Goal: Task Accomplishment & Management: Manage account settings

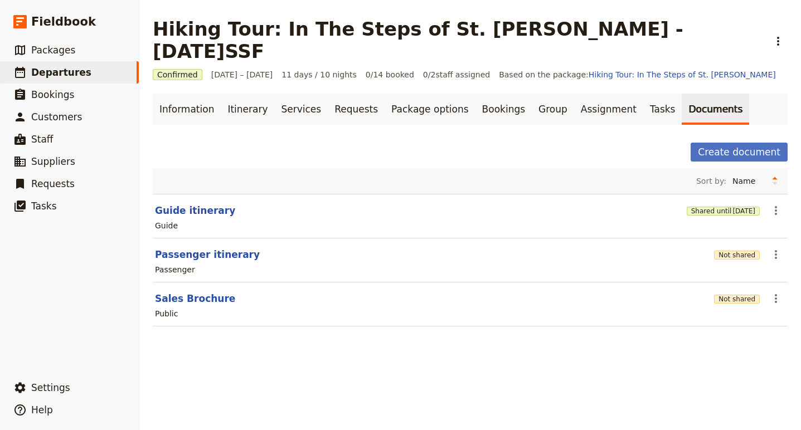
click at [41, 72] on span "Departures" at bounding box center [61, 72] width 60 height 11
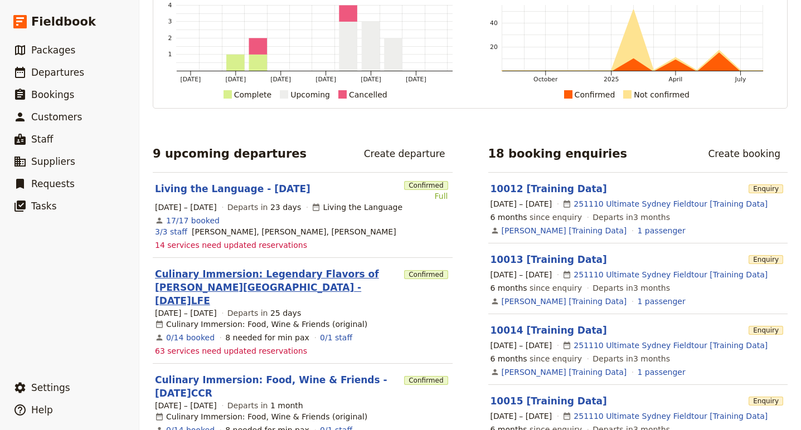
scroll to position [87, 0]
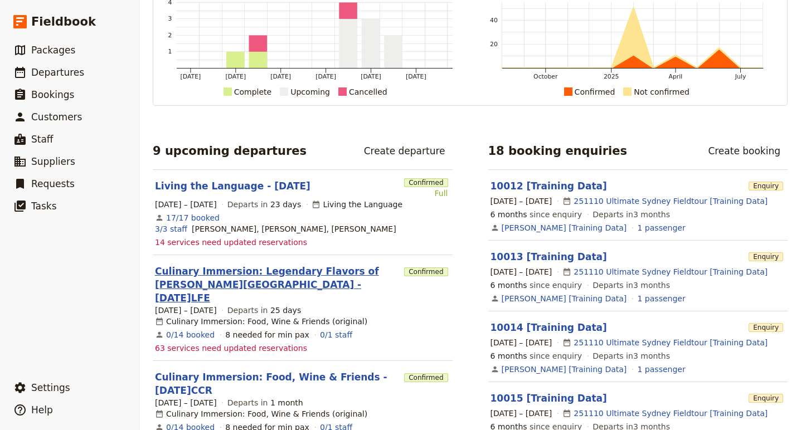
click at [217, 269] on link "Culinary Immersion: Legendary Flavors of Emilia Romagna - 2025.09.09.LFE" at bounding box center [277, 285] width 245 height 40
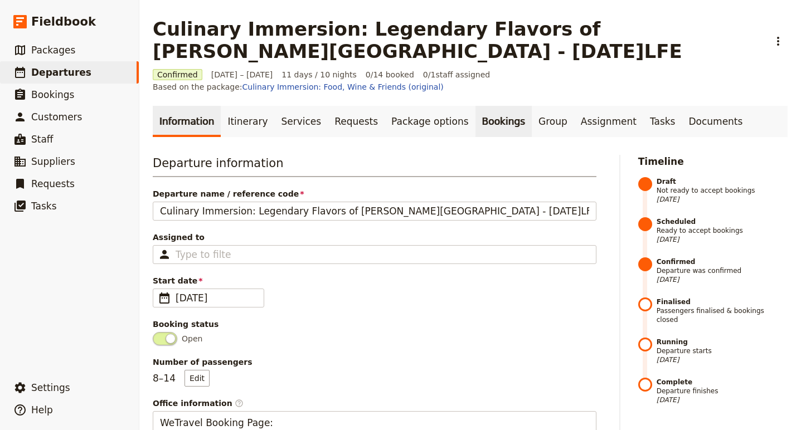
click at [475, 110] on link "Bookings" at bounding box center [503, 121] width 56 height 31
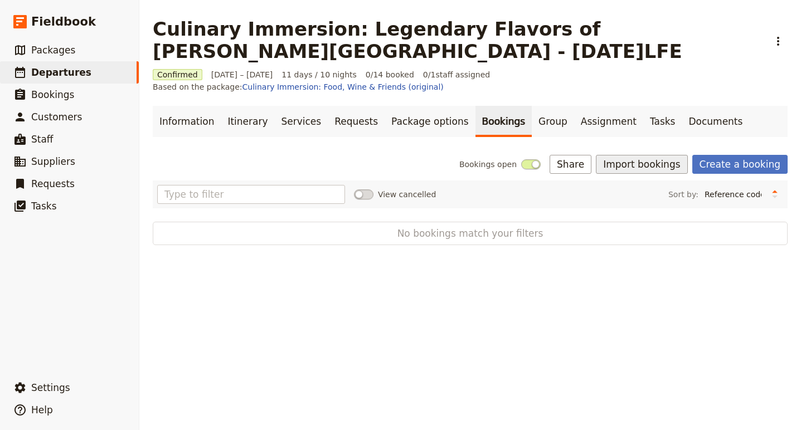
click at [649, 155] on button "Import bookings" at bounding box center [641, 164] width 91 height 19
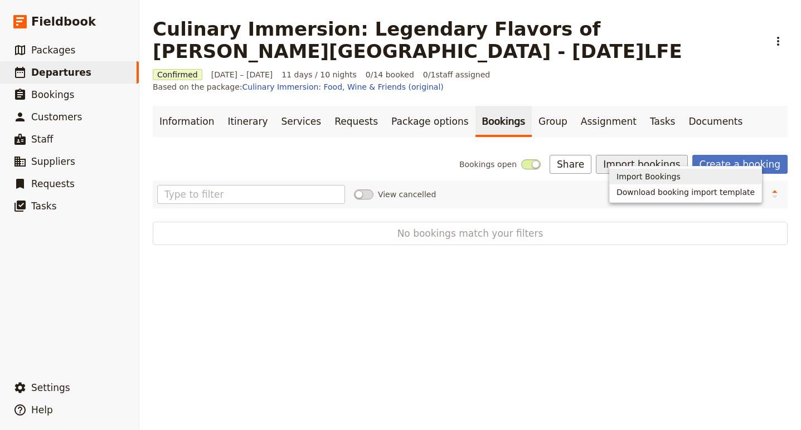
click at [653, 182] on span "Import Bookings" at bounding box center [648, 176] width 64 height 11
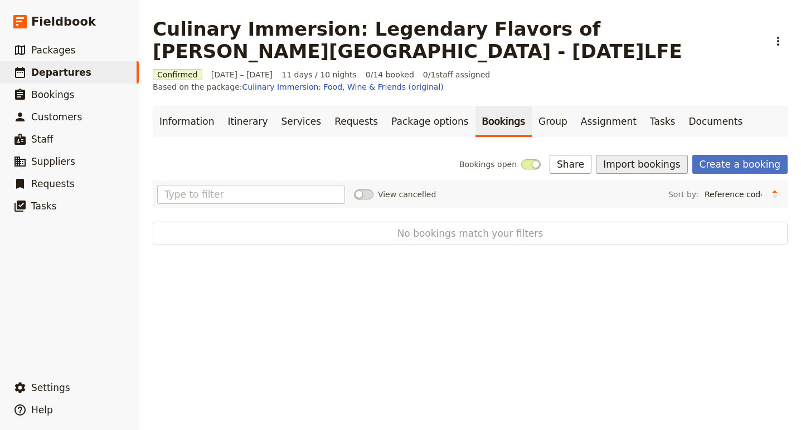
click at [637, 155] on button "Import bookings" at bounding box center [641, 164] width 91 height 19
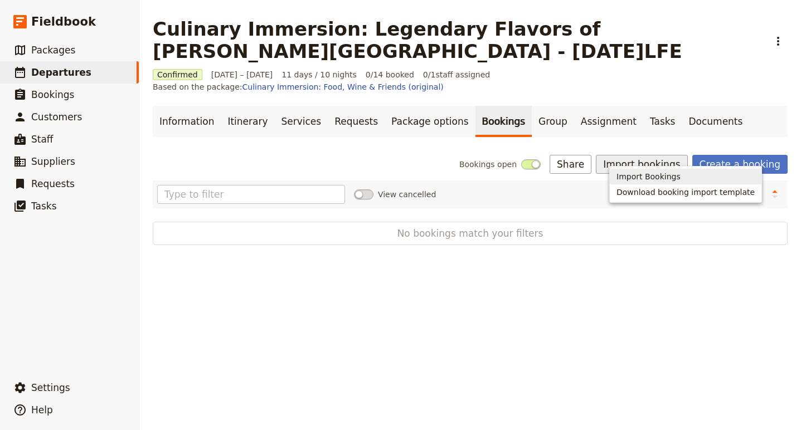
click at [650, 171] on span "Import Bookings" at bounding box center [648, 176] width 64 height 11
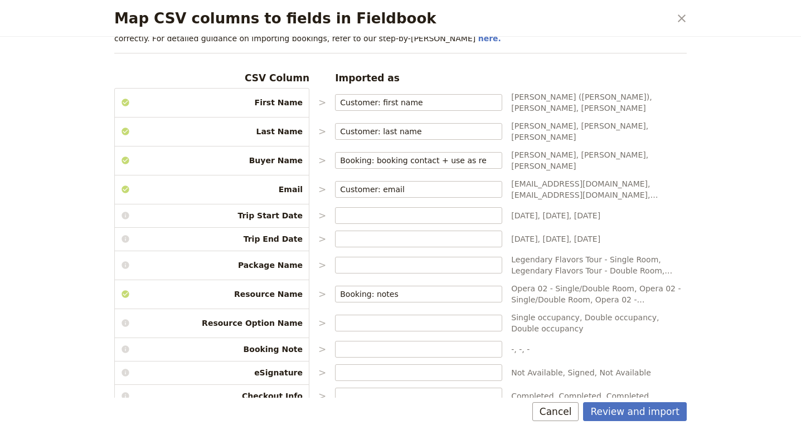
scroll to position [34, 0]
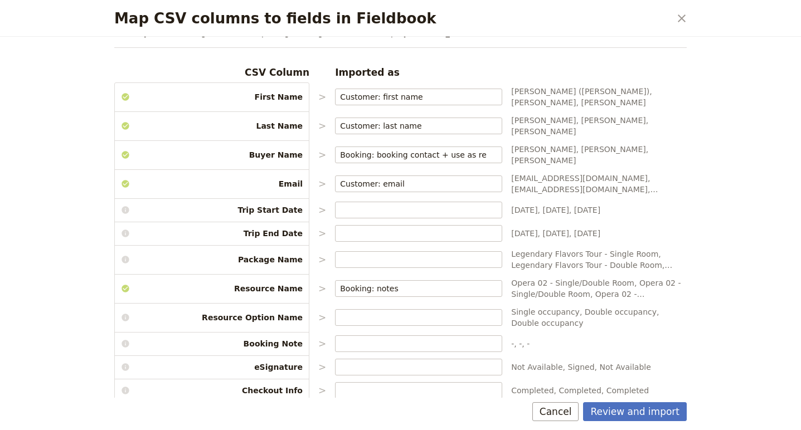
click at [557, 248] on span "Legendary Flavors Tour - Single Room, Legendary Flavors Tour - Double Room, Leg…" at bounding box center [598, 259] width 175 height 22
click at [323, 253] on p ">" at bounding box center [322, 259] width 8 height 13
click at [319, 253] on p ">" at bounding box center [322, 259] width 8 height 13
click at [594, 248] on span "Legendary Flavors Tour - Single Room, Legendary Flavors Tour - Double Room, Leg…" at bounding box center [598, 259] width 175 height 22
click at [552, 250] on span "Legendary Flavors Tour - Single Room, Legendary Flavors Tour - Double Room, Leg…" at bounding box center [598, 259] width 175 height 22
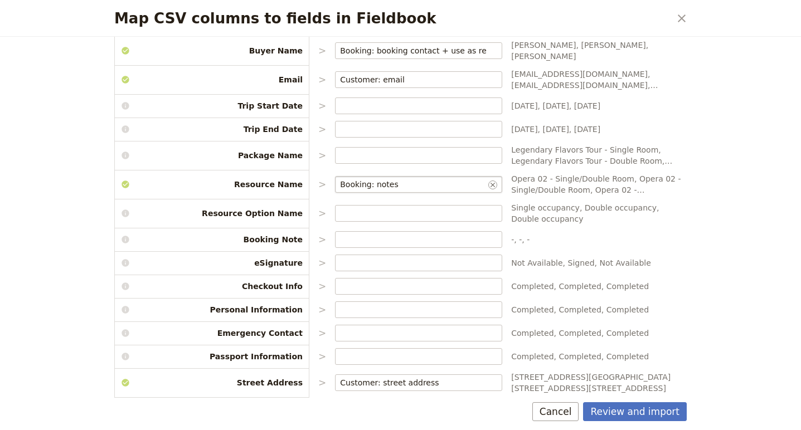
scroll to position [139, 0]
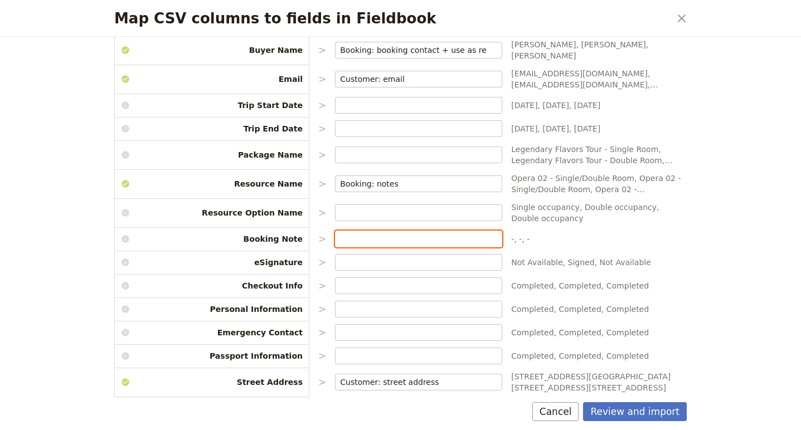
click at [446, 233] on input "Map CSV columns to fields in Fieldbook" at bounding box center [418, 238] width 157 height 11
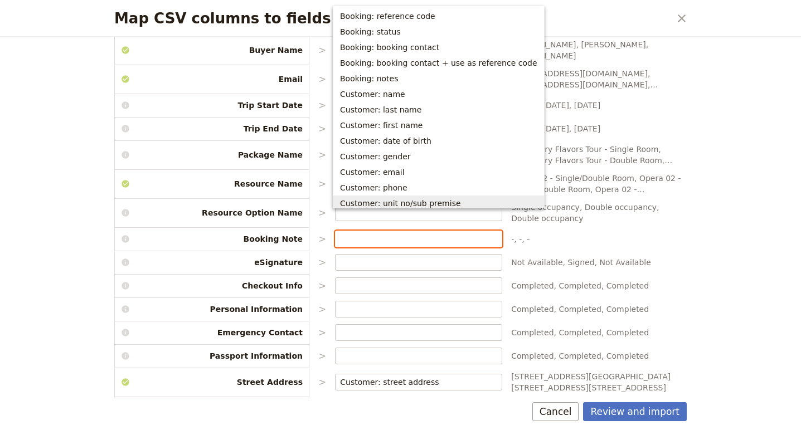
scroll to position [189, 0]
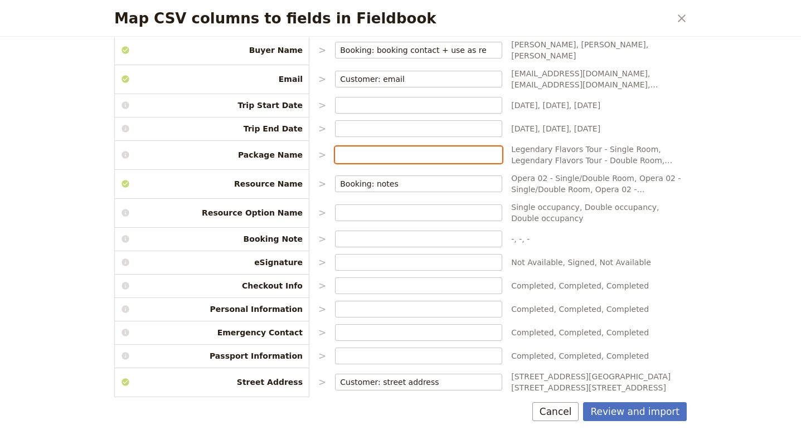
click at [387, 149] on input "Map CSV columns to fields in Fieldbook" at bounding box center [418, 154] width 157 height 11
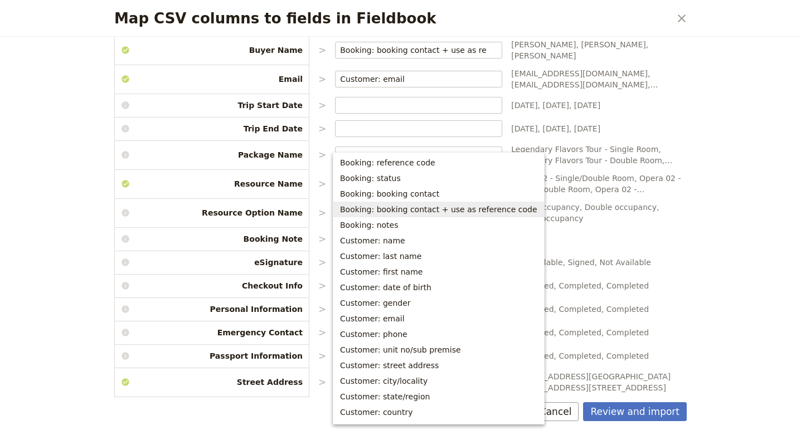
click at [617, 202] on span "Single occupancy, Double occupancy, Double occupancy" at bounding box center [598, 213] width 175 height 22
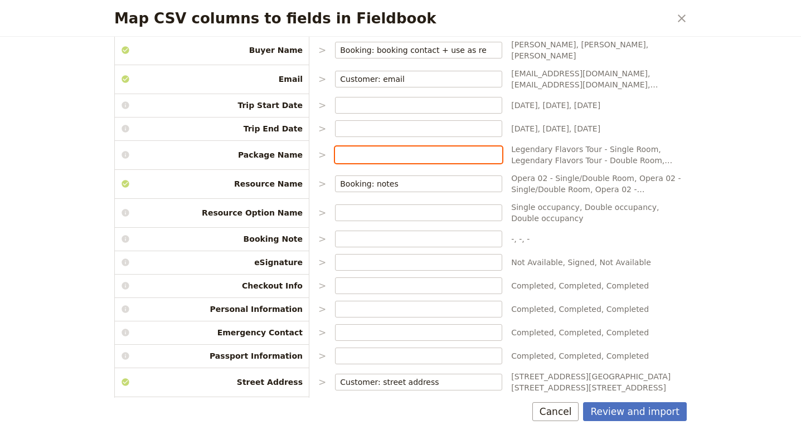
click at [396, 149] on input "Map CSV columns to fields in Fieldbook" at bounding box center [418, 154] width 157 height 11
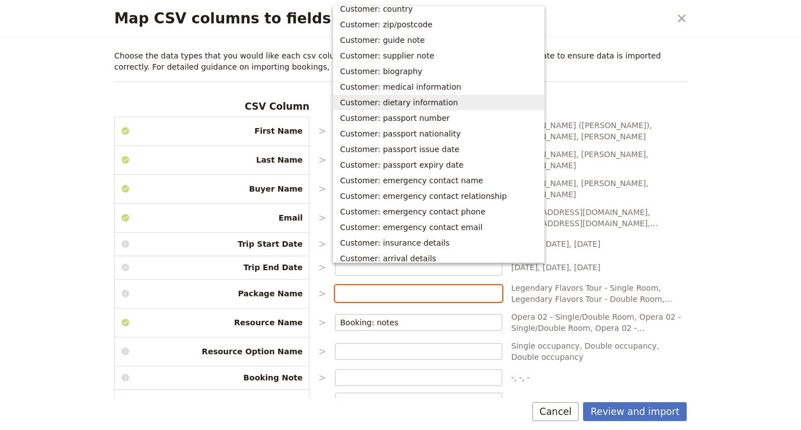
scroll to position [279, 0]
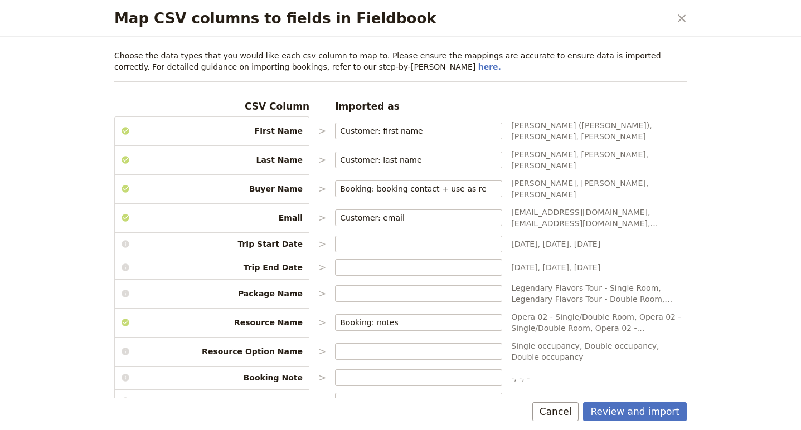
click at [677, 262] on span "2025/09/19, 2025/09/19, 2025/09/19" at bounding box center [598, 267] width 175 height 11
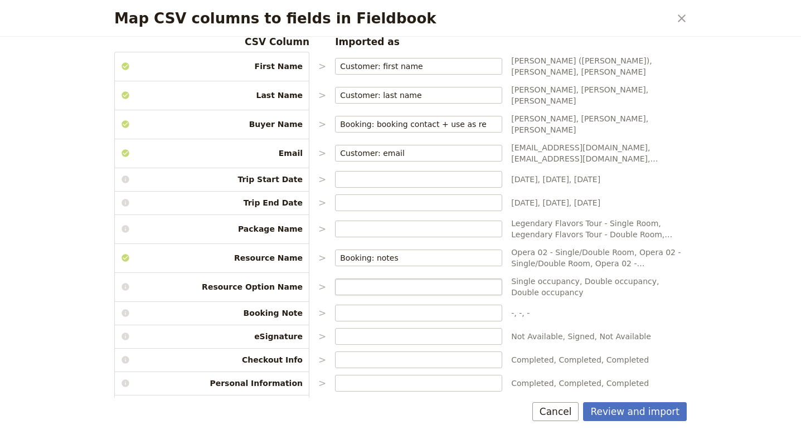
scroll to position [66, 0]
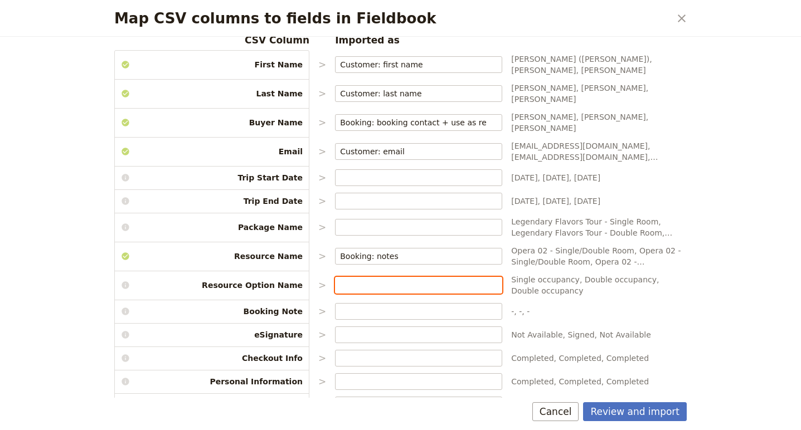
click at [401, 280] on input "Map CSV columns to fields in Fieldbook" at bounding box center [418, 285] width 157 height 11
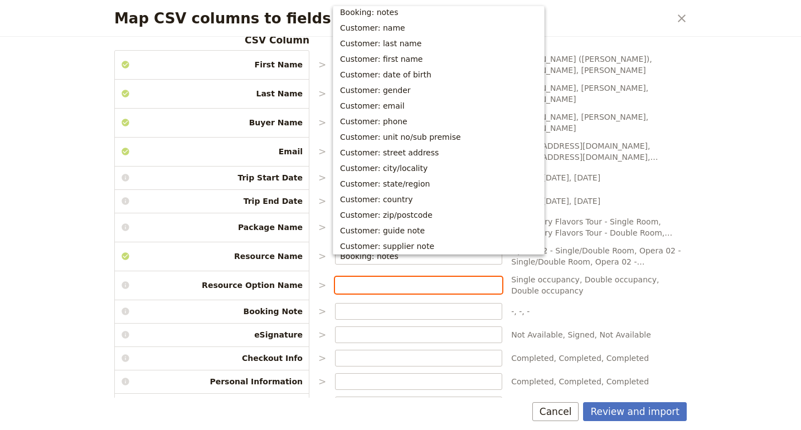
scroll to position [0, 0]
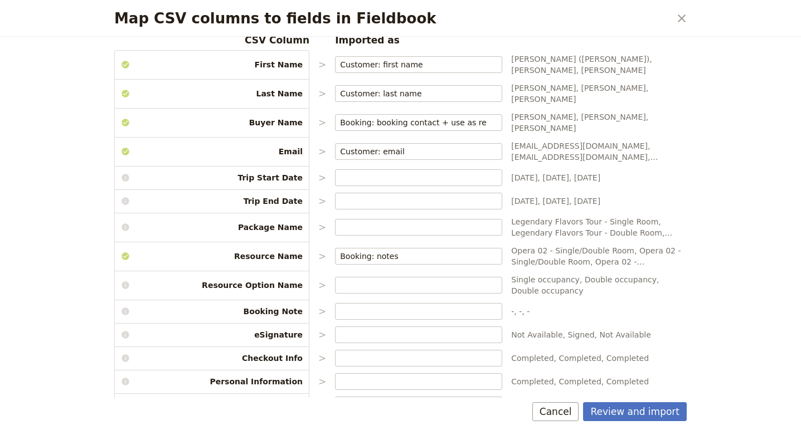
click at [709, 120] on div "Map CSV columns to fields in Fieldbook ​ Choose the data types that you would l…" at bounding box center [400, 215] width 801 height 430
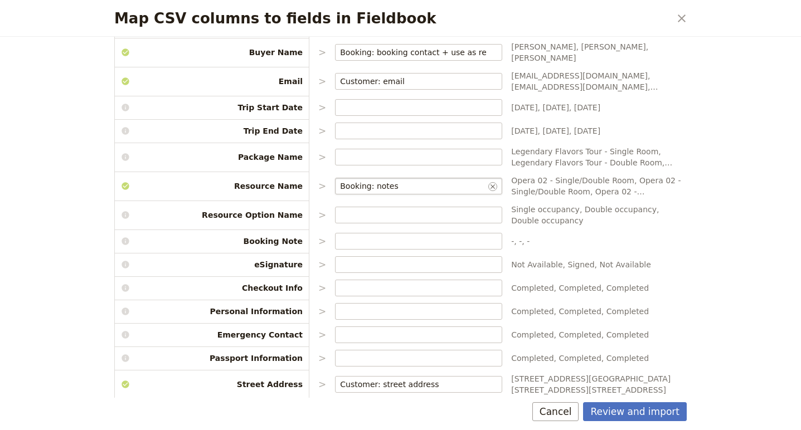
scroll to position [252, 0]
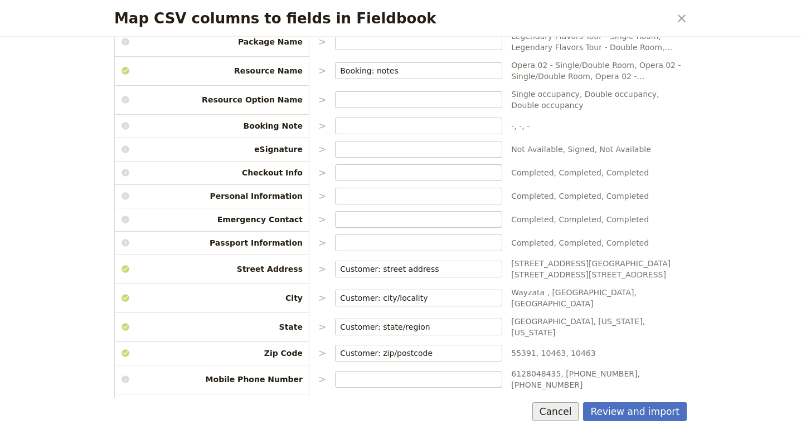
click at [567, 405] on button "Cancel" at bounding box center [555, 411] width 47 height 19
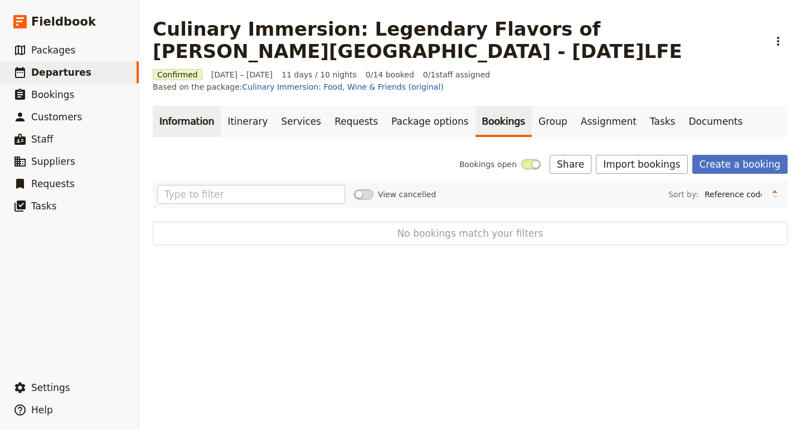
click at [187, 110] on link "Information" at bounding box center [187, 121] width 68 height 31
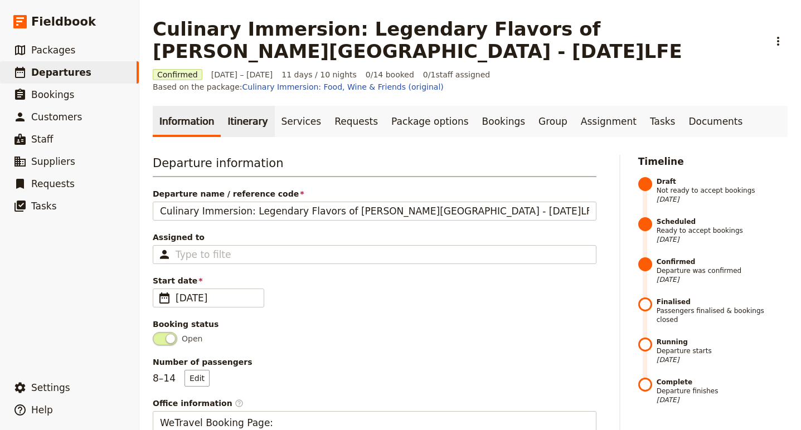
click at [238, 107] on link "Itinerary" at bounding box center [247, 121] width 53 height 31
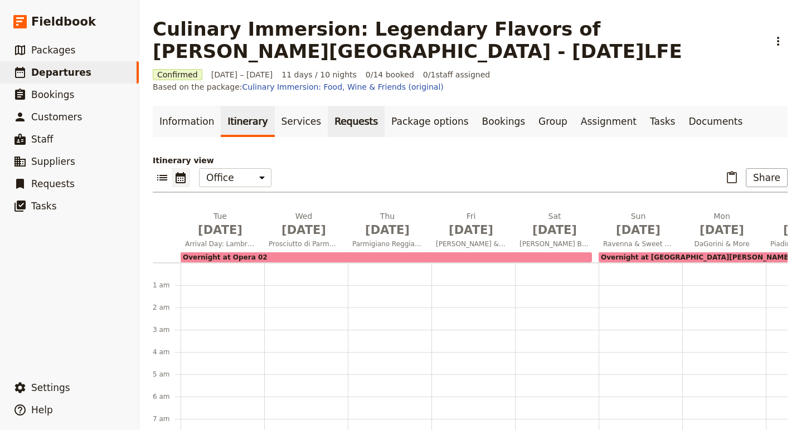
scroll to position [145, 0]
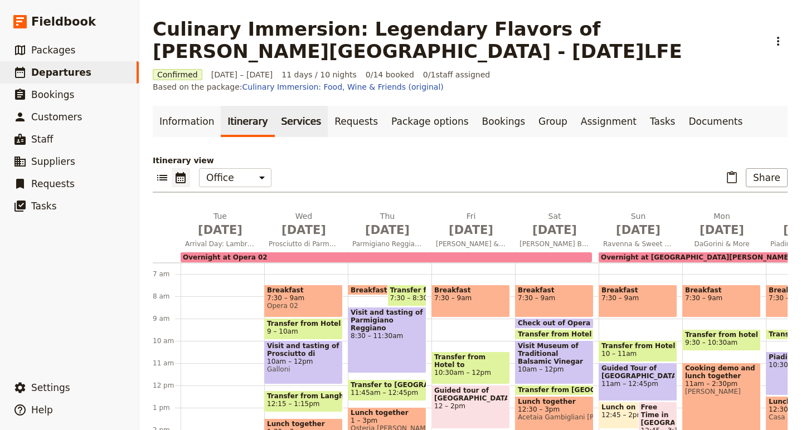
click at [285, 116] on link "Services" at bounding box center [301, 121] width 53 height 31
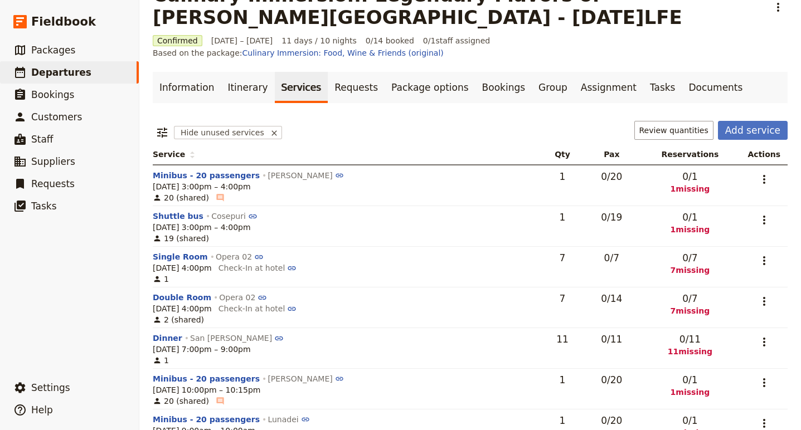
scroll to position [32, 1]
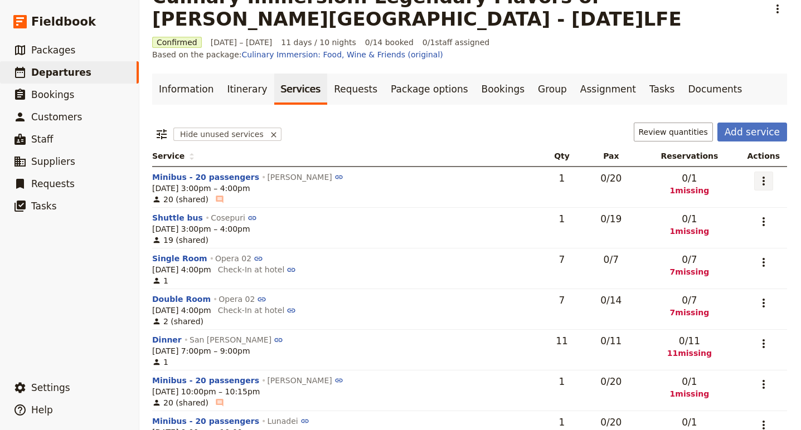
click at [760, 174] on icon "Actions" at bounding box center [763, 180] width 13 height 13
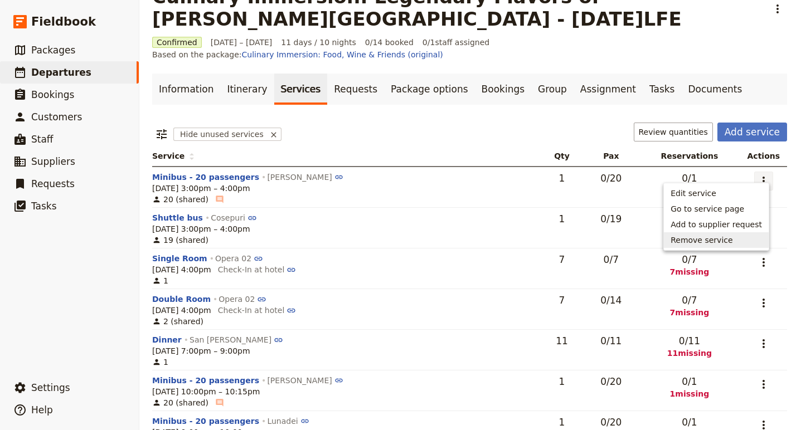
click at [706, 240] on span "Remove service" at bounding box center [701, 240] width 62 height 11
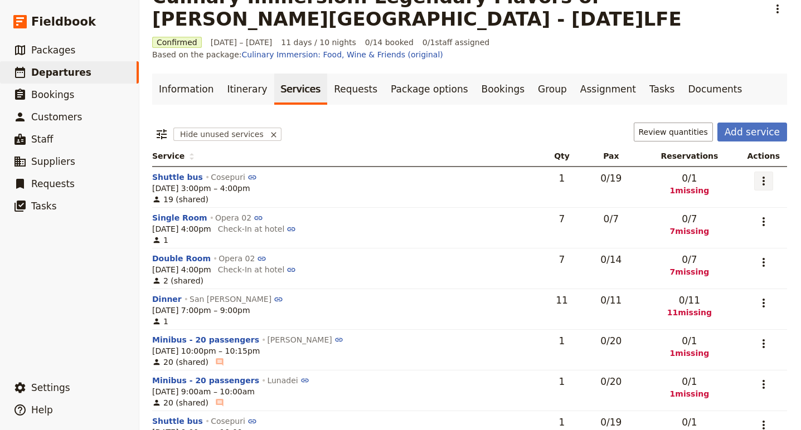
click at [767, 172] on button "​" at bounding box center [763, 181] width 19 height 19
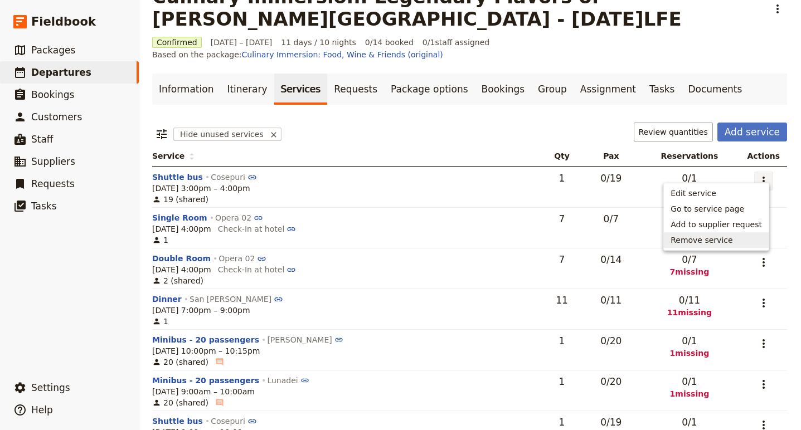
click at [738, 236] on span "Remove service" at bounding box center [715, 240] width 91 height 11
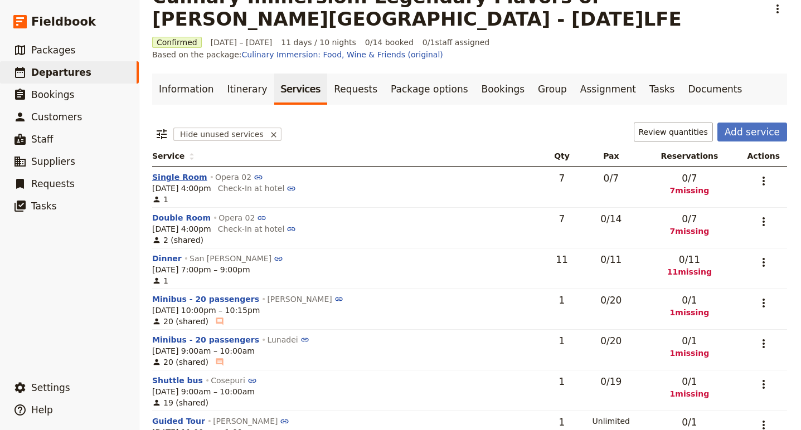
click at [165, 172] on button "Single Room" at bounding box center [179, 177] width 55 height 11
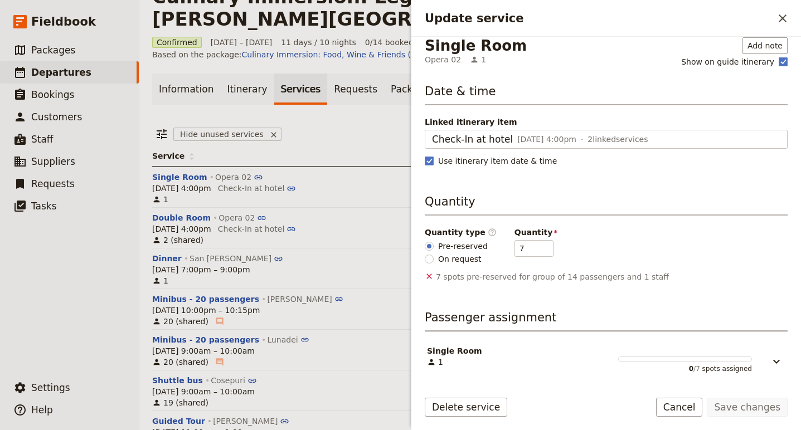
scroll to position [10, 0]
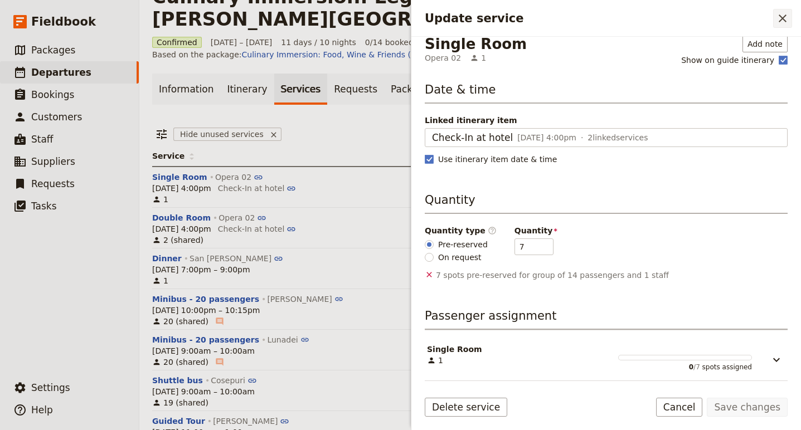
click at [783, 23] on icon "Close drawer" at bounding box center [781, 18] width 13 height 13
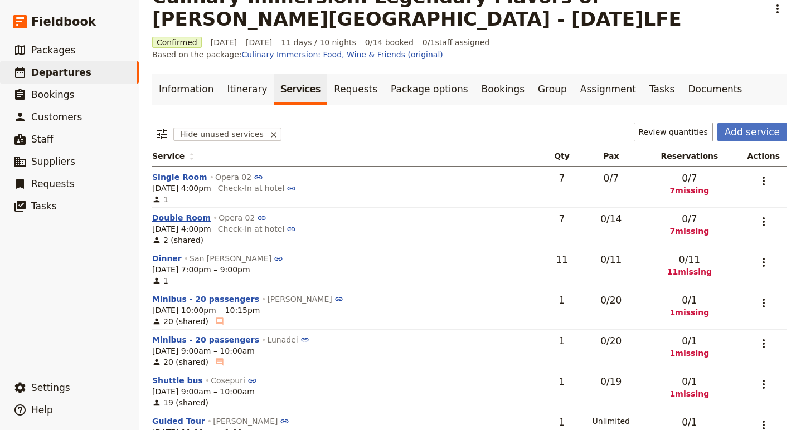
click at [180, 212] on button "Double Room" at bounding box center [181, 217] width 58 height 11
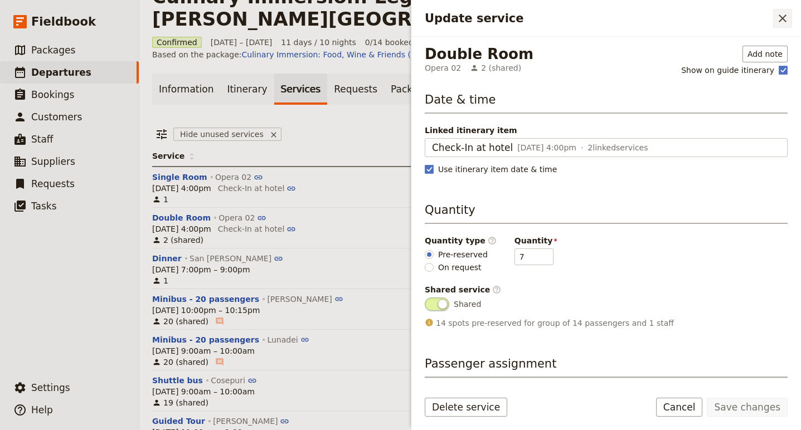
click at [775, 21] on icon "Close drawer" at bounding box center [781, 18] width 13 height 13
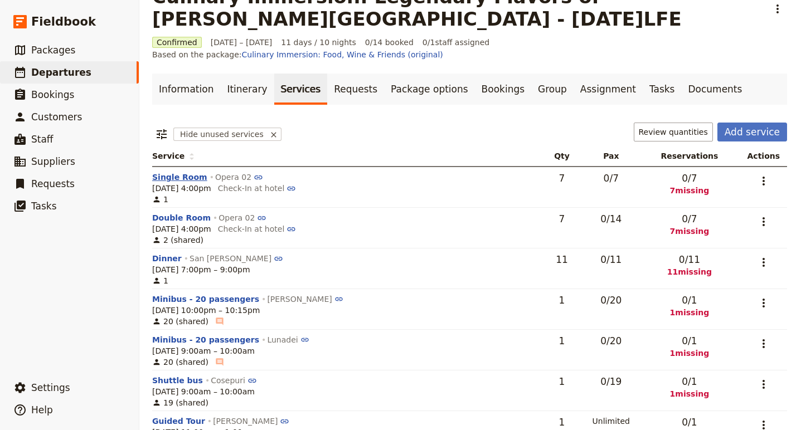
click at [187, 172] on button "Single Room" at bounding box center [179, 177] width 55 height 11
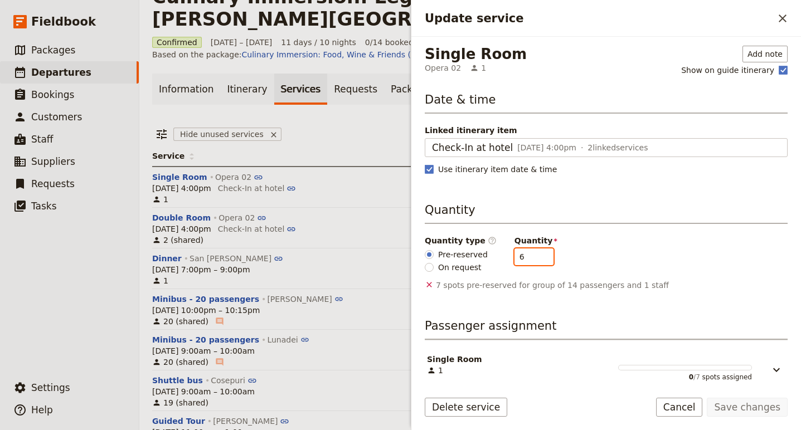
click at [539, 261] on input "6" at bounding box center [533, 256] width 39 height 17
click at [539, 261] on input "5" at bounding box center [533, 256] width 39 height 17
click at [539, 261] on input "4" at bounding box center [533, 256] width 39 height 17
type input "3"
click at [539, 261] on input "3" at bounding box center [533, 256] width 39 height 17
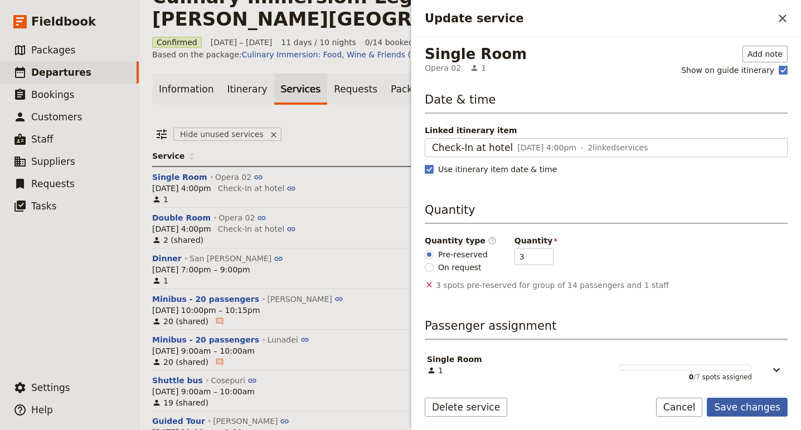
click at [743, 404] on button "Save changes" at bounding box center [746, 407] width 81 height 19
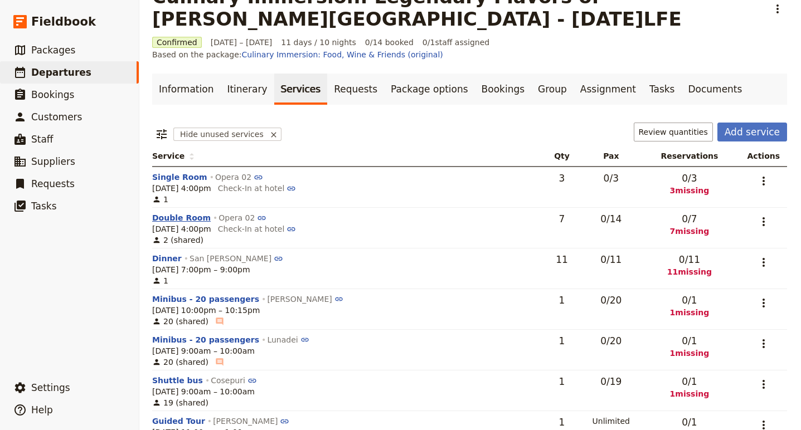
click at [186, 212] on button "Double Room" at bounding box center [181, 217] width 58 height 11
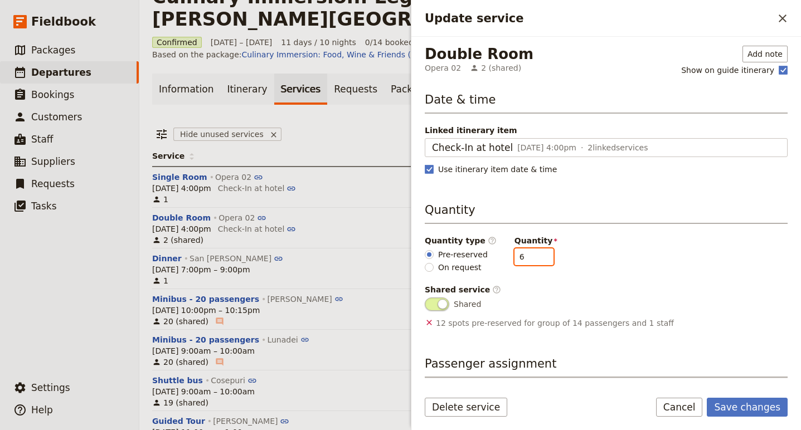
click at [537, 260] on input "6" at bounding box center [533, 256] width 39 height 17
click at [537, 260] on input "5" at bounding box center [533, 256] width 39 height 17
click at [537, 260] on input "4" at bounding box center [533, 256] width 39 height 17
type input "3"
click at [538, 258] on input "3" at bounding box center [533, 256] width 39 height 17
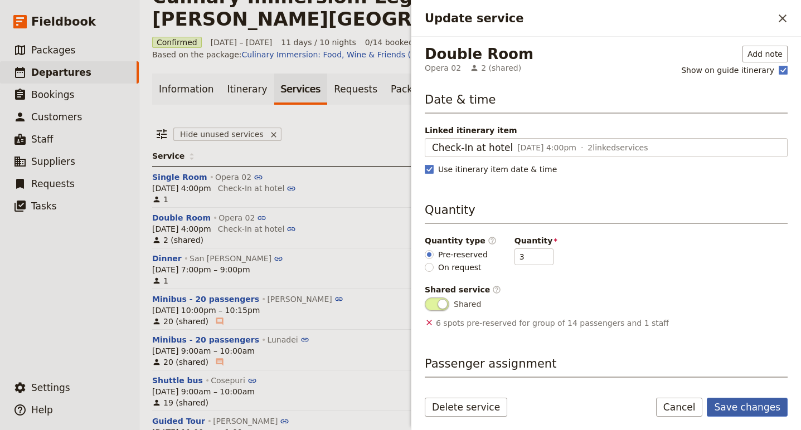
click at [739, 407] on button "Save changes" at bounding box center [746, 407] width 81 height 19
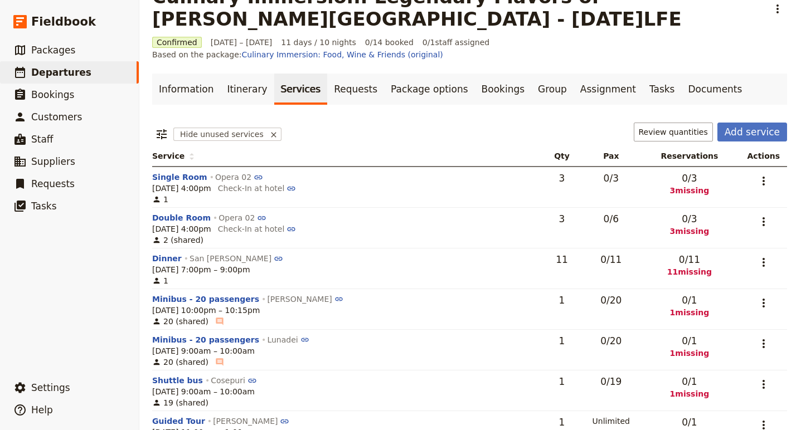
click at [739, 167] on td "​" at bounding box center [760, 187] width 51 height 41
click at [166, 253] on button "Dinner" at bounding box center [167, 258] width 30 height 11
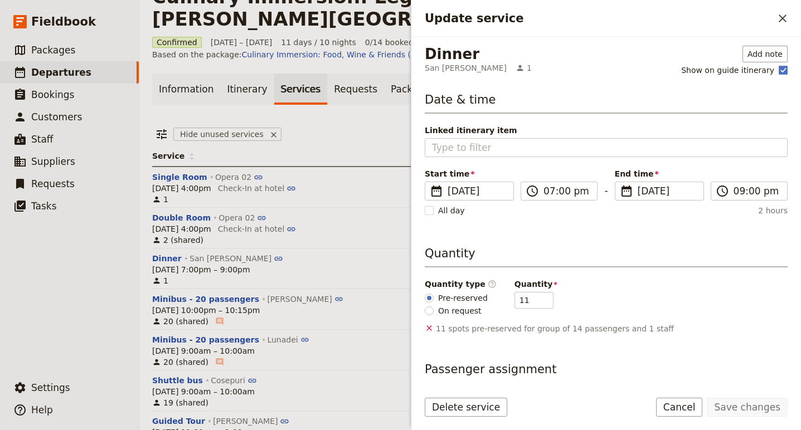
click at [454, 311] on span "On request" at bounding box center [459, 310] width 43 height 11
click at [433, 311] on input "On request" at bounding box center [428, 310] width 9 height 9
radio input "true"
type input "0"
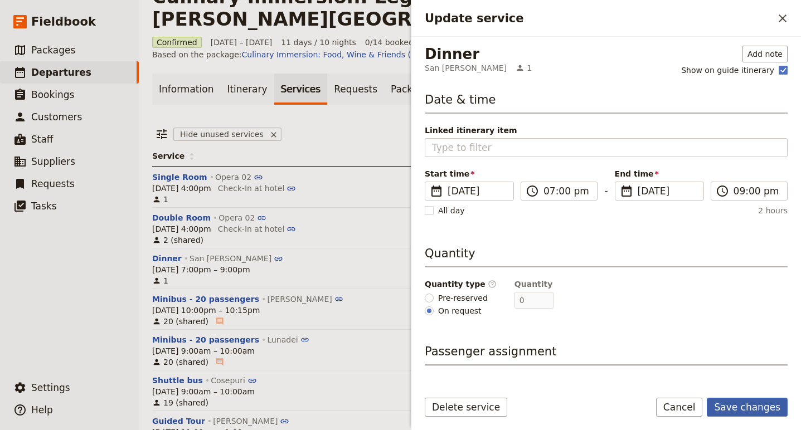
click at [741, 407] on button "Save changes" at bounding box center [746, 407] width 81 height 19
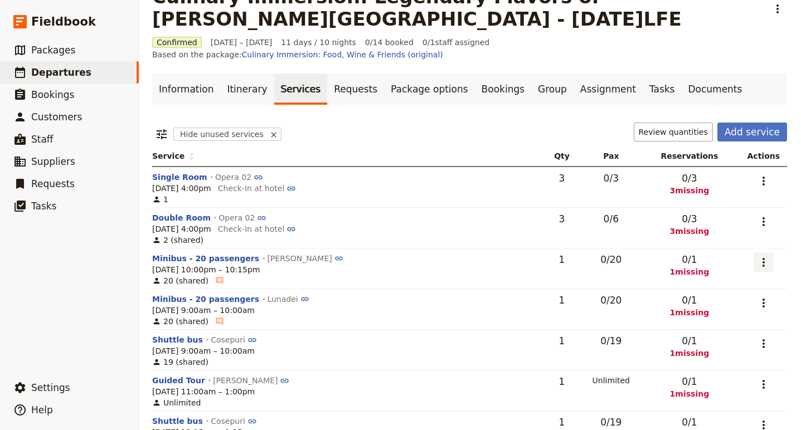
click at [762, 256] on icon "Actions" at bounding box center [763, 262] width 13 height 13
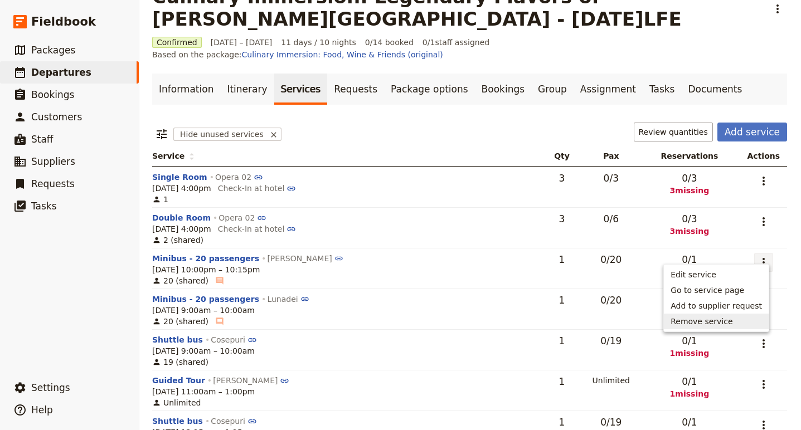
click at [741, 322] on span "Remove service" at bounding box center [715, 321] width 91 height 11
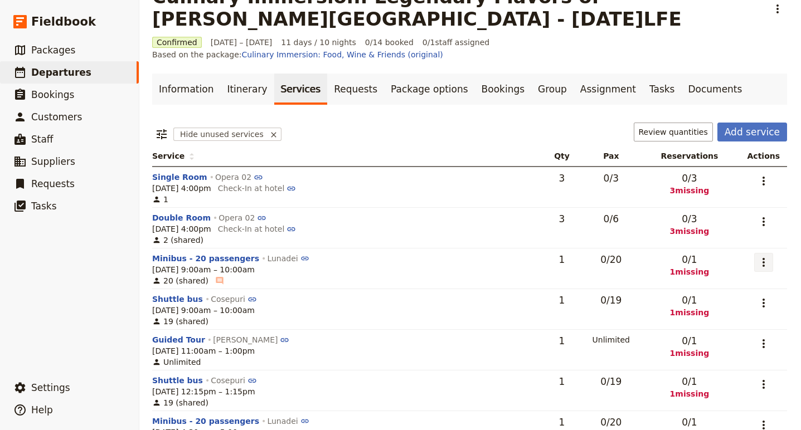
click at [759, 256] on icon "Actions" at bounding box center [763, 262] width 13 height 13
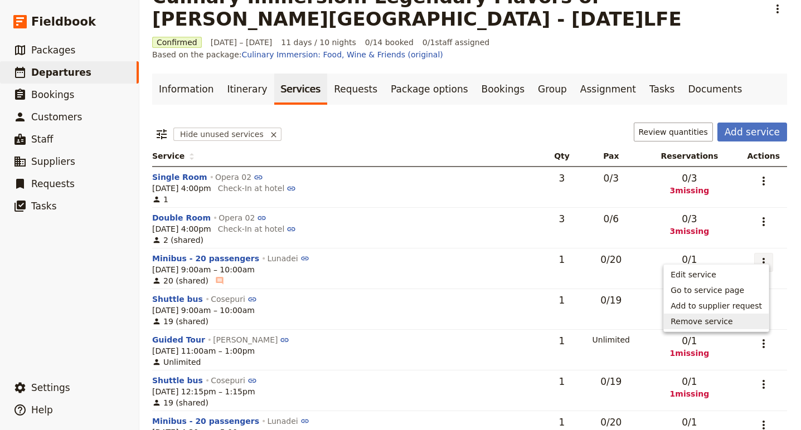
click at [750, 319] on span "Remove service" at bounding box center [715, 321] width 91 height 11
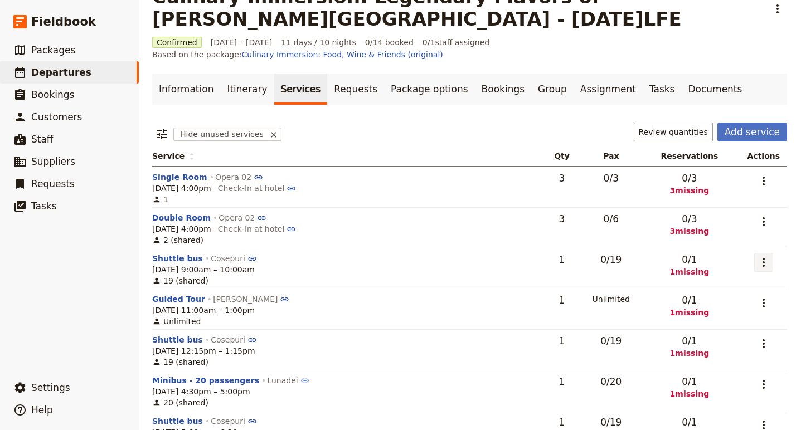
click at [758, 256] on icon "Actions" at bounding box center [763, 262] width 13 height 13
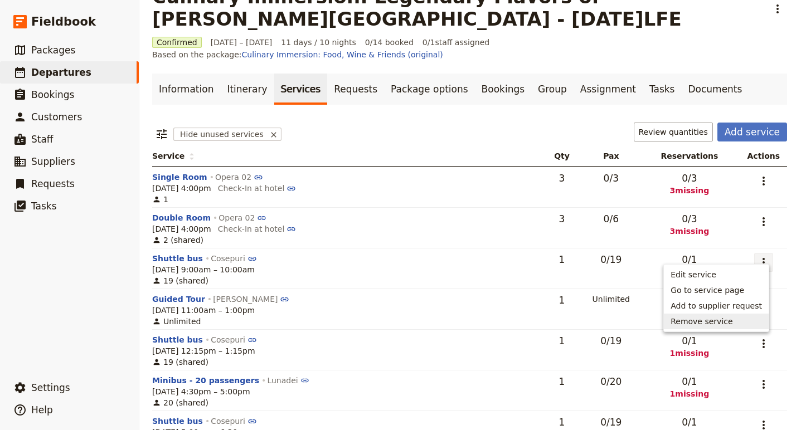
click at [755, 315] on button "Remove service" at bounding box center [715, 322] width 105 height 16
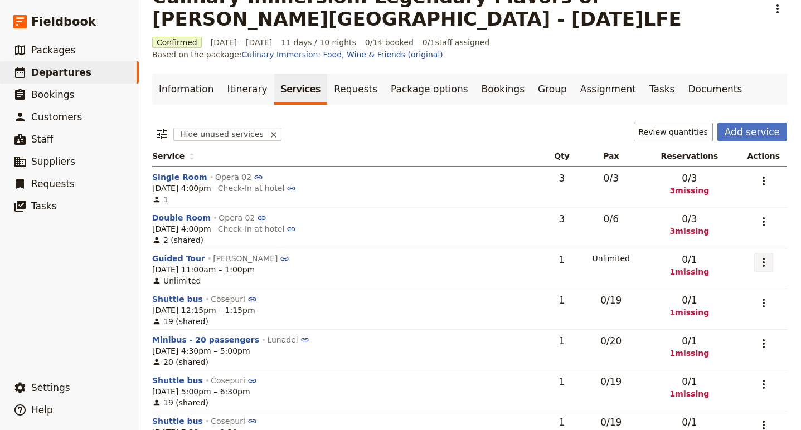
click at [759, 256] on icon "Actions" at bounding box center [763, 262] width 13 height 13
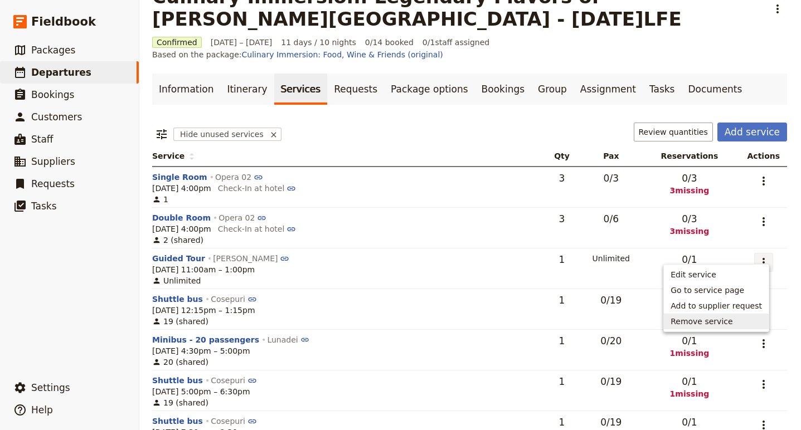
click at [729, 319] on span "Remove service" at bounding box center [701, 321] width 62 height 11
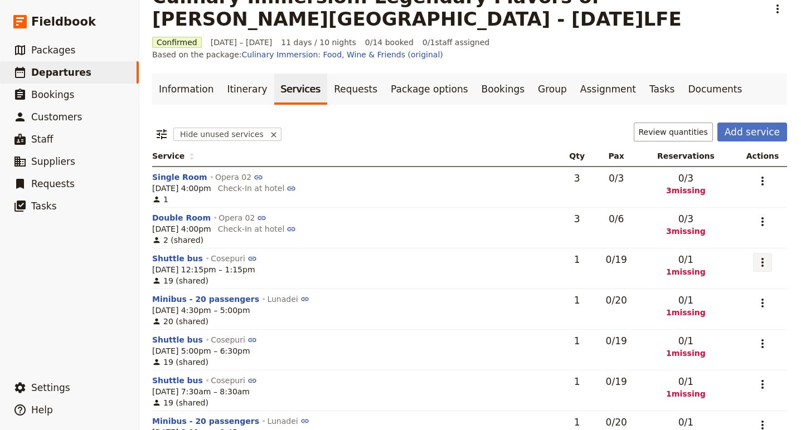
click at [755, 256] on icon "Actions" at bounding box center [761, 262] width 13 height 13
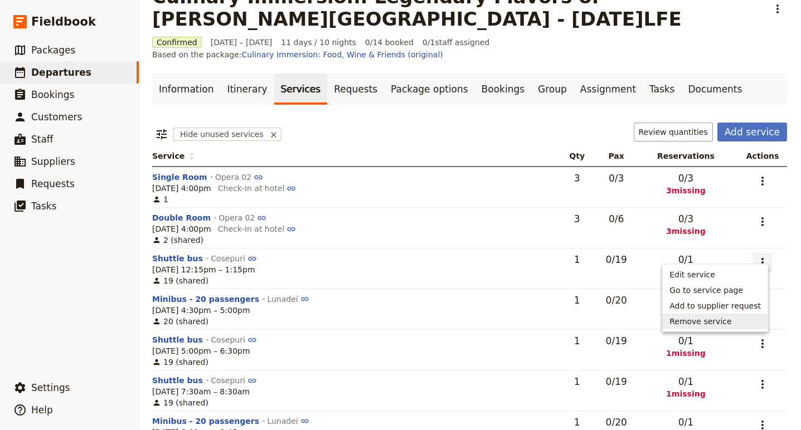
click at [757, 320] on span "Remove service" at bounding box center [714, 321] width 91 height 11
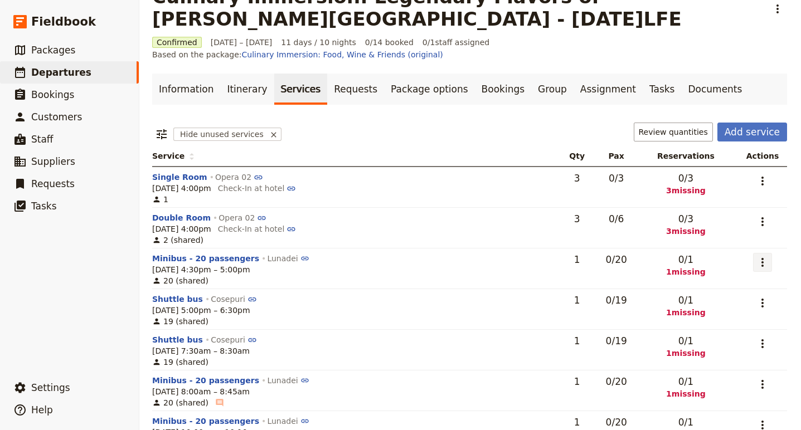
click at [757, 256] on icon "Actions" at bounding box center [761, 262] width 13 height 13
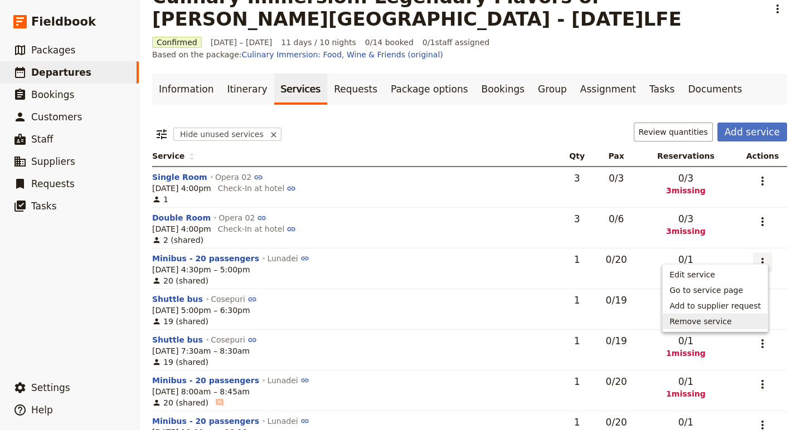
click at [739, 315] on button "Remove service" at bounding box center [714, 322] width 105 height 16
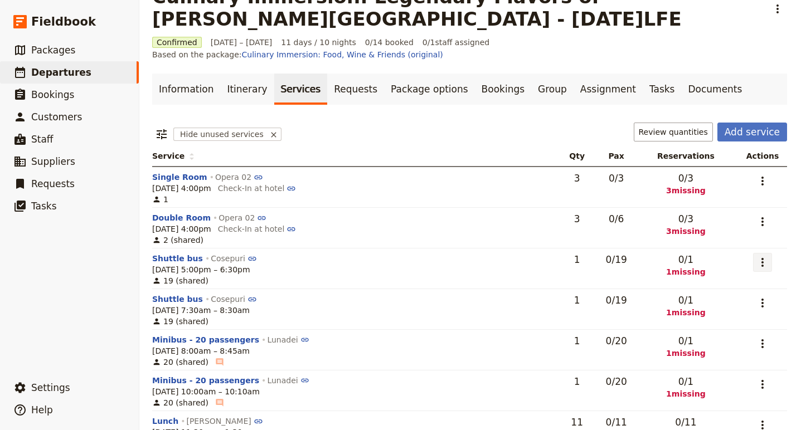
click at [753, 253] on button "​" at bounding box center [762, 262] width 19 height 19
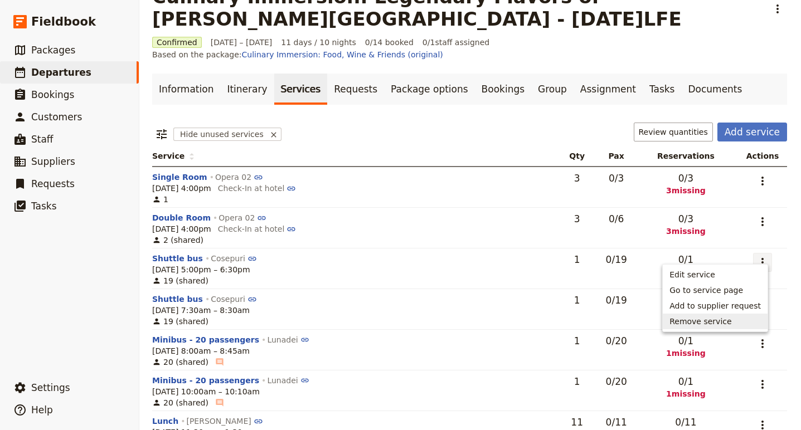
click at [736, 319] on span "Remove service" at bounding box center [714, 321] width 91 height 11
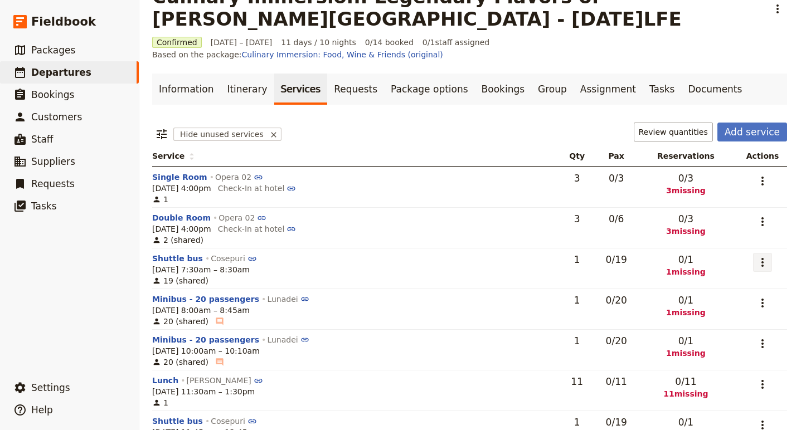
click at [758, 256] on icon "Actions" at bounding box center [761, 262] width 13 height 13
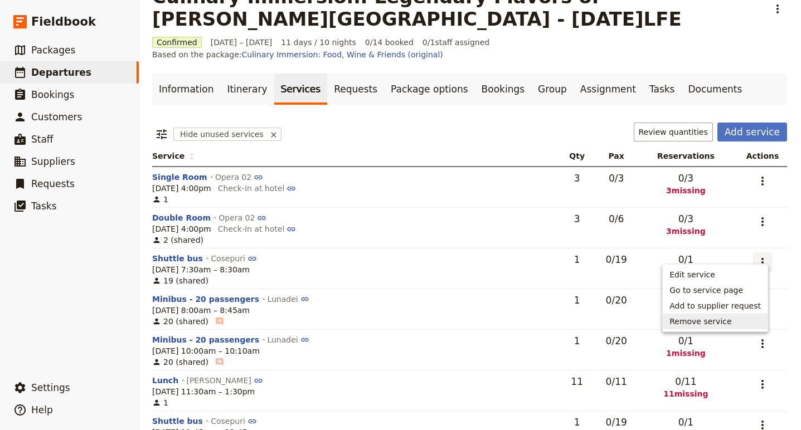
click at [748, 317] on span "Remove service" at bounding box center [714, 321] width 91 height 11
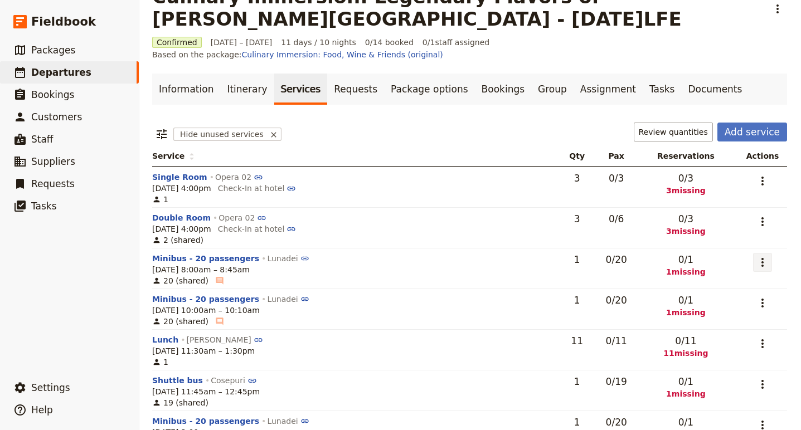
click at [764, 256] on icon "Actions" at bounding box center [761, 262] width 13 height 13
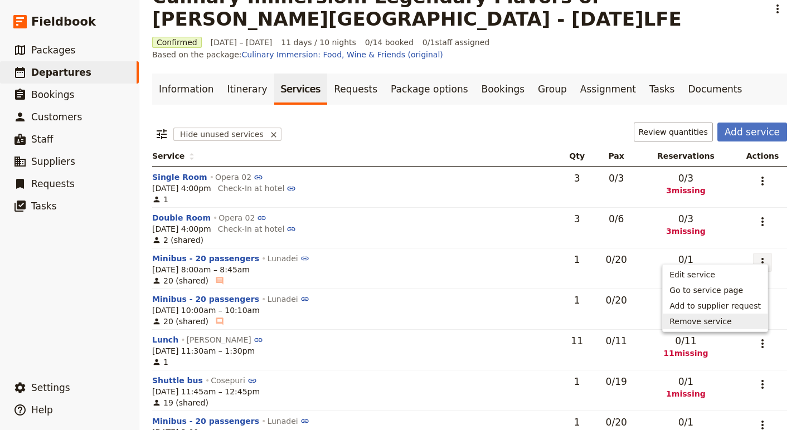
click at [744, 315] on button "Remove service" at bounding box center [714, 322] width 105 height 16
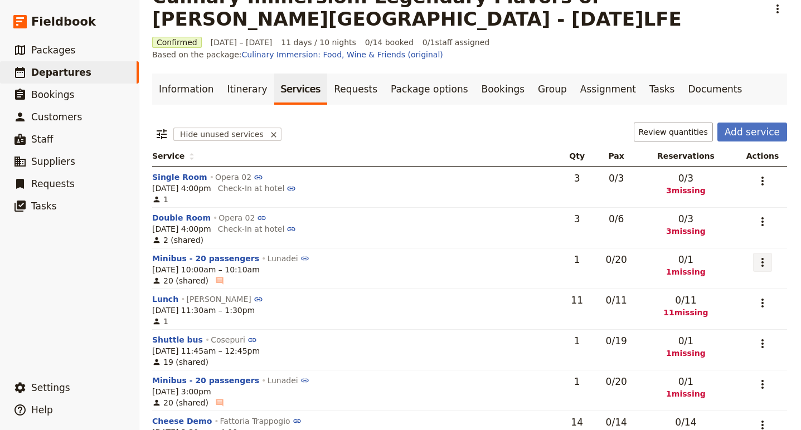
click at [757, 256] on icon "Actions" at bounding box center [761, 262] width 13 height 13
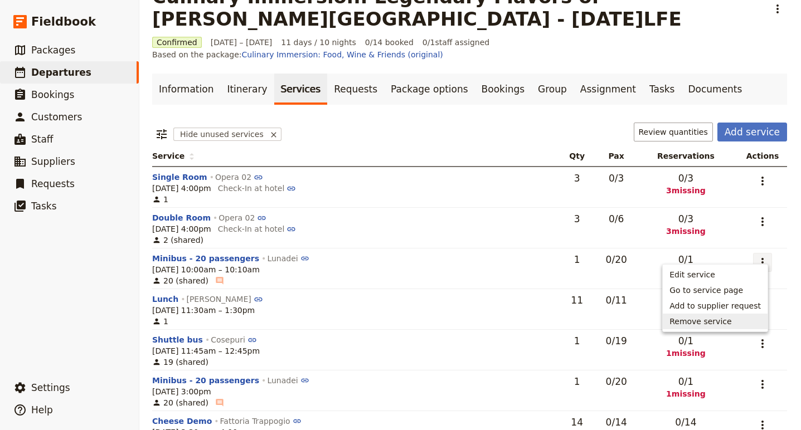
click at [747, 320] on span "Remove service" at bounding box center [714, 321] width 91 height 11
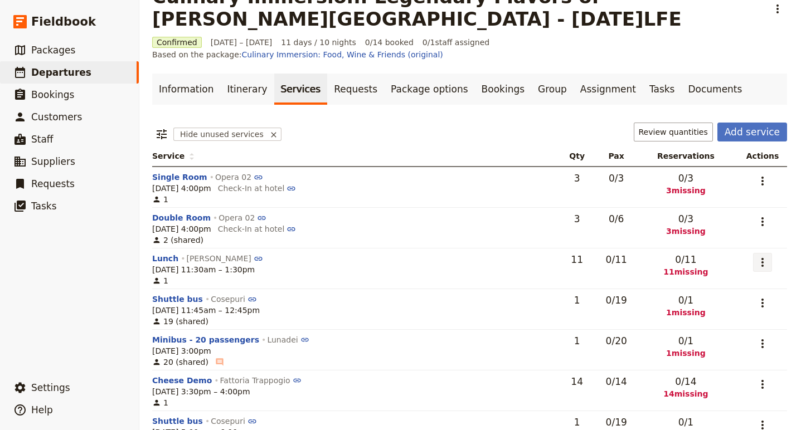
click at [755, 256] on icon "Actions" at bounding box center [761, 262] width 13 height 13
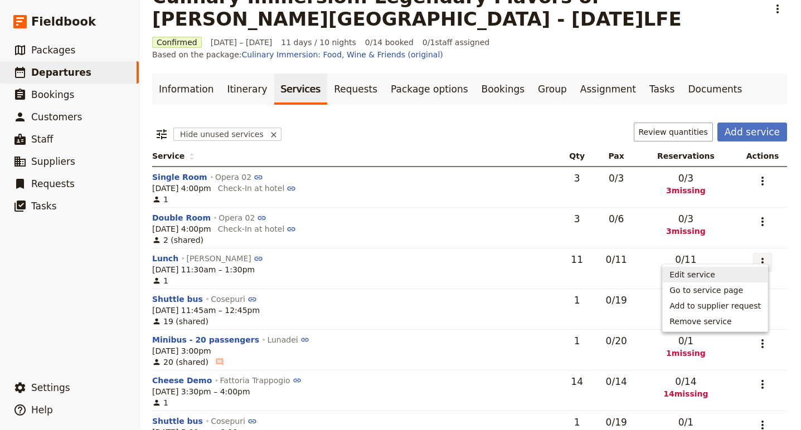
click at [724, 272] on span "Edit service" at bounding box center [714, 274] width 91 height 11
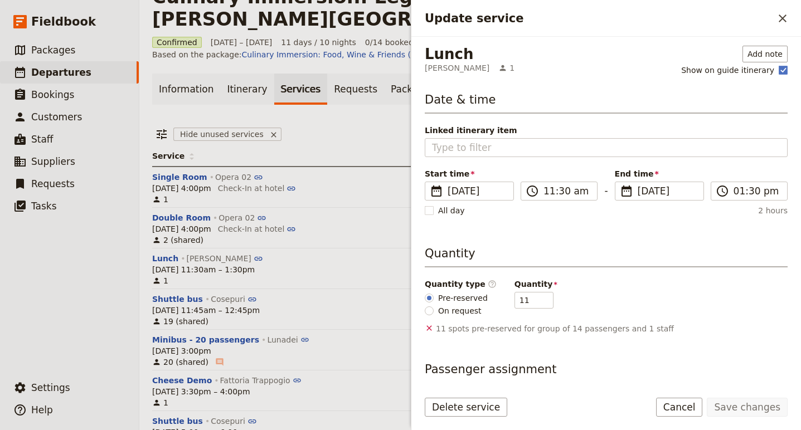
click at [462, 308] on span "On request" at bounding box center [459, 310] width 43 height 11
click at [433, 308] on input "On request" at bounding box center [428, 310] width 9 height 9
radio input "true"
type input "0"
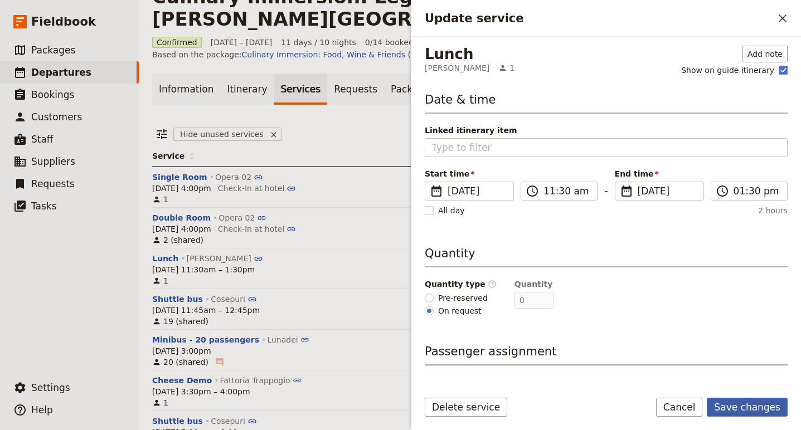
click at [734, 416] on button "Save changes" at bounding box center [746, 407] width 81 height 19
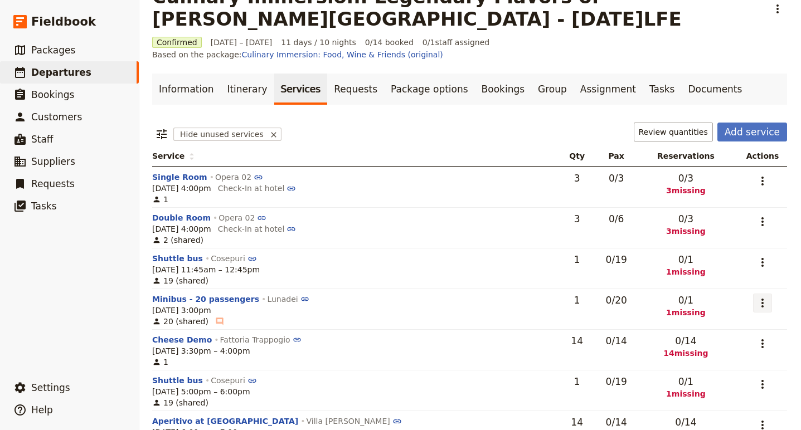
click at [759, 296] on icon "Actions" at bounding box center [761, 302] width 13 height 13
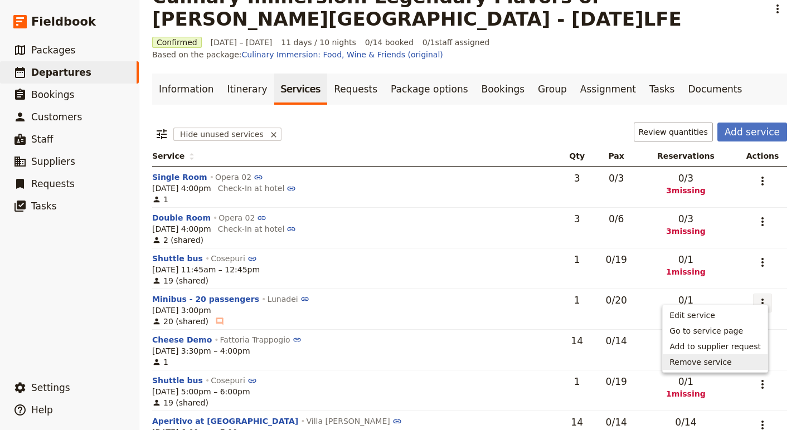
click at [710, 363] on span "Remove service" at bounding box center [700, 362] width 62 height 11
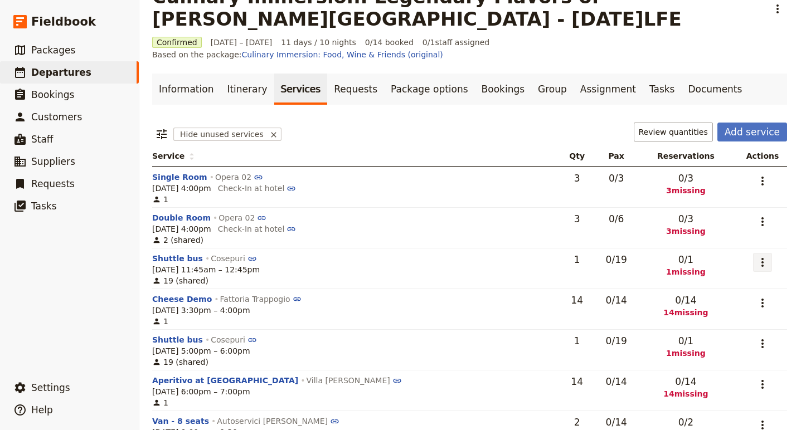
click at [755, 256] on icon "Actions" at bounding box center [761, 262] width 13 height 13
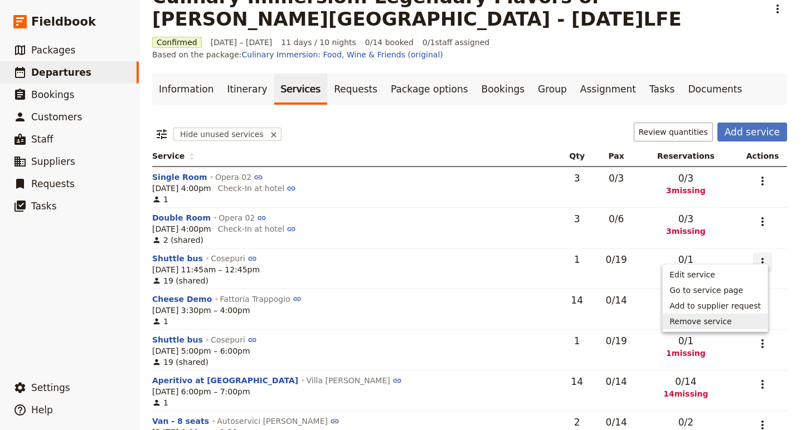
click at [740, 319] on span "Remove service" at bounding box center [714, 321] width 91 height 11
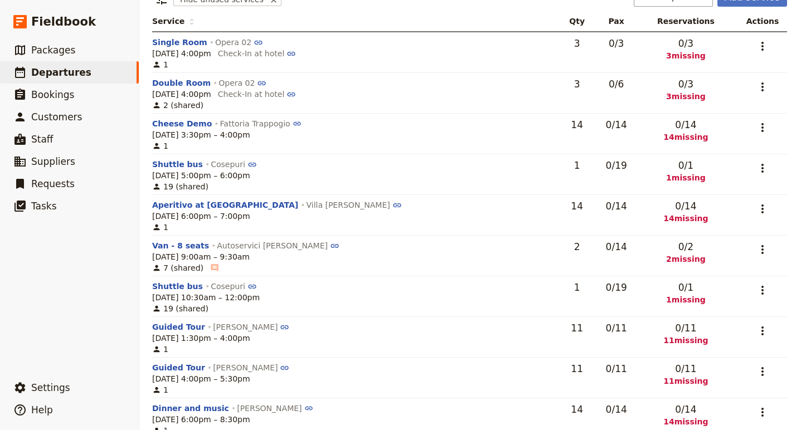
scroll to position [183, 1]
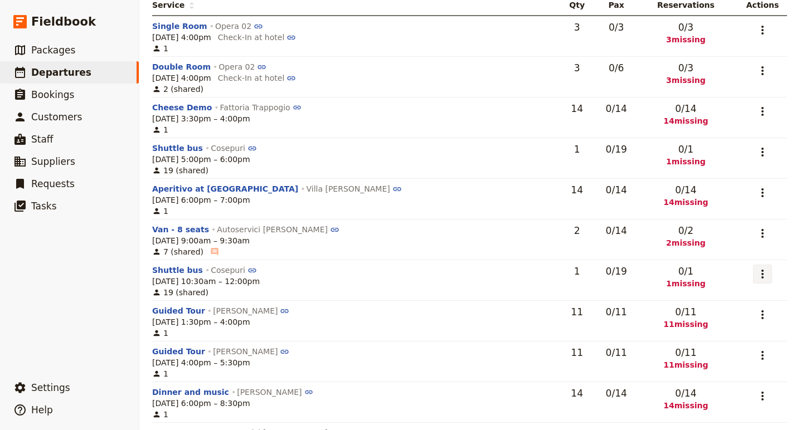
click at [761, 270] on icon "Actions" at bounding box center [762, 274] width 2 height 9
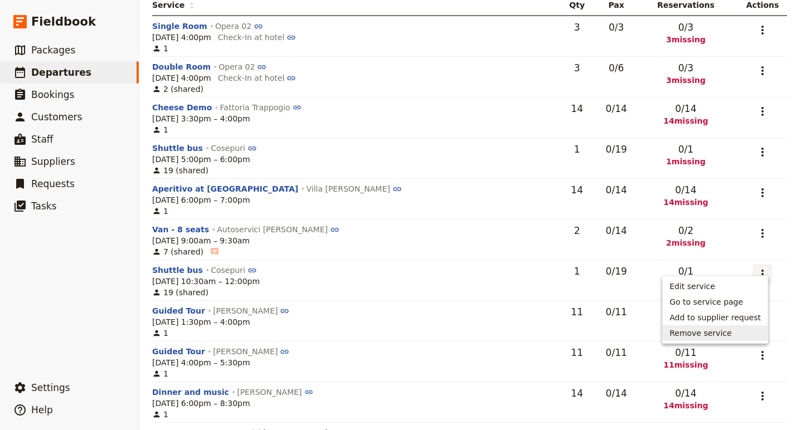
click at [731, 328] on span "Remove service" at bounding box center [700, 333] width 62 height 11
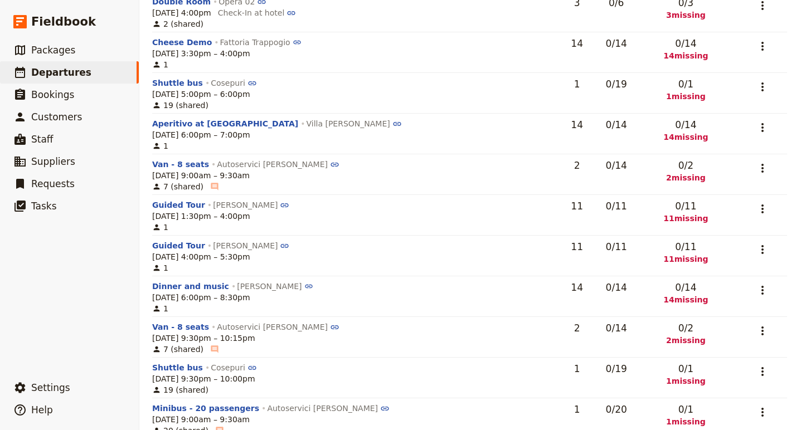
scroll to position [250, 1]
click at [758, 282] on icon "Actions" at bounding box center [761, 288] width 13 height 13
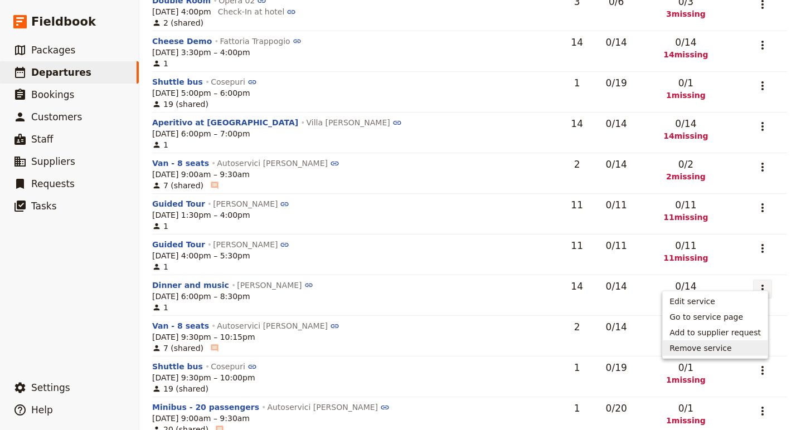
click at [736, 348] on span "Remove service" at bounding box center [714, 348] width 91 height 11
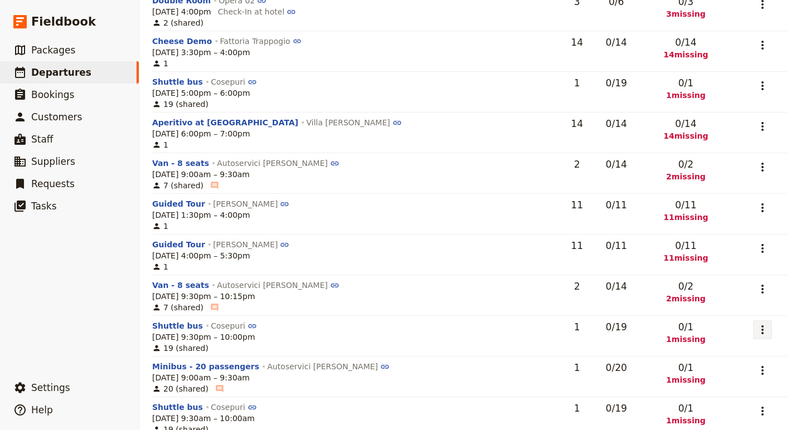
click at [760, 323] on icon "Actions" at bounding box center [761, 329] width 13 height 13
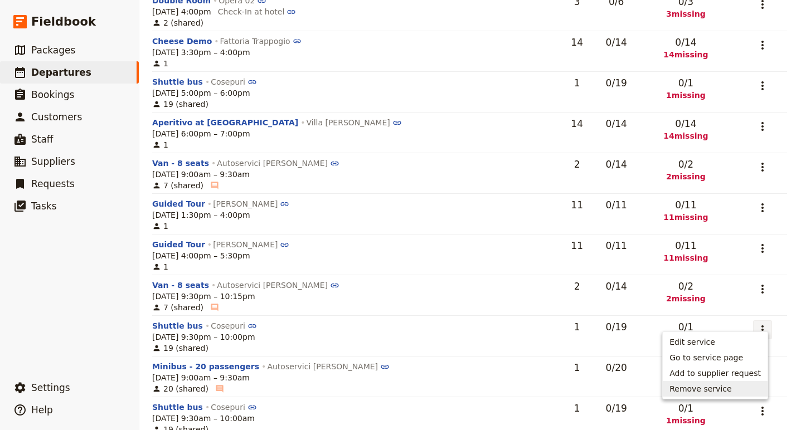
drag, startPoint x: 753, startPoint y: 377, endPoint x: 753, endPoint y: 385, distance: 8.4
click at [753, 385] on ul "Edit service Go to service page Add to supplier request Remove service" at bounding box center [715, 365] width 106 height 68
click at [749, 385] on span "Remove service" at bounding box center [714, 388] width 91 height 11
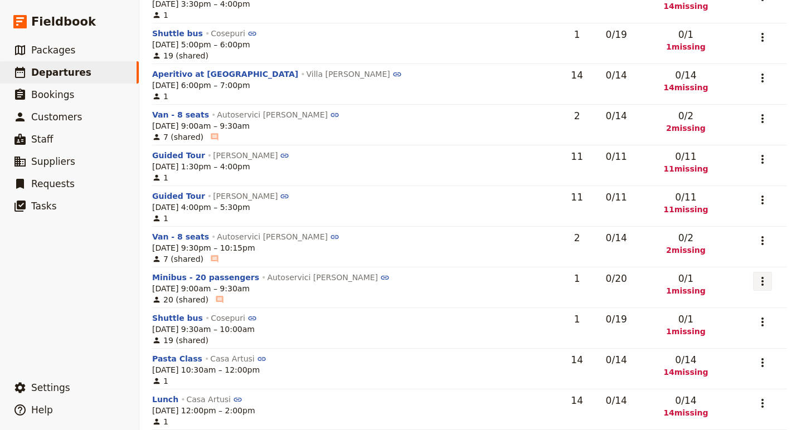
scroll to position [313, 1]
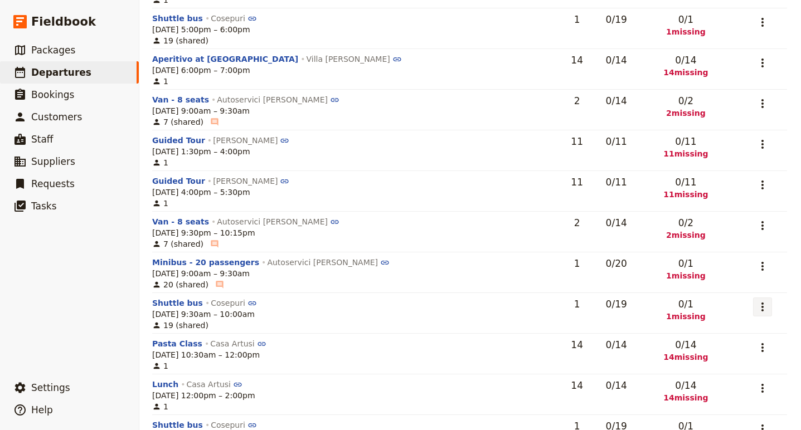
click at [759, 300] on icon "Actions" at bounding box center [761, 306] width 13 height 13
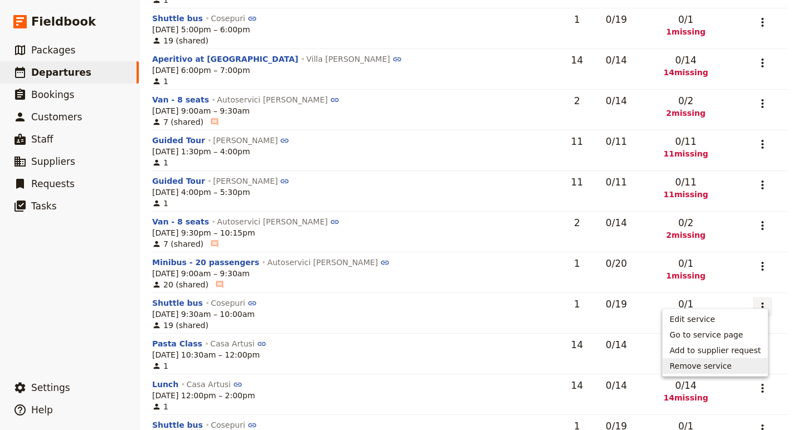
click at [724, 364] on span "Remove service" at bounding box center [700, 365] width 62 height 11
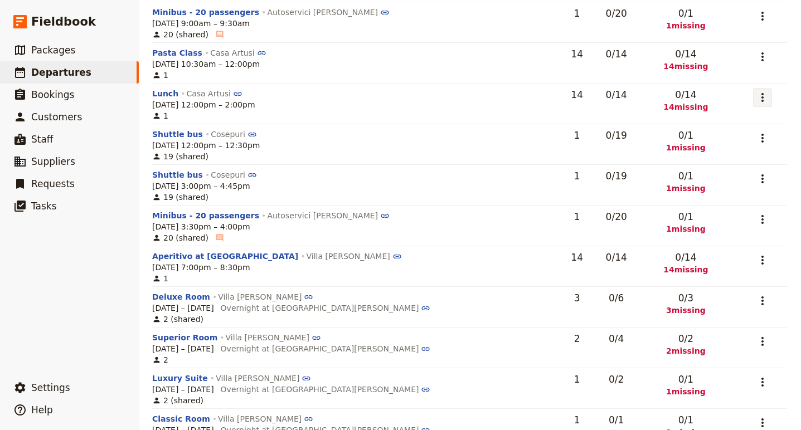
scroll to position [556, 1]
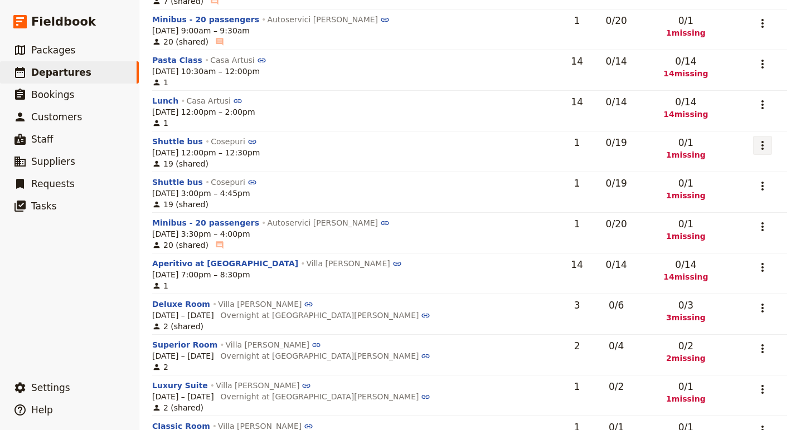
click at [761, 141] on icon "Actions" at bounding box center [762, 145] width 2 height 9
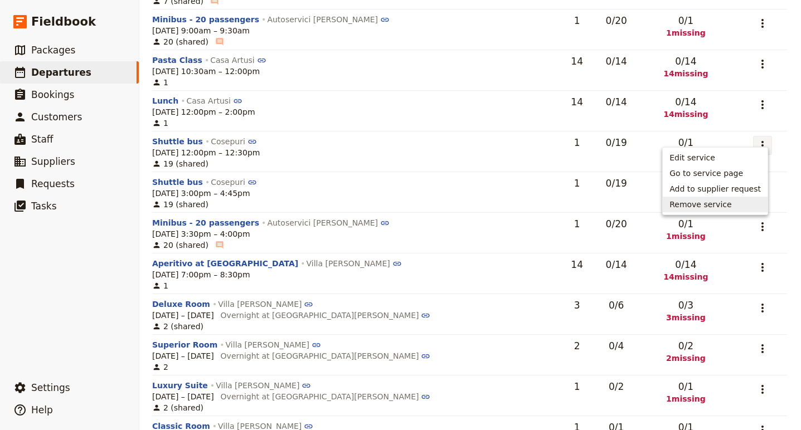
click at [725, 201] on span "Remove service" at bounding box center [700, 204] width 62 height 11
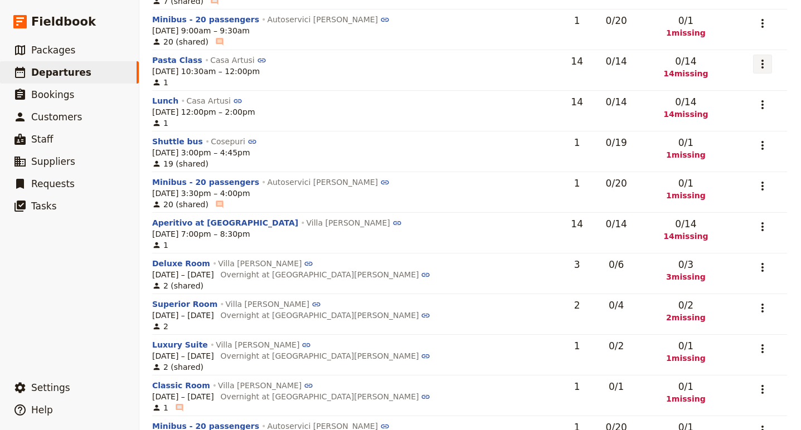
click at [759, 57] on icon "Actions" at bounding box center [761, 63] width 13 height 13
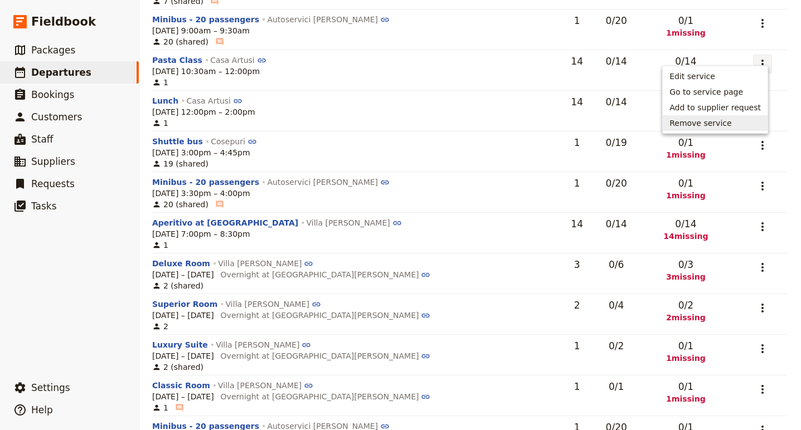
click at [745, 125] on span "Remove service" at bounding box center [714, 123] width 91 height 11
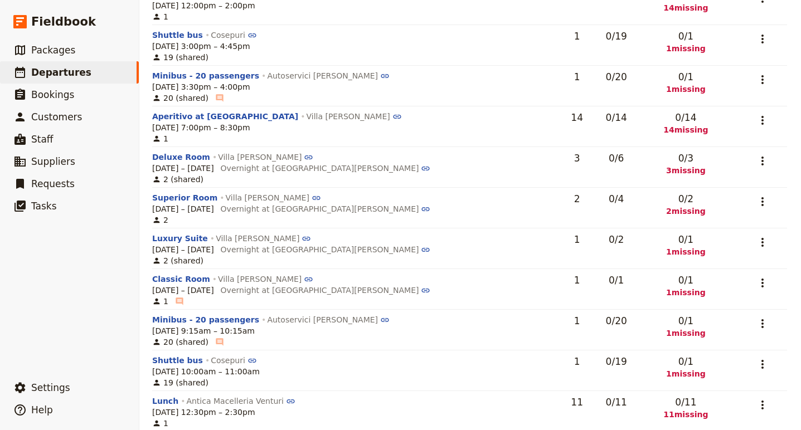
scroll to position [622, 1]
click at [755, 194] on icon "Actions" at bounding box center [761, 200] width 13 height 13
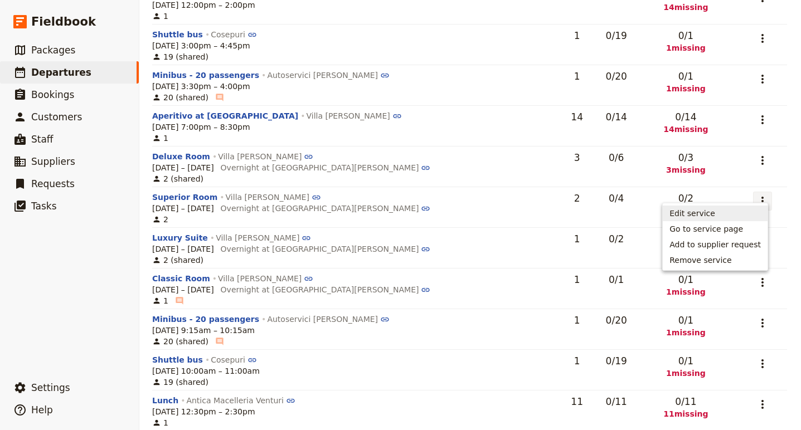
click at [711, 218] on span "Edit service" at bounding box center [692, 213] width 46 height 11
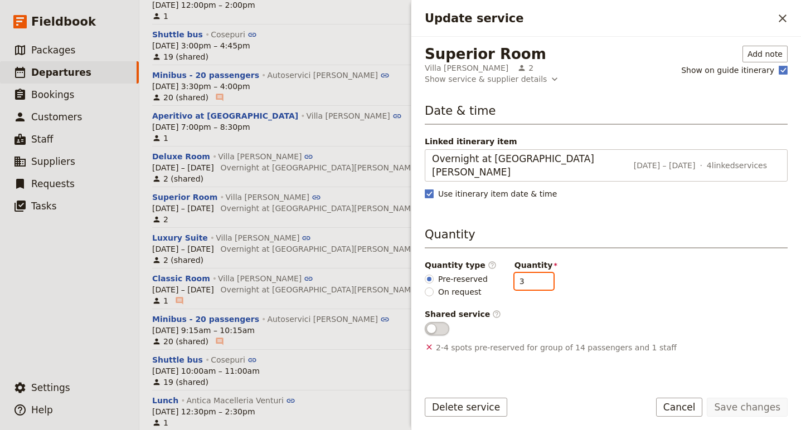
type input "3"
click at [536, 273] on input "3" at bounding box center [533, 281] width 39 height 17
click at [750, 407] on button "Save changes" at bounding box center [746, 407] width 81 height 19
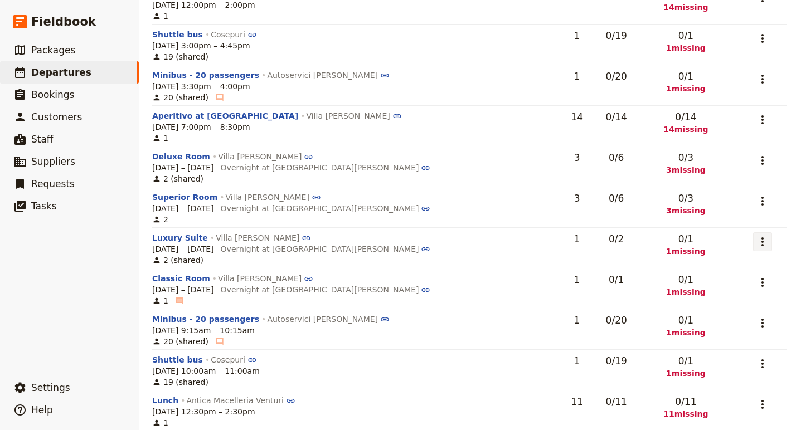
click at [758, 235] on icon "Actions" at bounding box center [761, 241] width 13 height 13
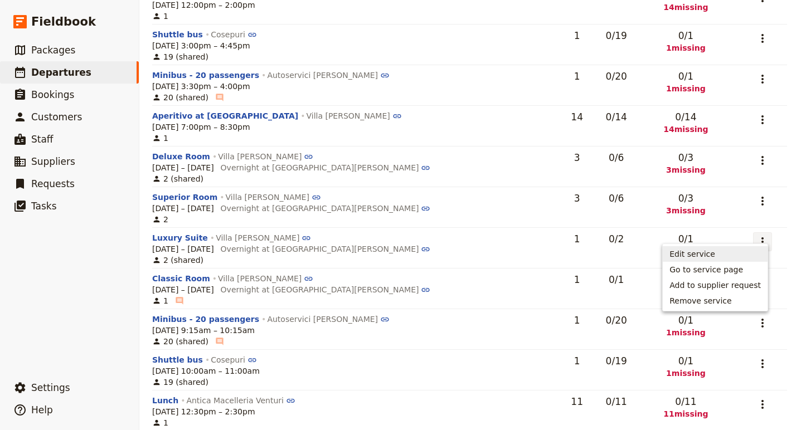
click at [715, 253] on span "Edit service" at bounding box center [692, 253] width 46 height 11
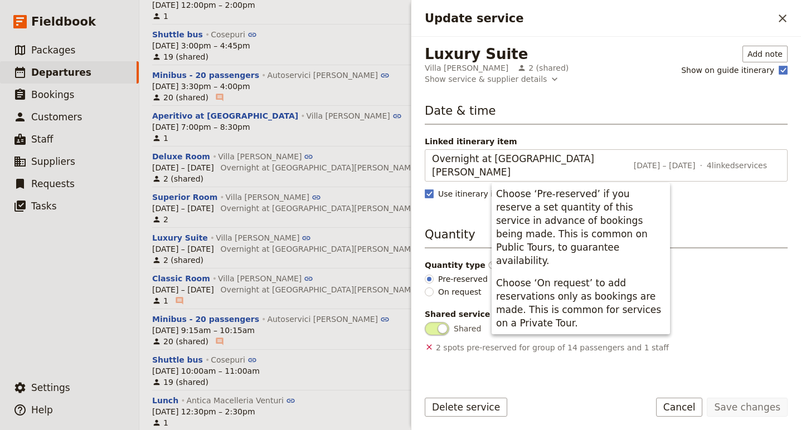
click at [732, 276] on div "Quantity type ​ Pre-reserved On request Quantity 1" at bounding box center [605, 279] width 363 height 38
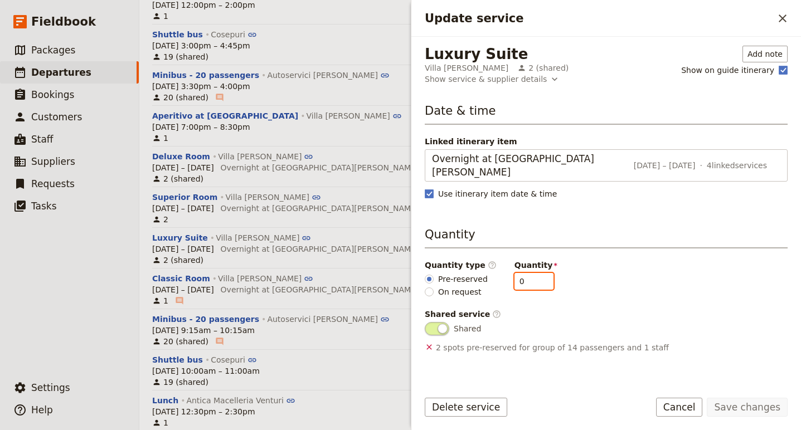
type input "0"
click at [535, 273] on input "0" at bounding box center [533, 281] width 39 height 17
click at [745, 408] on button "Save changes" at bounding box center [746, 407] width 81 height 19
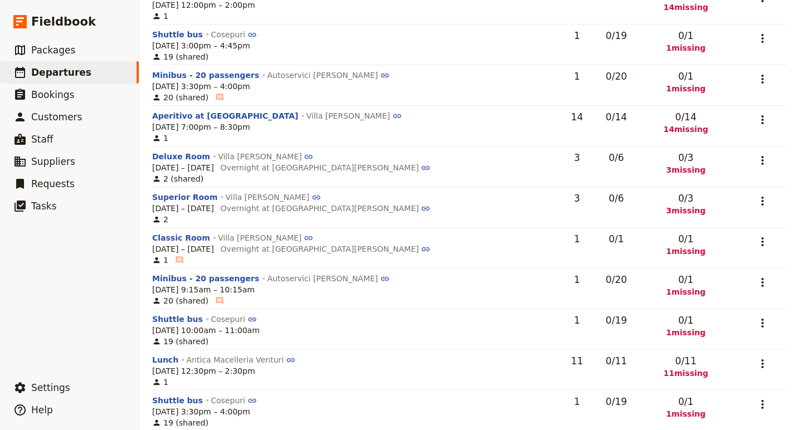
scroll to position [629, 1]
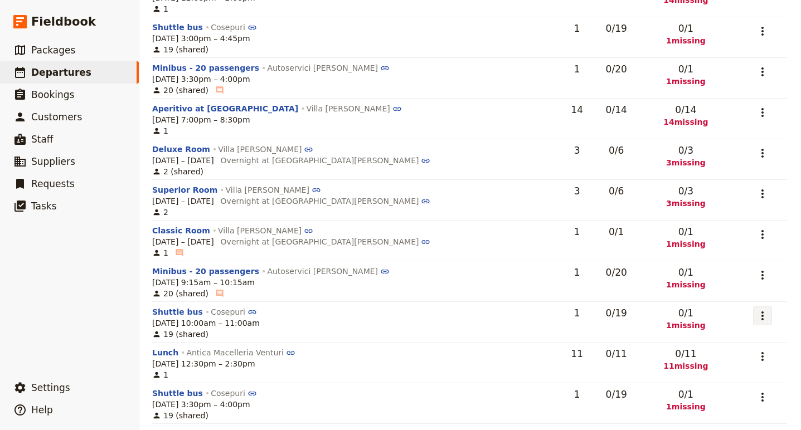
click at [763, 309] on icon "Actions" at bounding box center [761, 315] width 13 height 13
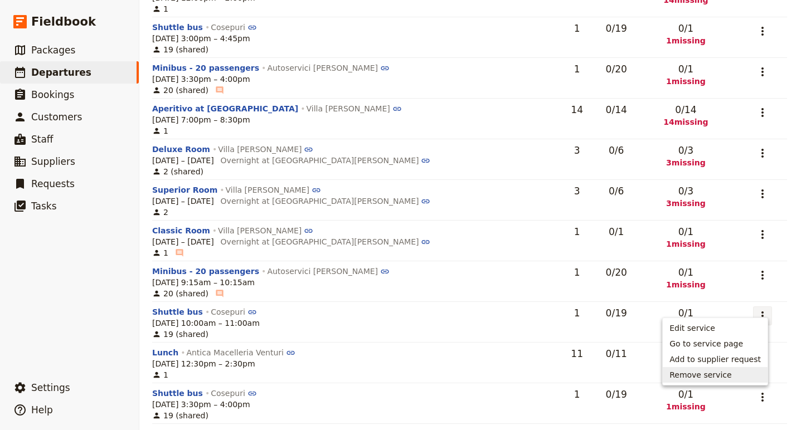
click at [730, 377] on span "Remove service" at bounding box center [700, 374] width 62 height 11
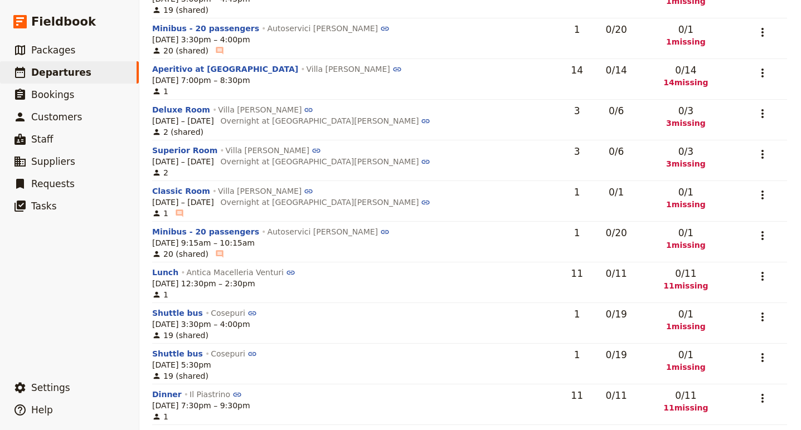
scroll to position [679, 1]
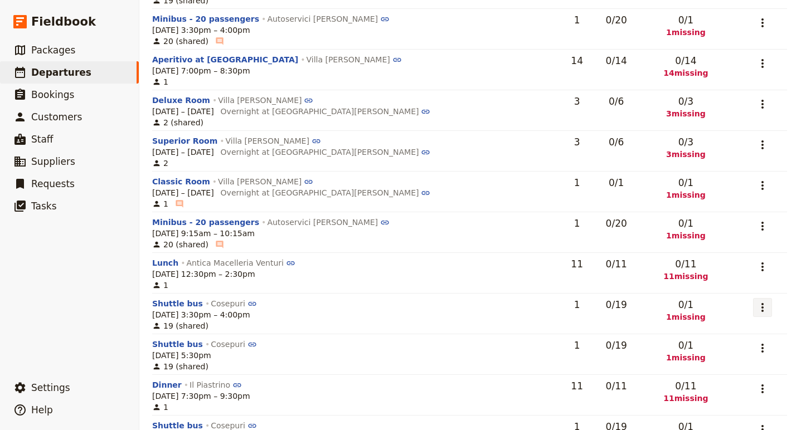
click at [756, 301] on icon "Actions" at bounding box center [761, 307] width 13 height 13
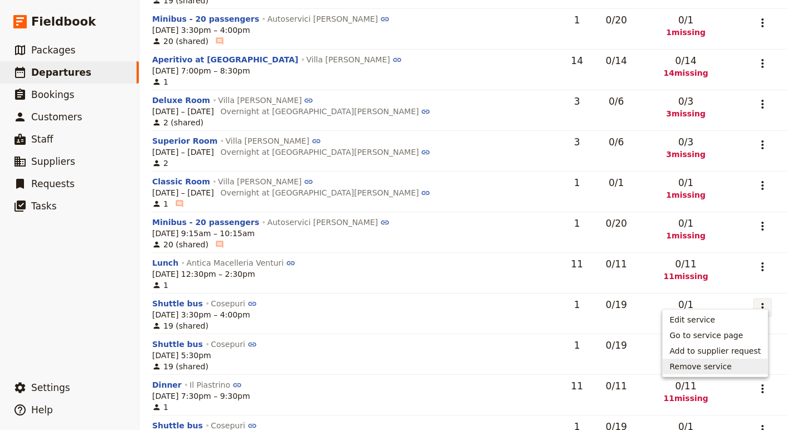
click at [749, 362] on span "Remove service" at bounding box center [714, 366] width 91 height 11
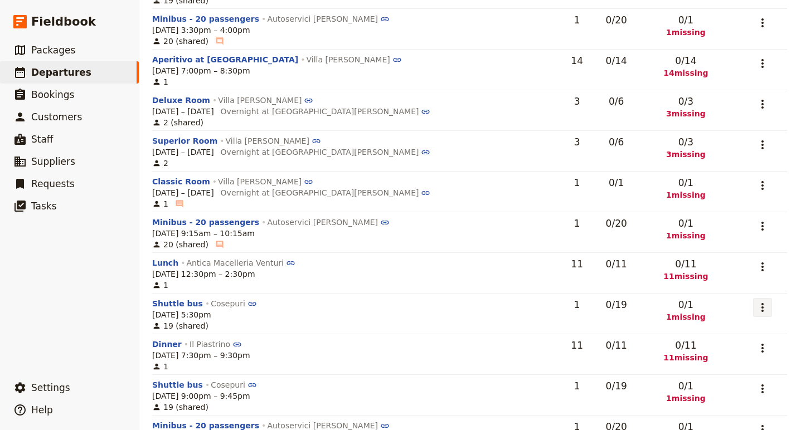
click at [757, 301] on icon "Actions" at bounding box center [761, 307] width 13 height 13
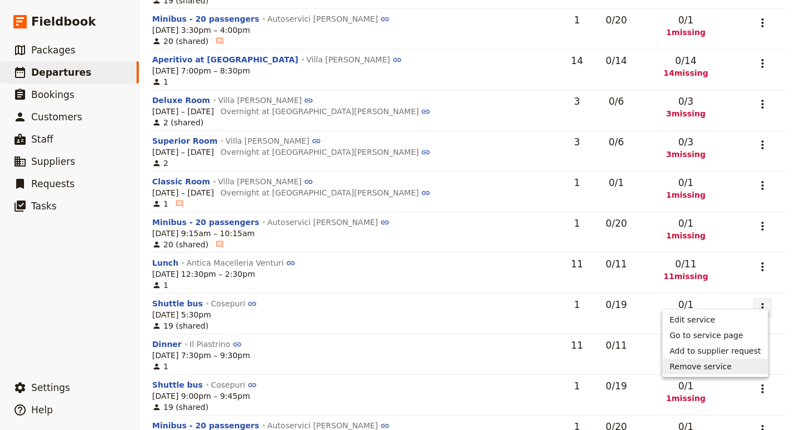
click at [751, 361] on span "Remove service" at bounding box center [714, 366] width 91 height 11
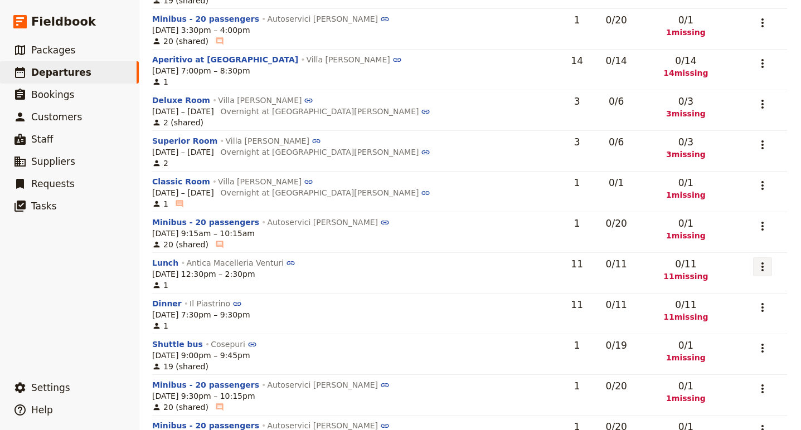
click at [760, 260] on icon "Actions" at bounding box center [761, 266] width 13 height 13
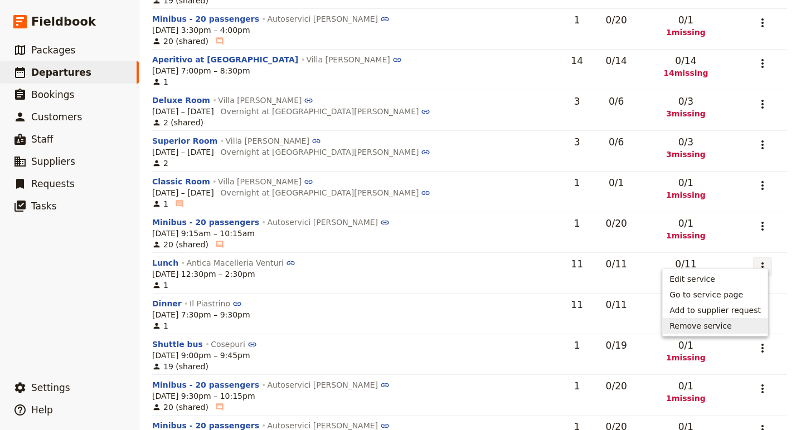
click at [726, 324] on span "Remove service" at bounding box center [700, 325] width 62 height 11
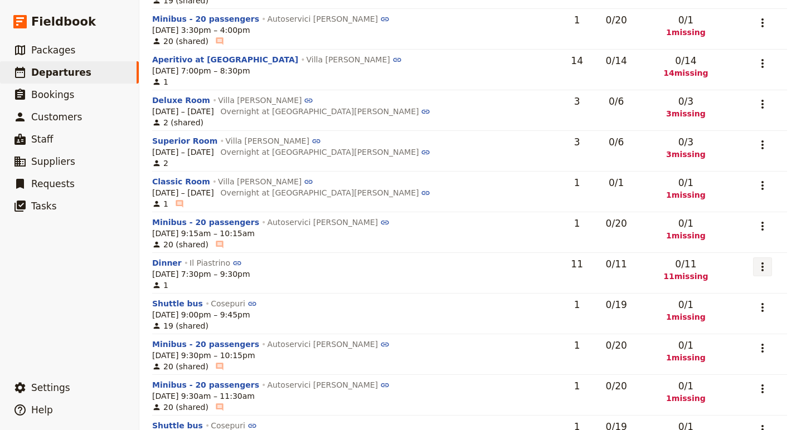
click at [757, 263] on button "​" at bounding box center [762, 266] width 19 height 19
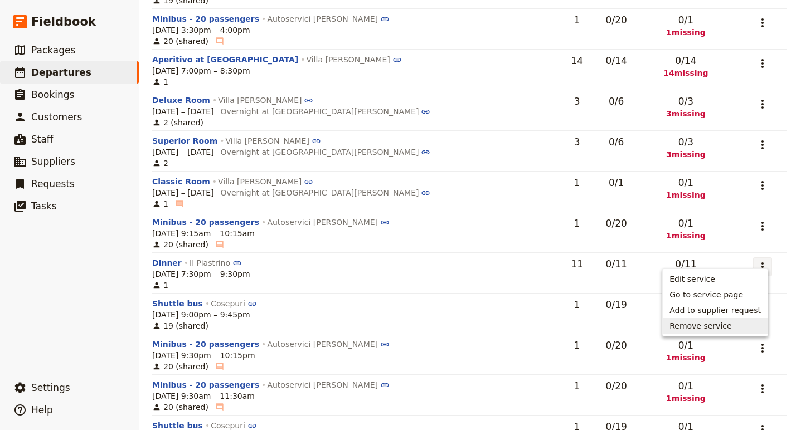
click at [746, 328] on span "Remove service" at bounding box center [714, 325] width 91 height 11
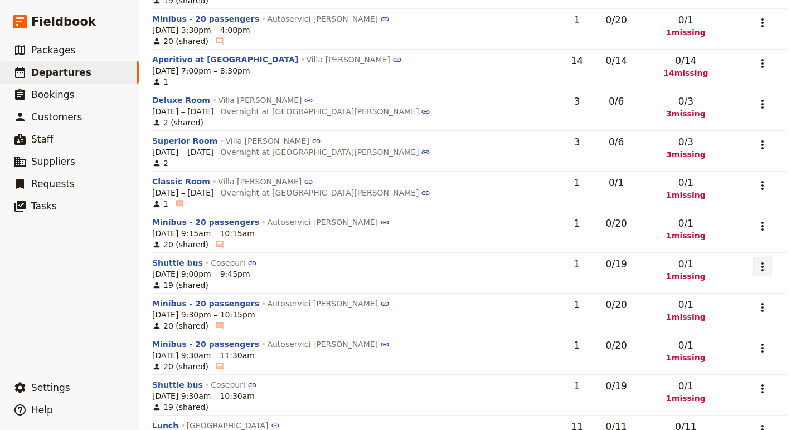
click at [755, 260] on icon "Actions" at bounding box center [761, 266] width 13 height 13
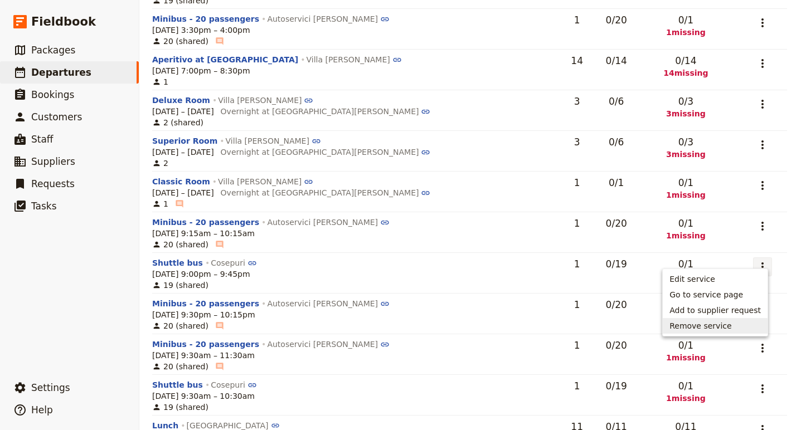
click at [741, 324] on span "Remove service" at bounding box center [714, 325] width 91 height 11
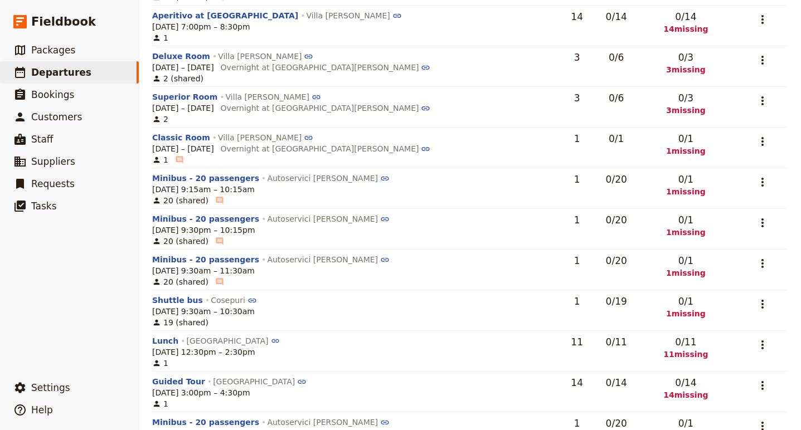
scroll to position [731, 1]
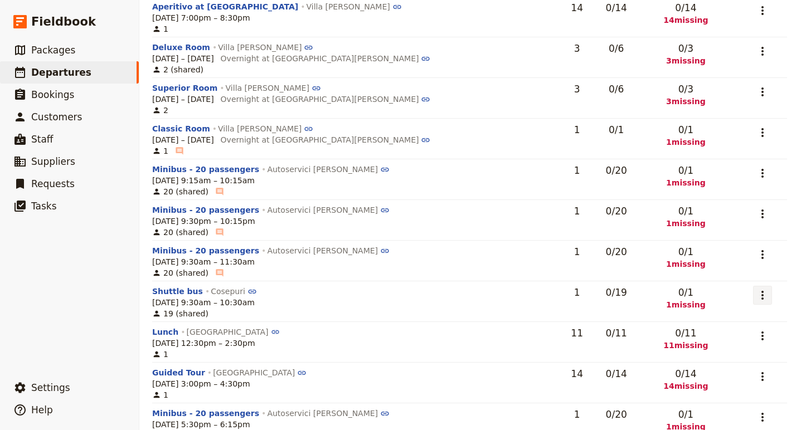
click at [758, 290] on button "​" at bounding box center [762, 295] width 19 height 19
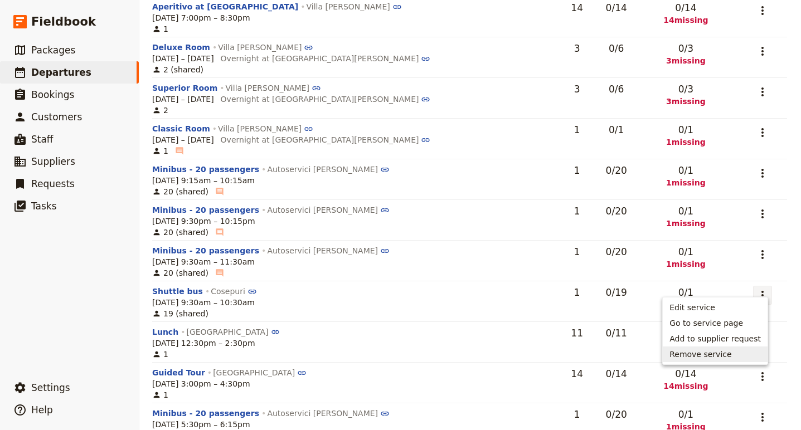
click at [734, 358] on span "Remove service" at bounding box center [714, 354] width 91 height 11
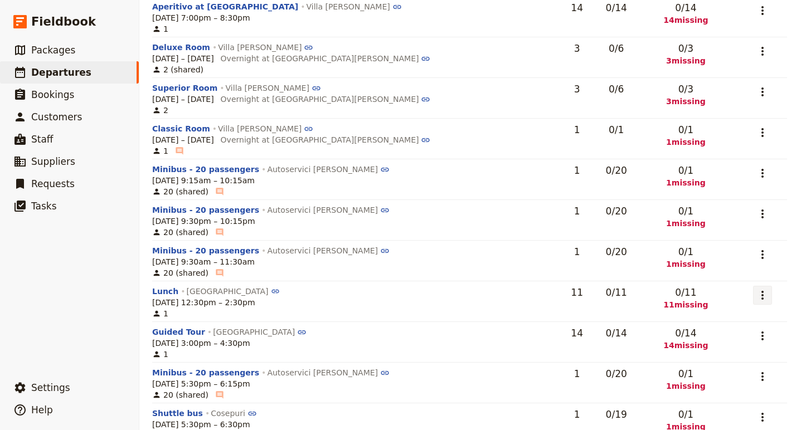
click at [755, 289] on icon "Actions" at bounding box center [761, 295] width 13 height 13
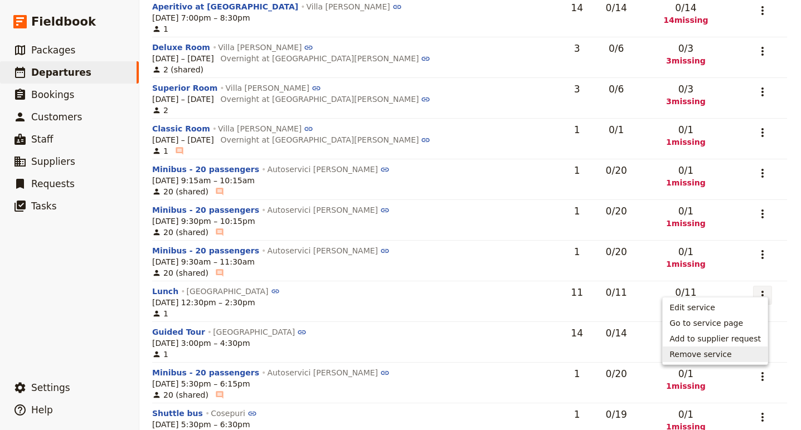
click at [749, 352] on span "Remove service" at bounding box center [714, 354] width 91 height 11
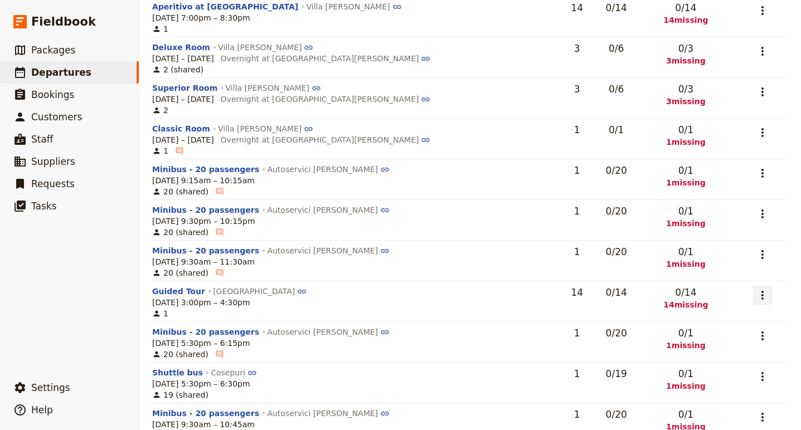
click at [759, 289] on icon "Actions" at bounding box center [761, 295] width 13 height 13
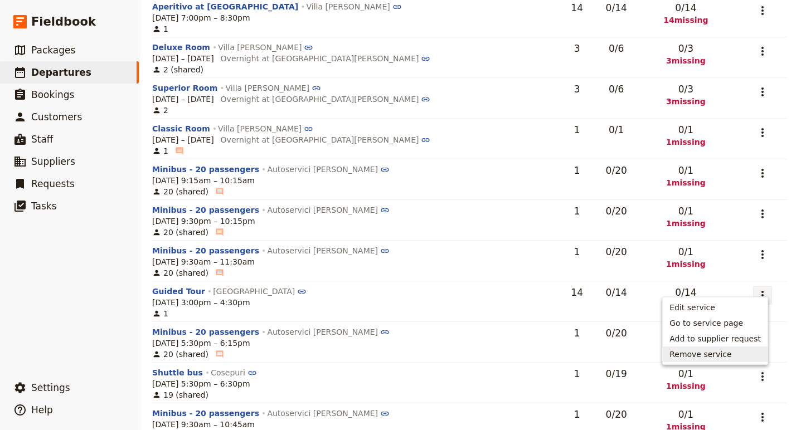
click at [740, 354] on span "Remove service" at bounding box center [714, 354] width 91 height 11
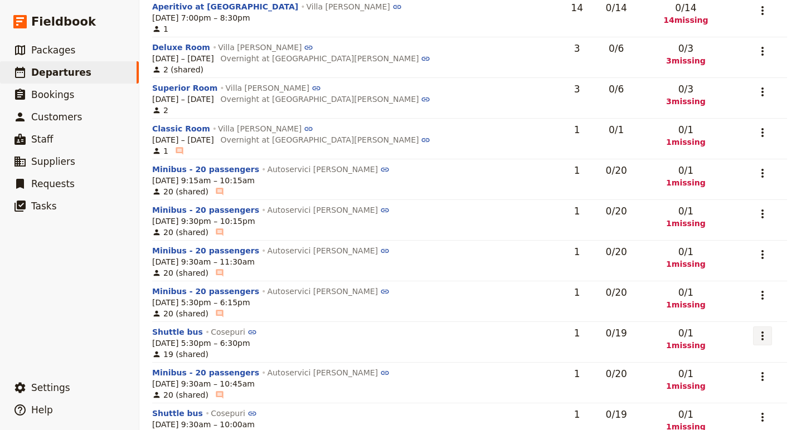
click at [760, 329] on icon "Actions" at bounding box center [761, 335] width 13 height 13
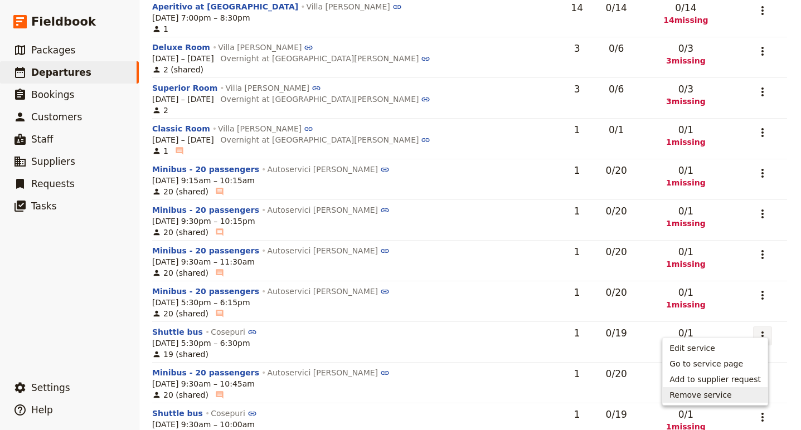
drag, startPoint x: 737, startPoint y: 386, endPoint x: 736, endPoint y: 394, distance: 7.9
click at [736, 394] on ul "Edit service Go to service page Add to supplier request Remove service" at bounding box center [715, 372] width 106 height 68
click at [736, 394] on span "Remove service" at bounding box center [714, 394] width 91 height 11
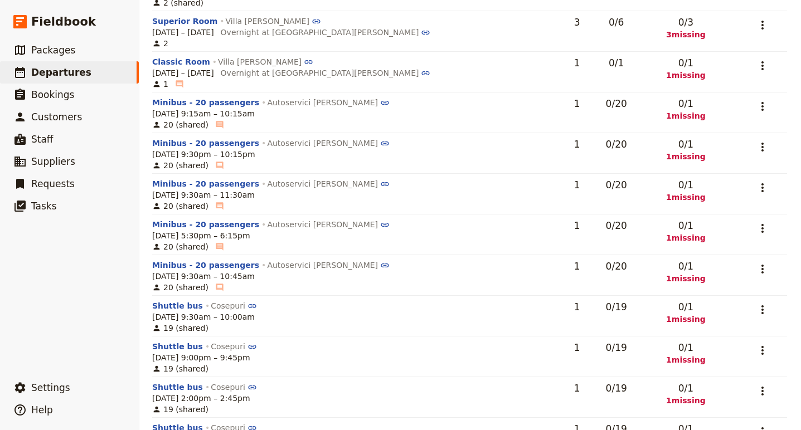
scroll to position [828, 1]
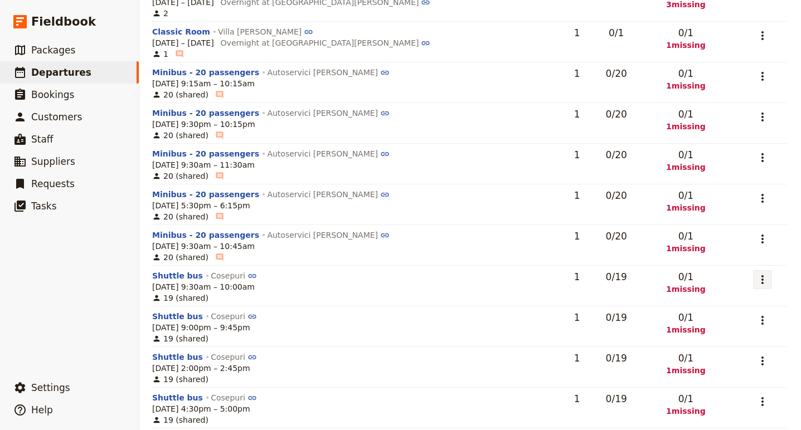
click at [755, 273] on icon "Actions" at bounding box center [761, 279] width 13 height 13
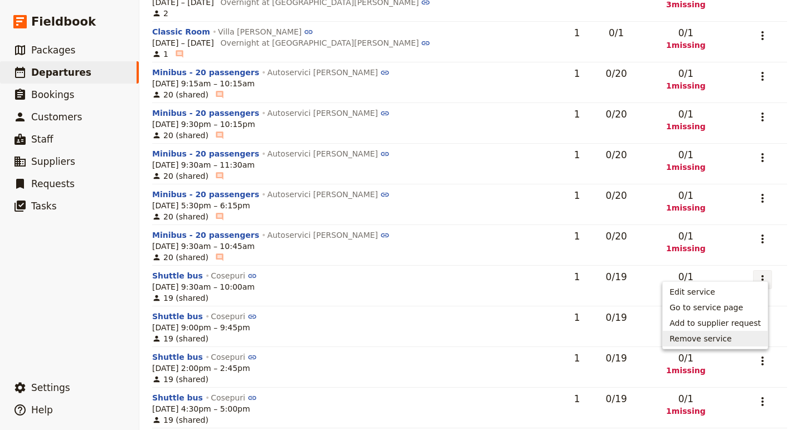
click at [738, 338] on span "Remove service" at bounding box center [714, 338] width 91 height 11
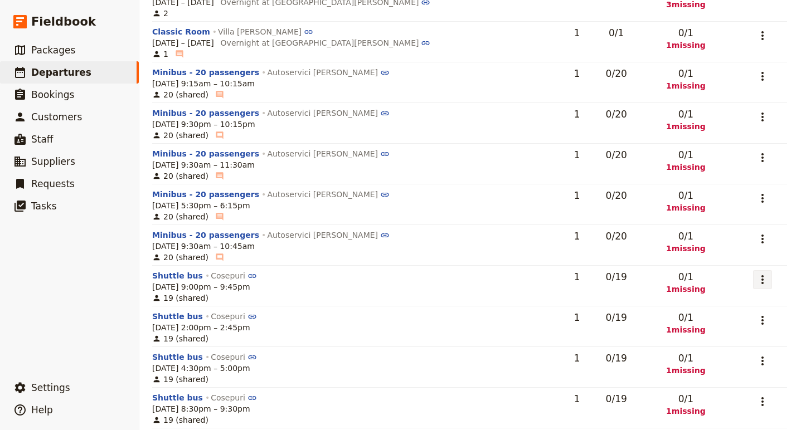
click at [756, 273] on icon "Actions" at bounding box center [761, 279] width 13 height 13
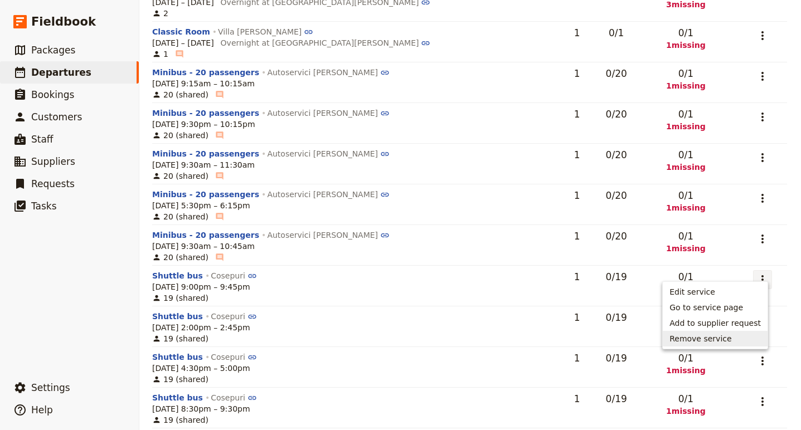
click at [753, 335] on span "Remove service" at bounding box center [714, 338] width 91 height 11
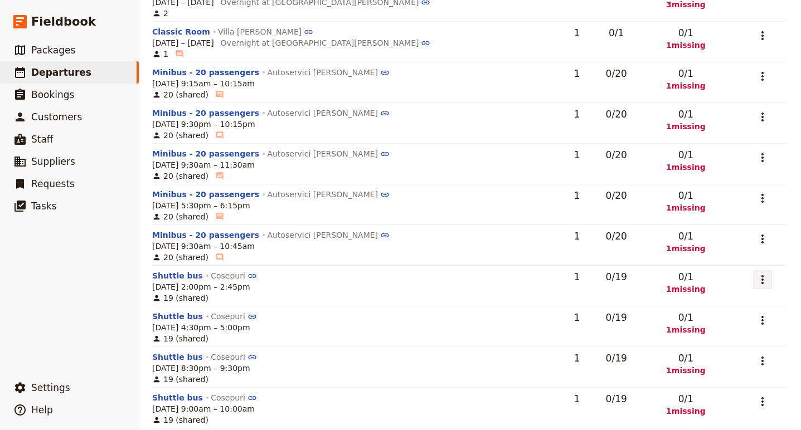
click at [761, 273] on icon "Actions" at bounding box center [761, 279] width 13 height 13
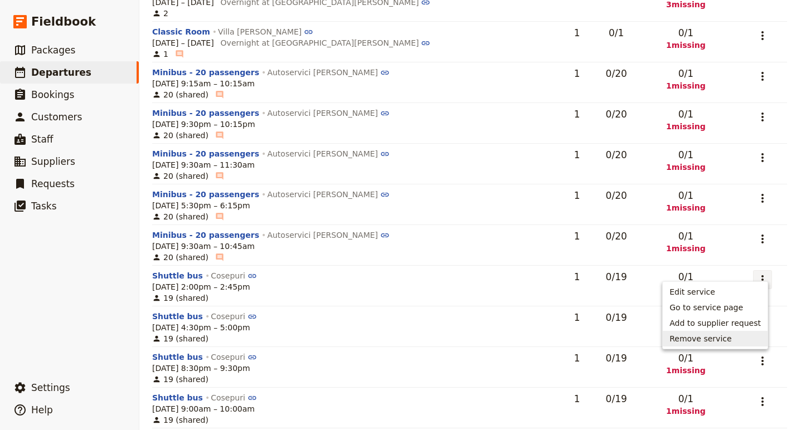
click at [754, 336] on span "Remove service" at bounding box center [714, 338] width 91 height 11
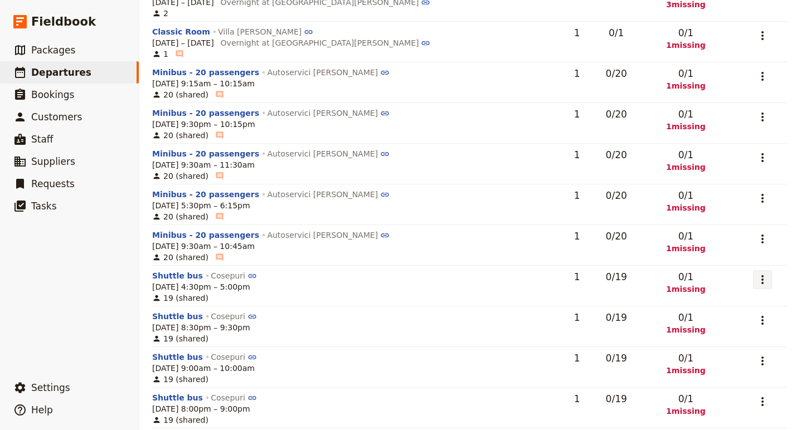
click at [761, 273] on icon "Actions" at bounding box center [761, 279] width 13 height 13
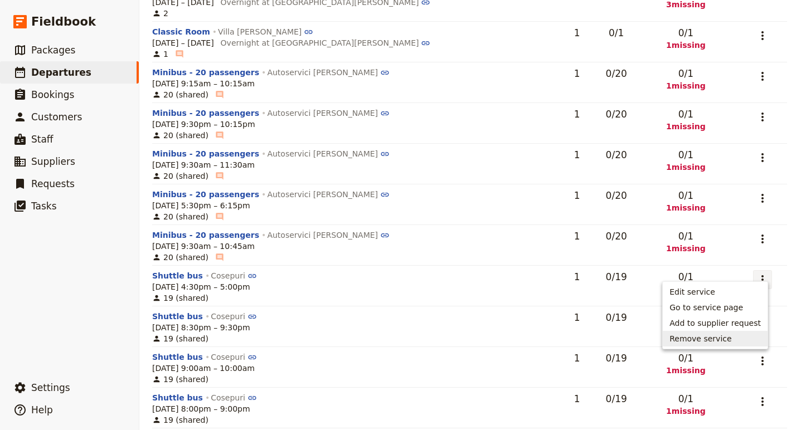
click at [746, 334] on span "Remove service" at bounding box center [714, 338] width 91 height 11
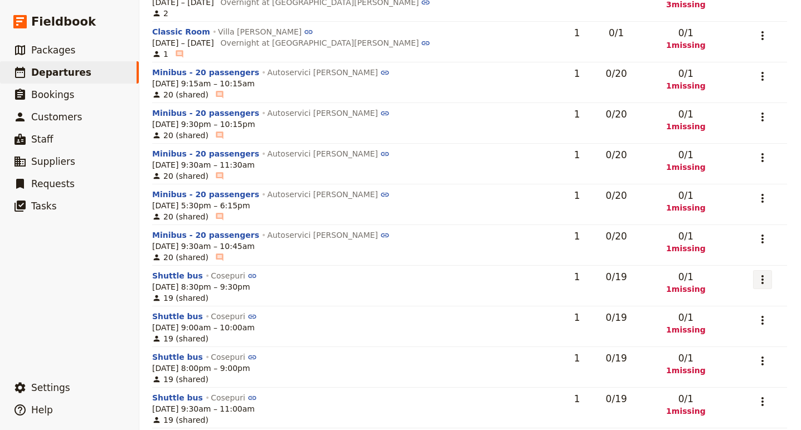
click at [761, 275] on icon "Actions" at bounding box center [762, 279] width 2 height 9
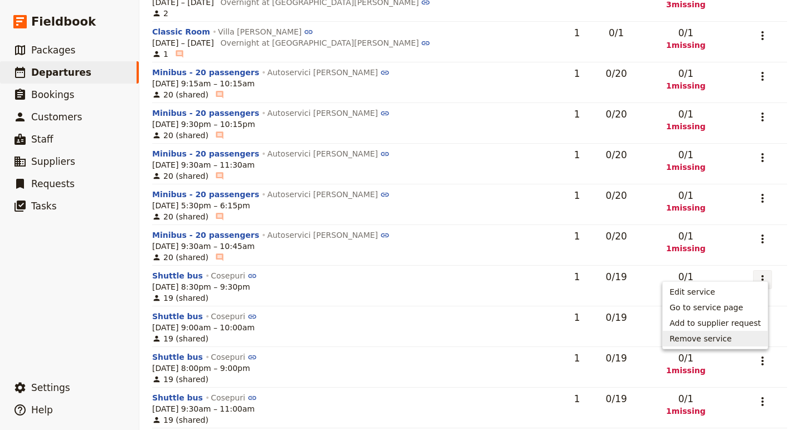
click at [747, 338] on span "Remove service" at bounding box center [714, 338] width 91 height 11
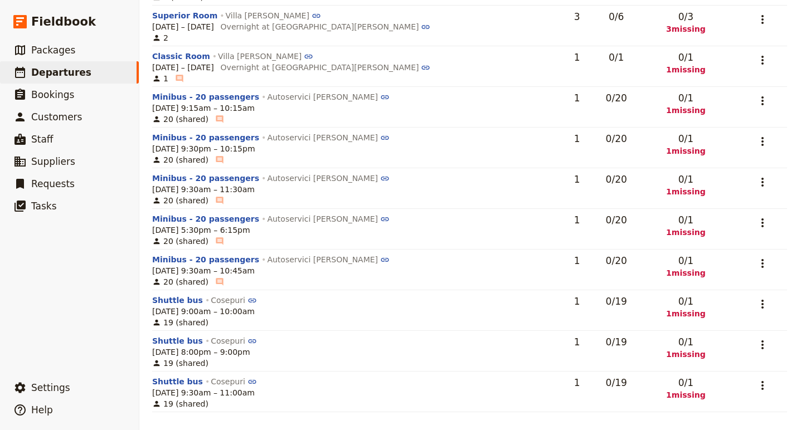
scroll to position [792, 1]
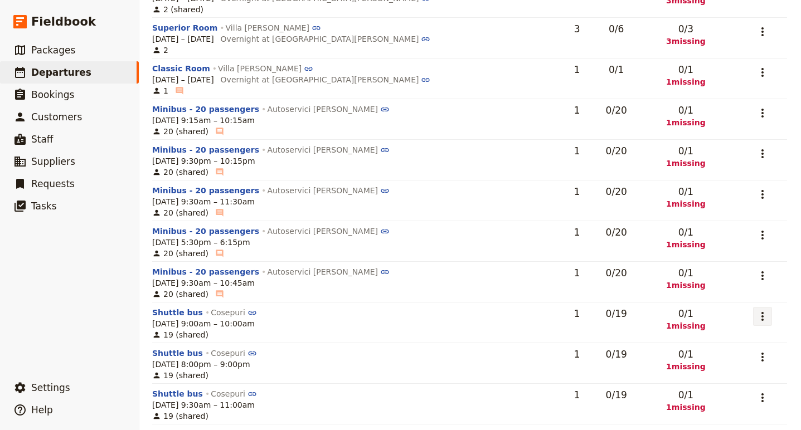
click at [757, 310] on icon "Actions" at bounding box center [761, 316] width 13 height 13
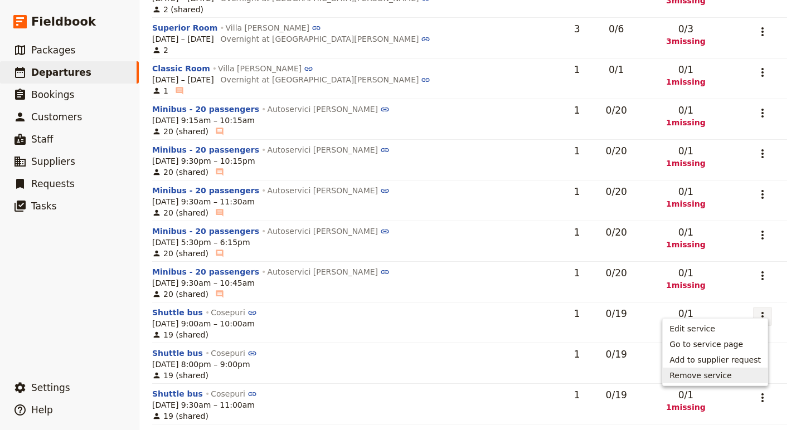
click at [738, 370] on span "Remove service" at bounding box center [714, 375] width 91 height 11
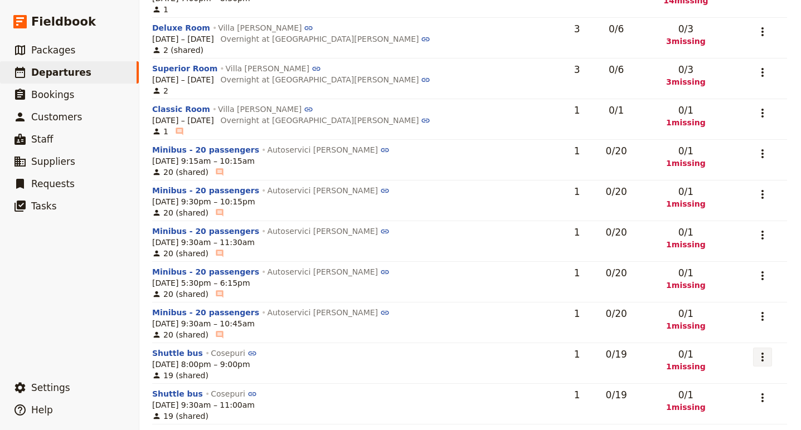
click at [757, 350] on icon "Actions" at bounding box center [761, 356] width 13 height 13
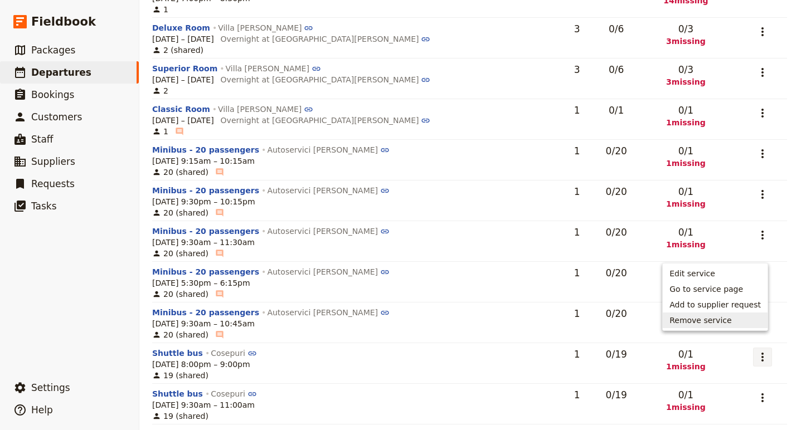
click at [734, 320] on span "Remove service" at bounding box center [714, 320] width 91 height 11
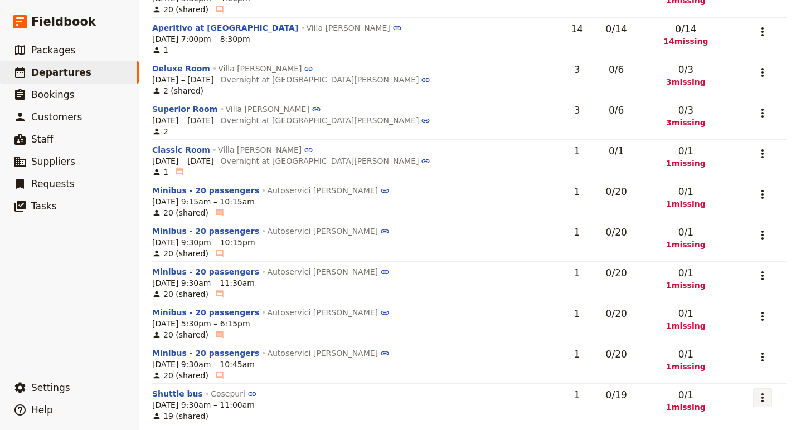
click at [761, 391] on icon "Actions" at bounding box center [761, 397] width 13 height 13
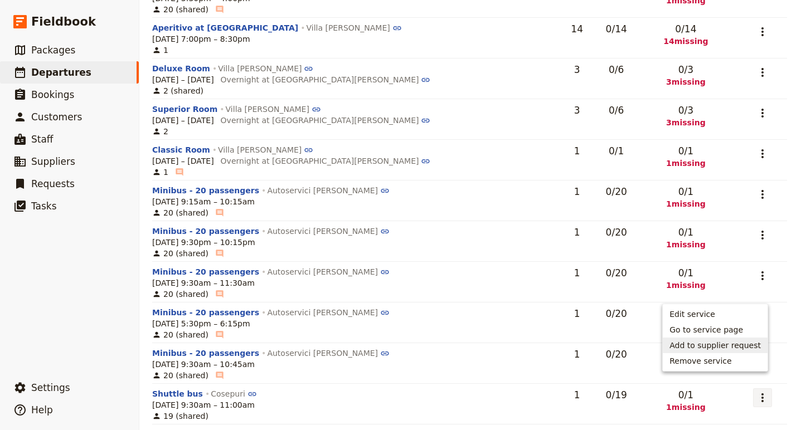
click at [726, 351] on button "Add to supplier request" at bounding box center [714, 346] width 105 height 16
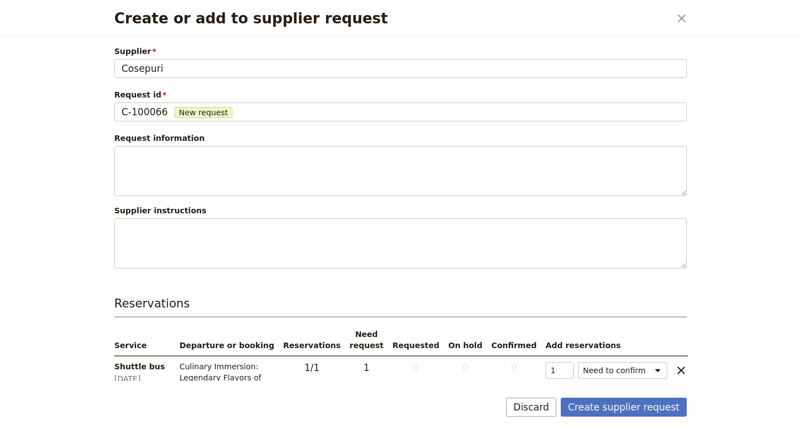
click at [726, 351] on div "Create or add to supplier request ​ Supplier Cosepuri Cosepuri Request id C-100…" at bounding box center [400, 215] width 801 height 430
click at [565, 394] on form "Supplier Cosepuri Cosepuri Request id C-100066 New request C-100066 Request inf…" at bounding box center [400, 233] width 599 height 393
click at [543, 405] on button "Discard" at bounding box center [531, 407] width 50 height 19
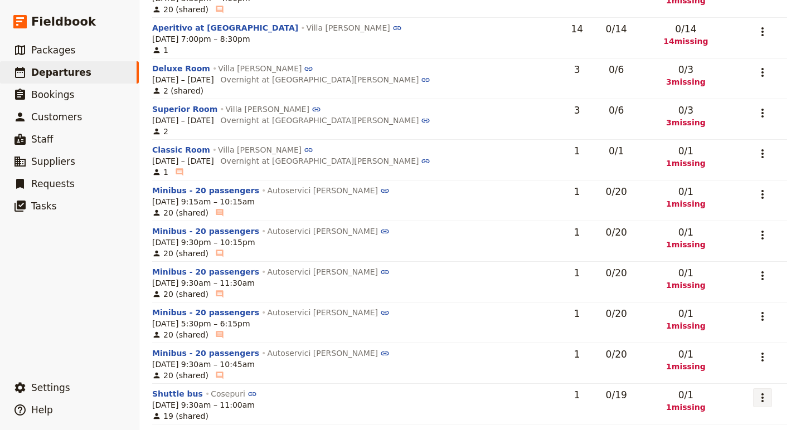
click at [763, 391] on icon "Actions" at bounding box center [761, 397] width 13 height 13
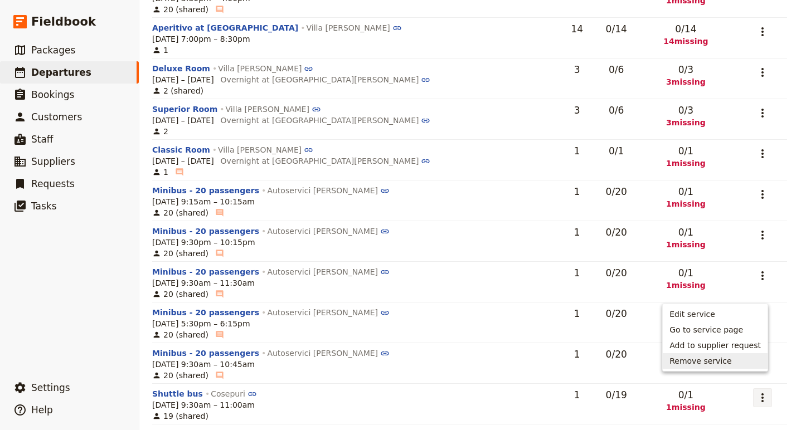
click at [738, 355] on span "Remove service" at bounding box center [714, 360] width 91 height 11
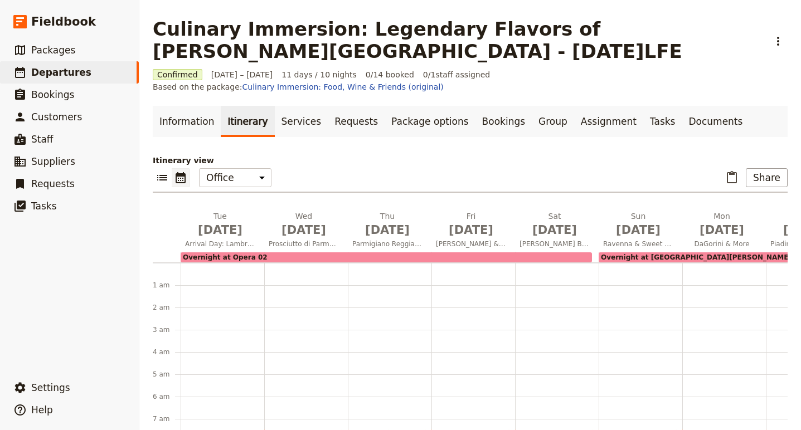
scroll to position [13, 0]
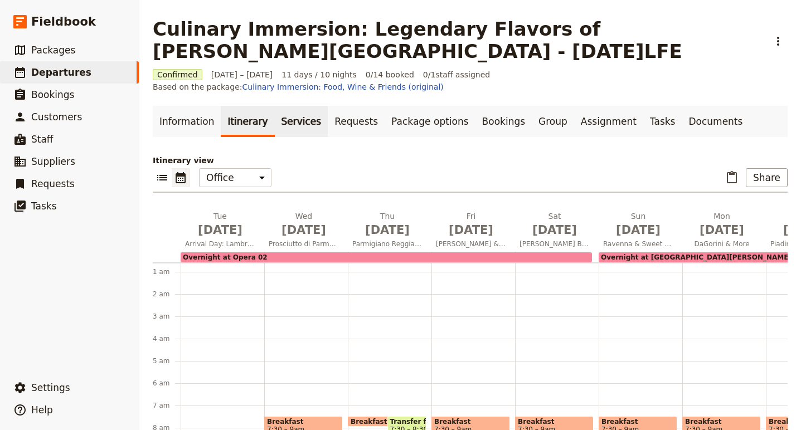
click at [286, 109] on link "Services" at bounding box center [301, 121] width 53 height 31
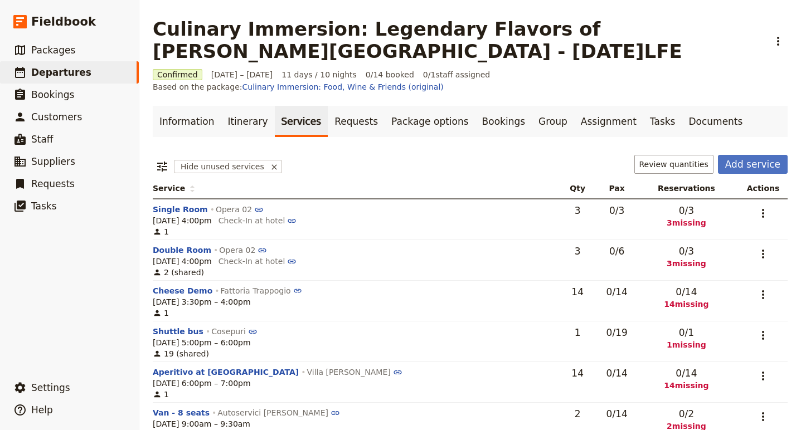
scroll to position [11, 0]
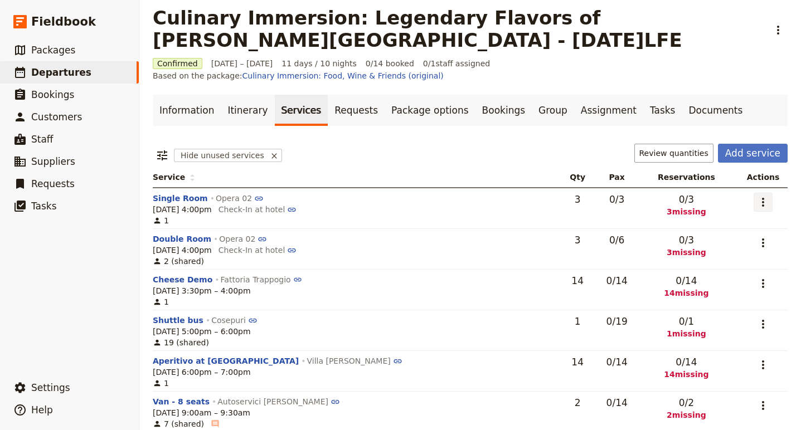
click at [762, 196] on icon "Actions" at bounding box center [762, 202] width 13 height 13
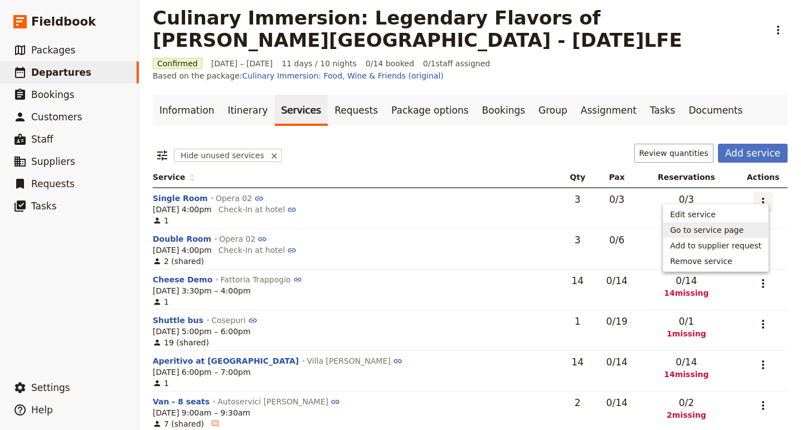
click at [710, 230] on span "Go to service page" at bounding box center [707, 230] width 74 height 11
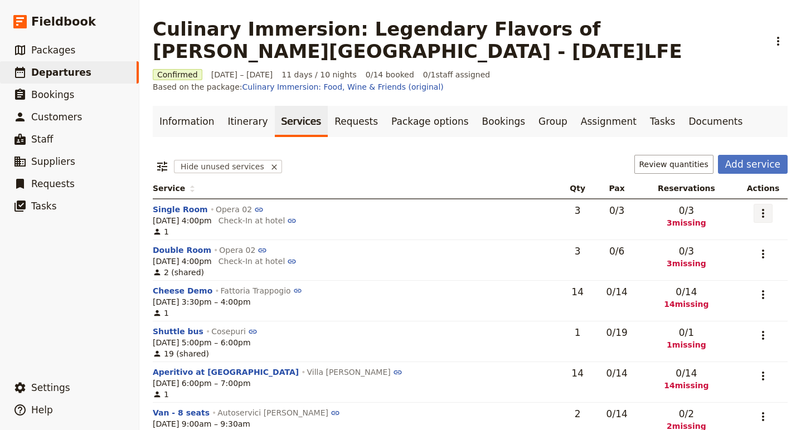
click at [759, 209] on button "​" at bounding box center [762, 213] width 19 height 19
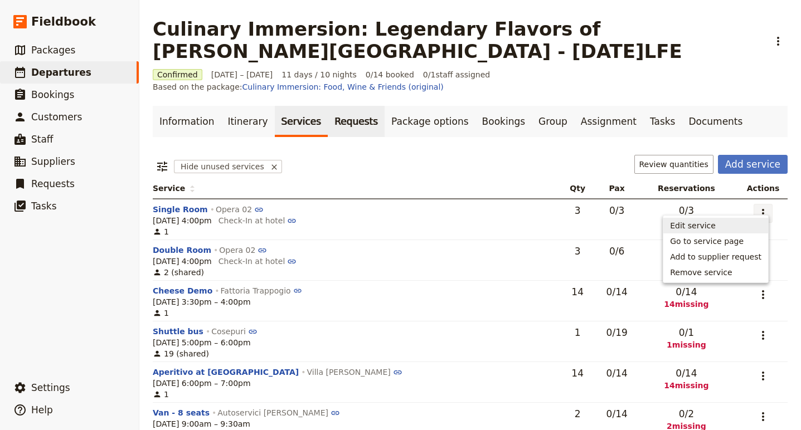
click at [328, 106] on link "Requests" at bounding box center [356, 121] width 57 height 31
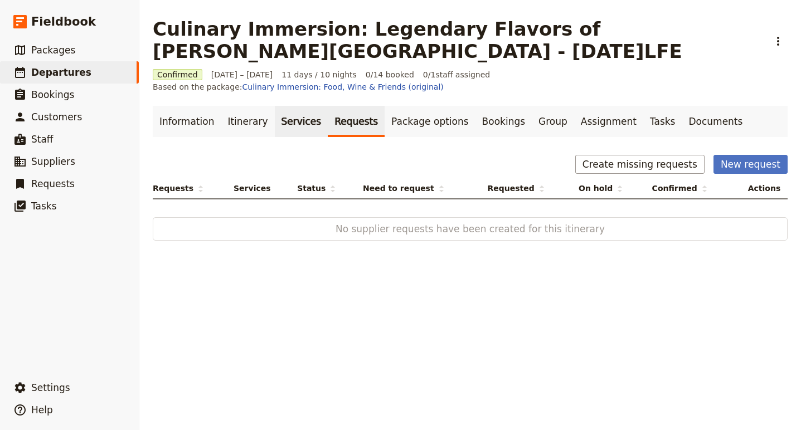
click at [287, 109] on link "Services" at bounding box center [301, 121] width 53 height 31
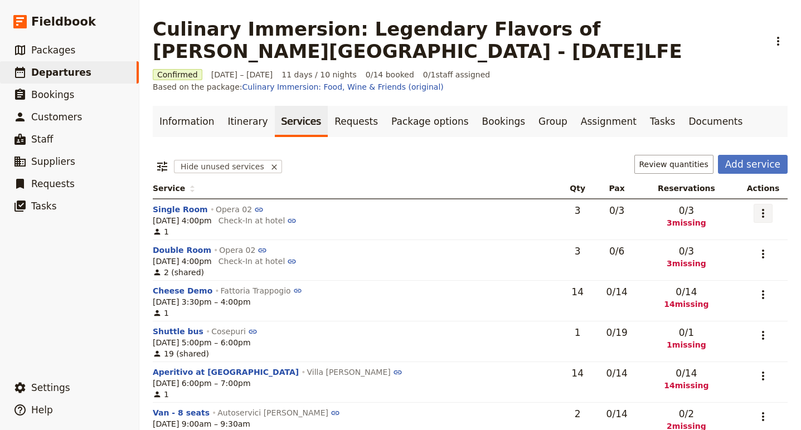
click at [758, 208] on button "​" at bounding box center [762, 213] width 19 height 19
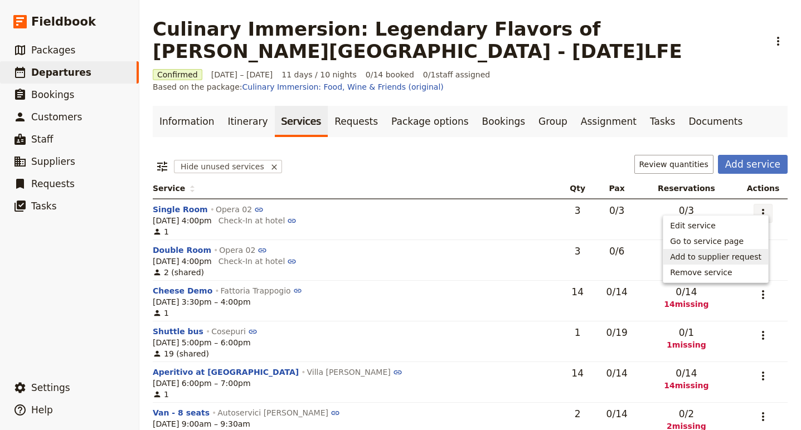
click at [731, 257] on span "Add to supplier request" at bounding box center [715, 256] width 91 height 11
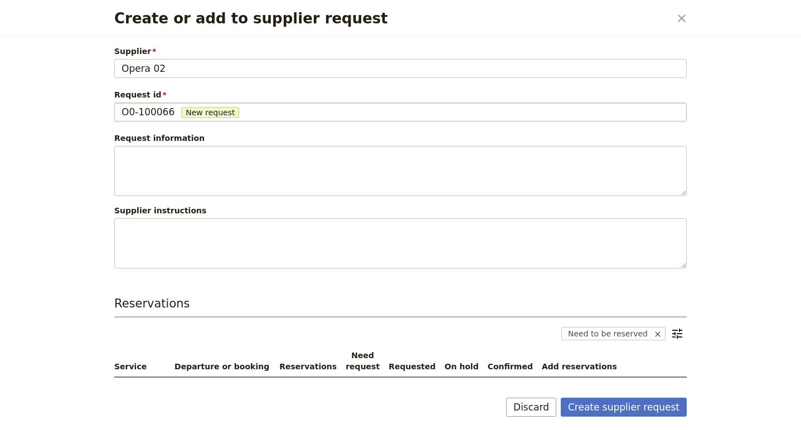
click at [135, 110] on span "O0-100066" at bounding box center [147, 111] width 53 height 13
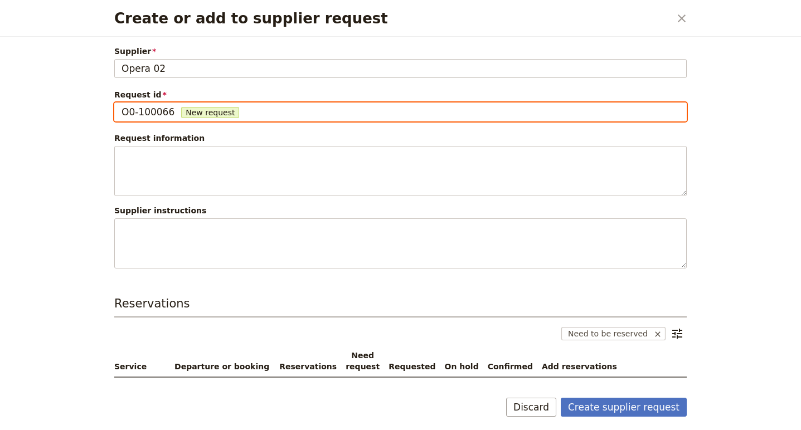
click at [121, 103] on input "O0-100066" at bounding box center [121, 103] width 1 height 1
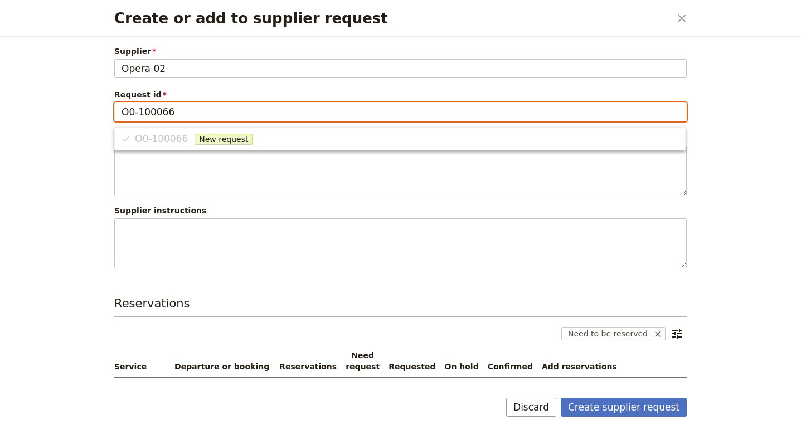
click at [135, 113] on input "O0-100066" at bounding box center [400, 111] width 558 height 13
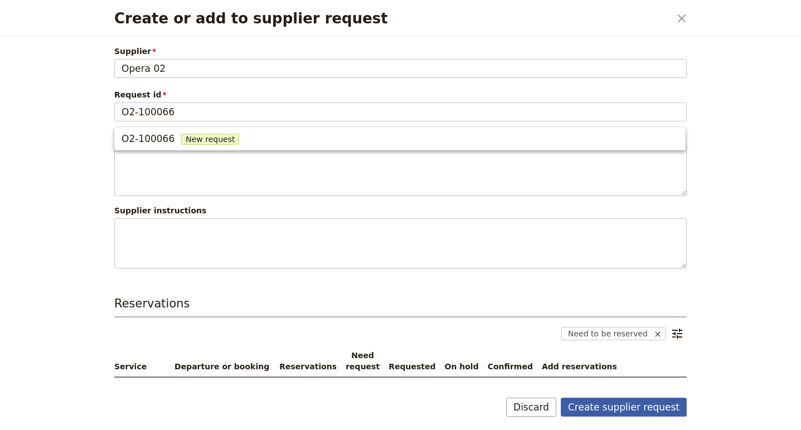
type input "O0-100066"
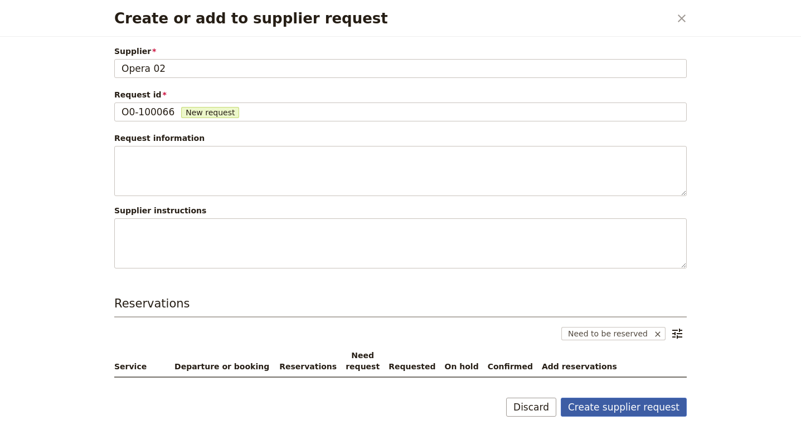
click at [629, 406] on button "Create supplier request" at bounding box center [623, 407] width 126 height 19
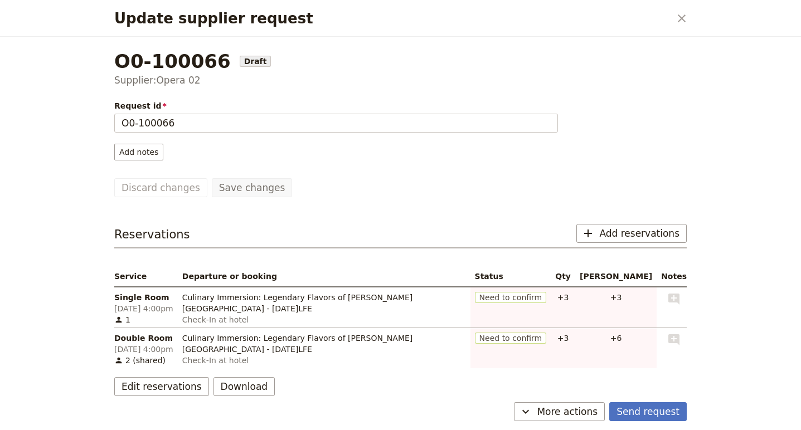
scroll to position [12, 0]
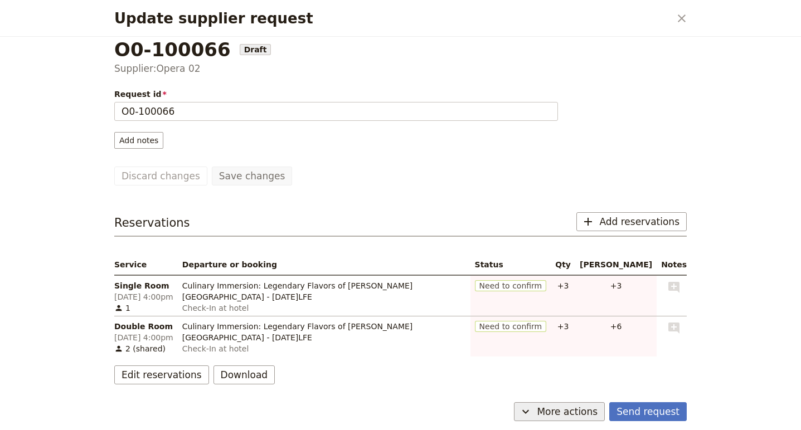
click at [571, 418] on button "​ More actions" at bounding box center [559, 411] width 91 height 19
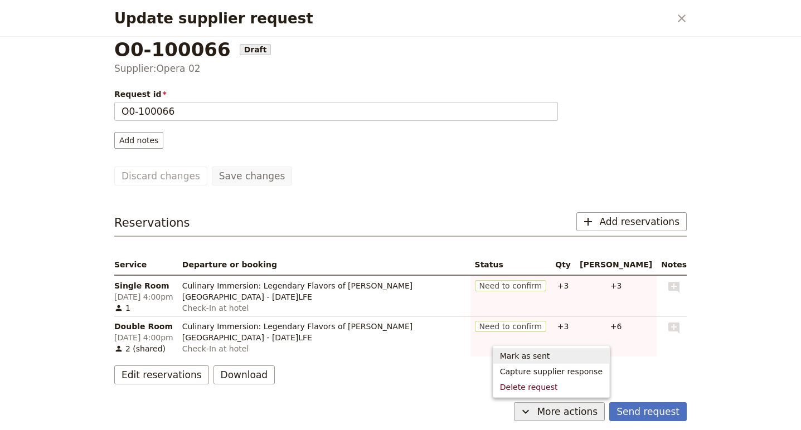
click at [550, 357] on span "Mark as sent" at bounding box center [525, 355] width 50 height 11
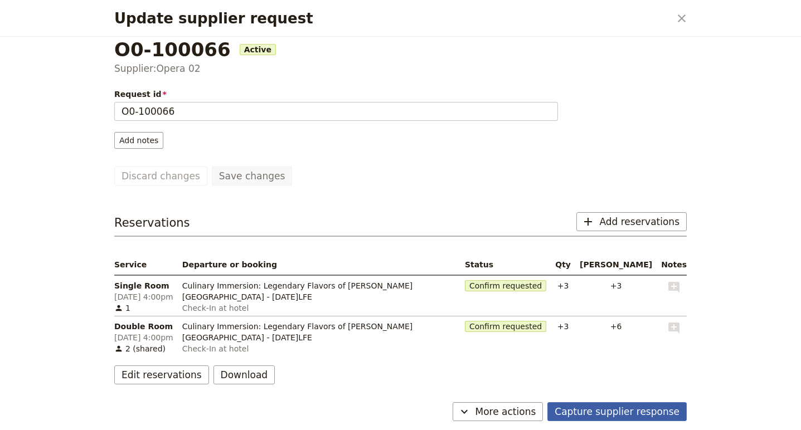
click at [611, 407] on button "Capture supplier response" at bounding box center [616, 411] width 139 height 19
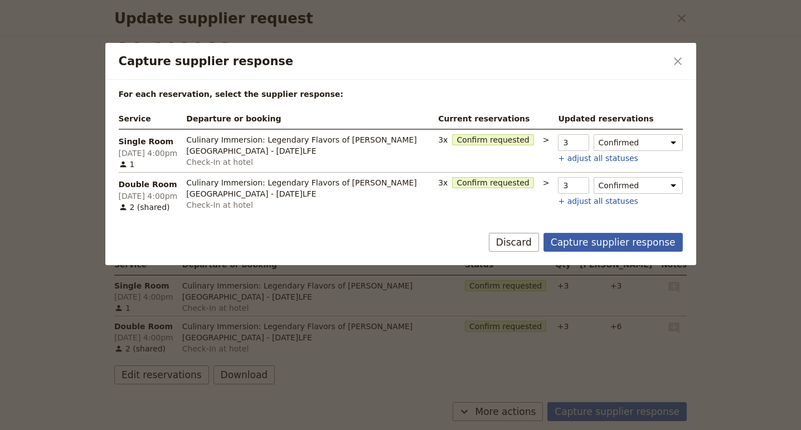
click at [603, 243] on button "Capture supplier response" at bounding box center [612, 242] width 139 height 19
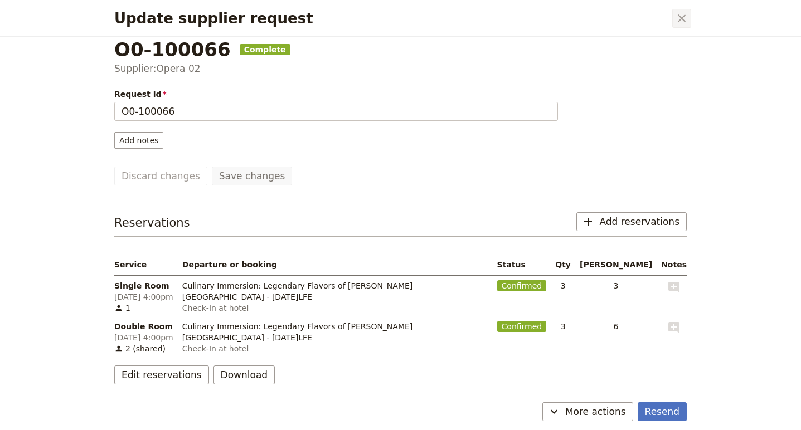
click at [682, 10] on button "​" at bounding box center [681, 18] width 19 height 19
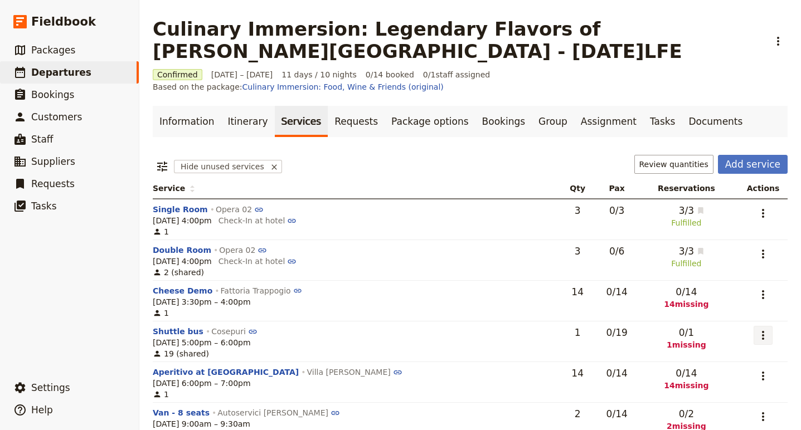
click at [757, 329] on icon "Actions" at bounding box center [762, 335] width 13 height 13
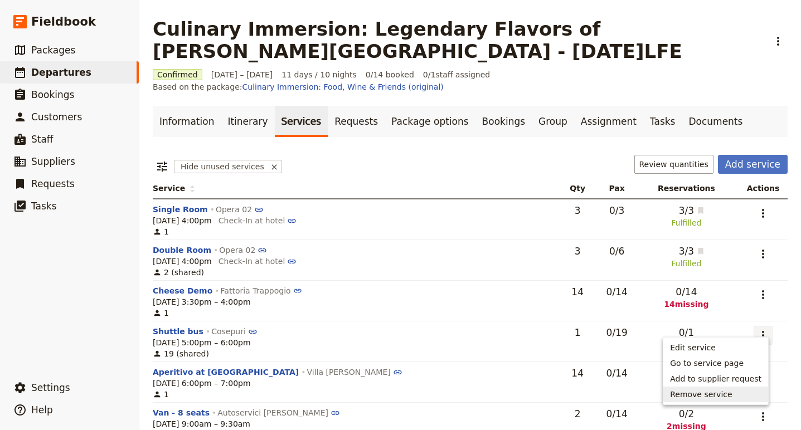
click at [719, 394] on span "Remove service" at bounding box center [701, 394] width 62 height 11
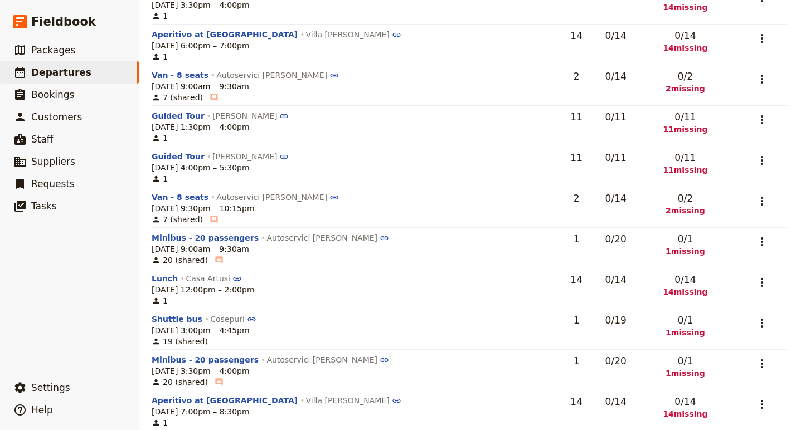
scroll to position [298, 1]
click at [762, 153] on icon "Actions" at bounding box center [761, 159] width 13 height 13
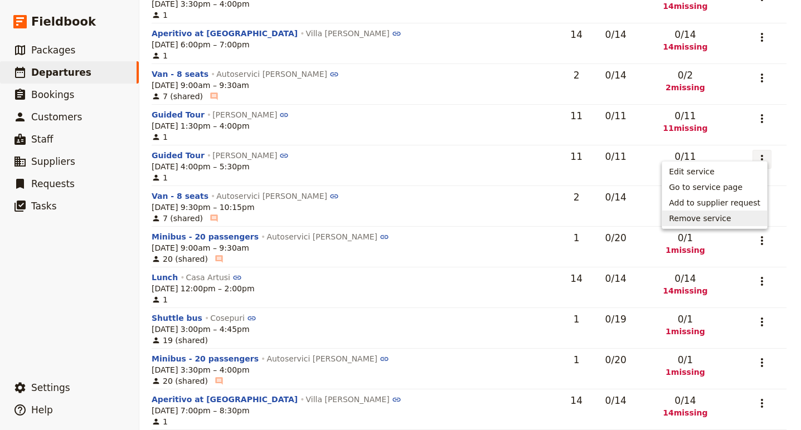
click at [722, 216] on span "Remove service" at bounding box center [699, 218] width 62 height 11
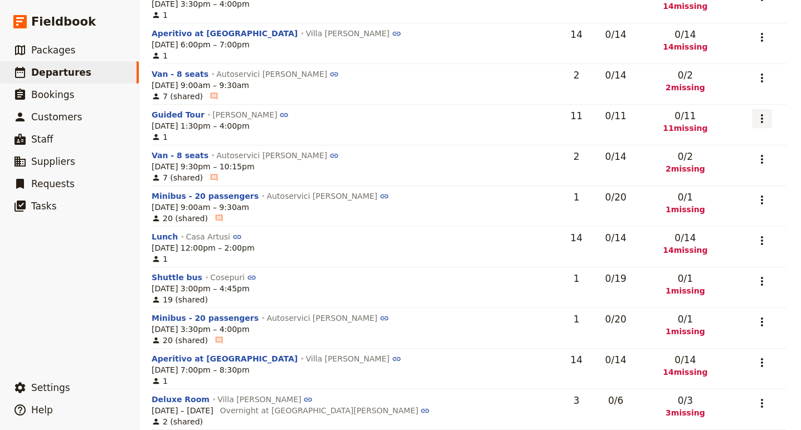
click at [755, 112] on icon "Actions" at bounding box center [761, 118] width 13 height 13
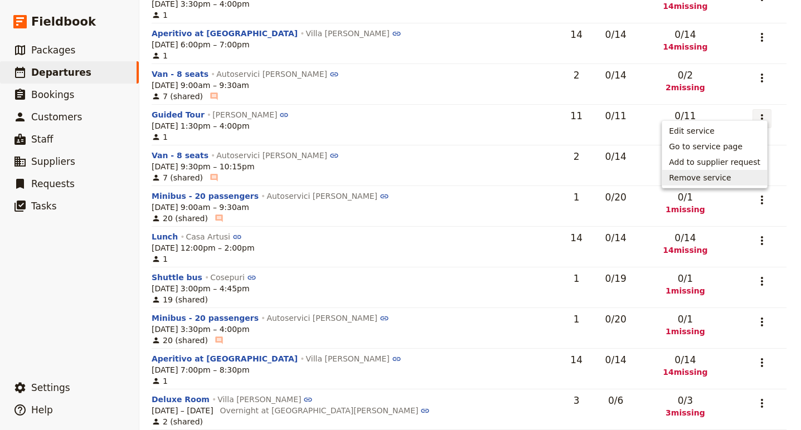
click at [717, 175] on span "Remove service" at bounding box center [699, 177] width 62 height 11
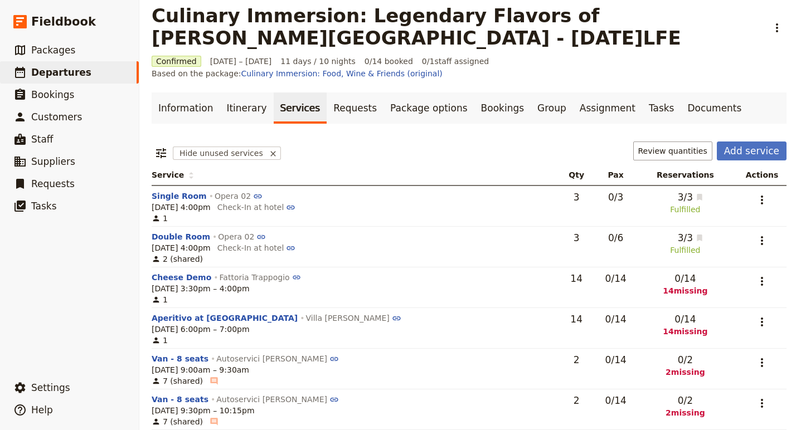
scroll to position [0, 1]
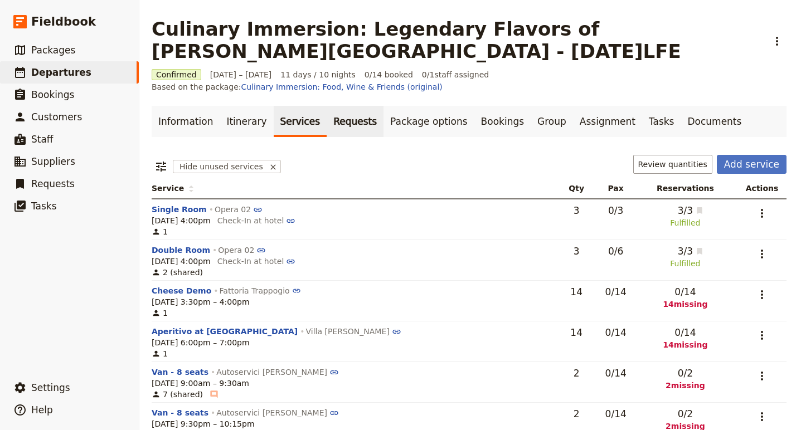
drag, startPoint x: 337, startPoint y: 114, endPoint x: 343, endPoint y: 116, distance: 6.5
click at [337, 114] on link "Requests" at bounding box center [354, 121] width 57 height 31
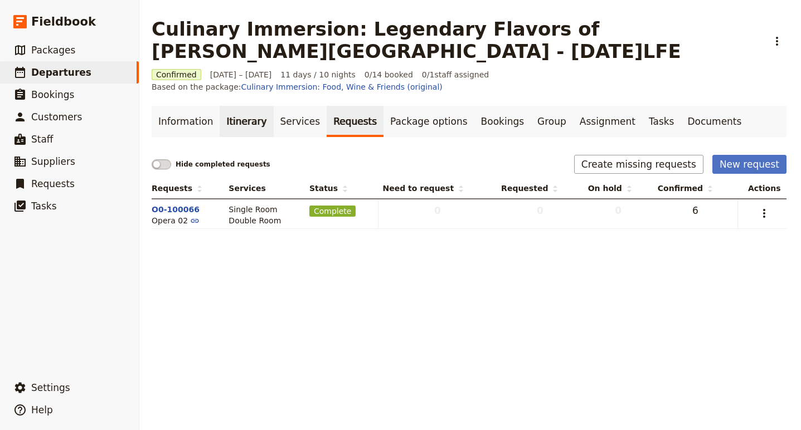
click at [219, 114] on link "Itinerary" at bounding box center [245, 121] width 53 height 31
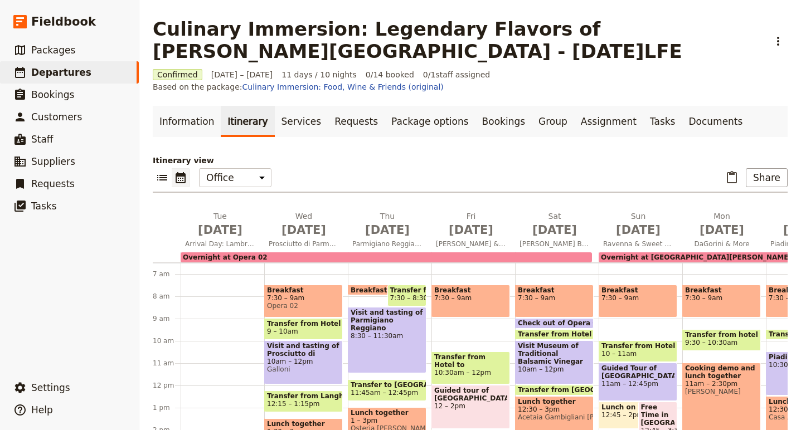
scroll to position [179, 0]
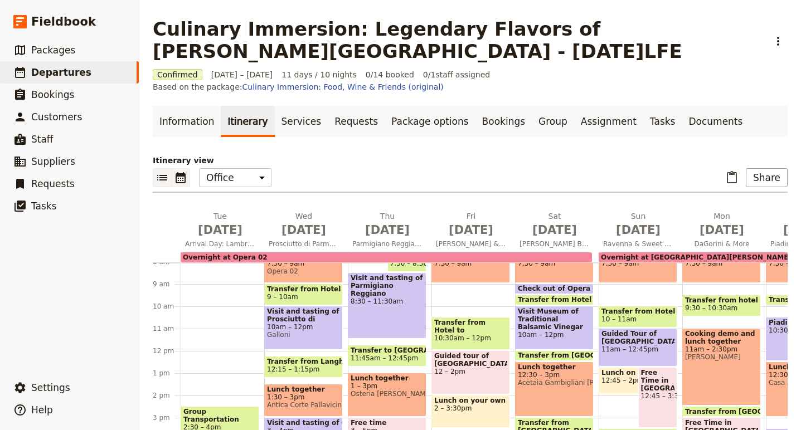
click at [158, 171] on icon "List view" at bounding box center [161, 177] width 13 height 13
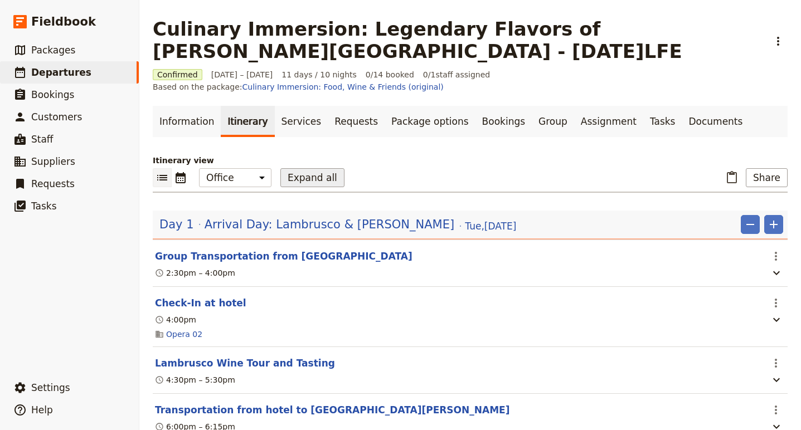
click at [310, 168] on button "Expand all" at bounding box center [312, 177] width 64 height 19
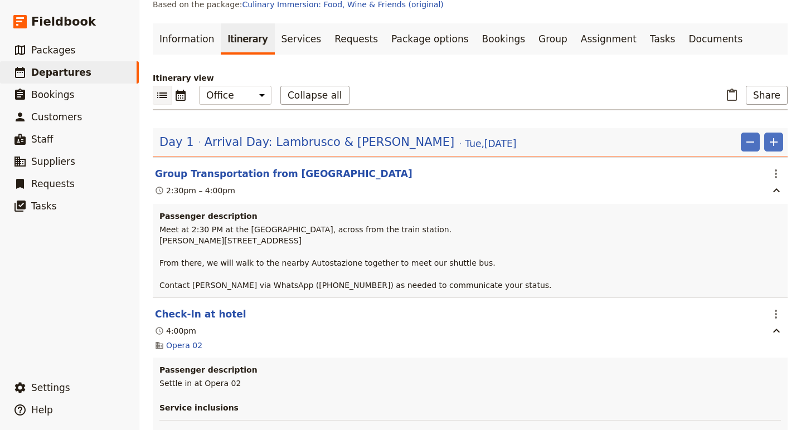
scroll to position [92, 0]
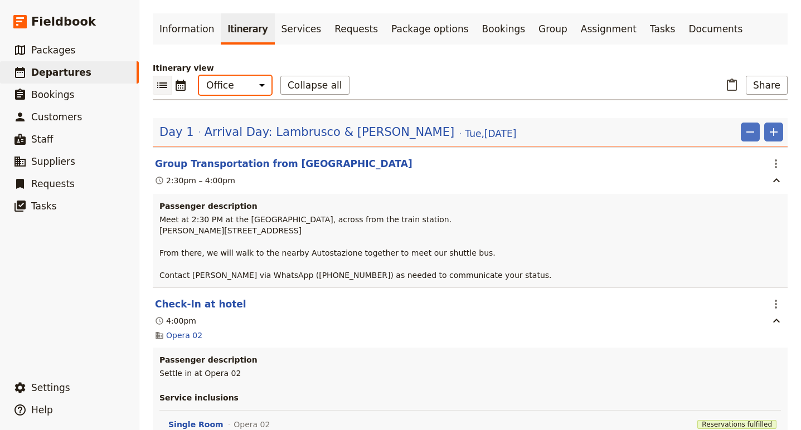
click at [235, 79] on select "Office Guide Passenger Sales" at bounding box center [235, 85] width 72 height 19
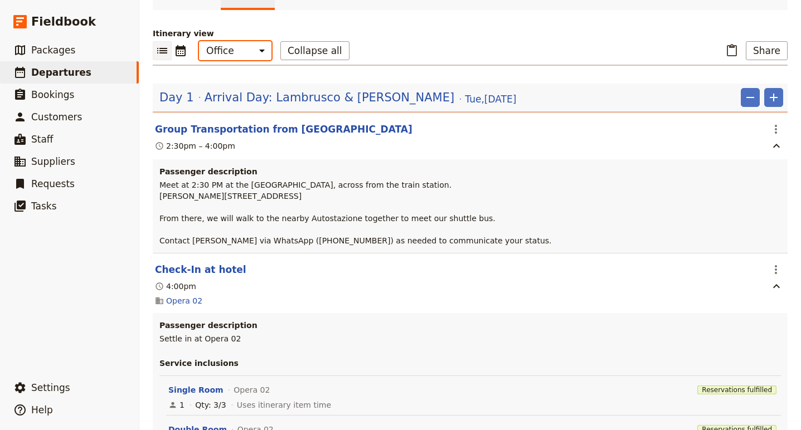
scroll to position [110, 0]
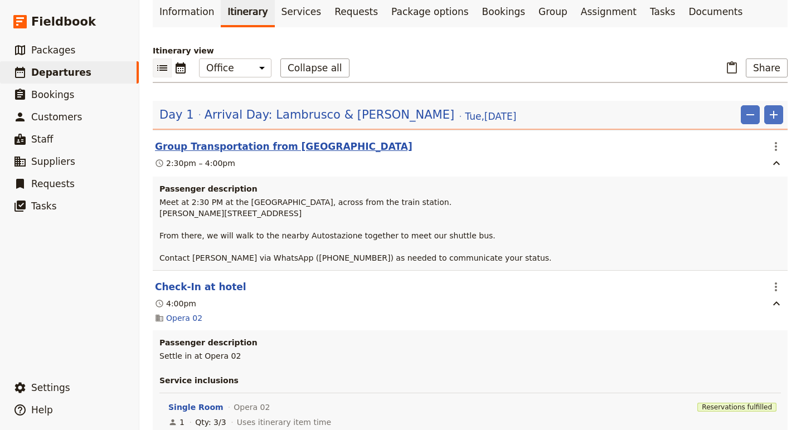
click at [219, 140] on button "Group Transportation from Bologna" at bounding box center [283, 146] width 257 height 13
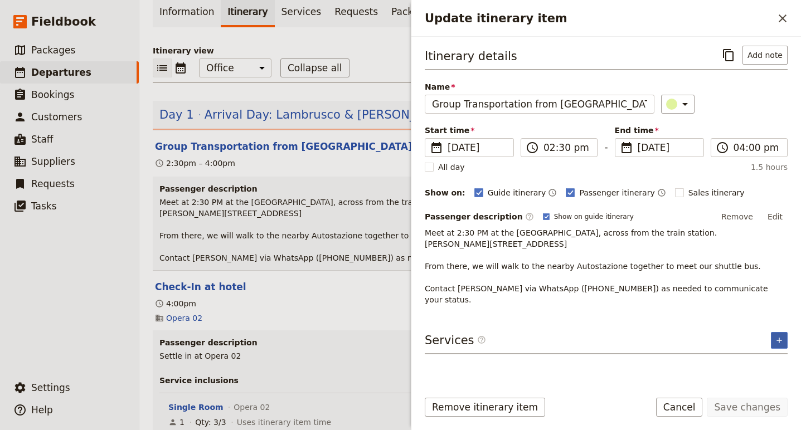
click at [777, 336] on icon "Add service inclusion" at bounding box center [778, 340] width 9 height 9
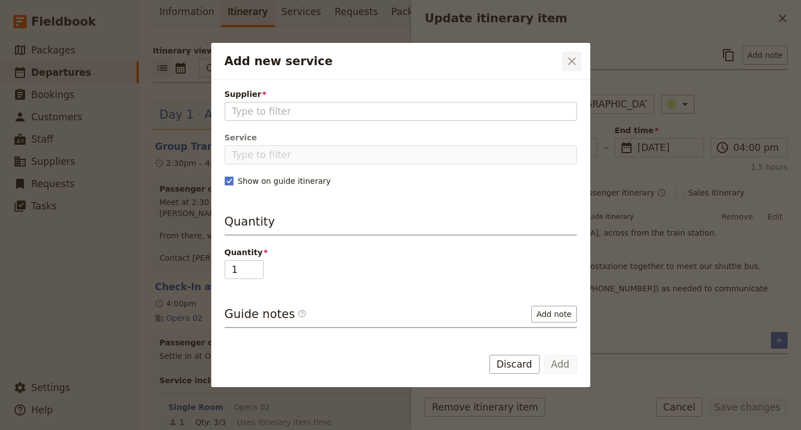
click at [569, 59] on icon "Close dialog" at bounding box center [572, 61] width 8 height 8
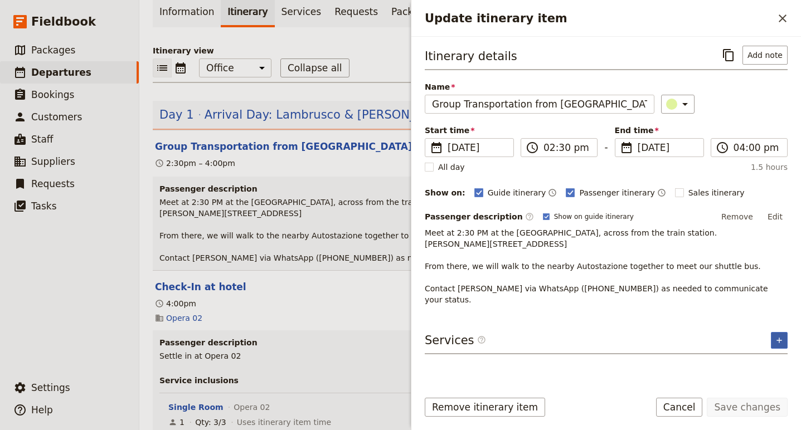
click at [782, 336] on icon "Add service inclusion" at bounding box center [778, 340] width 9 height 9
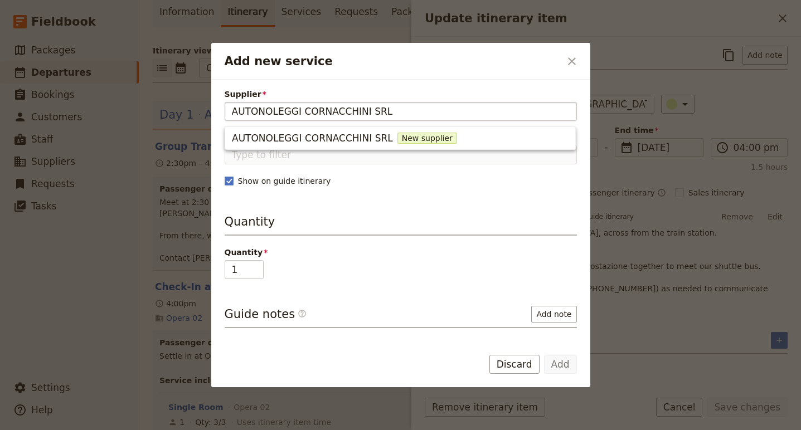
click at [258, 111] on input "AUTONOLEGGI CORNACCHINI SRL" at bounding box center [401, 111] width 338 height 13
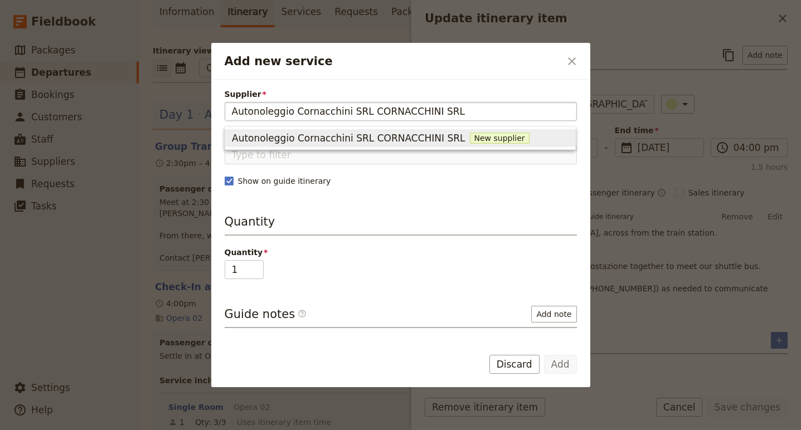
click at [457, 112] on input "Autonoleggio Cornacchini SRL CORNACCHINI SRL" at bounding box center [401, 111] width 338 height 13
type input "Autonoleggio Cornacchini SRL"
click at [387, 142] on span "New supplier" at bounding box center [408, 138] width 60 height 11
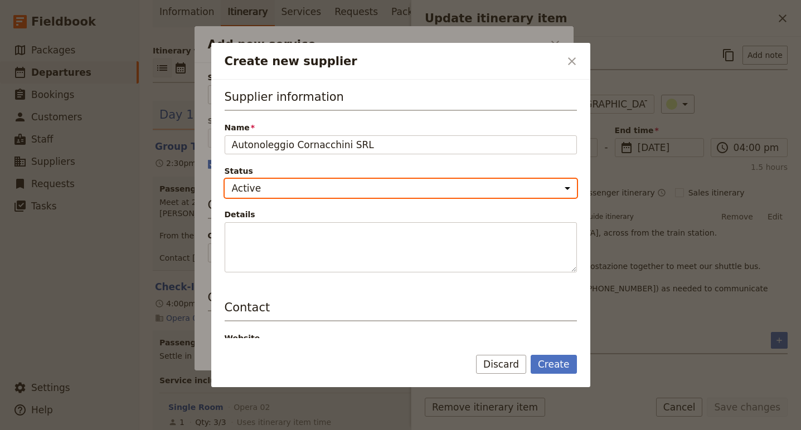
click at [285, 188] on select "Active Inactive" at bounding box center [401, 188] width 352 height 19
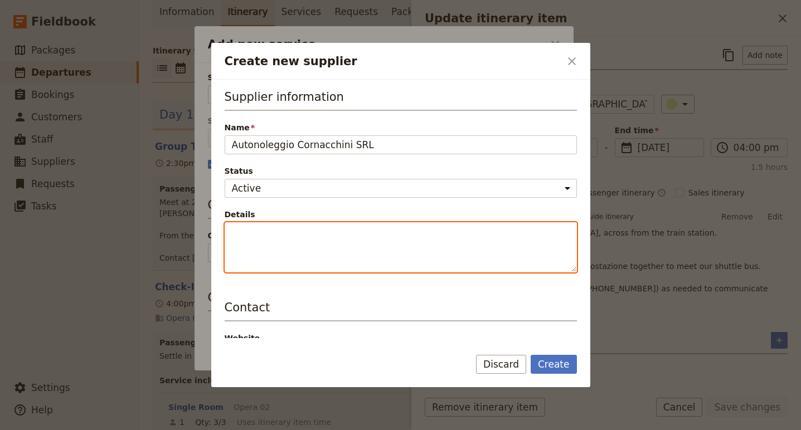
click at [278, 243] on textarea "Details" at bounding box center [401, 247] width 352 height 50
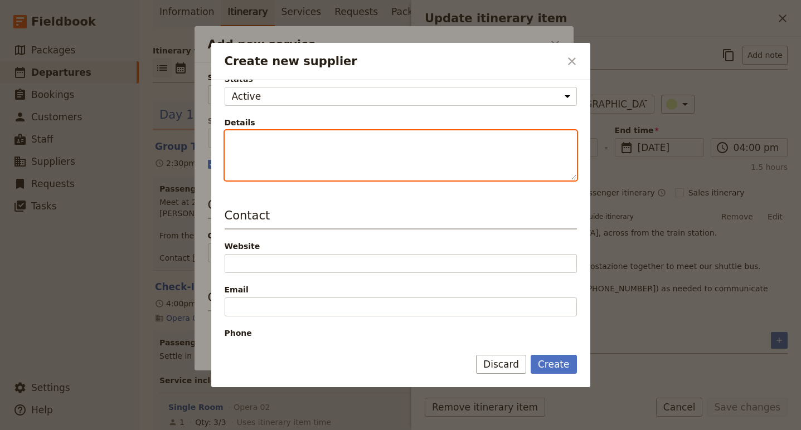
scroll to position [102, 0]
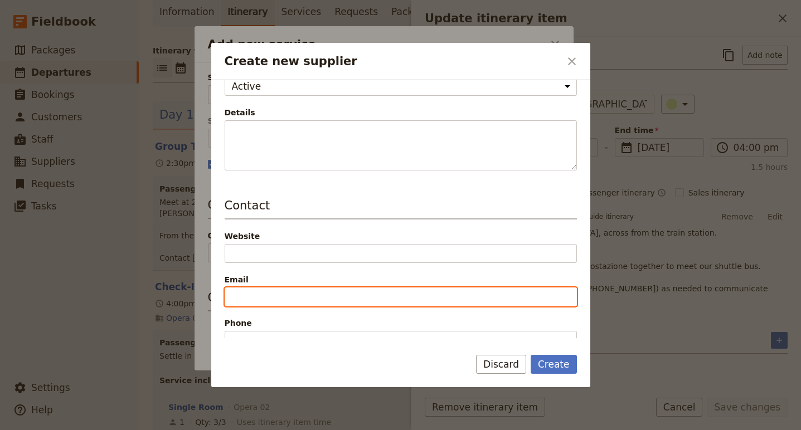
click at [266, 299] on input "Email" at bounding box center [401, 296] width 352 height 19
paste input "info@cornacchini.it"
type input "info@cornacchini.it"
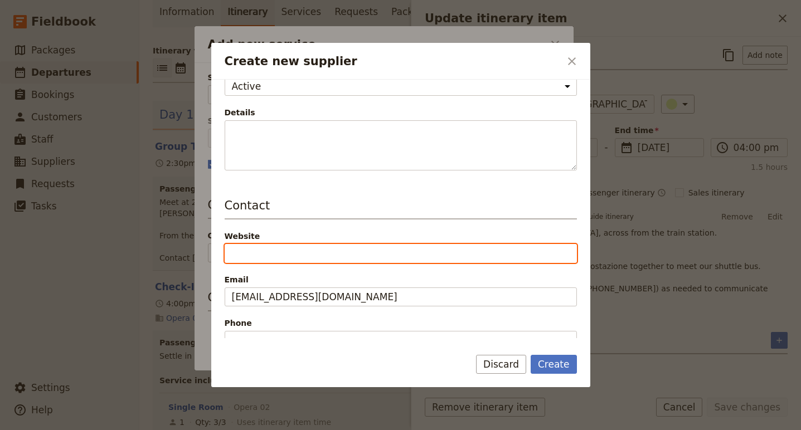
click at [259, 257] on input "Website" at bounding box center [401, 253] width 352 height 19
paste input "www.cornacchini.it"
click at [225, 253] on input "www.cornacchini.it" at bounding box center [401, 253] width 352 height 19
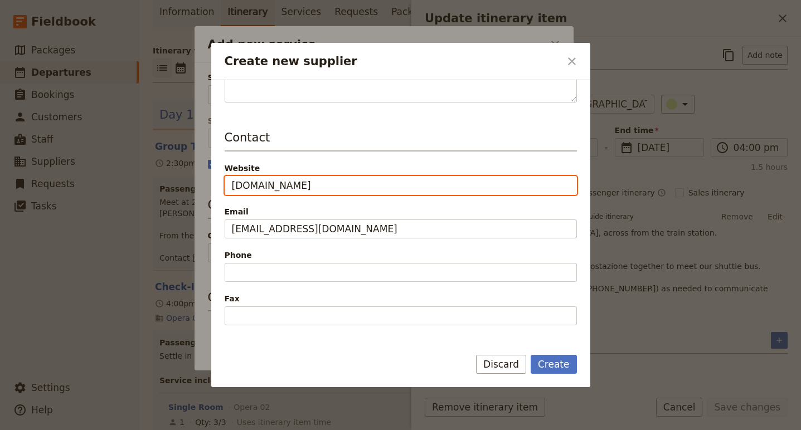
scroll to position [237, 0]
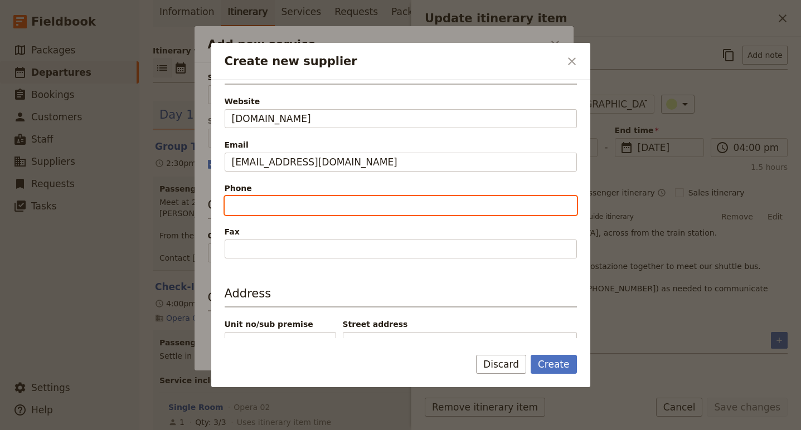
type input "https://www.cornacchini.it"
click at [287, 197] on label "Phone" at bounding box center [401, 197] width 352 height 28
click at [287, 197] on input "Phone" at bounding box center [401, 205] width 352 height 19
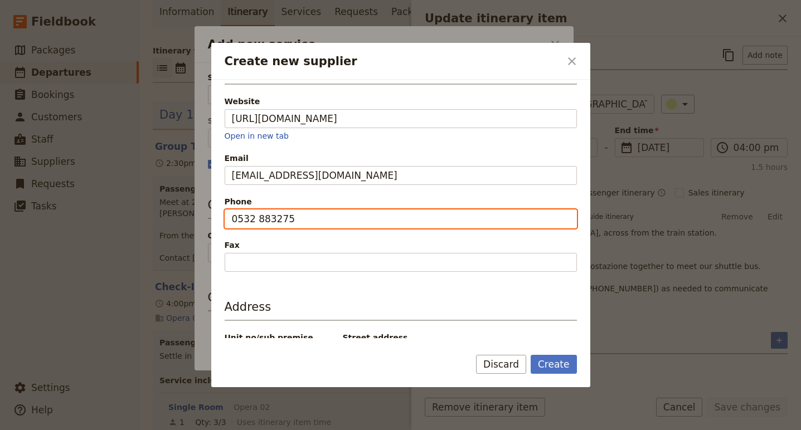
click at [233, 214] on input "0532 883275" at bounding box center [401, 218] width 352 height 19
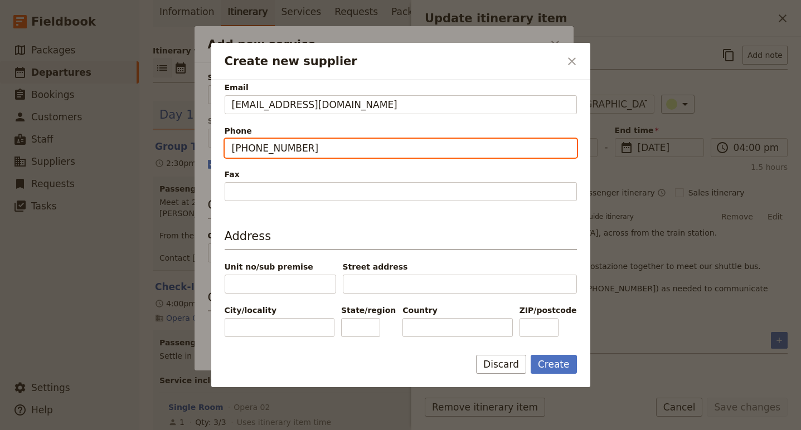
type input "+39 0532 883275"
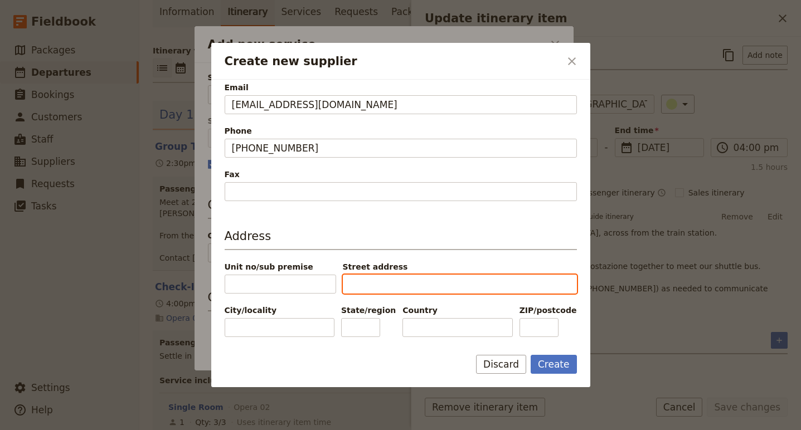
click at [357, 286] on input "Street address" at bounding box center [460, 284] width 234 height 19
paste input "VIA FARINI 30/A 44012 BONDENO (FE)"
click at [468, 285] on input "VIA FARINI 30/A 44012 BONDENO (FE)" at bounding box center [460, 284] width 234 height 19
click at [538, 283] on input "VIA FARINI 30/A 44012 BONDENO (FE)" at bounding box center [460, 284] width 234 height 19
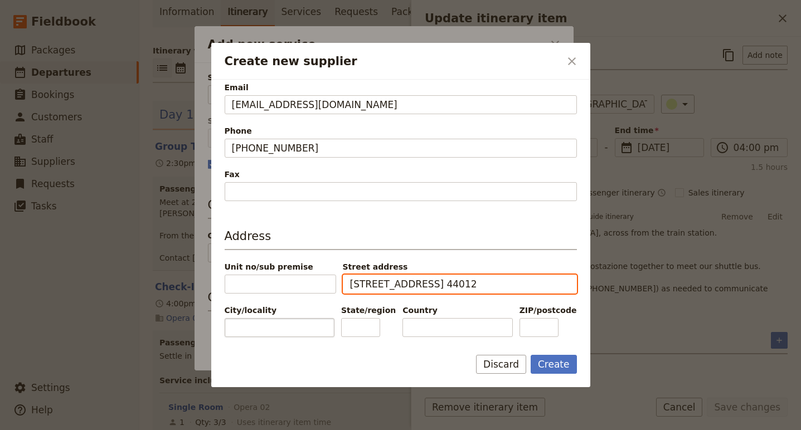
type input "VIA FARINI 30/A 44012"
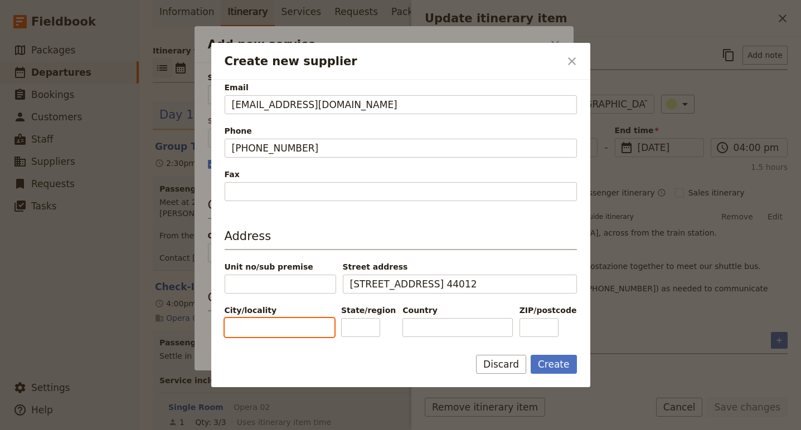
click at [286, 329] on input "City/locality" at bounding box center [280, 327] width 110 height 19
paste input "BONDENO (FE)"
type input "BONDENO (FE)"
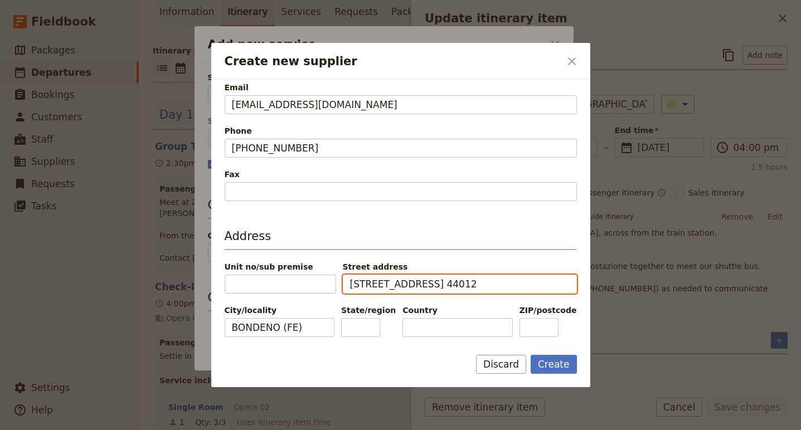
click at [424, 285] on input "VIA FARINI 30/A 44012" at bounding box center [460, 284] width 234 height 19
type input "VIA FARINI 30/A"
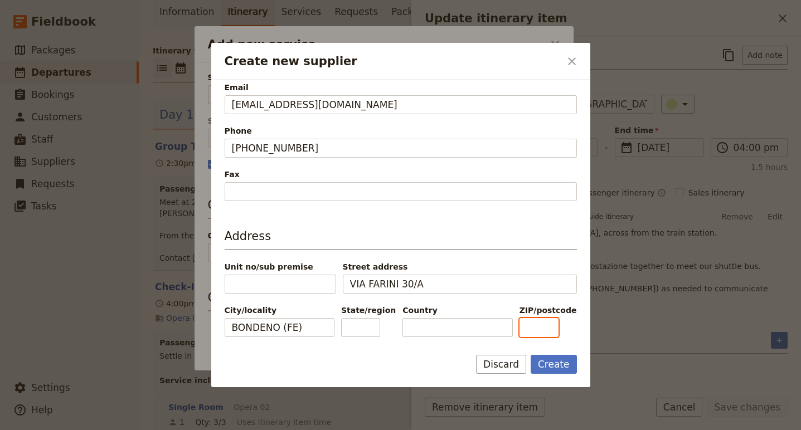
click at [554, 323] on input "ZIP/postcode" at bounding box center [538, 327] width 39 height 19
paste input "44012"
type input "44012"
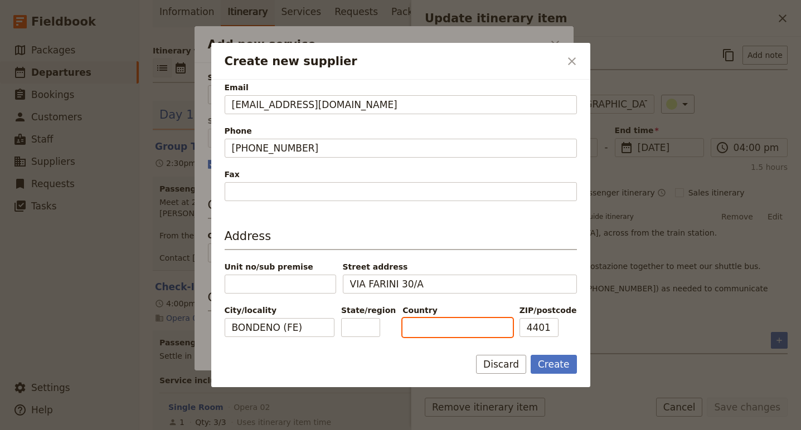
click at [435, 325] on input "Country" at bounding box center [457, 327] width 110 height 19
type input "Italia"
click at [370, 326] on input "State/region" at bounding box center [360, 327] width 39 height 19
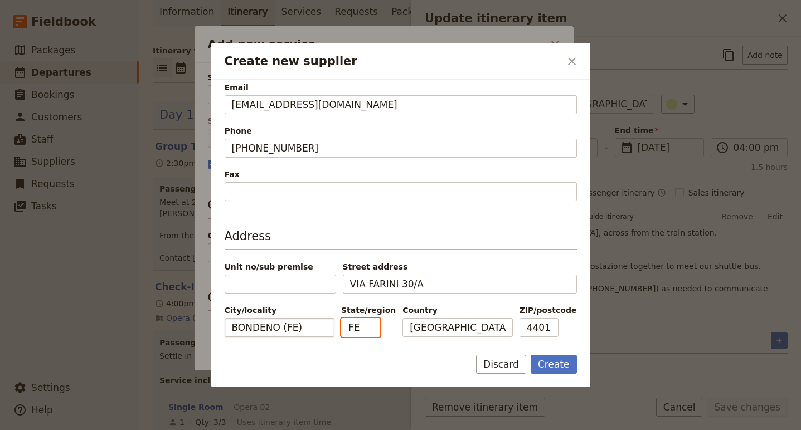
type input "FE"
click at [322, 332] on input "BONDENO (FE)" at bounding box center [280, 327] width 110 height 19
type input "BONDENO"
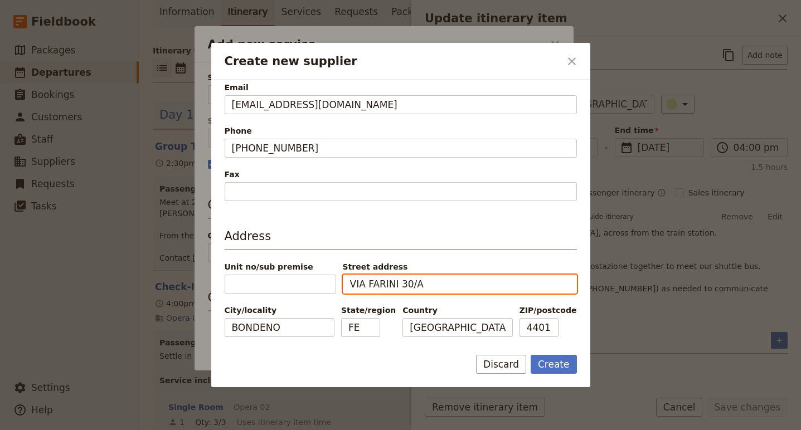
drag, startPoint x: 416, startPoint y: 285, endPoint x: 398, endPoint y: 285, distance: 18.4
click at [398, 285] on input "VIA FARINI 30/A" at bounding box center [460, 284] width 234 height 19
click at [251, 299] on div "Address Unit no/sub premise Street address VIA FARINI City/locality BONDENO Sta…" at bounding box center [401, 282] width 352 height 109
click at [440, 277] on input "VIA FARINI" at bounding box center [460, 284] width 234 height 19
paste input "30/A"
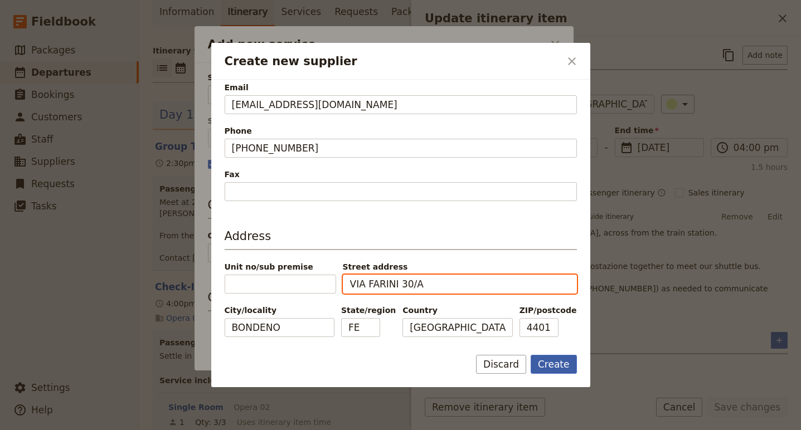
type input "VIA FARINI 30/A"
click at [563, 366] on button "Create" at bounding box center [553, 364] width 46 height 19
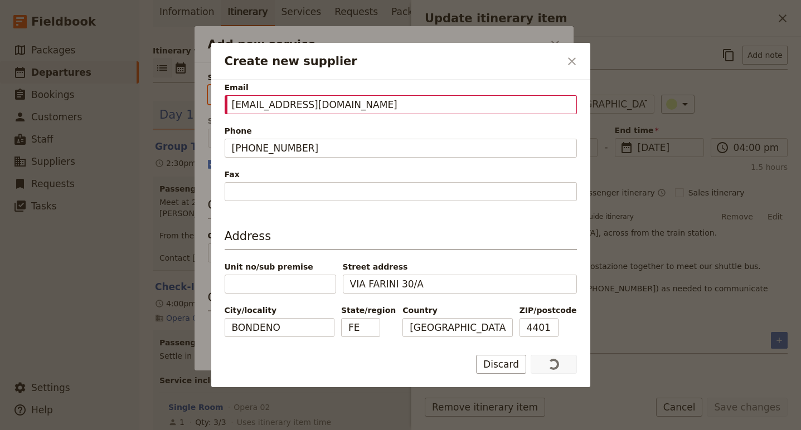
type input "Autonoleggio Cornacchini SRL"
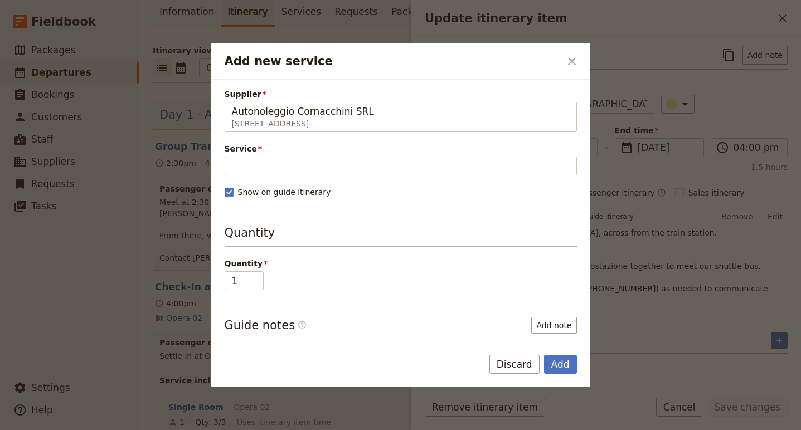
click at [253, 178] on div "Supplier Autonoleggio Cornacchini SRL VIA FARINI 30/A, BONDENO FE 44012, Italia…" at bounding box center [401, 263] width 352 height 349
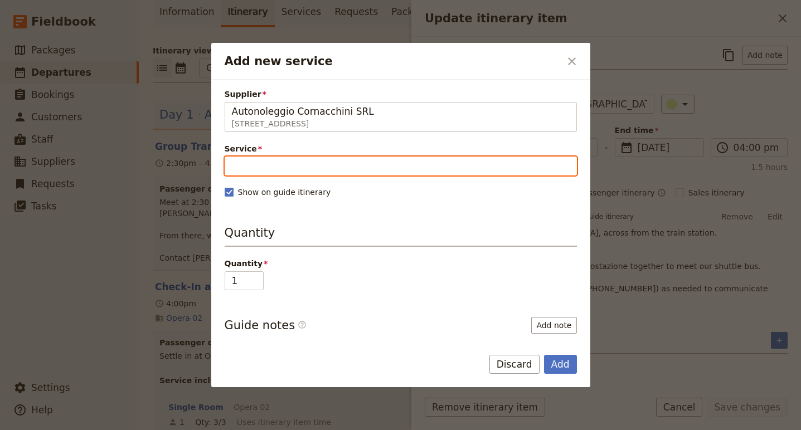
click at [252, 164] on input "Service" at bounding box center [401, 166] width 352 height 19
type input "T"
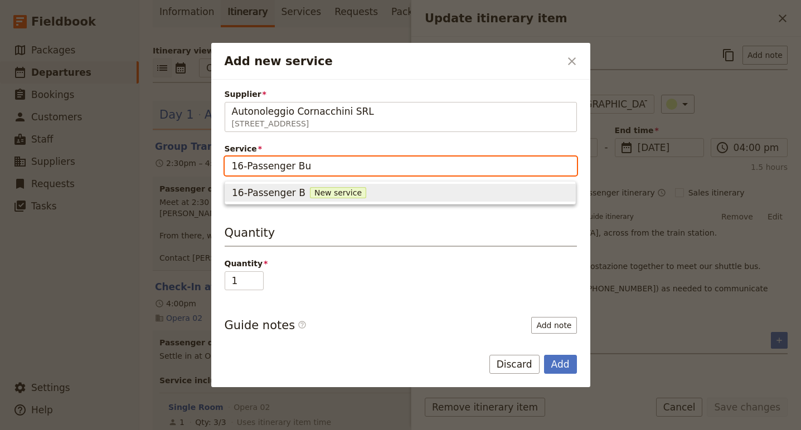
type input "16-Passenger Bus"
click at [367, 197] on div "16-Passenger Bus New service" at bounding box center [400, 192] width 336 height 13
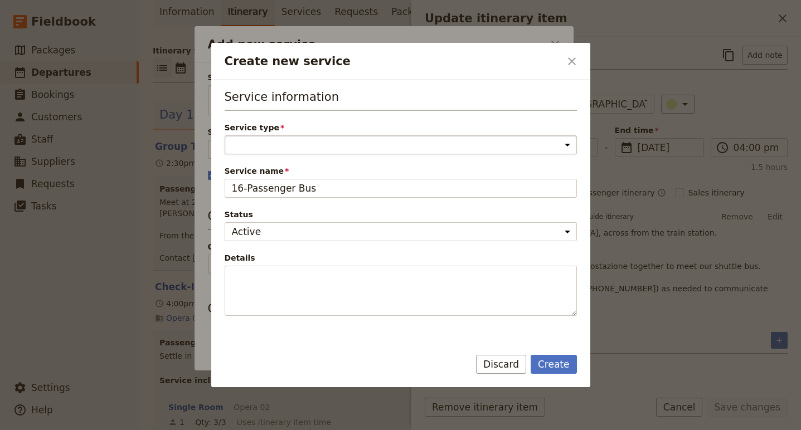
click at [313, 142] on select "Accommodation Activity Transport Flight Food and beverage Other" at bounding box center [401, 144] width 352 height 19
select select "TransportService"
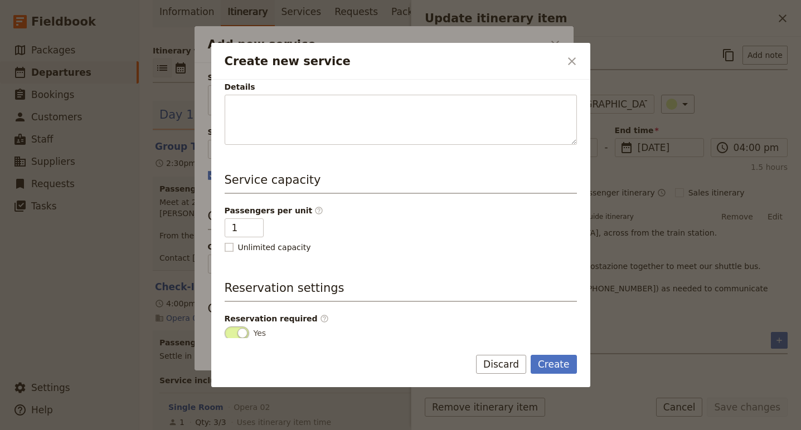
scroll to position [223, 0]
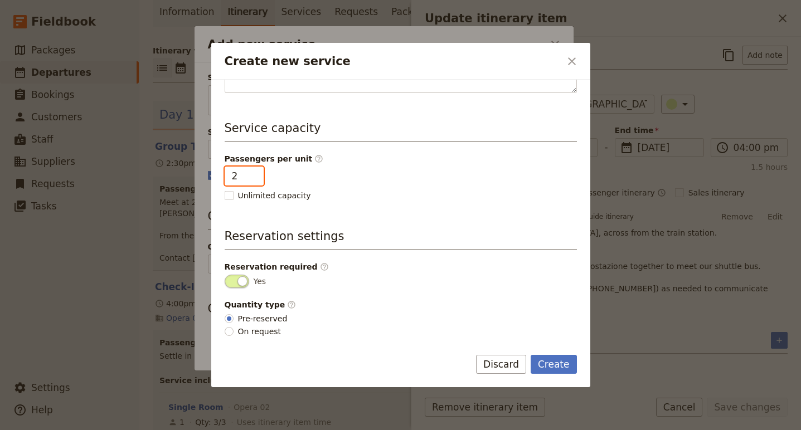
click at [255, 169] on input "2" at bounding box center [244, 176] width 39 height 19
click at [255, 169] on input "3" at bounding box center [244, 176] width 39 height 19
click at [255, 169] on input "4" at bounding box center [244, 176] width 39 height 19
click at [255, 169] on input "5" at bounding box center [244, 176] width 39 height 19
click at [255, 169] on input "6" at bounding box center [244, 176] width 39 height 19
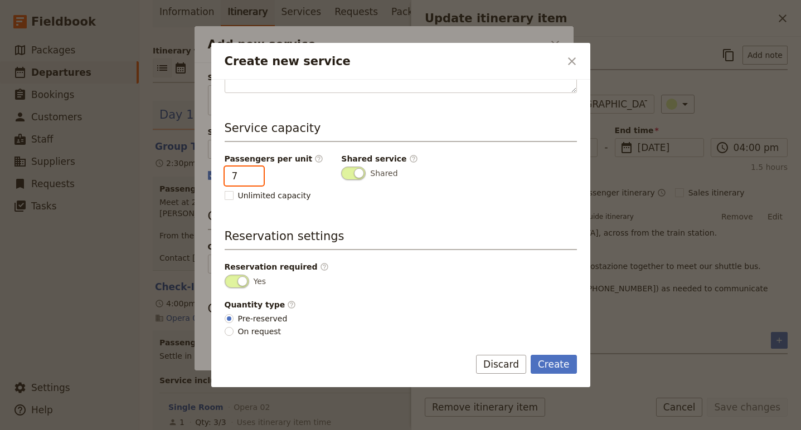
click at [255, 169] on input "7" at bounding box center [244, 176] width 39 height 19
click at [255, 169] on input "8" at bounding box center [244, 176] width 39 height 19
click at [255, 169] on input "9" at bounding box center [244, 176] width 39 height 19
click at [255, 169] on input "10" at bounding box center [244, 176] width 39 height 19
click at [255, 169] on input "11" at bounding box center [244, 176] width 39 height 19
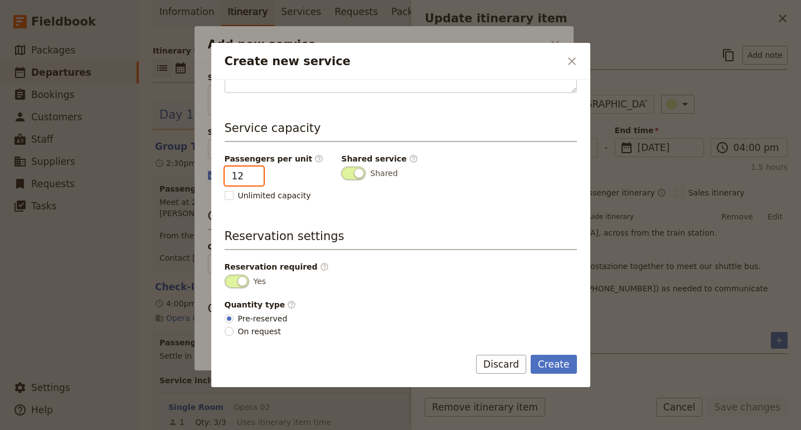
click at [255, 169] on input "12" at bounding box center [244, 176] width 39 height 19
click at [255, 169] on input "13" at bounding box center [244, 176] width 39 height 19
click at [255, 169] on input "14" at bounding box center [244, 176] width 39 height 19
type input "15"
click at [256, 169] on input "15" at bounding box center [244, 176] width 39 height 19
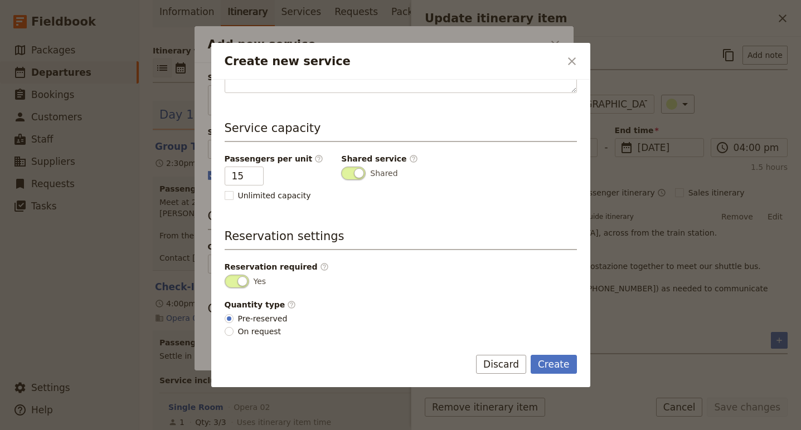
click at [345, 168] on span "Create new service" at bounding box center [353, 173] width 25 height 13
click at [341, 167] on input "Shared" at bounding box center [341, 167] width 0 height 0
click at [347, 173] on span "Create new service" at bounding box center [353, 173] width 25 height 13
click at [341, 167] on input "Create new service" at bounding box center [341, 167] width 0 height 0
click at [560, 367] on button "Create" at bounding box center [553, 364] width 46 height 19
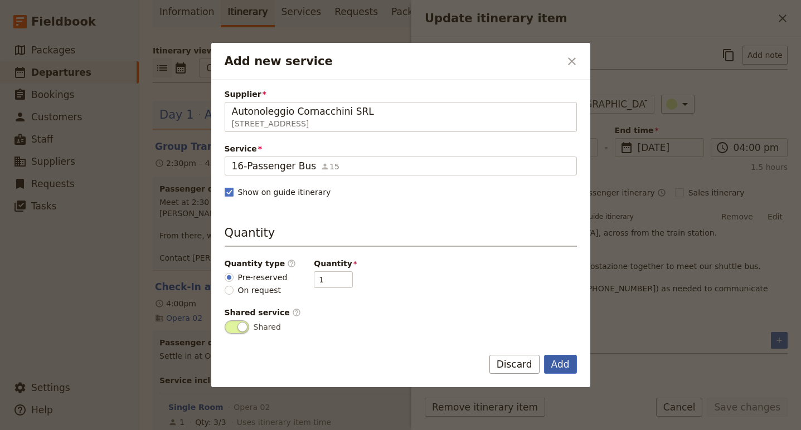
click at [560, 368] on button "Add" at bounding box center [560, 364] width 33 height 19
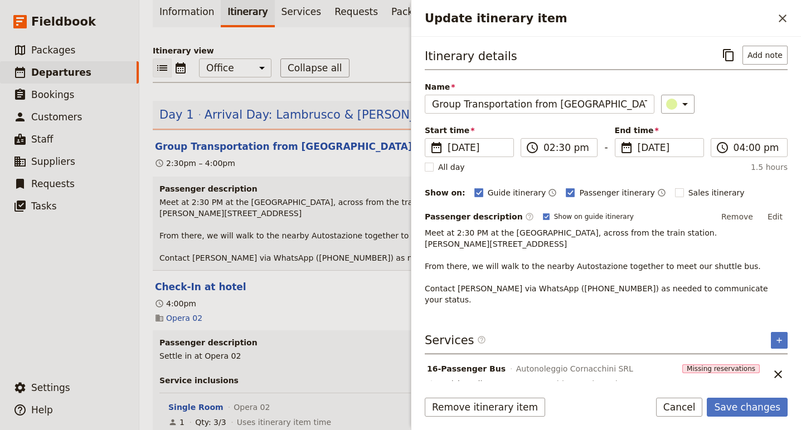
click at [469, 363] on span "16-Passenger Bus" at bounding box center [466, 368] width 79 height 11
click at [743, 407] on button "Save changes" at bounding box center [746, 407] width 81 height 19
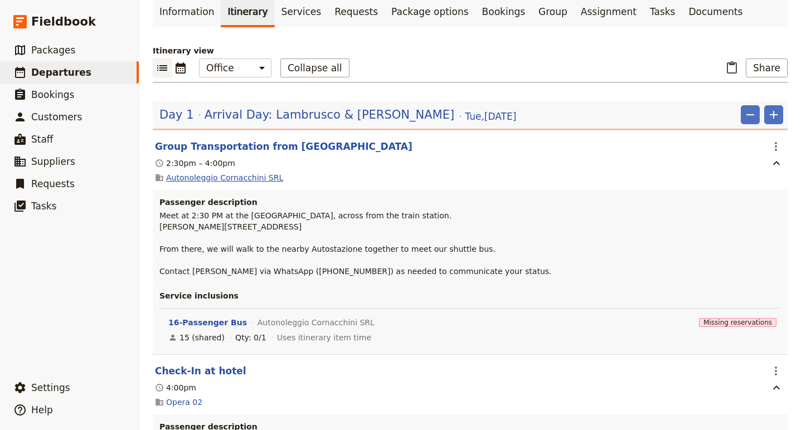
click at [196, 172] on link "Autonoleggio Cornacchini SRL" at bounding box center [224, 177] width 117 height 11
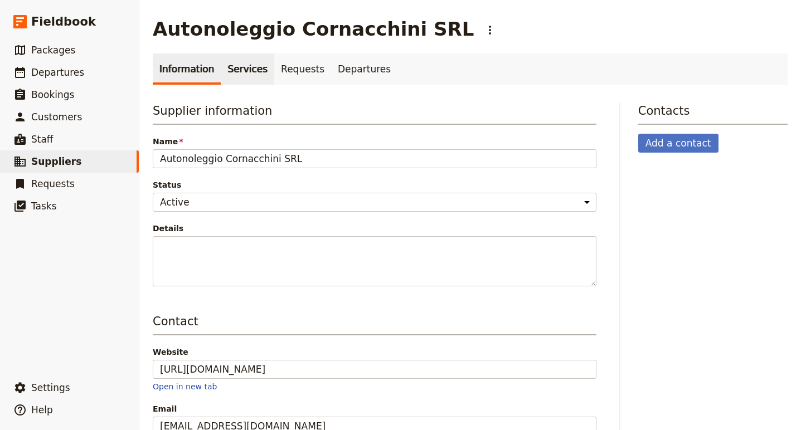
click at [238, 65] on link "Services" at bounding box center [247, 68] width 53 height 31
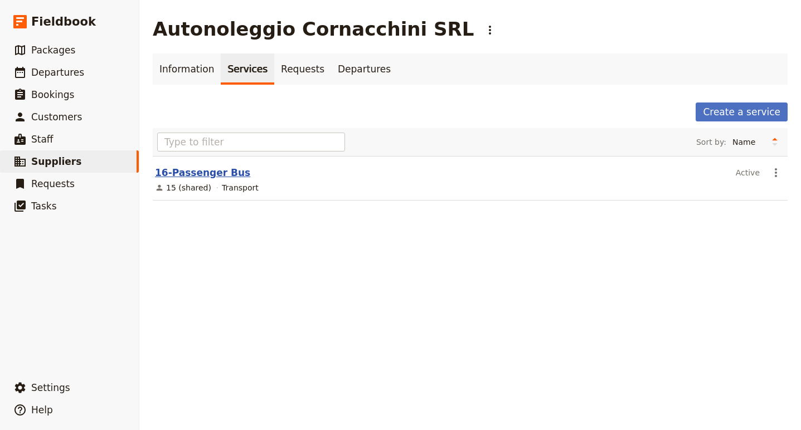
click at [217, 176] on link "16-Passenger Bus" at bounding box center [202, 172] width 95 height 11
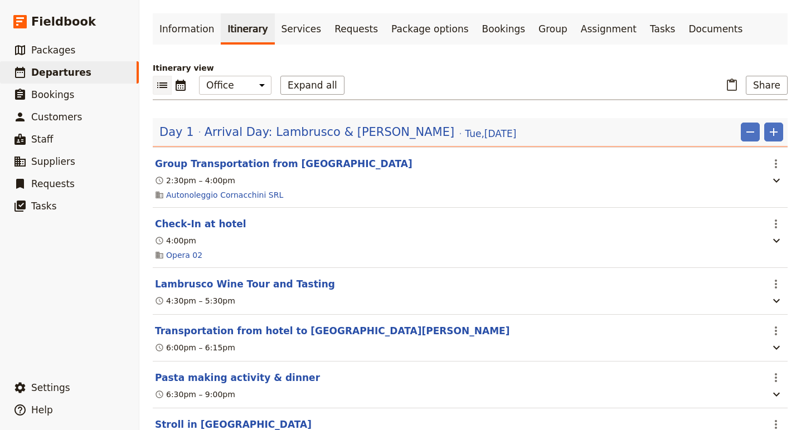
scroll to position [105, 0]
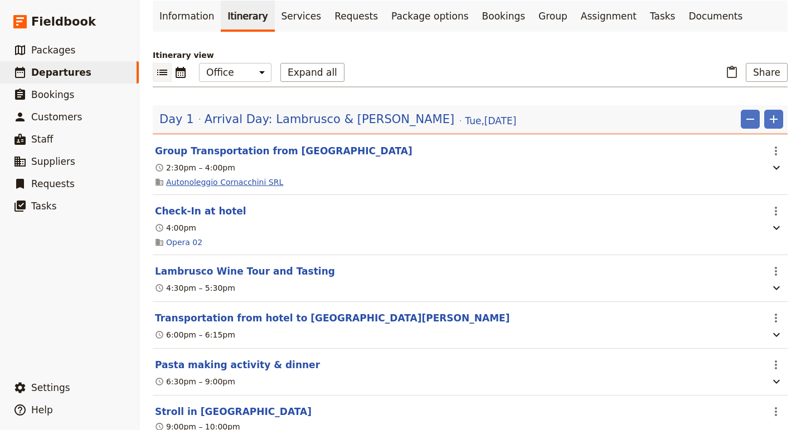
click at [252, 177] on link "Autonoleggio Cornacchini SRL" at bounding box center [224, 182] width 117 height 11
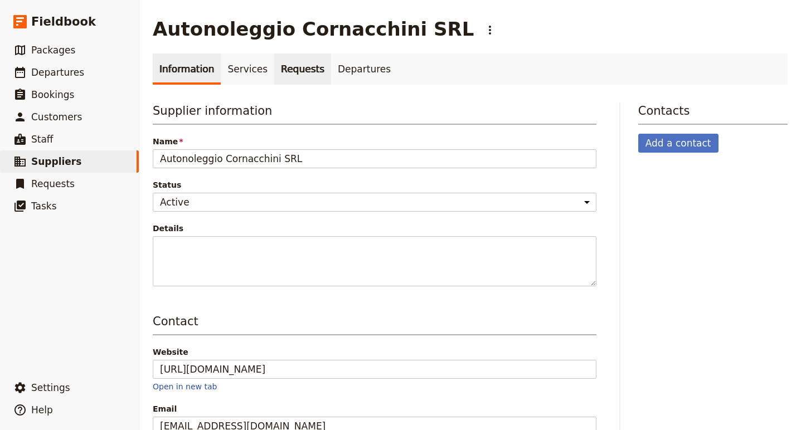
click at [302, 68] on link "Requests" at bounding box center [302, 68] width 57 height 31
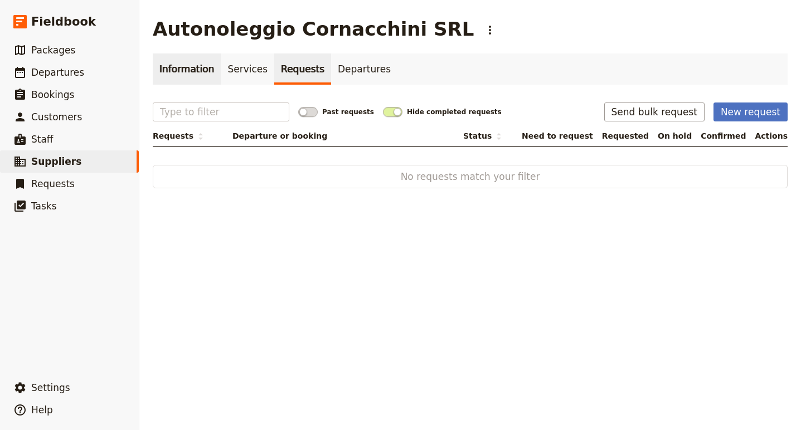
click at [179, 66] on link "Information" at bounding box center [187, 68] width 68 height 31
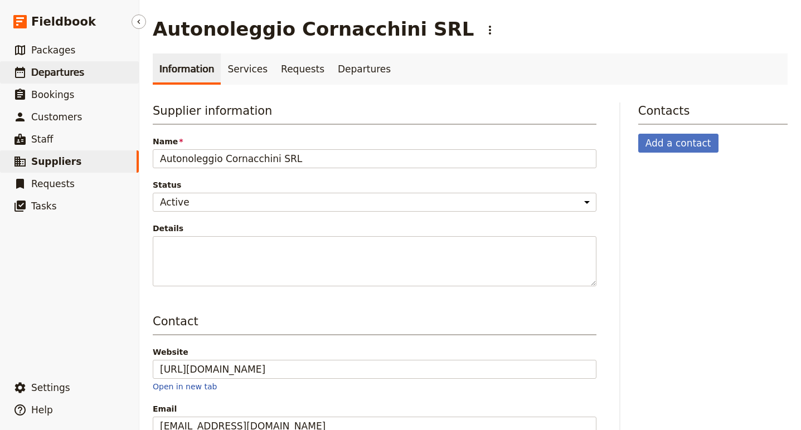
click at [47, 67] on span "Departures" at bounding box center [57, 72] width 53 height 11
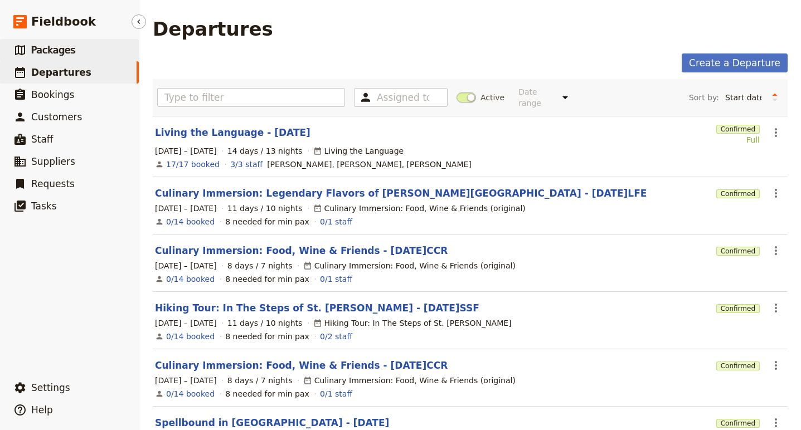
click at [53, 46] on span "Packages" at bounding box center [53, 50] width 44 height 11
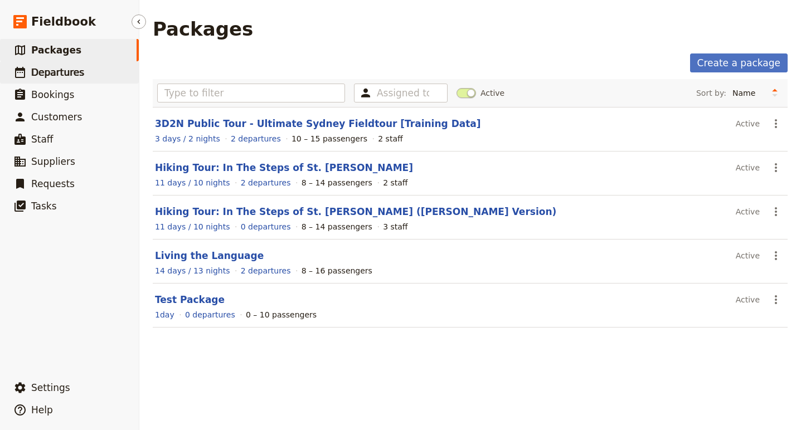
click at [45, 74] on span "Departures" at bounding box center [57, 72] width 53 height 11
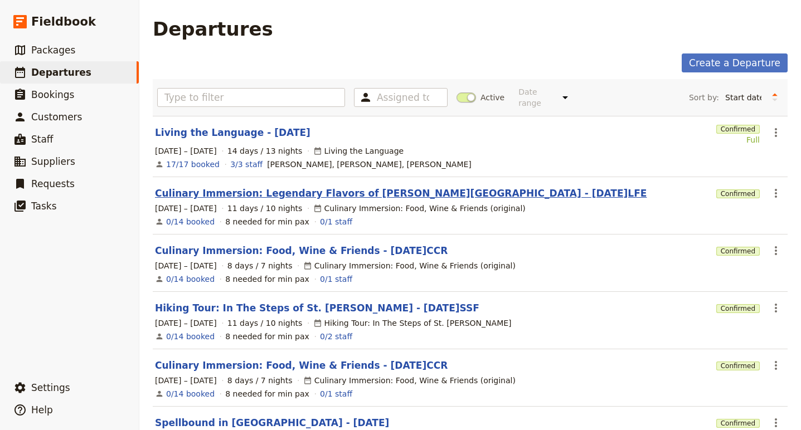
click at [266, 187] on link "Culinary Immersion: Legendary Flavors of Emilia Romagna - 2025.09.09.LFE" at bounding box center [400, 193] width 491 height 13
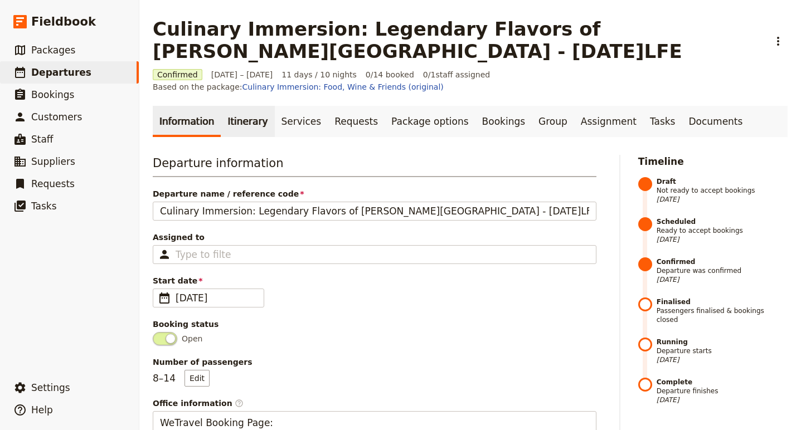
click at [224, 114] on link "Itinerary" at bounding box center [247, 121] width 53 height 31
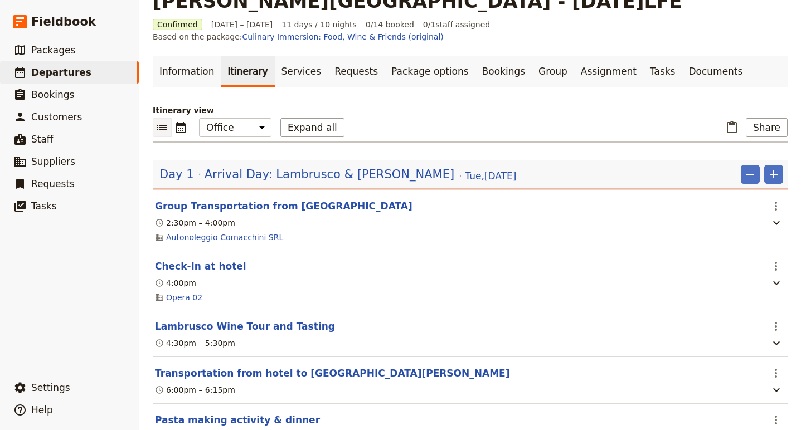
scroll to position [52, 0]
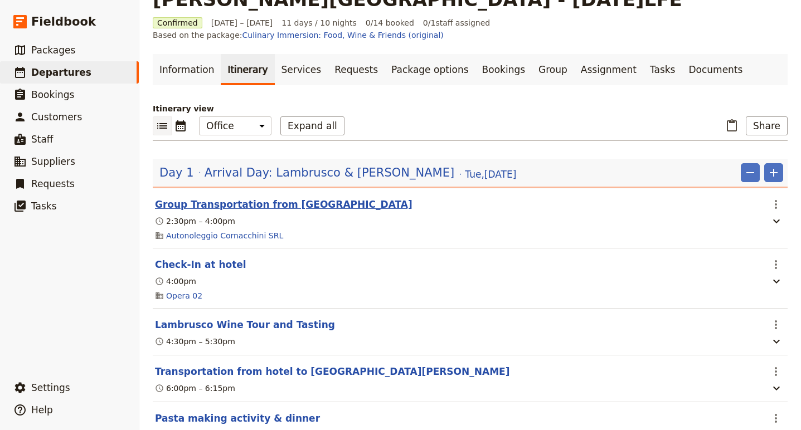
click at [290, 198] on button "Group Transportation from Bologna" at bounding box center [283, 204] width 257 height 13
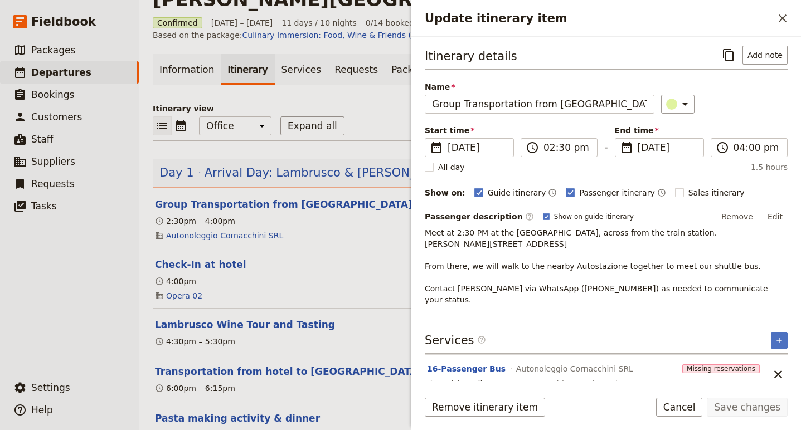
scroll to position [1, 0]
click at [737, 363] on span "Missing reservations" at bounding box center [720, 367] width 77 height 9
click at [482, 362] on button "16-Passenger Bus" at bounding box center [466, 367] width 79 height 11
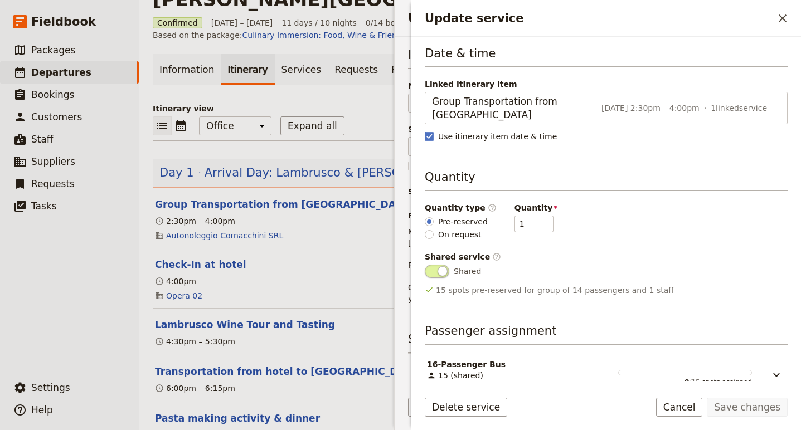
scroll to position [48, 0]
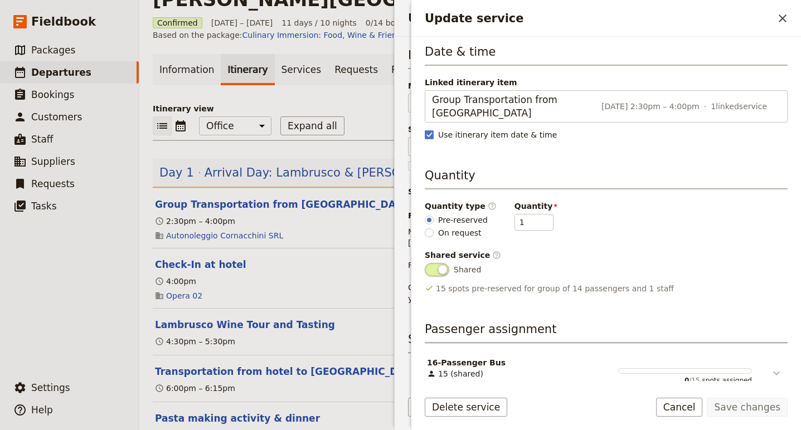
click at [781, 367] on icon "Update service" at bounding box center [775, 373] width 13 height 13
click at [774, 371] on icon "Update service" at bounding box center [776, 373] width 7 height 4
click at [780, 18] on icon "Close drawer" at bounding box center [781, 18] width 13 height 13
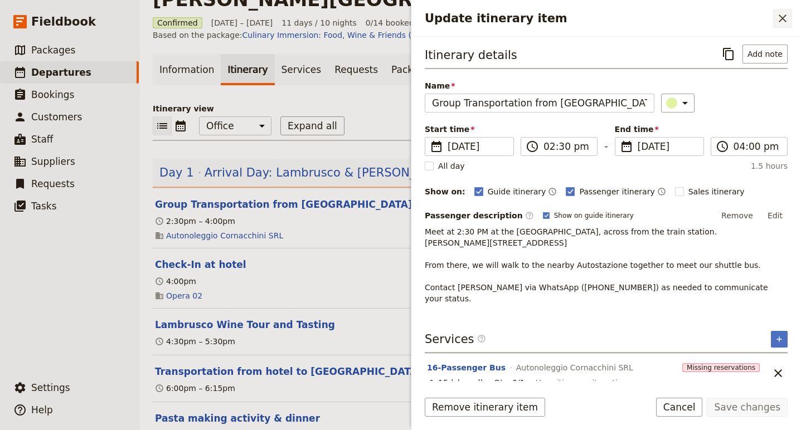
click at [785, 19] on icon "Close drawer" at bounding box center [781, 18] width 13 height 13
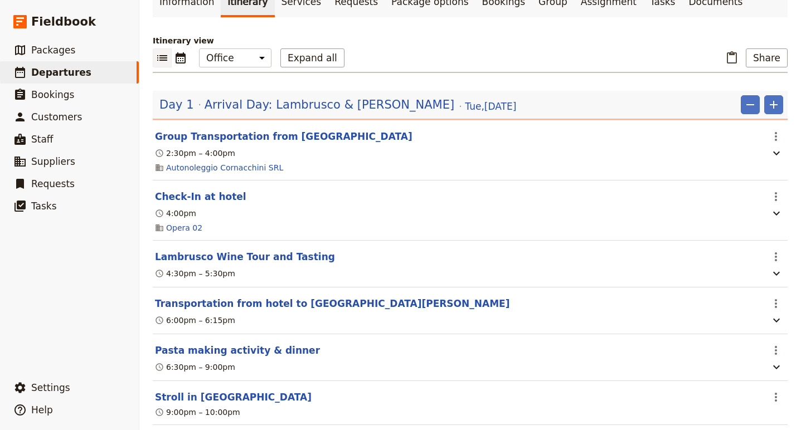
scroll to position [128, 0]
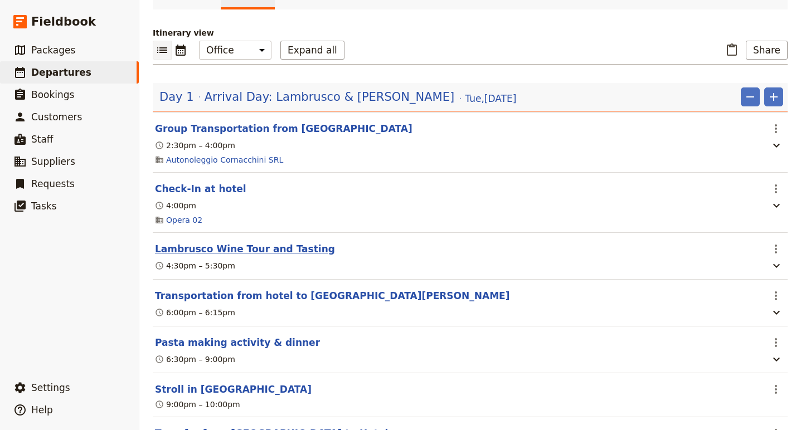
click at [274, 242] on button "Lambrusco Wine Tour and Tasting" at bounding box center [245, 248] width 180 height 13
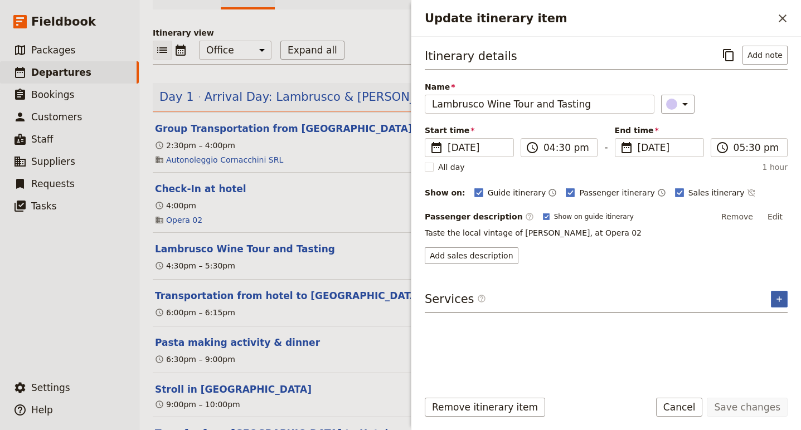
click at [780, 297] on icon "Add service inclusion" at bounding box center [778, 299] width 9 height 9
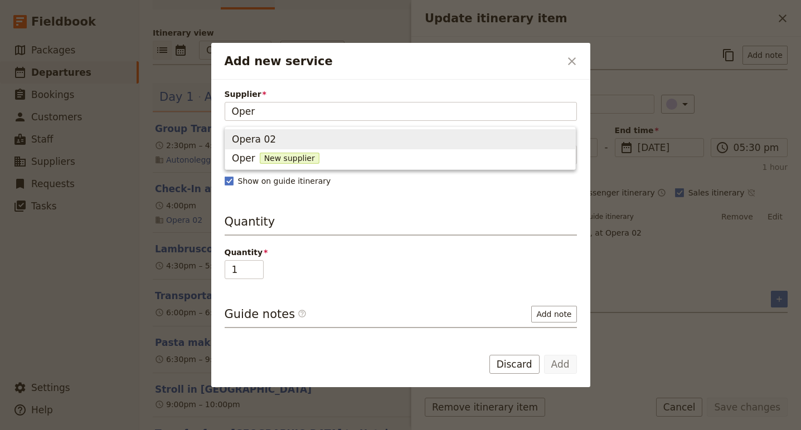
click at [273, 140] on span "Opera 02" at bounding box center [400, 139] width 336 height 16
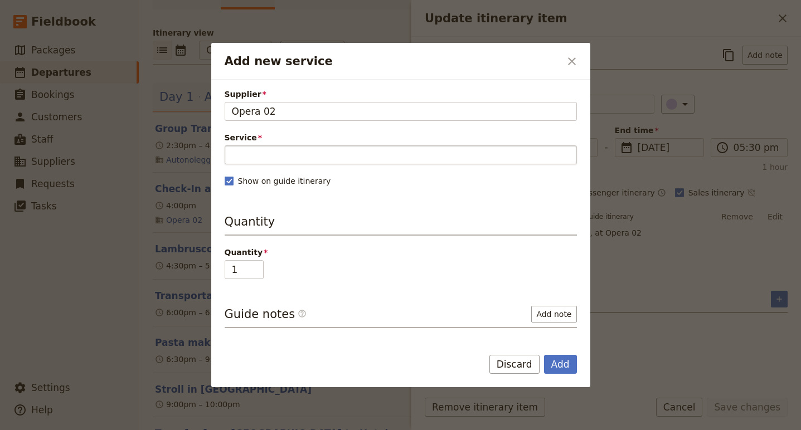
type input "Opera 02"
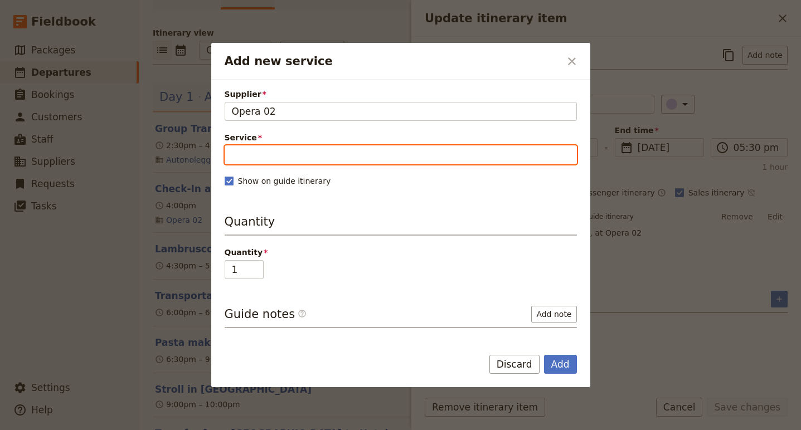
click at [266, 160] on input "Service" at bounding box center [401, 154] width 352 height 19
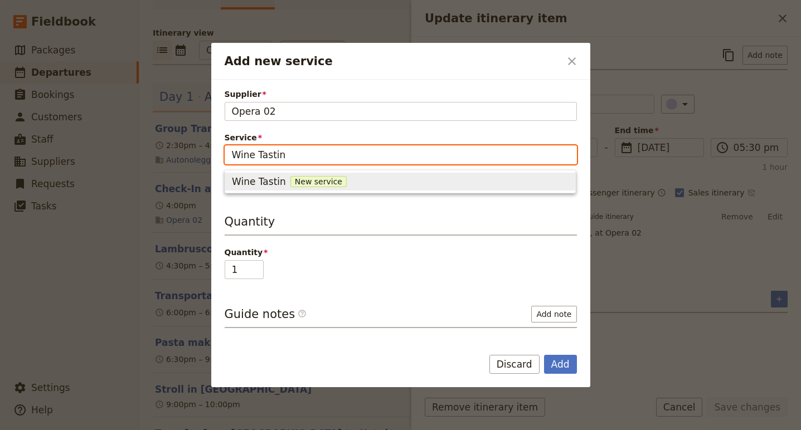
type input "Wine Tasting"
click at [344, 179] on div "Wine Tasting New service" at bounding box center [400, 181] width 336 height 13
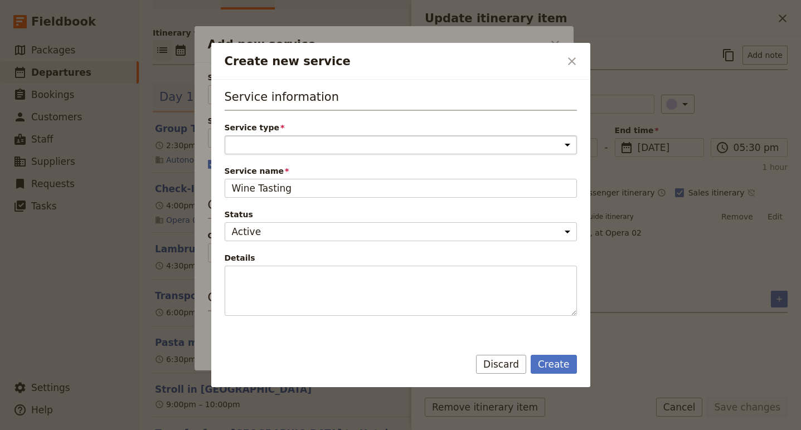
click at [325, 146] on select "Accommodation Activity Transport Flight Food and beverage Other" at bounding box center [401, 144] width 352 height 19
select select "FoodAndBeverageService"
click at [548, 369] on button "Create" at bounding box center [553, 364] width 46 height 19
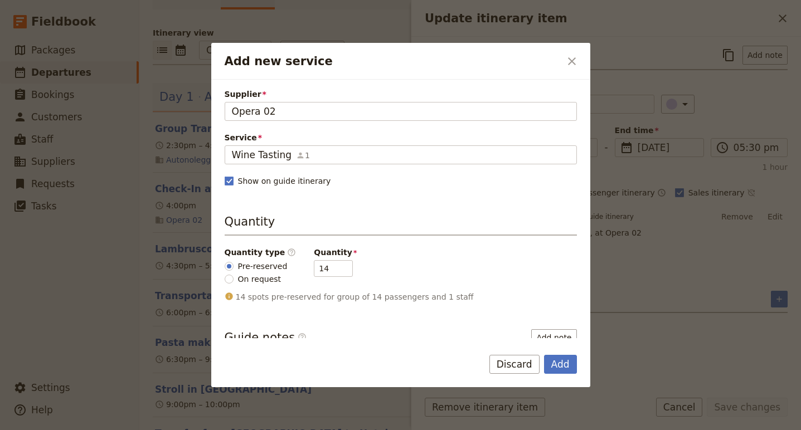
click at [250, 277] on span "On request" at bounding box center [259, 279] width 43 height 11
click at [233, 277] on input "On request" at bounding box center [229, 279] width 9 height 9
radio input "true"
type input "0"
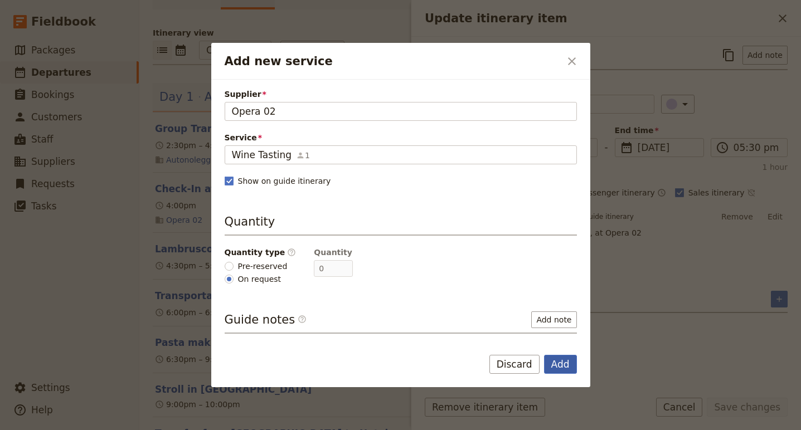
click at [557, 365] on button "Add" at bounding box center [560, 364] width 33 height 19
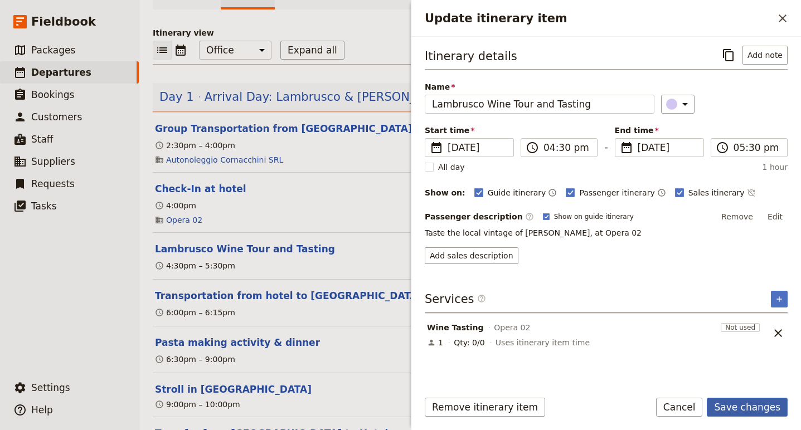
click at [755, 408] on button "Save changes" at bounding box center [746, 407] width 81 height 19
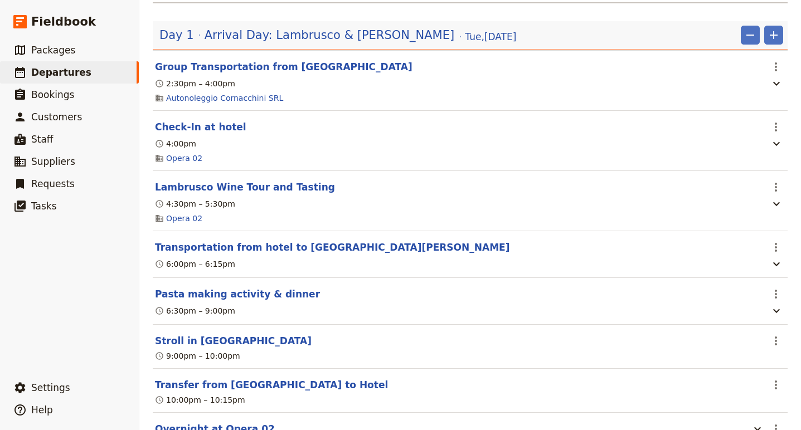
scroll to position [188, 0]
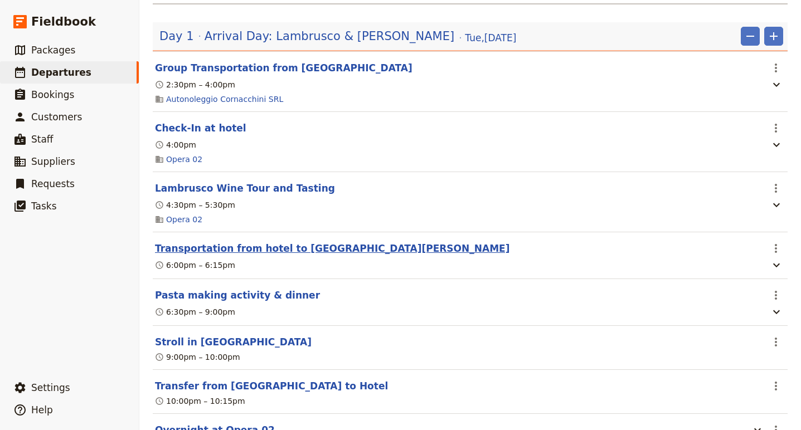
click at [279, 242] on button "Transportation from hotel to Castelfranco Emilia" at bounding box center [332, 248] width 354 height 13
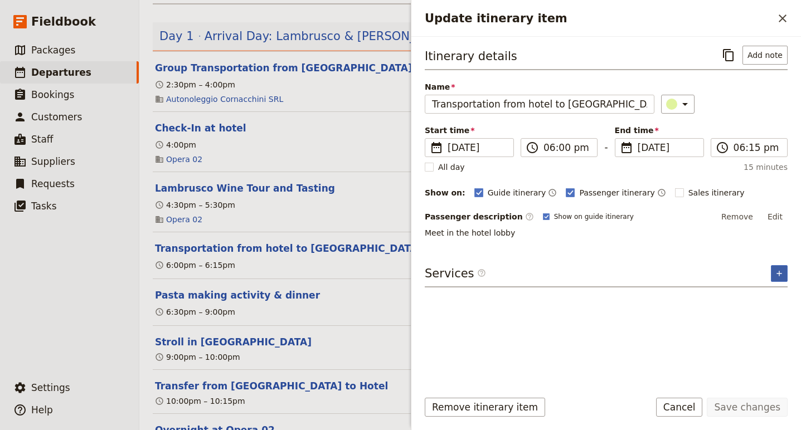
click at [782, 275] on icon "Add service inclusion" at bounding box center [778, 273] width 9 height 9
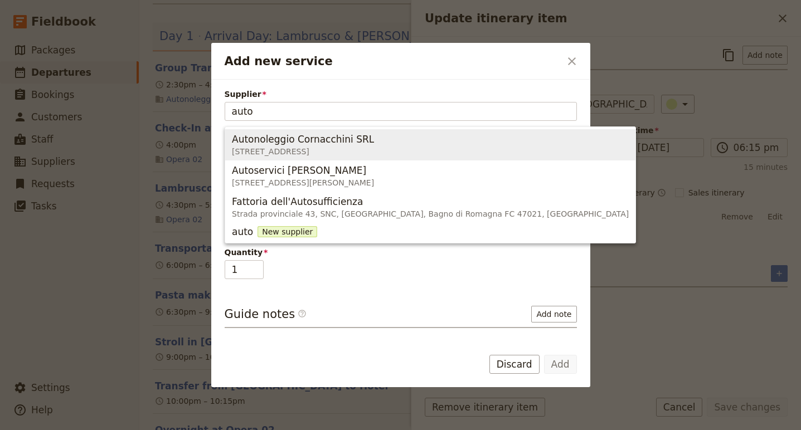
click at [300, 144] on span "Autonoleggio Cornacchini SRL" at bounding box center [303, 139] width 142 height 13
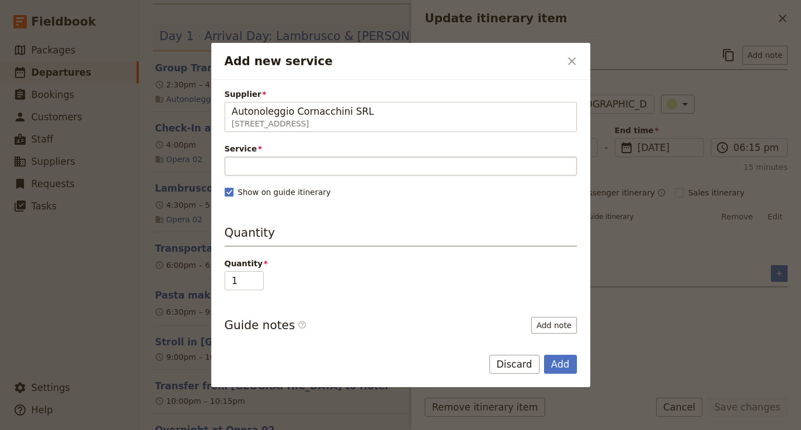
type input "Autonoleggio Cornacchini SRL"
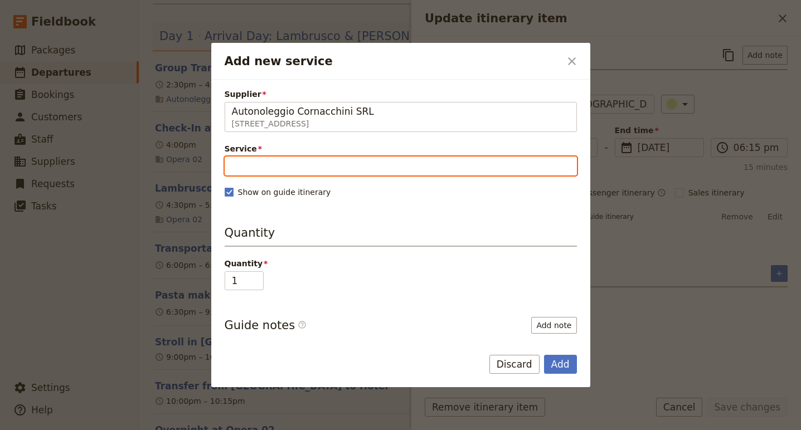
click at [290, 161] on input "Service" at bounding box center [401, 166] width 352 height 19
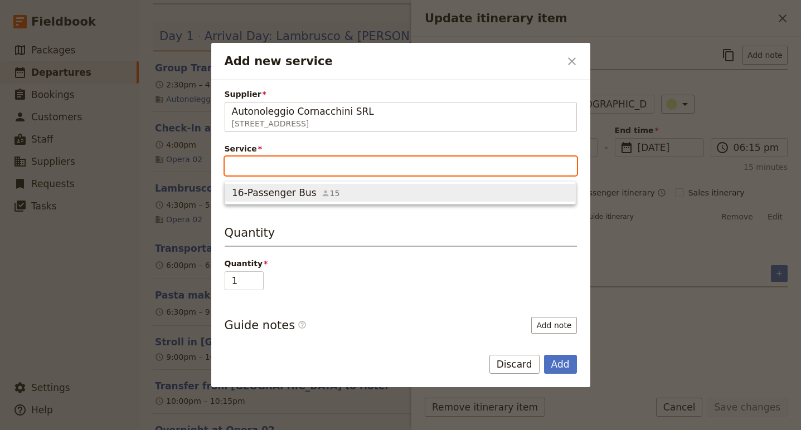
click at [288, 190] on span "16-Passenger Bus" at bounding box center [274, 192] width 85 height 13
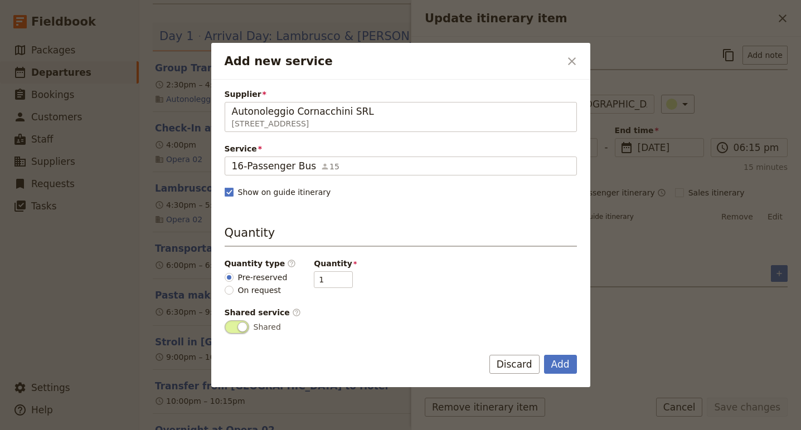
click at [577, 364] on div "Add Discard" at bounding box center [400, 371] width 379 height 32
click at [566, 365] on button "Add" at bounding box center [560, 364] width 33 height 19
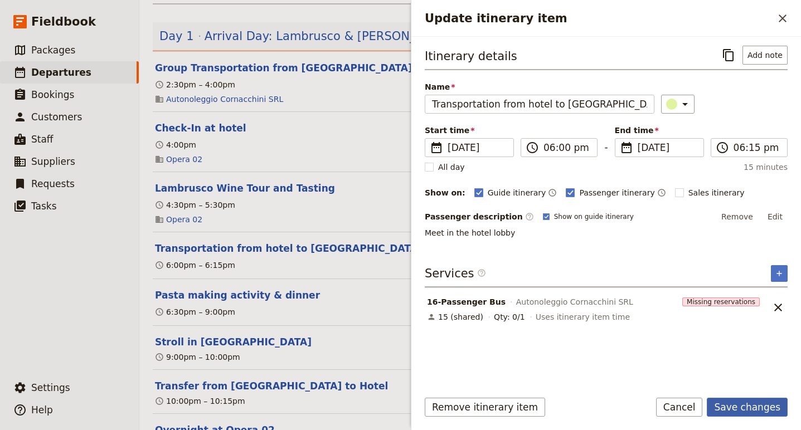
click at [735, 410] on button "Save changes" at bounding box center [746, 407] width 81 height 19
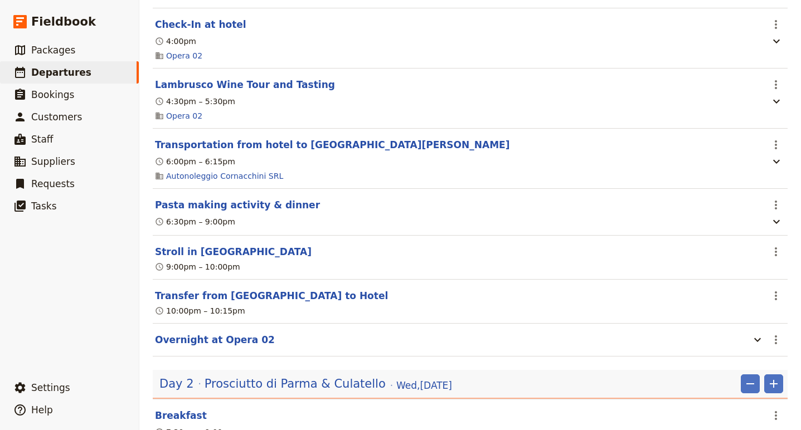
scroll to position [300, 0]
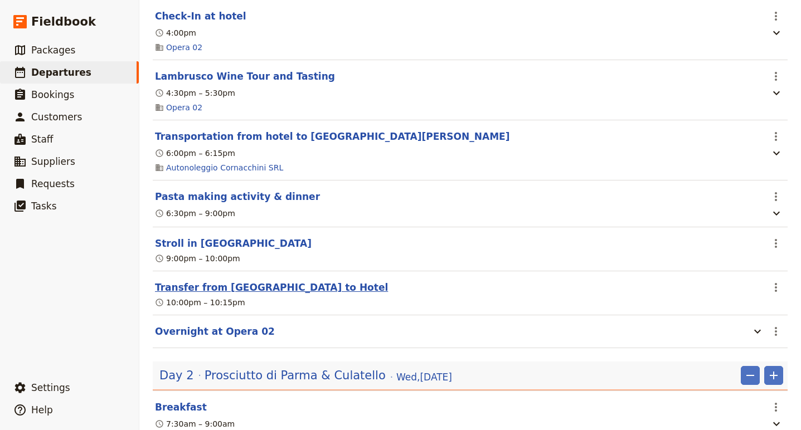
click at [239, 281] on button "Transfer from Castelfranco to Hotel" at bounding box center [271, 287] width 233 height 13
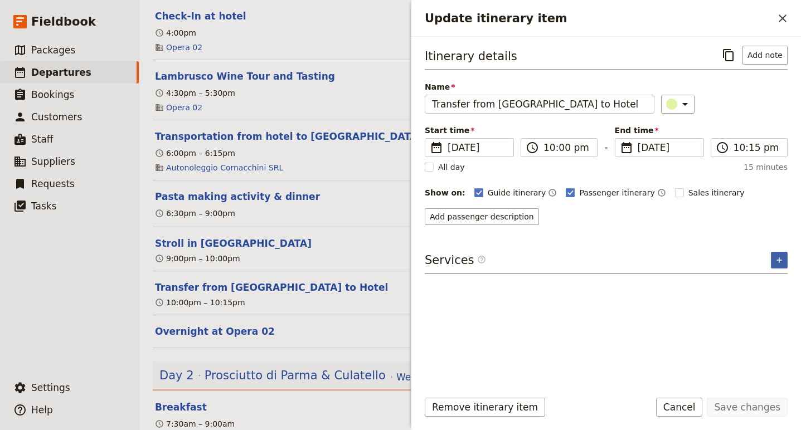
click at [779, 262] on icon "Add service inclusion" at bounding box center [778, 260] width 9 height 9
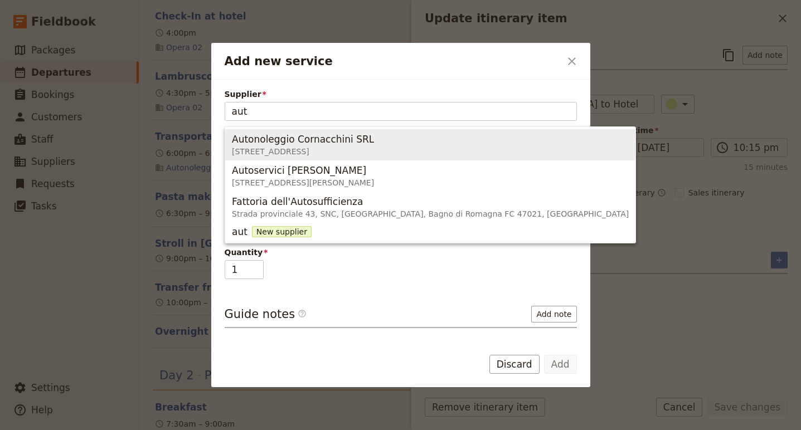
click at [321, 140] on span "Autonoleggio Cornacchini SRL" at bounding box center [303, 139] width 142 height 13
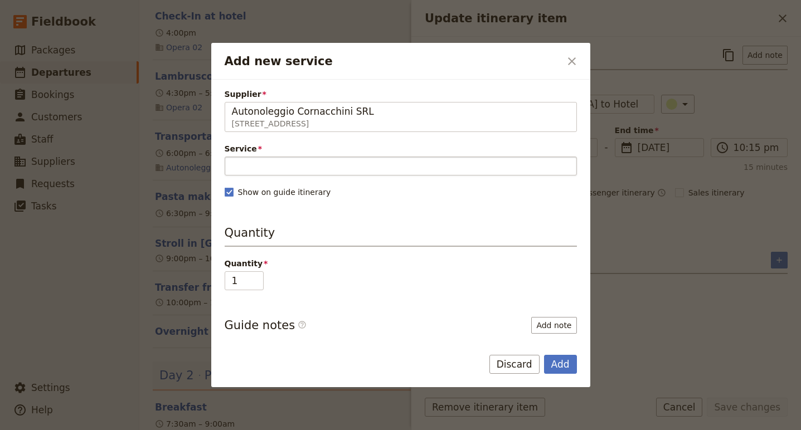
type input "Autonoleggio Cornacchini SRL"
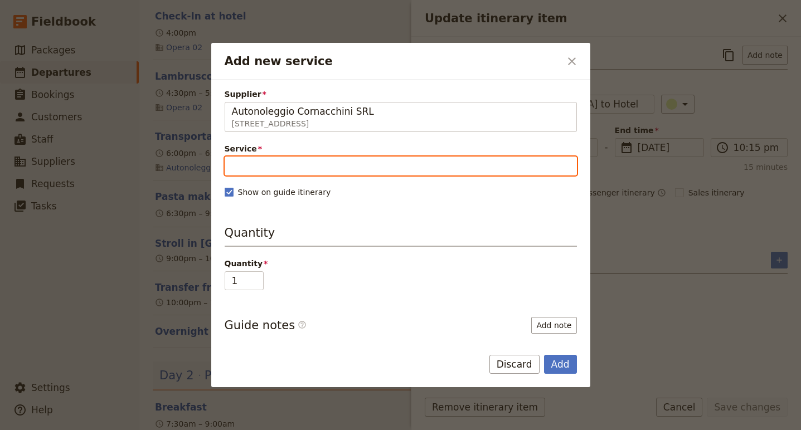
click at [294, 172] on input "Service" at bounding box center [401, 166] width 352 height 19
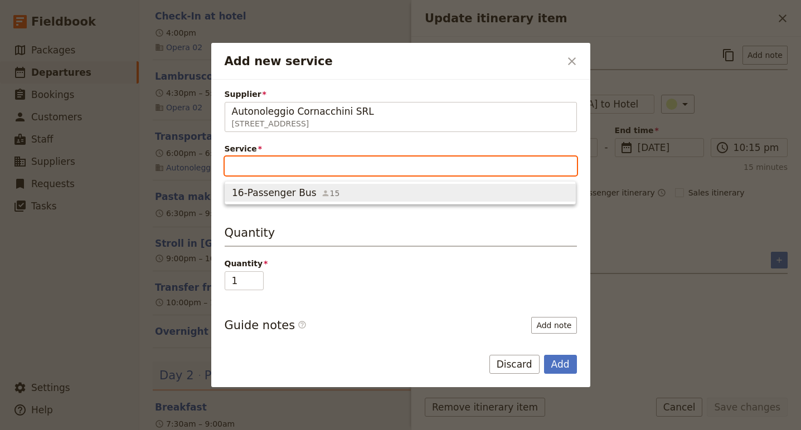
click at [295, 199] on button "16-Passenger Bus 15" at bounding box center [400, 193] width 350 height 18
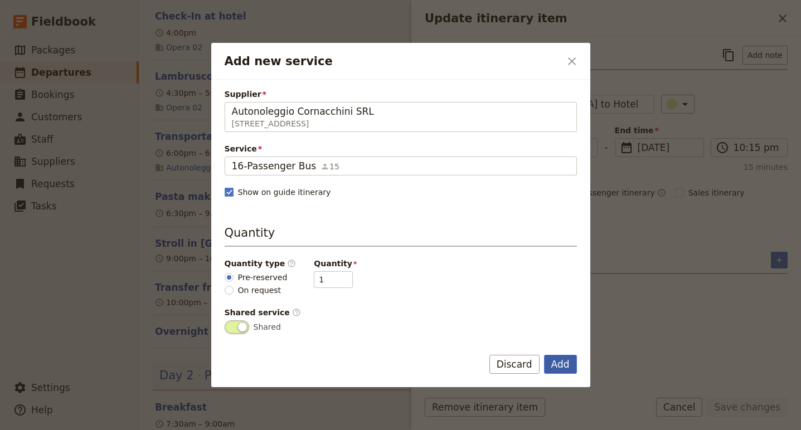
click at [562, 366] on button "Add" at bounding box center [560, 364] width 33 height 19
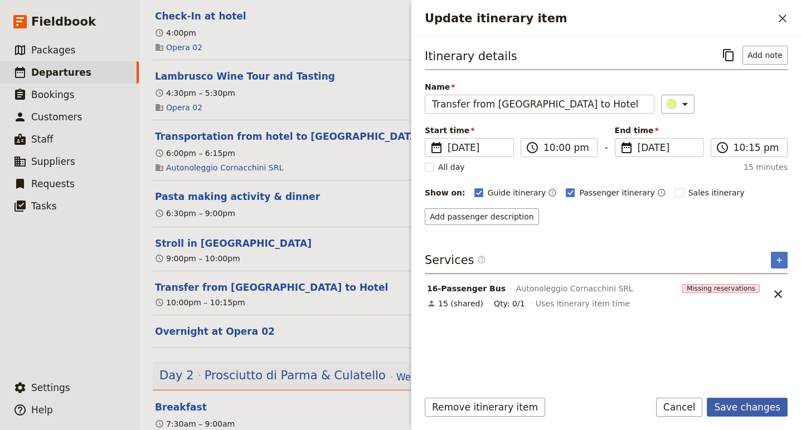
click at [765, 406] on button "Save changes" at bounding box center [746, 407] width 81 height 19
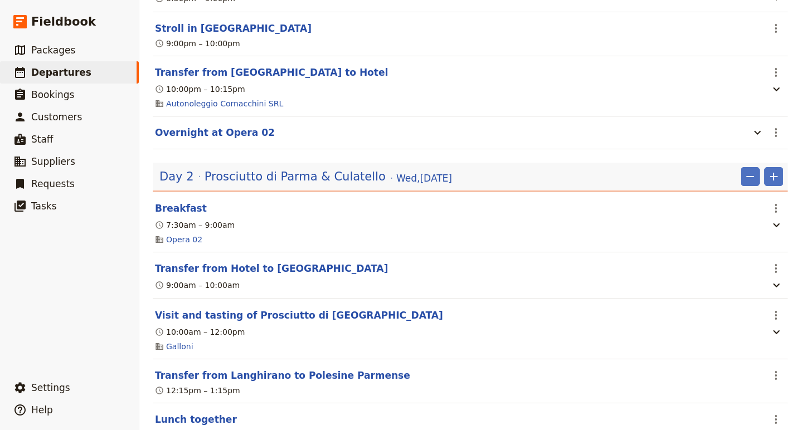
scroll to position [533, 0]
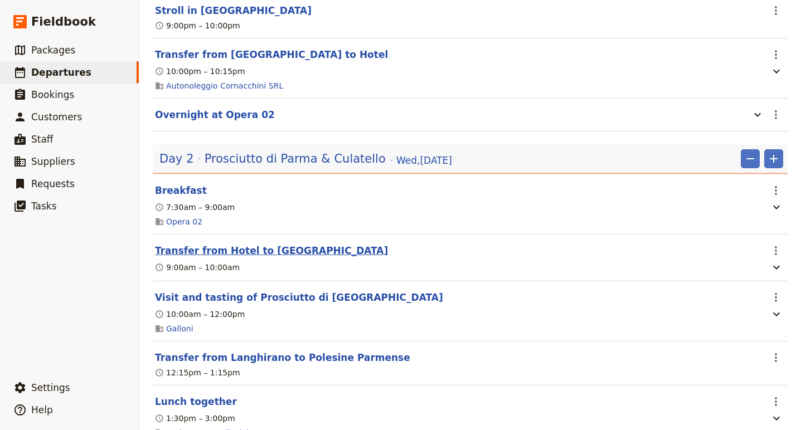
click at [261, 245] on button "Transfer from Hotel to Langhirano" at bounding box center [271, 250] width 233 height 13
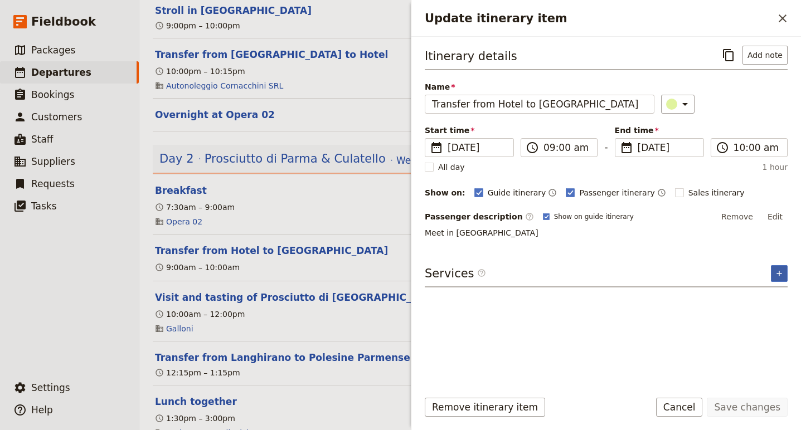
click at [779, 272] on icon "Add service inclusion" at bounding box center [778, 273] width 9 height 9
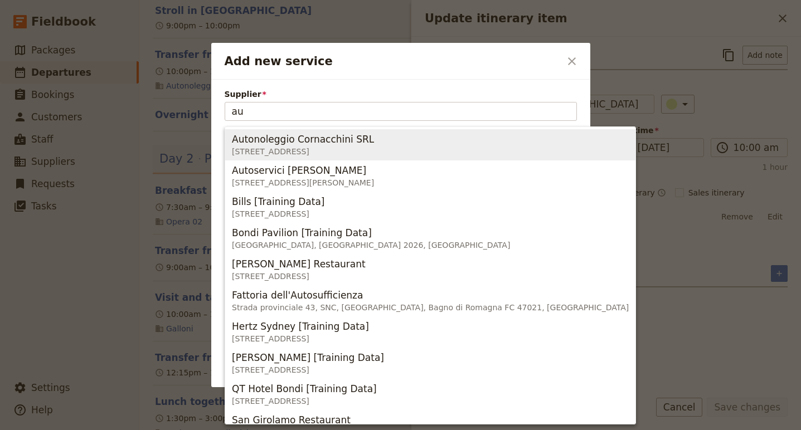
click at [309, 150] on span "VIA FARINI 30/A, BONDENO FE 44012, Italia" at bounding box center [303, 151] width 142 height 11
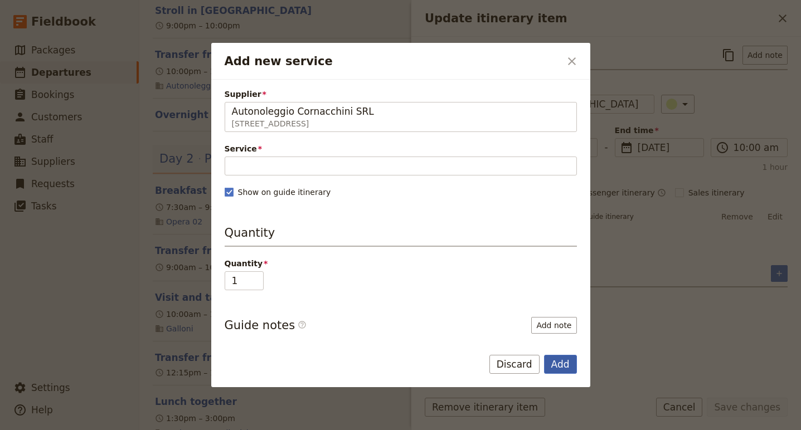
type input "Autonoleggio Cornacchini SRL"
drag, startPoint x: 563, startPoint y: 360, endPoint x: 341, endPoint y: 174, distance: 289.4
click at [341, 174] on form "Supplier Autonoleggio Cornacchini SRL VIA FARINI 30/A, BONDENO FE 44012, Italia…" at bounding box center [400, 234] width 379 height 308
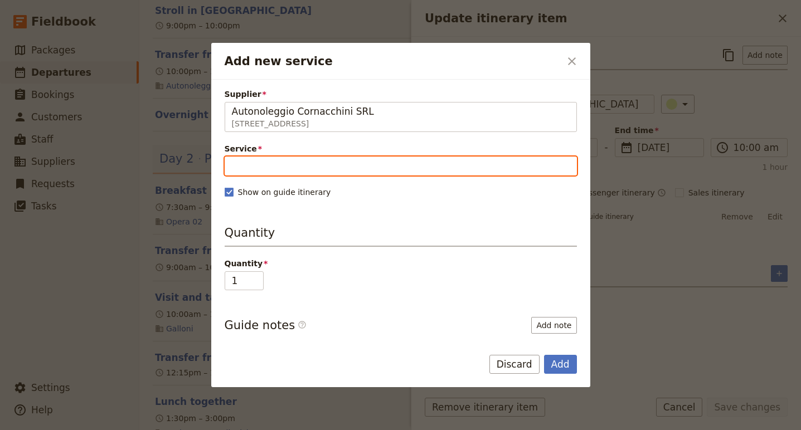
click at [338, 163] on input "Service" at bounding box center [401, 166] width 352 height 19
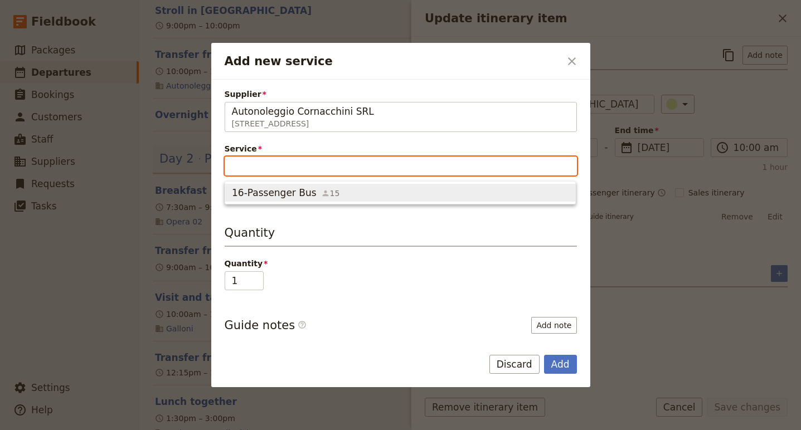
click at [320, 186] on div "16-Passenger Bus 15" at bounding box center [286, 192] width 108 height 13
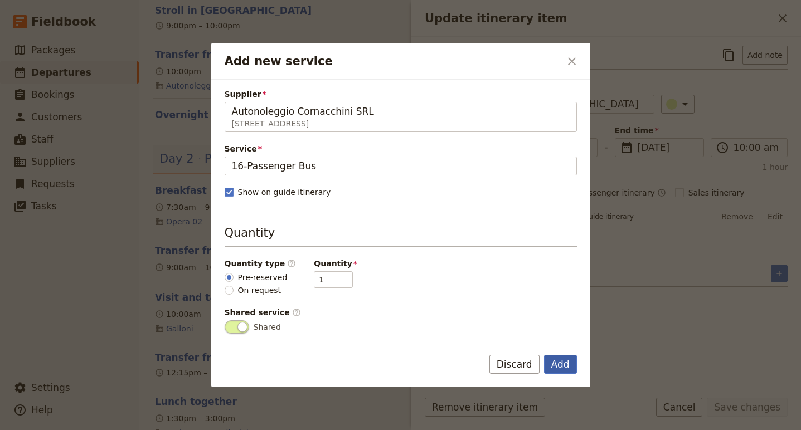
click at [559, 370] on button "Add" at bounding box center [560, 364] width 33 height 19
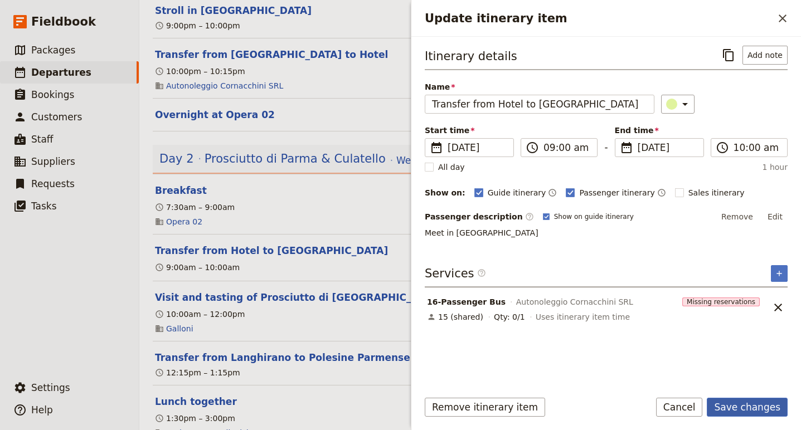
click at [737, 410] on button "Save changes" at bounding box center [746, 407] width 81 height 19
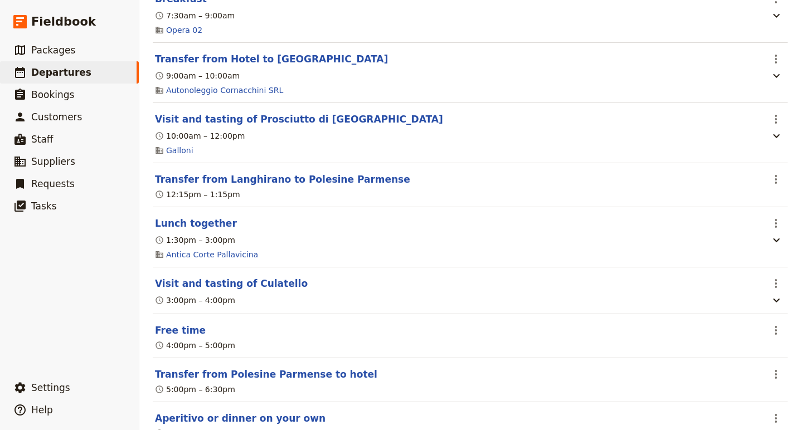
scroll to position [733, 0]
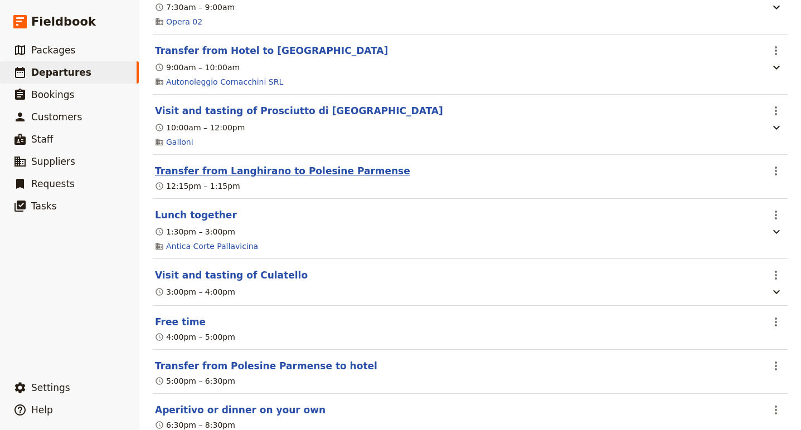
click at [302, 164] on button "Transfer from Langhirano to Polesine Parmense" at bounding box center [282, 170] width 255 height 13
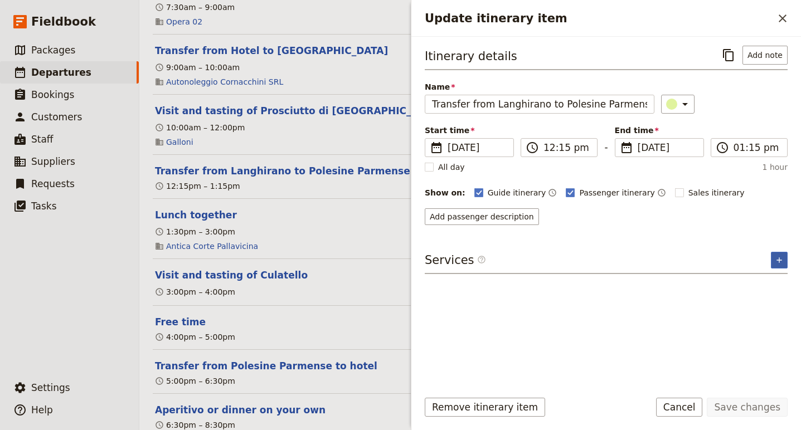
click at [780, 262] on icon "Add service inclusion" at bounding box center [778, 260] width 9 height 9
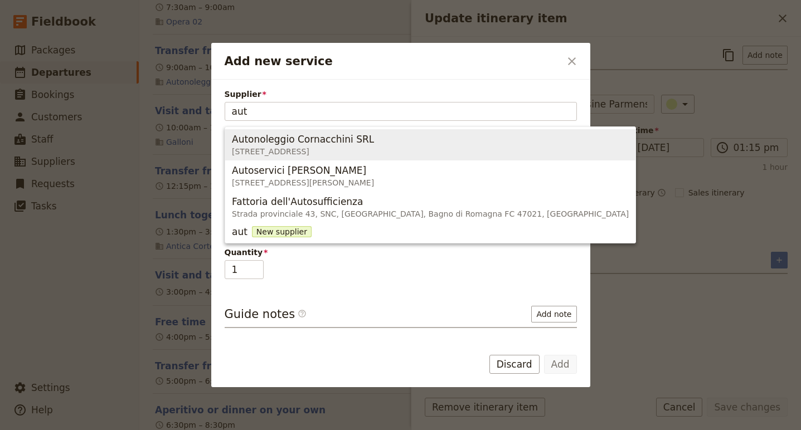
click at [315, 143] on span "Autonoleggio Cornacchini SRL" at bounding box center [303, 139] width 142 height 13
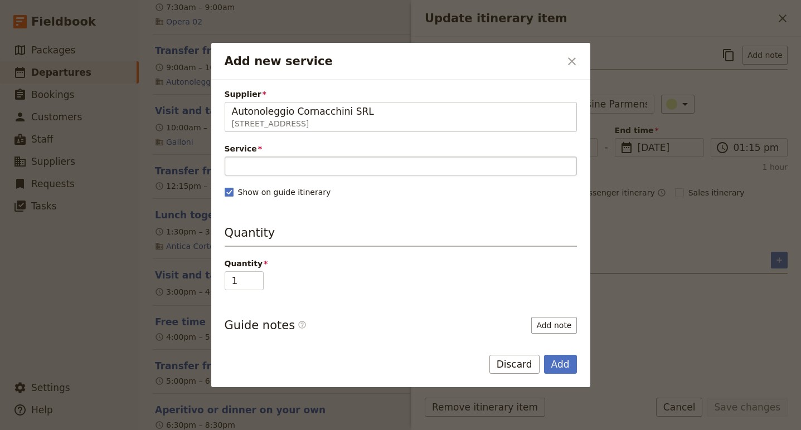
type input "Autonoleggio Cornacchini SRL"
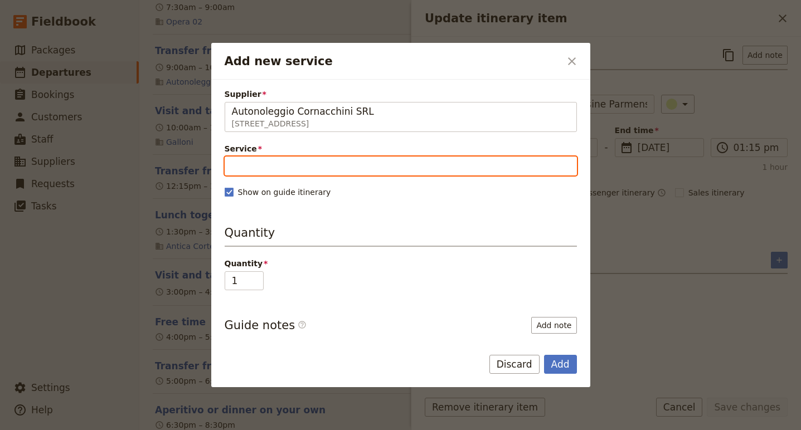
click at [262, 166] on input "Service" at bounding box center [401, 166] width 352 height 19
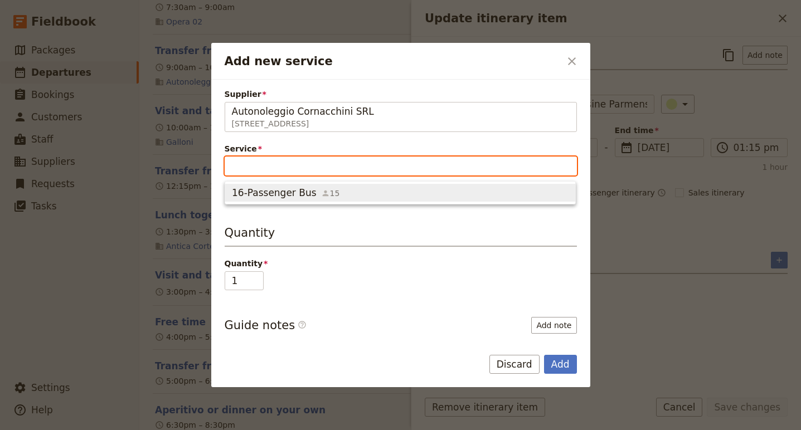
click at [262, 194] on span "16-Passenger Bus" at bounding box center [274, 192] width 85 height 13
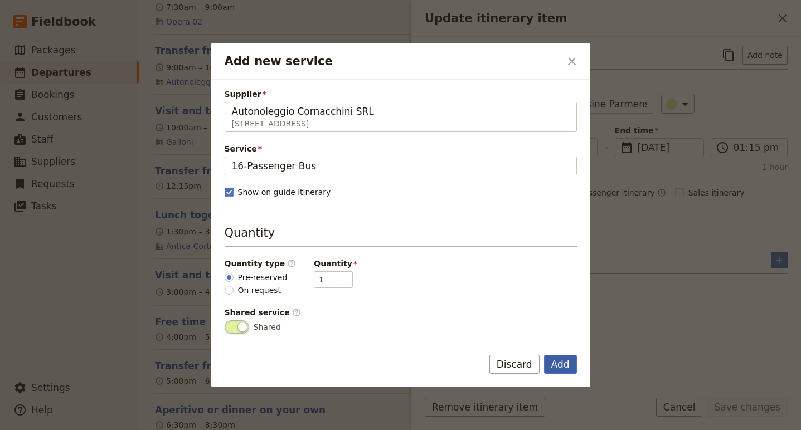
click at [571, 368] on button "Add" at bounding box center [560, 364] width 33 height 19
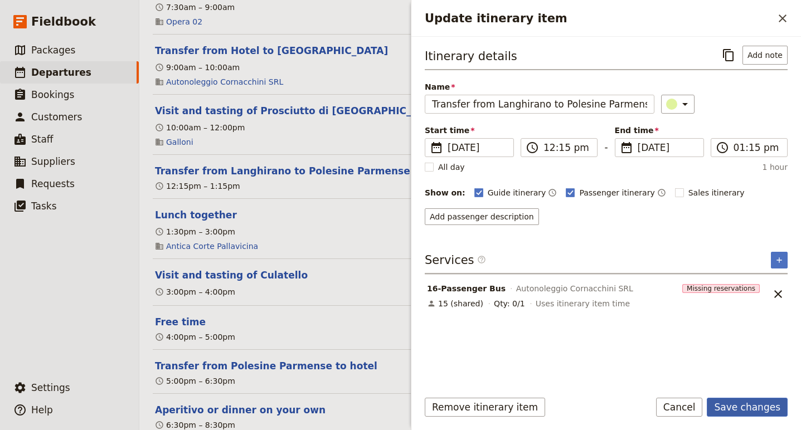
click at [760, 401] on button "Save changes" at bounding box center [746, 407] width 81 height 19
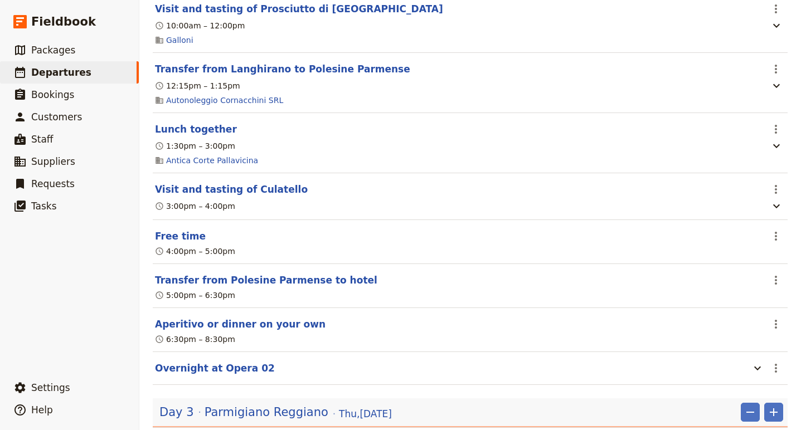
scroll to position [845, 0]
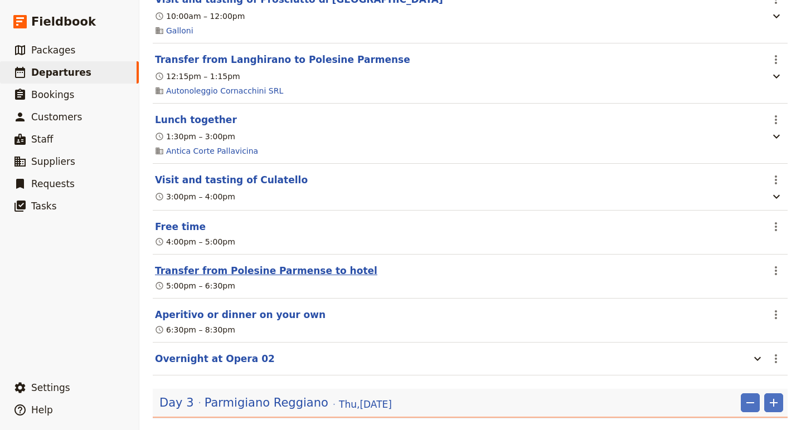
click at [266, 266] on button "Transfer from Polesine Parmense to hotel" at bounding box center [266, 270] width 222 height 13
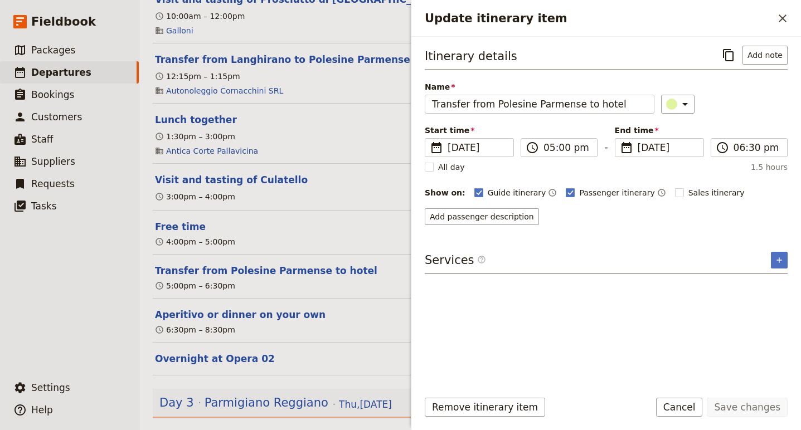
click at [760, 255] on div "Services ​ ​" at bounding box center [605, 263] width 363 height 22
click at [771, 257] on button "​" at bounding box center [778, 260] width 17 height 17
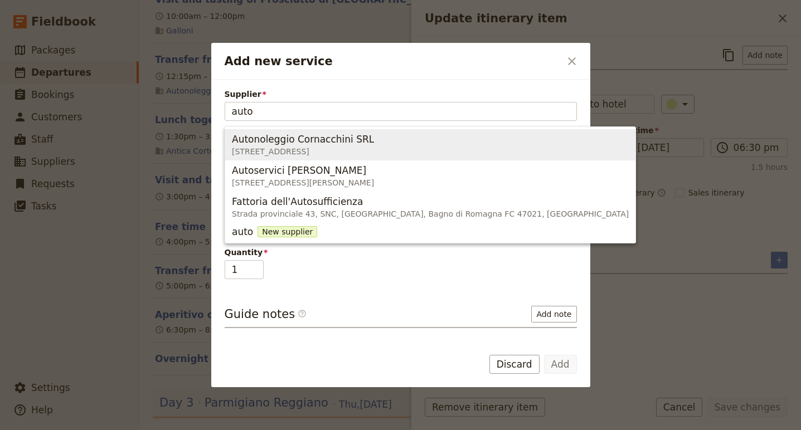
click at [374, 142] on div "Autonoleggio Cornacchini SRL" at bounding box center [303, 139] width 142 height 13
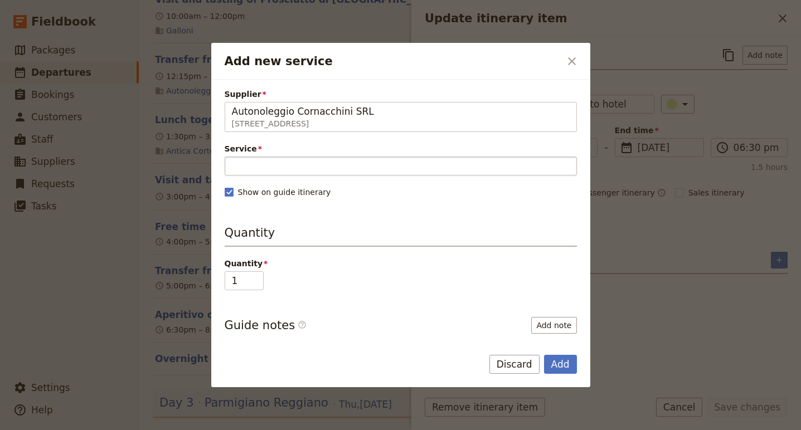
type input "Autonoleggio Cornacchini SRL"
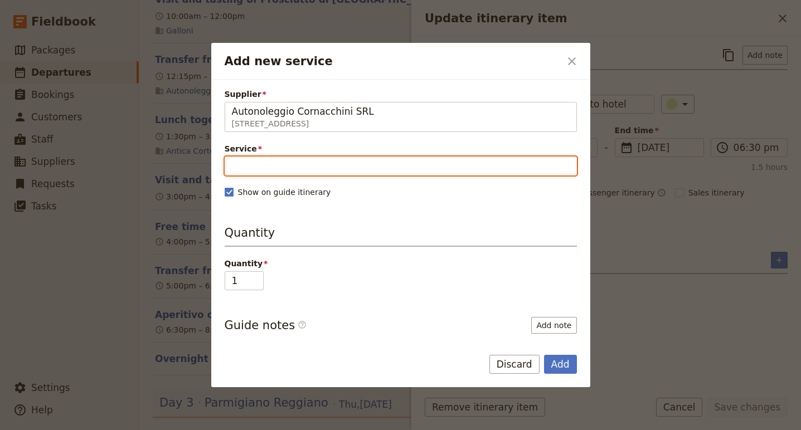
click at [310, 172] on input "Service" at bounding box center [401, 166] width 352 height 19
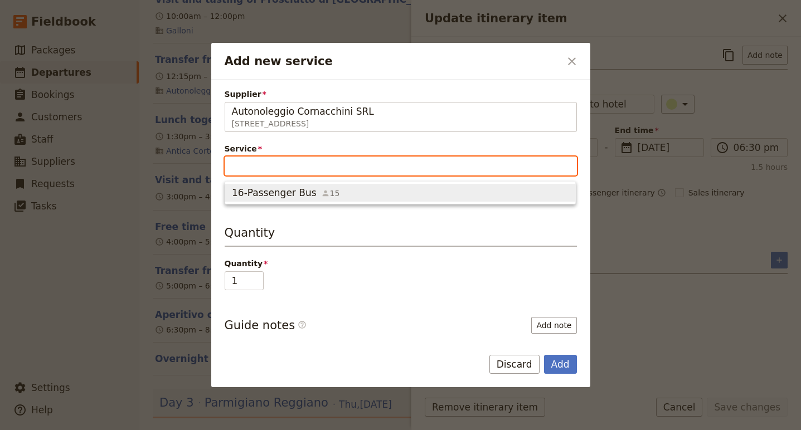
click at [310, 194] on div "16-Passenger Bus 15" at bounding box center [286, 192] width 108 height 13
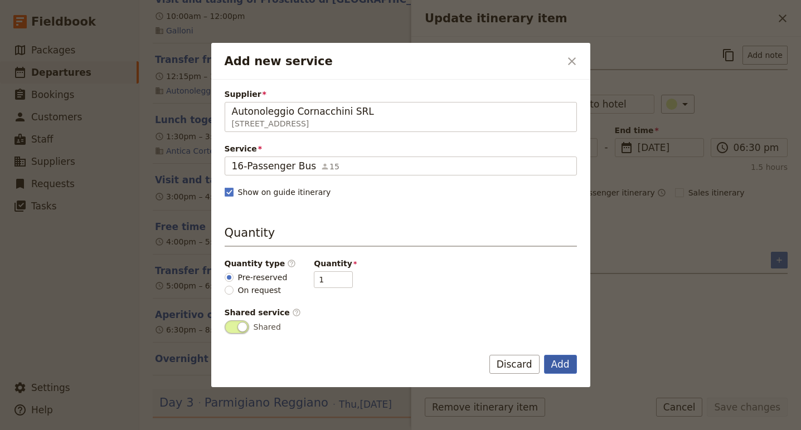
click at [563, 366] on button "Add" at bounding box center [560, 364] width 33 height 19
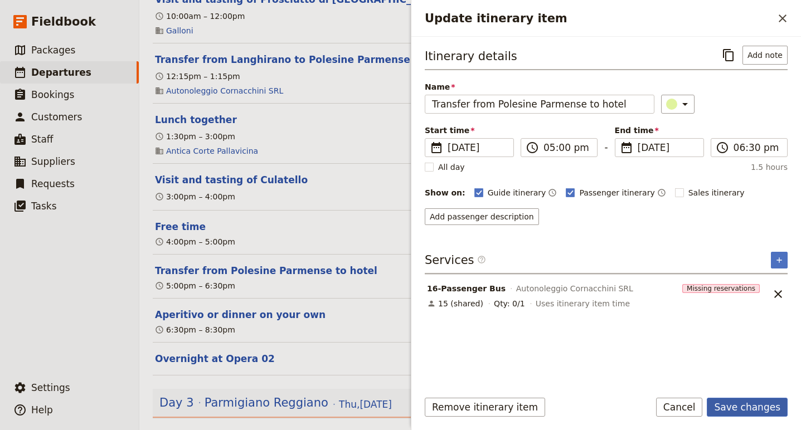
click at [749, 410] on button "Save changes" at bounding box center [746, 407] width 81 height 19
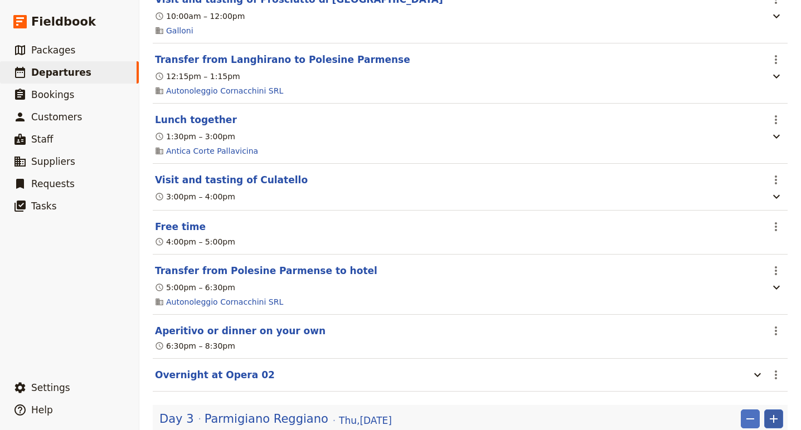
click at [775, 412] on icon "Add" at bounding box center [773, 418] width 13 height 13
click at [758, 281] on div "5:00pm – 6:30pm" at bounding box center [458, 287] width 609 height 13
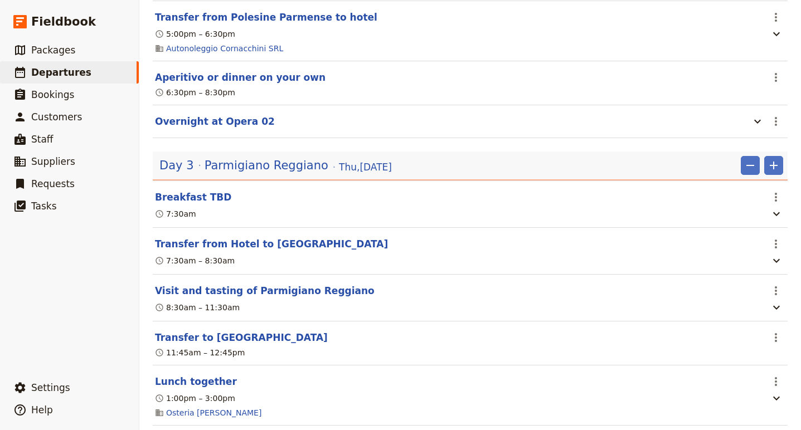
scroll to position [1116, 0]
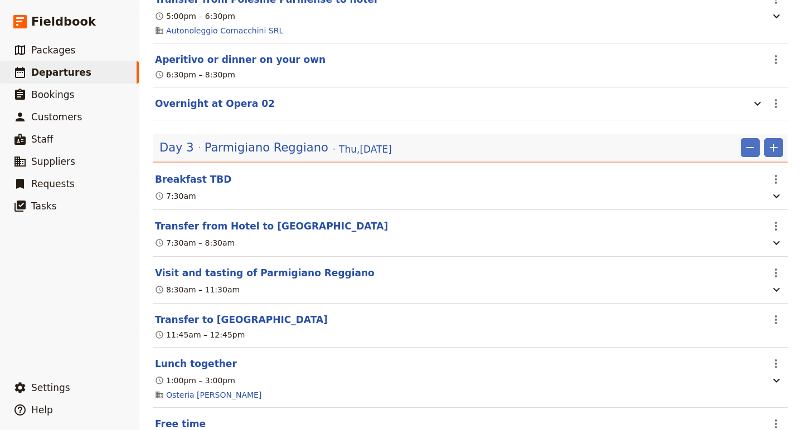
click at [261, 211] on section "Transfer from Hotel to Zocca ​ 7:30am – 8:30am" at bounding box center [470, 233] width 635 height 47
click at [257, 221] on button "Transfer from Hotel to Zocca" at bounding box center [271, 225] width 233 height 13
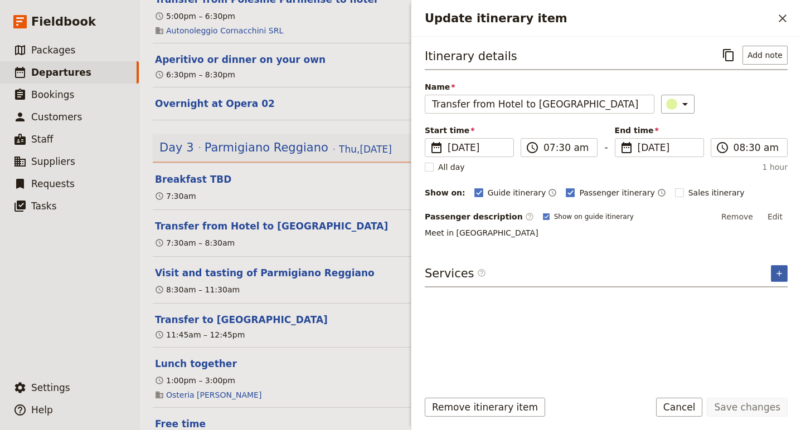
click at [777, 276] on icon "Add service inclusion" at bounding box center [778, 273] width 9 height 9
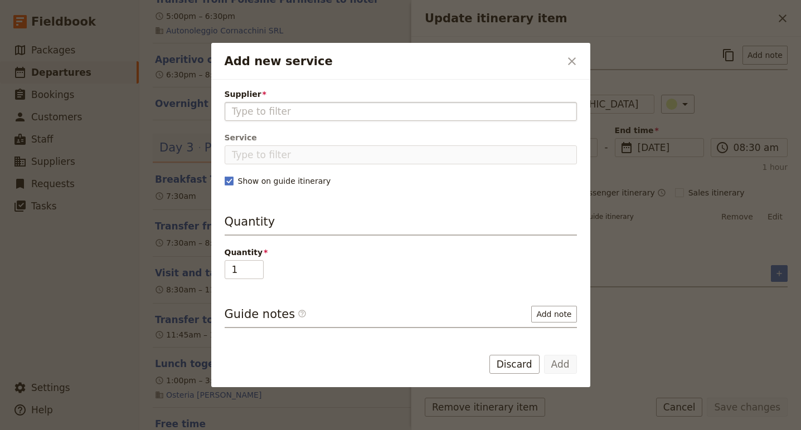
click at [316, 109] on input "Supplier" at bounding box center [401, 111] width 338 height 13
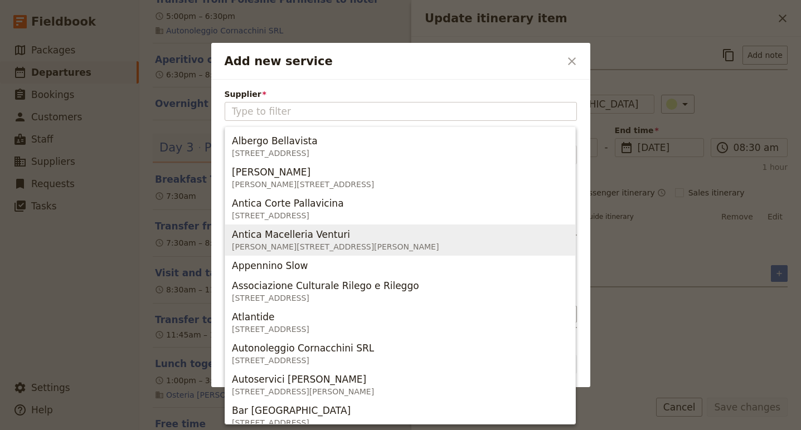
scroll to position [146, 0]
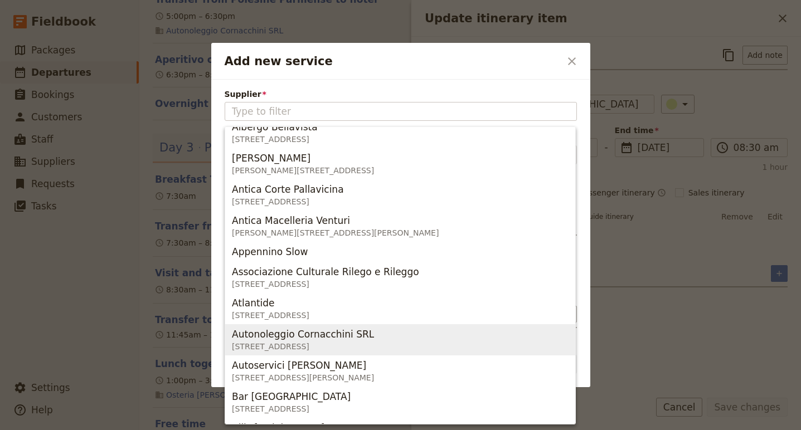
click at [320, 342] on span "VIA FARINI 30/A, BONDENO FE 44012, Italia" at bounding box center [303, 346] width 142 height 11
type input "Autonoleggio Cornacchini SRL"
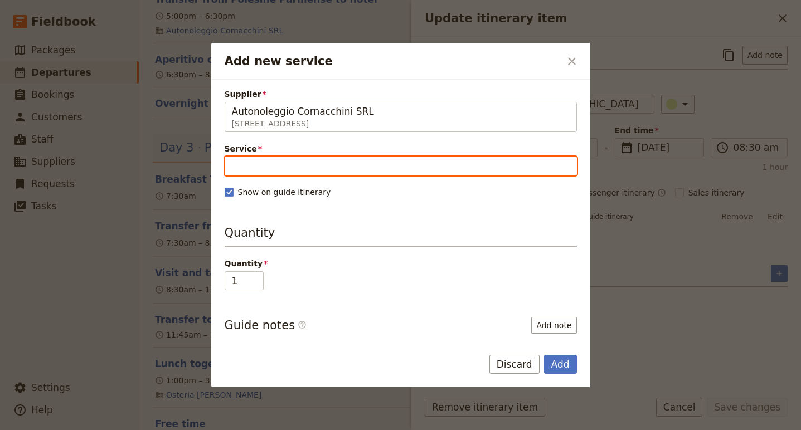
click at [269, 167] on input "Service" at bounding box center [401, 166] width 352 height 19
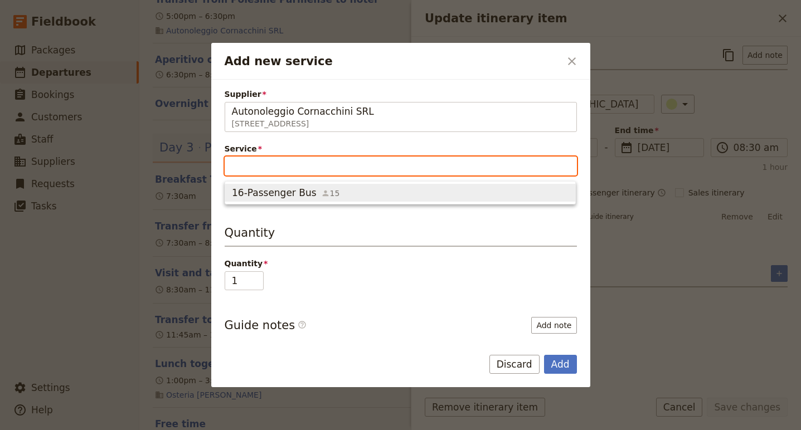
click at [269, 191] on span "16-Passenger Bus" at bounding box center [274, 192] width 85 height 13
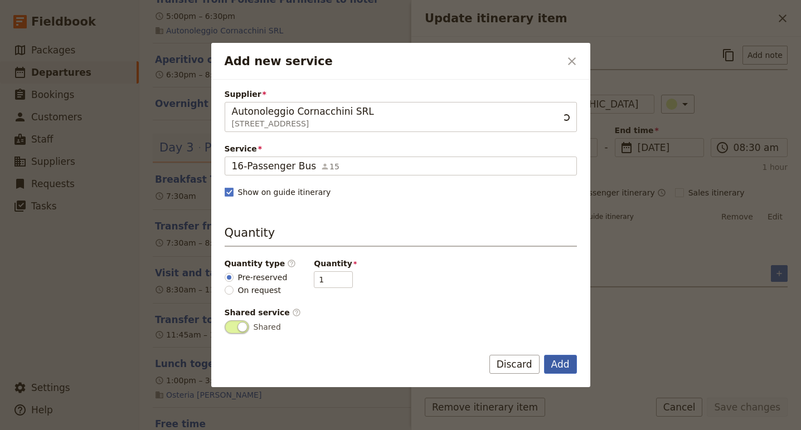
click at [564, 364] on button "Add" at bounding box center [560, 364] width 33 height 19
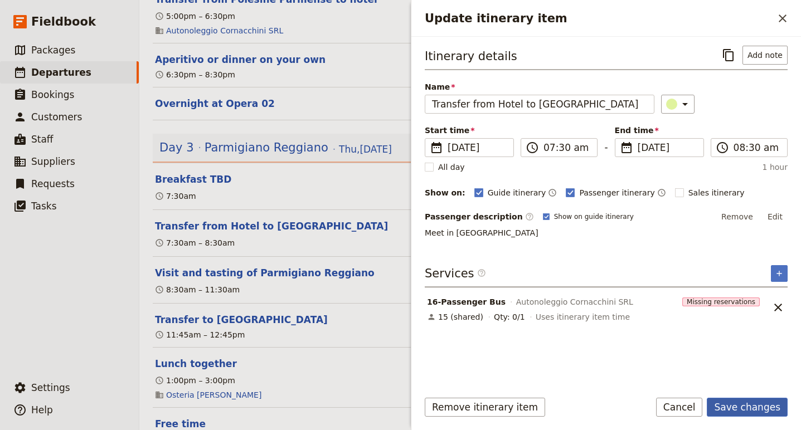
click at [770, 413] on button "Save changes" at bounding box center [746, 407] width 81 height 19
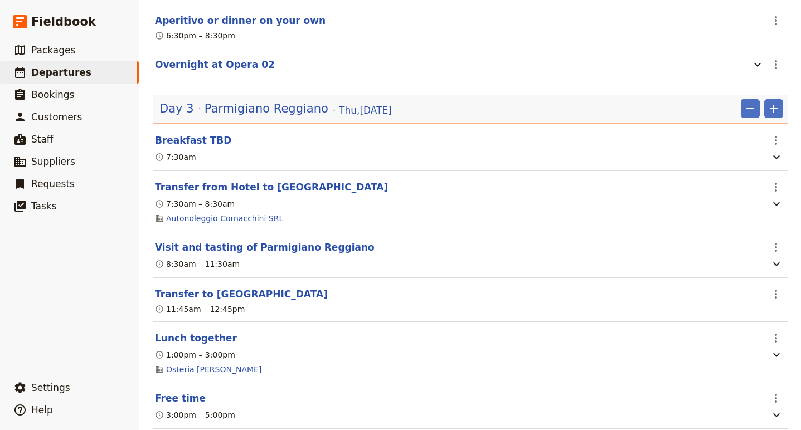
scroll to position [1158, 0]
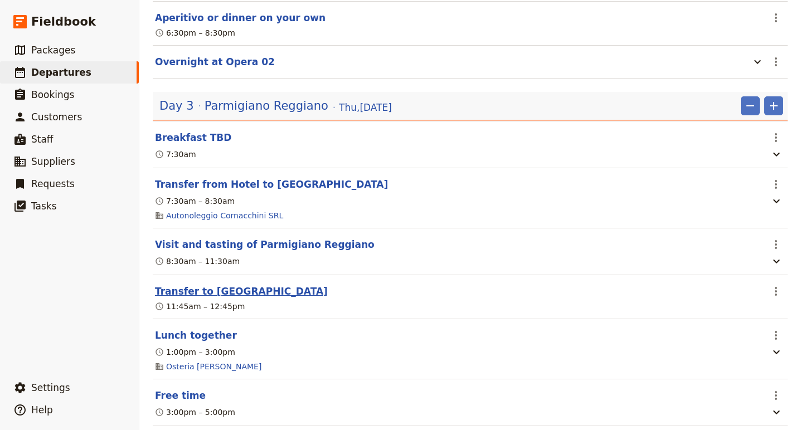
click at [231, 285] on button "Transfer to Modena city center" at bounding box center [241, 291] width 173 height 13
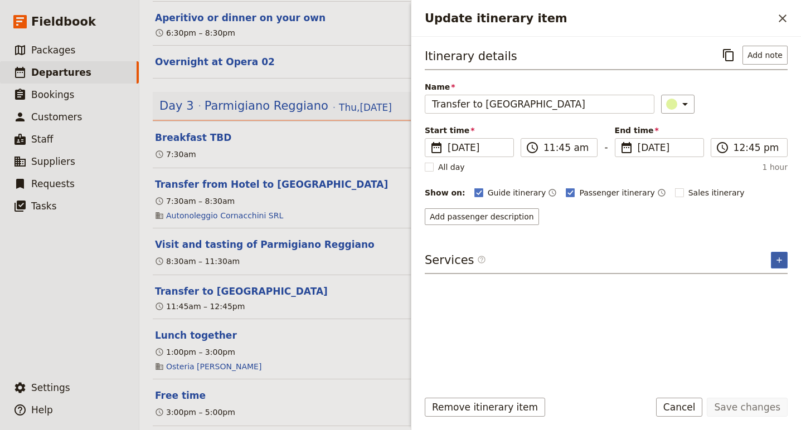
click at [780, 257] on icon "Add service inclusion" at bounding box center [778, 260] width 9 height 9
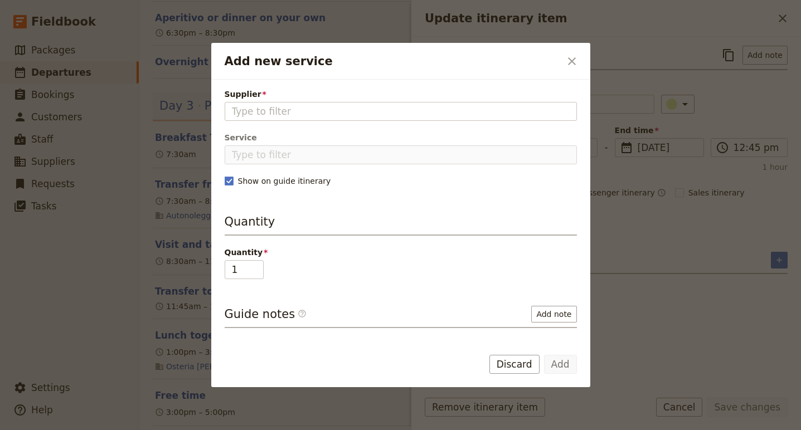
click at [303, 101] on div "Supplier Please fill out this field." at bounding box center [401, 105] width 352 height 32
click at [303, 103] on div "Supplier Please fill out this field." at bounding box center [401, 105] width 352 height 32
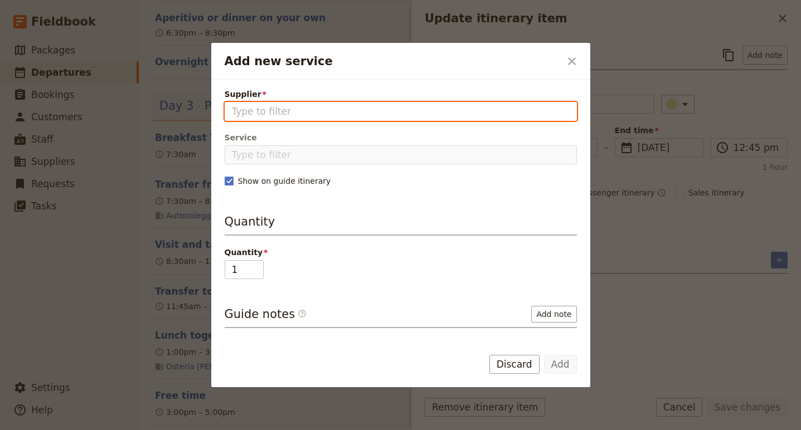
click at [299, 118] on input "Supplier" at bounding box center [401, 111] width 338 height 13
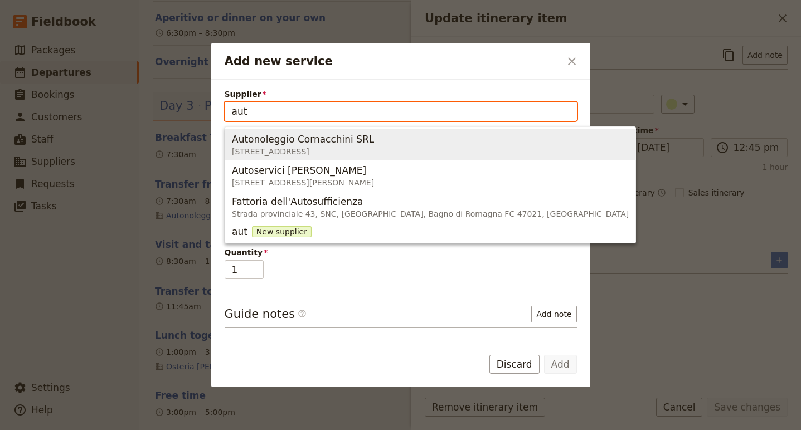
click at [301, 138] on span "Autonoleggio Cornacchini SRL" at bounding box center [303, 139] width 142 height 13
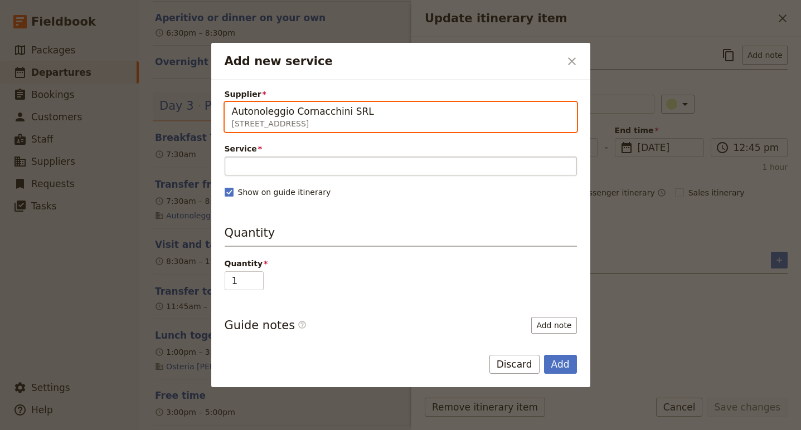
type input "Autonoleggio Cornacchini SRL"
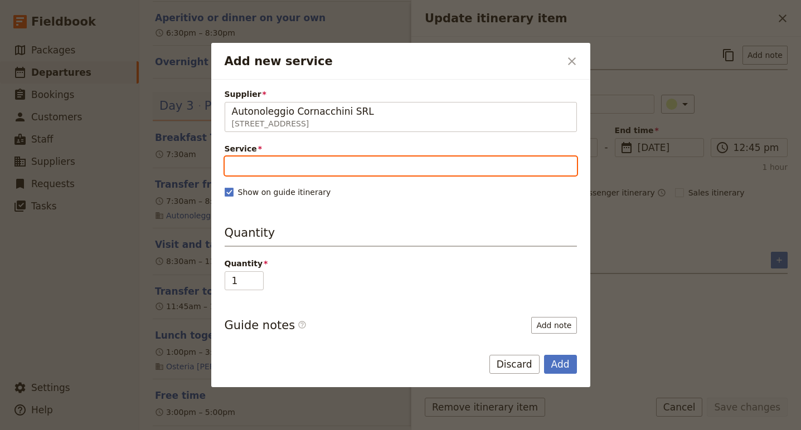
click at [278, 157] on input "Service" at bounding box center [401, 166] width 352 height 19
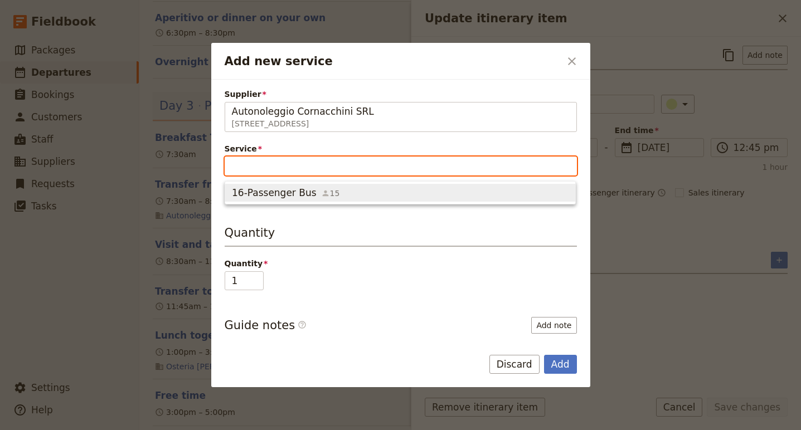
click at [278, 184] on button "16-Passenger Bus 15" at bounding box center [400, 193] width 350 height 18
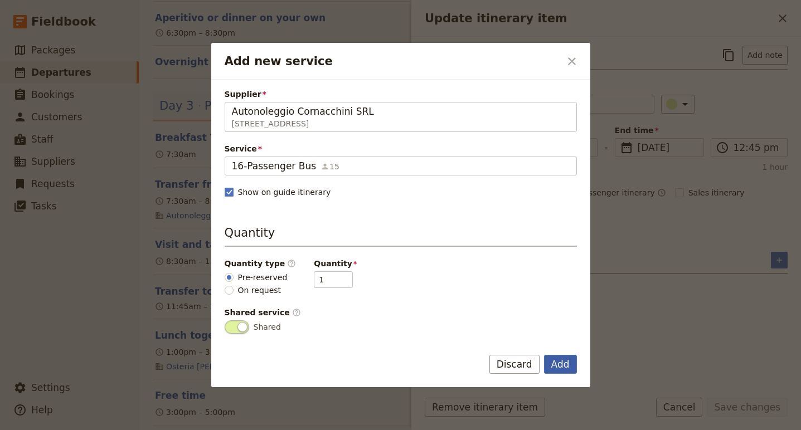
click at [562, 369] on button "Add" at bounding box center [560, 364] width 33 height 19
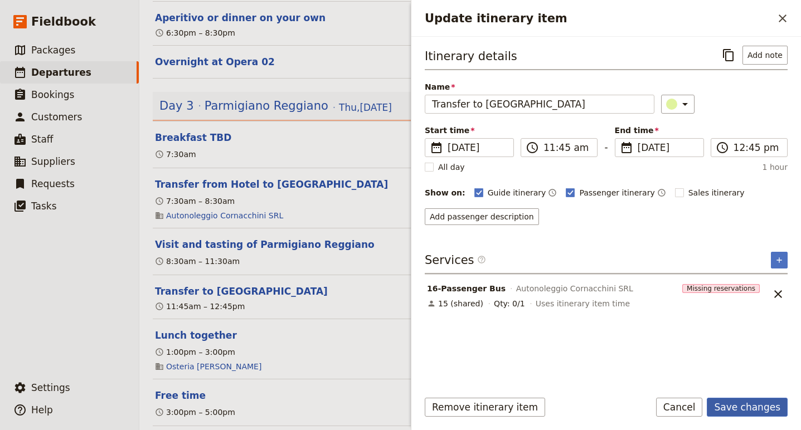
click at [749, 409] on button "Save changes" at bounding box center [746, 407] width 81 height 19
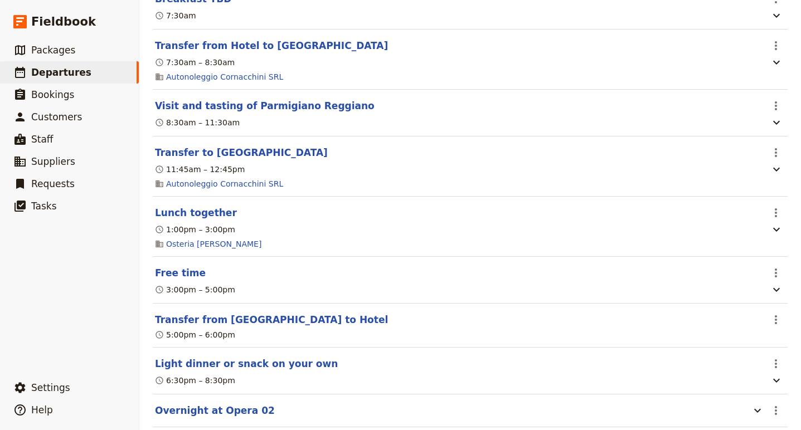
scroll to position [1302, 0]
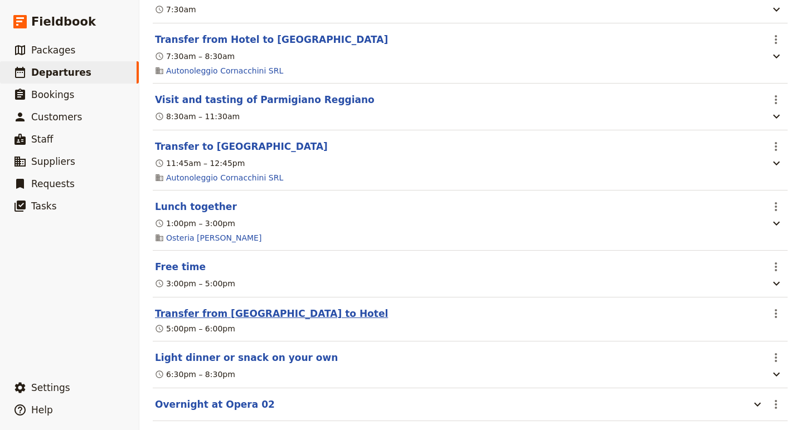
click at [226, 316] on button "Transfer from Modena to Hotel" at bounding box center [271, 313] width 233 height 13
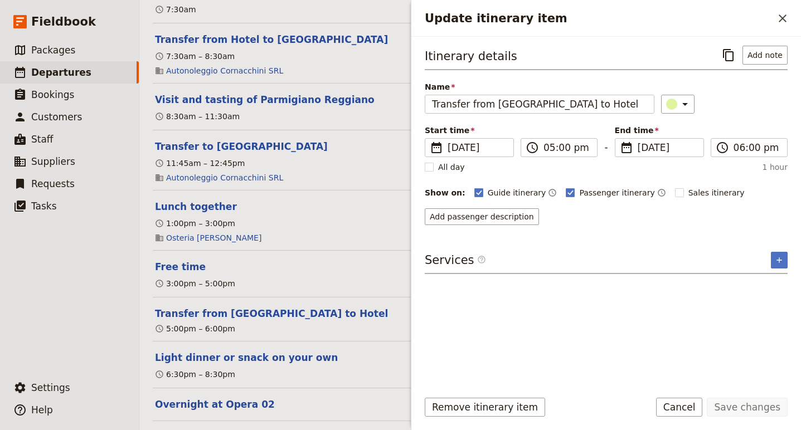
click at [792, 264] on div "Itinerary details ​ Add note Name Transfer from Modena to Hotel ​ Start time ​ …" at bounding box center [605, 209] width 389 height 344
click at [778, 263] on icon "Add service inclusion" at bounding box center [778, 260] width 9 height 9
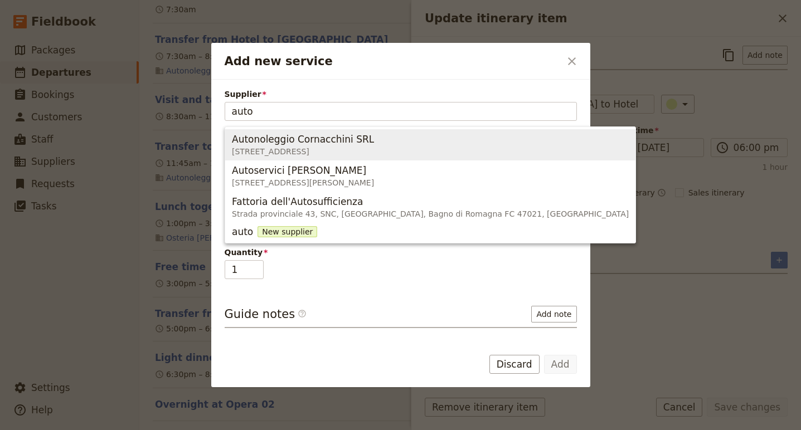
click at [463, 140] on span "Autonoleggio Cornacchini SRL VIA FARINI 30/A, BONDENO FE 44012, Italia" at bounding box center [430, 144] width 397 height 27
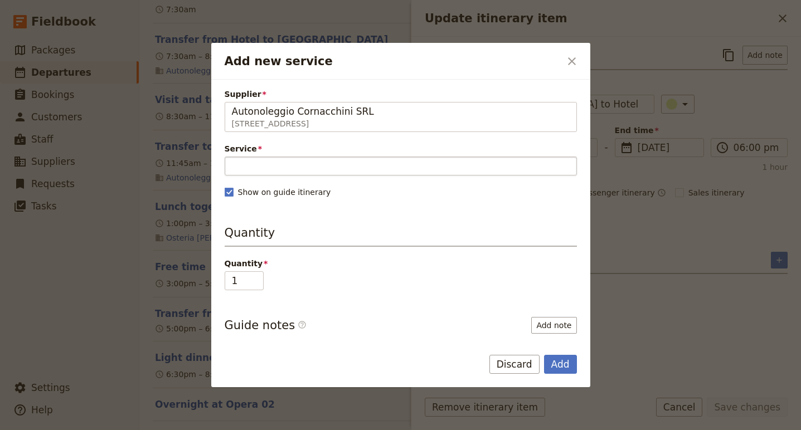
type input "Autonoleggio Cornacchini SRL"
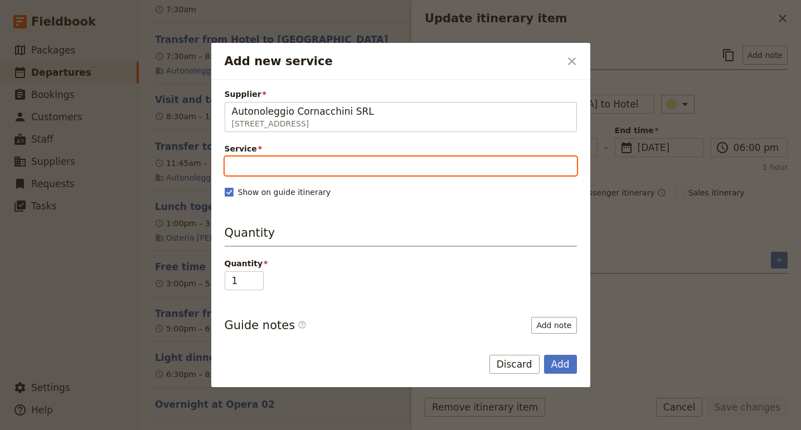
click at [341, 161] on input "Service" at bounding box center [401, 166] width 352 height 19
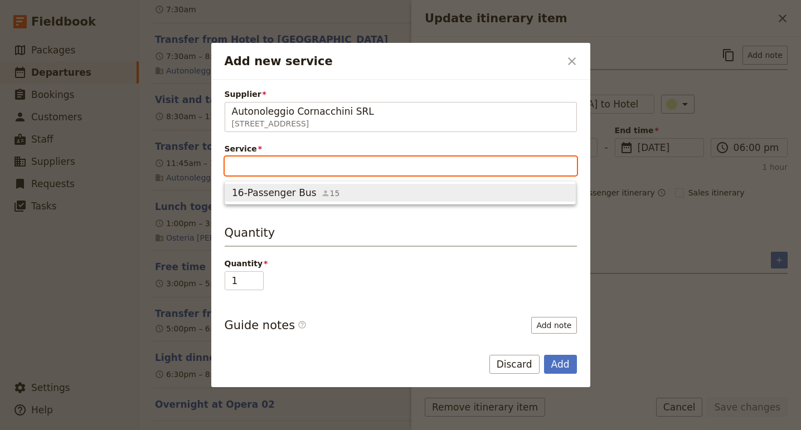
click at [339, 191] on span "16-Passenger Bus 15" at bounding box center [400, 192] width 336 height 13
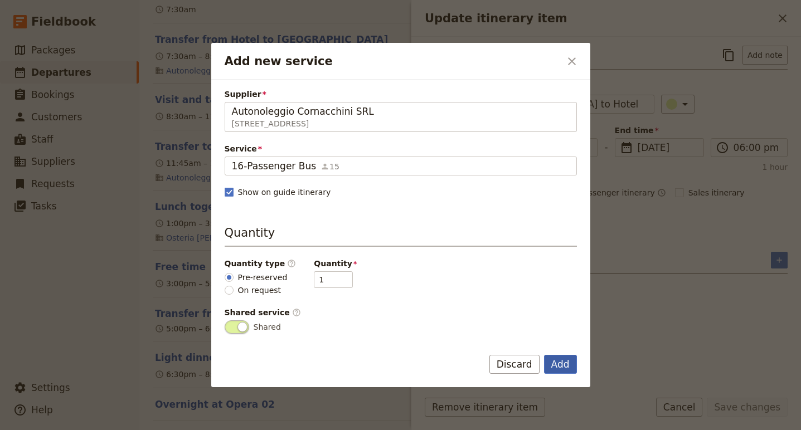
click at [560, 364] on button "Add" at bounding box center [560, 364] width 33 height 19
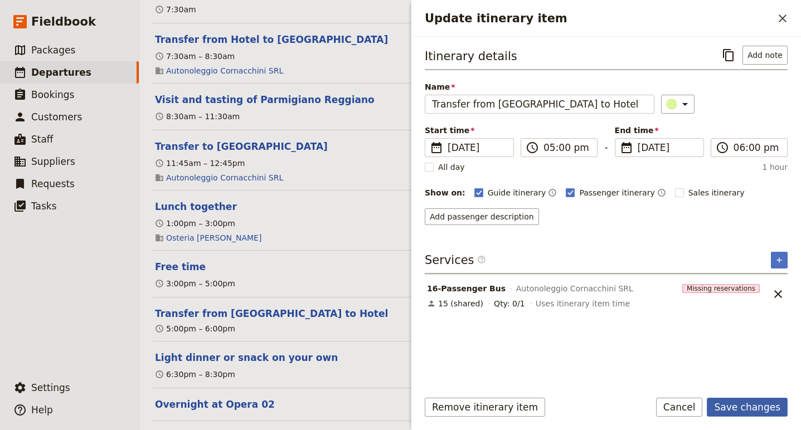
click at [731, 413] on button "Save changes" at bounding box center [746, 407] width 81 height 19
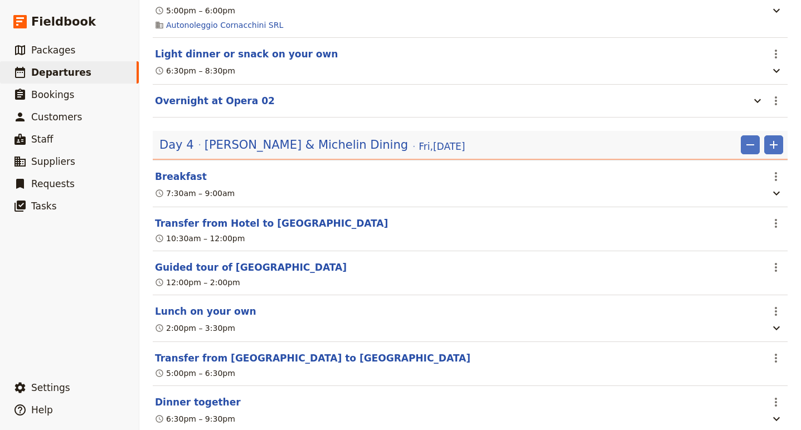
scroll to position [1624, 0]
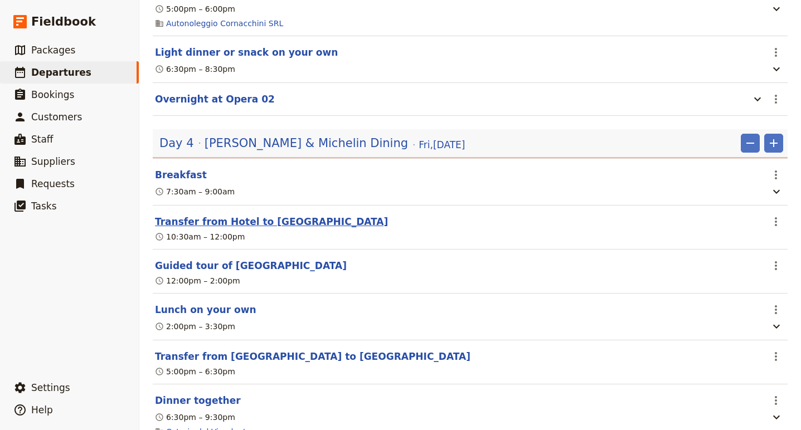
click at [279, 223] on button "Transfer from Hotel to Ferrara" at bounding box center [271, 221] width 233 height 13
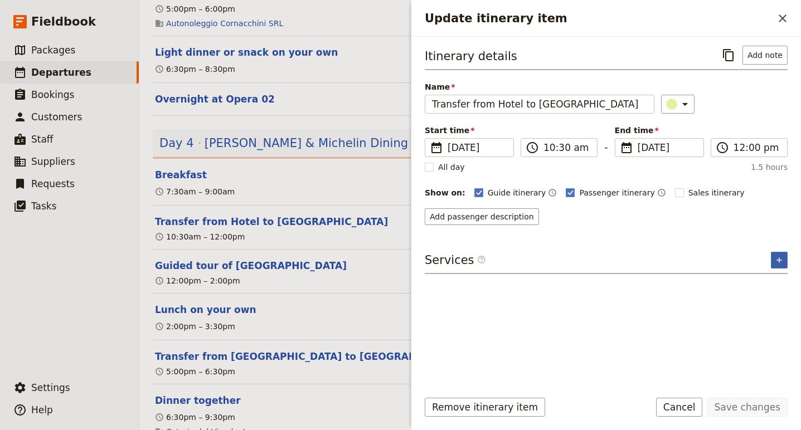
click at [771, 262] on button "​" at bounding box center [778, 260] width 17 height 17
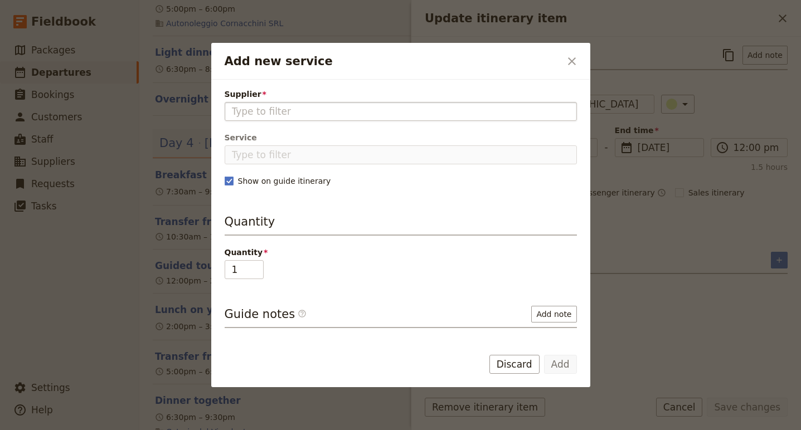
click at [324, 112] on input "Supplier" at bounding box center [401, 111] width 338 height 13
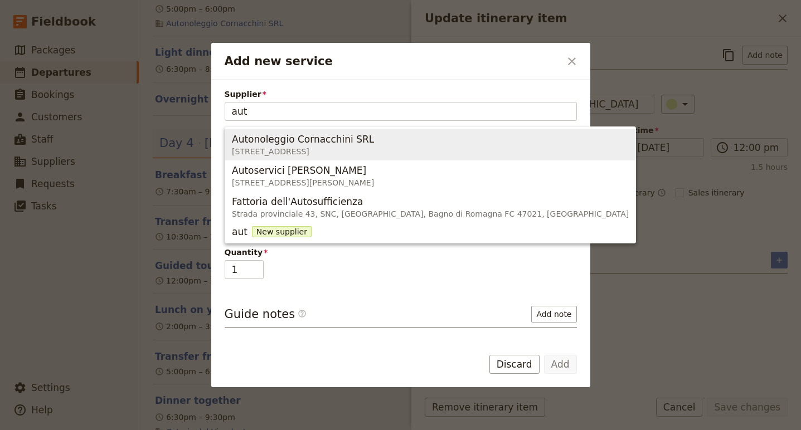
click at [321, 144] on span "Autonoleggio Cornacchini SRL" at bounding box center [303, 139] width 142 height 13
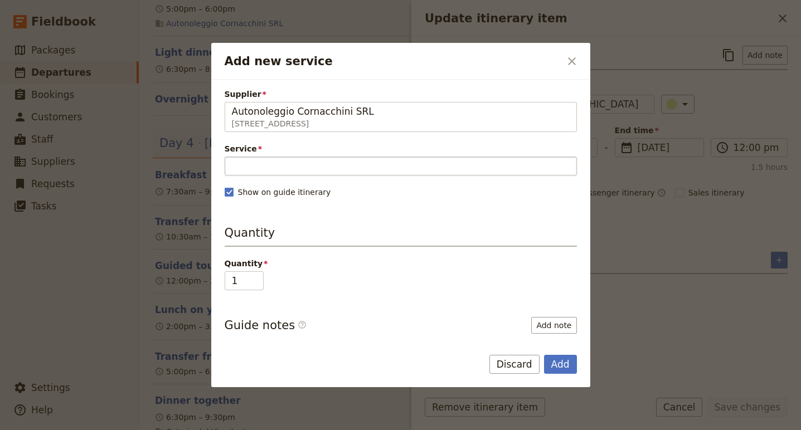
type input "Autonoleggio Cornacchini SRL"
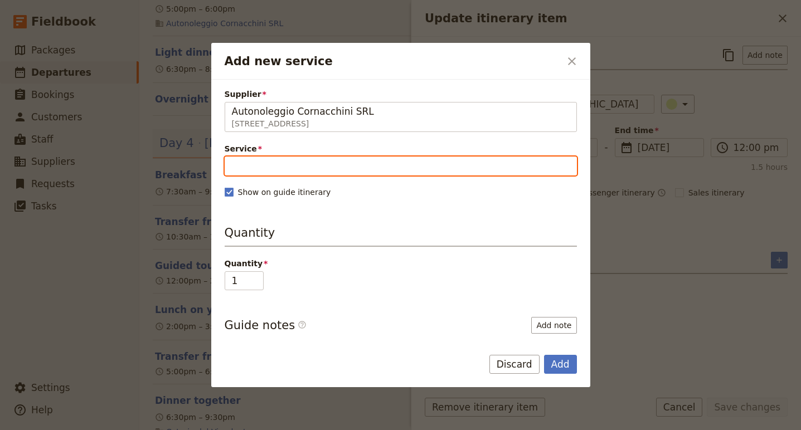
click at [289, 160] on input "Service" at bounding box center [401, 166] width 352 height 19
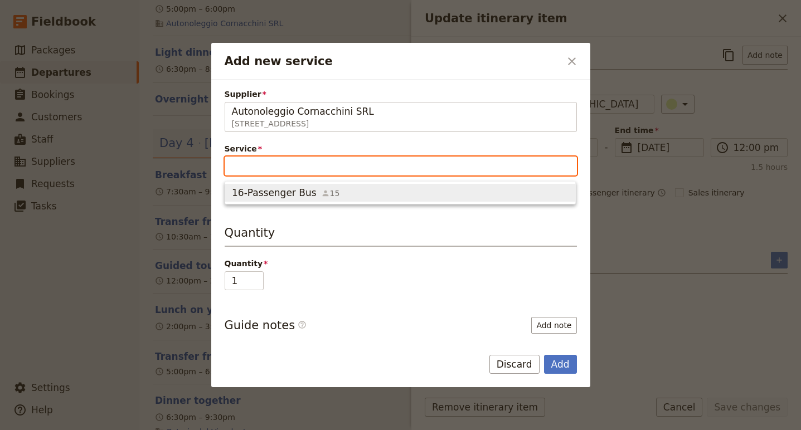
click at [290, 193] on span "16-Passenger Bus" at bounding box center [274, 192] width 85 height 13
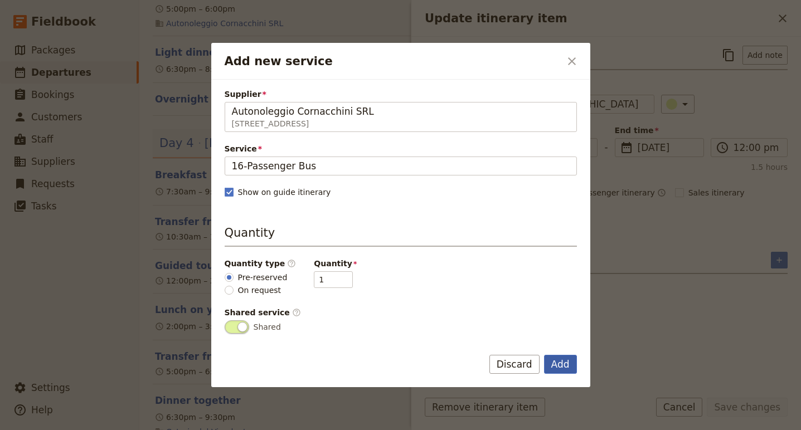
click at [559, 363] on button "Add" at bounding box center [560, 364] width 33 height 19
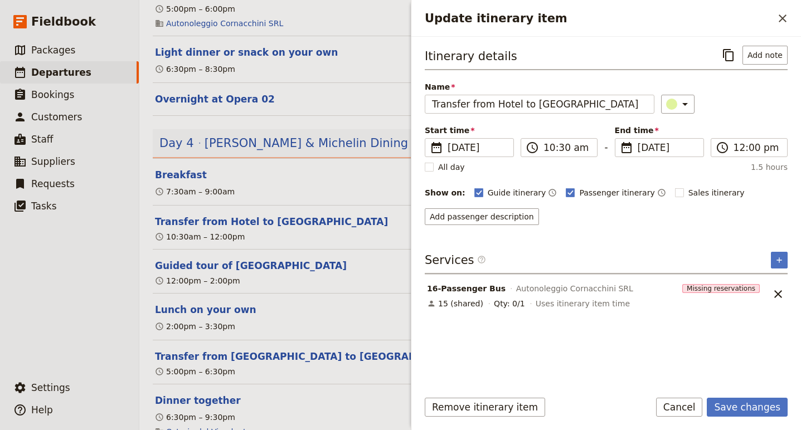
click at [737, 418] on div "Remove itinerary item Save changes Cancel" at bounding box center [605, 414] width 389 height 32
click at [736, 410] on button "Save changes" at bounding box center [746, 407] width 81 height 19
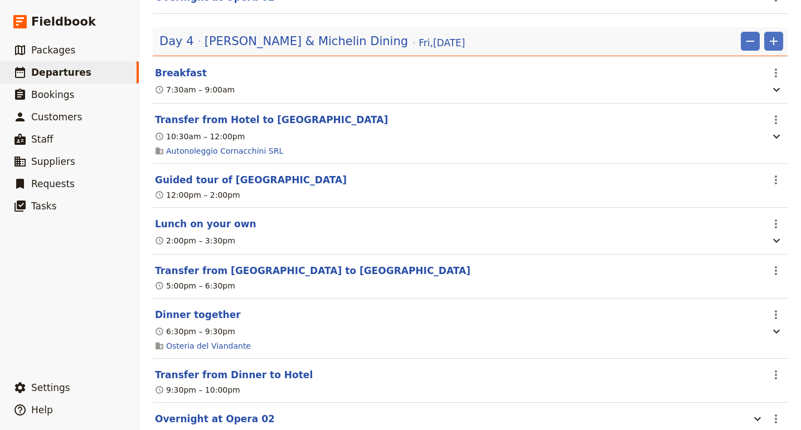
scroll to position [1732, 0]
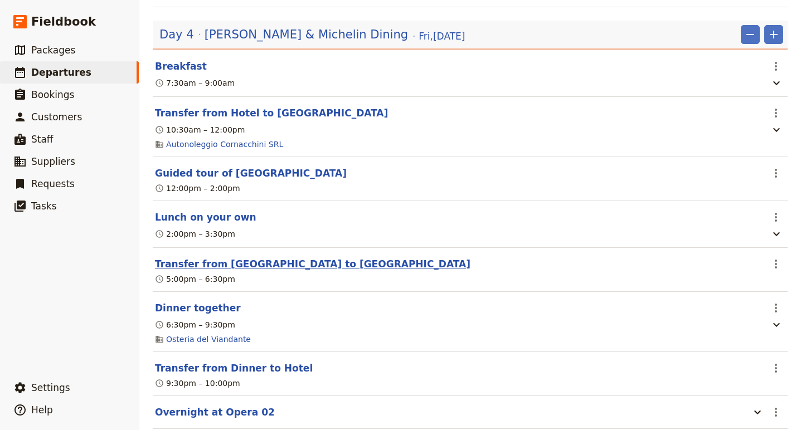
click at [275, 262] on button "Transfer from Ferrara to Rubiera" at bounding box center [312, 263] width 315 height 13
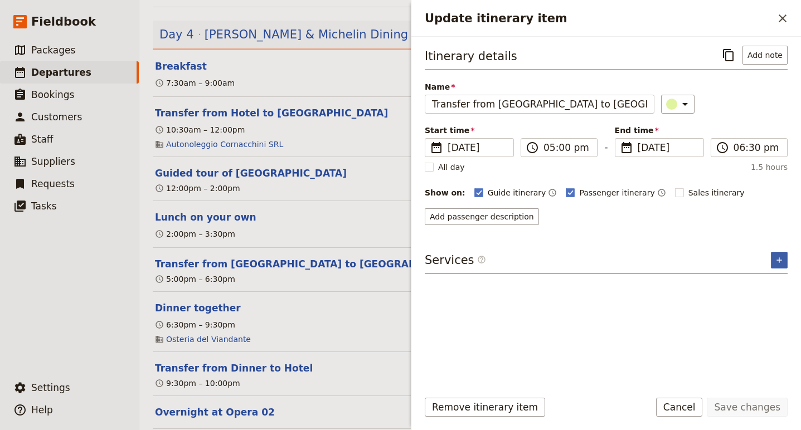
click at [774, 258] on icon "Add service inclusion" at bounding box center [778, 260] width 9 height 9
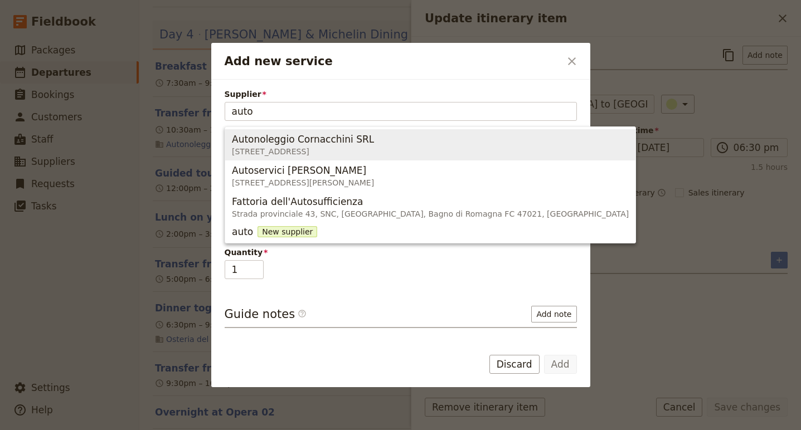
click at [293, 142] on span "Autonoleggio Cornacchini SRL" at bounding box center [303, 139] width 142 height 13
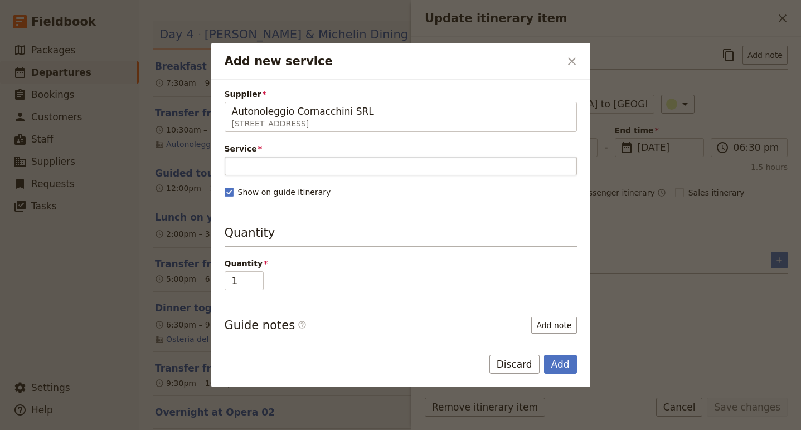
type input "Autonoleggio Cornacchini SRL"
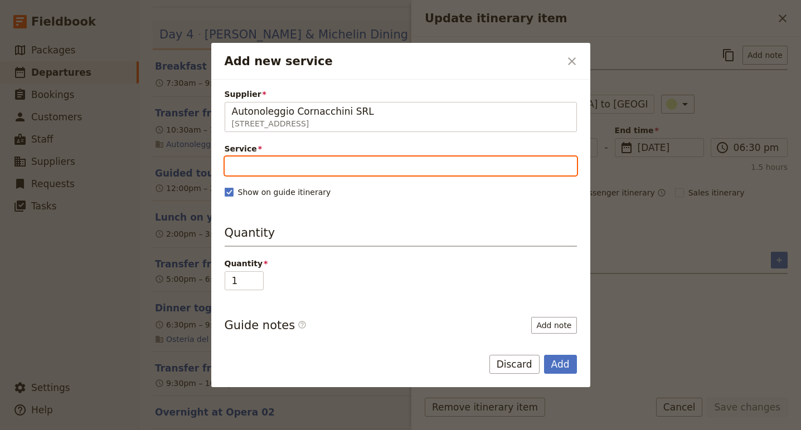
click at [272, 160] on input "Service" at bounding box center [401, 166] width 352 height 19
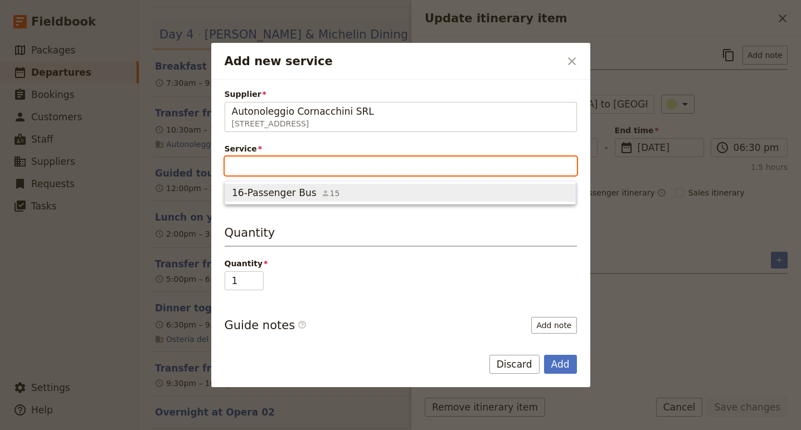
click at [272, 199] on button "16-Passenger Bus 15" at bounding box center [400, 193] width 350 height 18
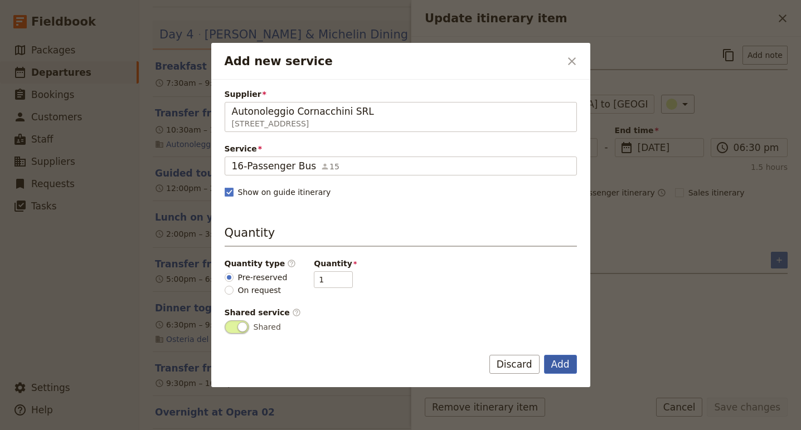
click at [564, 362] on button "Add" at bounding box center [560, 364] width 33 height 19
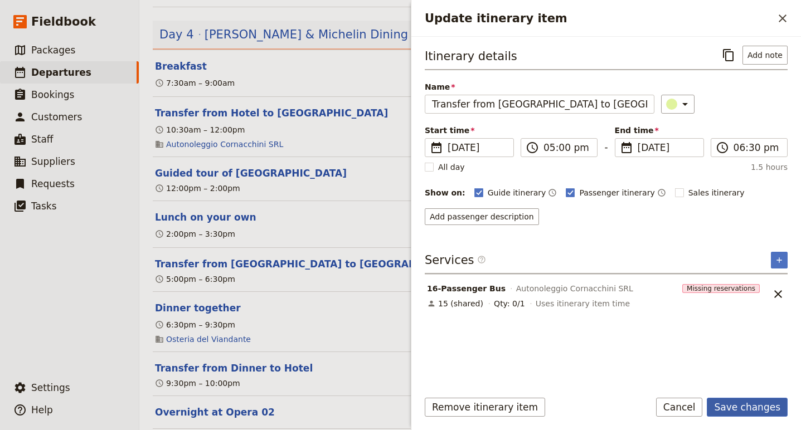
click at [765, 407] on button "Save changes" at bounding box center [746, 407] width 81 height 19
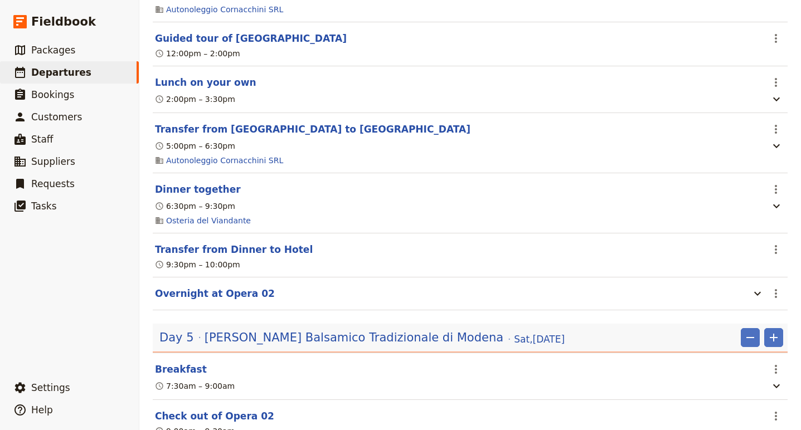
scroll to position [1875, 0]
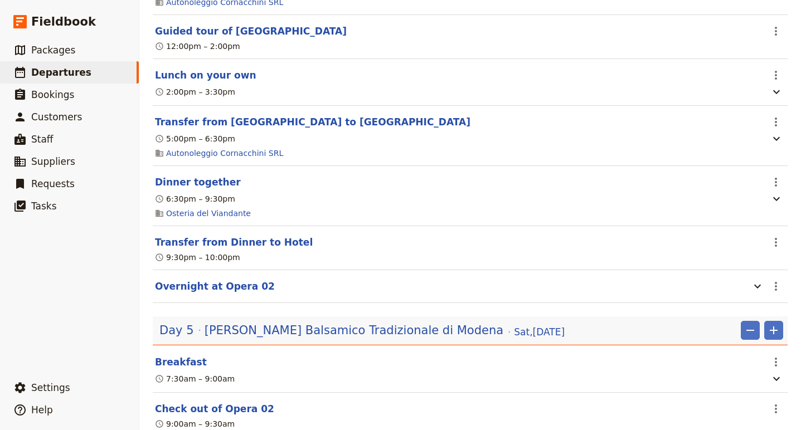
drag, startPoint x: 253, startPoint y: 242, endPoint x: 445, endPoint y: 251, distance: 192.4
click at [442, 249] on header "Transfer from Dinner to Hotel" at bounding box center [458, 242] width 607 height 13
click at [201, 246] on button "Transfer from Dinner to Hotel" at bounding box center [234, 242] width 158 height 13
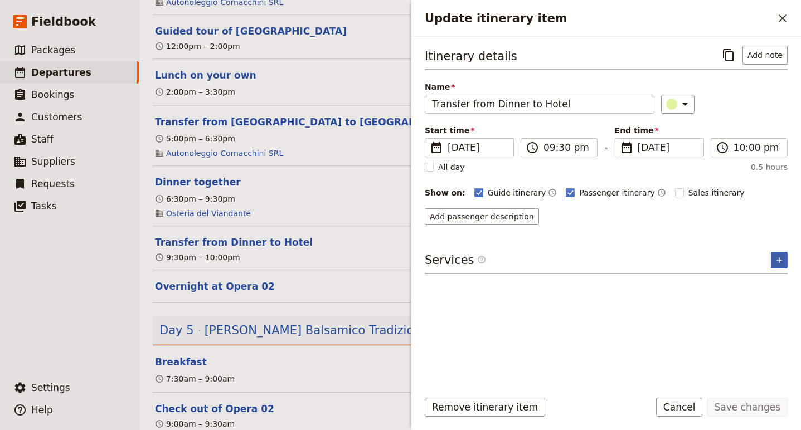
click at [774, 258] on icon "Add service inclusion" at bounding box center [778, 260] width 9 height 9
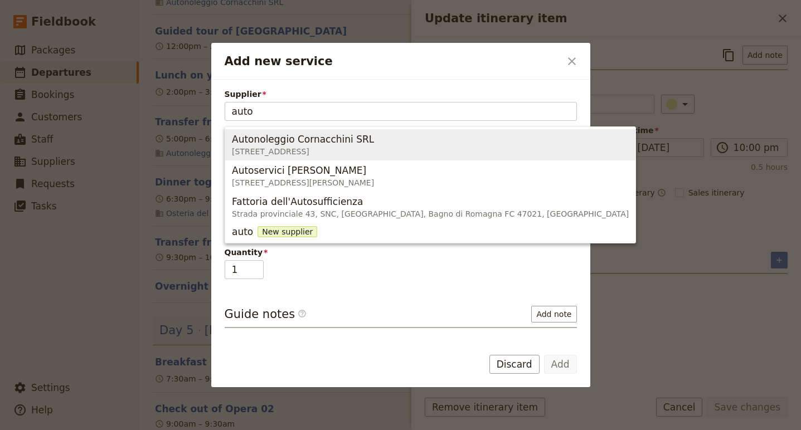
click at [357, 135] on span "Autonoleggio Cornacchini SRL" at bounding box center [303, 139] width 142 height 13
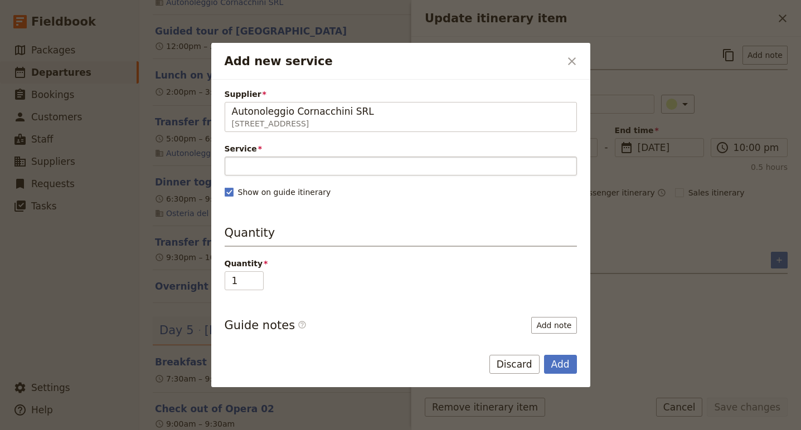
type input "Autonoleggio Cornacchini SRL"
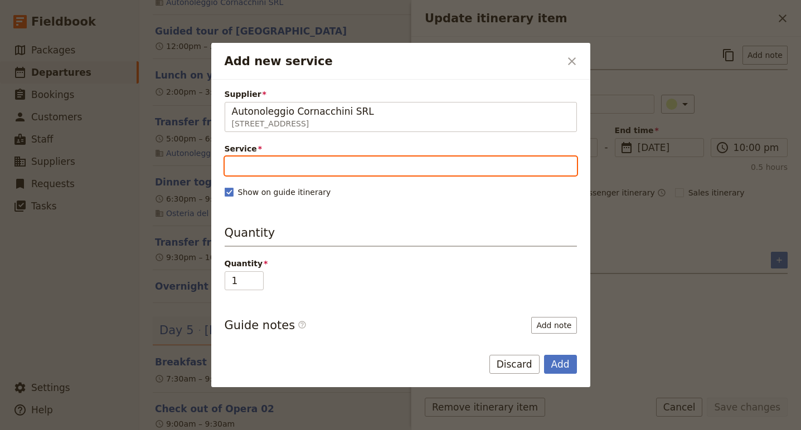
click at [378, 165] on input "Service" at bounding box center [401, 166] width 352 height 19
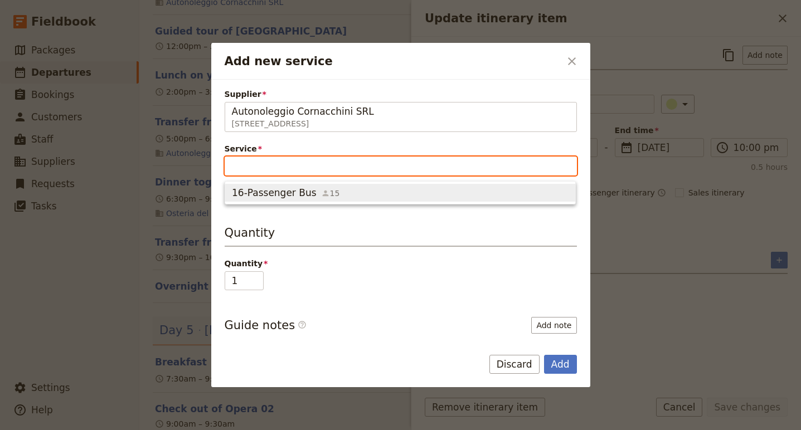
click at [373, 192] on span "16-Passenger Bus 15" at bounding box center [400, 192] width 336 height 13
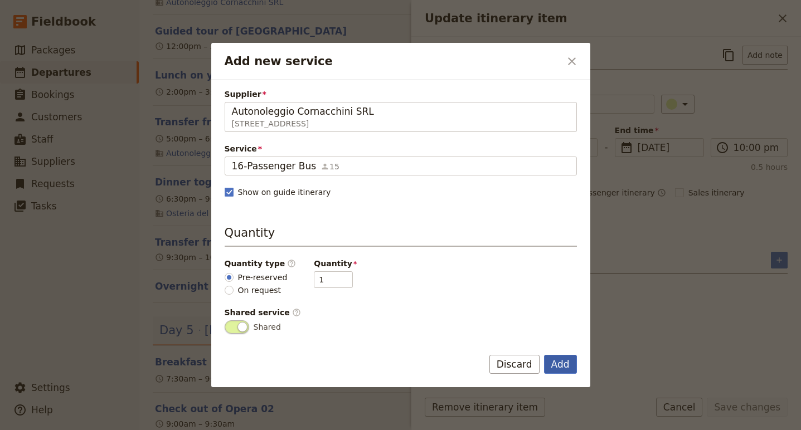
click at [561, 364] on button "Add" at bounding box center [560, 364] width 33 height 19
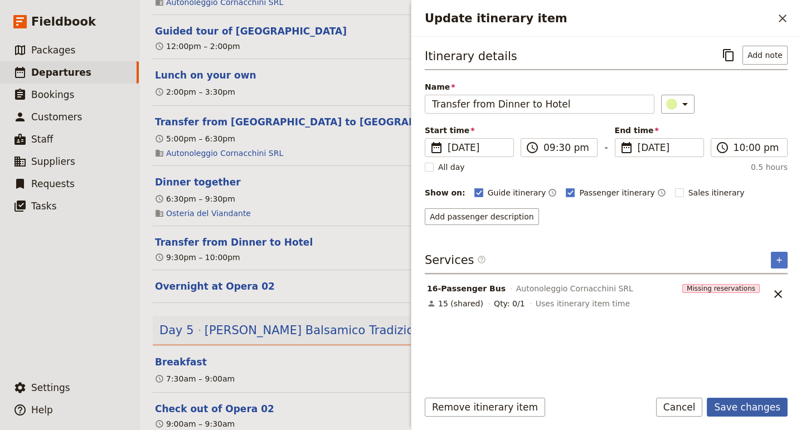
click at [743, 409] on button "Save changes" at bounding box center [746, 407] width 81 height 19
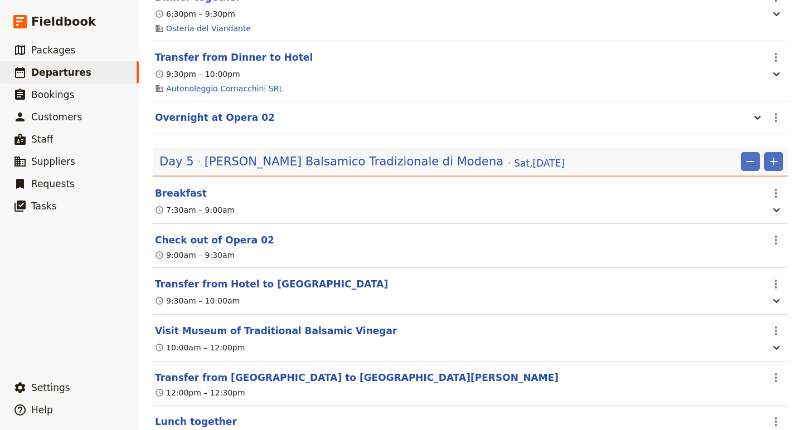
scroll to position [2062, 0]
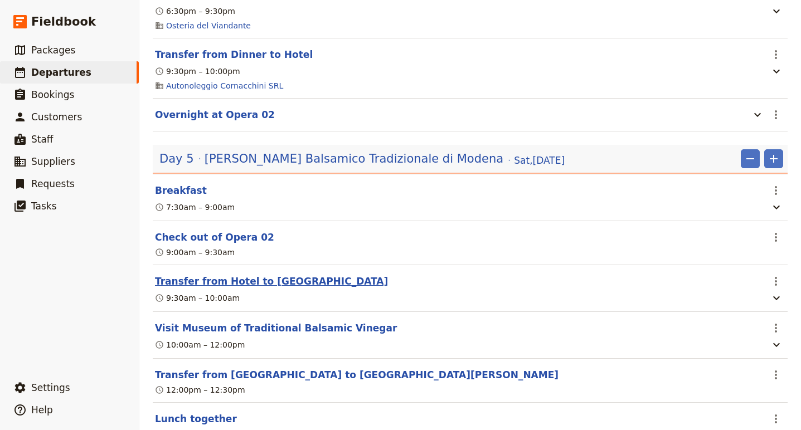
click at [304, 287] on button "Transfer from Hotel to Spilamberto" at bounding box center [271, 281] width 233 height 13
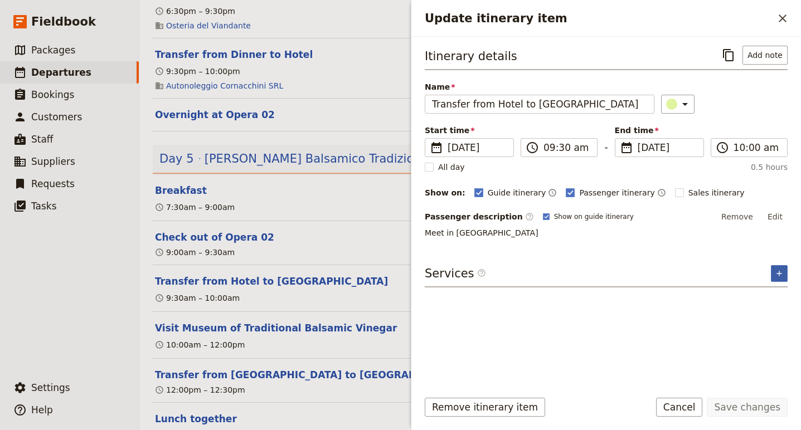
click at [775, 275] on icon "Add service inclusion" at bounding box center [778, 273] width 9 height 9
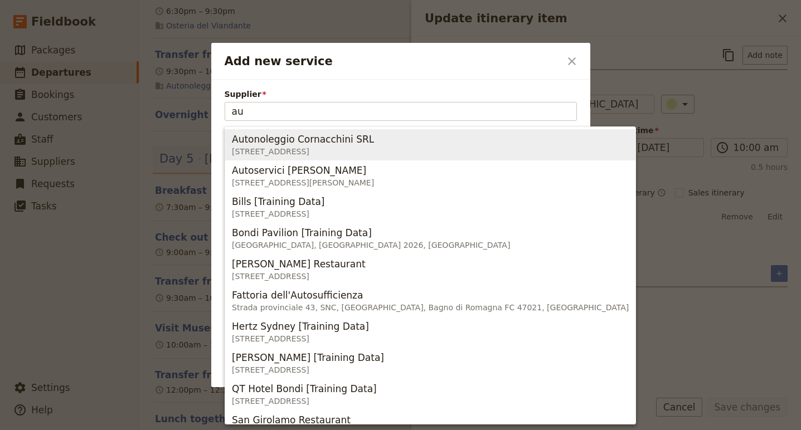
click at [368, 136] on div "Autonoleggio Cornacchini SRL" at bounding box center [303, 139] width 142 height 13
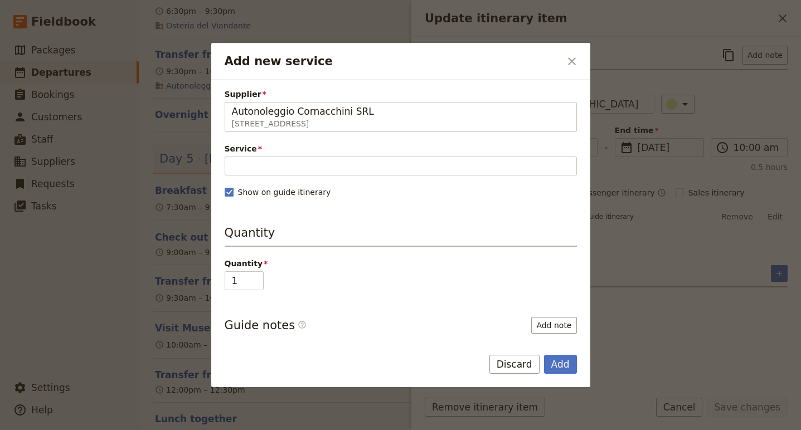
type input "Autonoleggio Cornacchini SRL"
click at [319, 156] on div "Service Please fill out this field." at bounding box center [401, 159] width 352 height 32
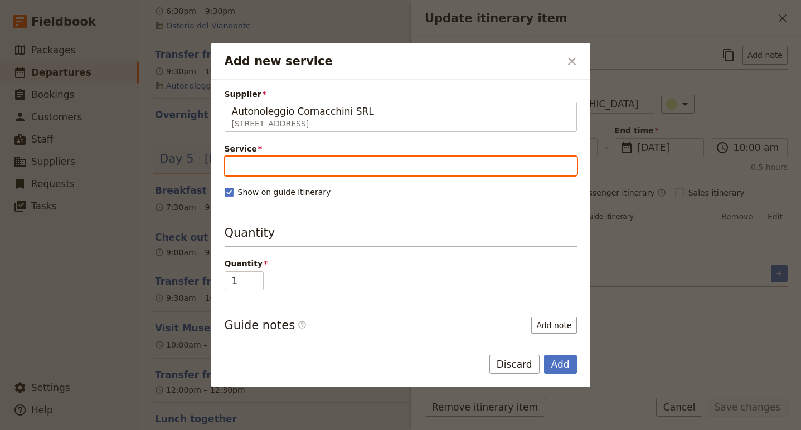
click at [314, 163] on input "Service" at bounding box center [401, 166] width 352 height 19
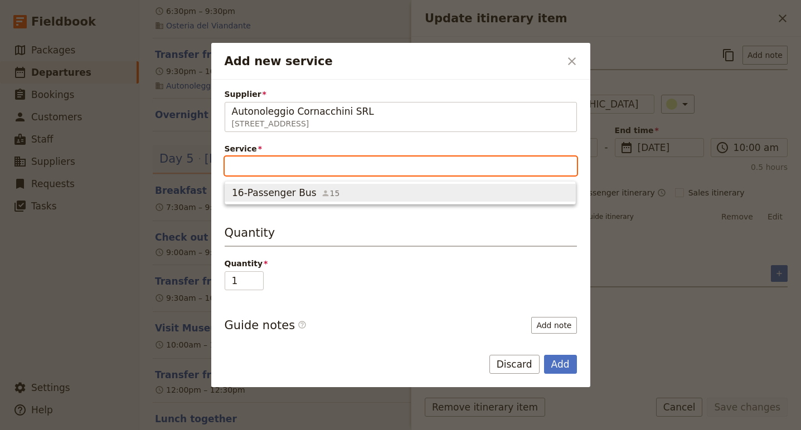
click at [300, 192] on span "16-Passenger Bus" at bounding box center [274, 192] width 85 height 13
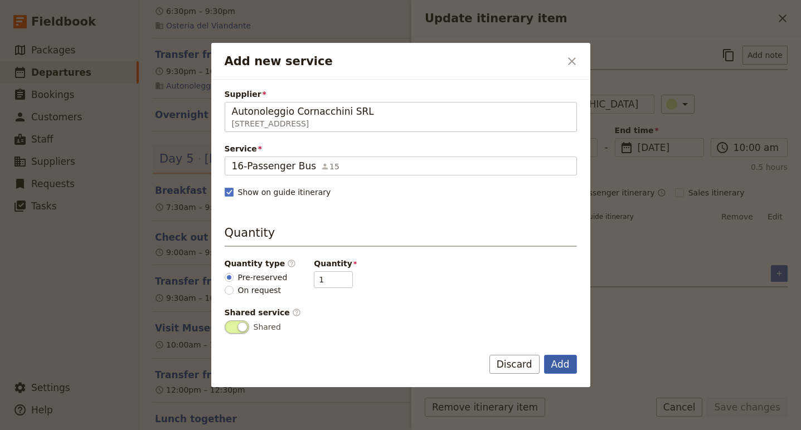
click at [561, 360] on button "Add" at bounding box center [560, 364] width 33 height 19
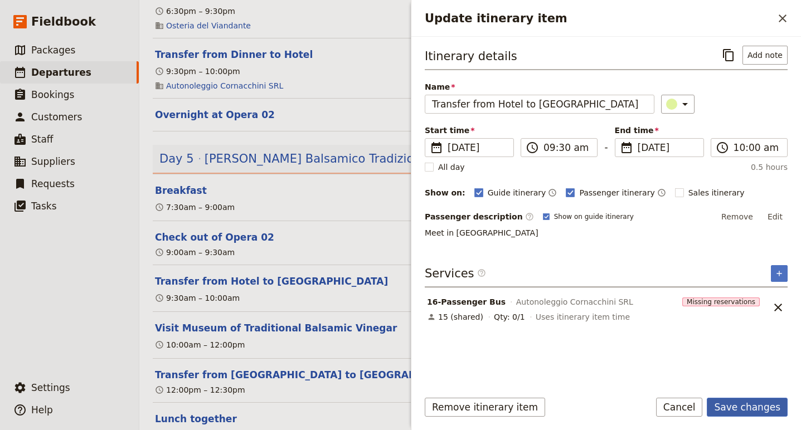
click at [760, 416] on button "Save changes" at bounding box center [746, 407] width 81 height 19
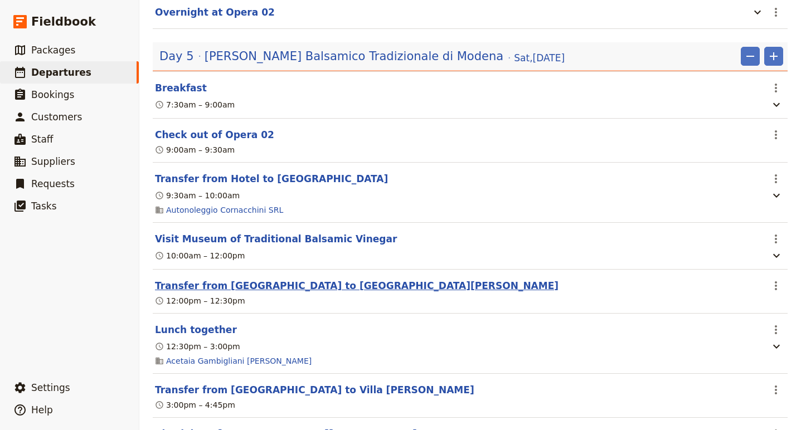
scroll to position [2170, 0]
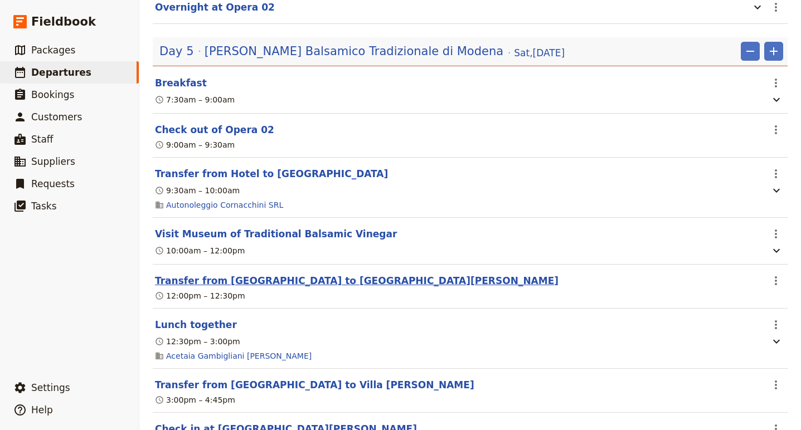
click at [276, 287] on button "Transfer from Spilamberto to Castelfranco Emilia" at bounding box center [356, 280] width 403 height 13
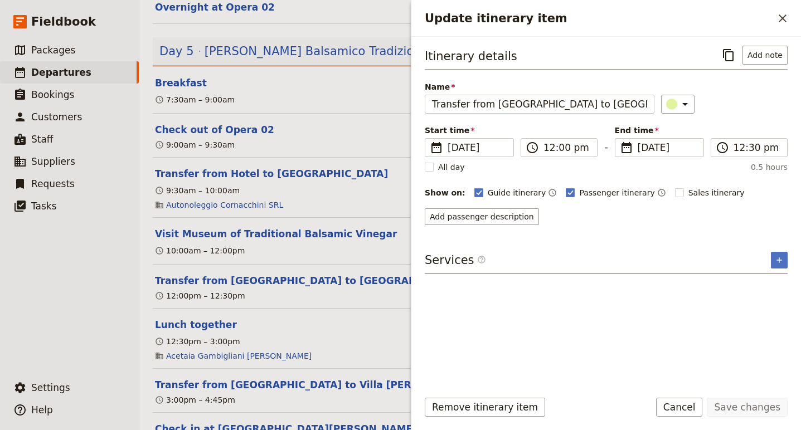
click at [791, 262] on div "Itinerary details ​ Add note Name Transfer from Spilamberto to Castelfranco Emi…" at bounding box center [605, 209] width 389 height 344
click at [778, 262] on icon "Add service inclusion" at bounding box center [778, 260] width 9 height 9
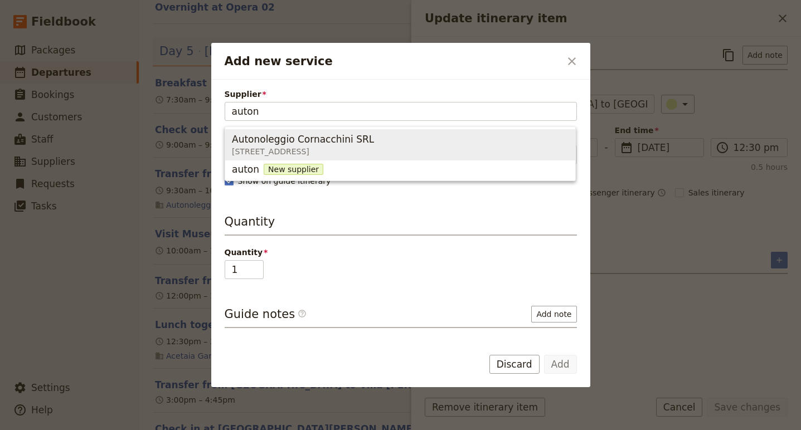
click at [302, 138] on span "Autonoleggio Cornacchini SRL" at bounding box center [303, 139] width 142 height 13
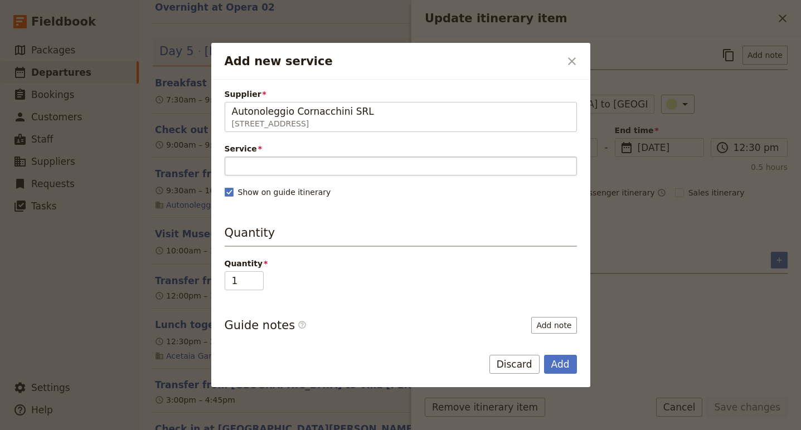
type input "Autonoleggio Cornacchini SRL"
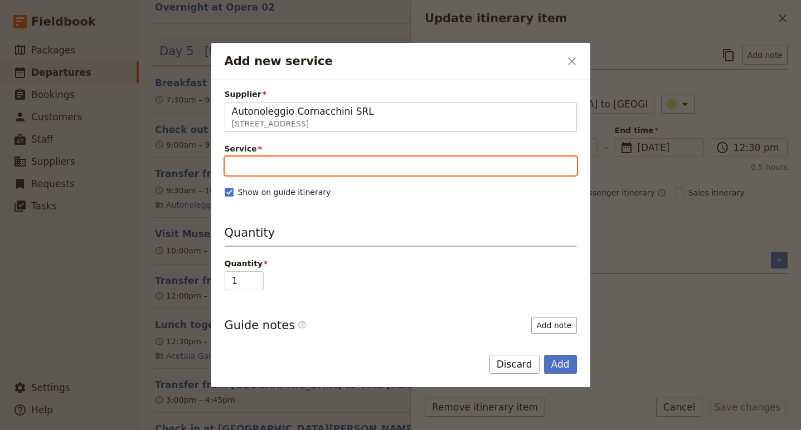
click at [282, 170] on input "Service" at bounding box center [401, 166] width 352 height 19
click at [281, 194] on span "16-Passenger Bus" at bounding box center [274, 192] width 85 height 13
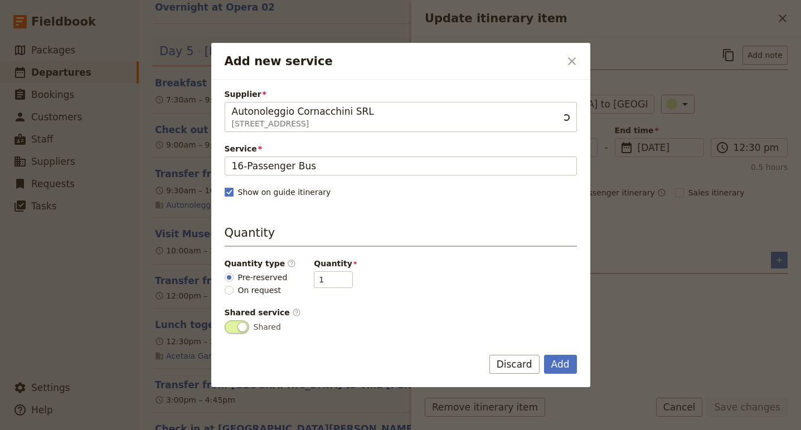
scroll to position [0, 0]
click at [558, 365] on button "Add" at bounding box center [560, 364] width 33 height 19
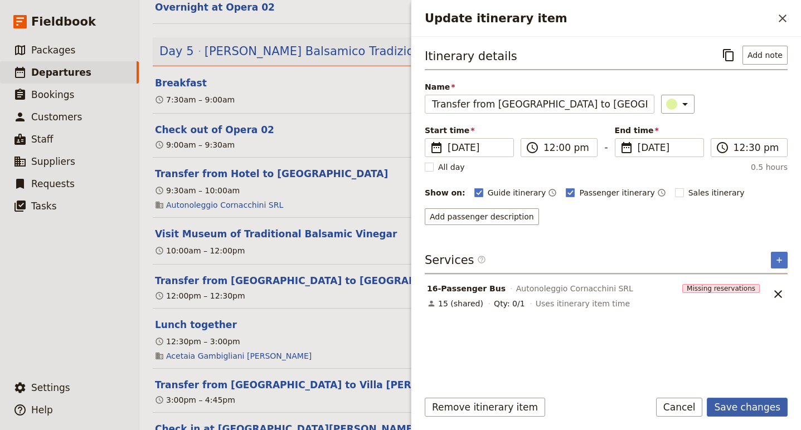
click at [755, 401] on button "Save changes" at bounding box center [746, 407] width 81 height 19
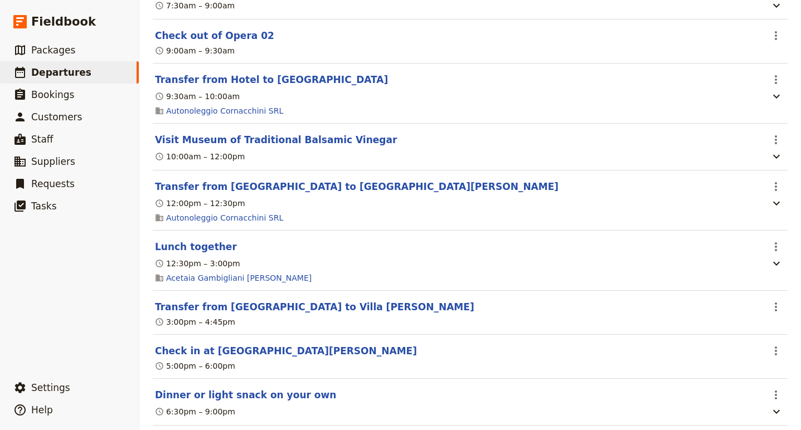
scroll to position [2266, 0]
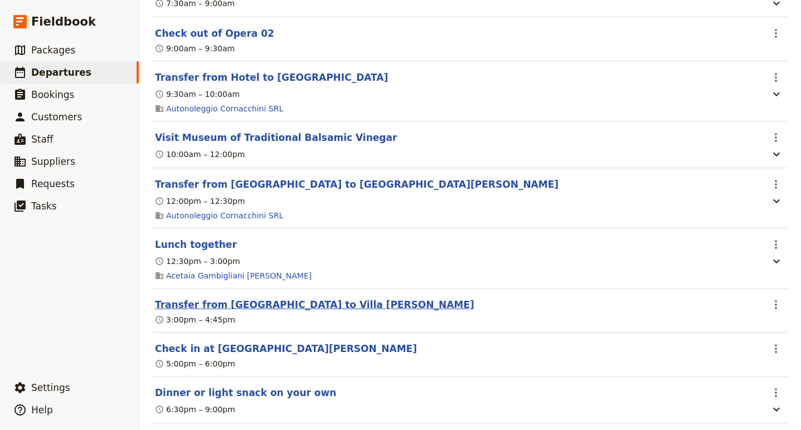
click at [279, 308] on button "Transfer from Modena to Villa Monty Banks" at bounding box center [314, 304] width 319 height 13
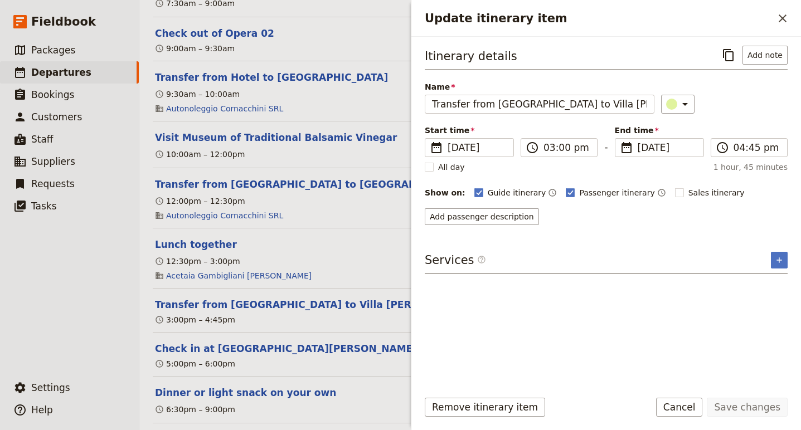
click at [787, 251] on div "Itinerary details ​ Add note Name Transfer from Modena to Villa Monty Banks ​ S…" at bounding box center [605, 209] width 389 height 344
click at [779, 260] on icon "Add service inclusion" at bounding box center [778, 259] width 5 height 5
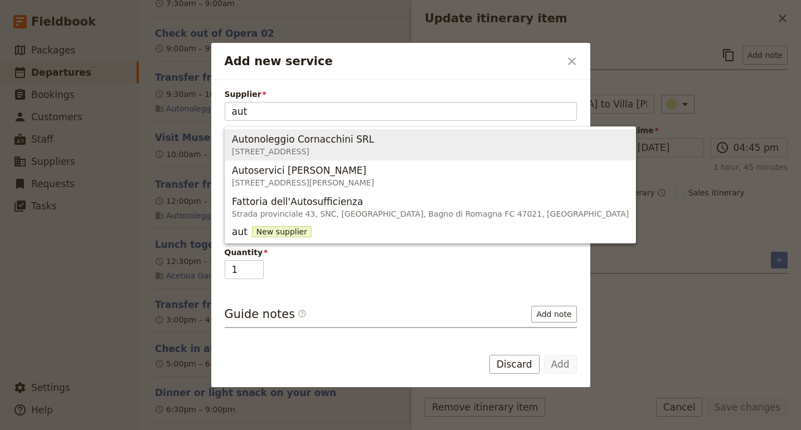
click at [325, 143] on span "Autonoleggio Cornacchini SRL" at bounding box center [303, 139] width 142 height 13
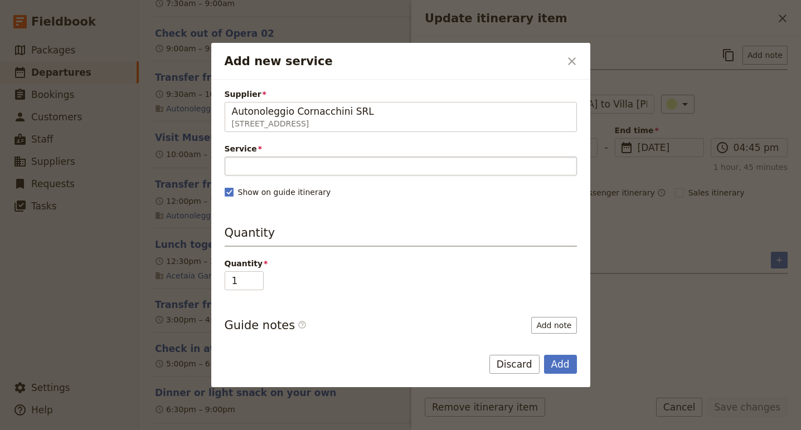
type input "Autonoleggio Cornacchini SRL"
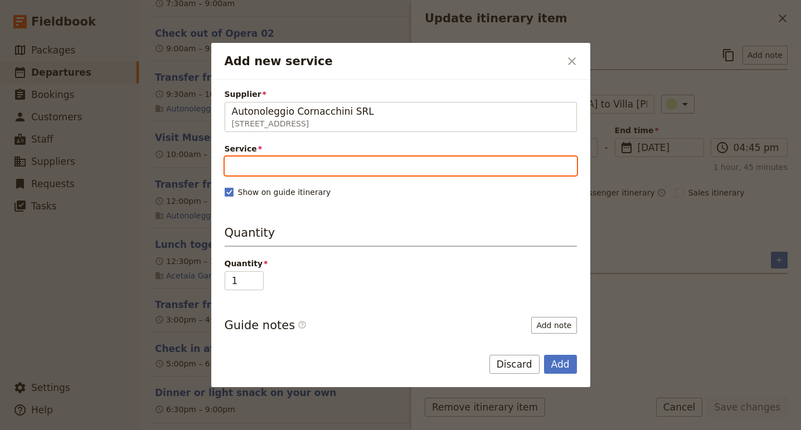
click at [301, 174] on input "Service" at bounding box center [401, 166] width 352 height 19
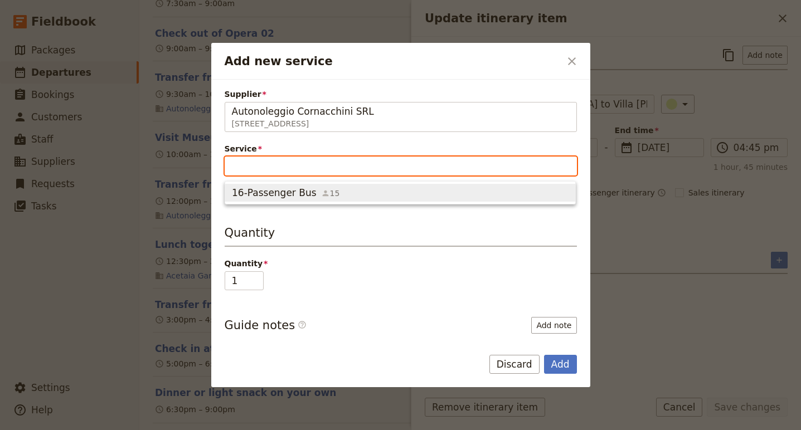
click at [304, 193] on span "16-Passenger Bus" at bounding box center [274, 192] width 85 height 13
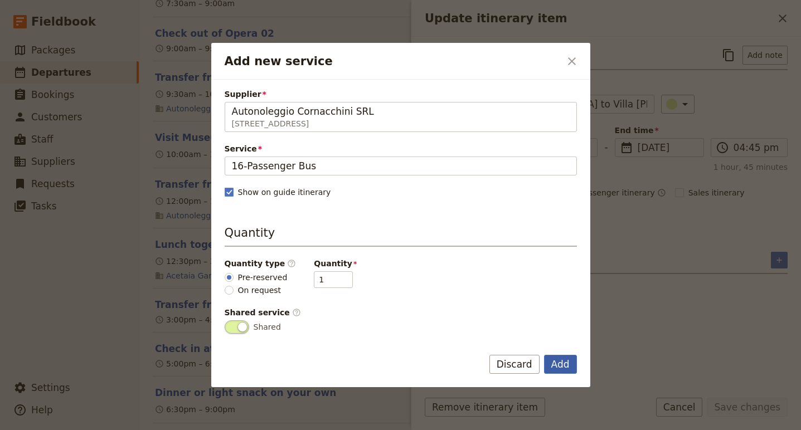
click at [562, 373] on button "Add" at bounding box center [560, 364] width 33 height 19
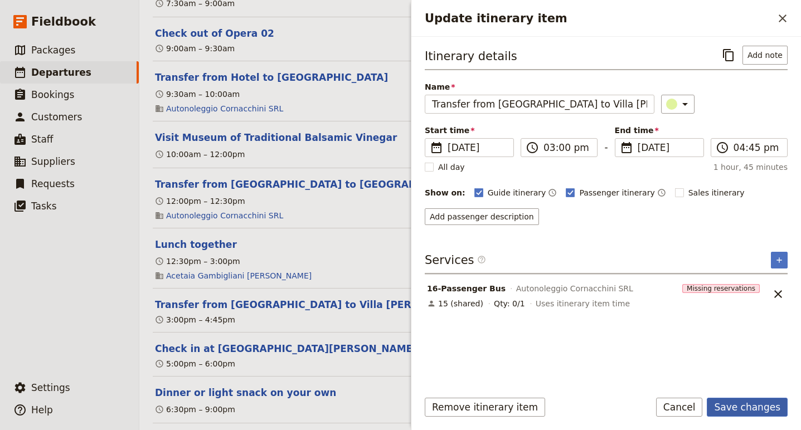
click at [742, 402] on button "Save changes" at bounding box center [746, 407] width 81 height 19
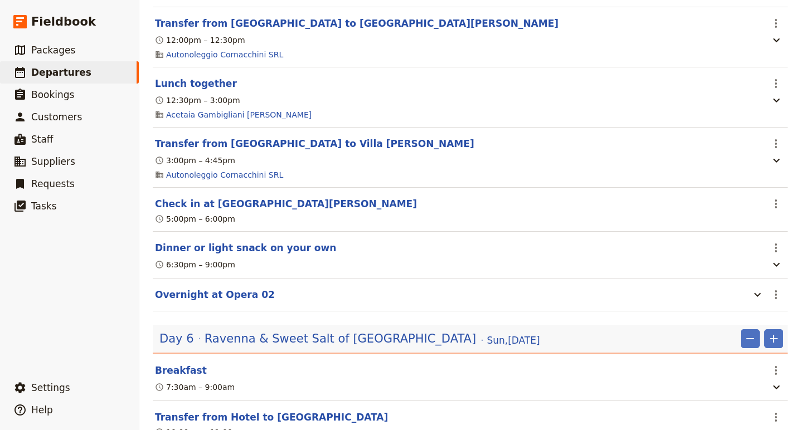
scroll to position [2431, 0]
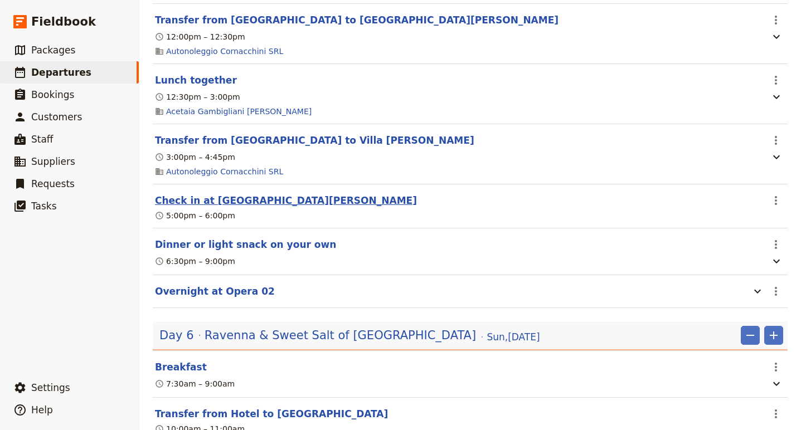
click at [245, 207] on button "Check in at Villa Monty Banks" at bounding box center [286, 200] width 262 height 13
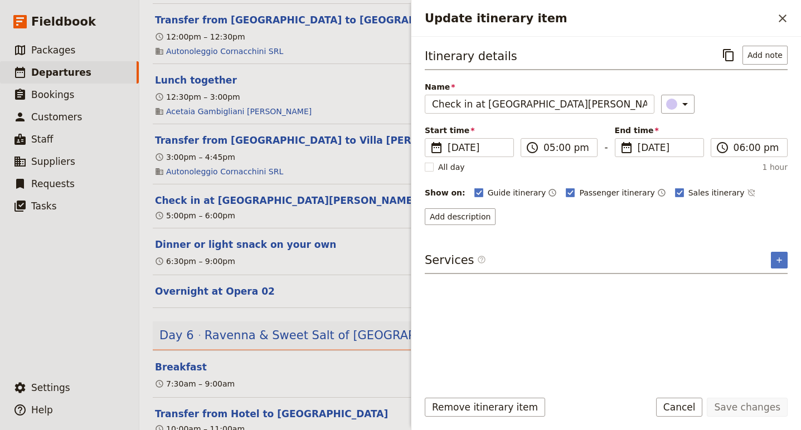
click at [785, 8] on div "Update itinerary item ​" at bounding box center [605, 18] width 389 height 37
click at [777, 17] on icon "Close drawer" at bounding box center [781, 18] width 13 height 13
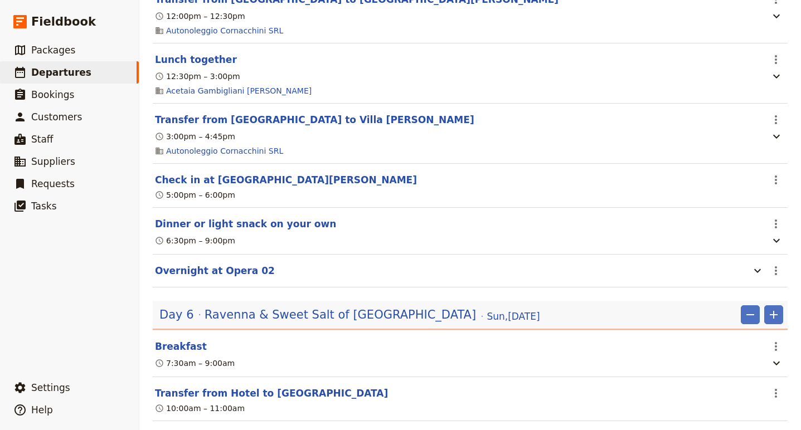
scroll to position [2436, 0]
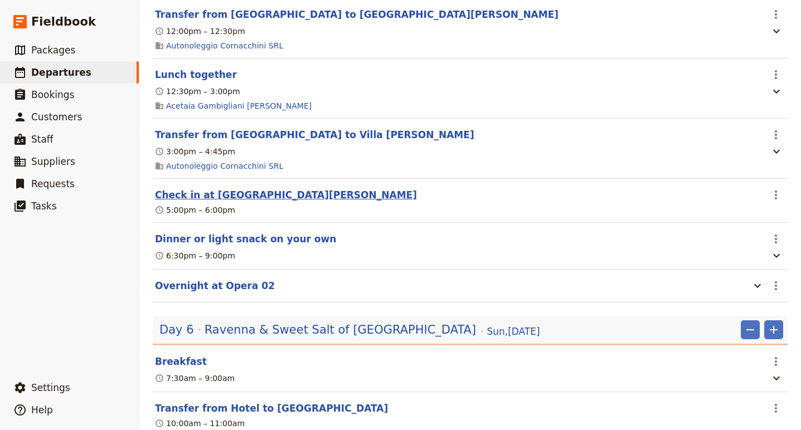
click at [260, 202] on button "Check in at Villa Monty Banks" at bounding box center [286, 194] width 262 height 13
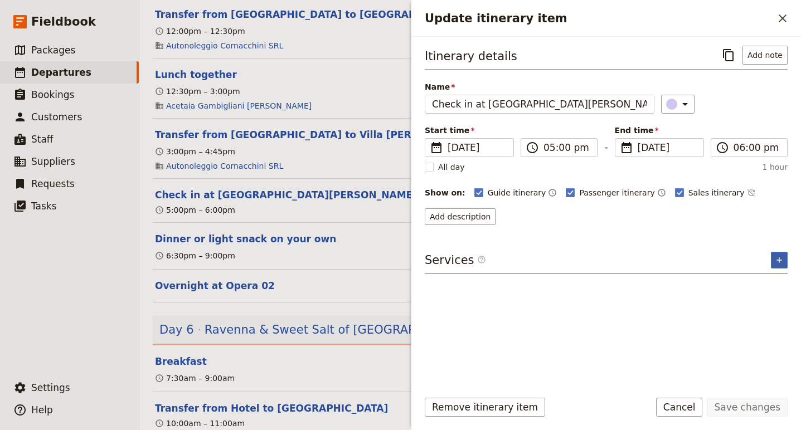
click at [775, 262] on icon "Add service inclusion" at bounding box center [778, 260] width 9 height 9
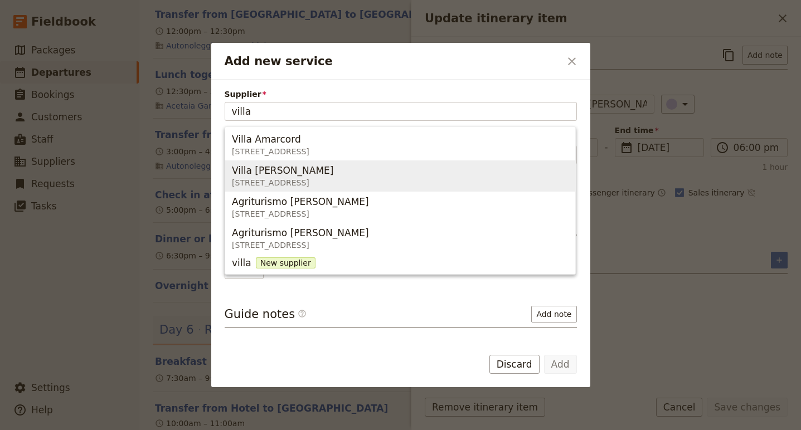
click at [324, 176] on div "Villa Monty Banks" at bounding box center [282, 170] width 101 height 13
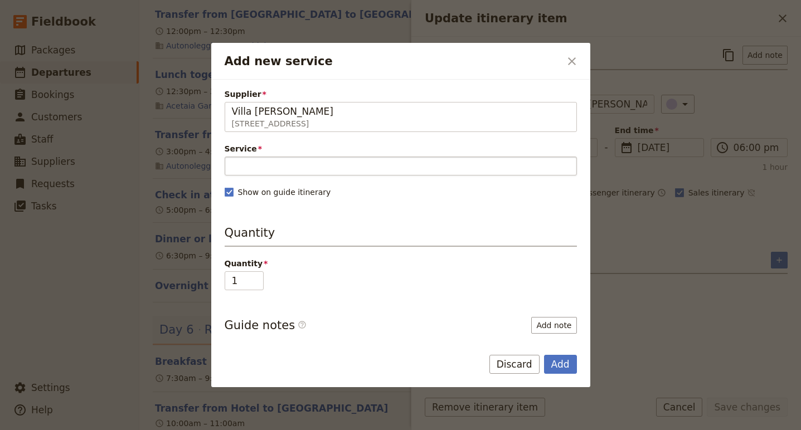
type input "Villa Monty Banks"
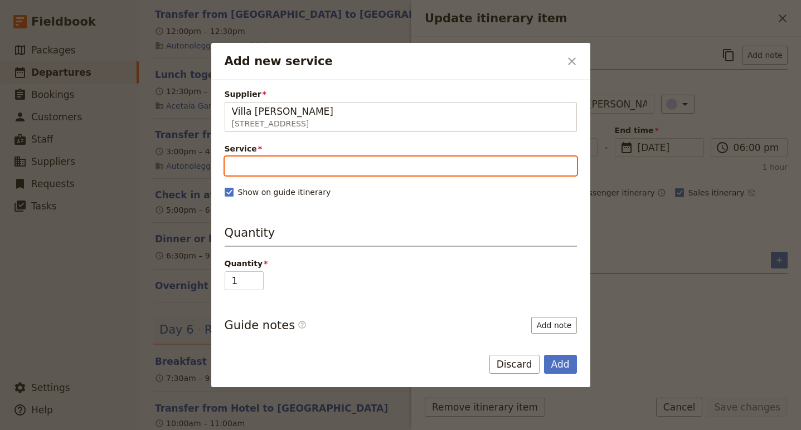
click at [299, 167] on input "Service" at bounding box center [401, 166] width 352 height 19
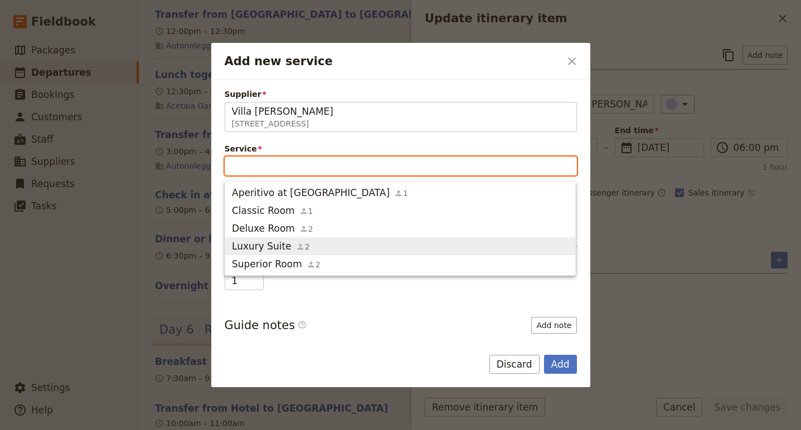
click at [271, 243] on span "Luxury Suite" at bounding box center [262, 246] width 60 height 13
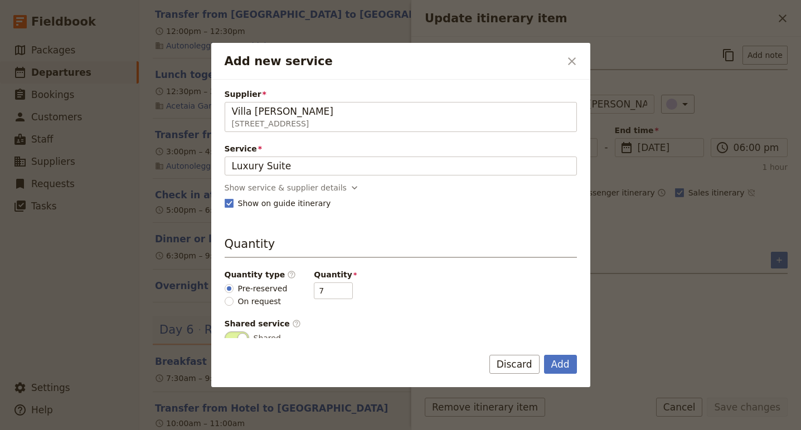
drag, startPoint x: 301, startPoint y: 163, endPoint x: 218, endPoint y: 158, distance: 83.7
click at [218, 158] on div "Supplier Villa Monty Banks Via Sorrivoli 601, Cesena FC 47521, Italy Villa Mont…" at bounding box center [400, 209] width 379 height 258
type input "d"
click at [196, 150] on div at bounding box center [400, 215] width 801 height 430
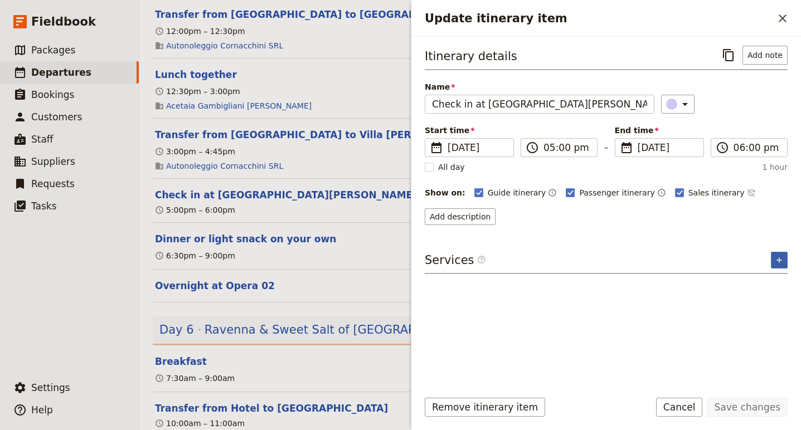
click at [776, 265] on button "​" at bounding box center [778, 260] width 17 height 17
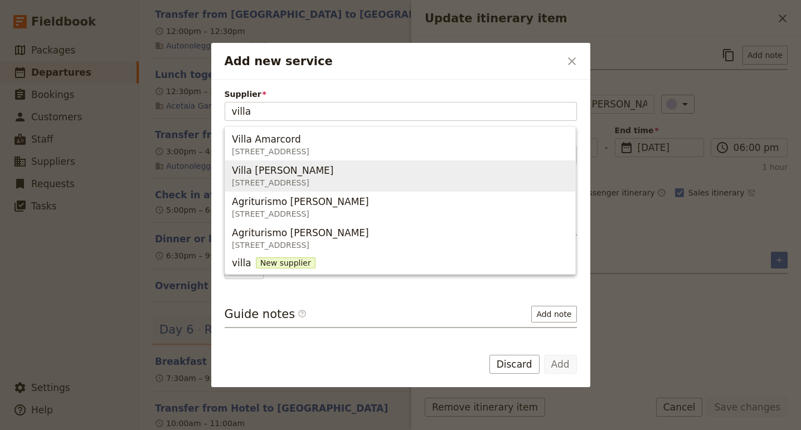
click at [311, 177] on span "Via Sorrivoli 601, Cesena FC 47521, Italy" at bounding box center [282, 182] width 101 height 11
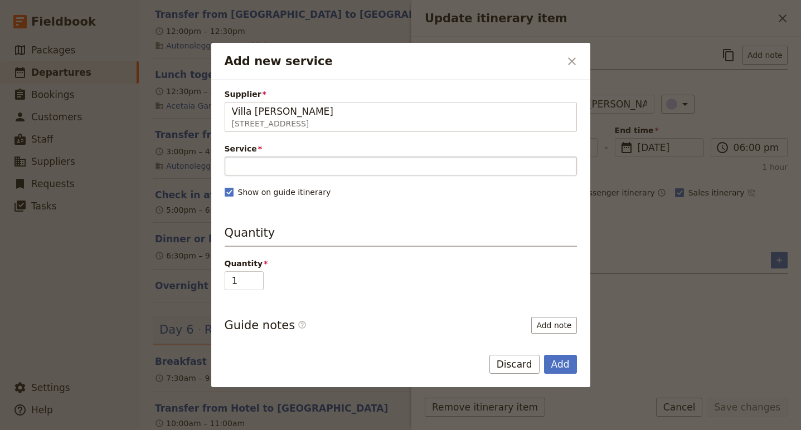
type input "Villa Monty Banks"
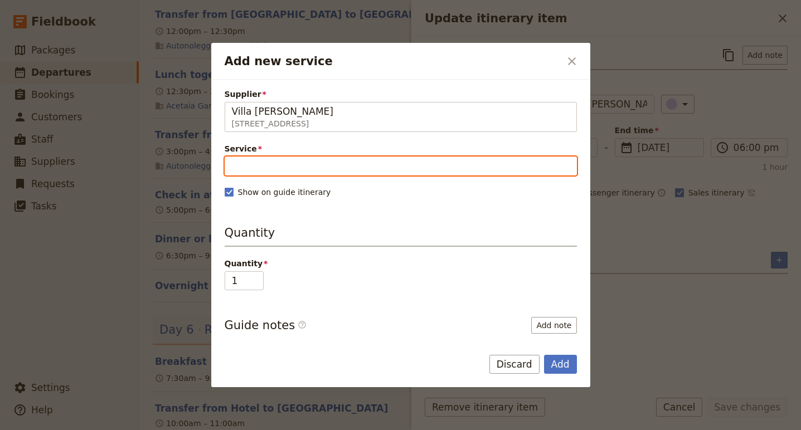
click at [290, 165] on input "Service" at bounding box center [401, 166] width 352 height 19
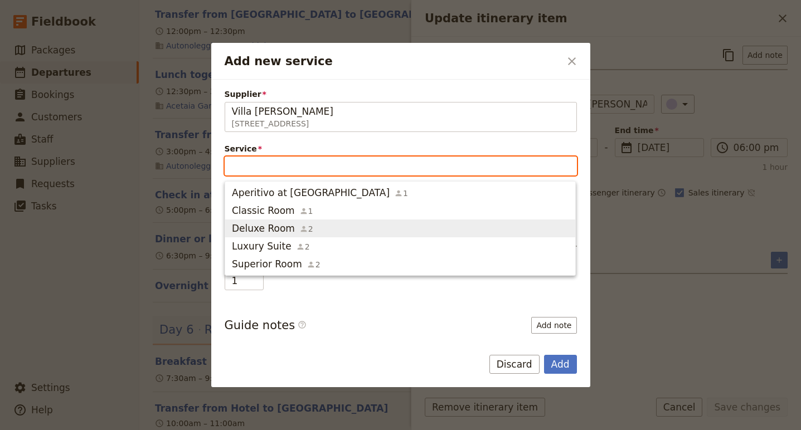
click at [289, 234] on div "Deluxe Room 2" at bounding box center [272, 228] width 81 height 13
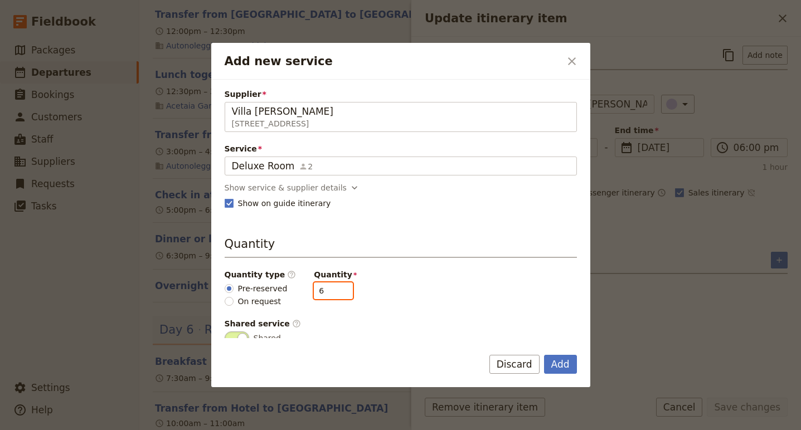
click at [336, 291] on input "6" at bounding box center [333, 290] width 39 height 17
click at [336, 294] on input "5" at bounding box center [333, 290] width 39 height 17
click at [336, 294] on input "4" at bounding box center [333, 290] width 39 height 17
type input "3"
click at [336, 294] on input "3" at bounding box center [333, 290] width 39 height 17
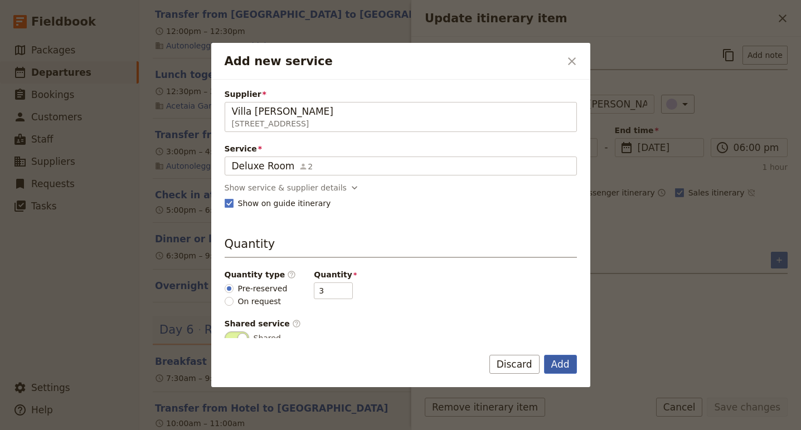
click at [568, 369] on button "Add" at bounding box center [560, 364] width 33 height 19
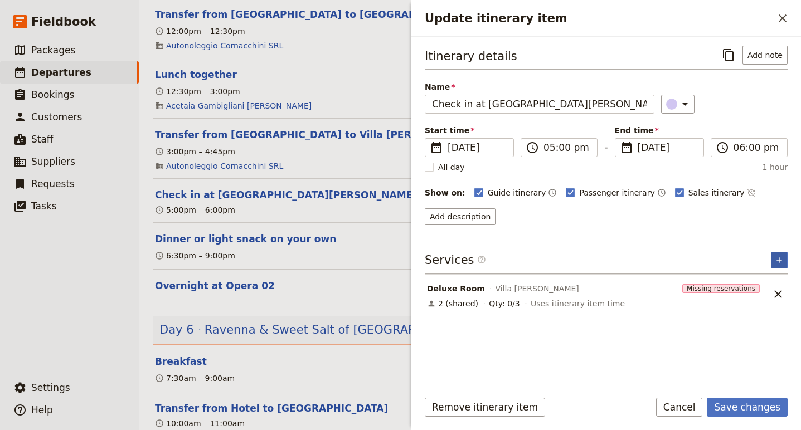
click at [779, 263] on icon "Add service inclusion" at bounding box center [778, 260] width 9 height 9
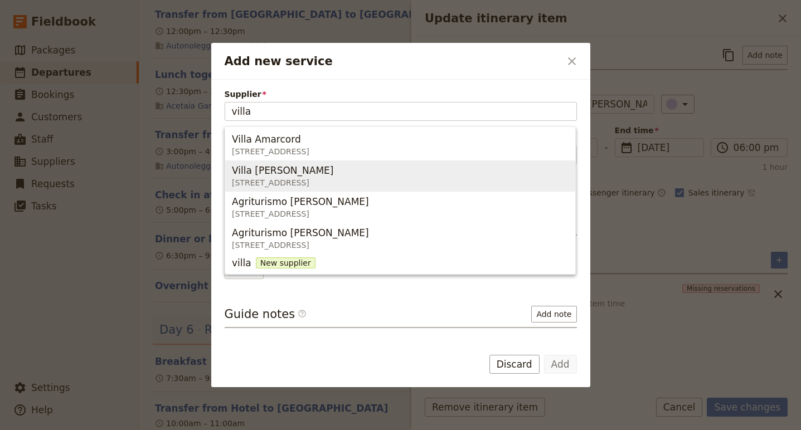
click at [282, 178] on span "Via Sorrivoli 601, Cesena FC 47521, Italy" at bounding box center [282, 182] width 101 height 11
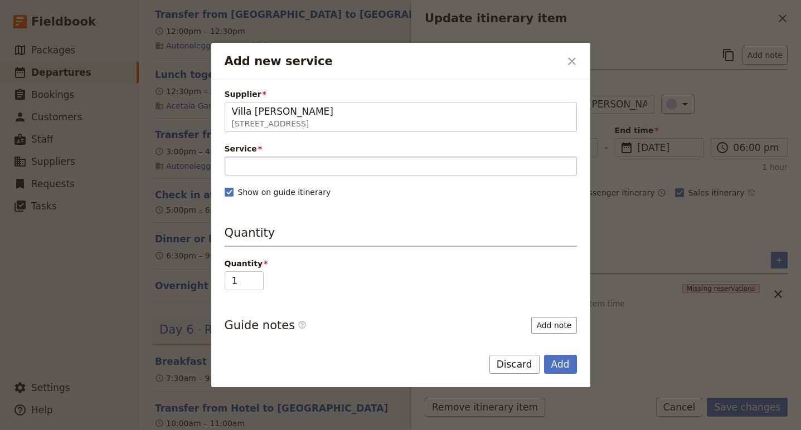
type input "Villa Monty Banks"
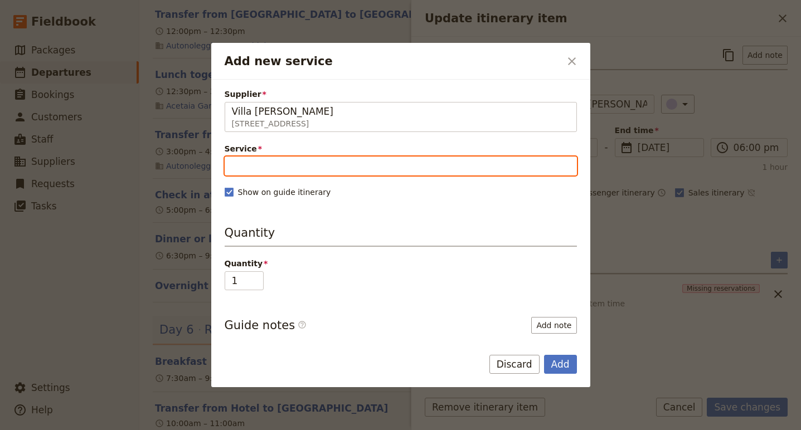
click at [289, 163] on input "Service" at bounding box center [401, 166] width 352 height 19
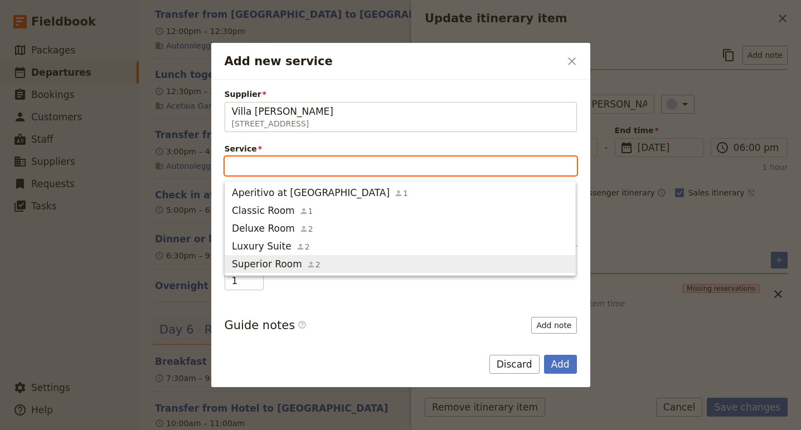
click at [287, 256] on button "Superior Room 2" at bounding box center [400, 264] width 350 height 18
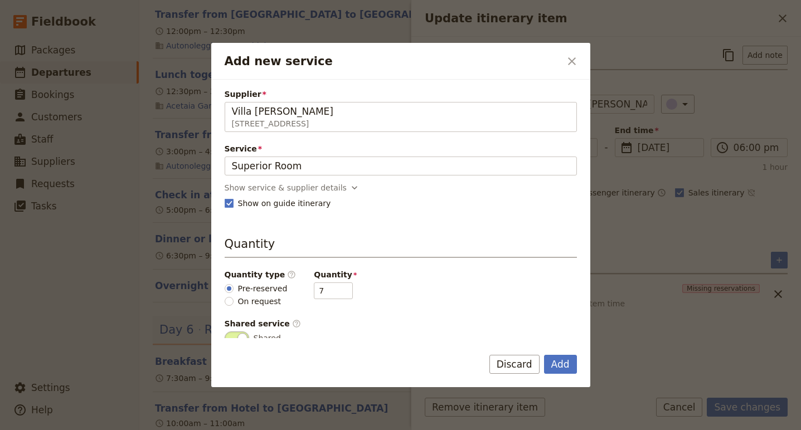
click at [344, 291] on div "Quantity type ​ Pre-reserved On request Quantity 7" at bounding box center [401, 288] width 352 height 38
click at [338, 293] on input "6" at bounding box center [333, 290] width 39 height 17
click at [338, 293] on input "5" at bounding box center [333, 290] width 39 height 17
click at [338, 293] on input "4" at bounding box center [333, 290] width 39 height 17
type input "3"
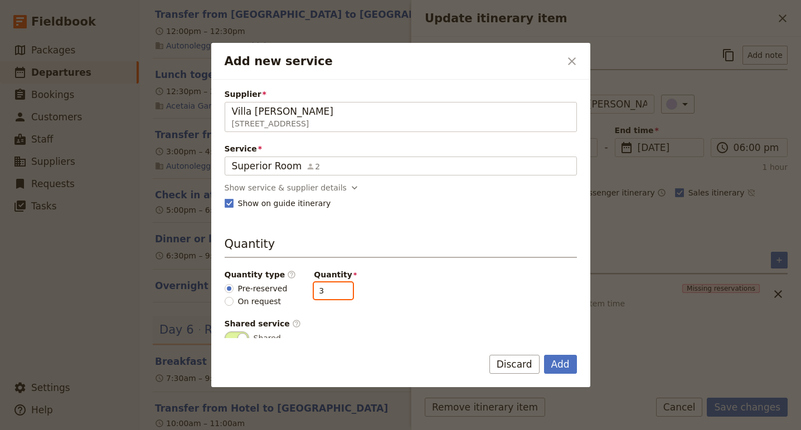
click at [340, 294] on input "3" at bounding box center [333, 290] width 39 height 17
click at [554, 370] on button "Add" at bounding box center [560, 364] width 33 height 19
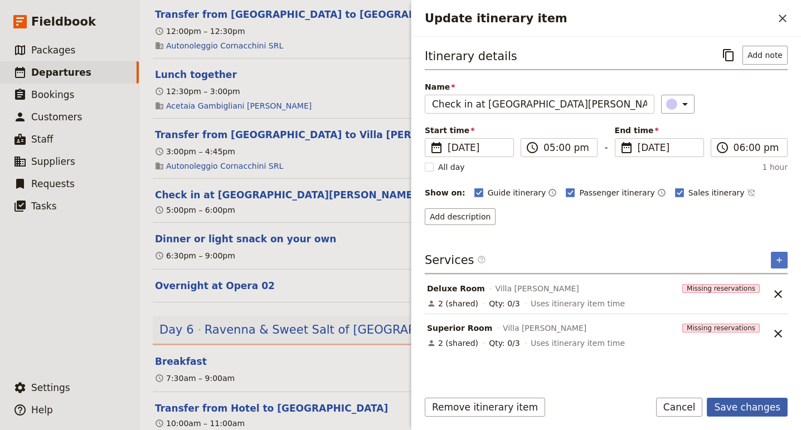
click at [746, 409] on button "Save changes" at bounding box center [746, 407] width 81 height 19
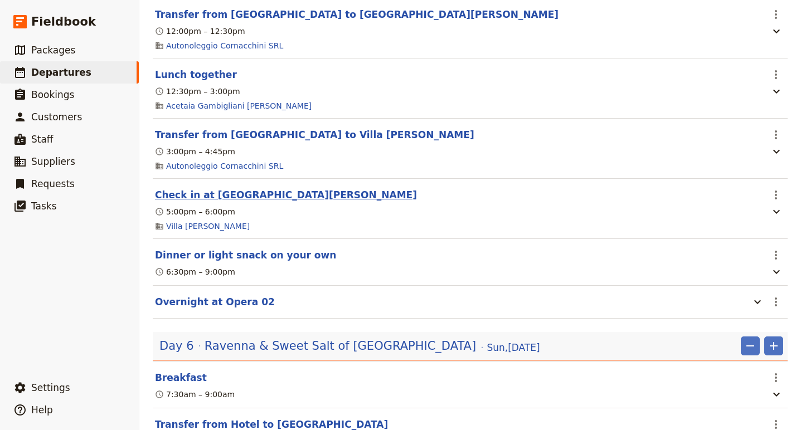
click at [249, 199] on button "Check in at Villa Monty Banks" at bounding box center [286, 194] width 262 height 13
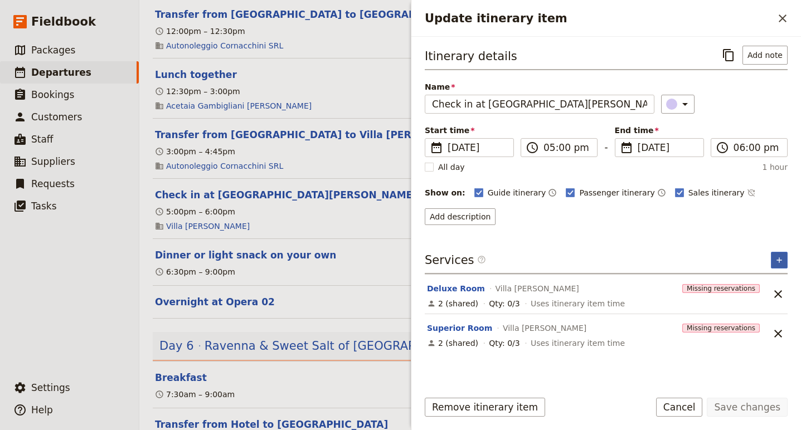
click at [779, 263] on icon "Add service inclusion" at bounding box center [778, 260] width 9 height 9
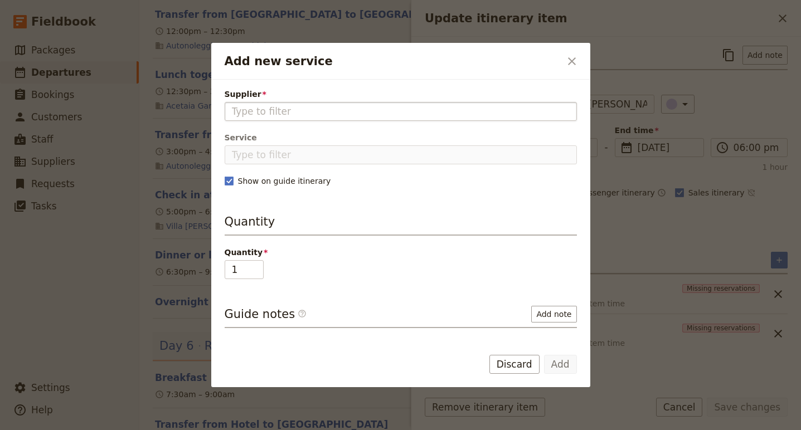
click at [275, 117] on input "Supplier" at bounding box center [401, 111] width 338 height 13
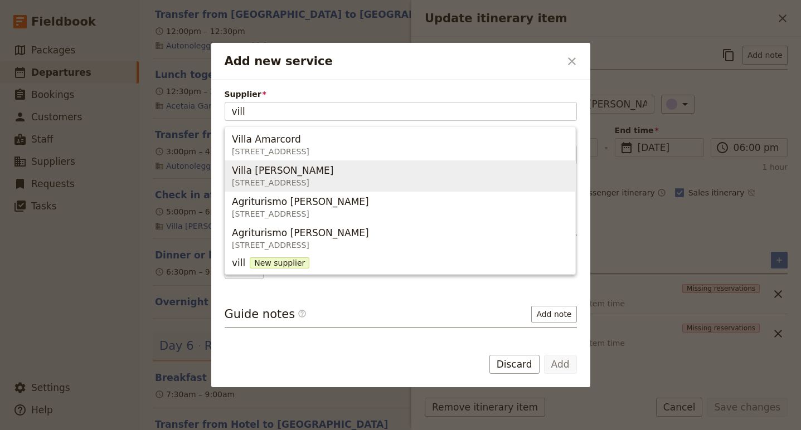
click at [282, 177] on span "Villa Monty Banks" at bounding box center [282, 170] width 101 height 13
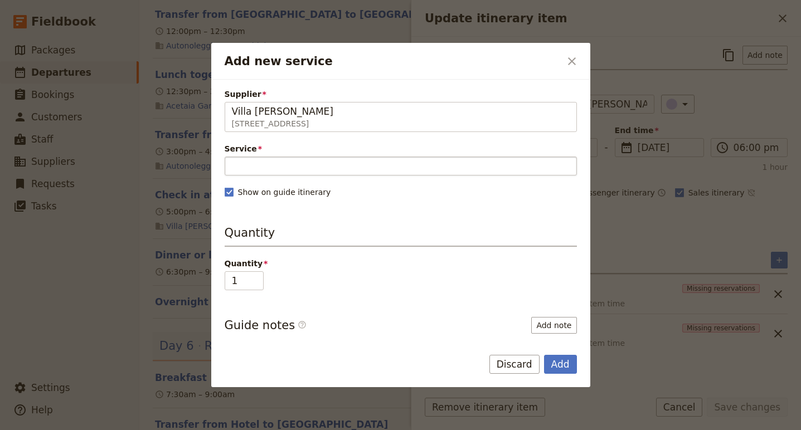
type input "Villa Monty Banks"
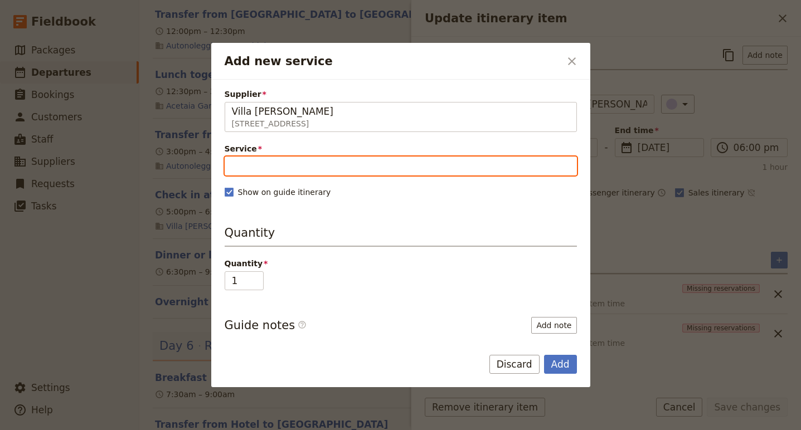
click at [284, 169] on input "Service" at bounding box center [401, 166] width 352 height 19
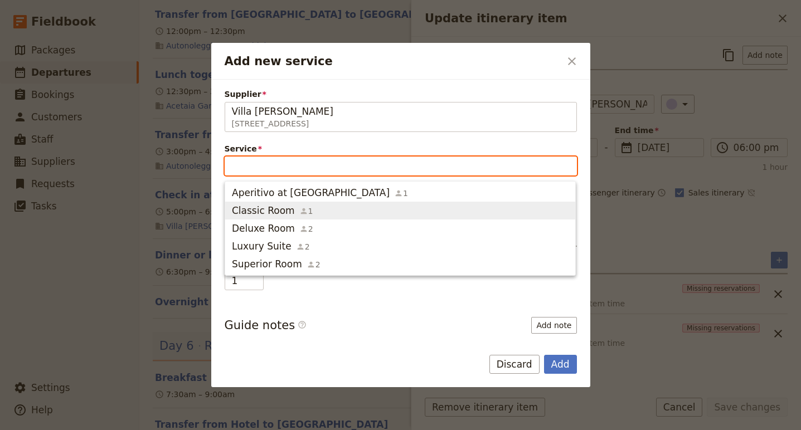
click at [277, 209] on span "Classic Room" at bounding box center [263, 210] width 63 height 13
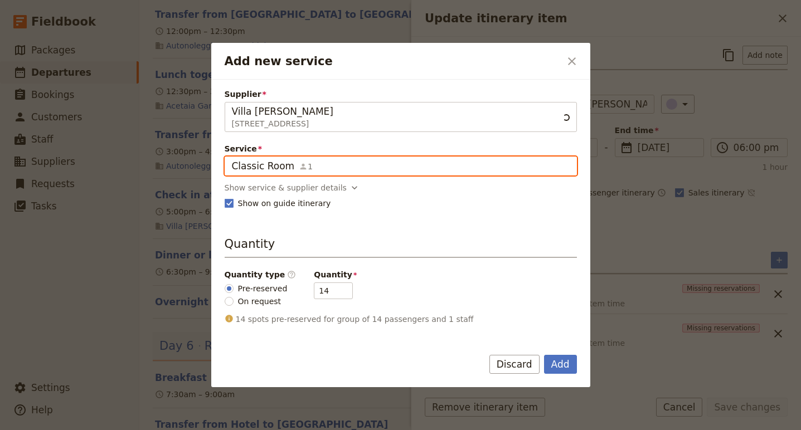
scroll to position [0, 0]
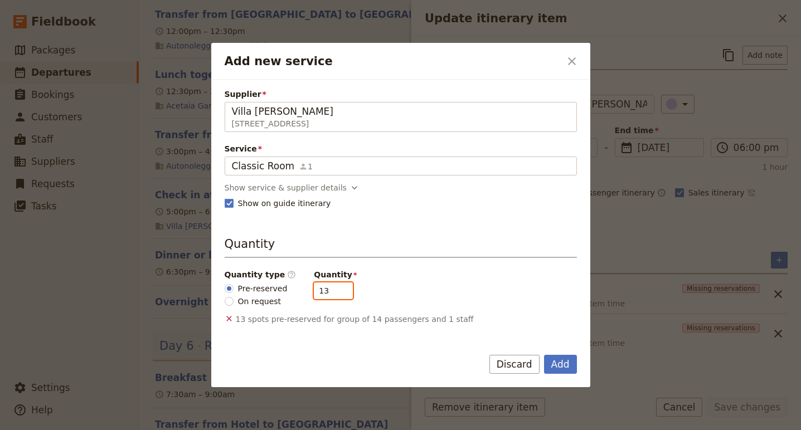
click at [335, 293] on input "13" at bounding box center [333, 290] width 39 height 17
click at [335, 293] on input "12" at bounding box center [333, 290] width 39 height 17
click at [335, 293] on input "11" at bounding box center [333, 290] width 39 height 17
click at [335, 293] on input "10" at bounding box center [333, 290] width 39 height 17
click at [335, 293] on input "9" at bounding box center [333, 290] width 39 height 17
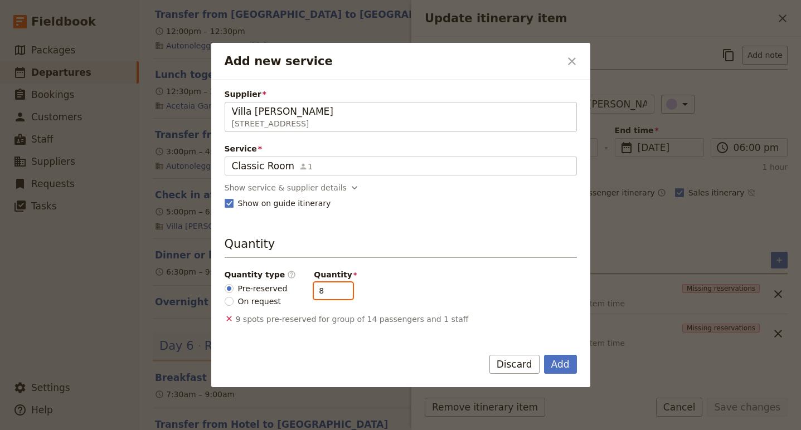
click at [335, 293] on input "8" at bounding box center [333, 290] width 39 height 17
click at [335, 293] on input "7" at bounding box center [333, 290] width 39 height 17
click at [335, 293] on input "6" at bounding box center [333, 290] width 39 height 17
click at [335, 293] on input "5" at bounding box center [333, 290] width 39 height 17
click at [335, 293] on input "4" at bounding box center [333, 290] width 39 height 17
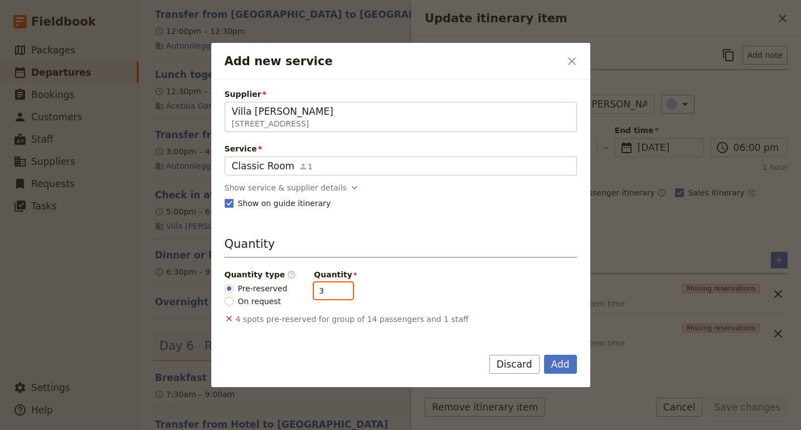
click at [335, 293] on input "3" at bounding box center [333, 290] width 39 height 17
click at [335, 293] on input "2" at bounding box center [333, 290] width 39 height 17
type input "1"
click at [335, 293] on input "1" at bounding box center [333, 290] width 39 height 17
click at [558, 367] on button "Add" at bounding box center [560, 364] width 33 height 19
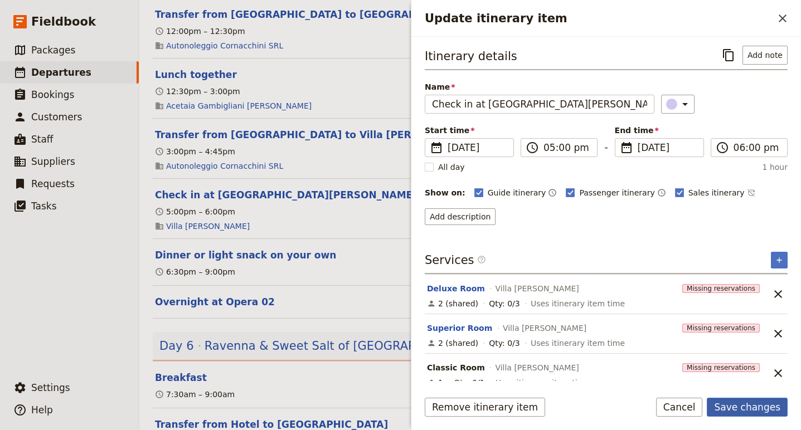
click at [745, 407] on button "Save changes" at bounding box center [746, 407] width 81 height 19
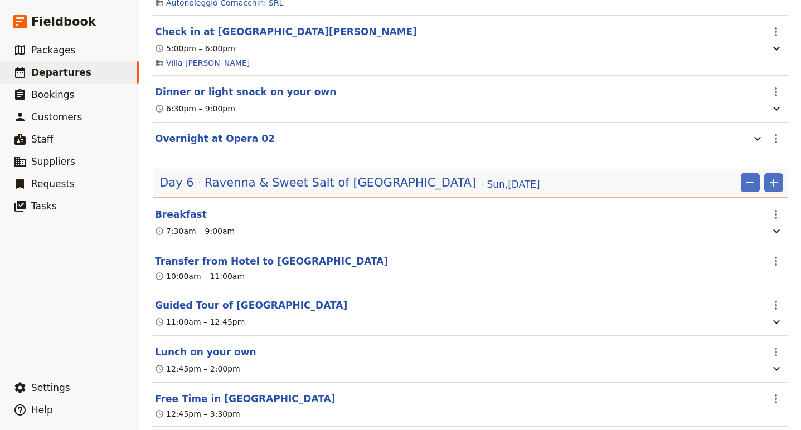
scroll to position [2615, 0]
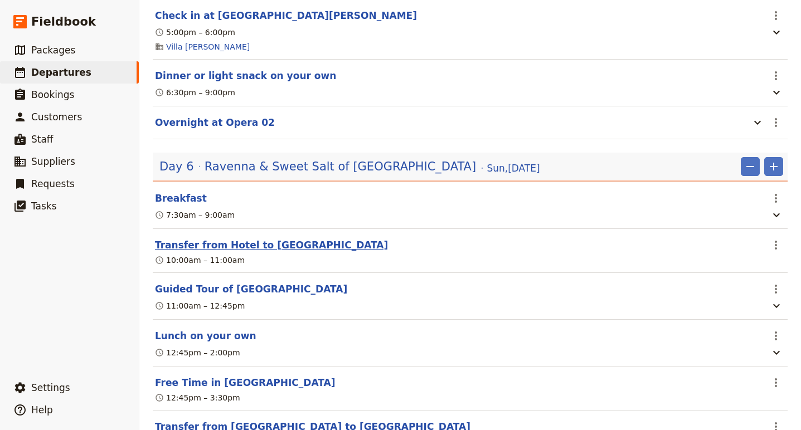
click at [246, 250] on button "Transfer from Hotel to Ravenna" at bounding box center [271, 244] width 233 height 13
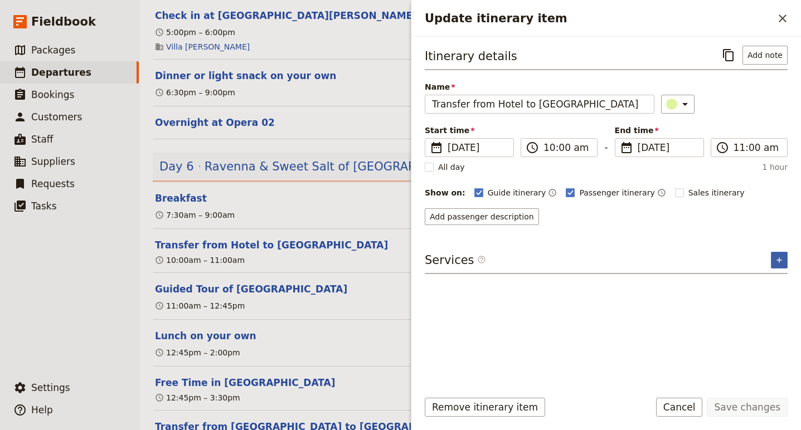
click at [786, 260] on button "​" at bounding box center [778, 260] width 17 height 17
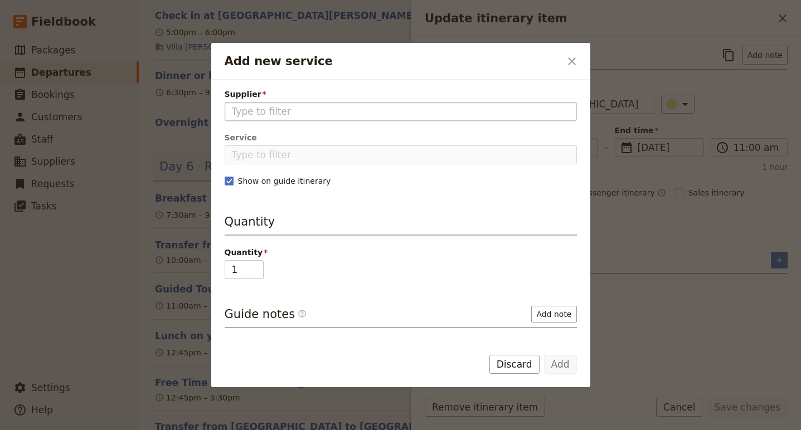
click at [267, 114] on input "Supplier" at bounding box center [401, 111] width 338 height 13
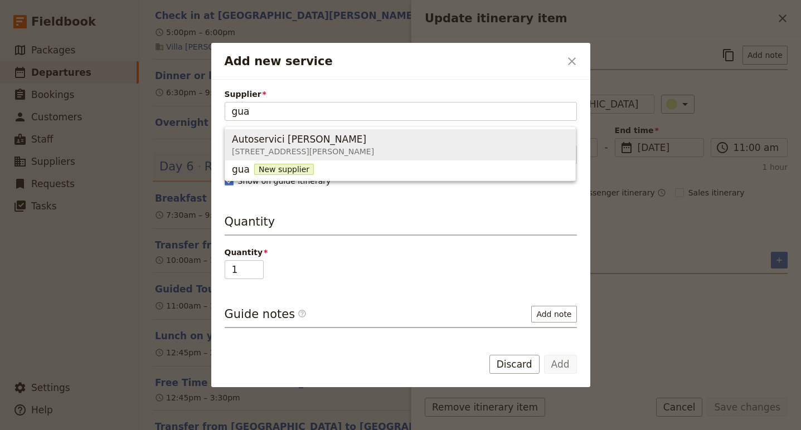
click at [273, 145] on span "Autoservici Gualtieri" at bounding box center [299, 139] width 134 height 13
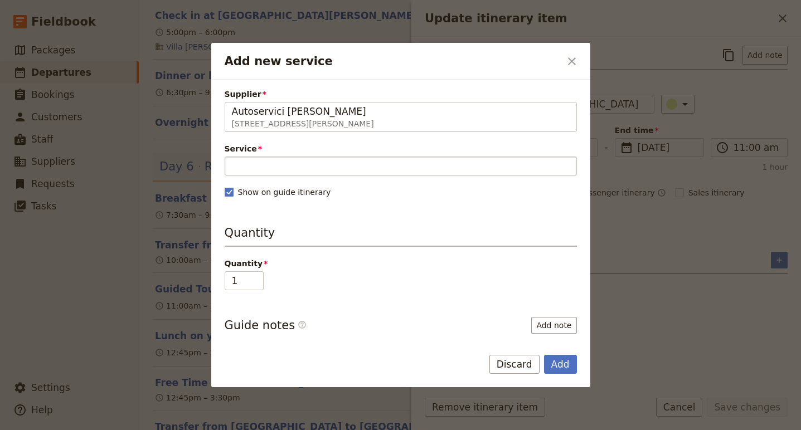
type input "Autoservici Gualtieri"
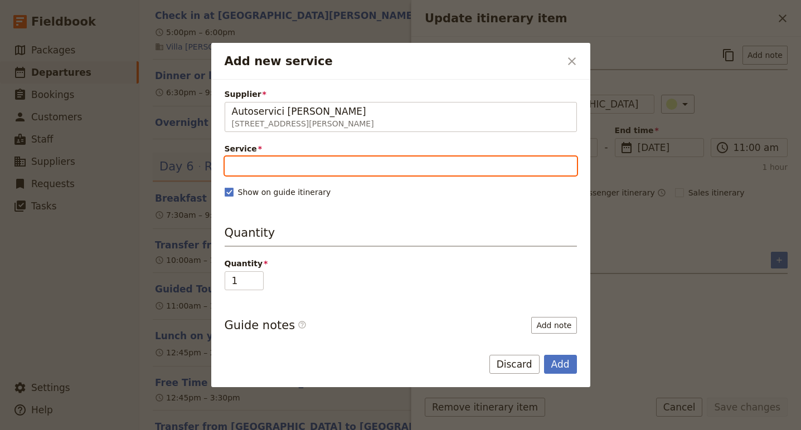
click at [299, 169] on input "Service" at bounding box center [401, 166] width 352 height 19
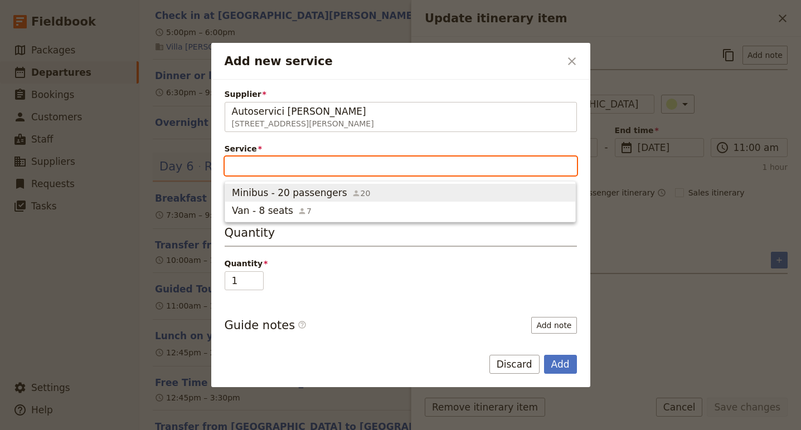
click at [300, 191] on span "Minibus - 20 passengers" at bounding box center [289, 192] width 115 height 13
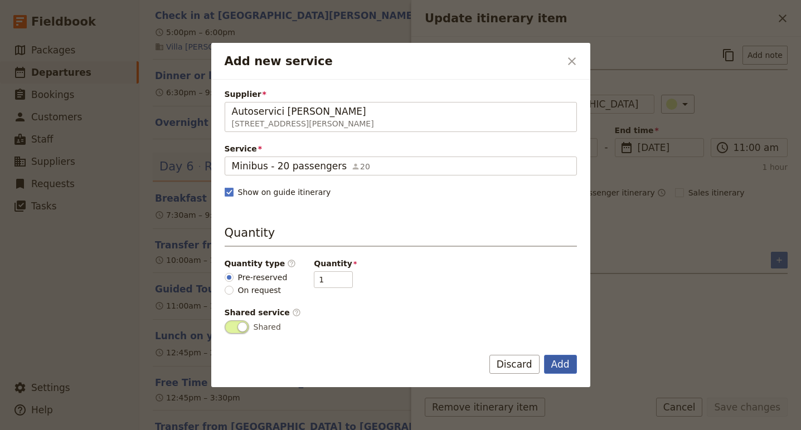
click at [557, 365] on button "Add" at bounding box center [560, 364] width 33 height 19
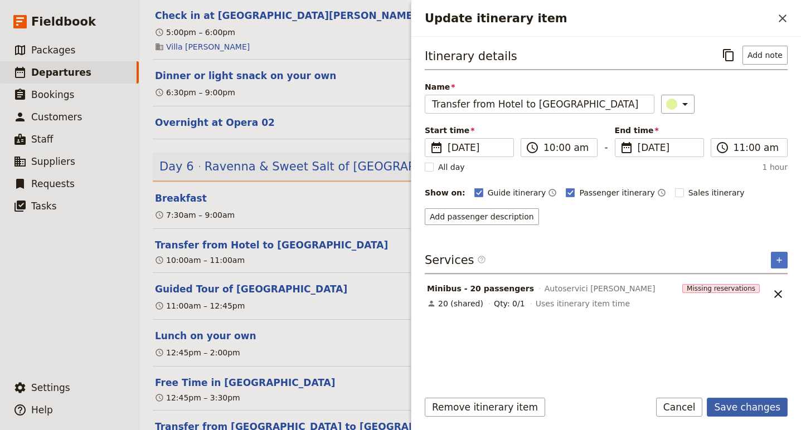
click at [750, 405] on button "Save changes" at bounding box center [746, 407] width 81 height 19
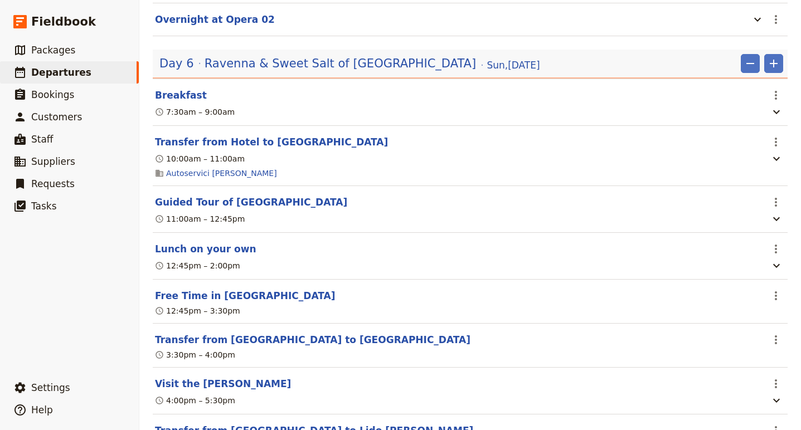
scroll to position [2734, 0]
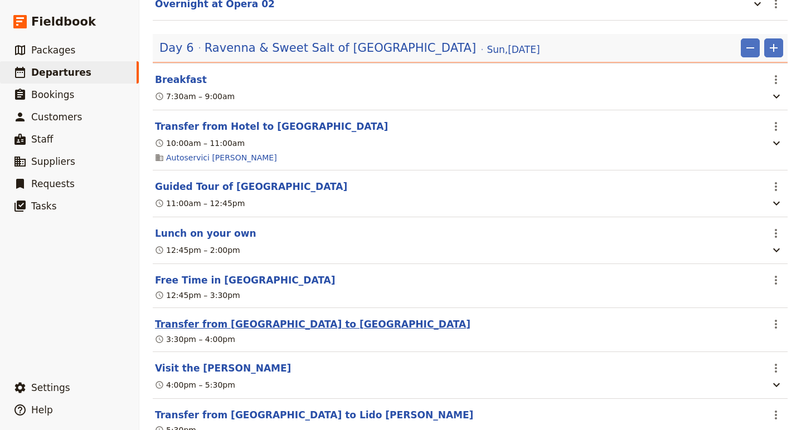
click at [241, 331] on button "Transfer from Ravenna to Cervia" at bounding box center [312, 324] width 315 height 13
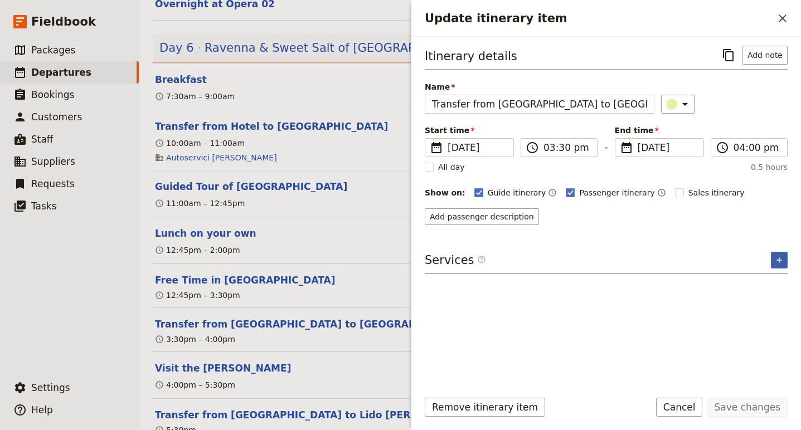
click at [780, 263] on icon "Add service inclusion" at bounding box center [778, 260] width 9 height 9
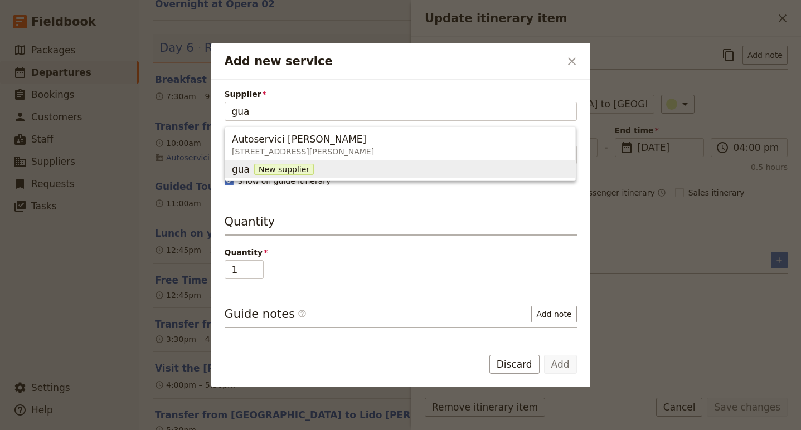
click at [410, 156] on span "Autoservici Gualtieri Via G. Pastore, 285, Cesena FC 47522, Italy" at bounding box center [400, 144] width 336 height 27
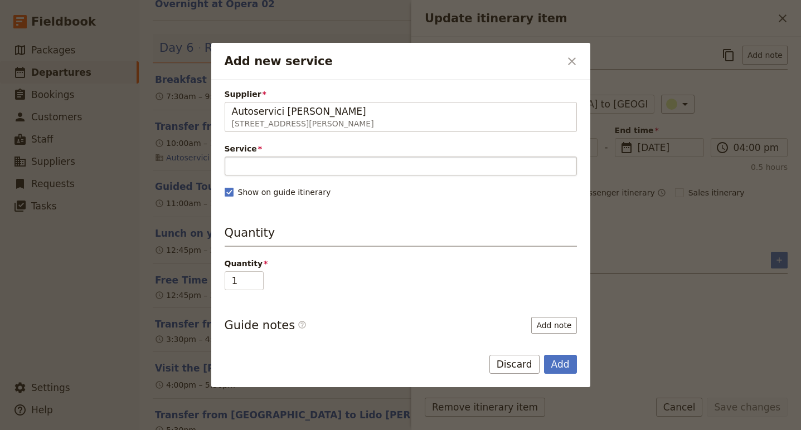
type input "Autoservici Gualtieri"
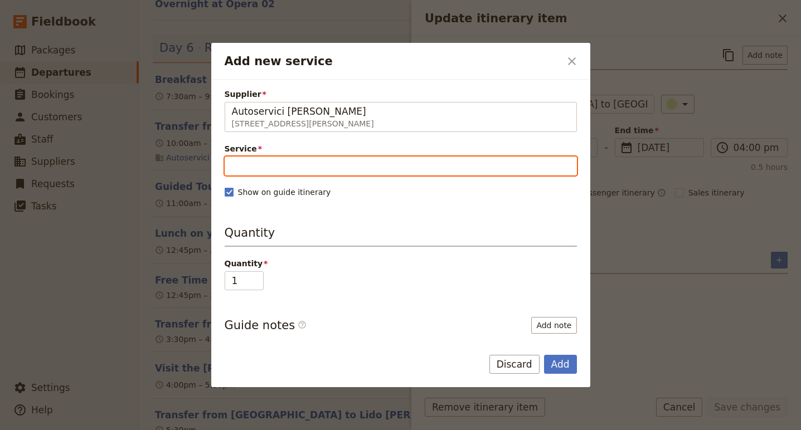
click at [378, 159] on input "Service" at bounding box center [401, 166] width 352 height 19
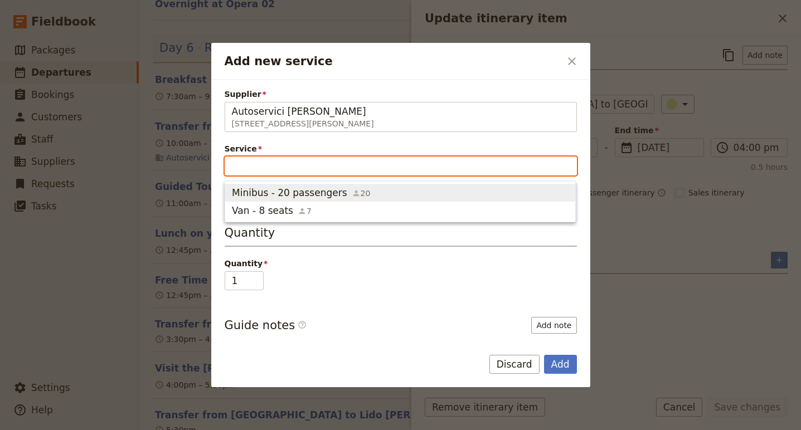
click at [364, 192] on span "Minibus - 20 passengers 20" at bounding box center [400, 192] width 336 height 13
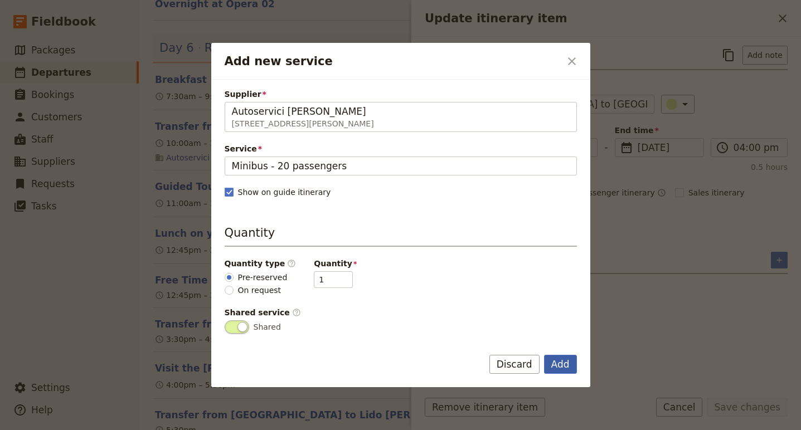
click at [560, 368] on button "Add" at bounding box center [560, 364] width 33 height 19
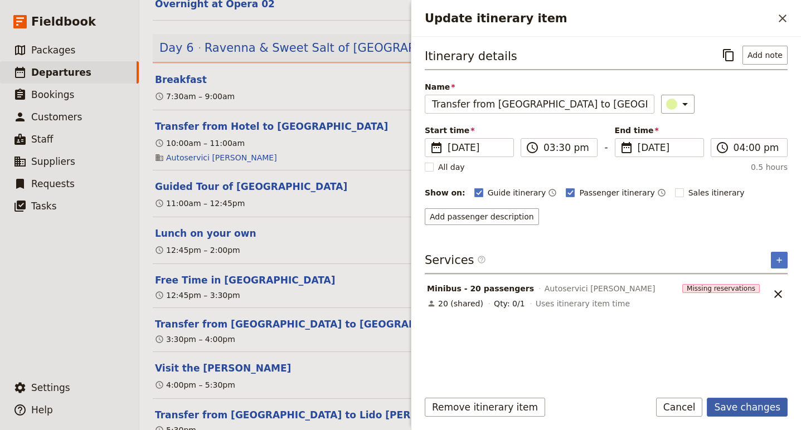
click at [750, 412] on button "Save changes" at bounding box center [746, 407] width 81 height 19
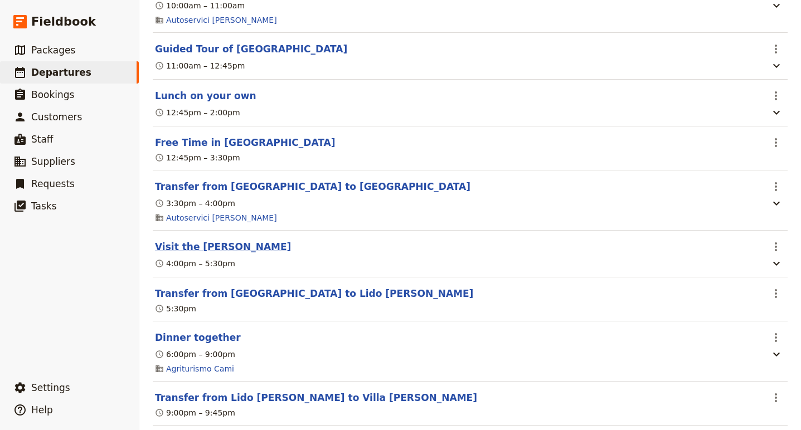
scroll to position [2873, 0]
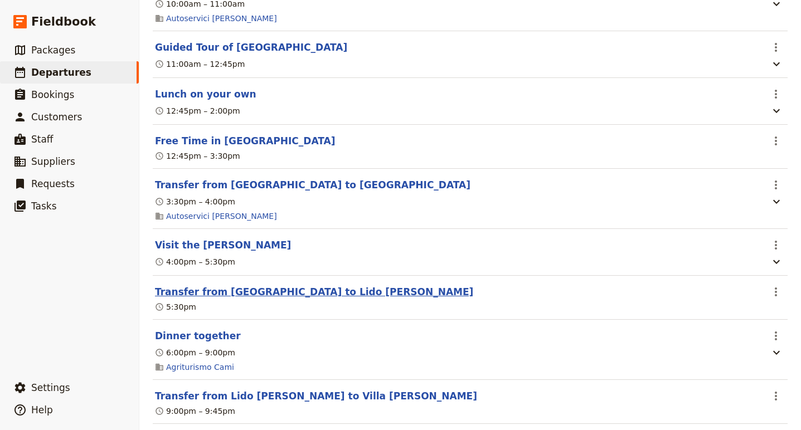
click at [236, 299] on button "Transfer from Cervia to Lido di Savio" at bounding box center [314, 291] width 318 height 13
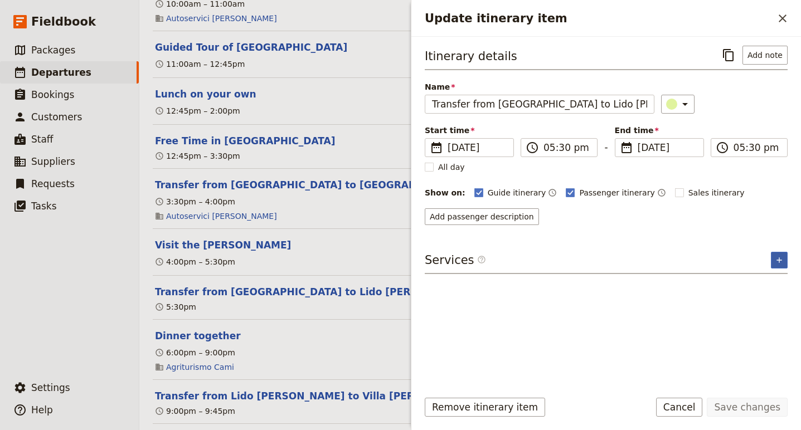
click at [781, 256] on icon "Add service inclusion" at bounding box center [778, 260] width 9 height 9
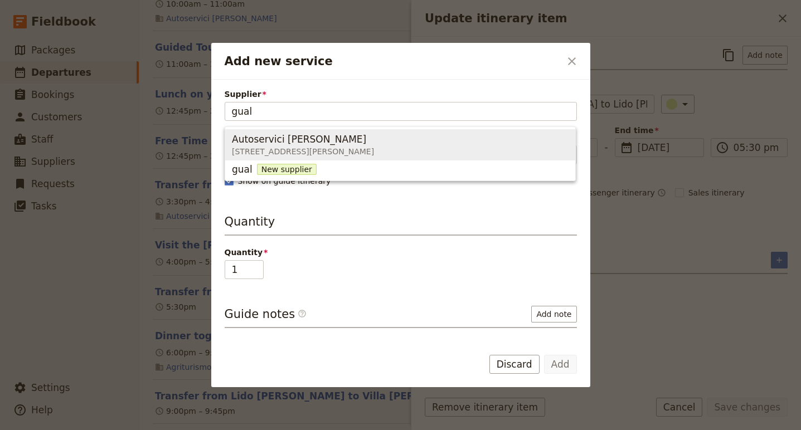
click at [413, 135] on span "Autoservici Gualtieri Via G. Pastore, 285, Cesena FC 47522, Italy" at bounding box center [400, 144] width 336 height 27
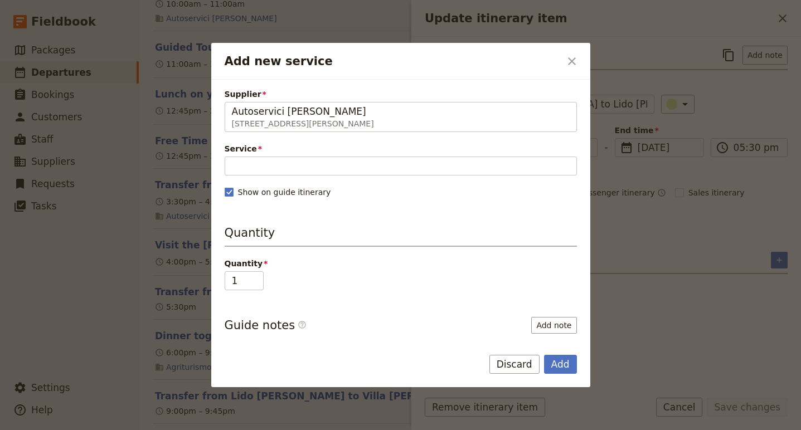
type input "Autoservici Gualtieri"
click at [341, 150] on span "Service" at bounding box center [401, 148] width 352 height 11
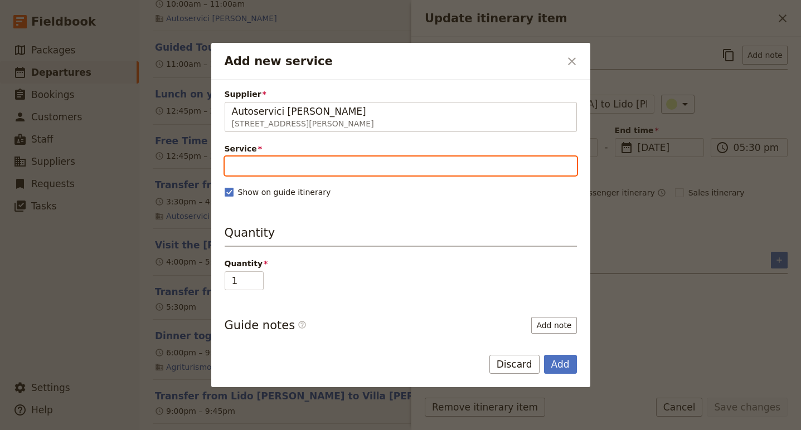
click at [341, 157] on input "Service" at bounding box center [401, 166] width 352 height 19
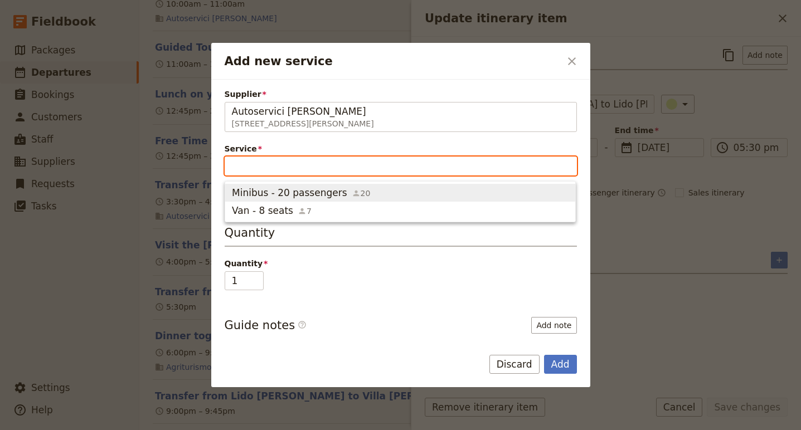
click at [328, 190] on span "Minibus - 20 passengers" at bounding box center [289, 192] width 115 height 13
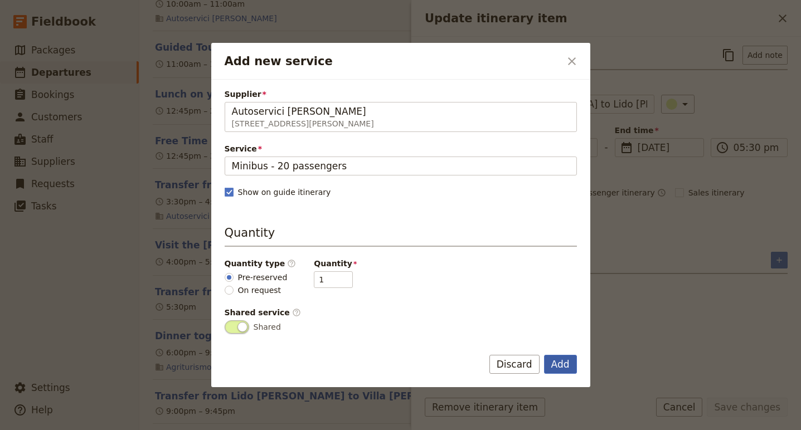
click at [564, 361] on button "Add" at bounding box center [560, 364] width 33 height 19
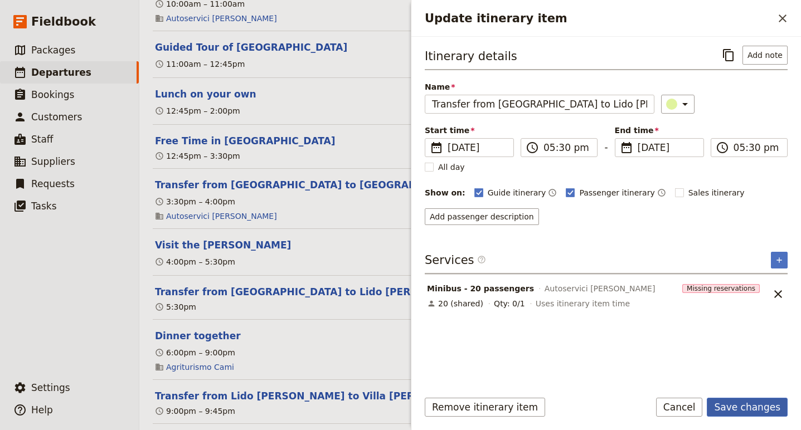
click at [779, 411] on button "Save changes" at bounding box center [746, 407] width 81 height 19
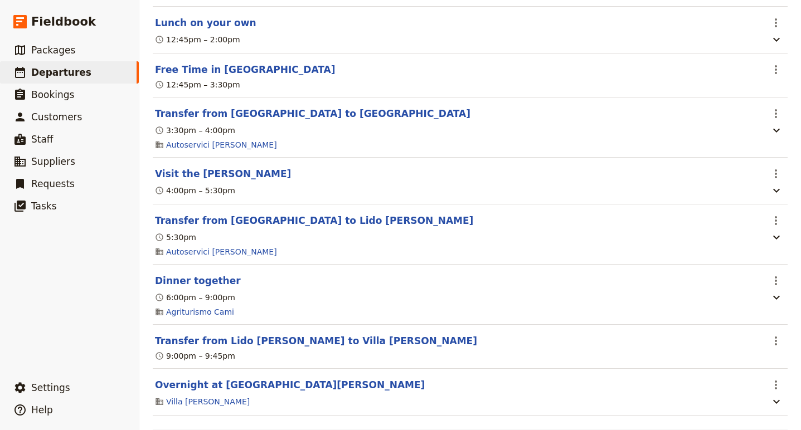
scroll to position [2984, 0]
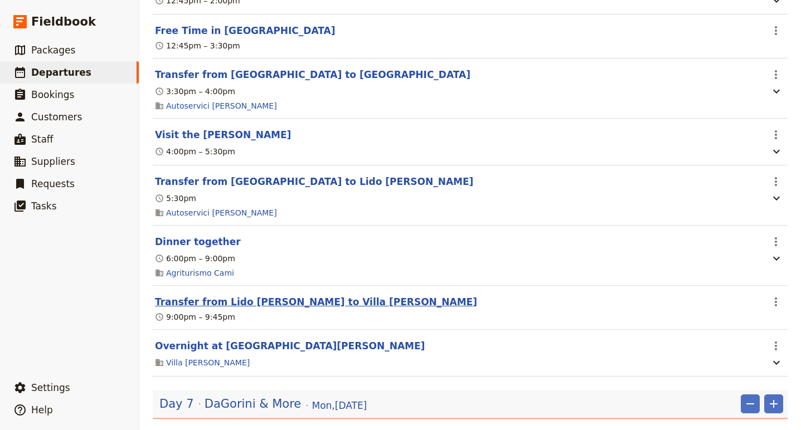
click at [337, 309] on button "Transfer from Lido di Savio to Villa Monty Banks" at bounding box center [316, 301] width 322 height 13
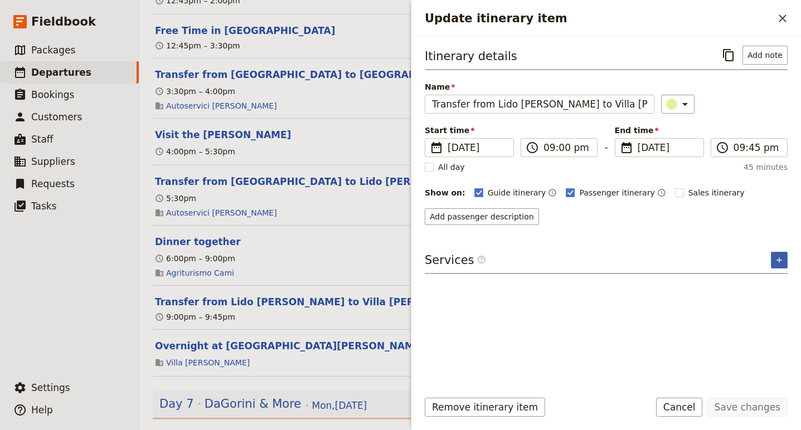
click at [772, 257] on button "​" at bounding box center [778, 260] width 17 height 17
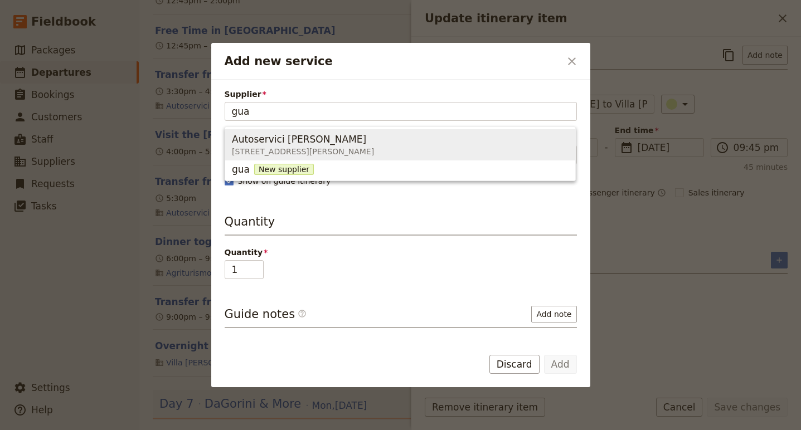
click at [367, 155] on span "Via G. Pastore, 285, Cesena FC 47522, Italy" at bounding box center [303, 151] width 142 height 11
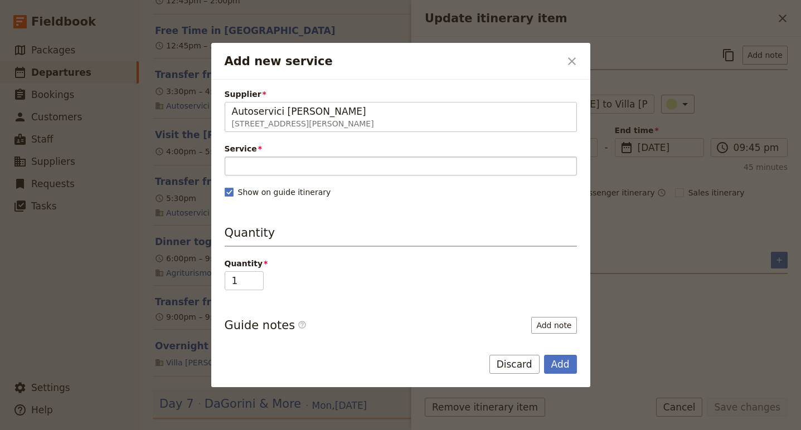
type input "Autoservici Gualtieri"
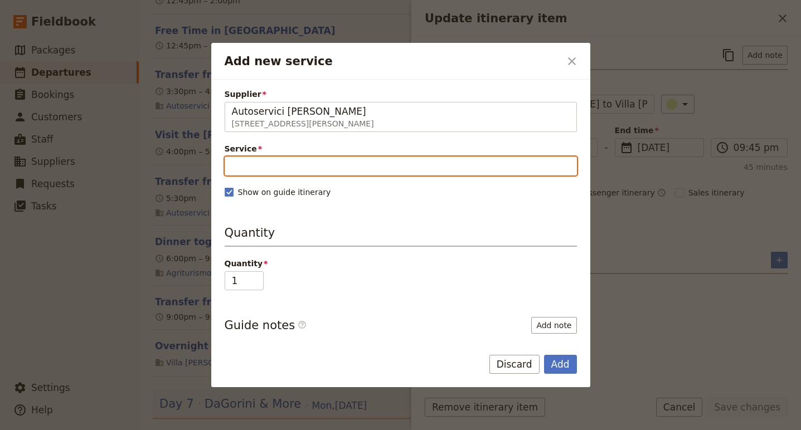
click at [353, 168] on input "Service" at bounding box center [401, 166] width 352 height 19
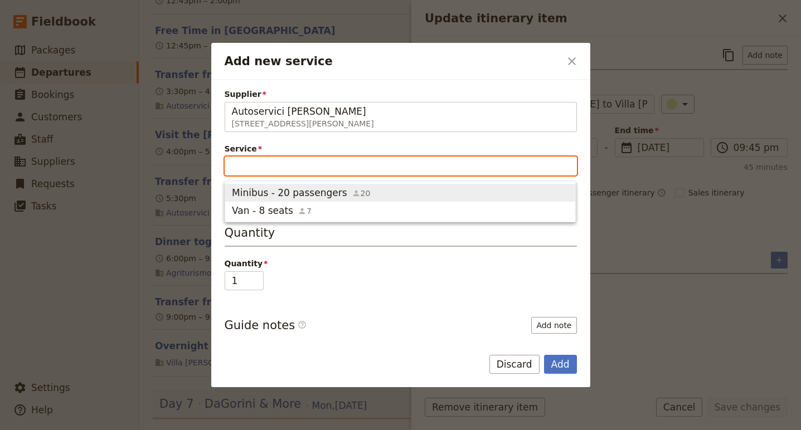
click at [352, 192] on icon "button" at bounding box center [356, 193] width 9 height 9
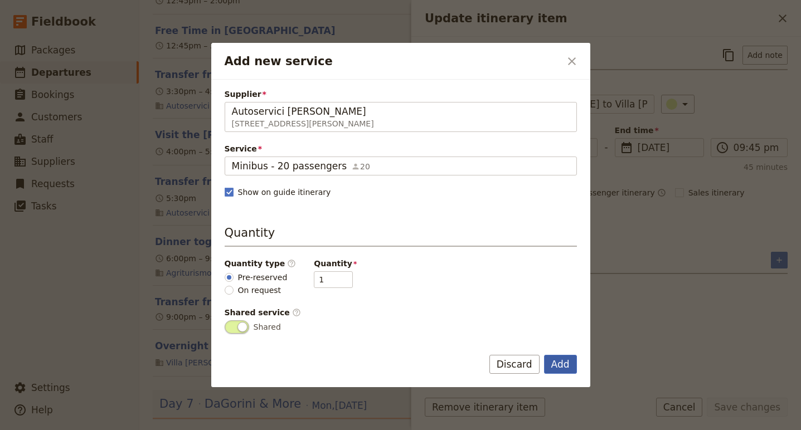
click at [559, 363] on button "Add" at bounding box center [560, 364] width 33 height 19
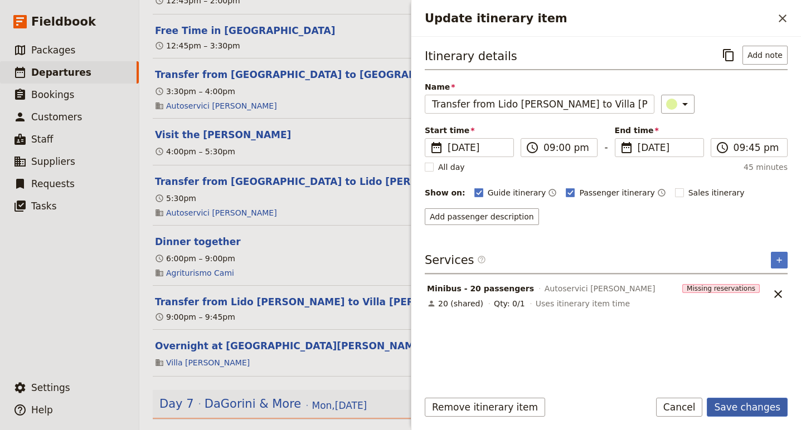
click at [733, 407] on button "Save changes" at bounding box center [746, 407] width 81 height 19
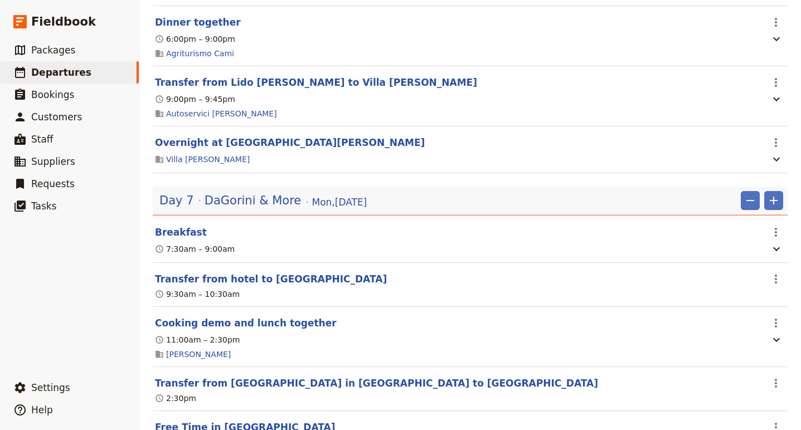
scroll to position [3205, 0]
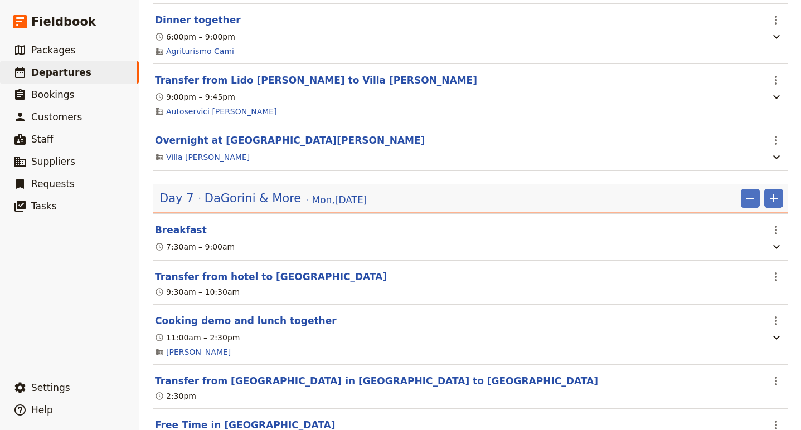
click at [308, 284] on button "Transfer from hotel to San Piero in Bagno" at bounding box center [271, 276] width 232 height 13
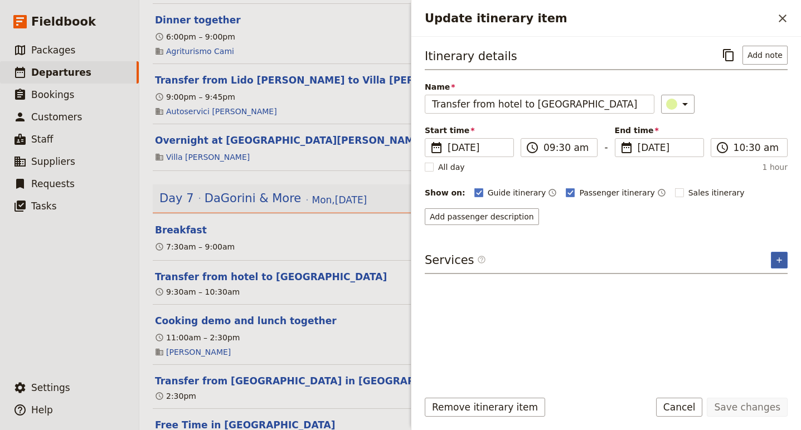
click at [779, 256] on icon "Add service inclusion" at bounding box center [778, 260] width 9 height 9
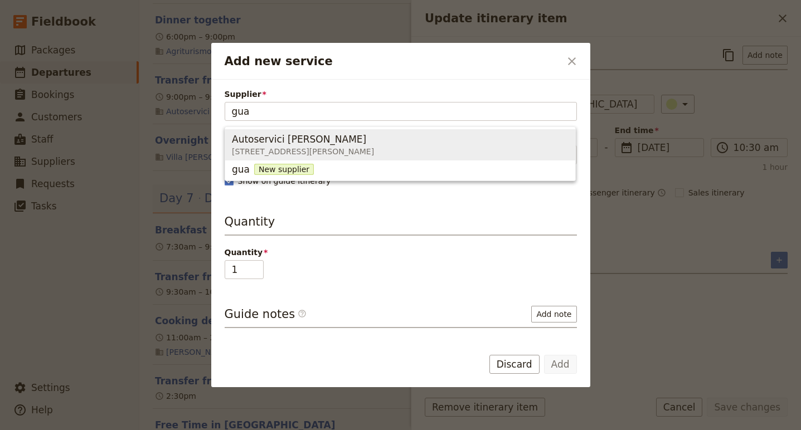
click at [396, 154] on span "Autoservici Gualtieri Via G. Pastore, 285, Cesena FC 47522, Italy" at bounding box center [400, 144] width 336 height 27
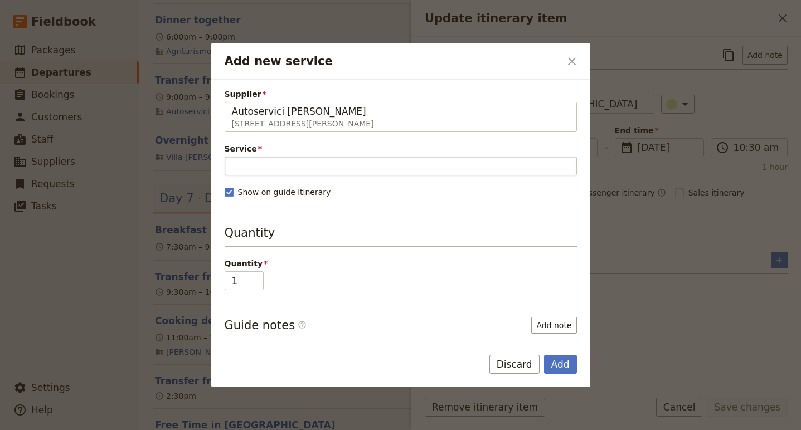
type input "Autoservici Gualtieri"
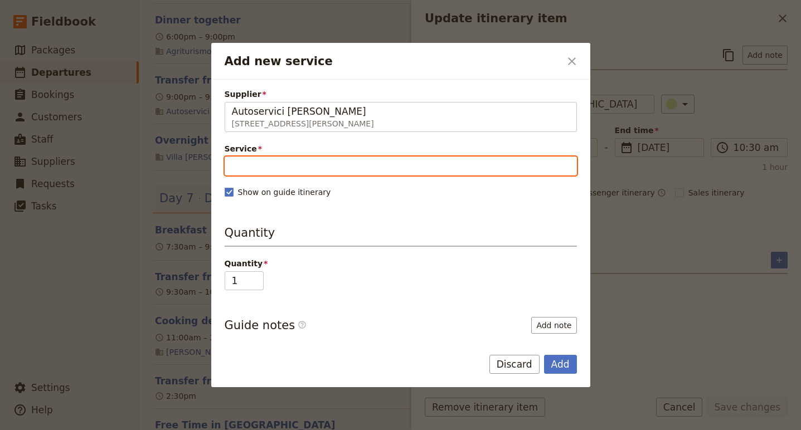
click at [388, 173] on input "Service" at bounding box center [401, 166] width 352 height 19
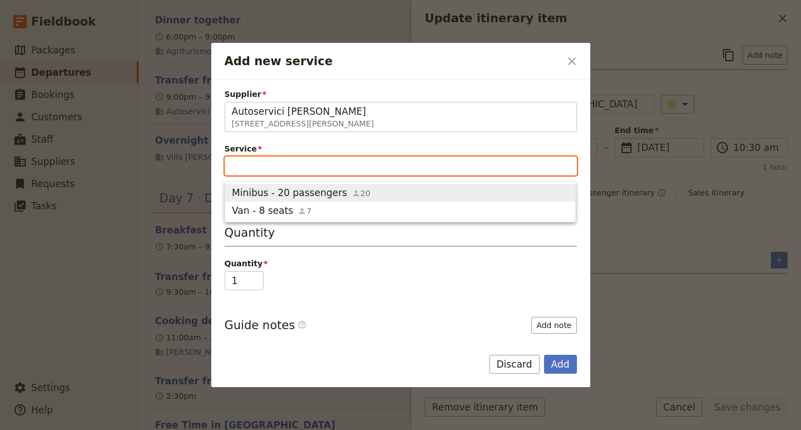
click at [394, 196] on span "Minibus - 20 passengers 20" at bounding box center [400, 192] width 336 height 13
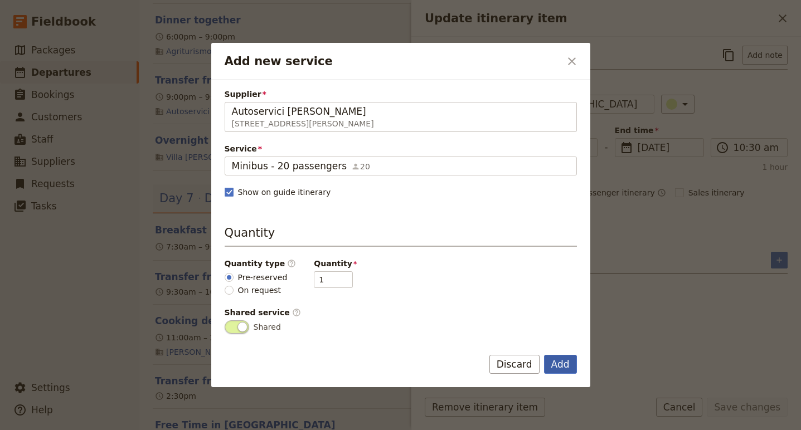
click at [557, 360] on button "Add" at bounding box center [560, 364] width 33 height 19
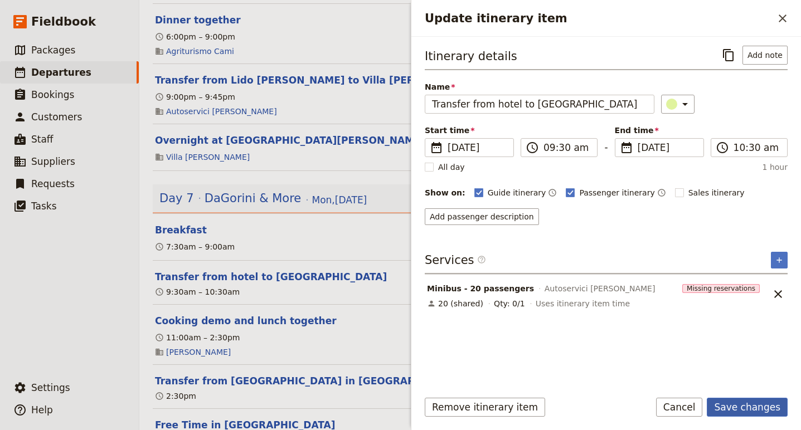
click at [755, 407] on button "Save changes" at bounding box center [746, 407] width 81 height 19
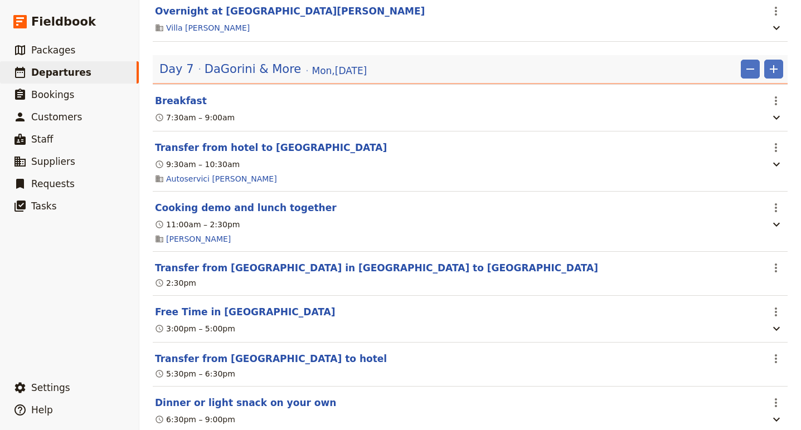
scroll to position [3340, 0]
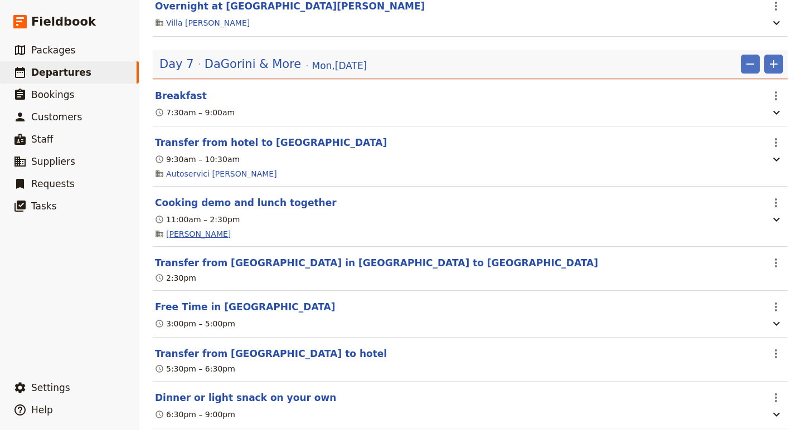
click at [189, 240] on link "da Gorini" at bounding box center [198, 233] width 65 height 11
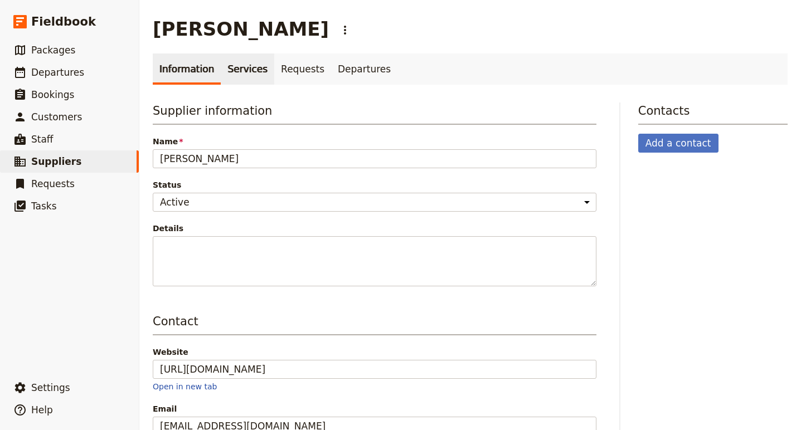
click at [243, 71] on link "Services" at bounding box center [247, 68] width 53 height 31
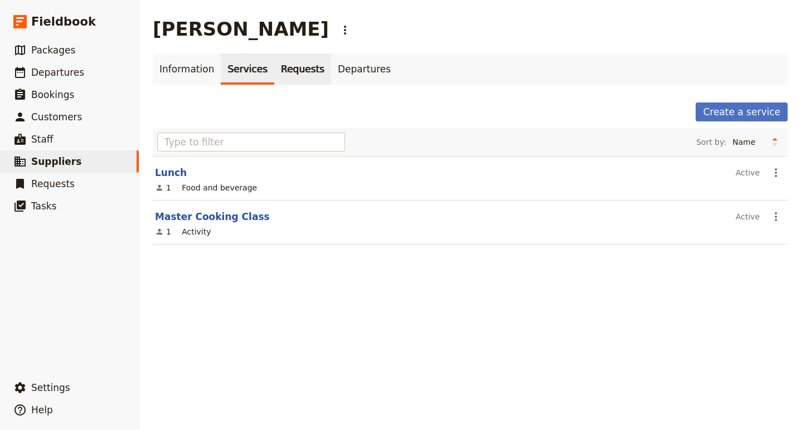
click at [294, 71] on link "Requests" at bounding box center [302, 68] width 57 height 31
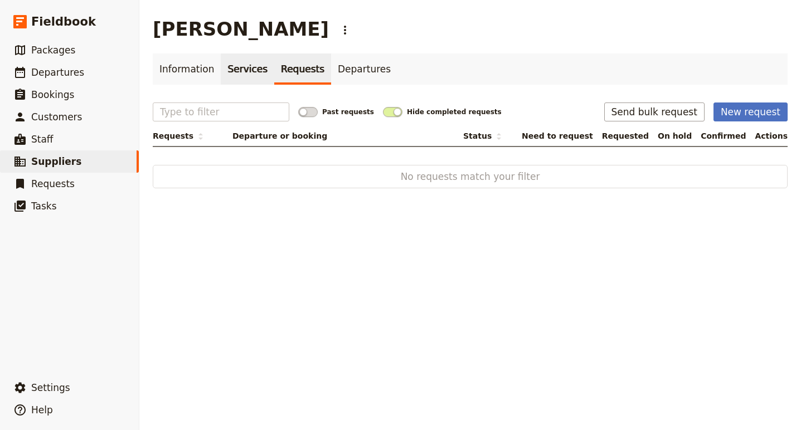
click at [244, 71] on link "Services" at bounding box center [247, 68] width 53 height 31
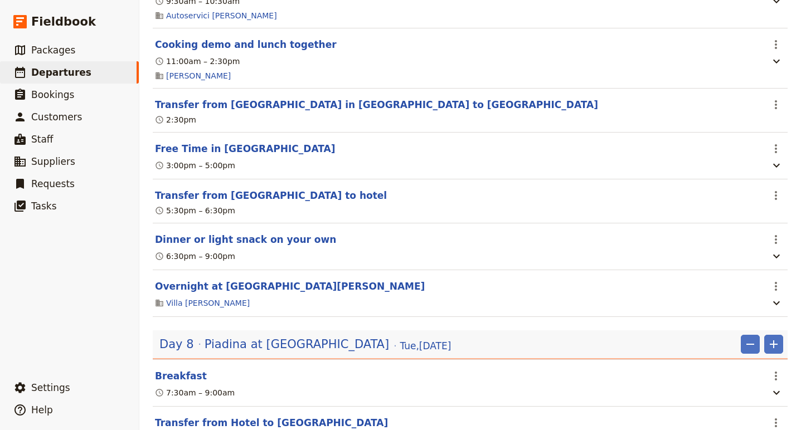
scroll to position [3498, 0]
click at [318, 111] on button "Transfer from San Piero in Bagno to Bagno di Romagna" at bounding box center [376, 103] width 443 height 13
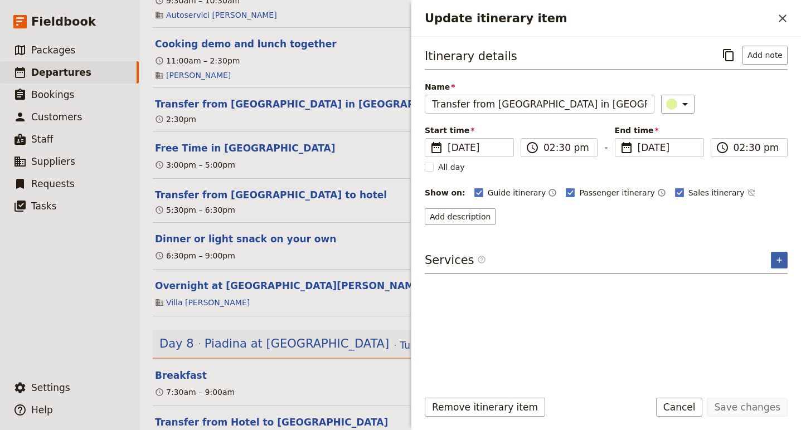
click at [784, 264] on button "​" at bounding box center [778, 260] width 17 height 17
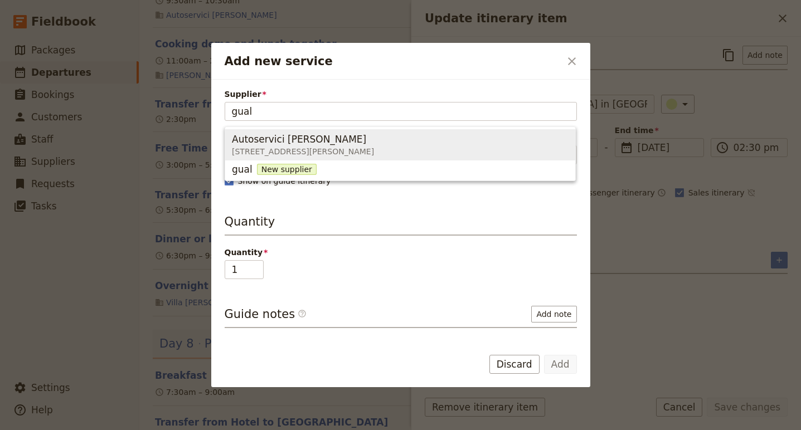
click at [356, 144] on div "Autoservici Gualtieri" at bounding box center [303, 139] width 142 height 13
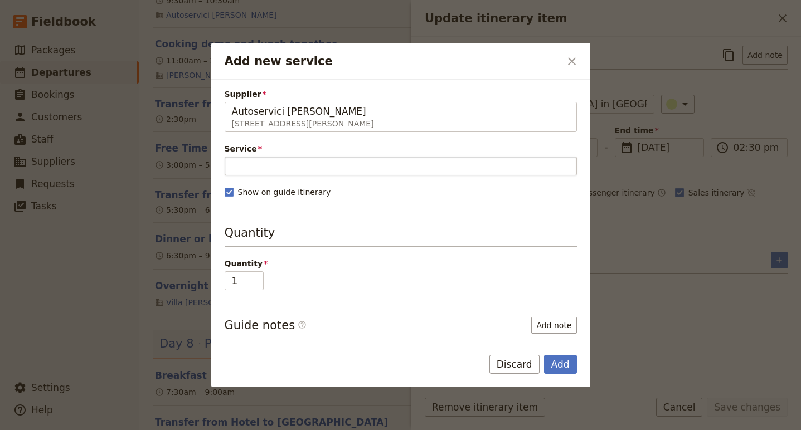
type input "Autoservici Gualtieri"
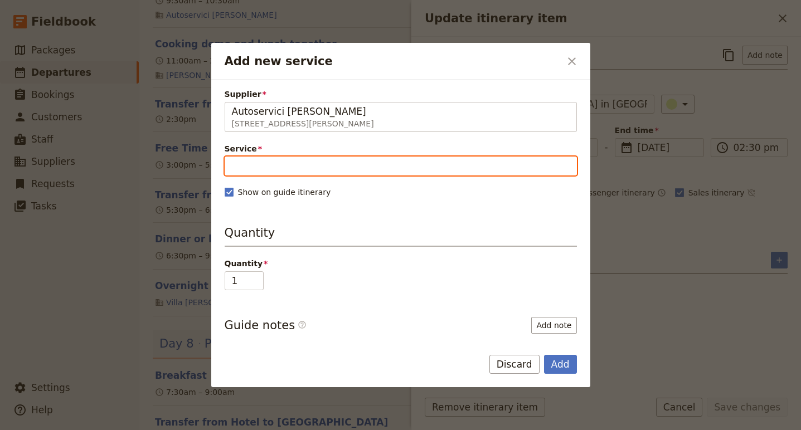
click at [322, 169] on input "Service" at bounding box center [401, 166] width 352 height 19
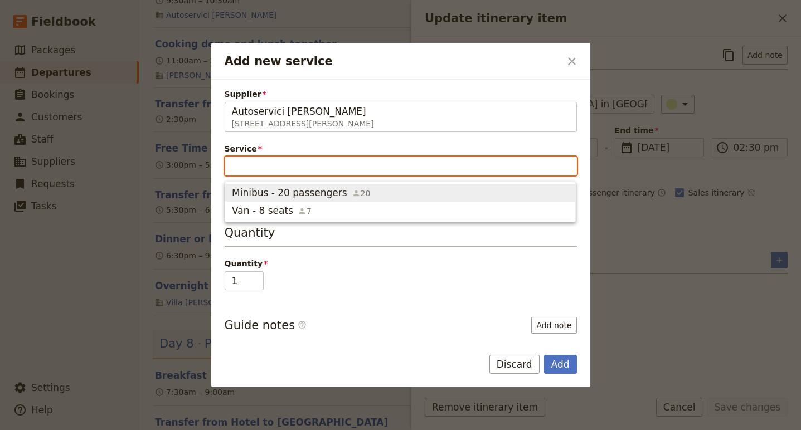
click at [322, 188] on span "Minibus - 20 passengers" at bounding box center [289, 192] width 115 height 13
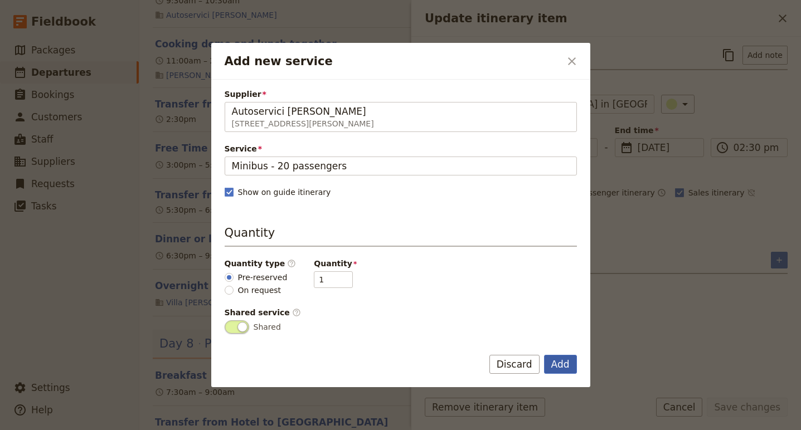
click at [560, 365] on button "Add" at bounding box center [560, 364] width 33 height 19
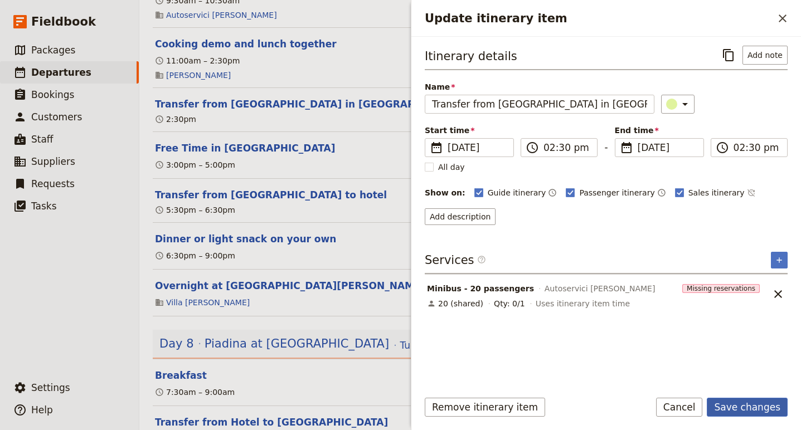
click at [773, 403] on button "Save changes" at bounding box center [746, 407] width 81 height 19
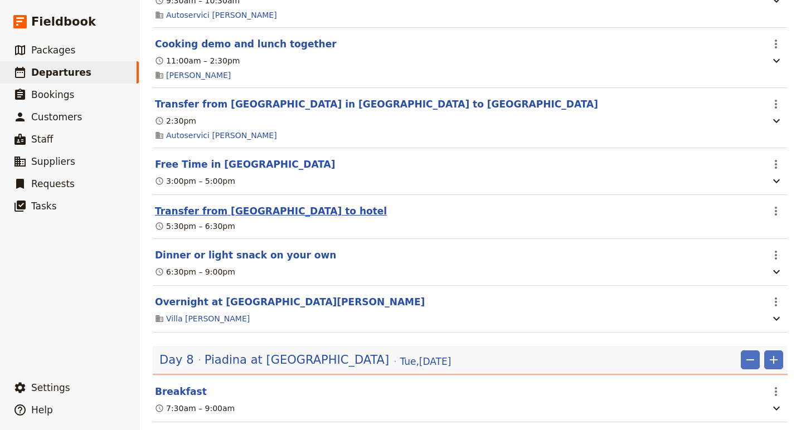
click at [205, 218] on button "Transfer from San Piero in Bagno to hotel" at bounding box center [271, 210] width 232 height 13
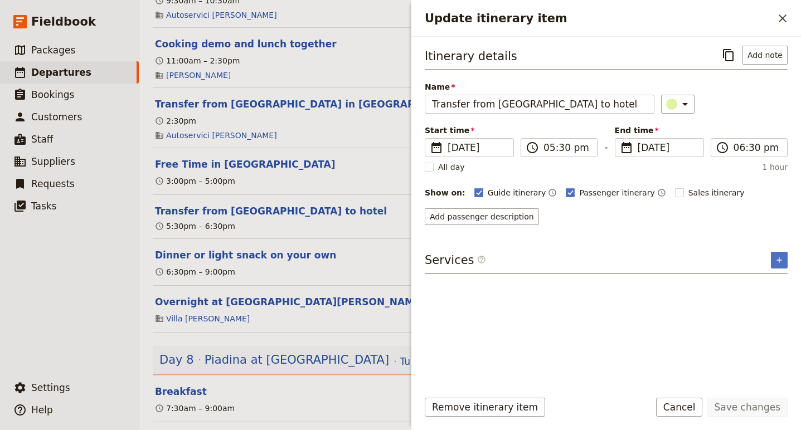
click at [767, 257] on div "Services ​ ​" at bounding box center [605, 263] width 363 height 22
click at [774, 261] on button "​" at bounding box center [778, 260] width 17 height 17
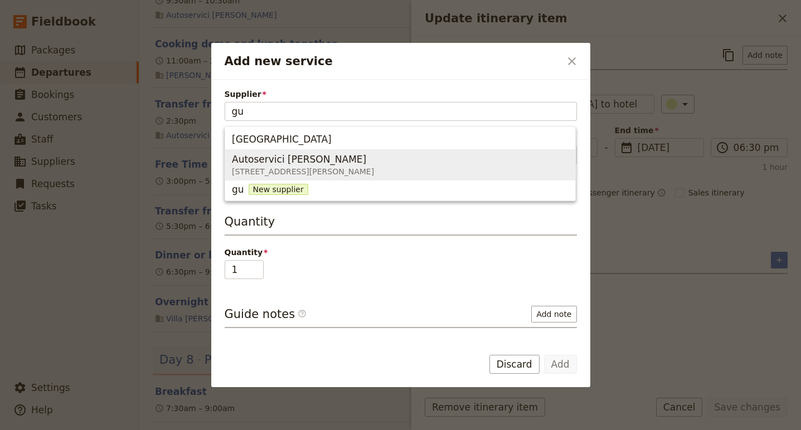
click at [416, 158] on span "Autoservici Gualtieri Via G. Pastore, 285, Cesena FC 47522, Italy" at bounding box center [400, 165] width 336 height 27
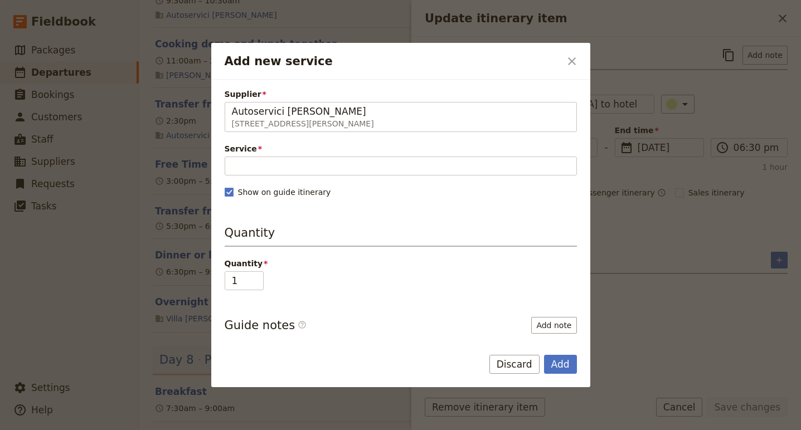
type input "Autoservici Gualtieri"
click at [315, 152] on span "Service" at bounding box center [401, 148] width 352 height 11
click at [315, 157] on input "Service" at bounding box center [401, 166] width 352 height 19
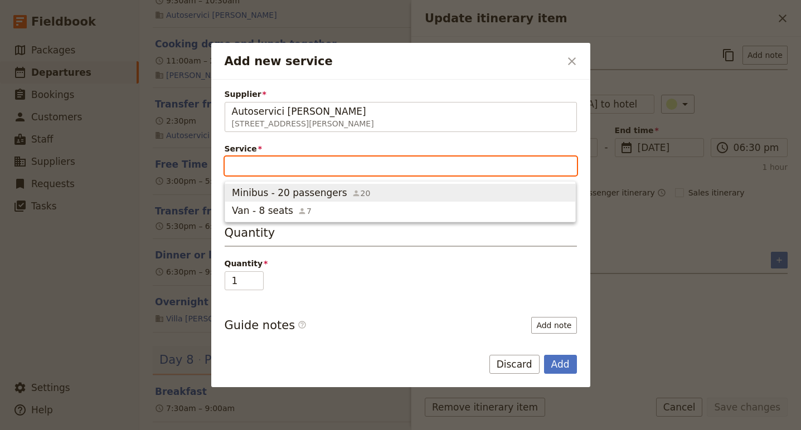
click at [313, 194] on span "Minibus - 20 passengers" at bounding box center [289, 192] width 115 height 13
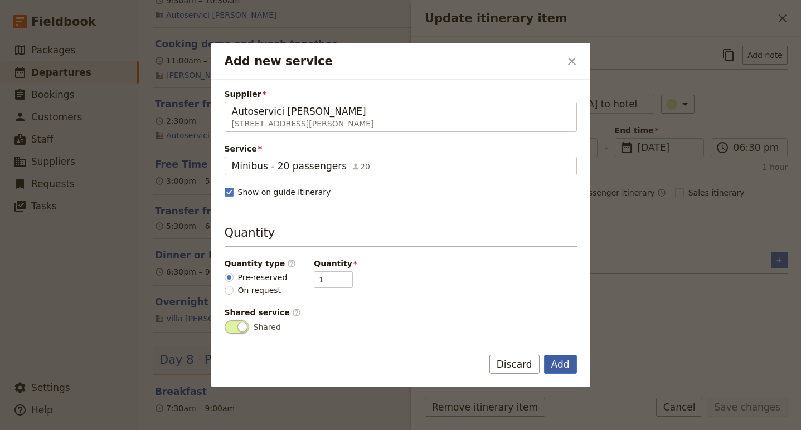
click at [572, 363] on button "Add" at bounding box center [560, 364] width 33 height 19
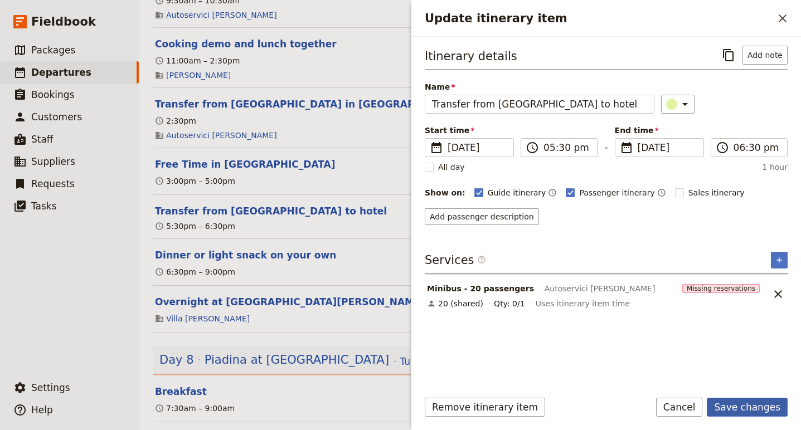
click at [774, 410] on button "Save changes" at bounding box center [746, 407] width 81 height 19
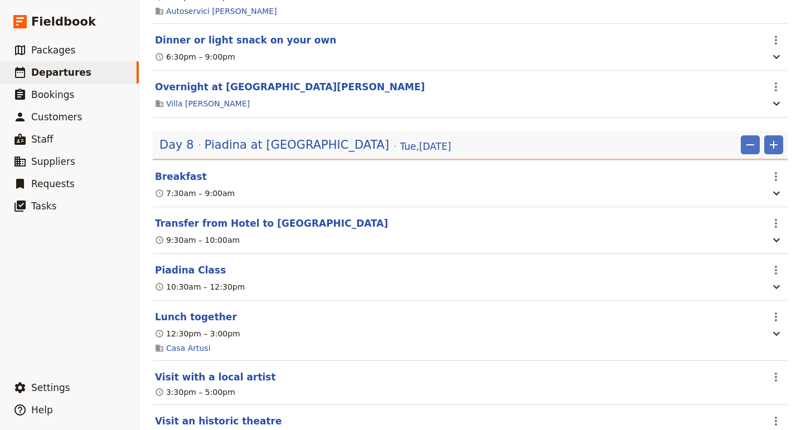
scroll to position [3742, 0]
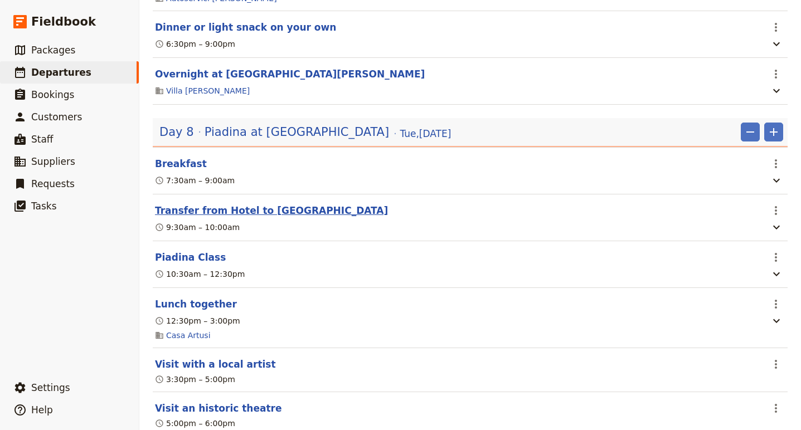
click at [270, 217] on button "Transfer from Hotel to Forlimpopoli" at bounding box center [271, 210] width 233 height 13
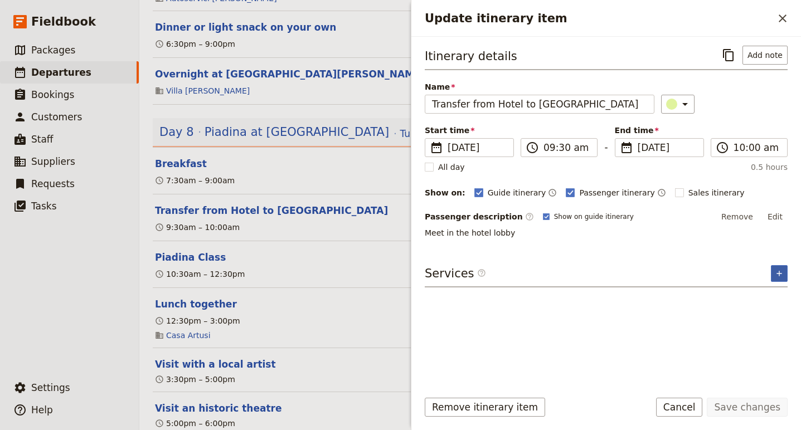
click at [779, 272] on icon "Add service inclusion" at bounding box center [778, 273] width 5 height 5
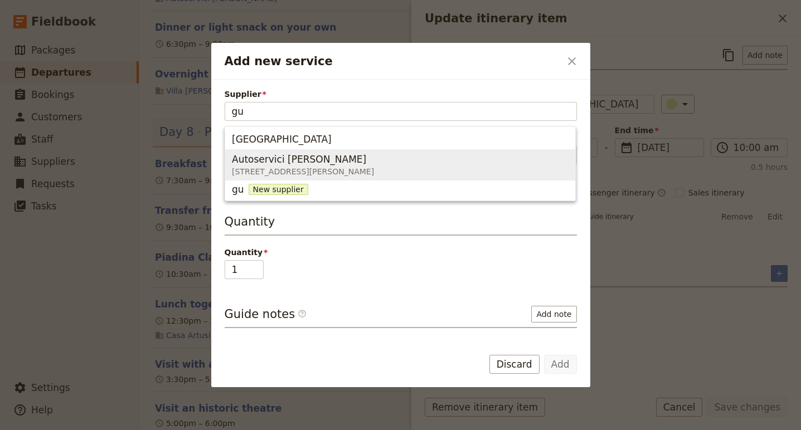
click at [355, 157] on div "Autoservici Gualtieri" at bounding box center [303, 159] width 142 height 13
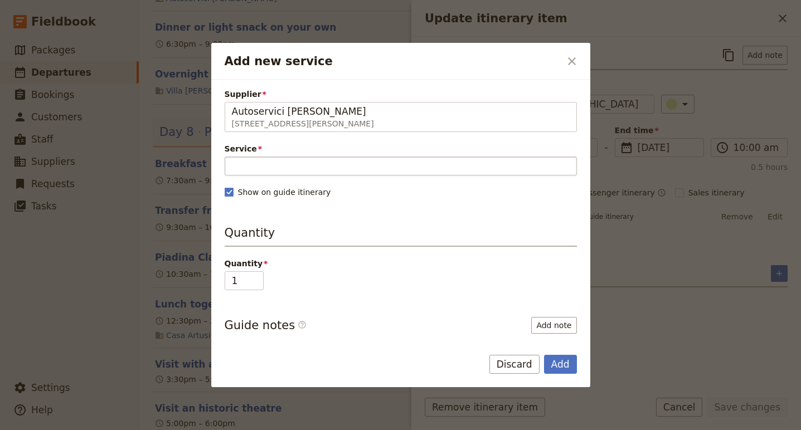
type input "Autoservici Gualtieri"
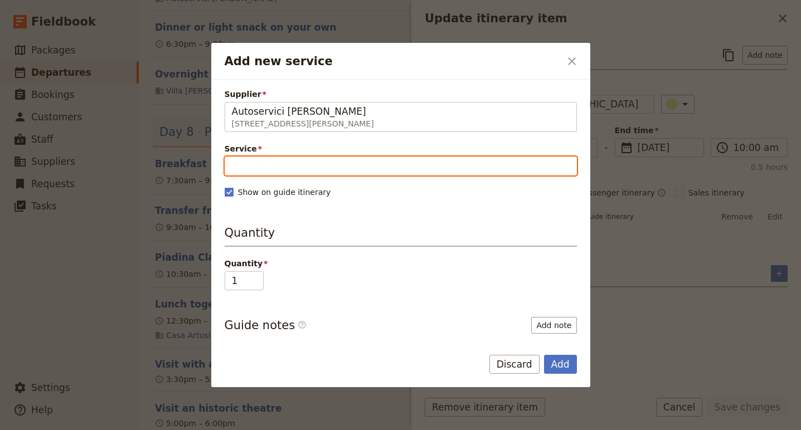
click at [365, 165] on input "Service" at bounding box center [401, 166] width 352 height 19
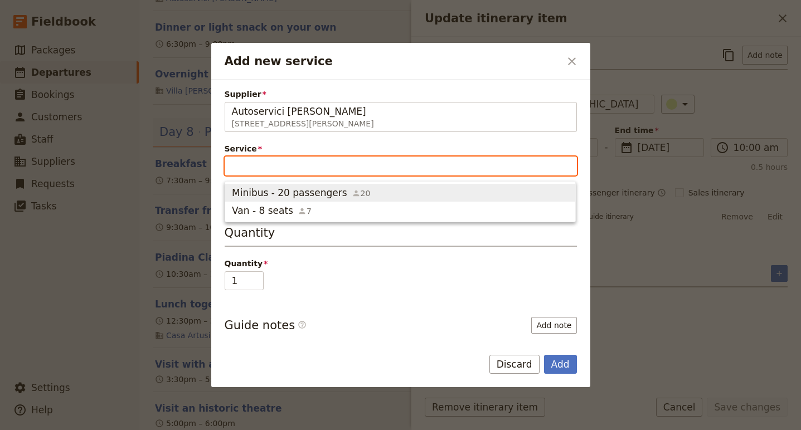
click at [365, 192] on span "Minibus - 20 passengers 20" at bounding box center [400, 192] width 336 height 13
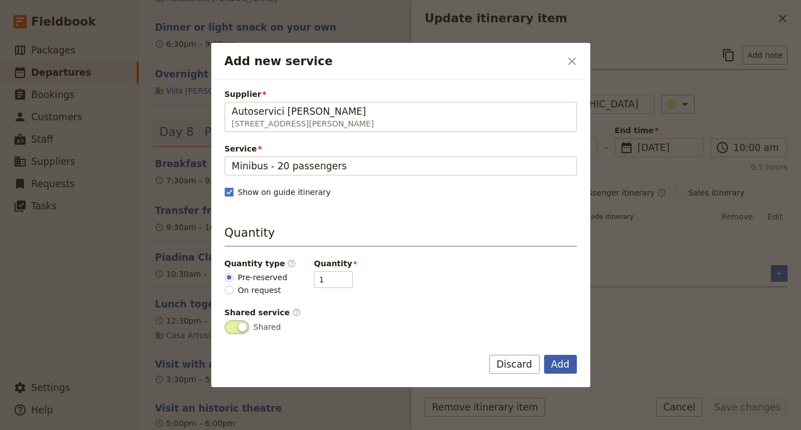
click at [560, 363] on button "Add" at bounding box center [560, 364] width 33 height 19
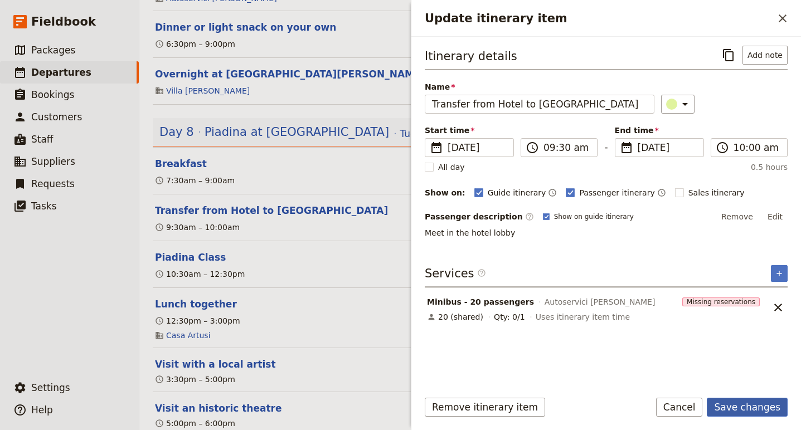
click at [746, 408] on button "Save changes" at bounding box center [746, 407] width 81 height 19
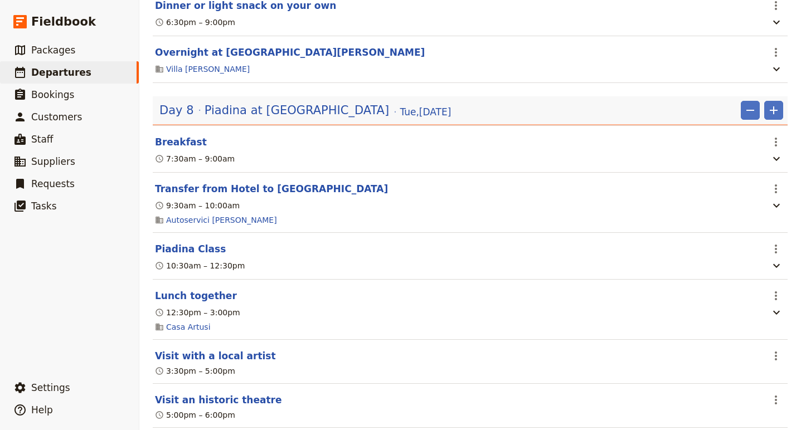
scroll to position [3765, 0]
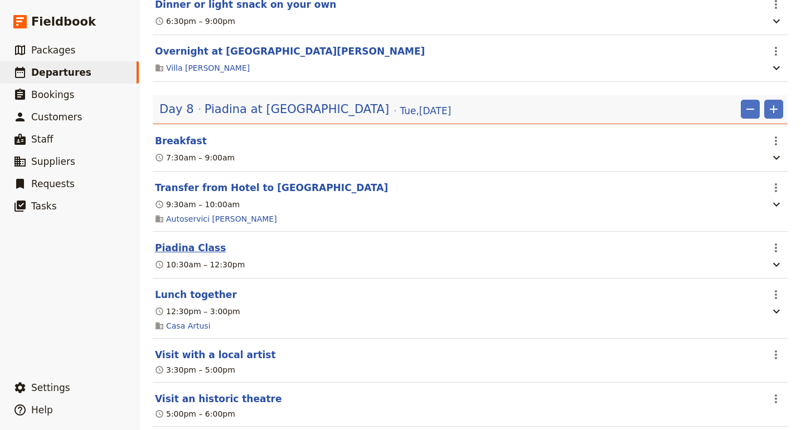
click at [182, 255] on button "Piadina Class" at bounding box center [190, 247] width 71 height 13
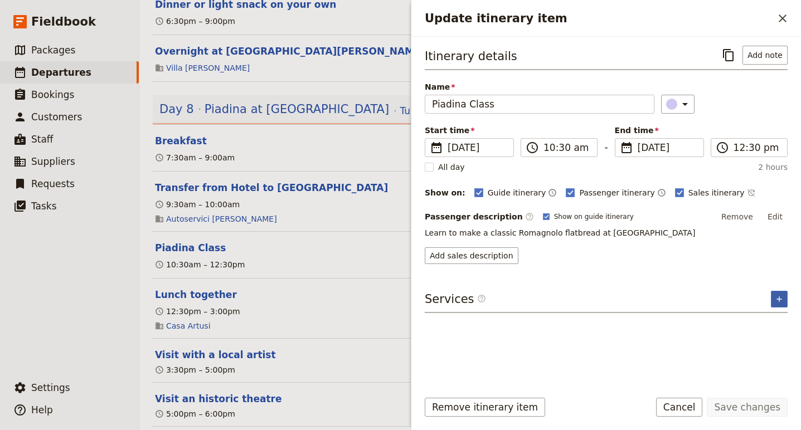
click at [778, 300] on icon "Add service inclusion" at bounding box center [778, 298] width 5 height 5
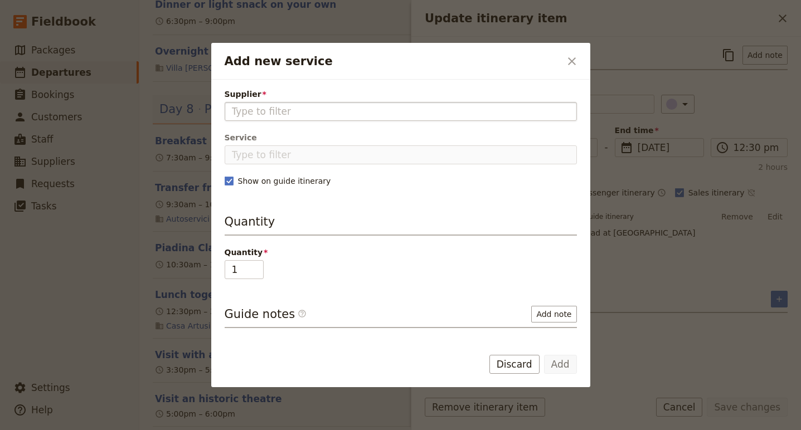
click at [308, 113] on input "Supplier" at bounding box center [401, 111] width 338 height 13
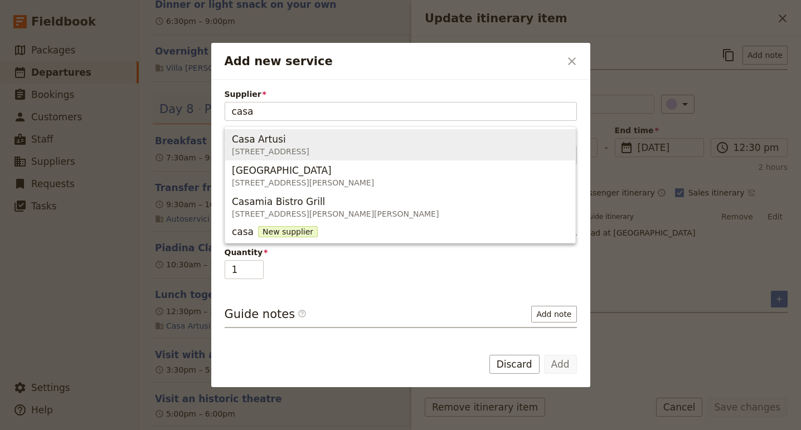
click at [268, 136] on span "Casa Artusi" at bounding box center [259, 139] width 54 height 13
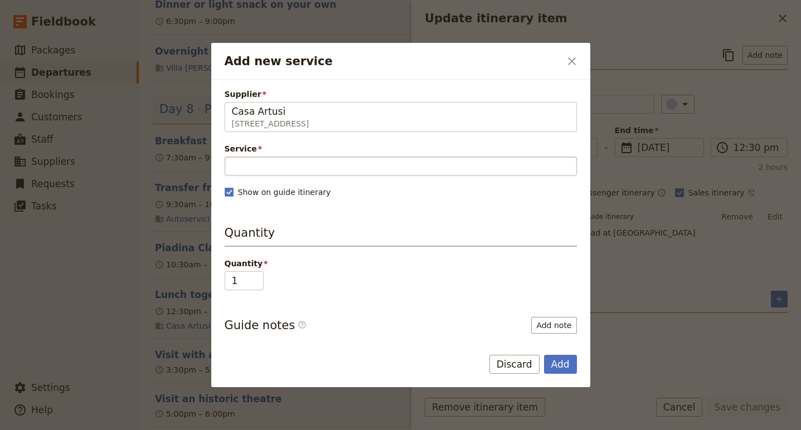
type input "Casa Artusi"
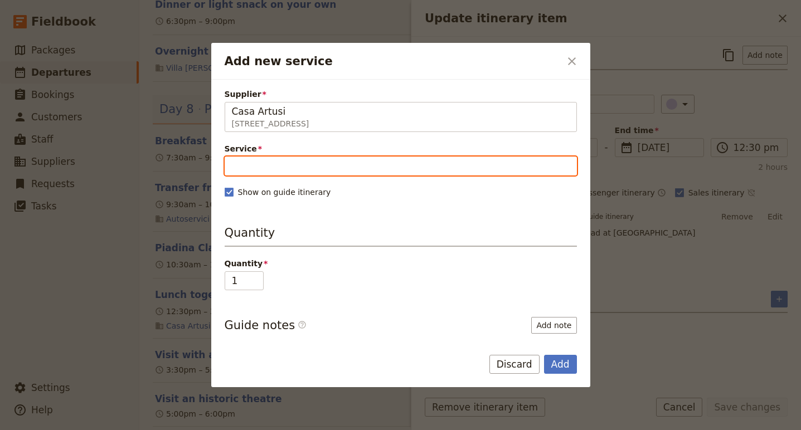
click at [313, 163] on input "Service" at bounding box center [401, 166] width 352 height 19
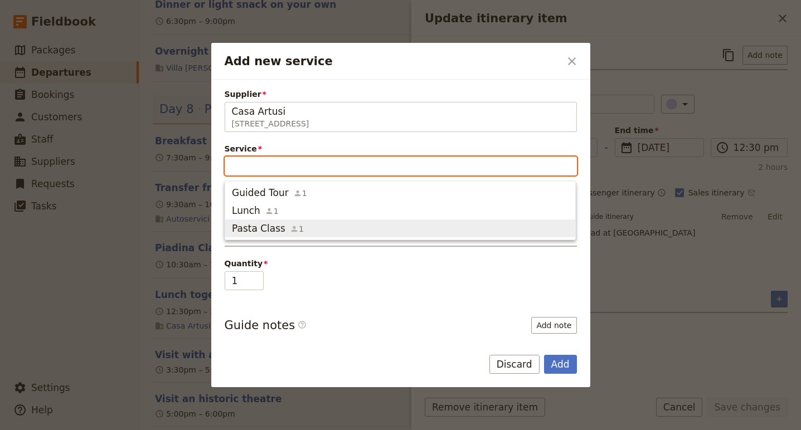
click at [290, 223] on span "1" at bounding box center [297, 228] width 14 height 11
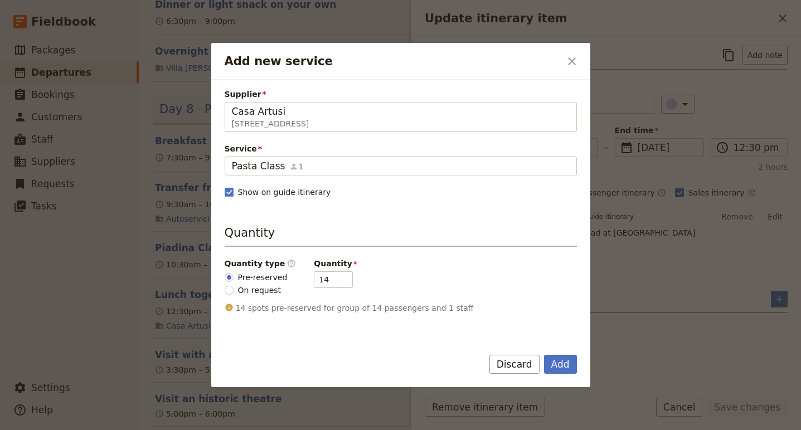
click at [260, 284] on div "Pre-reserved On request" at bounding box center [256, 283] width 63 height 25
click at [257, 291] on span "On request" at bounding box center [259, 290] width 43 height 11
click at [233, 291] on input "On request" at bounding box center [229, 290] width 9 height 9
radio input "true"
type input "0"
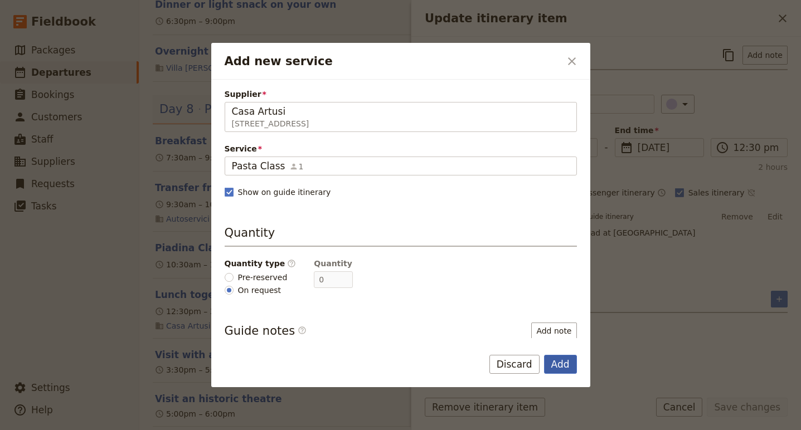
click at [559, 363] on button "Add" at bounding box center [560, 364] width 33 height 19
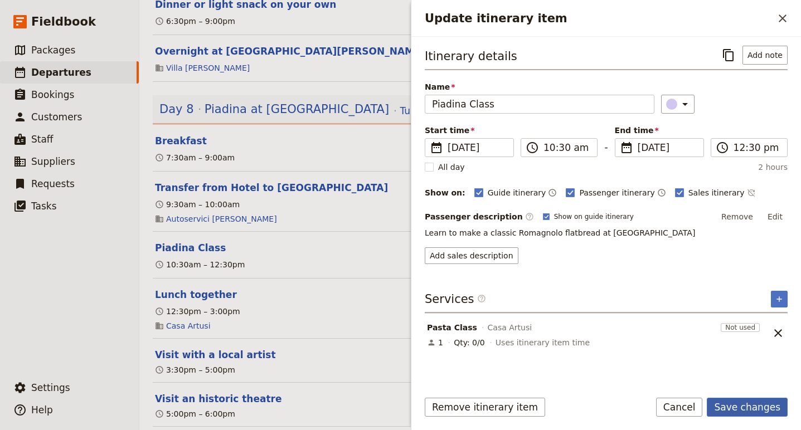
click at [747, 408] on button "Save changes" at bounding box center [746, 407] width 81 height 19
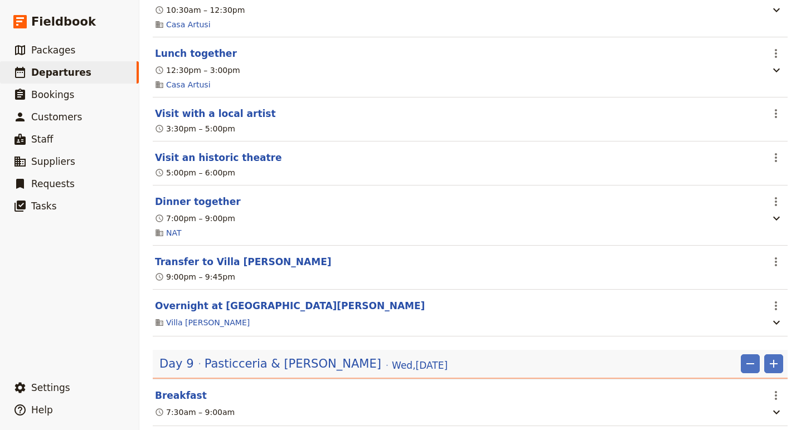
scroll to position [4021, 0]
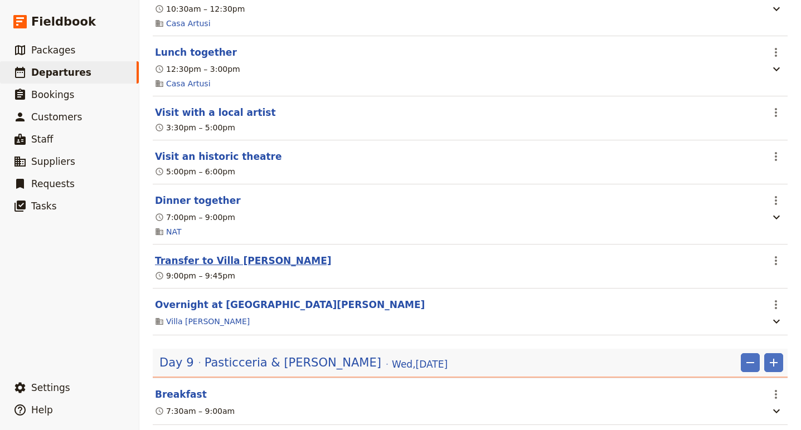
click at [226, 267] on button "Transfer to Villa Monty Banks" at bounding box center [243, 260] width 177 height 13
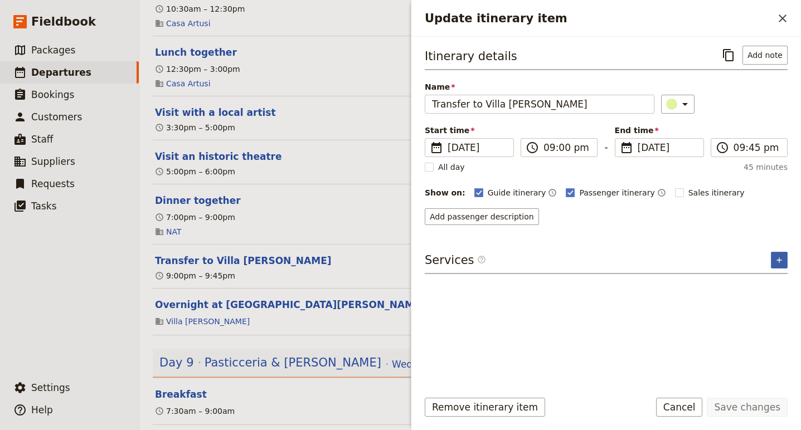
click at [774, 261] on icon "Add service inclusion" at bounding box center [778, 260] width 9 height 9
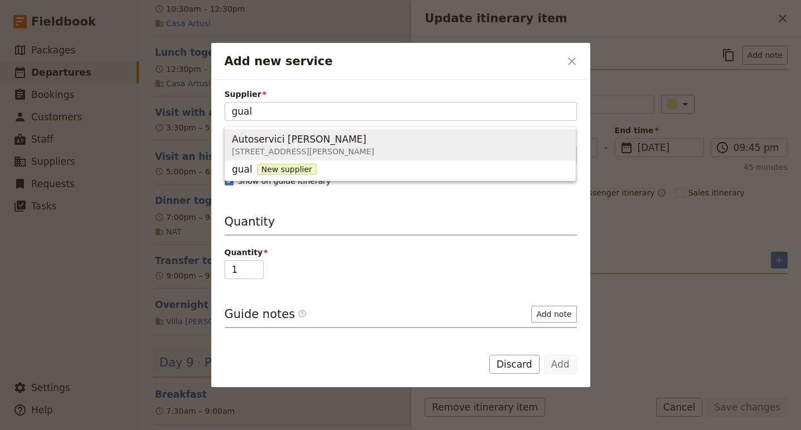
click at [305, 146] on span "Via G. Pastore, 285, Cesena FC 47522, Italy" at bounding box center [303, 151] width 142 height 11
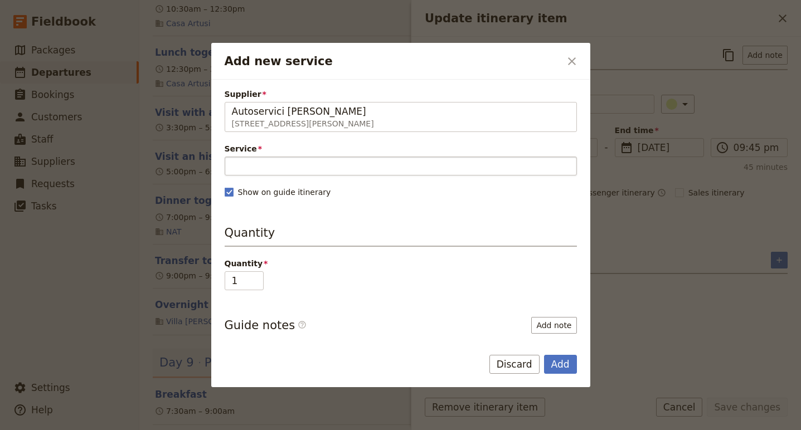
type input "Autoservici Gualtieri"
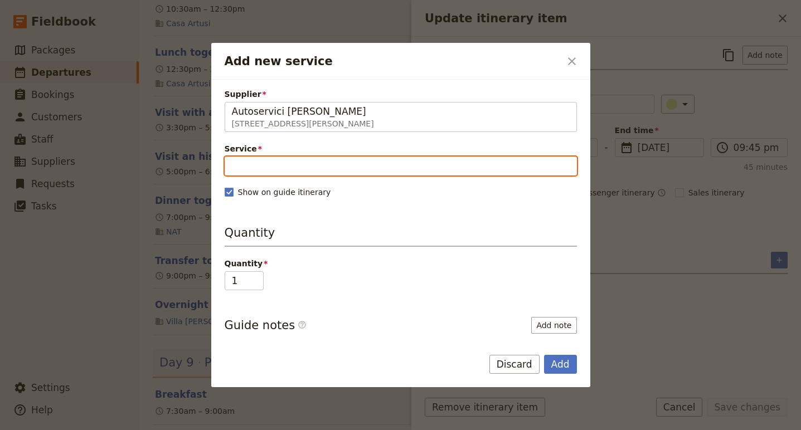
click at [317, 167] on input "Service" at bounding box center [401, 166] width 352 height 19
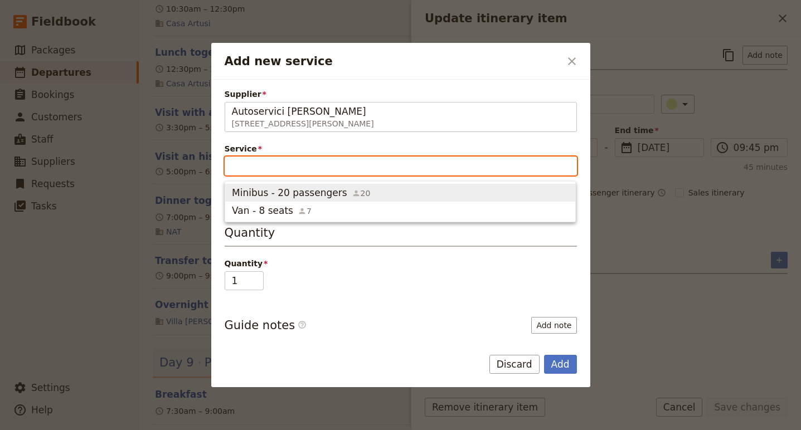
click at [316, 191] on span "Minibus - 20 passengers" at bounding box center [289, 192] width 115 height 13
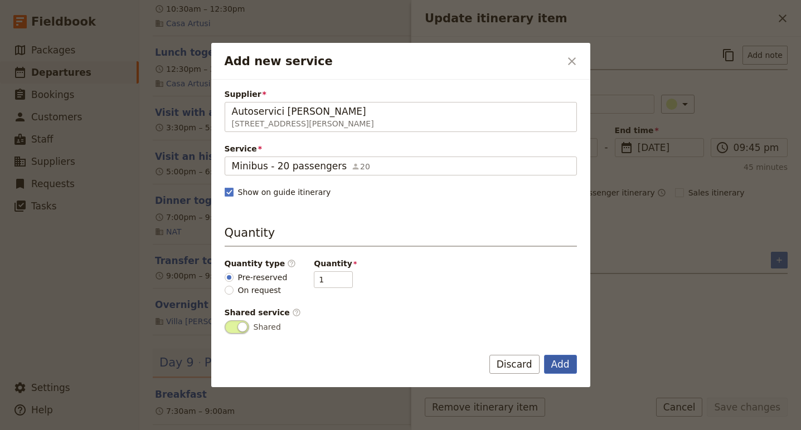
click at [562, 364] on button "Add" at bounding box center [560, 364] width 33 height 19
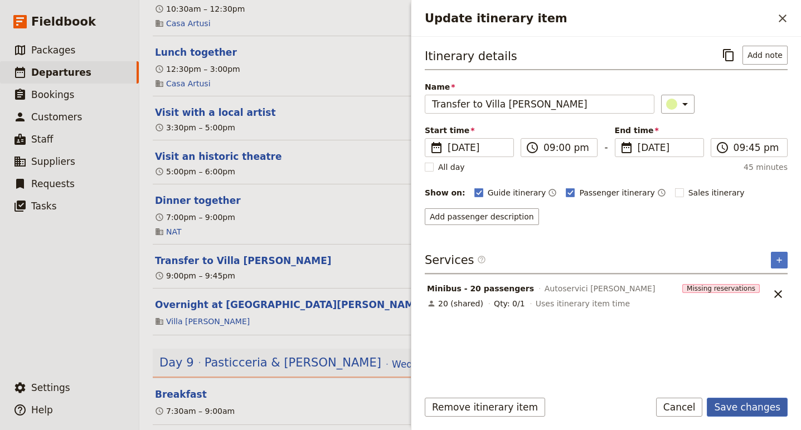
click at [733, 412] on button "Save changes" at bounding box center [746, 407] width 81 height 19
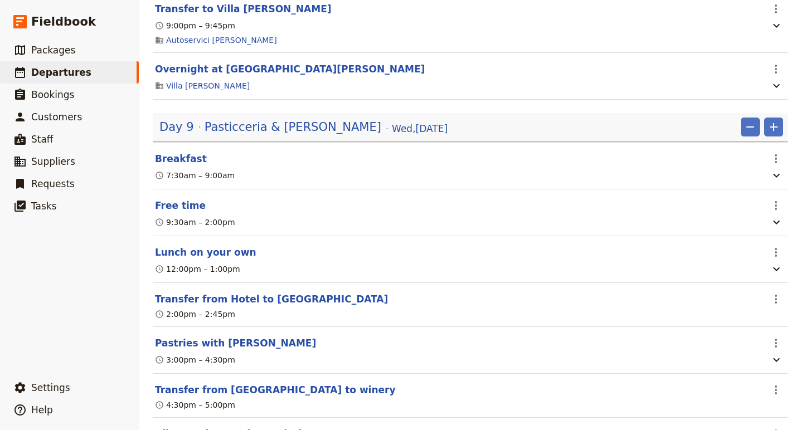
scroll to position [4289, 0]
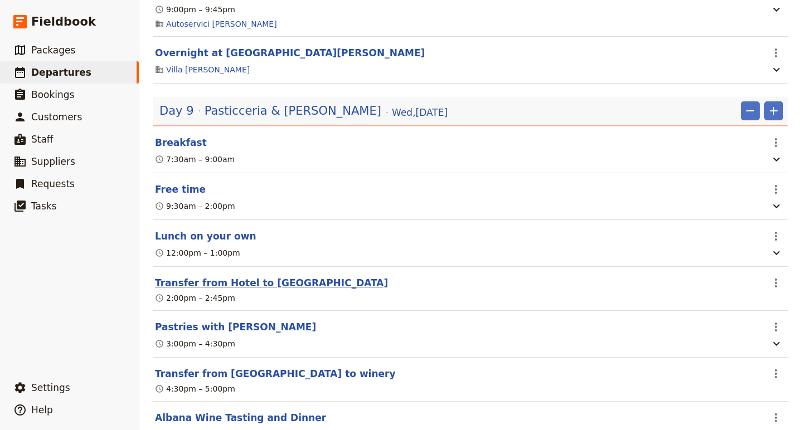
click at [253, 290] on button "Transfer from Hotel to Faenza" at bounding box center [271, 282] width 233 height 13
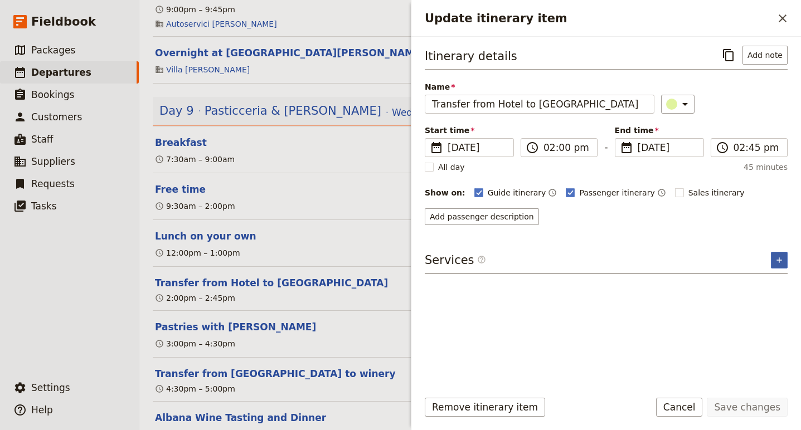
click at [777, 259] on icon "Add service inclusion" at bounding box center [778, 260] width 9 height 9
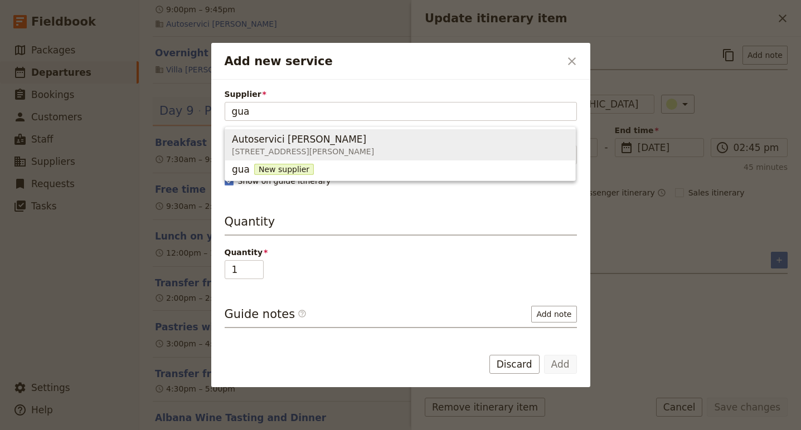
click at [370, 154] on span "Via G. Pastore, 285, Cesena FC 47522, Italy" at bounding box center [303, 151] width 142 height 11
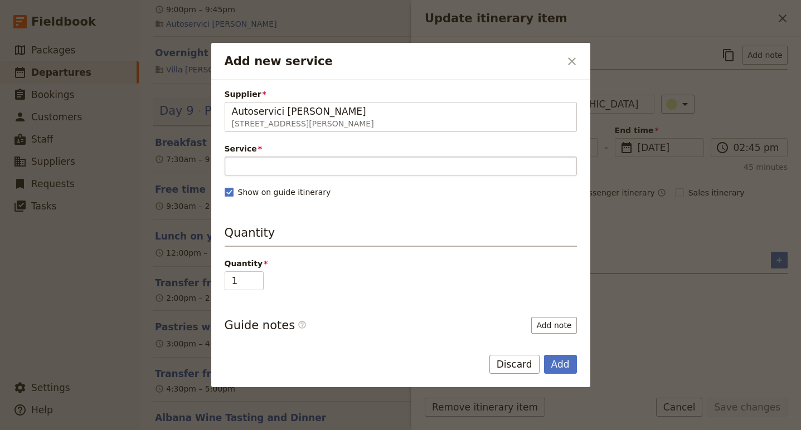
type input "Autoservici Gualtieri"
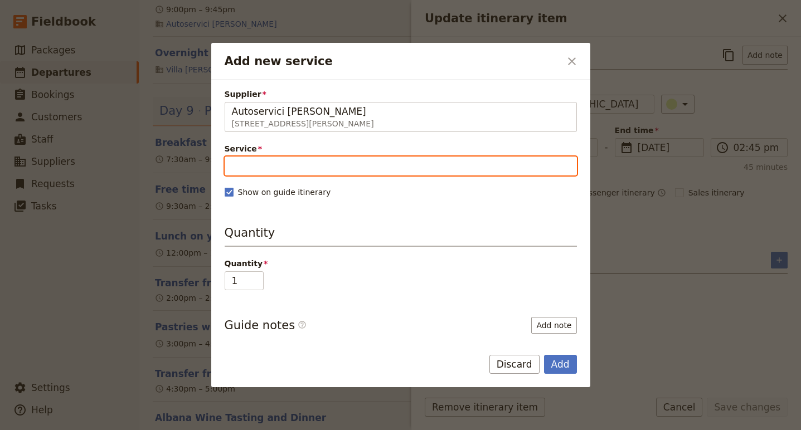
click at [382, 162] on input "Service" at bounding box center [401, 166] width 352 height 19
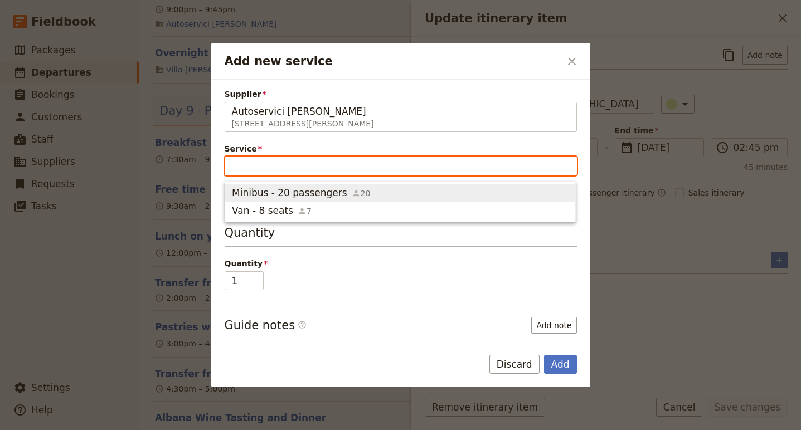
click at [376, 191] on span "Minibus - 20 passengers 20" at bounding box center [400, 192] width 336 height 13
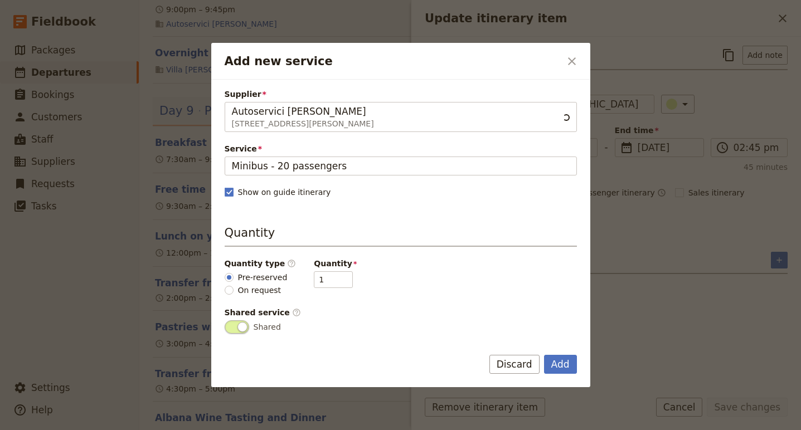
scroll to position [0, 0]
click at [562, 362] on button "Add" at bounding box center [560, 364] width 33 height 19
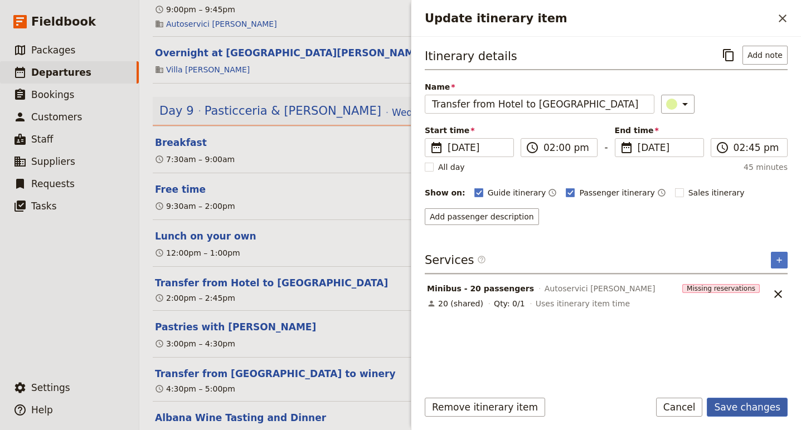
click at [738, 407] on button "Save changes" at bounding box center [746, 407] width 81 height 19
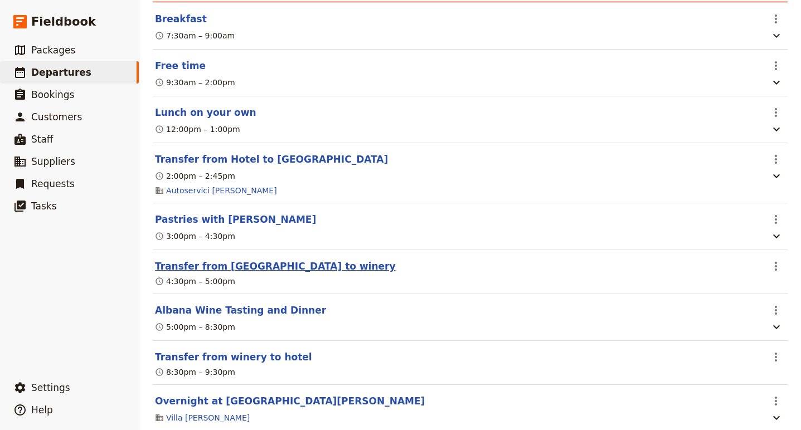
scroll to position [4417, 0]
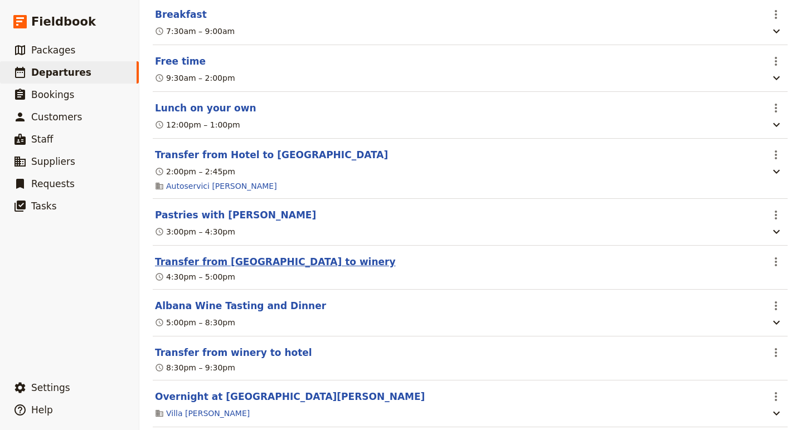
click at [272, 269] on button "Transfer from Faenza to winery" at bounding box center [275, 261] width 241 height 13
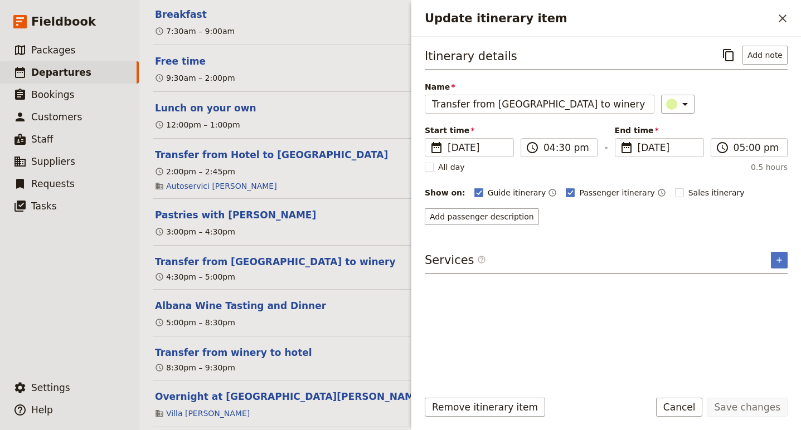
click at [765, 255] on div "Services ​ ​" at bounding box center [605, 263] width 363 height 22
click at [770, 258] on button "​" at bounding box center [778, 260] width 17 height 17
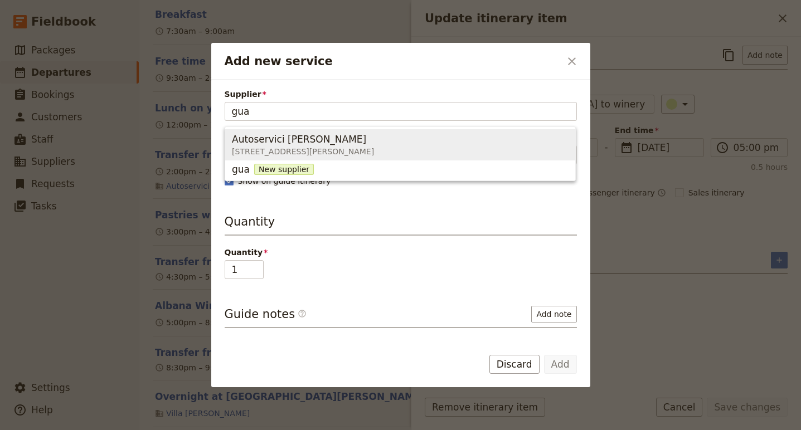
click at [326, 144] on div "Autoservici Gualtieri" at bounding box center [303, 139] width 142 height 13
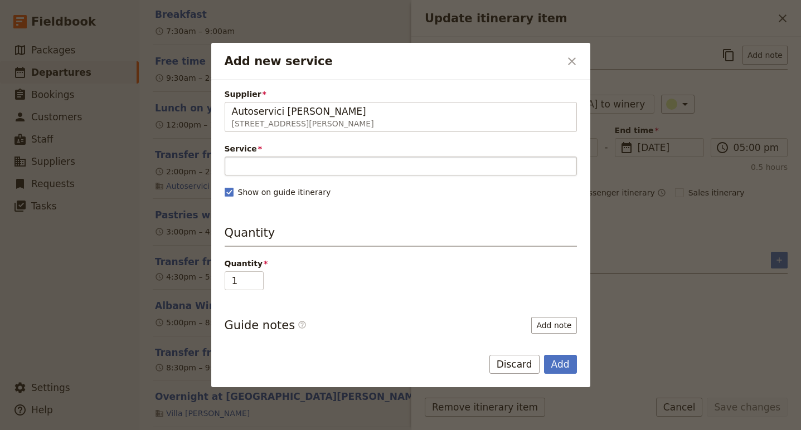
type input "Autoservici Gualtieri"
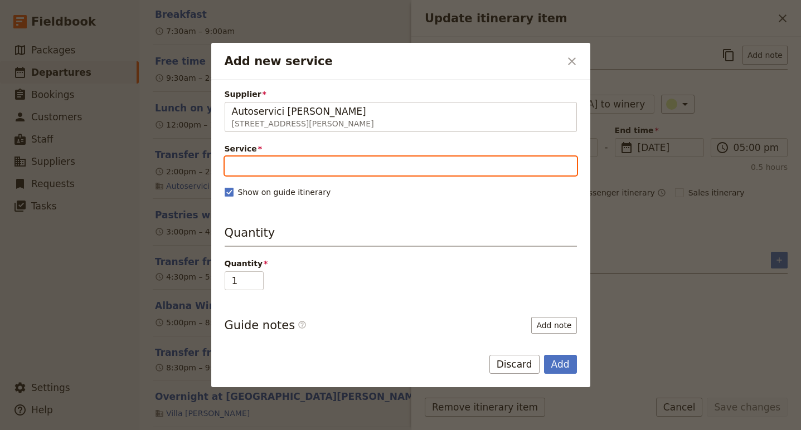
click at [327, 173] on input "Service" at bounding box center [401, 166] width 352 height 19
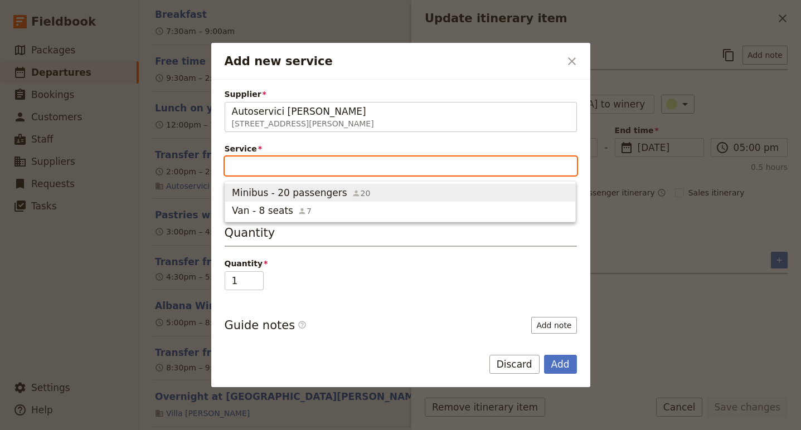
click at [335, 199] on button "Minibus - 20 passengers 20" at bounding box center [400, 193] width 350 height 18
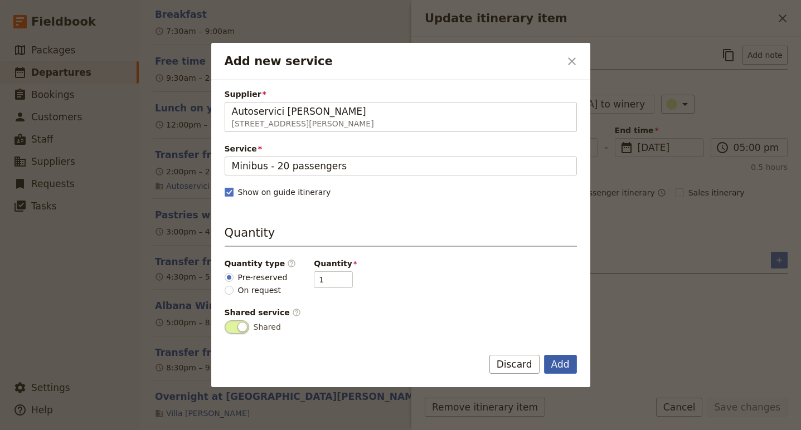
click at [566, 365] on button "Add" at bounding box center [560, 364] width 33 height 19
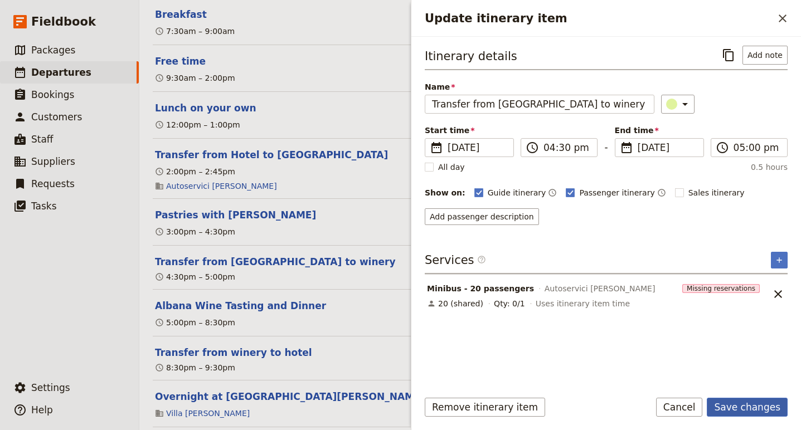
click at [735, 406] on button "Save changes" at bounding box center [746, 407] width 81 height 19
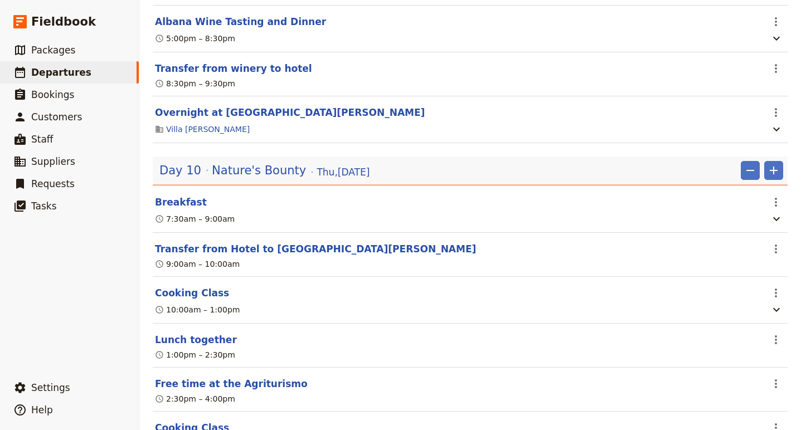
scroll to position [4721, 0]
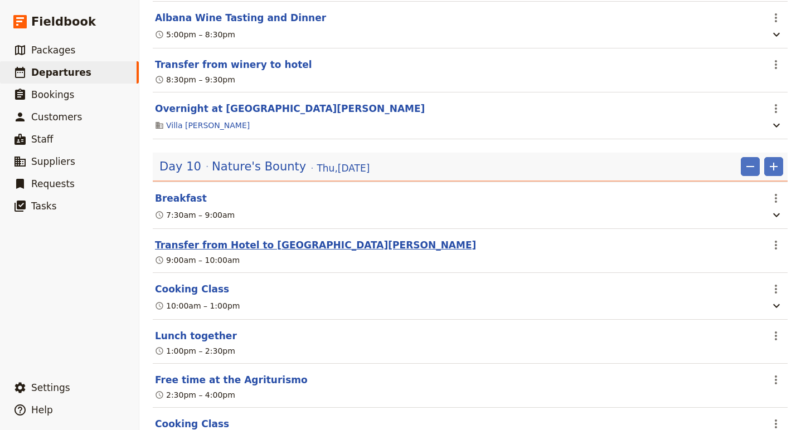
click at [263, 252] on button "Transfer from Hotel to Ca' Ridolfi" at bounding box center [315, 244] width 321 height 13
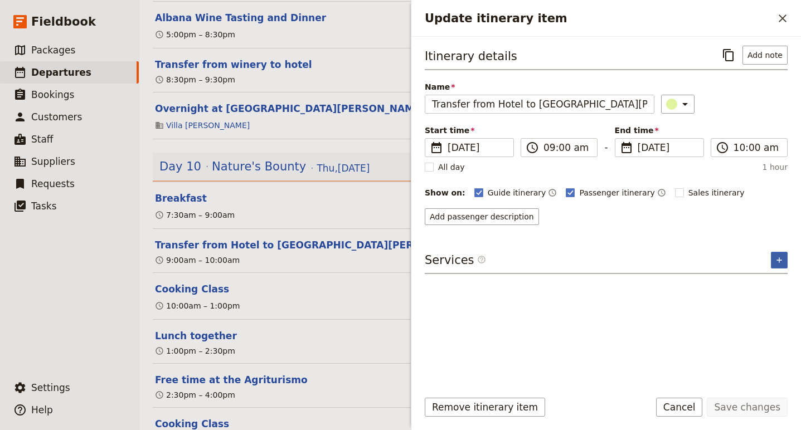
click at [782, 257] on icon "Add service inclusion" at bounding box center [778, 260] width 9 height 9
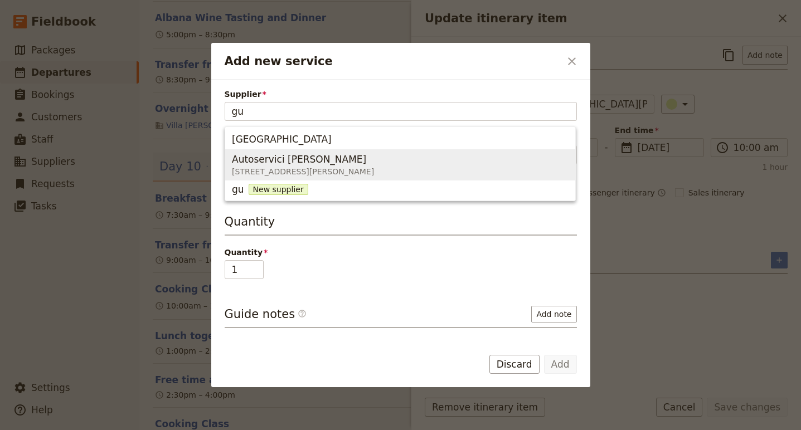
click at [269, 161] on span "Autoservici Gualtieri" at bounding box center [299, 159] width 134 height 13
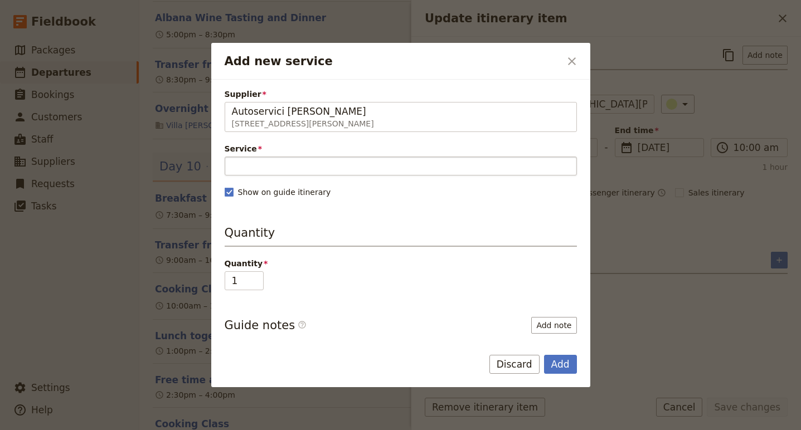
type input "Autoservici Gualtieri"
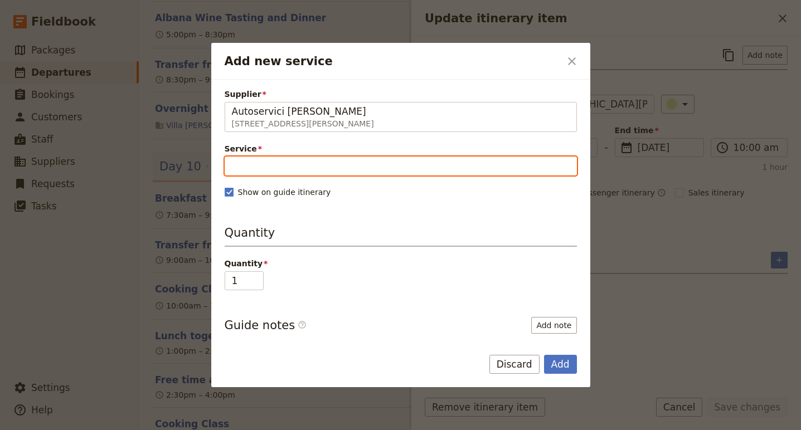
click at [308, 160] on input "Service" at bounding box center [401, 166] width 352 height 19
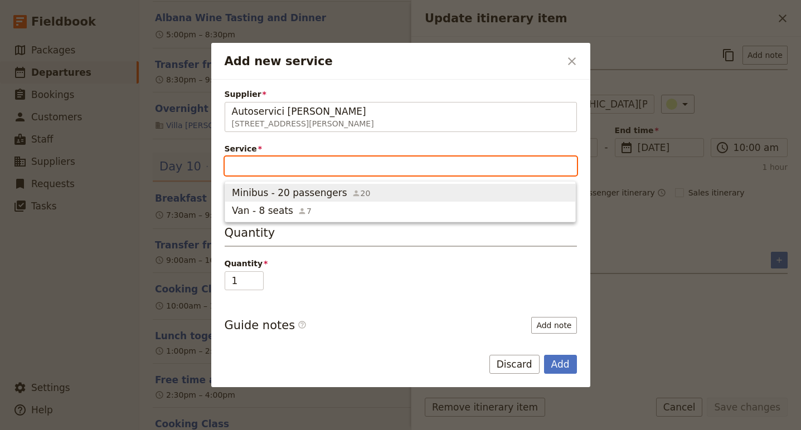
click at [308, 188] on span "Minibus - 20 passengers" at bounding box center [289, 192] width 115 height 13
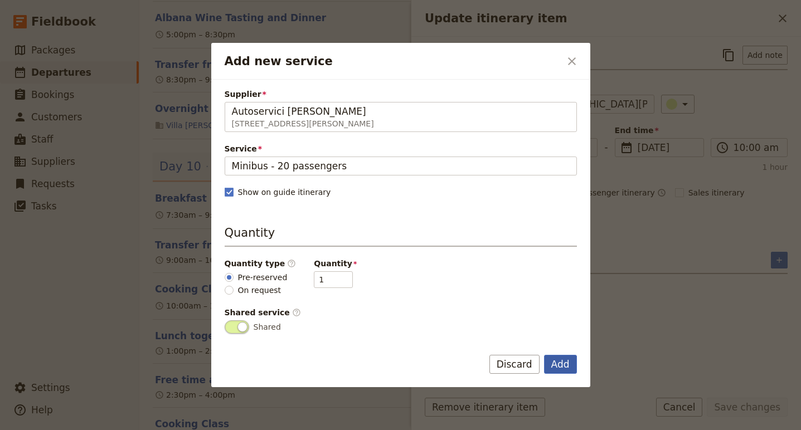
click at [557, 369] on button "Add" at bounding box center [560, 364] width 33 height 19
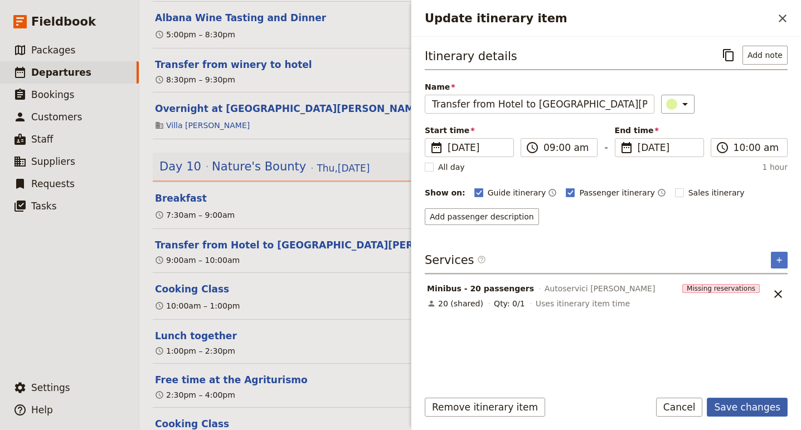
click at [763, 412] on button "Save changes" at bounding box center [746, 407] width 81 height 19
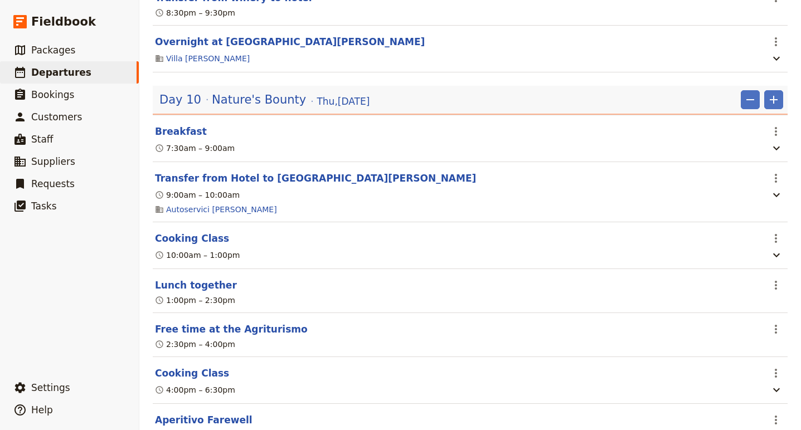
scroll to position [4808, 0]
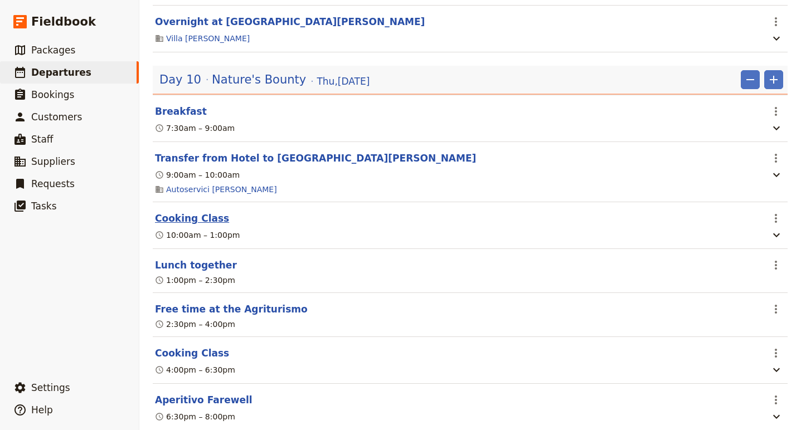
click at [194, 225] on button "Cooking Class" at bounding box center [192, 218] width 74 height 13
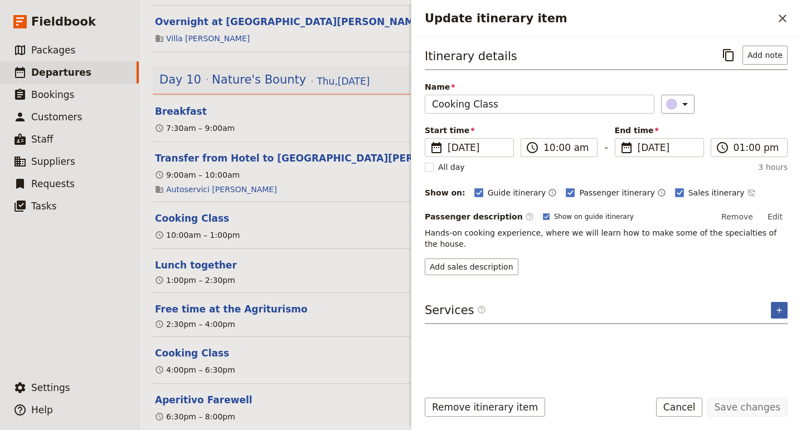
click at [777, 306] on icon "Add service inclusion" at bounding box center [778, 310] width 9 height 9
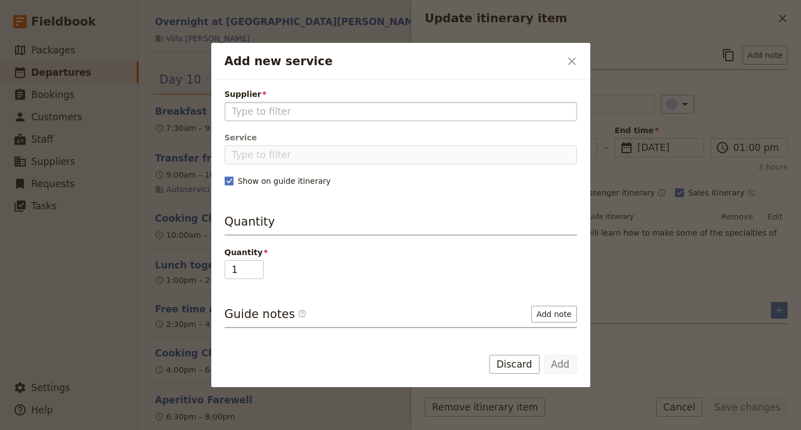
click at [299, 114] on input "Supplier" at bounding box center [401, 111] width 338 height 13
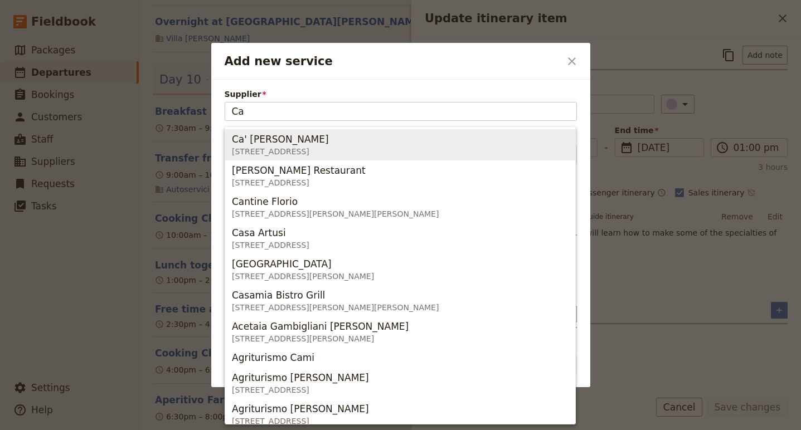
click at [273, 140] on span "Ca' Ridolfi" at bounding box center [280, 139] width 97 height 13
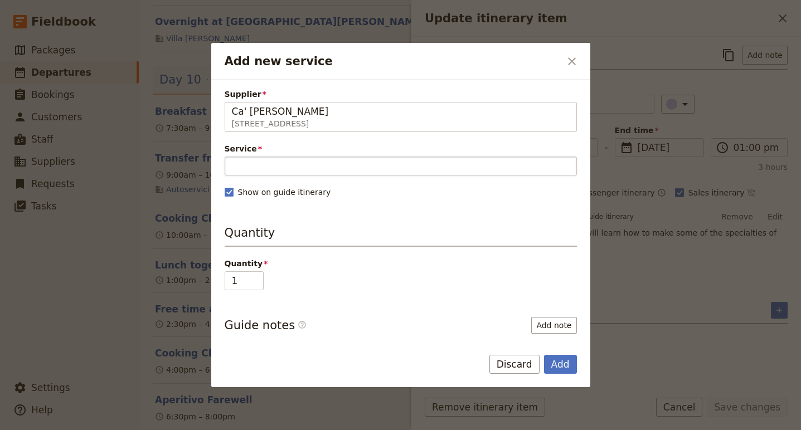
type input "Ca' Ridolfi"
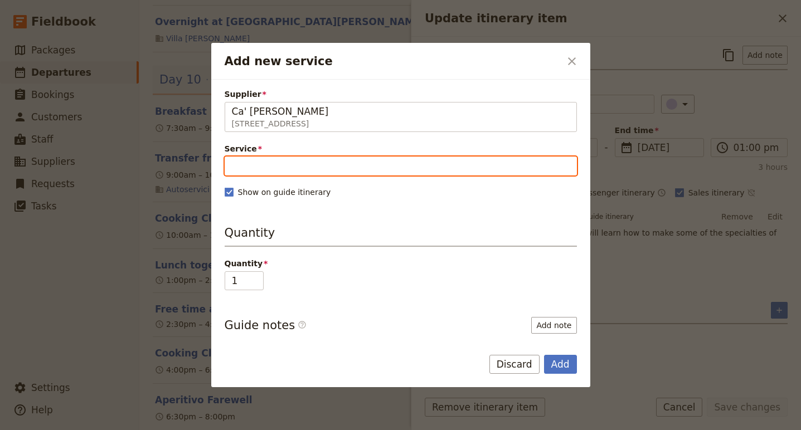
click at [331, 160] on input "Service" at bounding box center [401, 166] width 352 height 19
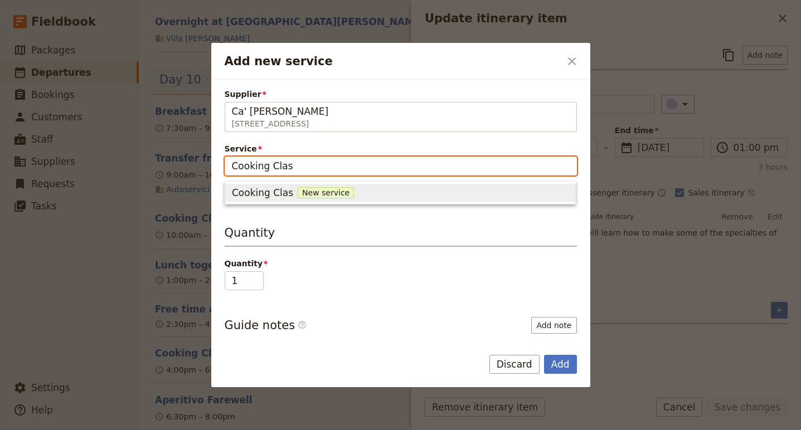
type input "Cooking Class"
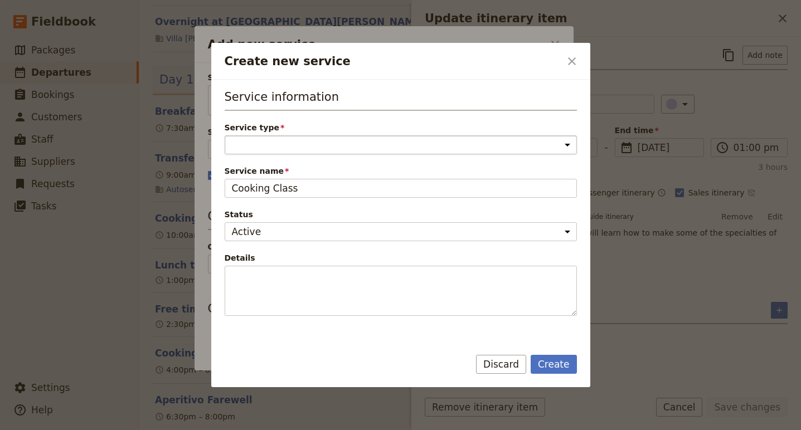
click at [322, 148] on select "Accommodation Activity Transport Flight Food and beverage Other" at bounding box center [401, 144] width 352 height 19
select select "ActivityService"
click at [557, 365] on button "Create" at bounding box center [553, 364] width 46 height 19
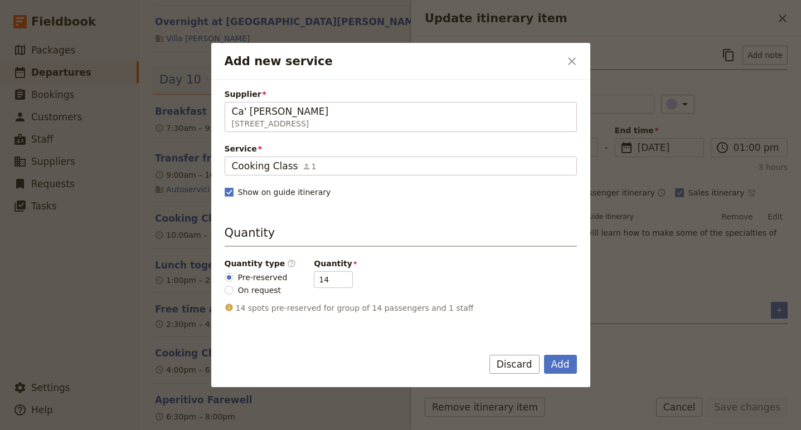
click at [270, 290] on span "On request" at bounding box center [259, 290] width 43 height 11
click at [233, 290] on input "On request" at bounding box center [229, 290] width 9 height 9
radio input "true"
type input "0"
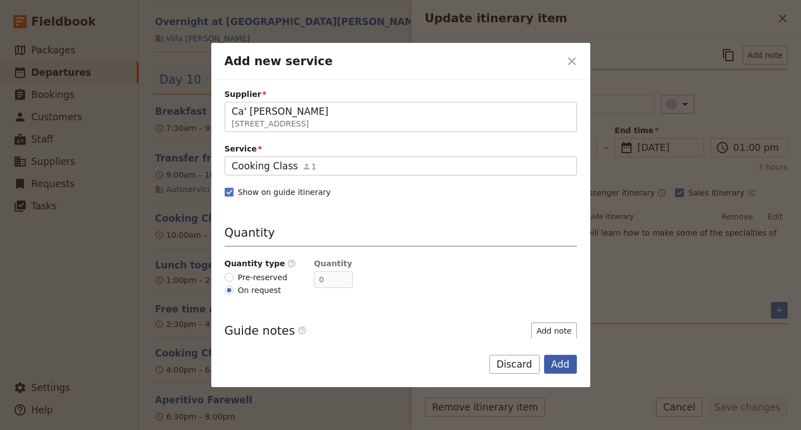
click at [565, 367] on button "Add" at bounding box center [560, 364] width 33 height 19
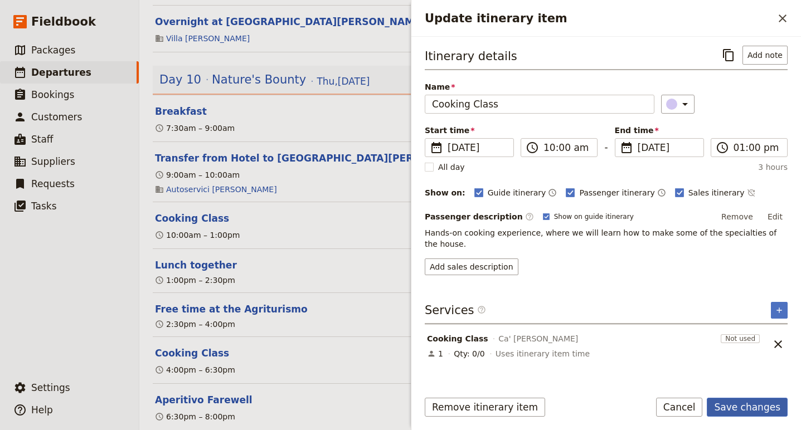
click at [753, 402] on button "Save changes" at bounding box center [746, 407] width 81 height 19
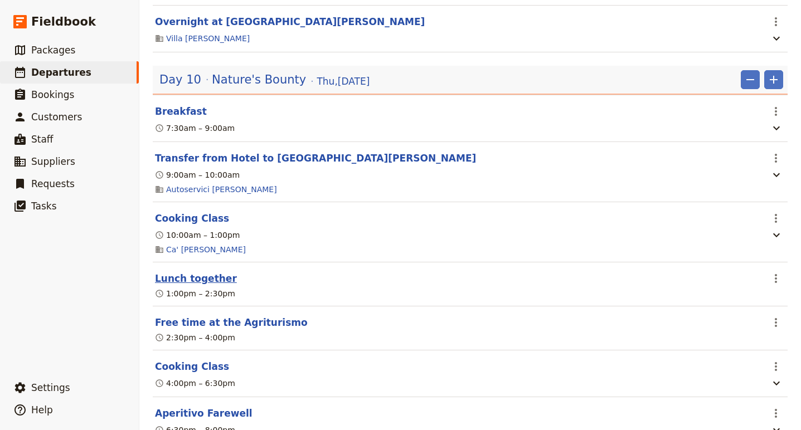
click at [202, 285] on button "Lunch together" at bounding box center [196, 278] width 82 height 13
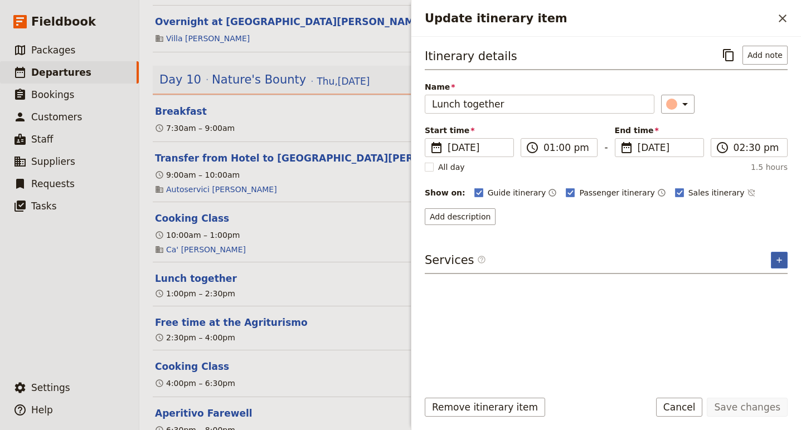
click at [772, 261] on button "​" at bounding box center [778, 260] width 17 height 17
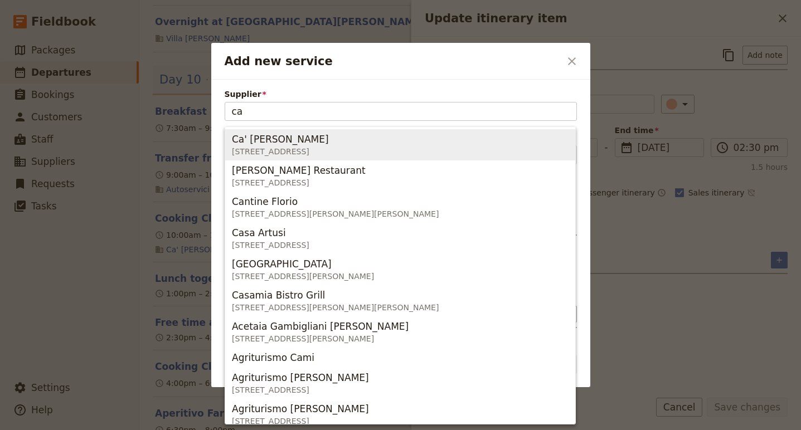
click at [290, 155] on span "Via del Dottore 33, Gambellara RA 48124, Italy" at bounding box center [280, 151] width 97 height 11
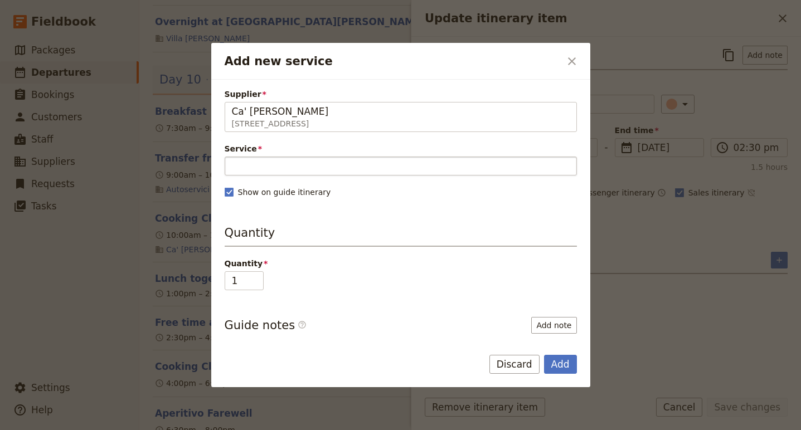
type input "Ca' Ridolfi"
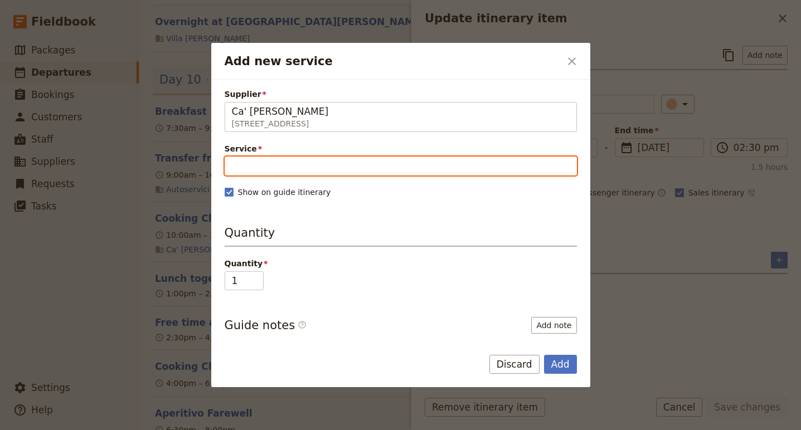
click at [279, 171] on input "Service" at bounding box center [401, 166] width 352 height 19
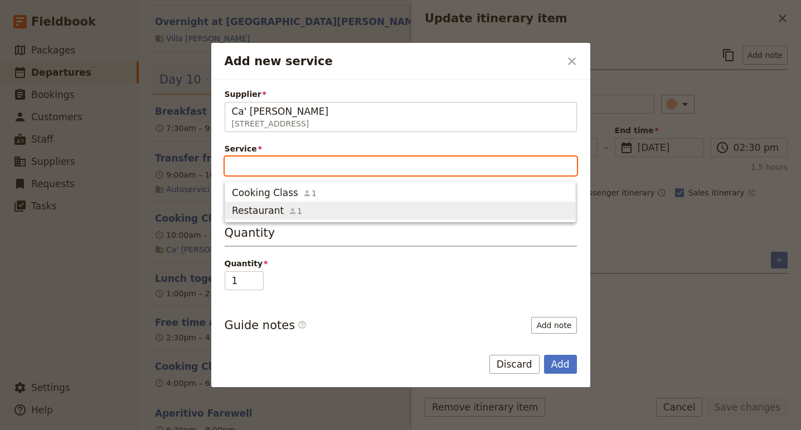
click at [272, 211] on span "Restaurant" at bounding box center [258, 210] width 52 height 13
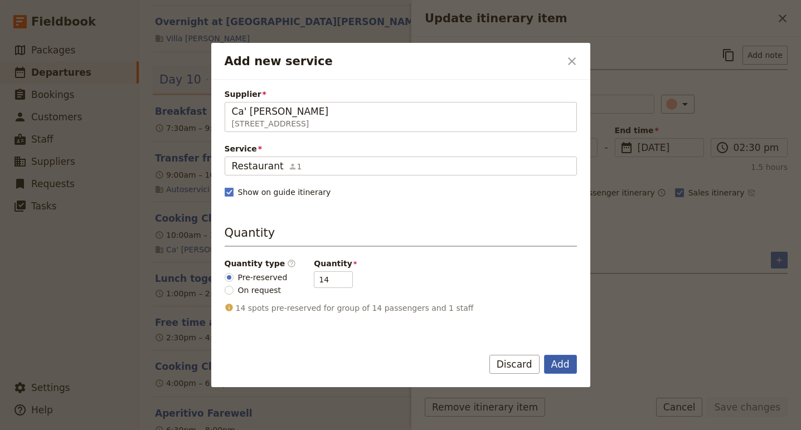
click at [556, 367] on button "Add" at bounding box center [560, 364] width 33 height 19
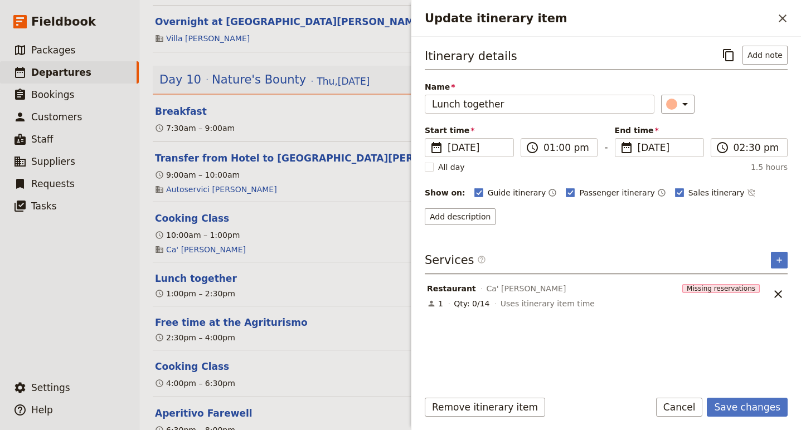
click at [439, 288] on span "Restaurant" at bounding box center [451, 288] width 49 height 11
click at [441, 293] on span "Restaurant" at bounding box center [451, 288] width 49 height 11
click at [750, 407] on button "Save changes" at bounding box center [746, 407] width 81 height 19
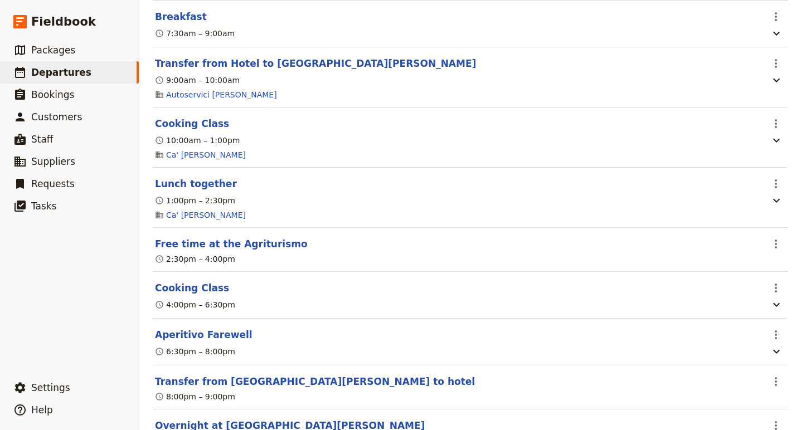
scroll to position [4907, 0]
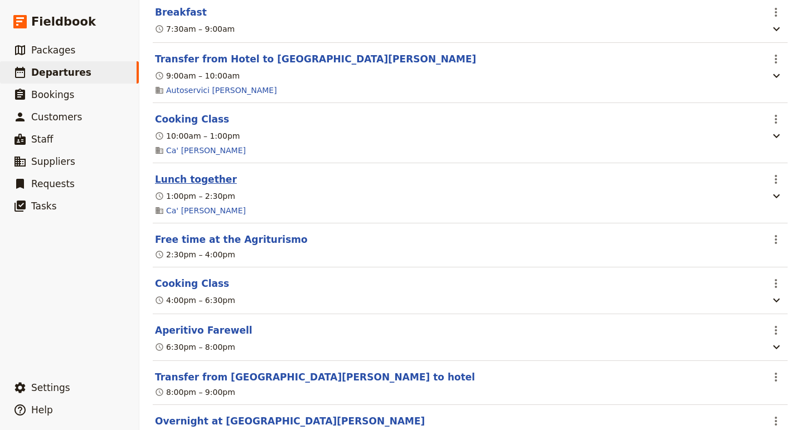
click at [180, 186] on button "Lunch together" at bounding box center [196, 179] width 82 height 13
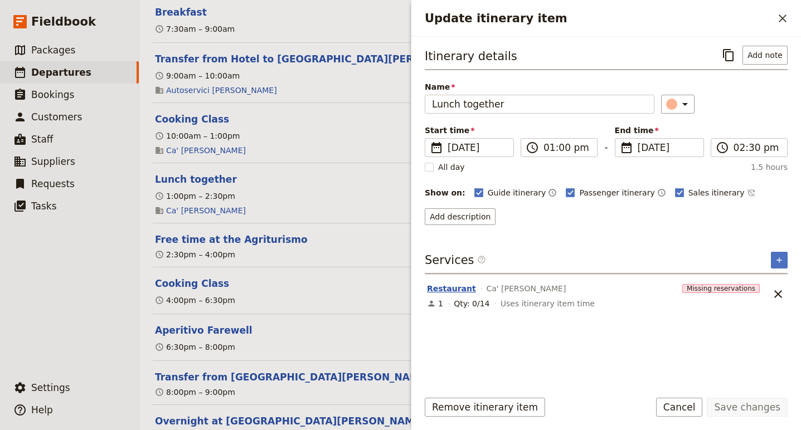
click at [452, 286] on button "Restaurant" at bounding box center [451, 288] width 49 height 11
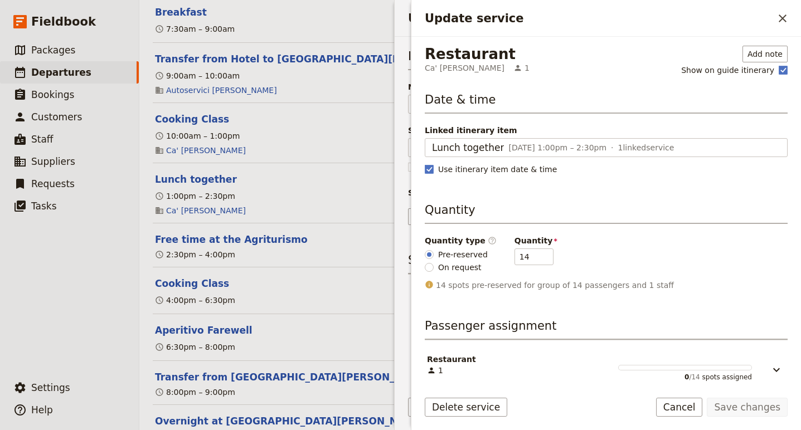
click at [441, 263] on span "On request" at bounding box center [459, 267] width 43 height 11
click at [433, 263] on input "On request" at bounding box center [428, 267] width 9 height 9
radio input "true"
type input "0"
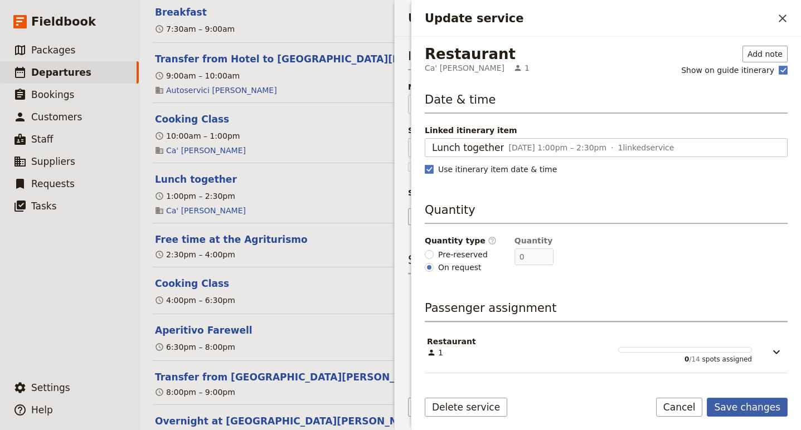
click at [749, 408] on button "Save changes" at bounding box center [746, 407] width 81 height 19
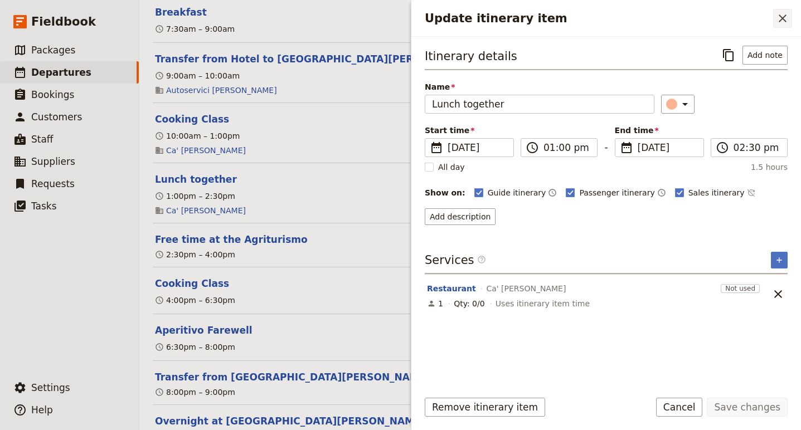
click at [782, 15] on icon "Close drawer" at bounding box center [781, 18] width 13 height 13
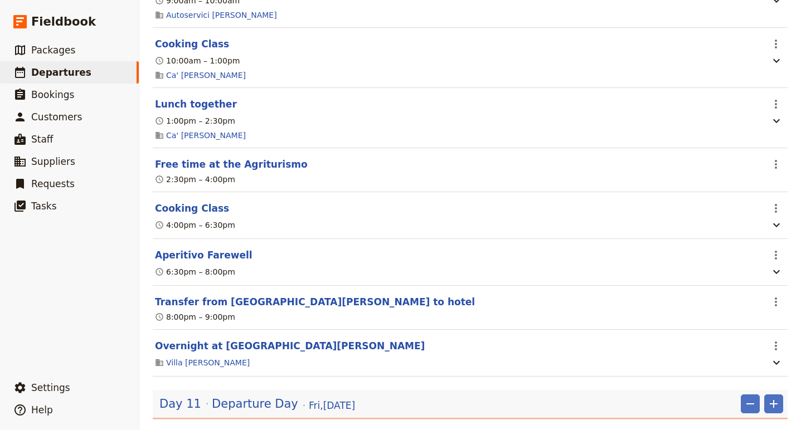
scroll to position [4985, 0]
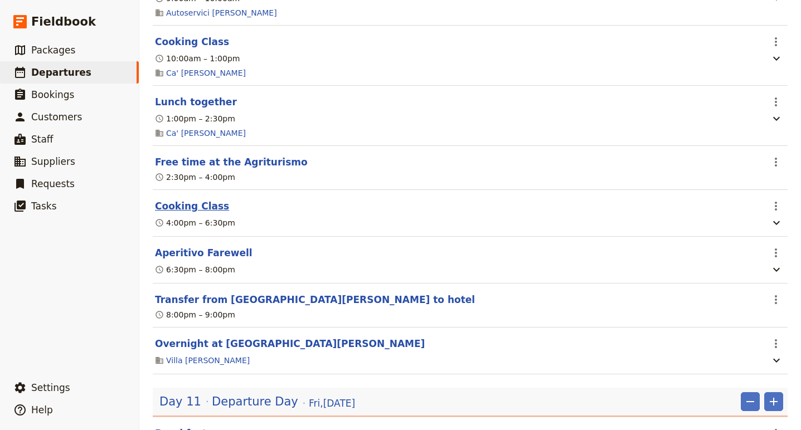
click at [213, 213] on button "Cooking Class" at bounding box center [192, 205] width 74 height 13
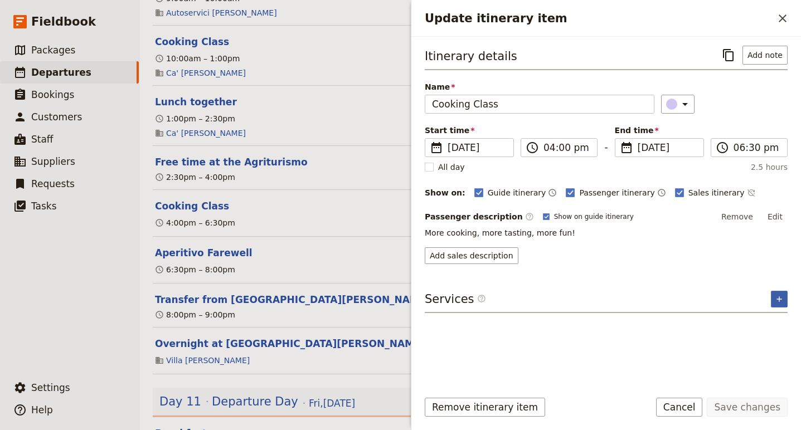
click at [782, 300] on icon "Add service inclusion" at bounding box center [778, 299] width 9 height 9
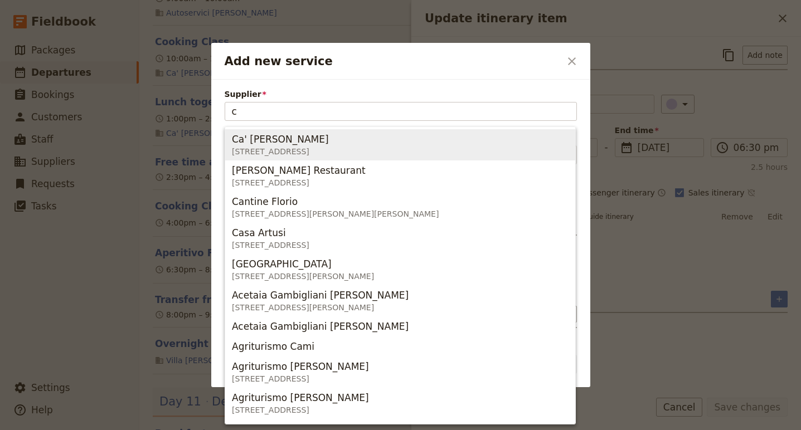
click at [272, 152] on span "Via del Dottore 33, Gambellara RA 48124, Italy" at bounding box center [280, 151] width 97 height 11
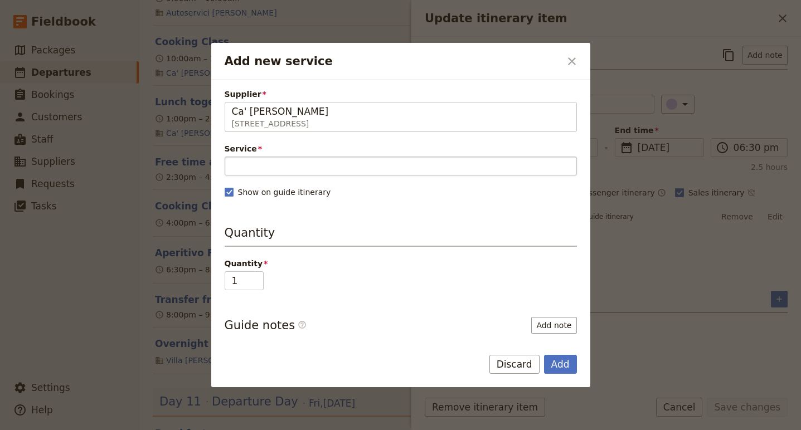
type input "Ca' Ridolfi"
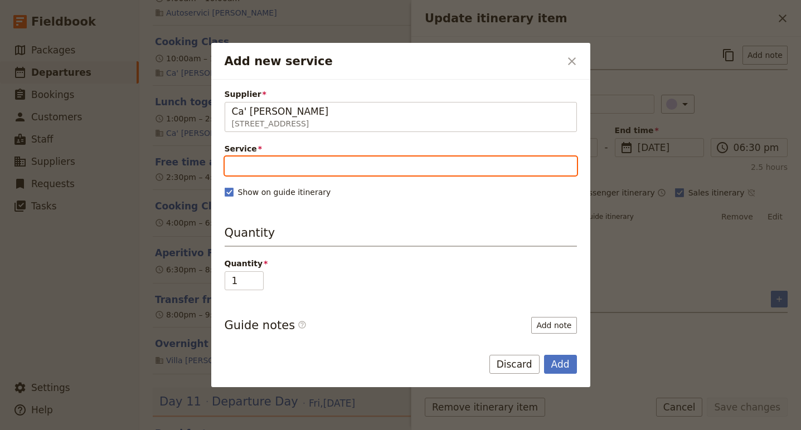
click at [268, 168] on input "Service" at bounding box center [401, 166] width 352 height 19
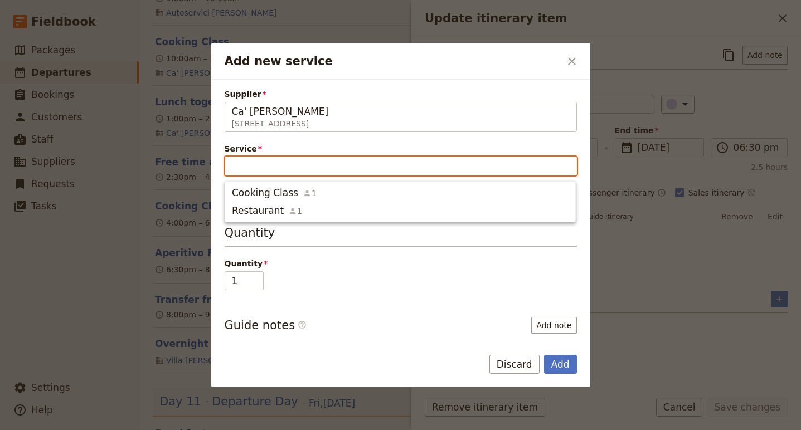
type input "c"
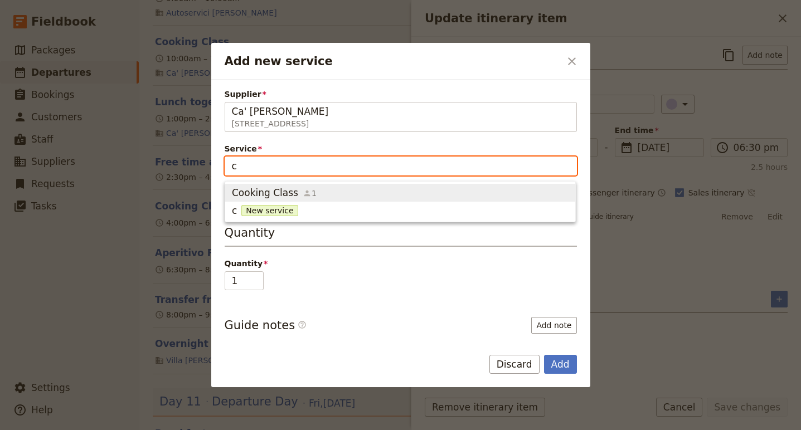
click at [273, 193] on span "Cooking Class" at bounding box center [265, 192] width 66 height 13
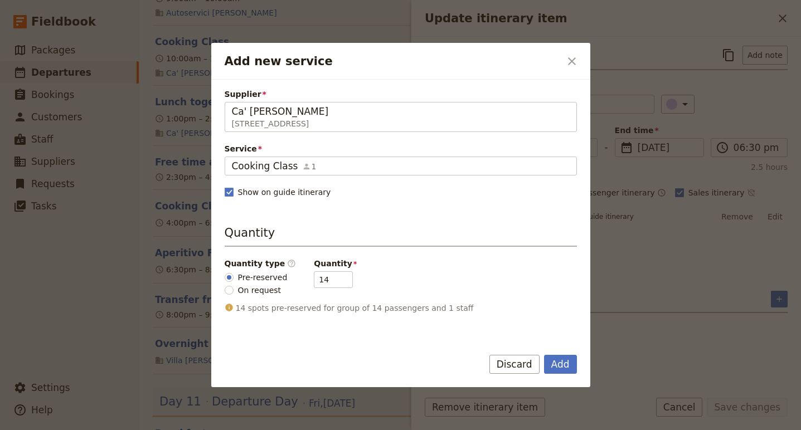
click at [266, 294] on span "On request" at bounding box center [259, 290] width 43 height 11
click at [233, 294] on input "On request" at bounding box center [229, 290] width 9 height 9
radio input "true"
type input "0"
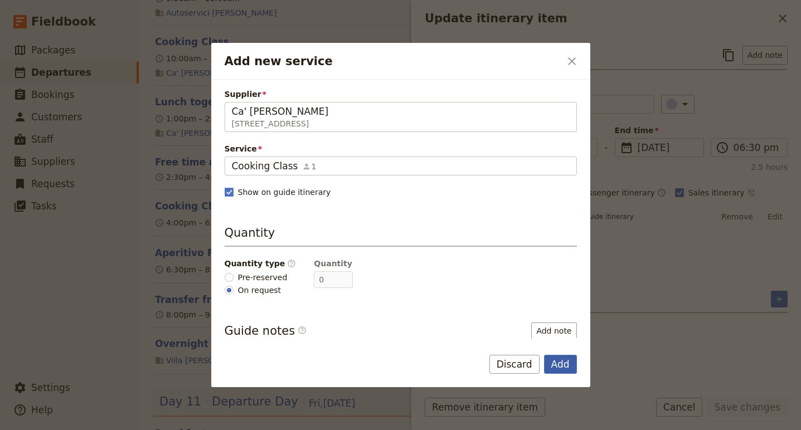
click at [560, 362] on button "Add" at bounding box center [560, 364] width 33 height 19
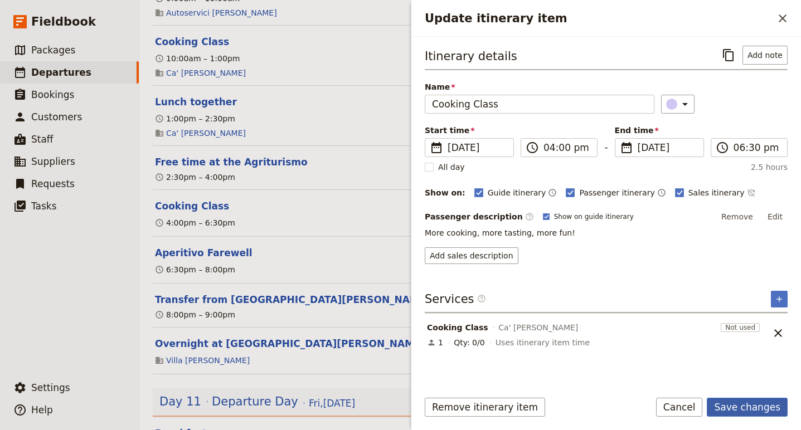
click at [749, 412] on button "Save changes" at bounding box center [746, 407] width 81 height 19
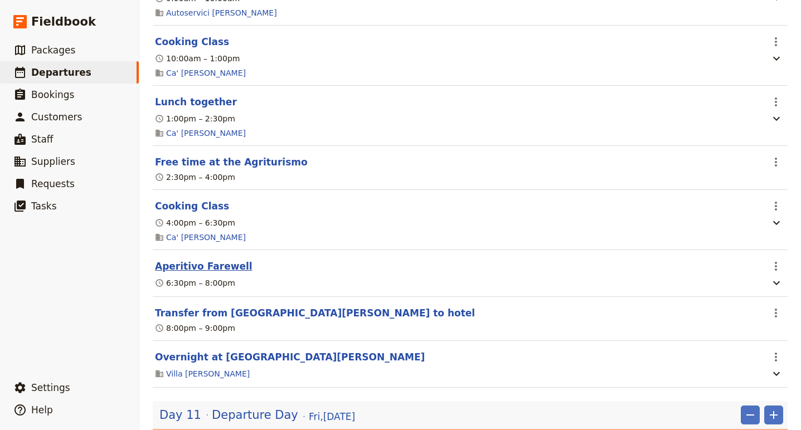
click at [208, 273] on button "Aperitivo Farewell" at bounding box center [203, 266] width 97 height 13
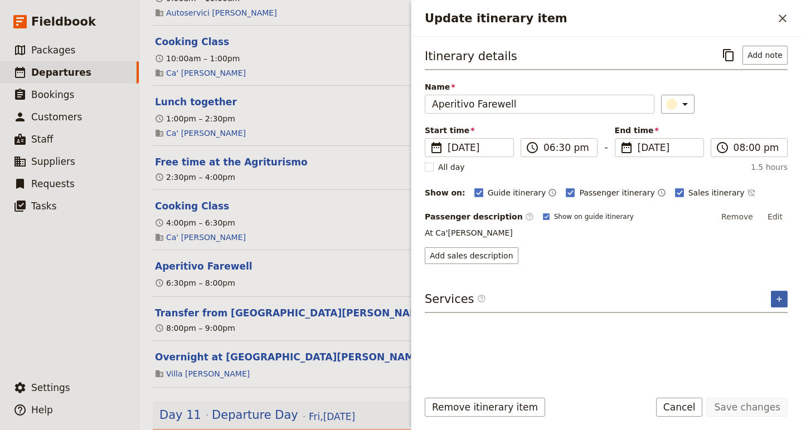
click at [780, 295] on icon "Add service inclusion" at bounding box center [778, 299] width 9 height 9
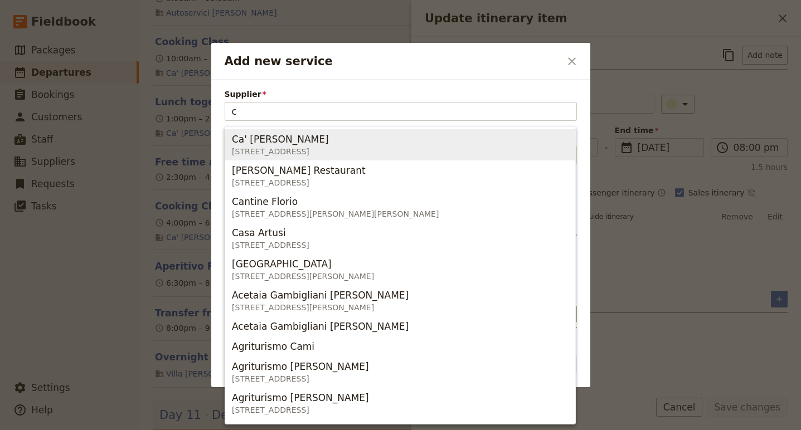
click at [290, 140] on div "Ca' Ridolfi" at bounding box center [280, 139] width 97 height 13
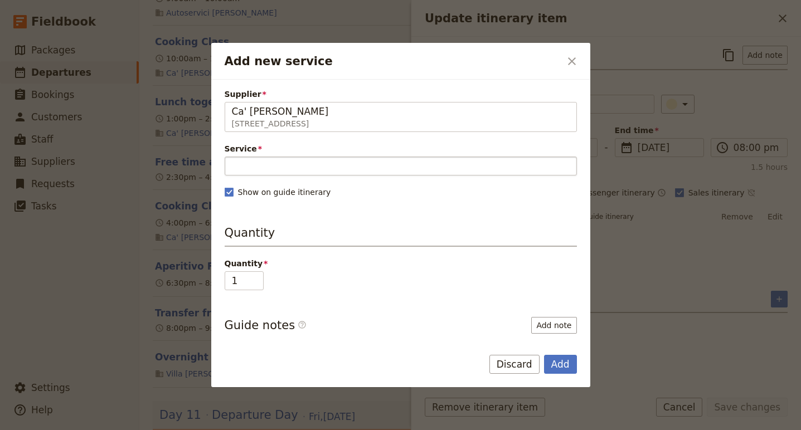
type input "Ca' Ridolfi"
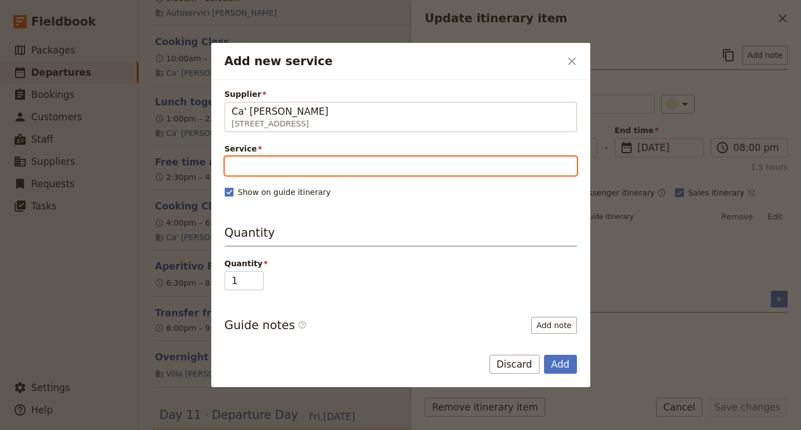
click at [264, 159] on input "Service" at bounding box center [401, 166] width 352 height 19
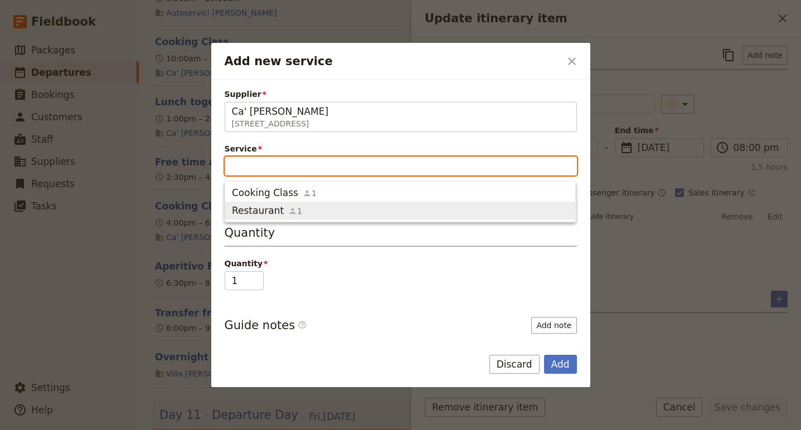
click at [262, 208] on span "Restaurant" at bounding box center [258, 210] width 52 height 13
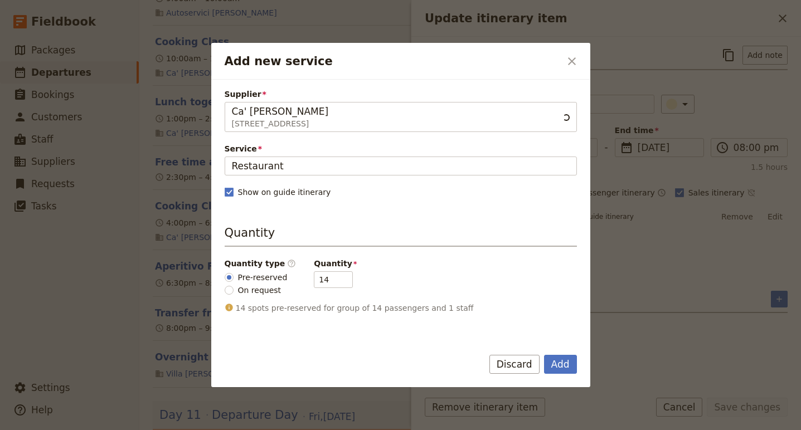
scroll to position [0, 0]
click at [265, 296] on div "Supplier Ca' Ridolfi Via del Dottore 33, Gambellara RA 48124, Italy Ca' Ridolfi…" at bounding box center [401, 275] width 352 height 372
click at [269, 290] on span "On request" at bounding box center [259, 290] width 43 height 11
click at [233, 290] on input "On request" at bounding box center [229, 290] width 9 height 9
radio input "true"
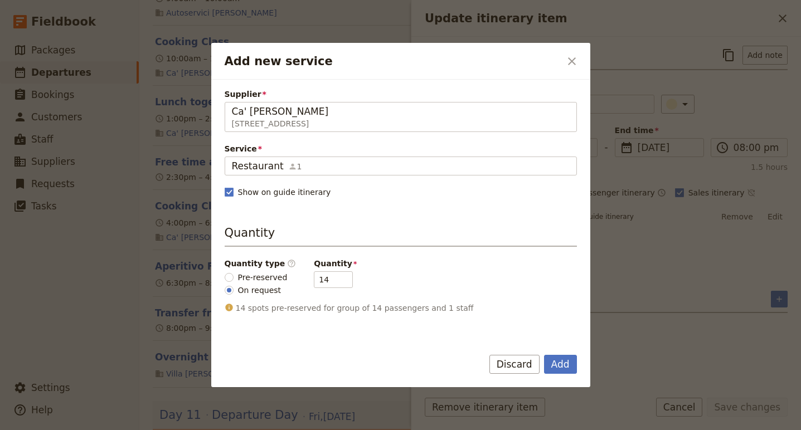
type input "0"
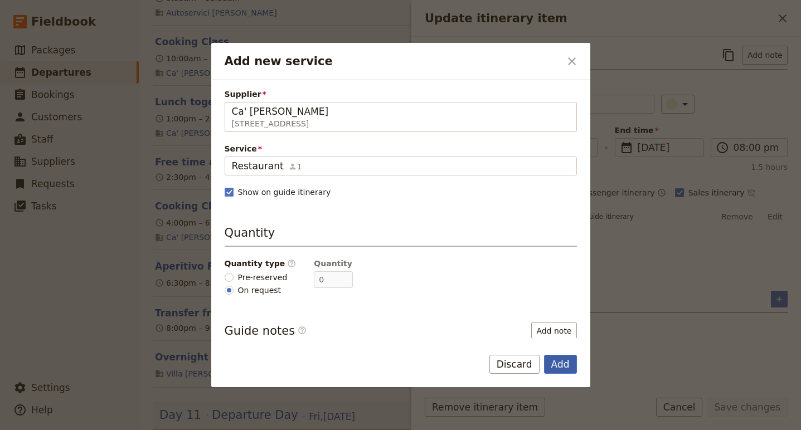
click at [558, 367] on button "Add" at bounding box center [560, 364] width 33 height 19
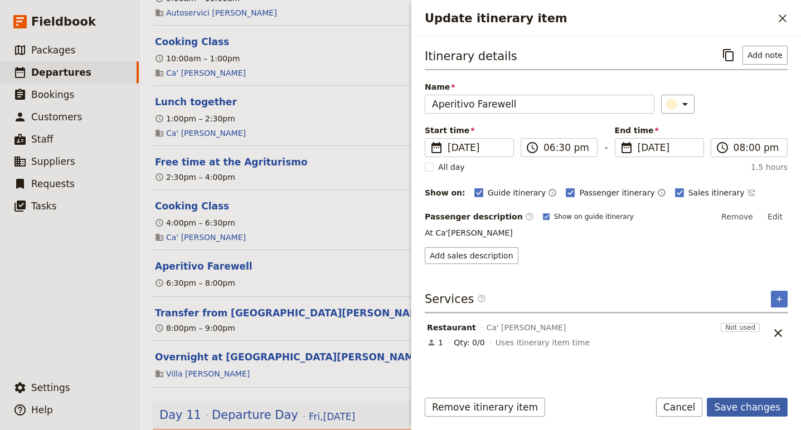
click at [757, 402] on button "Save changes" at bounding box center [746, 407] width 81 height 19
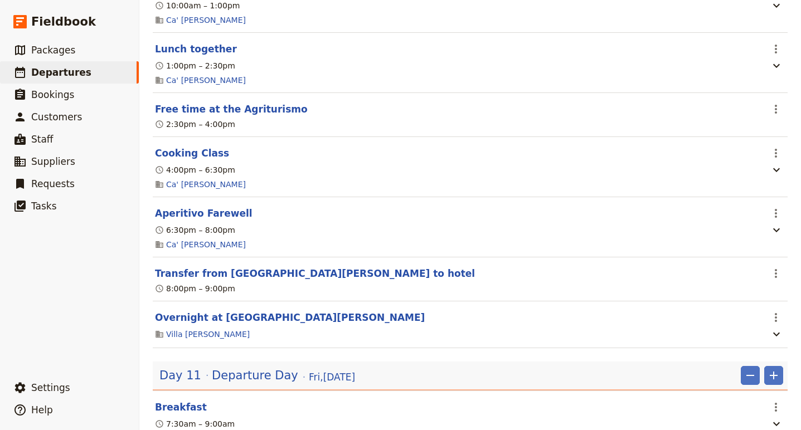
scroll to position [5044, 0]
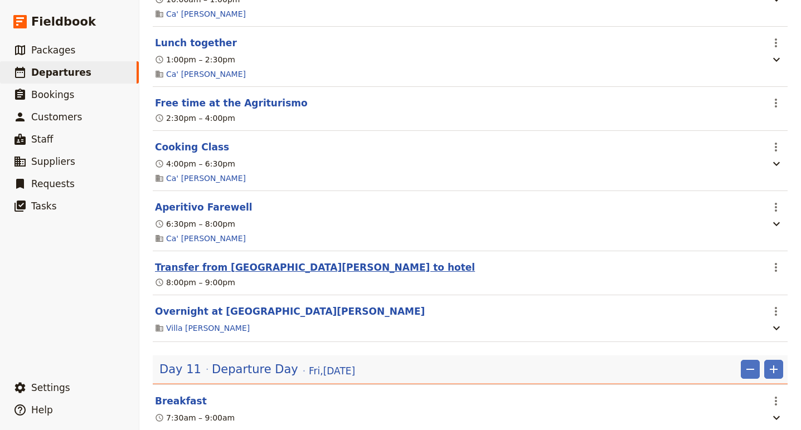
click at [202, 274] on button "Transfer from Ca' Ridolfi to hotel" at bounding box center [315, 267] width 320 height 13
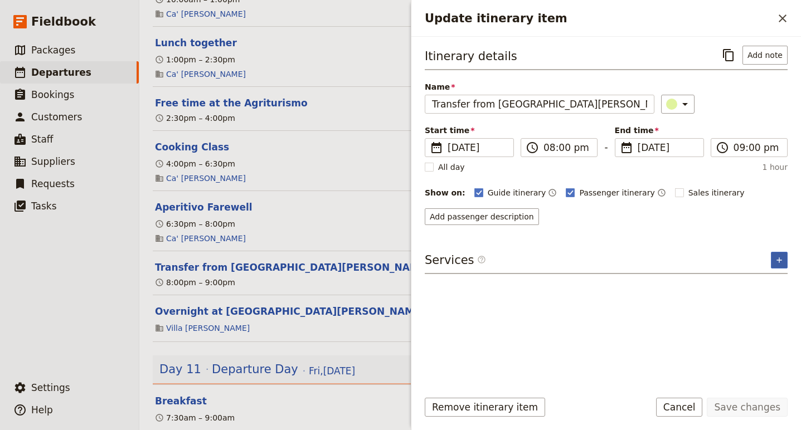
click at [784, 258] on button "​" at bounding box center [778, 260] width 17 height 17
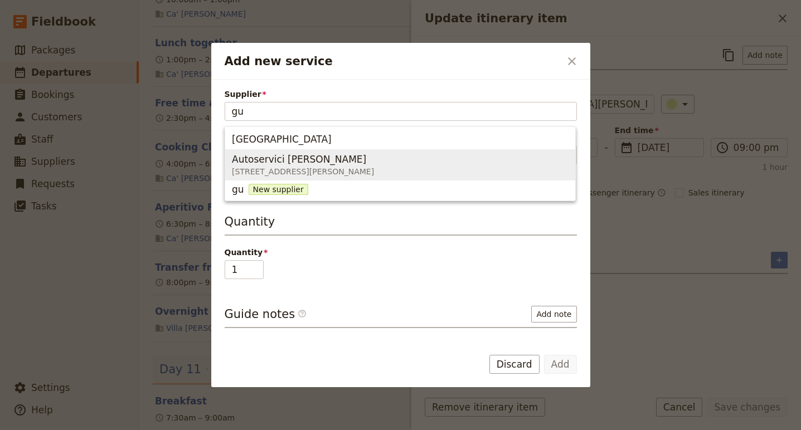
click at [473, 173] on span "Autoservici Gualtieri Via G. Pastore, 285, Cesena FC 47522, Italy" at bounding box center [400, 165] width 336 height 27
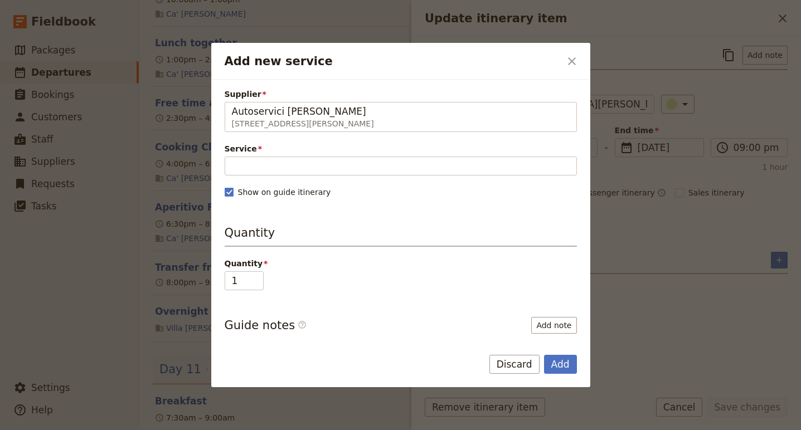
type input "Autoservici Gualtieri"
click at [385, 138] on div "Supplier Autoservici Gualtieri Via G. Pastore, 285, Cesena FC 47522, Italy Auto…" at bounding box center [401, 263] width 352 height 349
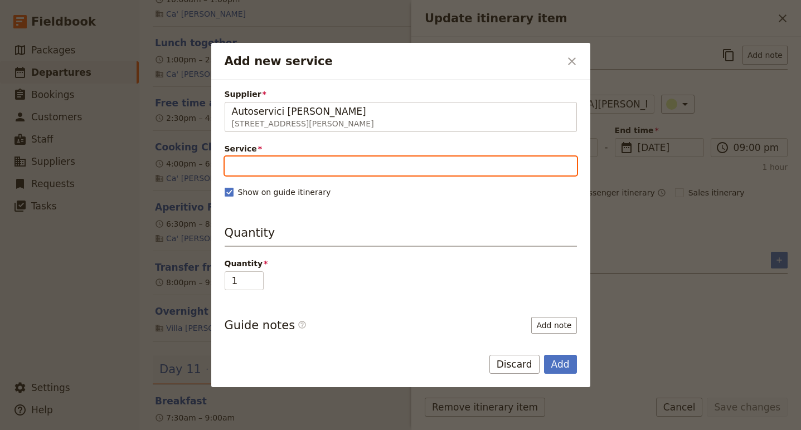
click at [372, 162] on input "Service" at bounding box center [401, 166] width 352 height 19
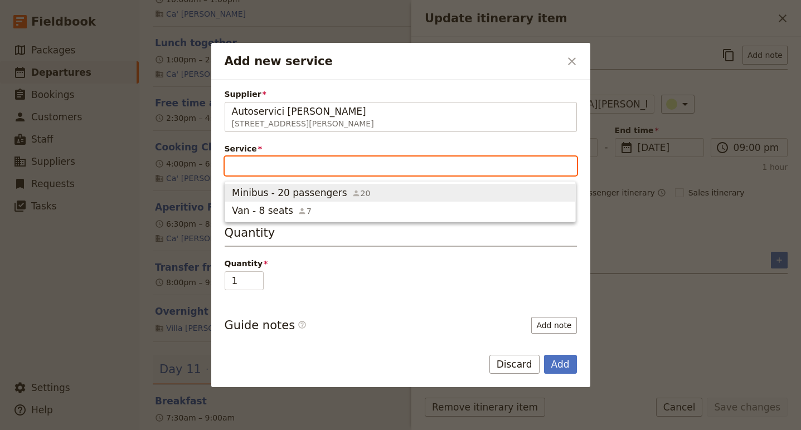
click at [368, 192] on span "Minibus - 20 passengers 20" at bounding box center [400, 192] width 336 height 13
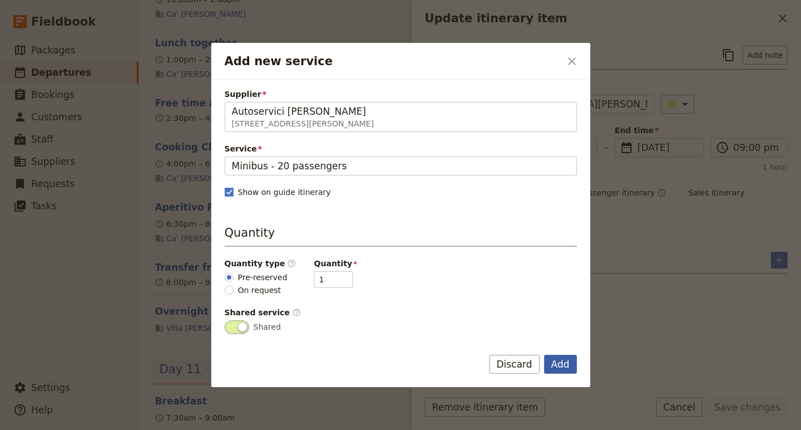
click at [561, 368] on button "Add" at bounding box center [560, 364] width 33 height 19
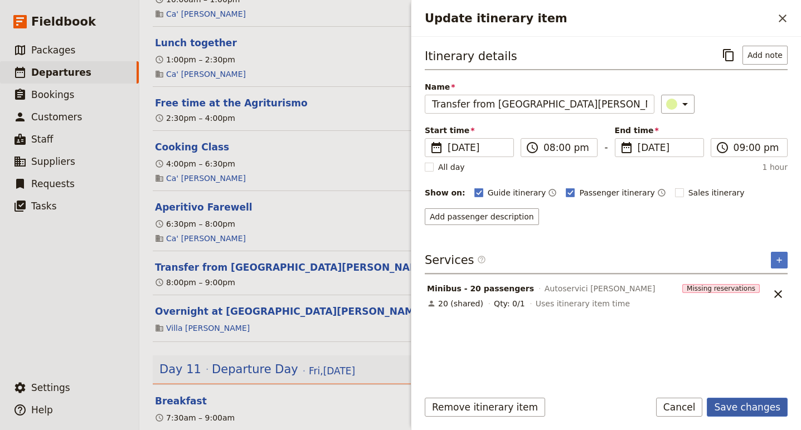
click at [761, 406] on button "Save changes" at bounding box center [746, 407] width 81 height 19
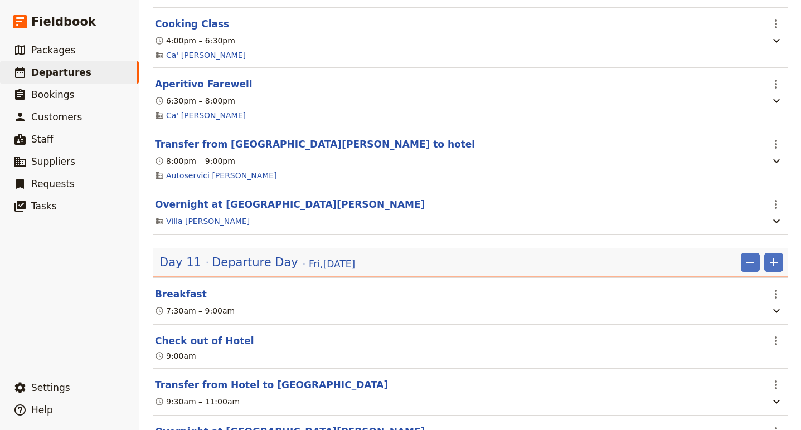
scroll to position [5195, 0]
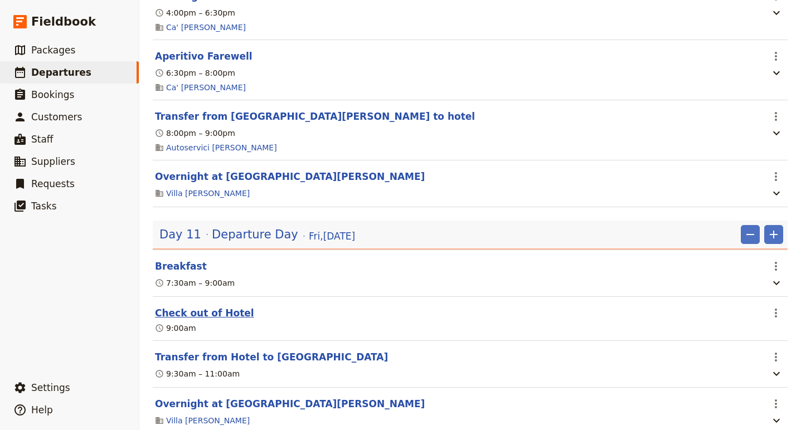
click at [203, 320] on button "Check out of Hotel" at bounding box center [204, 312] width 99 height 13
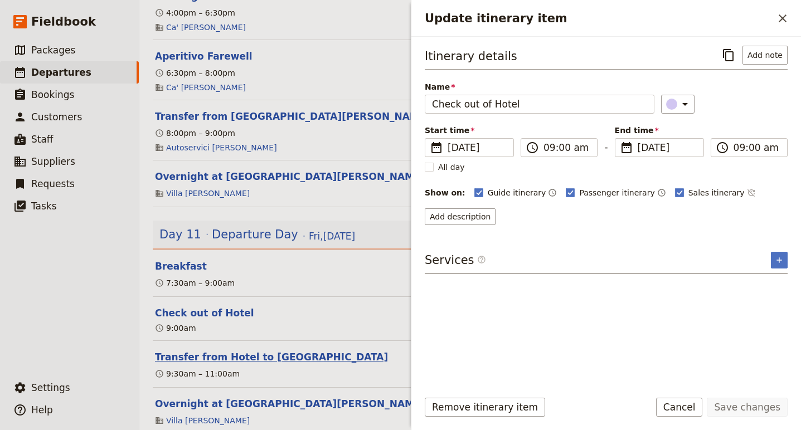
click at [269, 364] on button "Transfer from Hotel to Bologna" at bounding box center [271, 356] width 233 height 13
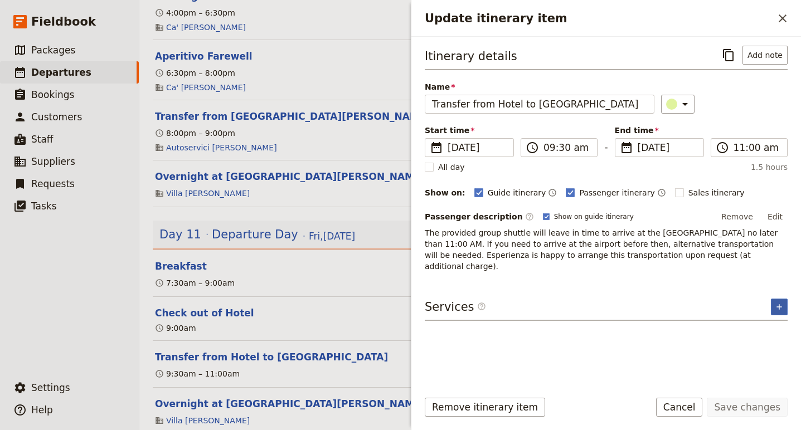
click at [783, 299] on button "​" at bounding box center [778, 307] width 17 height 17
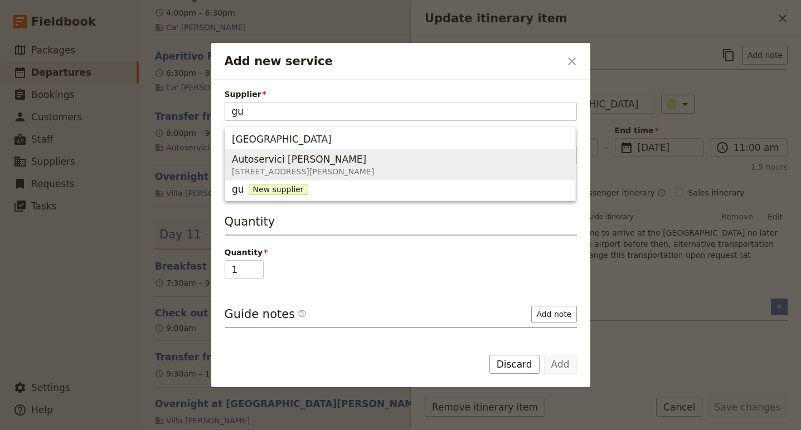
click at [453, 165] on span "Autoservici Gualtieri Via G. Pastore, 285, Cesena FC 47522, Italy" at bounding box center [400, 165] width 336 height 27
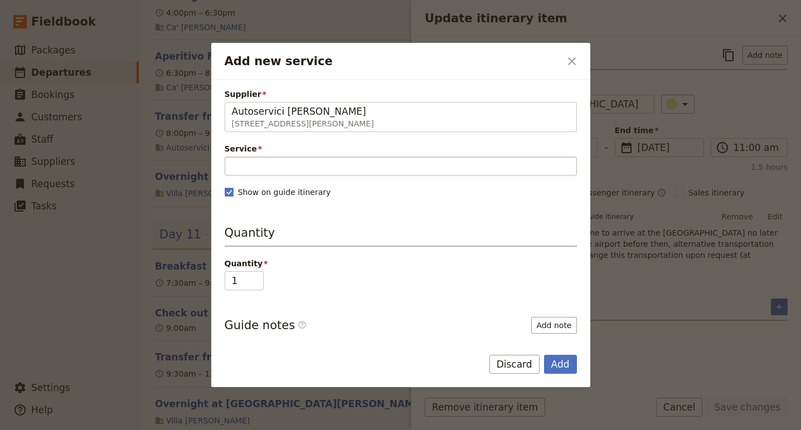
type input "Autoservici Gualtieri"
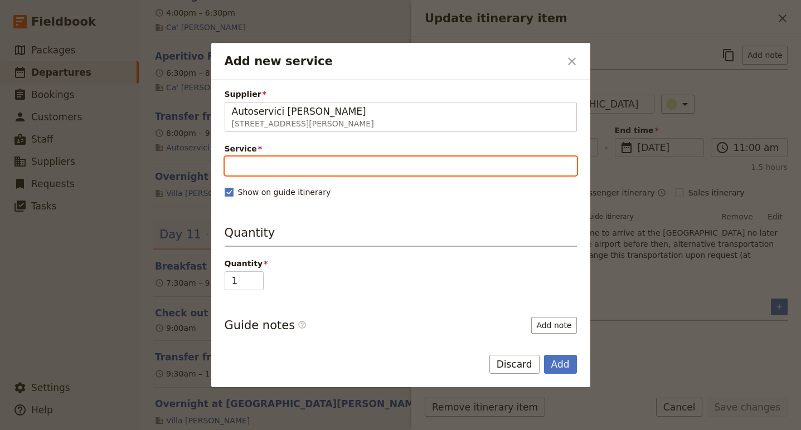
click at [323, 164] on input "Service" at bounding box center [401, 166] width 352 height 19
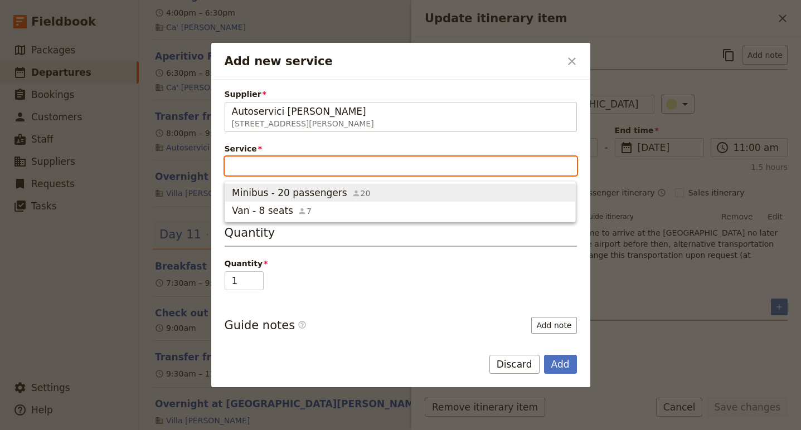
click at [315, 192] on span "Minibus - 20 passengers" at bounding box center [289, 192] width 115 height 13
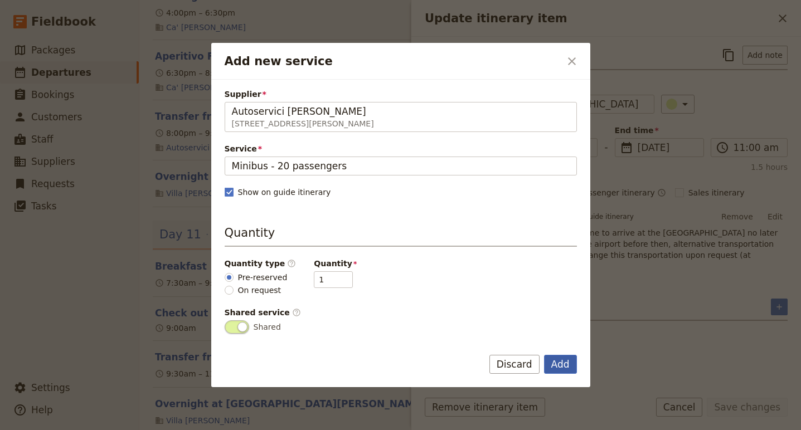
click at [554, 372] on button "Add" at bounding box center [560, 364] width 33 height 19
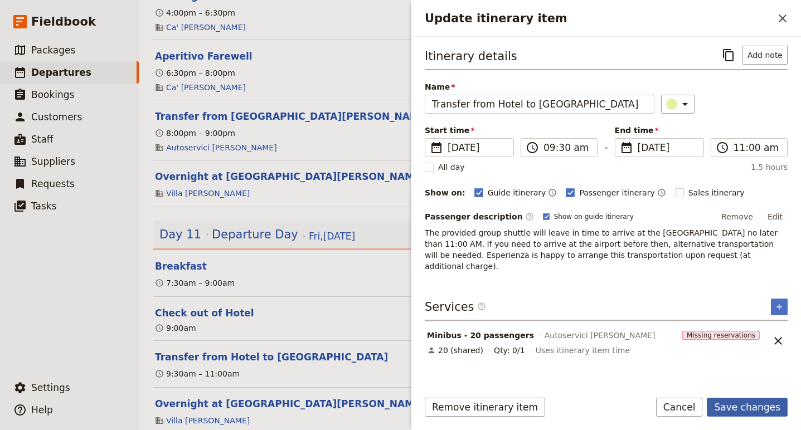
click at [729, 406] on button "Save changes" at bounding box center [746, 407] width 81 height 19
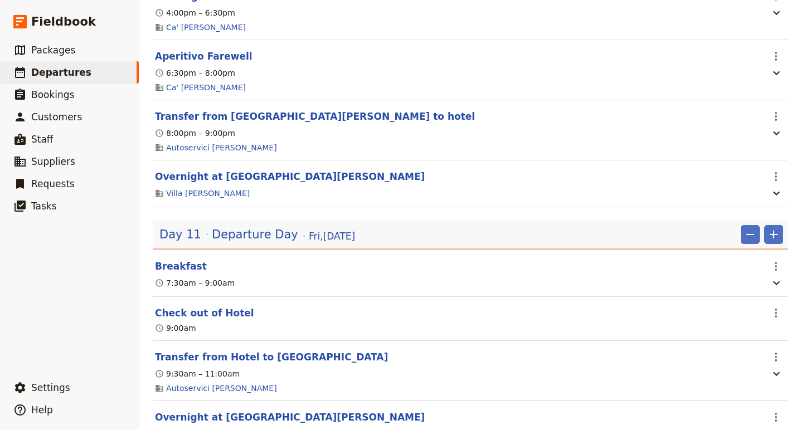
scroll to position [0, 0]
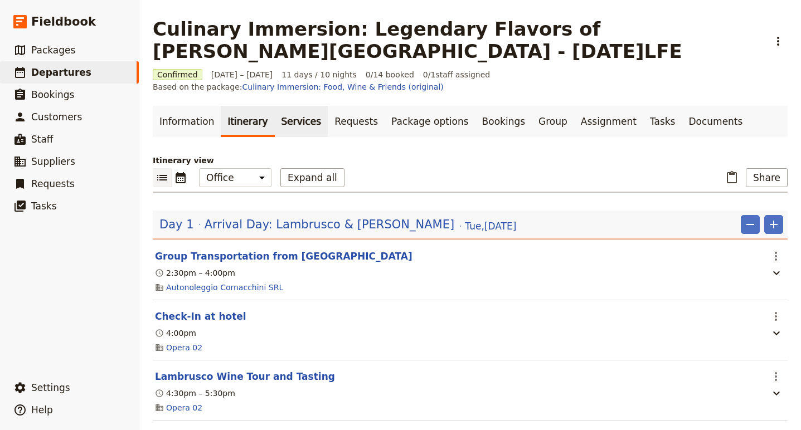
click at [282, 109] on link "Services" at bounding box center [301, 121] width 53 height 31
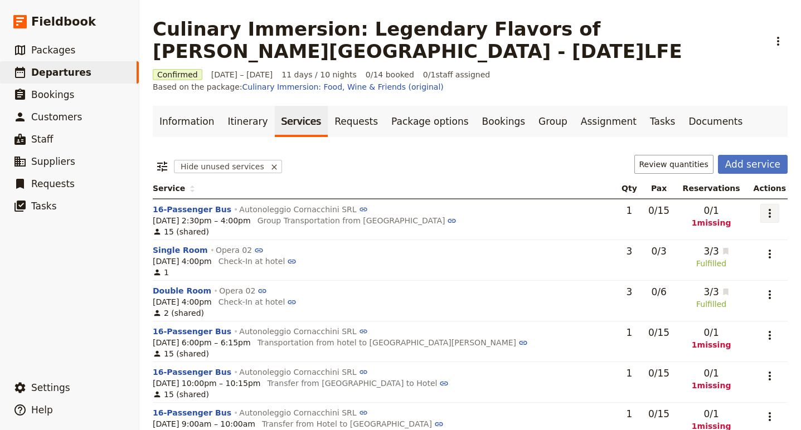
click at [768, 207] on icon "Actions" at bounding box center [769, 213] width 13 height 13
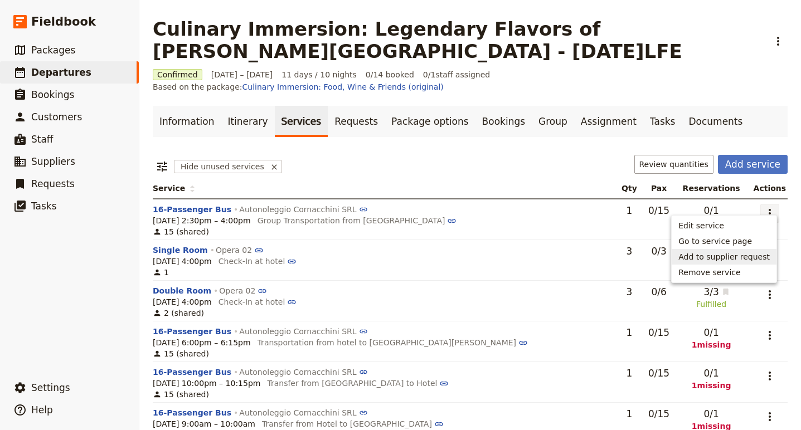
click at [730, 253] on span "Add to supplier request" at bounding box center [723, 256] width 91 height 11
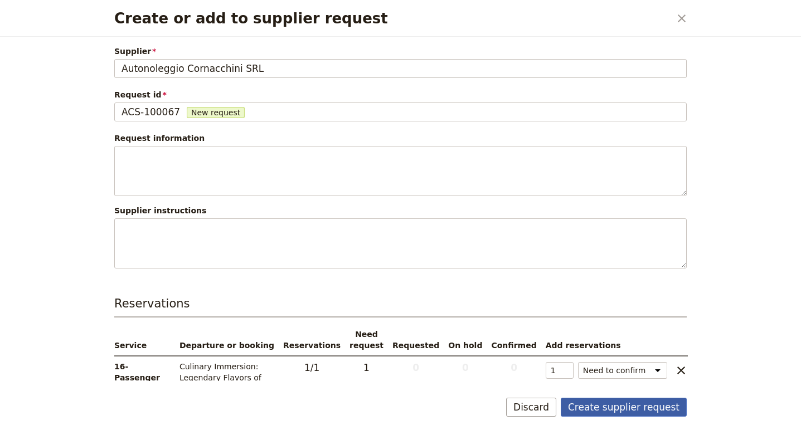
click at [624, 407] on button "Create supplier request" at bounding box center [623, 407] width 126 height 19
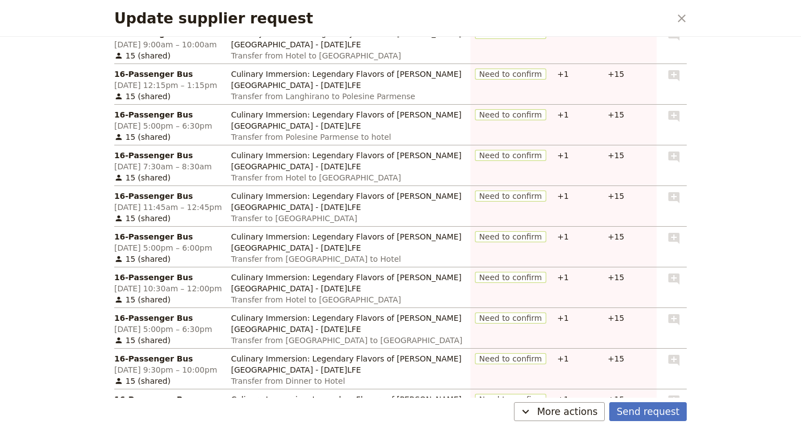
scroll to position [229, 0]
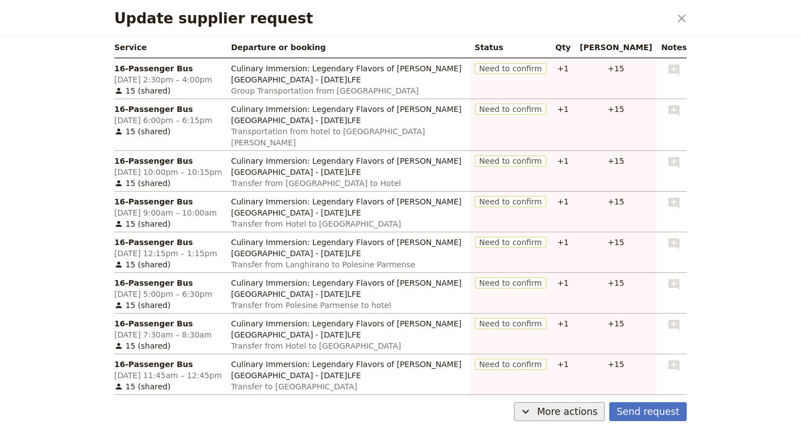
click at [578, 410] on span "More actions" at bounding box center [566, 411] width 61 height 13
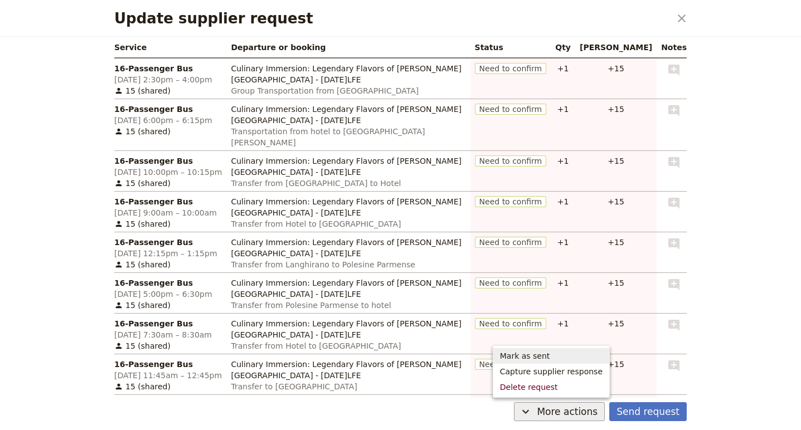
click at [555, 354] on span "Mark as sent" at bounding box center [551, 355] width 103 height 11
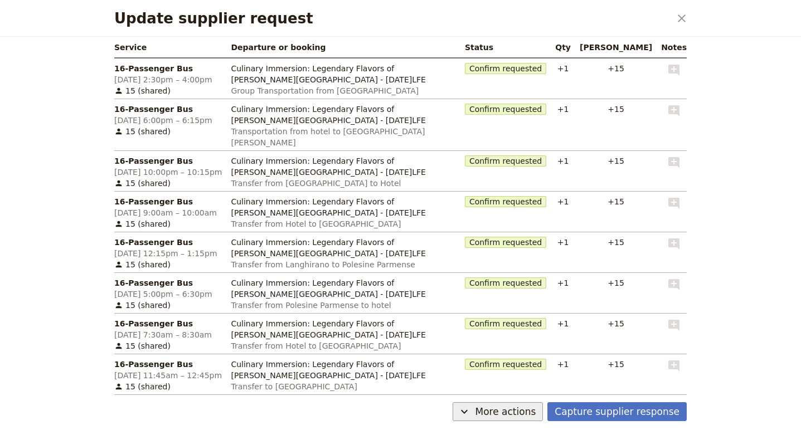
click at [531, 403] on button "​ More actions" at bounding box center [497, 411] width 91 height 19
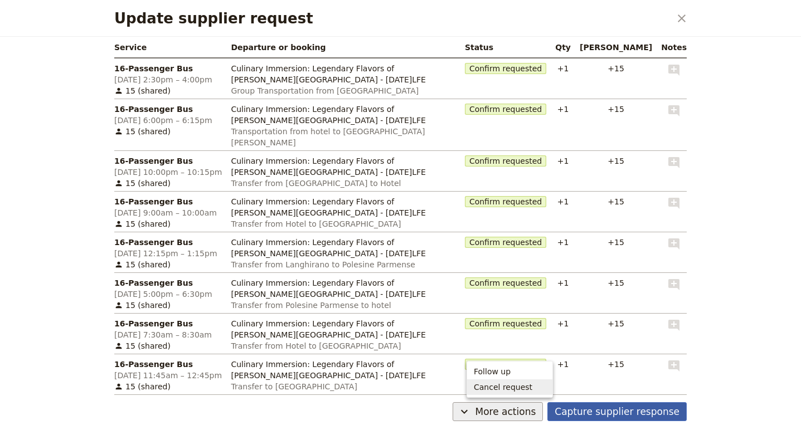
click at [634, 416] on button "Capture supplier response" at bounding box center [616, 411] width 139 height 19
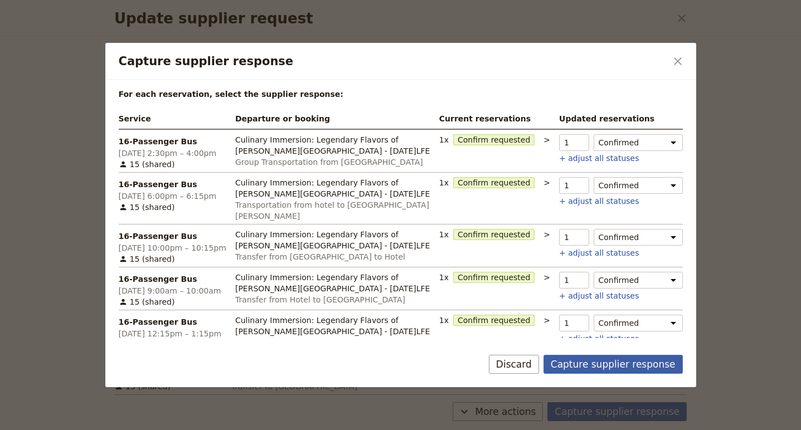
click at [590, 363] on button "Capture supplier response" at bounding box center [612, 364] width 139 height 19
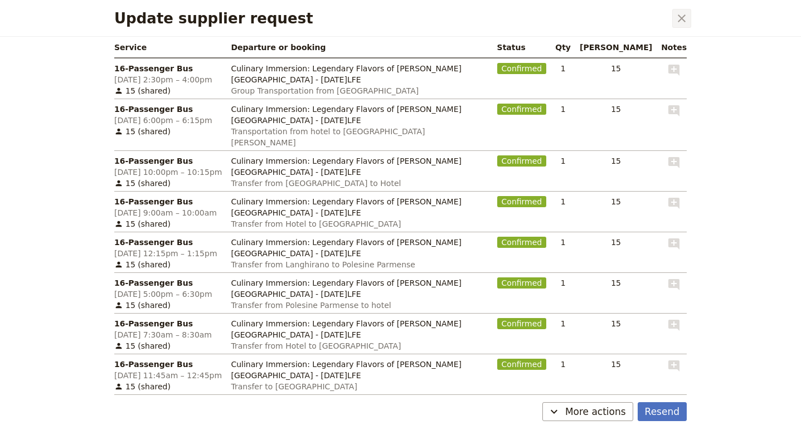
click at [681, 16] on icon "Close dialog" at bounding box center [681, 18] width 13 height 13
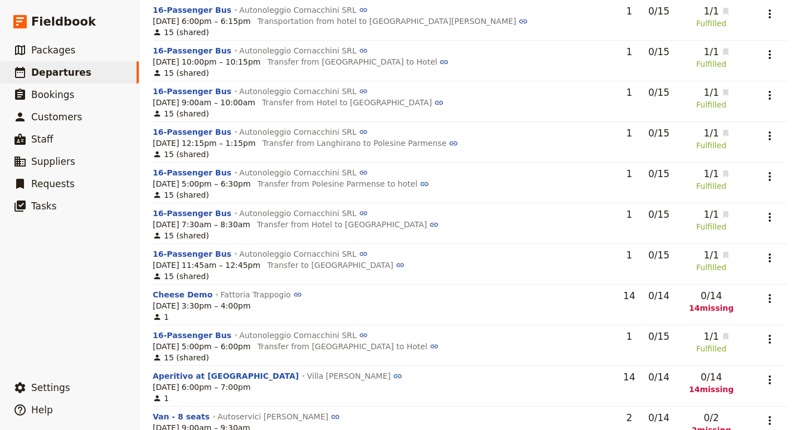
scroll to position [331, 0]
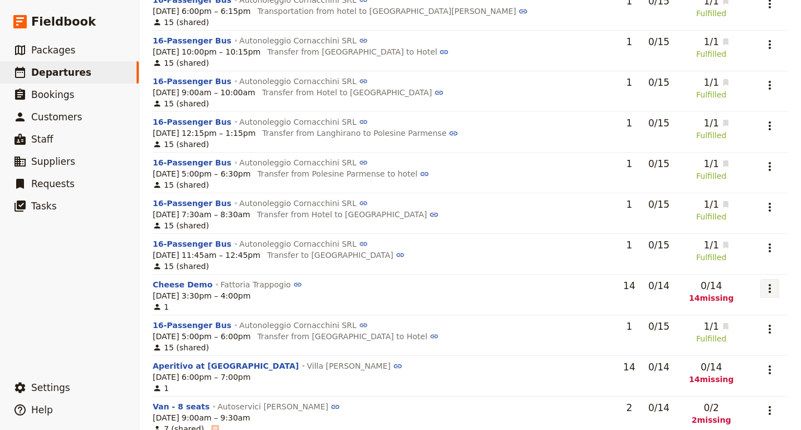
click at [767, 282] on icon "Actions" at bounding box center [769, 288] width 13 height 13
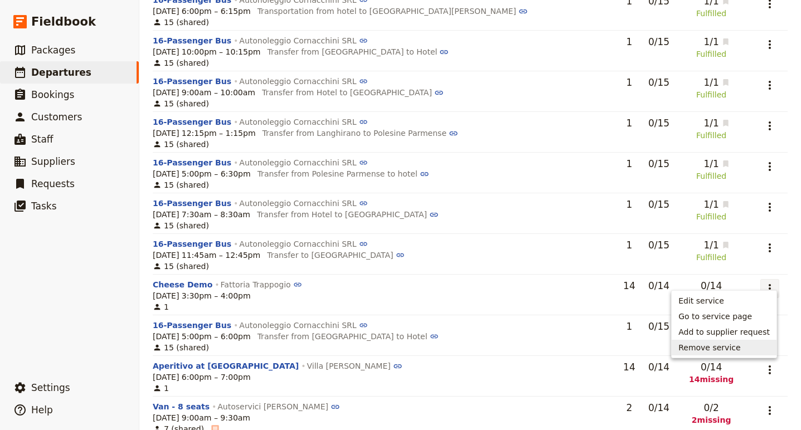
click at [725, 341] on button "Remove service" at bounding box center [723, 348] width 105 height 16
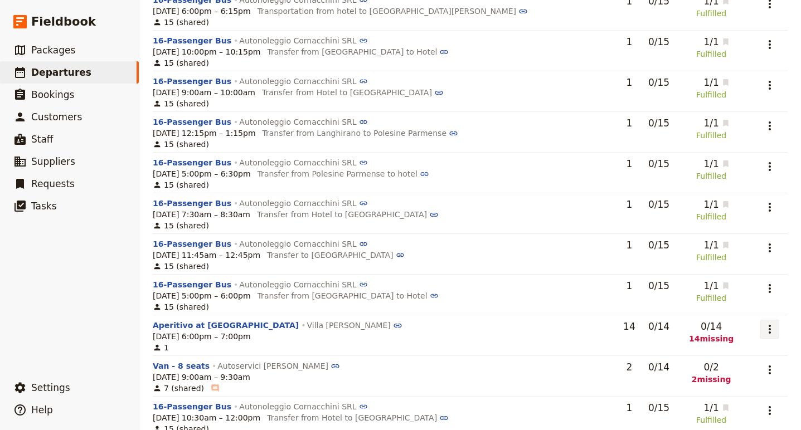
click at [765, 323] on icon "Actions" at bounding box center [769, 329] width 13 height 13
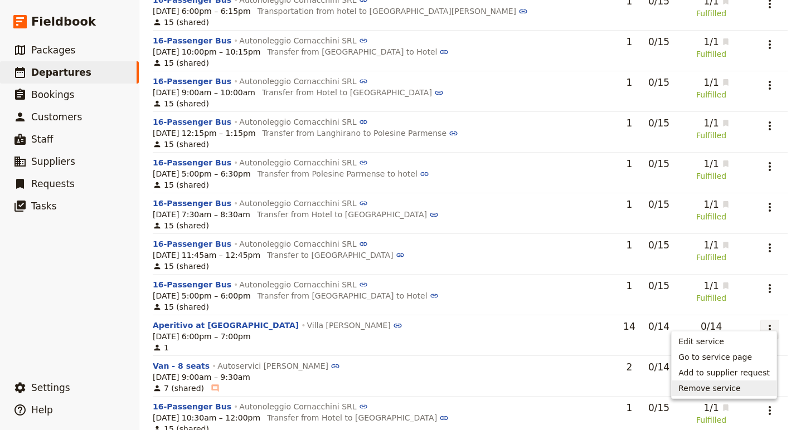
click at [735, 382] on button "Remove service" at bounding box center [723, 388] width 105 height 16
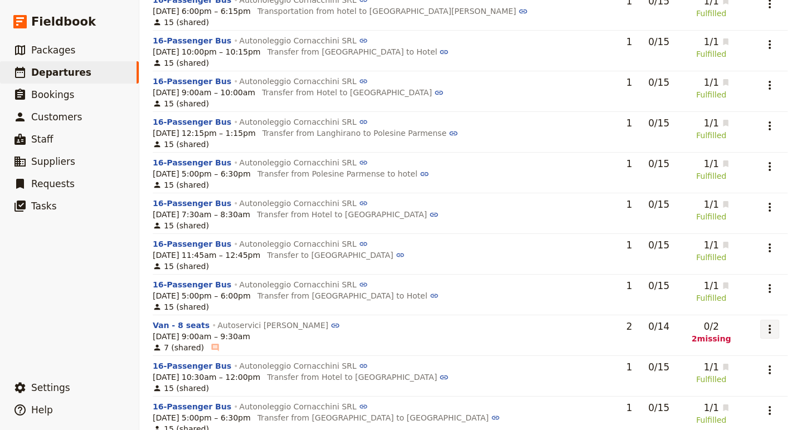
click at [768, 323] on icon "Actions" at bounding box center [769, 329] width 13 height 13
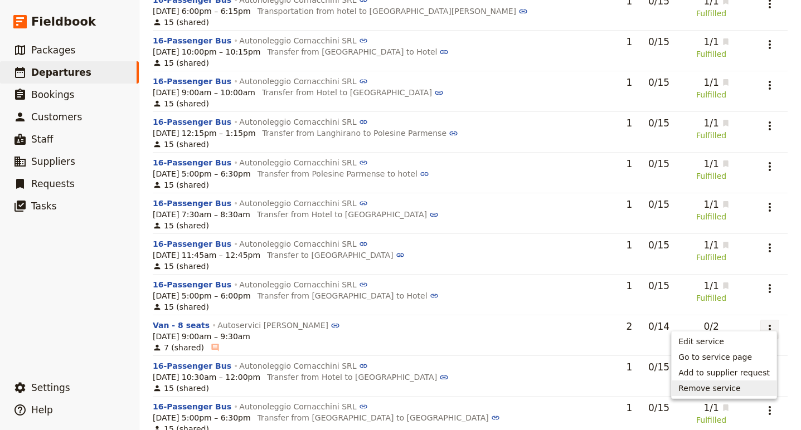
click at [732, 391] on span "Remove service" at bounding box center [709, 388] width 62 height 11
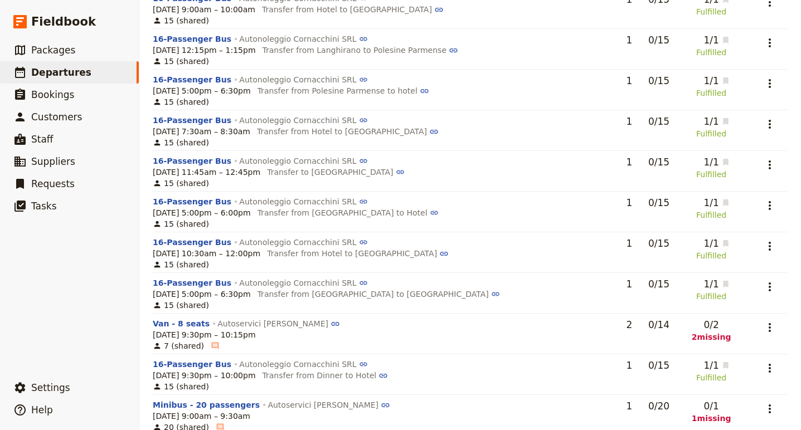
scroll to position [431, 0]
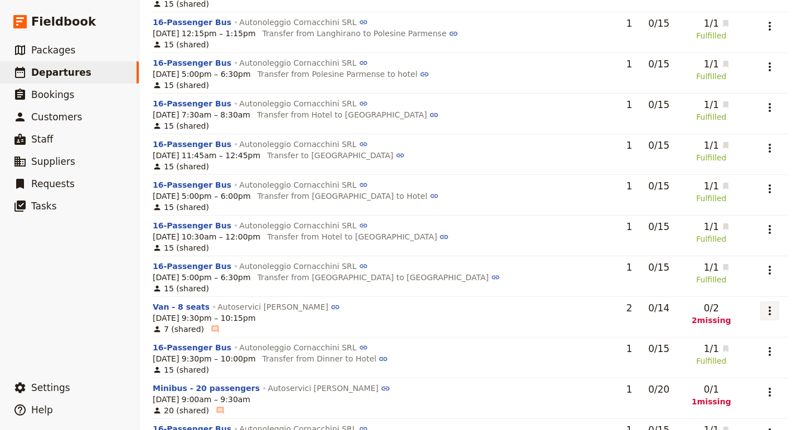
click at [763, 304] on icon "Actions" at bounding box center [769, 310] width 13 height 13
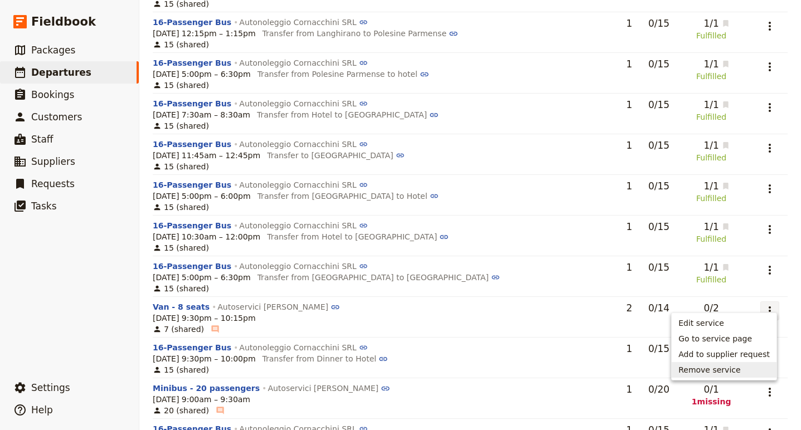
click at [750, 367] on span "Remove service" at bounding box center [723, 369] width 91 height 11
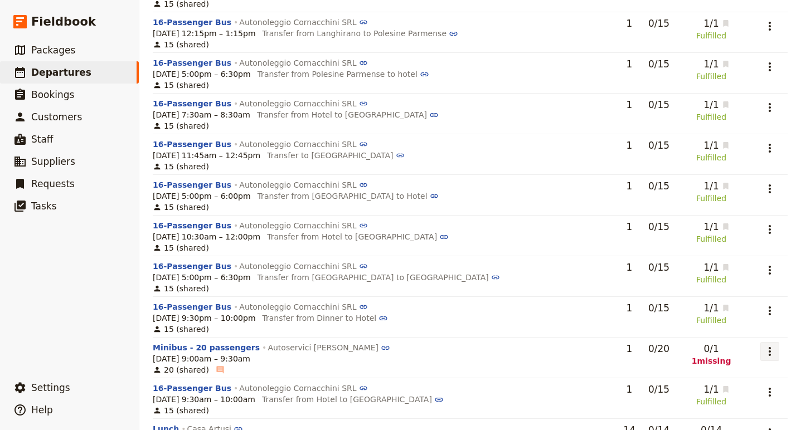
click at [763, 345] on icon "Actions" at bounding box center [769, 351] width 13 height 13
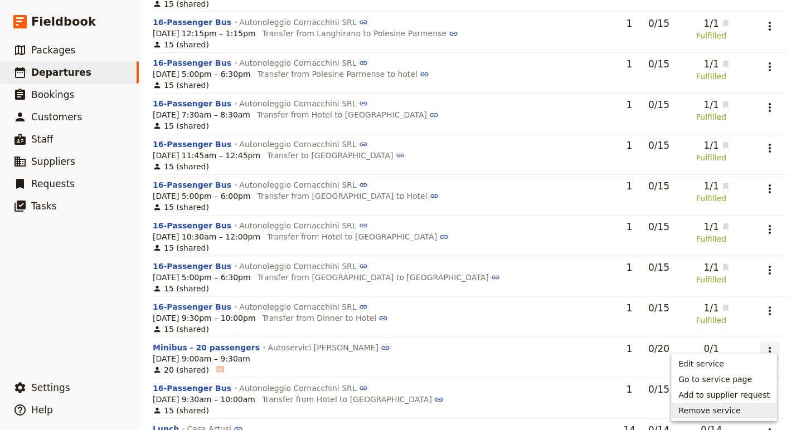
click at [729, 409] on span "Remove service" at bounding box center [709, 410] width 62 height 11
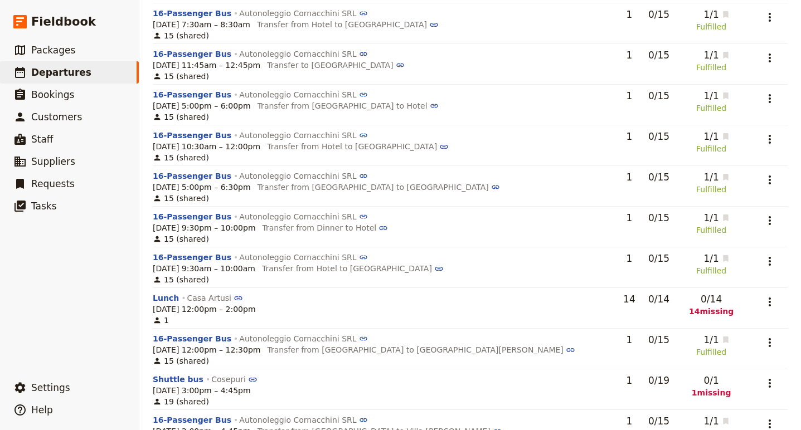
scroll to position [532, 0]
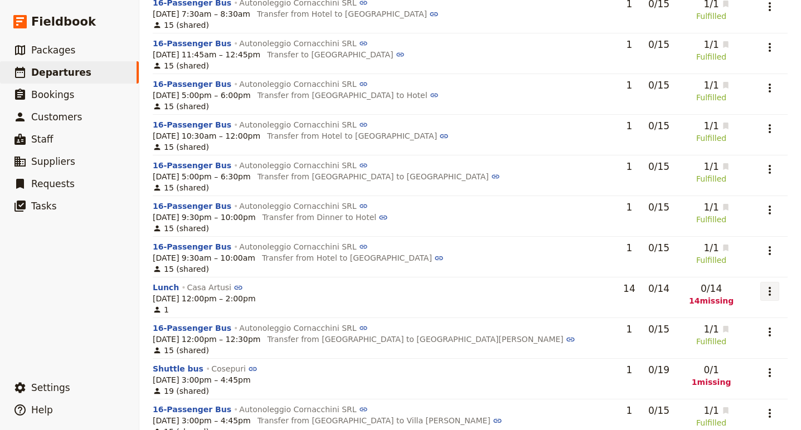
click at [763, 285] on icon "Actions" at bounding box center [769, 291] width 13 height 13
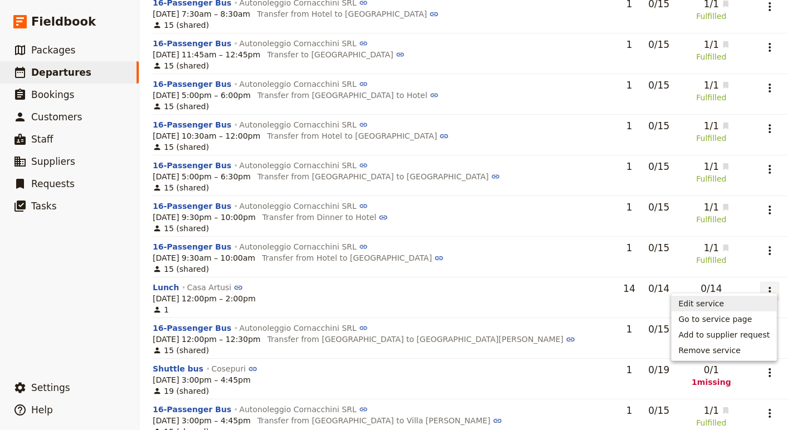
click at [729, 299] on span "Edit service" at bounding box center [723, 303] width 91 height 11
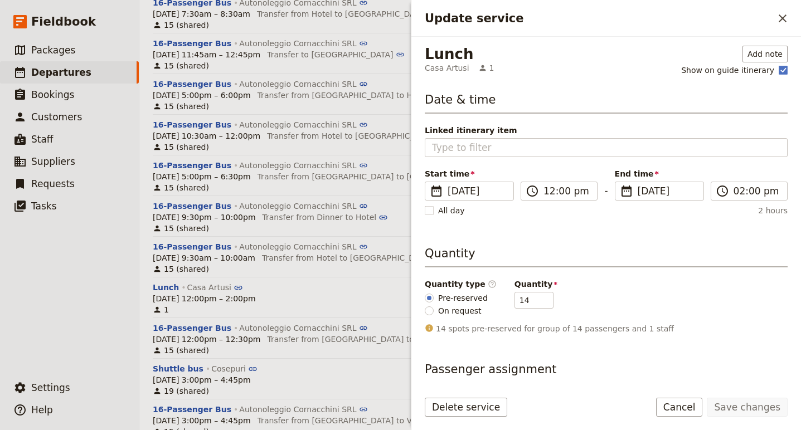
click at [465, 306] on span "On request" at bounding box center [459, 310] width 43 height 11
click at [433, 306] on input "On request" at bounding box center [428, 310] width 9 height 9
radio input "true"
type input "0"
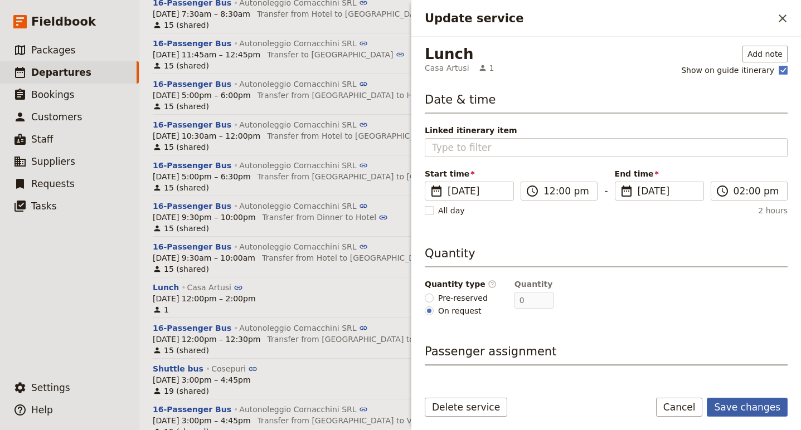
click at [748, 407] on button "Save changes" at bounding box center [746, 407] width 81 height 19
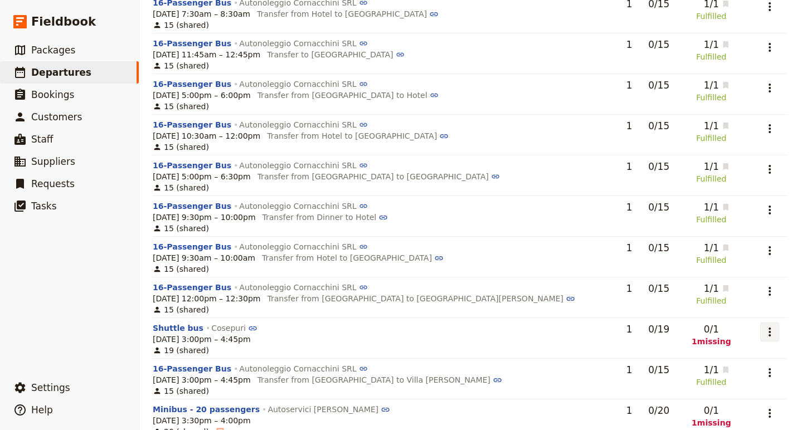
click at [763, 325] on icon "Actions" at bounding box center [769, 331] width 13 height 13
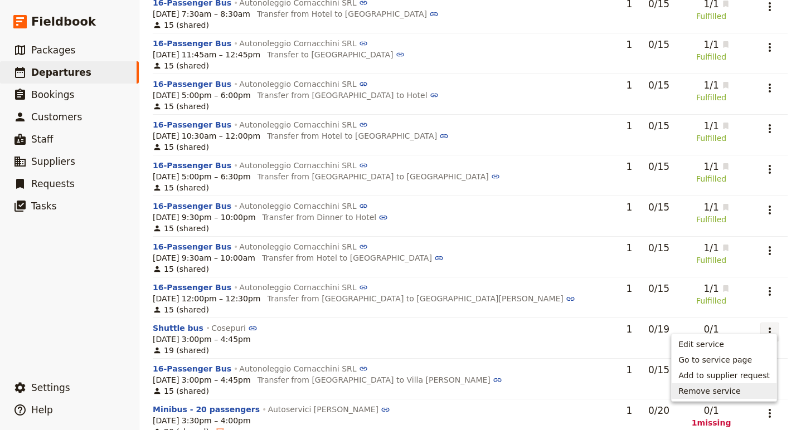
click at [741, 397] on ul "Edit service Go to service page Add to supplier request Remove service" at bounding box center [724, 368] width 106 height 68
click at [741, 397] on button "Remove service" at bounding box center [723, 391] width 105 height 16
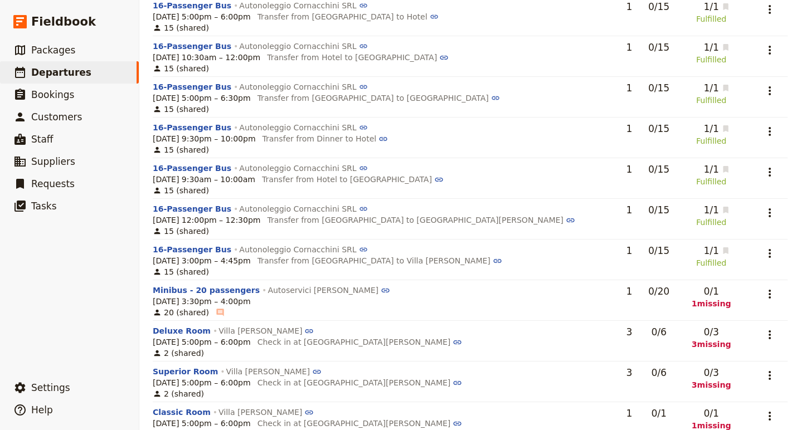
scroll to position [629, 0]
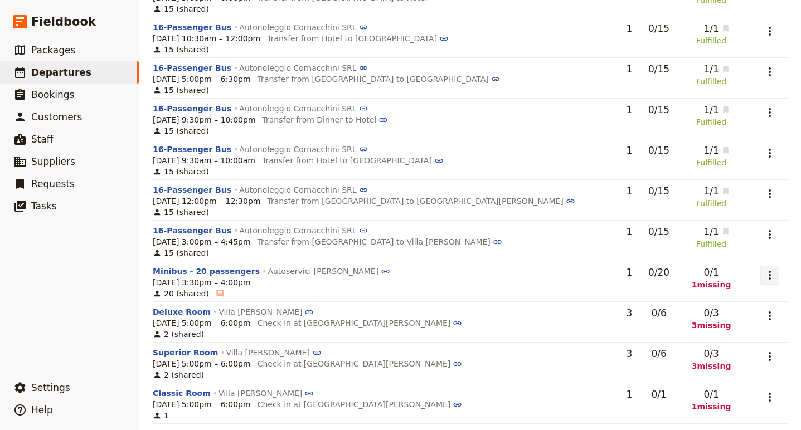
click at [763, 269] on icon "Actions" at bounding box center [769, 275] width 13 height 13
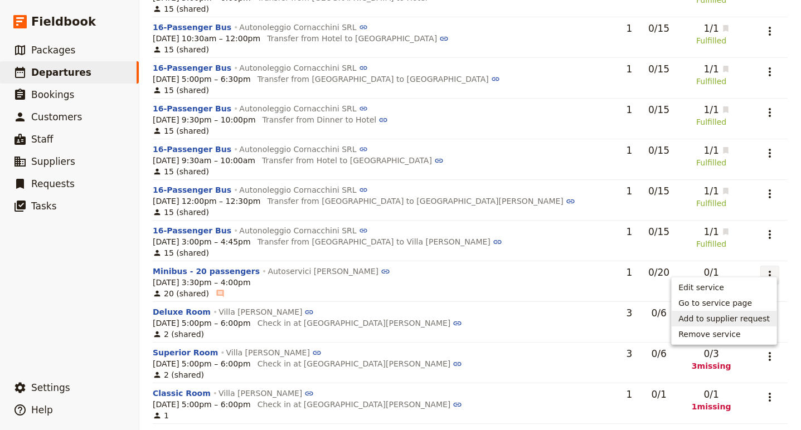
click at [718, 323] on span "Add to supplier request" at bounding box center [723, 318] width 91 height 11
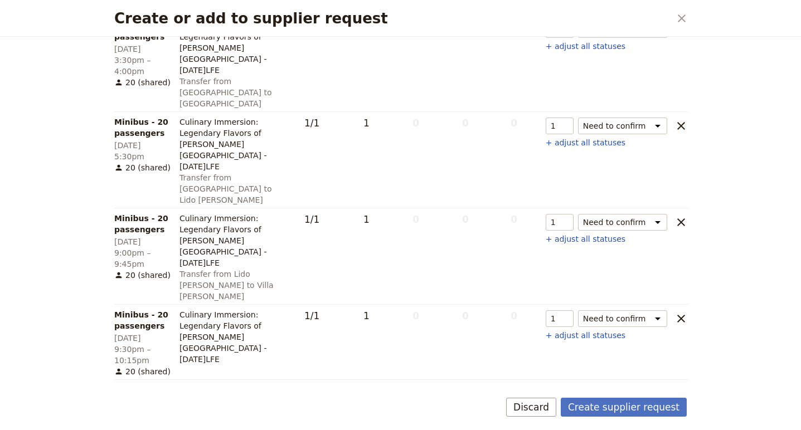
scroll to position [616, 0]
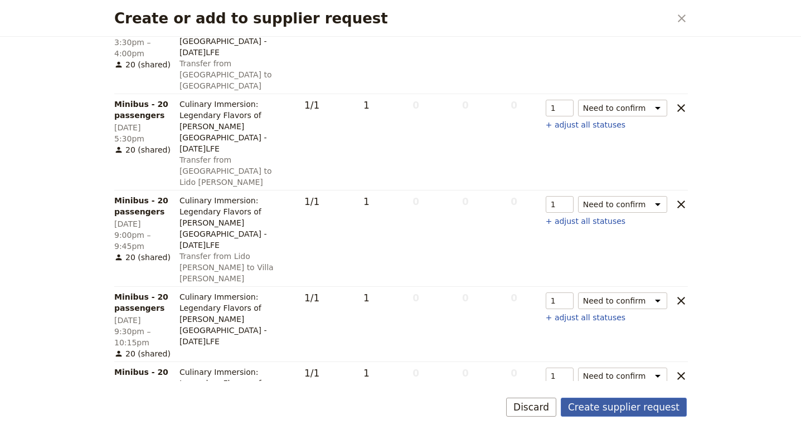
click at [596, 408] on button "Create supplier request" at bounding box center [623, 407] width 126 height 19
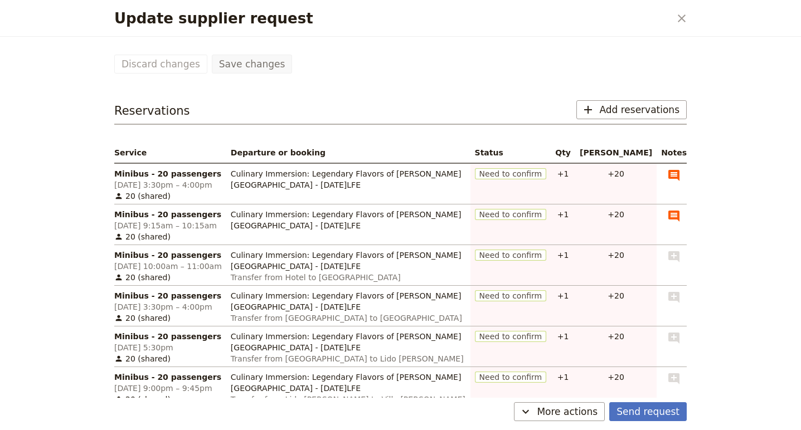
scroll to position [0, 0]
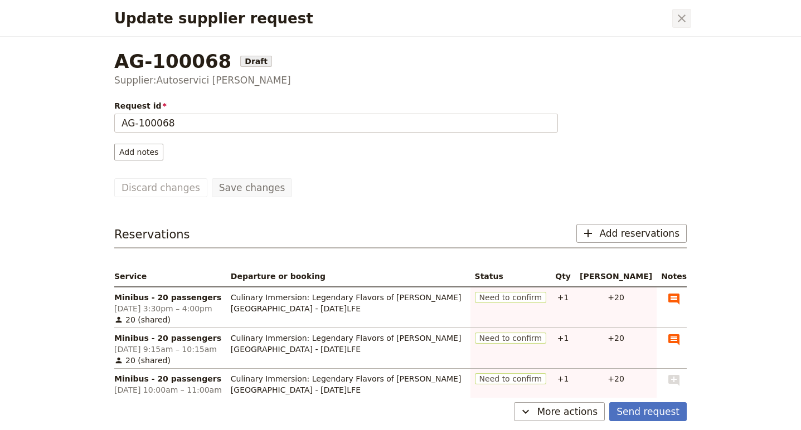
click at [679, 12] on icon "Close dialog" at bounding box center [681, 18] width 13 height 13
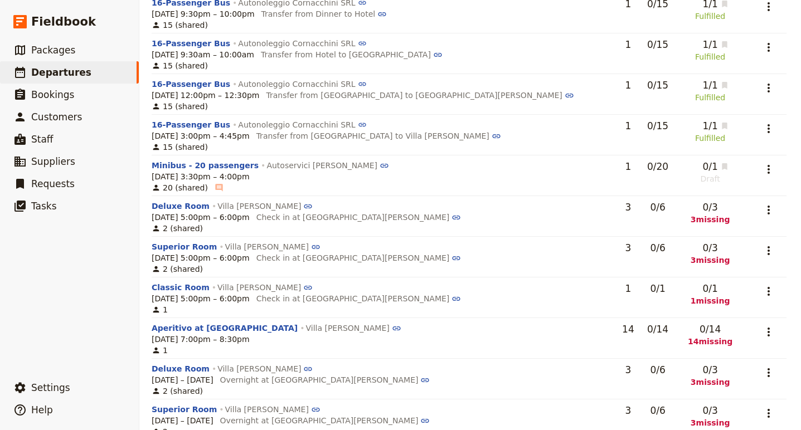
scroll to position [735, 1]
click at [767, 204] on icon "Actions" at bounding box center [768, 210] width 13 height 13
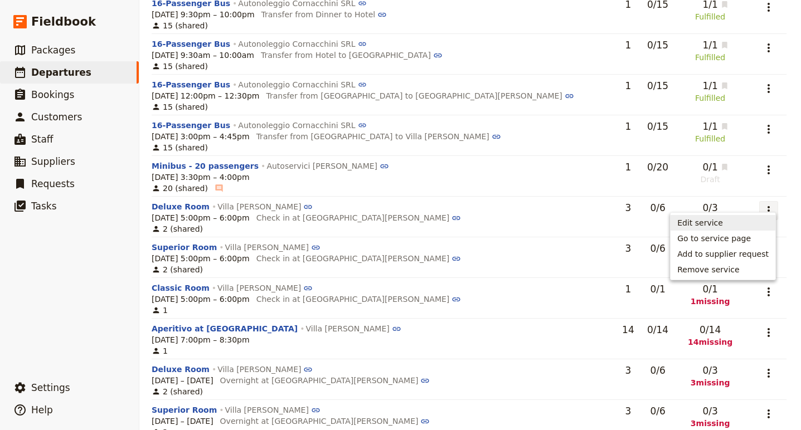
click at [709, 219] on span "Edit service" at bounding box center [700, 222] width 46 height 11
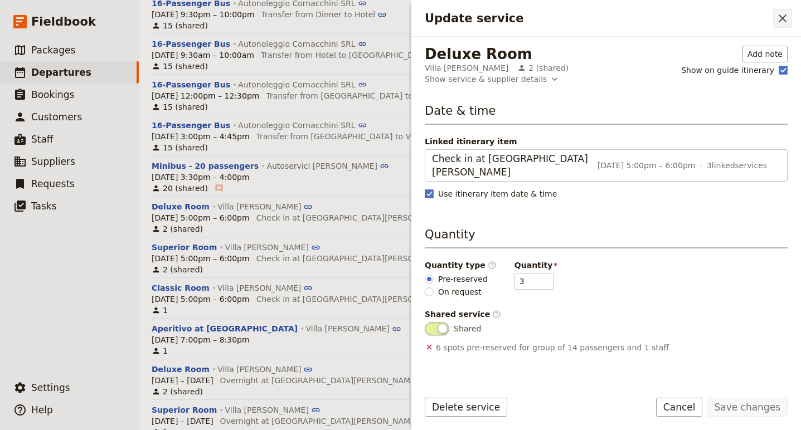
click at [782, 22] on icon "Close drawer" at bounding box center [781, 18] width 13 height 13
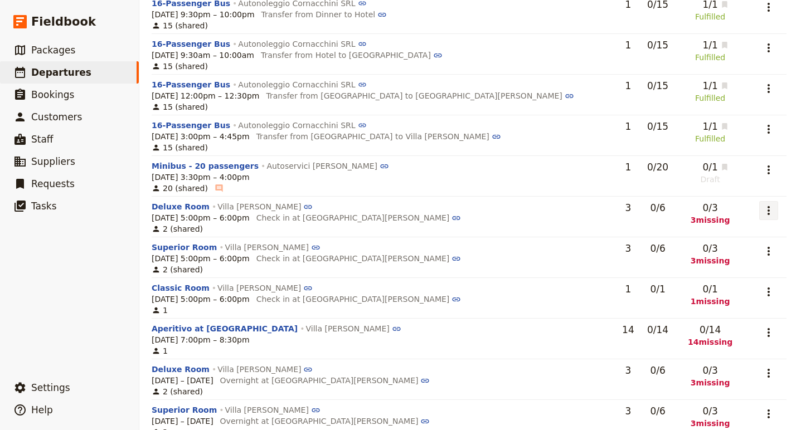
click at [762, 204] on icon "Actions" at bounding box center [768, 210] width 13 height 13
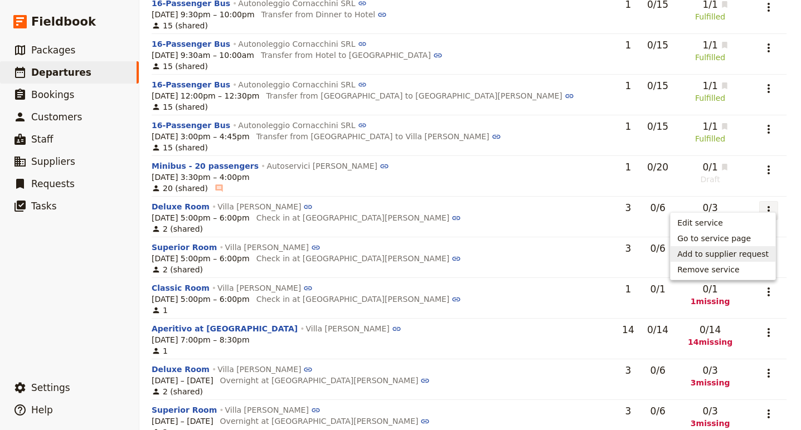
click at [731, 252] on span "Add to supplier request" at bounding box center [722, 253] width 91 height 11
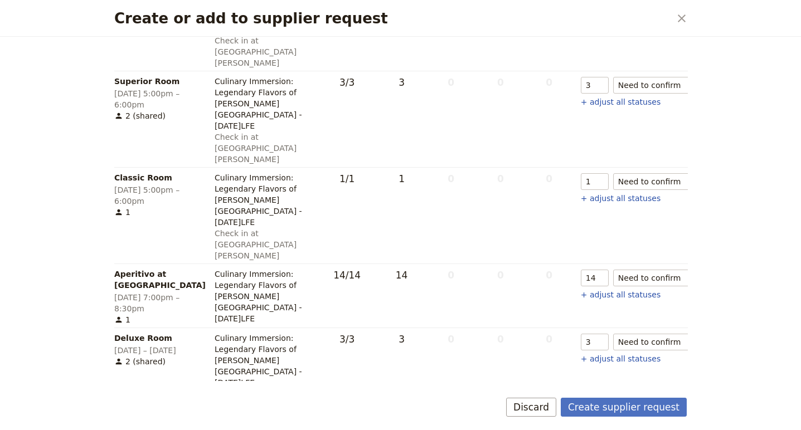
scroll to position [404, 0]
click at [709, 270] on icon "clear" at bounding box center [715, 276] width 13 height 13
type input "0"
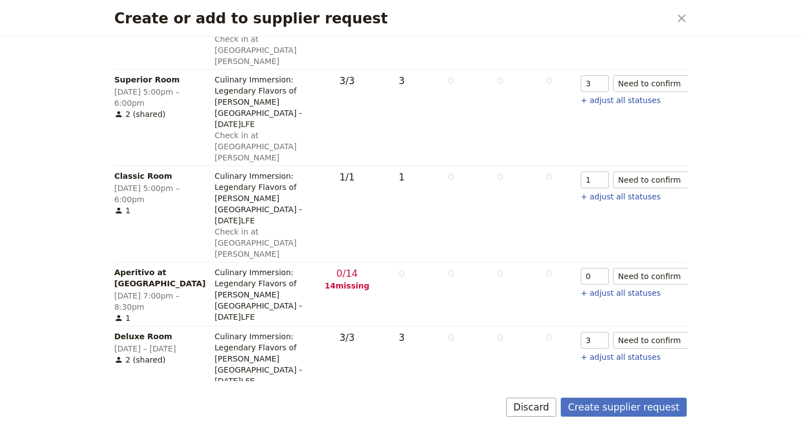
click at [576, 262] on td "Aperitivo at Hotel NEED_TO_CONFIRM qty 0 Aperitivo at Hotel status Need to conf…" at bounding box center [650, 294] width 149 height 64
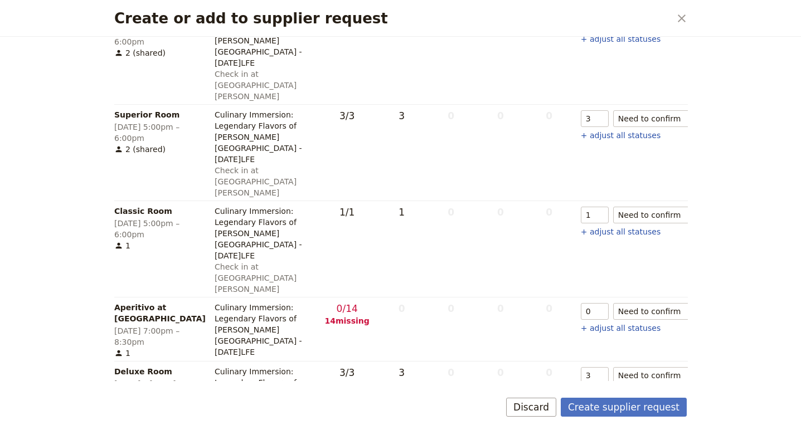
scroll to position [424, 0]
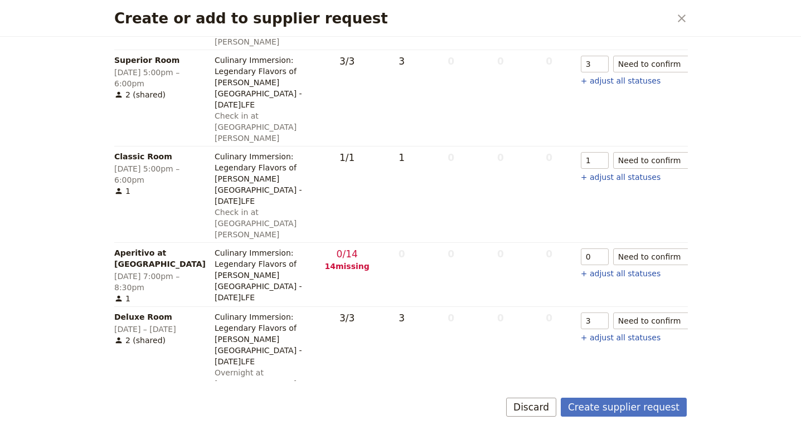
click at [709, 314] on icon "clear" at bounding box center [715, 320] width 13 height 13
type input "0"
click at [709, 411] on icon "clear" at bounding box center [715, 417] width 13 height 13
type input "0"
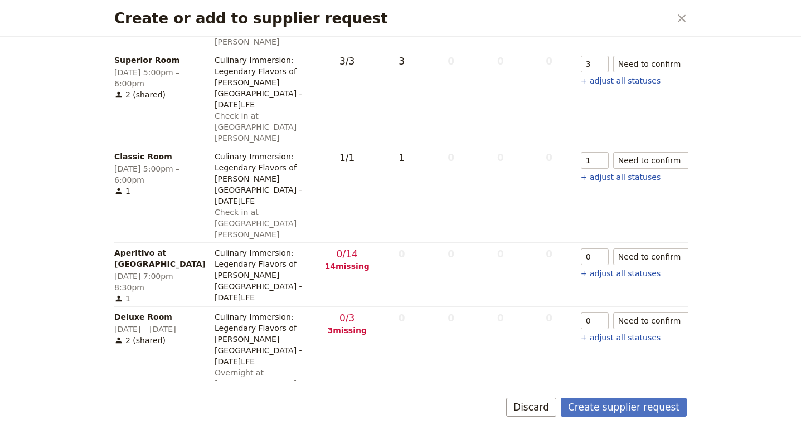
type input "0"
click at [623, 407] on button "Create supplier request" at bounding box center [623, 407] width 126 height 19
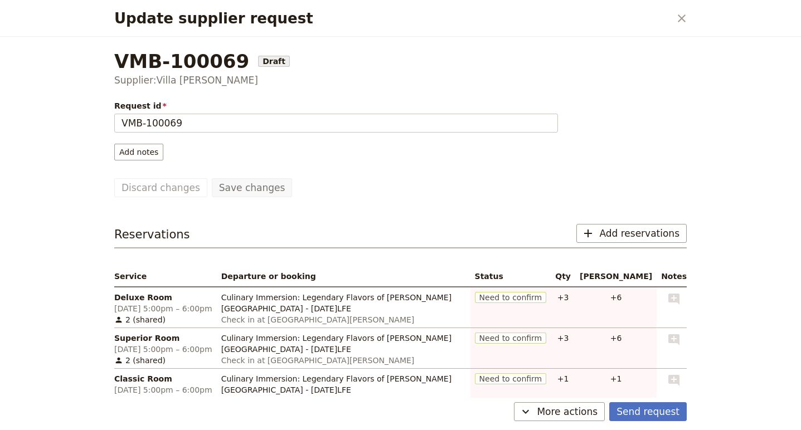
scroll to position [52, 0]
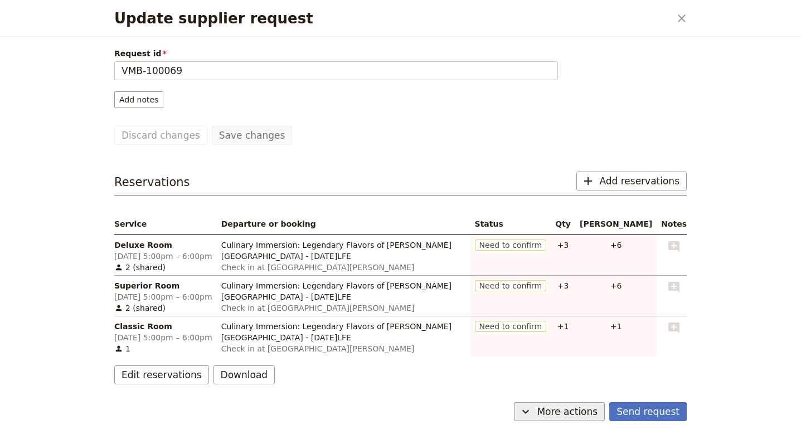
click at [583, 410] on span "More actions" at bounding box center [566, 411] width 61 height 13
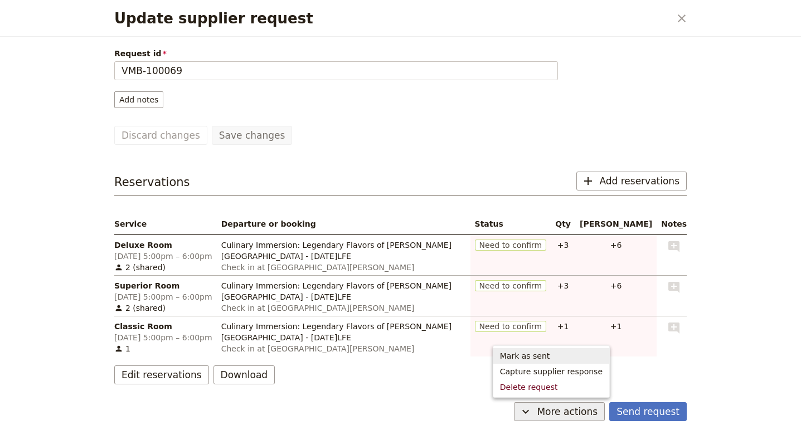
click at [563, 352] on span "Mark as sent" at bounding box center [551, 355] width 103 height 11
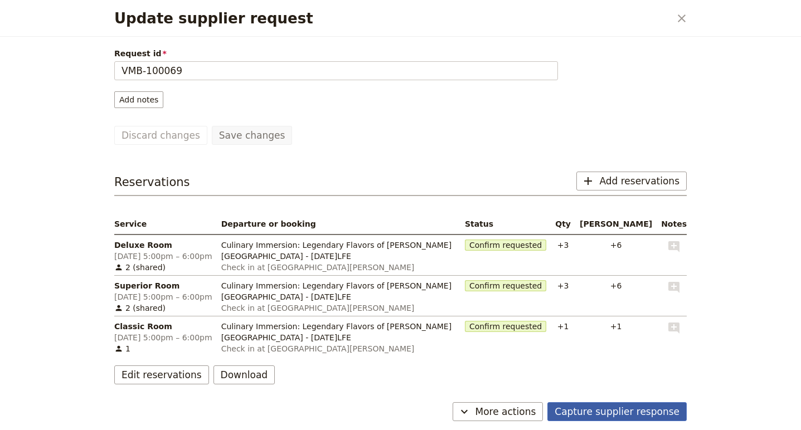
click at [659, 411] on button "Capture supplier response" at bounding box center [616, 411] width 139 height 19
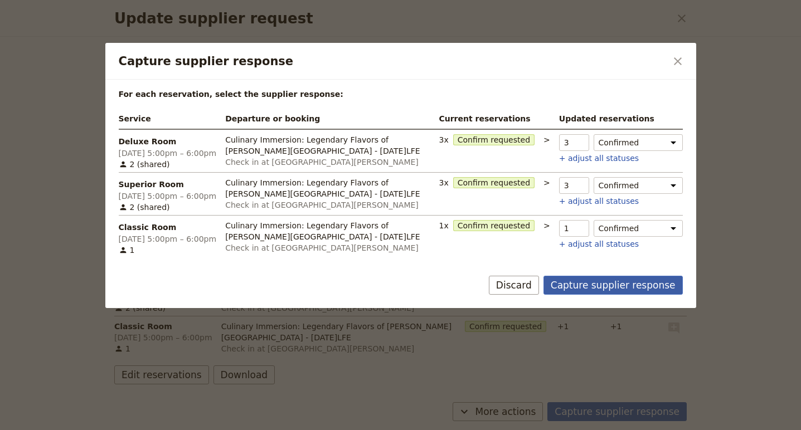
click at [623, 284] on button "Capture supplier response" at bounding box center [612, 285] width 139 height 19
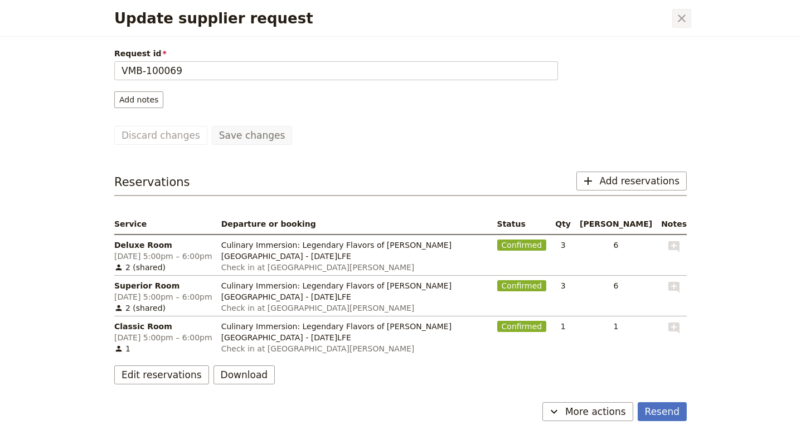
click at [685, 21] on icon "Close dialog" at bounding box center [681, 18] width 13 height 13
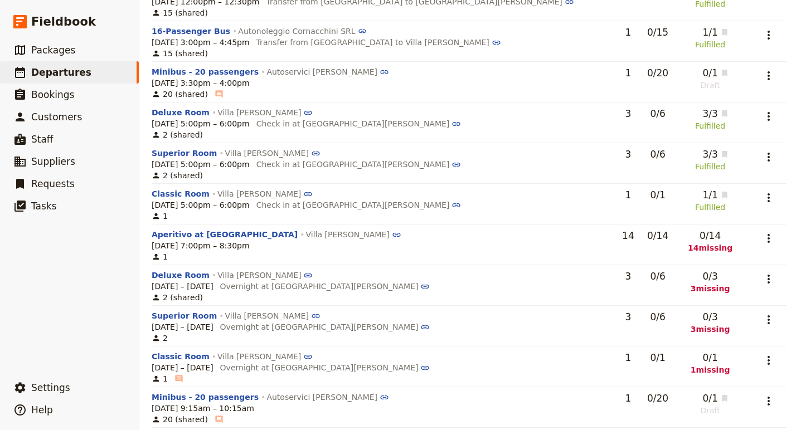
scroll to position [831, 1]
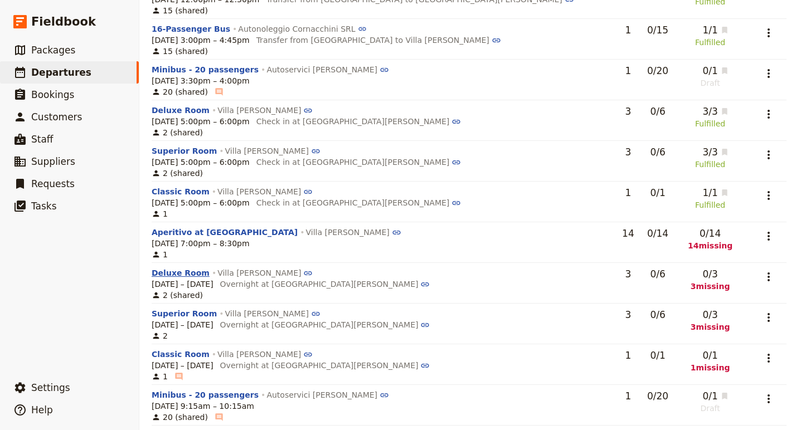
click at [188, 267] on button "Deluxe Room" at bounding box center [181, 272] width 58 height 11
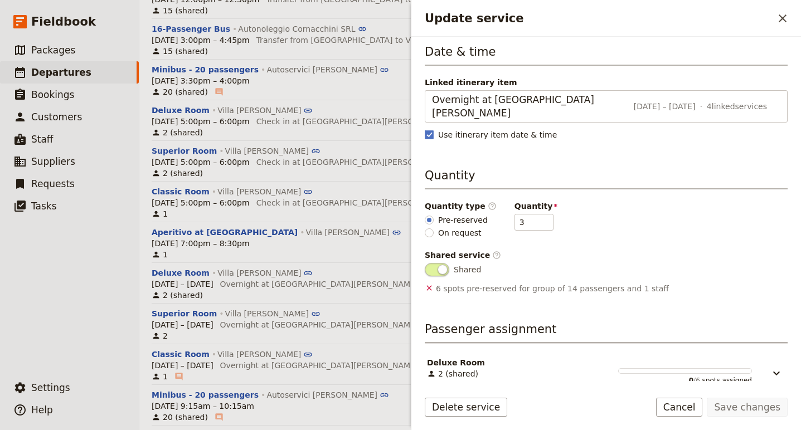
scroll to position [0, 0]
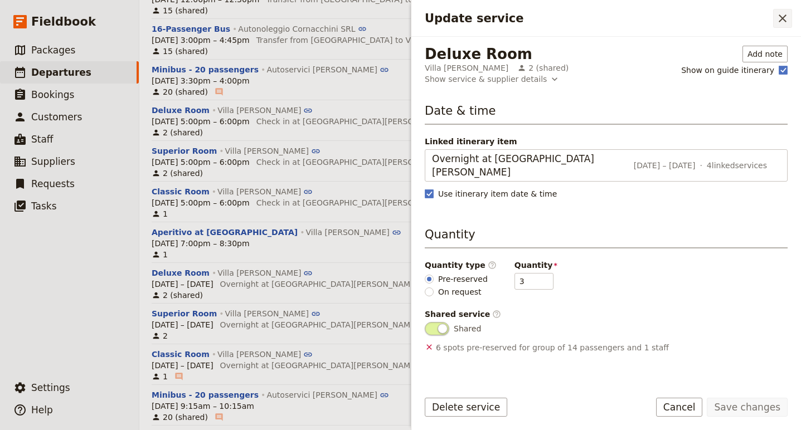
click at [781, 19] on icon "Close drawer" at bounding box center [782, 18] width 8 height 8
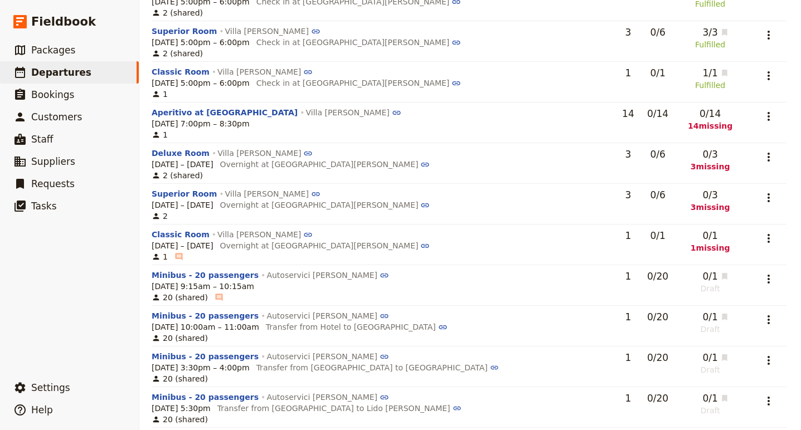
scroll to position [947, 0]
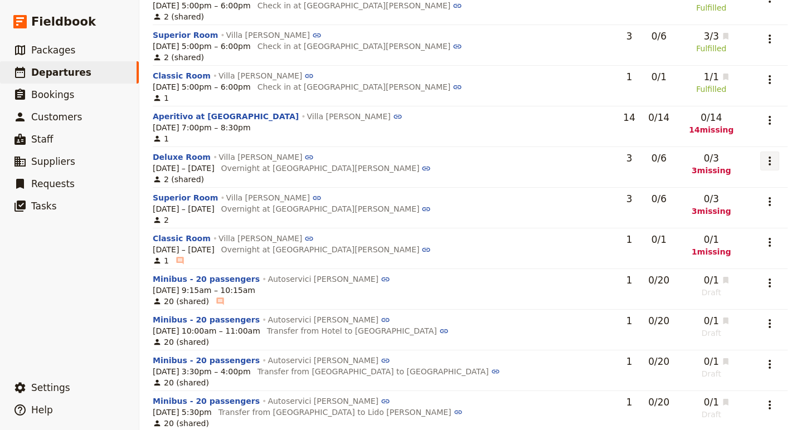
click at [767, 154] on icon "Actions" at bounding box center [769, 160] width 13 height 13
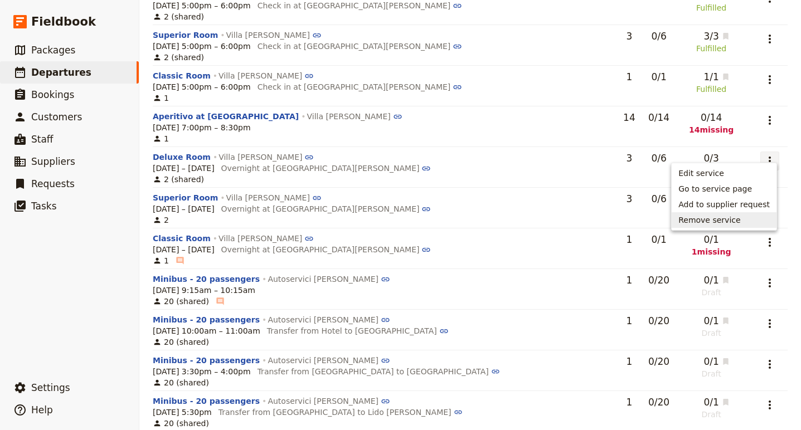
click at [737, 222] on span "Remove service" at bounding box center [709, 219] width 62 height 11
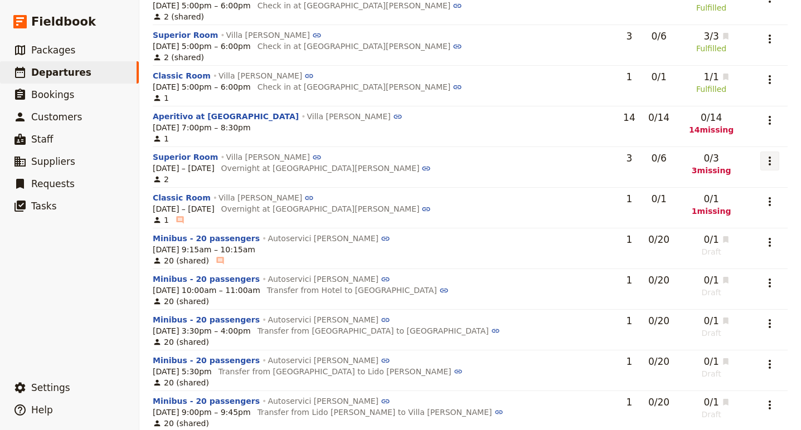
click at [765, 154] on icon "Actions" at bounding box center [769, 160] width 13 height 13
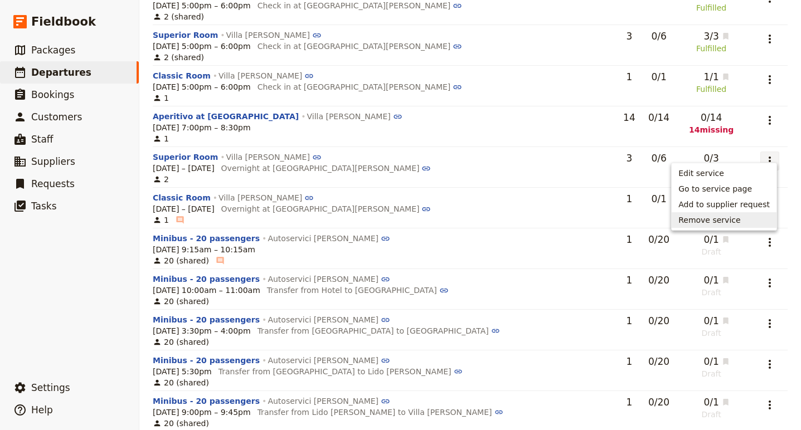
click at [762, 213] on button "Remove service" at bounding box center [723, 220] width 105 height 16
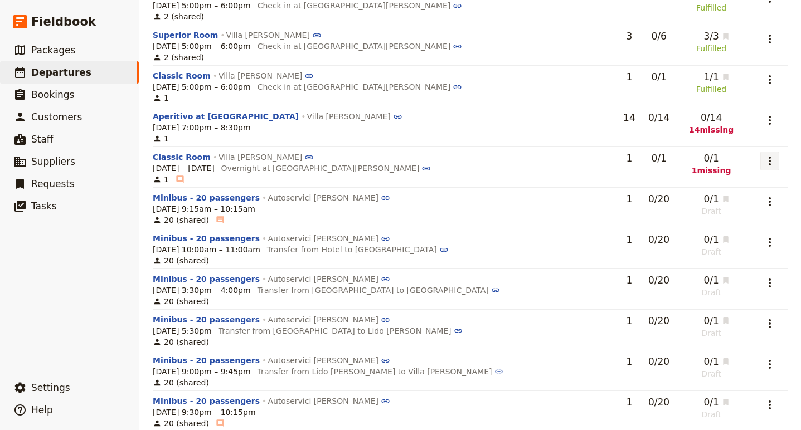
click at [767, 154] on icon "Actions" at bounding box center [769, 160] width 13 height 13
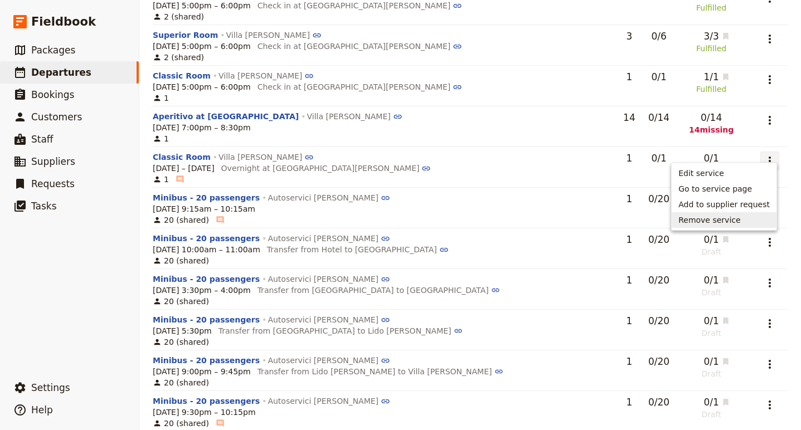
click at [751, 220] on span "Remove service" at bounding box center [723, 219] width 91 height 11
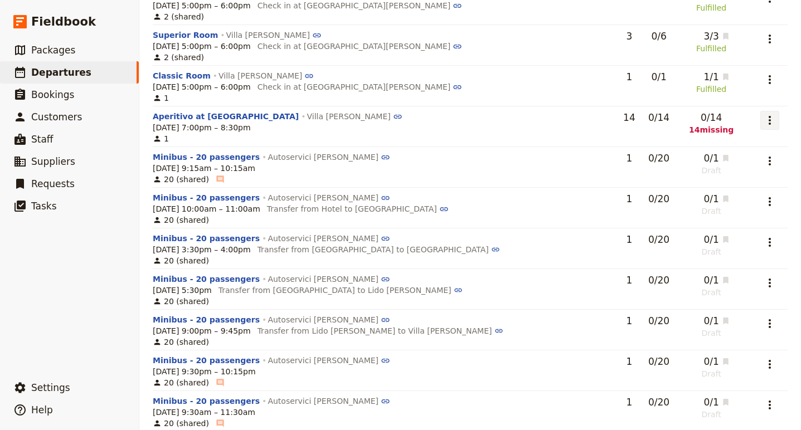
click at [770, 114] on icon "Actions" at bounding box center [769, 120] width 13 height 13
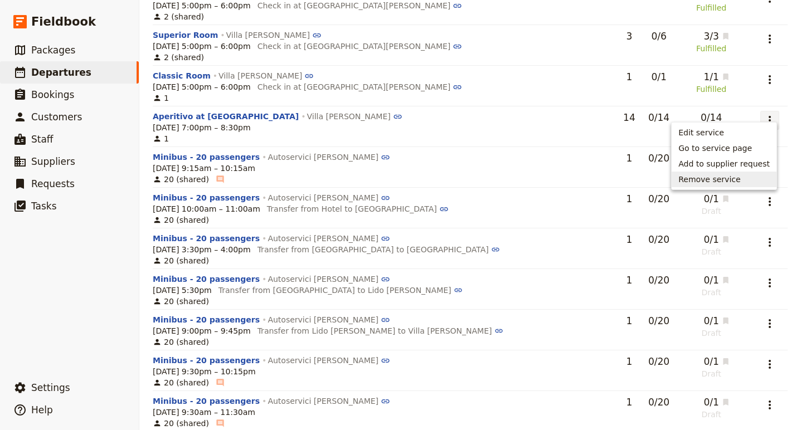
click at [740, 180] on span "Remove service" at bounding box center [709, 179] width 62 height 11
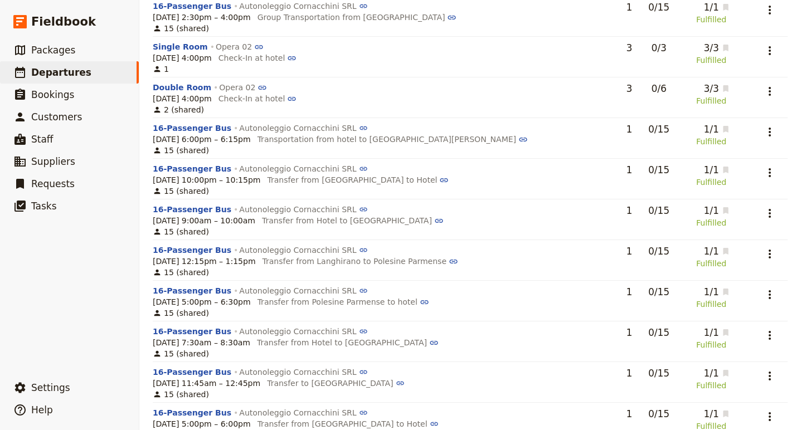
scroll to position [0, 0]
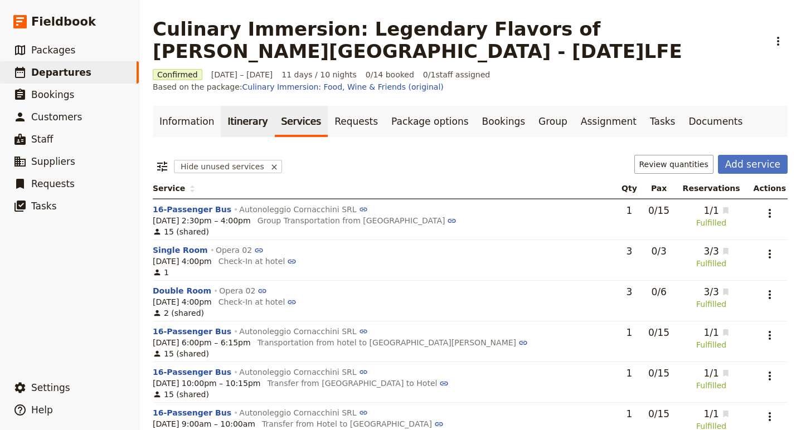
click at [233, 111] on link "Itinerary" at bounding box center [247, 121] width 53 height 31
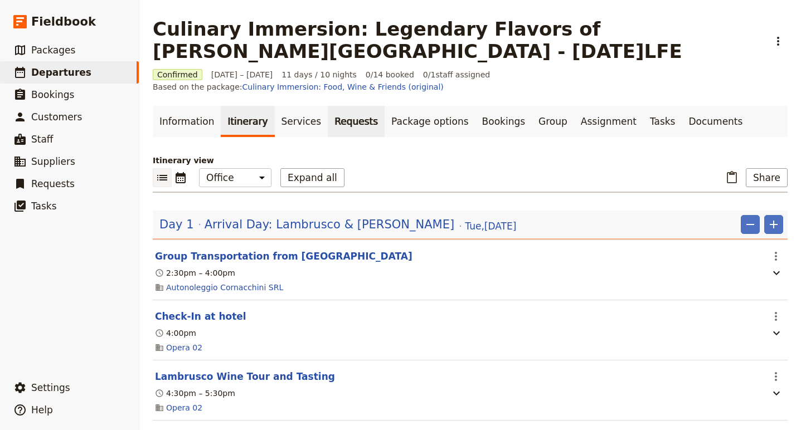
click at [346, 107] on link "Requests" at bounding box center [356, 121] width 57 height 31
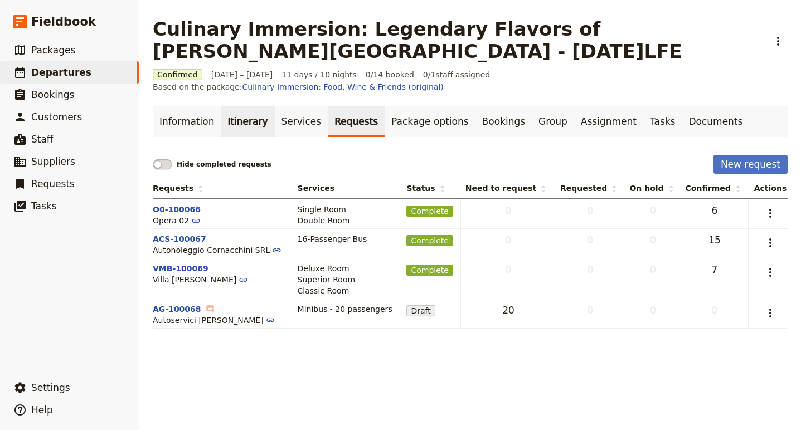
click at [230, 115] on link "Itinerary" at bounding box center [247, 121] width 53 height 31
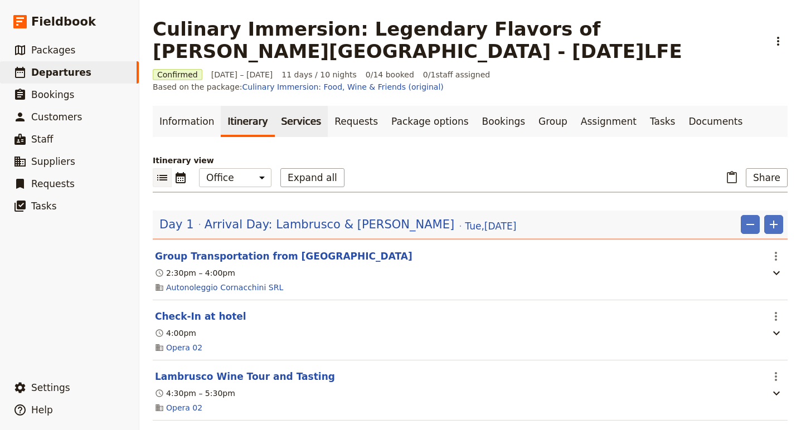
click at [296, 115] on link "Services" at bounding box center [301, 121] width 53 height 31
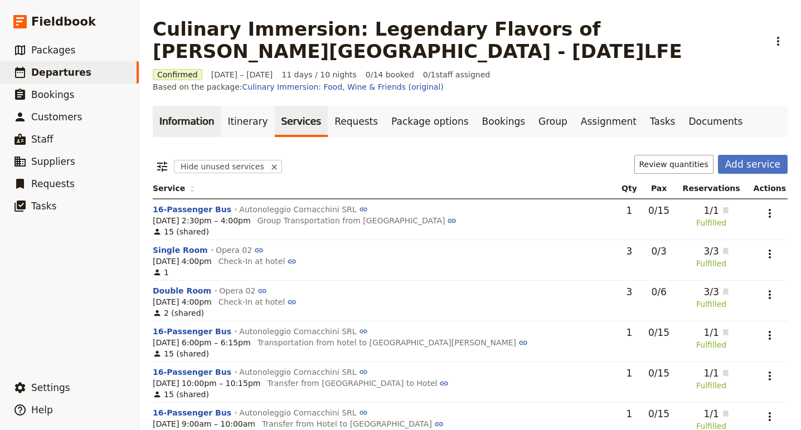
click at [188, 107] on link "Information" at bounding box center [187, 121] width 68 height 31
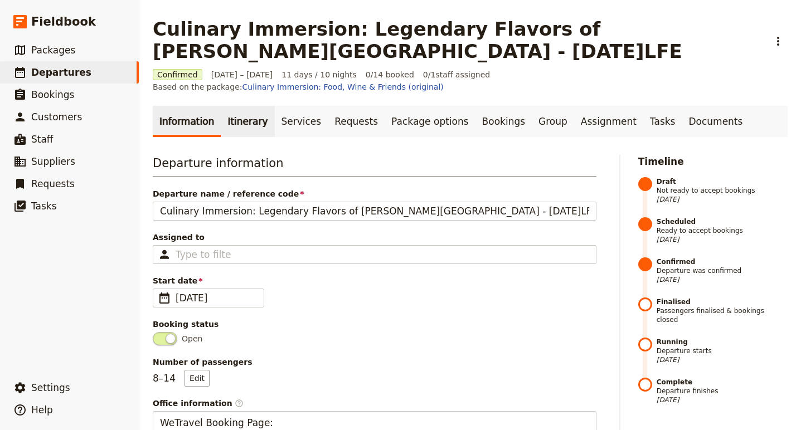
click at [232, 108] on link "Itinerary" at bounding box center [247, 121] width 53 height 31
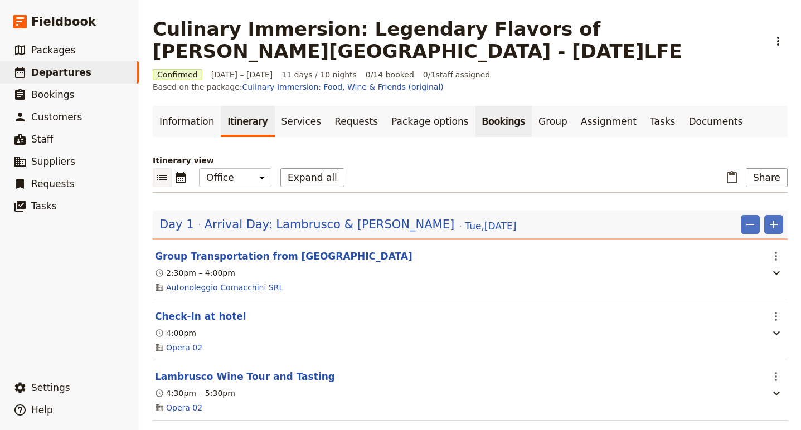
click at [475, 108] on link "Bookings" at bounding box center [503, 121] width 56 height 31
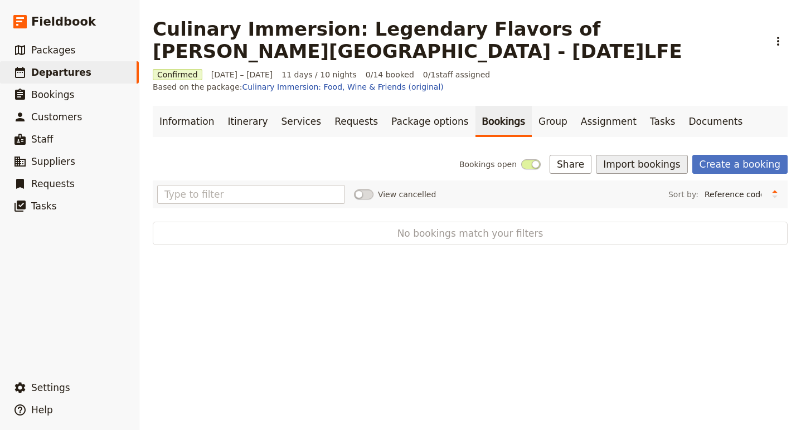
click at [652, 155] on button "Import bookings" at bounding box center [641, 164] width 91 height 19
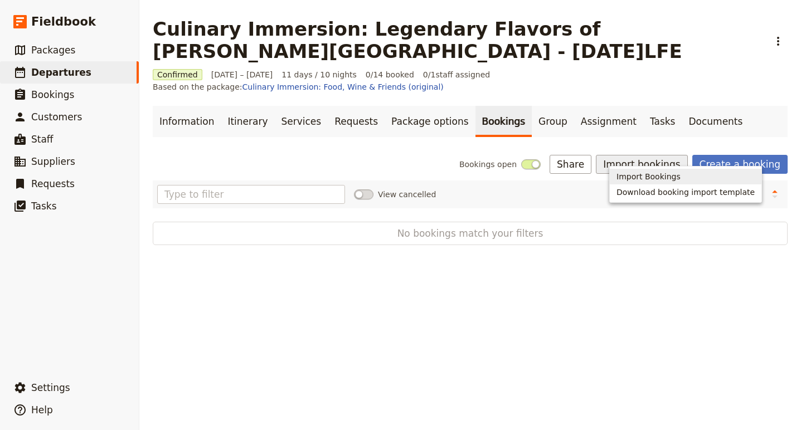
click at [646, 173] on span "Import Bookings" at bounding box center [648, 176] width 64 height 11
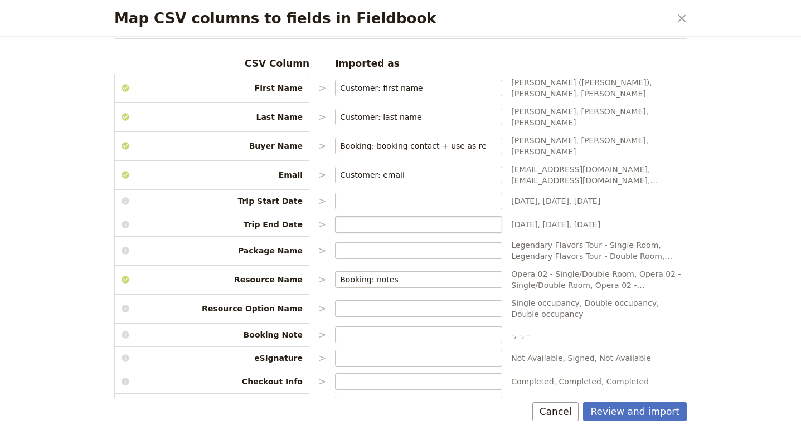
scroll to position [48, 0]
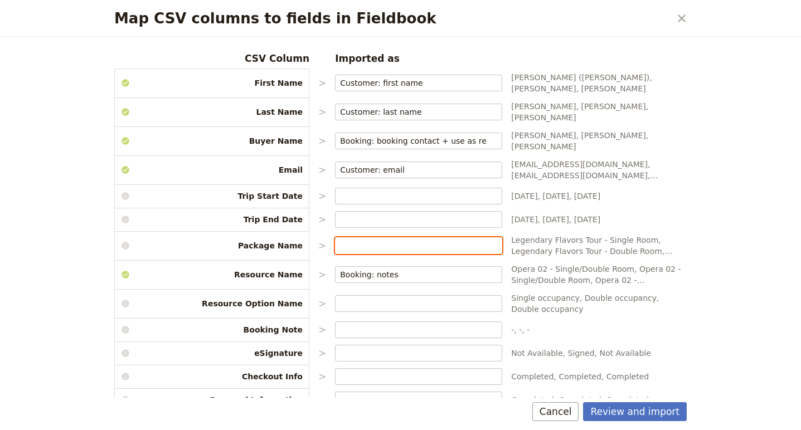
click at [479, 240] on input "Map CSV columns to fields in Fieldbook" at bounding box center [418, 245] width 157 height 11
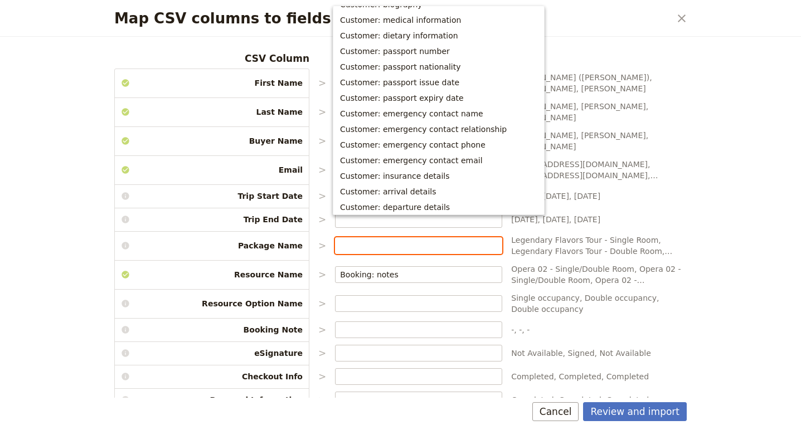
scroll to position [326, 0]
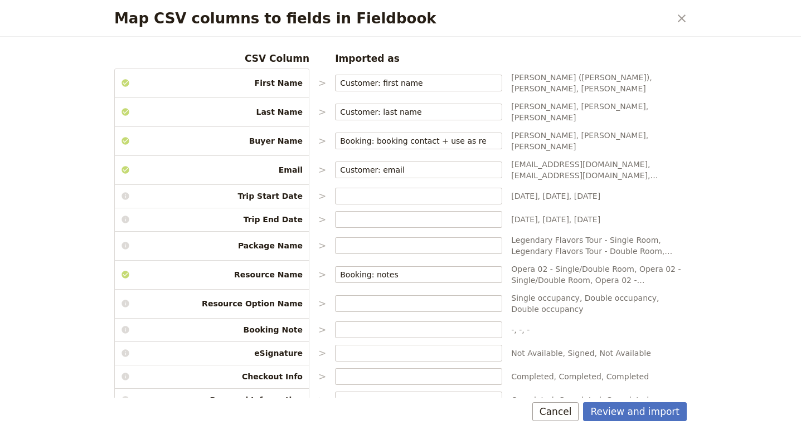
click at [735, 226] on div "Map CSV columns to fields in Fieldbook ​ Choose the data types that you would l…" at bounding box center [400, 215] width 801 height 430
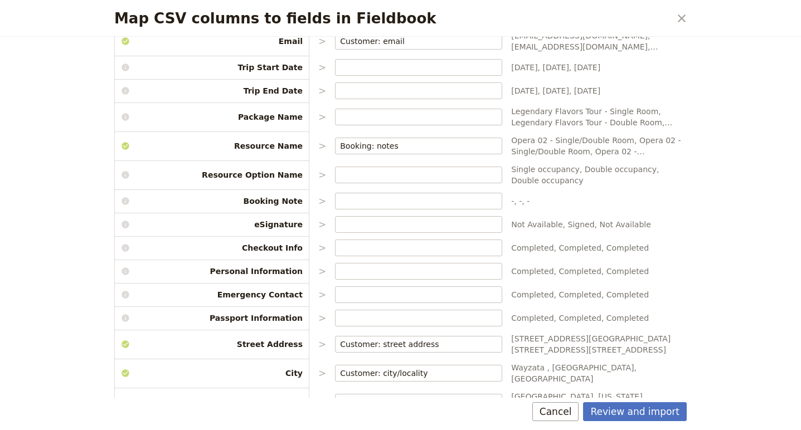
scroll to position [183, 0]
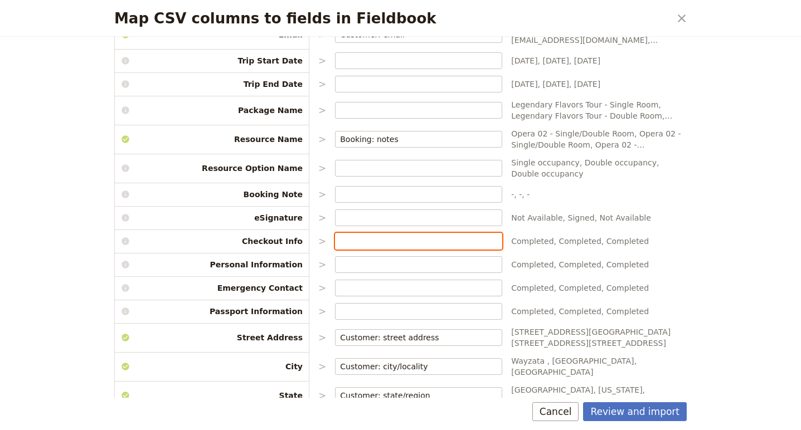
click at [350, 236] on input "Map CSV columns to fields in Fieldbook" at bounding box center [418, 241] width 157 height 11
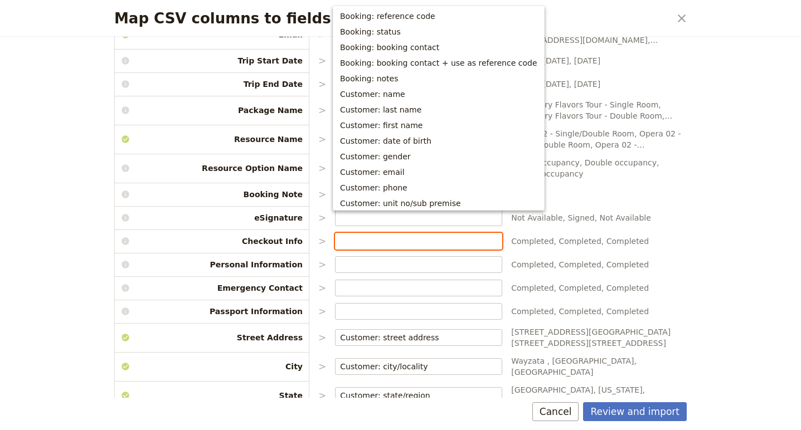
scroll to position [190, 0]
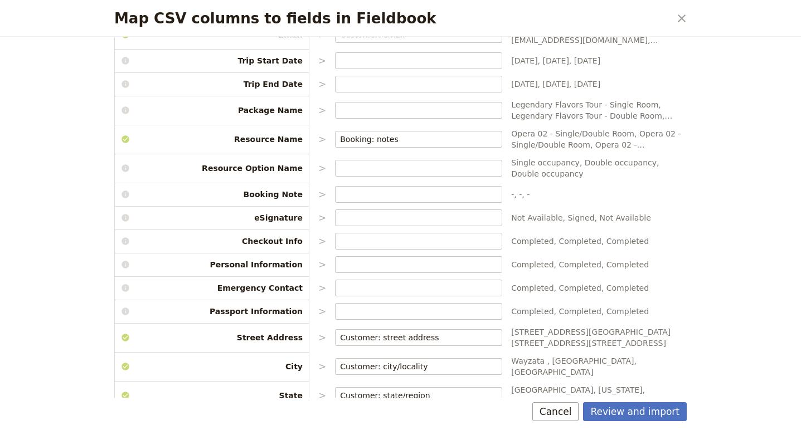
click at [631, 236] on span "Completed, Completed, Completed" at bounding box center [598, 241] width 175 height 11
click at [397, 236] on input "Map CSV columns to fields in Fieldbook" at bounding box center [418, 241] width 157 height 11
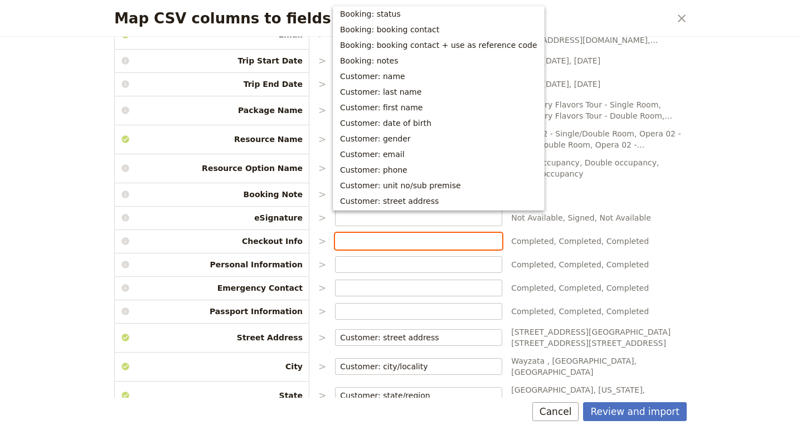
scroll to position [15, 0]
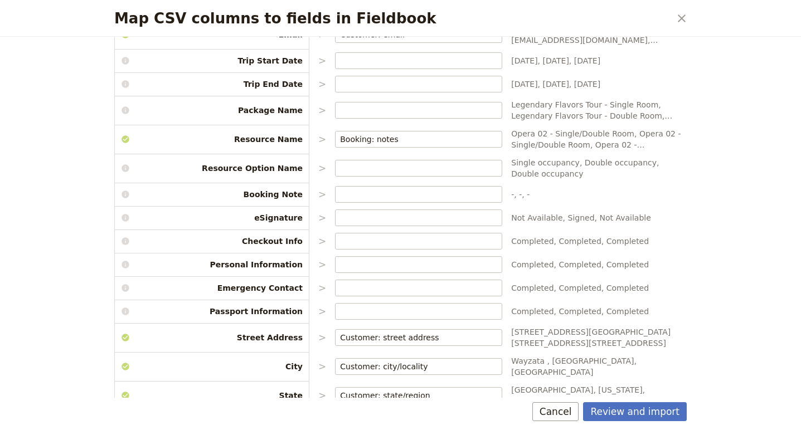
click at [664, 189] on span "-, -, -" at bounding box center [598, 194] width 175 height 11
click at [397, 282] on input "Map CSV columns to fields in Fieldbook" at bounding box center [418, 287] width 157 height 11
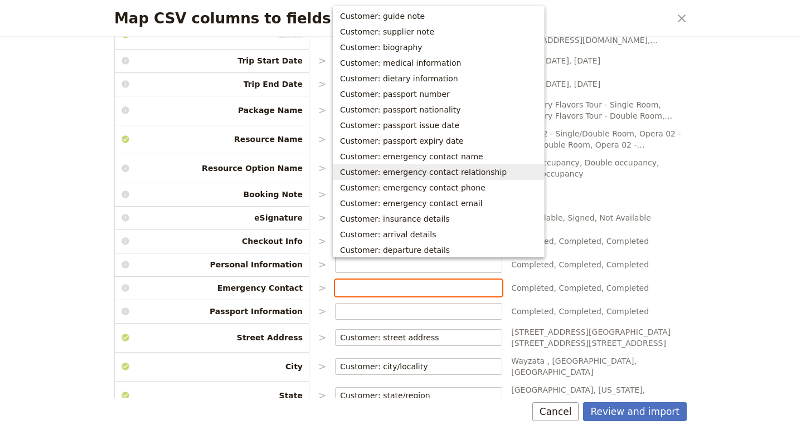
scroll to position [284, 0]
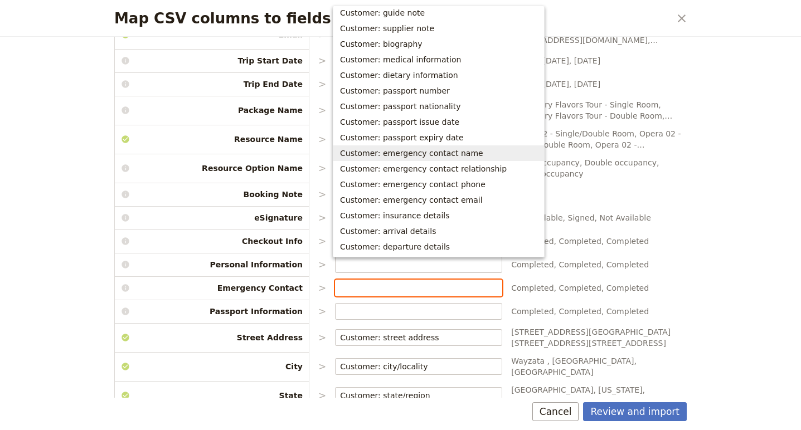
click at [427, 155] on span "Customer: emergency contact name" at bounding box center [411, 153] width 143 height 11
type input "Customer: emergency contact name"
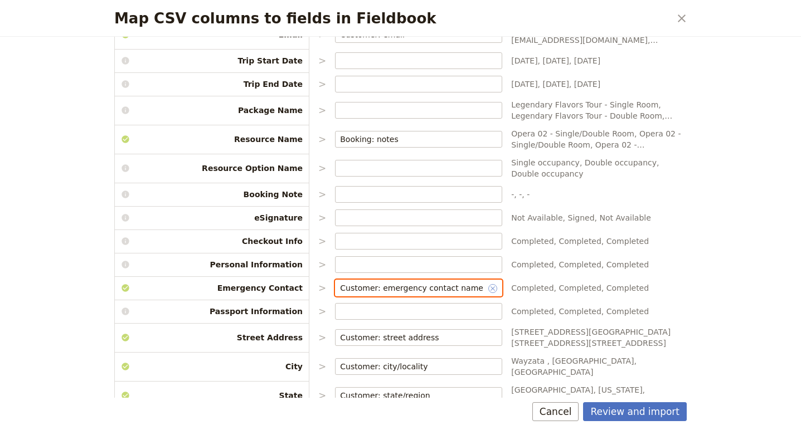
click at [491, 286] on icon "Clear input" at bounding box center [492, 288] width 4 height 4
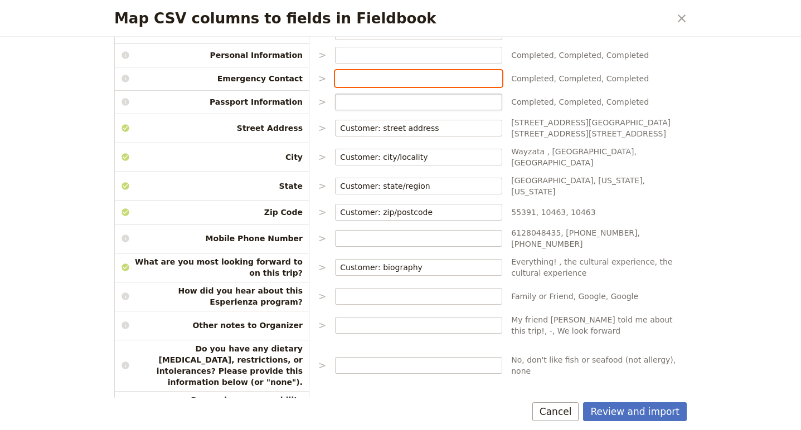
scroll to position [401, 0]
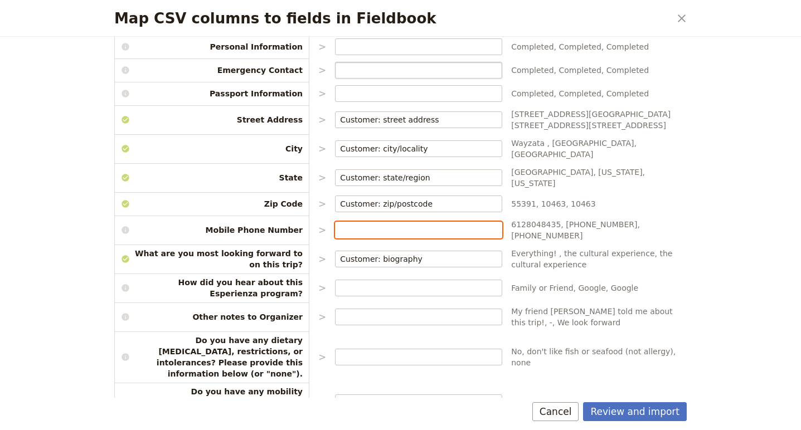
click at [416, 225] on input "Map CSV columns to fields in Fieldbook" at bounding box center [418, 230] width 157 height 11
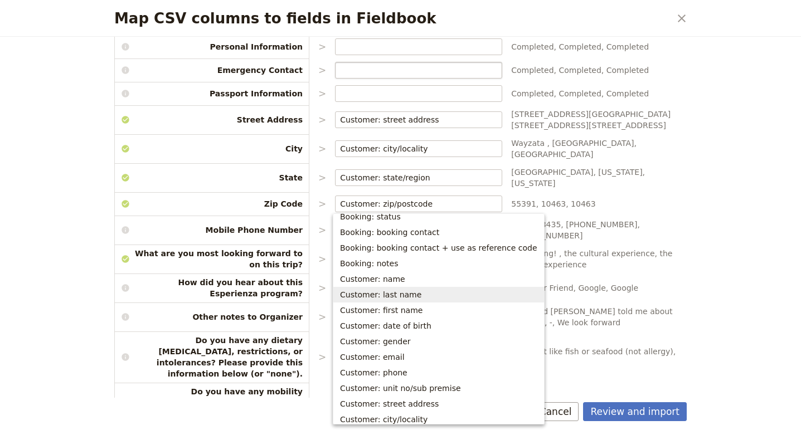
scroll to position [26, 0]
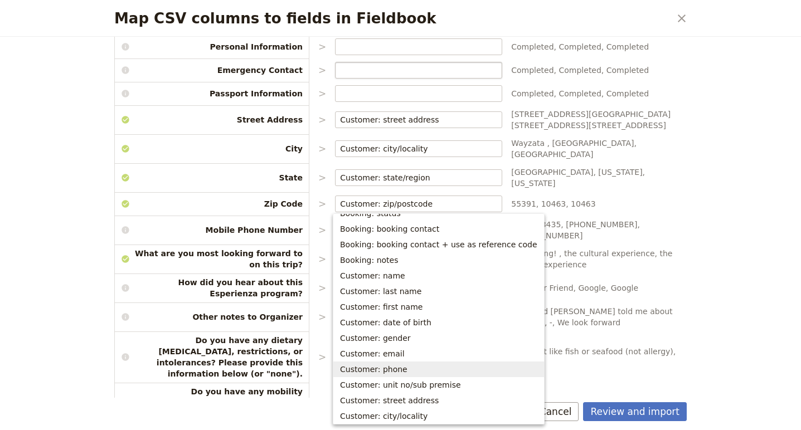
click at [395, 368] on span "Customer: phone" at bounding box center [373, 369] width 67 height 11
type input "Customer: phone"
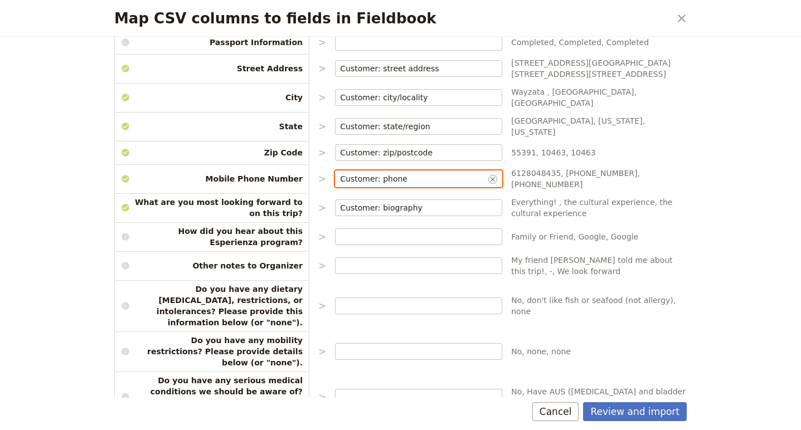
scroll to position [463, 0]
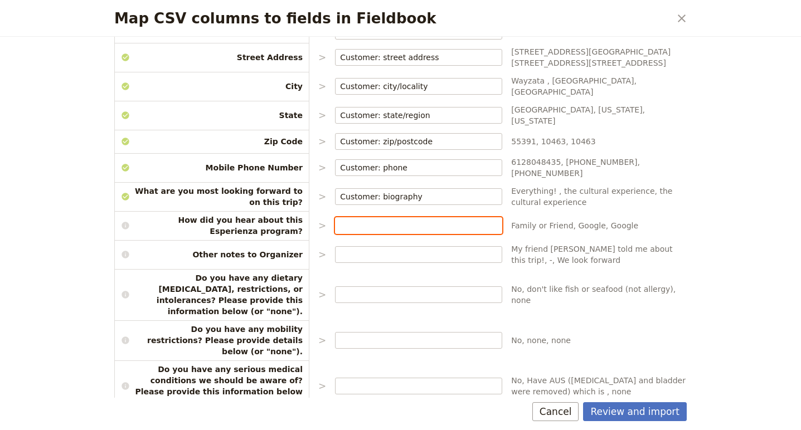
click at [359, 220] on input "Map CSV columns to fields in Fieldbook" at bounding box center [418, 225] width 157 height 11
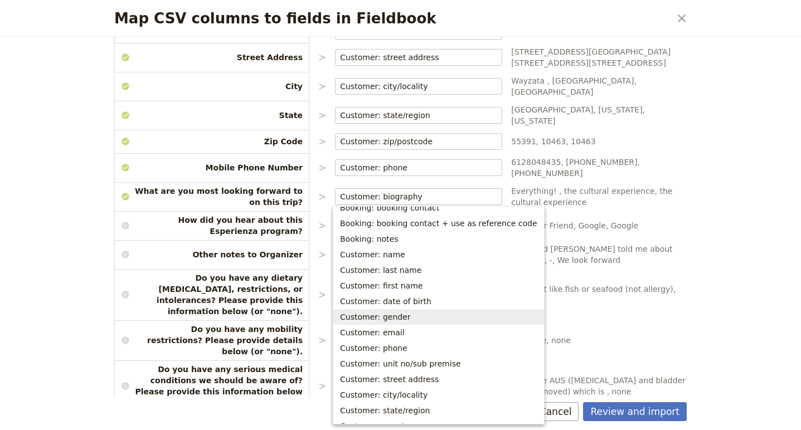
scroll to position [34, 0]
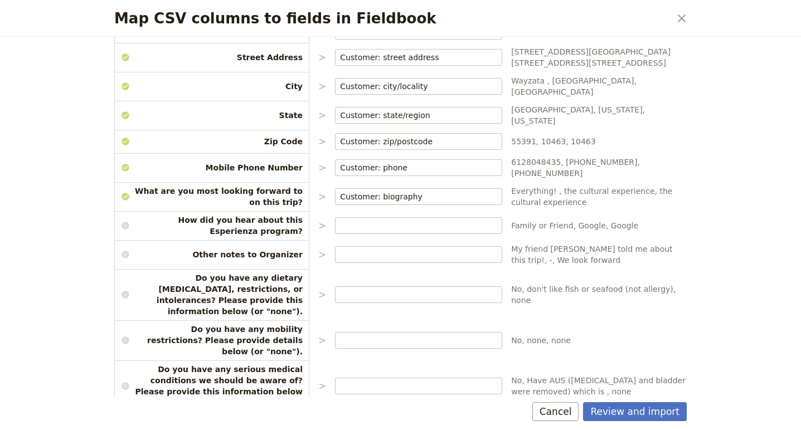
click at [645, 208] on div "CSV Column Imported as First Name > Customer: first name ​ Cathryn (Cate), Fran…" at bounding box center [400, 264] width 572 height 1256
click at [405, 249] on input "Map CSV columns to fields in Fieldbook" at bounding box center [418, 254] width 157 height 11
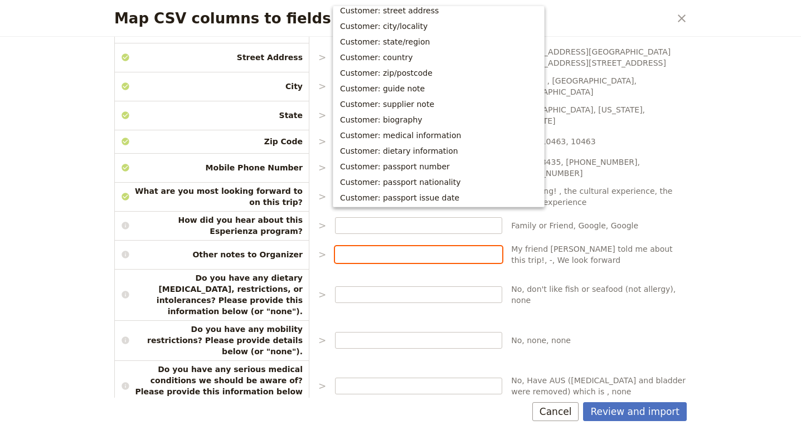
scroll to position [0, 0]
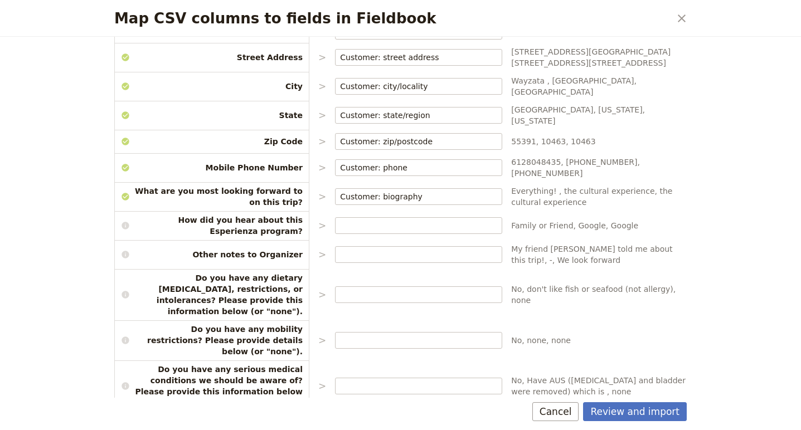
click at [753, 261] on div "Map CSV columns to fields in Fieldbook ​ Choose the data types that you would l…" at bounding box center [400, 215] width 801 height 430
click at [357, 289] on input "Map CSV columns to fields in Fieldbook" at bounding box center [418, 294] width 157 height 11
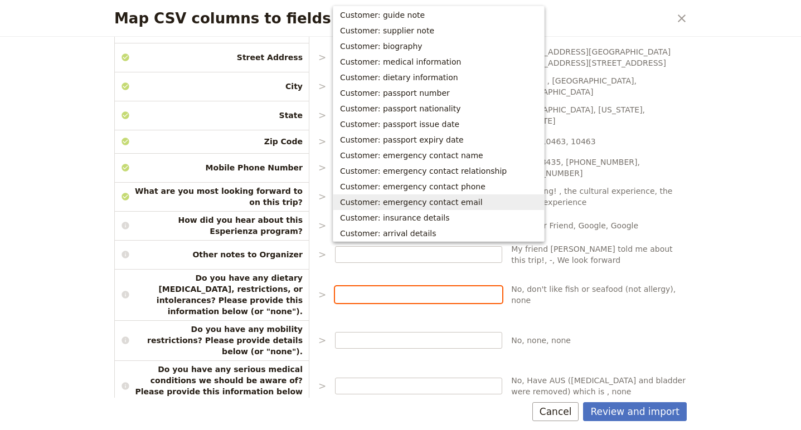
scroll to position [272, 0]
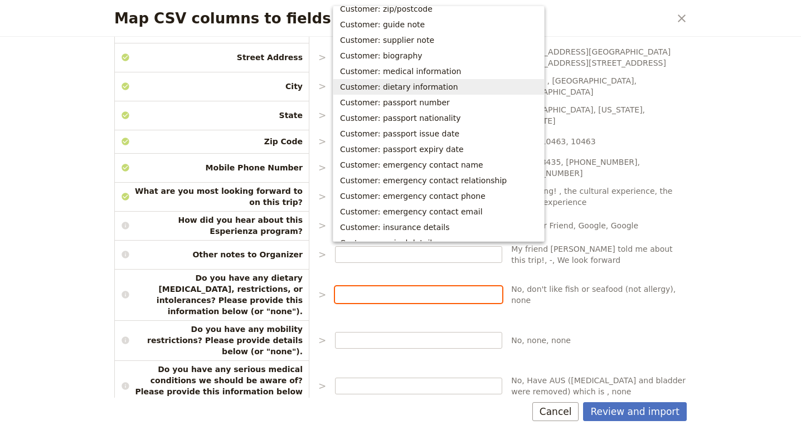
click at [404, 87] on span "Customer: dietary information" at bounding box center [399, 86] width 118 height 11
type input "Customer: dietary information"
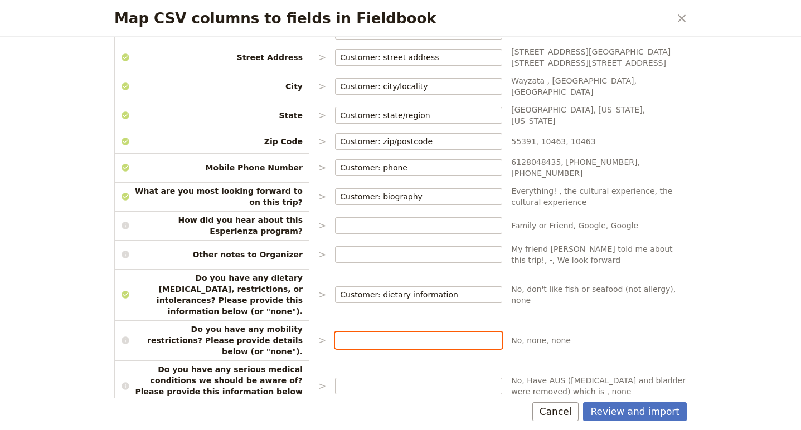
click at [381, 335] on input "Map CSV columns to fields in Fieldbook" at bounding box center [418, 340] width 157 height 11
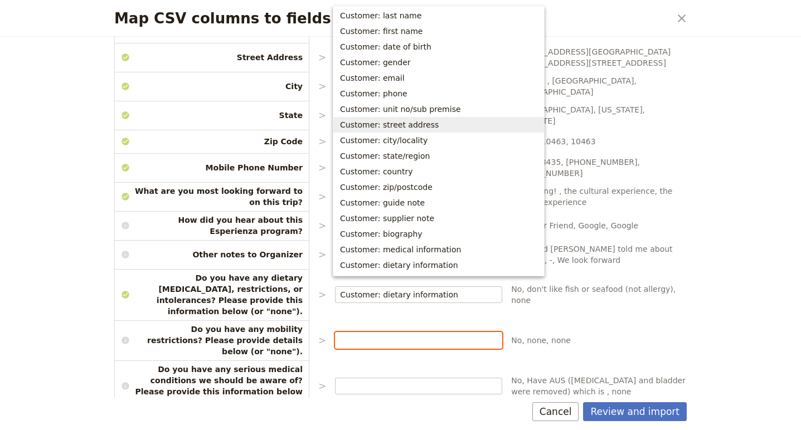
scroll to position [96, 0]
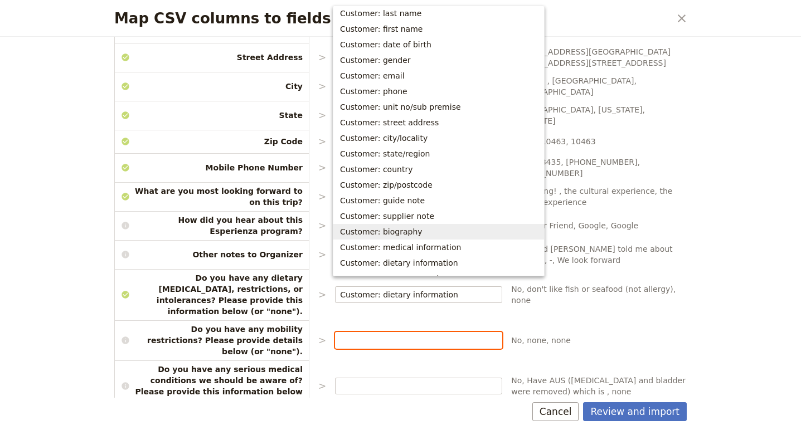
click at [415, 233] on span "Customer: biography" at bounding box center [438, 231] width 197 height 11
type input "Customer: biography"
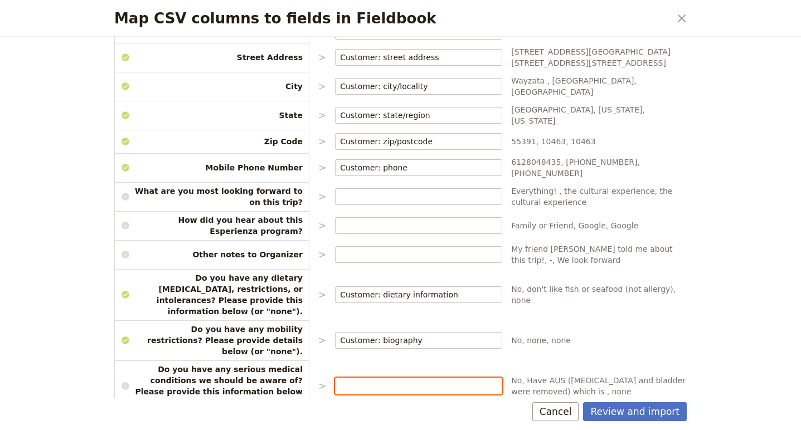
click at [373, 380] on input "Map CSV columns to fields in Fieldbook" at bounding box center [418, 385] width 157 height 11
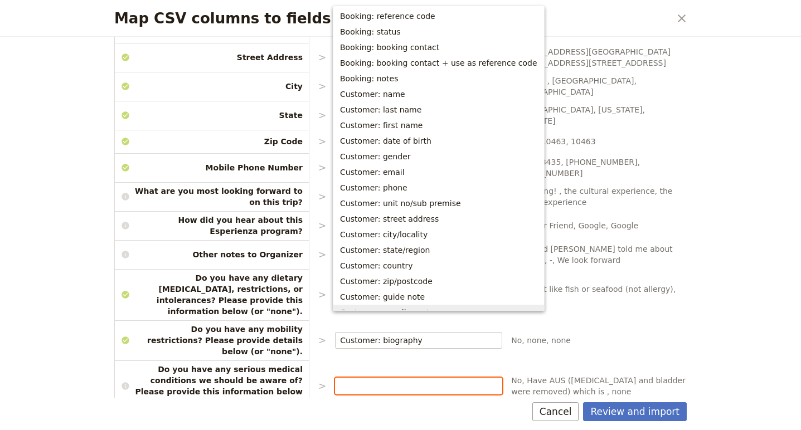
scroll to position [231, 0]
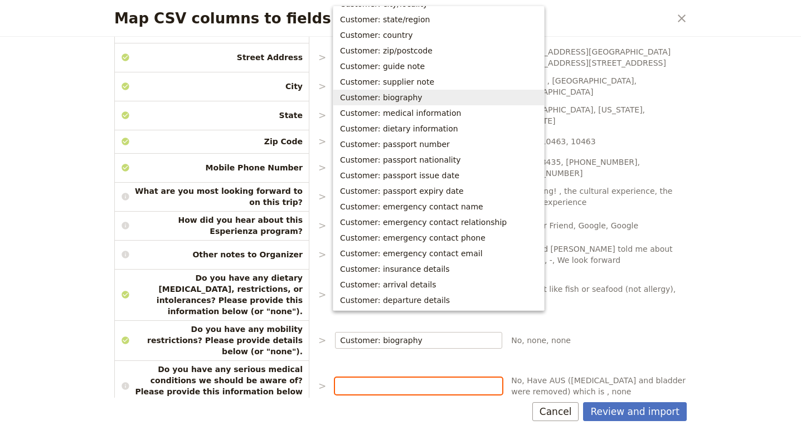
click at [386, 94] on span "Customer: biography" at bounding box center [381, 97] width 82 height 11
type input "Customer: biography"
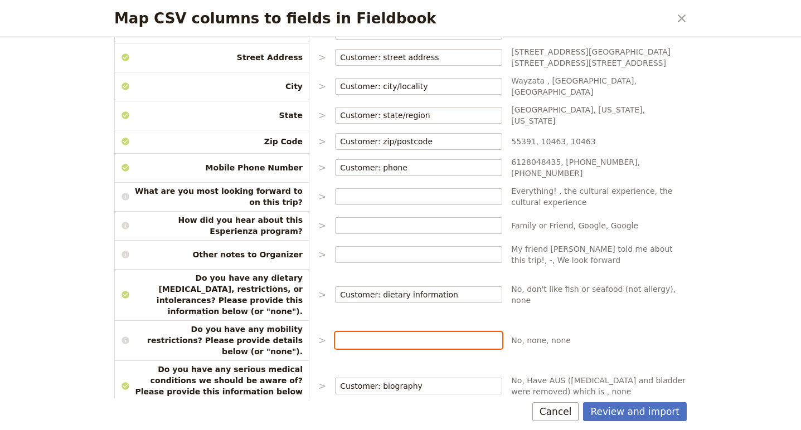
click at [389, 335] on input "Map CSV columns to fields in Fieldbook" at bounding box center [418, 340] width 157 height 11
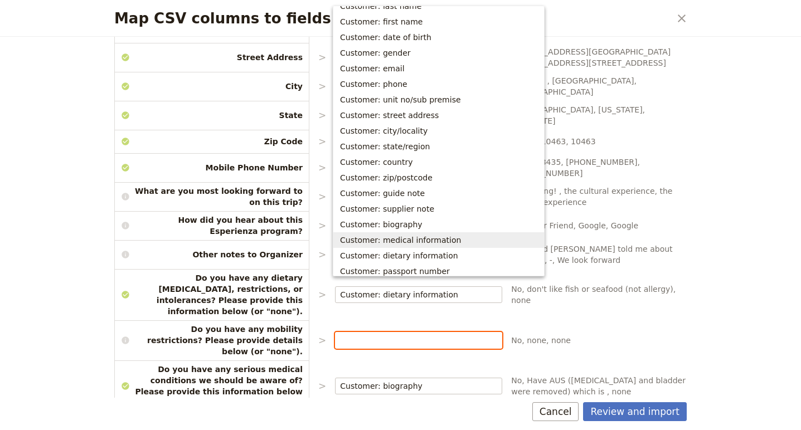
scroll to position [265, 0]
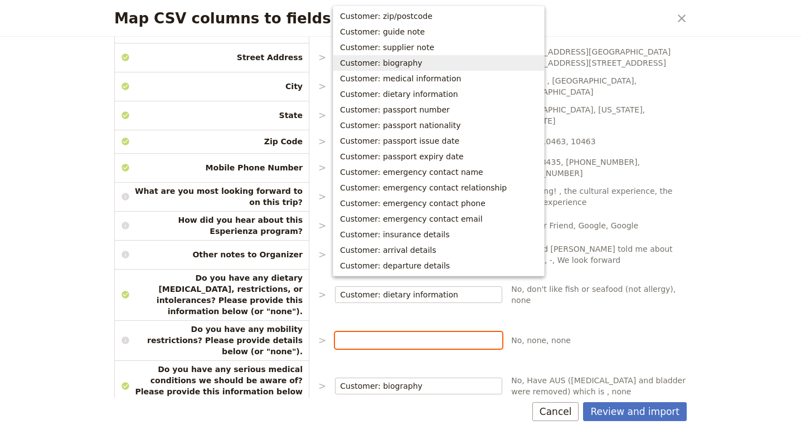
click at [404, 57] on span "Customer: biography" at bounding box center [381, 62] width 82 height 11
type input "Customer: biography"
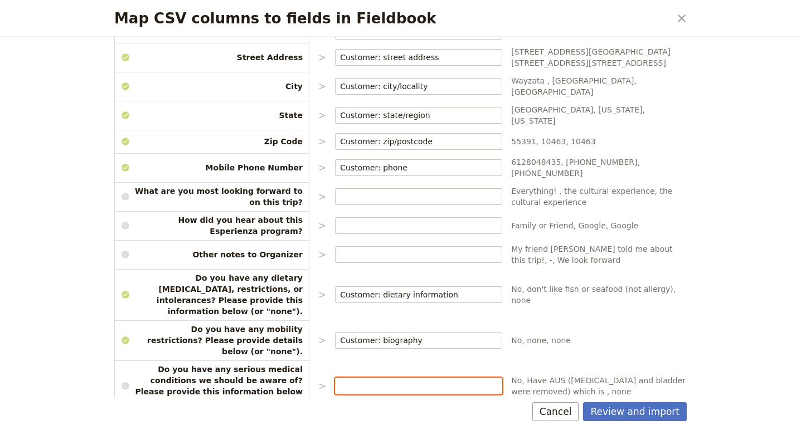
click at [398, 380] on input "Map CSV columns to fields in Fieldbook" at bounding box center [418, 385] width 157 height 11
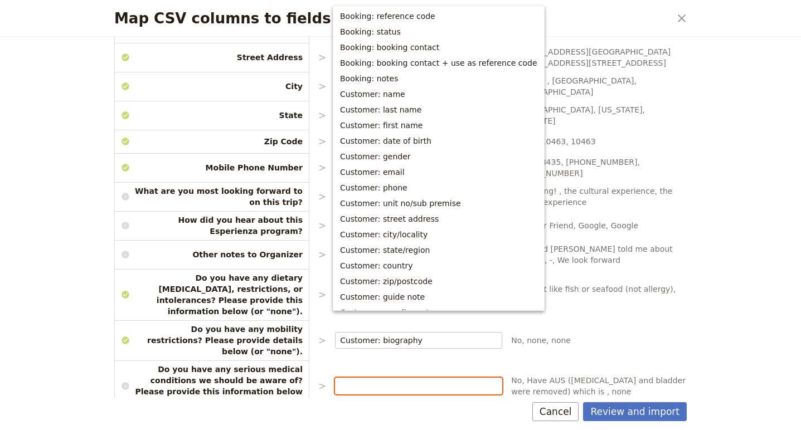
scroll to position [231, 0]
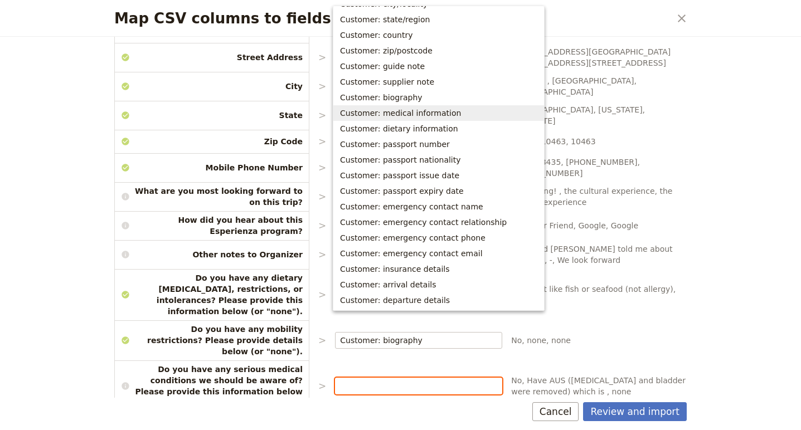
click at [407, 113] on span "Customer: medical information" at bounding box center [400, 113] width 121 height 11
type input "Customer: medical information"
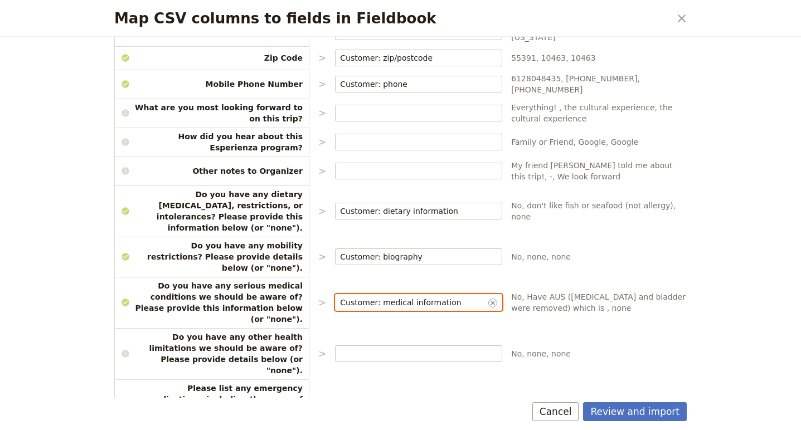
scroll to position [549, 0]
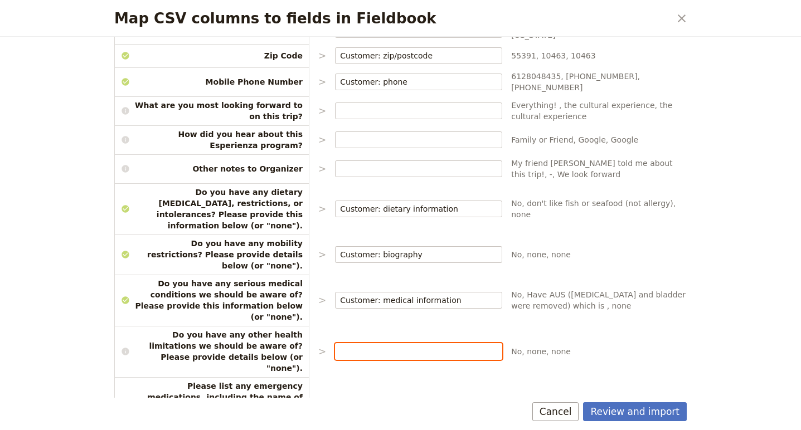
click at [410, 346] on input "Map CSV columns to fields in Fieldbook" at bounding box center [418, 351] width 157 height 11
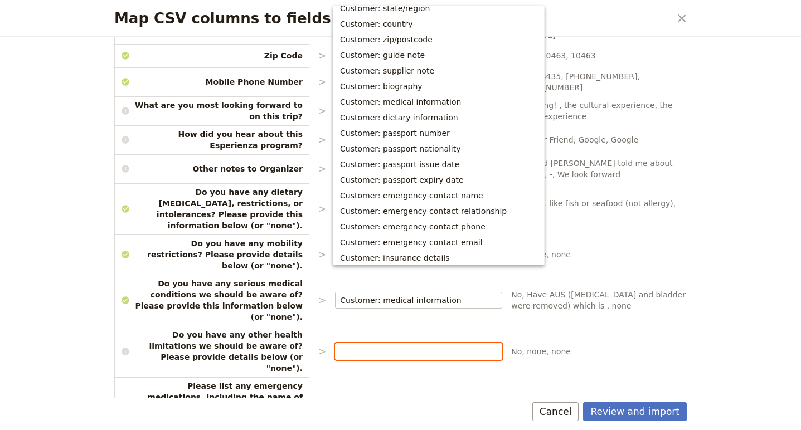
scroll to position [246, 0]
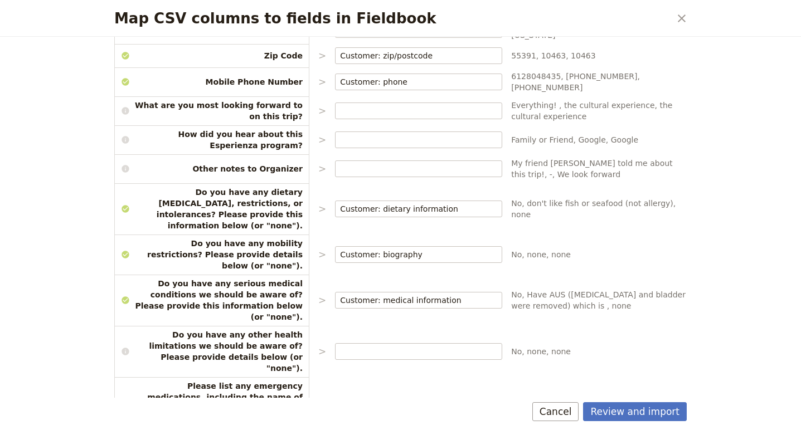
click at [610, 346] on span "No, none, none" at bounding box center [598, 351] width 175 height 11
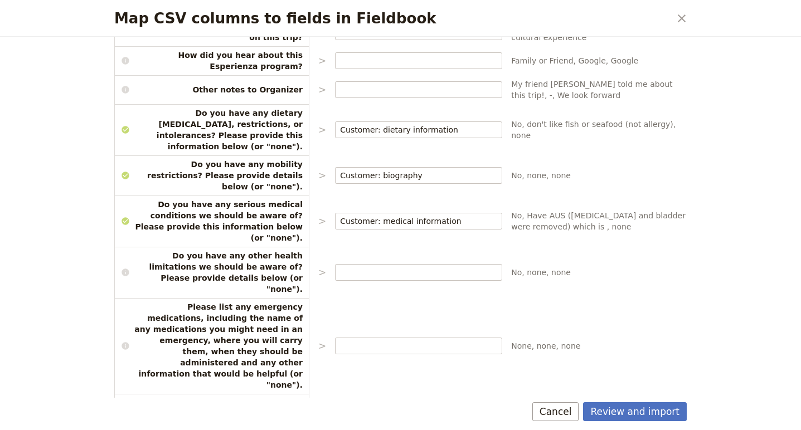
scroll to position [630, 0]
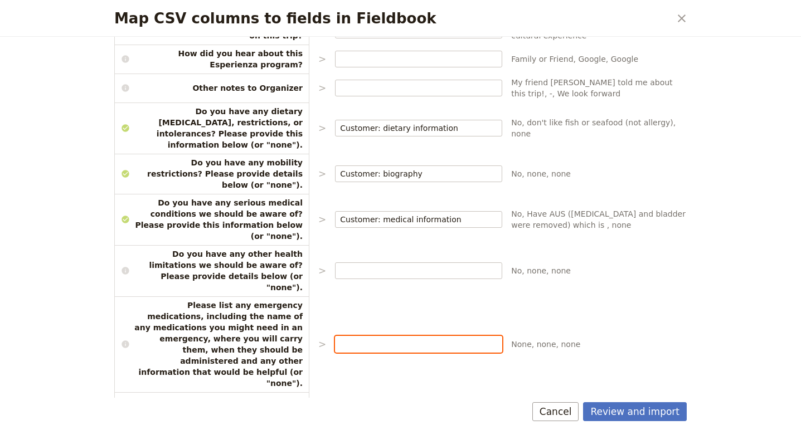
click at [350, 339] on input "Map CSV columns to fields in Fieldbook" at bounding box center [418, 344] width 157 height 11
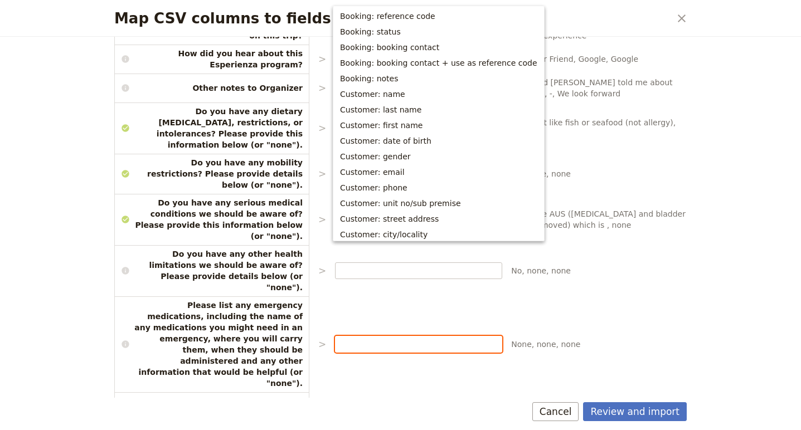
scroll to position [221, 0]
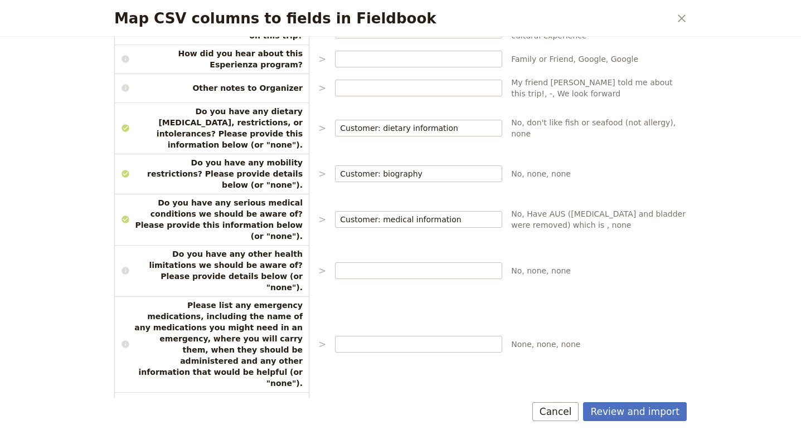
click at [593, 339] on span "None, none, none" at bounding box center [598, 344] width 175 height 11
click at [373, 265] on input "Map CSV columns to fields in Fieldbook" at bounding box center [418, 270] width 157 height 11
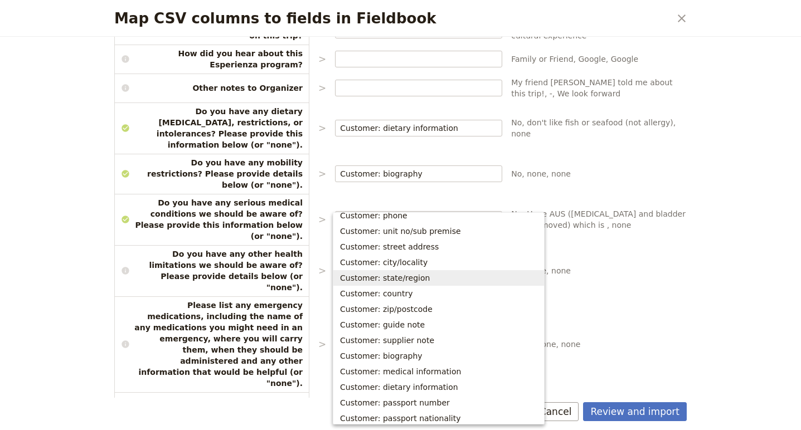
scroll to position [180, 0]
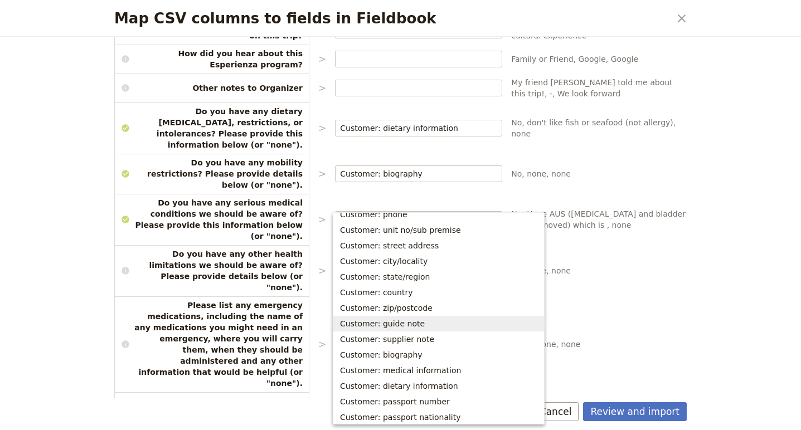
click at [401, 326] on span "Customer: guide note" at bounding box center [382, 323] width 85 height 11
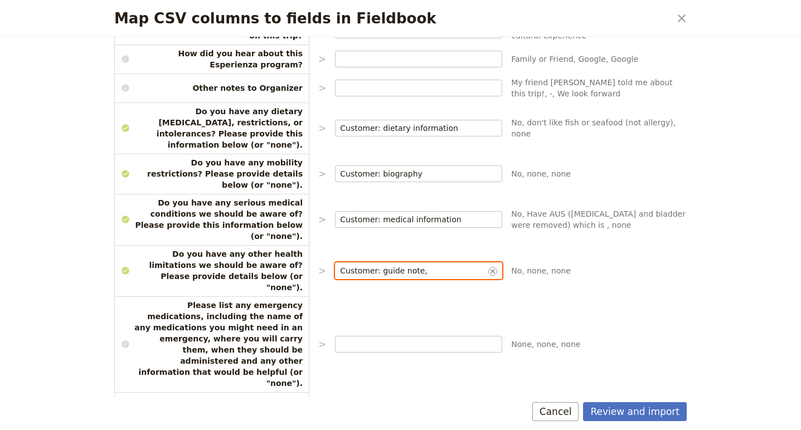
click at [443, 265] on input "Customer: guide note," at bounding box center [413, 270] width 146 height 11
type input "Customer: guide note"
click at [312, 202] on div "CSV Column Imported as First Name > Customer: first name ​ Cathryn (Cate), Fran…" at bounding box center [400, 98] width 572 height 1256
click at [318, 264] on p ">" at bounding box center [322, 270] width 8 height 13
click at [326, 200] on div "CSV Column Imported as First Name > Customer: first name ​ Cathryn (Cate), Fran…" at bounding box center [400, 98] width 572 height 1256
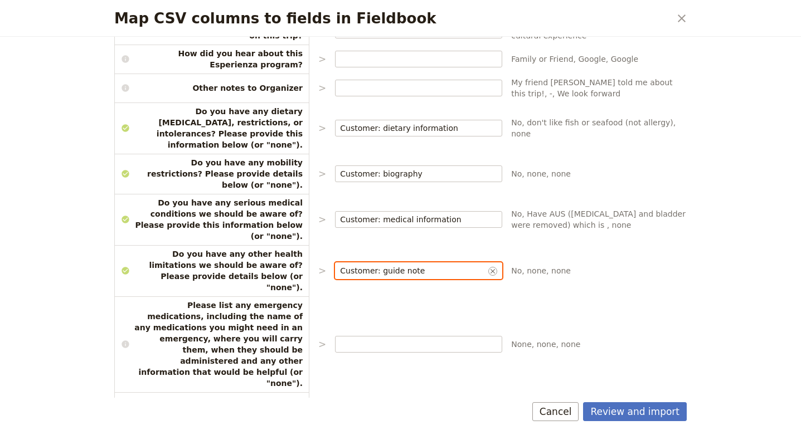
click at [444, 265] on input "Customer: guide note" at bounding box center [413, 270] width 146 height 11
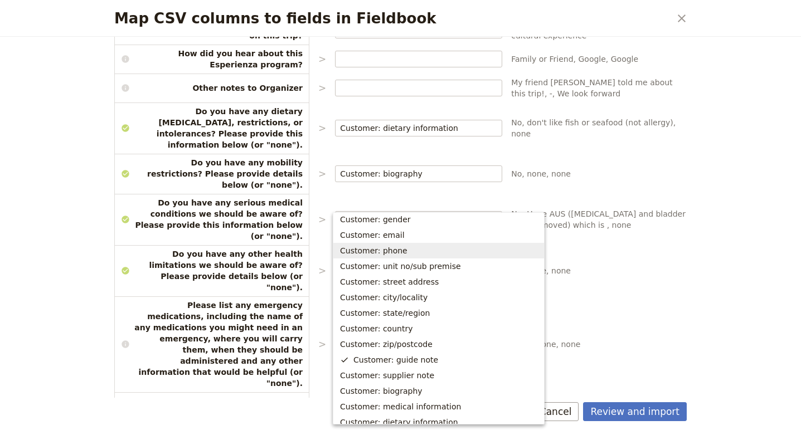
scroll to position [145, 0]
click at [606, 339] on span "None, none, none" at bounding box center [598, 344] width 175 height 11
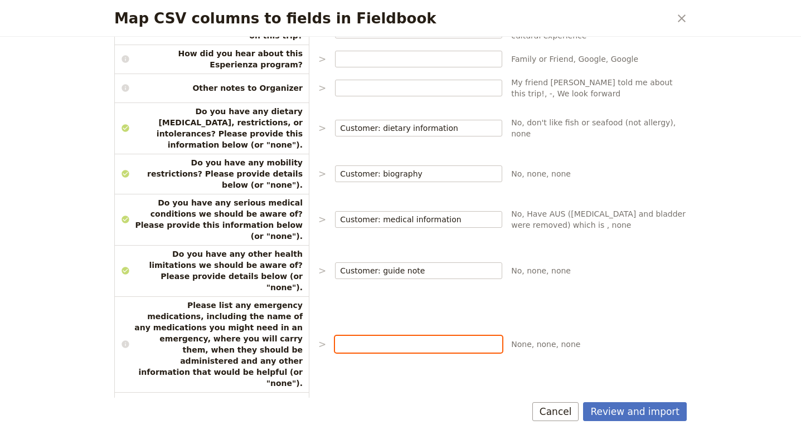
click at [358, 339] on input "Map CSV columns to fields in Fieldbook" at bounding box center [418, 344] width 157 height 11
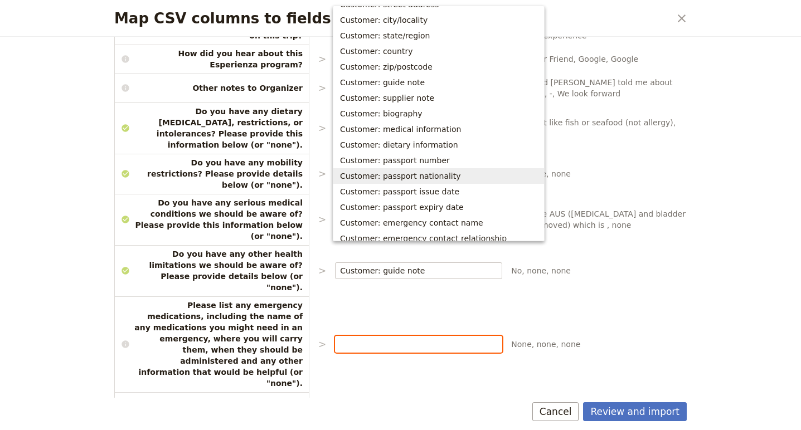
scroll to position [204, 0]
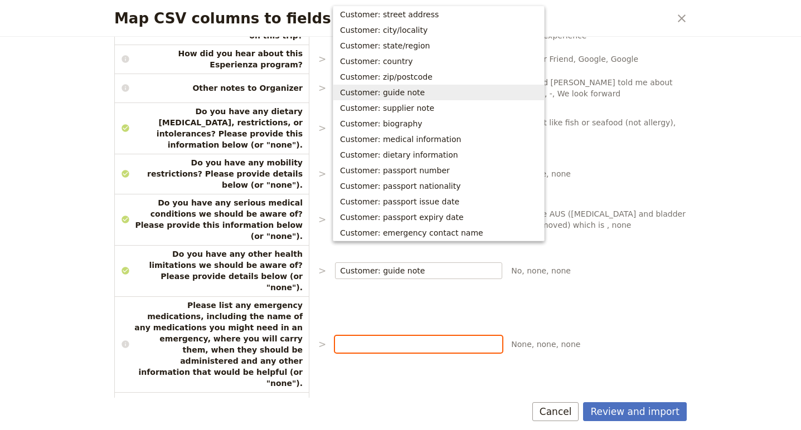
click at [386, 96] on span "Customer: guide note" at bounding box center [382, 92] width 85 height 11
type input "Customer: guide note"
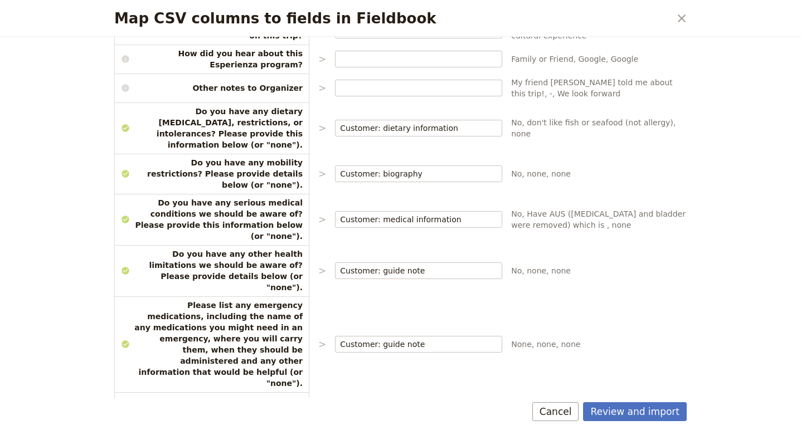
click at [586, 269] on div "CSV Column Imported as First Name > Customer: first name ​ Cathryn (Cate), Fran…" at bounding box center [400, 98] width 572 height 1256
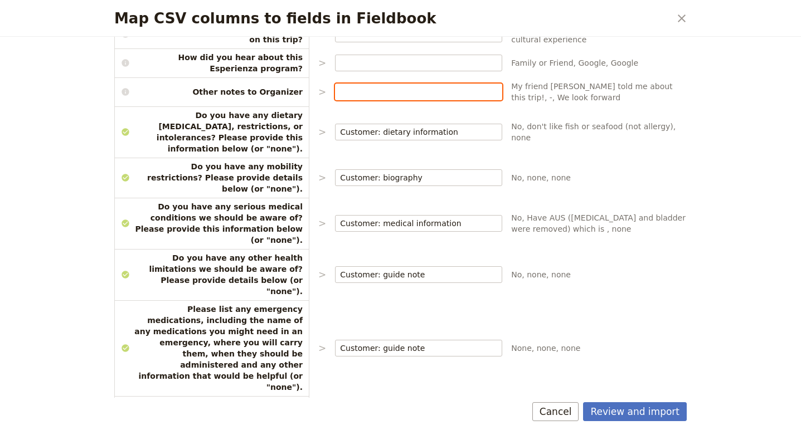
click at [370, 86] on input "Map CSV columns to fields in Fieldbook" at bounding box center [418, 91] width 157 height 11
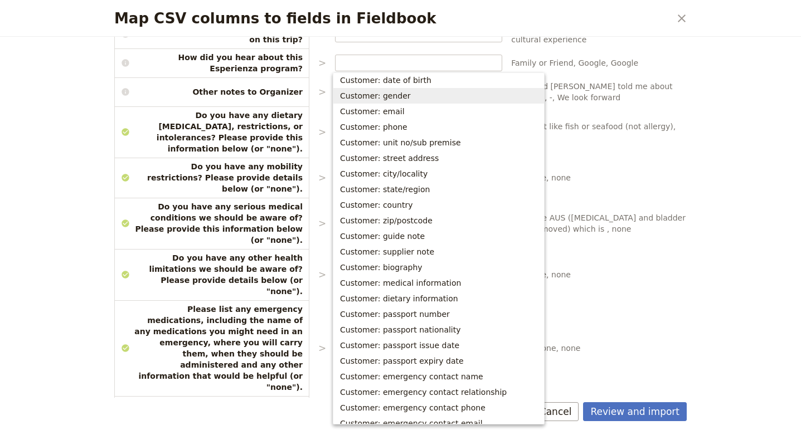
scroll to position [134, 0]
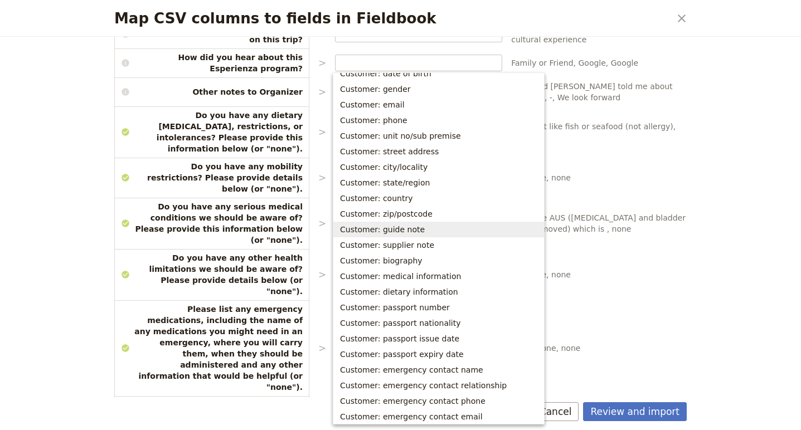
click at [406, 231] on span "Customer: guide note" at bounding box center [382, 229] width 85 height 11
type input "Customer: guide note"
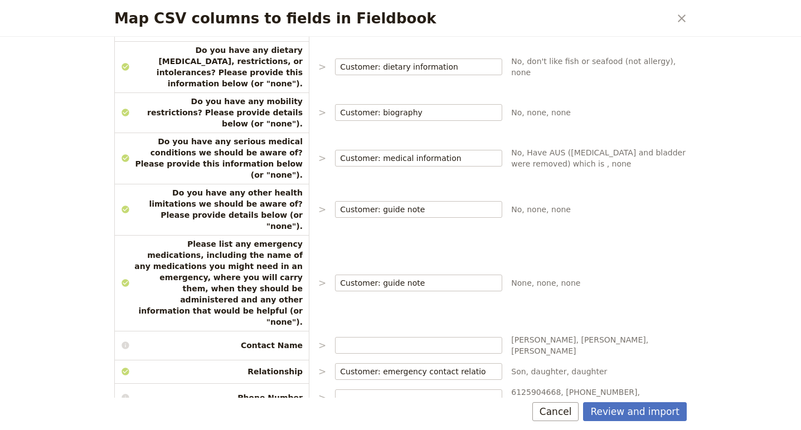
scroll to position [689, 0]
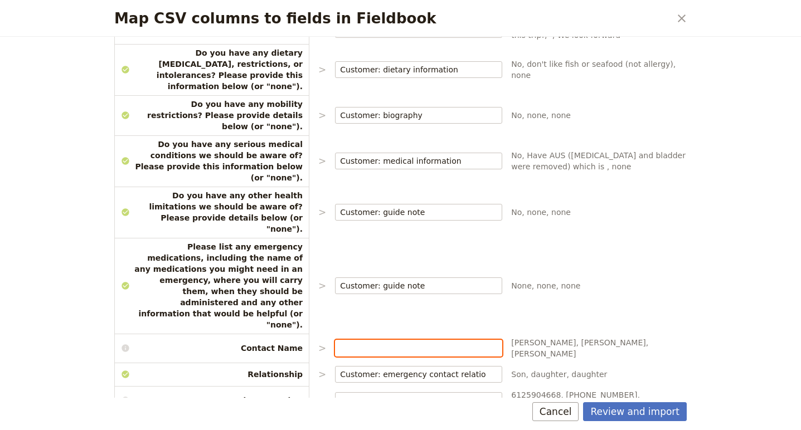
click at [365, 343] on input "Map CSV columns to fields in Fieldbook" at bounding box center [418, 348] width 157 height 11
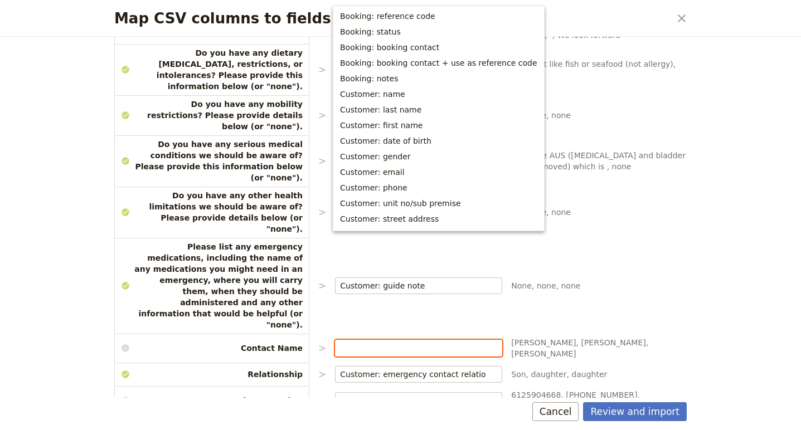
scroll to position [310, 0]
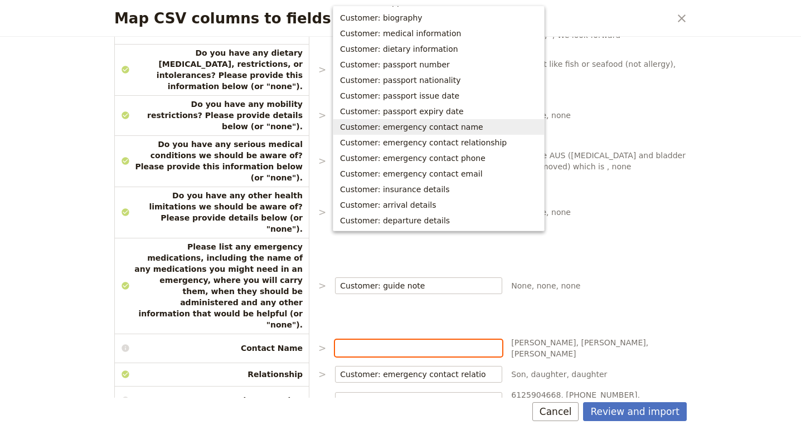
click at [387, 129] on span "Customer: emergency contact name" at bounding box center [411, 126] width 143 height 11
type input "Customer: emergency contact name"
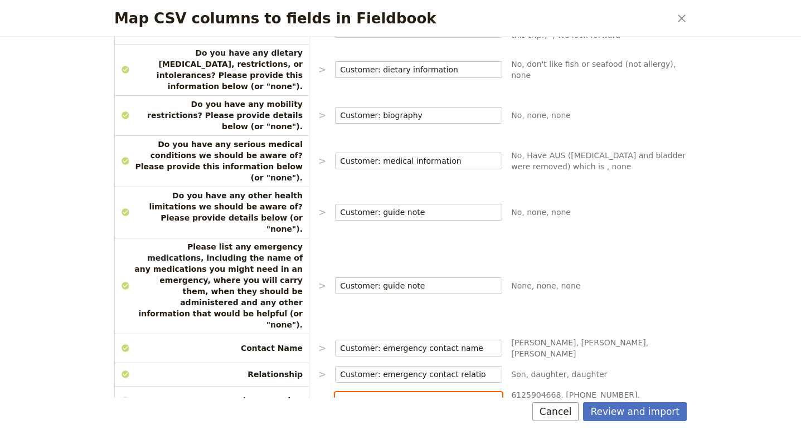
click at [357, 395] on input "Map CSV columns to fields in Fieldbook" at bounding box center [418, 400] width 157 height 11
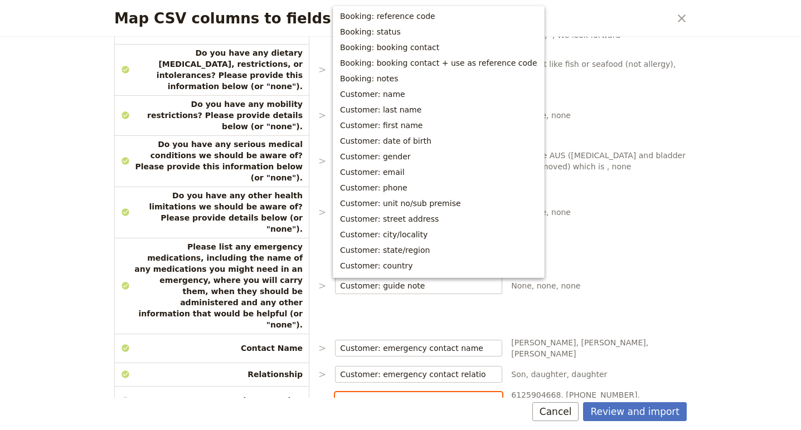
scroll to position [263, 0]
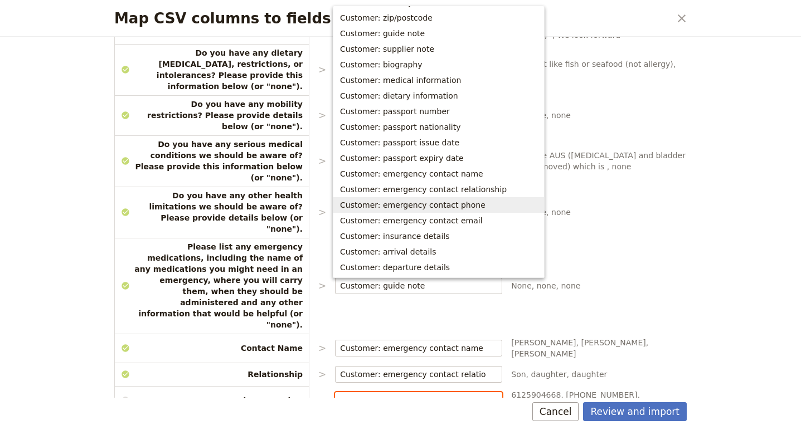
click at [393, 209] on span "Customer: emergency contact phone" at bounding box center [412, 204] width 145 height 11
type input "Customer: emergency contact phone"
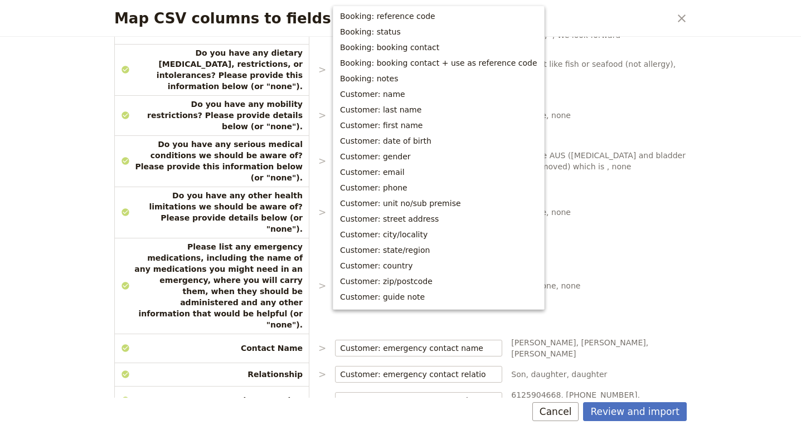
scroll to position [232, 0]
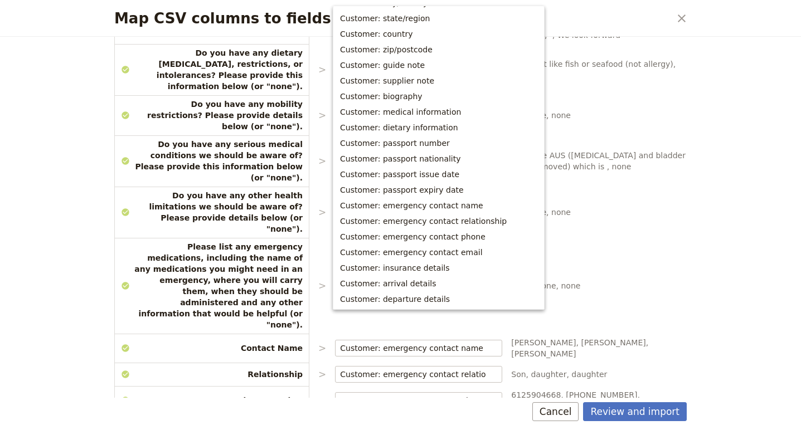
click at [613, 337] on span "Chris Peel, Allison Gelman, Allison Gelman" at bounding box center [598, 348] width 175 height 22
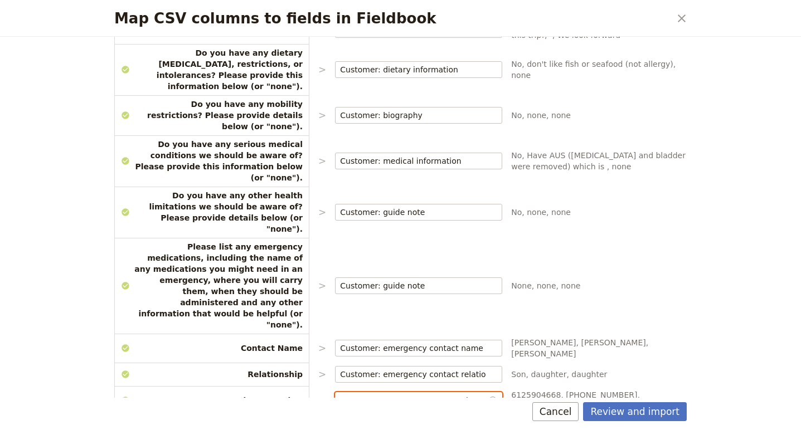
click at [476, 395] on input "Customer: emergency contact phone" at bounding box center [413, 400] width 146 height 11
click at [741, 224] on div "Map CSV columns to fields in Fieldbook ​ Choose the data types that you would l…" at bounding box center [400, 215] width 801 height 430
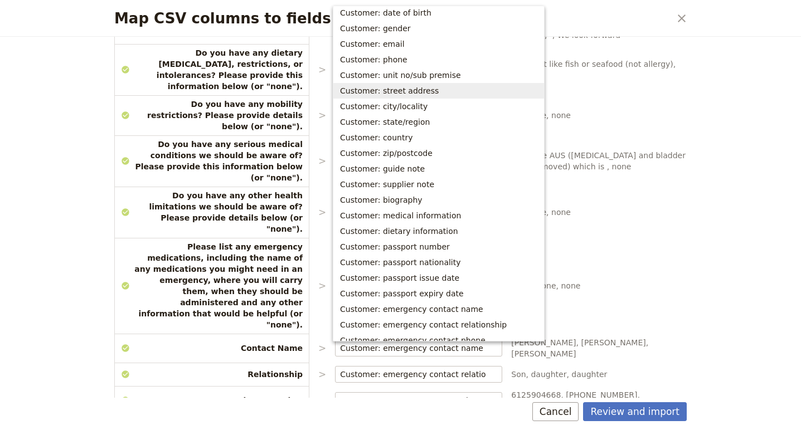
scroll to position [144, 0]
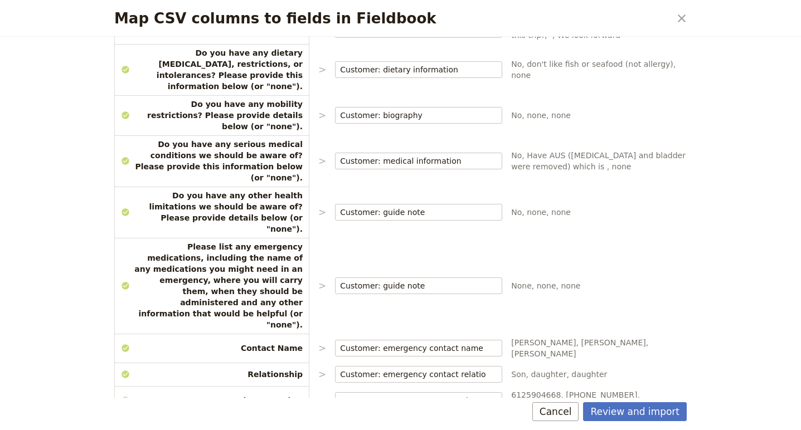
click at [701, 293] on div "Map CSV columns to fields in Fieldbook ​ Choose the data types that you would l…" at bounding box center [400, 215] width 801 height 430
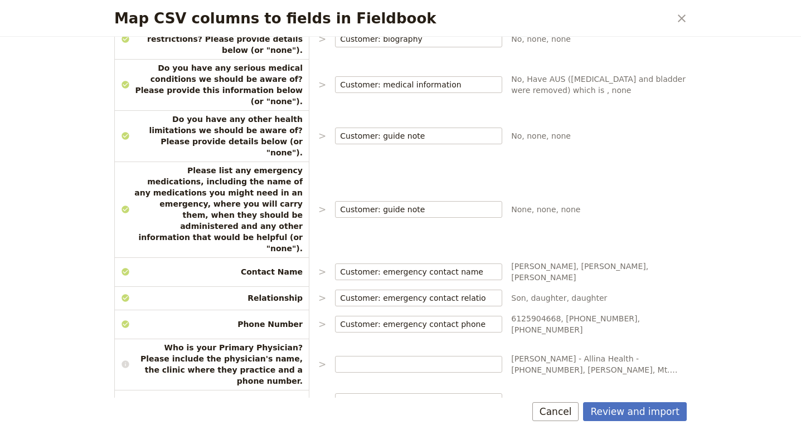
scroll to position [772, 0]
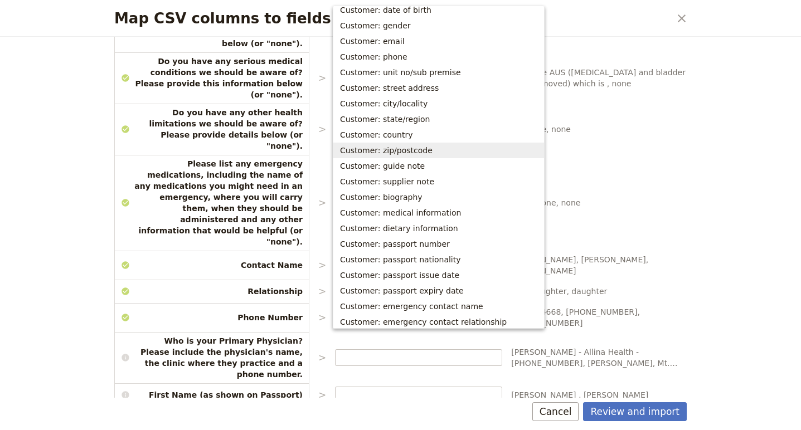
scroll to position [49, 0]
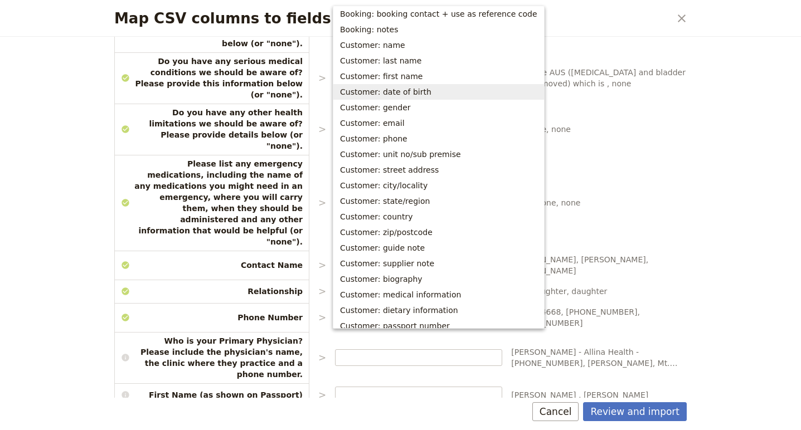
click at [392, 95] on span "Customer: date of birth" at bounding box center [385, 91] width 91 height 11
type input "Customer: date of birth"
select select "YMD"
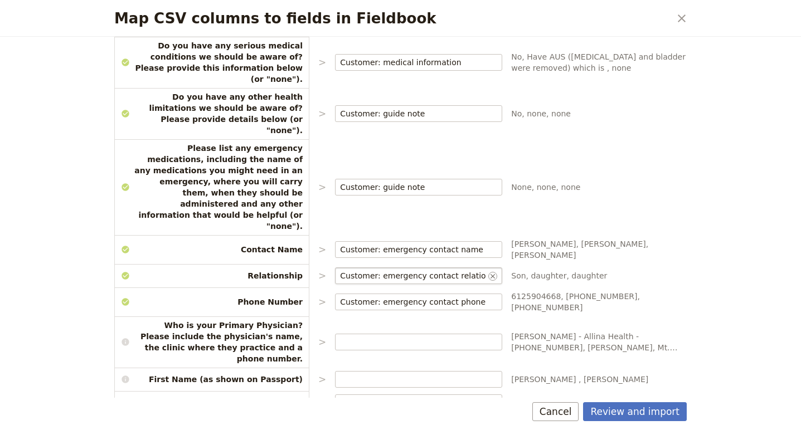
scroll to position [797, 0]
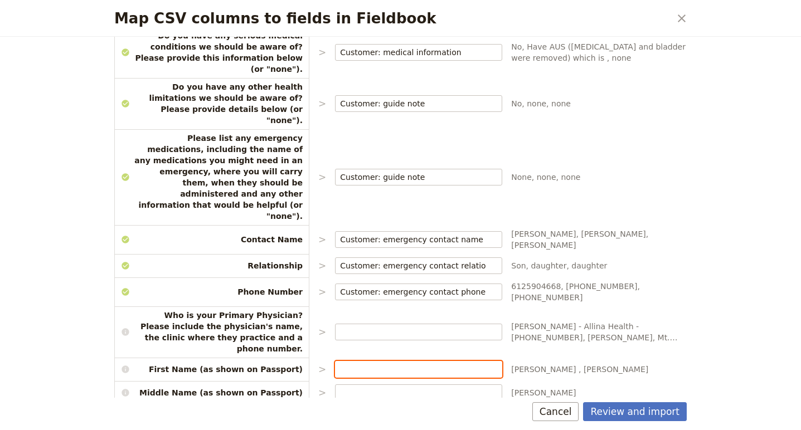
click at [357, 364] on input "Map CSV columns to fields in Fieldbook" at bounding box center [418, 369] width 157 height 11
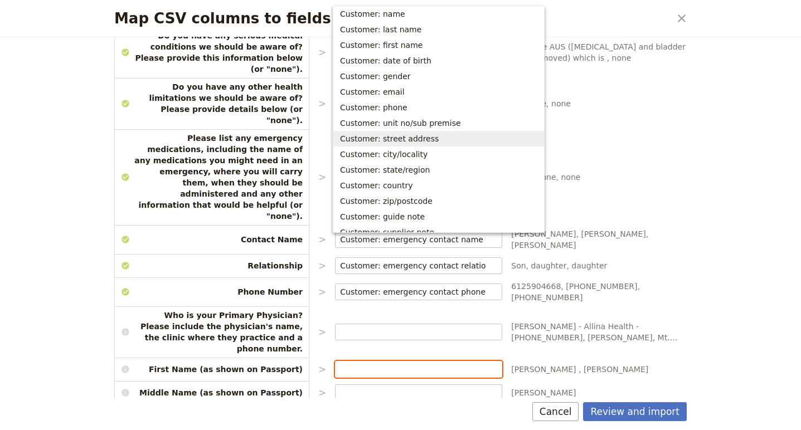
scroll to position [79, 0]
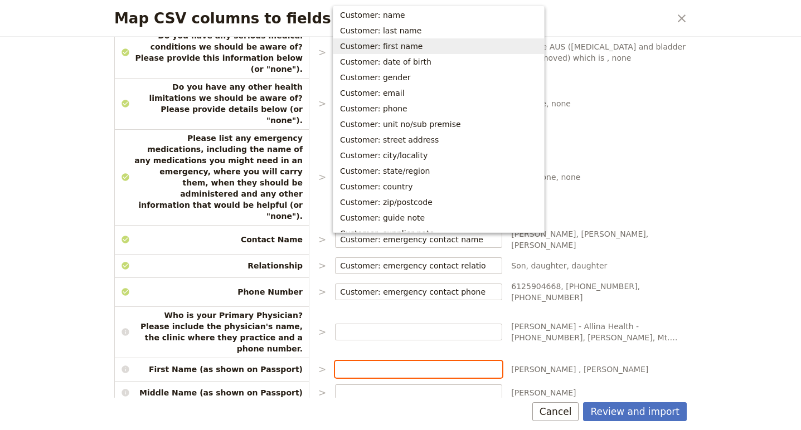
click at [404, 43] on span "Customer: first name" at bounding box center [381, 46] width 82 height 11
type input "Customer: first name"
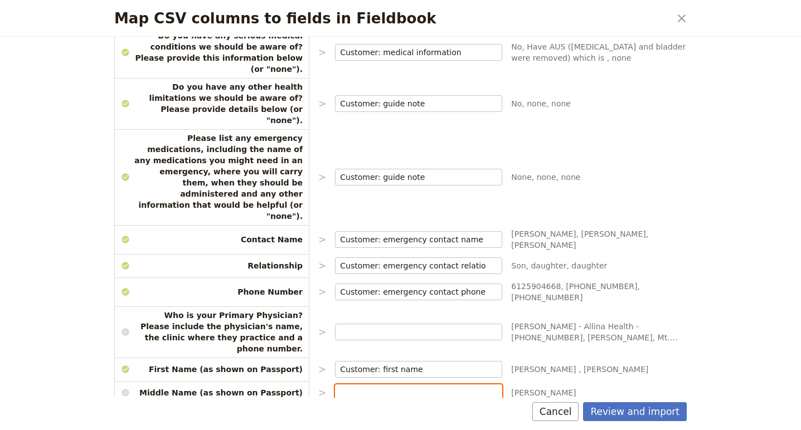
click at [373, 387] on input "Map CSV columns to fields in Fieldbook" at bounding box center [418, 392] width 157 height 11
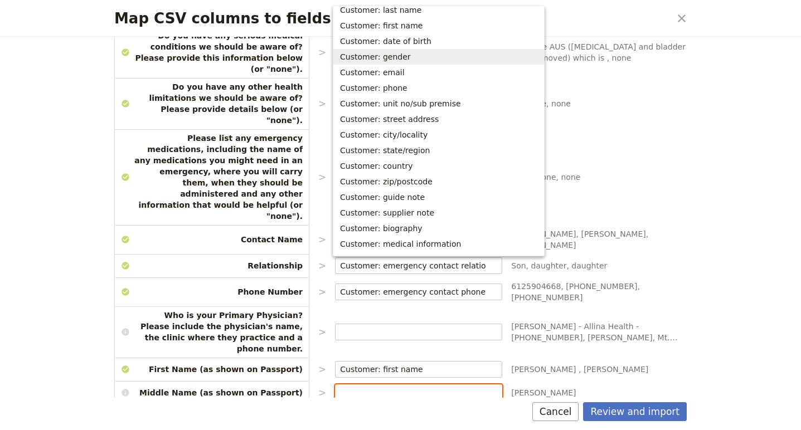
scroll to position [84, 0]
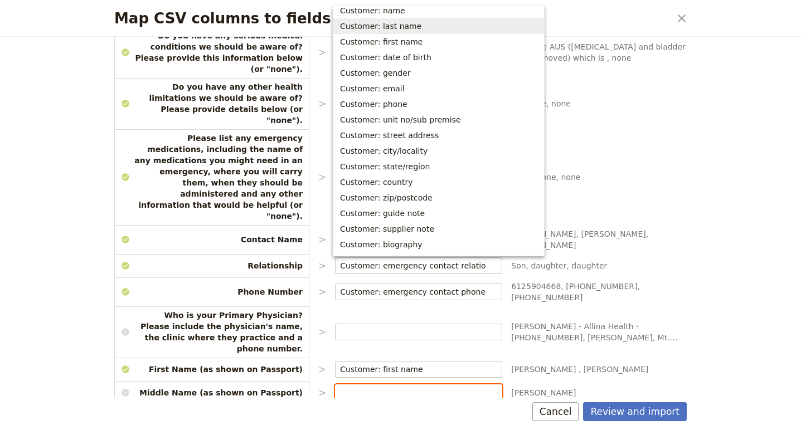
click at [397, 21] on span "Customer: last name" at bounding box center [380, 26] width 81 height 11
type input "Customer: last name"
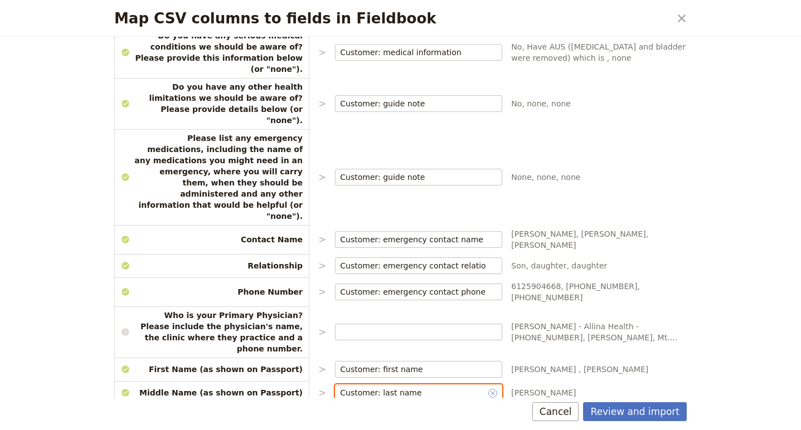
click at [490, 391] on icon "Clear input" at bounding box center [492, 393] width 4 height 4
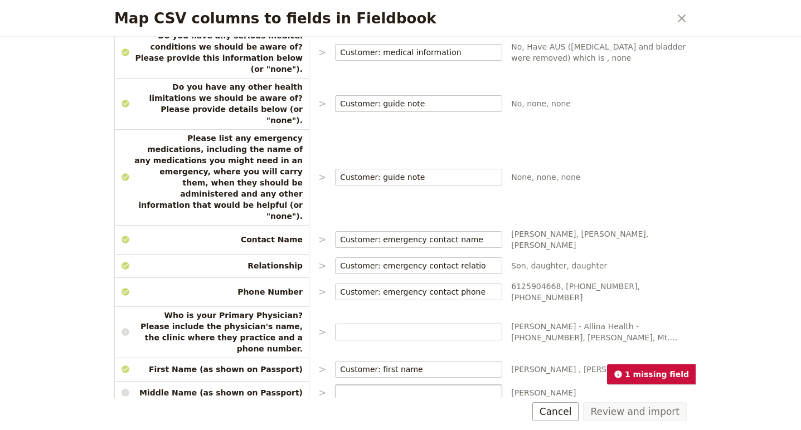
click at [361, 413] on input "Map CSV columns to fields in Fieldbook" at bounding box center [418, 418] width 157 height 11
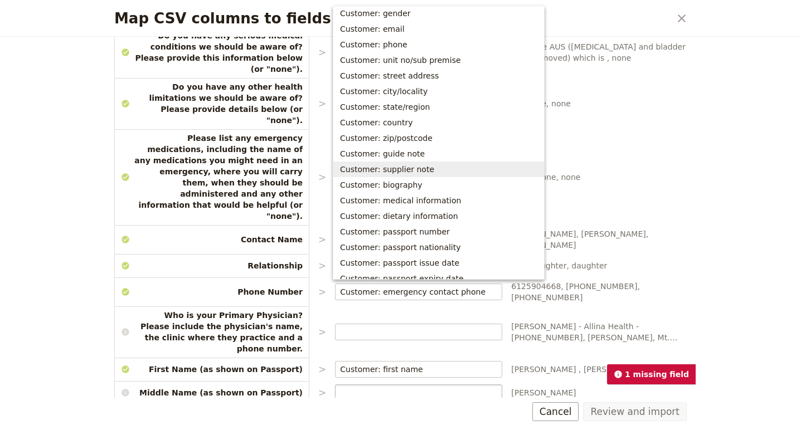
scroll to position [55, 0]
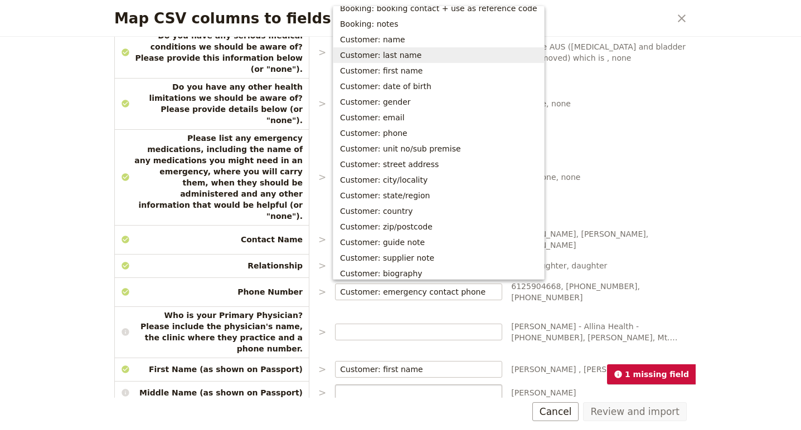
click at [406, 57] on span "Customer: last name" at bounding box center [380, 55] width 81 height 11
type input "Customer: last name"
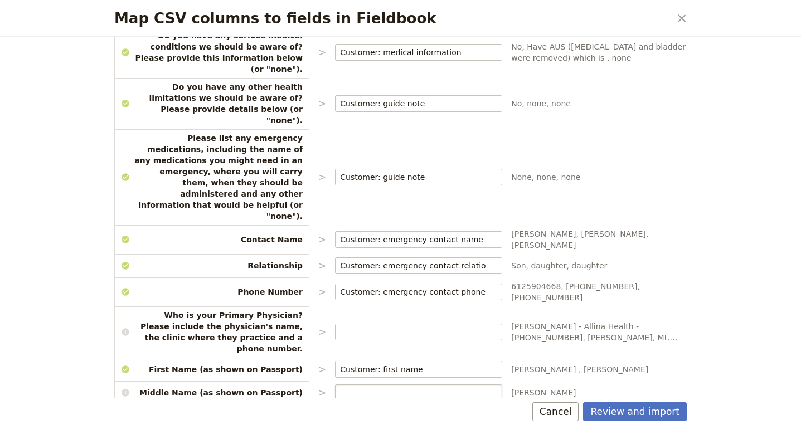
scroll to position [832, 0]
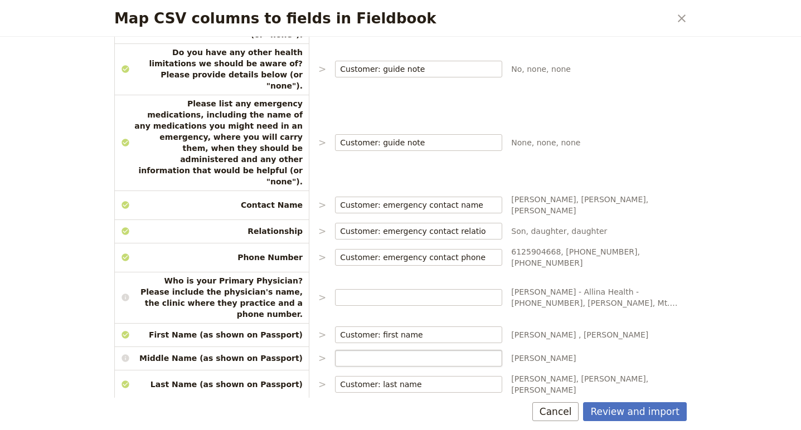
click at [369, 430] on input "Map CSV columns to fields in Fieldbook" at bounding box center [418, 436] width 157 height 11
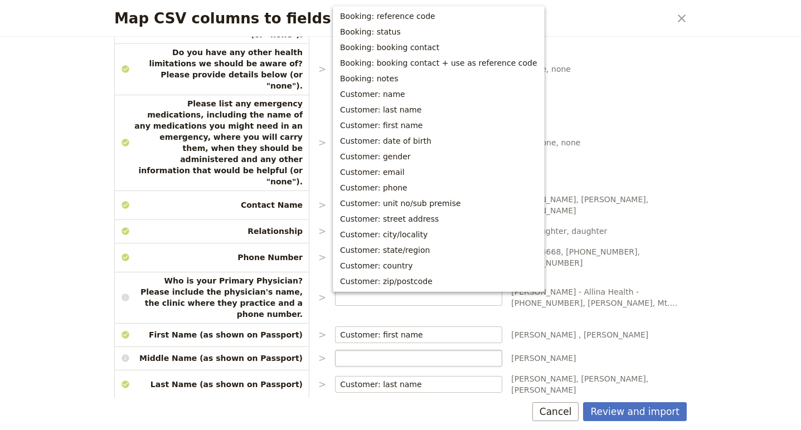
scroll to position [250, 0]
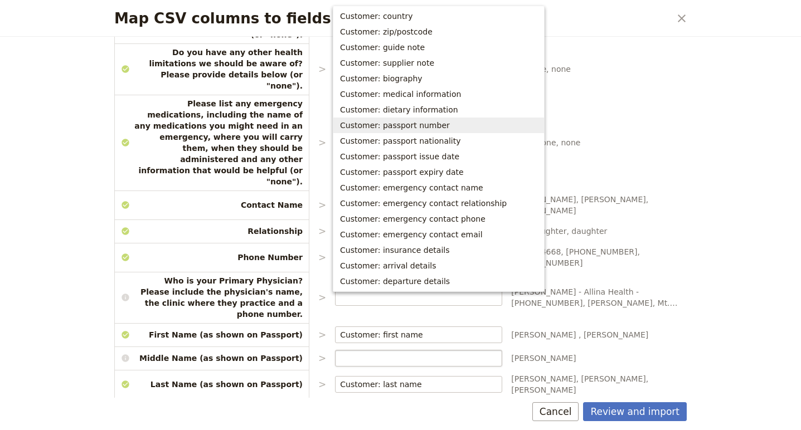
click at [385, 125] on span "Customer: passport number" at bounding box center [395, 125] width 110 height 11
type input "Customer: passport number"
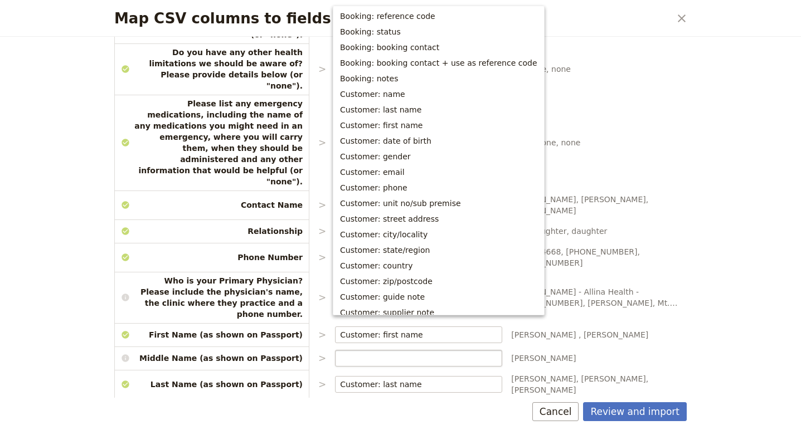
scroll to position [226, 0]
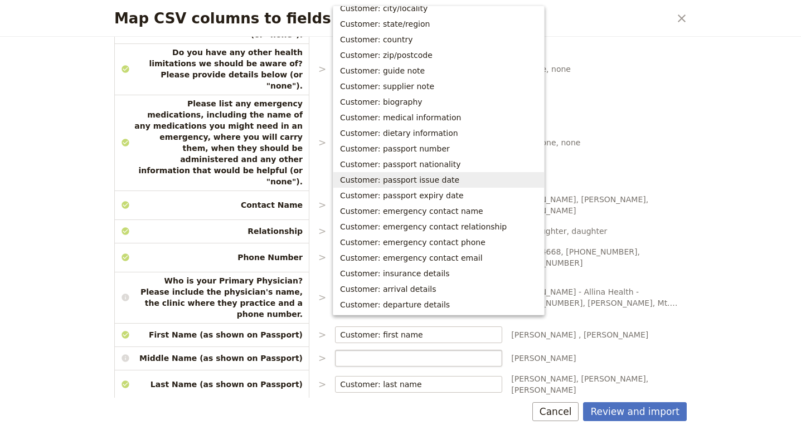
click at [408, 174] on span "Customer: passport issue date" at bounding box center [399, 179] width 119 height 11
select select "YMD"
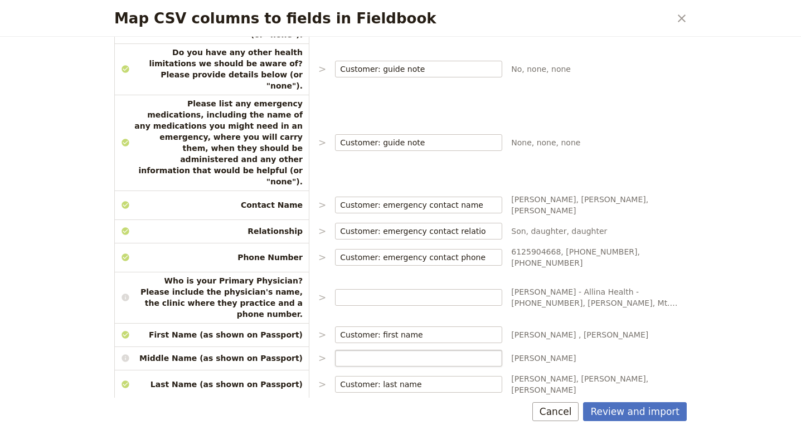
type input "Customer: passport issue date"
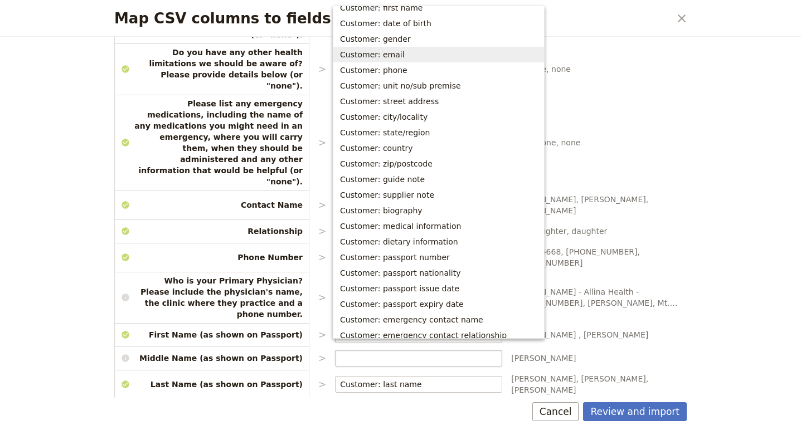
scroll to position [119, 0]
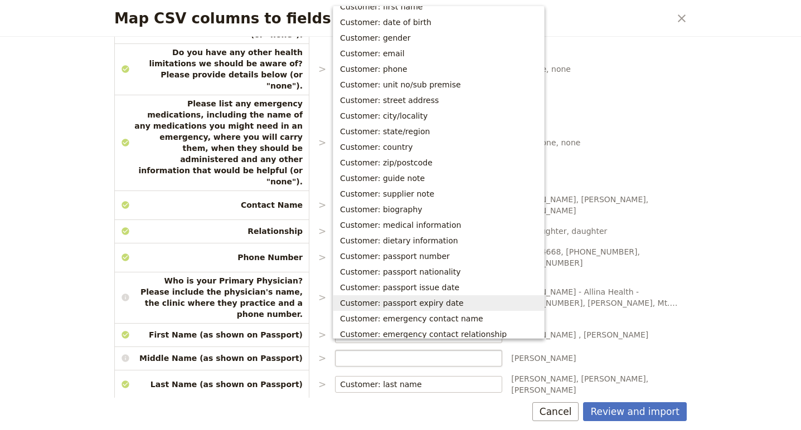
click at [431, 300] on span "Customer: passport expiry date" at bounding box center [402, 302] width 124 height 11
type input "Customer: passport expiry date"
select select "YMD"
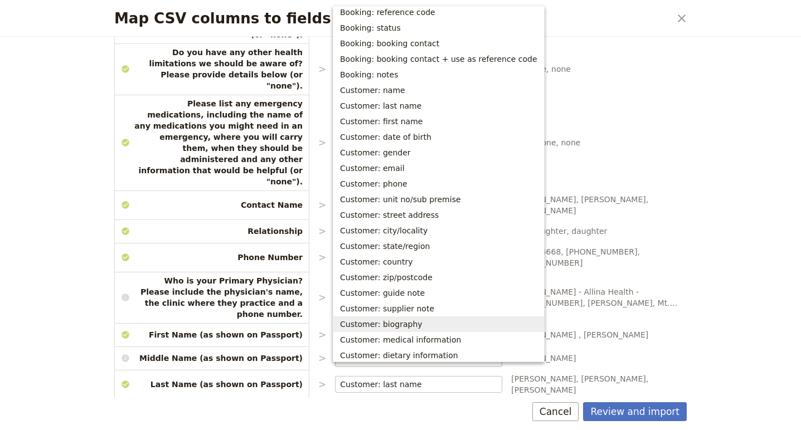
scroll to position [0, 0]
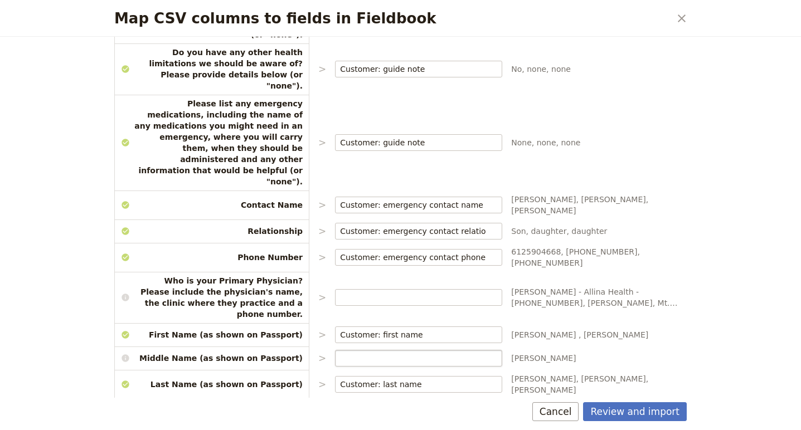
click at [725, 78] on div "Map CSV columns to fields in Fieldbook ​ Choose the data types that you would l…" at bounding box center [400, 215] width 801 height 430
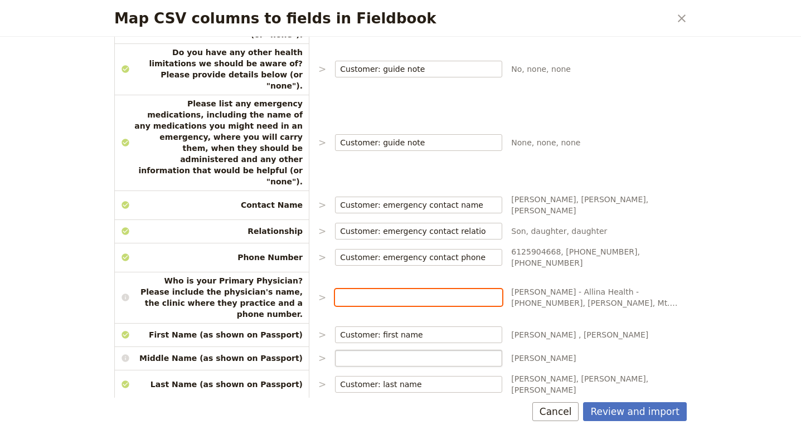
click at [360, 292] on input "Map CSV columns to fields in Fieldbook" at bounding box center [418, 297] width 157 height 11
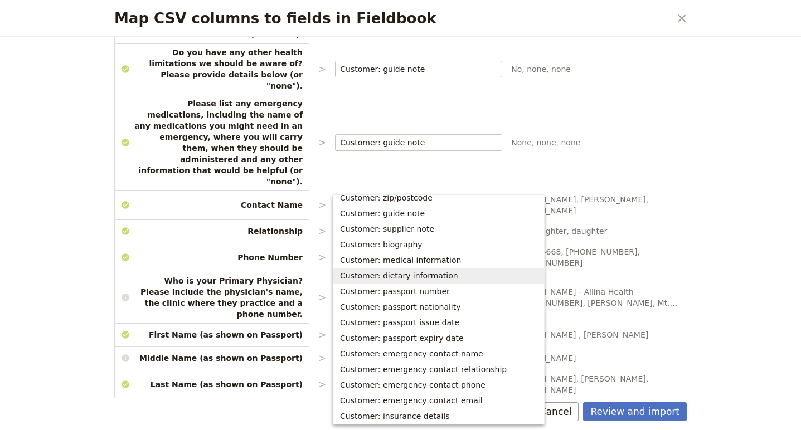
scroll to position [306, 0]
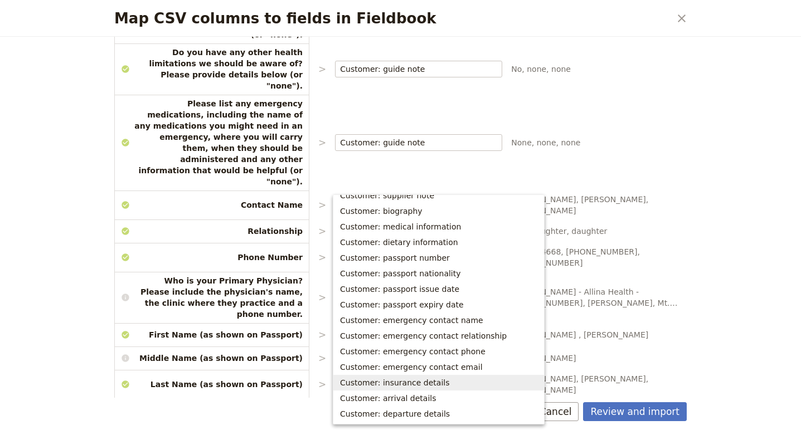
click at [408, 380] on span "Customer: insurance details" at bounding box center [394, 382] width 109 height 11
type input "Customer: insurance details"
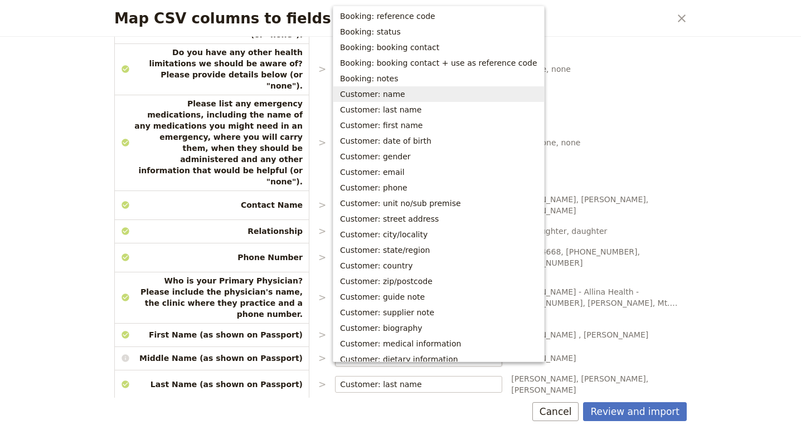
scroll to position [179, 0]
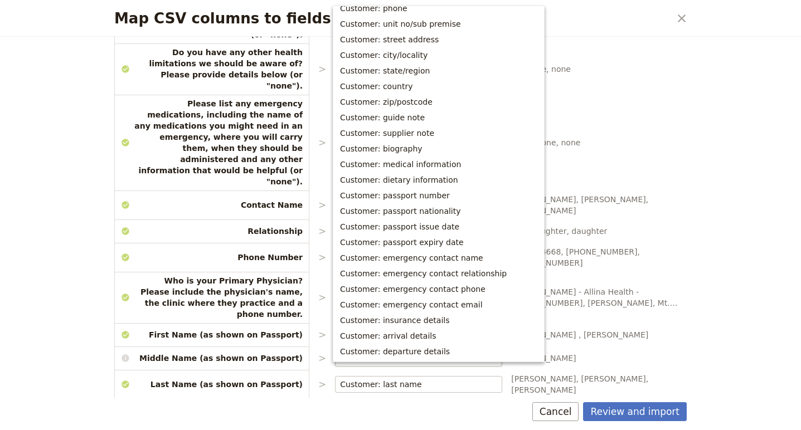
click at [735, 325] on div "Map CSV columns to fields in Fieldbook ​ Choose the data types that you would l…" at bounding box center [400, 215] width 801 height 430
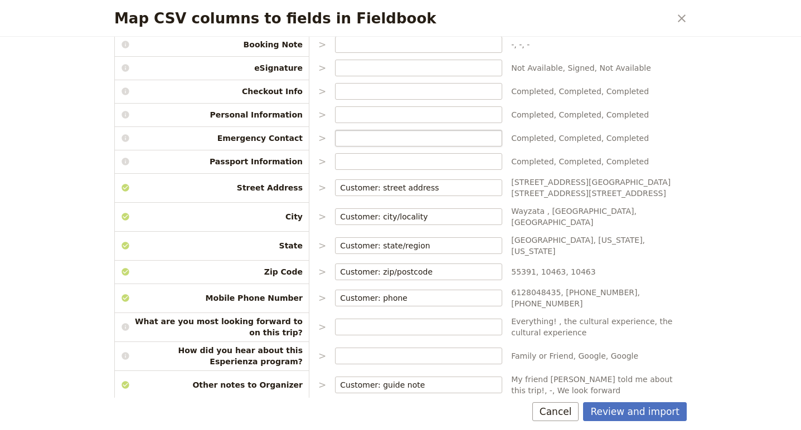
scroll to position [460, 0]
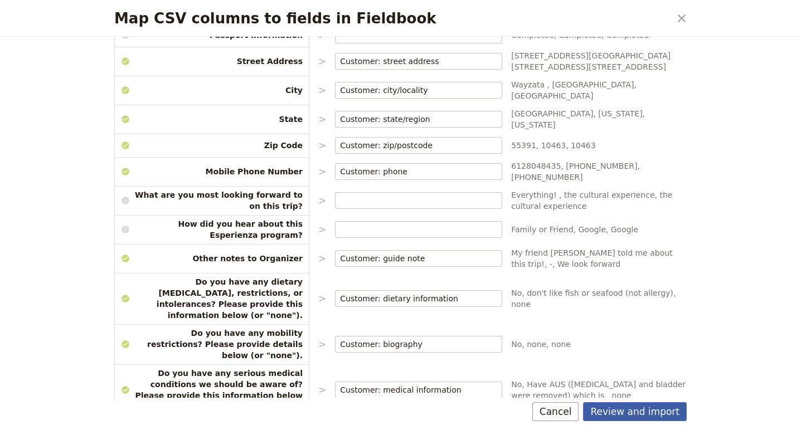
click at [645, 407] on button "Review and import" at bounding box center [635, 411] width 104 height 19
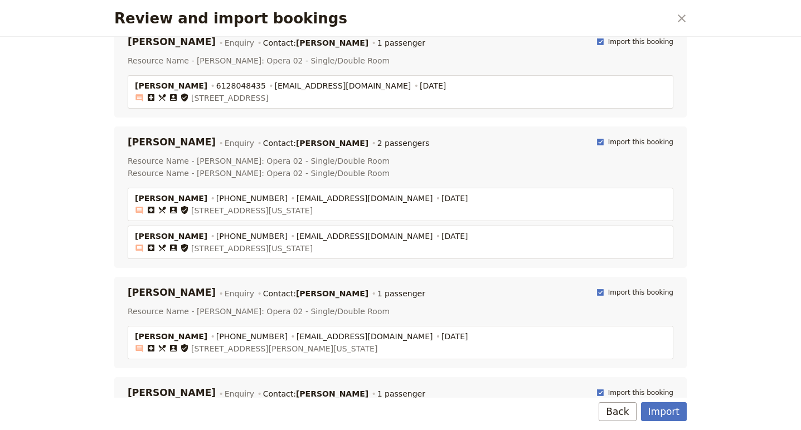
scroll to position [0, 0]
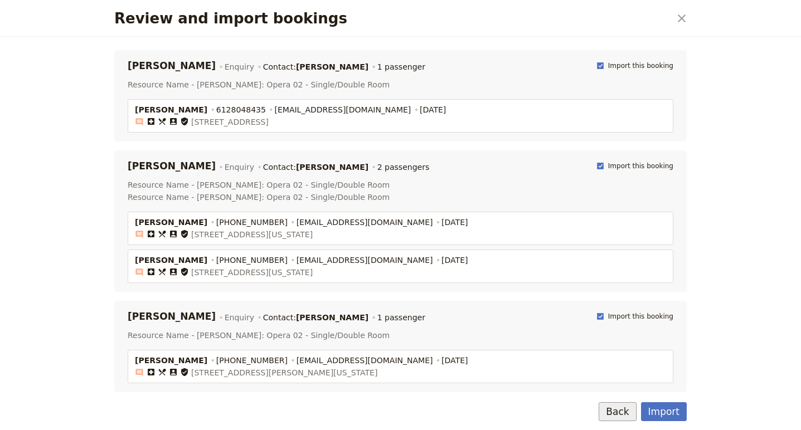
click at [626, 416] on button "Back" at bounding box center [616, 411] width 37 height 19
select select "YMD"
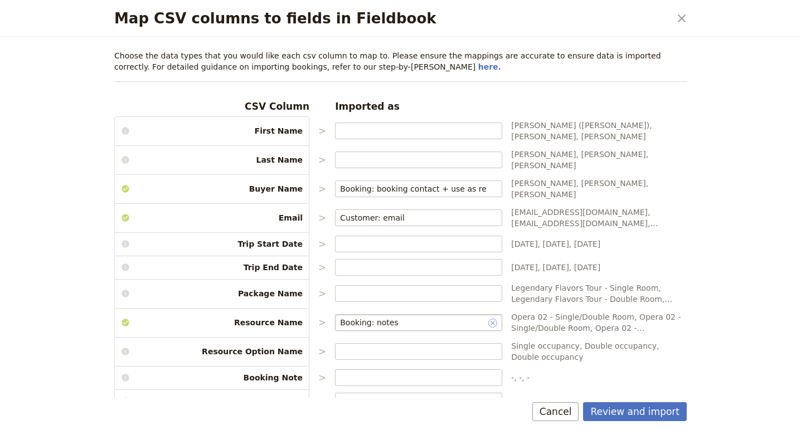
click at [491, 319] on icon "Clear input" at bounding box center [492, 323] width 9 height 9
click at [377, 288] on input "Map CSV columns to fields in Fieldbook" at bounding box center [418, 293] width 157 height 11
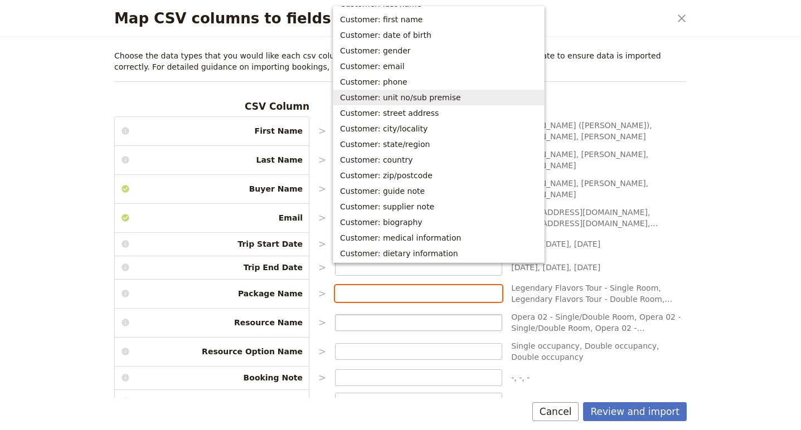
scroll to position [109, 0]
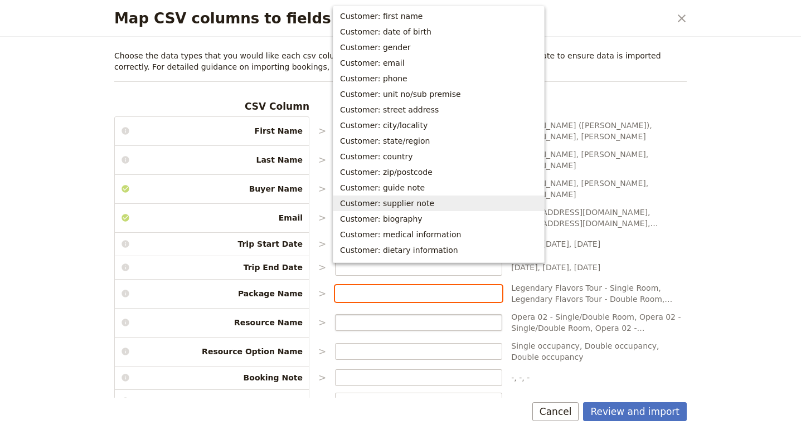
click at [407, 207] on span "Customer: supplier note" at bounding box center [387, 203] width 94 height 11
type input "Customer: supplier note"
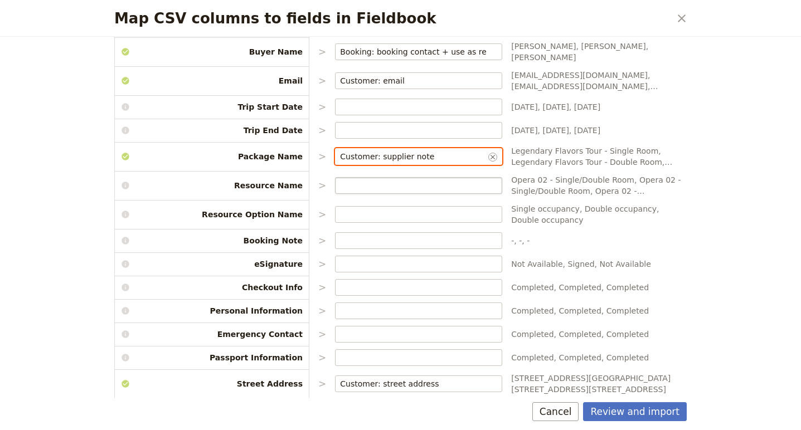
scroll to position [138, 0]
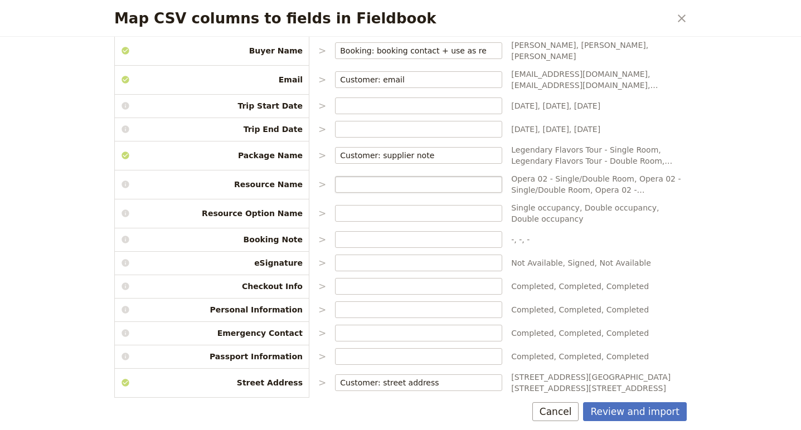
click at [282, 150] on span "Package Name" at bounding box center [211, 155] width 195 height 11
click at [282, 208] on span "Resource Option Name" at bounding box center [211, 213] width 195 height 11
click at [323, 207] on p ">" at bounding box center [322, 213] width 8 height 13
click at [548, 202] on span "Single occupancy, Double occupancy, Double occupancy" at bounding box center [598, 213] width 175 height 22
click at [124, 209] on icon "Map CSV columns to fields in Fieldbook" at bounding box center [124, 212] width 7 height 7
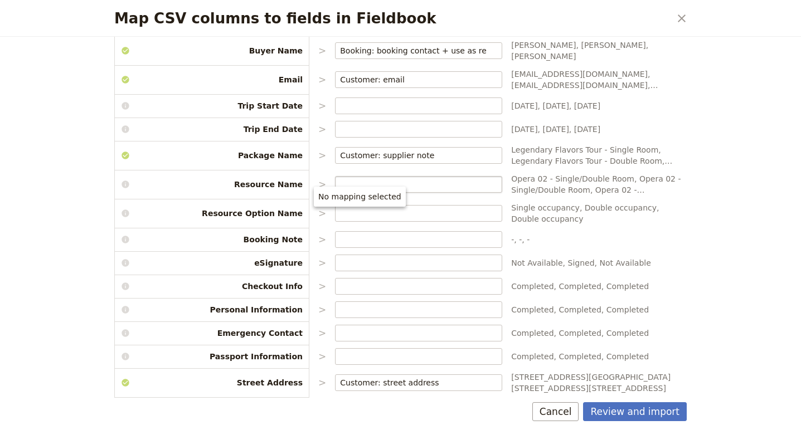
click at [243, 208] on span "Resource Option Name" at bounding box center [211, 213] width 195 height 11
click at [322, 207] on p ">" at bounding box center [322, 213] width 8 height 13
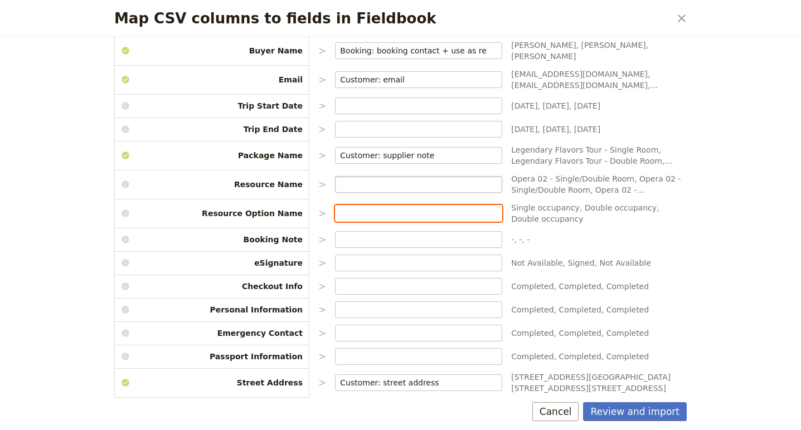
click at [380, 208] on input "Map CSV columns to fields in Fieldbook" at bounding box center [418, 213] width 157 height 11
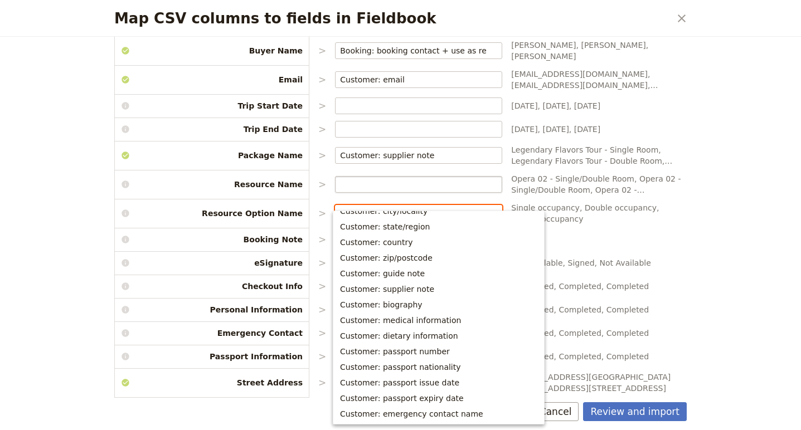
scroll to position [231, 0]
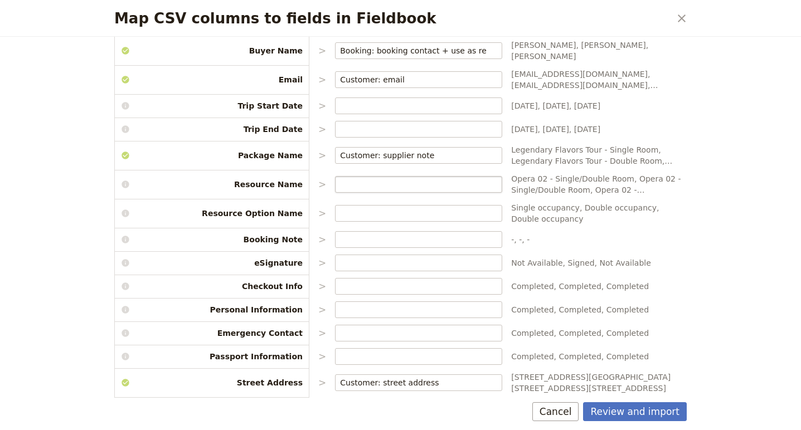
click at [670, 281] on span "Completed, Completed, Completed" at bounding box center [598, 286] width 175 height 11
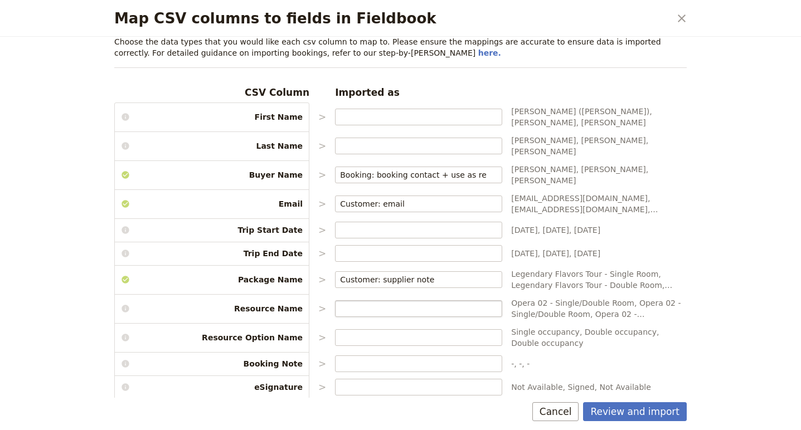
scroll to position [16, 0]
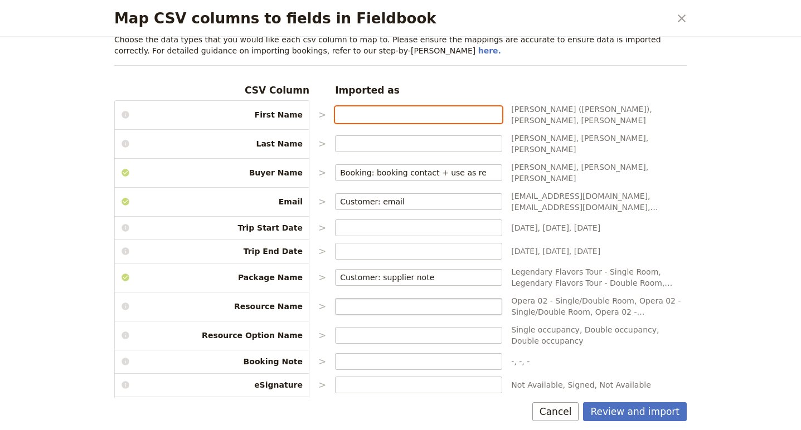
click at [365, 111] on input "Map CSV columns to fields in Fieldbook" at bounding box center [418, 114] width 157 height 11
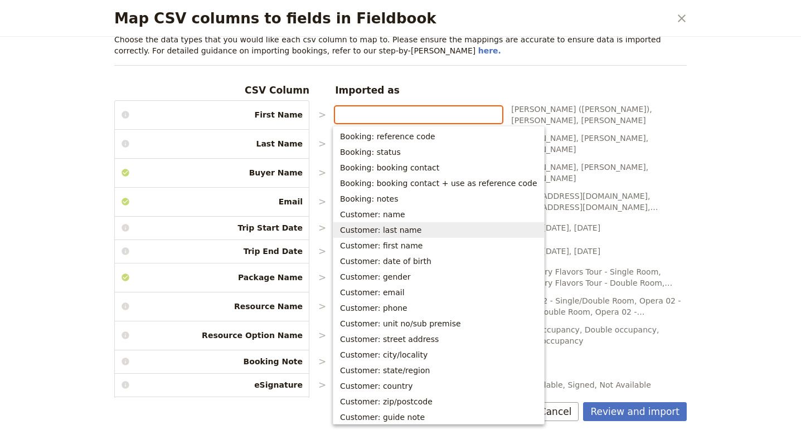
click at [369, 228] on span "Customer: last name" at bounding box center [380, 230] width 81 height 11
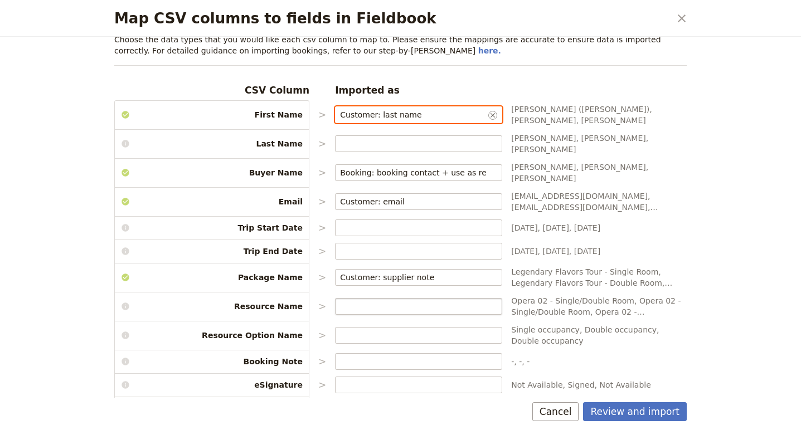
type input "Customer: last name"
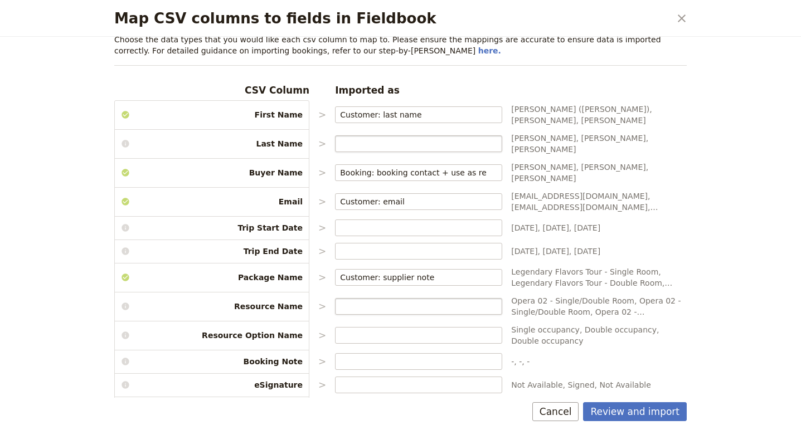
click at [360, 141] on label "Map CSV columns to fields in Fieldbook" at bounding box center [418, 143] width 167 height 17
click at [360, 141] on input "Map CSV columns to fields in Fieldbook" at bounding box center [418, 143] width 157 height 11
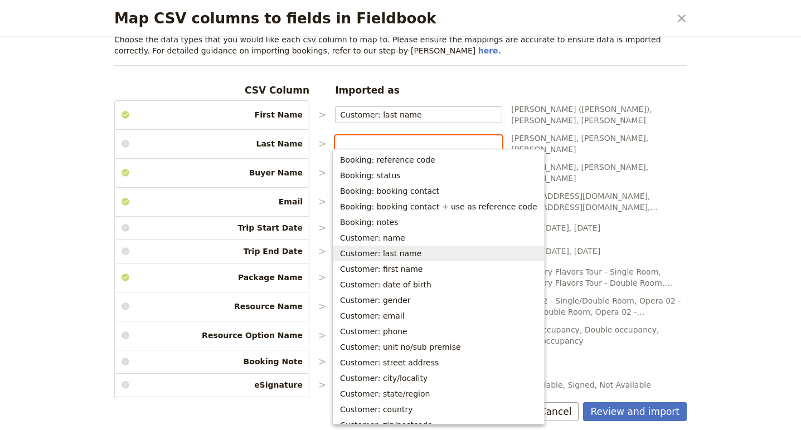
click at [373, 258] on span "Customer: last name" at bounding box center [380, 253] width 81 height 11
type input "Customer: last name"
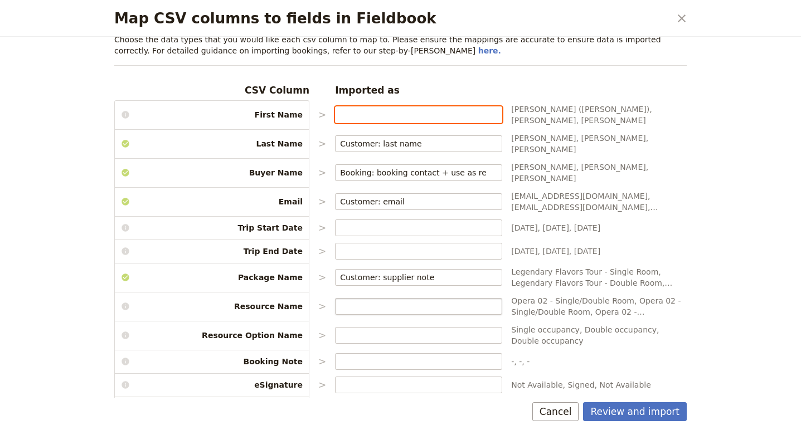
click at [419, 115] on input "Map CSV columns to fields in Fieldbook" at bounding box center [418, 114] width 157 height 11
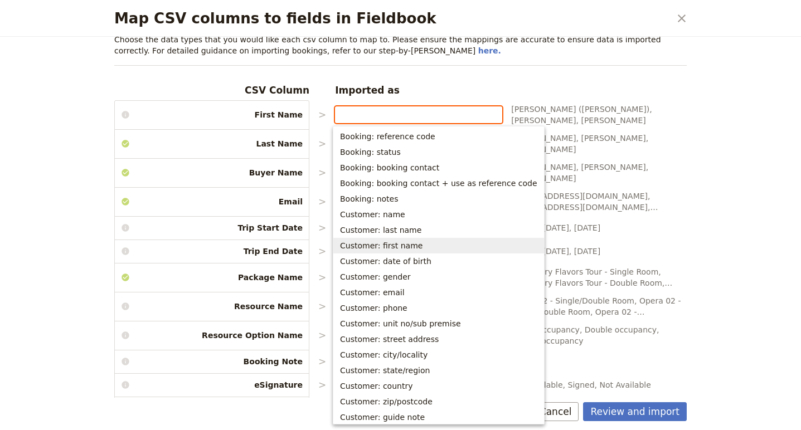
click at [370, 243] on span "Customer: first name" at bounding box center [381, 245] width 82 height 11
type input "Customer: first name"
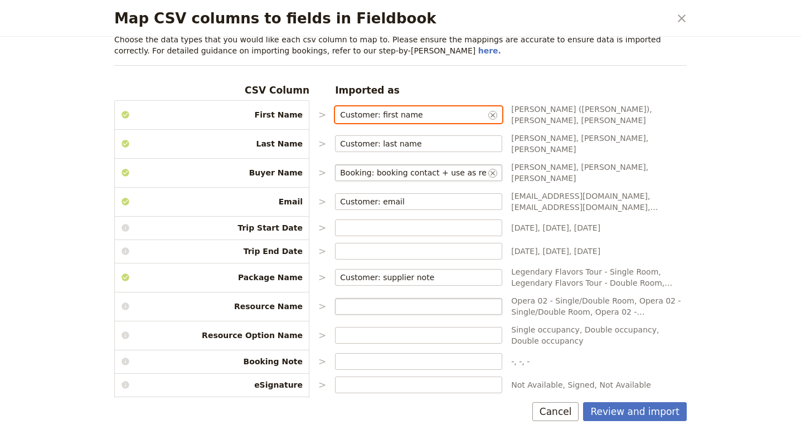
scroll to position [4, 0]
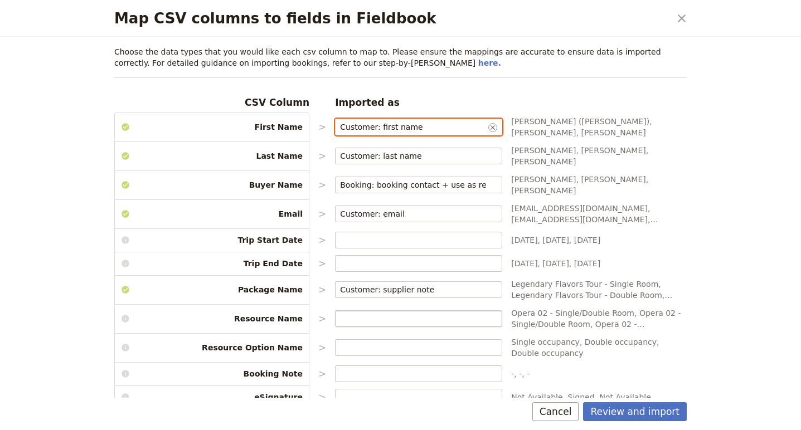
click at [455, 125] on input "Customer: first name" at bounding box center [413, 126] width 146 height 11
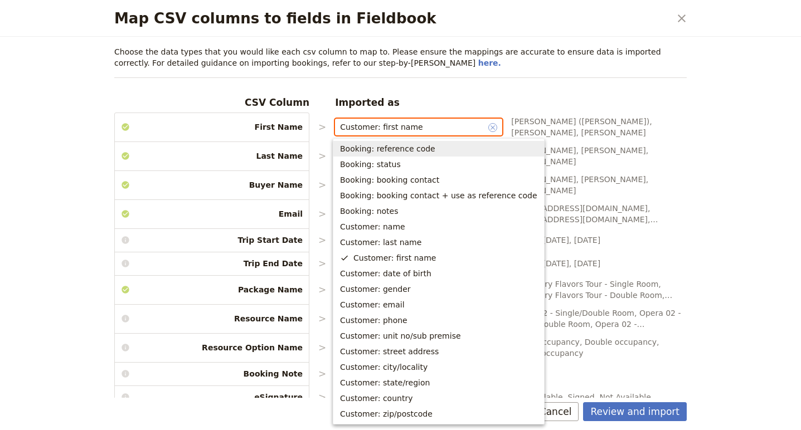
click at [488, 125] on icon "Clear input" at bounding box center [492, 127] width 9 height 9
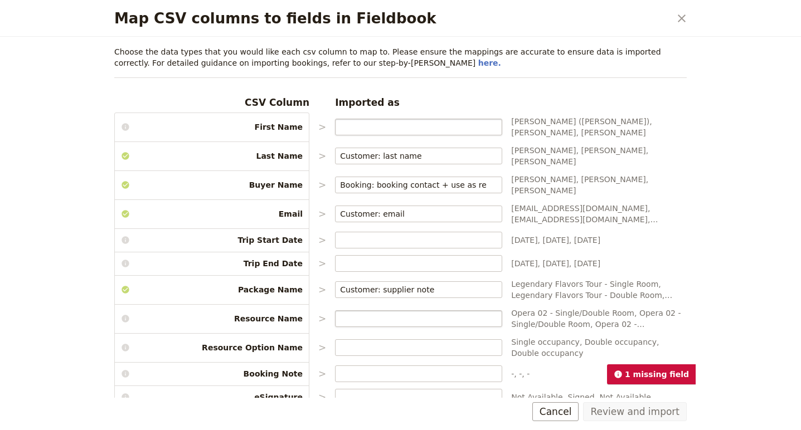
click at [489, 152] on icon "Clear input" at bounding box center [492, 156] width 9 height 9
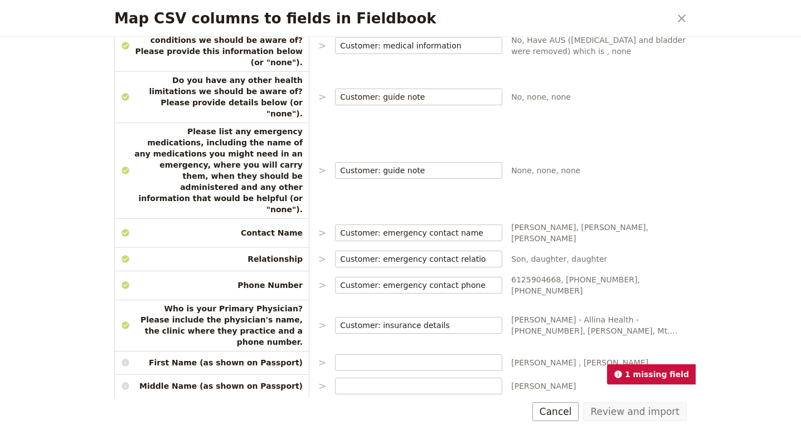
scroll to position [803, 0]
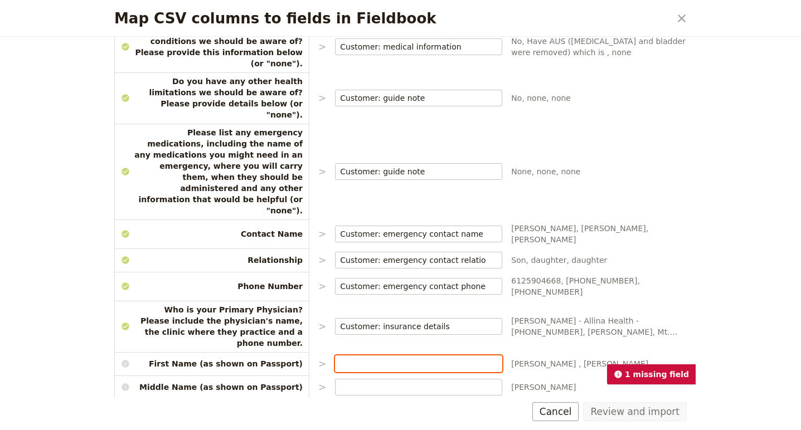
click at [358, 358] on input "Map CSV columns to fields in Fieldbook" at bounding box center [418, 363] width 157 height 11
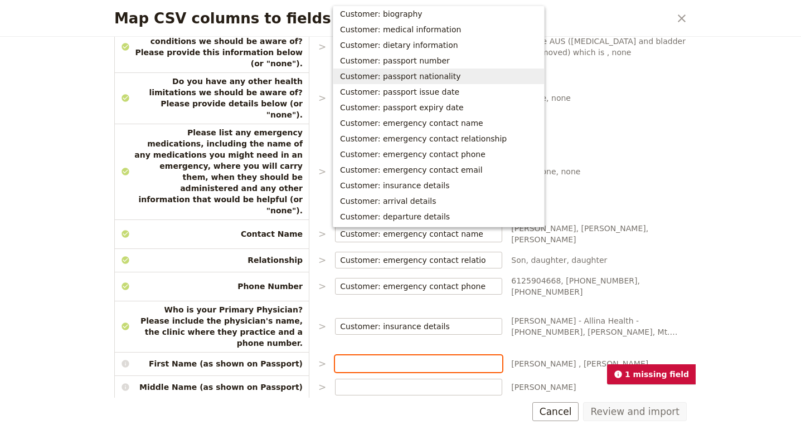
scroll to position [0, 0]
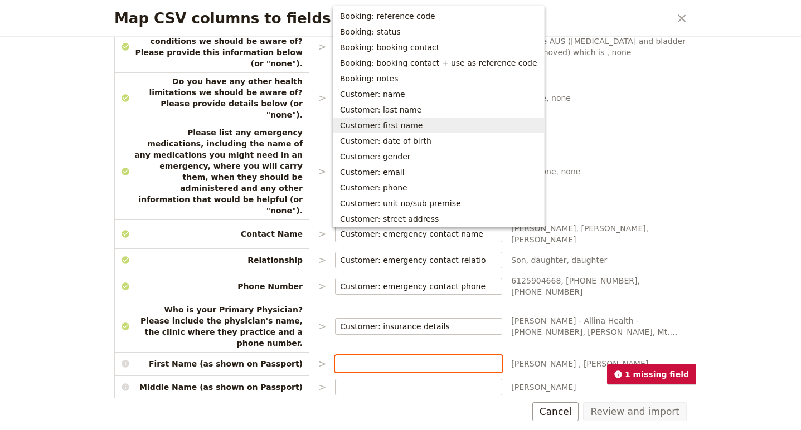
click at [380, 125] on span "Customer: first name" at bounding box center [381, 125] width 82 height 11
type input "Customer: first name"
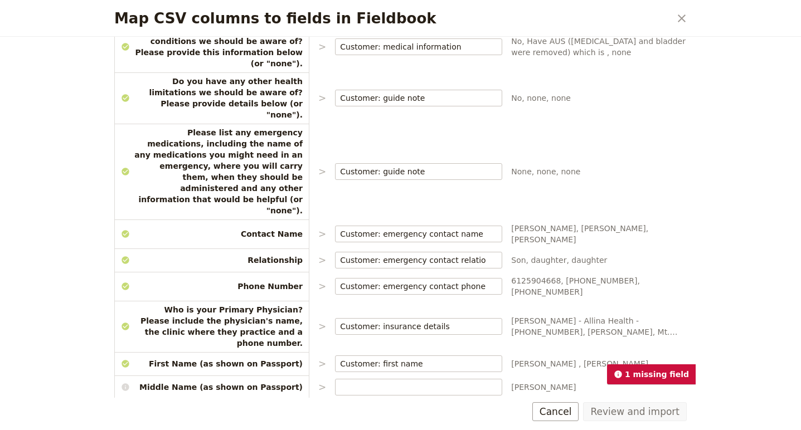
click at [380, 408] on input "Map CSV columns to fields in Fieldbook" at bounding box center [418, 413] width 157 height 11
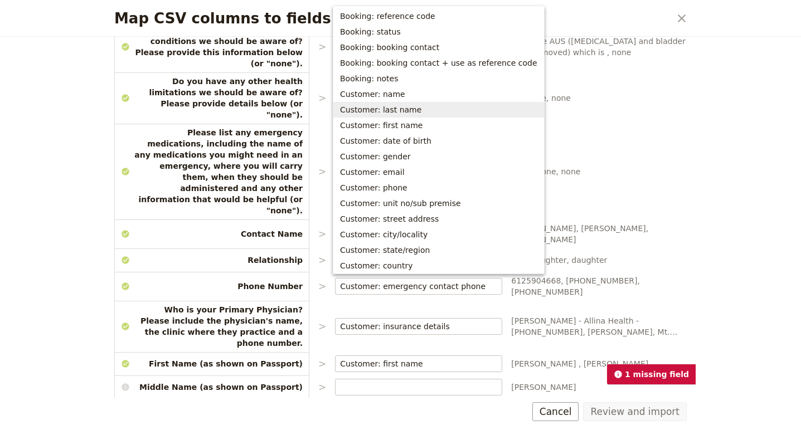
click at [383, 109] on span "Customer: last name" at bounding box center [380, 109] width 81 height 11
type input "Customer: last name"
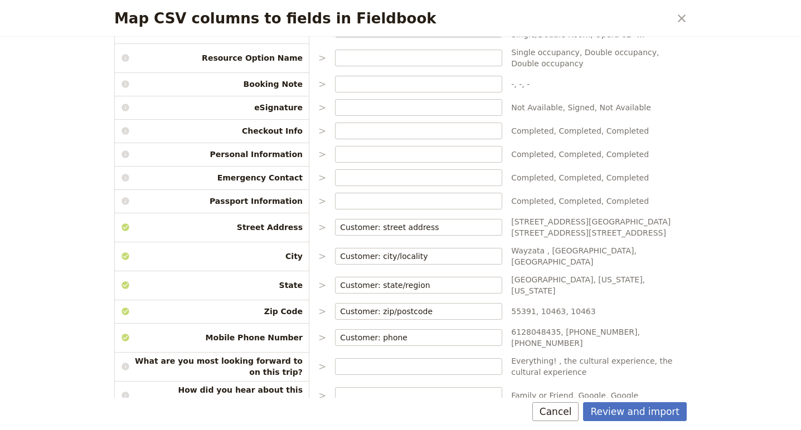
scroll to position [294, 0]
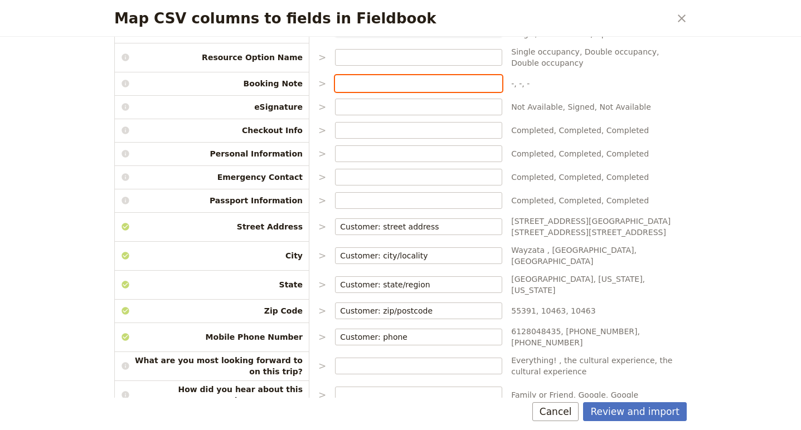
click at [356, 78] on input "Map CSV columns to fields in Fieldbook" at bounding box center [418, 83] width 157 height 11
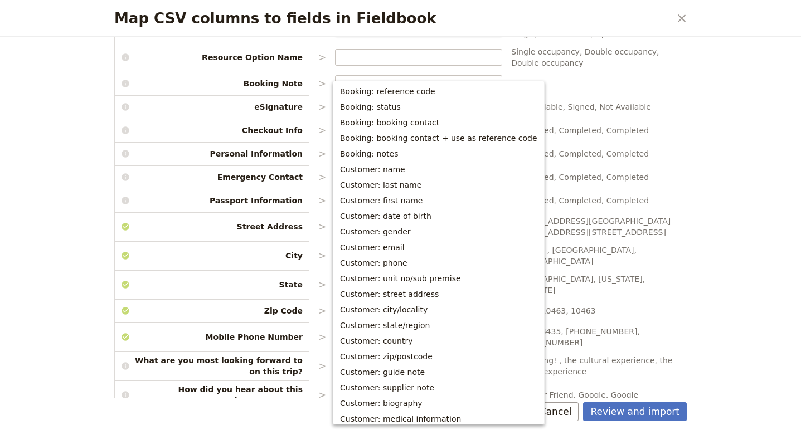
click at [633, 78] on span "-, -, -" at bounding box center [598, 83] width 175 height 11
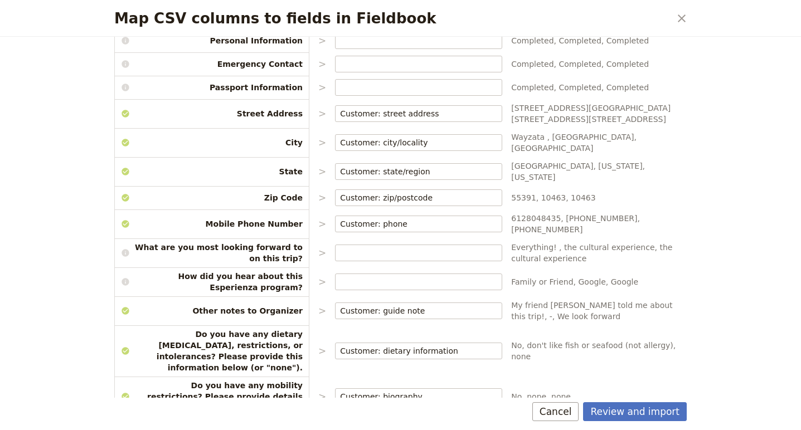
scroll to position [414, 0]
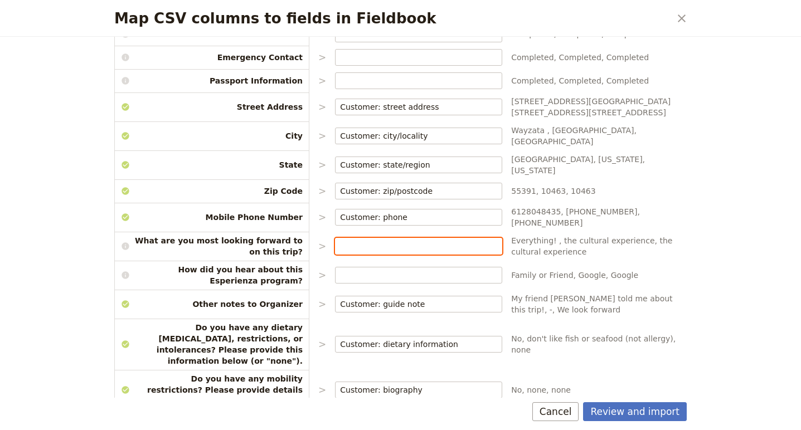
click at [434, 241] on input "Map CSV columns to fields in Fieldbook" at bounding box center [418, 246] width 157 height 11
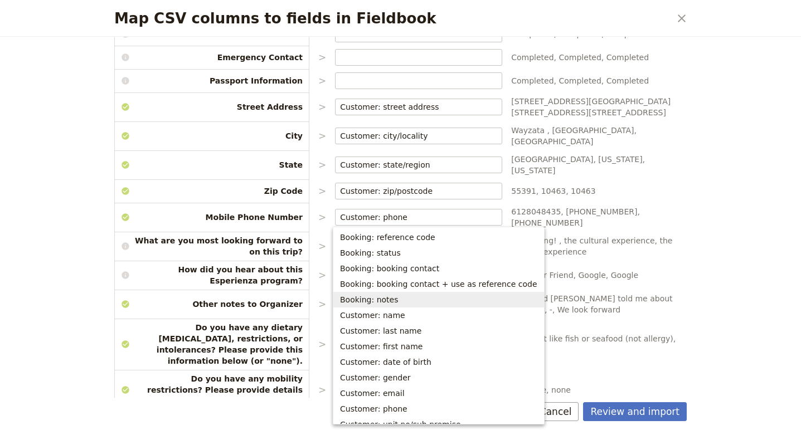
click at [437, 302] on span "Booking: notes" at bounding box center [438, 299] width 197 height 11
type input "Booking: notes"
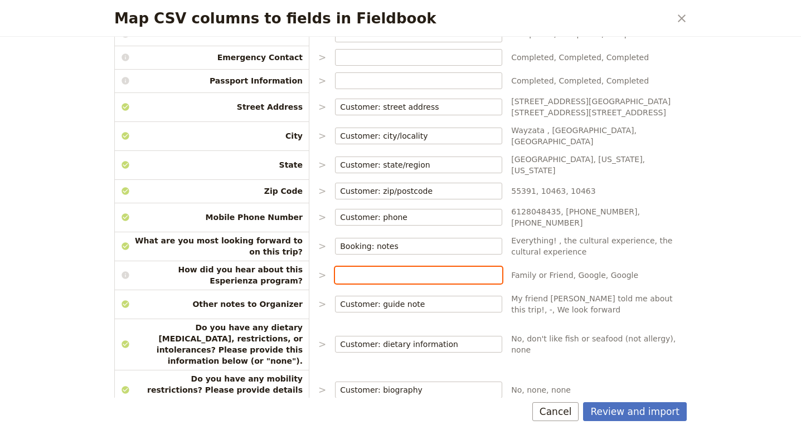
click at [405, 270] on input "Map CSV columns to fields in Fieldbook" at bounding box center [418, 275] width 157 height 11
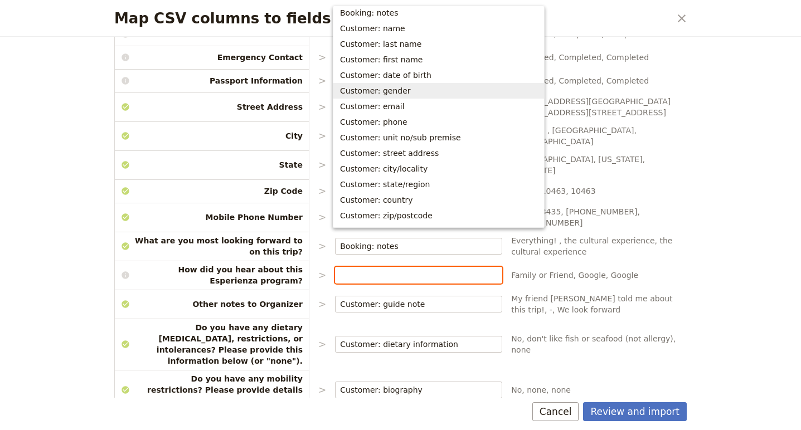
scroll to position [66, 0]
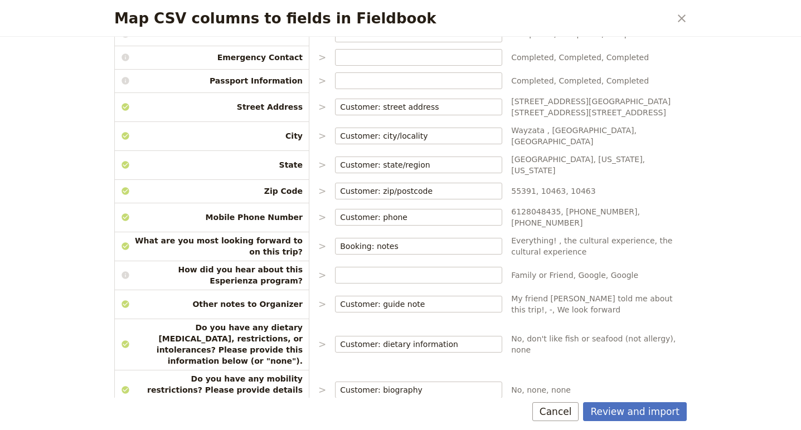
click at [696, 169] on div "Choose the data types that you would like each csv column to map to. Please ens…" at bounding box center [400, 217] width 599 height 361
click at [418, 270] on input "Map CSV columns to fields in Fieldbook" at bounding box center [418, 275] width 157 height 11
click at [696, 211] on div "Choose the data types that you would like each csv column to map to. Please ens…" at bounding box center [400, 217] width 599 height 361
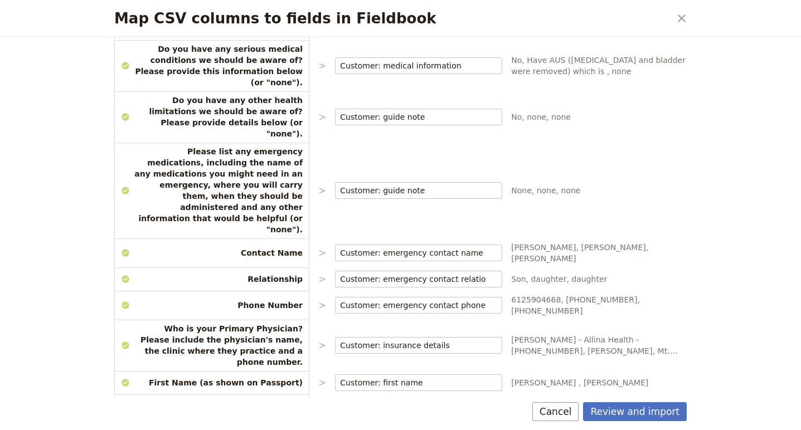
scroll to position [832, 0]
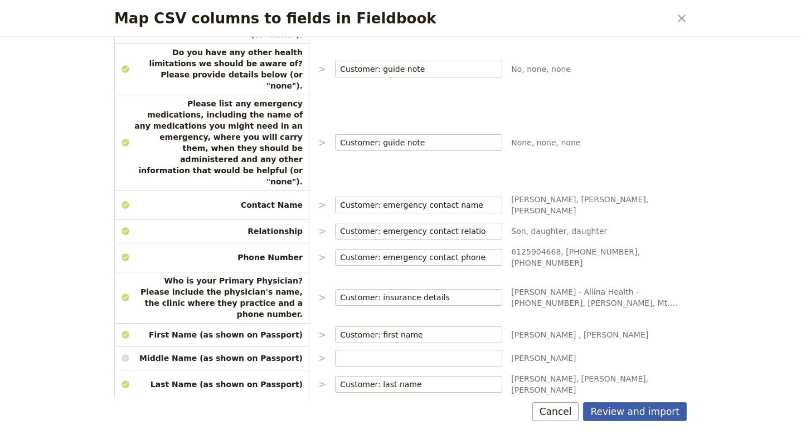
click at [657, 411] on button "Review and import" at bounding box center [635, 411] width 104 height 19
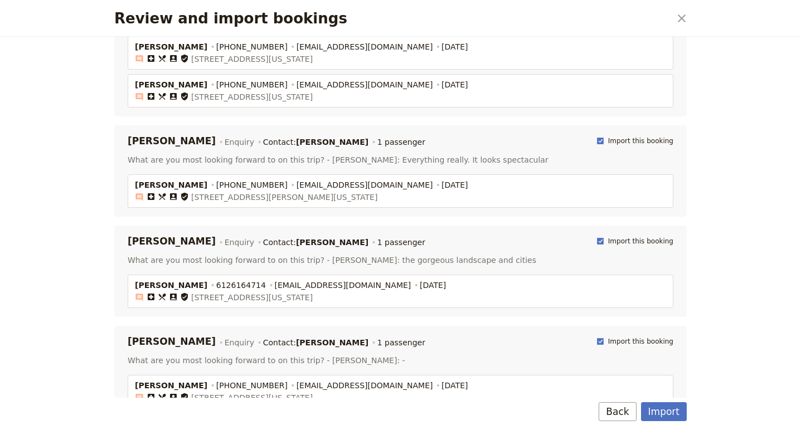
scroll to position [309, 0]
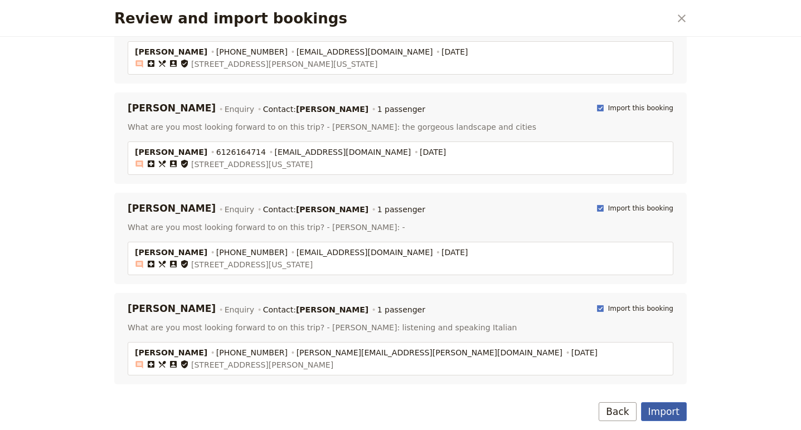
click at [658, 412] on button "Import" at bounding box center [664, 411] width 46 height 19
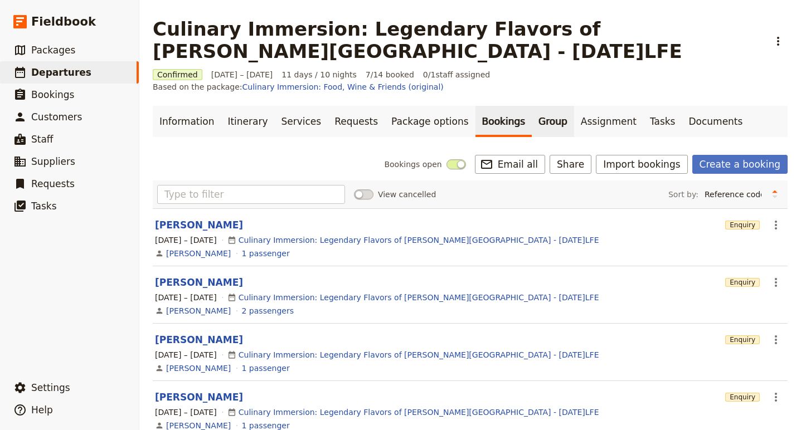
click at [531, 111] on link "Group" at bounding box center [552, 121] width 42 height 31
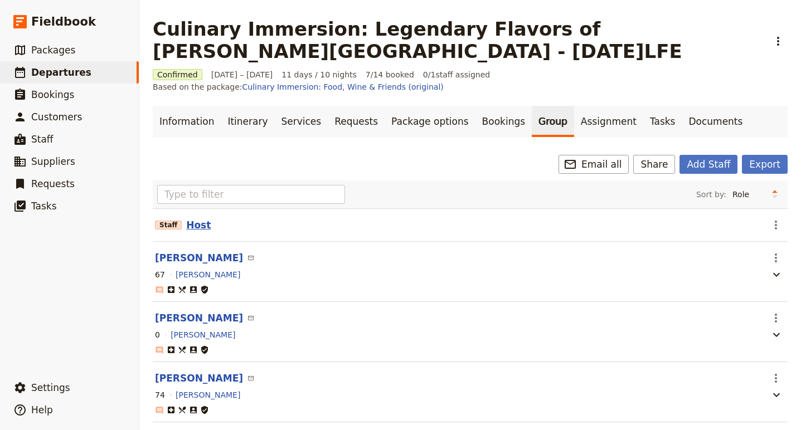
click at [192, 218] on button "Host" at bounding box center [198, 224] width 25 height 13
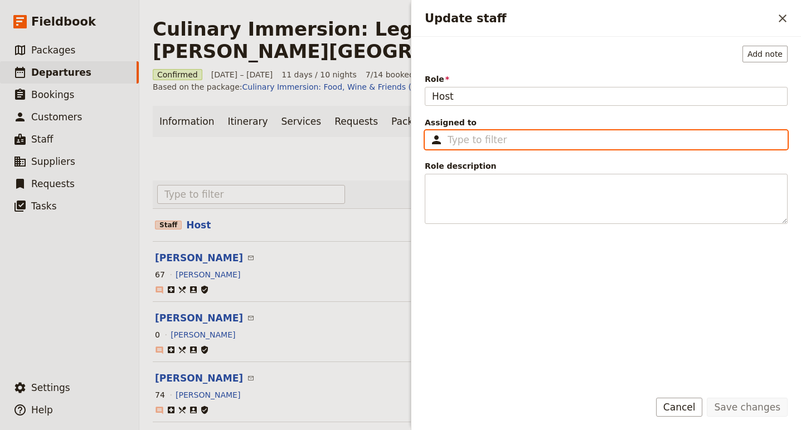
click at [466, 140] on input "Assigned to ​" at bounding box center [613, 139] width 333 height 13
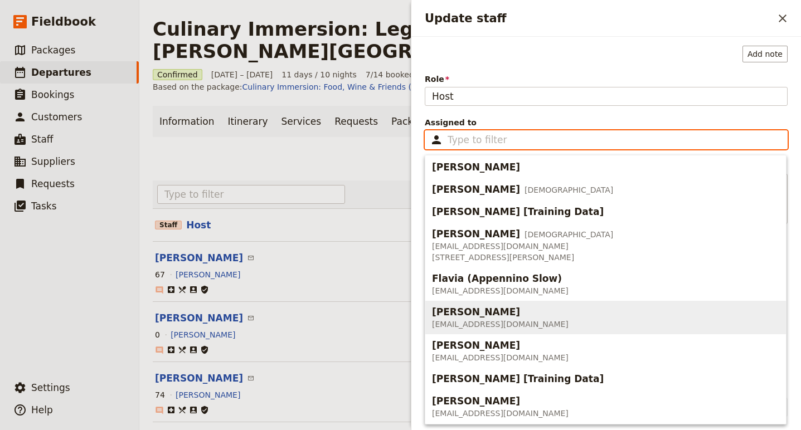
scroll to position [48, 0]
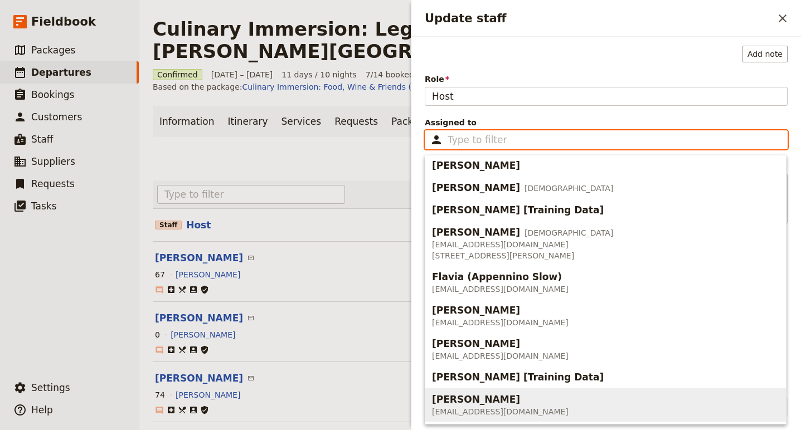
click at [476, 402] on span "Susy Patrito" at bounding box center [476, 399] width 88 height 13
type input "Susy Patrito"
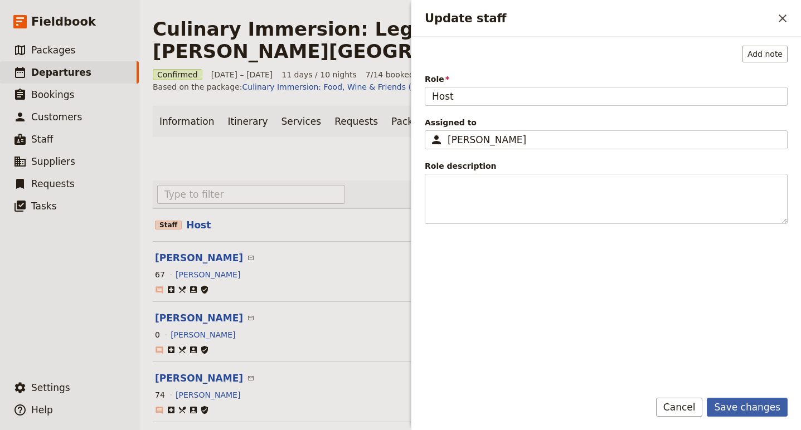
click at [747, 406] on button "Save changes" at bounding box center [746, 407] width 81 height 19
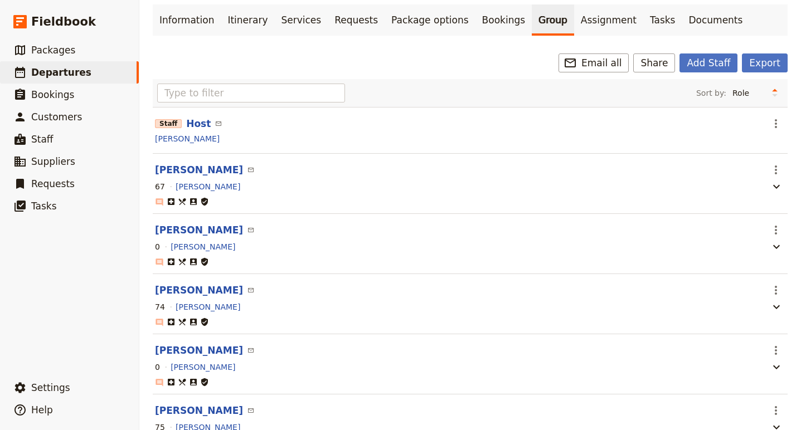
scroll to position [0, 0]
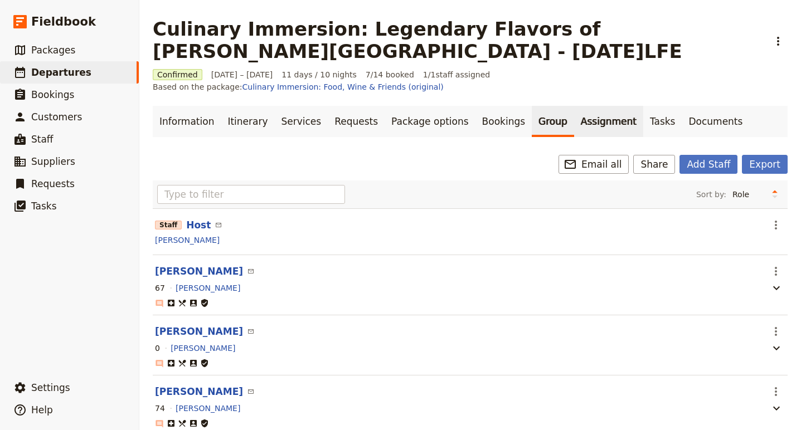
click at [574, 110] on link "Assignment" at bounding box center [608, 121] width 69 height 31
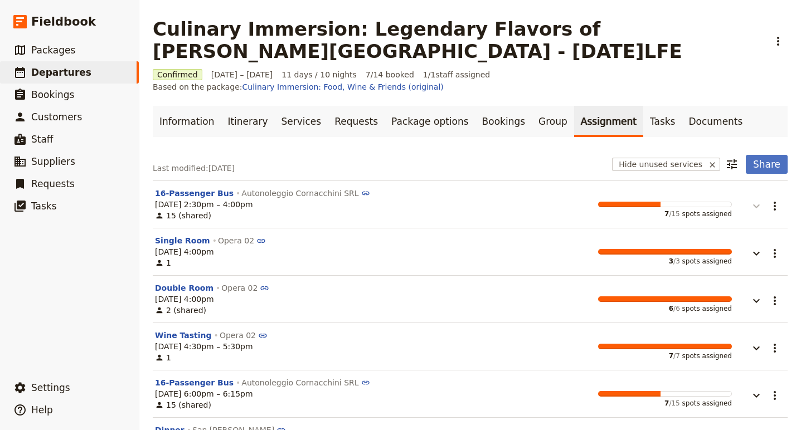
click at [757, 204] on icon "button" at bounding box center [756, 206] width 7 height 4
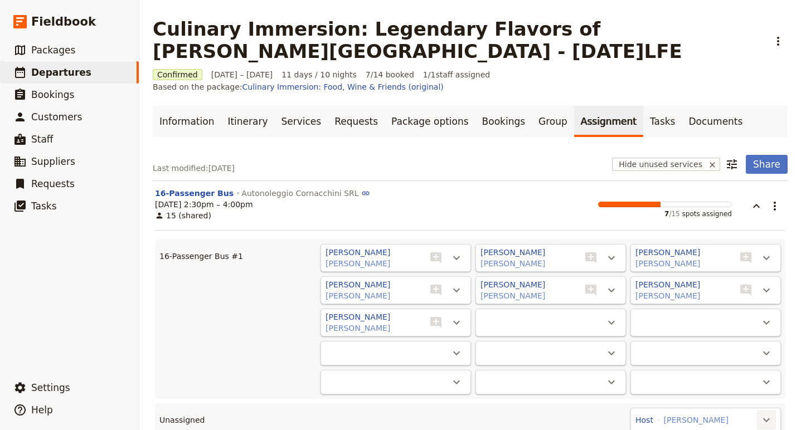
click at [762, 413] on icon "Actions" at bounding box center [765, 419] width 13 height 13
click at [746, 380] on span "16-Passenger Bus #1 - 7/15" at bounding box center [714, 383] width 109 height 11
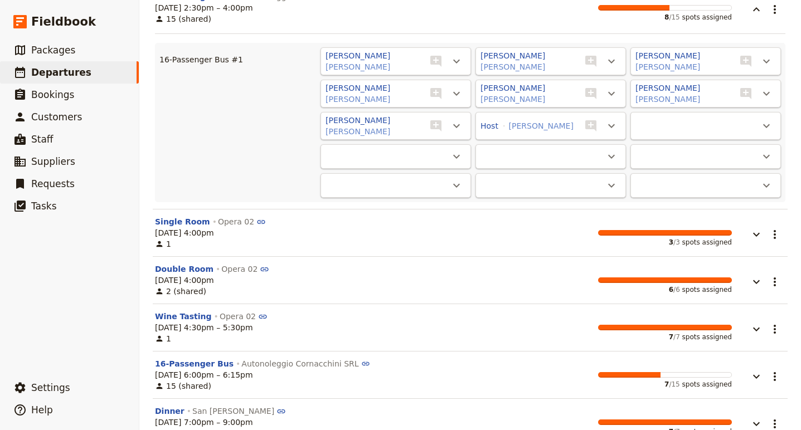
scroll to position [211, 0]
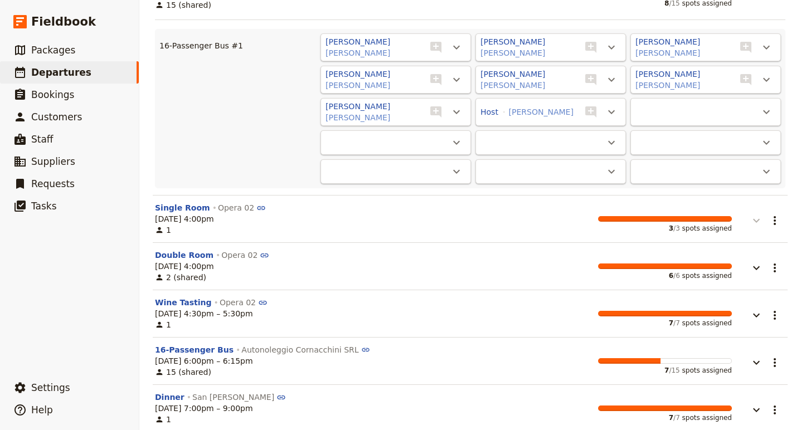
click at [755, 214] on icon "button" at bounding box center [755, 220] width 13 height 13
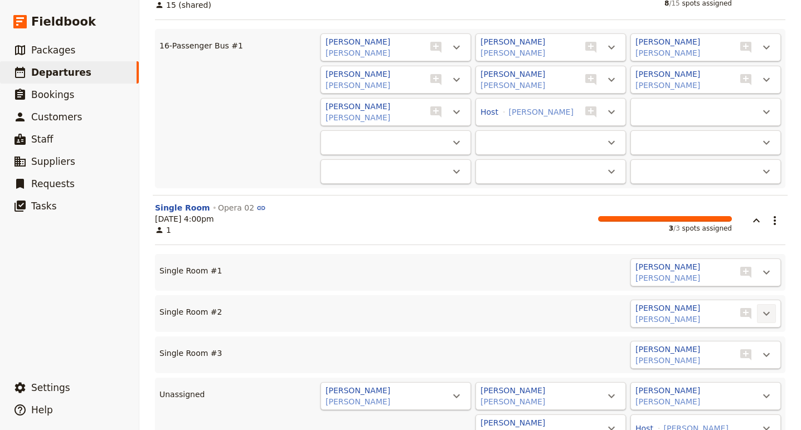
click at [763, 307] on icon "Actions" at bounding box center [765, 313] width 13 height 13
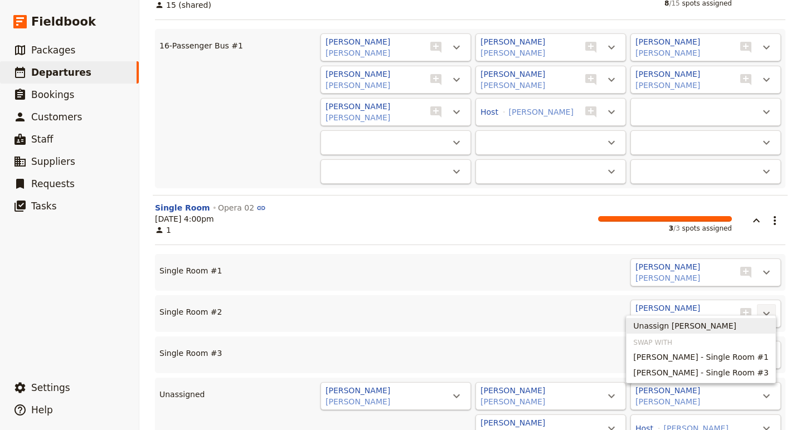
click at [683, 329] on span "Unassign Franklin Gelman" at bounding box center [684, 325] width 103 height 11
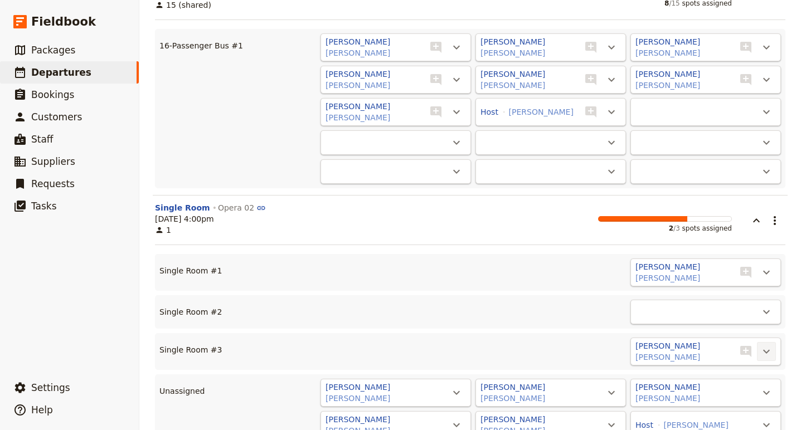
click at [767, 345] on icon "Actions" at bounding box center [765, 351] width 13 height 13
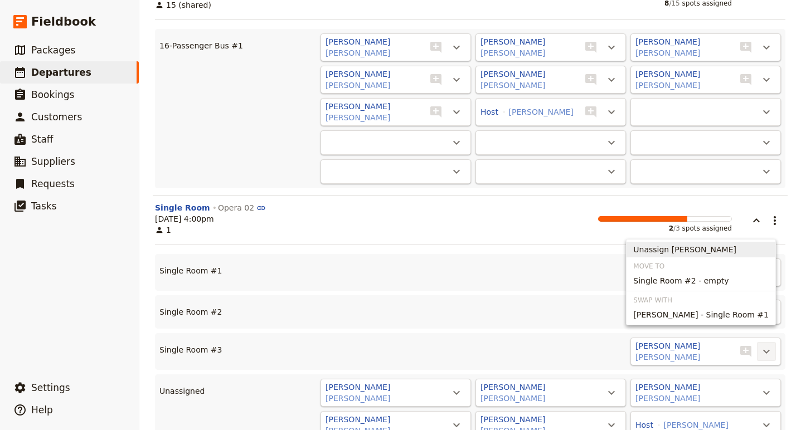
click at [696, 251] on span "Unassign Rebecca Gelman" at bounding box center [684, 249] width 103 height 11
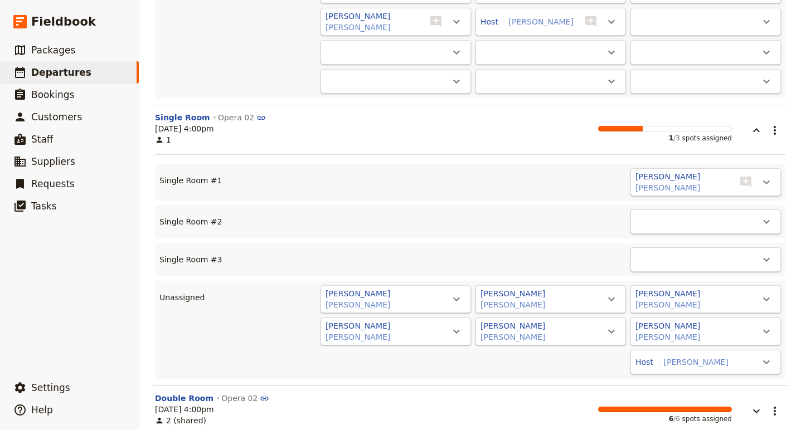
scroll to position [292, 0]
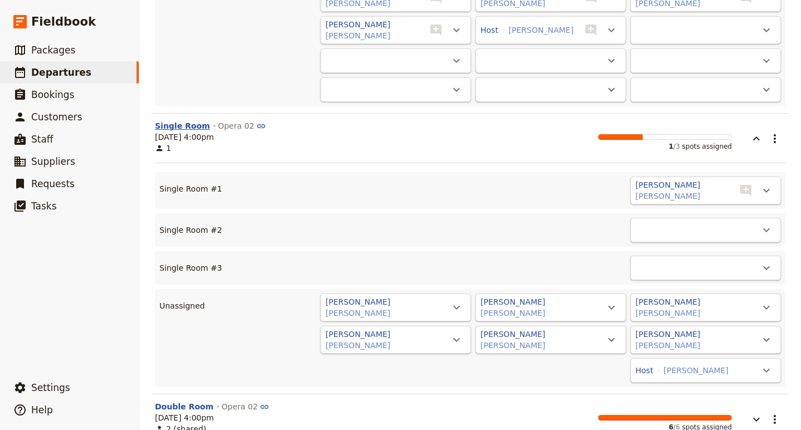
click at [175, 120] on button "Single Room" at bounding box center [182, 125] width 55 height 11
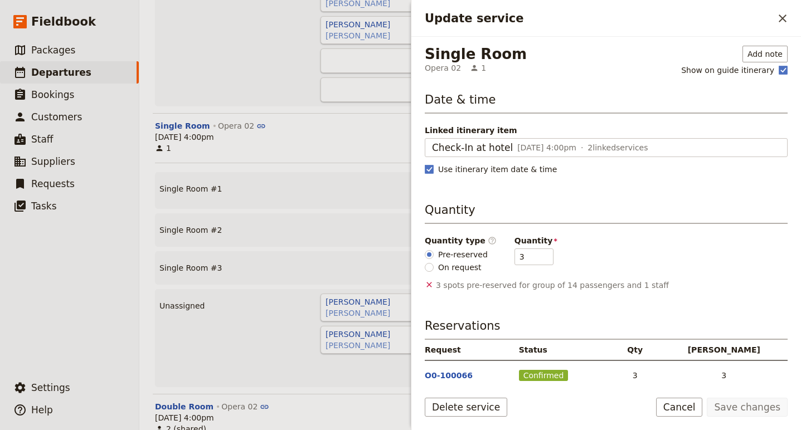
click at [247, 131] on div "9 Sep 2025, 4:00pm 1 1 / 3 spots assigned" at bounding box center [443, 142] width 577 height 22
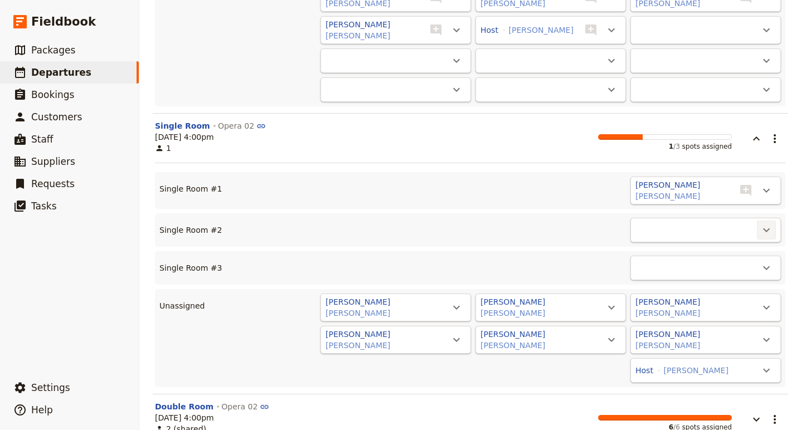
click at [764, 223] on icon "Actions" at bounding box center [765, 229] width 13 height 13
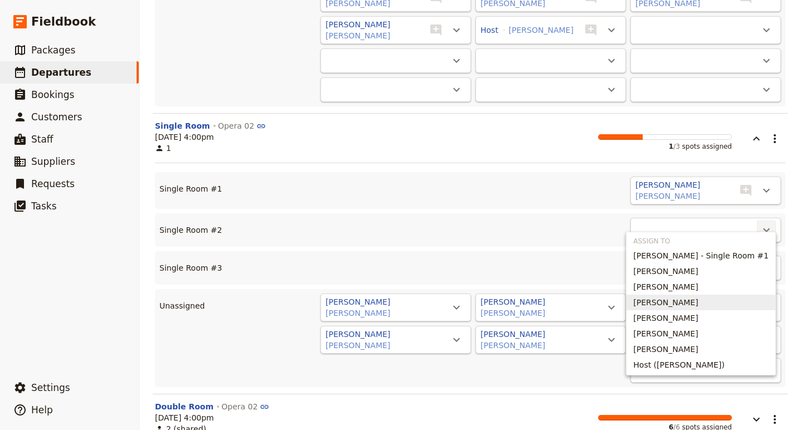
click at [697, 304] on span "Karen schamber" at bounding box center [665, 302] width 65 height 11
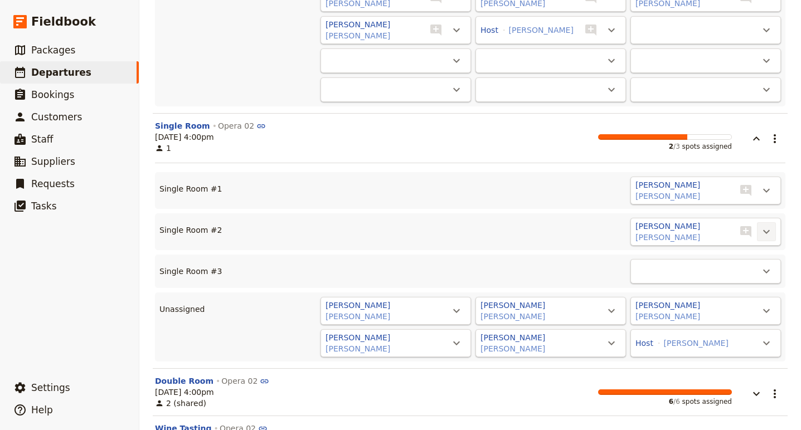
click at [769, 225] on icon "Actions" at bounding box center [765, 231] width 13 height 13
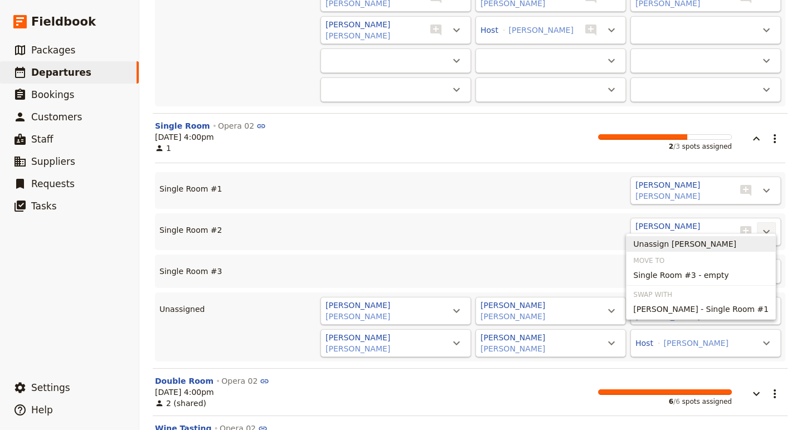
click at [713, 247] on span "Unassign Karen schamber" at bounding box center [684, 243] width 103 height 11
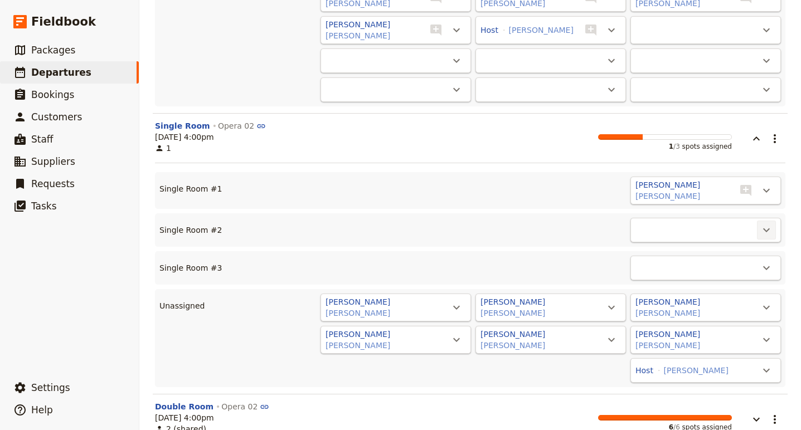
click at [767, 223] on icon "Actions" at bounding box center [765, 229] width 13 height 13
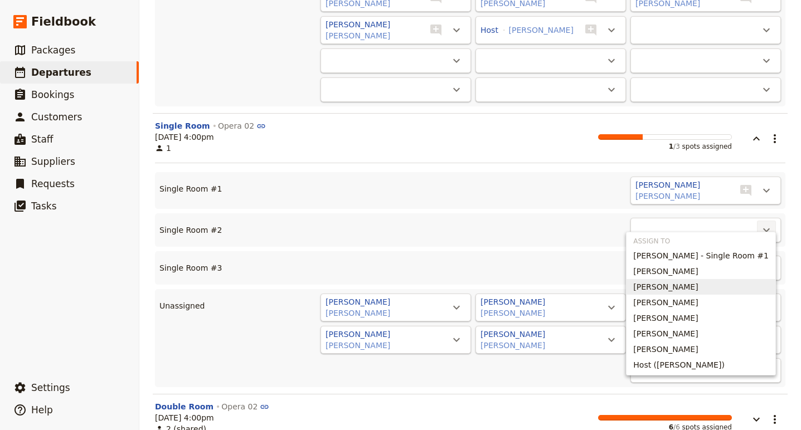
click at [690, 289] on span "John Palen" at bounding box center [665, 286] width 65 height 11
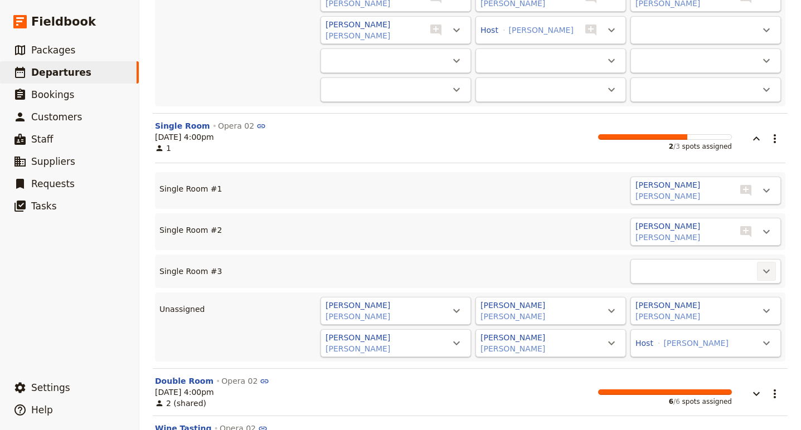
click at [767, 270] on icon "Actions" at bounding box center [766, 272] width 7 height 4
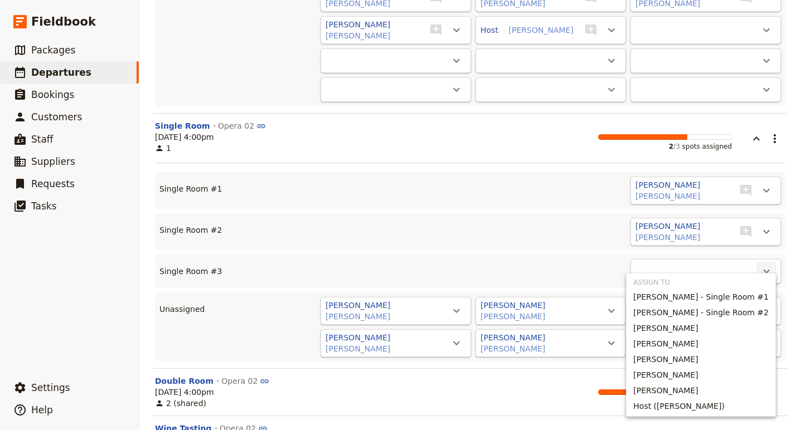
click at [740, 261] on div "​" at bounding box center [705, 271] width 150 height 25
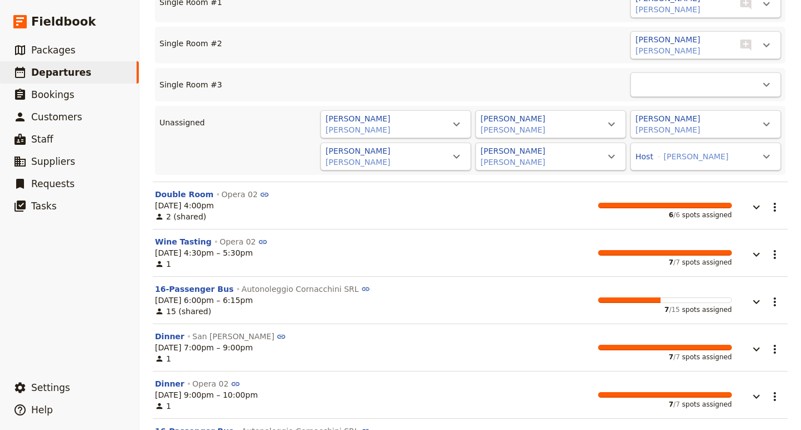
scroll to position [485, 0]
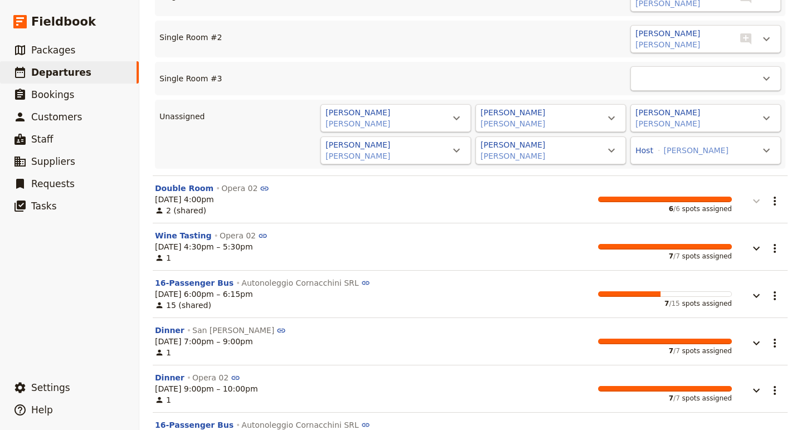
click at [763, 192] on button "button" at bounding box center [747, 195] width 33 height 25
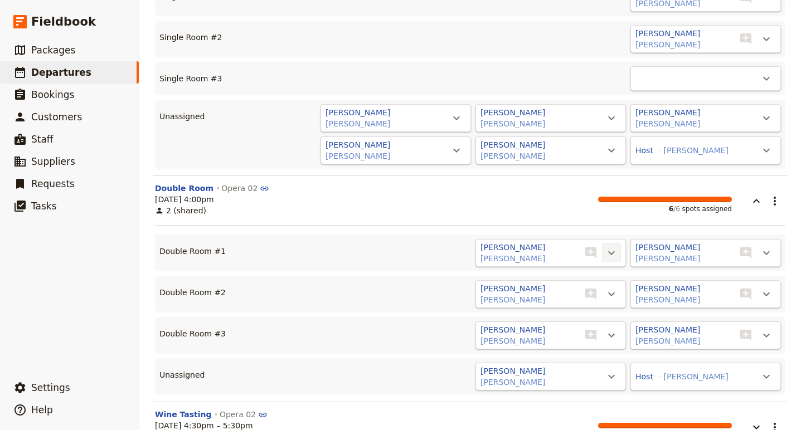
click at [609, 246] on icon "Actions" at bounding box center [610, 252] width 13 height 13
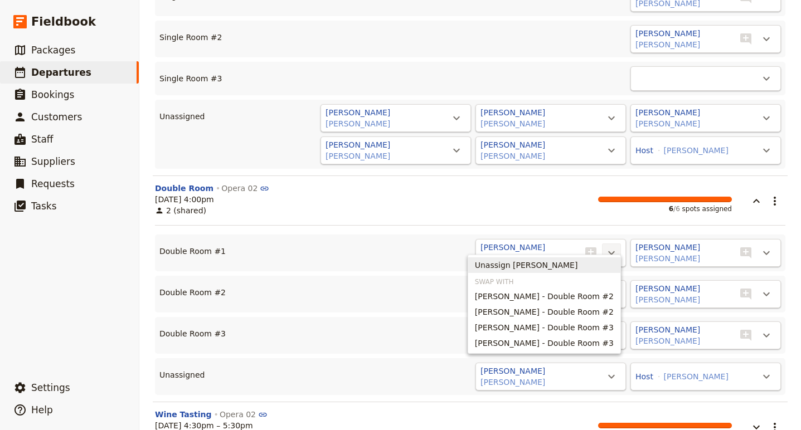
click at [540, 266] on span "Unassign Cathryn Peel" at bounding box center [526, 265] width 103 height 11
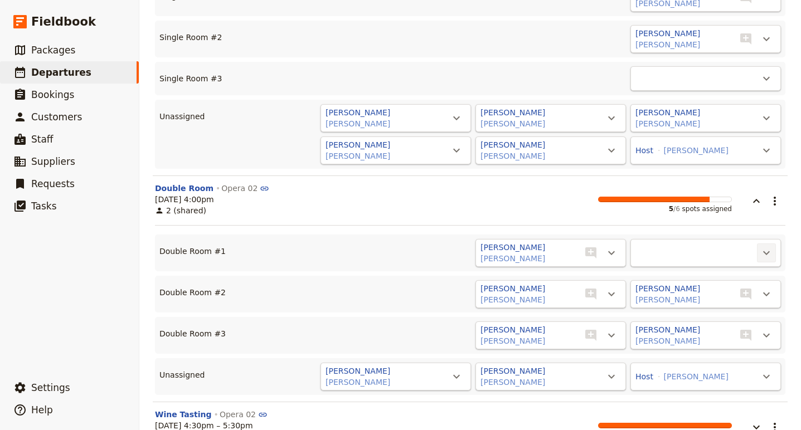
click at [761, 246] on icon "Actions" at bounding box center [765, 252] width 13 height 13
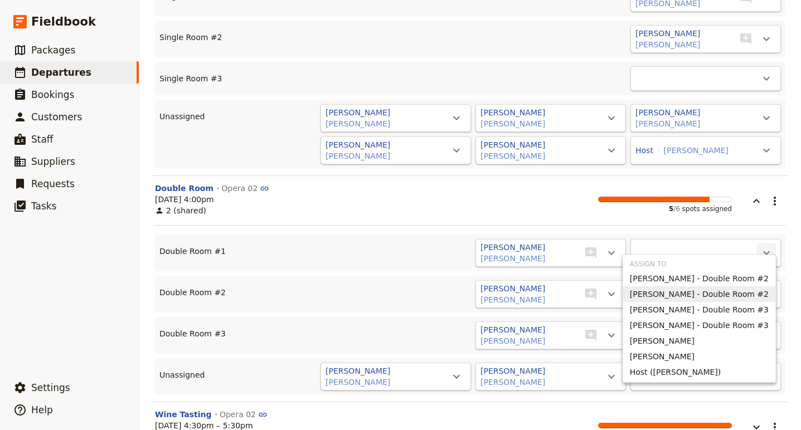
click at [688, 288] on button "Rebecca Gelman - Double Room #2" at bounding box center [699, 294] width 152 height 16
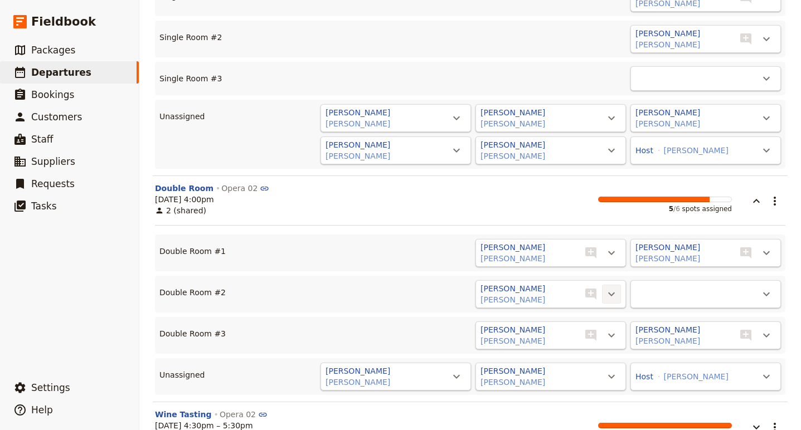
click at [604, 287] on icon "Actions" at bounding box center [610, 293] width 13 height 13
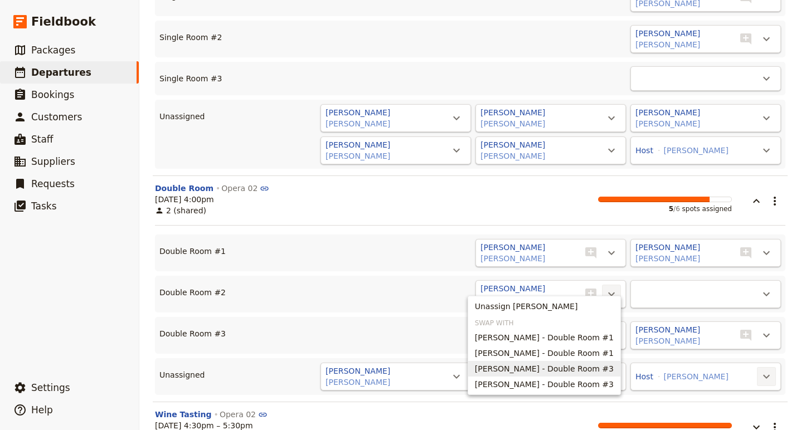
click at [764, 370] on icon "Actions" at bounding box center [765, 376] width 13 height 13
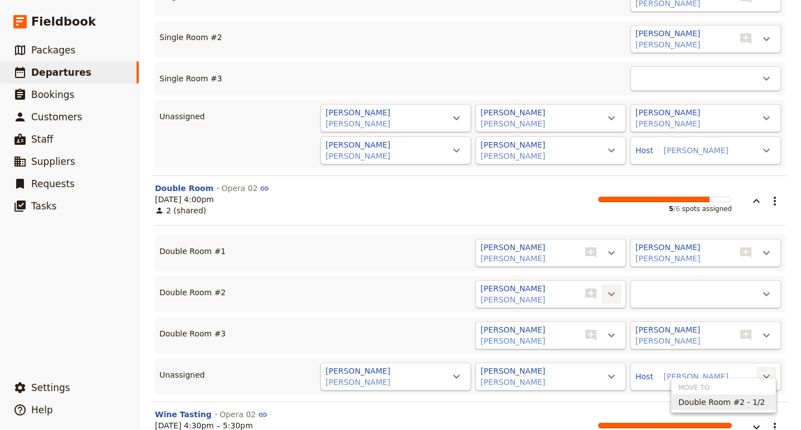
click at [611, 287] on icon "Actions" at bounding box center [610, 293] width 13 height 13
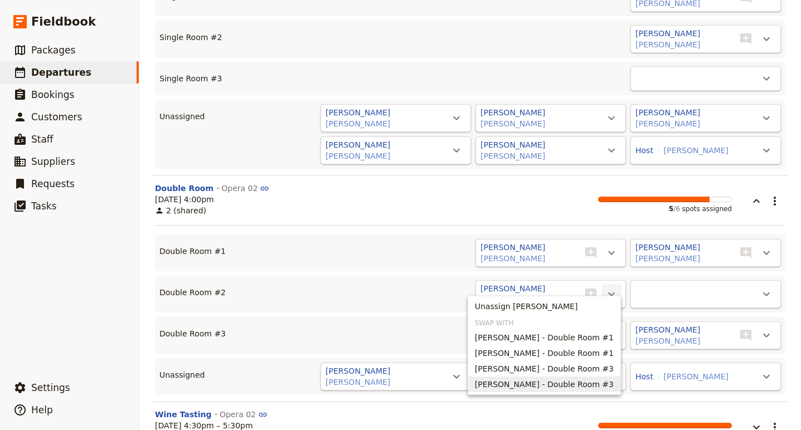
click at [541, 378] on button "Linda Bagby - Double Room #3" at bounding box center [544, 385] width 152 height 16
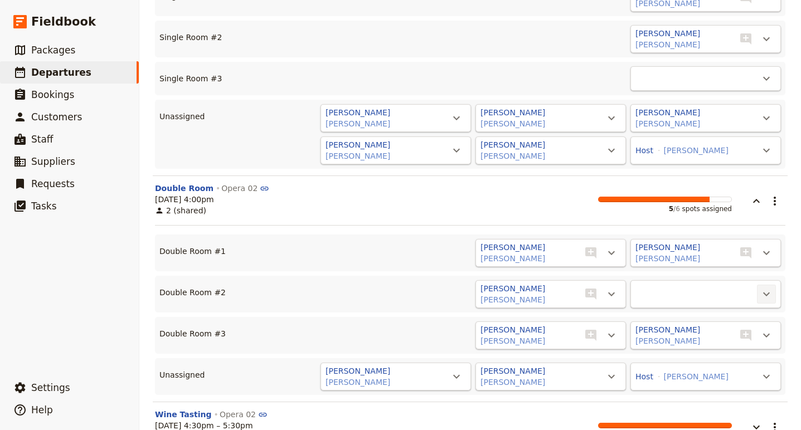
click at [768, 287] on icon "Actions" at bounding box center [765, 293] width 13 height 13
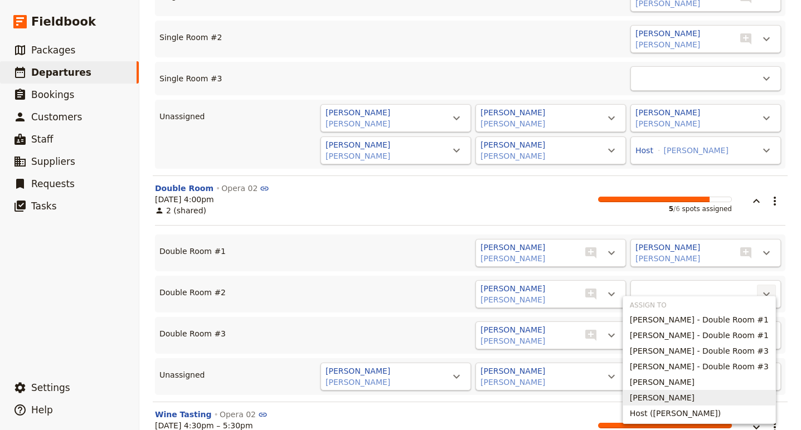
click at [683, 391] on button "Michael Teibel Teibel" at bounding box center [699, 398] width 152 height 16
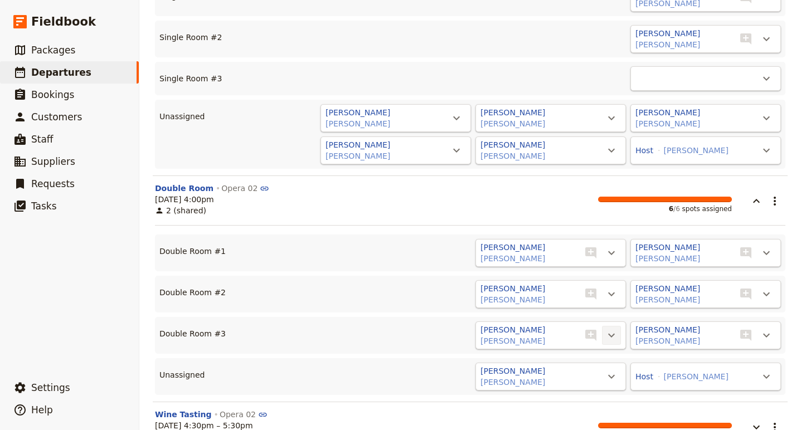
click at [612, 329] on icon "Actions" at bounding box center [610, 335] width 13 height 13
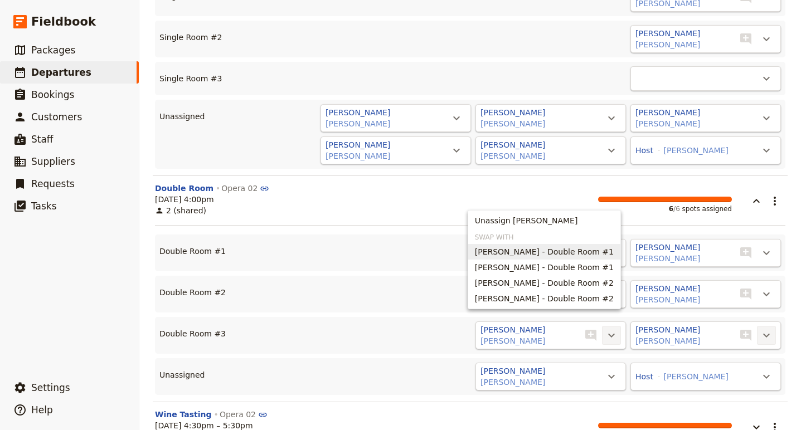
click at [768, 329] on icon "Actions" at bounding box center [765, 335] width 13 height 13
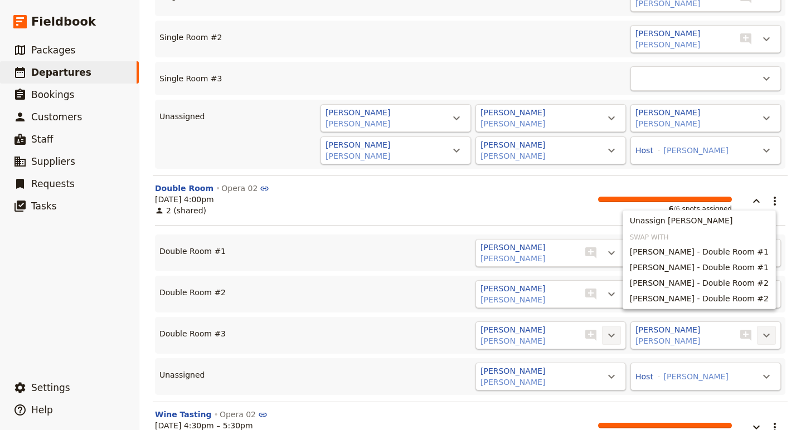
click at [604, 326] on button "​" at bounding box center [611, 335] width 19 height 19
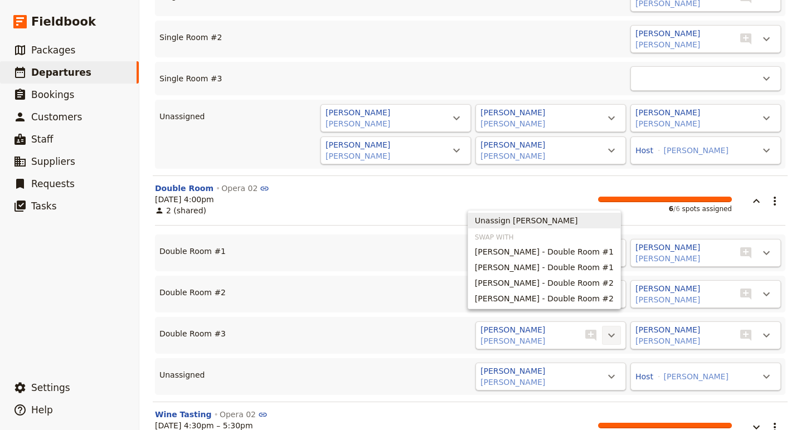
click at [521, 218] on span "Unassign John Palen" at bounding box center [526, 220] width 103 height 11
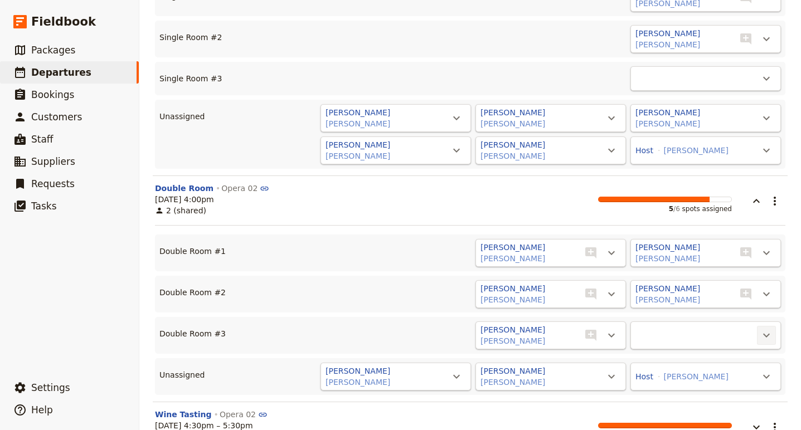
click at [765, 329] on icon "Actions" at bounding box center [765, 335] width 13 height 13
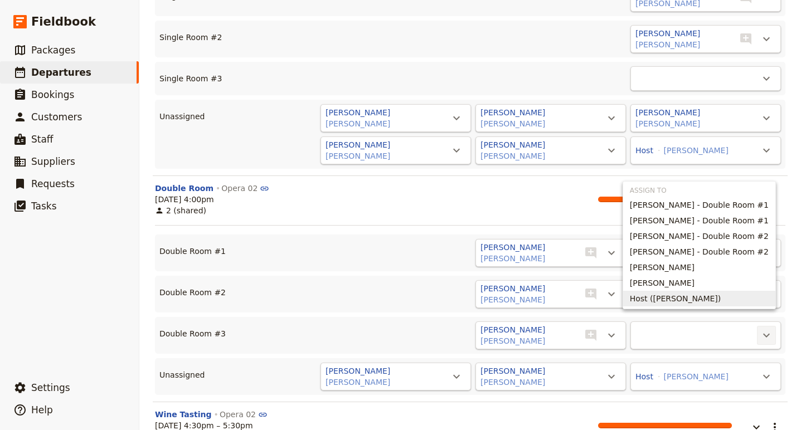
click at [716, 301] on span "Host (Susy Patrito)" at bounding box center [698, 298] width 139 height 11
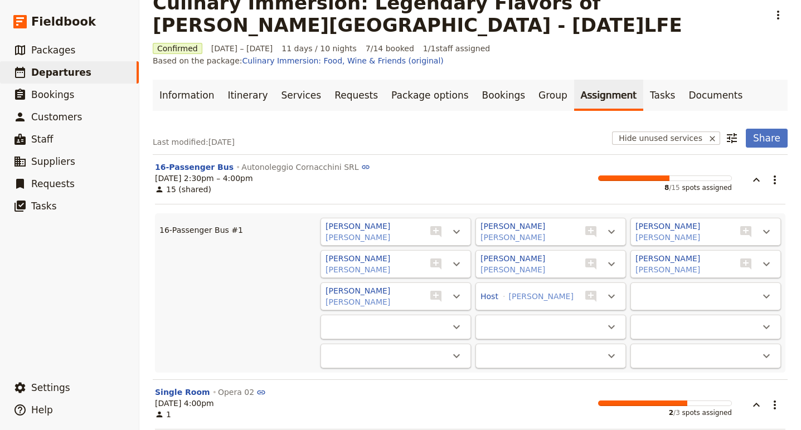
scroll to position [0, 0]
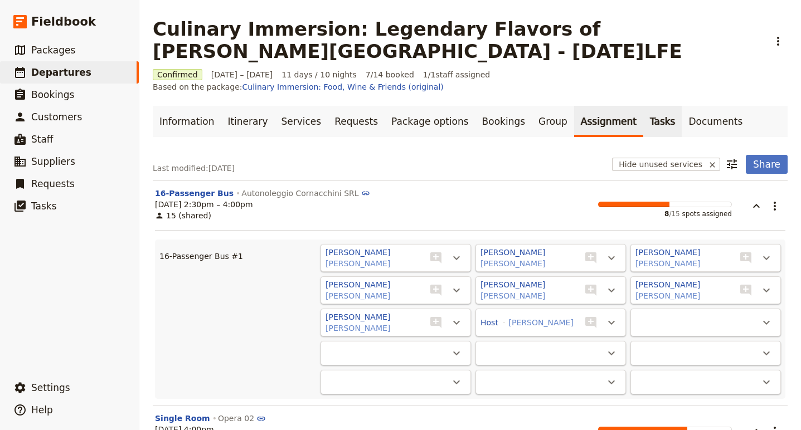
click at [643, 113] on link "Tasks" at bounding box center [662, 121] width 39 height 31
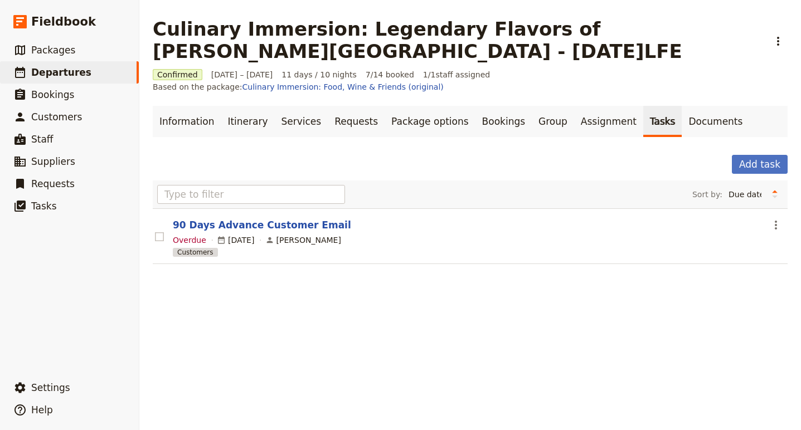
click at [158, 232] on rect at bounding box center [159, 236] width 8 height 8
click at [155, 231] on input "checkbox" at bounding box center [154, 231] width 1 height 1
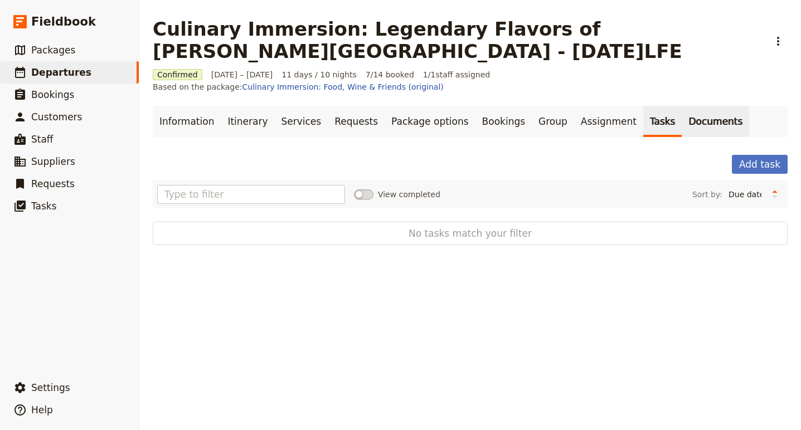
click at [681, 115] on link "Documents" at bounding box center [714, 121] width 67 height 31
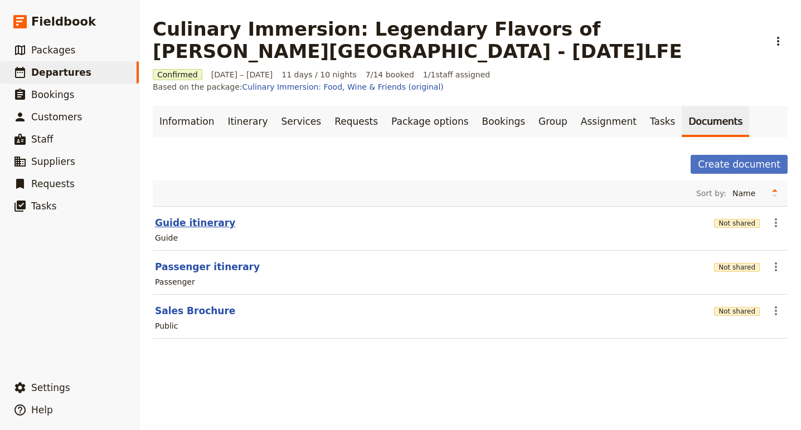
click at [188, 216] on button "Guide itinerary" at bounding box center [195, 222] width 80 height 13
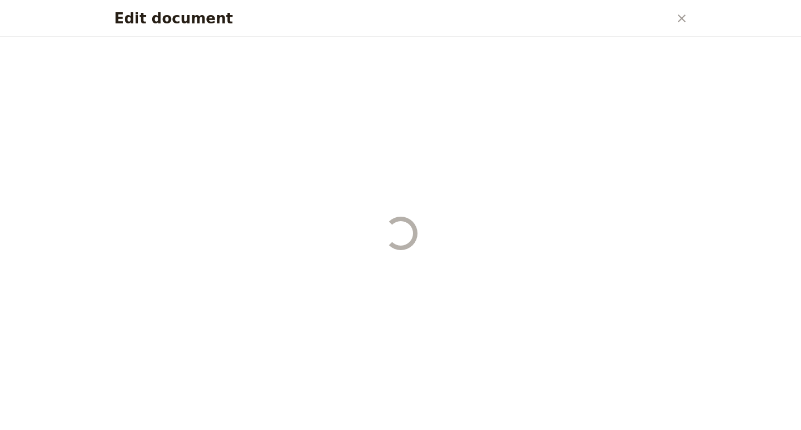
select select "STAFF"
select select "RUN_SHEET"
select select "DEFAULT"
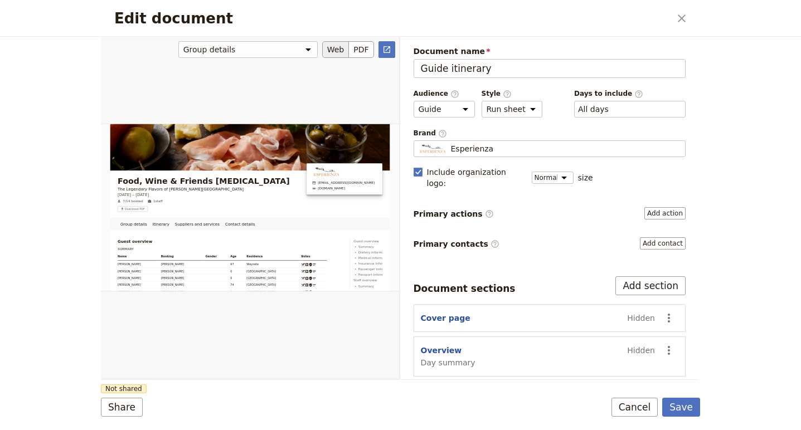
click at [344, 52] on button "Web" at bounding box center [335, 49] width 27 height 17
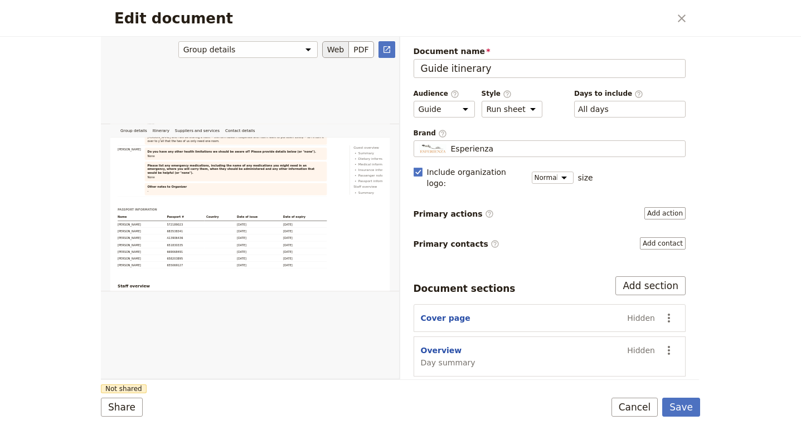
scroll to position [1730, 0]
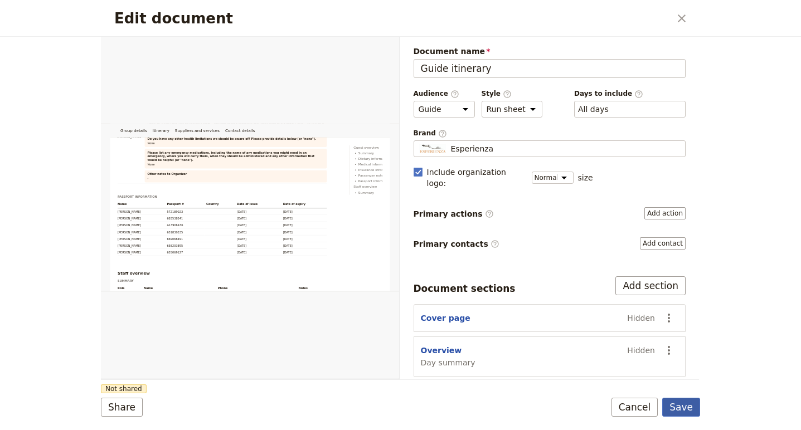
click at [682, 402] on button "Save" at bounding box center [681, 407] width 38 height 19
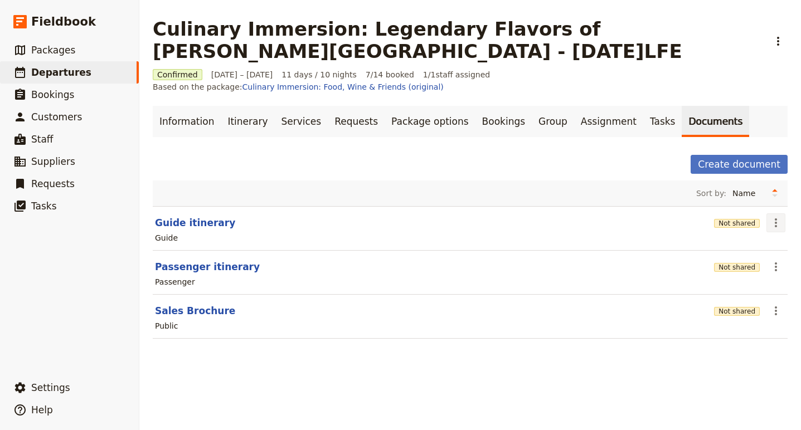
click at [781, 216] on icon "Actions" at bounding box center [775, 222] width 13 height 13
click at [189, 216] on button "Guide itinerary" at bounding box center [195, 222] width 80 height 13
select select "STAFF"
select select "RUN_SHEET"
select select "DEFAULT"
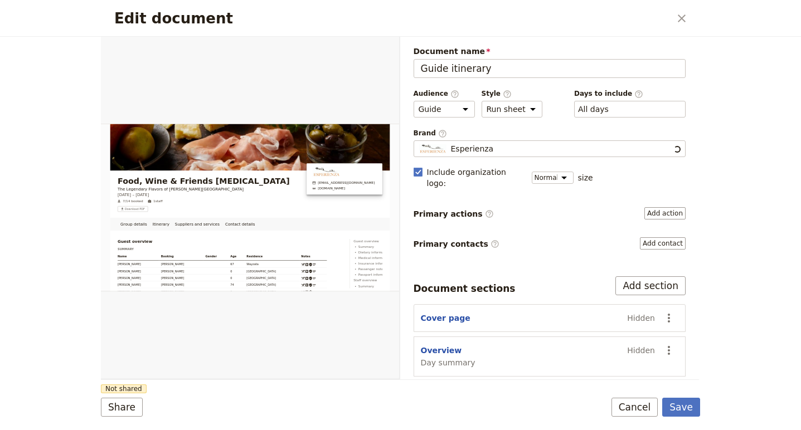
scroll to position [0, 0]
click at [360, 46] on button "PDF" at bounding box center [361, 49] width 25 height 17
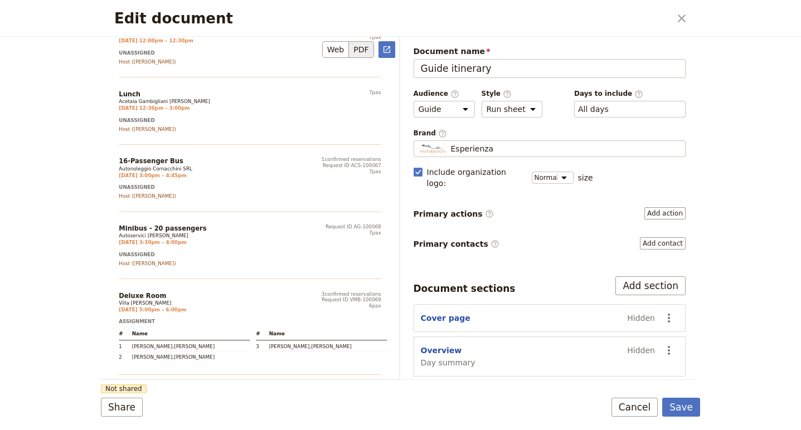
scroll to position [11709, 0]
click at [679, 16] on icon "Close dialog" at bounding box center [681, 18] width 8 height 8
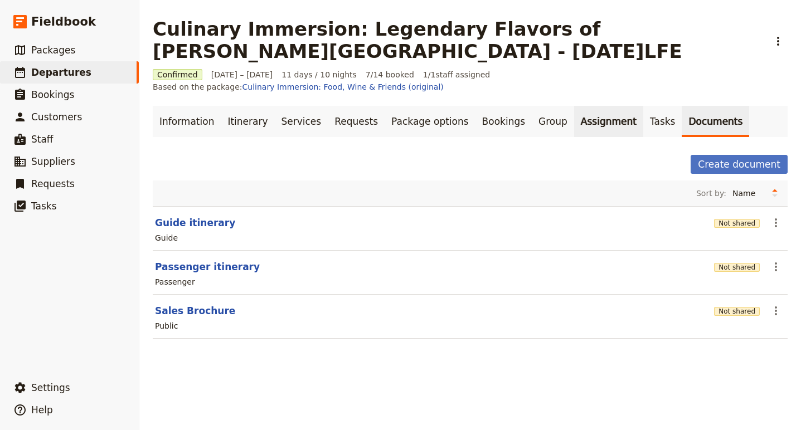
click at [574, 112] on link "Assignment" at bounding box center [608, 121] width 69 height 31
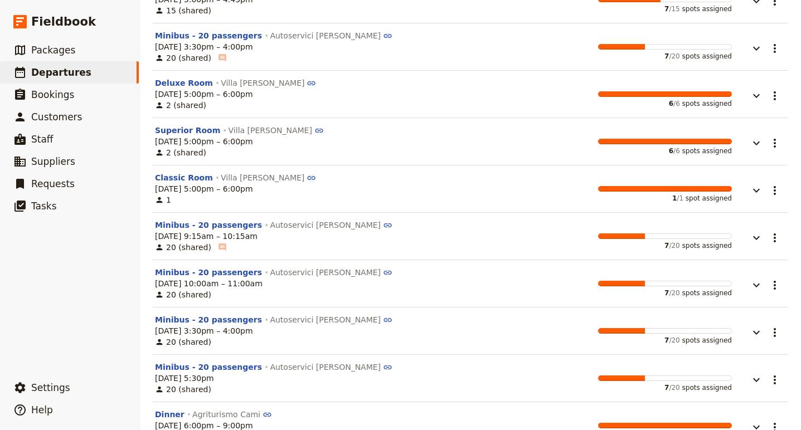
scroll to position [1479, 0]
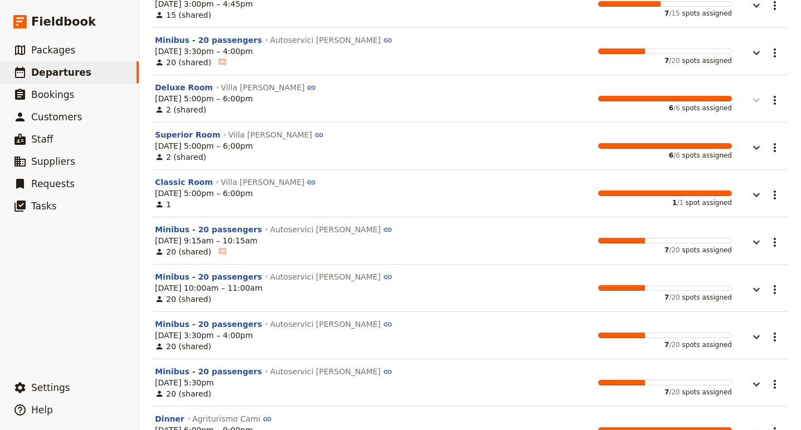
click at [762, 94] on icon "button" at bounding box center [755, 100] width 13 height 13
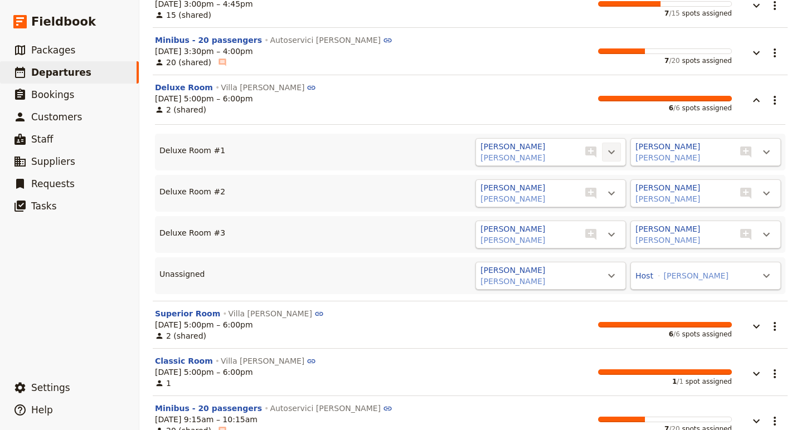
click at [609, 150] on icon "Actions" at bounding box center [611, 152] width 7 height 4
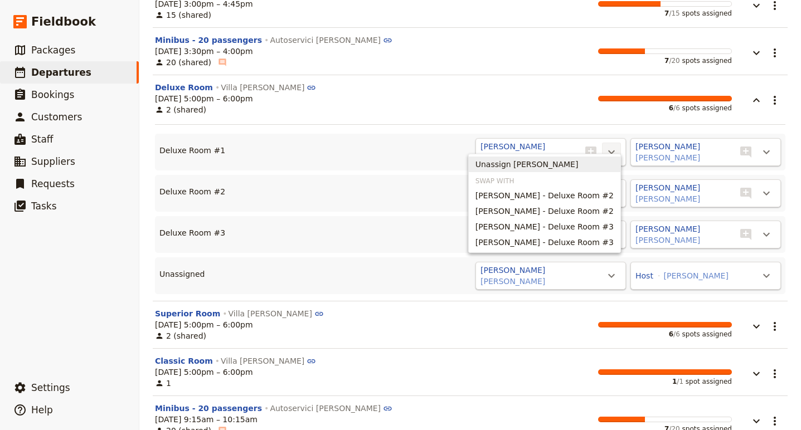
click at [552, 164] on span "Unassign Cathryn Peel" at bounding box center [526, 164] width 103 height 11
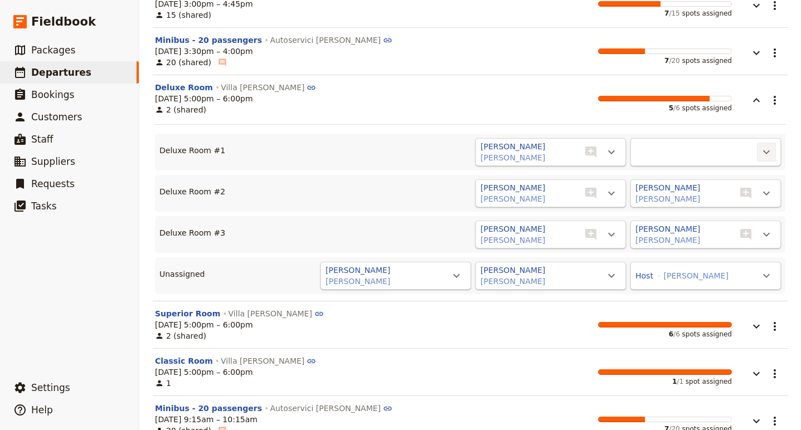
click at [770, 145] on icon "Actions" at bounding box center [765, 151] width 13 height 13
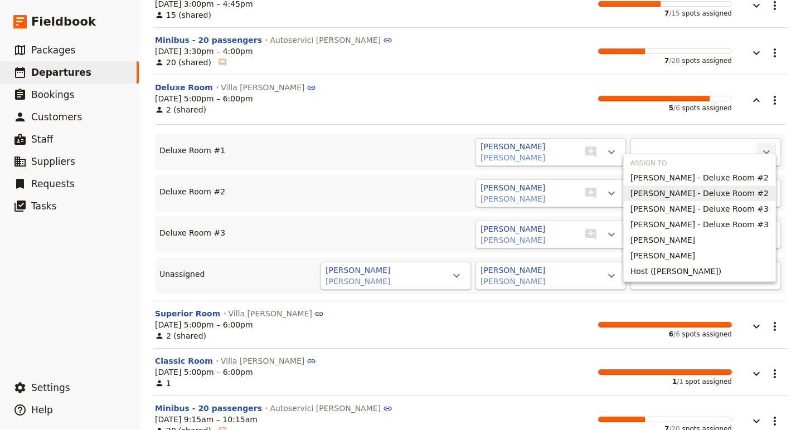
click at [717, 194] on span "Rebecca Gelman - Deluxe Room #2" at bounding box center [699, 193] width 138 height 11
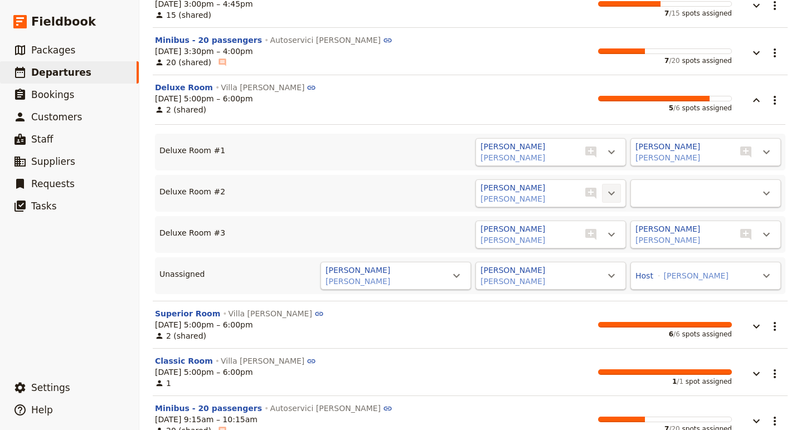
click at [614, 187] on icon "Actions" at bounding box center [610, 193] width 13 height 13
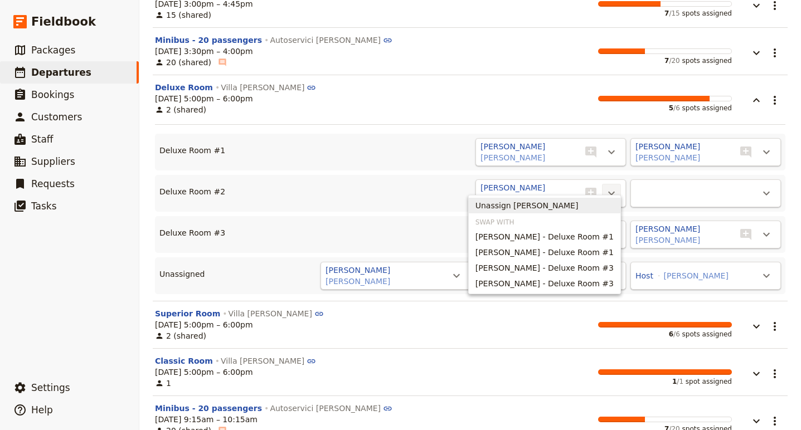
click at [568, 207] on span "Unassign John Palen" at bounding box center [544, 205] width 138 height 11
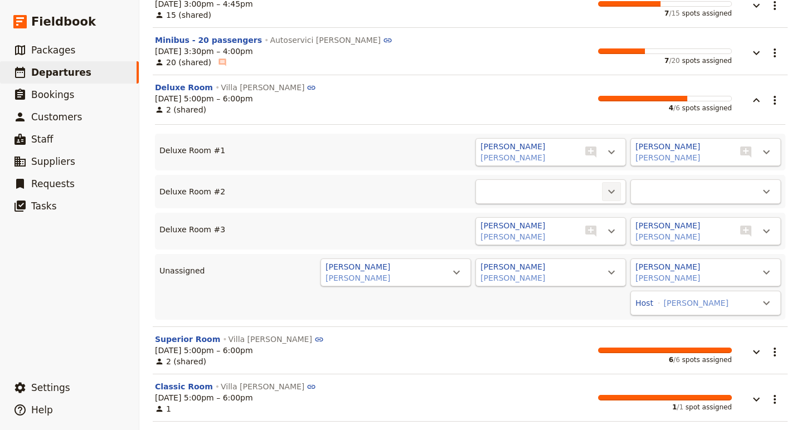
click at [607, 185] on icon "Actions" at bounding box center [610, 191] width 13 height 13
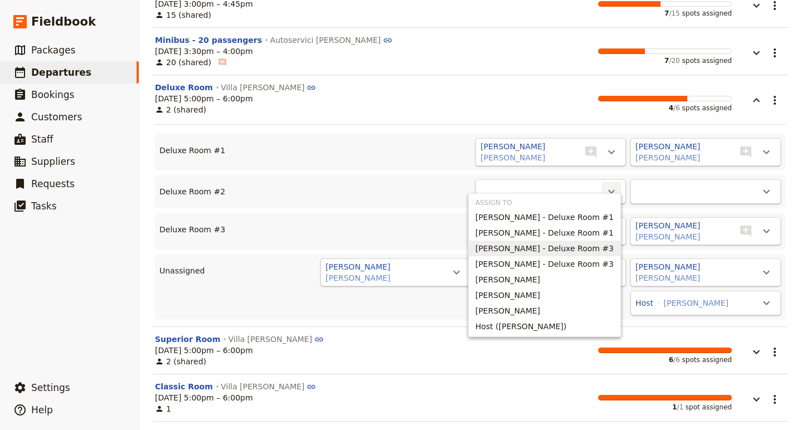
click at [567, 248] on span "Karen schamber - Deluxe Room #3" at bounding box center [544, 248] width 138 height 11
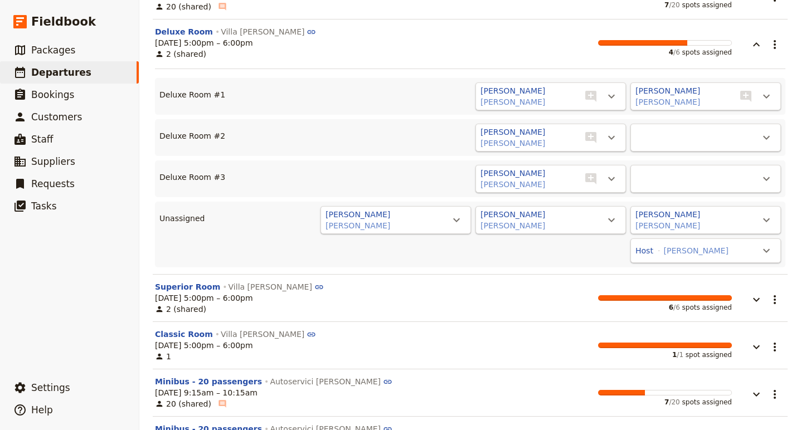
scroll to position [1537, 0]
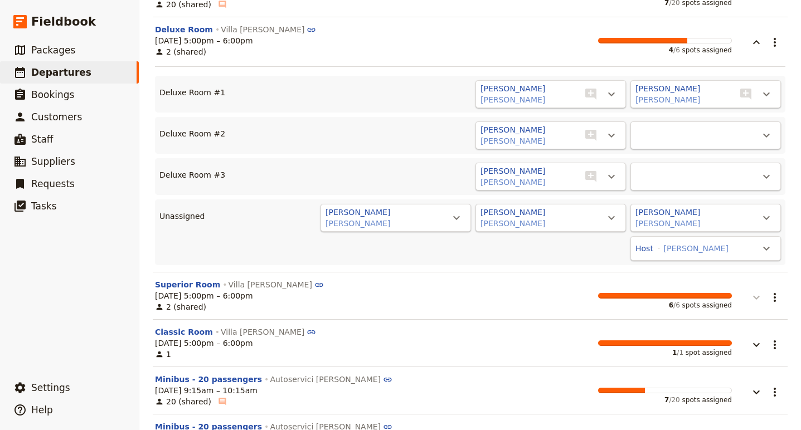
click at [757, 291] on icon "button" at bounding box center [755, 297] width 13 height 13
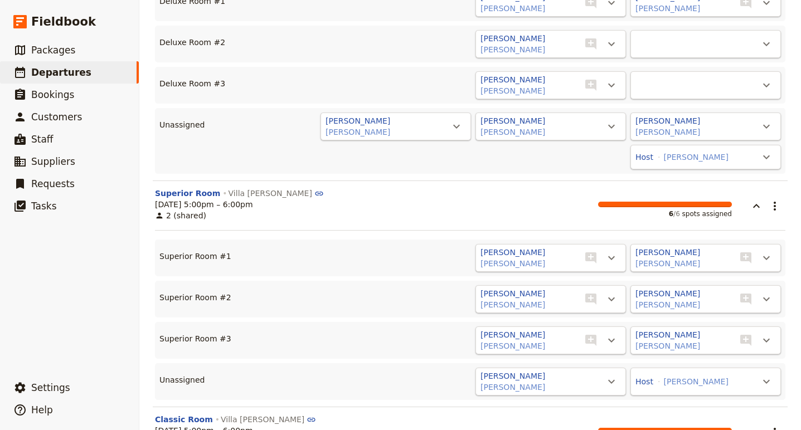
scroll to position [1633, 0]
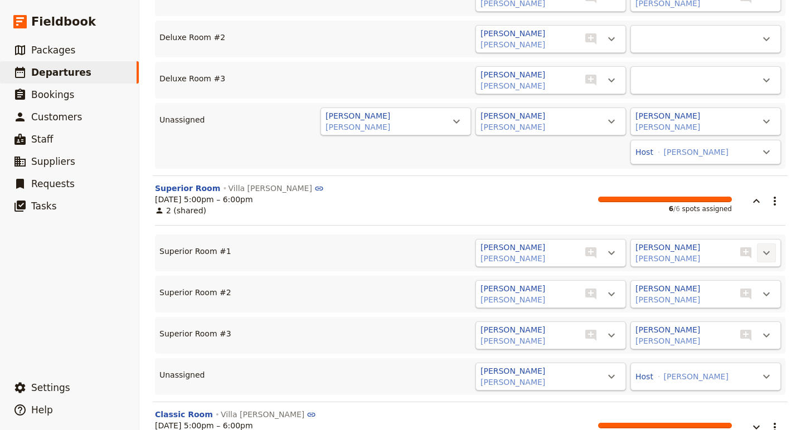
click at [765, 246] on icon "Actions" at bounding box center [765, 252] width 13 height 13
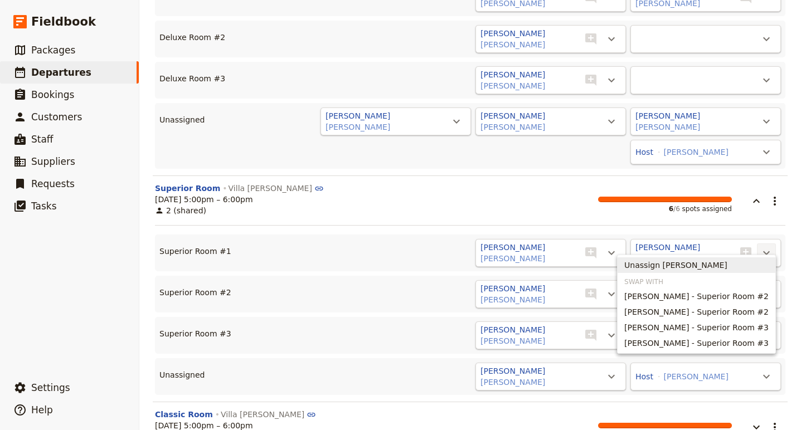
click at [674, 271] on button "Unassign Franklin Gelman" at bounding box center [696, 265] width 158 height 16
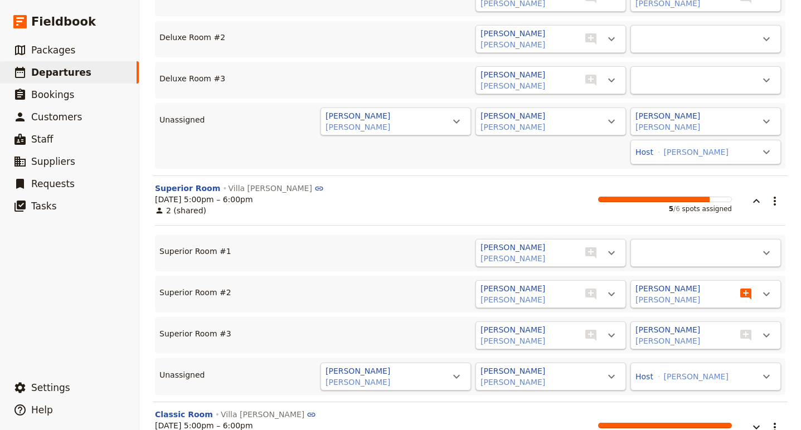
click at [755, 283] on button "​" at bounding box center [745, 294] width 22 height 22
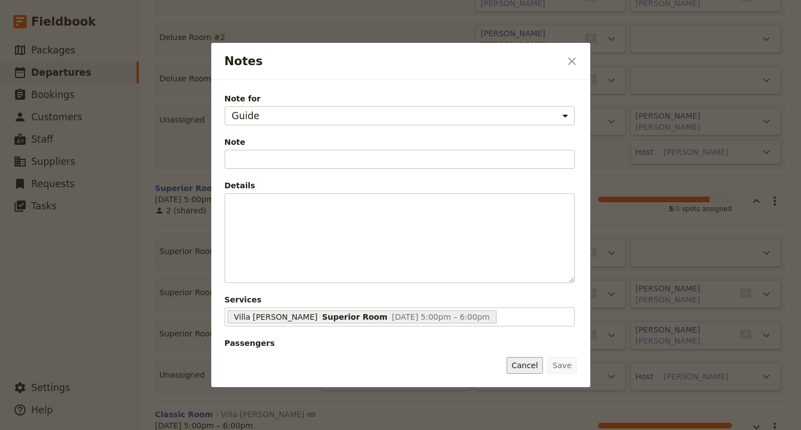
click at [528, 358] on button "Cancel" at bounding box center [524, 365] width 36 height 17
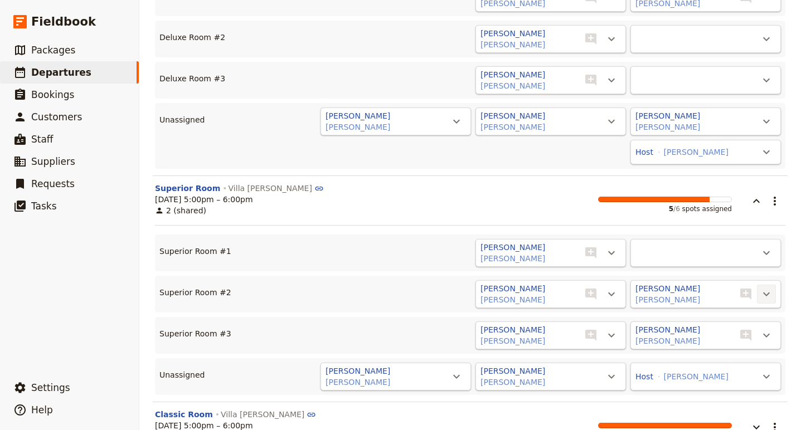
click at [768, 287] on icon "Actions" at bounding box center [765, 293] width 13 height 13
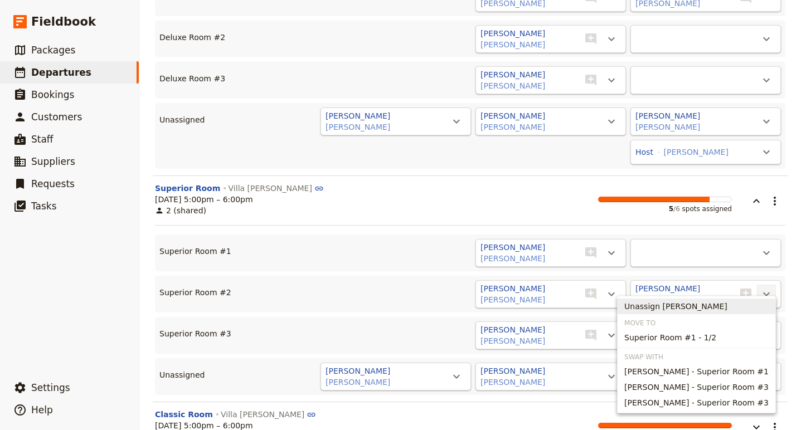
click at [686, 308] on span "Unassign Rebecca Gelman" at bounding box center [675, 306] width 103 height 11
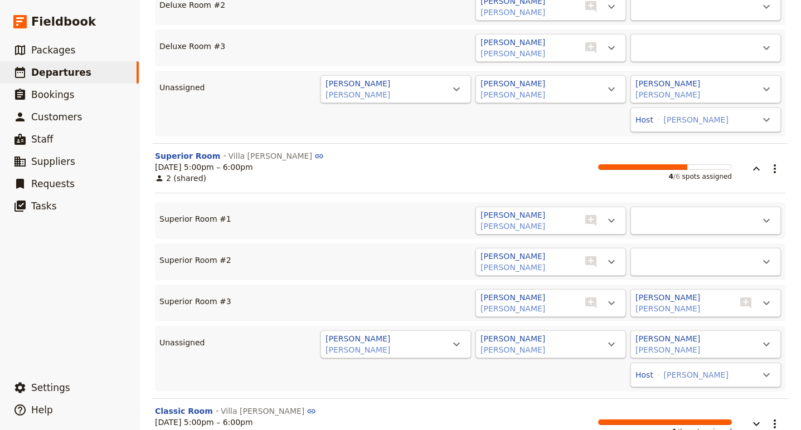
scroll to position [1689, 0]
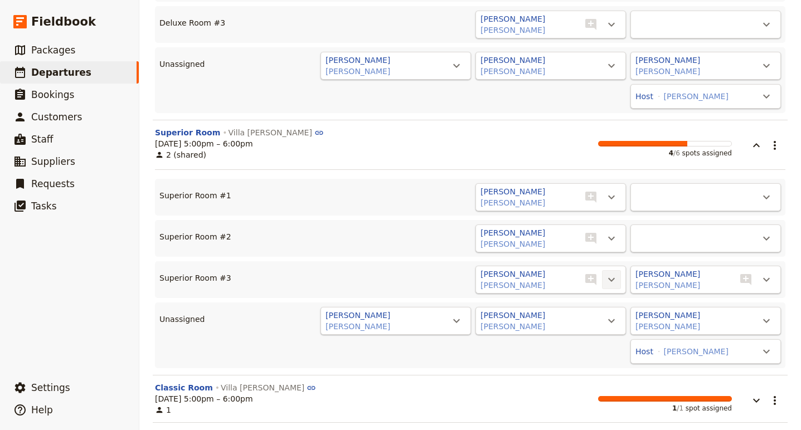
click at [614, 273] on icon "Actions" at bounding box center [610, 279] width 13 height 13
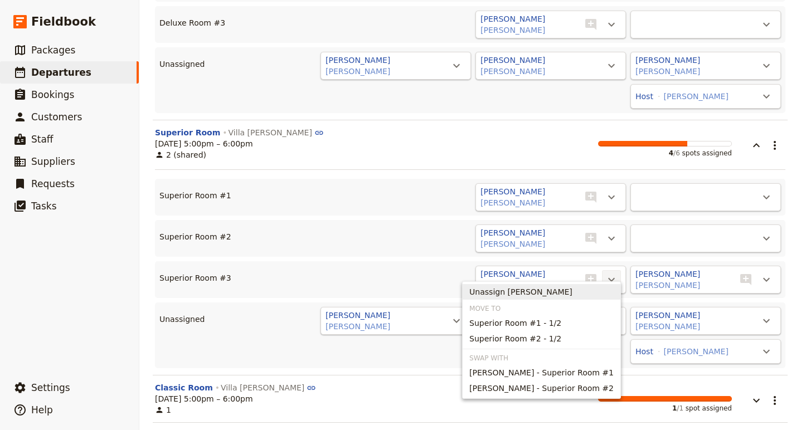
click at [603, 289] on span "Unassign Karen schamber" at bounding box center [541, 291] width 144 height 11
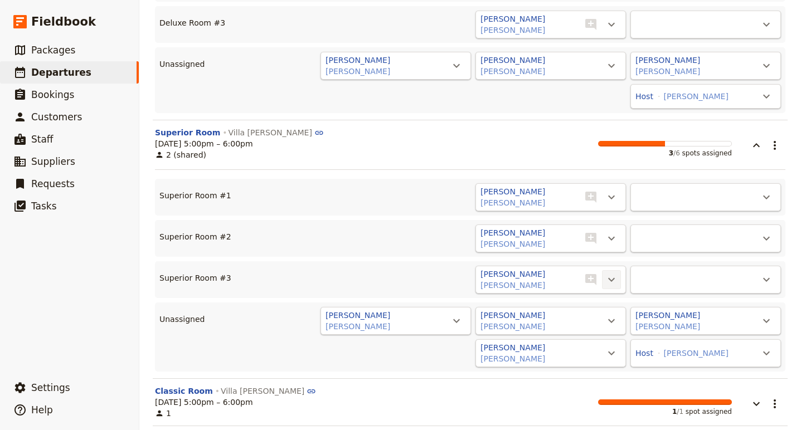
click at [612, 278] on icon "Actions" at bounding box center [611, 280] width 7 height 4
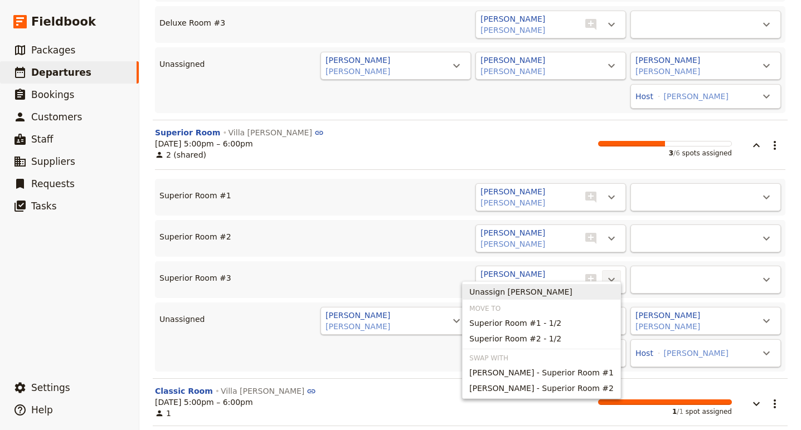
click at [602, 295] on span "Unassign Linda Bagby" at bounding box center [541, 291] width 144 height 11
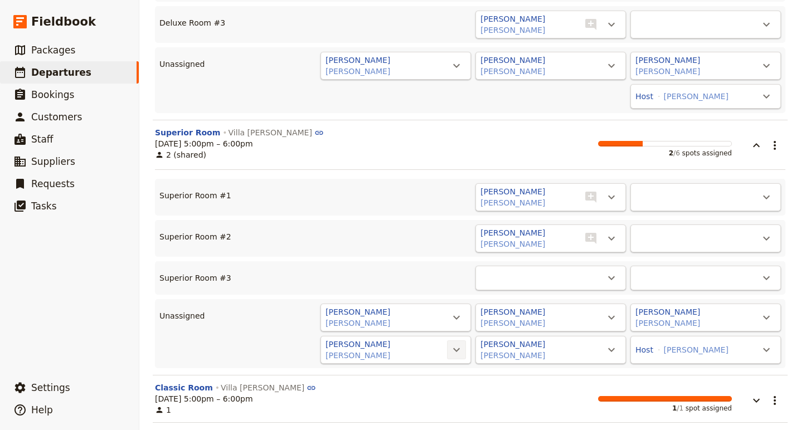
click at [456, 343] on icon "Actions" at bounding box center [456, 349] width 13 height 13
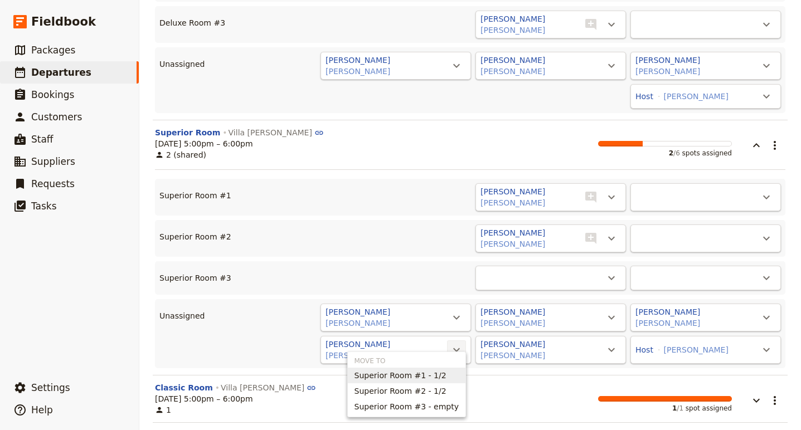
click at [448, 370] on span "Superior Room #1 - 1/2" at bounding box center [406, 375] width 105 height 11
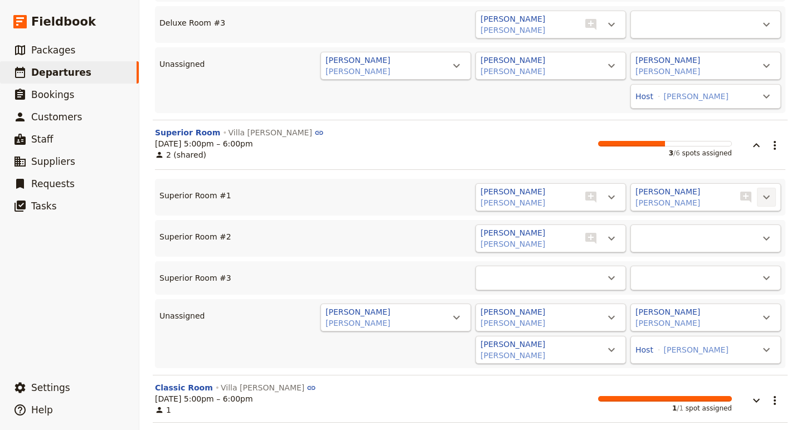
click at [764, 191] on icon "Actions" at bounding box center [765, 197] width 13 height 13
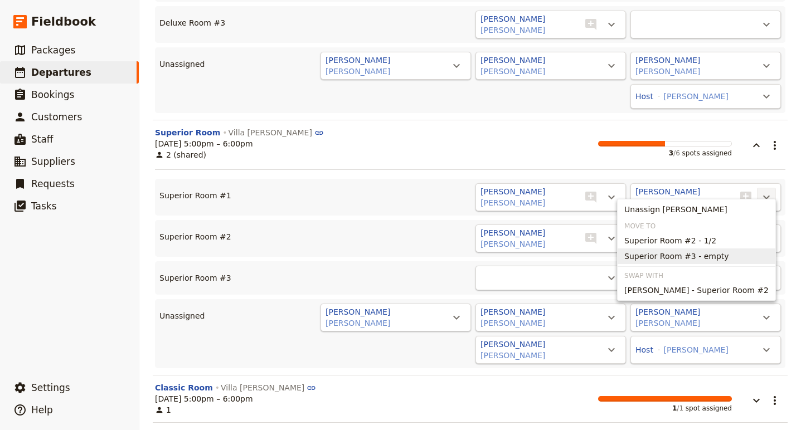
click at [700, 256] on span "Superior Room #3 - empty" at bounding box center [676, 256] width 105 height 11
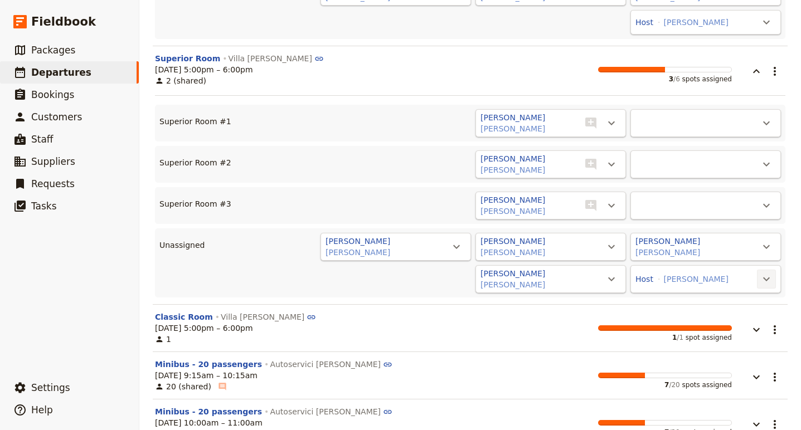
scroll to position [1771, 0]
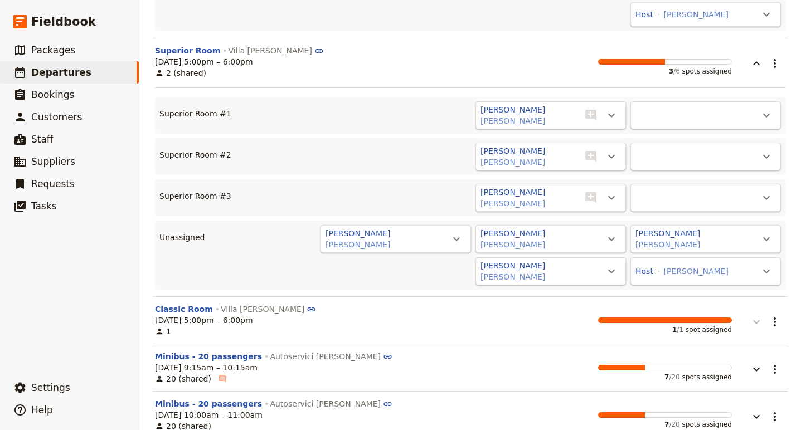
click at [762, 315] on icon "button" at bounding box center [755, 321] width 13 height 13
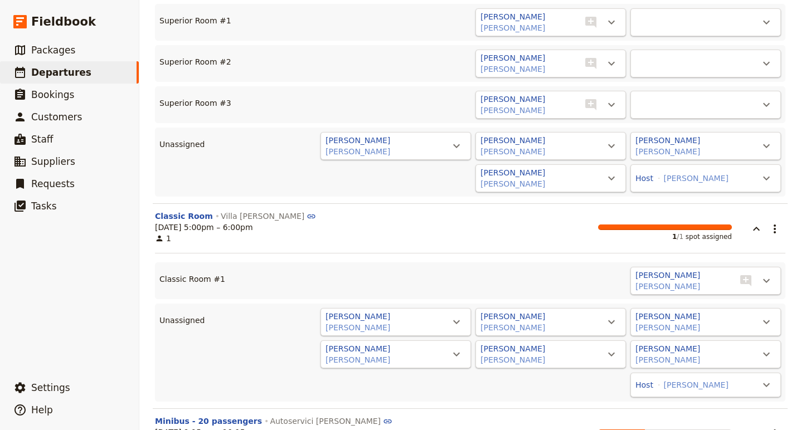
scroll to position [1866, 0]
click at [768, 277] on icon "Actions" at bounding box center [766, 279] width 7 height 4
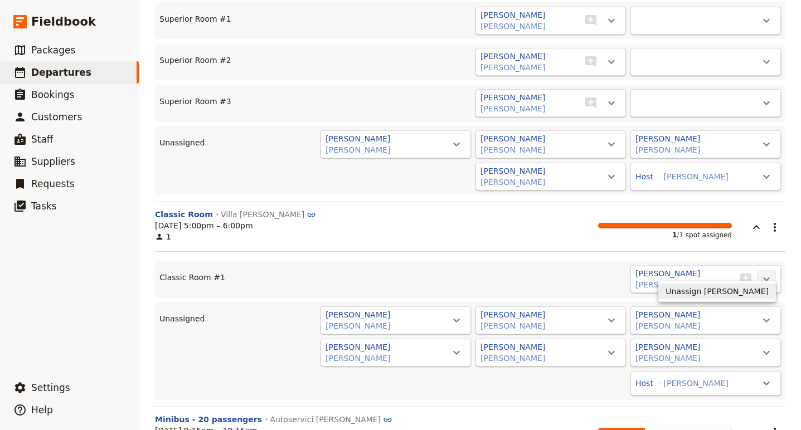
click at [755, 288] on span "Unassign Cathryn Peel" at bounding box center [716, 291] width 103 height 11
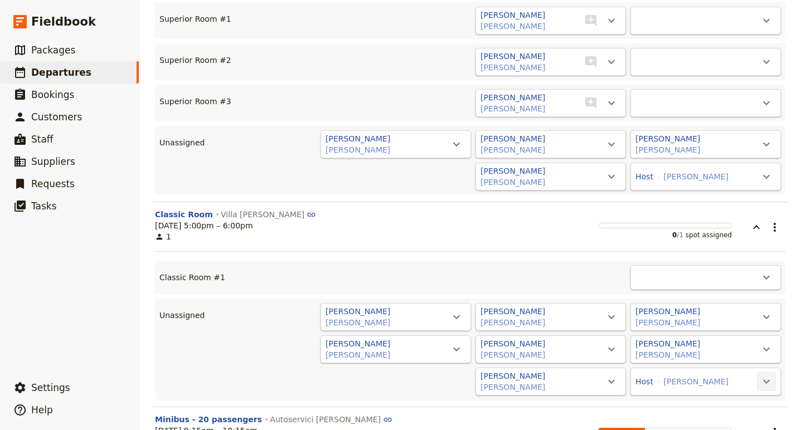
click at [770, 375] on icon "Actions" at bounding box center [765, 381] width 13 height 13
click at [703, 404] on span "Classic Room #1 - empty" at bounding box center [719, 407] width 99 height 11
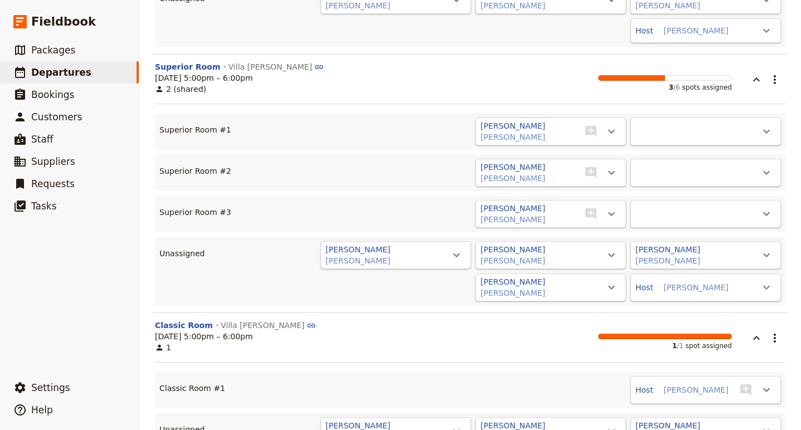
scroll to position [1750, 0]
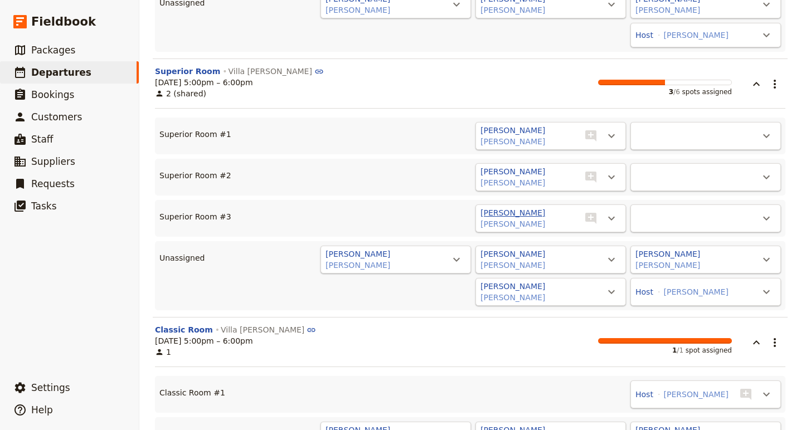
click at [534, 207] on button "Michael Teibel Teibel" at bounding box center [512, 212] width 65 height 11
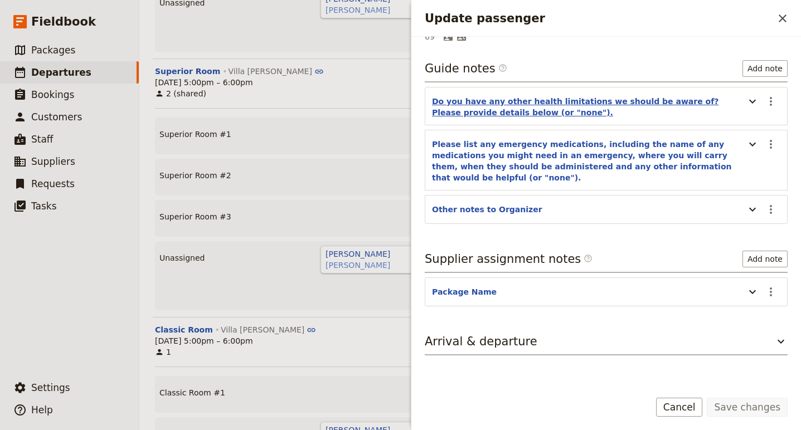
scroll to position [57, 0]
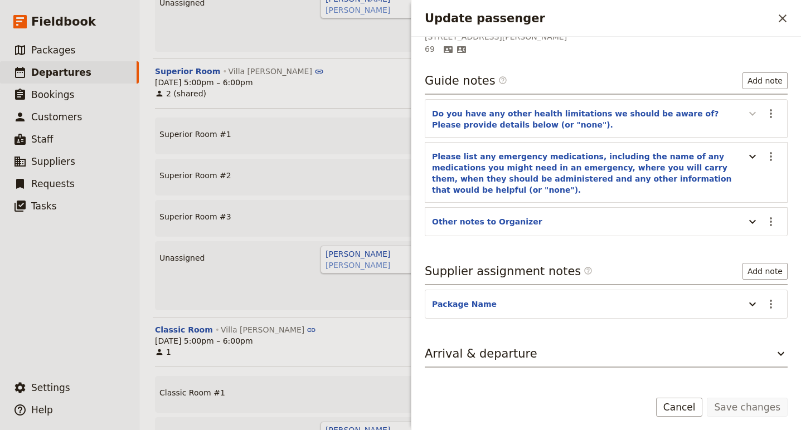
click at [745, 116] on icon "Update passenger" at bounding box center [751, 113] width 13 height 13
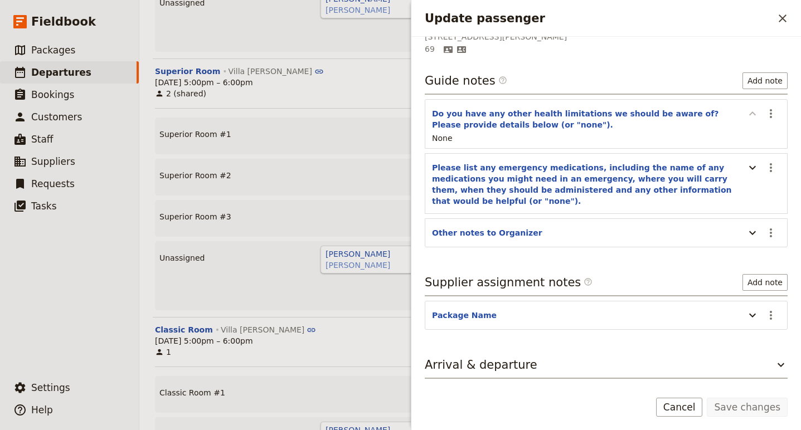
click at [745, 116] on icon "Update passenger" at bounding box center [751, 113] width 13 height 13
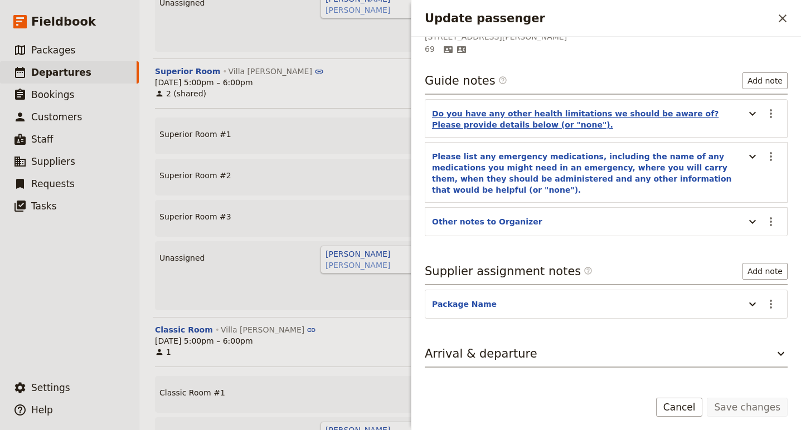
scroll to position [0, 0]
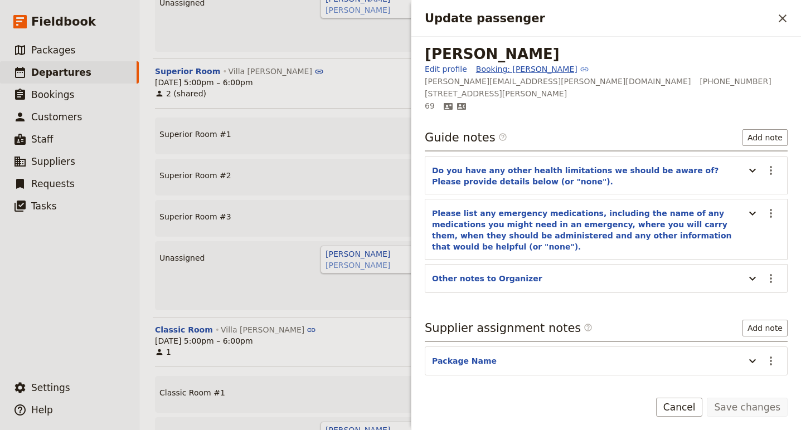
click at [511, 71] on link "Booking: Michael Teibel Teibel" at bounding box center [532, 69] width 113 height 11
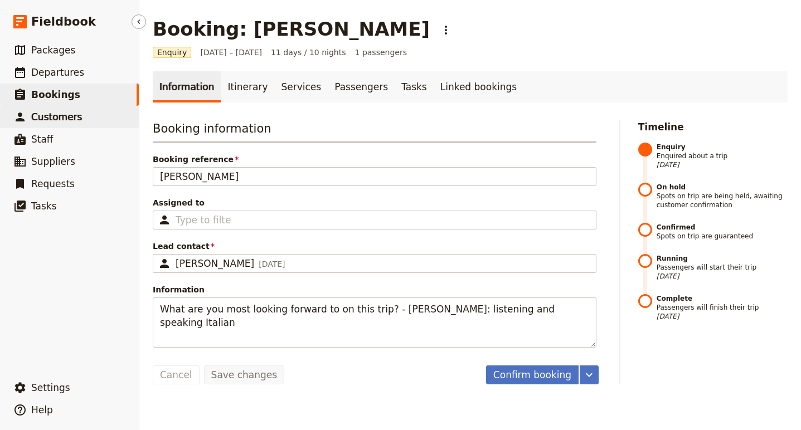
click at [47, 122] on span "Customers" at bounding box center [56, 116] width 51 height 11
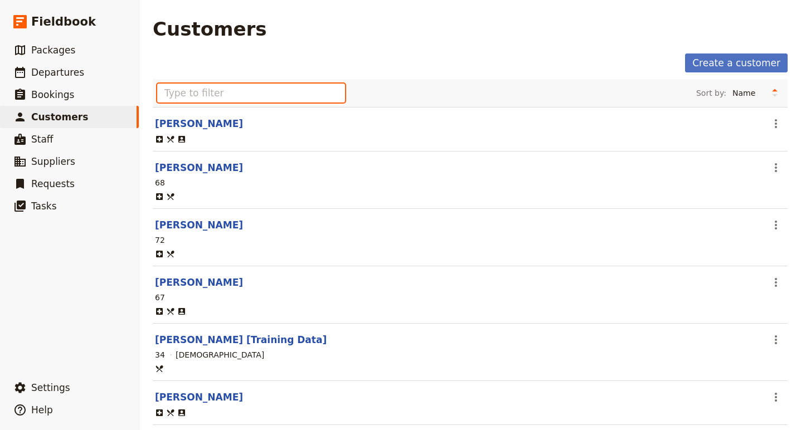
click at [233, 91] on input "text" at bounding box center [251, 93] width 188 height 19
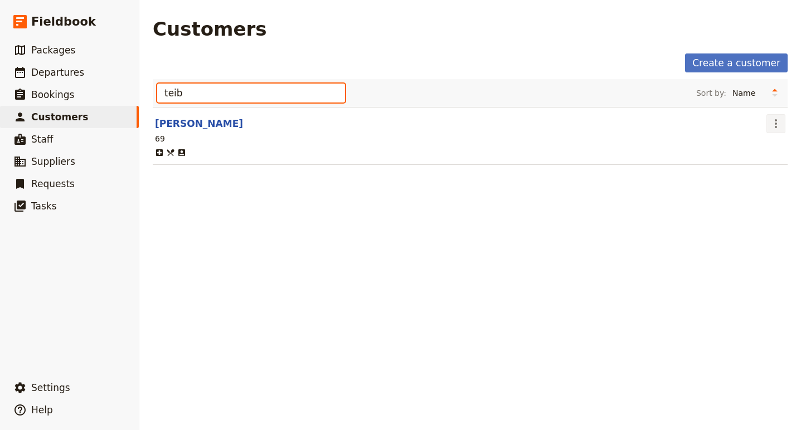
type input "teib"
click at [777, 123] on icon "Actions" at bounding box center [775, 123] width 13 height 13
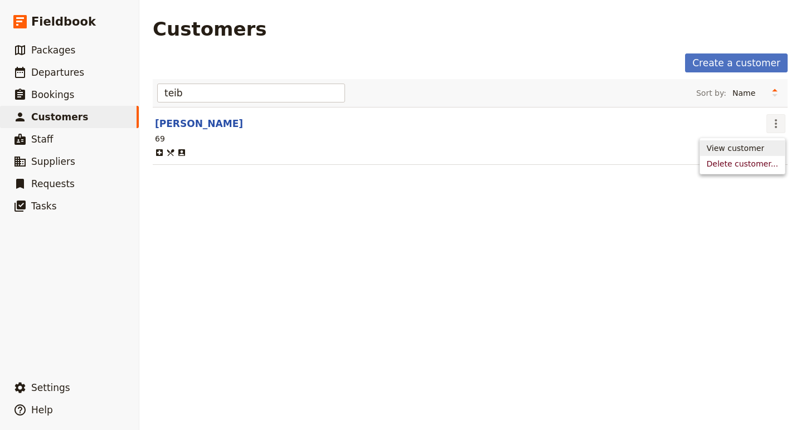
click at [746, 153] on span "View customer" at bounding box center [735, 148] width 58 height 11
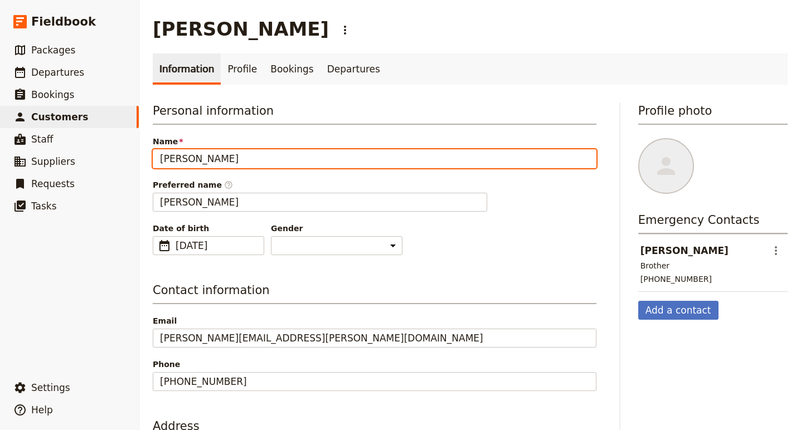
click at [206, 162] on input "Michael Teibel Teibel" at bounding box center [374, 158] width 443 height 19
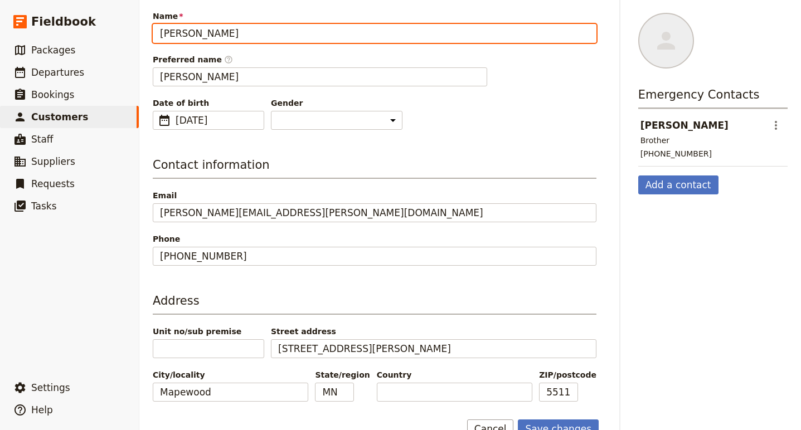
scroll to position [127, 0]
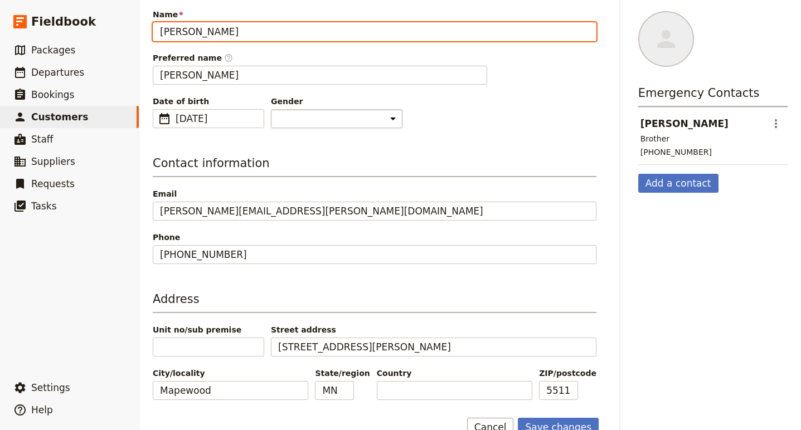
type input "Michael Teibel"
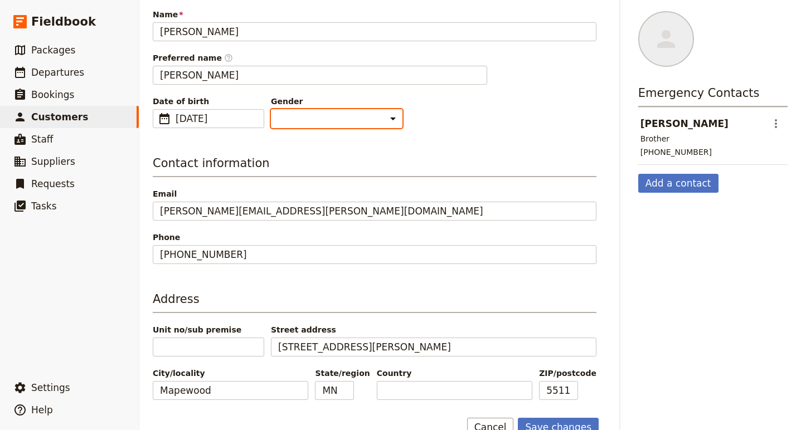
click at [309, 118] on select "Male Female Other" at bounding box center [336, 118] width 131 height 19
select select "MALE"
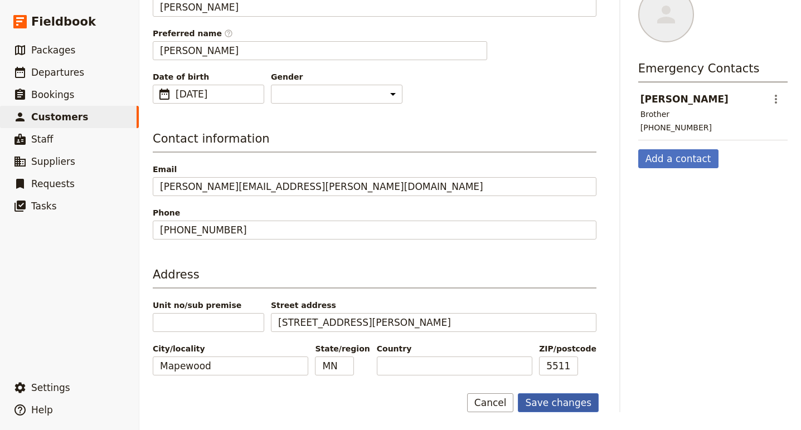
click at [573, 412] on button "Save changes" at bounding box center [558, 402] width 81 height 19
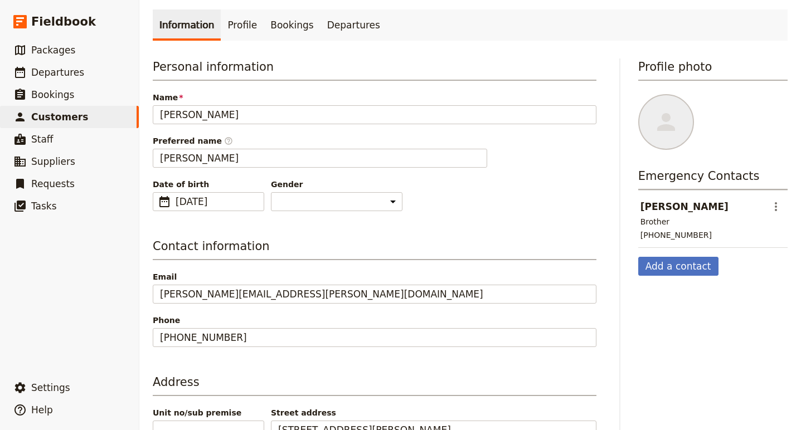
scroll to position [0, 0]
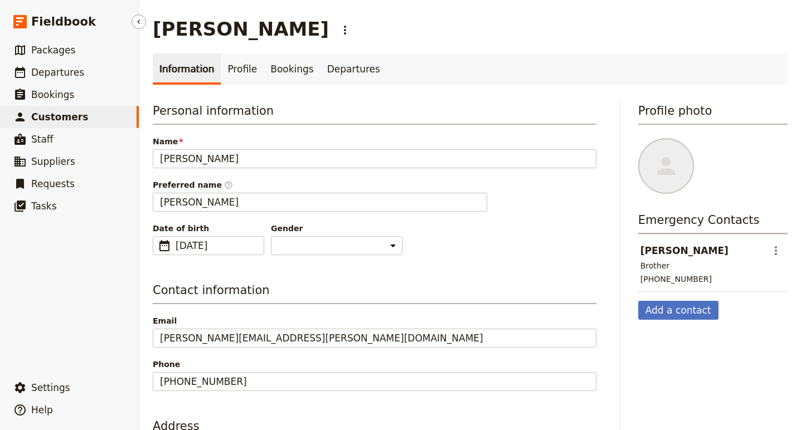
click at [74, 113] on span "Customers" at bounding box center [59, 116] width 57 height 11
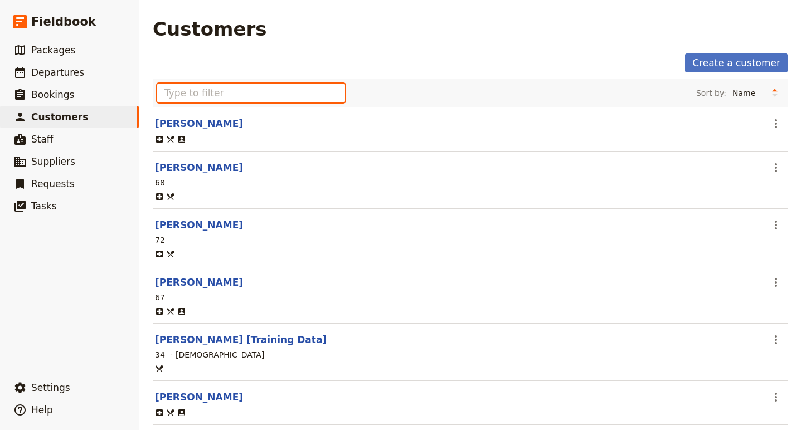
click at [219, 88] on input "text" at bounding box center [251, 93] width 188 height 19
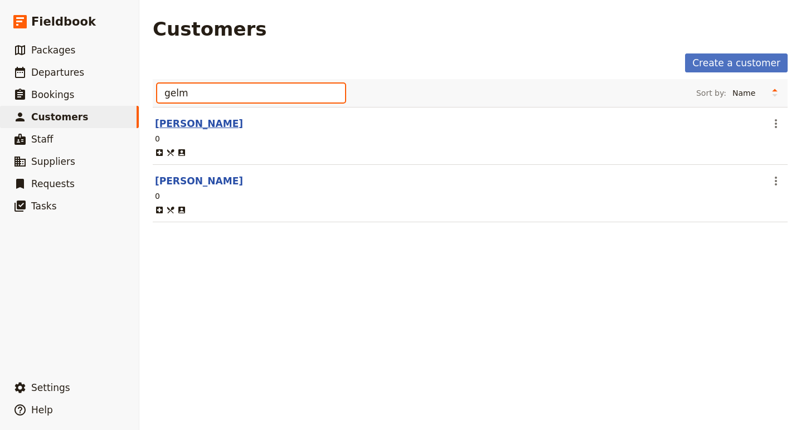
type input "gelm"
click at [173, 126] on link "Franklin Gelman" at bounding box center [199, 123] width 88 height 11
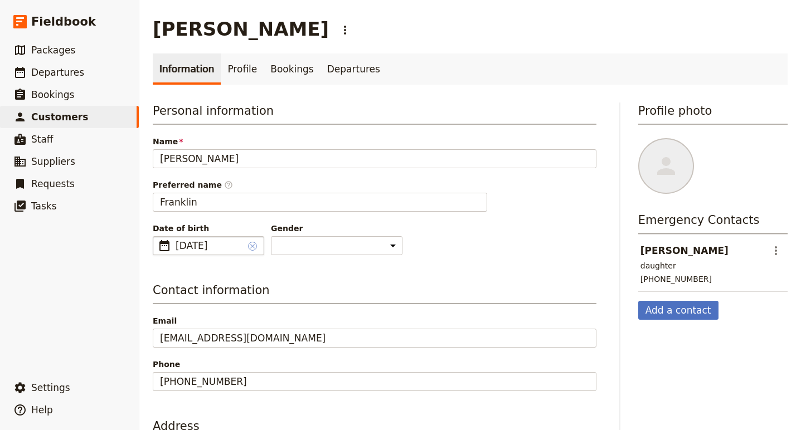
click at [252, 245] on icon "Clear input" at bounding box center [252, 246] width 9 height 9
click at [158, 237] on input "12/09/2025" at bounding box center [157, 236] width 1 height 1
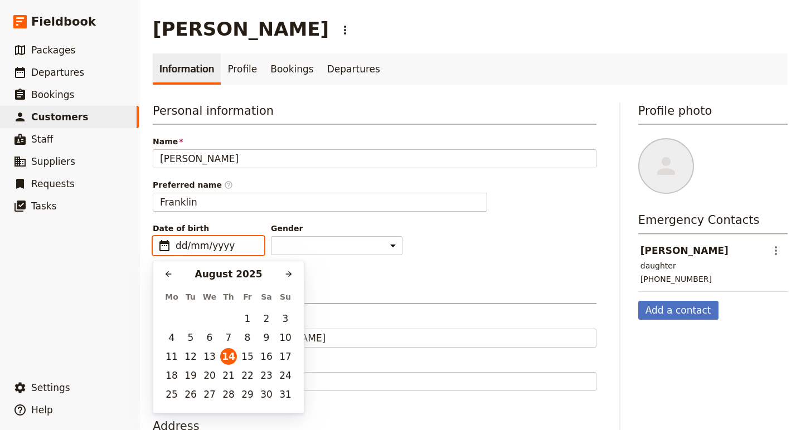
click at [248, 275] on div "August 2025" at bounding box center [229, 273] width 104 height 13
type input "09/12/1956"
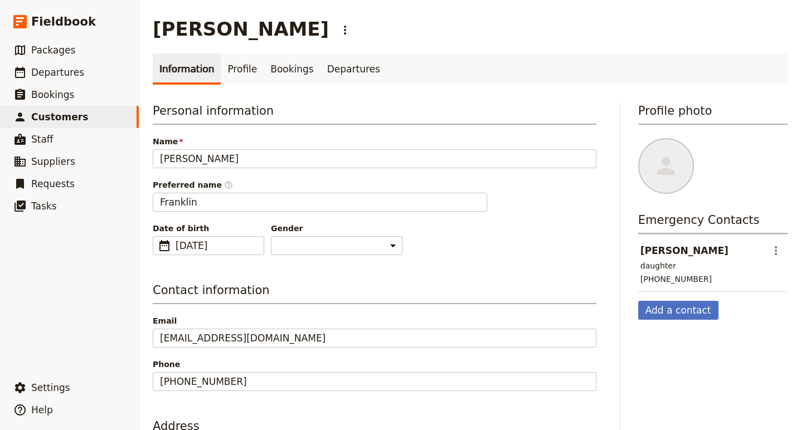
click at [372, 237] on div "Date of birth ​ 9 Dec 1956 09/12/1956 ​ 1956-12-09 Gender Male Female Other" at bounding box center [374, 239] width 443 height 32
click at [303, 242] on select "Male Female Other" at bounding box center [336, 245] width 131 height 19
select select "MALE"
click at [185, 244] on span "9 Dec 1956" at bounding box center [209, 245] width 68 height 13
click at [187, 248] on input "09/12/1956" at bounding box center [209, 245] width 68 height 13
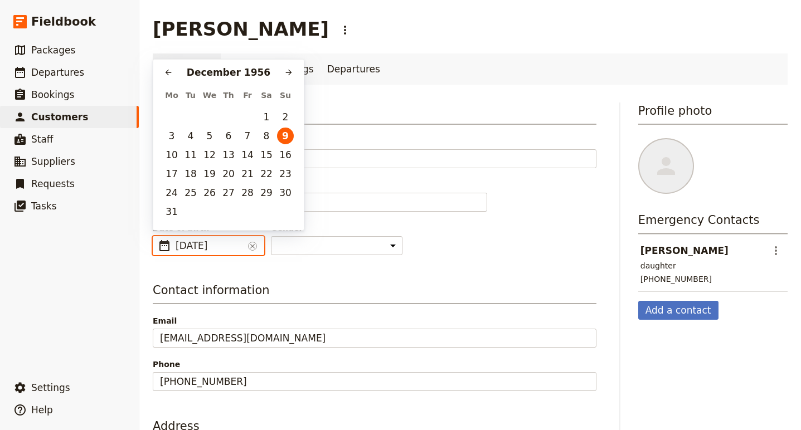
click at [179, 248] on input "09/12/1956" at bounding box center [209, 245] width 68 height 13
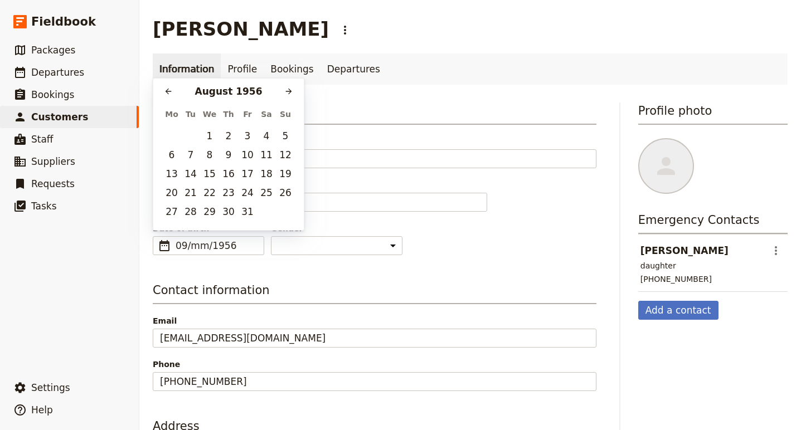
click at [384, 249] on div "Date of birth ​ 09/mm/1956 ​ 1956-11-12 Gender Male Female Other" at bounding box center [374, 239] width 443 height 32
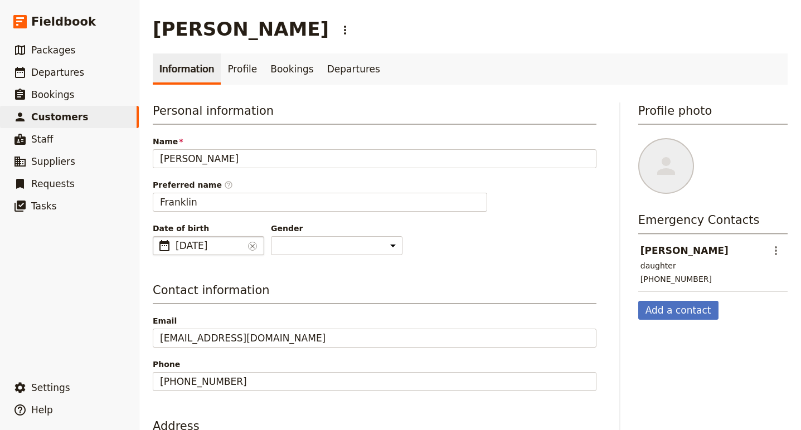
click at [196, 245] on span "12 Nov 1956" at bounding box center [209, 245] width 68 height 13
click at [200, 243] on input "09/mm/1956" at bounding box center [209, 245] width 68 height 13
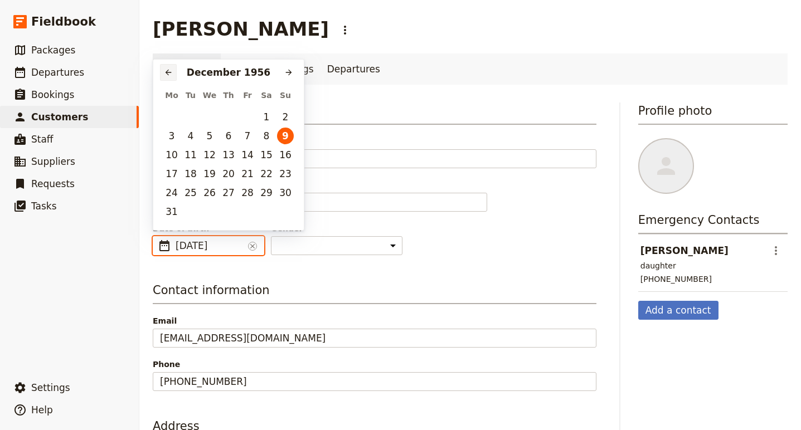
click at [169, 67] on button "​" at bounding box center [168, 72] width 17 height 17
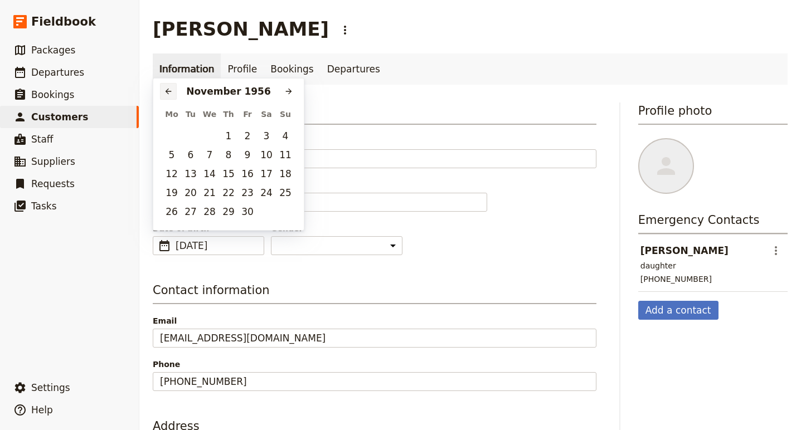
click at [169, 67] on link "Information" at bounding box center [187, 68] width 68 height 31
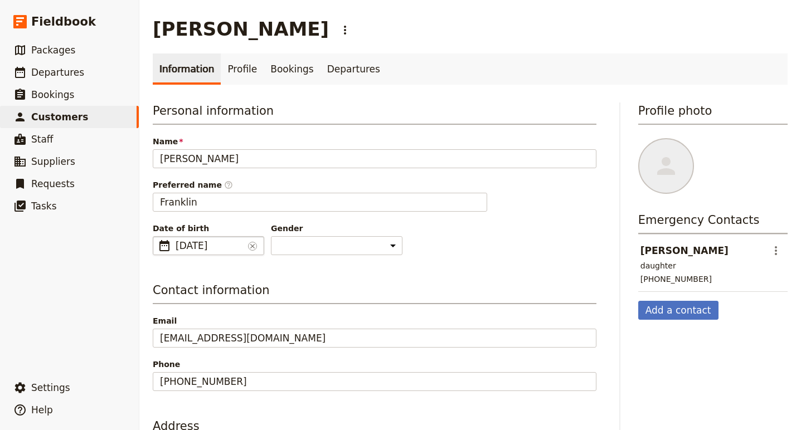
click at [236, 245] on span "9 Dec 1956" at bounding box center [209, 245] width 68 height 13
click at [191, 247] on input "09/12/1956" at bounding box center [209, 245] width 68 height 13
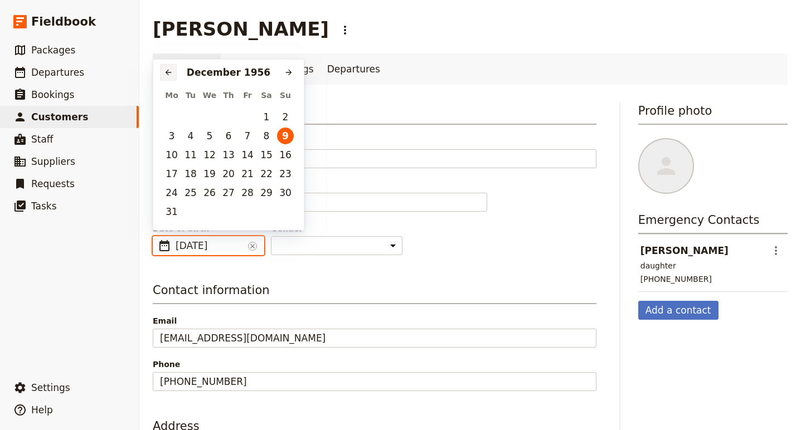
click at [169, 74] on icon "Previous month" at bounding box center [168, 72] width 9 height 9
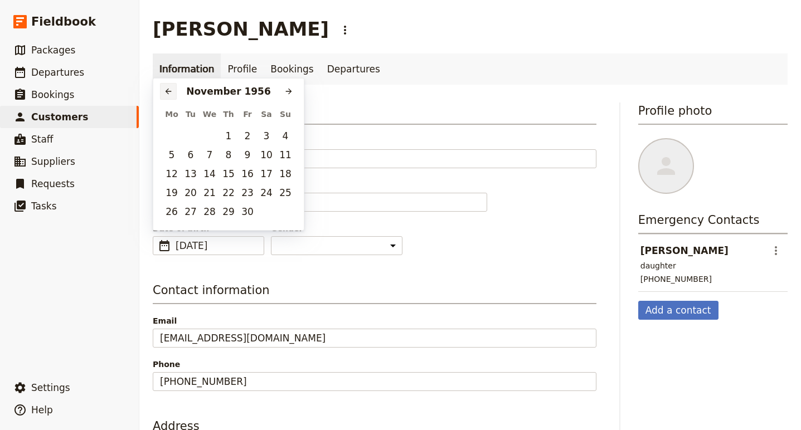
click at [169, 74] on link "Information" at bounding box center [187, 68] width 68 height 31
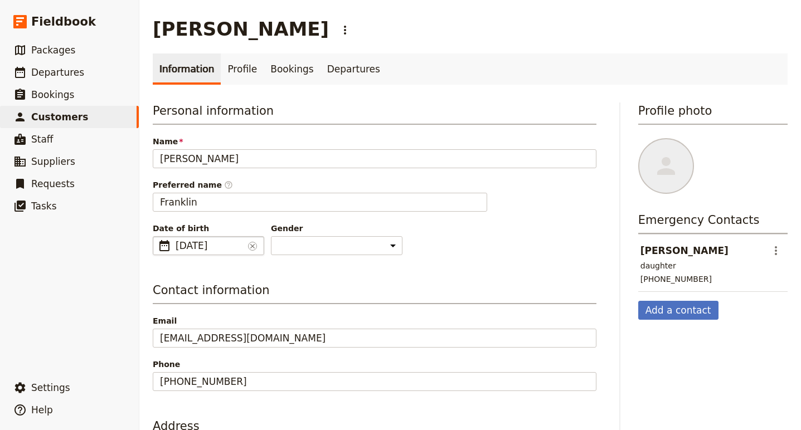
click at [216, 242] on span "9 Dec 1956" at bounding box center [209, 245] width 68 height 13
click at [179, 248] on input "09/12/1956" at bounding box center [209, 245] width 68 height 13
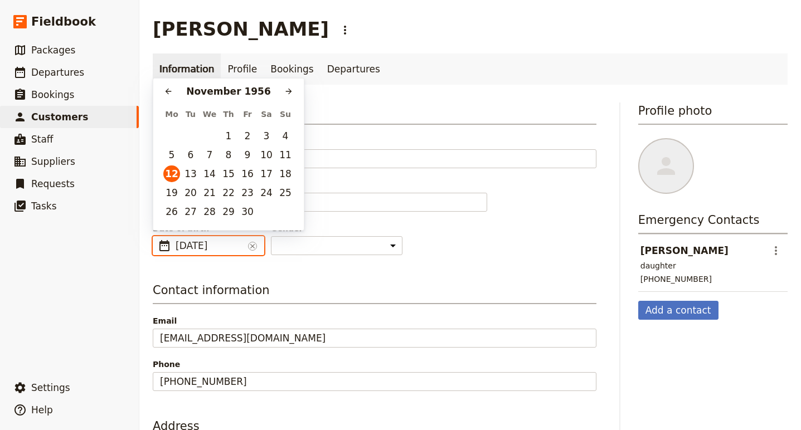
type input "12/09/1956"
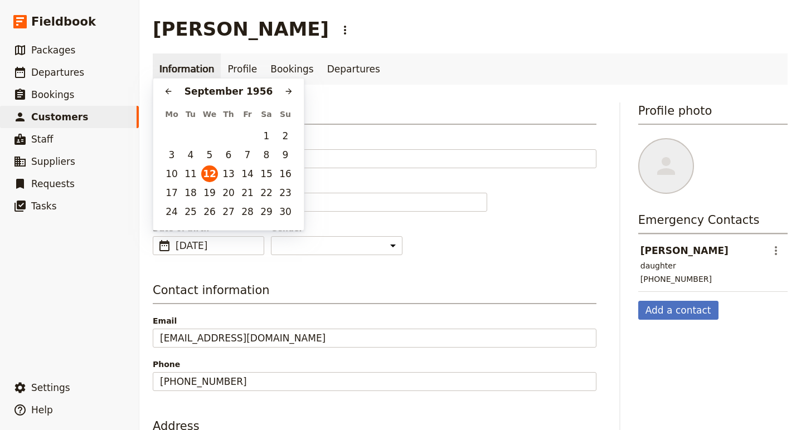
click at [387, 245] on div "Date of birth ​ 12/09/1956 ​ 1956-09-12 Gender Male Female Other" at bounding box center [374, 239] width 443 height 32
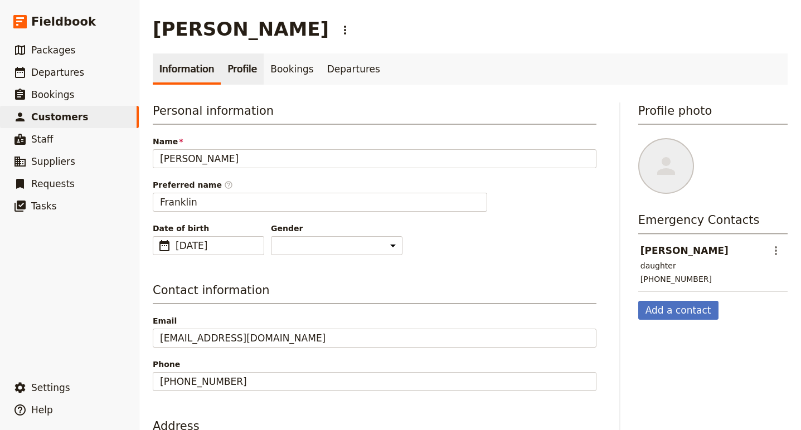
click at [233, 65] on link "Profile" at bounding box center [242, 68] width 43 height 31
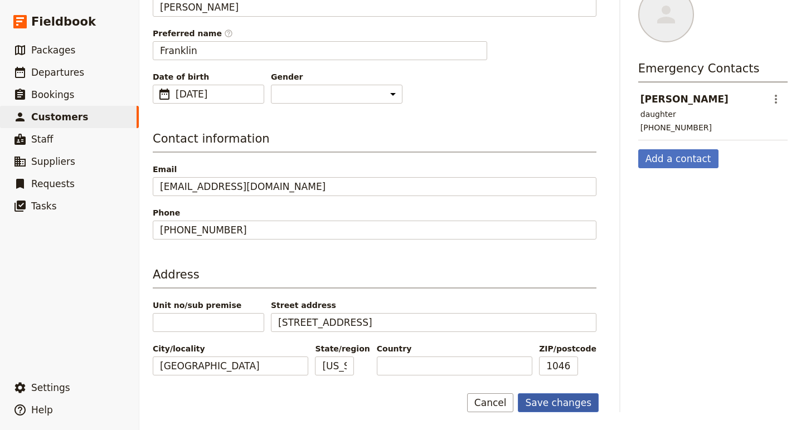
click at [558, 407] on button "Save changes" at bounding box center [558, 402] width 81 height 19
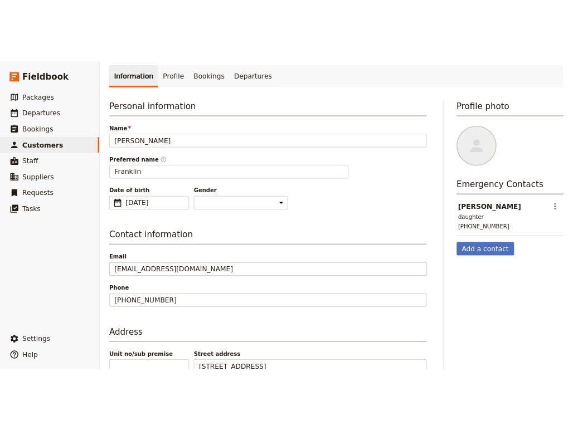
scroll to position [0, 0]
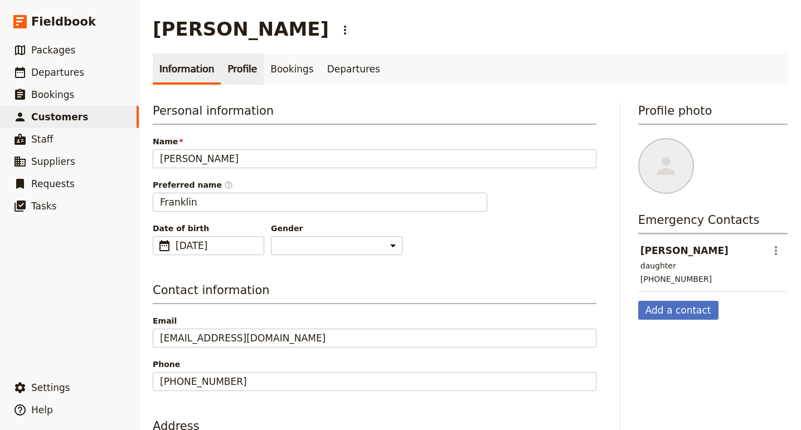
click at [231, 71] on link "Profile" at bounding box center [242, 68] width 43 height 31
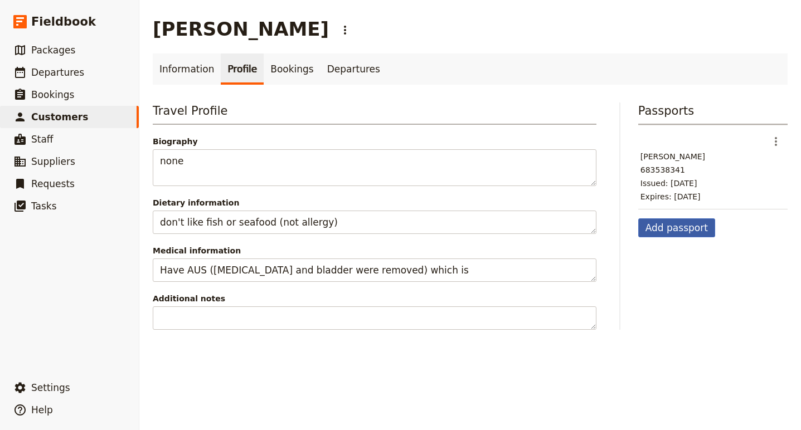
click at [687, 222] on button "Add passport" at bounding box center [676, 227] width 77 height 19
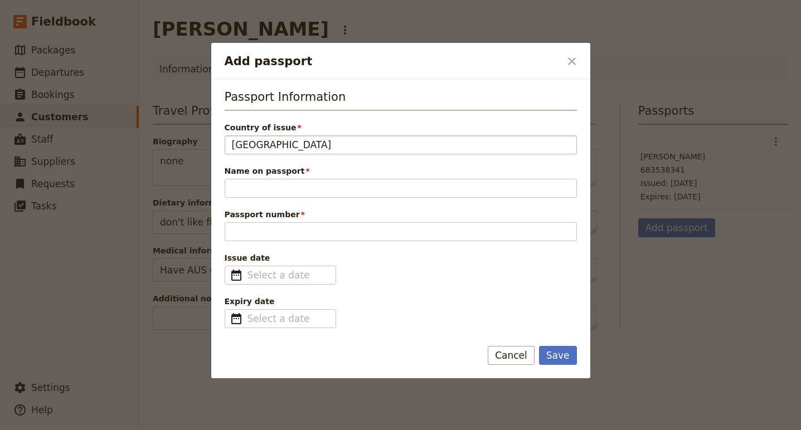
type input "USA"
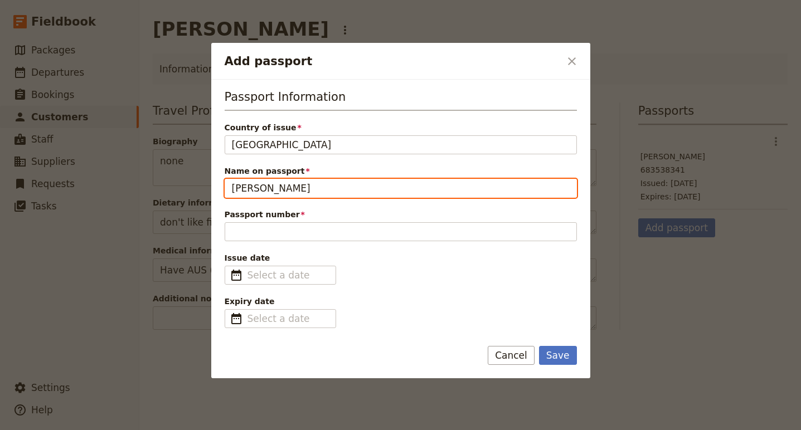
type input "Franklin D Gelman"
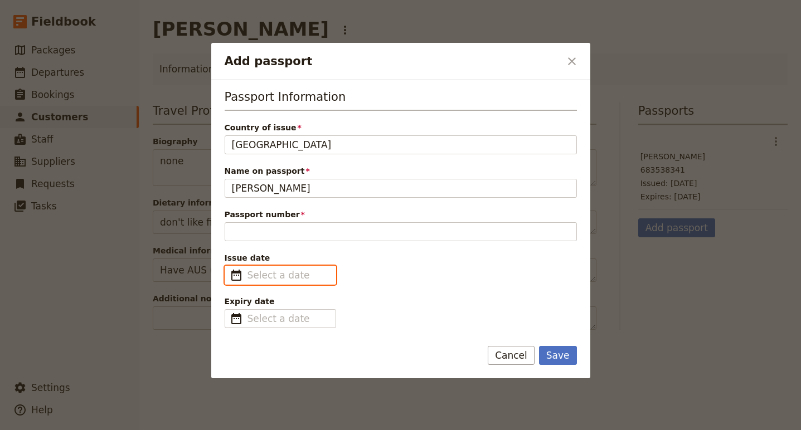
type input "dd/mm/yyyy"
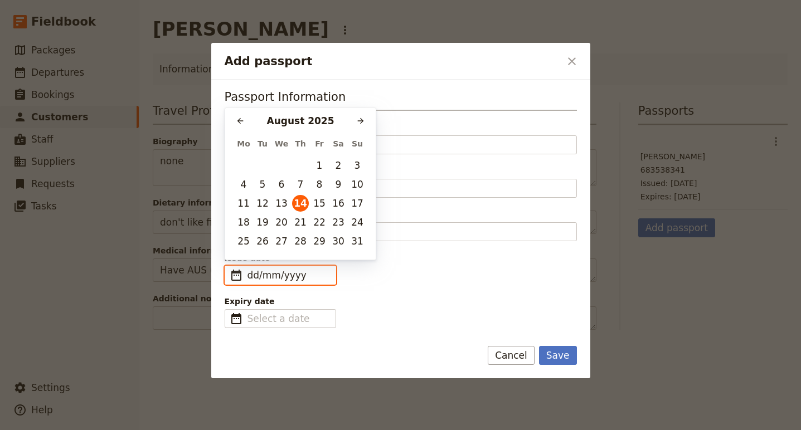
click at [302, 277] on input "dd/mm/yyyy" at bounding box center [287, 275] width 81 height 13
click at [326, 119] on div "August 2025" at bounding box center [300, 120] width 104 height 13
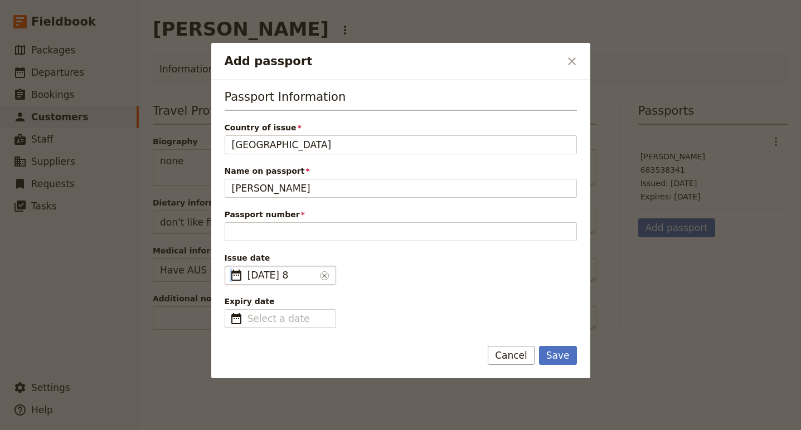
drag, startPoint x: 263, startPoint y: 265, endPoint x: 271, endPoint y: 266, distance: 8.5
click at [270, 266] on div "Issue date ​ 28 Jul 8 28/07/yyyy ​" at bounding box center [401, 268] width 352 height 32
click at [276, 274] on span "28 Jul 8" at bounding box center [281, 275] width 68 height 13
click at [276, 274] on input "28/07/yyyy" at bounding box center [281, 275] width 68 height 13
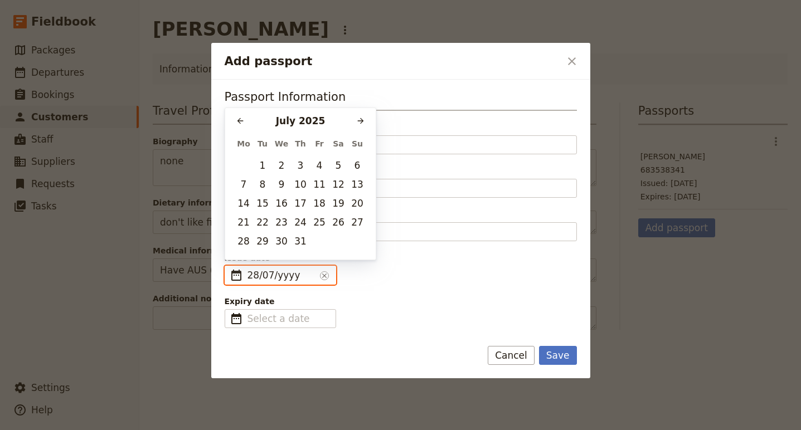
click at [289, 279] on input "28/07/yyyy" at bounding box center [281, 275] width 68 height 13
type input "28/07/2032"
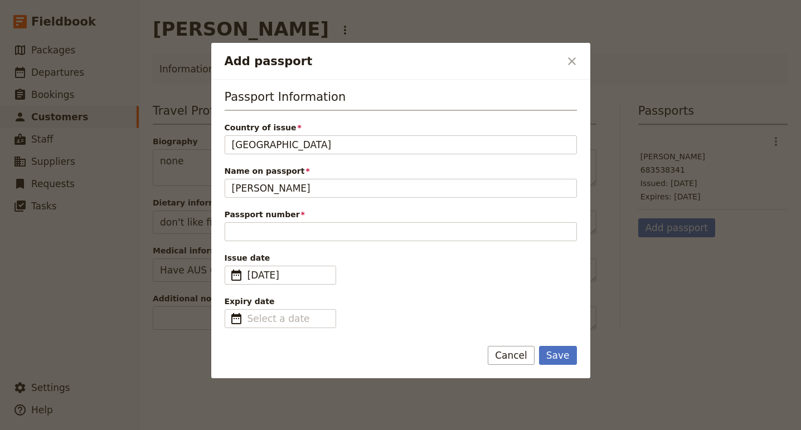
click at [437, 292] on div "Passport Information Country of issue USA Name on passport Franklin D Gelman Pa…" at bounding box center [401, 209] width 352 height 240
click at [310, 275] on span "28 Jul 2032" at bounding box center [281, 275] width 68 height 13
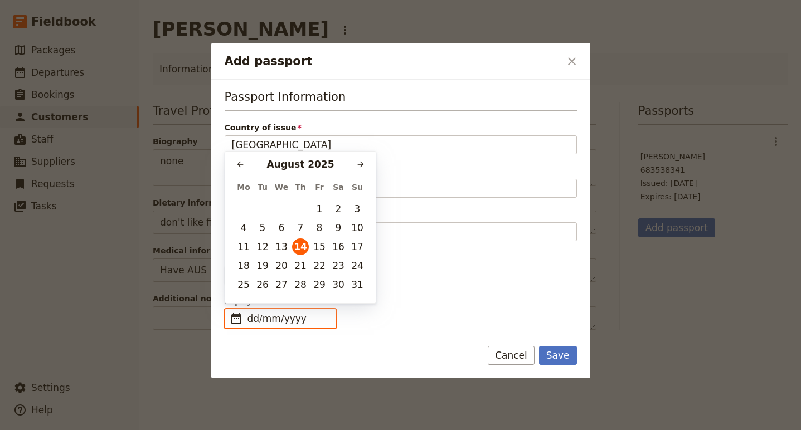
click at [271, 320] on input "dd/mm/yyyy" at bounding box center [287, 318] width 81 height 13
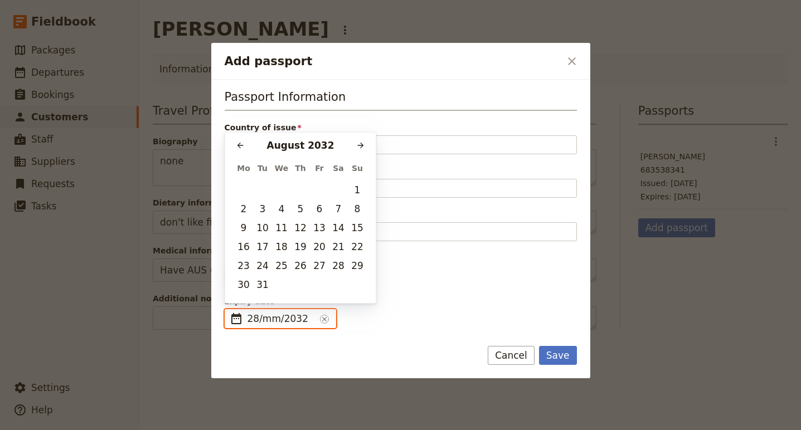
click at [270, 321] on input "28/mm/2032" at bounding box center [281, 318] width 68 height 13
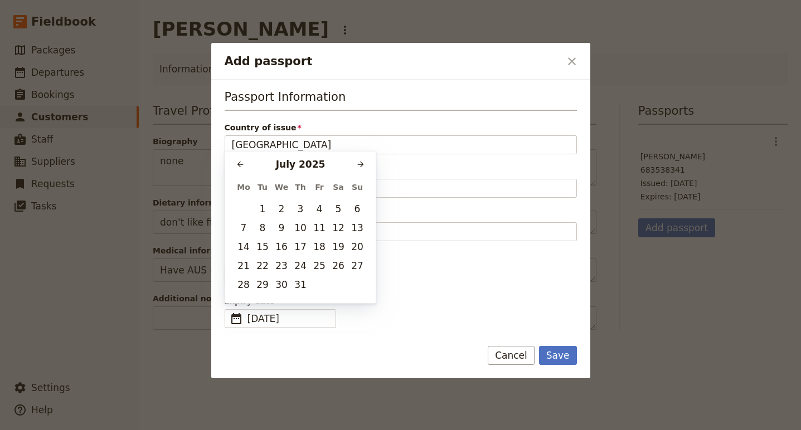
click at [386, 314] on div "Expiry date ​ 28 Aug 2032 28/07/yyyy ​" at bounding box center [401, 312] width 352 height 32
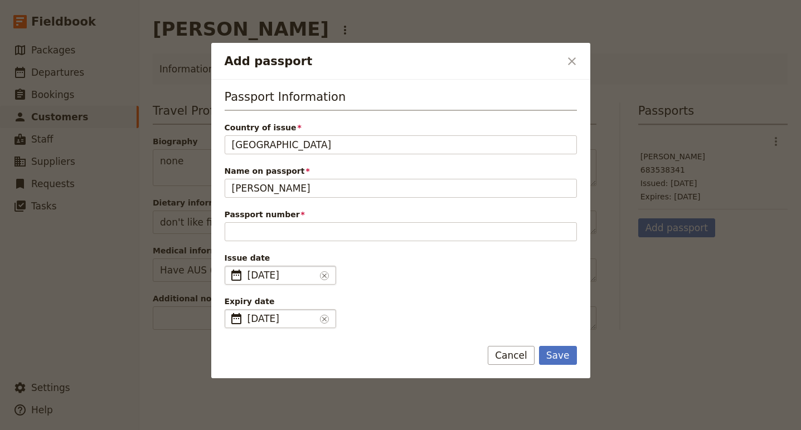
click at [255, 320] on span "28 Aug 2032" at bounding box center [281, 318] width 68 height 13
click at [281, 321] on input "28/07/yyyy" at bounding box center [281, 318] width 68 height 13
click at [327, 326] on fieldset "​ 28/07/2032 ​" at bounding box center [280, 318] width 111 height 19
click at [379, 333] on form "Passport Information Country of issue USA Name on passport Franklin D Gelman Pa…" at bounding box center [400, 229] width 379 height 299
click at [255, 278] on span "28 Jul 2032" at bounding box center [281, 275] width 68 height 13
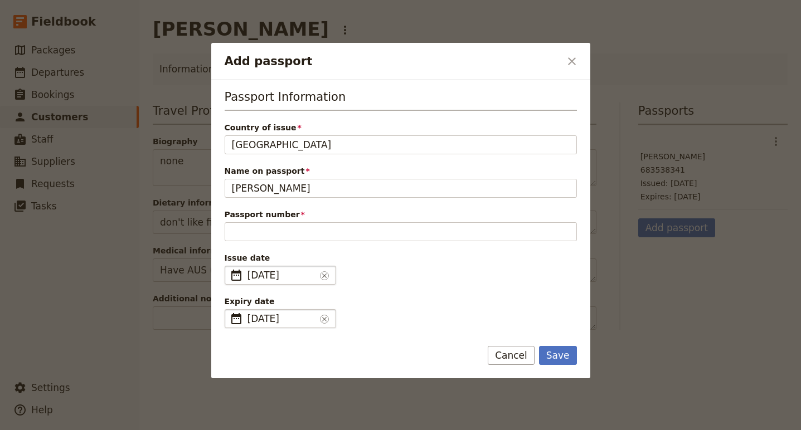
click at [253, 320] on span "28 Jul 2032" at bounding box center [281, 318] width 68 height 13
click at [248, 314] on input "28/07/2032" at bounding box center [281, 318] width 68 height 13
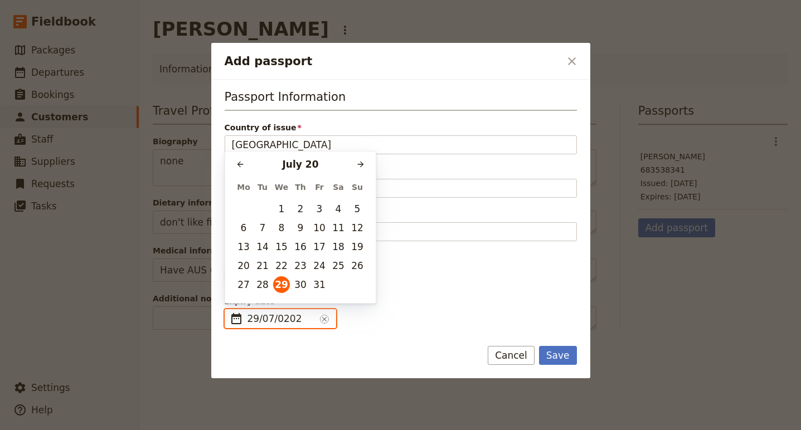
type input "29/07/2022"
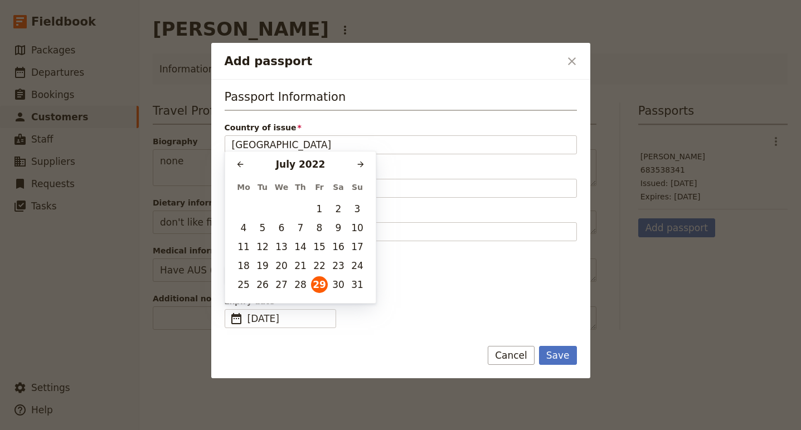
click at [526, 327] on div "Expiry date ​ 29/07/2022 ​" at bounding box center [401, 312] width 352 height 32
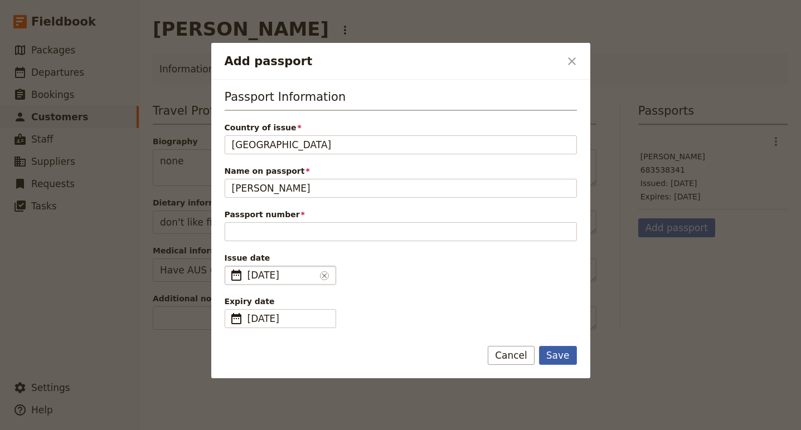
click at [554, 357] on button "Save" at bounding box center [558, 355] width 38 height 19
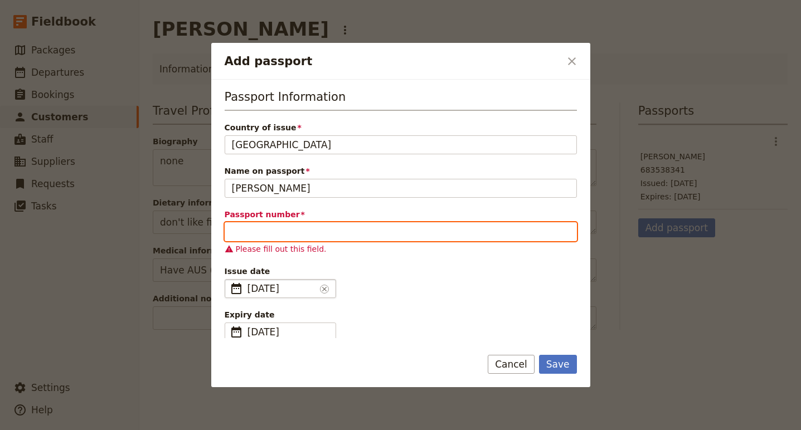
click at [324, 231] on input "Passport number" at bounding box center [401, 231] width 352 height 19
paste input "683538341"
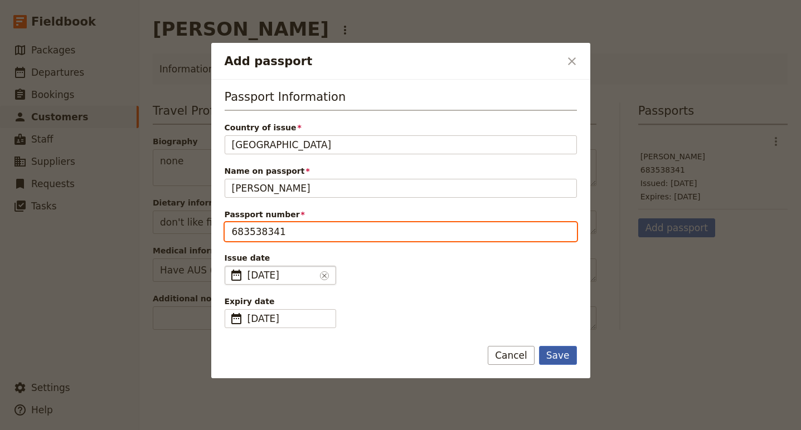
type input "683538341"
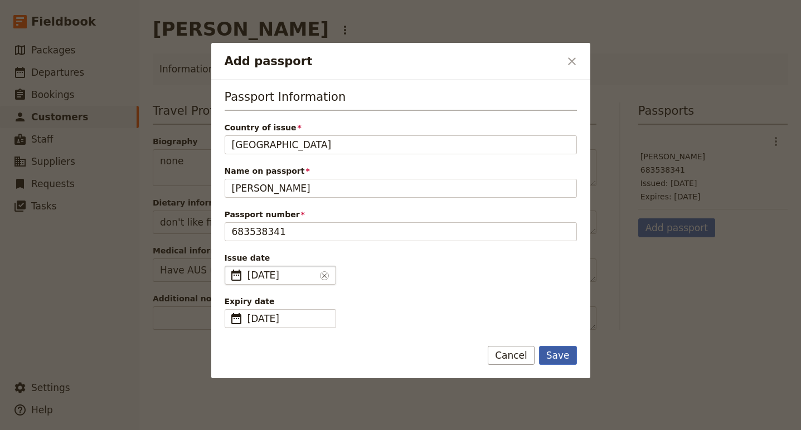
click at [553, 352] on button "Save" at bounding box center [558, 355] width 38 height 19
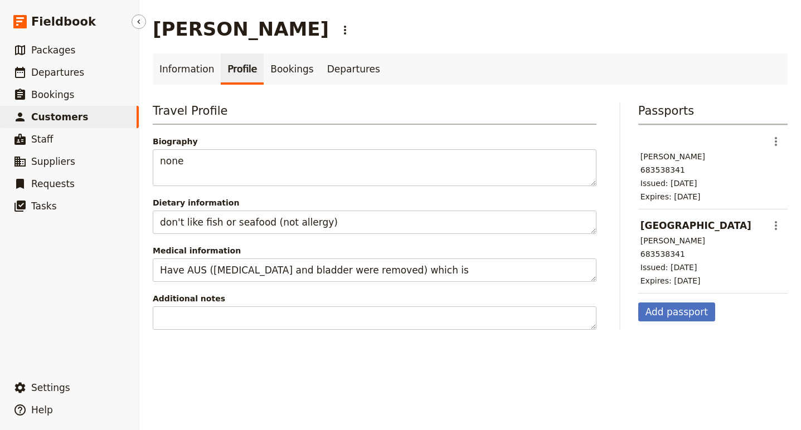
click at [58, 121] on span "Customers" at bounding box center [59, 116] width 57 height 11
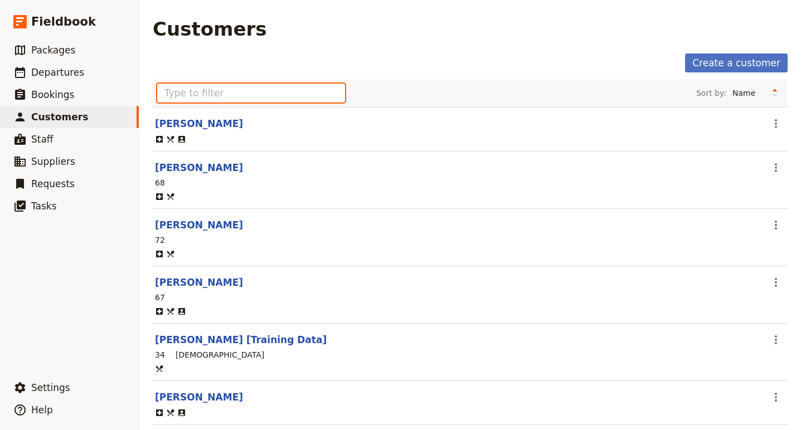
click at [214, 96] on input "text" at bounding box center [251, 93] width 188 height 19
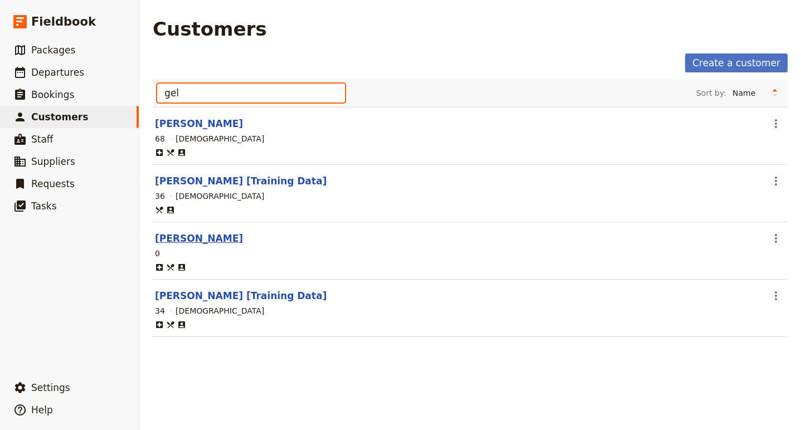
type input "gel"
click at [196, 241] on link "Rebecca Gelman" at bounding box center [199, 238] width 88 height 11
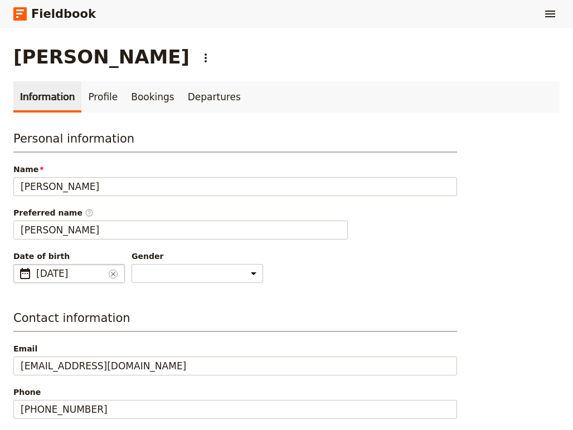
click at [62, 270] on span "12 Oct 2025" at bounding box center [70, 273] width 68 height 13
click at [18, 265] on input "12/10/2025" at bounding box center [18, 264] width 1 height 1
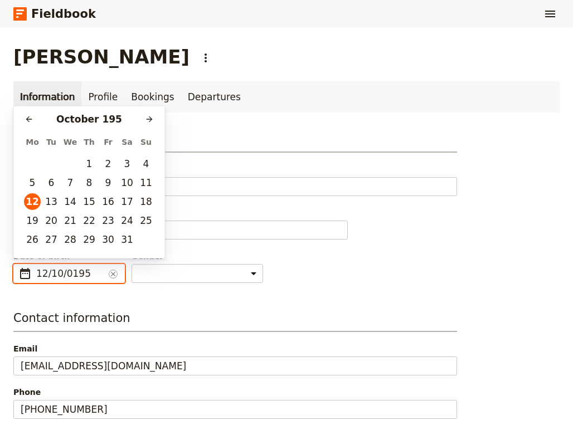
type input "12/10/1958"
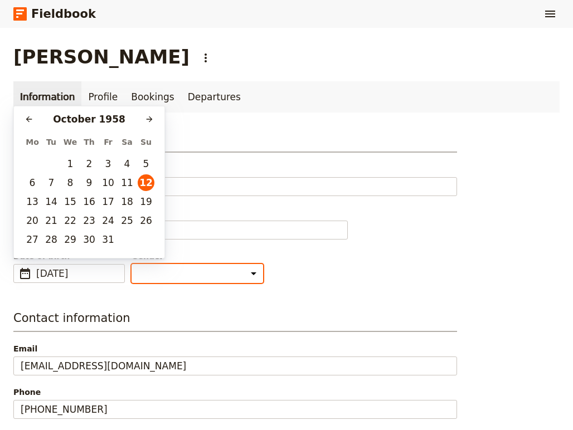
click at [159, 275] on select "Male Female Other" at bounding box center [196, 273] width 131 height 19
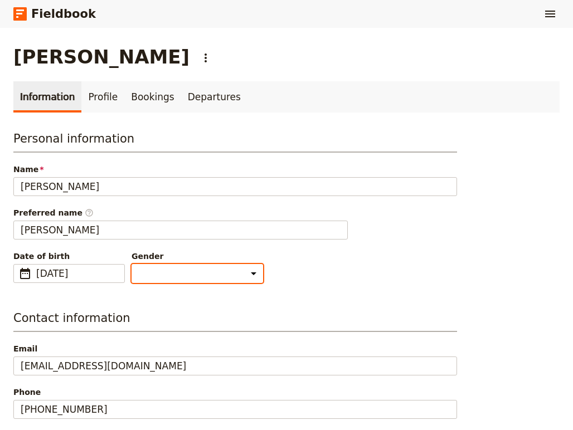
select select "FEMALE"
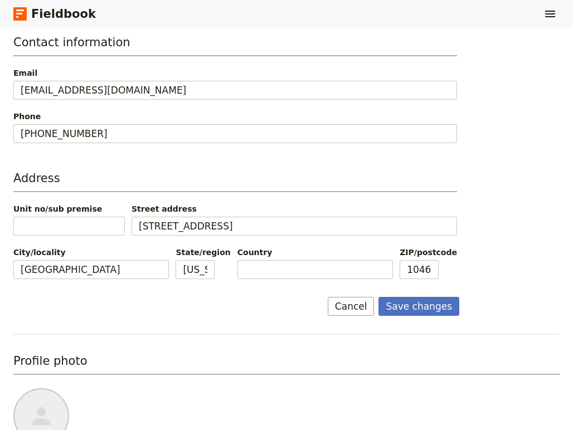
scroll to position [287, 0]
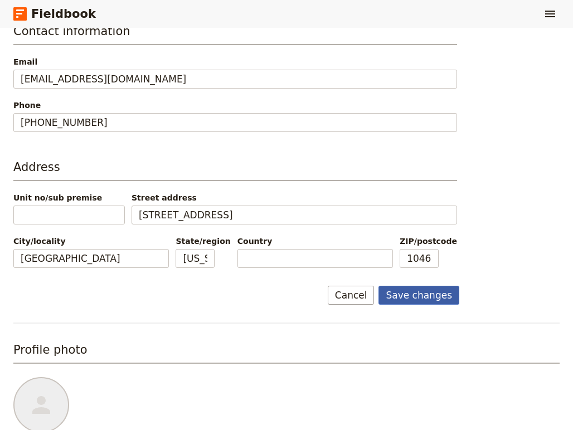
click at [412, 296] on button "Save changes" at bounding box center [418, 295] width 81 height 19
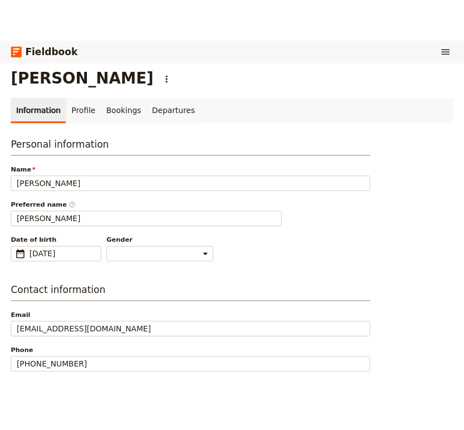
scroll to position [0, 0]
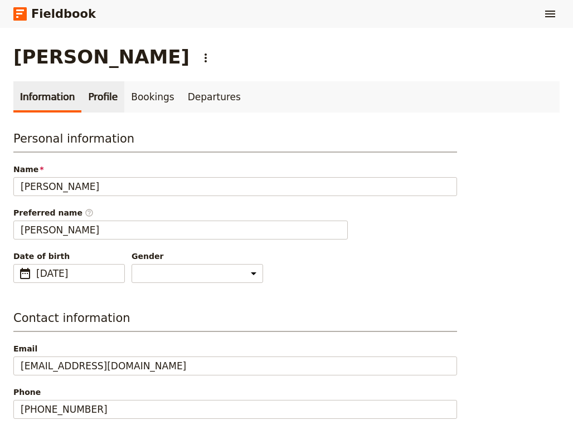
click at [105, 98] on link "Profile" at bounding box center [102, 96] width 43 height 31
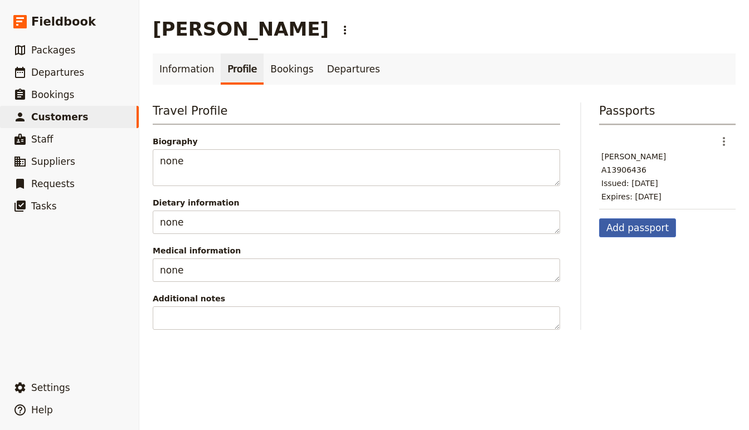
click at [644, 230] on button "Add passport" at bounding box center [637, 227] width 77 height 19
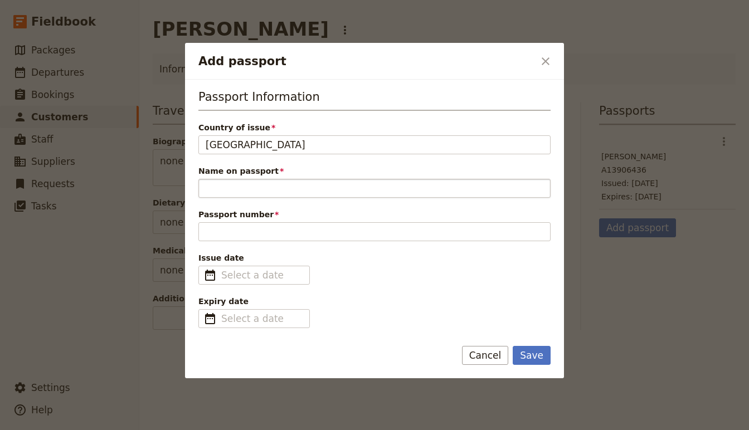
type input "USA"
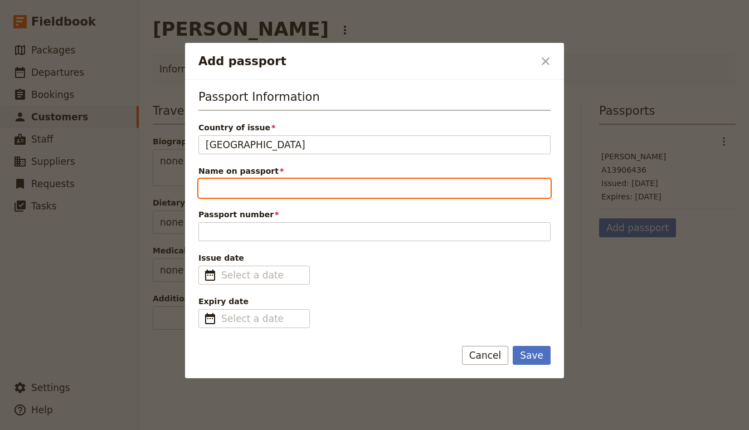
click at [359, 187] on input "Name on passport" at bounding box center [374, 188] width 352 height 19
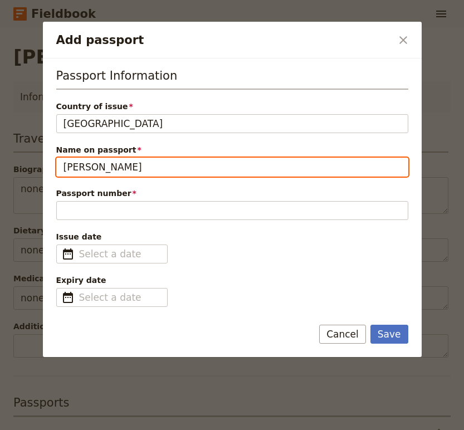
type input "Rebecca M. Gelman"
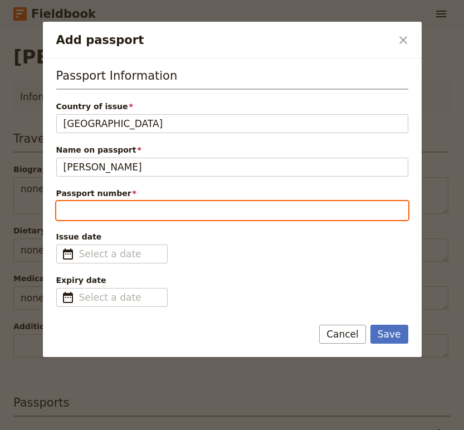
paste input "A13906436"
type input "A13906436"
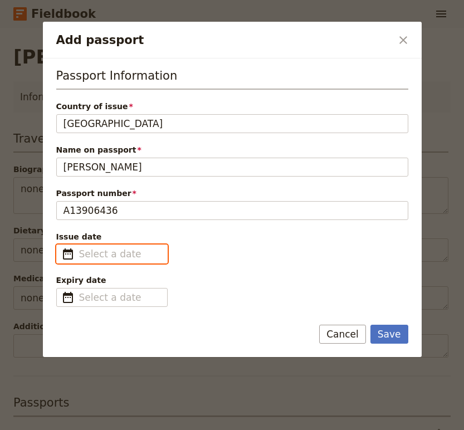
type input "dd/mm/yyyy"
click at [133, 255] on input "dd/mm/yyyy" at bounding box center [119, 253] width 81 height 13
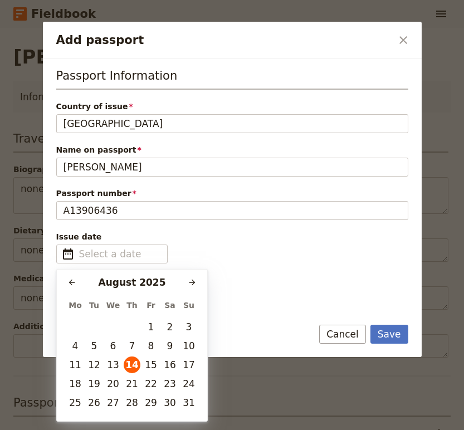
click at [215, 248] on div "Issue date ​" at bounding box center [232, 247] width 352 height 32
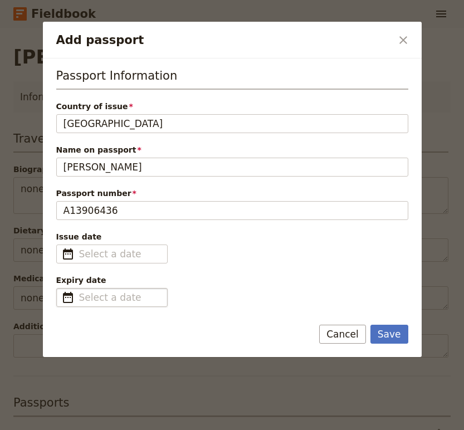
click at [129, 289] on fieldset "​" at bounding box center [111, 297] width 111 height 19
click at [129, 291] on input "Expiry date ​" at bounding box center [119, 297] width 81 height 13
type input "dd/mm/yyyy"
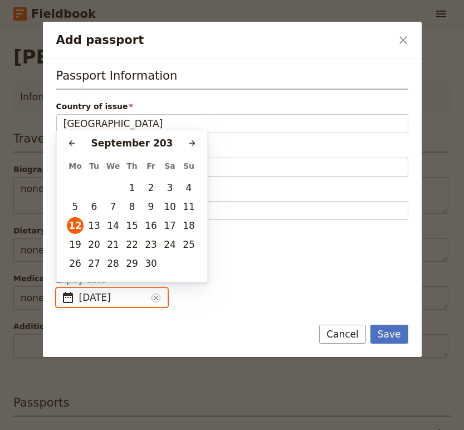
type input "12/09/2032"
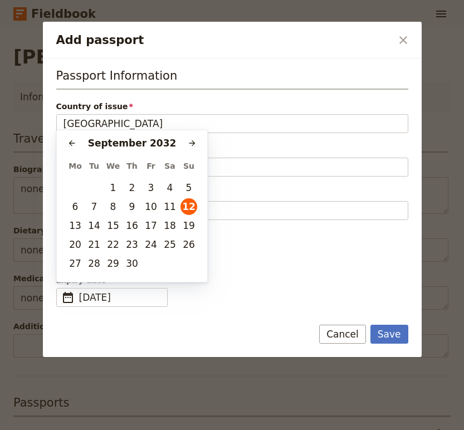
click at [248, 284] on span "Expiry date" at bounding box center [232, 280] width 352 height 11
click at [61, 288] on input "12/09/2032" at bounding box center [61, 288] width 1 height 1
click at [345, 280] on span "Expiry date" at bounding box center [232, 280] width 352 height 11
click at [147, 291] on input "12/09/2032" at bounding box center [113, 297] width 68 height 13
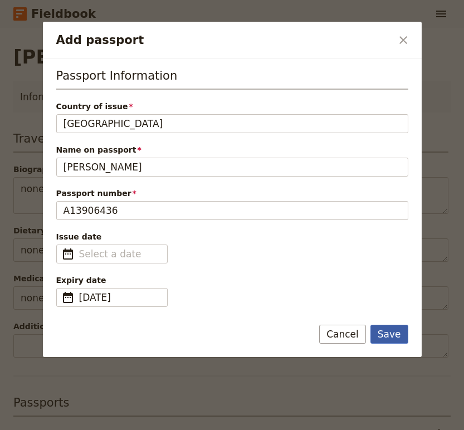
click at [390, 338] on button "Save" at bounding box center [389, 334] width 38 height 19
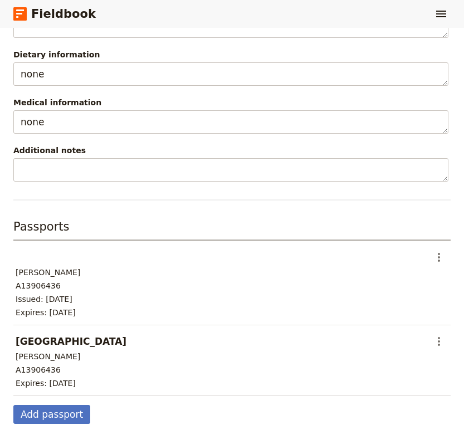
scroll to position [188, 0]
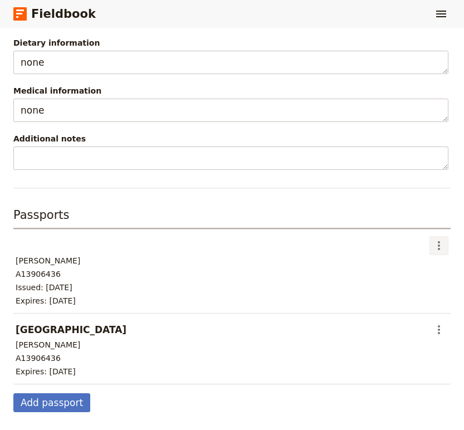
click at [441, 244] on icon "Actions" at bounding box center [438, 245] width 13 height 13
click at [419, 269] on span "Edit passport" at bounding box center [404, 270] width 51 height 11
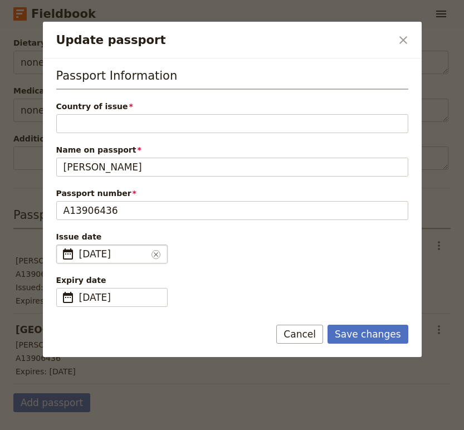
click at [117, 251] on span "24 Jan 2025" at bounding box center [113, 253] width 68 height 13
click at [61, 245] on input "24/01/2025" at bounding box center [61, 245] width 1 height 1
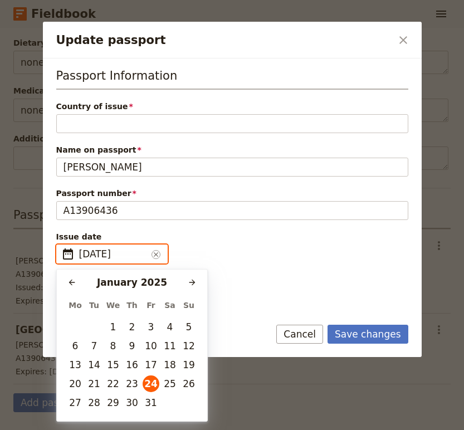
click at [122, 256] on input "24/01/2025" at bounding box center [113, 253] width 68 height 13
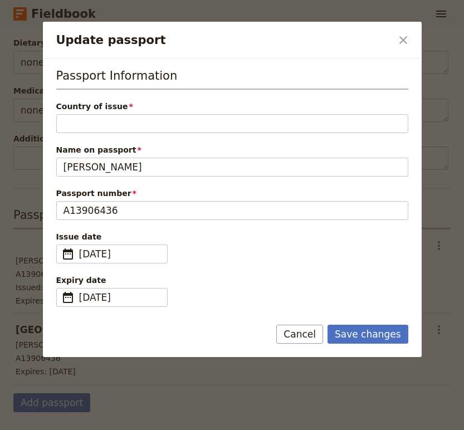
click at [291, 236] on span "Issue date" at bounding box center [232, 236] width 352 height 11
click at [61, 245] on input "24/01/2025" at bounding box center [61, 245] width 1 height 1
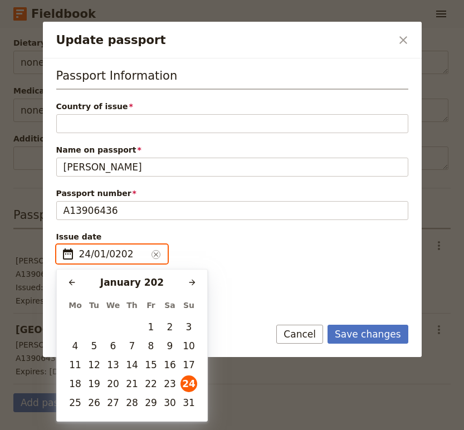
type input "24/01/2022"
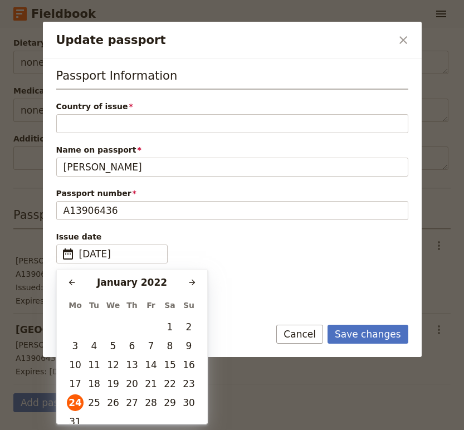
click at [269, 235] on span "Issue date" at bounding box center [232, 236] width 352 height 11
click at [147, 247] on input "24/01/2022" at bounding box center [113, 253] width 68 height 13
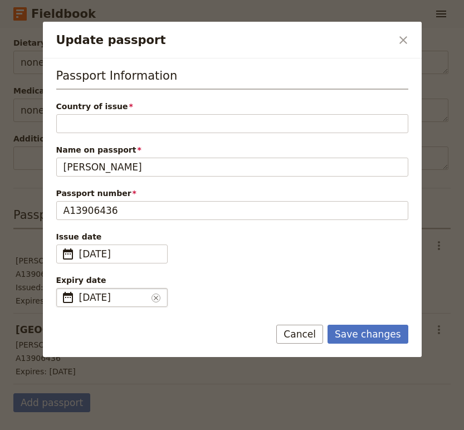
click at [130, 299] on span "23 Jan 2025" at bounding box center [113, 297] width 68 height 13
click at [61, 289] on input "23/01/2025" at bounding box center [61, 288] width 1 height 1
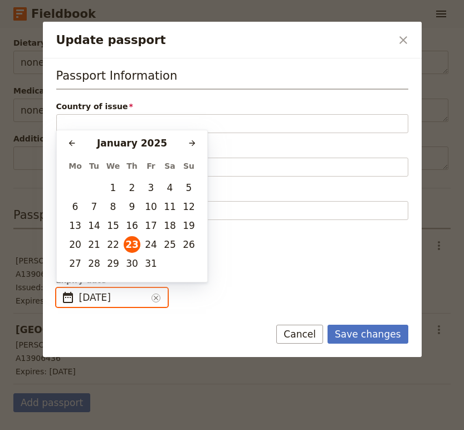
click at [119, 298] on input "23/01/2025" at bounding box center [113, 297] width 68 height 13
type input "23/01/2022"
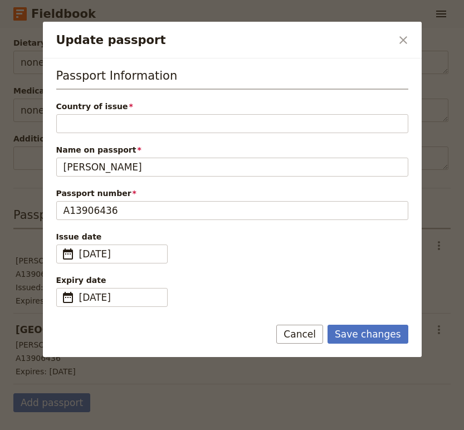
click at [277, 265] on div "Passport Information Country of issue Please fill out this field. Name on passp…" at bounding box center [232, 187] width 352 height 240
click at [390, 330] on button "Save changes" at bounding box center [368, 334] width 81 height 19
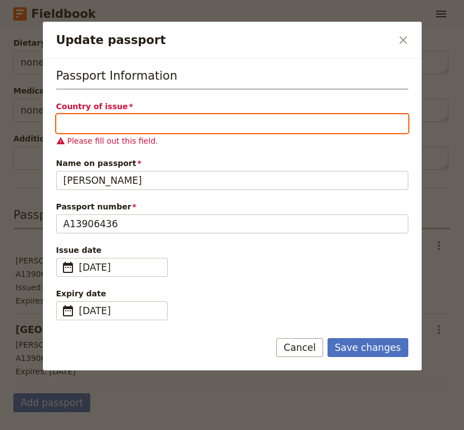
click at [199, 126] on input "Country of issue" at bounding box center [232, 123] width 352 height 19
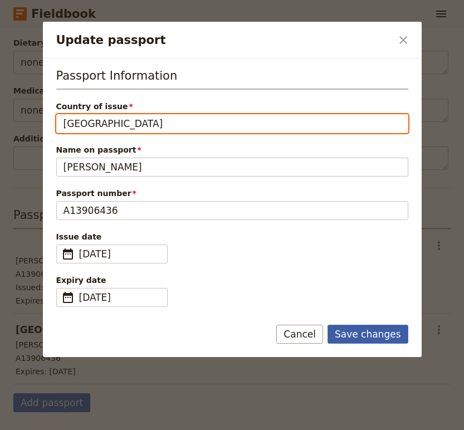
type input "USA"
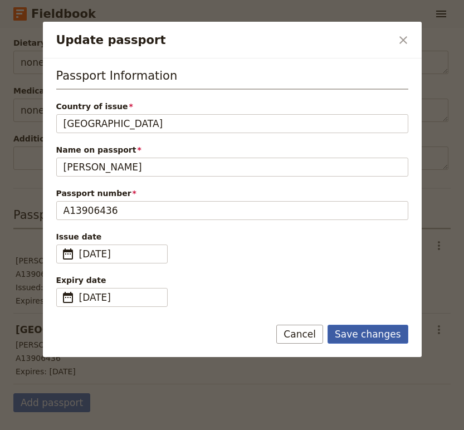
click at [380, 333] on button "Save changes" at bounding box center [368, 334] width 81 height 19
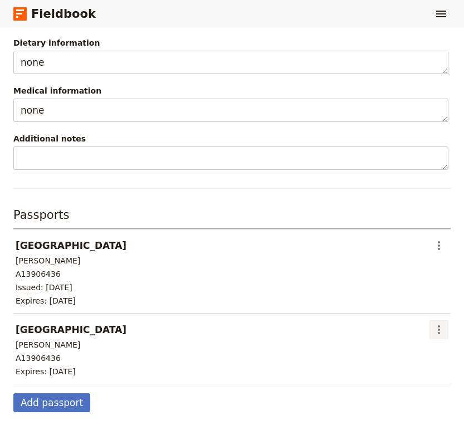
click at [440, 328] on icon "Actions" at bounding box center [438, 329] width 13 height 13
click at [421, 370] on span "Delete passport" at bounding box center [410, 369] width 62 height 11
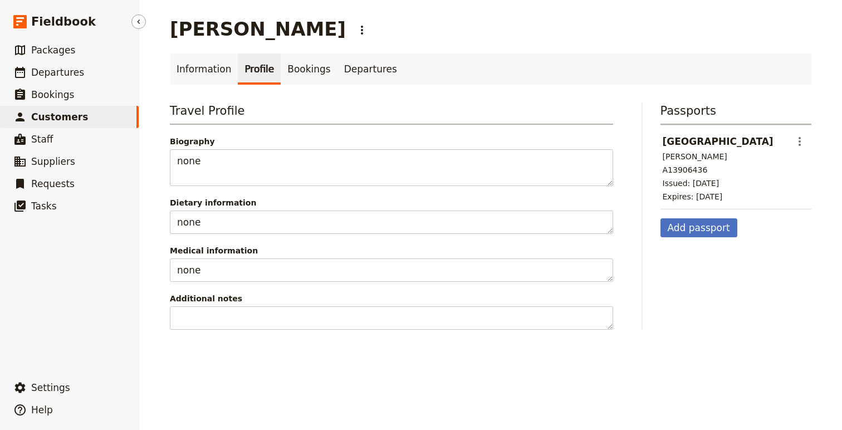
click at [71, 119] on span "Customers" at bounding box center [59, 116] width 57 height 11
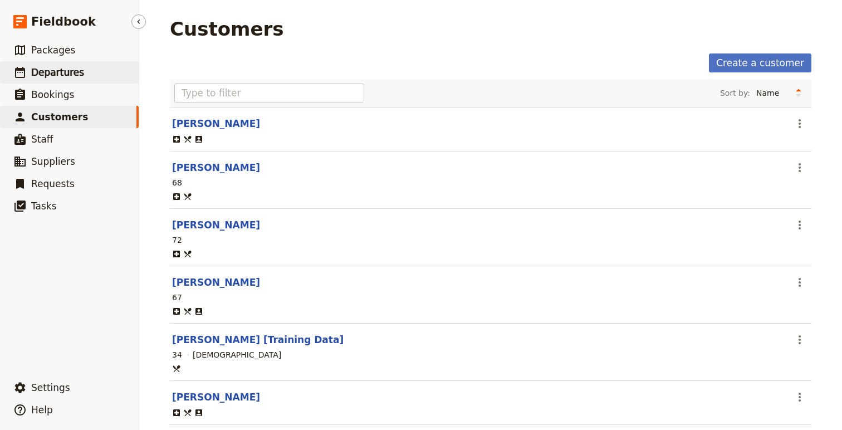
click at [48, 62] on link "​ Departures" at bounding box center [69, 72] width 139 height 22
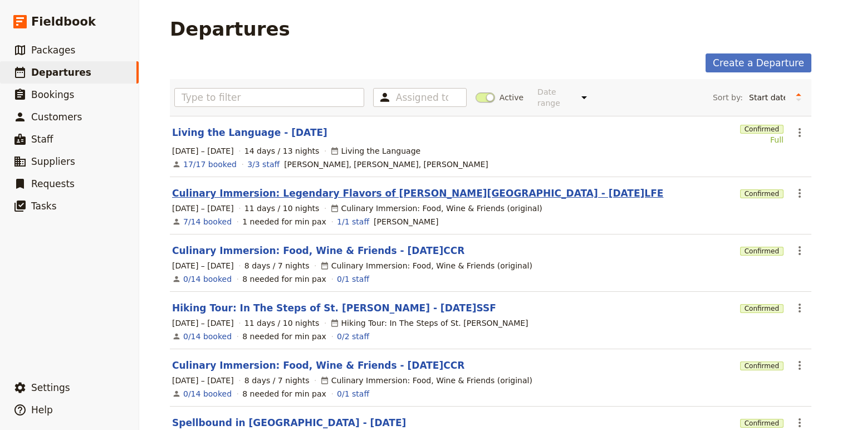
click at [361, 187] on link "Culinary Immersion: Legendary Flavors of Emilia Romagna - 2025.09.09.LFE" at bounding box center [417, 193] width 491 height 13
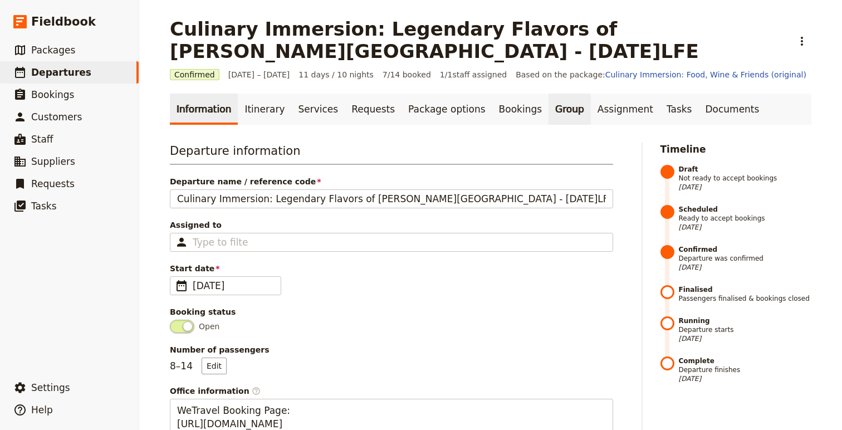
click at [549, 108] on link "Group" at bounding box center [570, 109] width 42 height 31
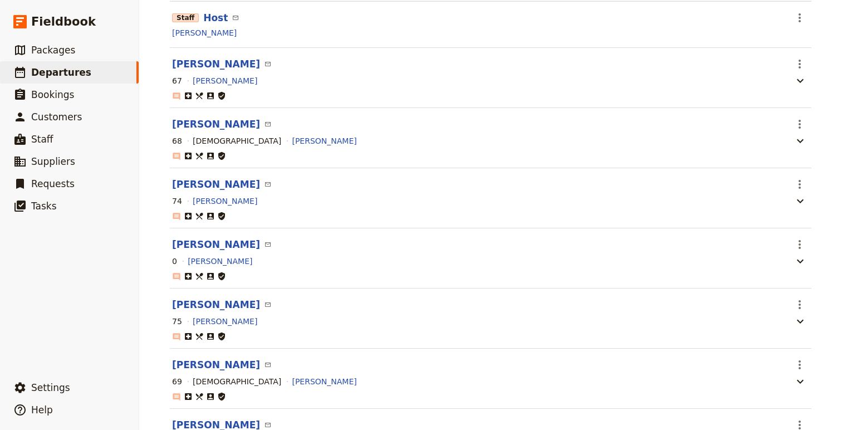
scroll to position [269, 0]
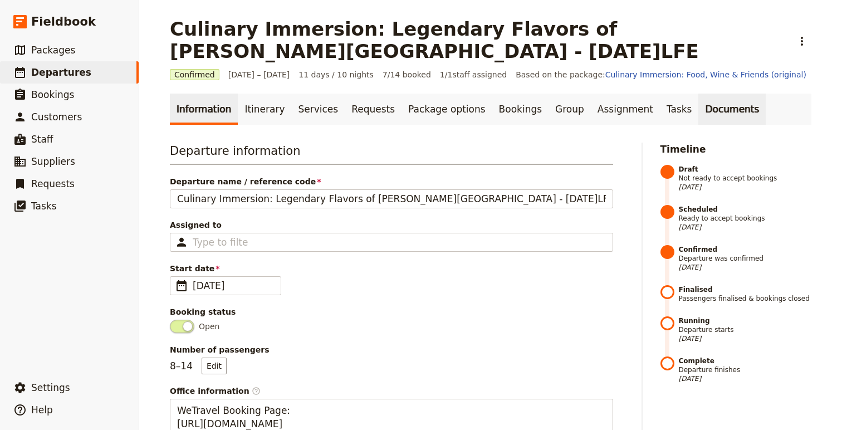
click at [704, 106] on link "Documents" at bounding box center [732, 109] width 67 height 31
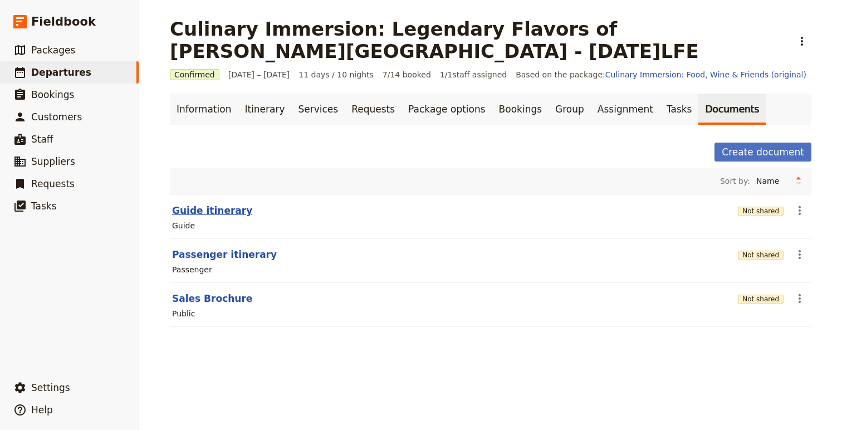
click at [201, 212] on button "Guide itinerary" at bounding box center [212, 210] width 80 height 13
select select "STAFF"
select select "RUN_SHEET"
select select "DEFAULT"
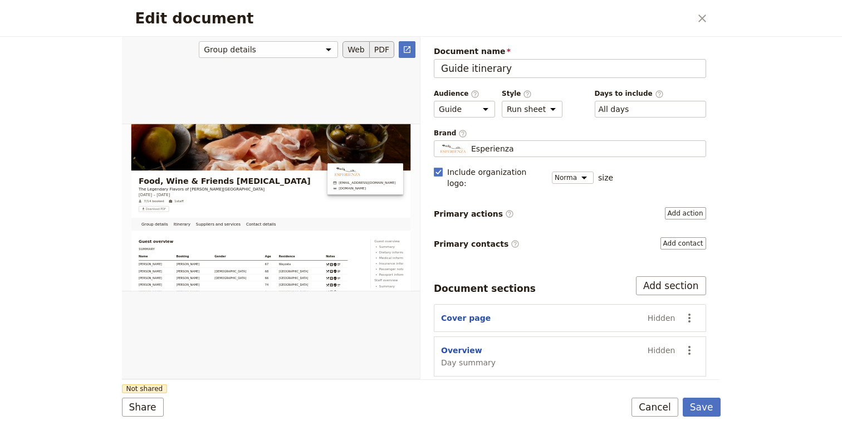
click at [379, 44] on button "PDF" at bounding box center [382, 49] width 25 height 17
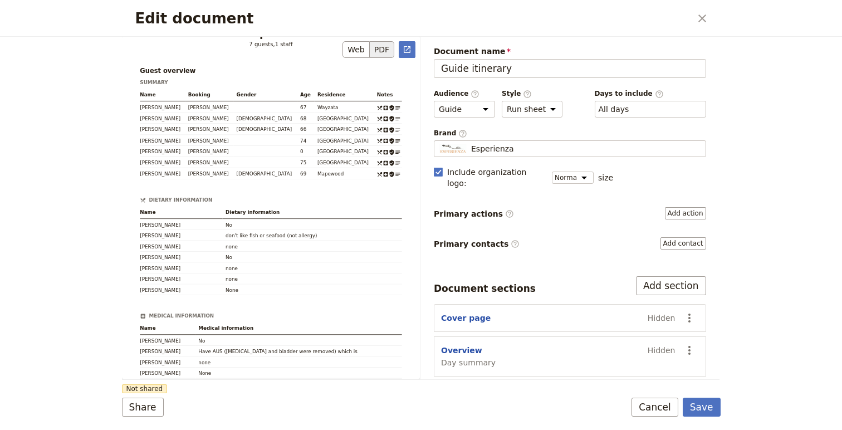
scroll to position [81, 0]
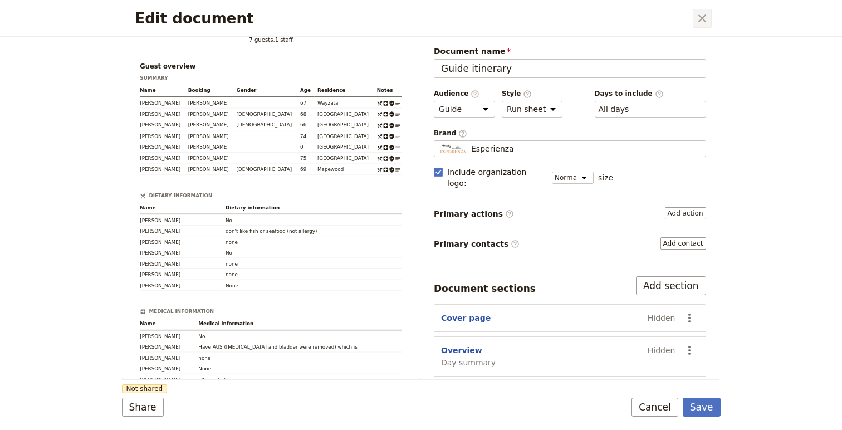
click at [696, 20] on icon "Close dialog" at bounding box center [702, 18] width 13 height 13
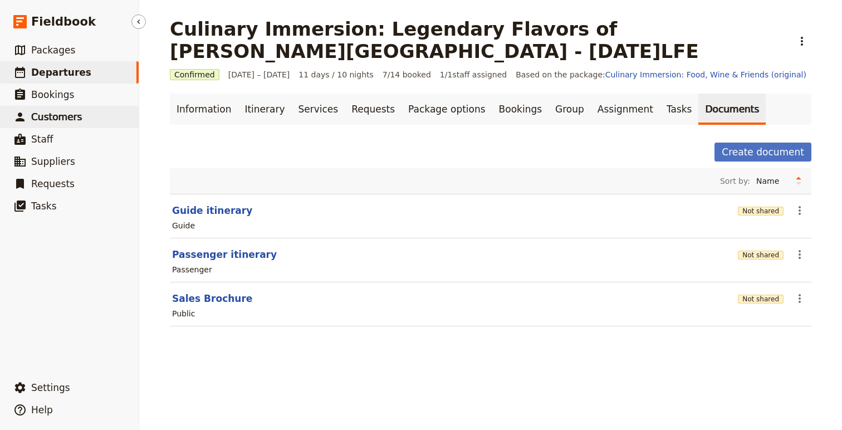
click at [46, 116] on span "Customers" at bounding box center [56, 116] width 51 height 11
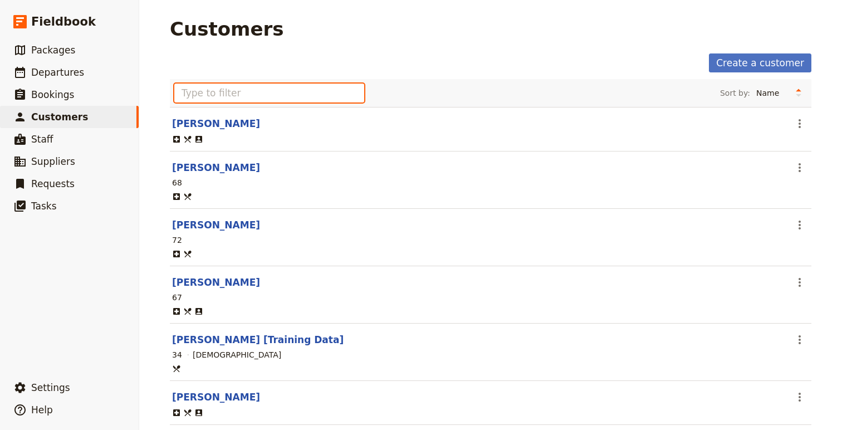
click at [291, 97] on input "text" at bounding box center [269, 93] width 190 height 19
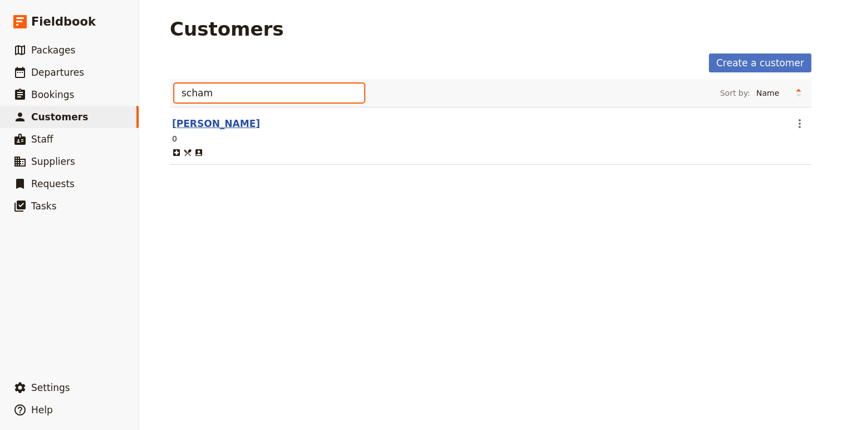
type input "scham"
click at [229, 125] on link "Karen schamber" at bounding box center [216, 123] width 88 height 11
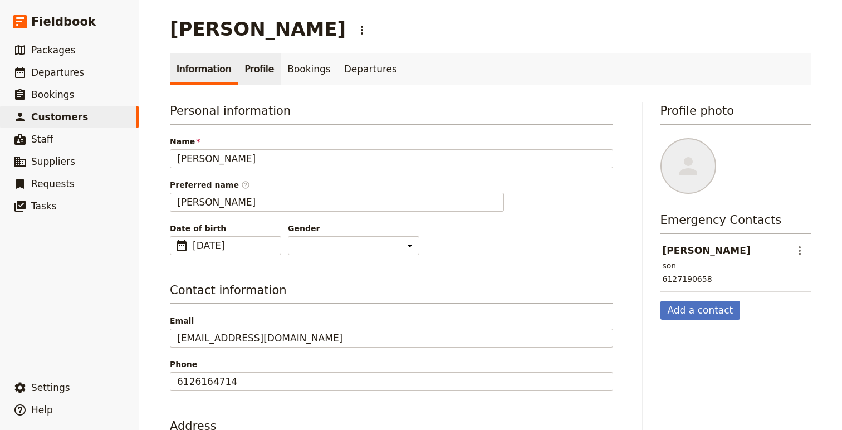
click at [253, 70] on link "Profile" at bounding box center [259, 68] width 43 height 31
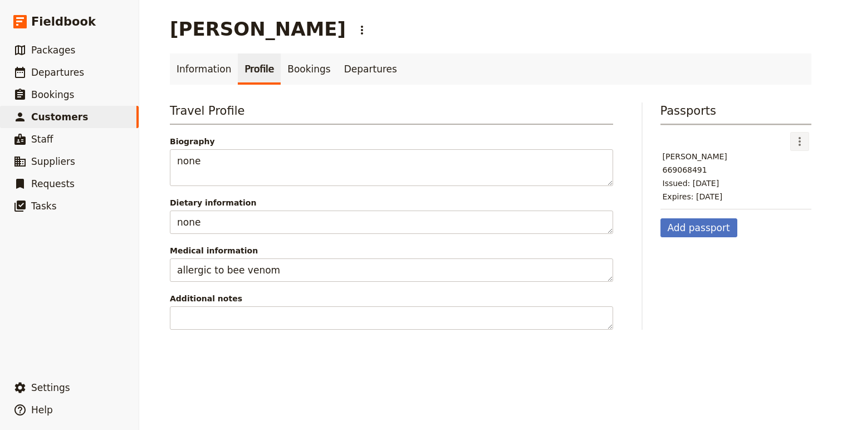
click at [793, 144] on icon "Actions" at bounding box center [799, 141] width 13 height 13
click at [781, 165] on span "Edit passport" at bounding box center [765, 165] width 51 height 11
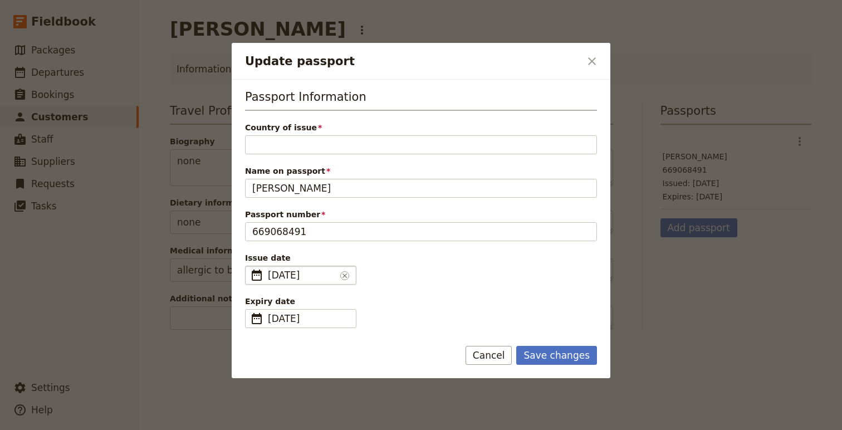
click at [320, 277] on span "26 Aug 2025" at bounding box center [302, 275] width 68 height 13
click at [250, 266] on input "26/08/2025" at bounding box center [250, 266] width 1 height 1
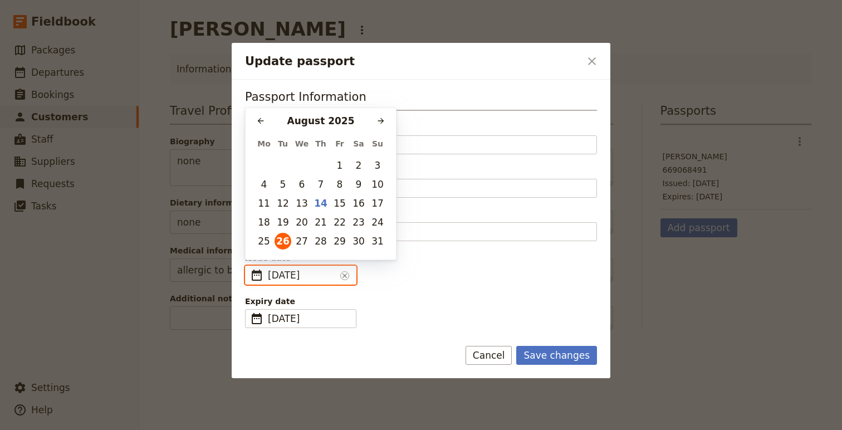
click at [319, 277] on input "26/08/2025" at bounding box center [302, 275] width 68 height 13
click at [314, 277] on input "26/08/2025" at bounding box center [302, 275] width 68 height 13
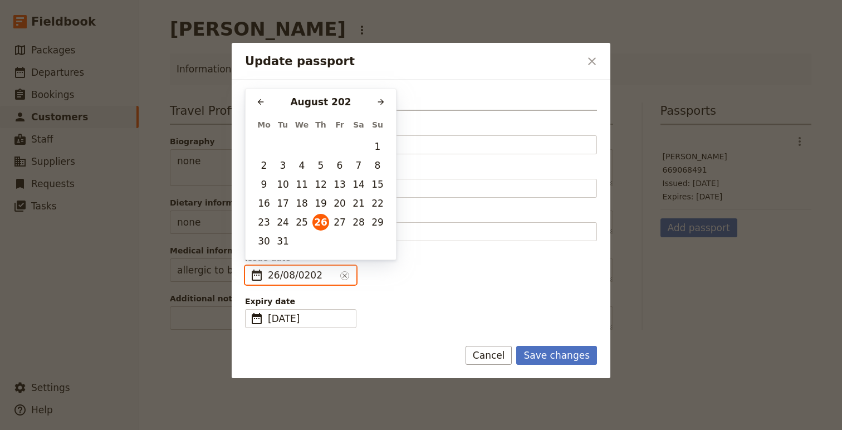
type input "26/08/2021"
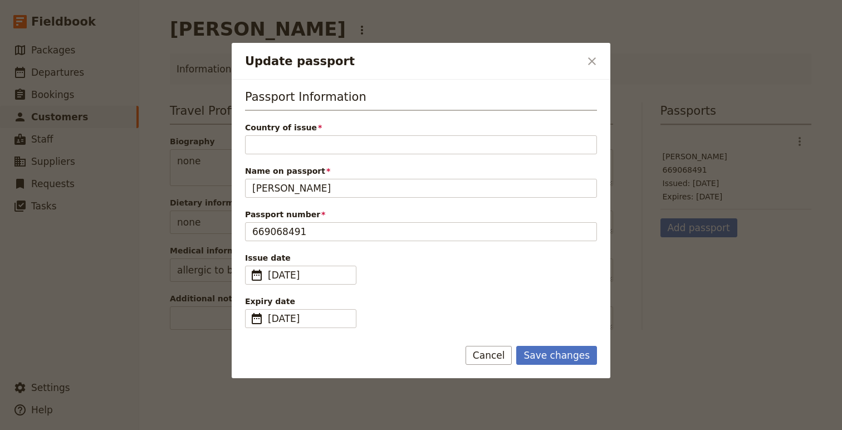
click at [441, 288] on div "Passport Information Country of issue Please fill out this field. Name on passp…" at bounding box center [421, 209] width 352 height 240
click at [344, 158] on div "Passport Information Country of issue Please fill out this field. Name on passp…" at bounding box center [421, 209] width 352 height 240
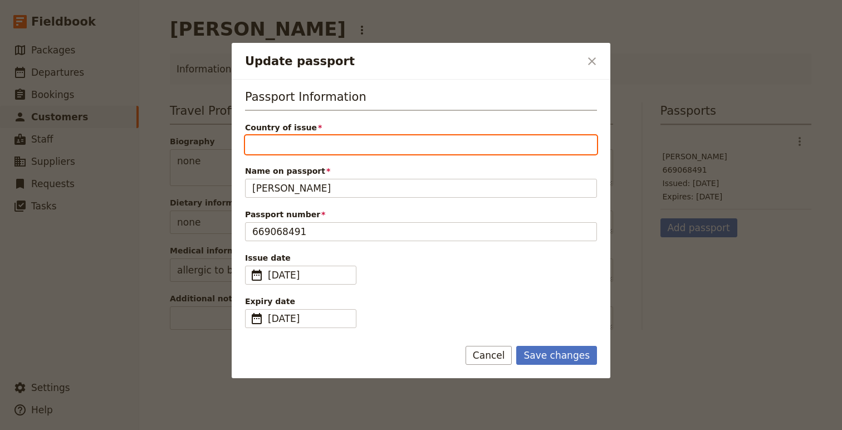
click at [339, 145] on input "Country of issue" at bounding box center [421, 144] width 352 height 19
type input "USA"
click at [516, 346] on button "Save changes" at bounding box center [556, 355] width 81 height 19
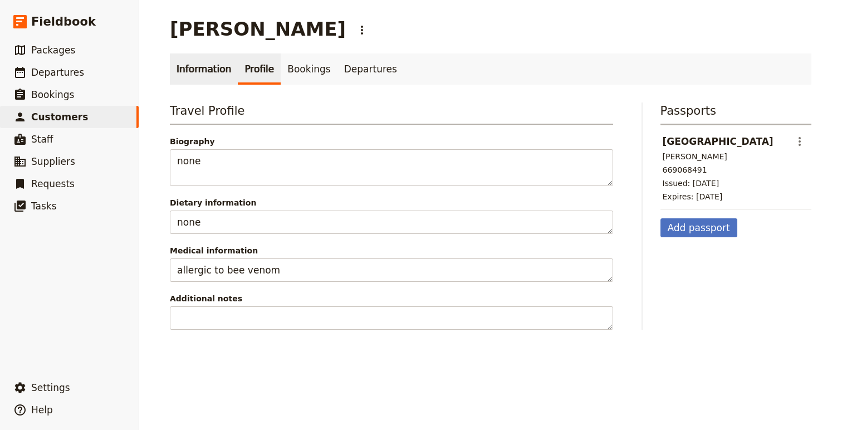
click at [199, 75] on link "Information" at bounding box center [204, 68] width 68 height 31
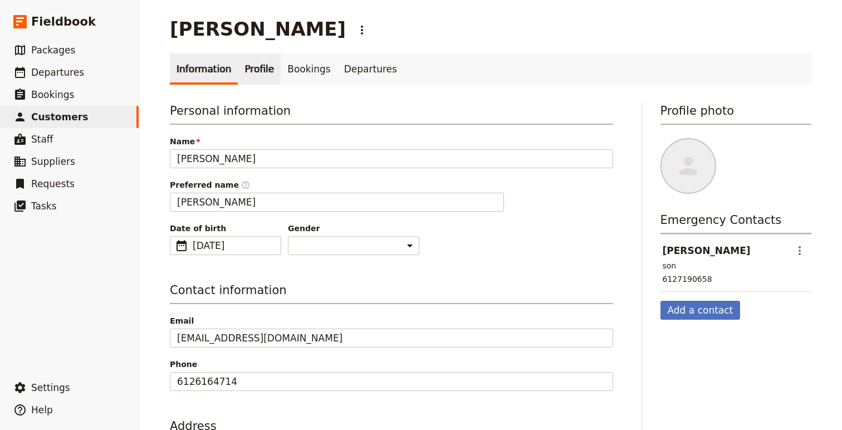
click at [262, 66] on link "Profile" at bounding box center [259, 68] width 43 height 31
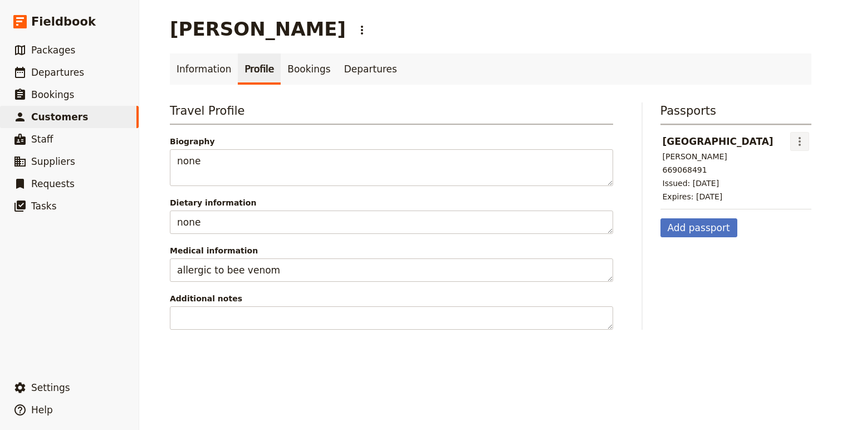
click at [800, 140] on icon "Actions" at bounding box center [799, 141] width 13 height 13
click at [780, 161] on span "Edit passport" at bounding box center [765, 165] width 51 height 11
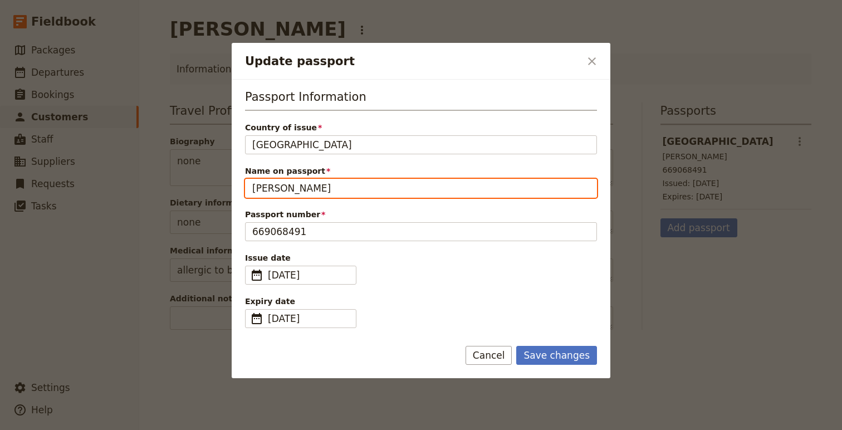
click at [284, 189] on input "Karen schamber" at bounding box center [421, 188] width 352 height 19
type input "Karen Jo Schamber"
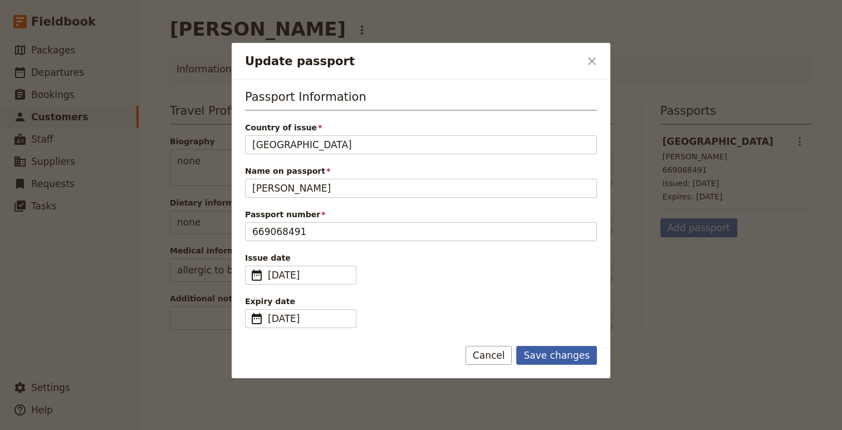
click at [556, 357] on button "Save changes" at bounding box center [556, 355] width 81 height 19
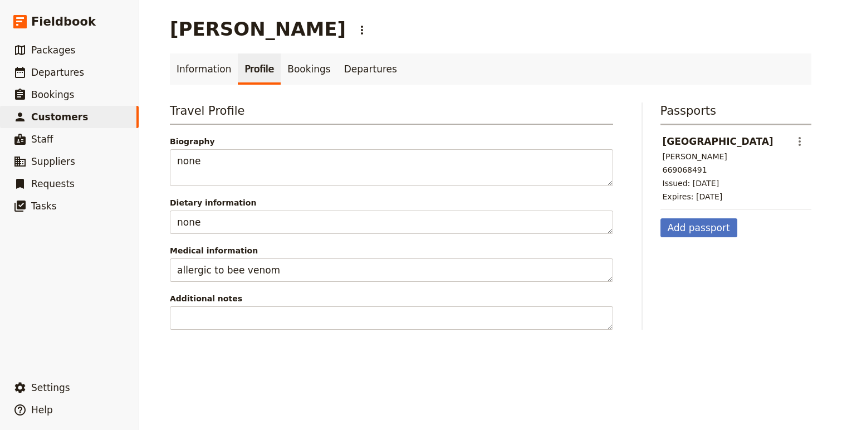
click at [261, 74] on link "Profile" at bounding box center [259, 68] width 43 height 31
click at [193, 67] on link "Information" at bounding box center [204, 68] width 68 height 31
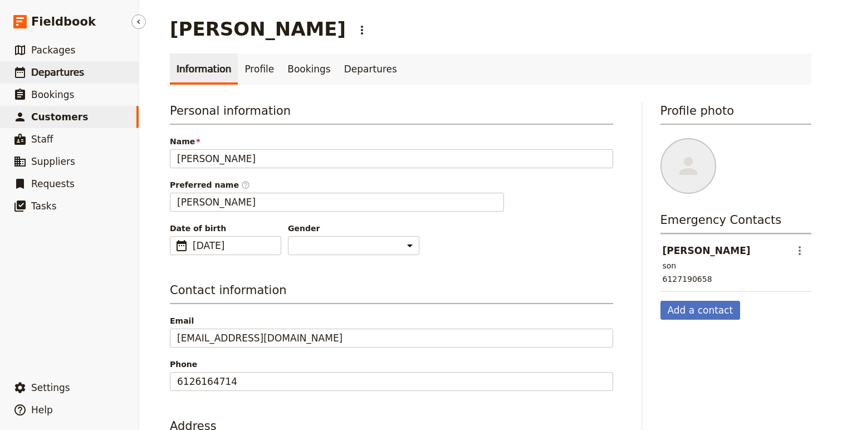
click at [71, 71] on span "Departures" at bounding box center [57, 72] width 53 height 11
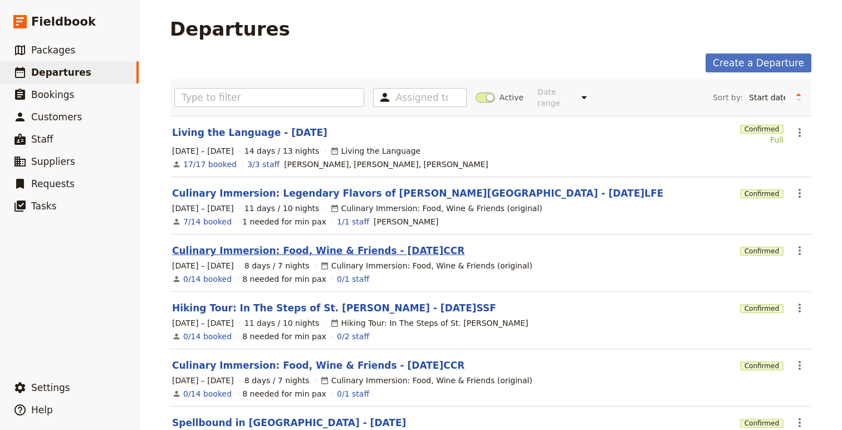
click at [418, 245] on link "Culinary Immersion: Food, Wine & Friends - 2025.09.28.CCR" at bounding box center [318, 250] width 292 height 13
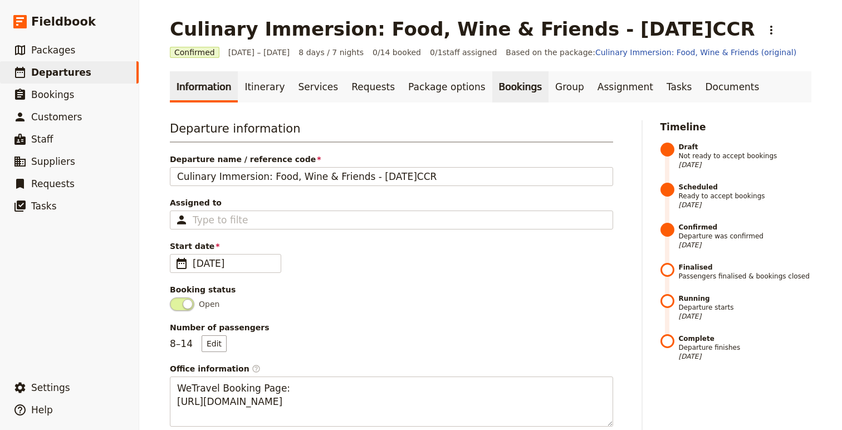
click at [493, 91] on link "Bookings" at bounding box center [520, 86] width 56 height 31
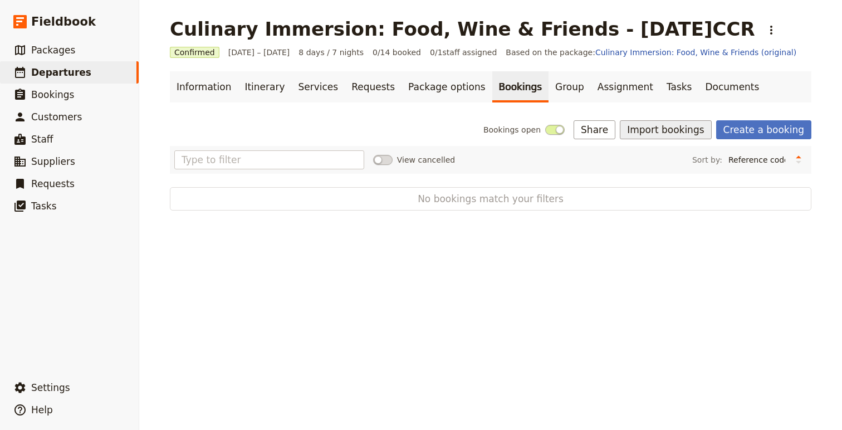
click at [658, 128] on button "Import bookings" at bounding box center [665, 129] width 91 height 19
click at [631, 154] on div "View cancelled Sort by: Reference code Contact Status PAX Most recently updated…" at bounding box center [490, 159] width 633 height 19
click at [657, 136] on button "Import bookings" at bounding box center [665, 129] width 91 height 19
click at [657, 152] on span "Import Bookings" at bounding box center [673, 154] width 64 height 11
select select "MDY"
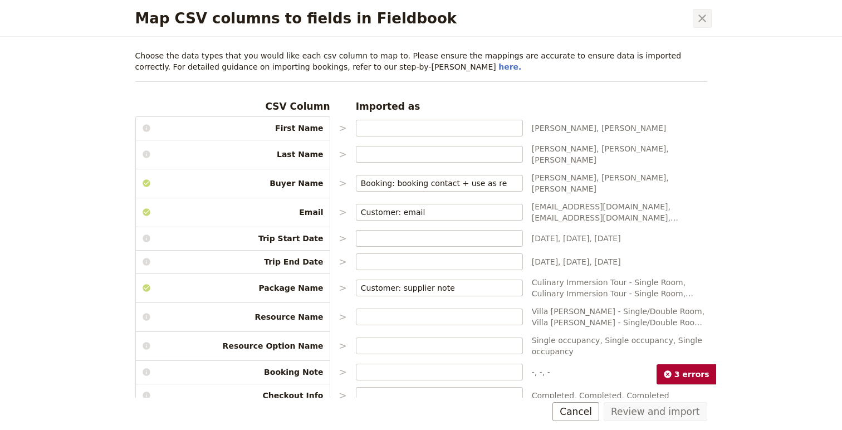
click at [701, 14] on icon "Close dialog" at bounding box center [702, 18] width 13 height 13
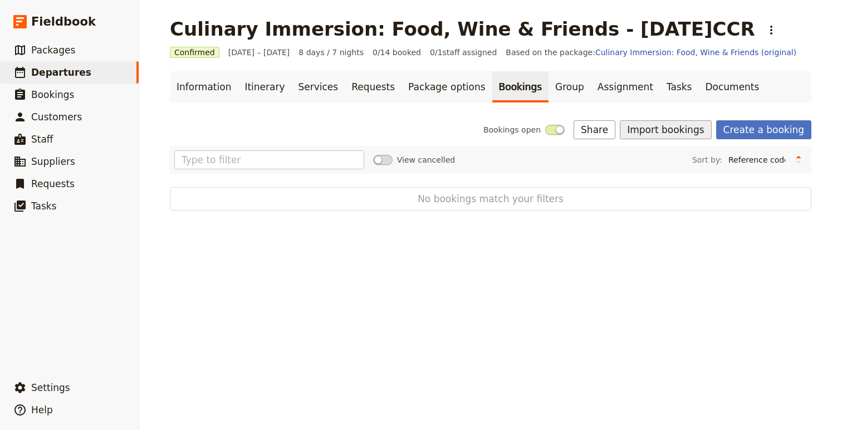
click at [679, 136] on button "Import bookings" at bounding box center [665, 129] width 91 height 19
click at [663, 148] on button "Import Bookings" at bounding box center [710, 155] width 152 height 16
select select "MDY"
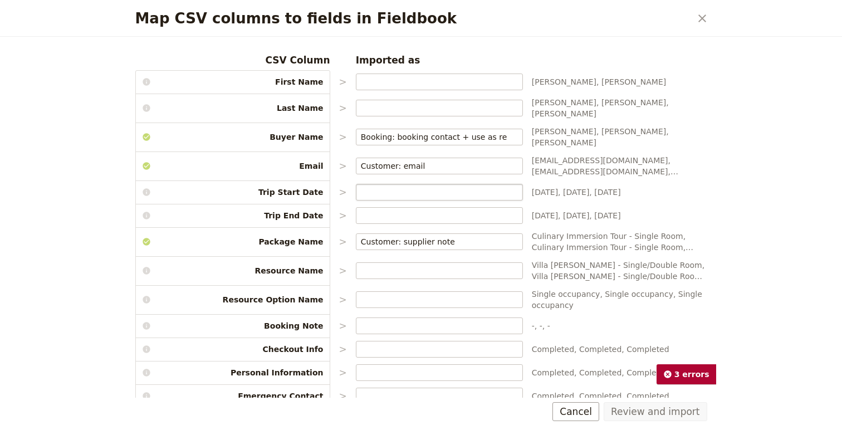
scroll to position [54, 0]
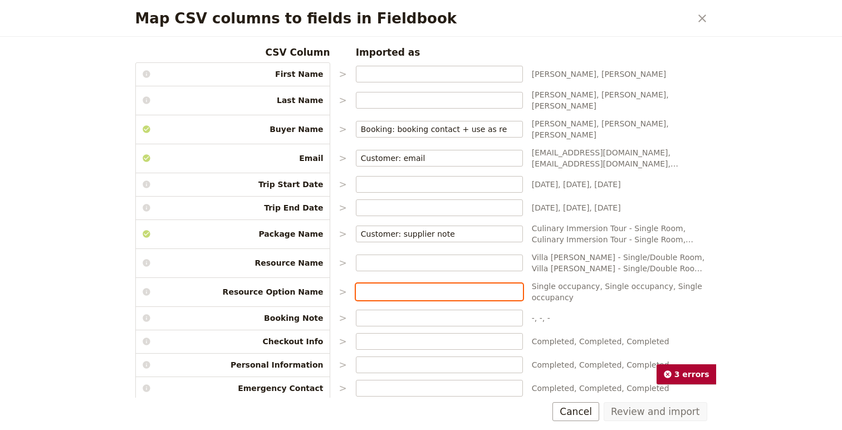
click at [381, 286] on input "Map CSV columns to fields in Fieldbook" at bounding box center [439, 291] width 157 height 11
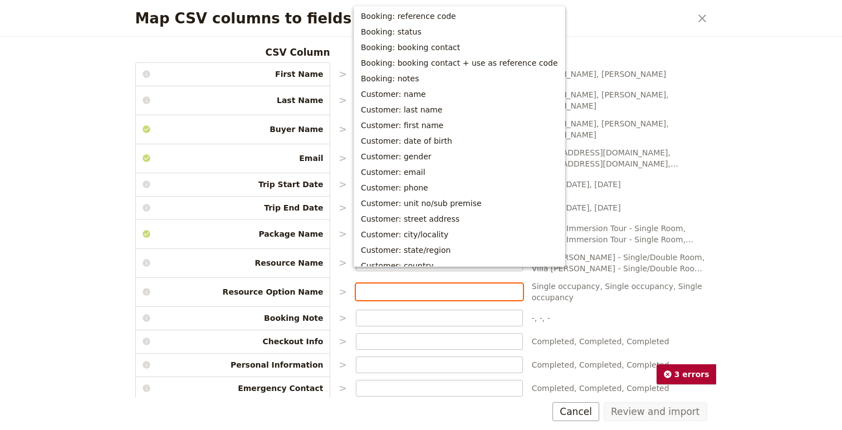
scroll to position [252, 0]
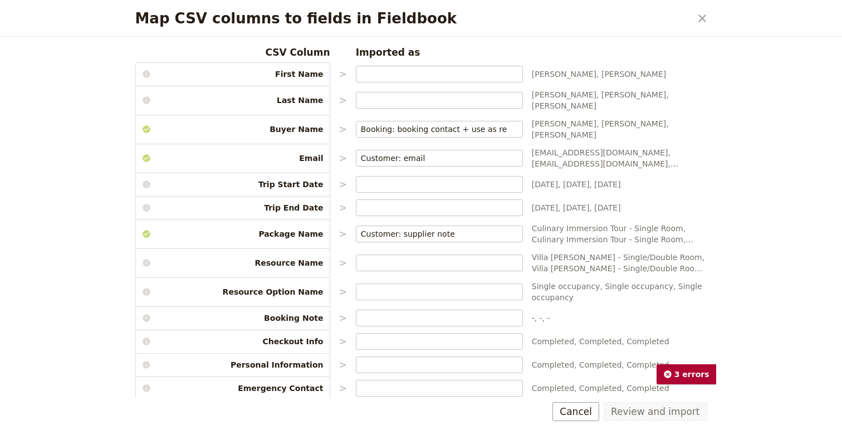
click at [738, 250] on div "Map CSV columns to fields in Fieldbook ​ Choose the data types that you would l…" at bounding box center [421, 215] width 842 height 430
click at [372, 286] on input "Map CSV columns to fields in Fieldbook" at bounding box center [439, 291] width 157 height 11
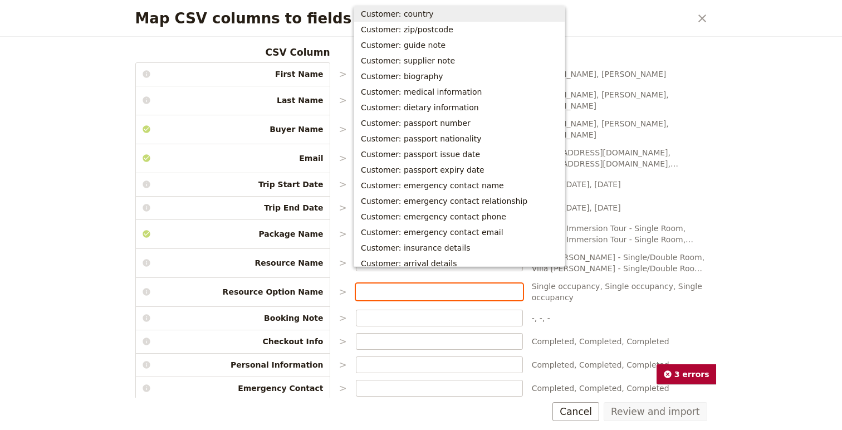
scroll to position [275, 0]
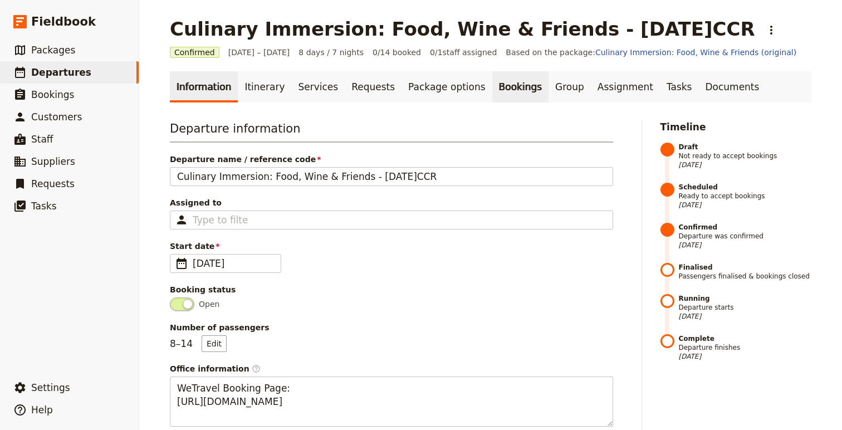
click at [497, 87] on link "Bookings" at bounding box center [520, 86] width 56 height 31
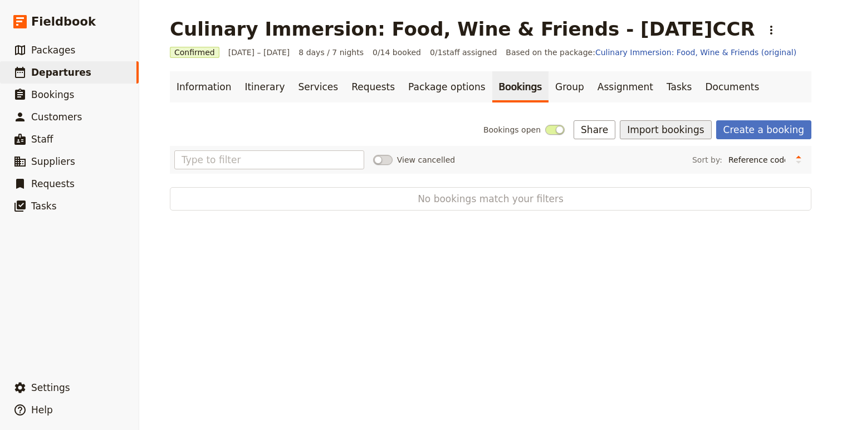
click at [677, 124] on button "Import bookings" at bounding box center [665, 129] width 91 height 19
click at [645, 154] on span "Import Bookings" at bounding box center [673, 154] width 64 height 11
select select "MDY"
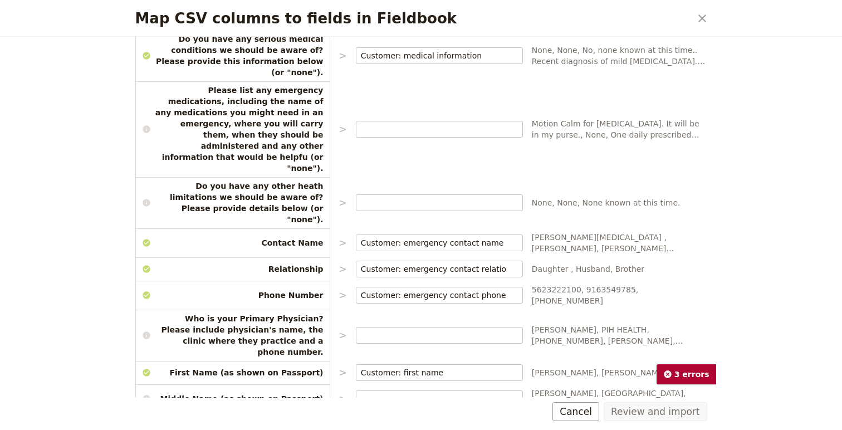
scroll to position [838, 0]
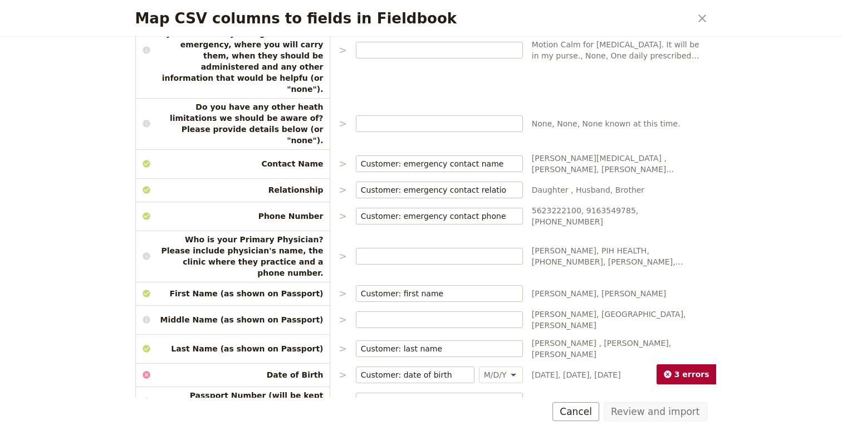
click at [642, 422] on span "17 NOV 2021, September 22, 2016, June 9, 2025" at bounding box center [619, 427] width 175 height 11
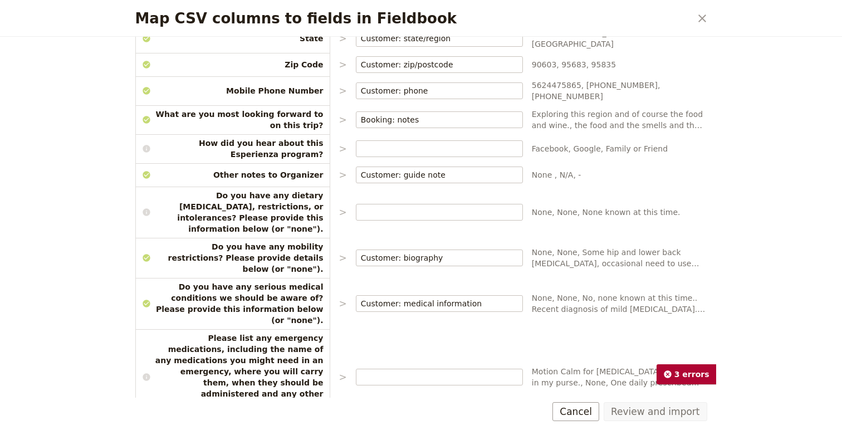
scroll to position [334, 0]
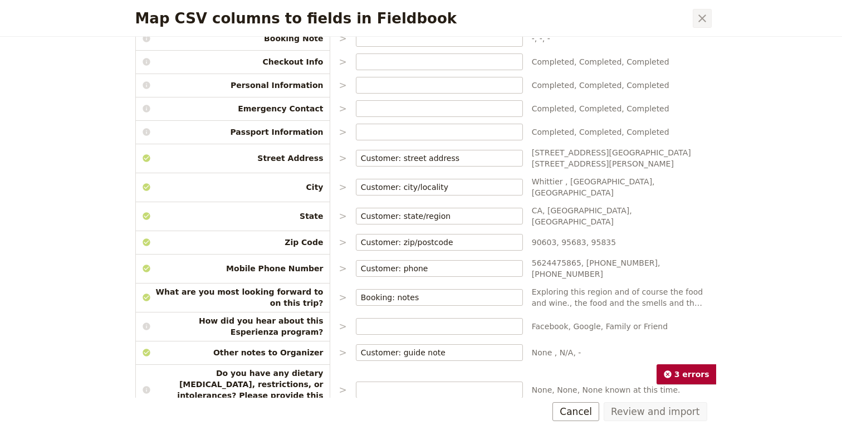
click at [704, 18] on icon "Close dialog" at bounding box center [702, 18] width 13 height 13
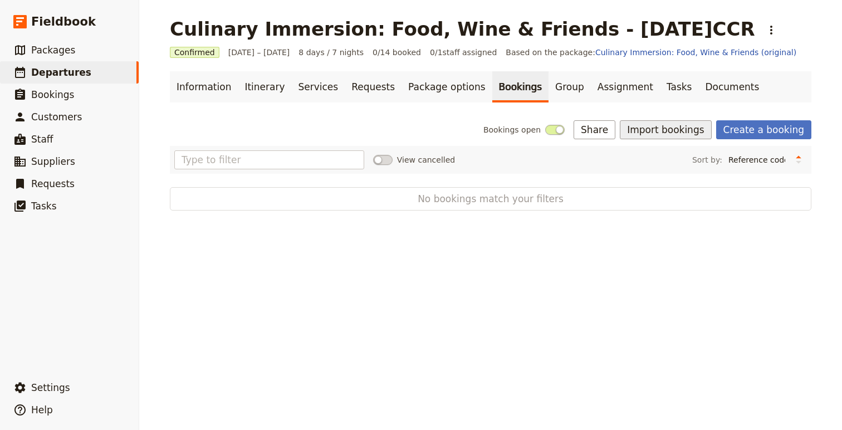
click at [681, 130] on button "Import bookings" at bounding box center [665, 129] width 91 height 19
click at [679, 152] on span "Import Bookings" at bounding box center [673, 154] width 64 height 11
select select "MDY"
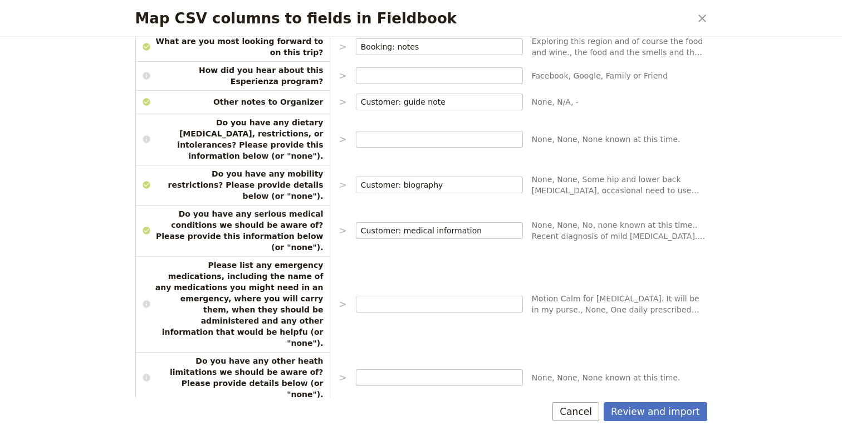
scroll to position [720, 0]
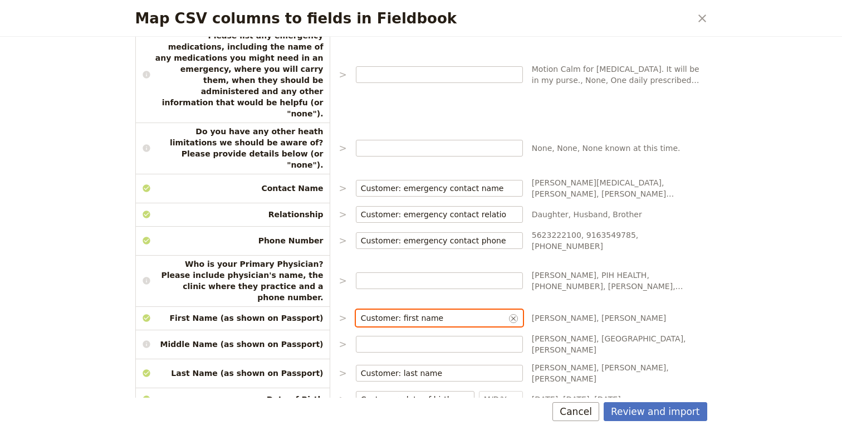
click at [456, 313] on input "Customer: first name" at bounding box center [434, 318] width 146 height 11
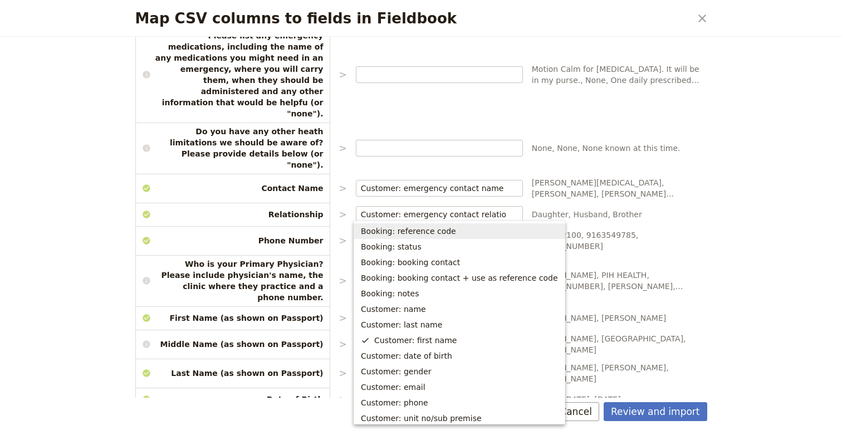
click at [456, 313] on input "Customer: first name" at bounding box center [434, 318] width 146 height 11
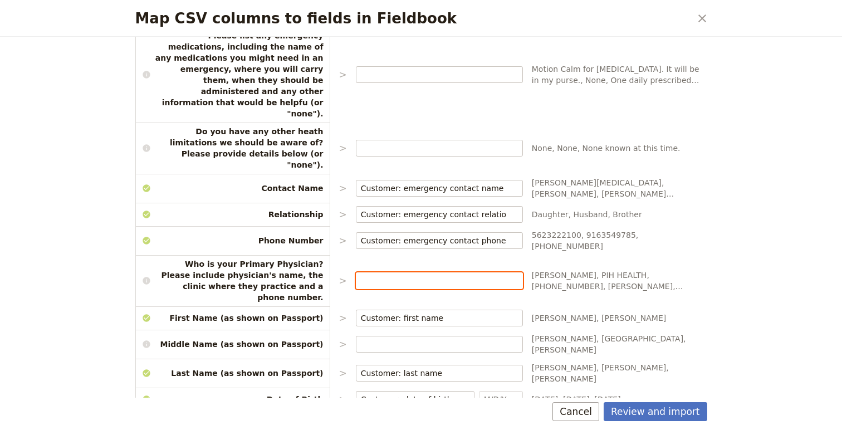
click at [461, 275] on input "Map CSV columns to fields in Fieldbook" at bounding box center [439, 280] width 157 height 11
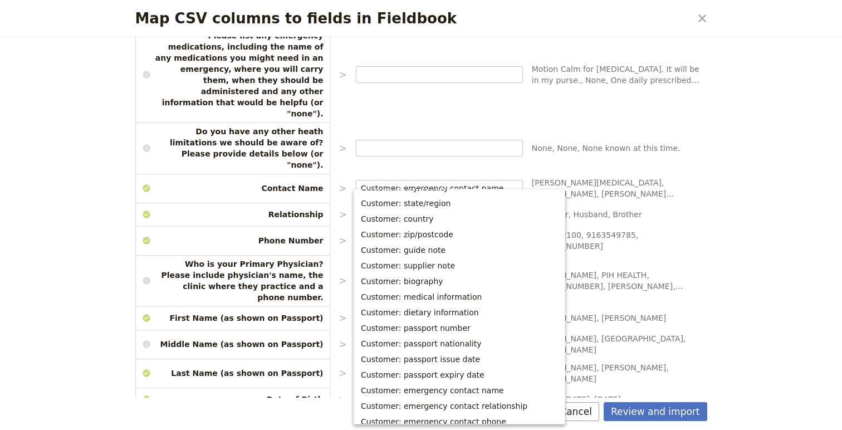
scroll to position [300, 0]
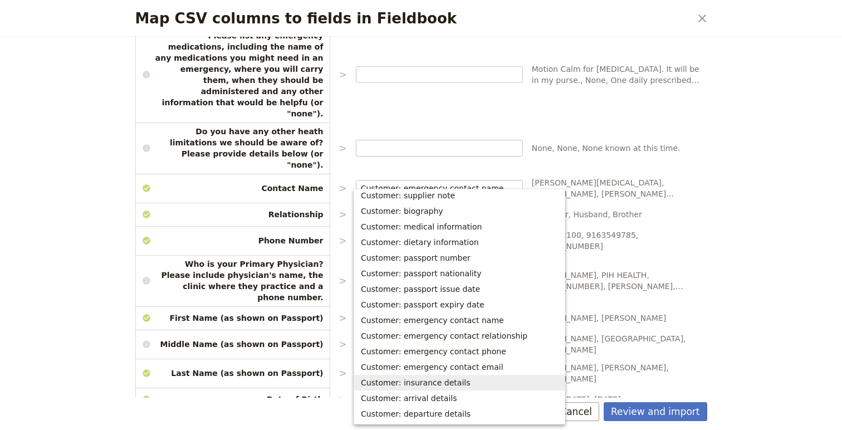
click at [456, 382] on span "Customer: insurance details" at bounding box center [415, 382] width 109 height 11
type input "Customer: insurance details"
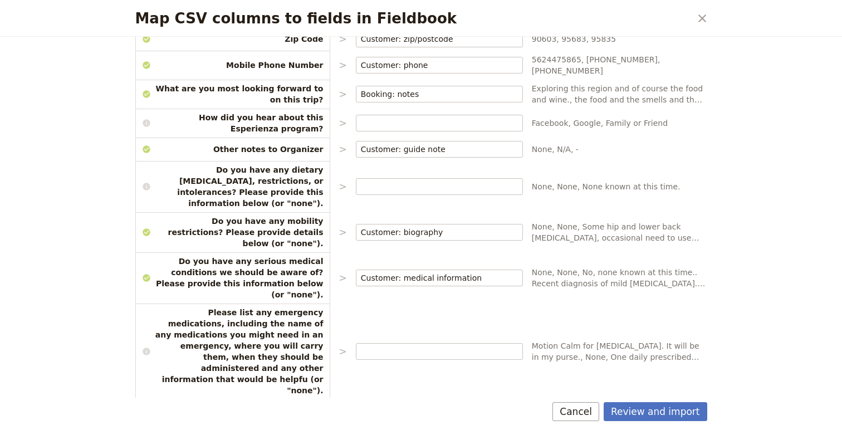
scroll to position [445, 0]
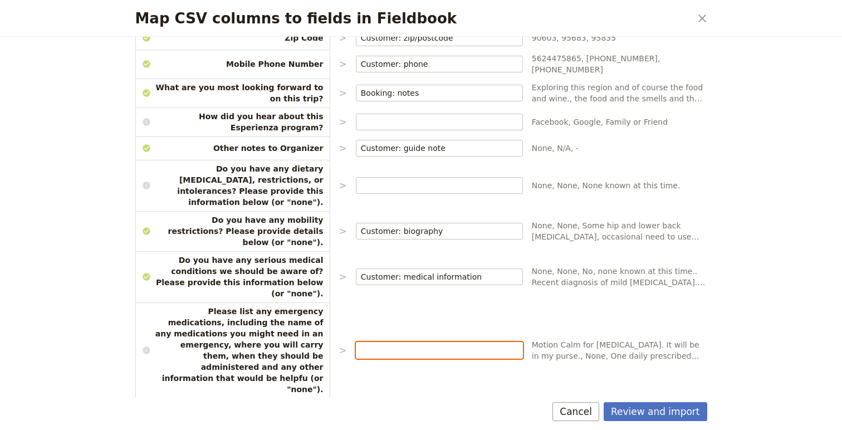
click at [398, 345] on input "Map CSV columns to fields in Fieldbook" at bounding box center [439, 350] width 157 height 11
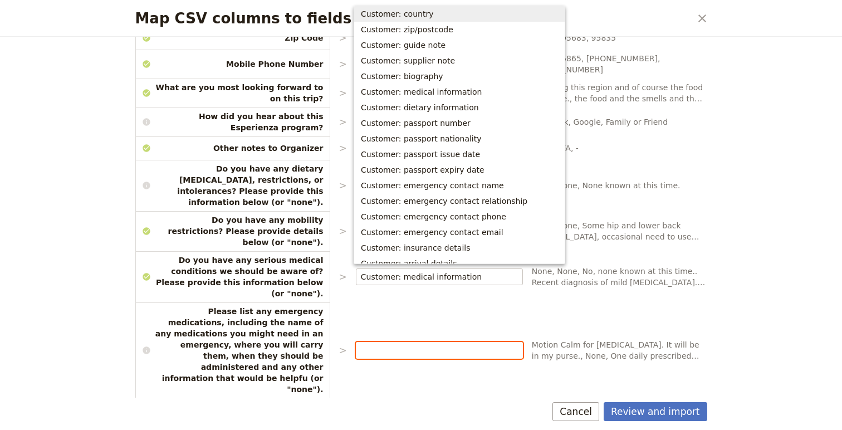
scroll to position [277, 0]
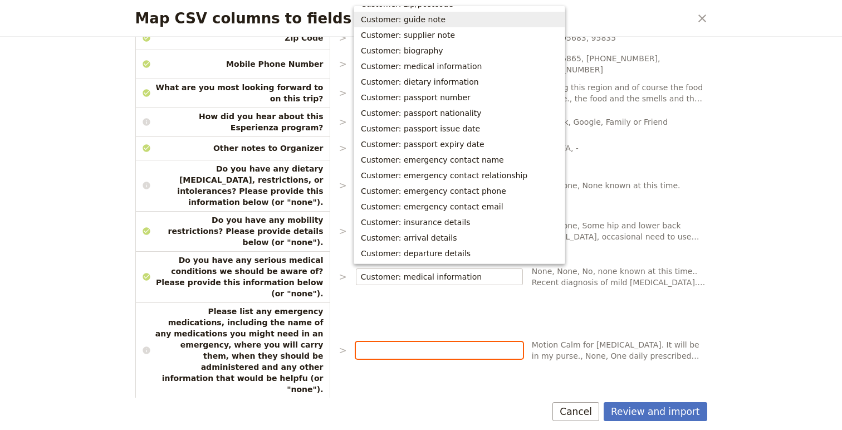
click at [425, 19] on span "Customer: guide note" at bounding box center [403, 19] width 85 height 11
type input "Customer: guide note"
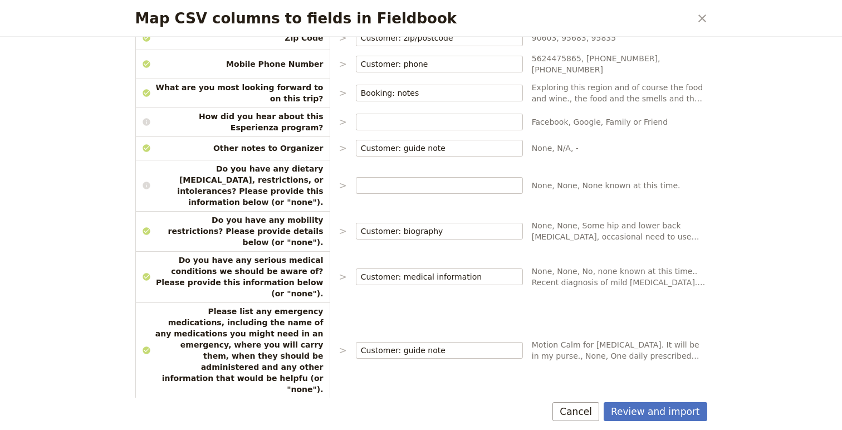
click at [401, 418] on input "Map CSV columns to fields in Fieldbook" at bounding box center [439, 423] width 157 height 11
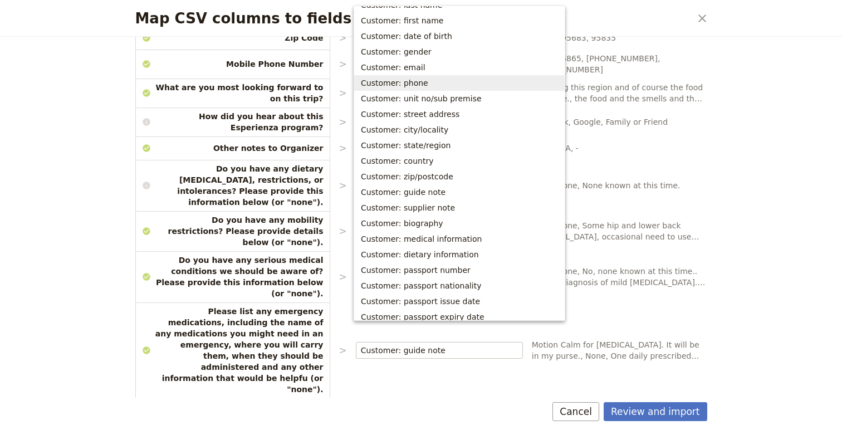
scroll to position [0, 0]
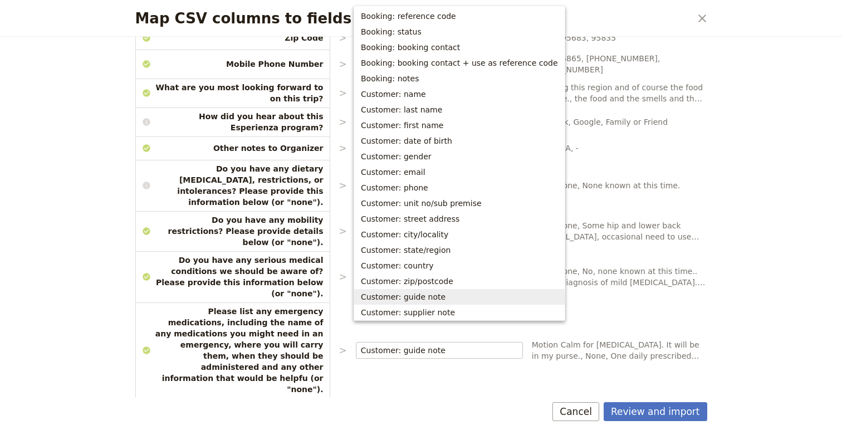
click at [423, 299] on span "Customer: guide note" at bounding box center [403, 296] width 85 height 11
type input "Customer: guide note"
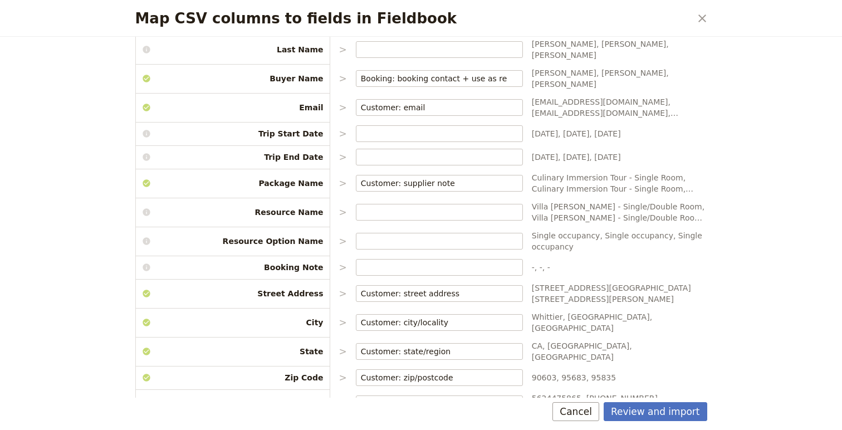
scroll to position [108, 0]
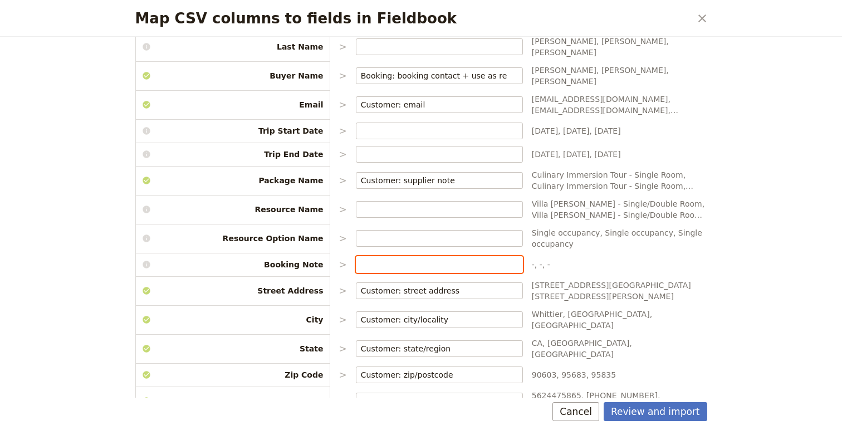
click at [417, 259] on input "Map CSV columns to fields in Fieldbook" at bounding box center [439, 264] width 157 height 11
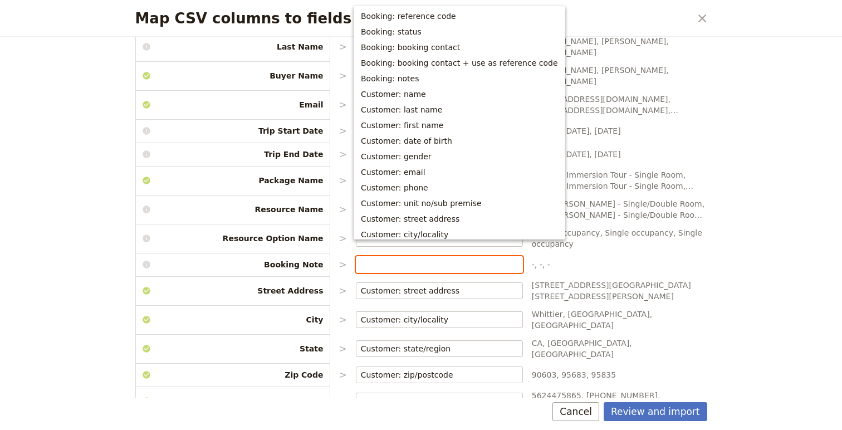
scroll to position [221, 0]
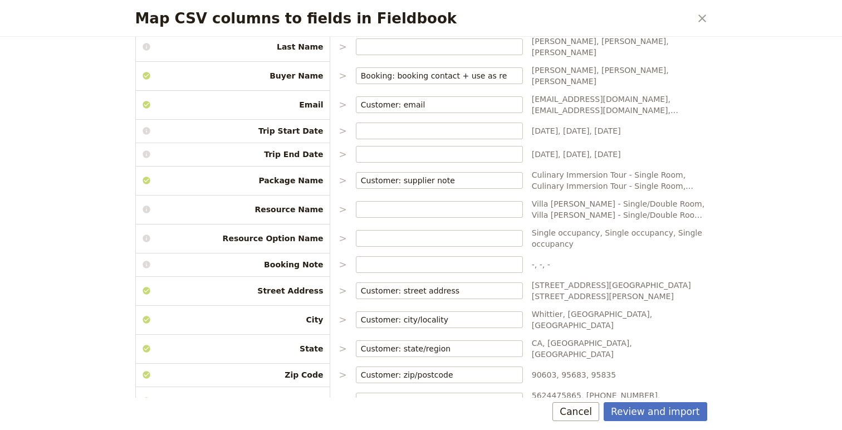
click at [800, 152] on div "Map CSV columns to fields in Fieldbook ​ Choose the data types that you would l…" at bounding box center [421, 215] width 842 height 430
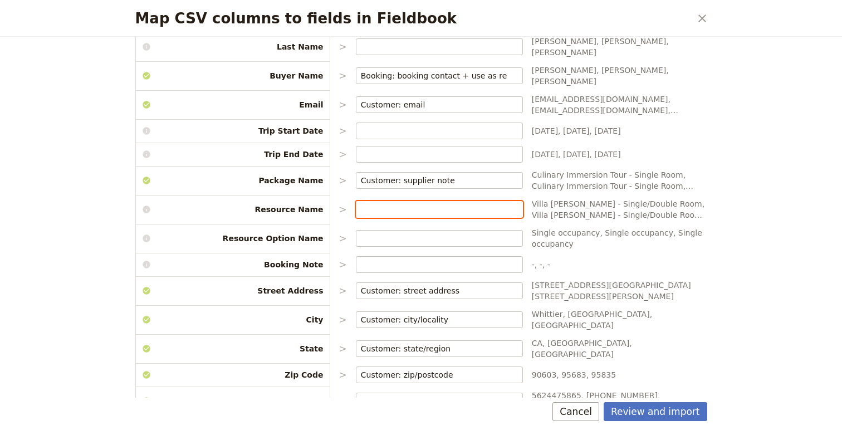
click at [370, 204] on input "Map CSV columns to fields in Fieldbook" at bounding box center [439, 209] width 157 height 11
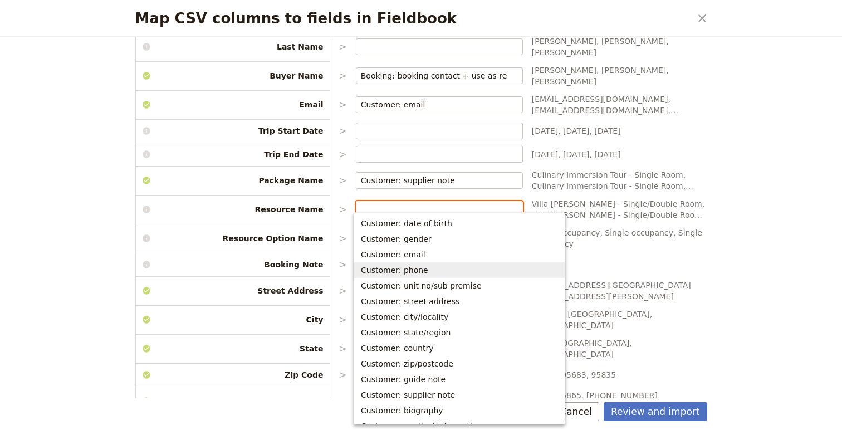
scroll to position [131, 0]
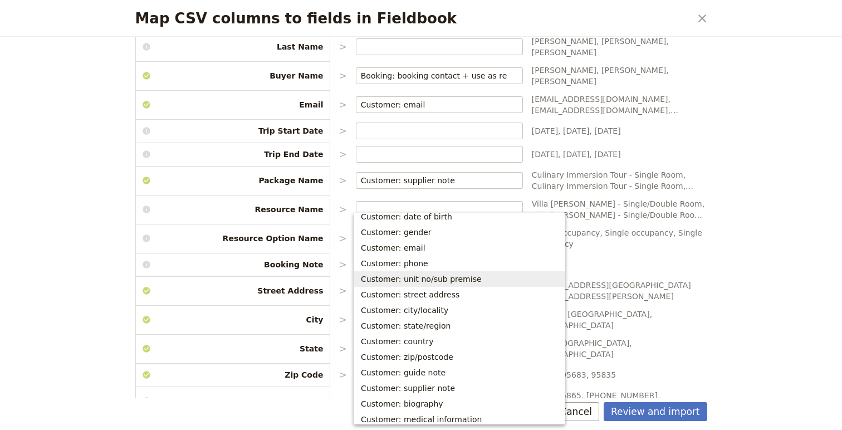
click at [735, 240] on div "Map CSV columns to fields in Fieldbook ​ Choose the data types that you would l…" at bounding box center [421, 215] width 842 height 430
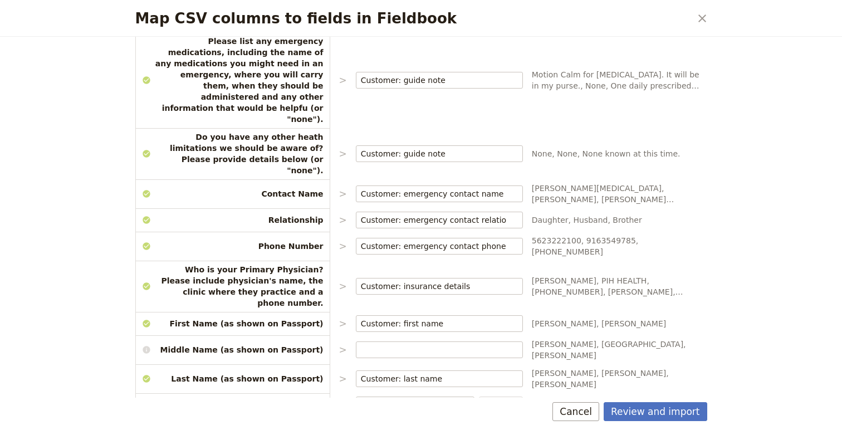
scroll to position [720, 0]
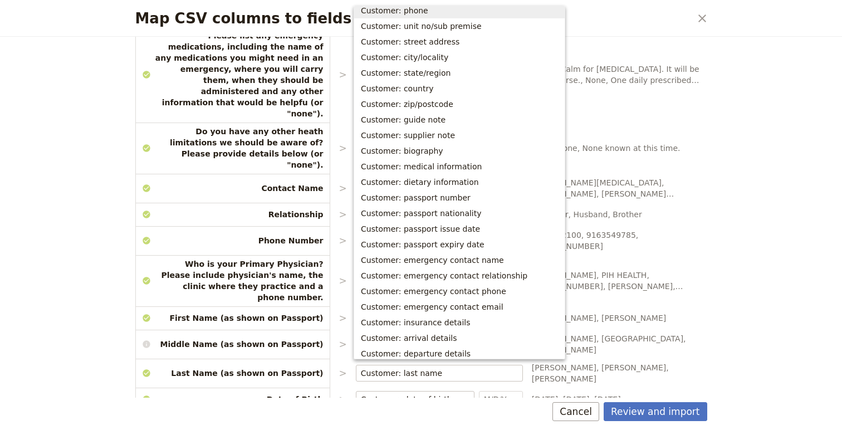
scroll to position [182, 0]
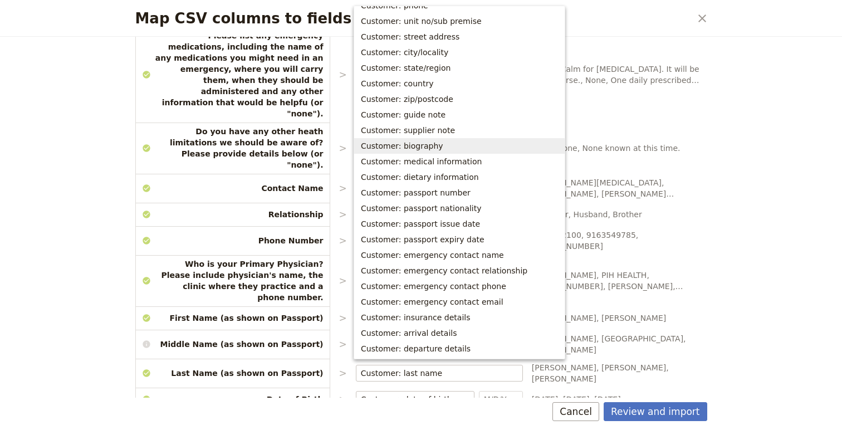
click at [436, 148] on span "Customer: biography" at bounding box center [402, 145] width 82 height 11
type input "Customer: biography"
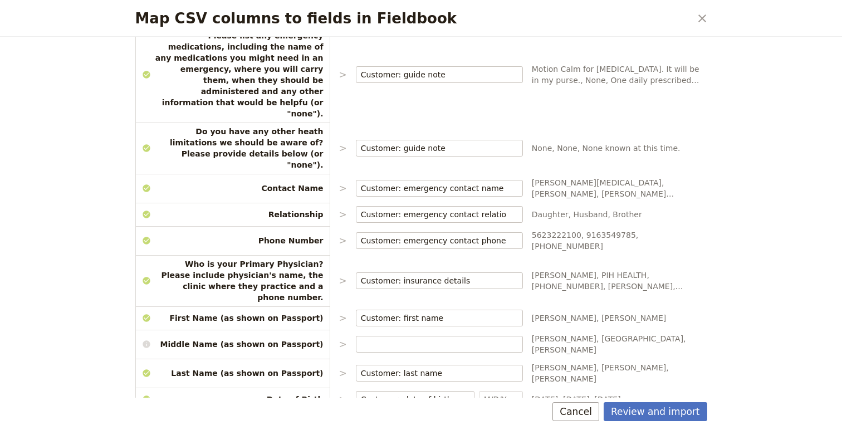
click at [669, 270] on span "Dr. Cathleen Li, PIH HEALTH, 562-947-1669, Dr Aquino, Kaiser Permanente, Kaiser…" at bounding box center [619, 281] width 175 height 22
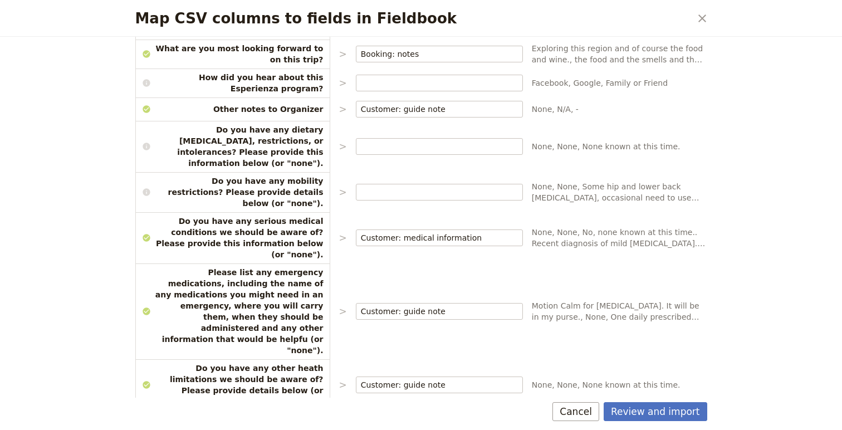
scroll to position [484, 0]
click at [409, 140] on input "Map CSV columns to fields in Fieldbook" at bounding box center [439, 145] width 157 height 11
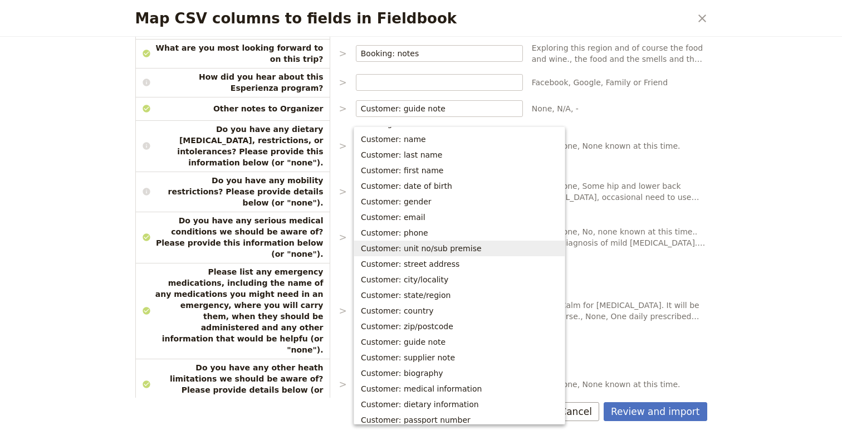
scroll to position [89, 0]
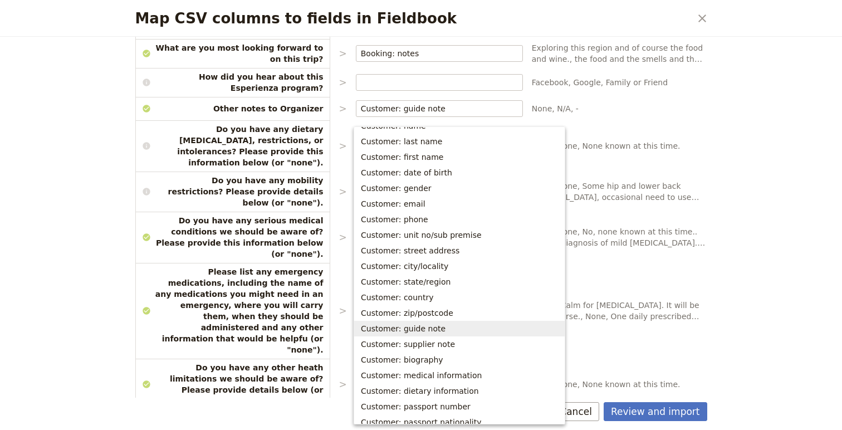
click at [443, 326] on span "Customer: guide note" at bounding box center [459, 328] width 197 height 11
type input "Customer: guide note"
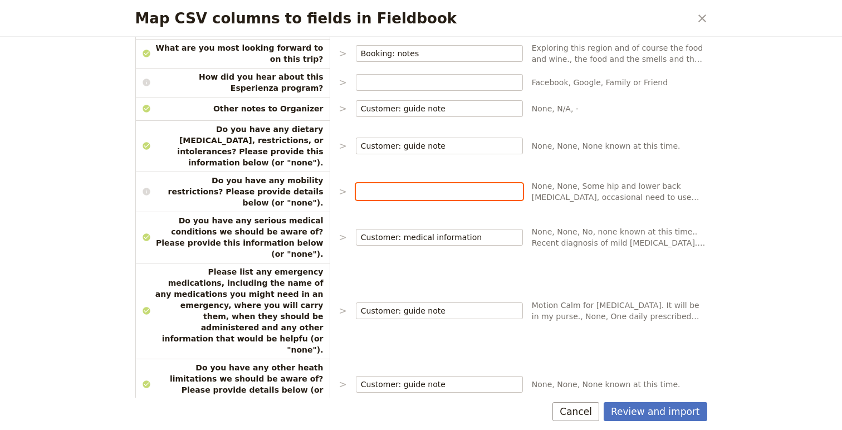
click at [396, 186] on input "Map CSV columns to fields in Fieldbook" at bounding box center [439, 191] width 157 height 11
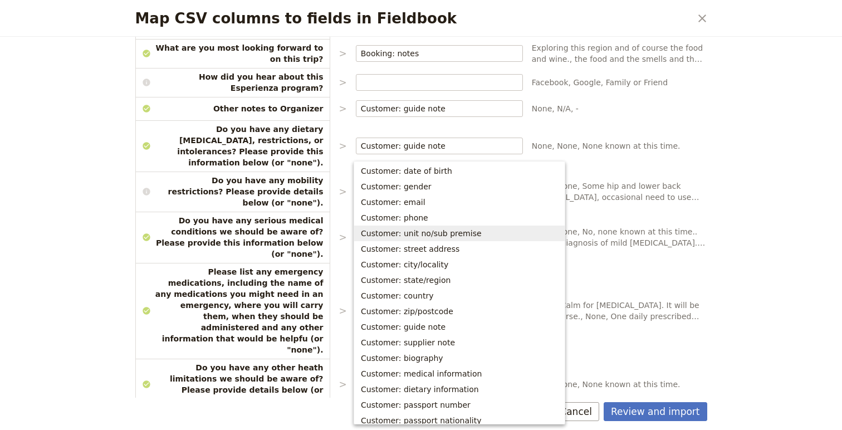
scroll to position [130, 0]
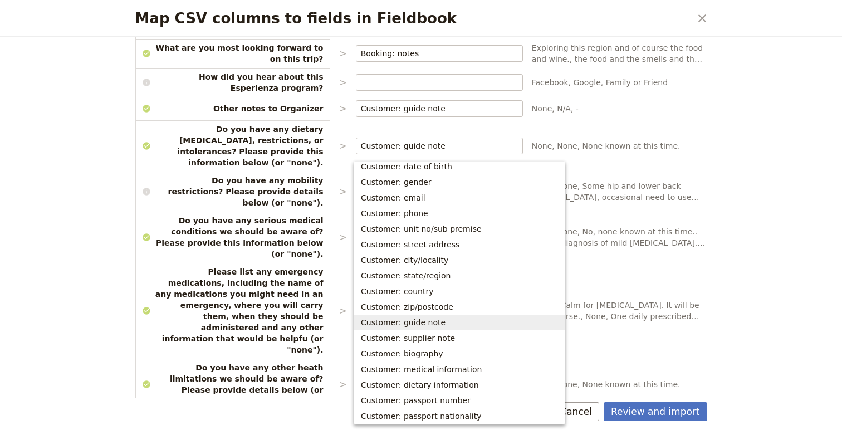
click at [412, 324] on span "Customer: guide note" at bounding box center [403, 322] width 85 height 11
type input "Customer: guide note"
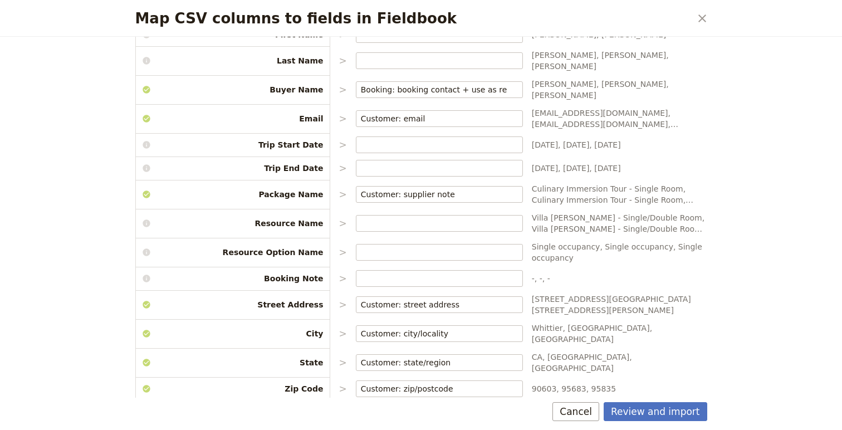
scroll to position [0, 0]
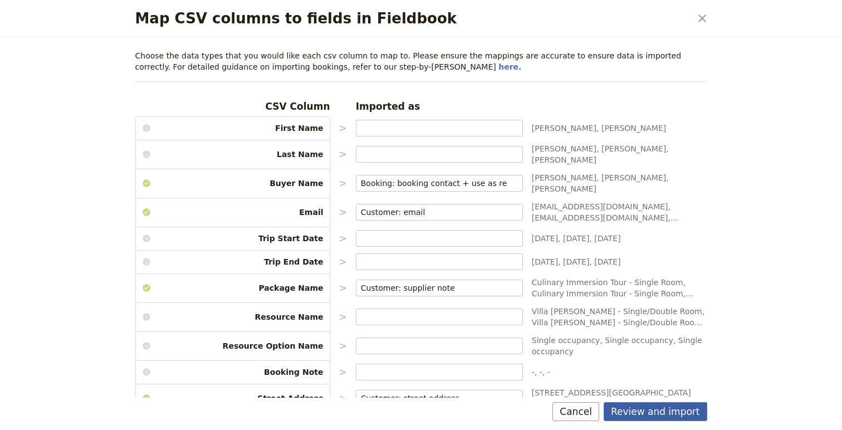
click at [674, 413] on button "Review and import" at bounding box center [656, 411] width 104 height 19
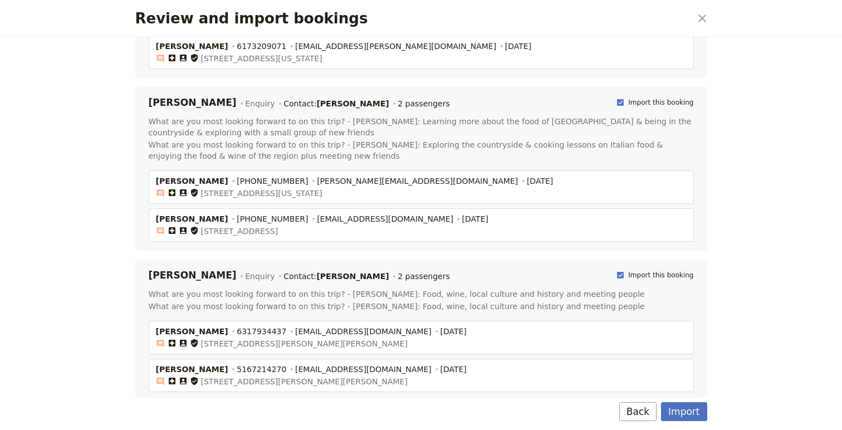
scroll to position [693, 0]
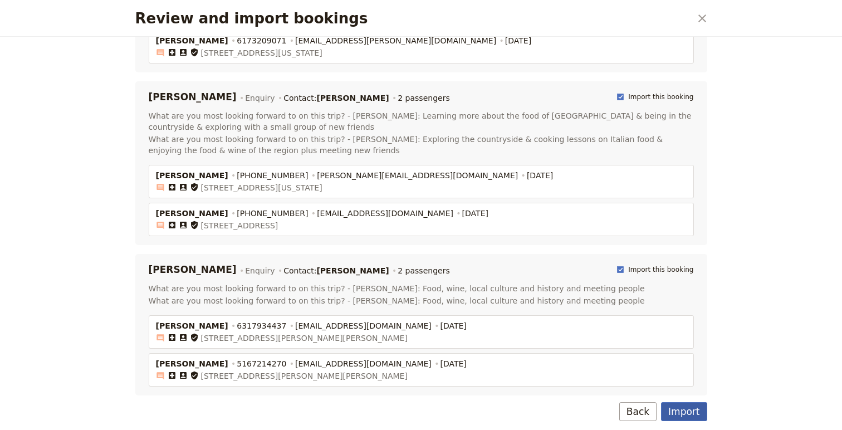
click at [687, 410] on button "Import" at bounding box center [684, 411] width 46 height 19
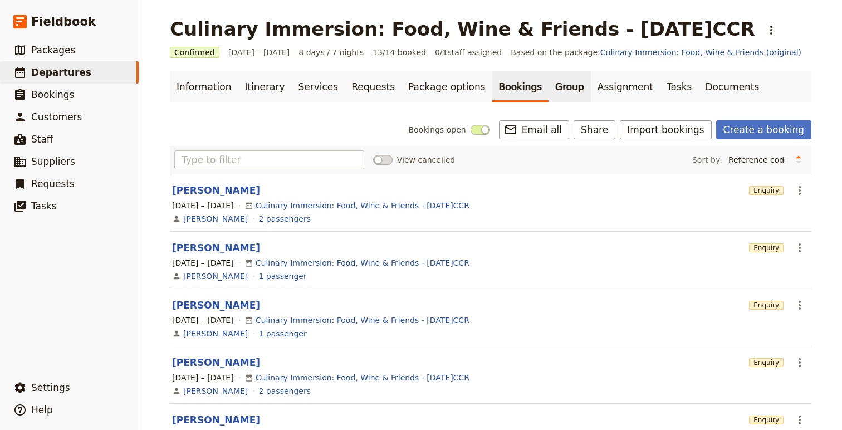
click at [549, 89] on link "Group" at bounding box center [570, 86] width 42 height 31
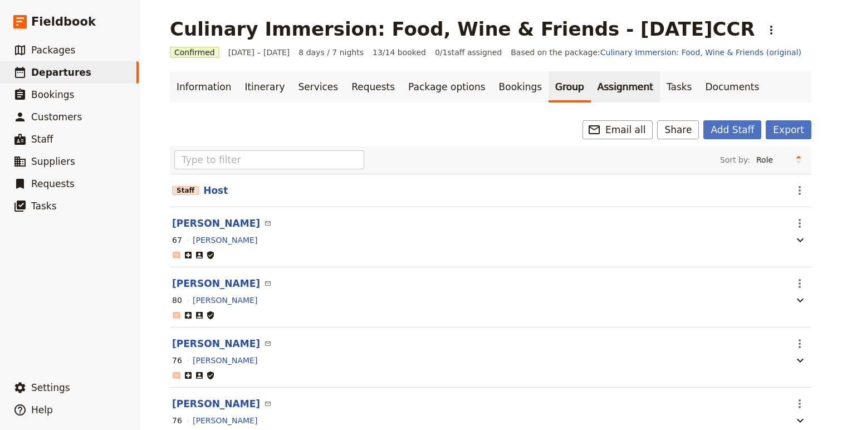
click at [591, 94] on link "Assignment" at bounding box center [625, 86] width 69 height 31
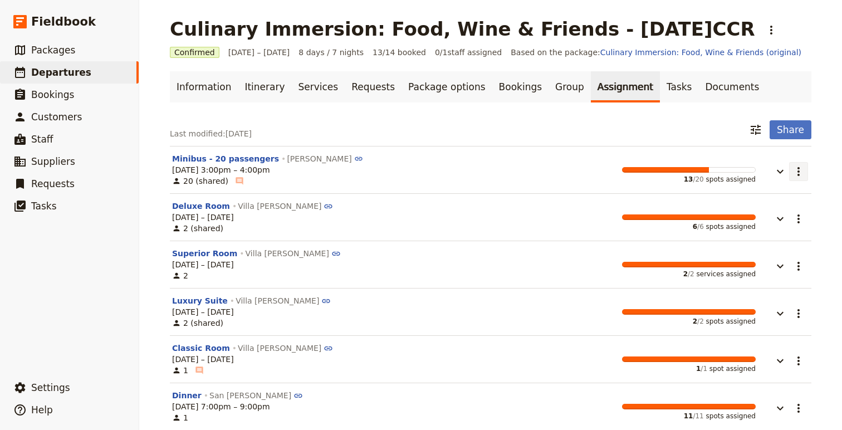
click at [800, 176] on icon "Actions" at bounding box center [798, 171] width 13 height 13
click at [765, 172] on button "button" at bounding box center [772, 165] width 33 height 25
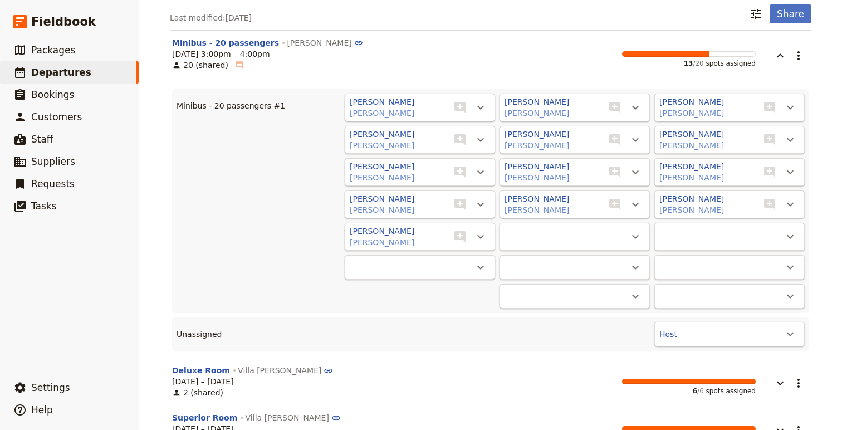
scroll to position [119, 0]
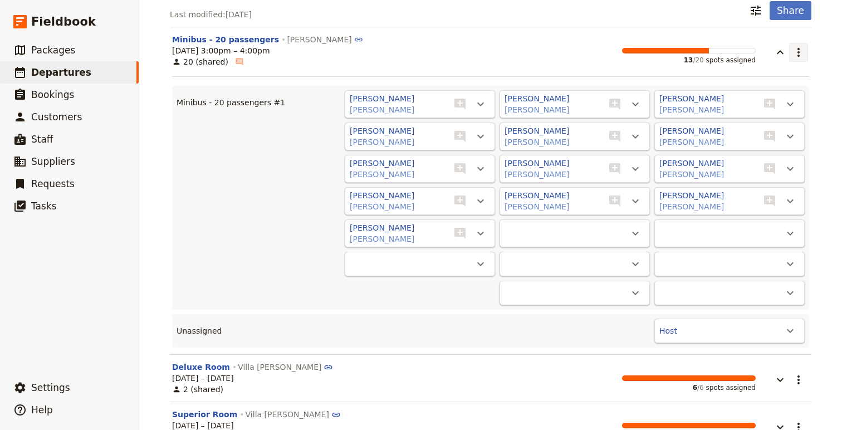
click at [800, 55] on icon "Actions" at bounding box center [798, 52] width 13 height 13
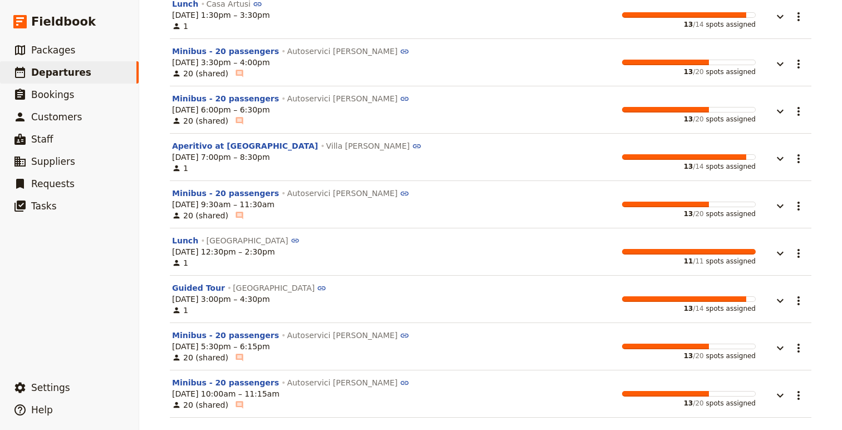
scroll to position [2003, 0]
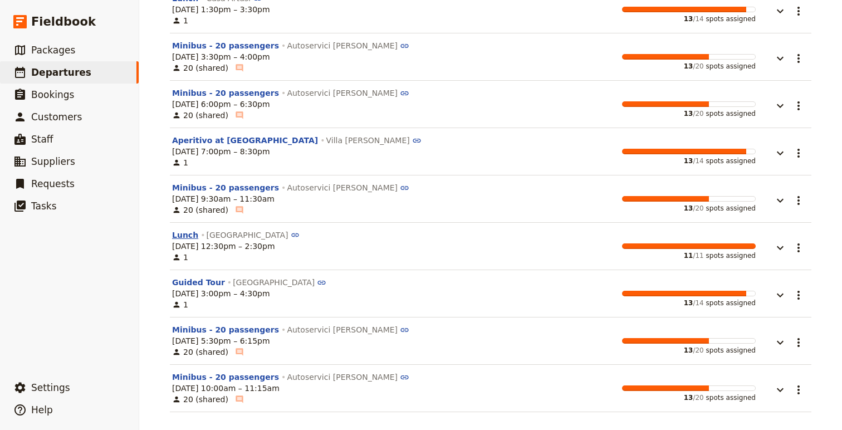
click at [189, 233] on button "Lunch" at bounding box center [185, 235] width 26 height 11
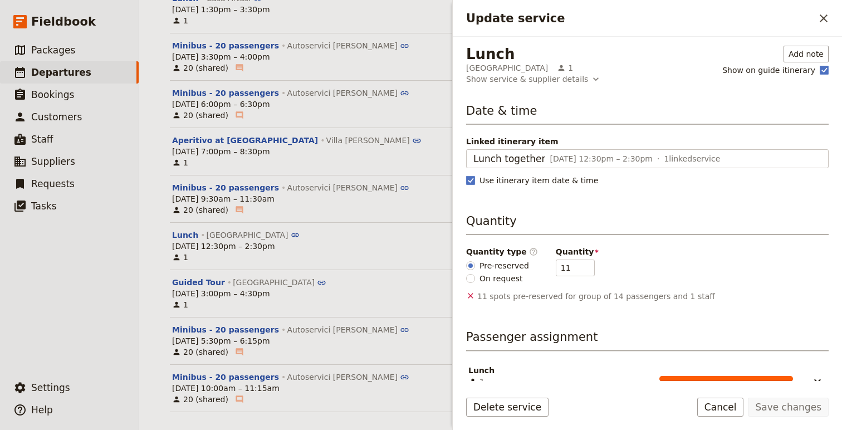
click at [485, 277] on span "On request" at bounding box center [501, 278] width 43 height 11
click at [475, 277] on input "On request" at bounding box center [470, 278] width 9 height 9
radio input "true"
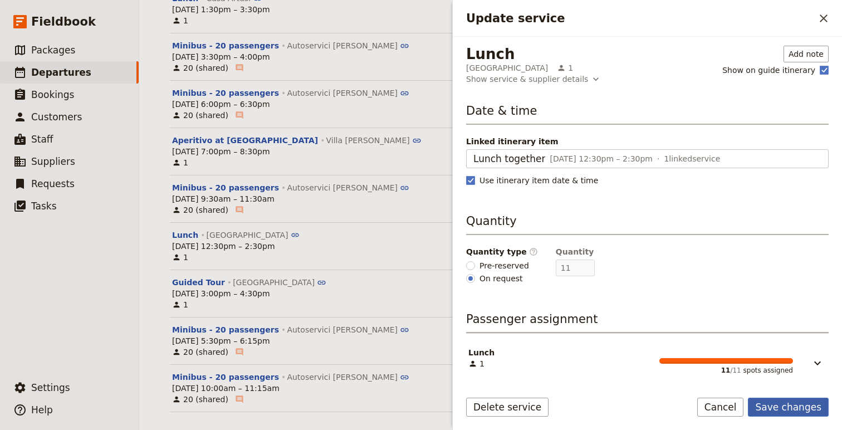
click at [800, 413] on button "Save changes" at bounding box center [788, 407] width 81 height 19
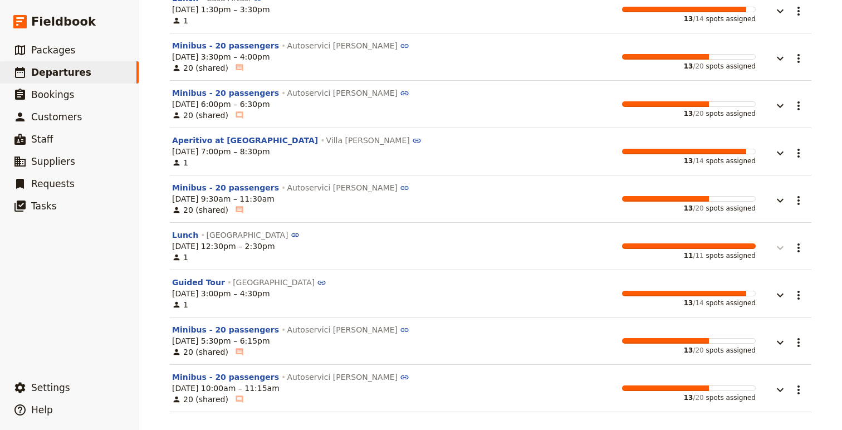
click at [783, 250] on icon "button" at bounding box center [780, 247] width 13 height 13
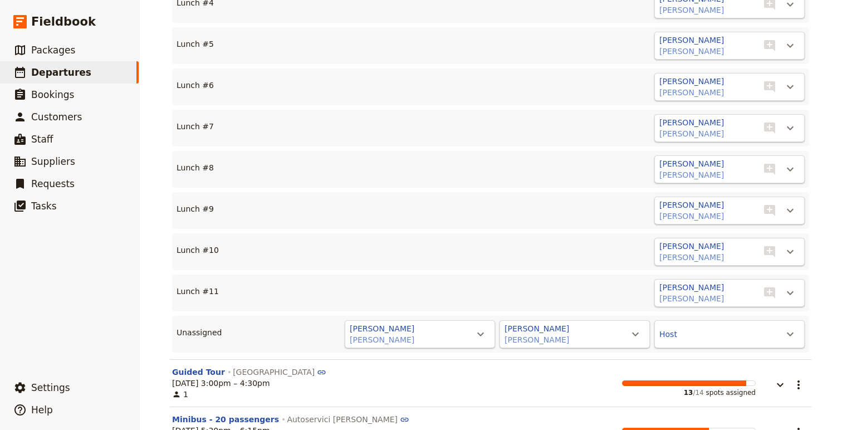
scroll to position [2471, 0]
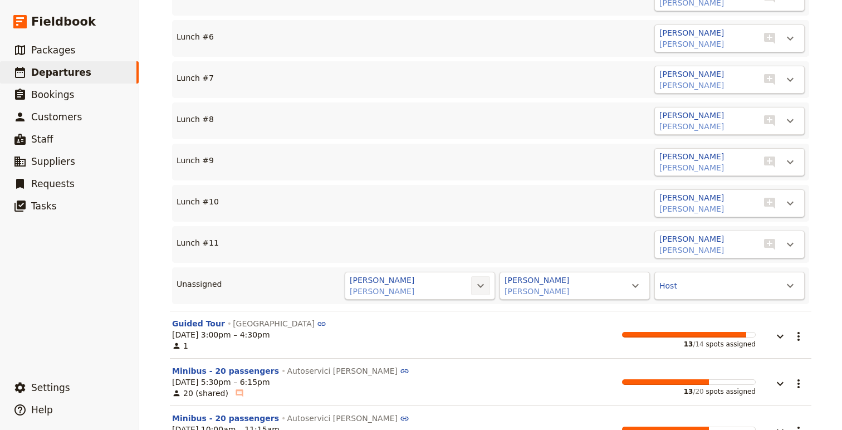
click at [479, 286] on icon "Actions" at bounding box center [480, 285] width 13 height 13
click at [454, 322] on span "Lunch #12" at bounding box center [438, 321] width 90 height 11
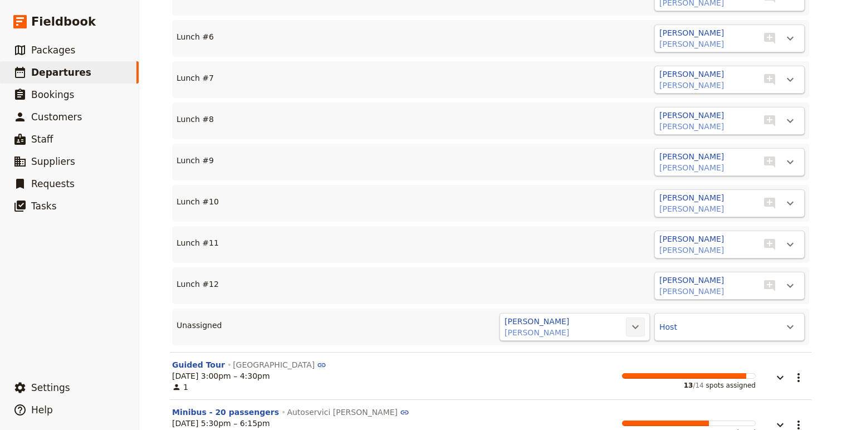
click at [636, 320] on icon "Actions" at bounding box center [635, 326] width 13 height 13
click at [604, 361] on span "Lunch #13" at bounding box center [593, 363] width 90 height 11
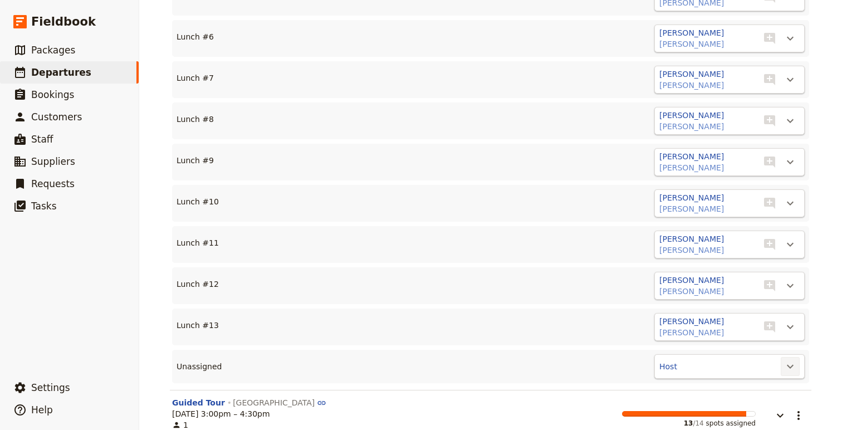
click at [793, 367] on icon "Actions" at bounding box center [790, 366] width 13 height 13
click at [738, 408] on span "Lunch #14" at bounding box center [723, 404] width 42 height 11
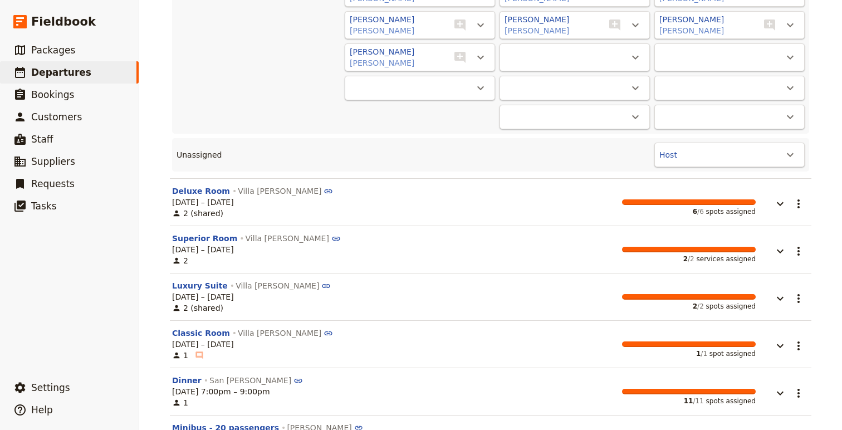
scroll to position [302, 0]
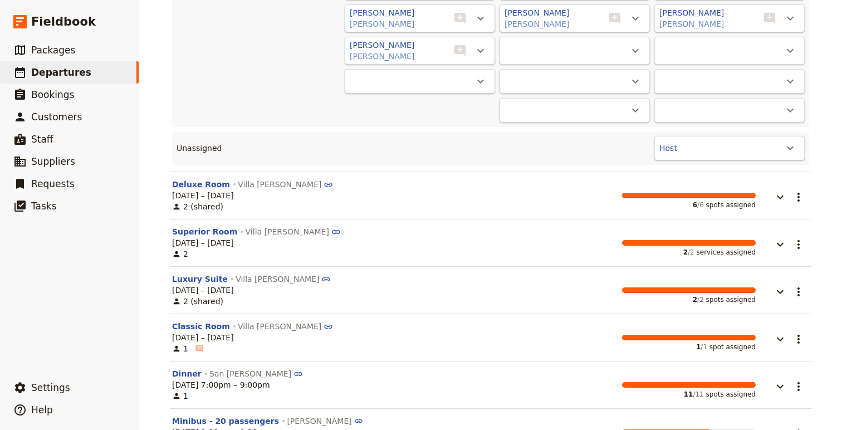
click at [192, 189] on button "Deluxe Room" at bounding box center [201, 184] width 58 height 11
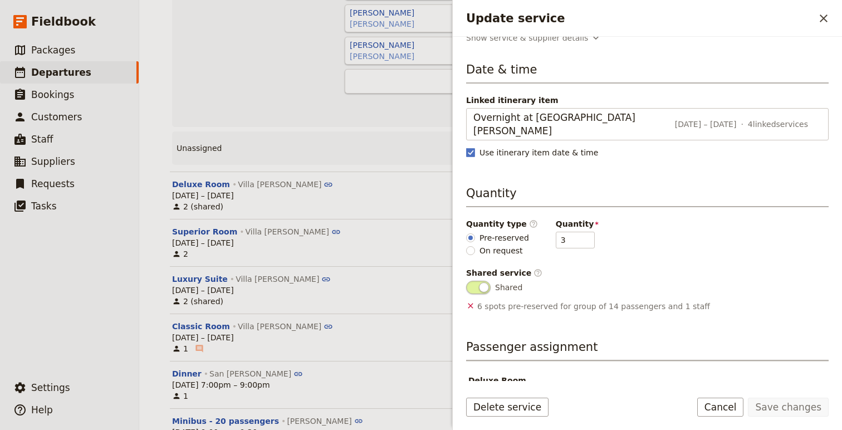
scroll to position [59, 0]
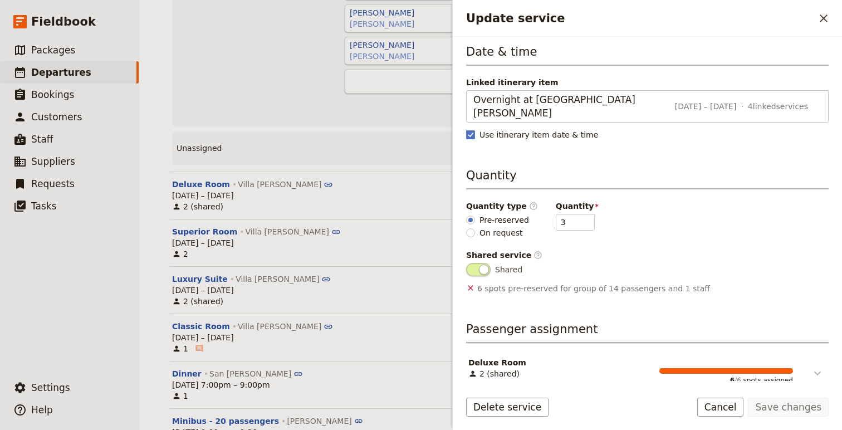
click at [800, 367] on icon "Update service" at bounding box center [817, 373] width 13 height 13
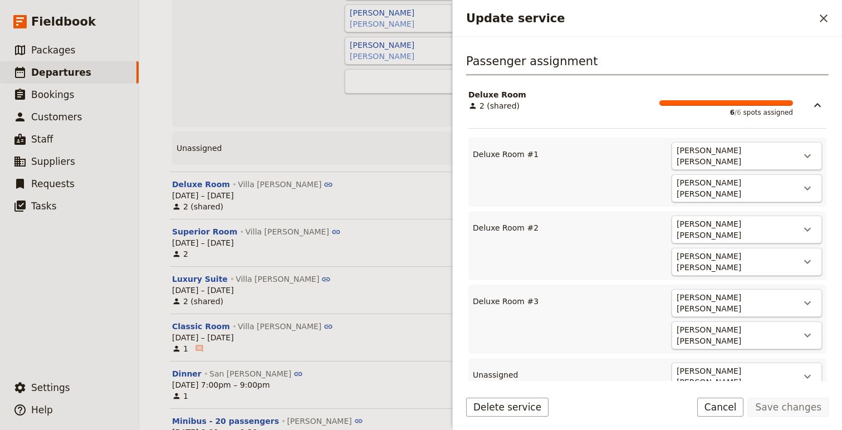
scroll to position [345, 0]
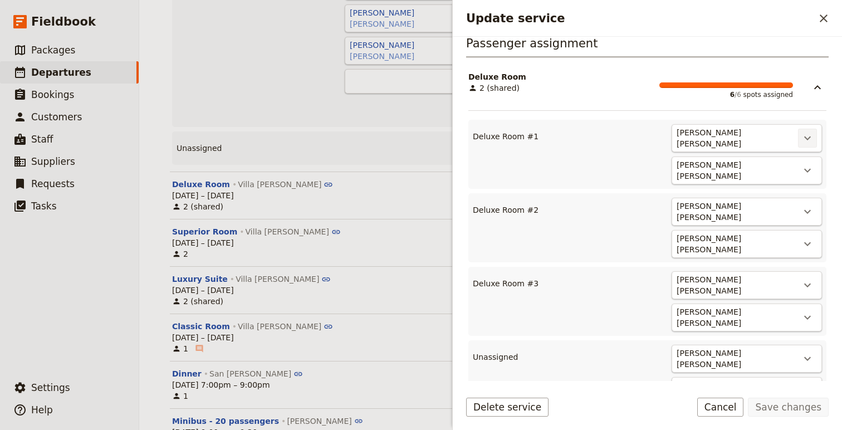
click at [800, 136] on icon "Actions" at bounding box center [807, 138] width 7 height 4
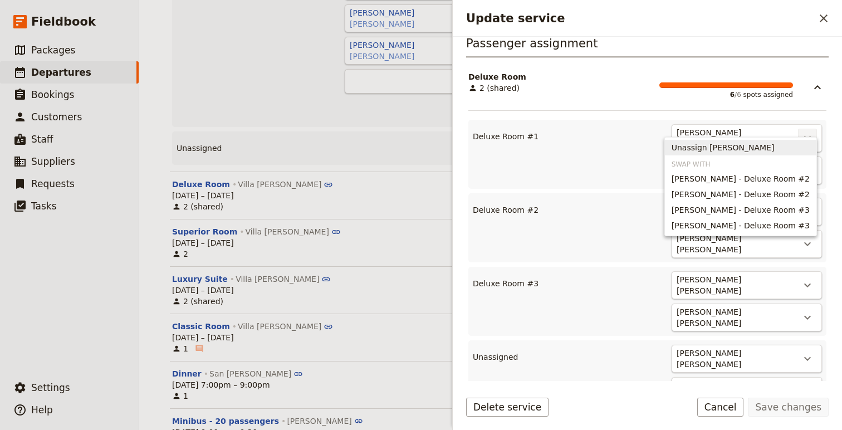
click at [799, 147] on span "Unassign Brenda Davis" at bounding box center [741, 147] width 138 height 11
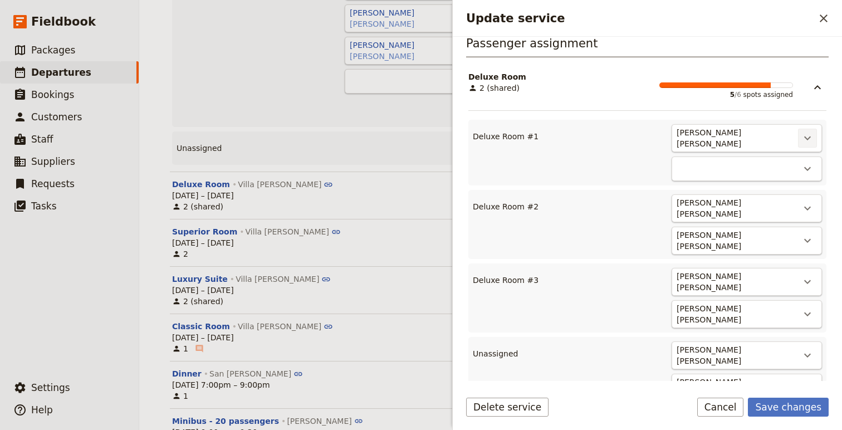
click at [800, 131] on icon "Actions" at bounding box center [807, 137] width 13 height 13
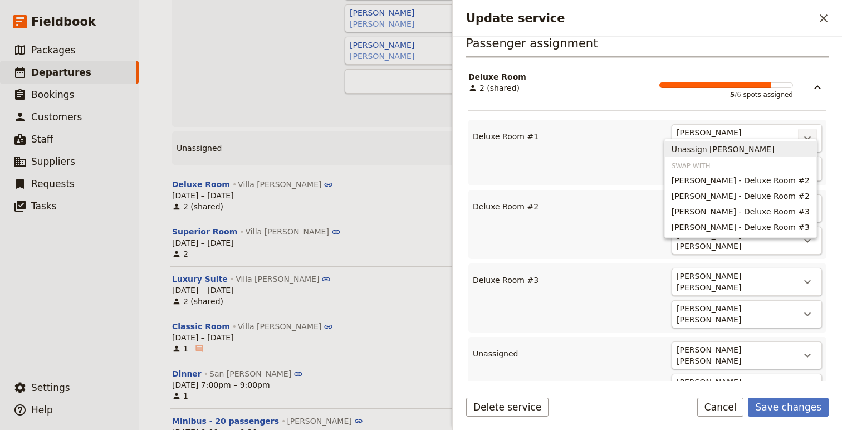
click at [793, 147] on span "Unassign Sylvia Dougherty" at bounding box center [741, 149] width 138 height 11
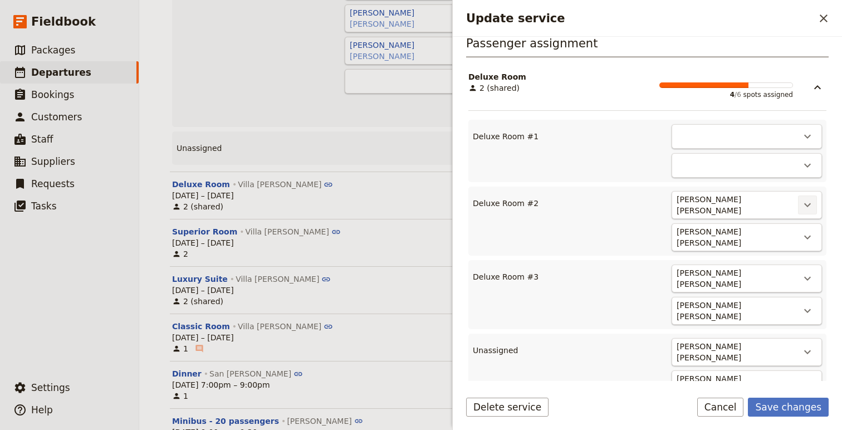
click at [800, 198] on icon "Actions" at bounding box center [807, 204] width 13 height 13
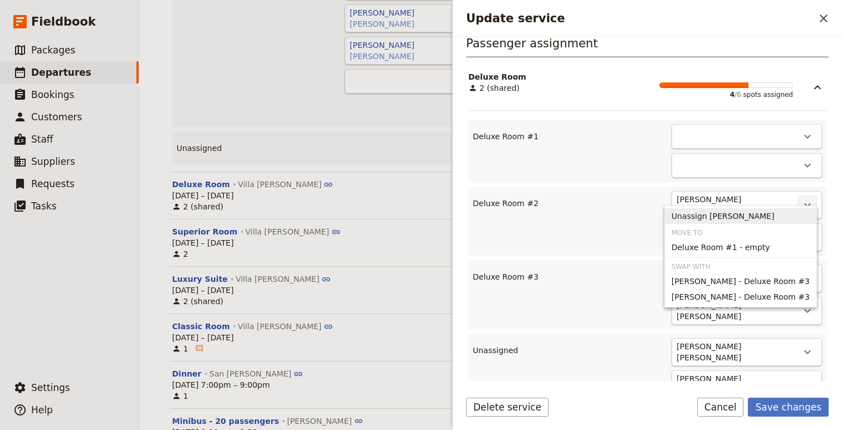
click at [800, 213] on span "Unassign Deidre Johnson" at bounding box center [741, 216] width 138 height 11
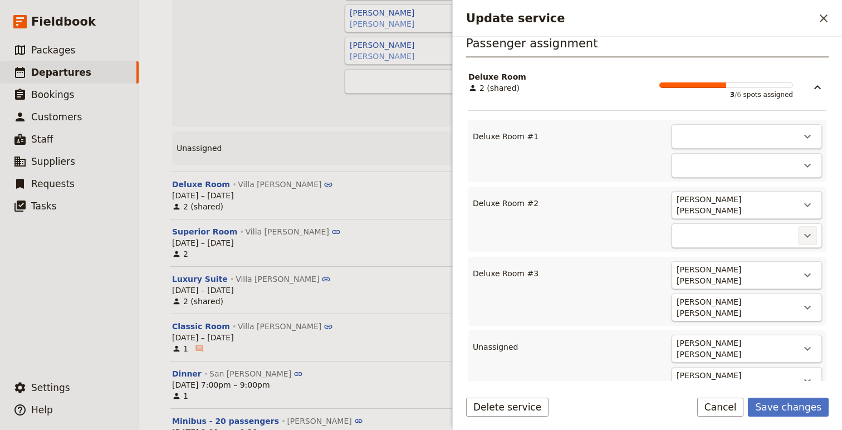
click at [800, 229] on icon "Actions" at bounding box center [807, 235] width 13 height 13
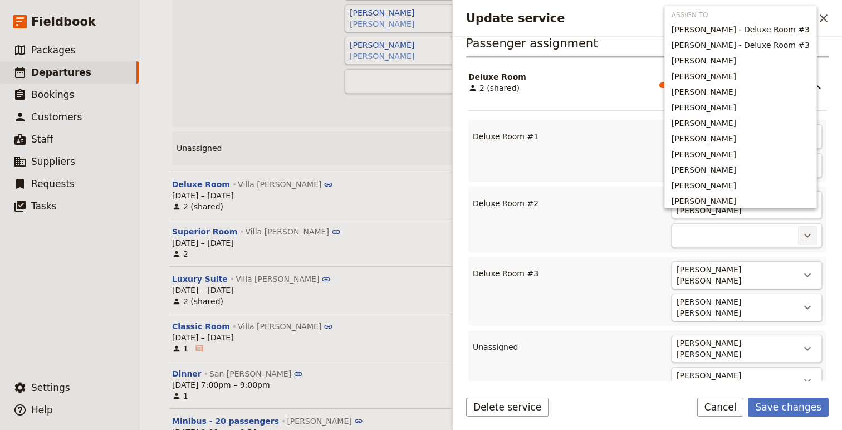
scroll to position [19, 0]
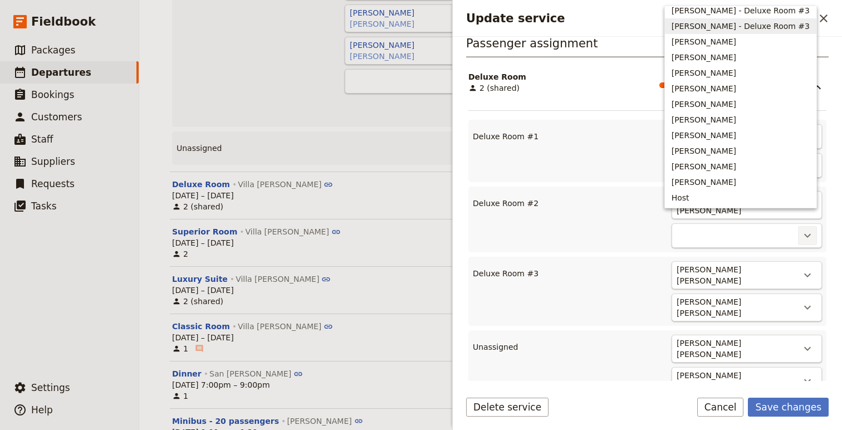
click at [734, 27] on span "Richard Rosenberg - Deluxe Room #3" at bounding box center [741, 26] width 138 height 11
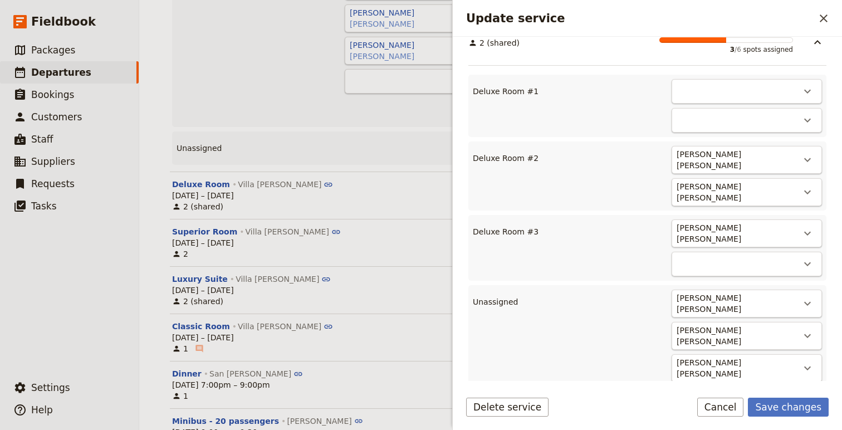
scroll to position [391, 0]
click at [800, 257] on icon "Actions" at bounding box center [807, 263] width 13 height 13
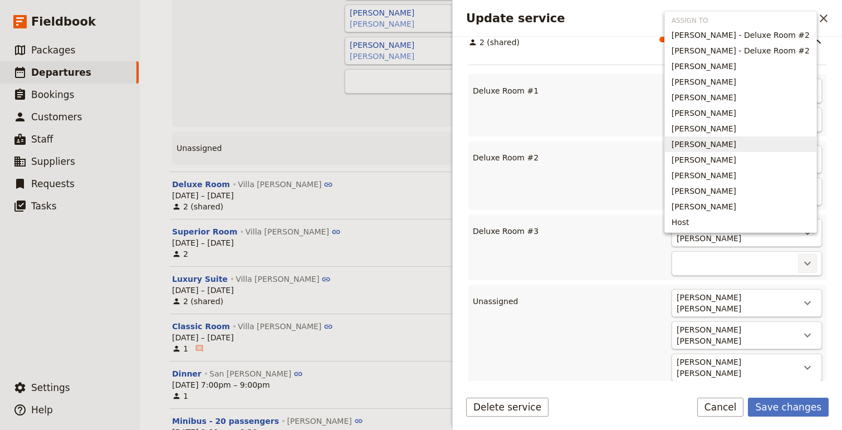
click at [729, 143] on span "Genelle Sawyer" at bounding box center [704, 144] width 65 height 11
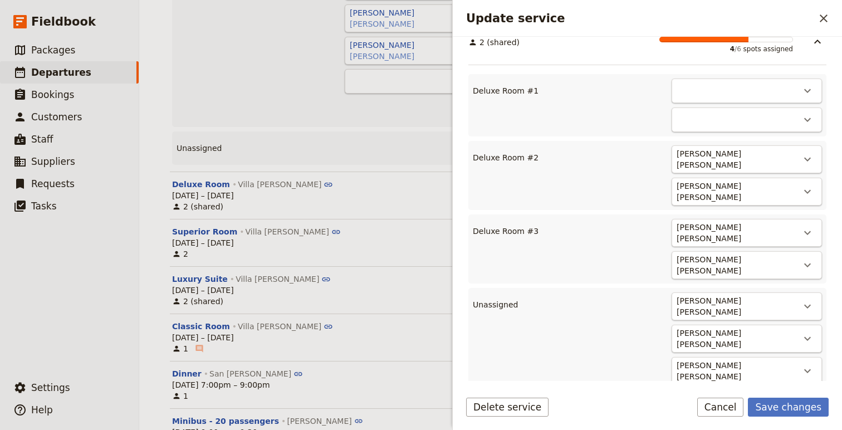
click at [795, 79] on div "​" at bounding box center [747, 91] width 150 height 25
click at [800, 84] on icon "Actions" at bounding box center [807, 90] width 13 height 13
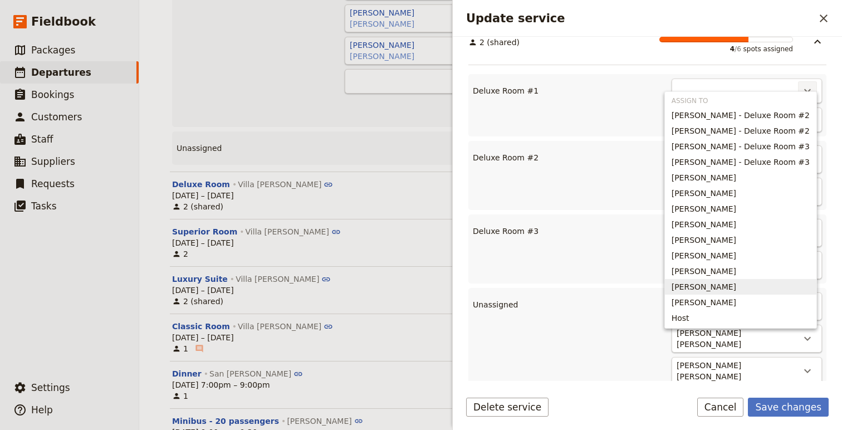
click at [700, 291] on span "Alexis Sawyer" at bounding box center [704, 286] width 65 height 11
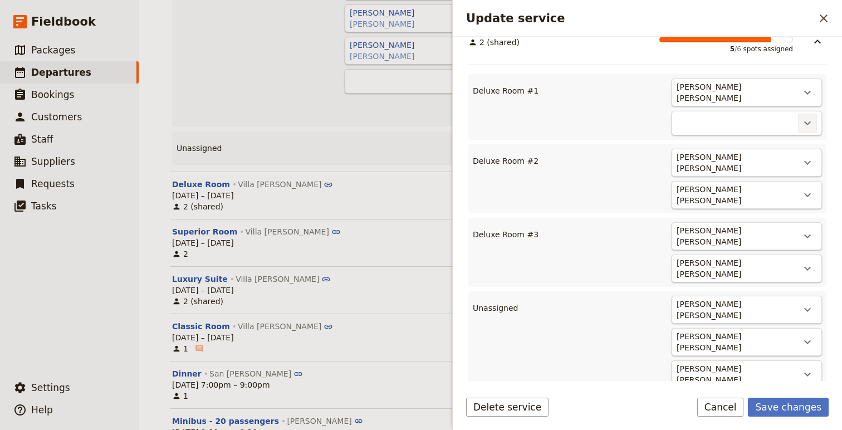
click at [800, 116] on icon "Actions" at bounding box center [807, 122] width 13 height 13
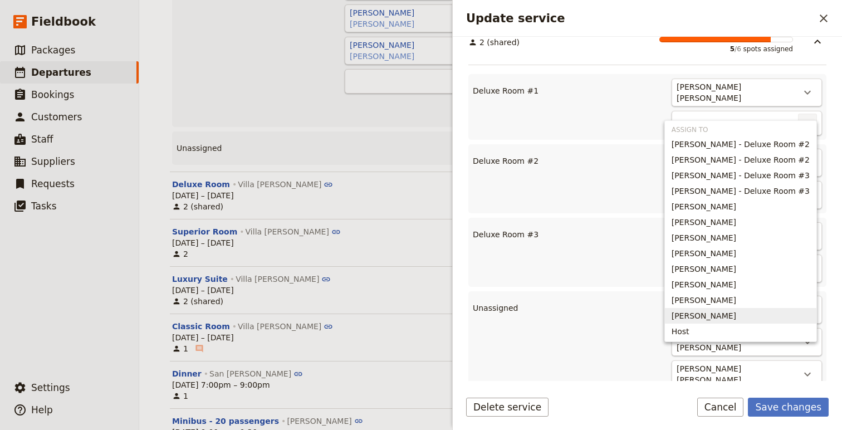
click at [722, 311] on span "Taryn Zarrillo" at bounding box center [704, 315] width 65 height 11
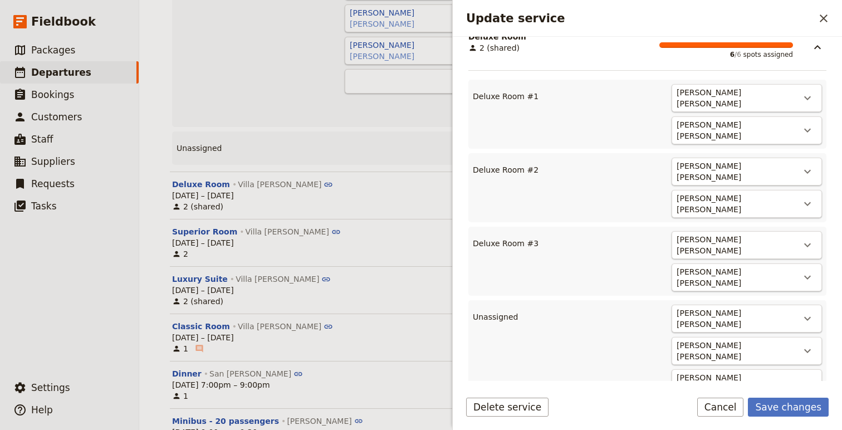
scroll to position [397, 0]
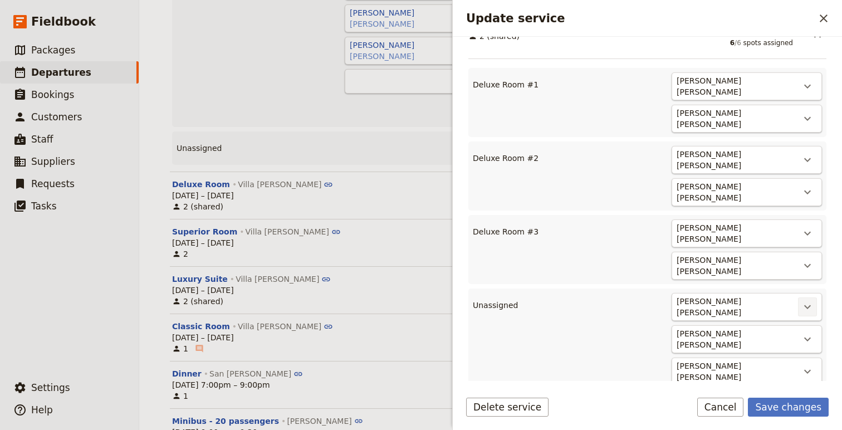
click at [800, 300] on icon "Actions" at bounding box center [807, 306] width 13 height 13
click at [626, 299] on div "Sylvia Dougherty Sylvia Dougherty ​ Brenda Davis Brenda Davis ​ Deidre Johnson …" at bounding box center [674, 418] width 295 height 251
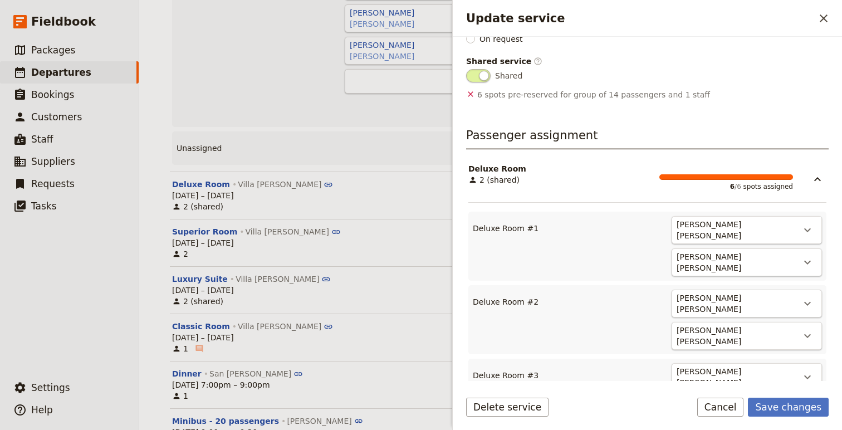
scroll to position [77, 0]
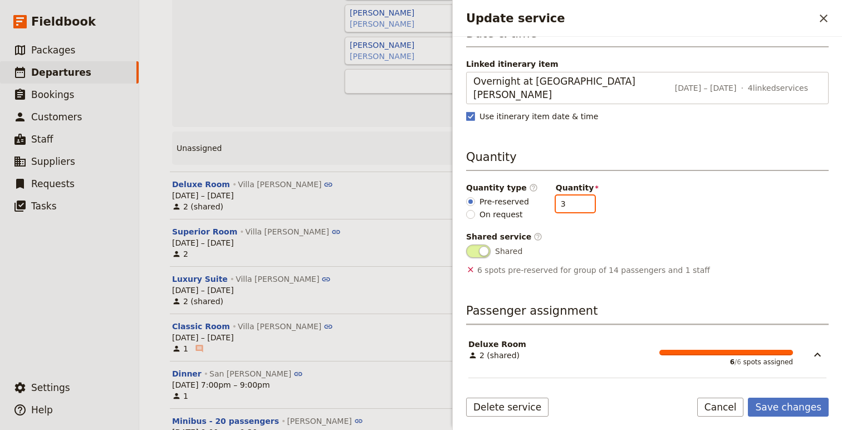
click at [565, 196] on input "3" at bounding box center [575, 204] width 39 height 17
click at [574, 196] on input "4" at bounding box center [575, 204] width 39 height 17
type input "5"
click at [580, 196] on input "5" at bounding box center [575, 204] width 39 height 17
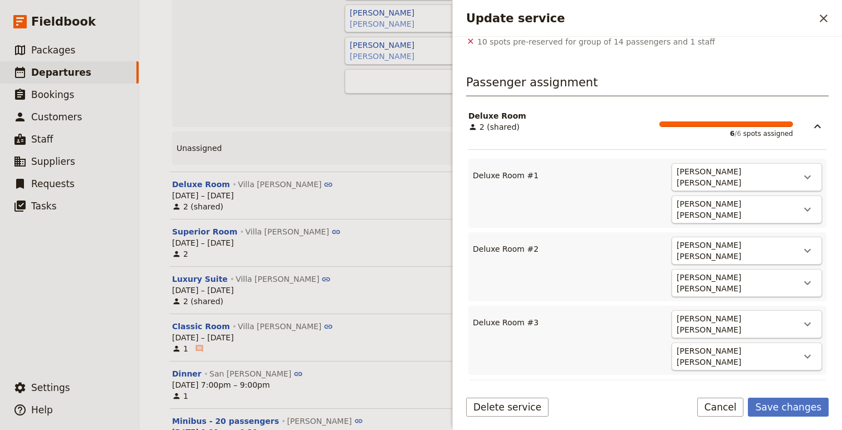
scroll to position [195, 0]
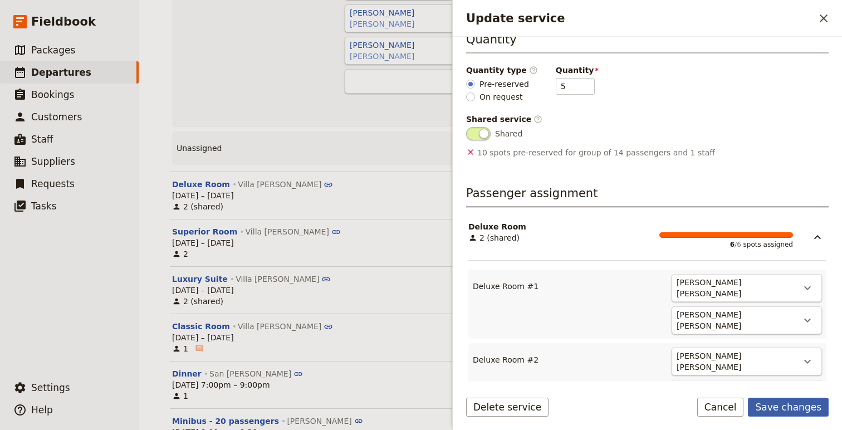
click at [782, 404] on button "Save changes" at bounding box center [788, 407] width 81 height 19
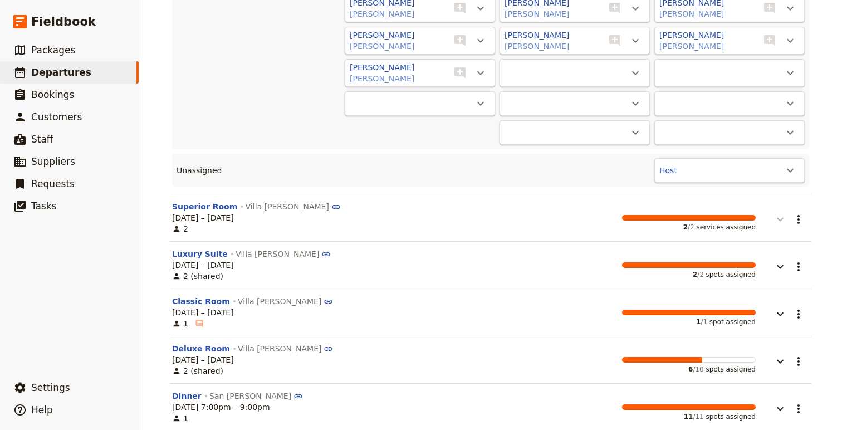
click at [779, 213] on icon "button" at bounding box center [780, 219] width 13 height 13
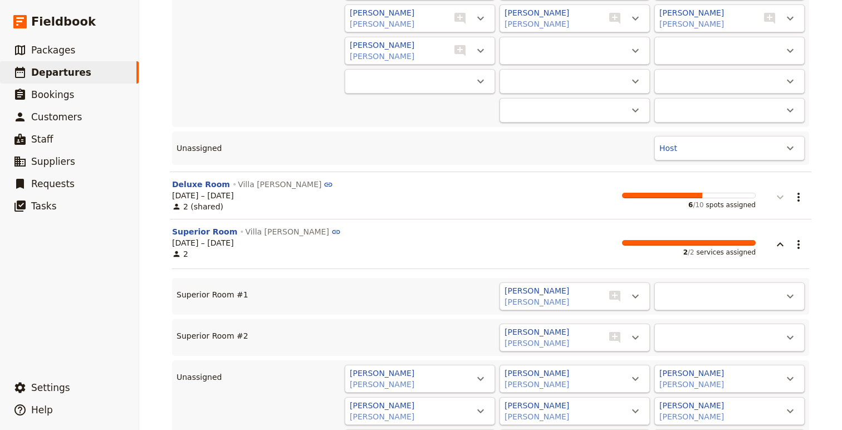
click at [777, 199] on icon "button" at bounding box center [780, 197] width 13 height 13
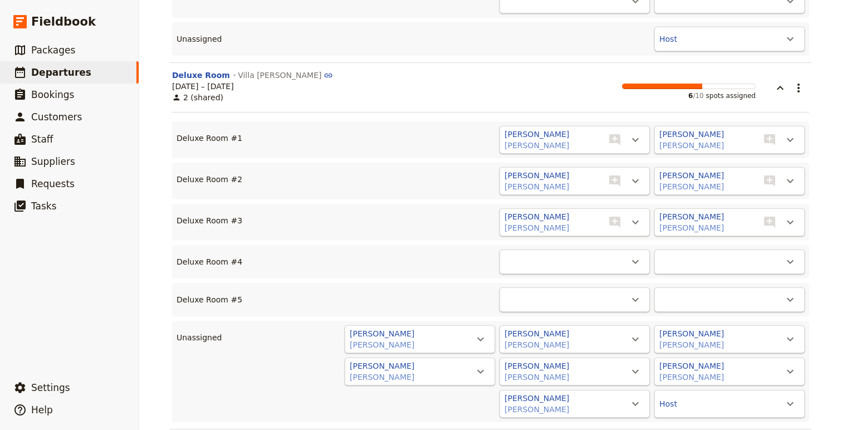
scroll to position [418, 0]
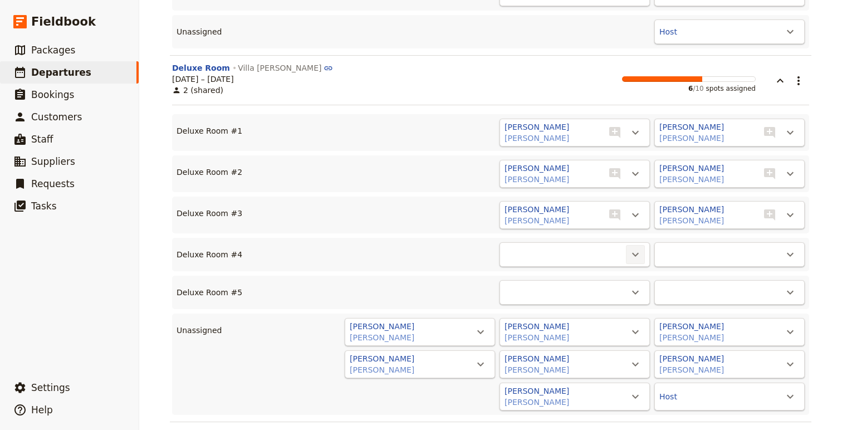
click at [636, 251] on icon "Actions" at bounding box center [635, 254] width 13 height 13
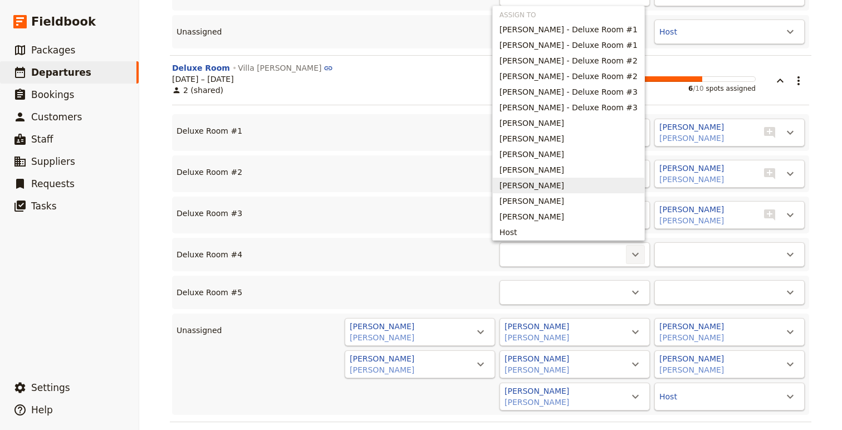
click at [569, 184] on span "Arthur Pushkin" at bounding box center [569, 185] width 138 height 11
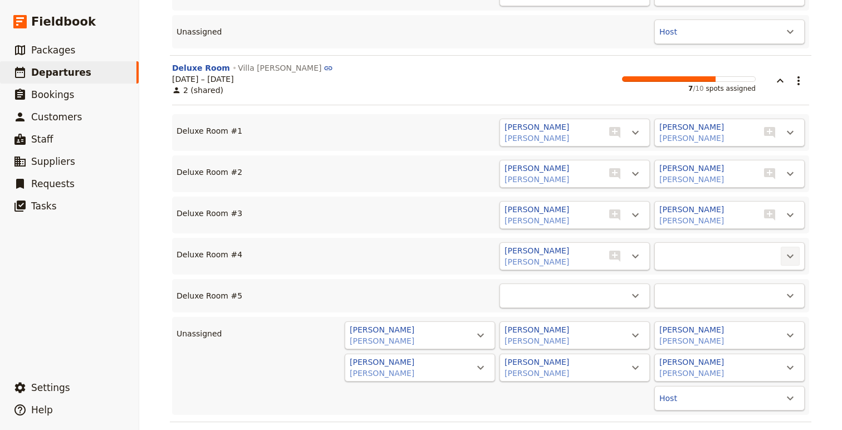
click at [788, 255] on icon "Actions" at bounding box center [790, 256] width 13 height 13
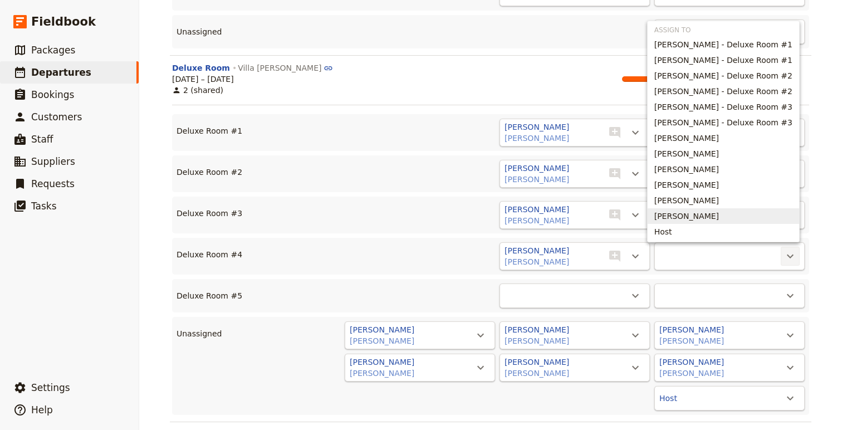
click at [713, 217] on span "JoAnn Pushkin" at bounding box center [724, 216] width 138 height 11
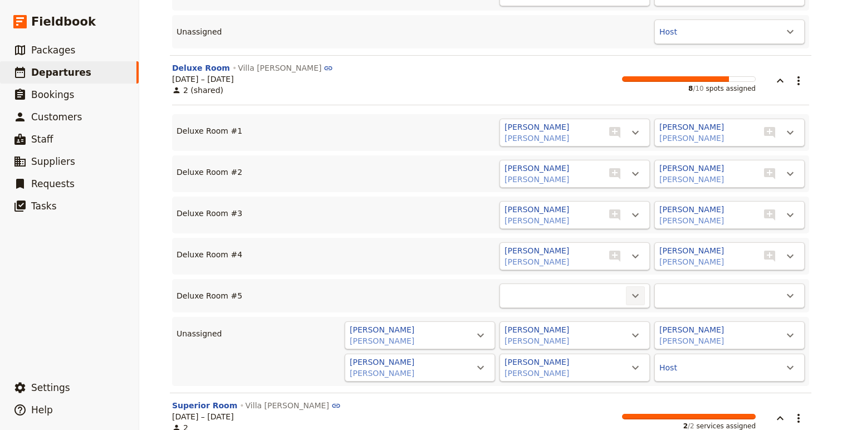
click at [629, 296] on icon "Actions" at bounding box center [635, 295] width 13 height 13
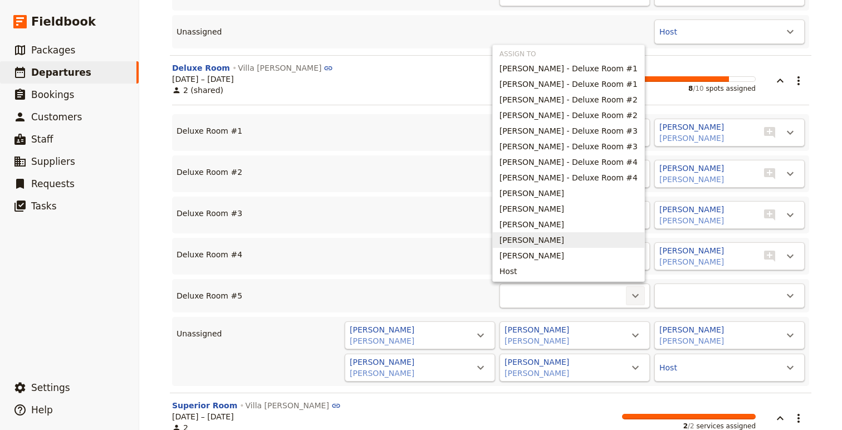
click at [580, 238] on span "Nancy Pettit" at bounding box center [569, 240] width 138 height 11
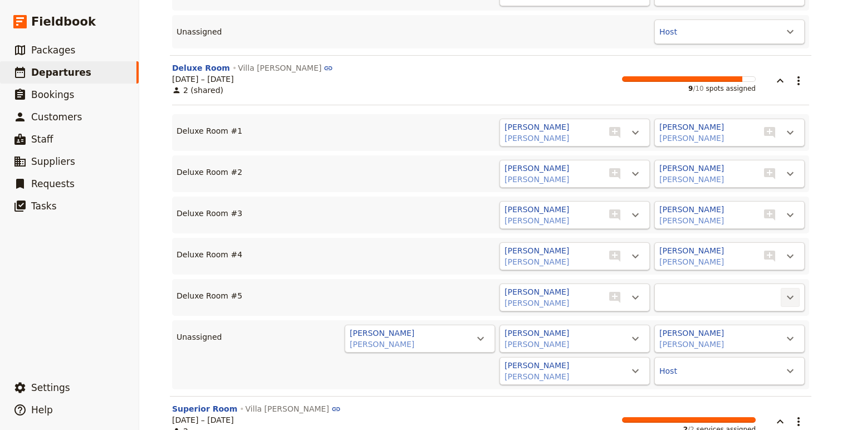
click at [794, 297] on icon "Actions" at bounding box center [790, 297] width 13 height 13
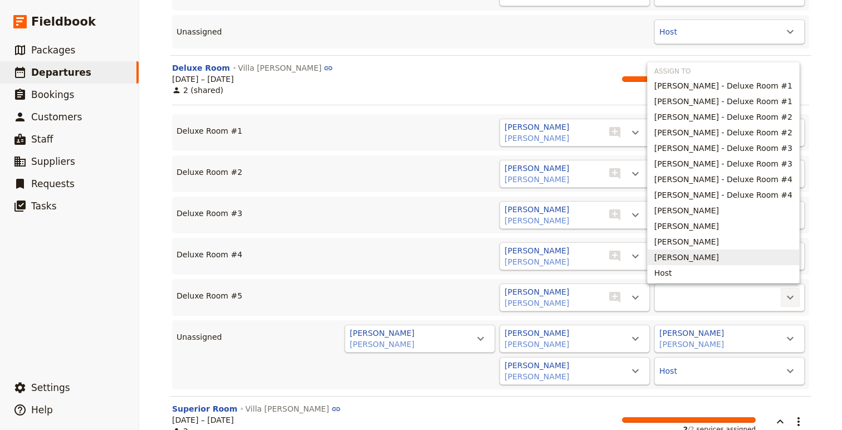
click at [735, 260] on span "Kent Pettit" at bounding box center [724, 257] width 138 height 11
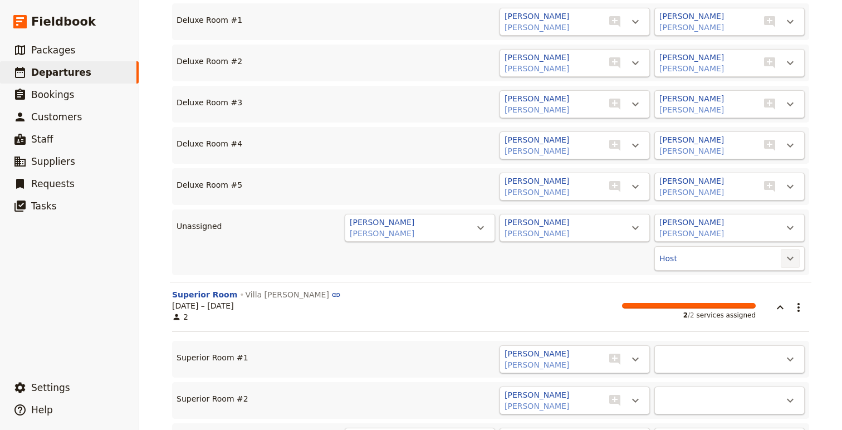
scroll to position [545, 0]
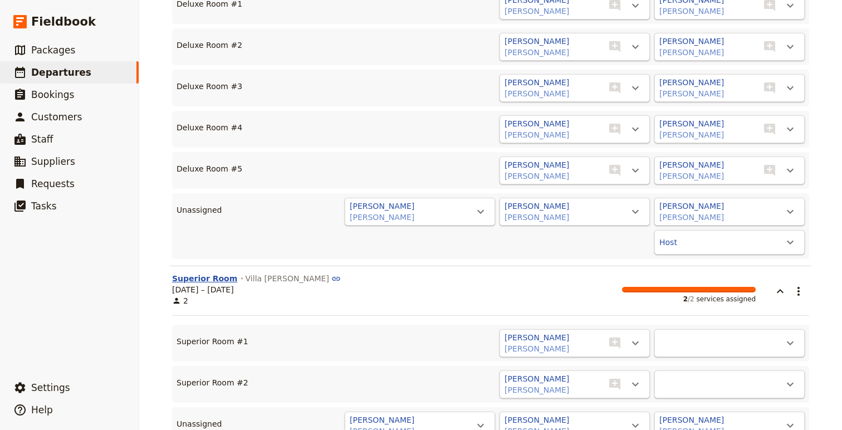
click at [194, 277] on button "Superior Room" at bounding box center [204, 278] width 65 height 11
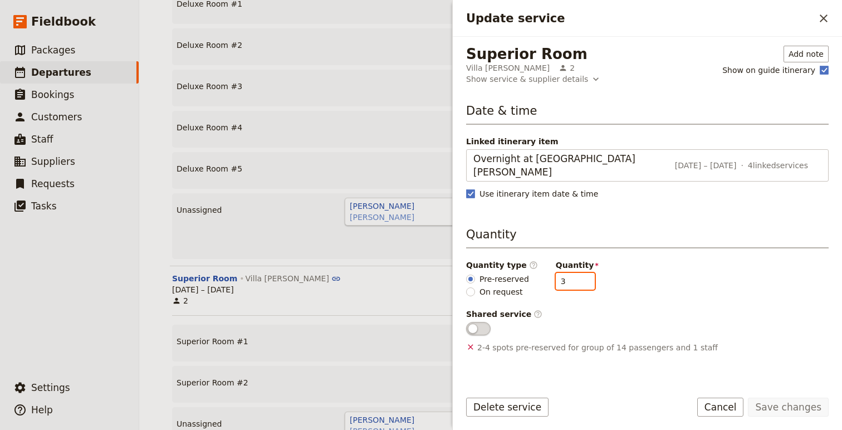
type input "3"
click at [575, 273] on input "3" at bounding box center [575, 281] width 39 height 17
click at [800, 411] on button "Save changes" at bounding box center [788, 407] width 81 height 19
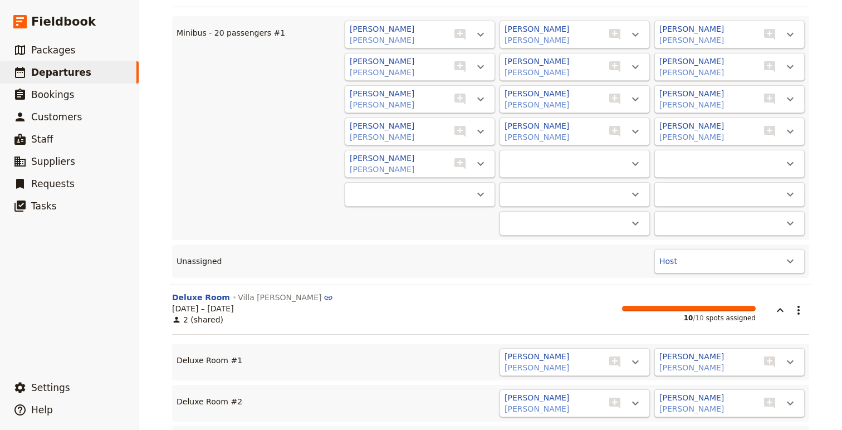
scroll to position [187, 0]
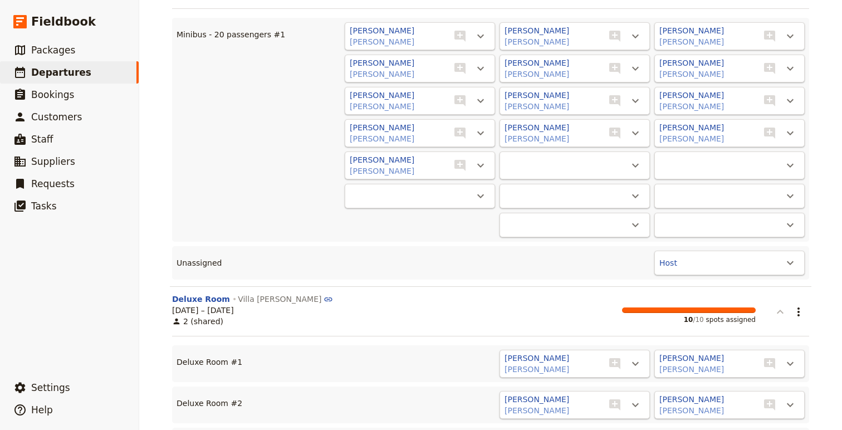
click at [778, 310] on icon "button" at bounding box center [780, 311] width 13 height 13
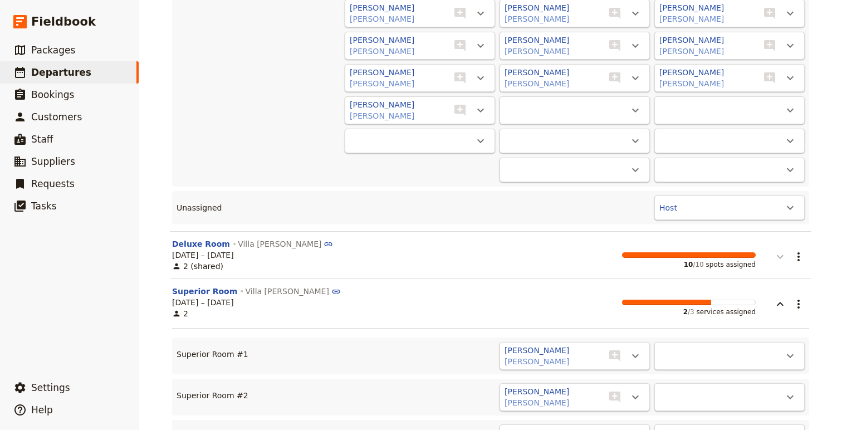
scroll to position [247, 0]
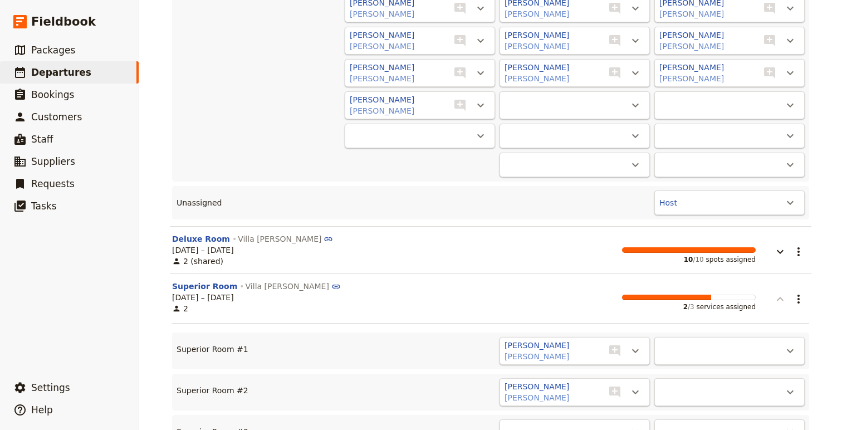
click at [776, 294] on icon "button" at bounding box center [780, 298] width 13 height 13
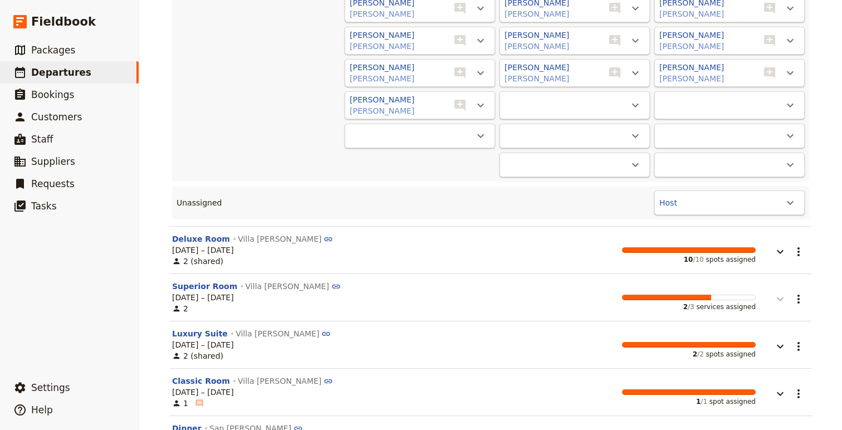
click at [777, 300] on icon "button" at bounding box center [780, 298] width 13 height 13
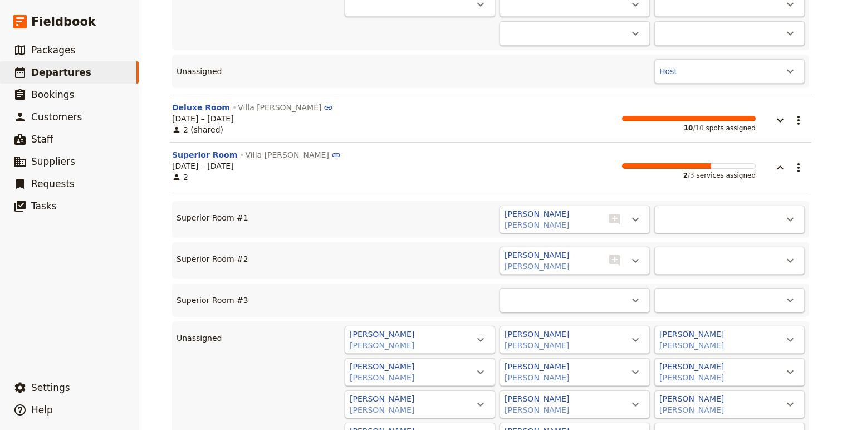
scroll to position [405, 0]
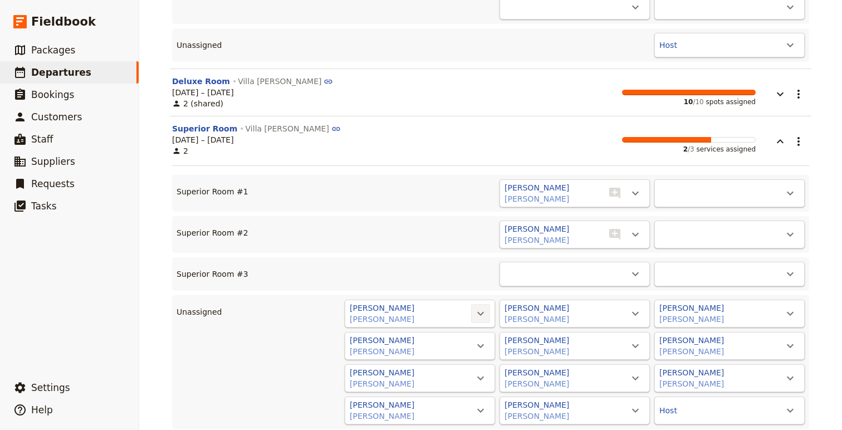
click at [483, 311] on icon "Actions" at bounding box center [480, 313] width 13 height 13
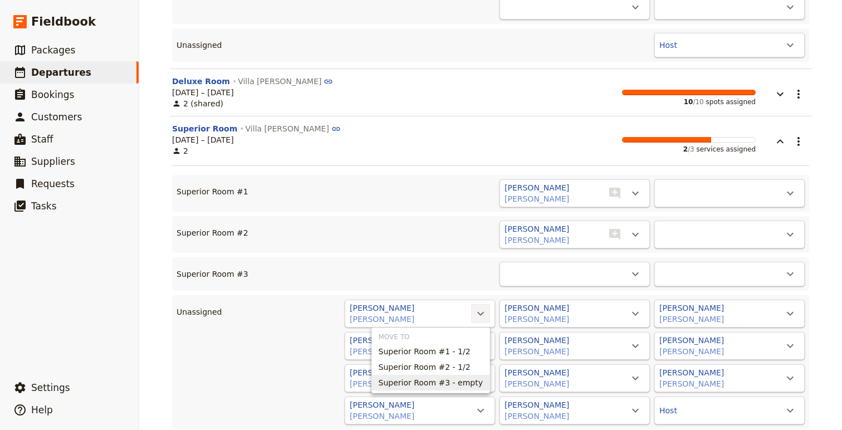
click at [470, 387] on span "Superior Room #3 - empty" at bounding box center [431, 382] width 105 height 11
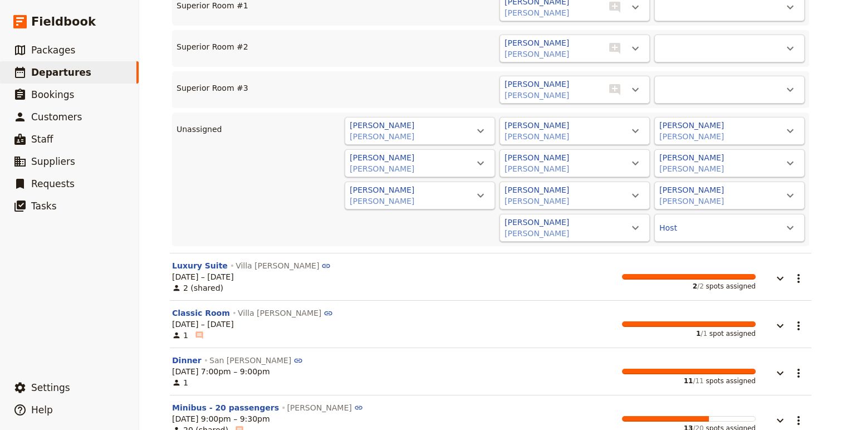
scroll to position [606, 0]
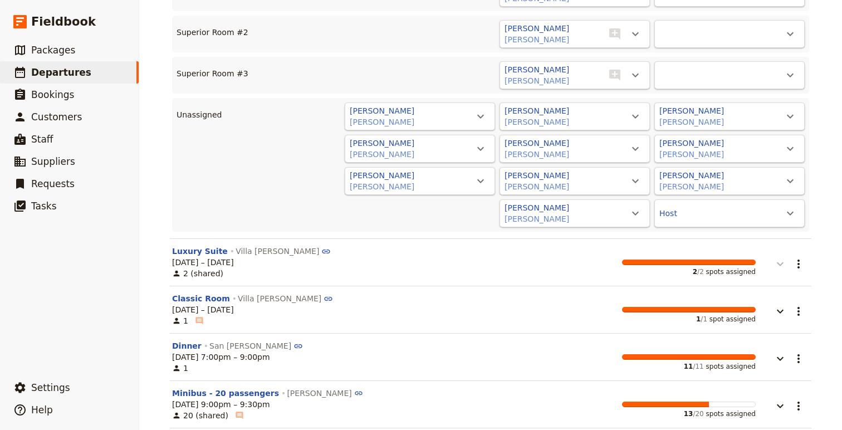
click at [779, 260] on icon "button" at bounding box center [780, 263] width 13 height 13
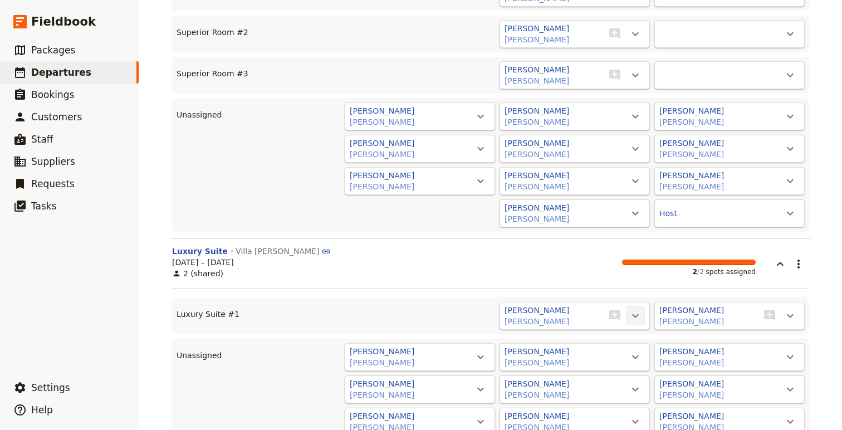
click at [629, 309] on icon "Actions" at bounding box center [635, 315] width 13 height 13
click at [626, 325] on ul "Unassign Brenda Davis" at bounding box center [587, 333] width 118 height 21
click at [639, 335] on button "Unassign Brenda Davis" at bounding box center [586, 334] width 116 height 16
click at [641, 309] on icon "Actions" at bounding box center [635, 315] width 13 height 13
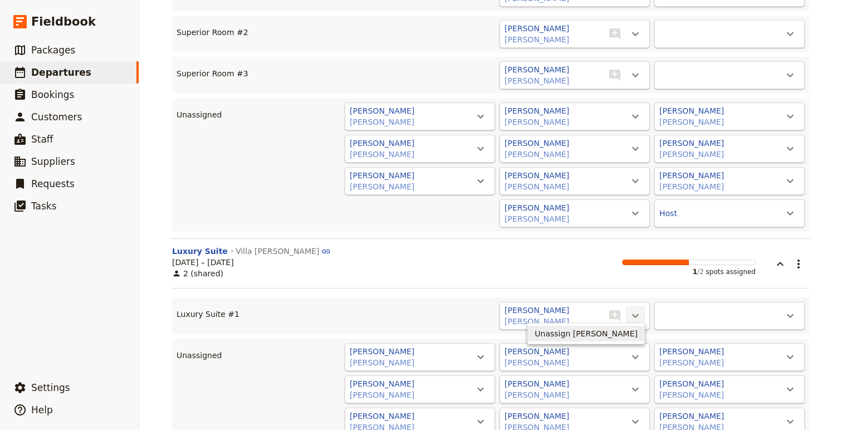
click at [626, 334] on span "Unassign Sylvia Dougherty" at bounding box center [586, 333] width 103 height 11
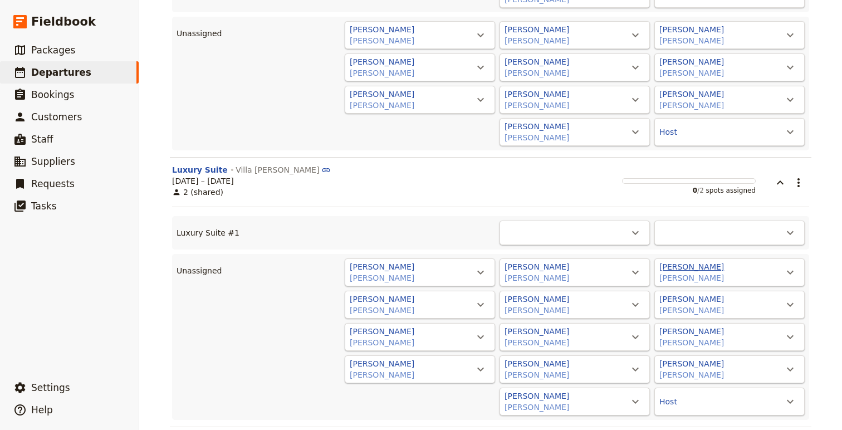
scroll to position [702, 0]
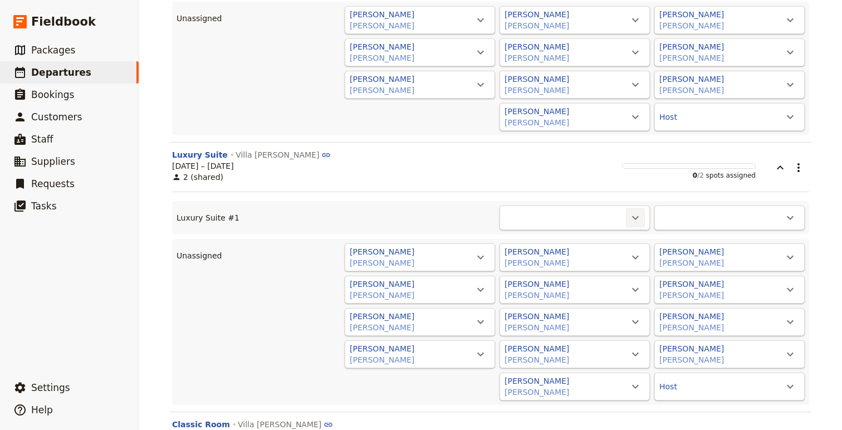
click at [638, 216] on icon "Actions" at bounding box center [635, 218] width 7 height 4
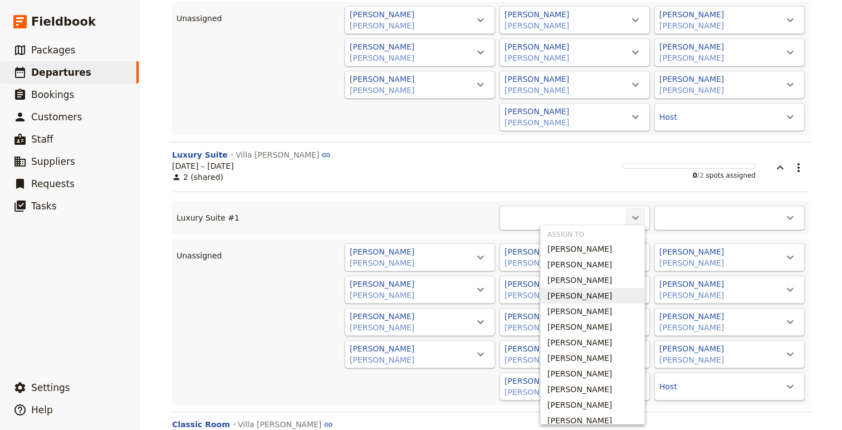
click at [594, 291] on span "Michele O'Kane" at bounding box center [580, 295] width 65 height 11
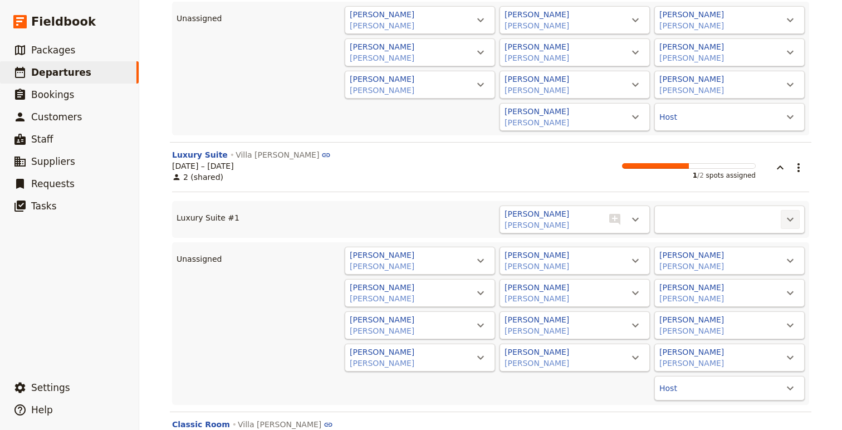
click at [793, 214] on icon "Actions" at bounding box center [790, 219] width 13 height 13
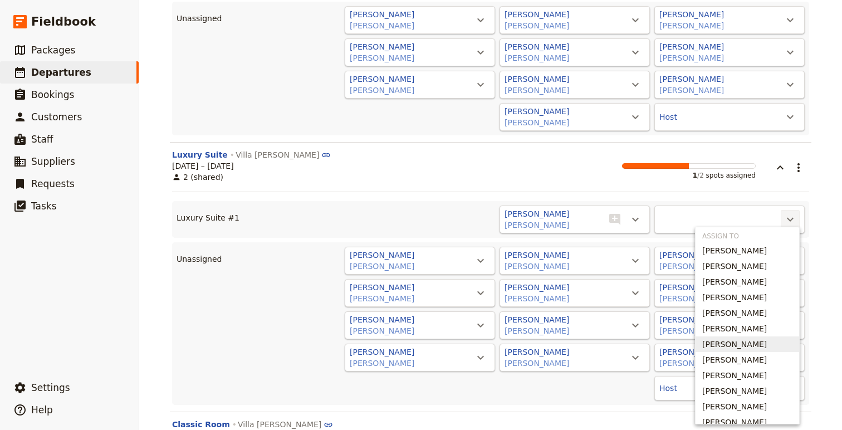
click at [741, 348] on span "Richard Rosenberg" at bounding box center [734, 344] width 65 height 11
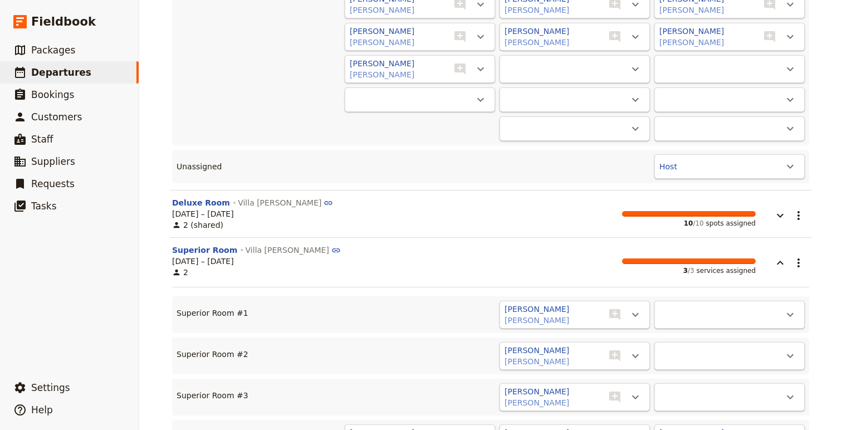
scroll to position [284, 0]
click at [778, 220] on icon "button" at bounding box center [780, 214] width 13 height 13
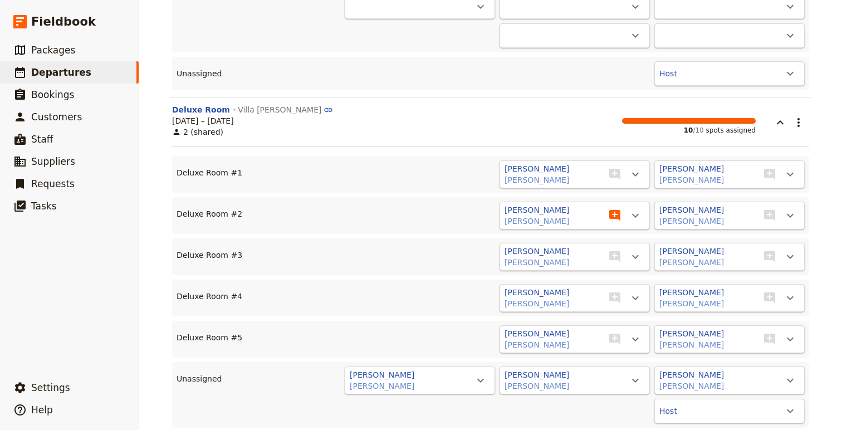
scroll to position [407, 0]
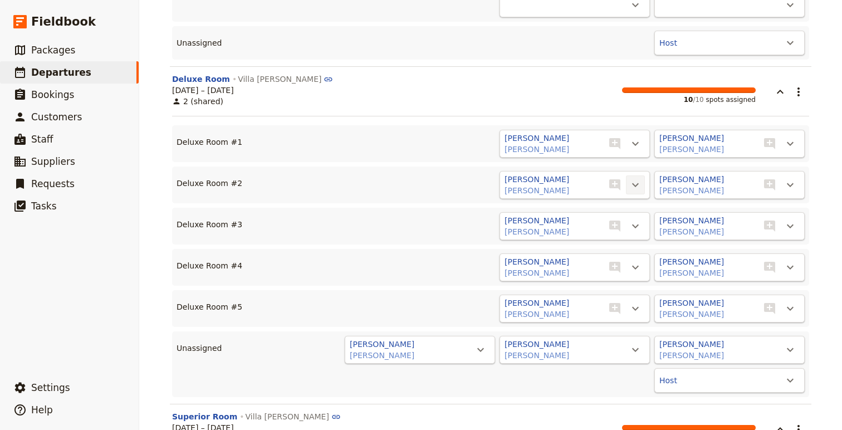
click at [637, 187] on icon "Actions" at bounding box center [635, 184] width 13 height 13
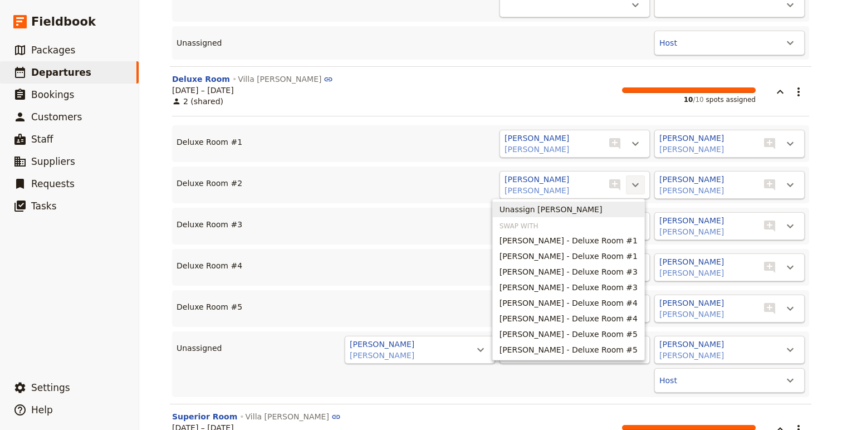
click at [625, 213] on span "Unassign Michele O'Kane" at bounding box center [569, 209] width 138 height 11
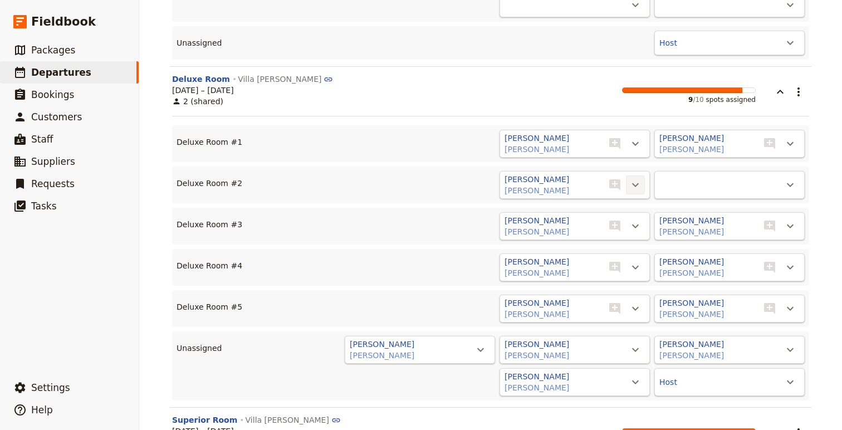
click at [631, 187] on icon "Actions" at bounding box center [635, 184] width 13 height 13
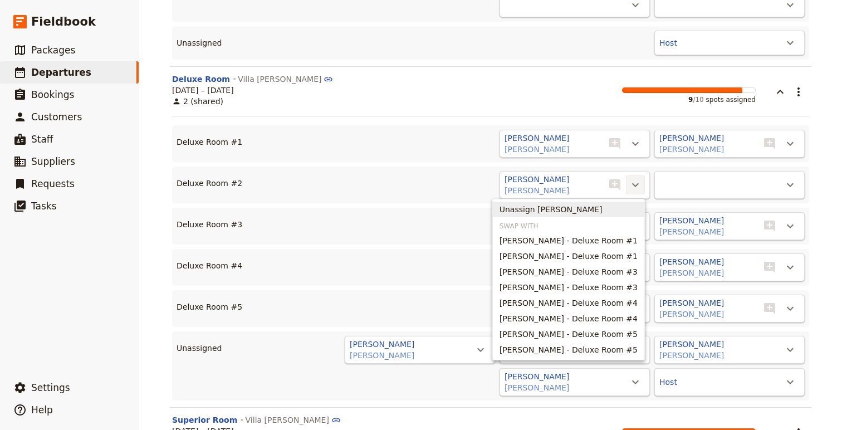
click at [626, 208] on span "Unassign Richard Rosenberg" at bounding box center [569, 209] width 138 height 11
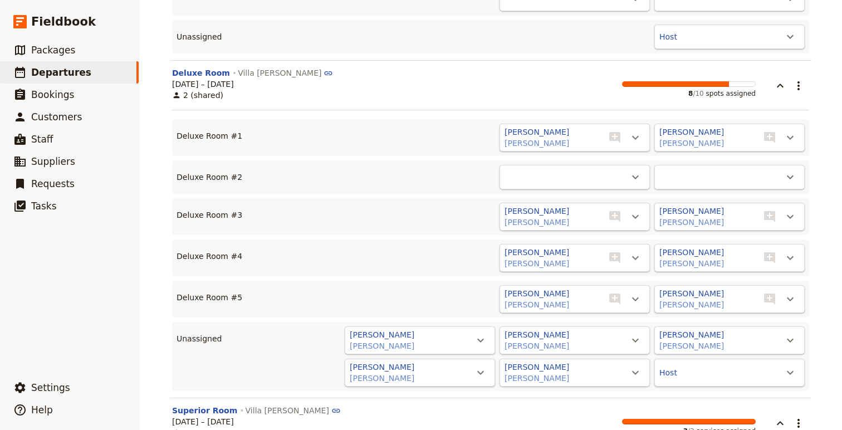
scroll to position [414, 0]
click at [481, 340] on icon "Actions" at bounding box center [480, 340] width 7 height 4
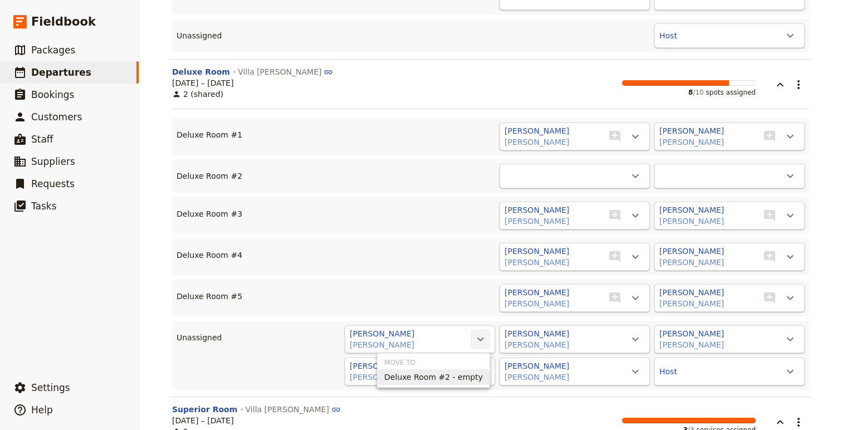
click at [447, 375] on span "Deluxe Room #2 - empty" at bounding box center [433, 377] width 99 height 11
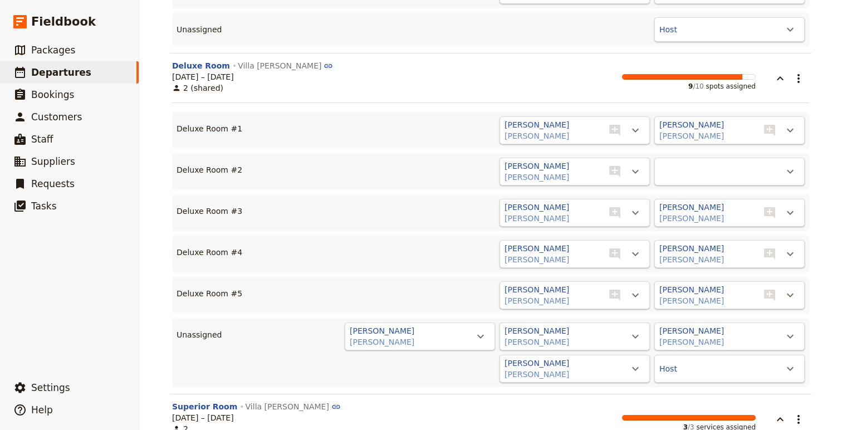
scroll to position [422, 0]
click at [640, 170] on icon "Actions" at bounding box center [635, 170] width 13 height 13
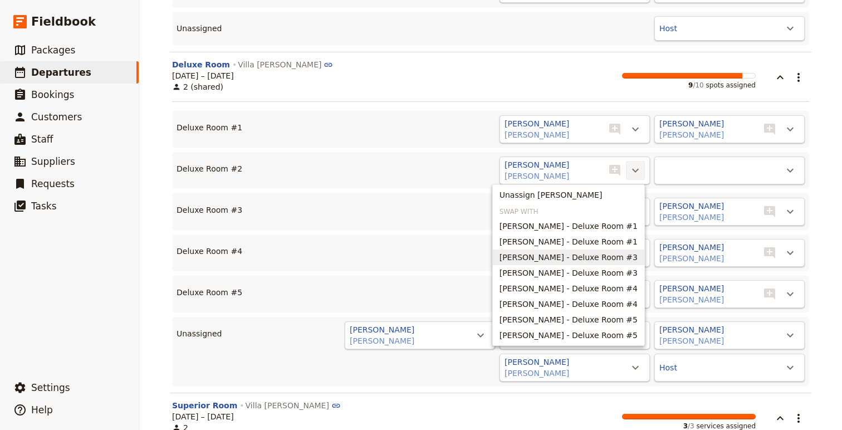
click at [608, 258] on span "Susan Sawyer - Deluxe Room #3" at bounding box center [569, 257] width 138 height 11
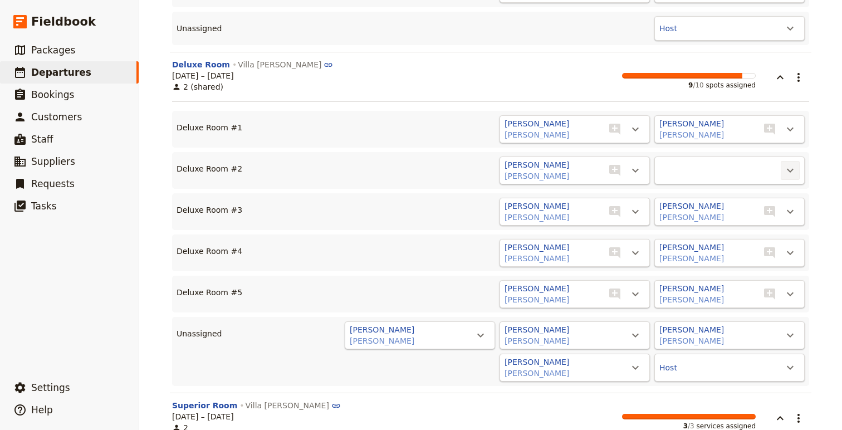
click at [794, 169] on icon "Actions" at bounding box center [790, 170] width 13 height 13
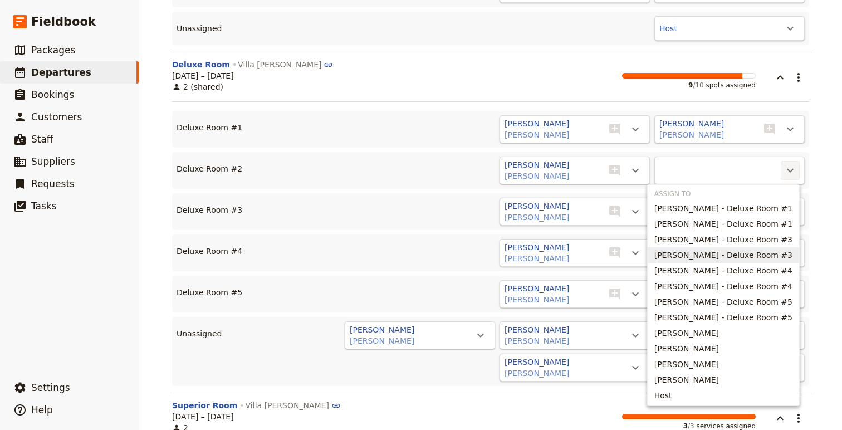
click at [734, 254] on span "Genelle Sawyer - Deluxe Room #3" at bounding box center [724, 255] width 138 height 11
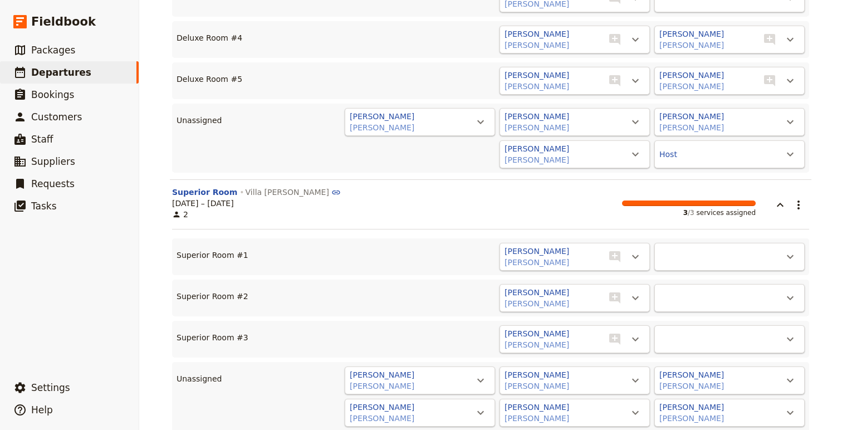
scroll to position [641, 0]
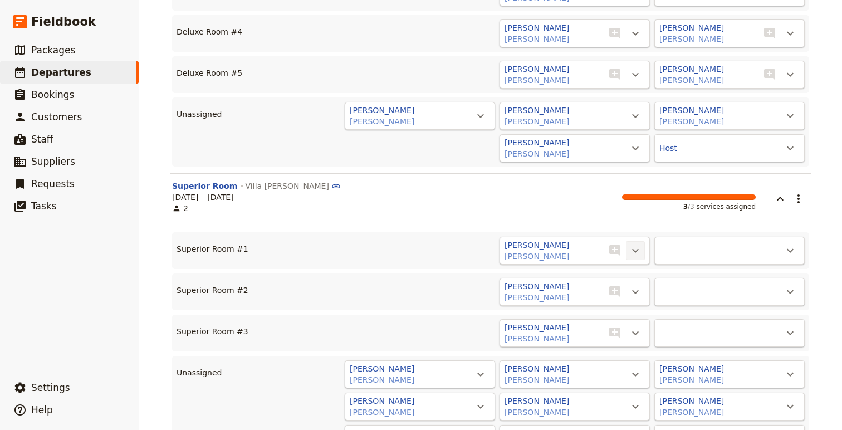
click at [636, 252] on icon "Actions" at bounding box center [635, 250] width 13 height 13
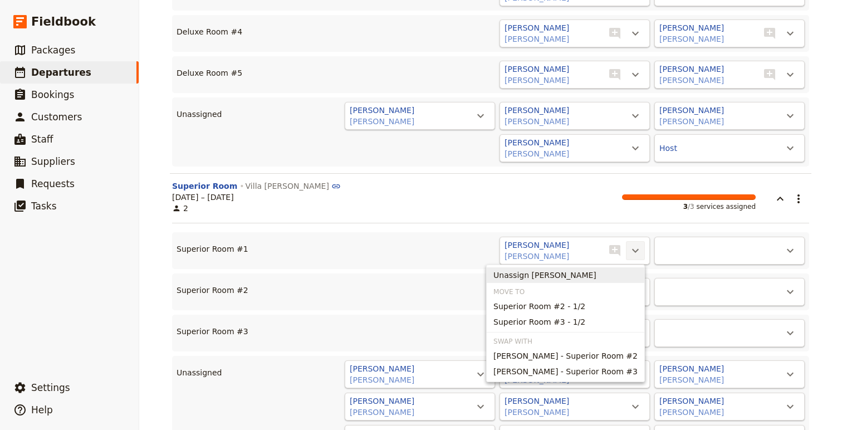
click at [800, 202] on div "Culinary Immersion: Food, Wine & Friends - 2025.09.28.CCR ​ Confirmed 28 Sep – …" at bounding box center [490, 215] width 703 height 430
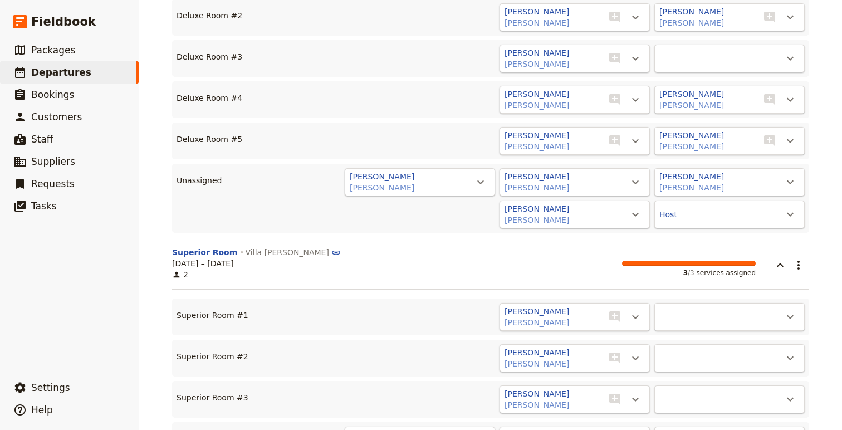
scroll to position [573, 0]
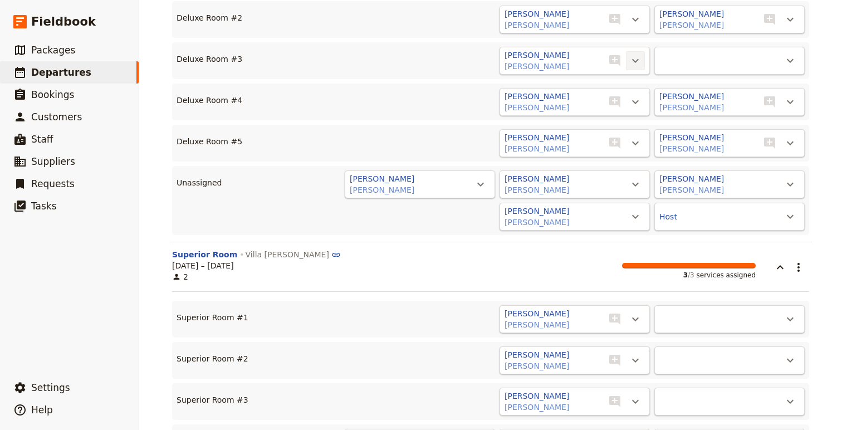
click at [640, 57] on icon "Actions" at bounding box center [635, 60] width 13 height 13
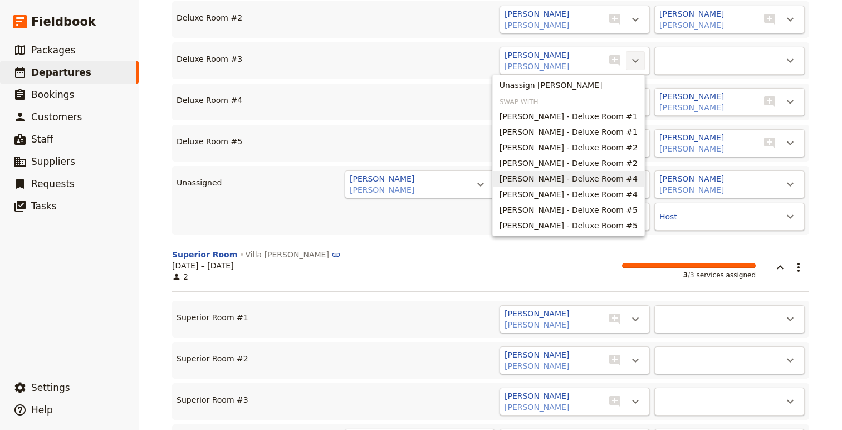
click at [611, 184] on button "Arthur Pushkin - Deluxe Room #4" at bounding box center [569, 179] width 152 height 16
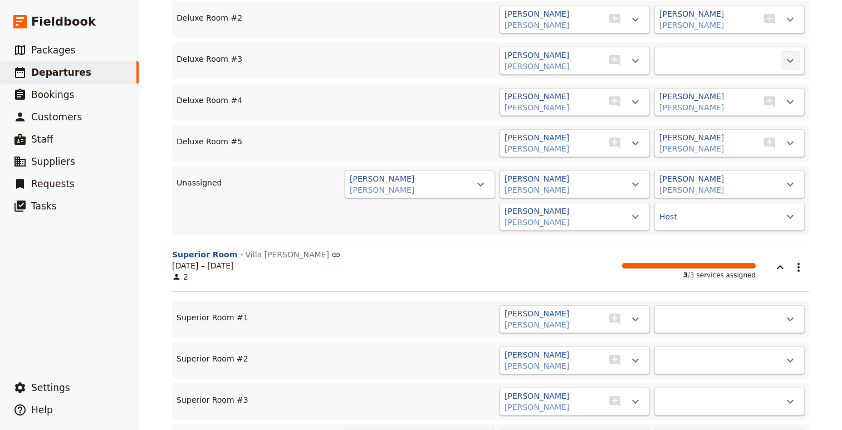
click at [794, 60] on icon "Actions" at bounding box center [790, 60] width 13 height 13
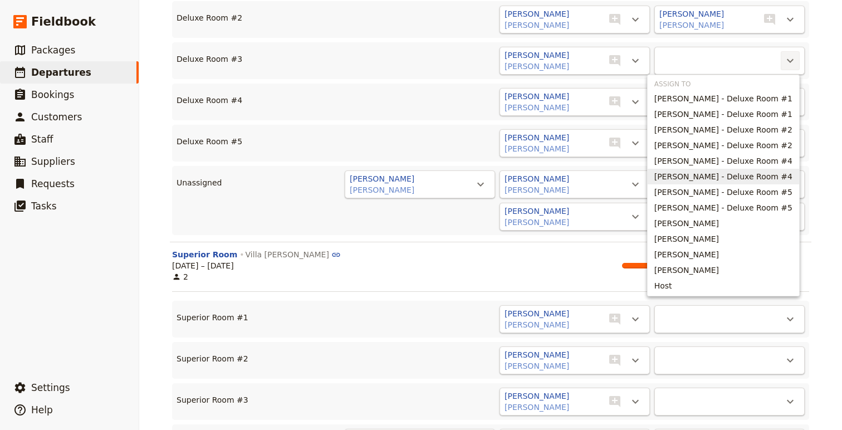
click at [740, 177] on span "JoAnn Pushkin - Deluxe Room #4" at bounding box center [724, 176] width 138 height 11
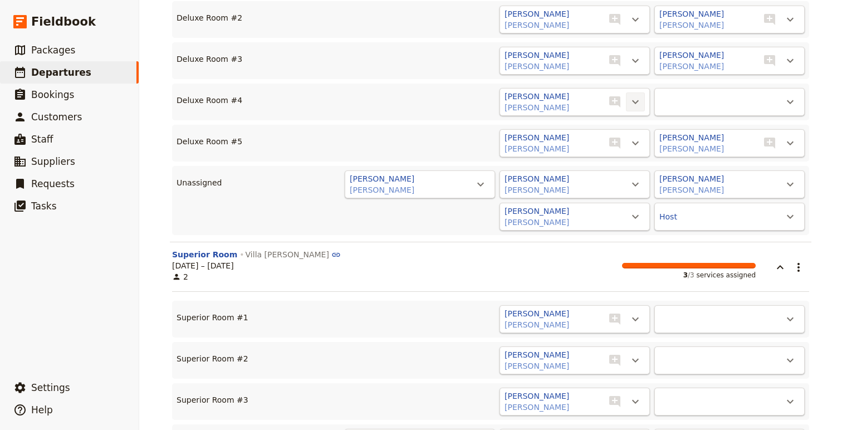
click at [636, 96] on icon "Actions" at bounding box center [635, 101] width 13 height 13
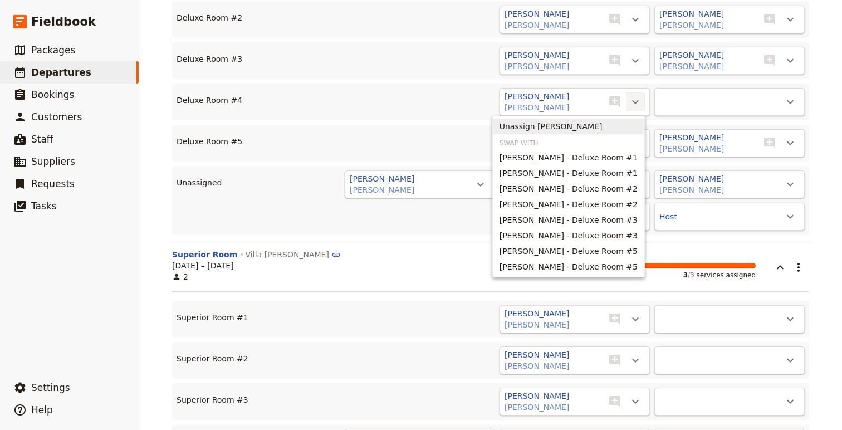
click at [620, 124] on span "Unassign Sylvia Dougherty" at bounding box center [569, 126] width 138 height 11
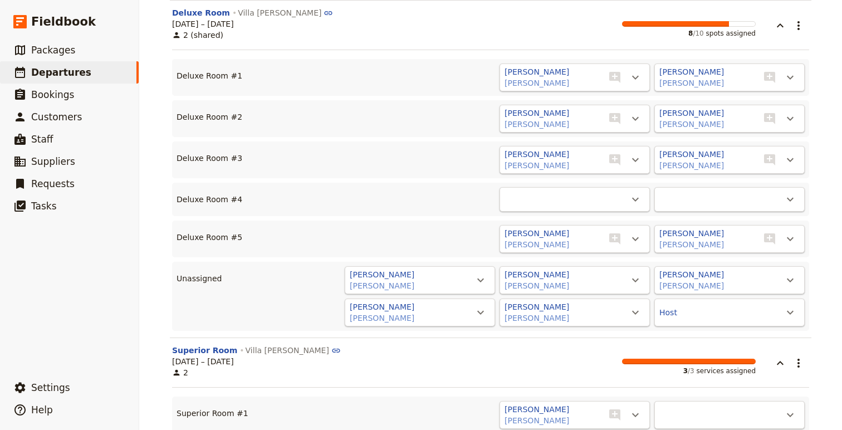
scroll to position [463, 0]
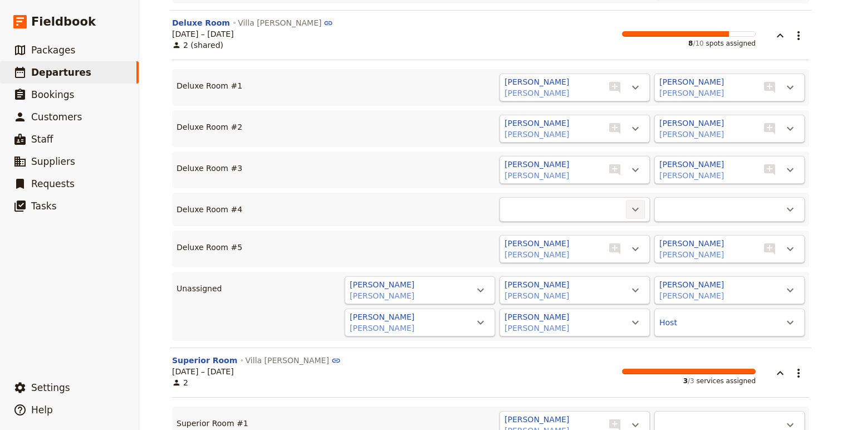
click at [633, 210] on icon "Actions" at bounding box center [635, 209] width 13 height 13
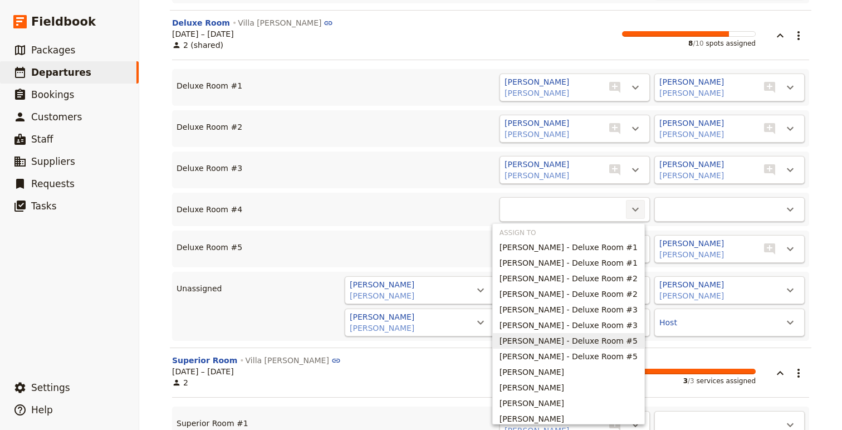
click at [591, 336] on span "Nancy Pettit - Deluxe Room #5" at bounding box center [569, 340] width 138 height 11
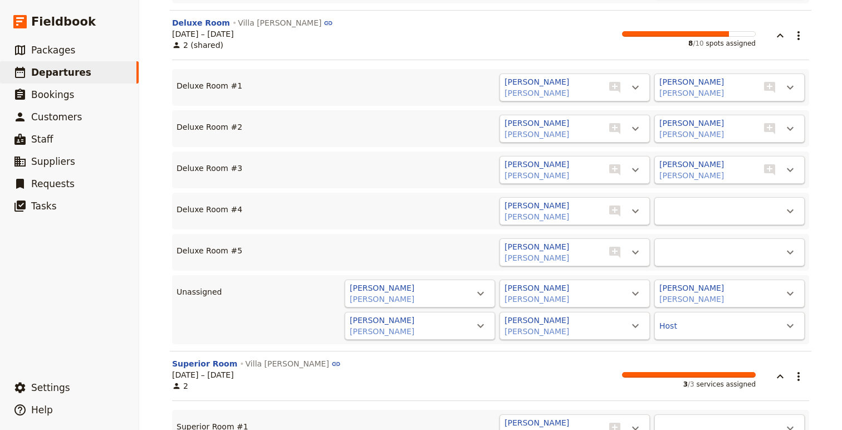
click at [729, 210] on div "​" at bounding box center [730, 211] width 150 height 28
click at [788, 212] on icon "Actions" at bounding box center [790, 210] width 13 height 13
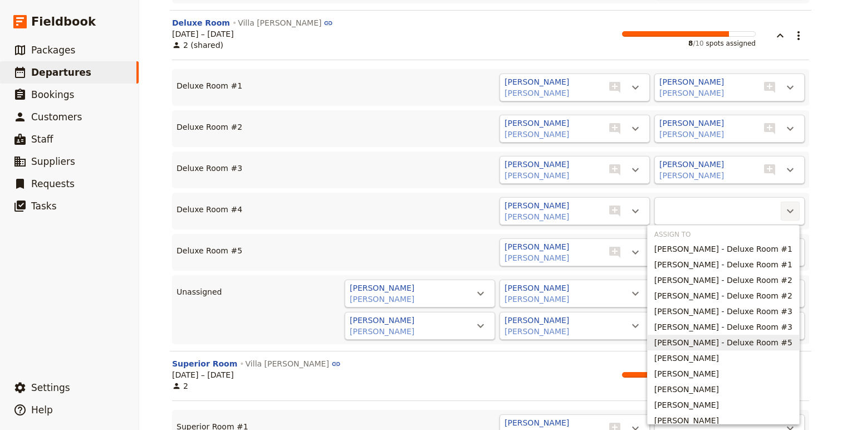
click at [697, 345] on span "Kent Pettit - Deluxe Room #5" at bounding box center [724, 342] width 138 height 11
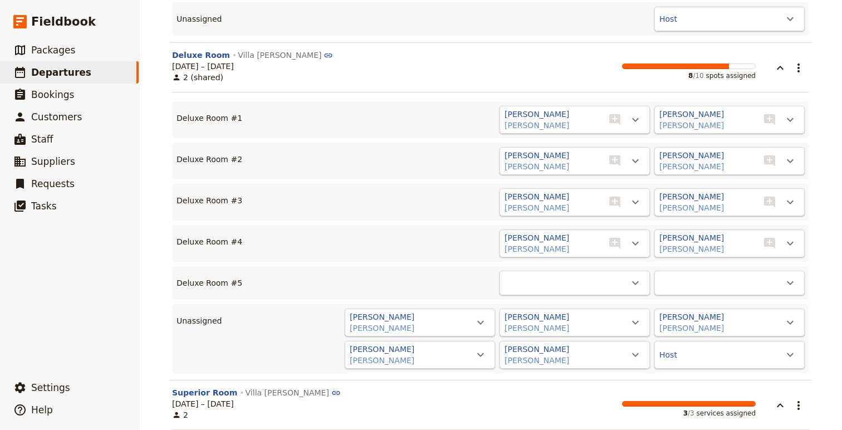
scroll to position [425, 0]
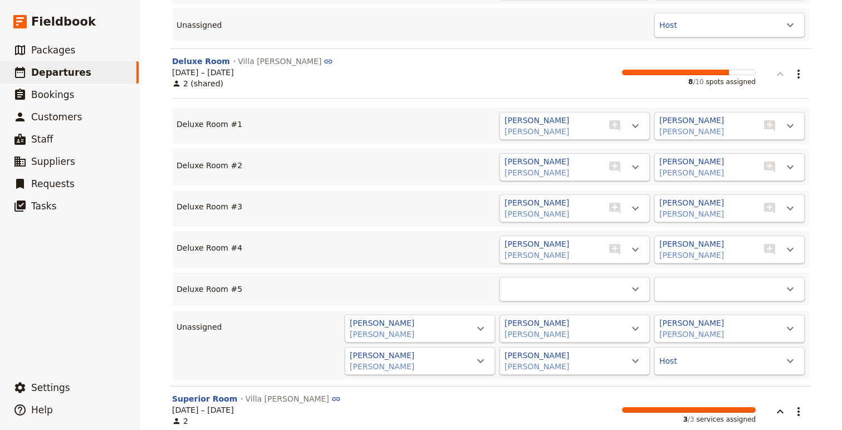
click at [782, 72] on icon "button" at bounding box center [780, 73] width 13 height 13
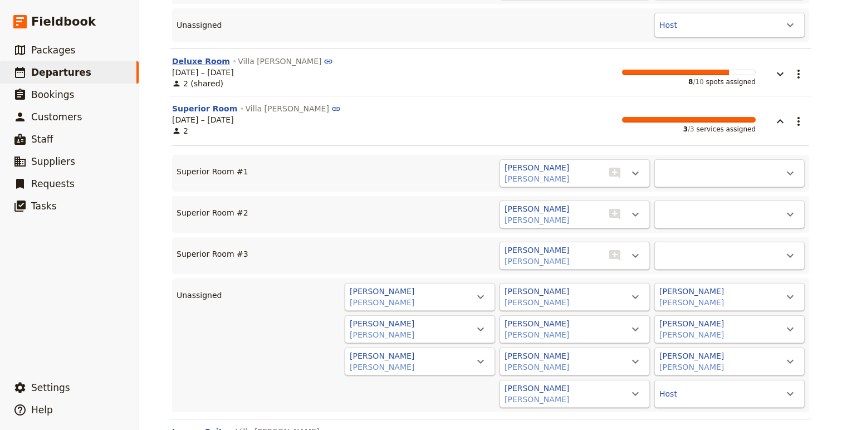
click at [213, 57] on button "Deluxe Room" at bounding box center [201, 61] width 58 height 11
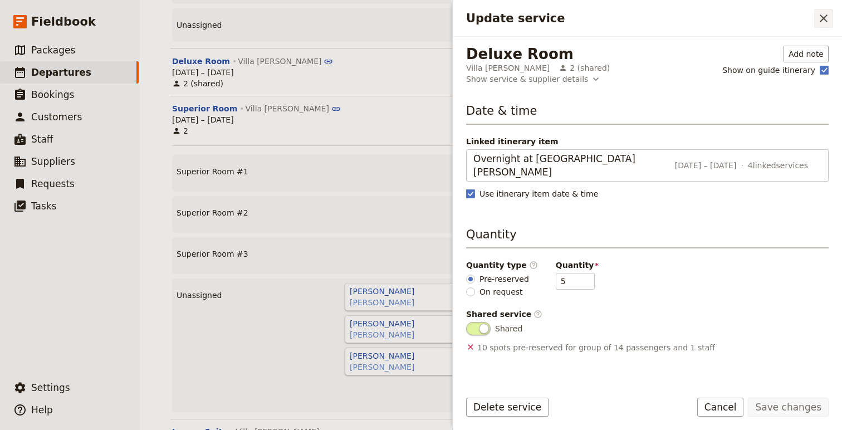
click at [800, 17] on icon "Close drawer" at bounding box center [824, 18] width 8 height 8
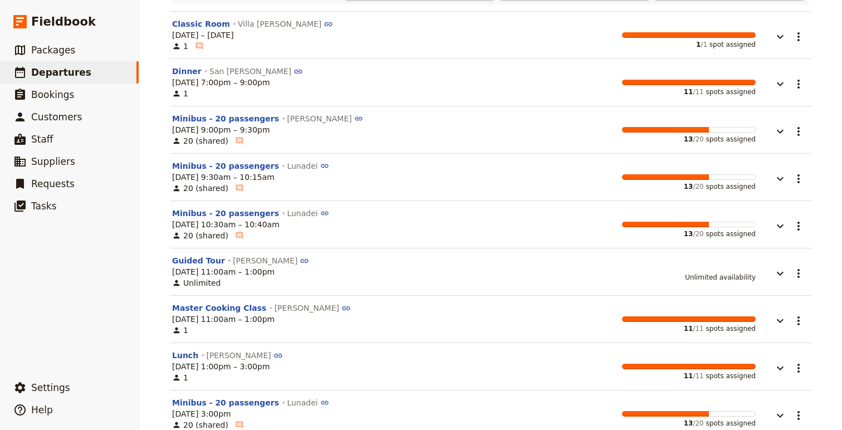
scroll to position [1076, 0]
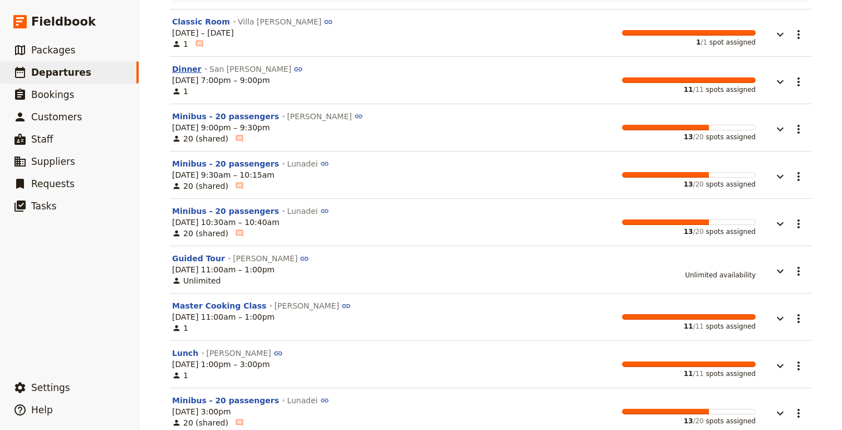
click at [177, 64] on button "Dinner" at bounding box center [187, 69] width 30 height 11
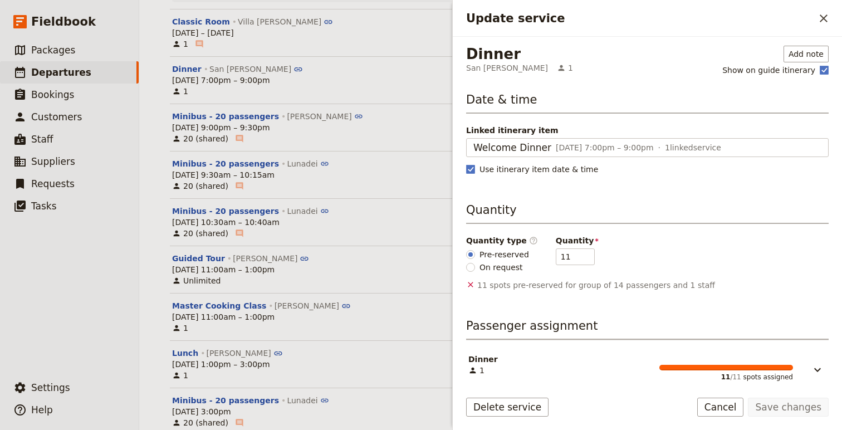
click at [495, 270] on span "On request" at bounding box center [501, 267] width 43 height 11
click at [475, 270] on input "On request" at bounding box center [470, 267] width 9 height 9
radio input "true"
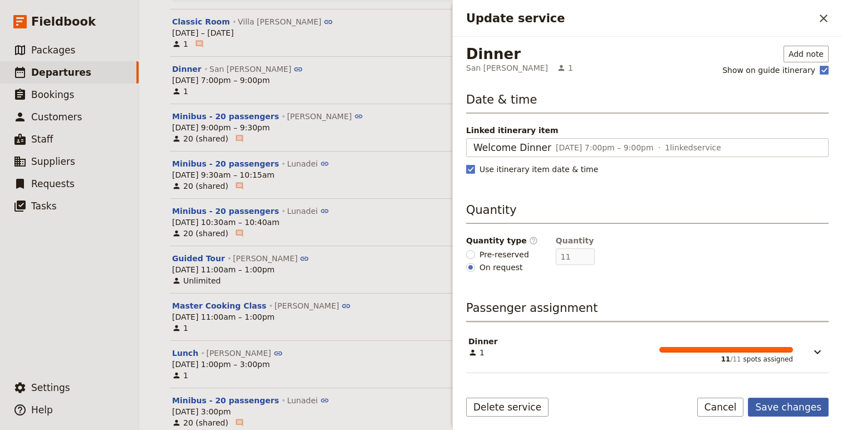
click at [800, 409] on button "Save changes" at bounding box center [788, 407] width 81 height 19
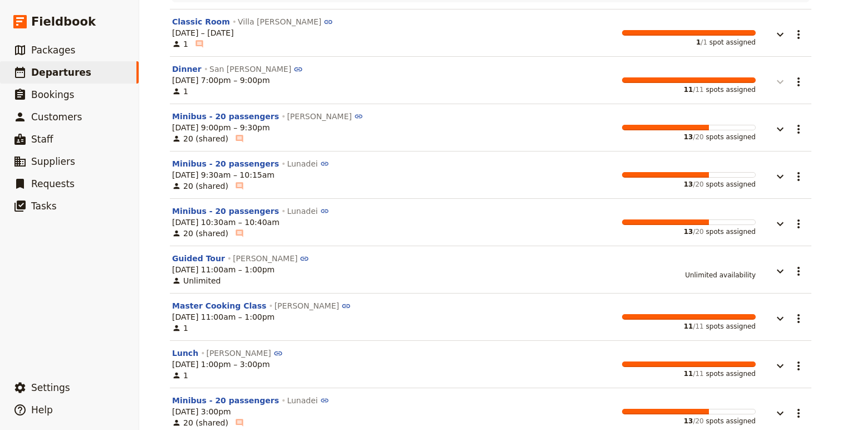
click at [784, 75] on icon "button" at bounding box center [780, 81] width 13 height 13
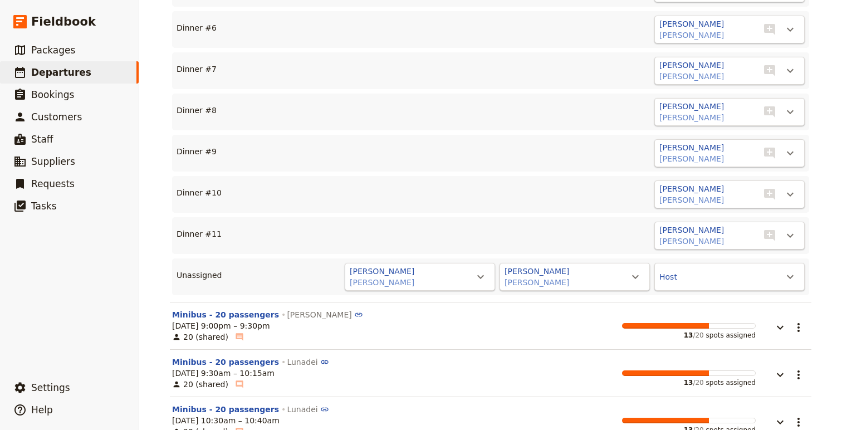
scroll to position [1428, 0]
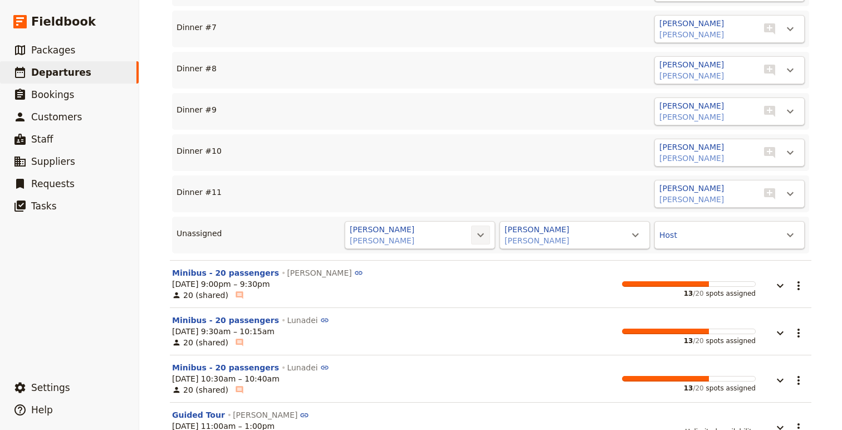
click at [487, 228] on icon "Actions" at bounding box center [480, 234] width 13 height 13
click at [431, 255] on span "Dinner #12" at bounding box center [438, 254] width 90 height 11
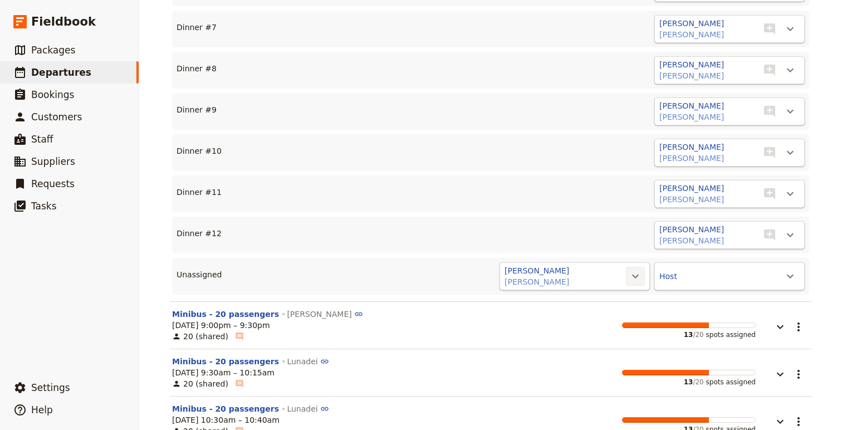
click at [629, 270] on icon "Actions" at bounding box center [635, 276] width 13 height 13
click at [603, 291] on span "Dinner #13" at bounding box center [593, 295] width 90 height 11
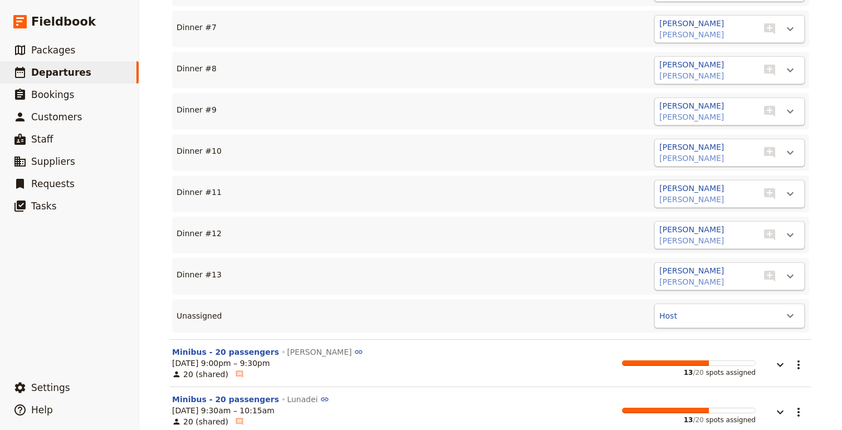
click at [745, 304] on div "Host ​" at bounding box center [730, 316] width 150 height 25
click at [786, 309] on icon "Actions" at bounding box center [790, 315] width 13 height 13
click at [721, 335] on span "Dinner #14" at bounding box center [724, 336] width 45 height 11
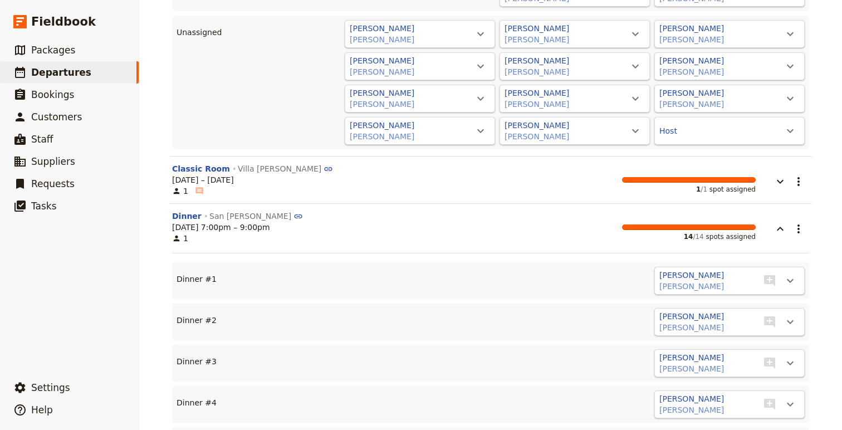
scroll to position [932, 0]
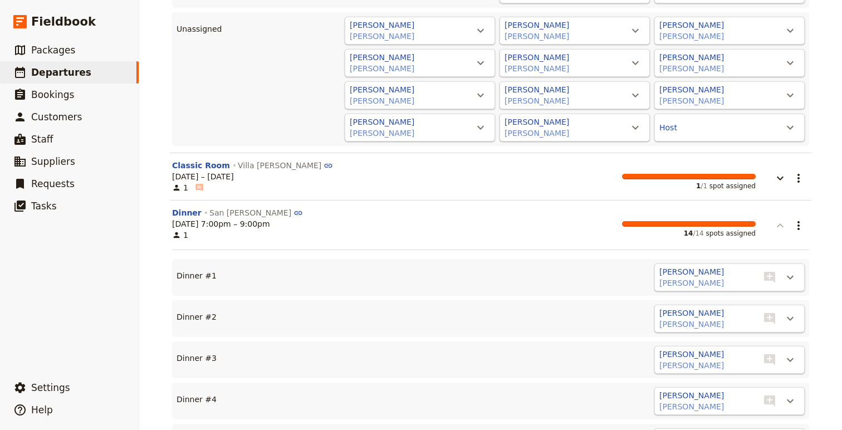
click at [784, 219] on icon "button" at bounding box center [780, 225] width 13 height 13
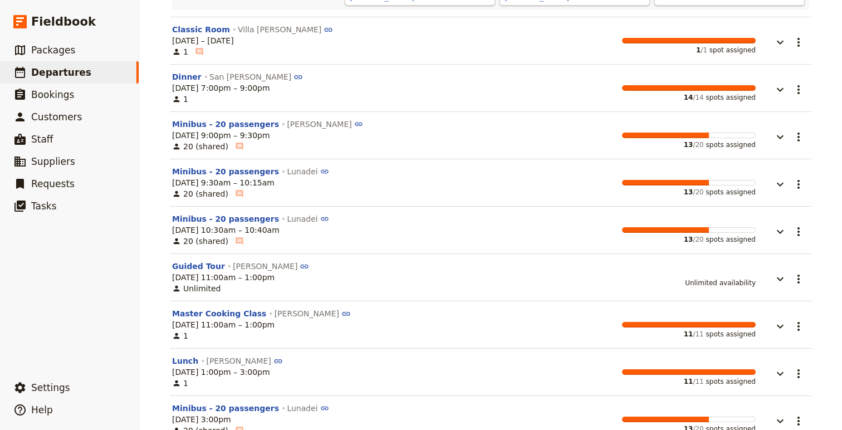
scroll to position [1073, 0]
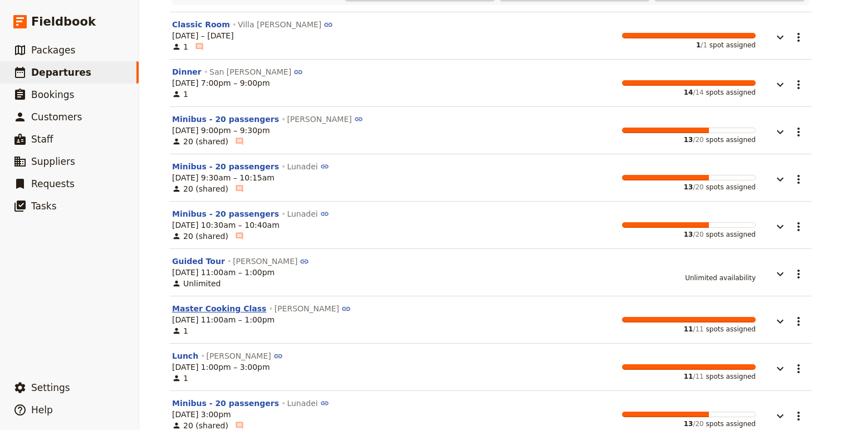
click at [233, 303] on button "Master Cooking Class" at bounding box center [219, 308] width 94 height 11
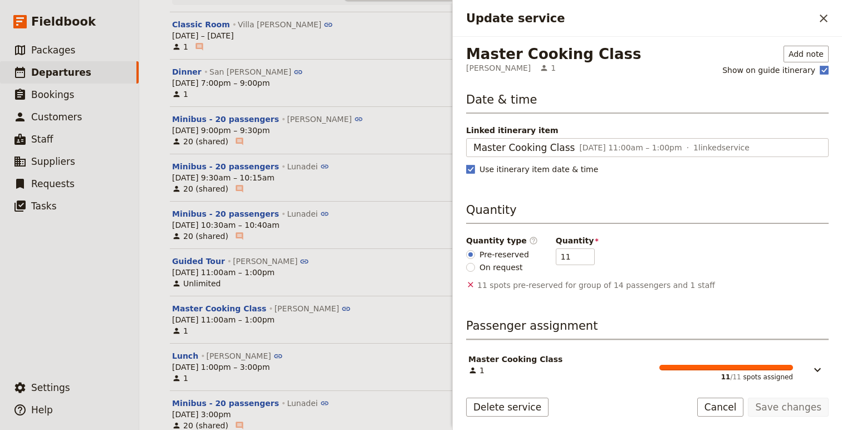
click at [495, 270] on span "On request" at bounding box center [501, 267] width 43 height 11
click at [475, 270] on input "On request" at bounding box center [470, 267] width 9 height 9
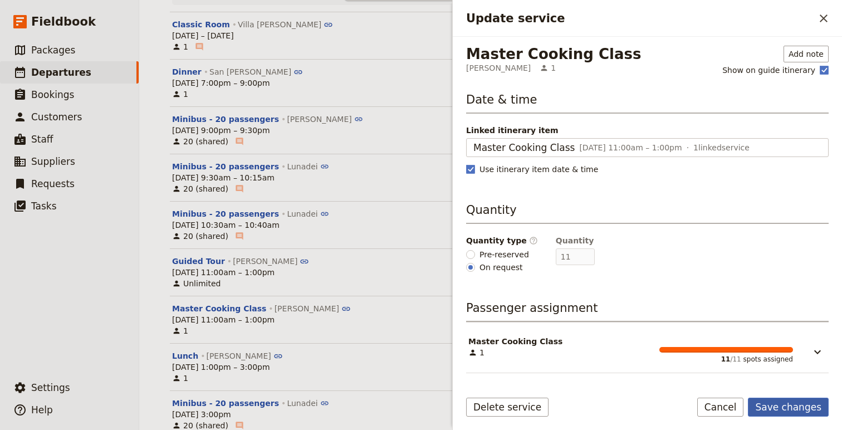
click at [780, 404] on button "Save changes" at bounding box center [788, 407] width 81 height 19
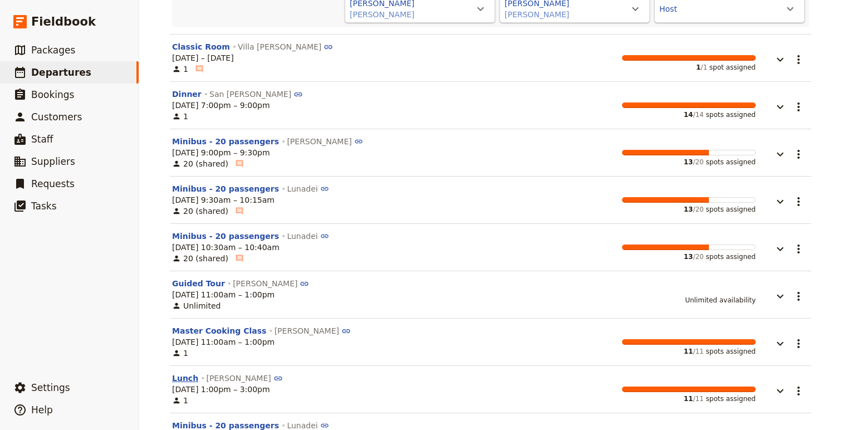
click at [180, 373] on button "Lunch" at bounding box center [185, 378] width 26 height 11
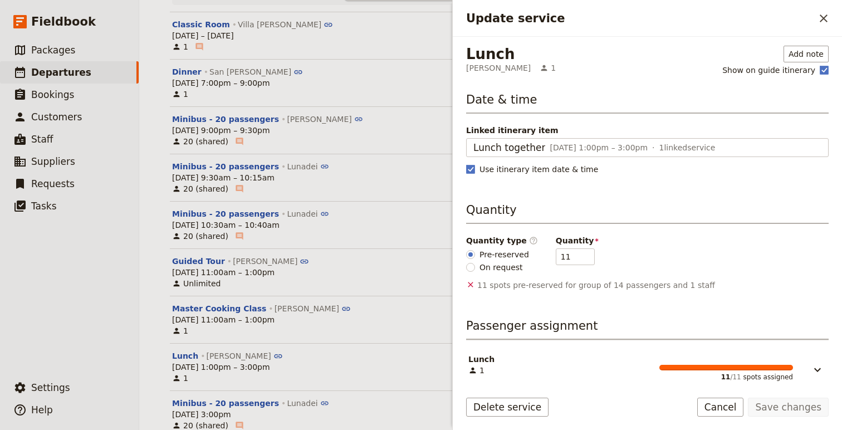
click at [508, 263] on span "On request" at bounding box center [501, 267] width 43 height 11
click at [475, 263] on input "On request" at bounding box center [470, 267] width 9 height 9
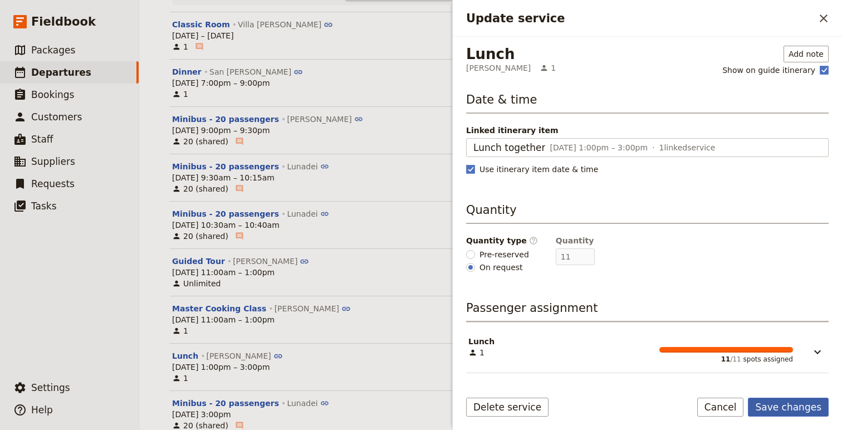
click at [800, 407] on button "Save changes" at bounding box center [788, 407] width 81 height 19
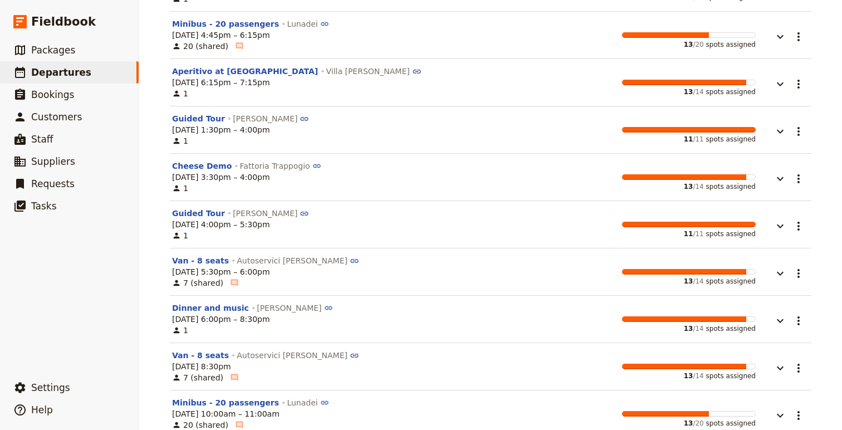
scroll to position [1559, 0]
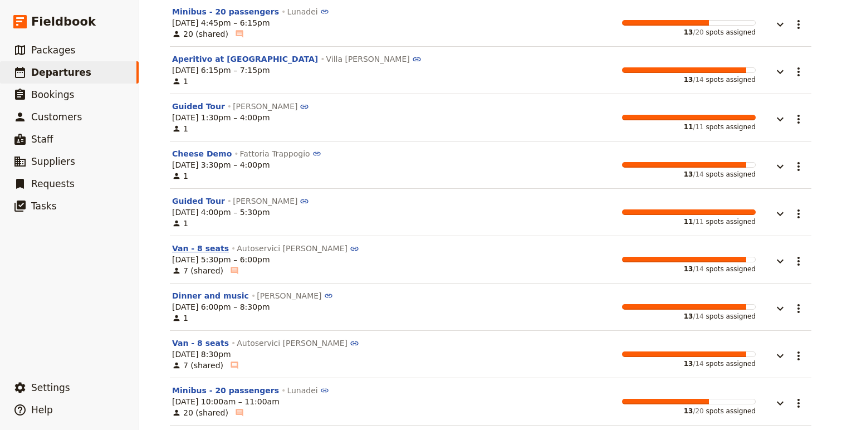
click at [184, 243] on button "Van - 8 seats" at bounding box center [200, 248] width 57 height 11
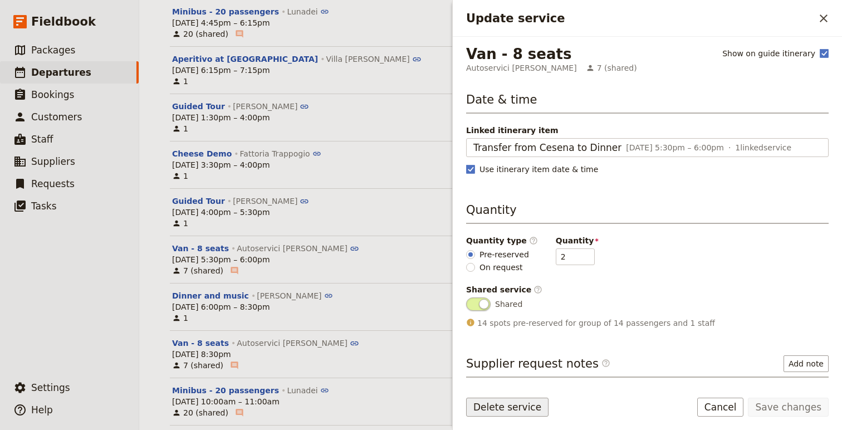
click at [511, 407] on button "Delete service" at bounding box center [507, 407] width 82 height 19
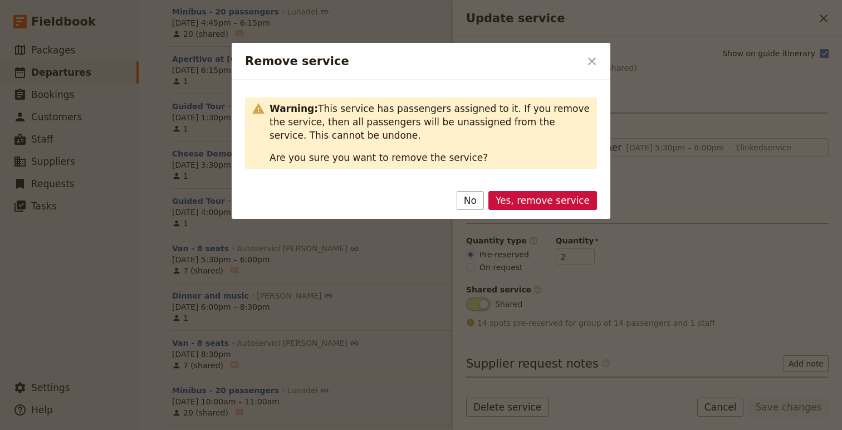
drag, startPoint x: 511, startPoint y: 407, endPoint x: 511, endPoint y: 249, distance: 157.7
click at [511, 249] on div at bounding box center [421, 215] width 842 height 430
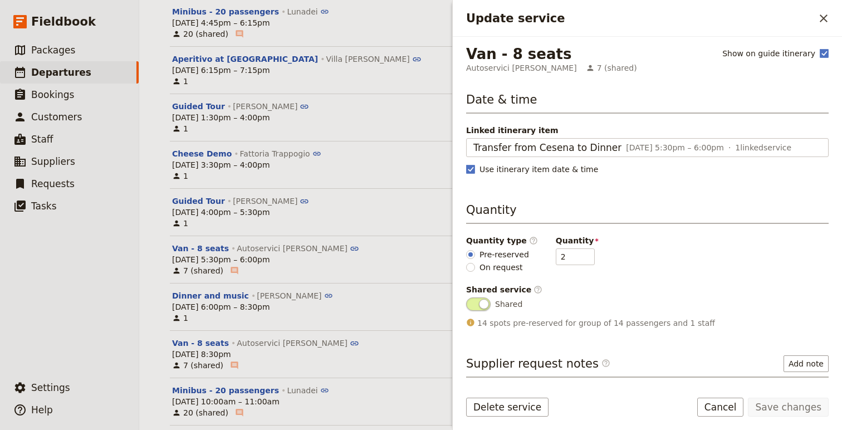
click at [773, 197] on div "Van - 8 seats Autoservici Gualtieri 7 (shared) Show on guide itinerary Date & t…" at bounding box center [647, 213] width 363 height 334
click at [800, 17] on icon "Close drawer" at bounding box center [824, 18] width 8 height 8
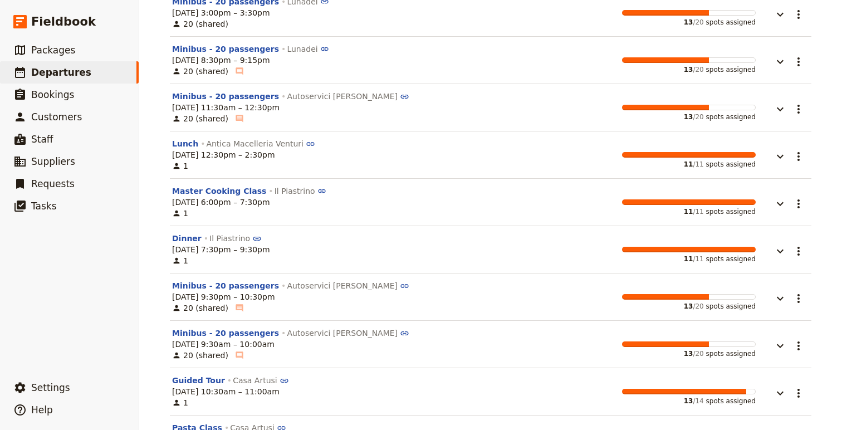
scroll to position [1996, 0]
click at [192, 138] on button "Lunch" at bounding box center [185, 143] width 26 height 11
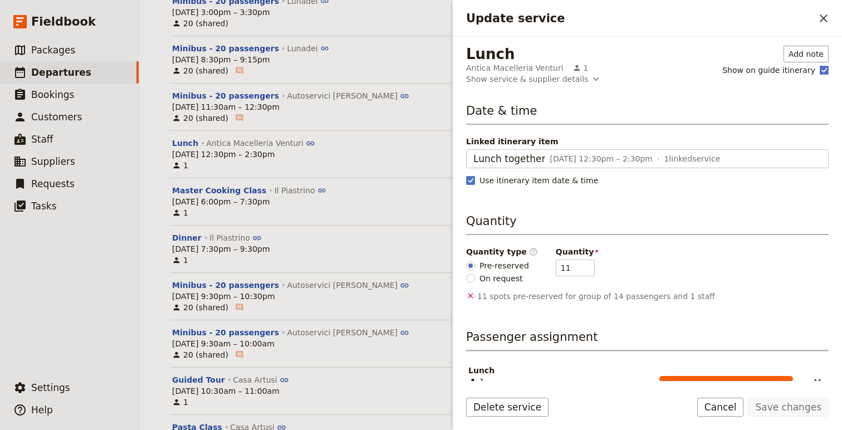
click at [479, 275] on label "On request" at bounding box center [497, 278] width 63 height 12
click at [475, 275] on input "On request" at bounding box center [470, 278] width 9 height 9
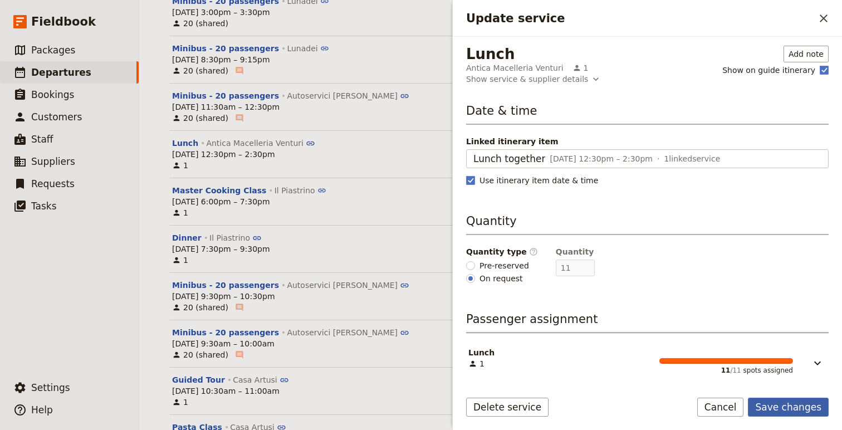
click at [792, 408] on button "Save changes" at bounding box center [788, 407] width 81 height 19
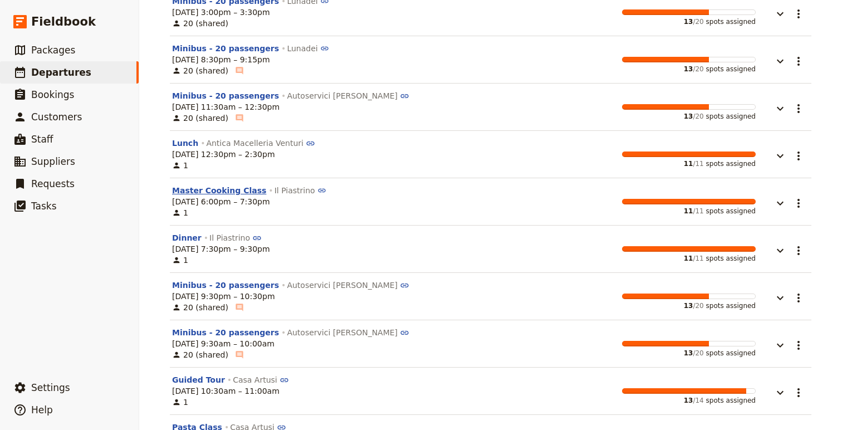
click at [203, 185] on button "Master Cooking Class" at bounding box center [219, 190] width 94 height 11
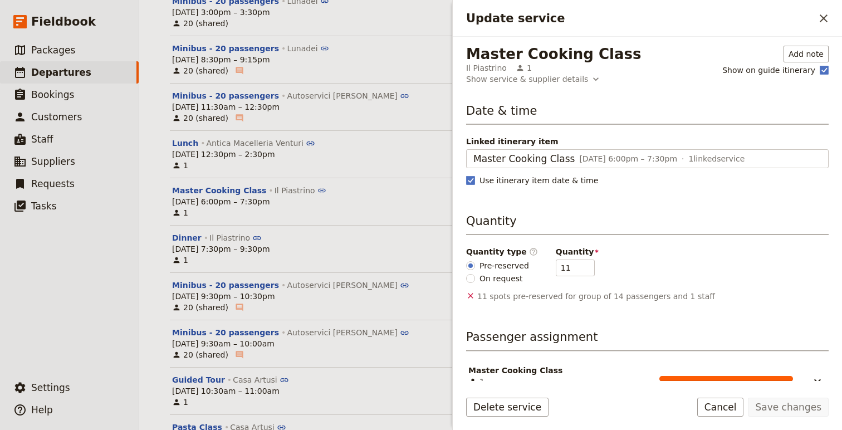
click at [477, 276] on label "On request" at bounding box center [497, 278] width 63 height 12
click at [475, 276] on input "On request" at bounding box center [470, 278] width 9 height 9
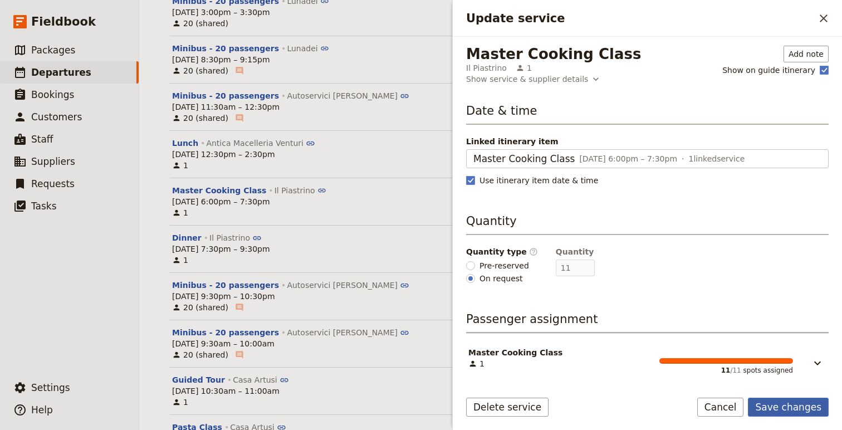
click at [796, 407] on button "Save changes" at bounding box center [788, 407] width 81 height 19
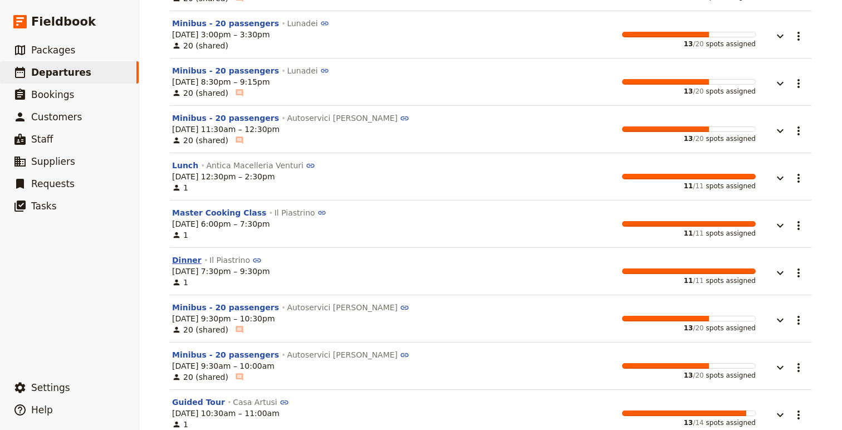
click at [182, 255] on button "Dinner" at bounding box center [187, 260] width 30 height 11
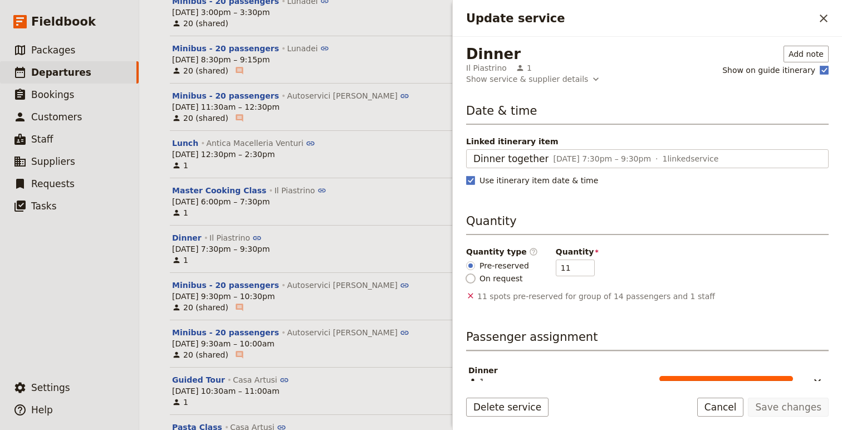
click at [468, 280] on input "On request" at bounding box center [470, 278] width 9 height 9
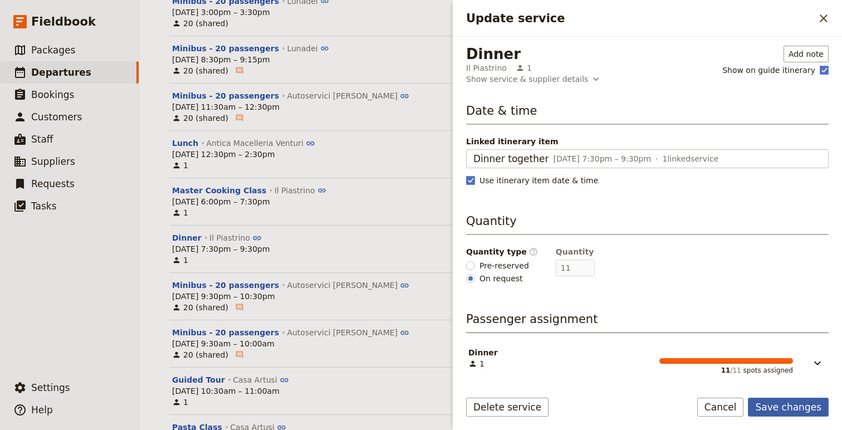
click at [779, 412] on button "Save changes" at bounding box center [788, 407] width 81 height 19
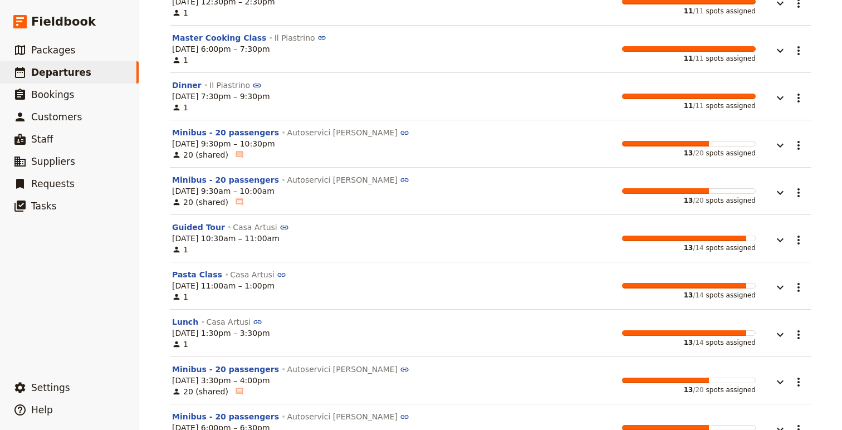
scroll to position [2160, 0]
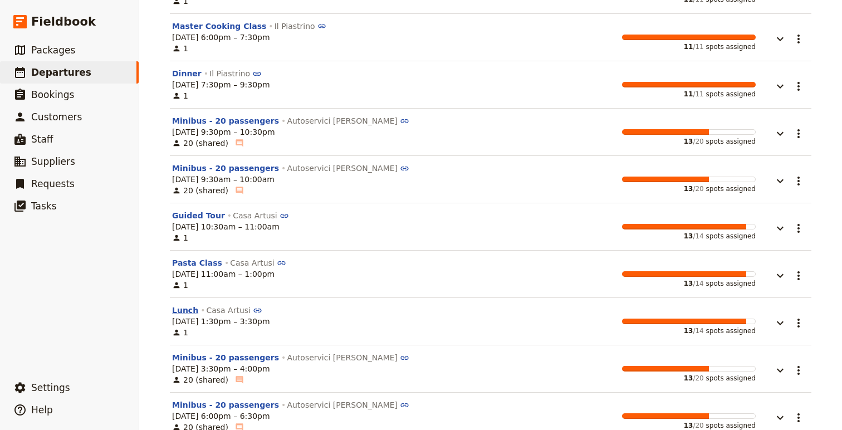
click at [184, 305] on button "Lunch" at bounding box center [185, 310] width 26 height 11
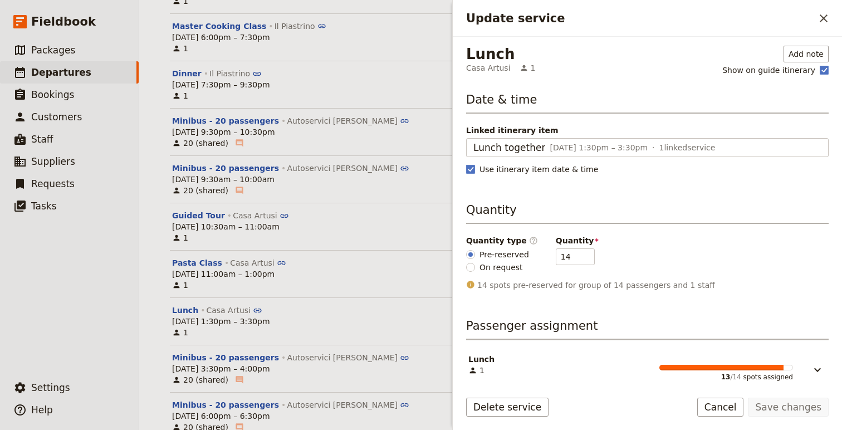
click at [499, 267] on span "On request" at bounding box center [501, 267] width 43 height 11
click at [475, 267] on input "On request" at bounding box center [470, 267] width 9 height 9
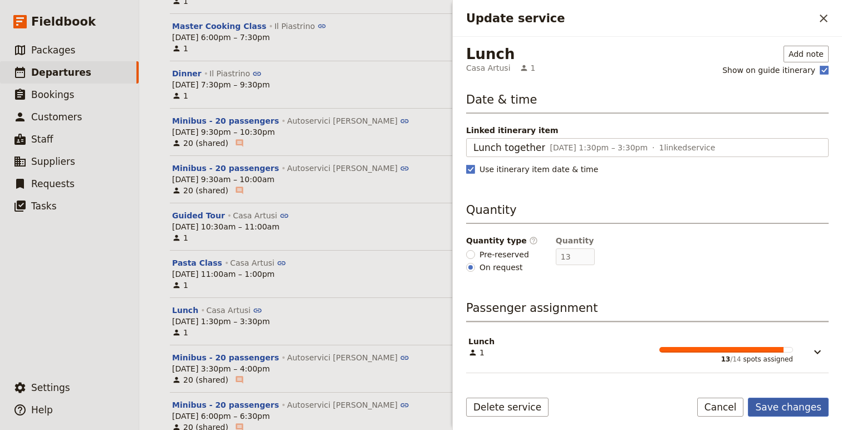
click at [800, 400] on button "Save changes" at bounding box center [788, 407] width 81 height 19
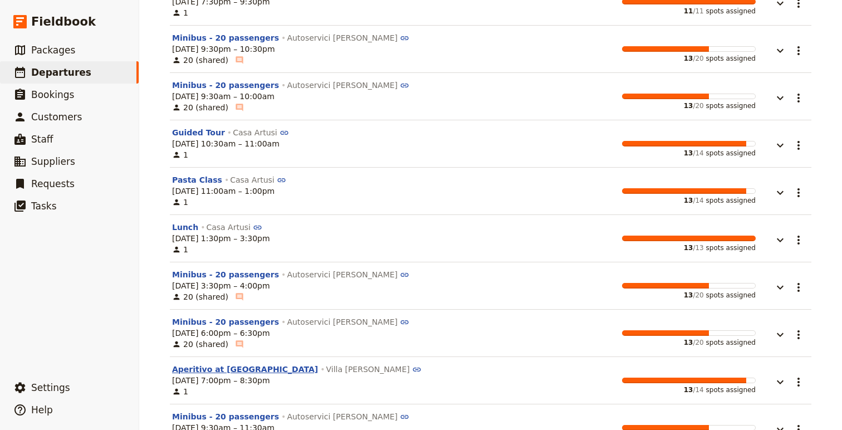
scroll to position [2246, 0]
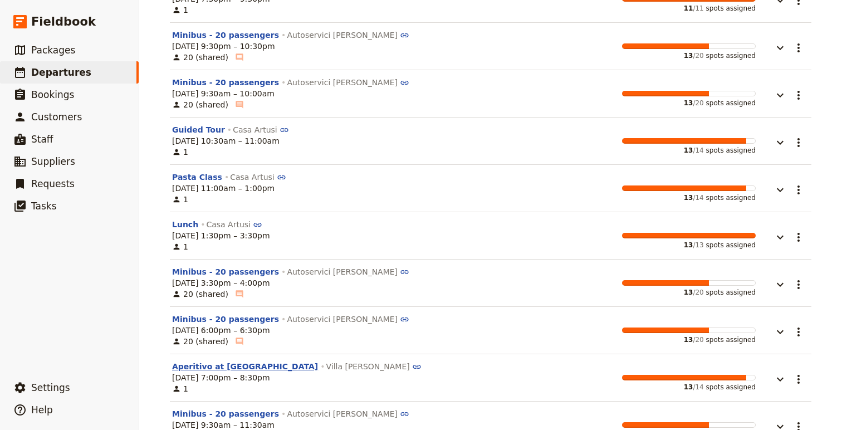
click at [212, 361] on button "Aperitivo at Hotel" at bounding box center [245, 366] width 146 height 11
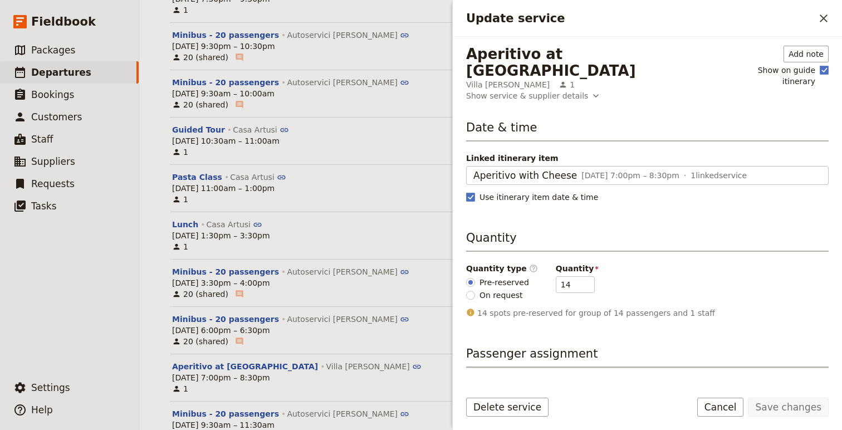
click at [499, 290] on span "On request" at bounding box center [501, 295] width 43 height 11
click at [475, 291] on input "On request" at bounding box center [470, 295] width 9 height 9
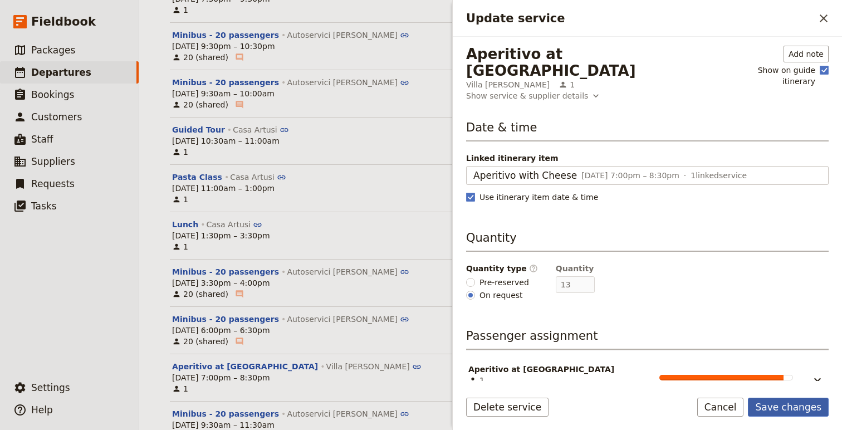
click at [789, 409] on button "Save changes" at bounding box center [788, 407] width 81 height 19
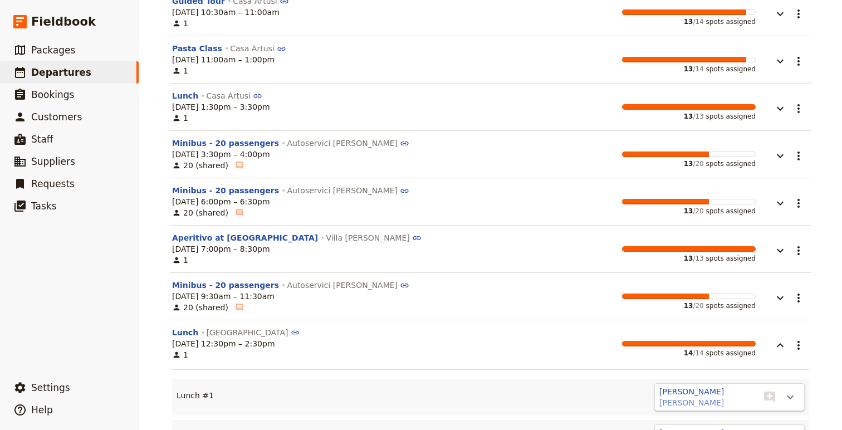
scroll to position [2398, 0]
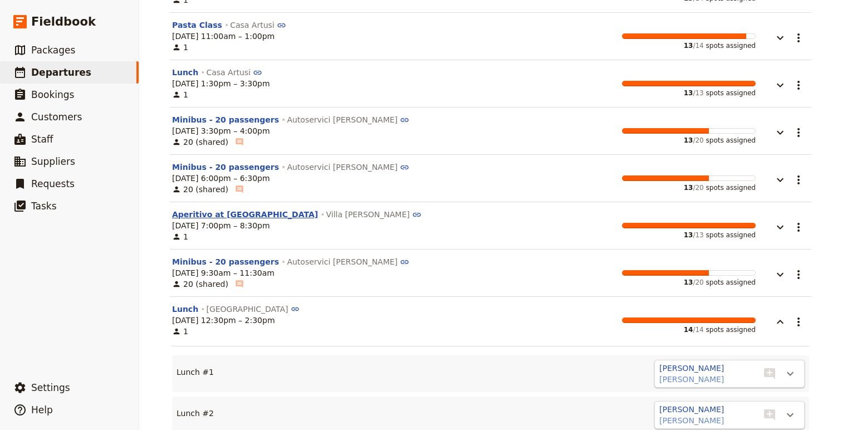
click at [206, 209] on button "Aperitivo at Hotel" at bounding box center [245, 214] width 146 height 11
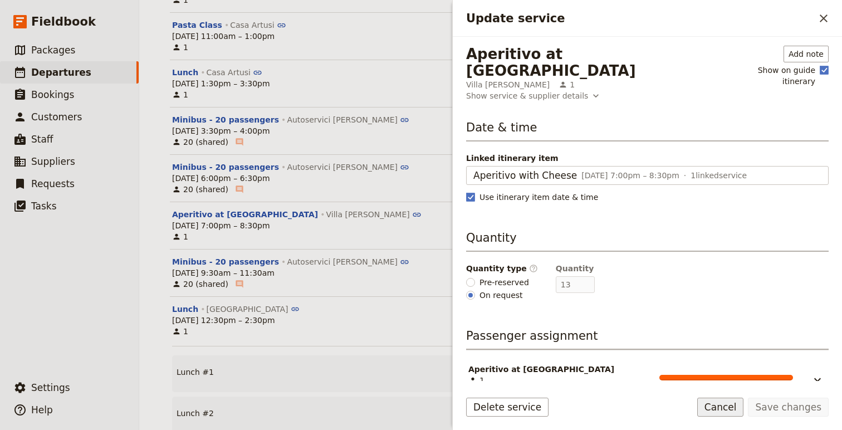
click at [735, 400] on button "Cancel" at bounding box center [720, 407] width 47 height 19
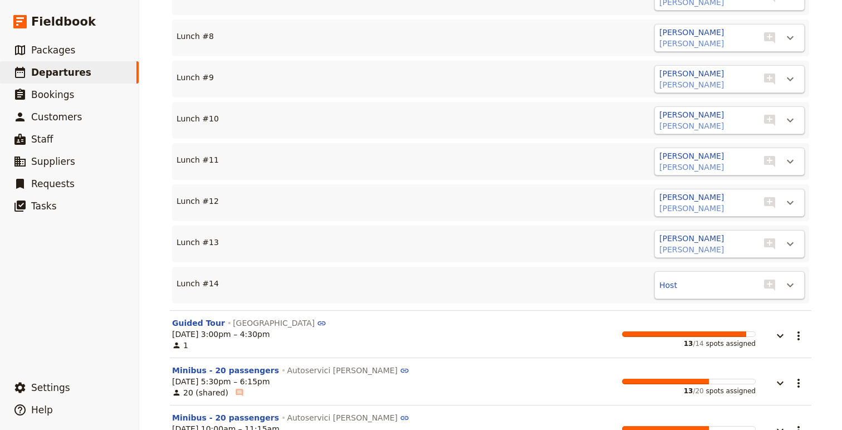
scroll to position [3047, 0]
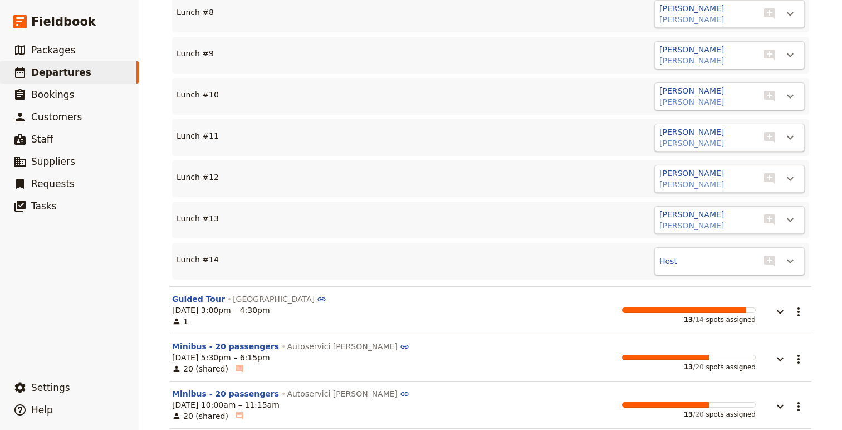
click at [199, 316] on div "1" at bounding box center [221, 321] width 98 height 11
click at [196, 294] on button "Guided Tour" at bounding box center [198, 299] width 53 height 11
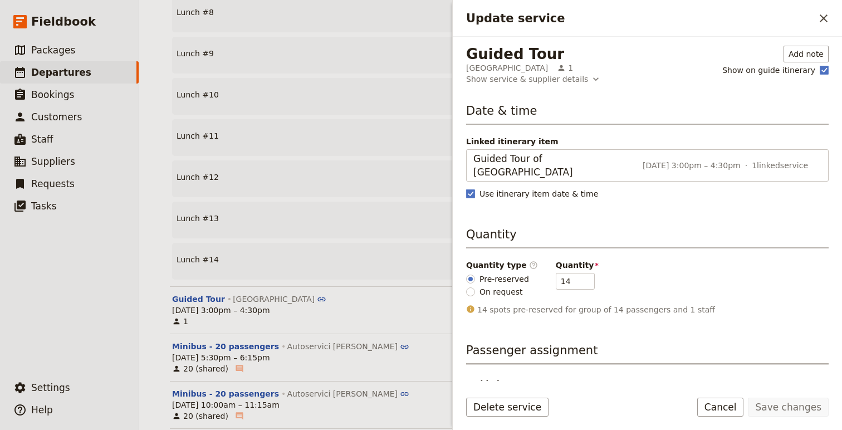
click at [489, 286] on label "On request" at bounding box center [497, 292] width 63 height 12
click at [475, 287] on input "On request" at bounding box center [470, 291] width 9 height 9
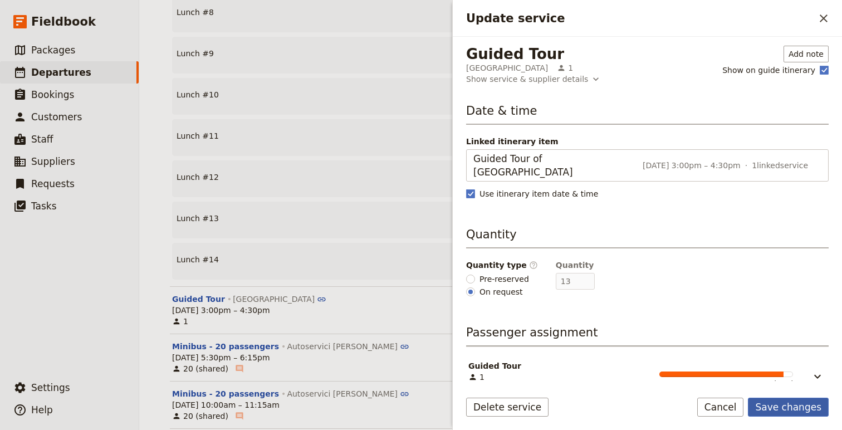
click at [779, 409] on button "Save changes" at bounding box center [788, 407] width 81 height 19
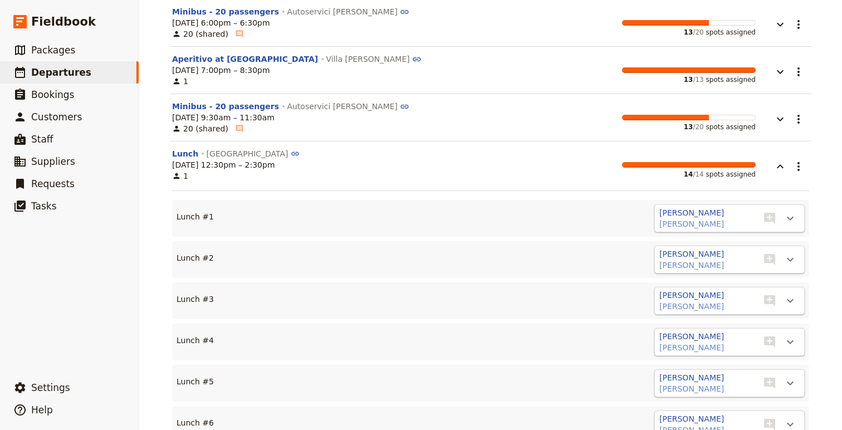
scroll to position [2500, 0]
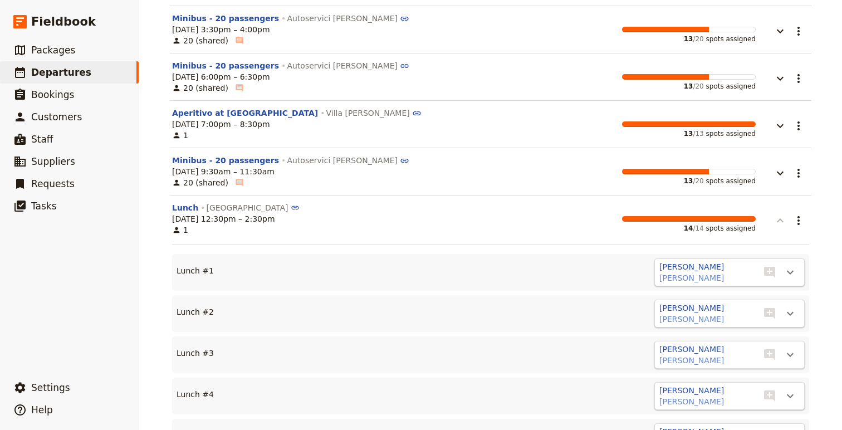
click at [779, 218] on icon "button" at bounding box center [780, 220] width 7 height 4
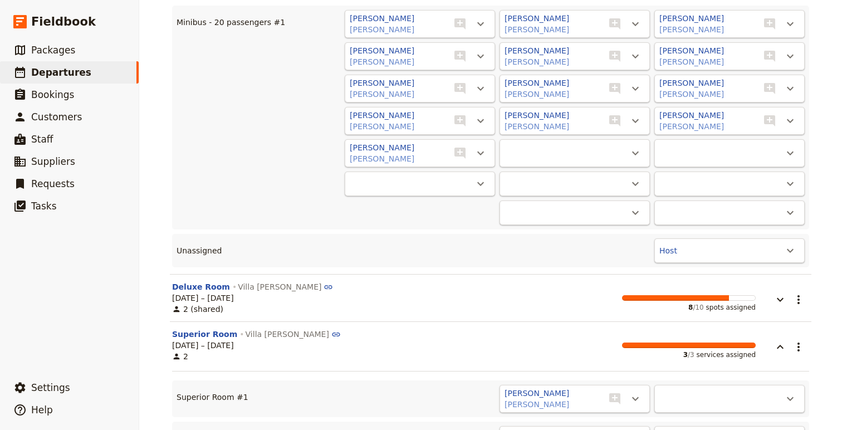
scroll to position [197, 0]
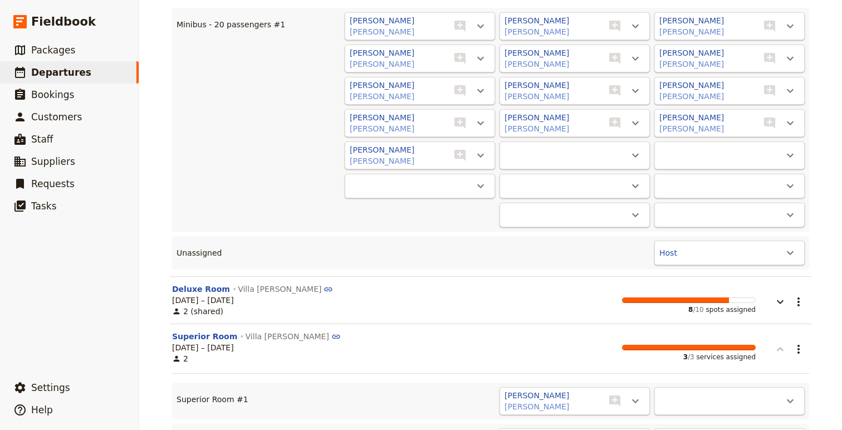
click at [784, 348] on icon "button" at bounding box center [780, 349] width 13 height 13
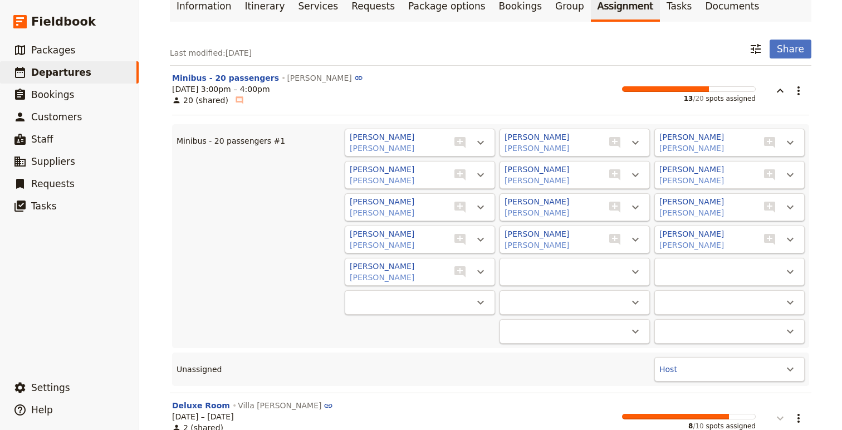
scroll to position [0, 0]
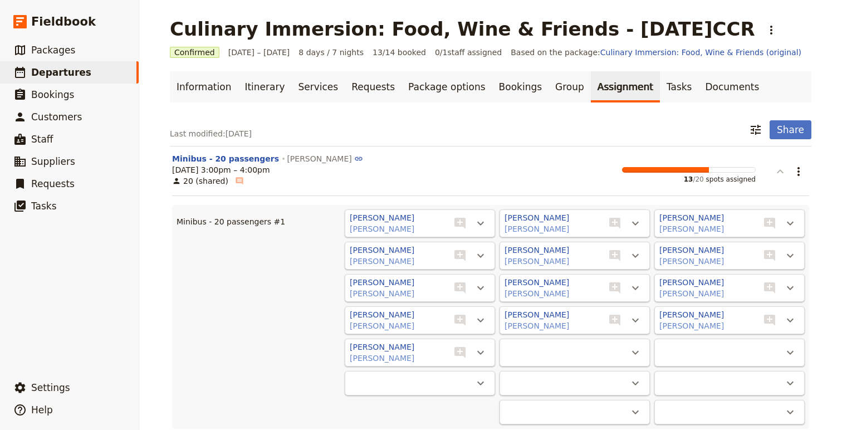
click at [779, 175] on icon "button" at bounding box center [780, 171] width 13 height 13
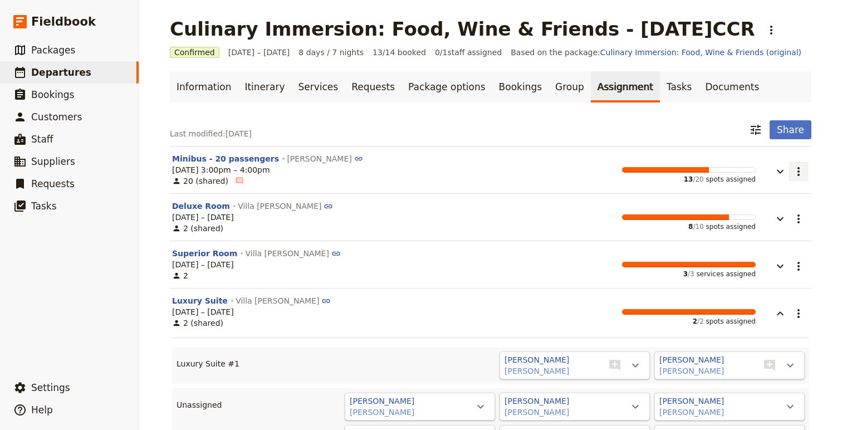
click at [799, 170] on icon "Actions" at bounding box center [798, 171] width 13 height 13
click at [660, 88] on link "Tasks" at bounding box center [679, 86] width 39 height 31
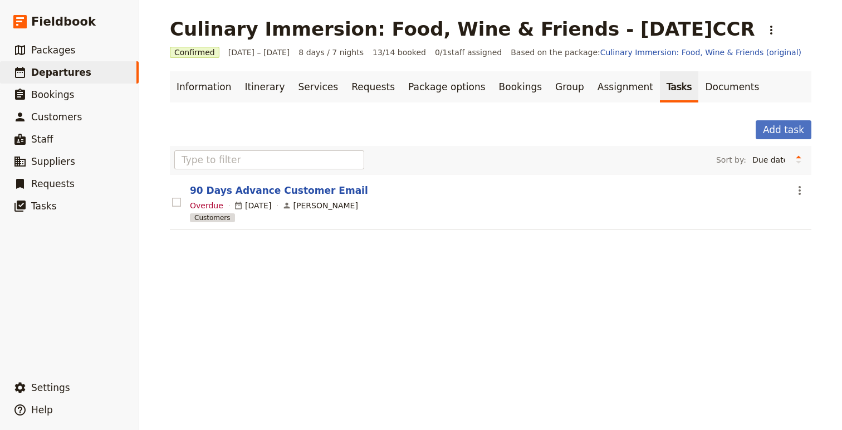
click at [176, 204] on rect at bounding box center [176, 202] width 8 height 8
click at [172, 197] on input "checkbox" at bounding box center [172, 196] width 1 height 1
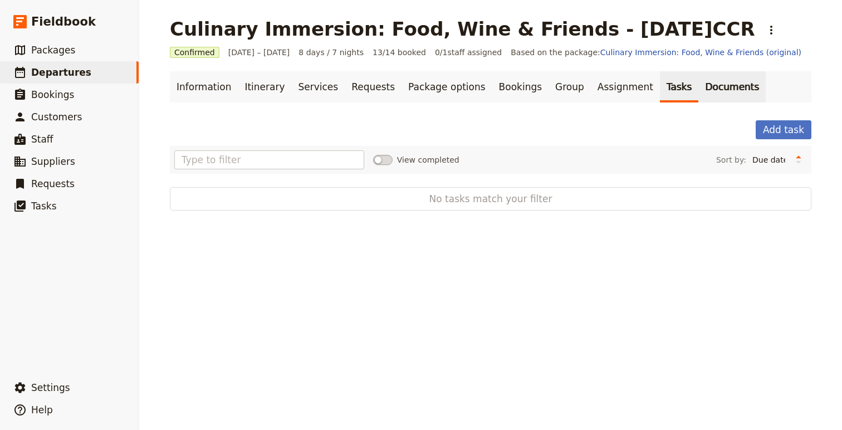
click at [699, 90] on link "Documents" at bounding box center [732, 86] width 67 height 31
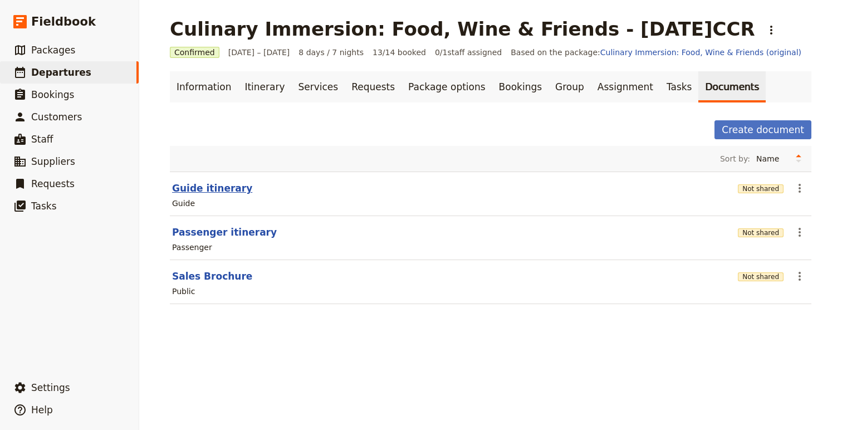
click at [202, 189] on button "Guide itinerary" at bounding box center [212, 188] width 80 height 13
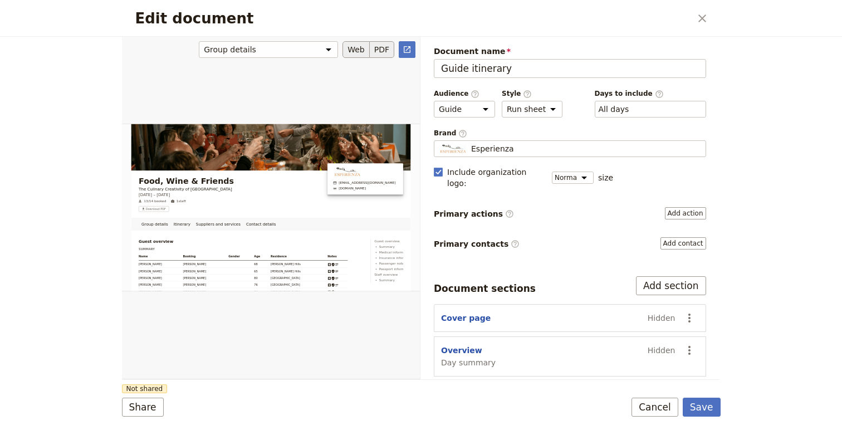
click at [378, 53] on button "PDF" at bounding box center [382, 49] width 25 height 17
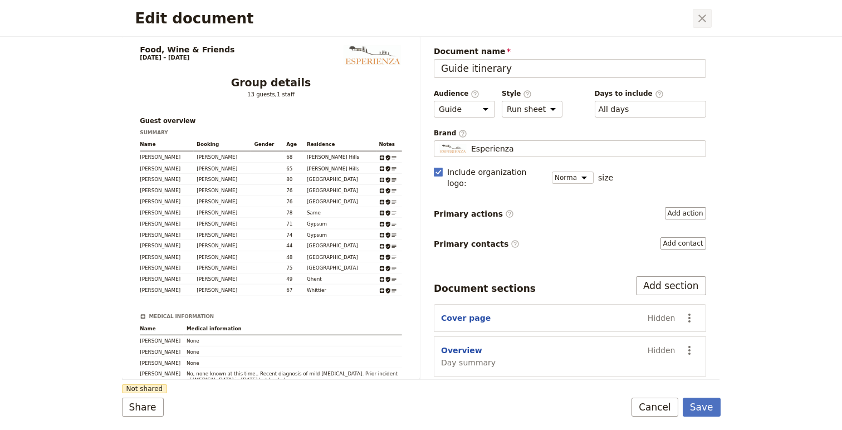
click at [703, 22] on icon "Close dialog" at bounding box center [702, 18] width 13 height 13
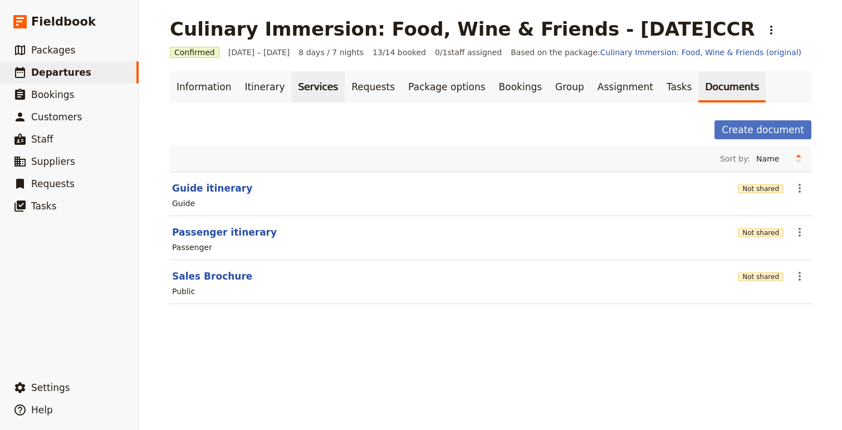
click at [321, 89] on link "Services" at bounding box center [318, 86] width 53 height 31
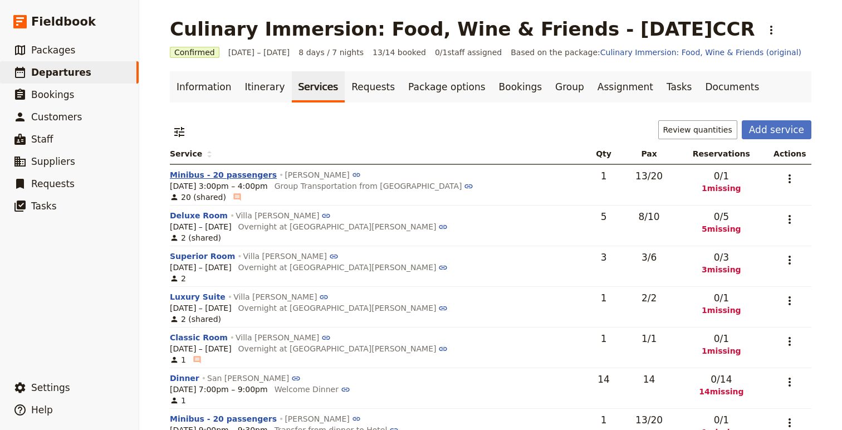
click at [237, 174] on button "Minibus - 20 passengers" at bounding box center [223, 174] width 107 height 11
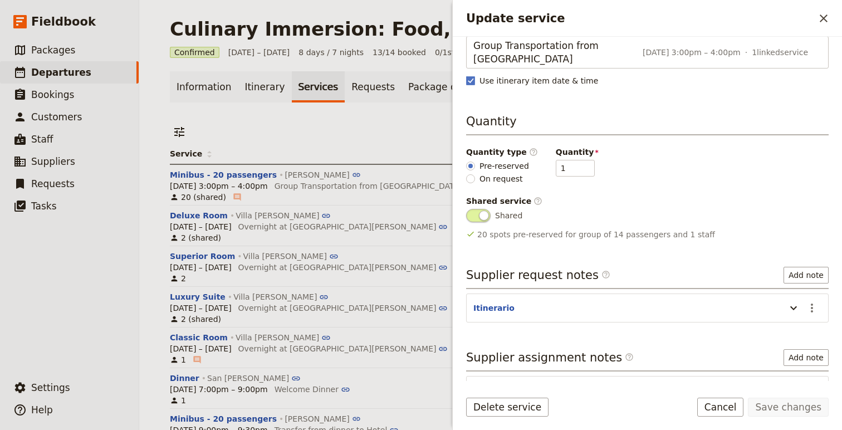
scroll to position [128, 0]
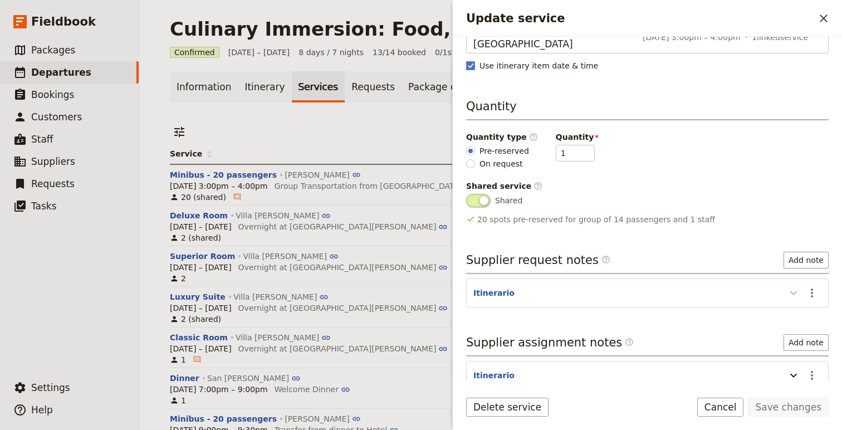
click at [793, 292] on icon "Update service" at bounding box center [793, 292] width 13 height 13
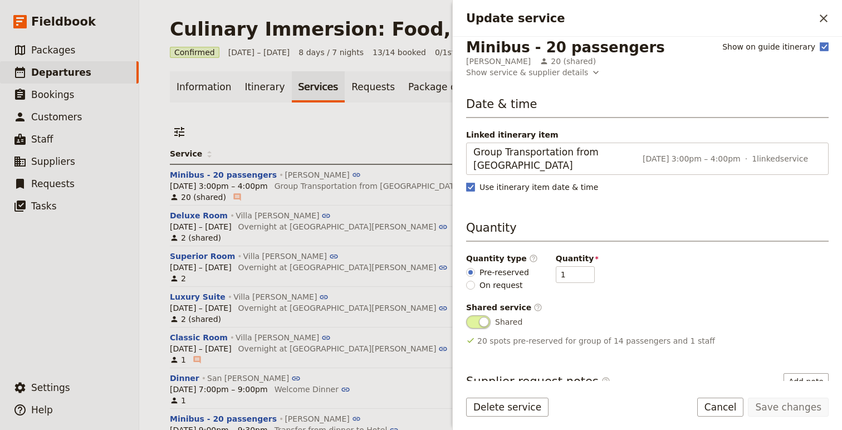
scroll to position [0, 0]
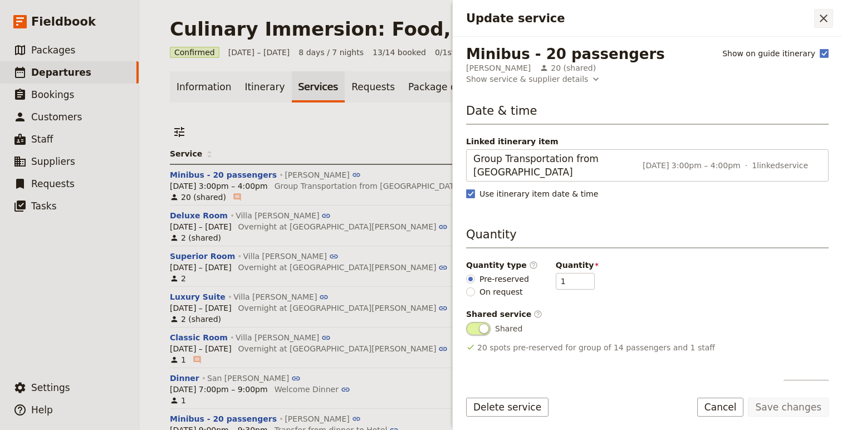
click at [800, 16] on icon "Close drawer" at bounding box center [823, 18] width 13 height 13
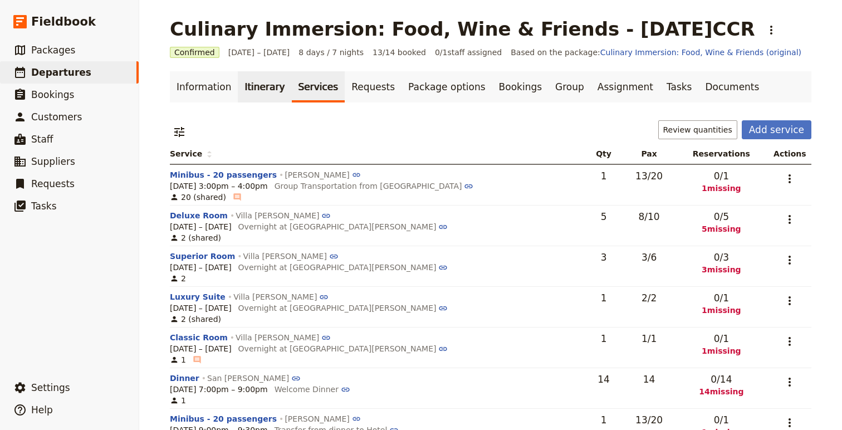
drag, startPoint x: 255, startPoint y: 87, endPoint x: 267, endPoint y: 89, distance: 11.8
click at [255, 87] on link "Itinerary" at bounding box center [264, 86] width 53 height 31
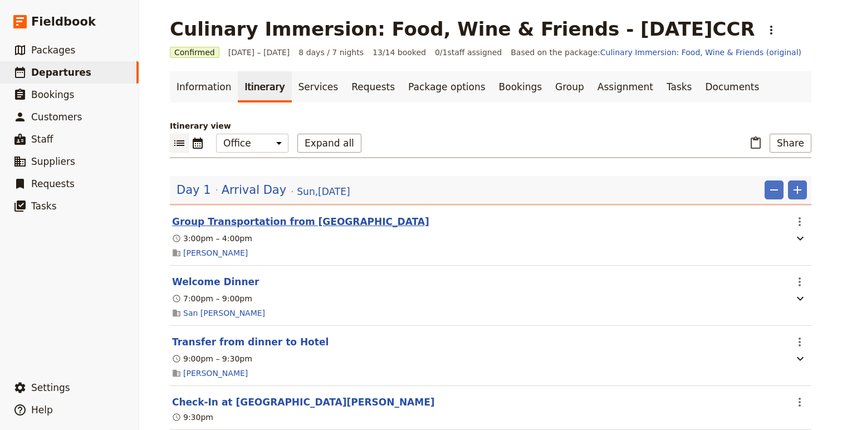
click at [282, 218] on button "Group Transportation from Bologna Airport" at bounding box center [300, 221] width 257 height 13
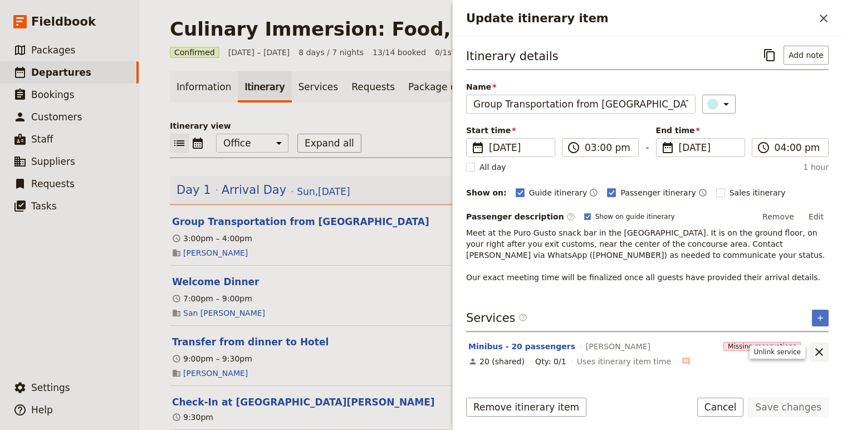
click at [800, 353] on icon "Unlink service" at bounding box center [819, 351] width 13 height 13
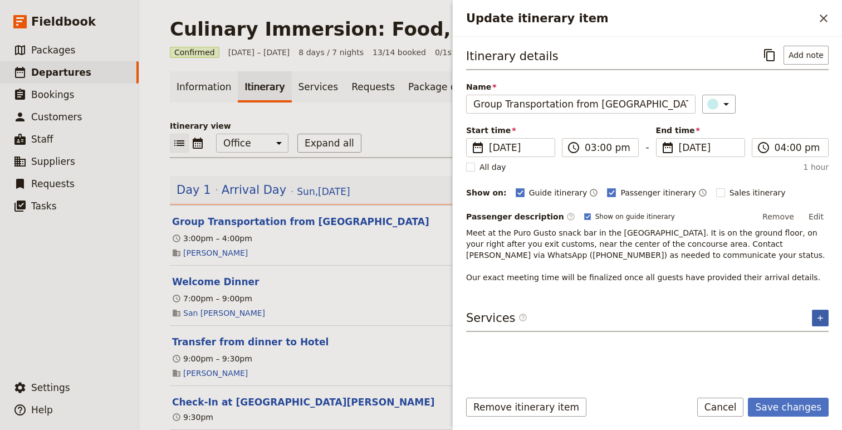
click at [800, 317] on icon "Add service inclusion" at bounding box center [820, 318] width 9 height 9
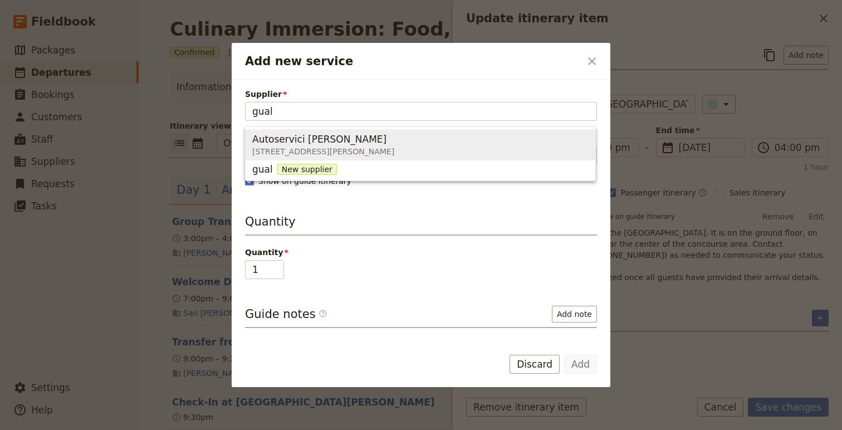
click at [329, 141] on span "Autoservici Gualtieri" at bounding box center [319, 139] width 134 height 13
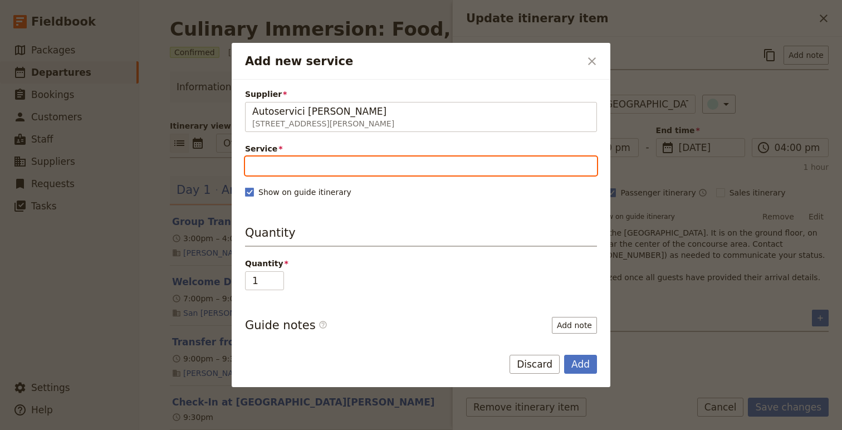
click at [318, 172] on input "Service" at bounding box center [421, 166] width 352 height 19
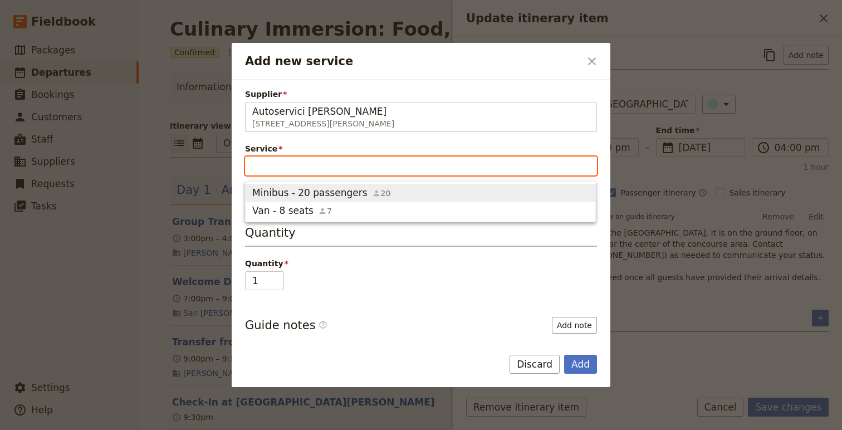
click at [314, 189] on span "Minibus - 20 passengers" at bounding box center [309, 192] width 115 height 13
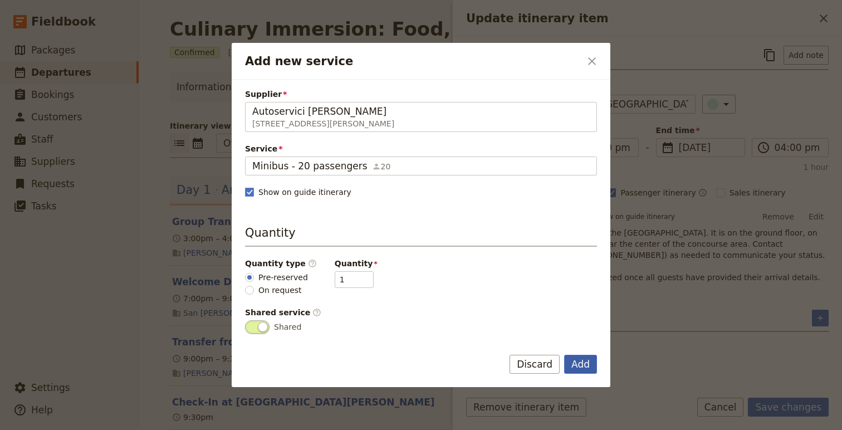
click at [575, 368] on button "Add" at bounding box center [580, 364] width 33 height 19
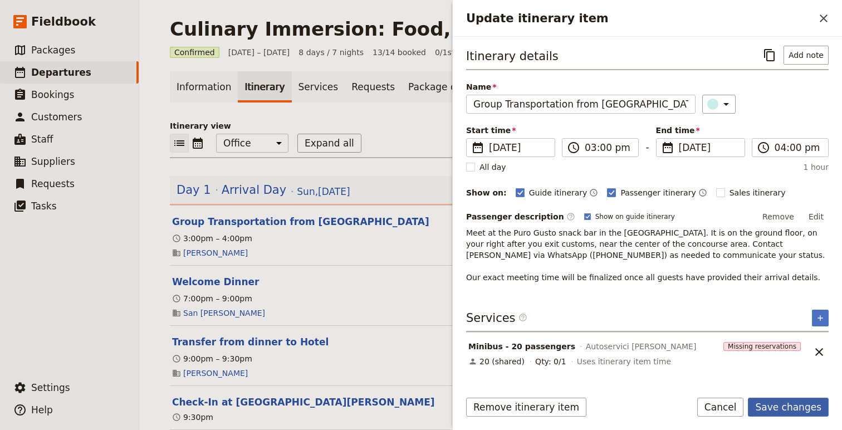
click at [793, 408] on button "Save changes" at bounding box center [788, 407] width 81 height 19
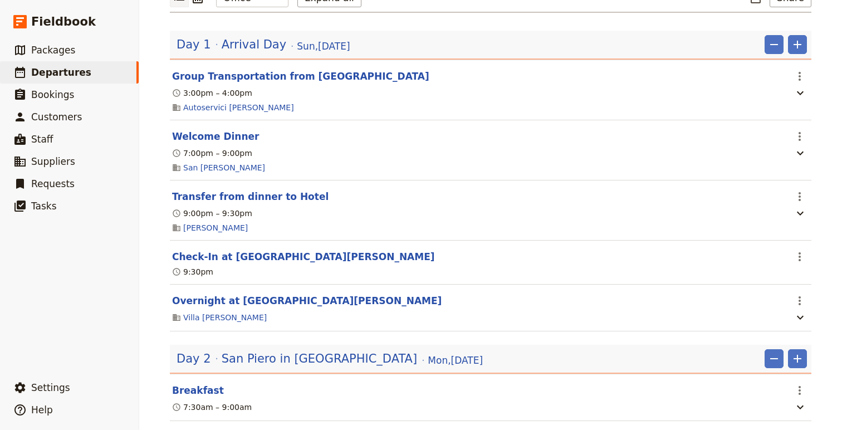
scroll to position [173, 0]
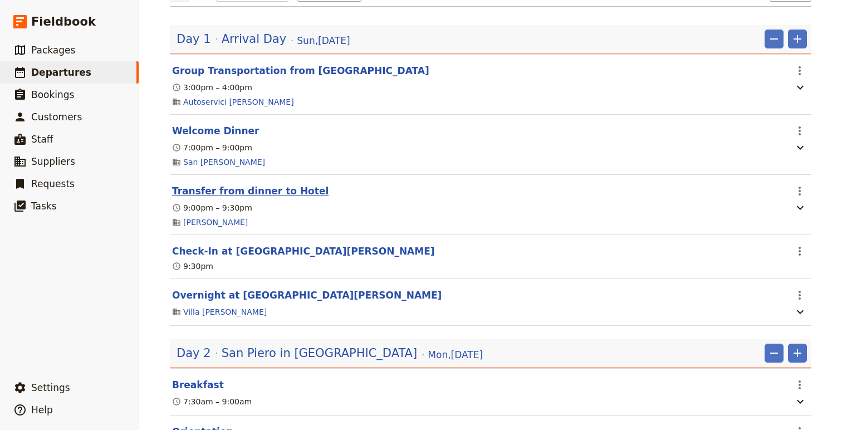
click at [260, 184] on button "Transfer from dinner to Hotel" at bounding box center [250, 190] width 157 height 13
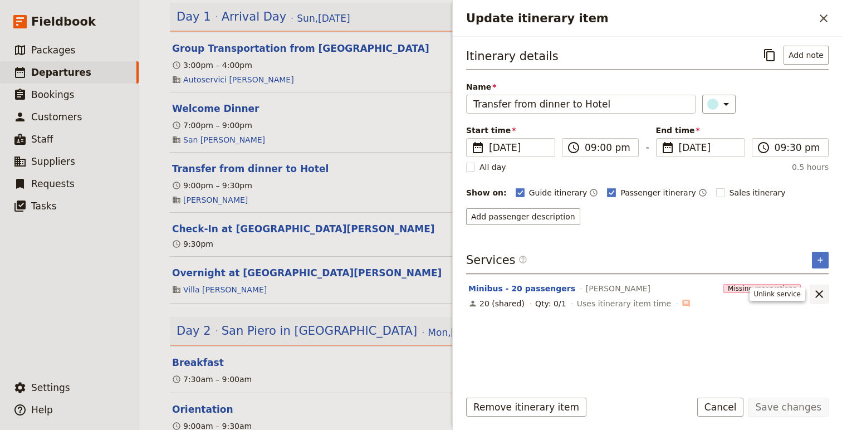
click at [800, 298] on icon "Unlink service" at bounding box center [819, 293] width 13 height 13
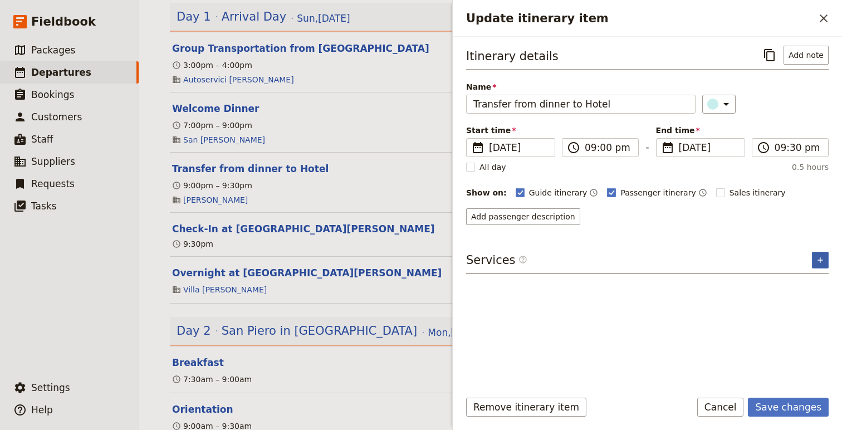
click at [800, 261] on button "​" at bounding box center [820, 260] width 17 height 17
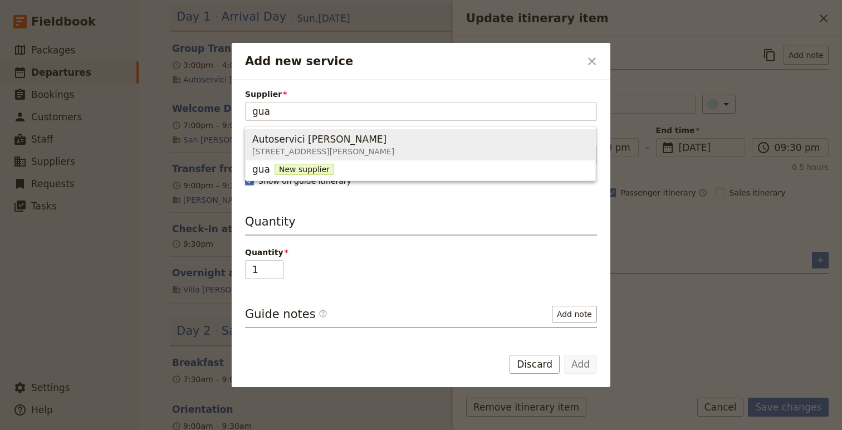
click at [506, 149] on span "Autoservici Gualtieri Via G. Pastore, 285, Cesena FC 47522, Italy" at bounding box center [420, 144] width 336 height 27
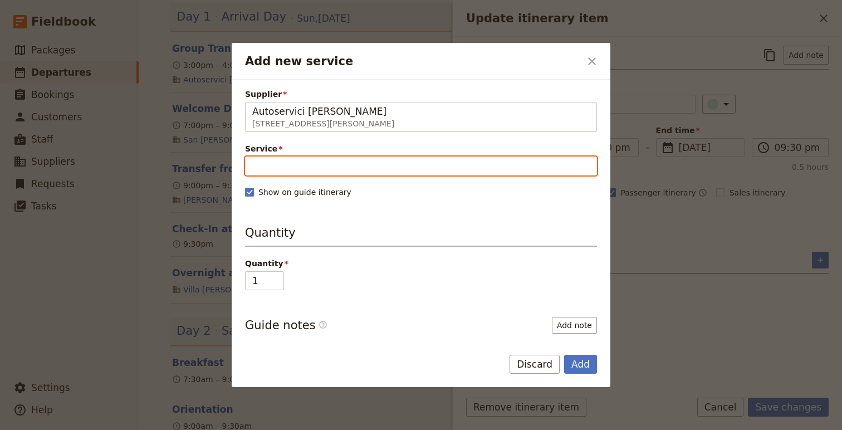
click at [438, 168] on input "Service" at bounding box center [421, 166] width 352 height 19
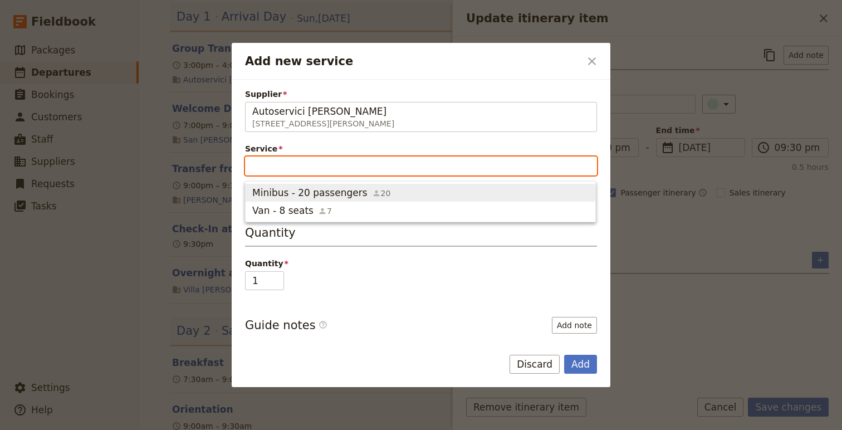
click at [430, 198] on span "Minibus - 20 passengers 20" at bounding box center [420, 192] width 336 height 13
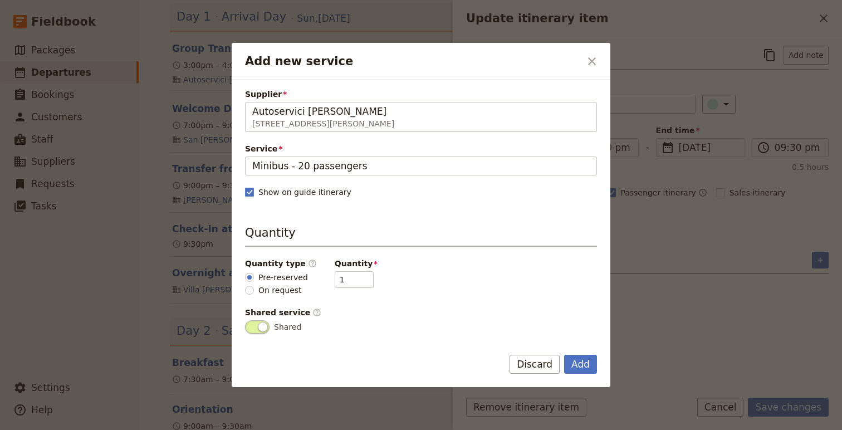
click at [579, 373] on div "Add Discard" at bounding box center [421, 371] width 379 height 32
click at [584, 367] on button "Add" at bounding box center [580, 364] width 33 height 19
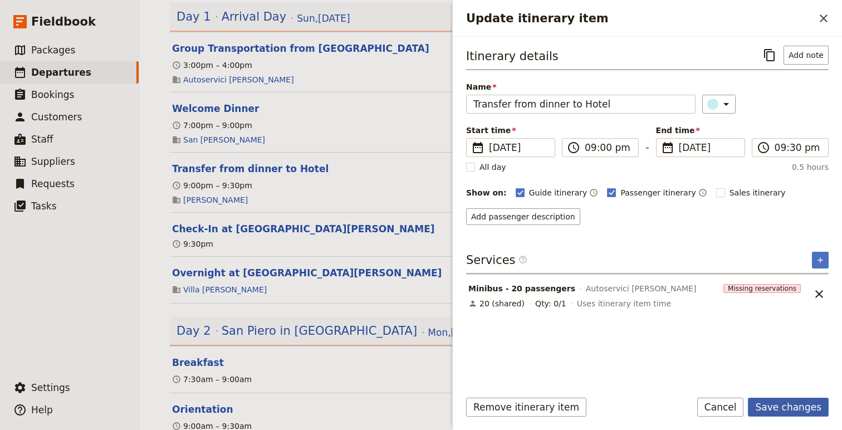
click at [800, 399] on button "Save changes" at bounding box center [788, 407] width 81 height 19
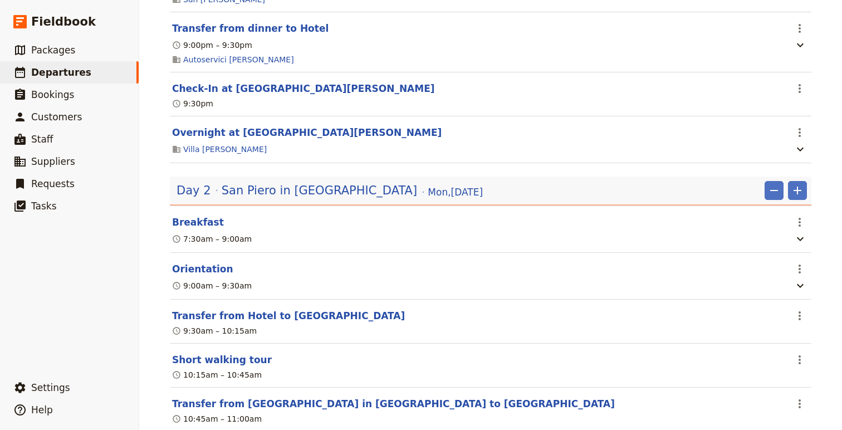
scroll to position [343, 0]
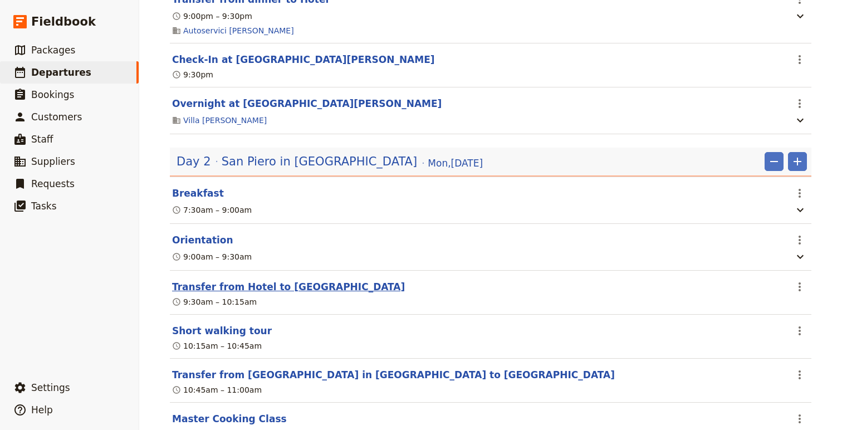
click at [325, 290] on button "Transfer from Hotel to Bagno di Romagna" at bounding box center [288, 286] width 233 height 13
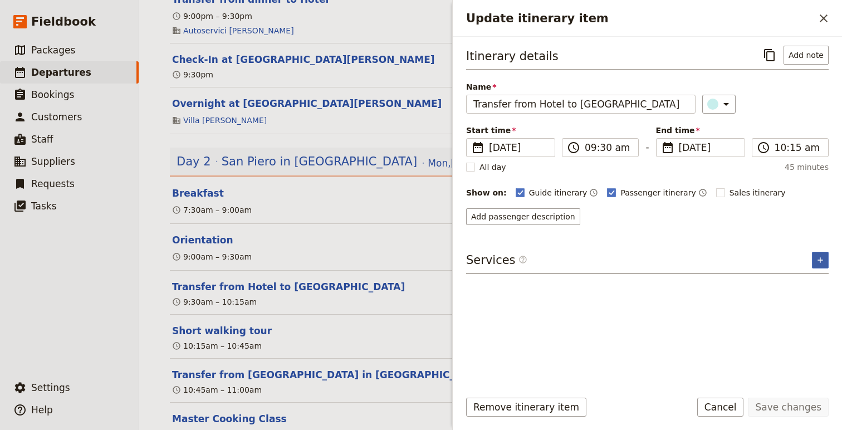
click at [800, 253] on button "​" at bounding box center [820, 260] width 17 height 17
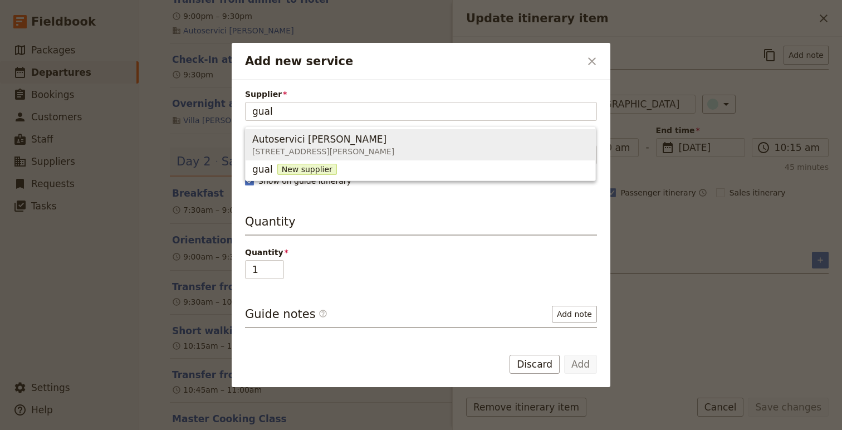
click at [385, 136] on div "Autoservici Gualtieri" at bounding box center [323, 139] width 142 height 13
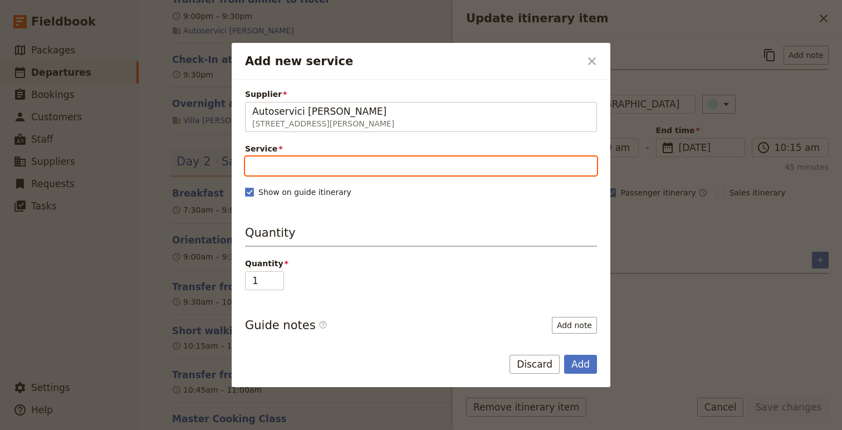
click at [440, 167] on input "Service" at bounding box center [421, 166] width 352 height 19
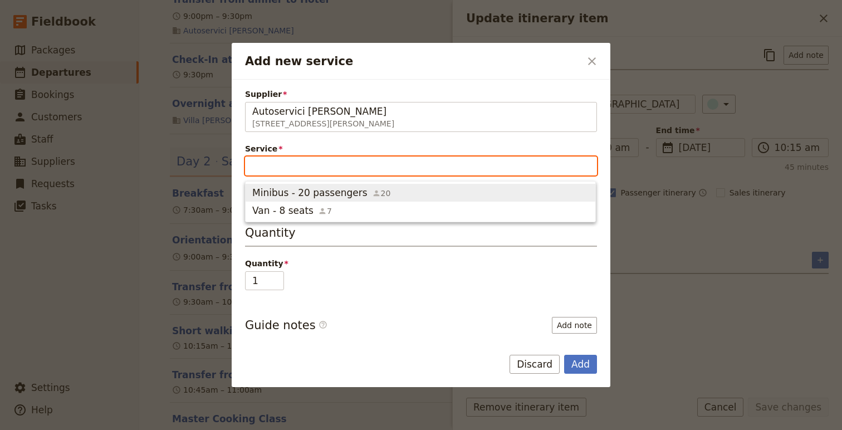
click at [389, 195] on span "Minibus - 20 passengers 20" at bounding box center [420, 192] width 336 height 13
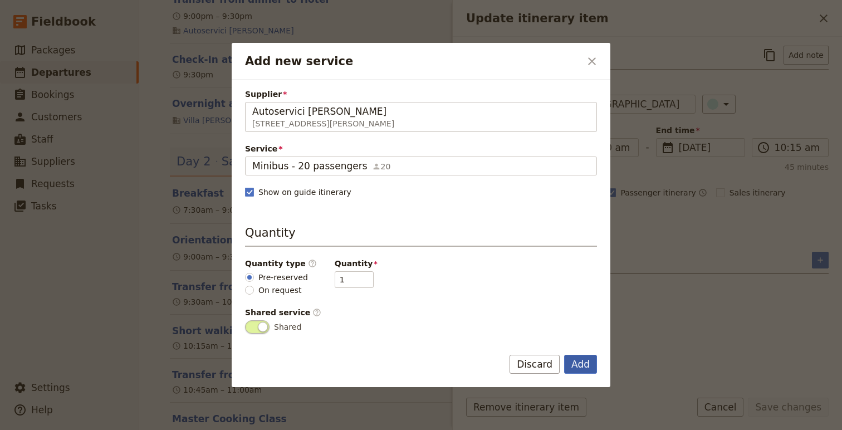
click at [587, 363] on button "Add" at bounding box center [580, 364] width 33 height 19
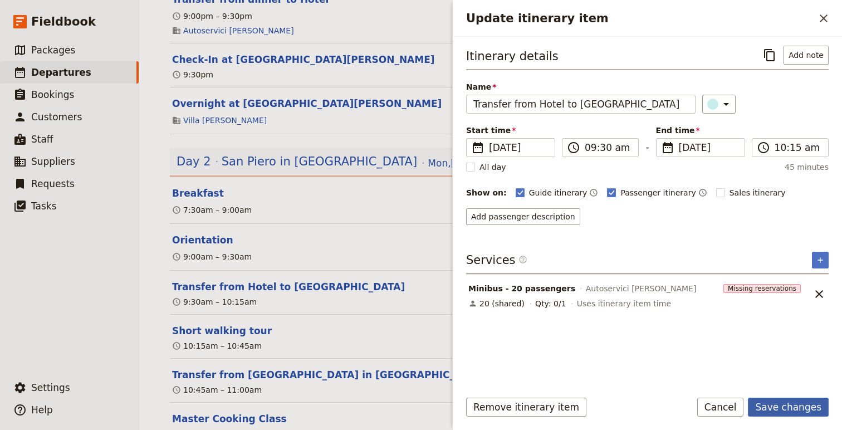
click at [800, 403] on button "Save changes" at bounding box center [788, 407] width 81 height 19
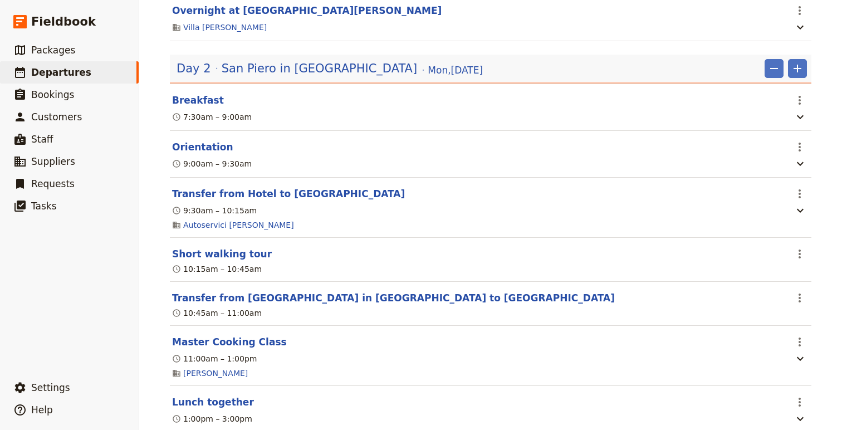
scroll to position [486, 0]
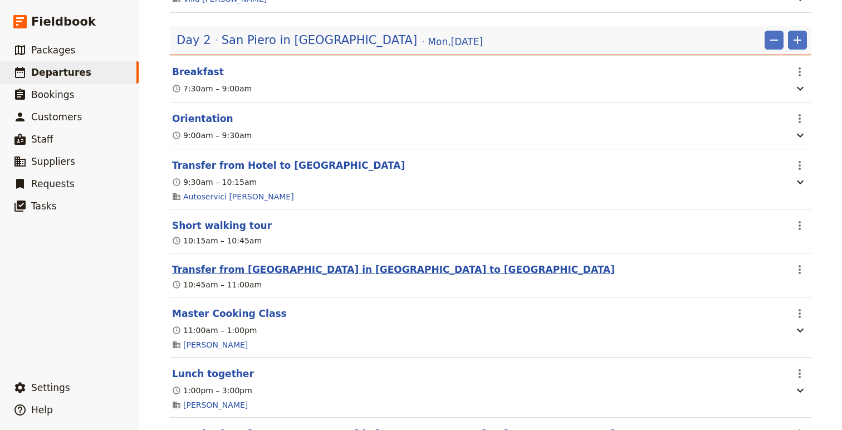
click at [309, 263] on button "Transfer from San Piero in Bagno to Bagno di Romagna" at bounding box center [393, 269] width 443 height 13
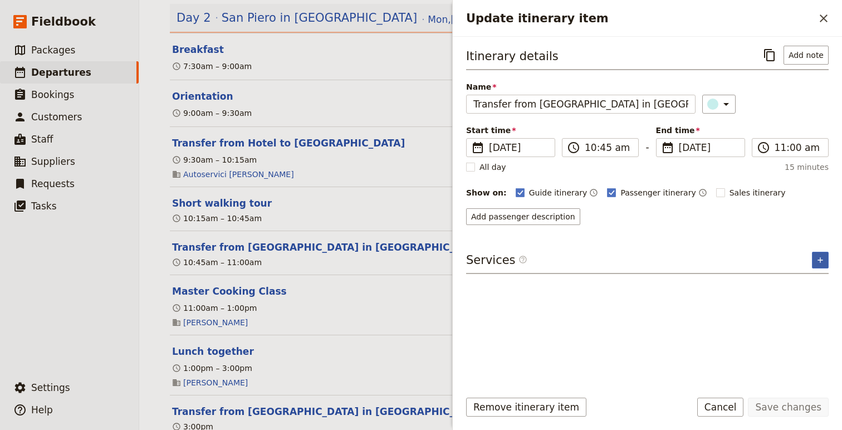
click at [800, 257] on icon "Add service inclusion" at bounding box center [820, 260] width 9 height 9
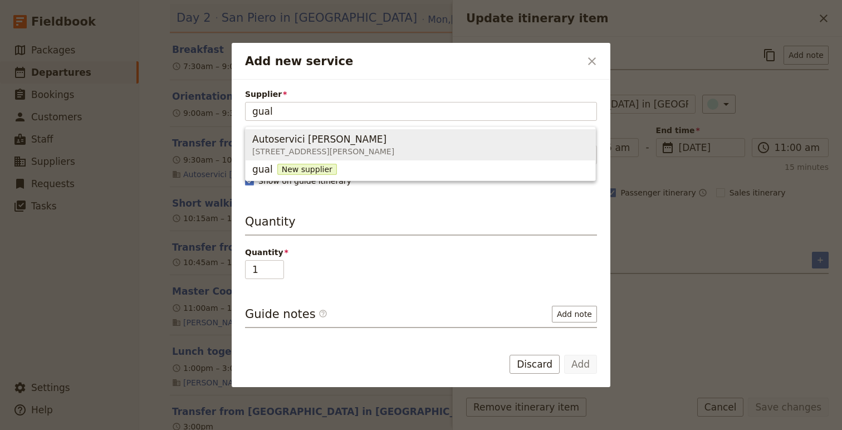
click at [294, 139] on span "Autoservici Gualtieri" at bounding box center [319, 139] width 134 height 13
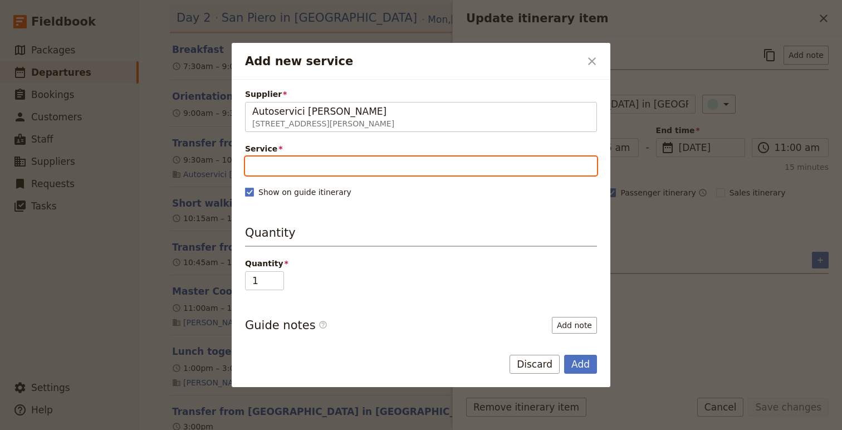
click at [302, 169] on input "Service" at bounding box center [421, 166] width 352 height 19
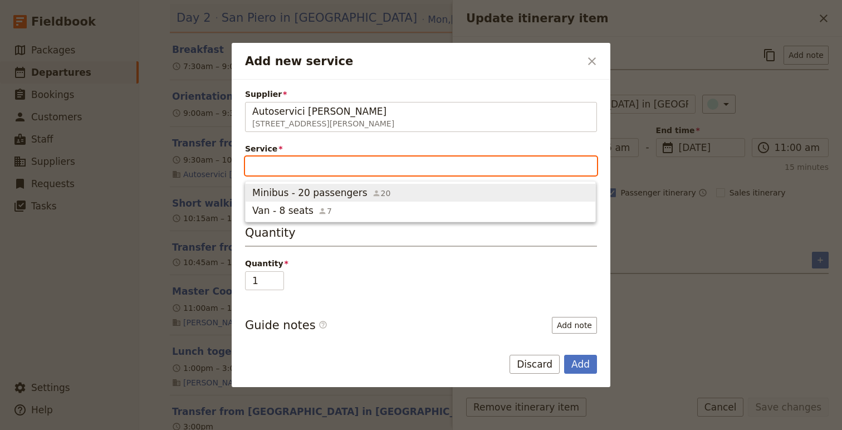
click at [302, 191] on span "Minibus - 20 passengers" at bounding box center [309, 192] width 115 height 13
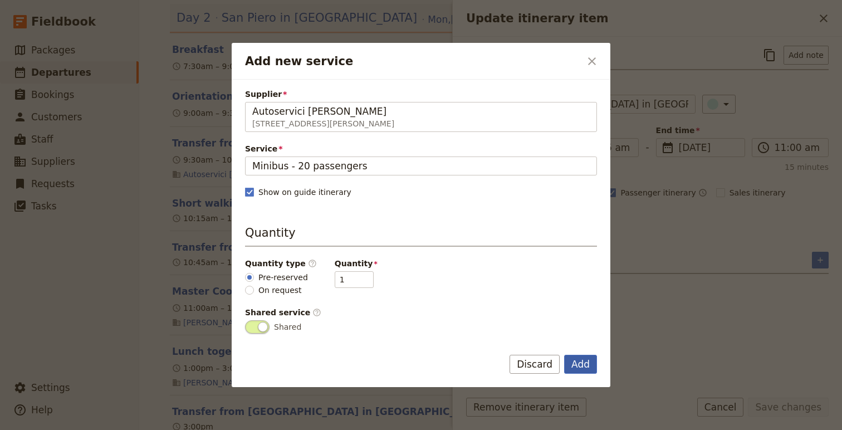
click at [582, 370] on button "Add" at bounding box center [580, 364] width 33 height 19
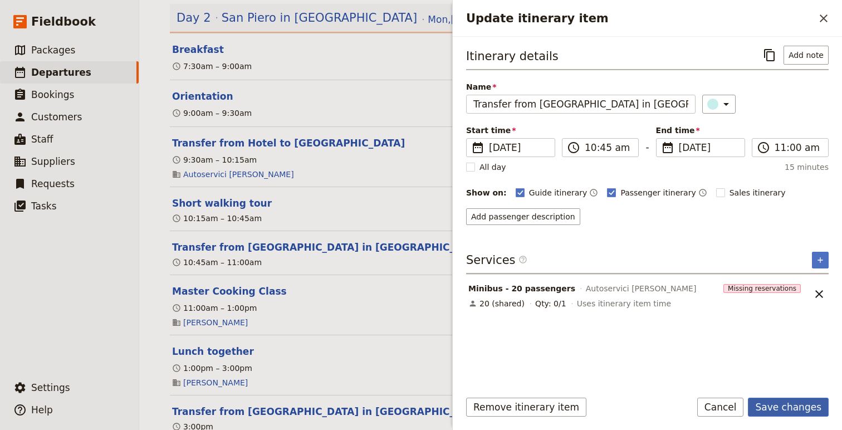
click at [785, 406] on button "Save changes" at bounding box center [788, 407] width 81 height 19
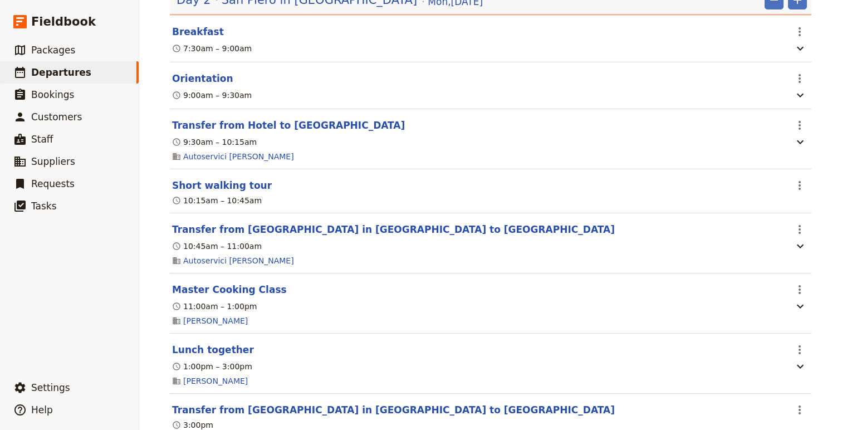
scroll to position [528, 0]
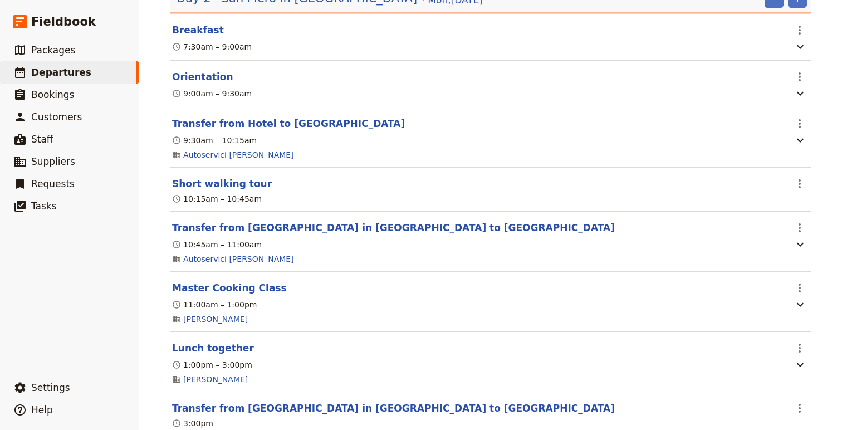
click at [246, 281] on button "Master Cooking Class" at bounding box center [229, 287] width 115 height 13
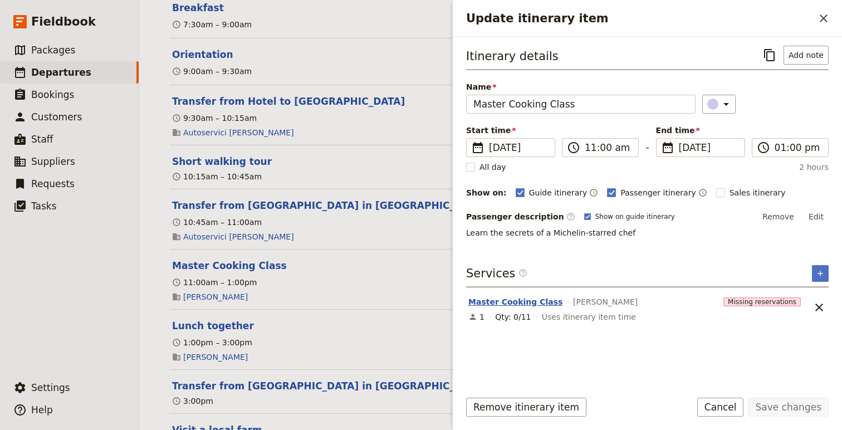
click at [519, 302] on button "Master Cooking Class" at bounding box center [515, 301] width 94 height 11
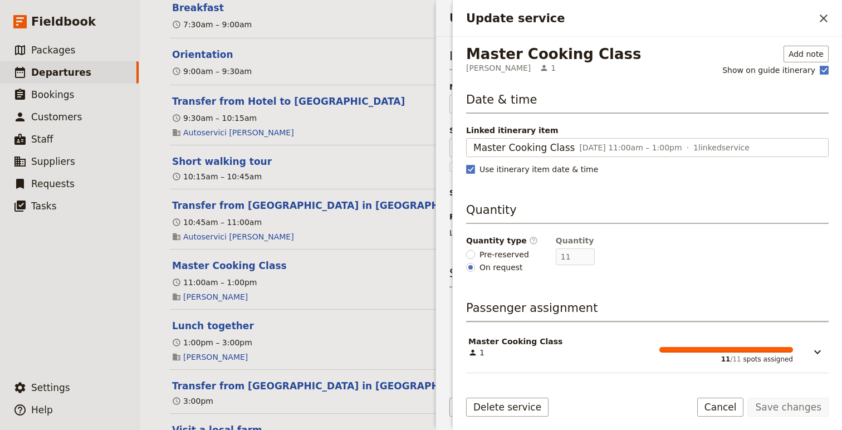
click at [485, 254] on span "Pre-reserved" at bounding box center [505, 254] width 50 height 11
click at [475, 254] on input "Pre-reserved" at bounding box center [470, 254] width 9 height 9
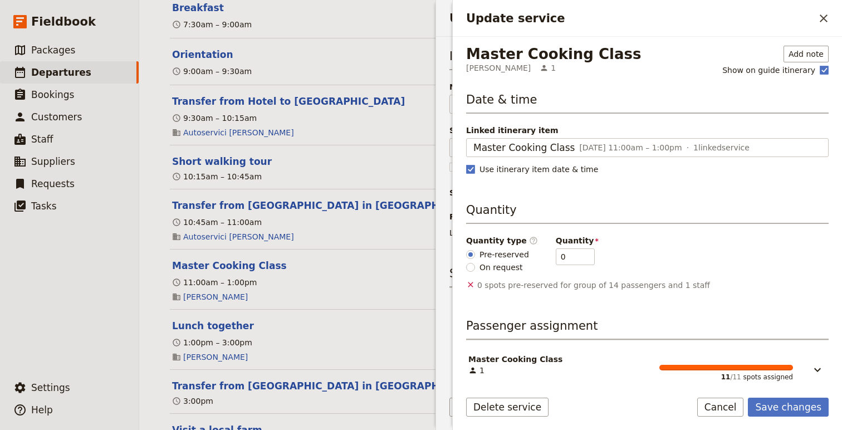
click at [485, 264] on span "On request" at bounding box center [501, 267] width 43 height 11
click at [475, 264] on input "On request" at bounding box center [470, 267] width 9 height 9
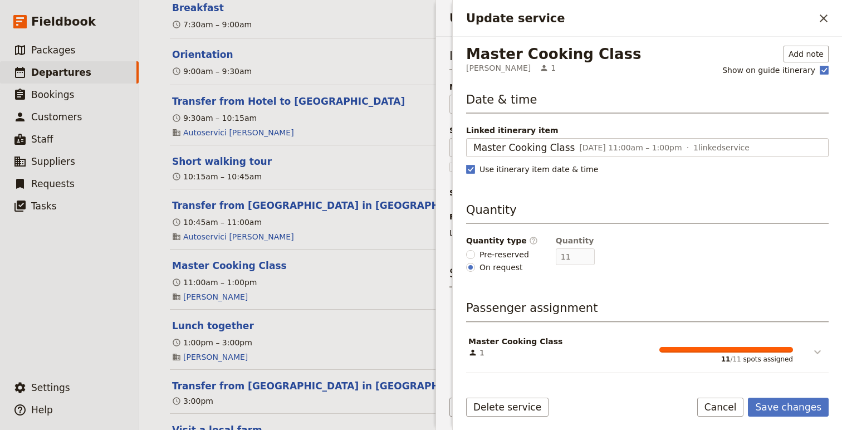
click at [800, 353] on icon "Update service" at bounding box center [817, 352] width 7 height 4
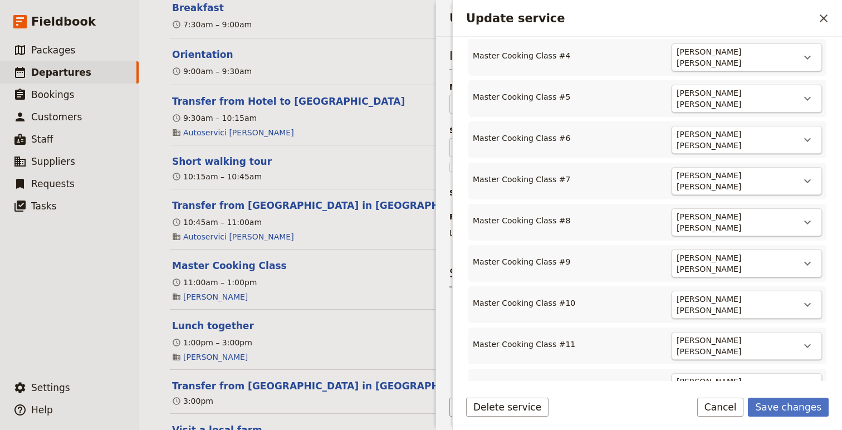
scroll to position [532, 0]
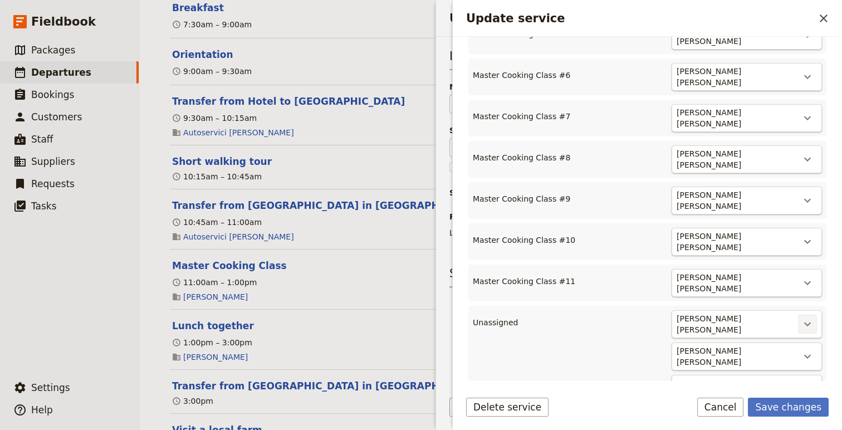
click at [800, 318] on icon "Actions" at bounding box center [807, 324] width 13 height 13
click at [800, 330] on button "Master Cooking Class #12" at bounding box center [759, 337] width 116 height 16
click at [800, 359] on icon "Actions" at bounding box center [807, 365] width 13 height 13
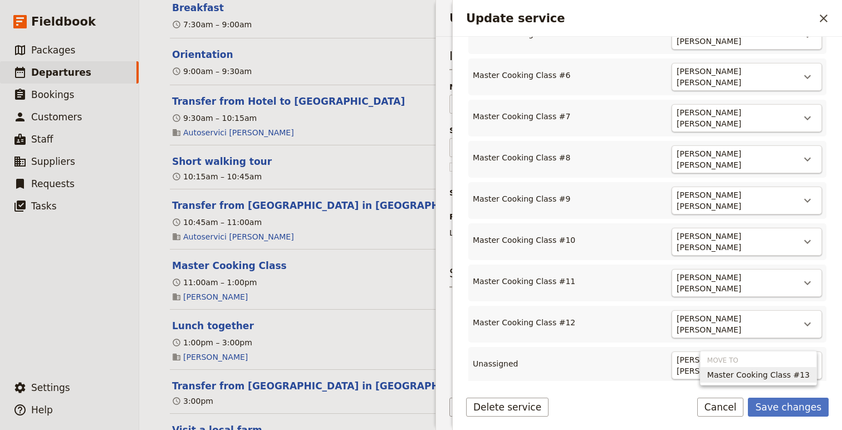
click at [800, 372] on span "Master Cooking Class #13" at bounding box center [758, 374] width 103 height 11
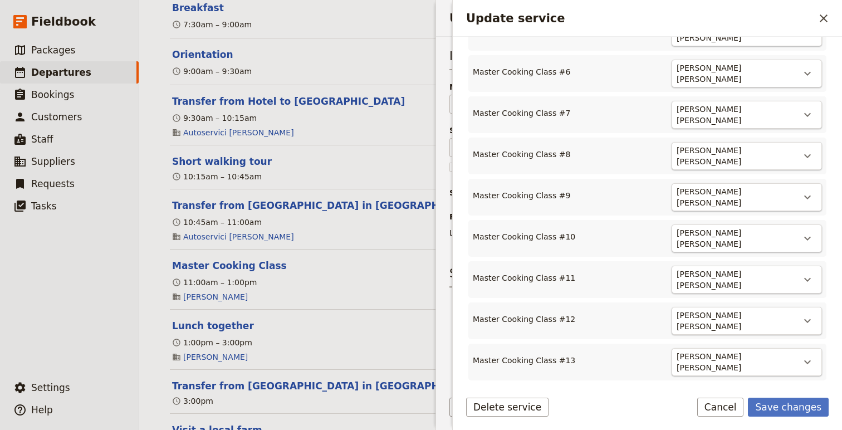
click at [800, 395] on icon "Actions" at bounding box center [807, 401] width 13 height 13
click at [800, 406] on span "Master Cooking Class #14" at bounding box center [758, 409] width 103 height 11
click at [800, 405] on button "Save changes" at bounding box center [788, 407] width 81 height 19
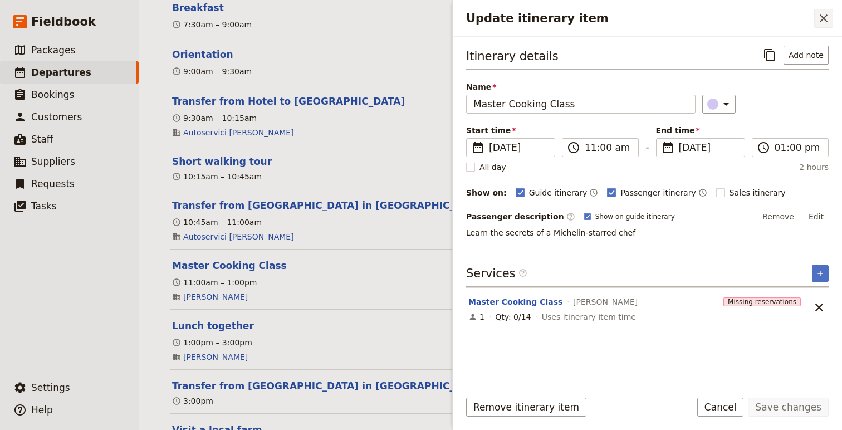
click at [800, 18] on icon "Close drawer" at bounding box center [823, 18] width 13 height 13
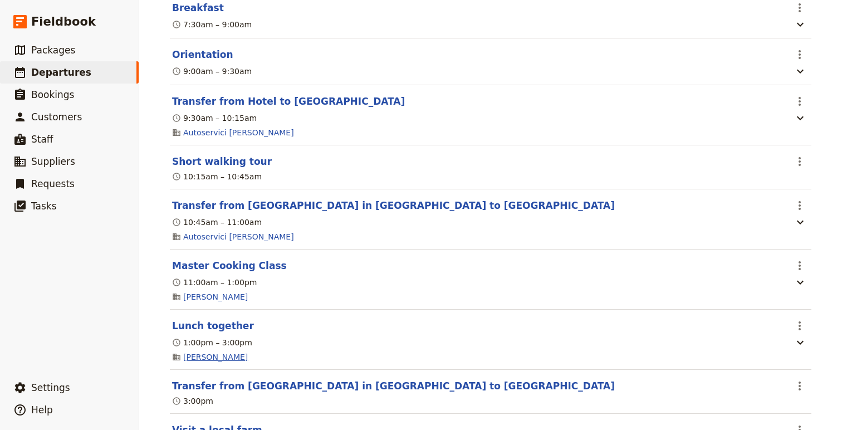
click at [207, 363] on link "da Gorini" at bounding box center [215, 357] width 65 height 11
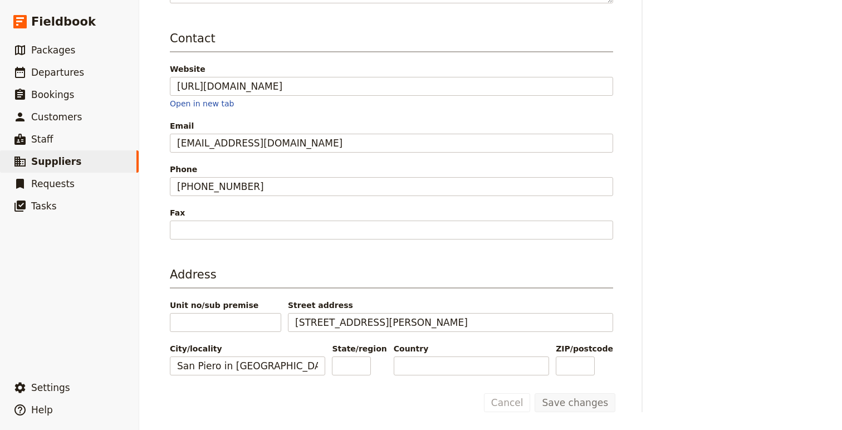
scroll to position [283, 0]
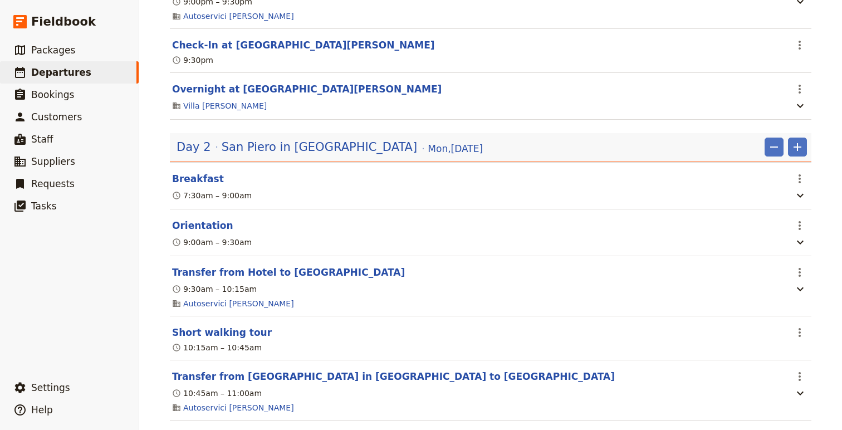
scroll to position [187, 0]
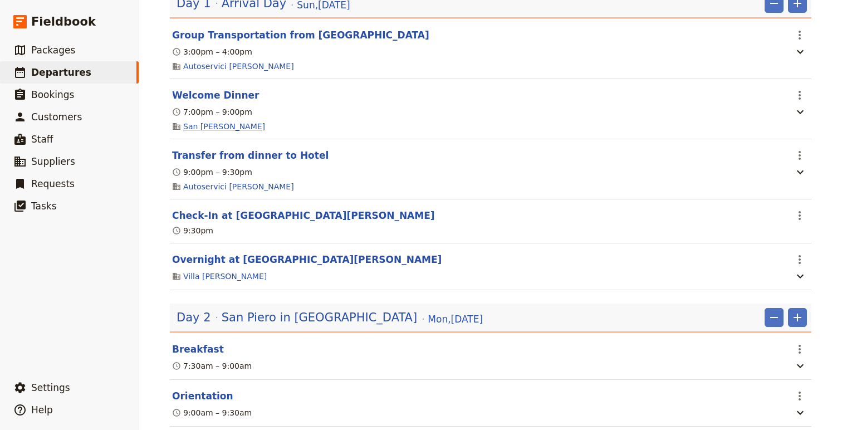
click at [219, 124] on link "San Biagio Vecchio" at bounding box center [224, 126] width 82 height 11
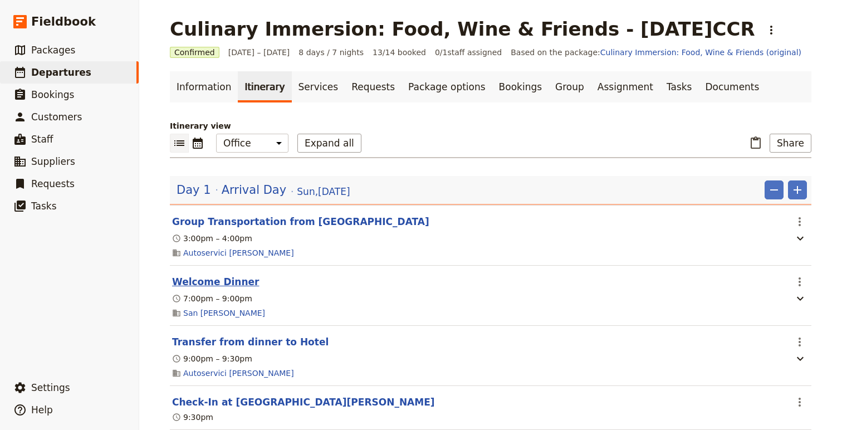
click at [197, 284] on button "Welcome Dinner" at bounding box center [215, 281] width 87 height 13
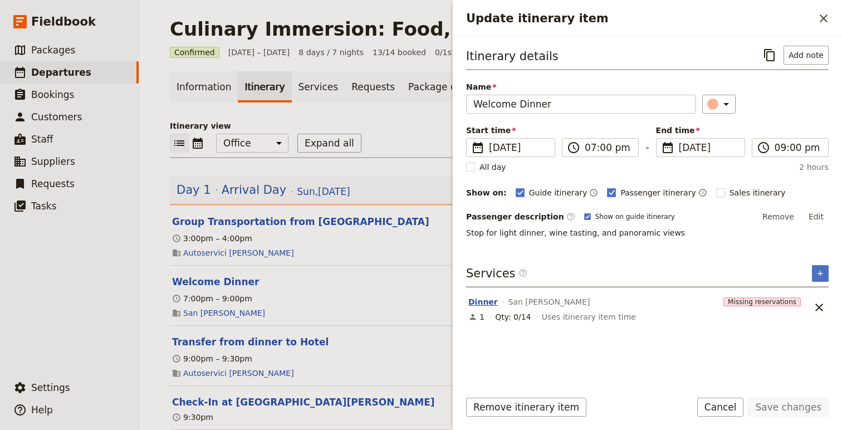
click at [483, 299] on button "Dinner" at bounding box center [483, 301] width 30 height 11
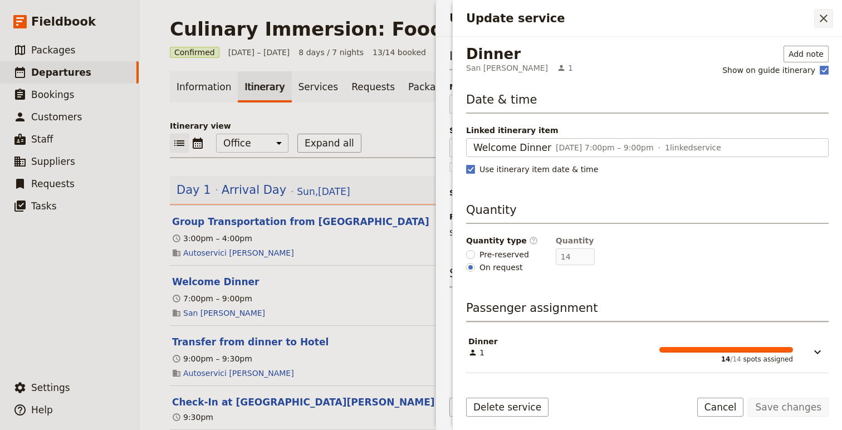
click at [800, 19] on icon "Close drawer" at bounding box center [823, 18] width 13 height 13
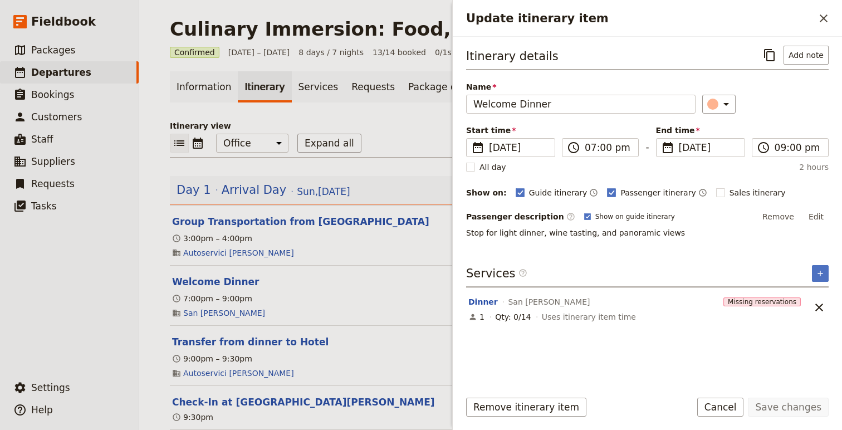
click at [800, 19] on icon "Close drawer" at bounding box center [823, 18] width 13 height 13
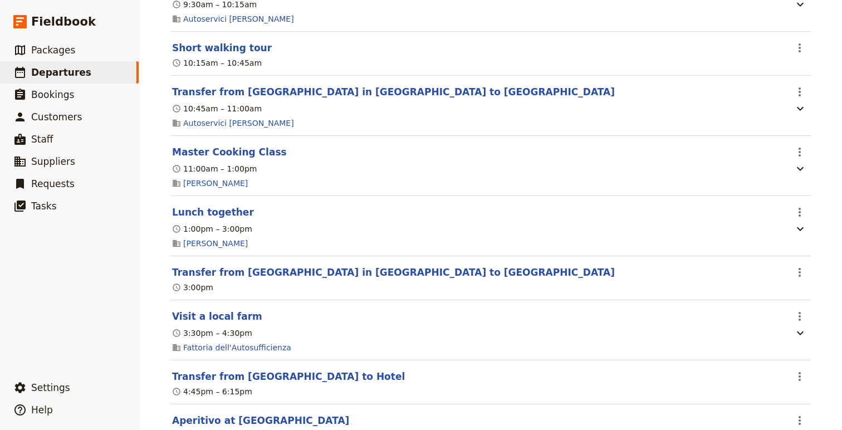
scroll to position [653, 0]
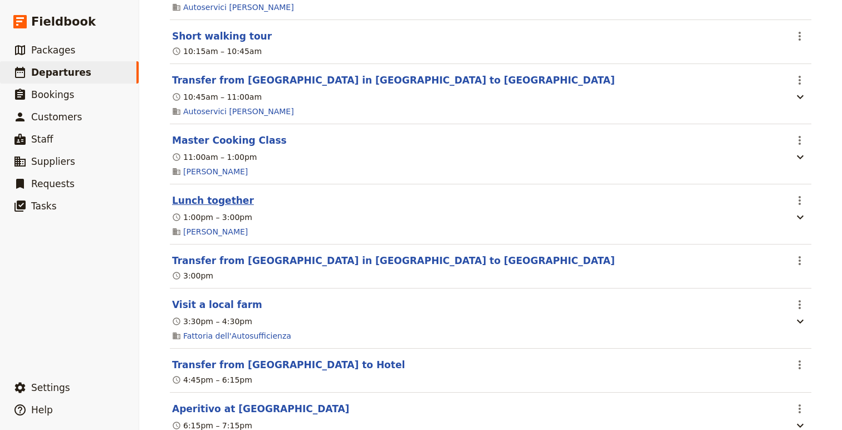
click at [211, 206] on button "Lunch together" at bounding box center [213, 200] width 82 height 13
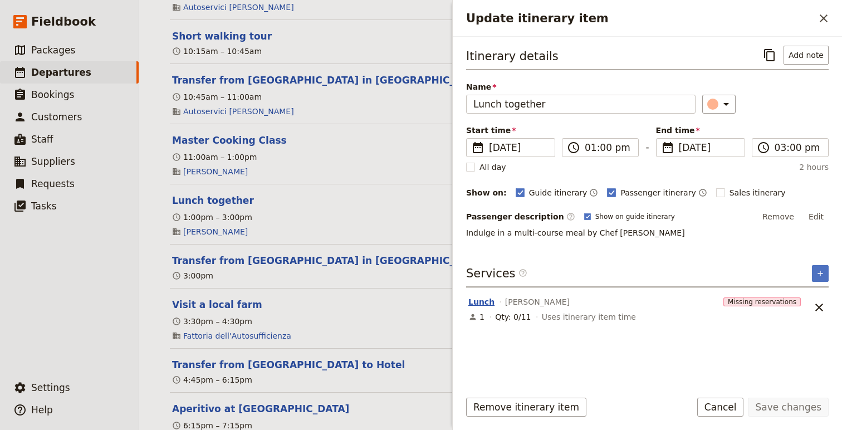
click at [485, 300] on button "Lunch" at bounding box center [481, 301] width 26 height 11
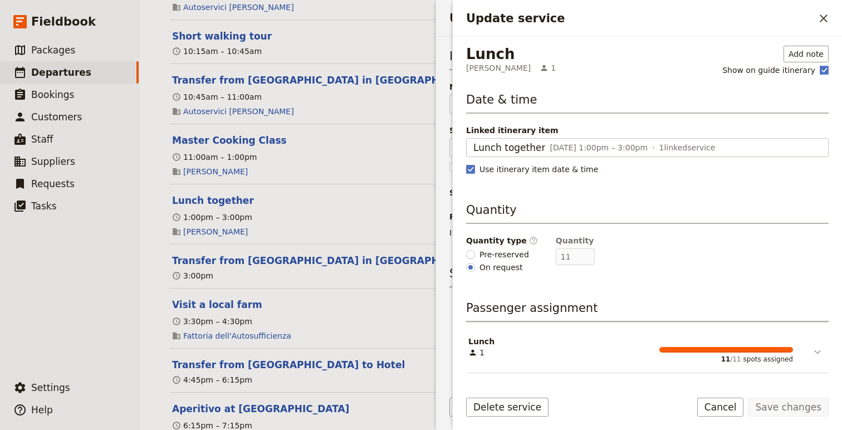
click at [800, 353] on icon "Update service" at bounding box center [817, 352] width 7 height 4
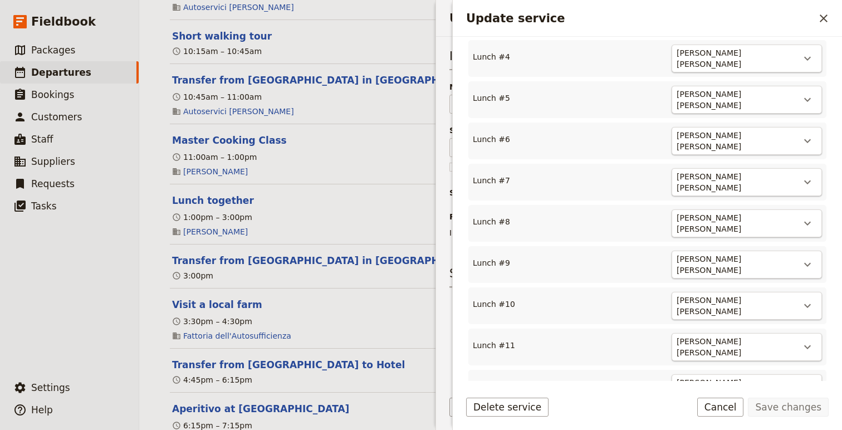
scroll to position [532, 0]
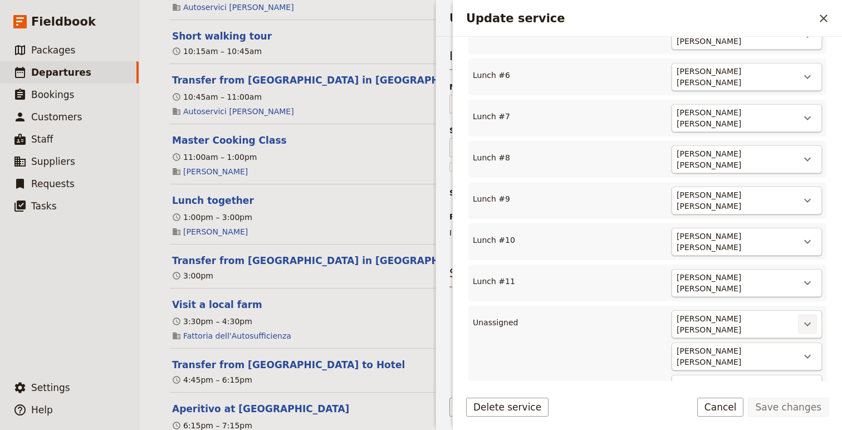
click at [800, 315] on button "​" at bounding box center [807, 324] width 19 height 19
click at [800, 338] on span "Lunch #12" at bounding box center [765, 336] width 90 height 11
click at [800, 359] on icon "Actions" at bounding box center [807, 365] width 13 height 13
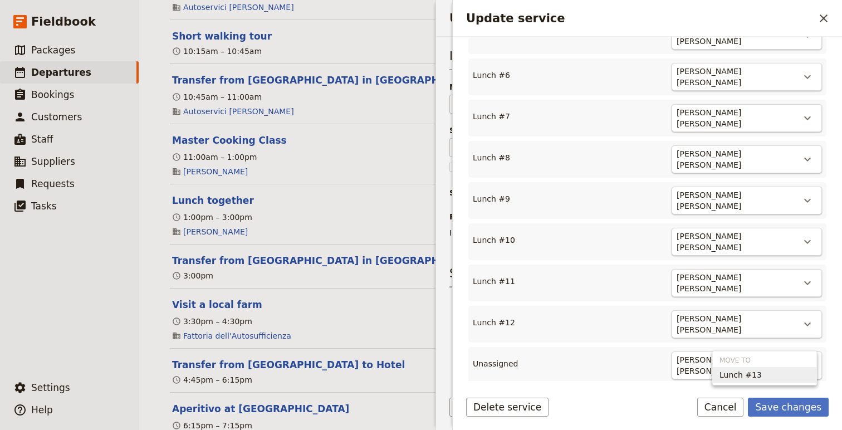
click at [800, 372] on span "Lunch #13" at bounding box center [765, 374] width 90 height 11
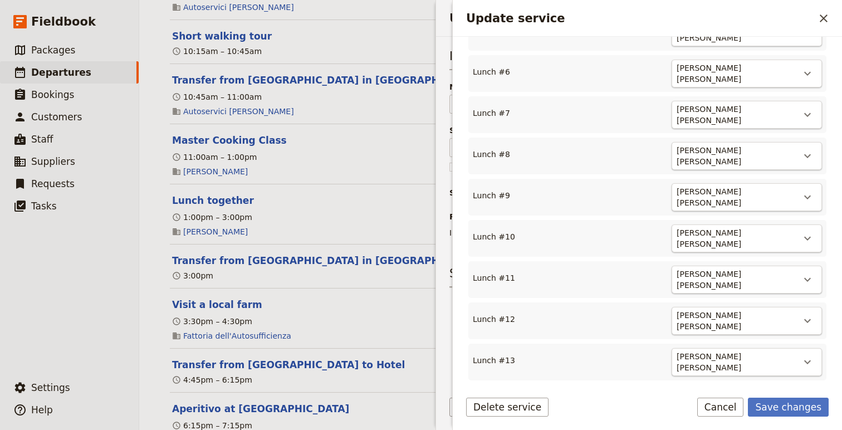
click at [800, 395] on icon "Actions" at bounding box center [807, 401] width 13 height 13
click at [787, 412] on span "Lunch #14" at bounding box center [765, 409] width 90 height 11
click at [798, 411] on button "Save changes" at bounding box center [788, 407] width 81 height 19
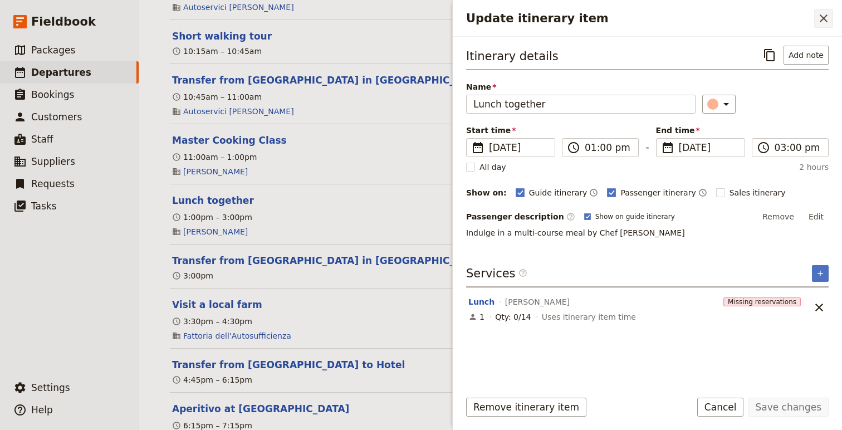
click at [800, 13] on icon "Close drawer" at bounding box center [823, 18] width 13 height 13
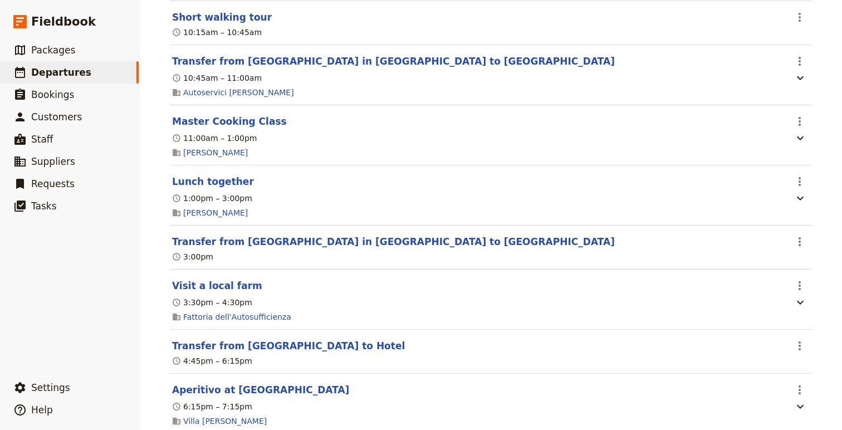
scroll to position [674, 0]
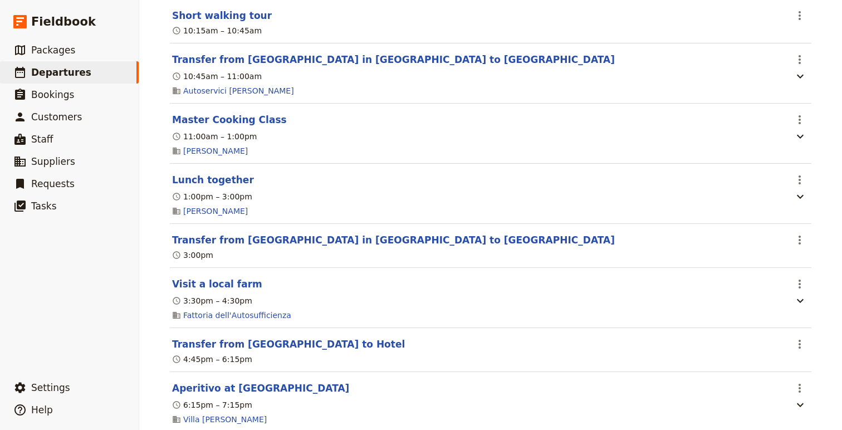
click at [307, 252] on section "Transfer from San Piero in Bagno to Bagno di Romagna ​ 3:00pm" at bounding box center [491, 246] width 642 height 44
click at [326, 243] on button "Transfer from San Piero in Bagno to Bagno di Romagna" at bounding box center [393, 239] width 443 height 13
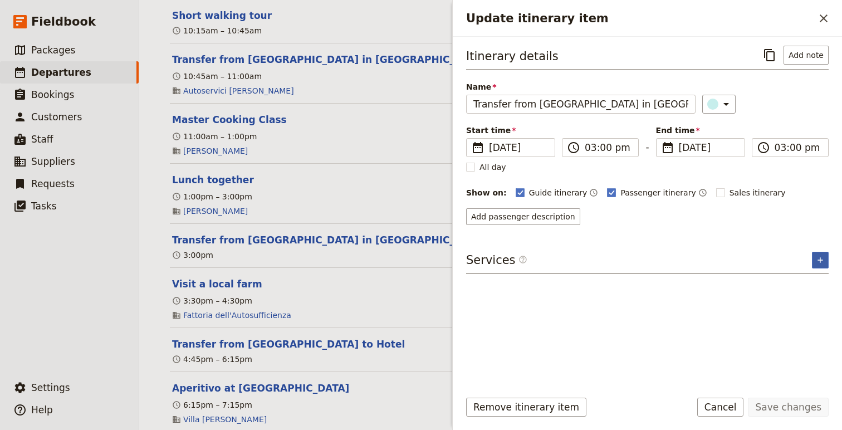
click at [800, 262] on icon "Add service inclusion" at bounding box center [820, 260] width 9 height 9
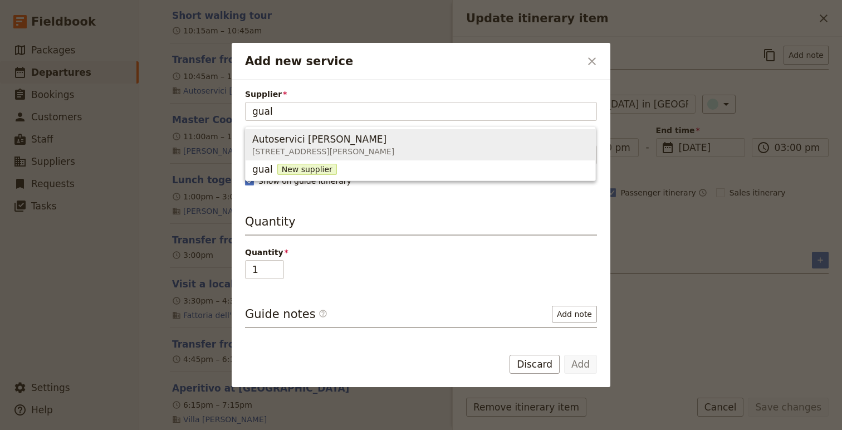
click at [279, 134] on span "Autoservici Gualtieri" at bounding box center [319, 139] width 134 height 13
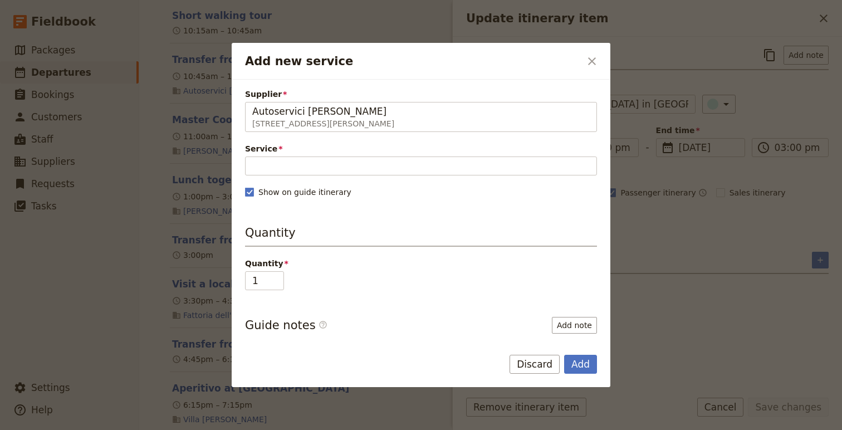
click at [296, 177] on div "Supplier Autoservici Gualtieri Via G. Pastore, 285, Cesena FC 47522, Italy Auto…" at bounding box center [421, 263] width 352 height 349
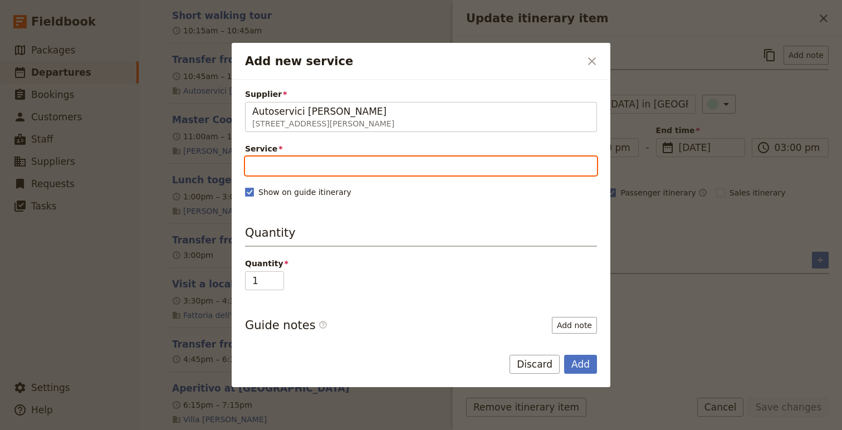
click at [296, 164] on input "Service" at bounding box center [421, 166] width 352 height 19
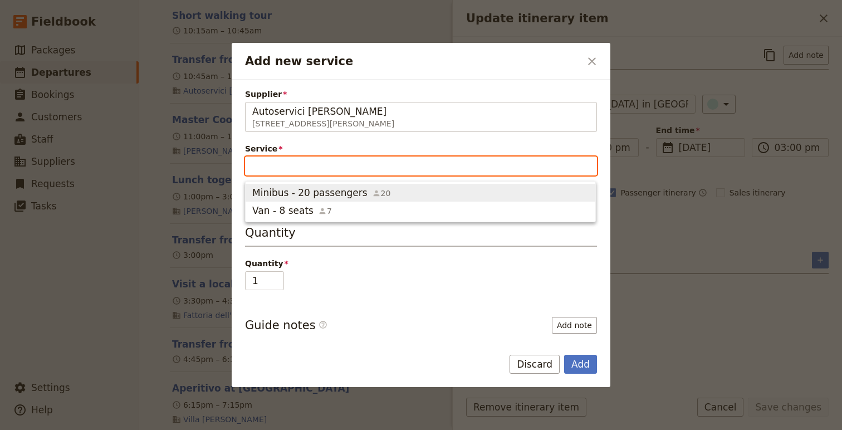
click at [296, 188] on span "Minibus - 20 passengers" at bounding box center [309, 192] width 115 height 13
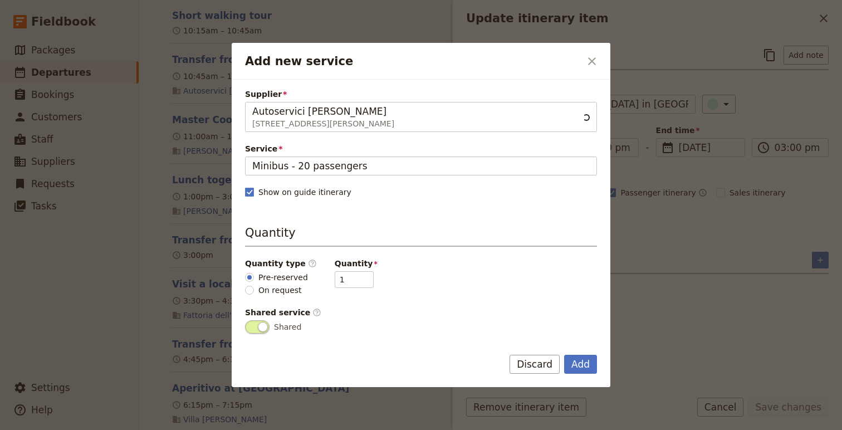
scroll to position [0, 0]
click at [578, 365] on button "Add" at bounding box center [580, 364] width 33 height 19
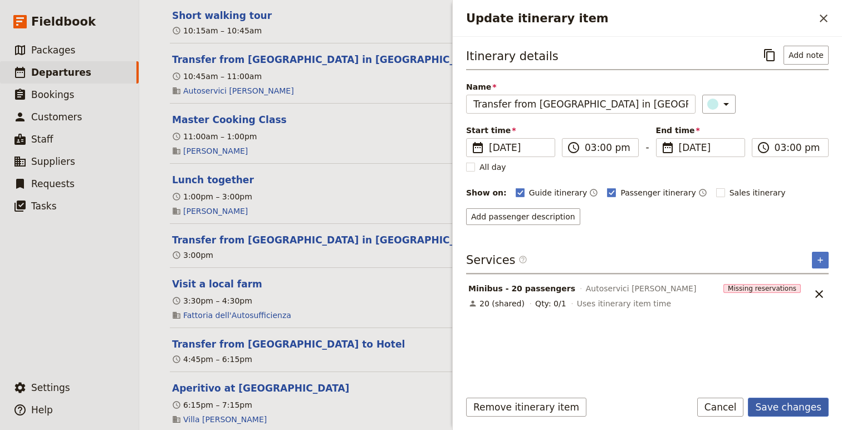
click at [800, 412] on button "Save changes" at bounding box center [788, 407] width 81 height 19
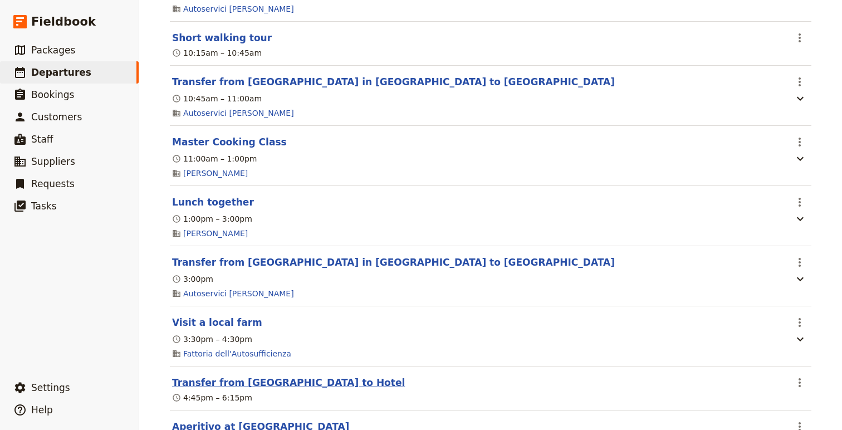
click at [295, 376] on button "Transfer from Bagno di Romagna to Hotel" at bounding box center [288, 382] width 233 height 13
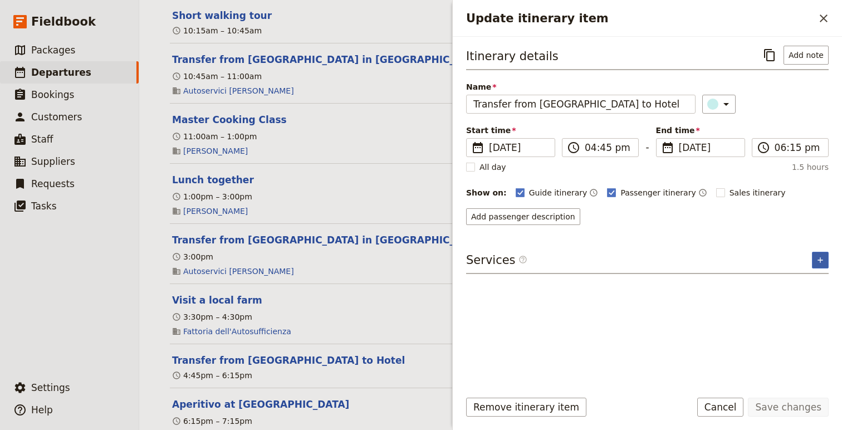
click at [800, 260] on icon "Add service inclusion" at bounding box center [820, 260] width 9 height 9
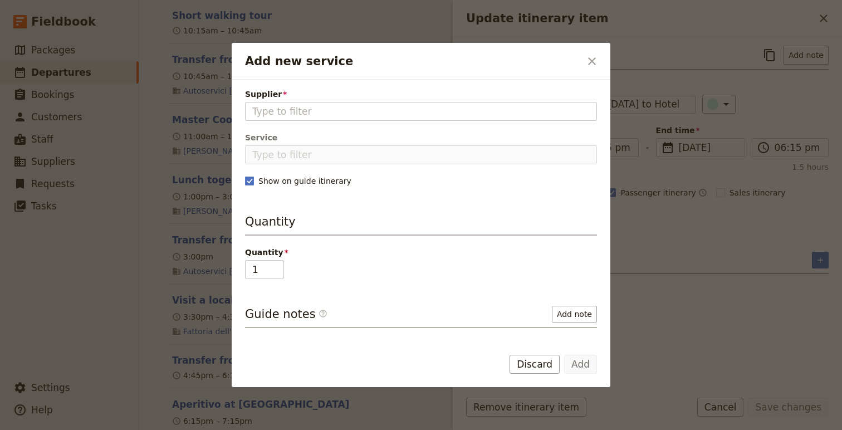
click at [368, 121] on div "Supplier Please fill out this field. Service Show on guide itinerary Quantity Q…" at bounding box center [421, 258] width 352 height 338
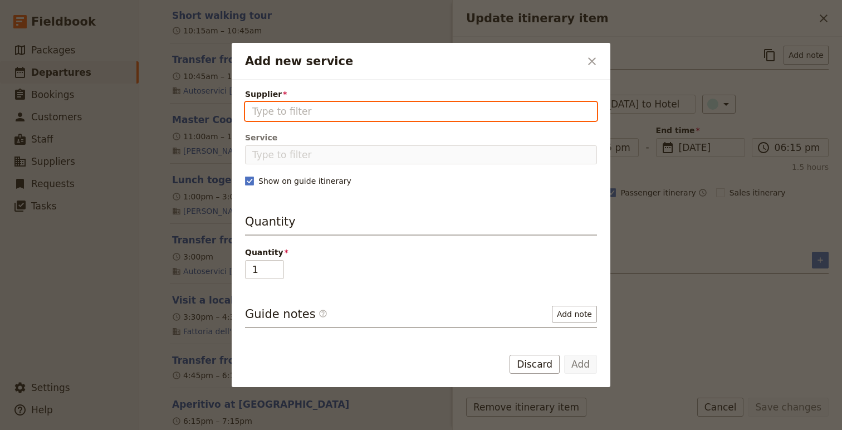
click at [363, 111] on input "Supplier" at bounding box center [421, 111] width 338 height 13
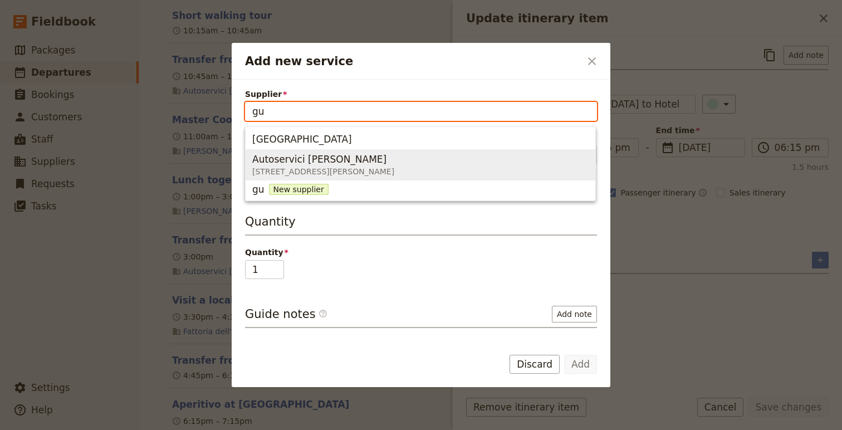
click at [341, 173] on span "Via G. Pastore, 285, Cesena FC 47522, Italy" at bounding box center [323, 171] width 142 height 11
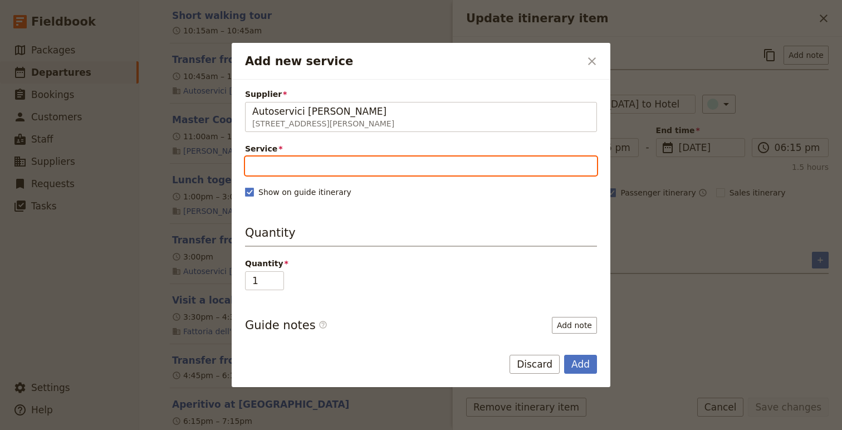
click at [410, 165] on input "Service" at bounding box center [421, 166] width 352 height 19
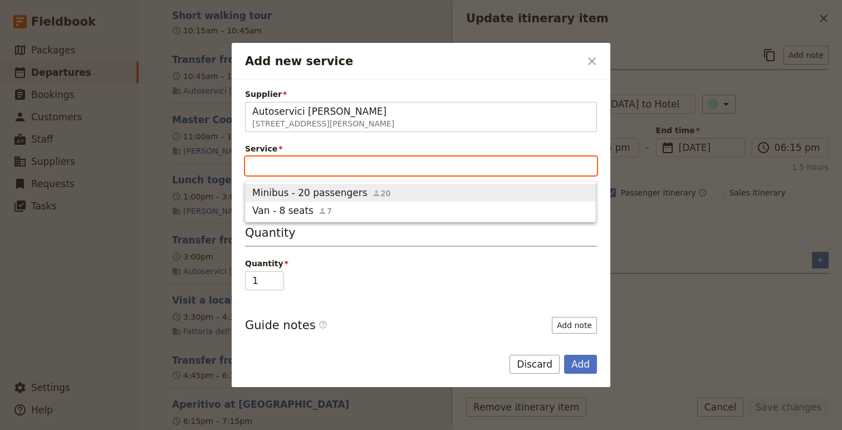
click at [411, 196] on span "Minibus - 20 passengers 20" at bounding box center [420, 192] width 336 height 13
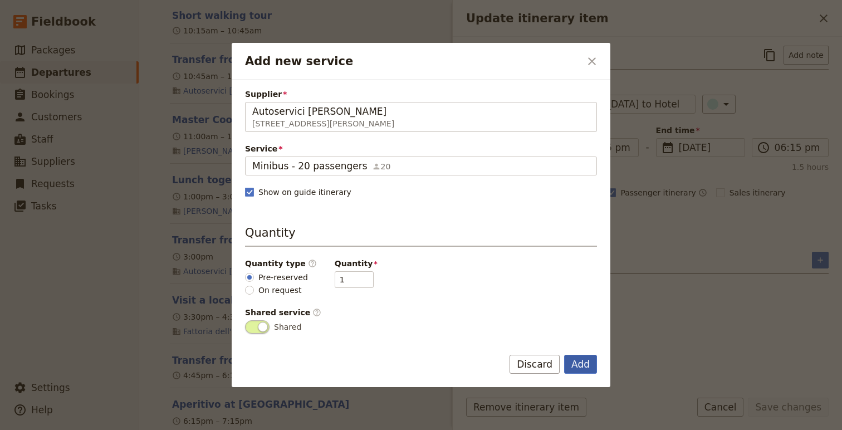
click at [581, 366] on button "Add" at bounding box center [580, 364] width 33 height 19
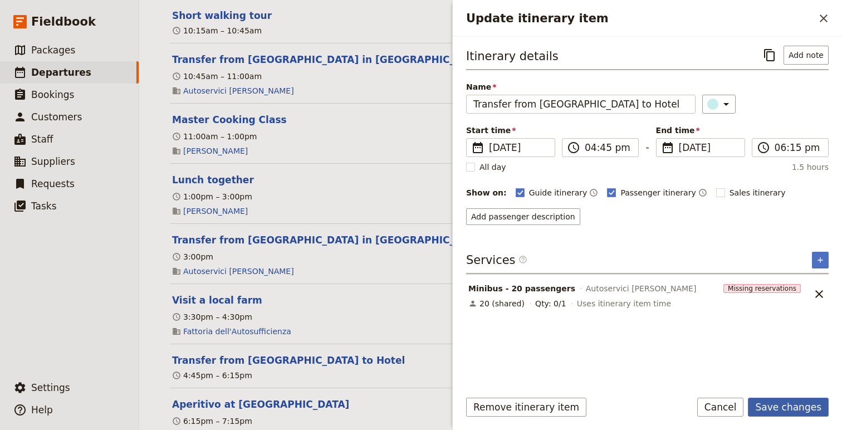
click at [800, 409] on button "Save changes" at bounding box center [788, 407] width 81 height 19
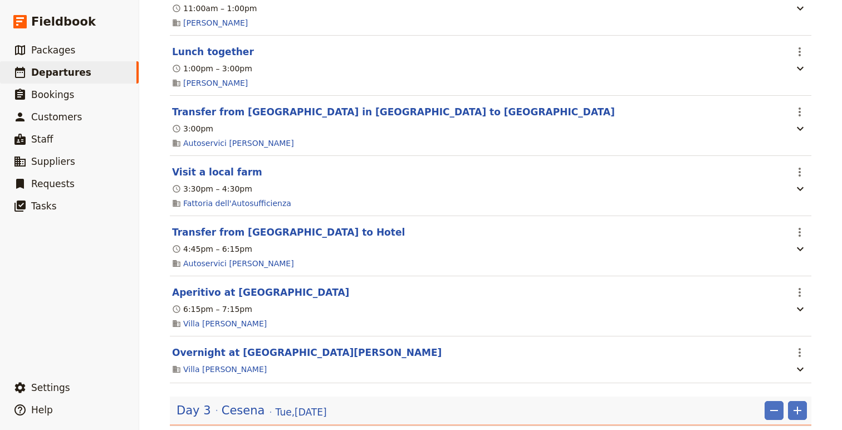
scroll to position [819, 0]
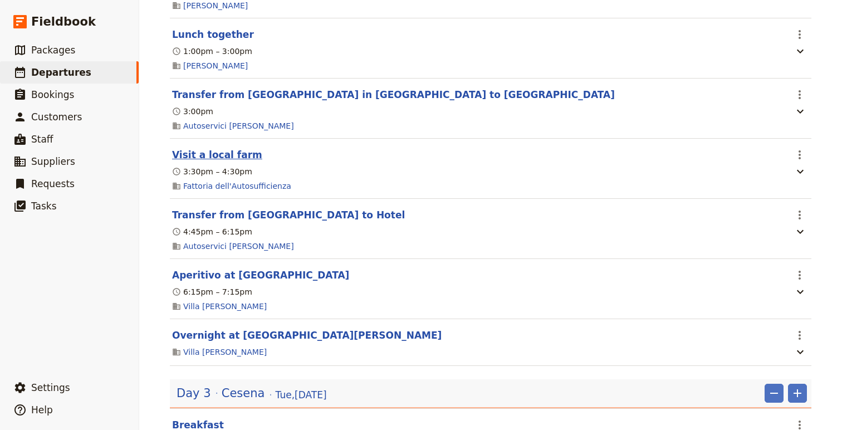
click at [240, 162] on button "Visit a local farm" at bounding box center [217, 154] width 90 height 13
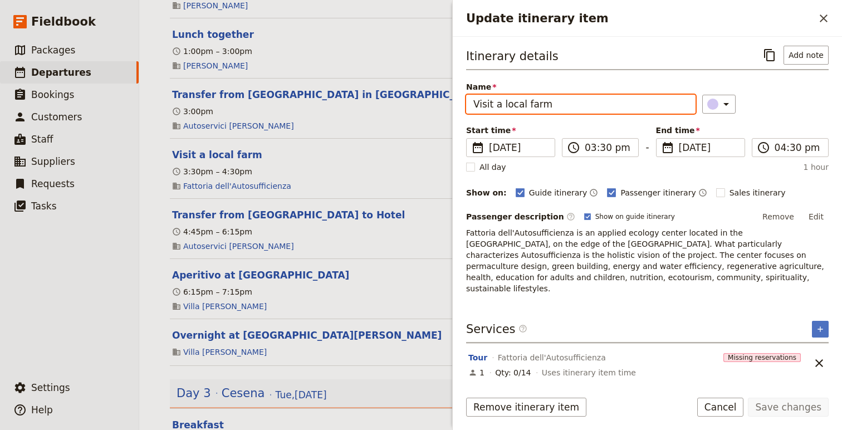
click at [562, 111] on input "Visit a local farm" at bounding box center [581, 104] width 230 height 19
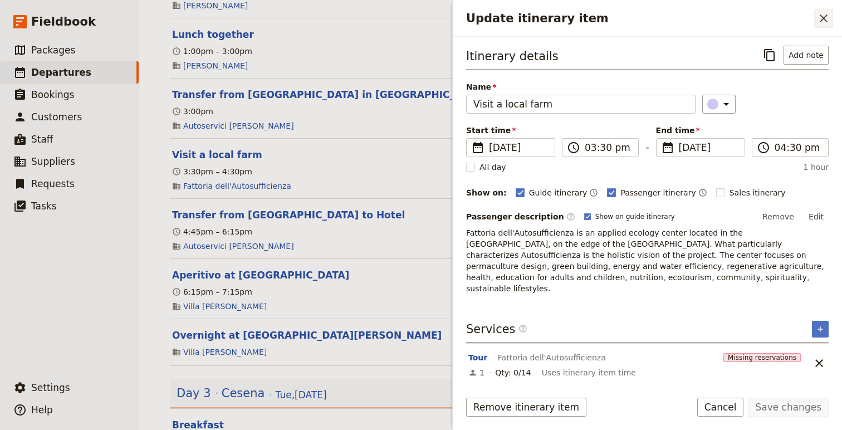
click at [800, 21] on icon "Close drawer" at bounding box center [823, 18] width 13 height 13
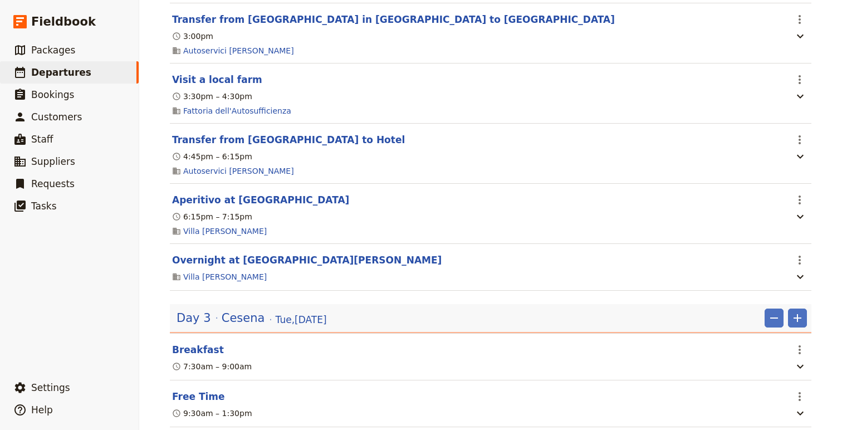
scroll to position [902, 0]
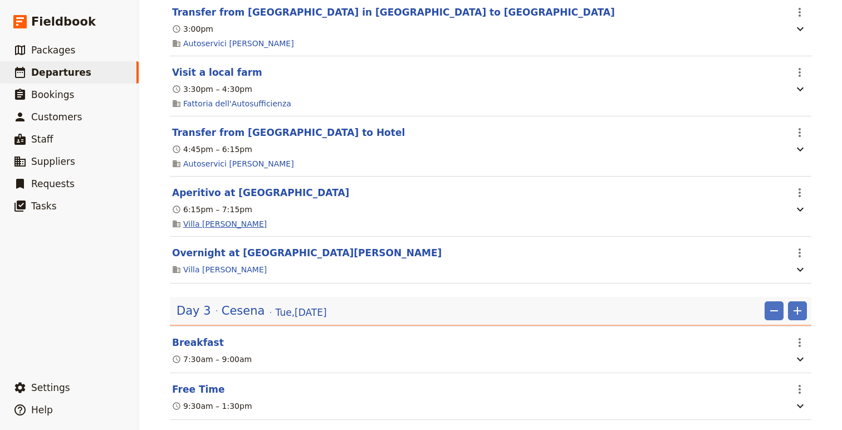
click at [215, 230] on link "Villa Monty Banks" at bounding box center [225, 223] width 84 height 11
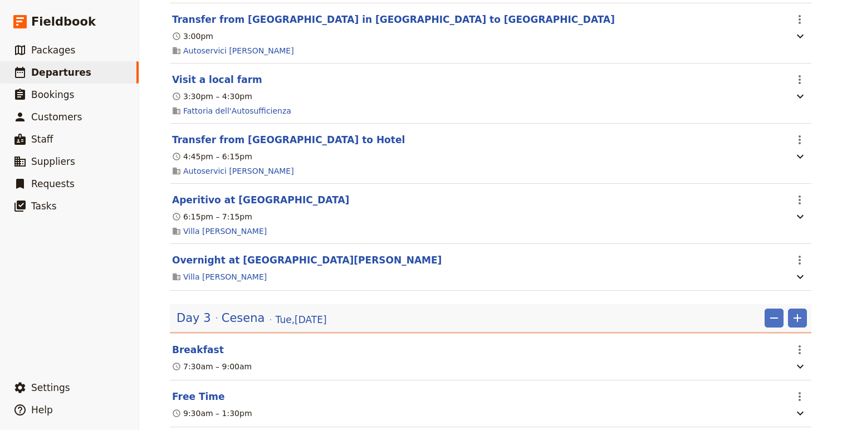
scroll to position [877, 0]
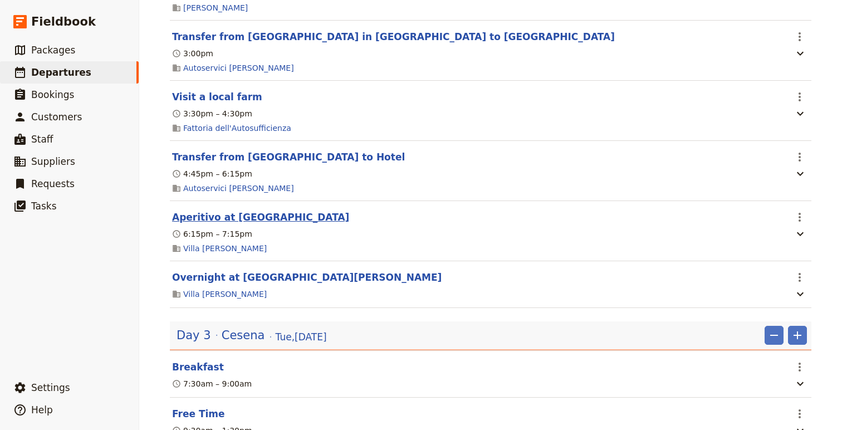
click at [218, 224] on button "Aperitivo at Hotel" at bounding box center [260, 217] width 177 height 13
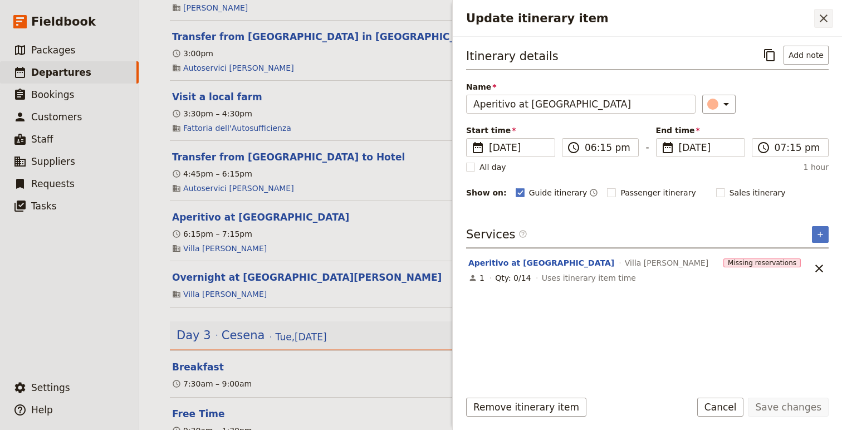
click at [800, 15] on icon "Close drawer" at bounding box center [823, 18] width 13 height 13
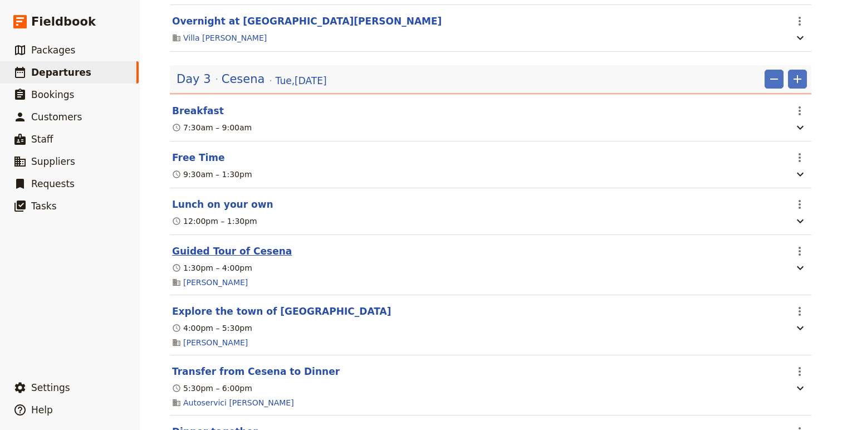
scroll to position [1135, 0]
click at [250, 256] on button "Guided Tour of Cesena" at bounding box center [232, 249] width 120 height 13
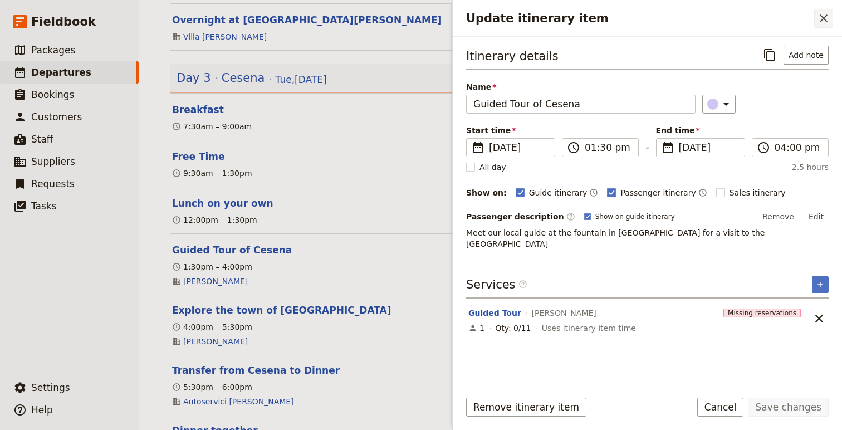
click at [800, 21] on icon "Close drawer" at bounding box center [824, 18] width 8 height 8
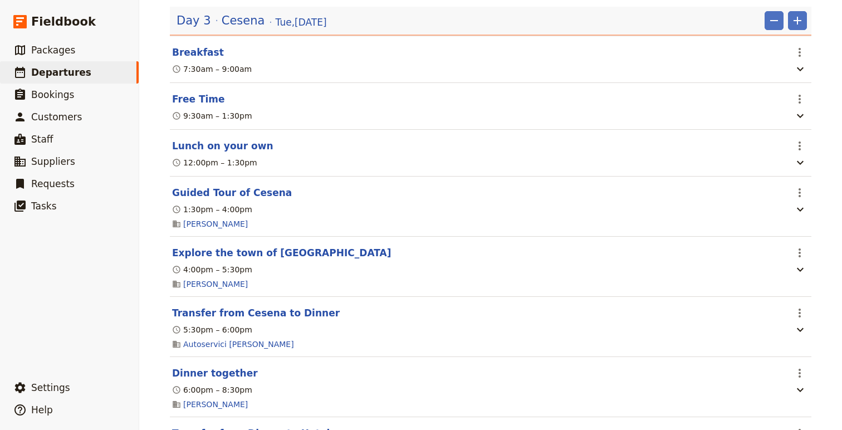
scroll to position [1200, 0]
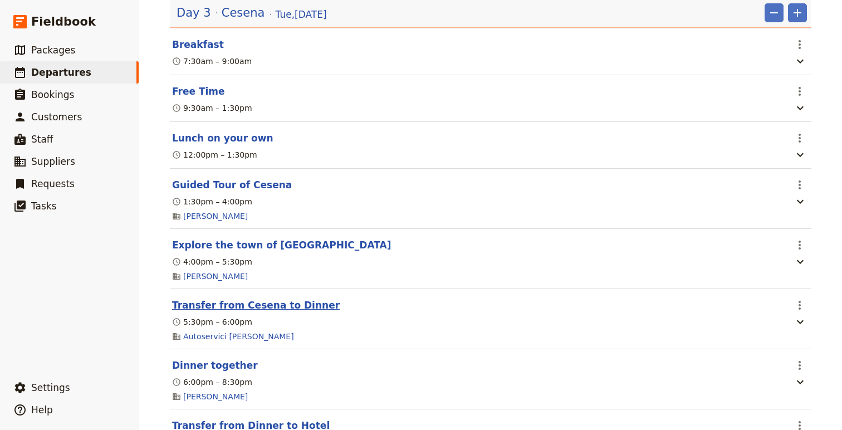
click at [282, 312] on button "Transfer from Cesena to Dinner" at bounding box center [256, 305] width 168 height 13
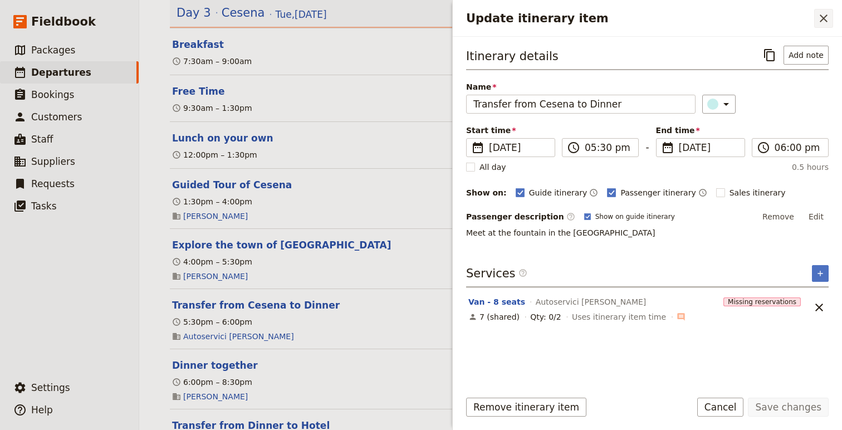
click at [800, 16] on icon "Close drawer" at bounding box center [823, 18] width 13 height 13
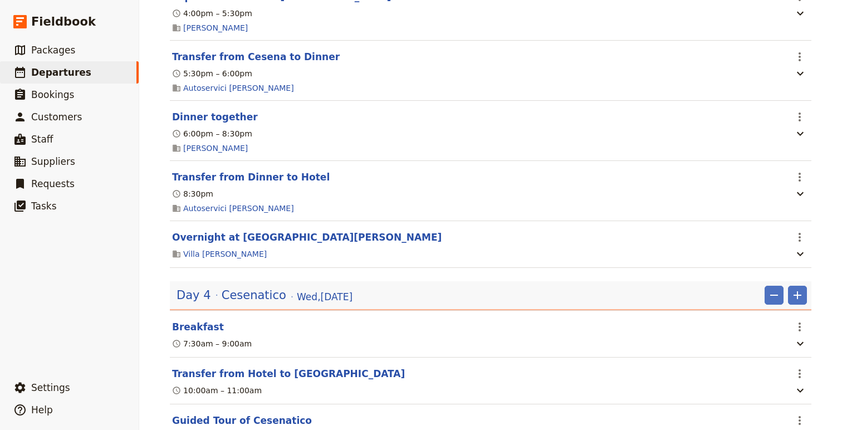
scroll to position [1458, 0]
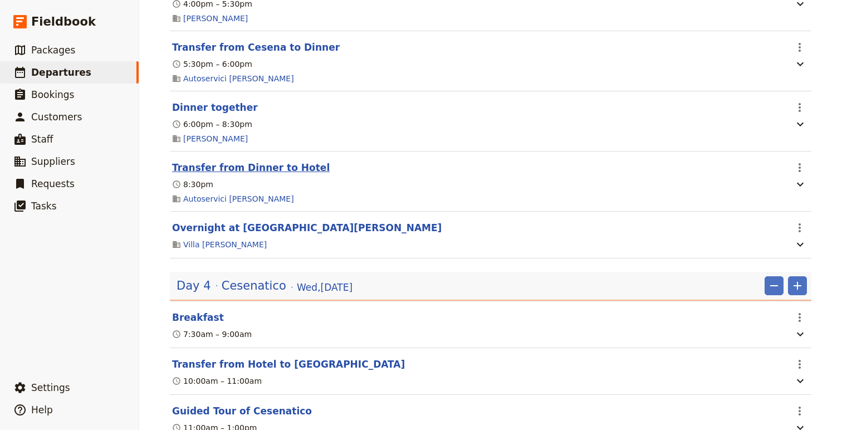
click at [285, 174] on button "Transfer from Dinner to Hotel" at bounding box center [251, 167] width 158 height 13
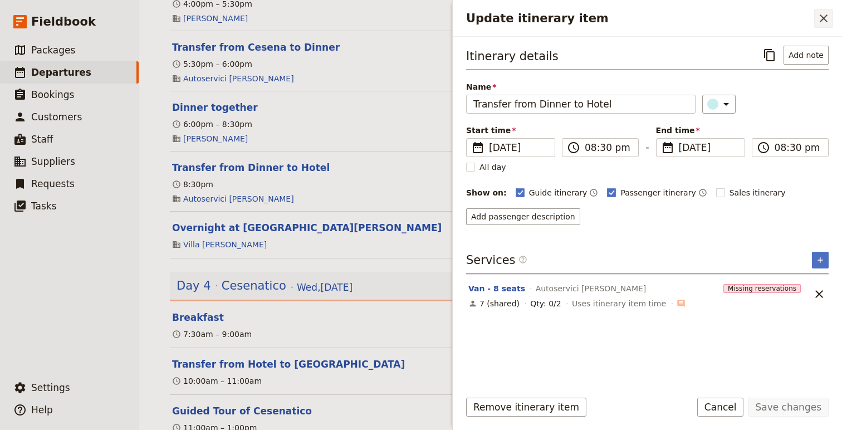
click at [800, 14] on icon "Close drawer" at bounding box center [823, 18] width 13 height 13
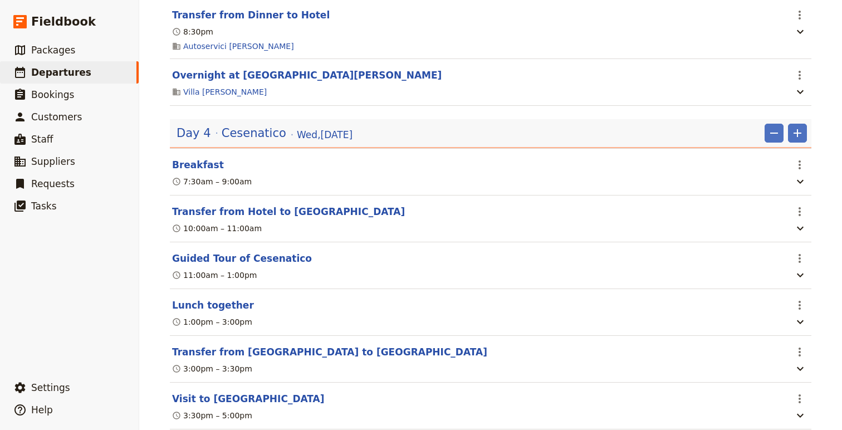
scroll to position [1652, 0]
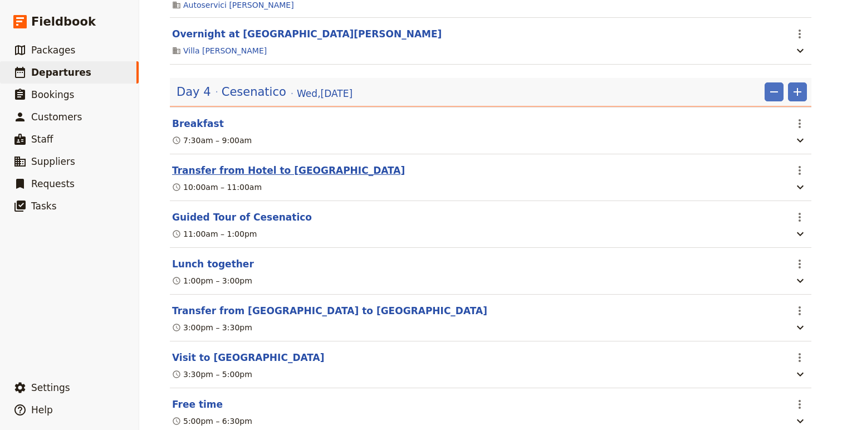
click at [236, 177] on button "Transfer from Hotel to Cesenatico" at bounding box center [288, 170] width 233 height 13
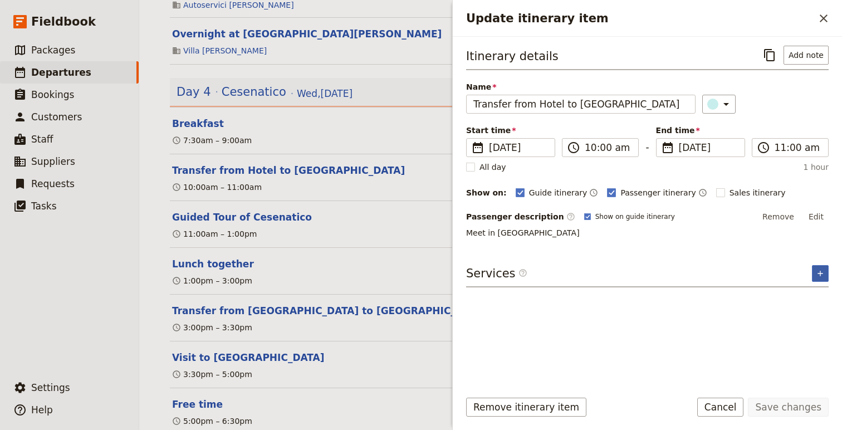
click at [800, 269] on icon "Add service inclusion" at bounding box center [820, 273] width 9 height 9
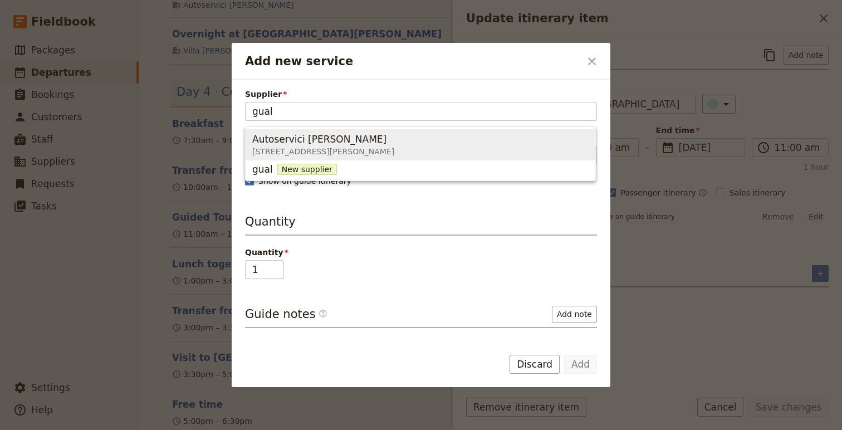
click at [417, 144] on span "Autoservici Gualtieri Via G. Pastore, 285, Cesena FC 47522, Italy" at bounding box center [420, 144] width 336 height 27
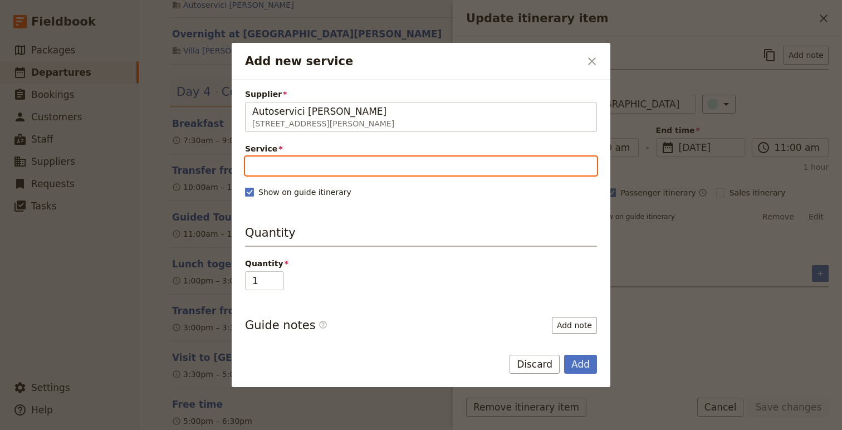
click at [348, 158] on input "Service" at bounding box center [421, 166] width 352 height 19
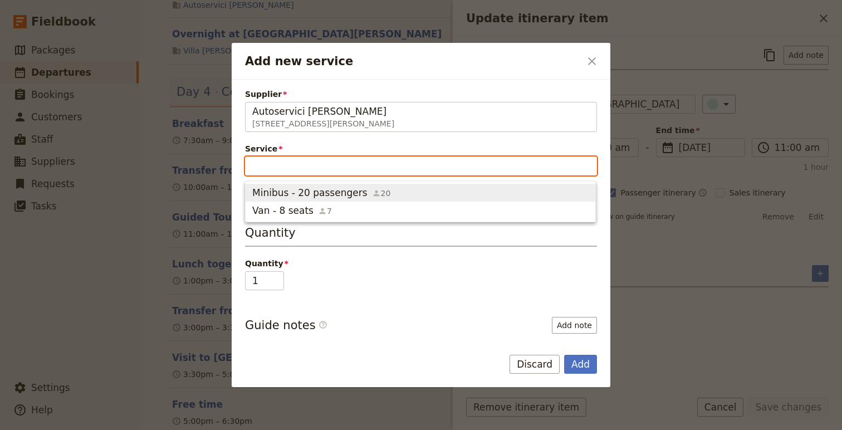
click at [403, 187] on span "Minibus - 20 passengers 20" at bounding box center [420, 192] width 336 height 13
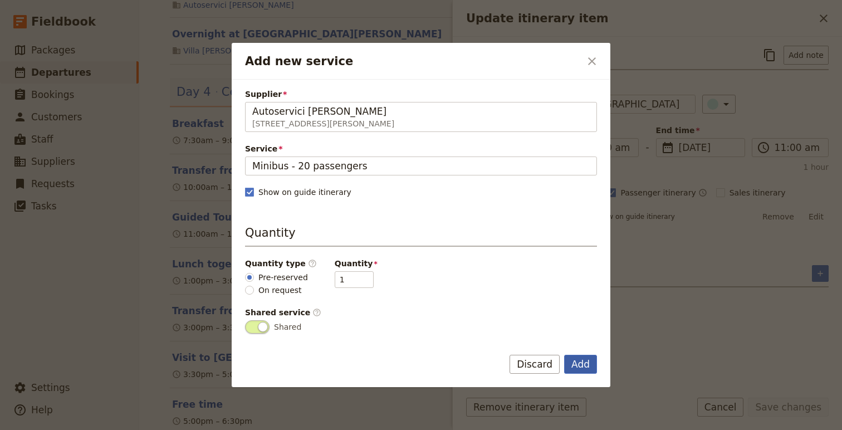
click at [585, 368] on button "Add" at bounding box center [580, 364] width 33 height 19
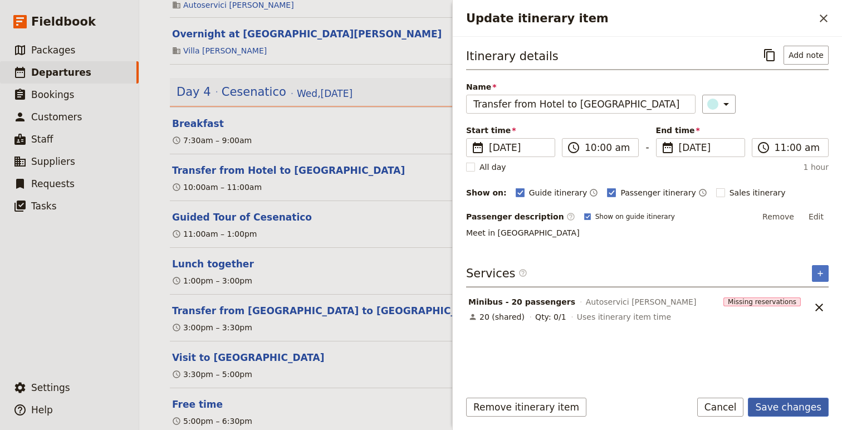
click at [784, 413] on button "Save changes" at bounding box center [788, 407] width 81 height 19
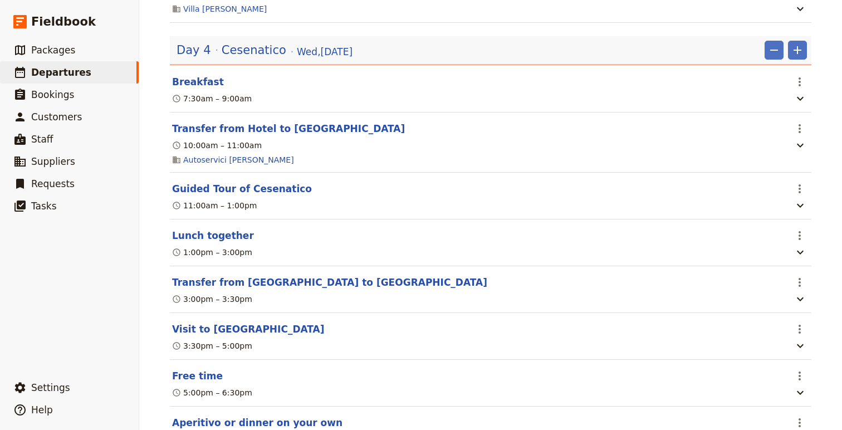
scroll to position [1728, 0]
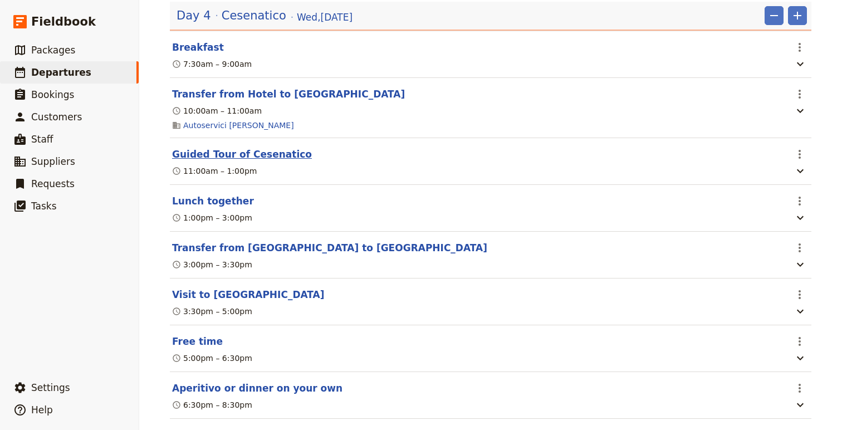
click at [268, 161] on button "Guided Tour of Cesenatico" at bounding box center [242, 154] width 140 height 13
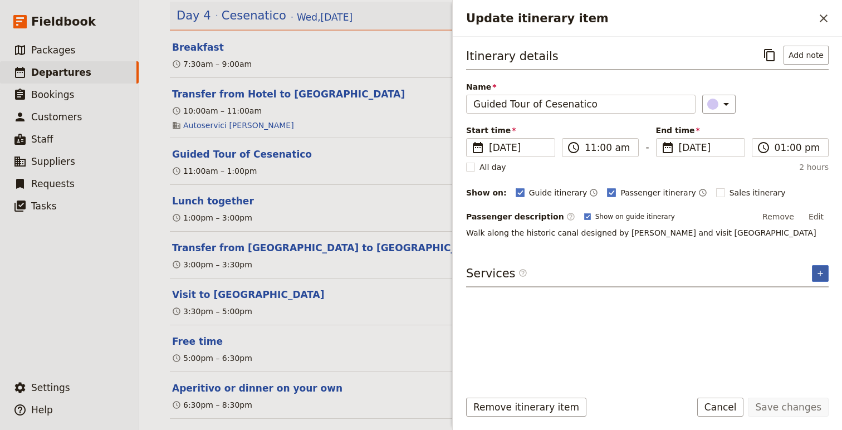
click at [800, 274] on icon "Add service inclusion" at bounding box center [820, 273] width 5 height 5
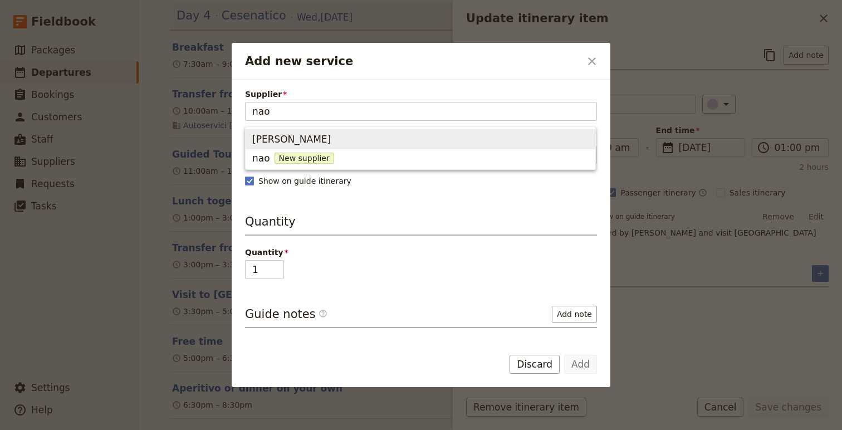
click at [354, 142] on span "Naomi Colley" at bounding box center [420, 139] width 336 height 16
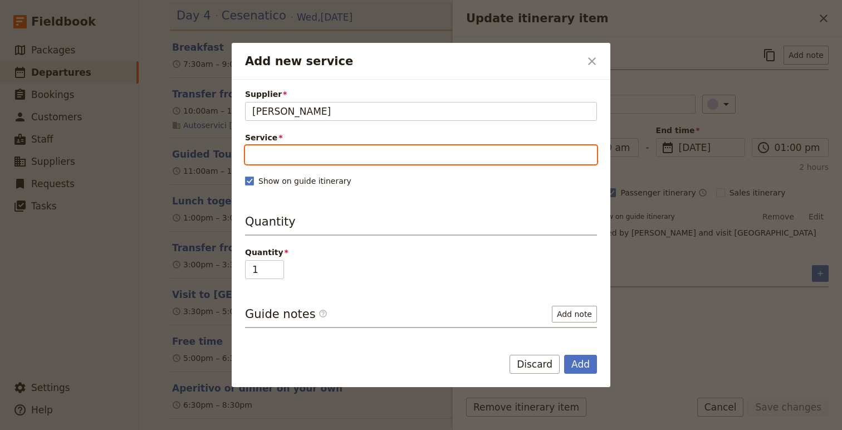
click at [365, 155] on input "Service" at bounding box center [421, 154] width 352 height 19
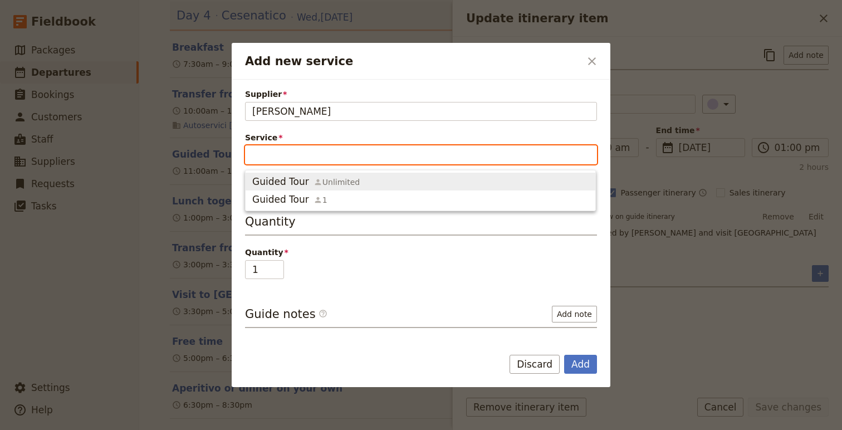
click at [351, 175] on div "Guided Tour Unlimited" at bounding box center [306, 181] width 108 height 13
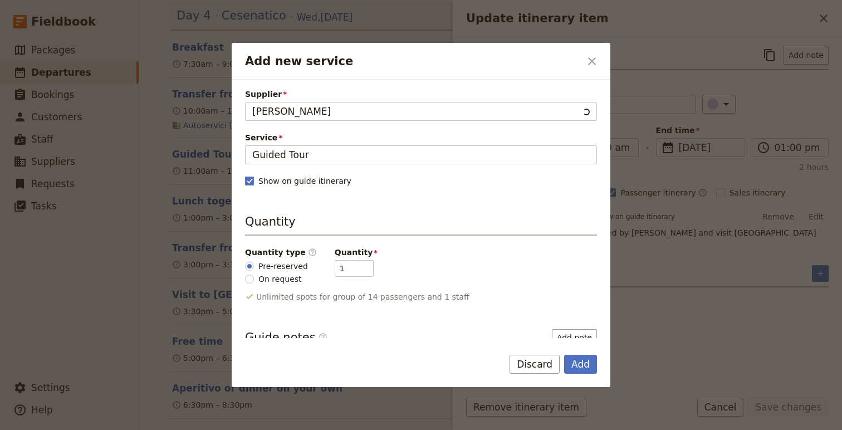
scroll to position [0, 0]
click at [580, 369] on button "Add" at bounding box center [580, 364] width 33 height 19
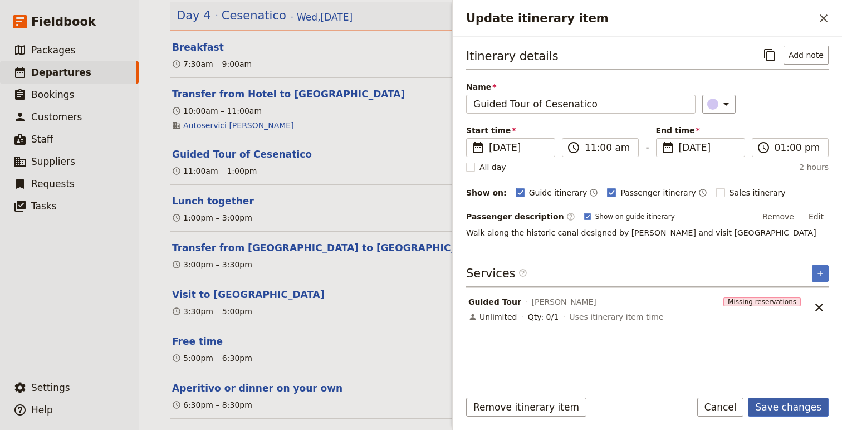
click at [779, 407] on button "Save changes" at bounding box center [788, 407] width 81 height 19
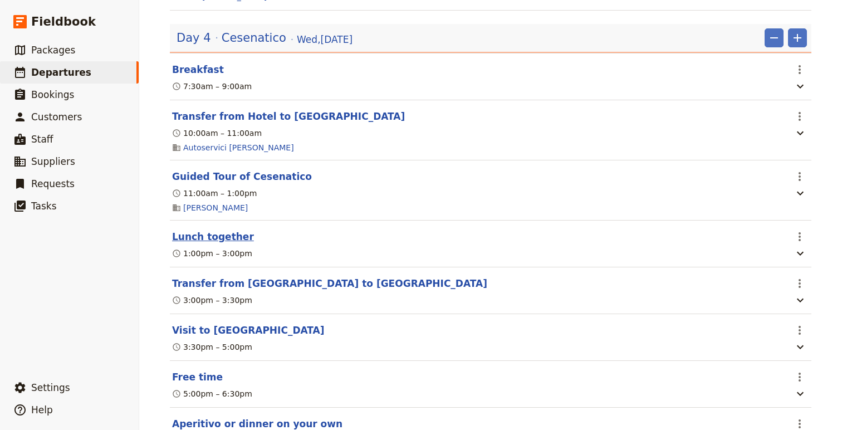
click at [225, 232] on button "Lunch together" at bounding box center [213, 236] width 82 height 13
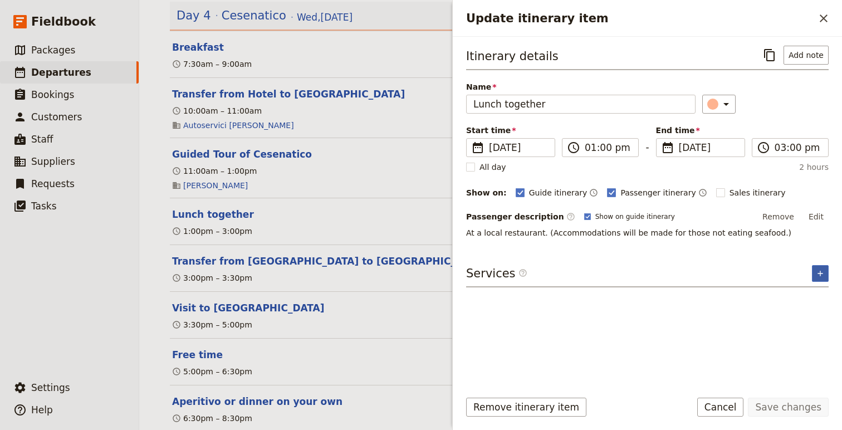
click at [800, 272] on icon "Add service inclusion" at bounding box center [820, 273] width 9 height 9
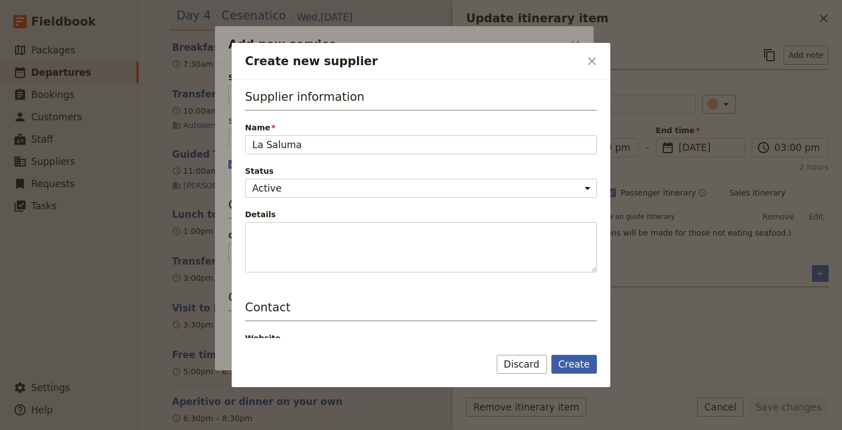
click at [583, 363] on button "Create" at bounding box center [575, 364] width 46 height 19
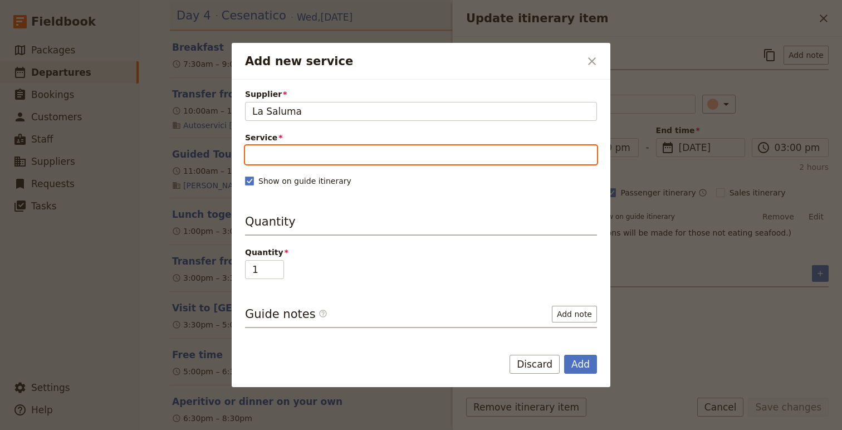
click at [339, 163] on input "Service" at bounding box center [421, 154] width 352 height 19
click at [287, 149] on input "Service" at bounding box center [421, 154] width 352 height 19
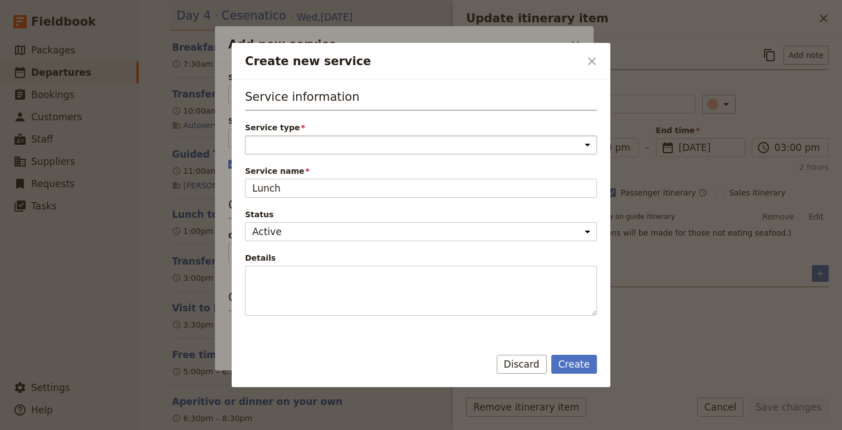
click at [278, 146] on select "Accommodation Activity Transport Flight Food and beverage Other" at bounding box center [421, 144] width 352 height 19
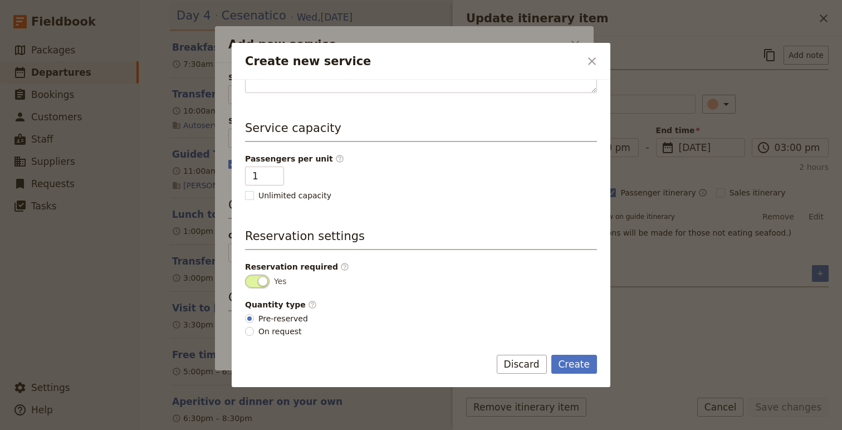
click at [282, 329] on span "On request" at bounding box center [279, 331] width 43 height 11
click at [254, 329] on input "On request" at bounding box center [249, 331] width 9 height 9
click at [580, 367] on button "Create" at bounding box center [575, 364] width 46 height 19
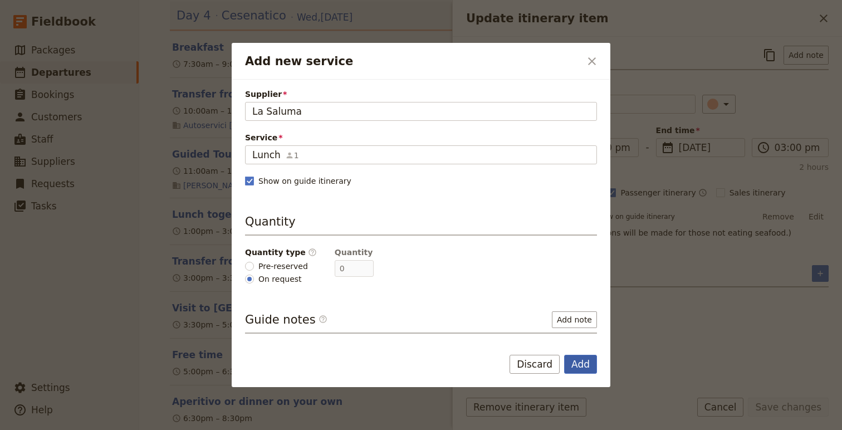
click at [590, 365] on button "Add" at bounding box center [580, 364] width 33 height 19
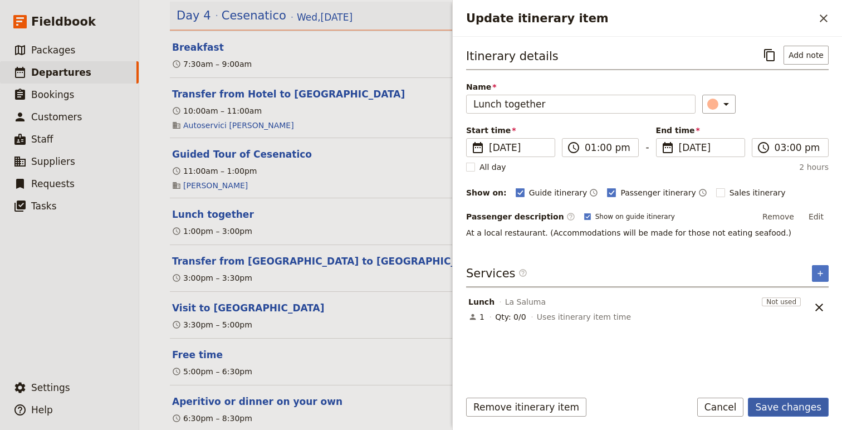
click at [800, 411] on button "Save changes" at bounding box center [788, 407] width 81 height 19
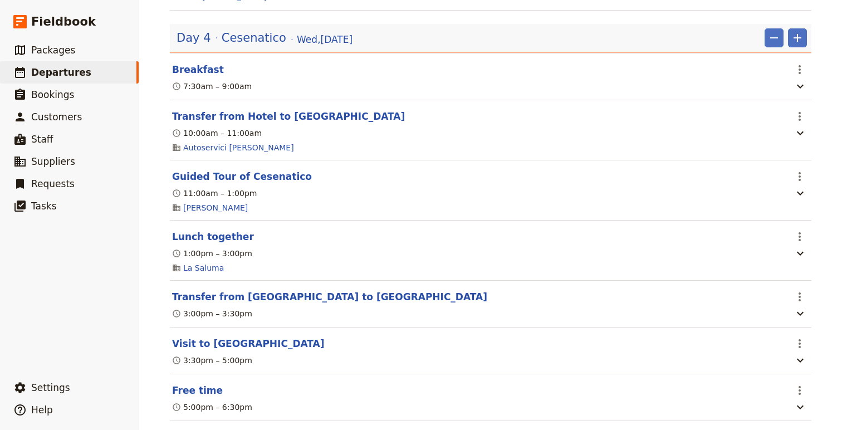
click at [282, 267] on div "La Saluma" at bounding box center [479, 267] width 616 height 13
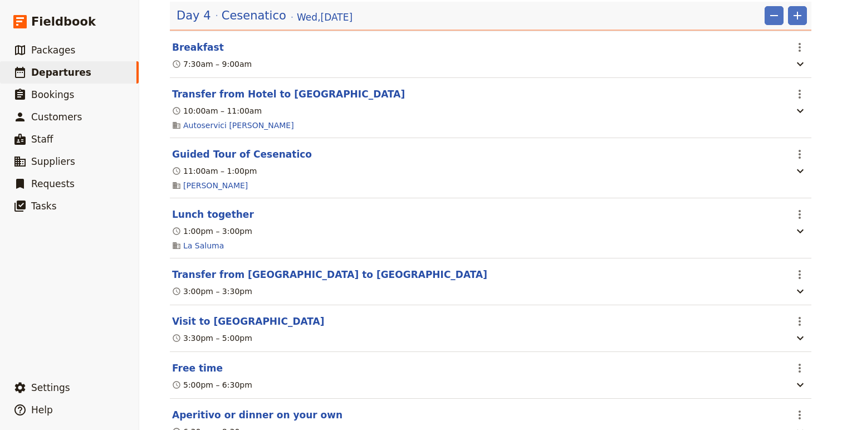
click at [282, 299] on section "Transfer from Cesenatico to Cervia ​ 3:00pm – 3:30pm" at bounding box center [491, 281] width 642 height 47
click at [311, 281] on button "Transfer from Cesenatico to Cervia" at bounding box center [329, 274] width 315 height 13
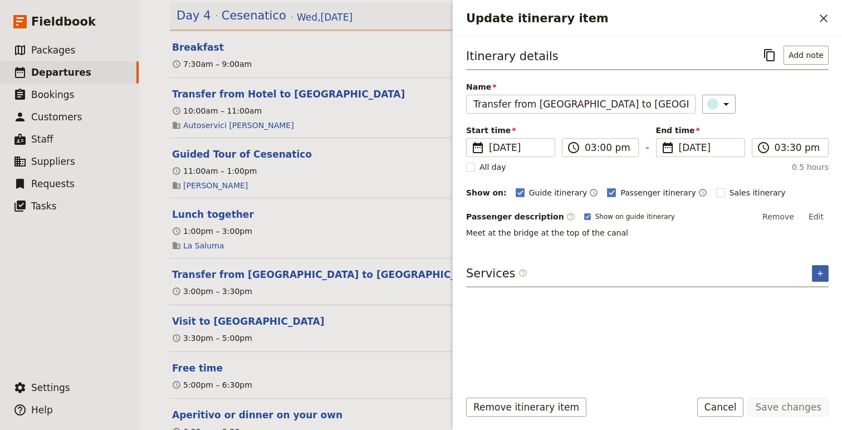
click at [800, 274] on icon "Add service inclusion" at bounding box center [820, 273] width 9 height 9
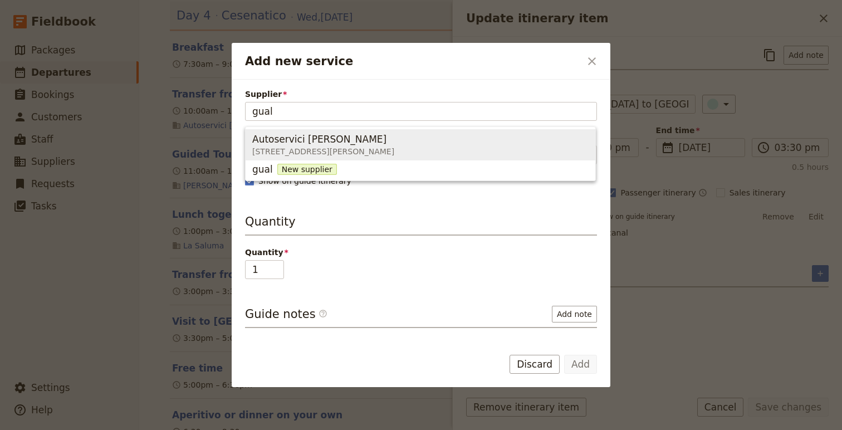
click at [335, 141] on span "Autoservici Gualtieri" at bounding box center [319, 139] width 134 height 13
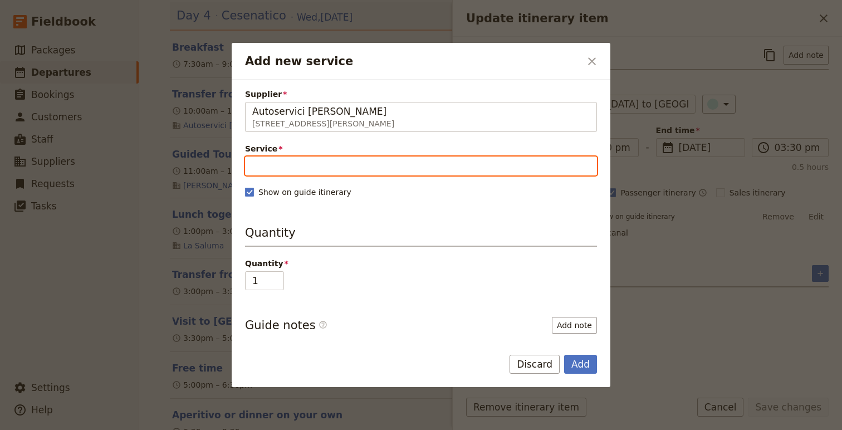
click at [361, 170] on input "Service" at bounding box center [421, 166] width 352 height 19
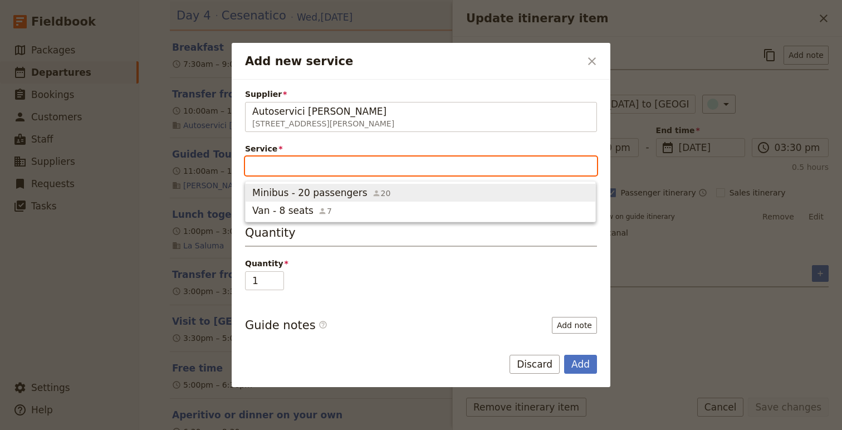
click at [369, 199] on button "Minibus - 20 passengers 20" at bounding box center [421, 193] width 350 height 18
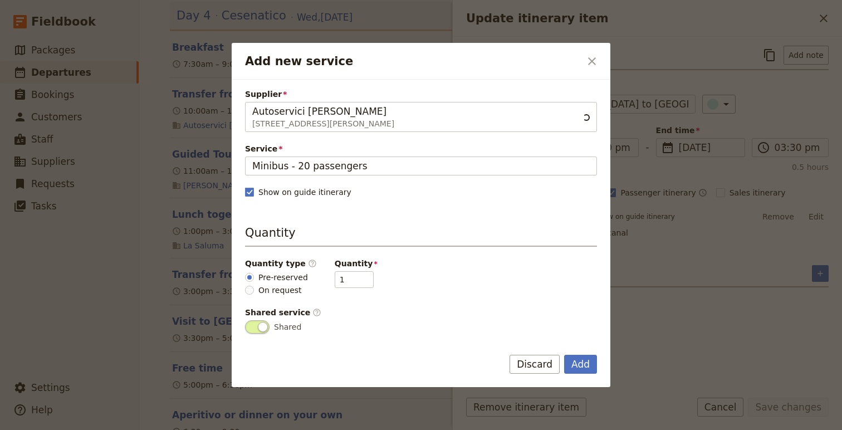
scroll to position [0, 0]
click at [576, 367] on button "Add" at bounding box center [580, 364] width 33 height 19
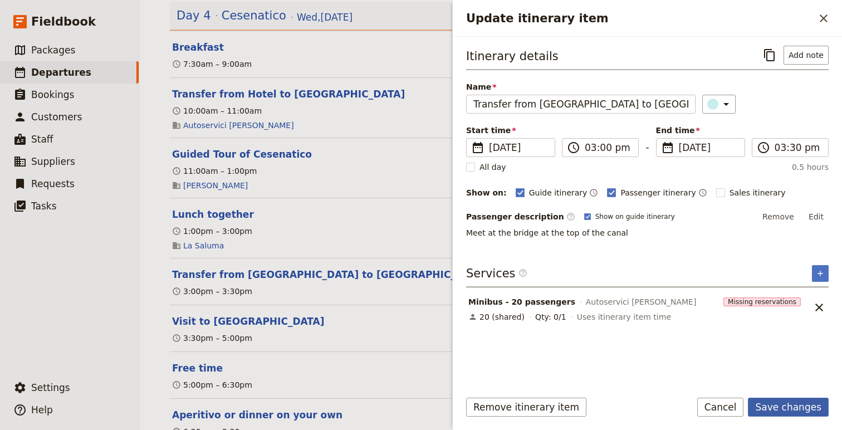
click at [779, 406] on button "Save changes" at bounding box center [788, 407] width 81 height 19
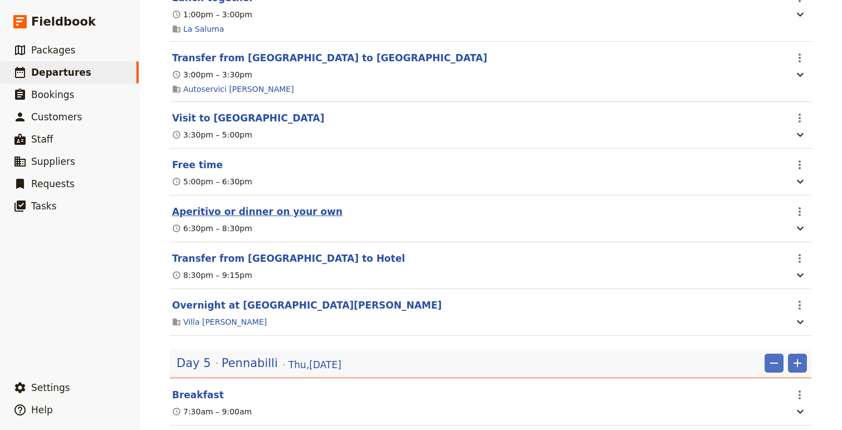
scroll to position [1963, 0]
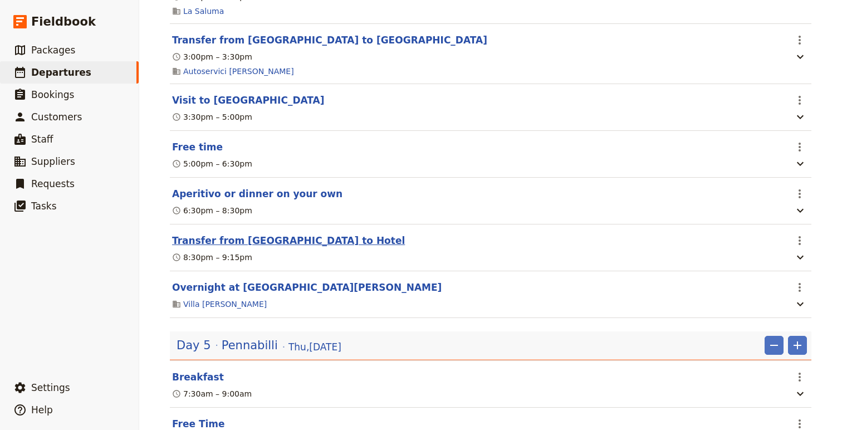
click at [279, 247] on button "Transfer from Cervia to Hotel" at bounding box center [288, 240] width 233 height 13
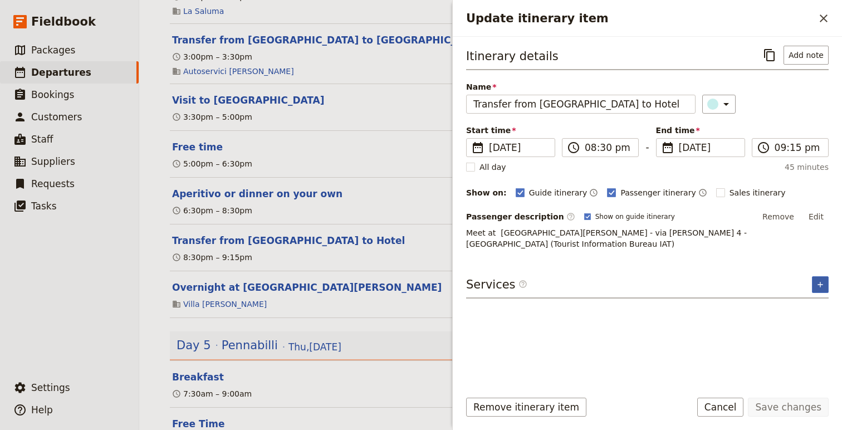
click at [800, 276] on button "​" at bounding box center [820, 284] width 17 height 17
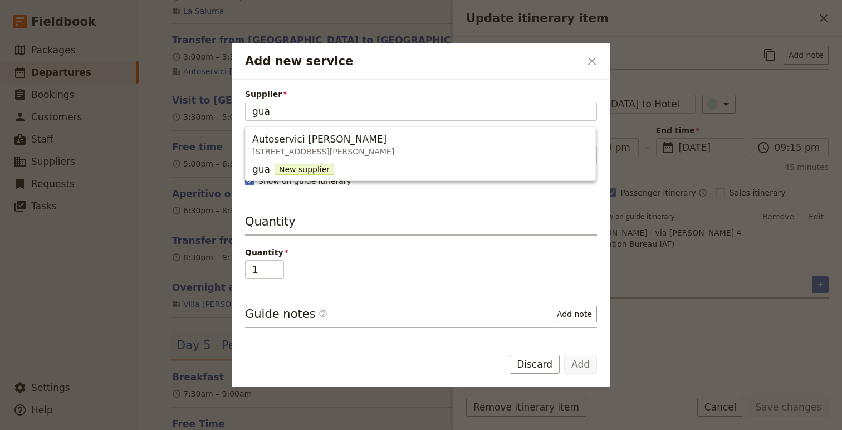
click at [306, 128] on ul "Autoservici Gualtieri Via G. Pastore, 285, Cesena FC 47522, Italy gua New suppl…" at bounding box center [420, 153] width 351 height 55
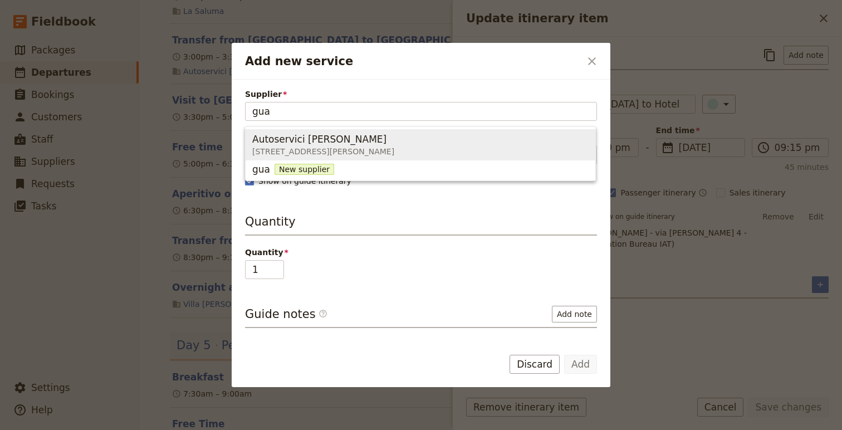
click at [314, 144] on span "Autoservici Gualtieri" at bounding box center [319, 139] width 134 height 13
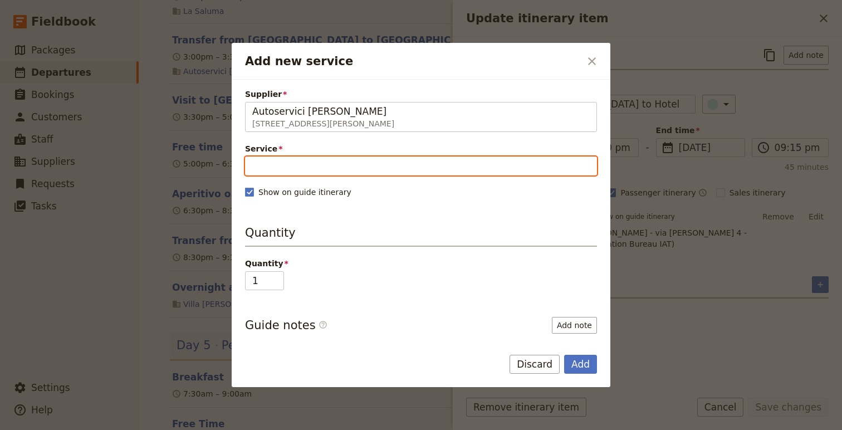
click at [336, 165] on input "Service" at bounding box center [421, 166] width 352 height 19
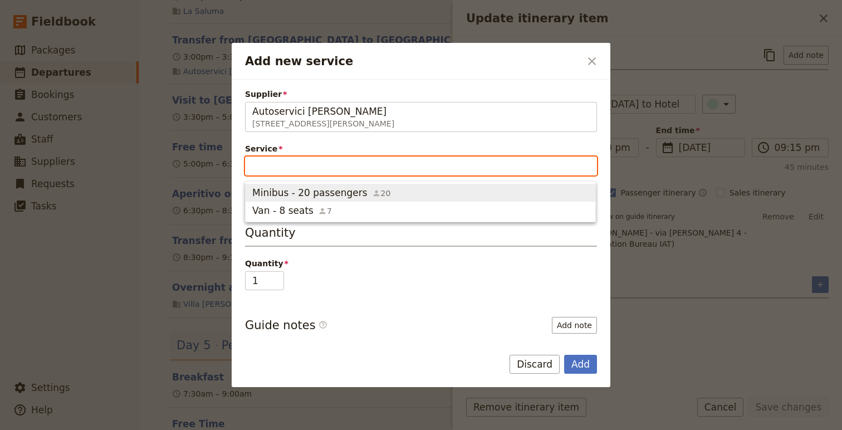
click at [336, 195] on span "Minibus - 20 passengers" at bounding box center [309, 192] width 115 height 13
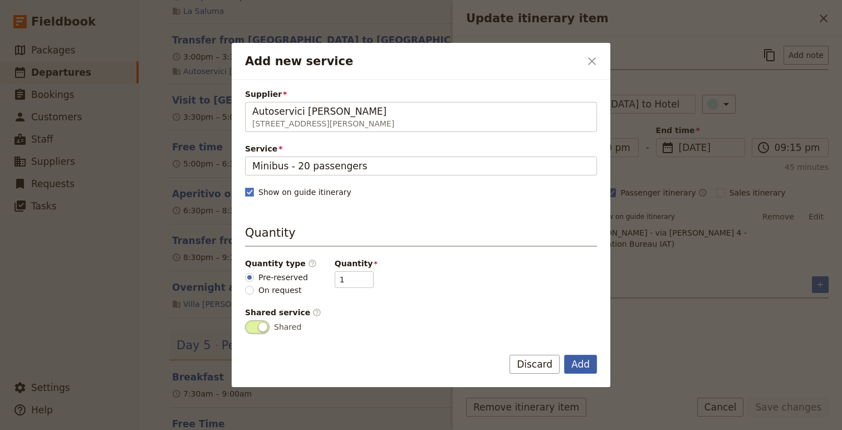
click at [578, 366] on button "Add" at bounding box center [580, 364] width 33 height 19
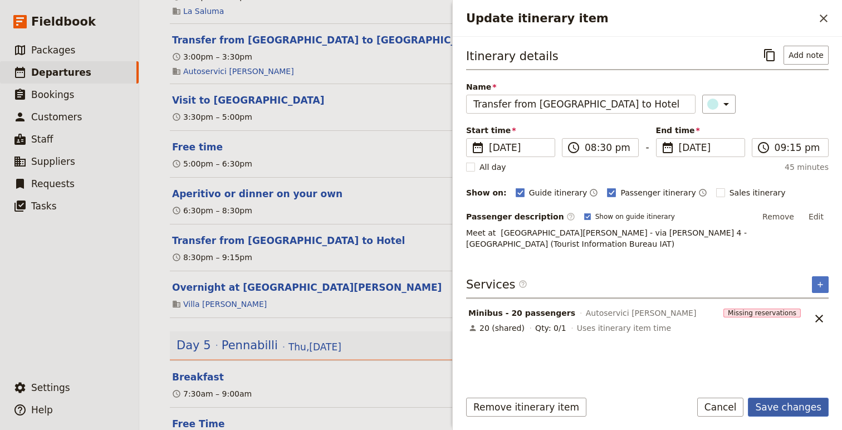
click at [793, 407] on button "Save changes" at bounding box center [788, 407] width 81 height 19
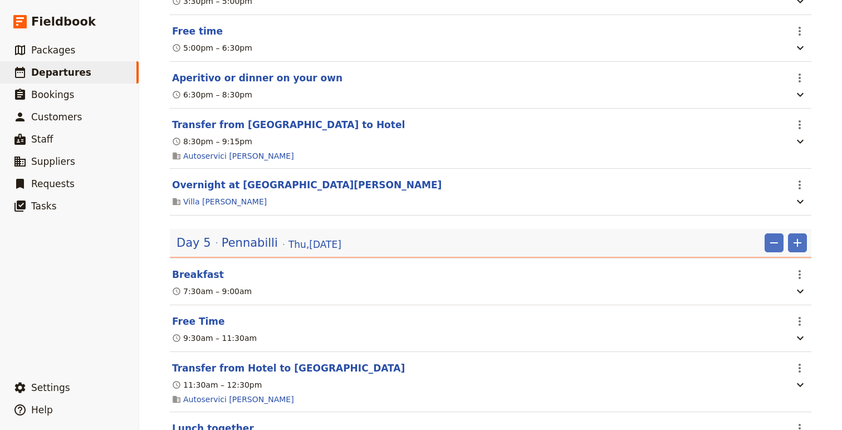
scroll to position [2115, 0]
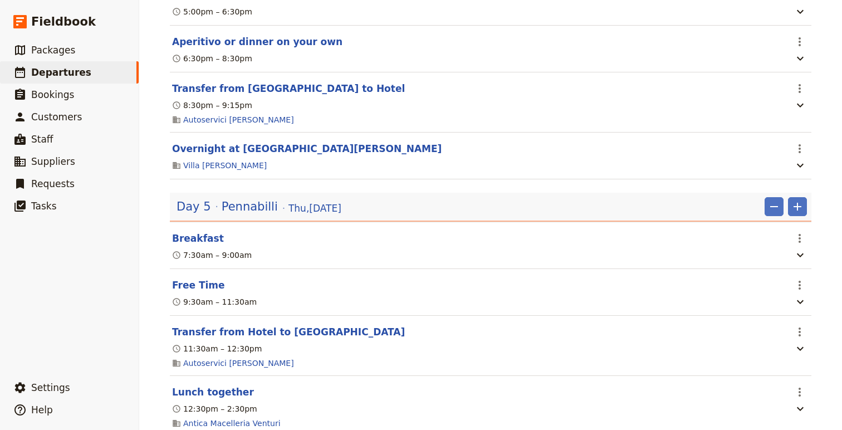
click at [278, 345] on section "Transfer from Hotel to Pennabilli ​ 11:30am – 12:30pm Autoservici Gualtieri" at bounding box center [491, 346] width 642 height 60
click at [294, 339] on button "Transfer from Hotel to Pennabilli" at bounding box center [288, 331] width 233 height 13
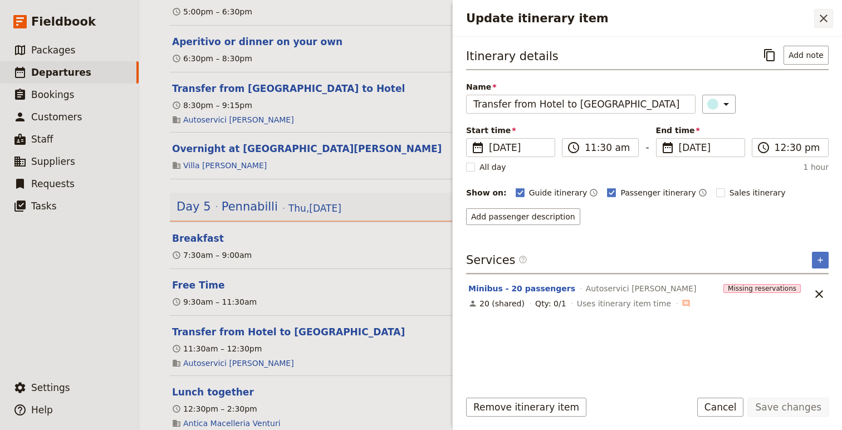
click at [800, 19] on icon "Close drawer" at bounding box center [824, 18] width 8 height 8
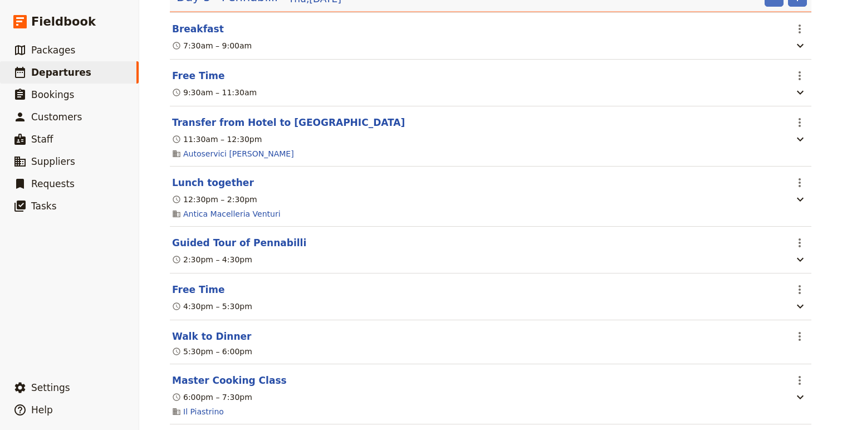
scroll to position [2325, 0]
click at [225, 189] on button "Lunch together" at bounding box center [213, 181] width 82 height 13
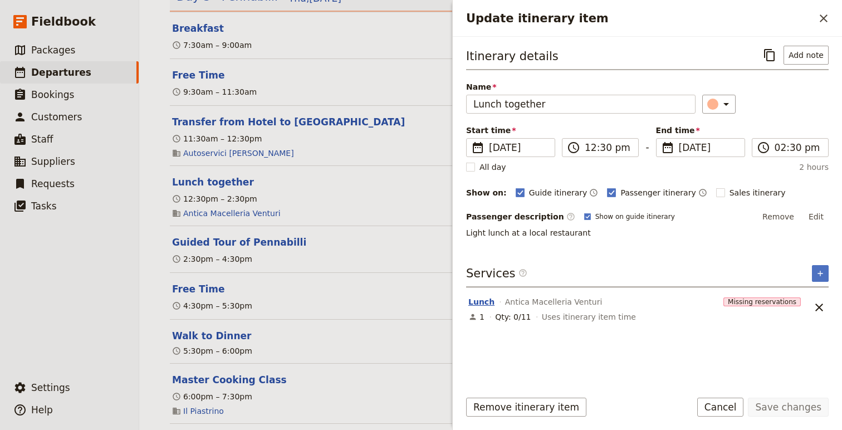
click at [481, 300] on button "Lunch" at bounding box center [481, 301] width 26 height 11
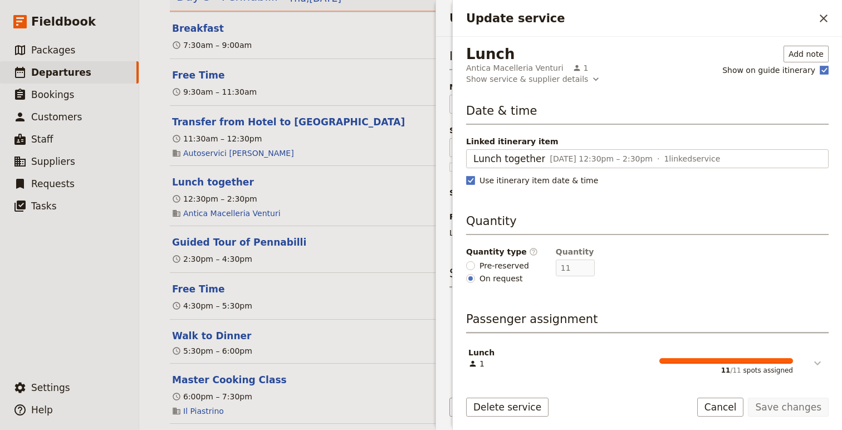
click at [800, 360] on button "Update service" at bounding box center [809, 358] width 33 height 23
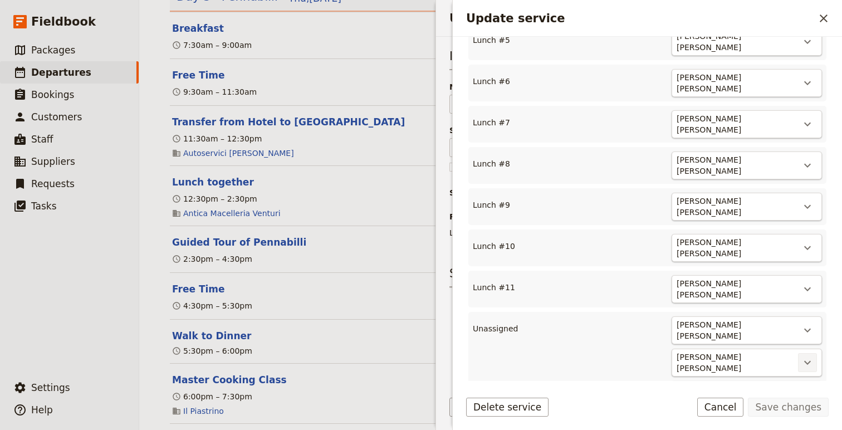
scroll to position [543, 0]
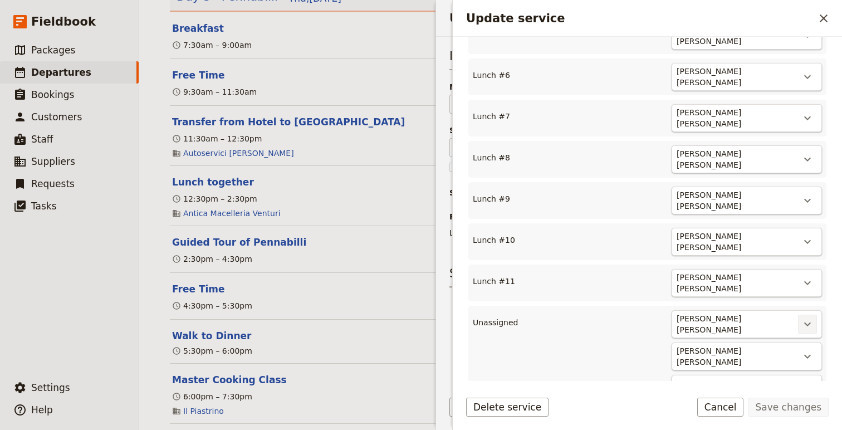
click at [800, 323] on icon "Actions" at bounding box center [807, 325] width 7 height 4
click at [789, 336] on span "Lunch #12" at bounding box center [765, 336] width 90 height 11
click at [800, 359] on icon "Actions" at bounding box center [807, 365] width 13 height 13
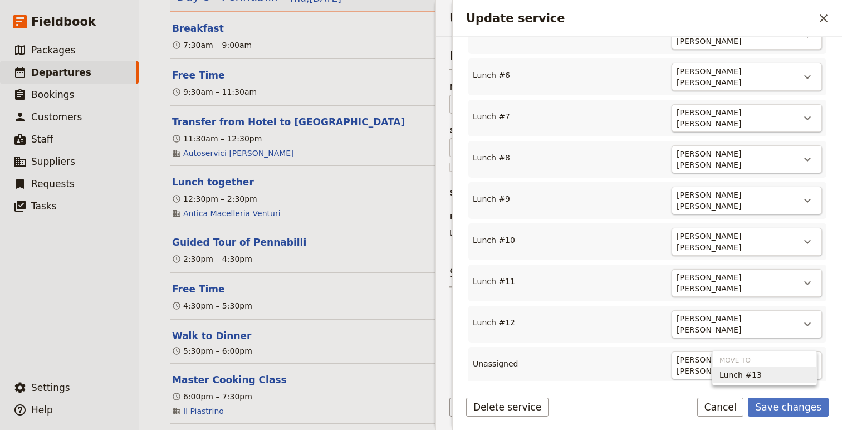
click at [780, 374] on span "Lunch #13" at bounding box center [765, 374] width 90 height 11
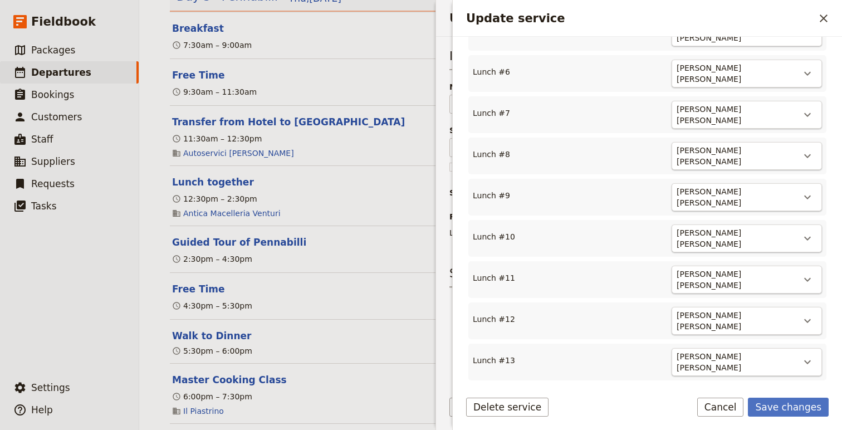
click at [800, 395] on icon "Actions" at bounding box center [807, 401] width 13 height 13
click at [772, 402] on button "Lunch #14" at bounding box center [765, 410] width 104 height 16
click at [780, 406] on button "Save changes" at bounding box center [788, 407] width 81 height 19
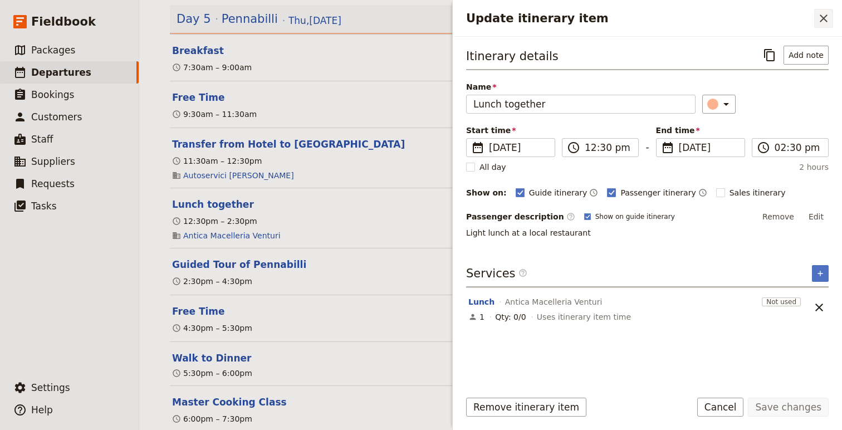
click at [800, 19] on icon "Close drawer" at bounding box center [823, 18] width 13 height 13
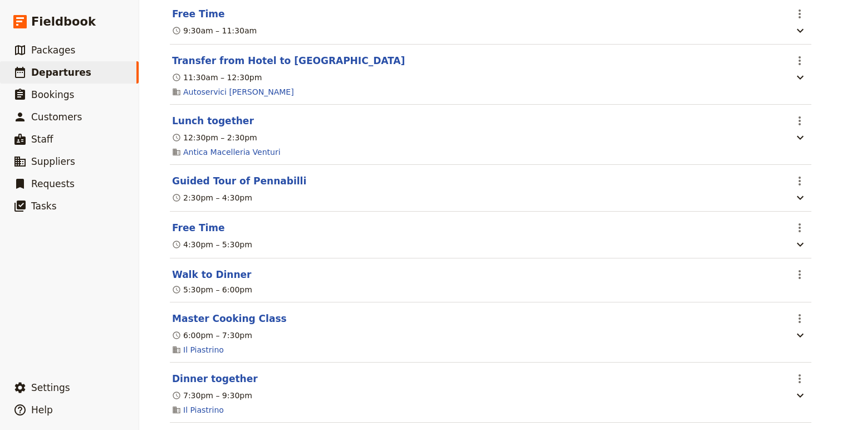
scroll to position [2411, 0]
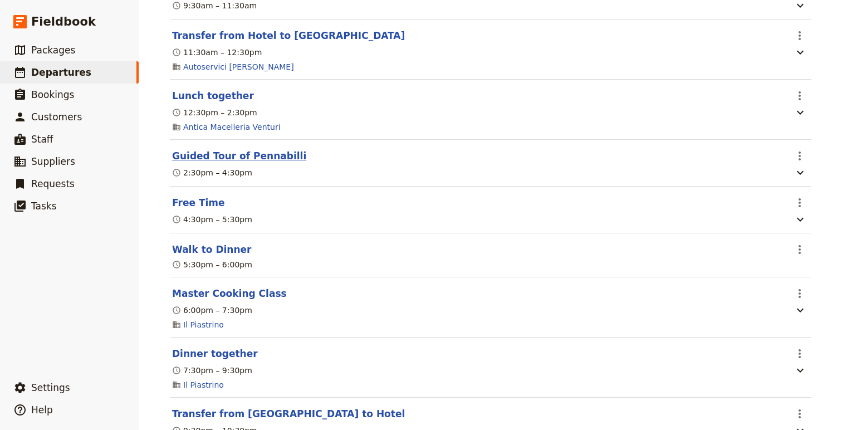
click at [263, 163] on button "Guided Tour of Pennabilli" at bounding box center [239, 155] width 134 height 13
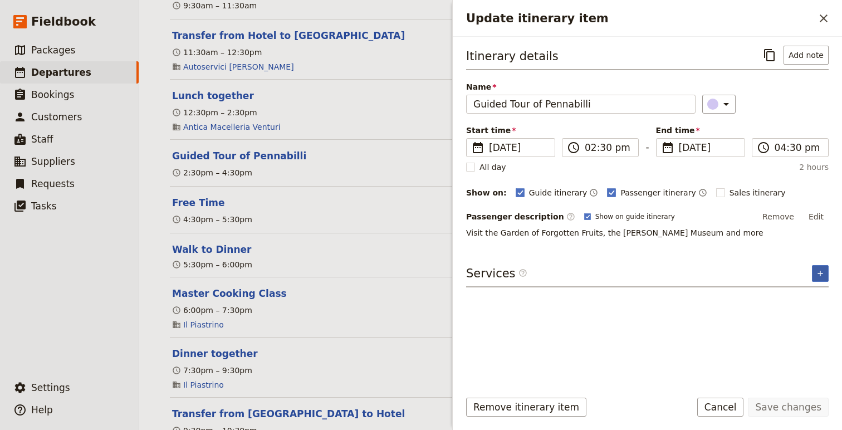
click at [800, 277] on icon "Add service inclusion" at bounding box center [820, 273] width 9 height 9
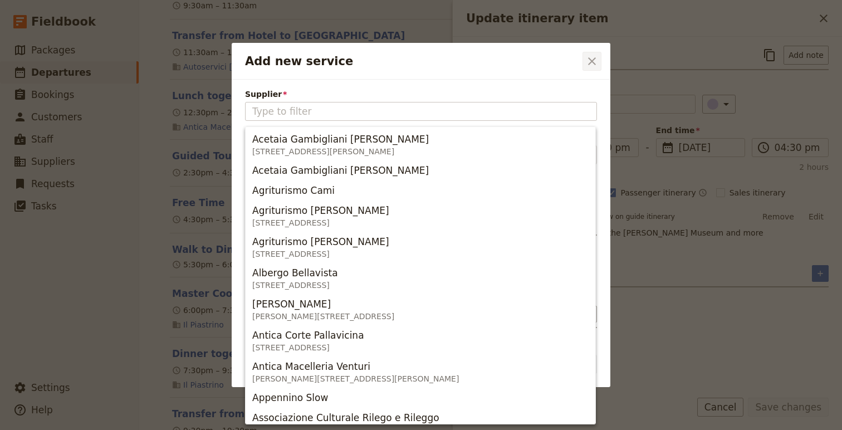
click at [591, 61] on icon "Close dialog" at bounding box center [592, 61] width 8 height 8
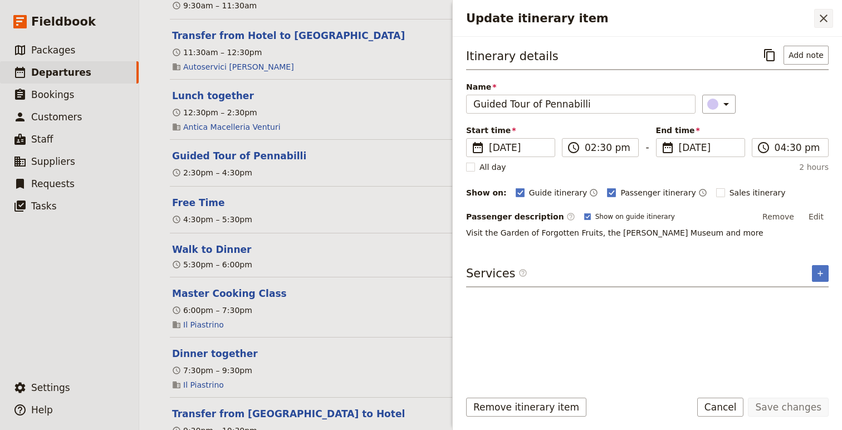
click at [800, 25] on icon "Close drawer" at bounding box center [823, 18] width 13 height 13
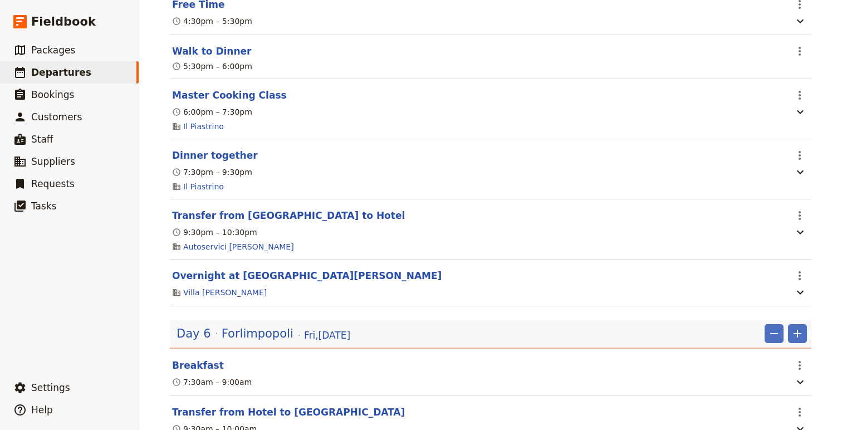
scroll to position [2610, 0]
click at [275, 222] on button "Transfer from Pennabilli to Hotel" at bounding box center [288, 214] width 233 height 13
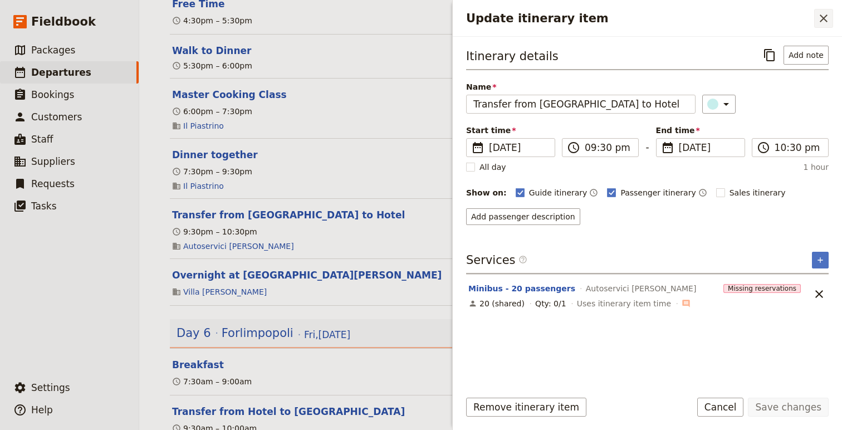
click at [800, 16] on button "​" at bounding box center [823, 18] width 19 height 19
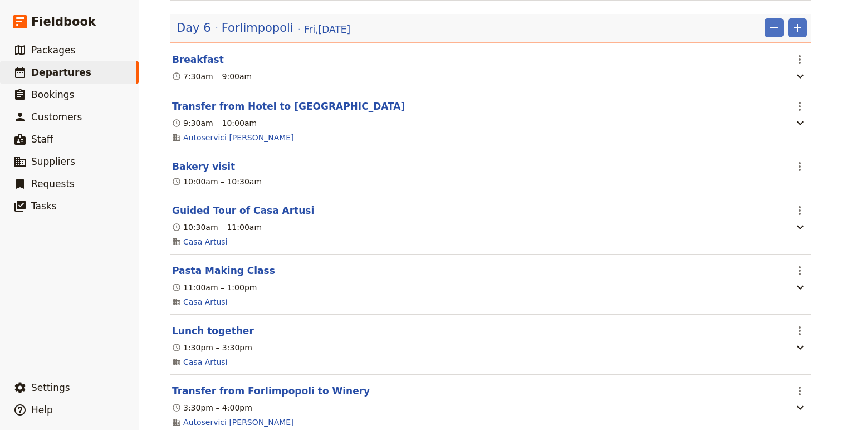
scroll to position [2945, 0]
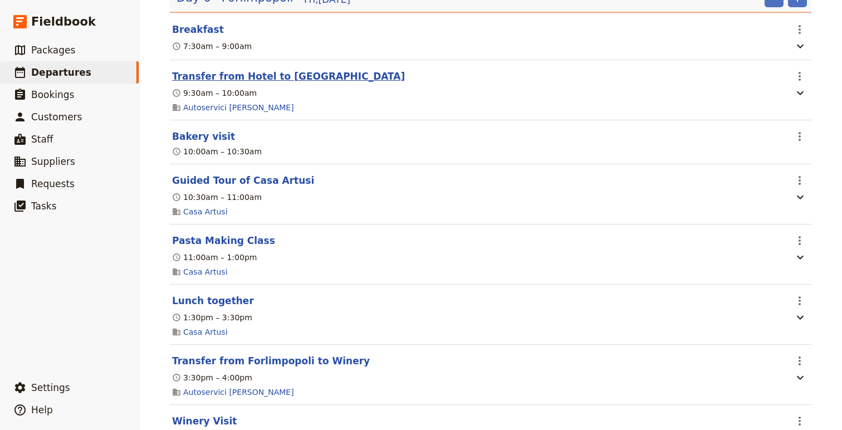
click at [319, 83] on button "Transfer from Hotel to Forlimpopoli" at bounding box center [288, 76] width 233 height 13
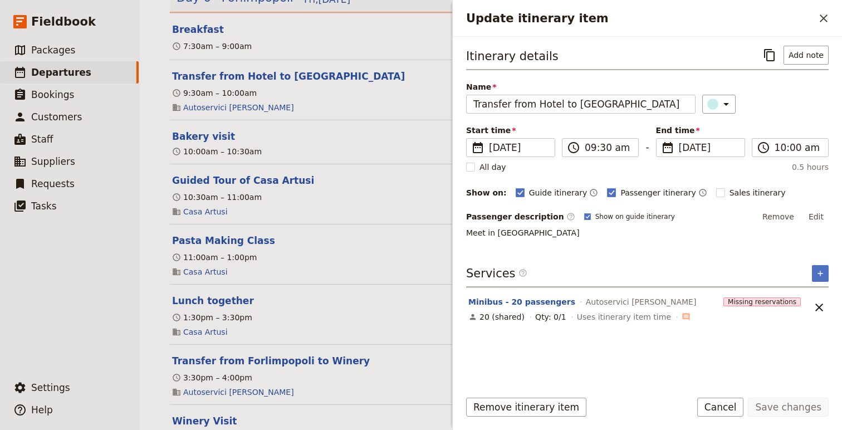
click at [800, 30] on div "Update itinerary item ​" at bounding box center [647, 18] width 389 height 37
click at [800, 22] on icon "Close drawer" at bounding box center [823, 18] width 13 height 13
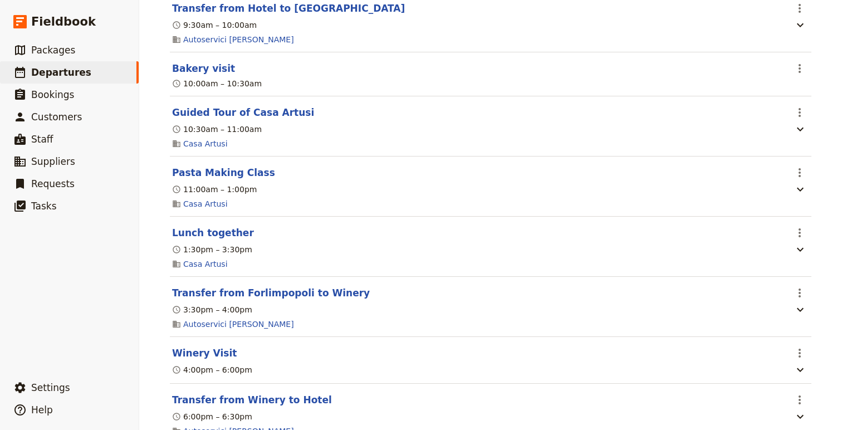
scroll to position [3022, 0]
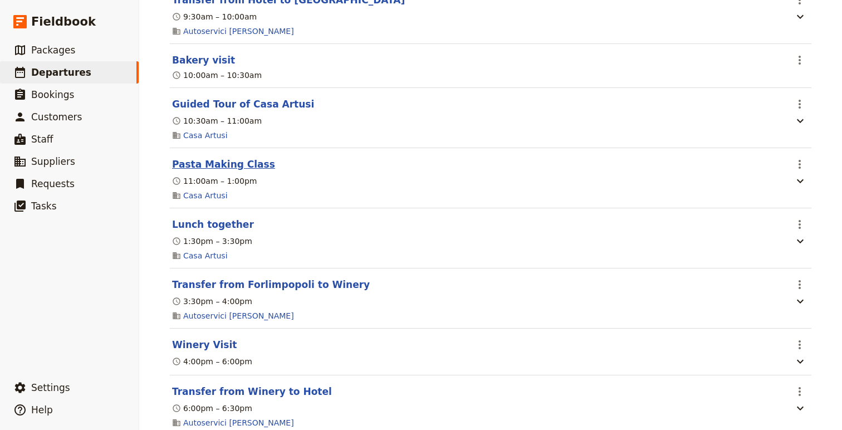
click at [233, 171] on button "Pasta Making Class" at bounding box center [223, 164] width 103 height 13
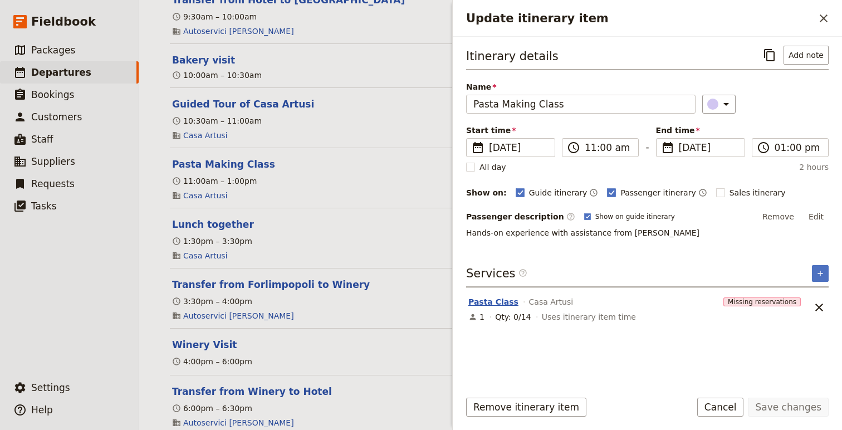
click at [470, 298] on button "Pasta Class" at bounding box center [493, 301] width 50 height 11
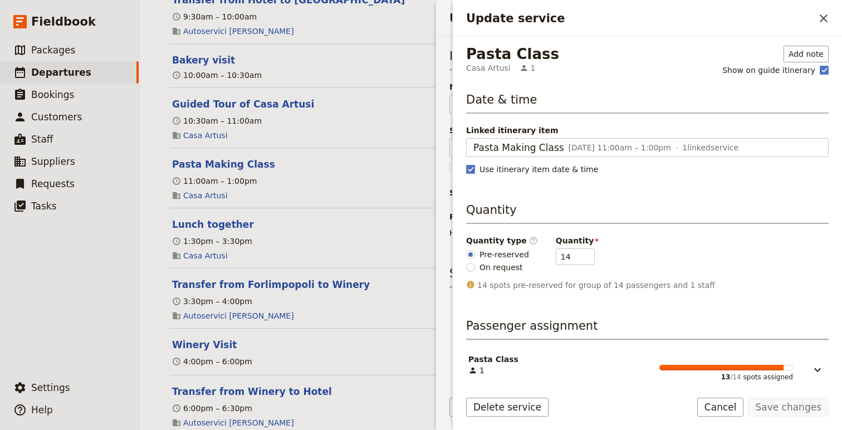
click at [495, 270] on span "On request" at bounding box center [501, 267] width 43 height 11
click at [475, 270] on input "On request" at bounding box center [470, 267] width 9 height 9
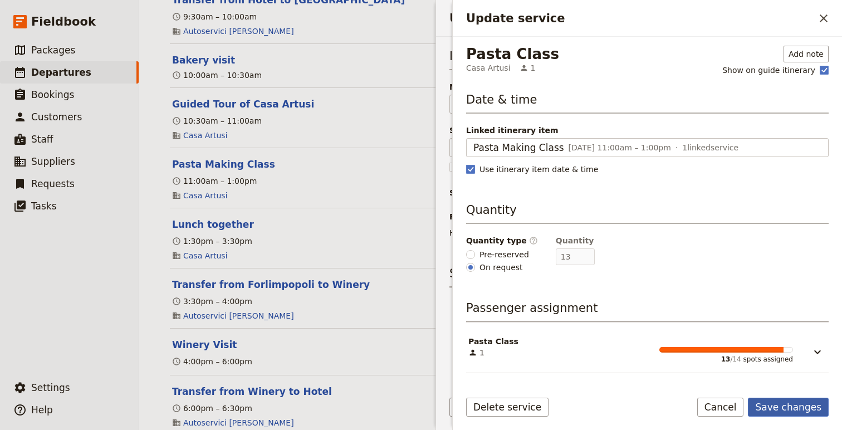
click at [793, 409] on button "Save changes" at bounding box center [788, 407] width 81 height 19
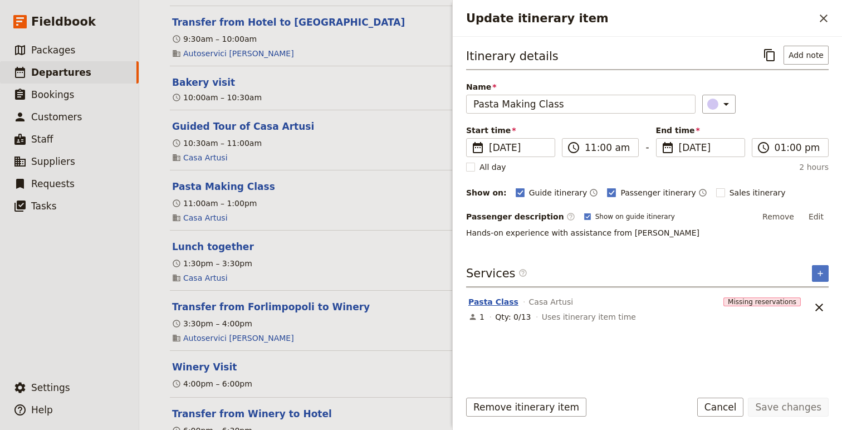
click at [475, 304] on button "Pasta Class" at bounding box center [493, 301] width 50 height 11
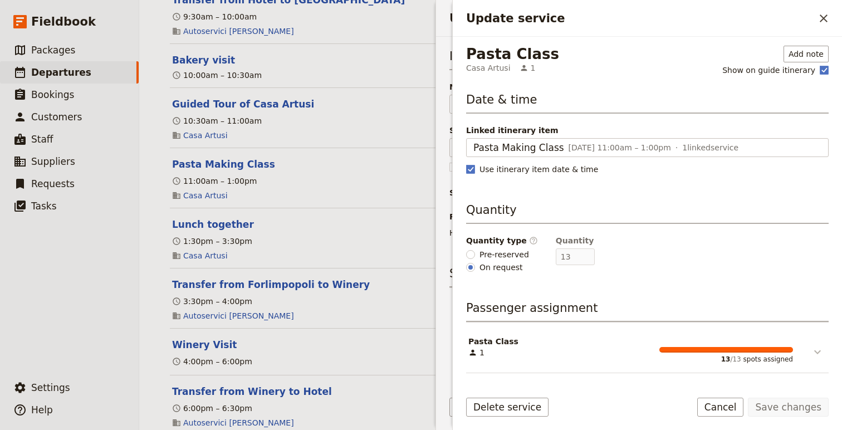
click at [800, 354] on icon "Update service" at bounding box center [817, 351] width 13 height 13
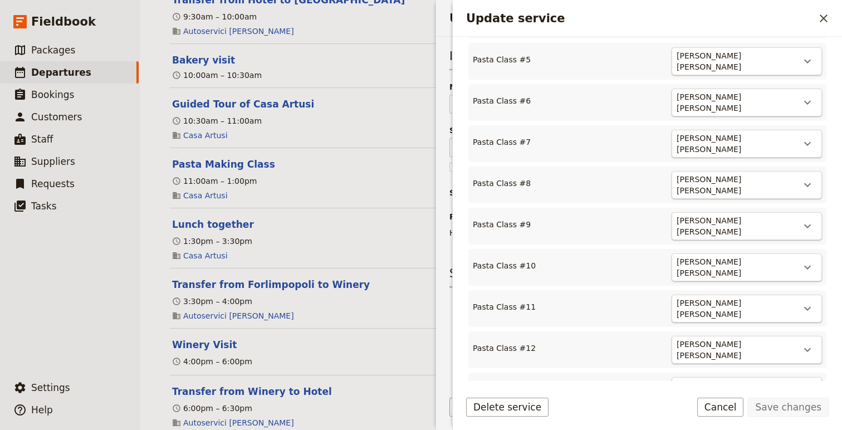
scroll to position [550, 0]
click at [800, 380] on icon "Actions" at bounding box center [807, 386] width 13 height 13
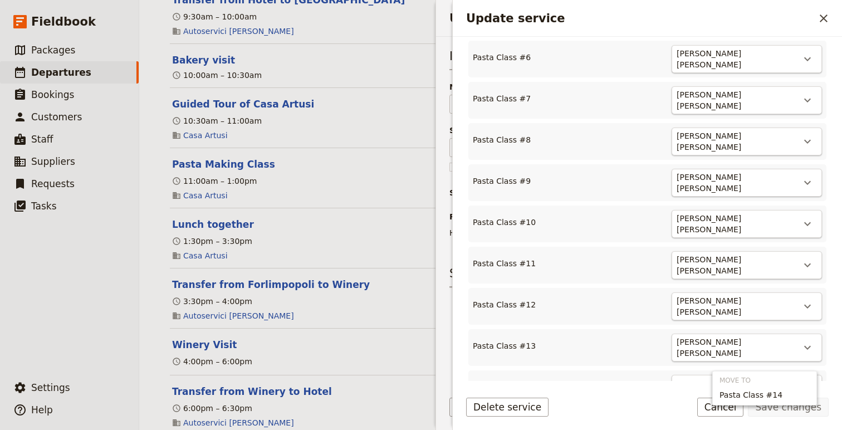
click at [800, 324] on div "Pasta Class Casa Artusi 1 Add note Show on guide itinerary Date & time Linked i…" at bounding box center [647, 209] width 389 height 344
click at [729, 405] on button "Cancel" at bounding box center [720, 407] width 47 height 19
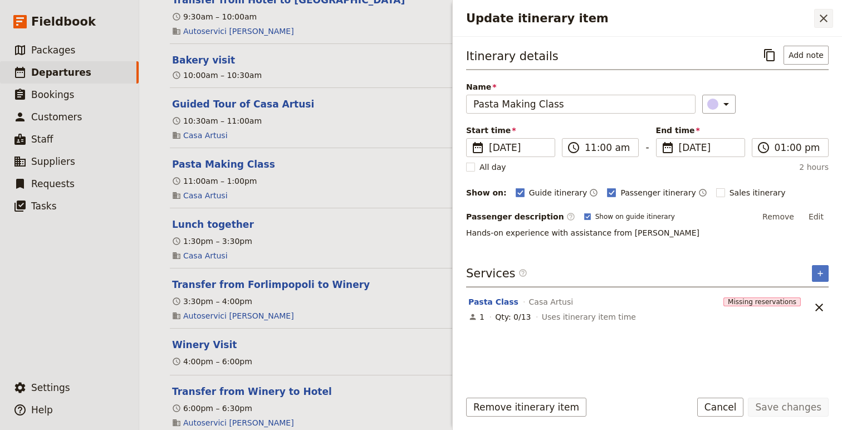
click at [800, 22] on icon "Close drawer" at bounding box center [823, 18] width 13 height 13
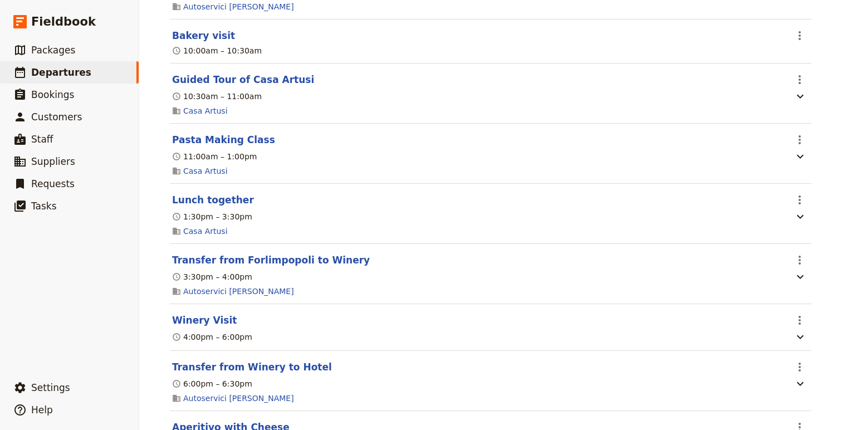
scroll to position [3047, 0]
click at [303, 266] on button "Transfer from Forlimpopoli to Winery" at bounding box center [271, 258] width 198 height 13
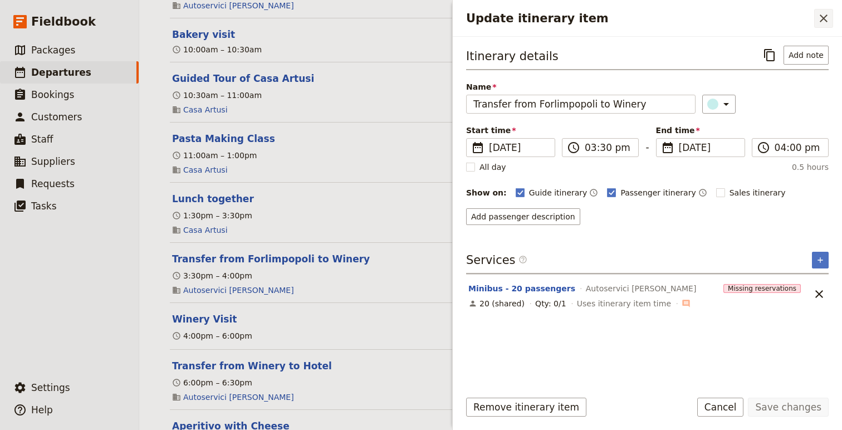
click at [800, 16] on icon "Close drawer" at bounding box center [824, 18] width 8 height 8
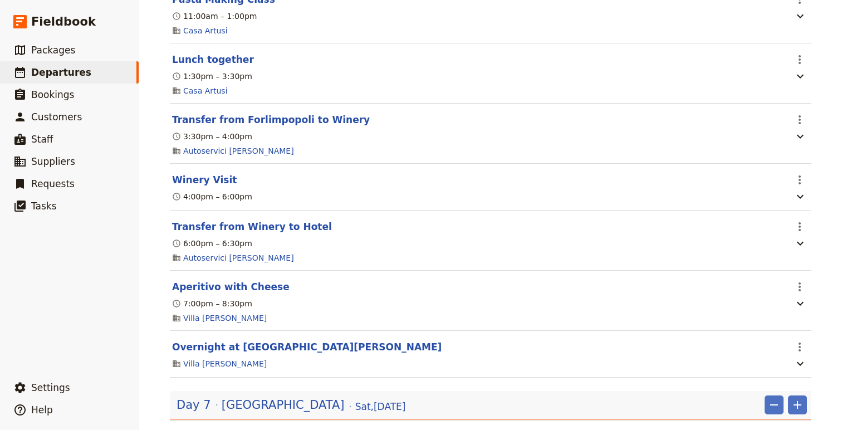
scroll to position [3195, 0]
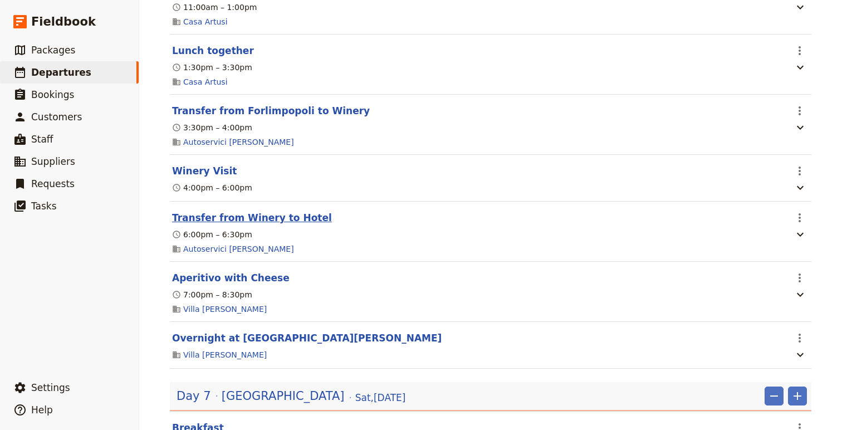
click at [219, 225] on button "Transfer from Winery to Hotel" at bounding box center [252, 217] width 160 height 13
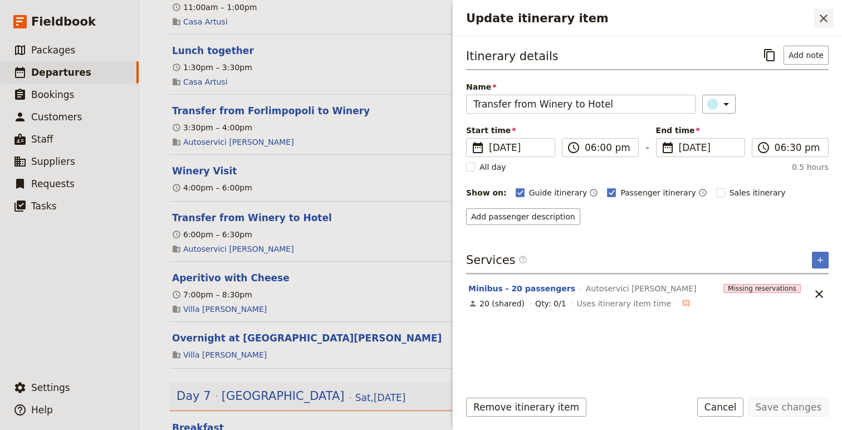
click at [800, 23] on button "​" at bounding box center [823, 18] width 19 height 19
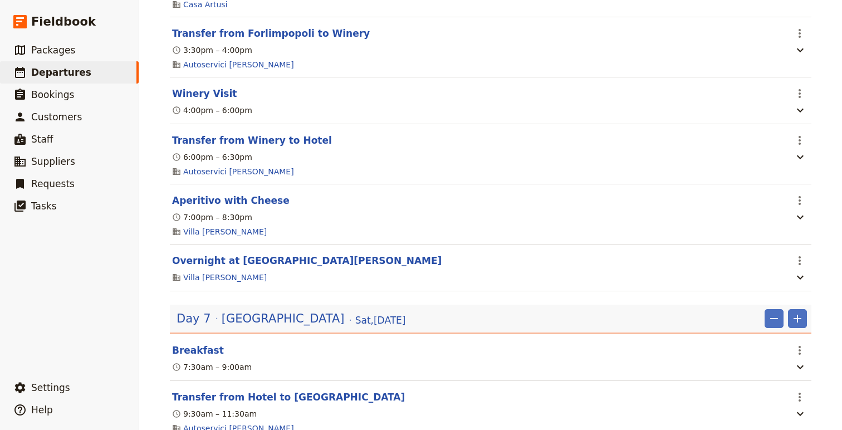
scroll to position [3292, 0]
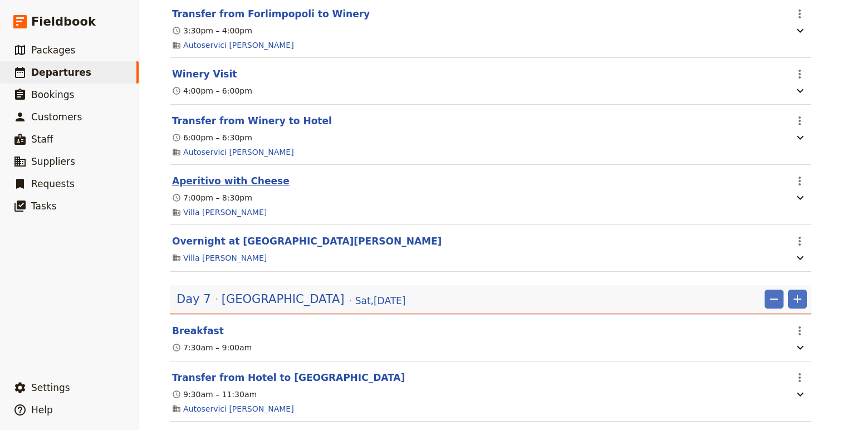
click at [256, 188] on button "Aperitivo with Cheese" at bounding box center [231, 180] width 118 height 13
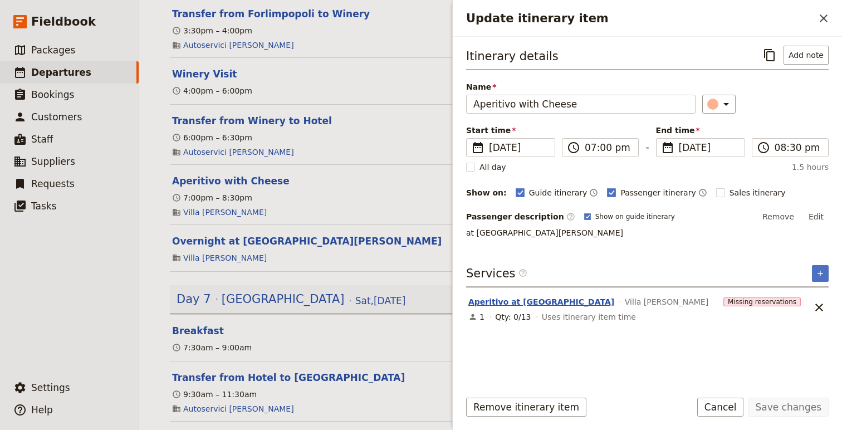
click at [513, 299] on button "Aperitivo at Hotel" at bounding box center [541, 301] width 146 height 11
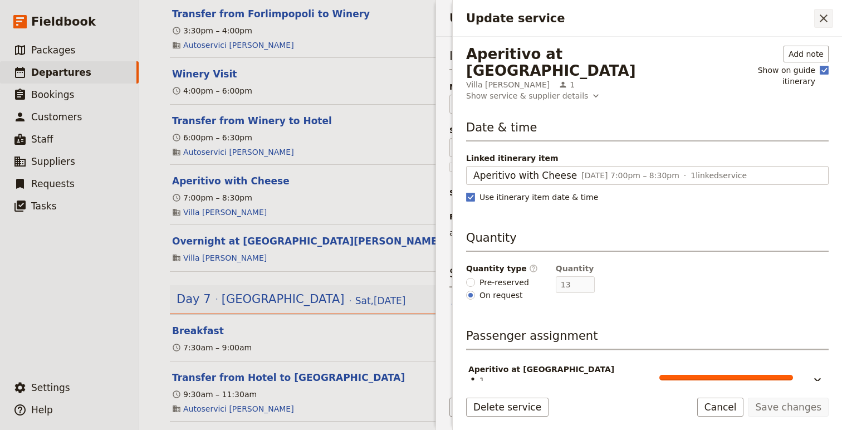
click at [800, 24] on icon "Close drawer" at bounding box center [823, 18] width 13 height 13
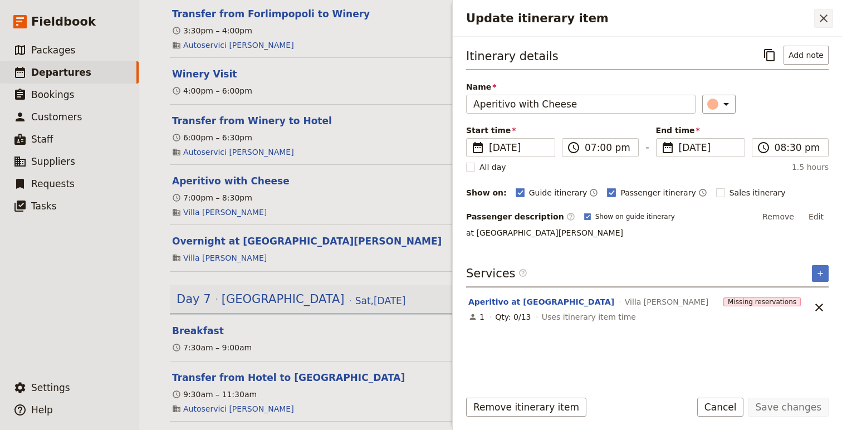
click at [800, 19] on icon "Close drawer" at bounding box center [824, 18] width 8 height 8
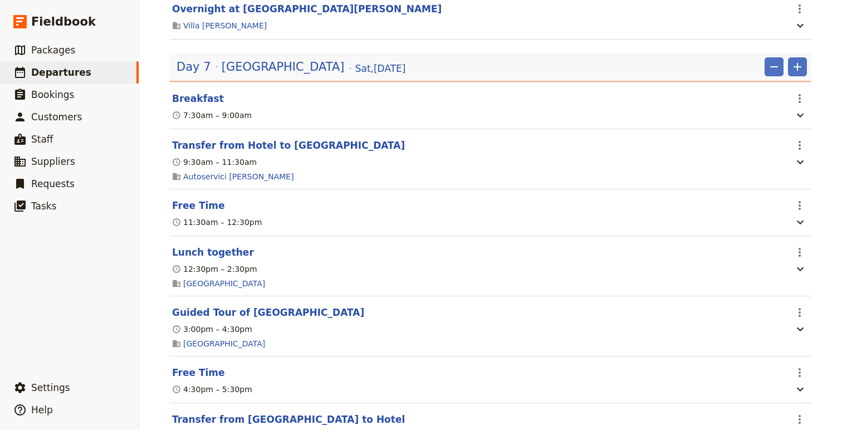
scroll to position [3526, 0]
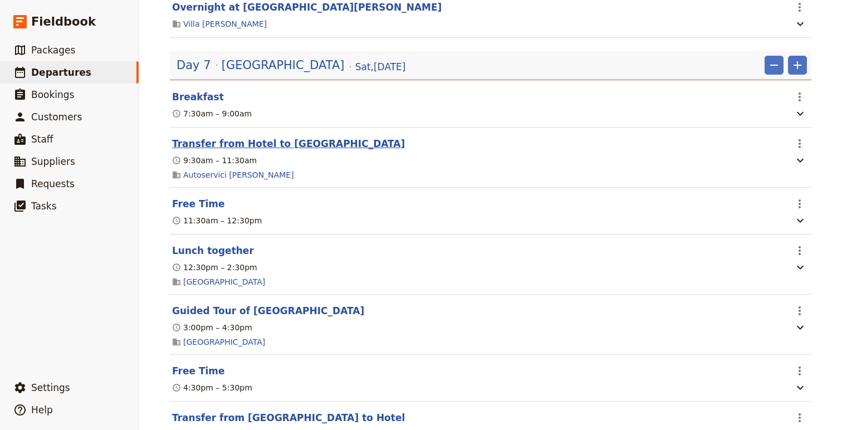
click at [288, 150] on button "Transfer from Hotel to Rimini" at bounding box center [288, 143] width 233 height 13
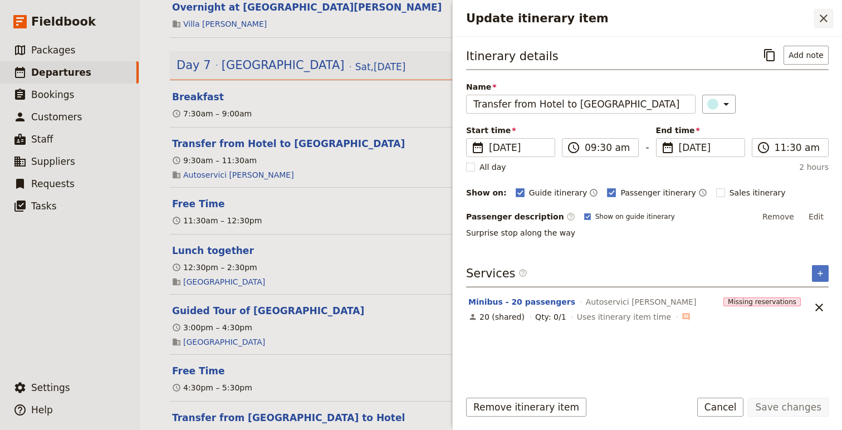
click at [800, 19] on icon "Close drawer" at bounding box center [824, 18] width 8 height 8
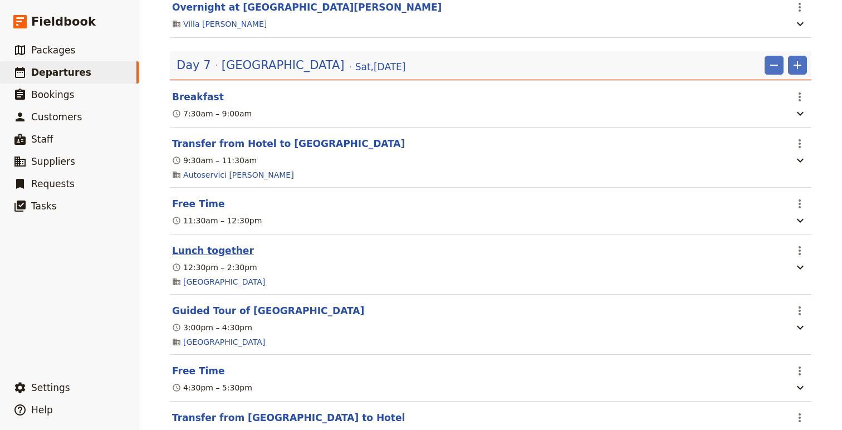
click at [210, 257] on button "Lunch together" at bounding box center [213, 250] width 82 height 13
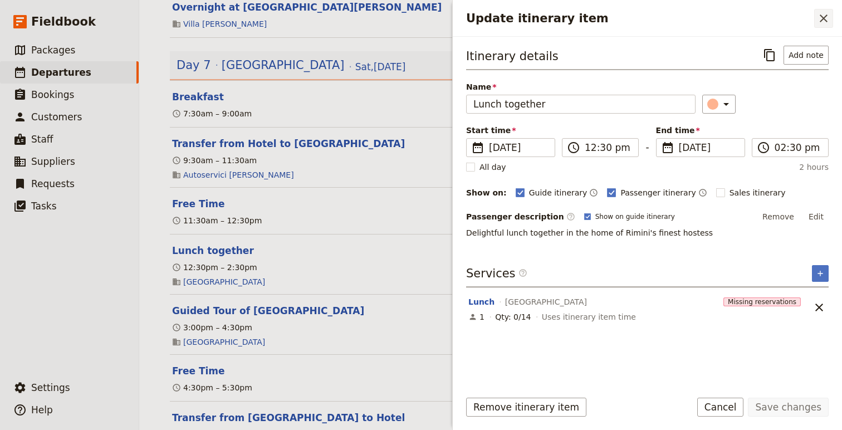
click at [800, 23] on icon "Close drawer" at bounding box center [823, 18] width 13 height 13
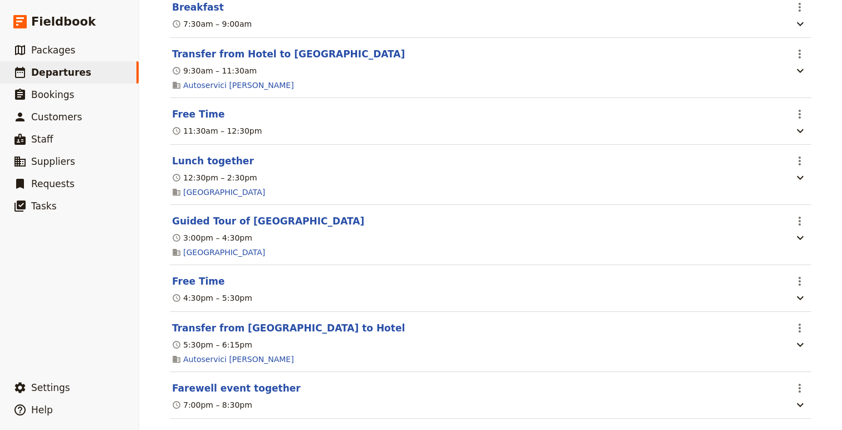
scroll to position [3624, 0]
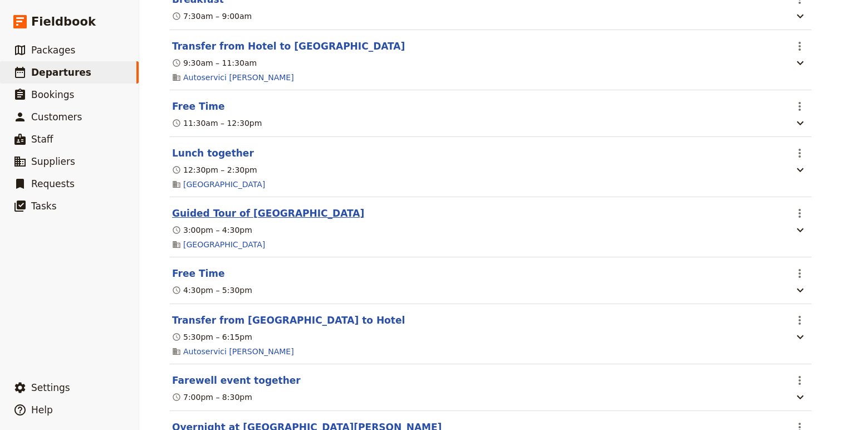
click at [234, 220] on button "Guided Tour of Rimini" at bounding box center [268, 213] width 192 height 13
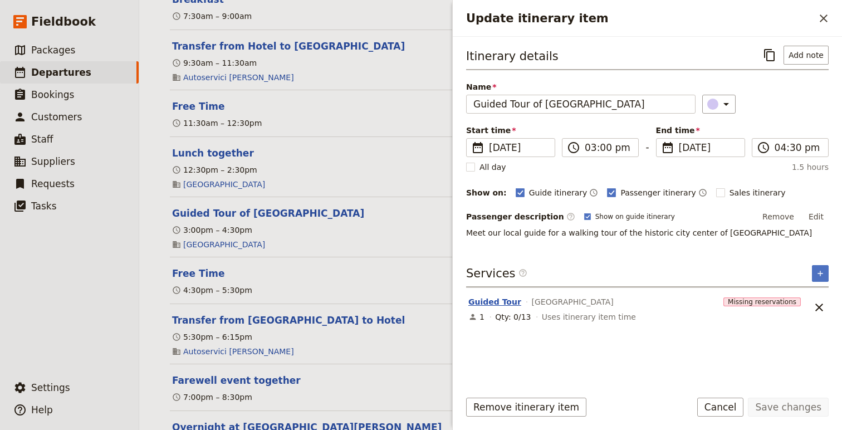
click at [500, 301] on button "Guided Tour" at bounding box center [494, 301] width 53 height 11
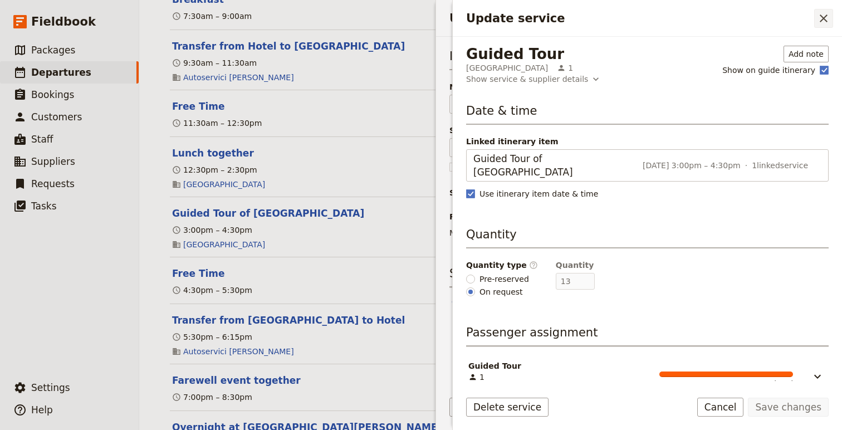
click at [800, 11] on button "​" at bounding box center [823, 18] width 19 height 19
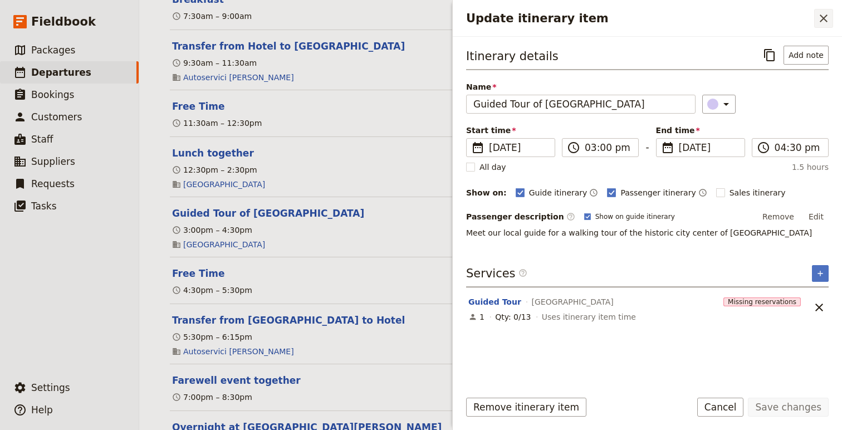
click at [800, 23] on icon "Close drawer" at bounding box center [823, 18] width 13 height 13
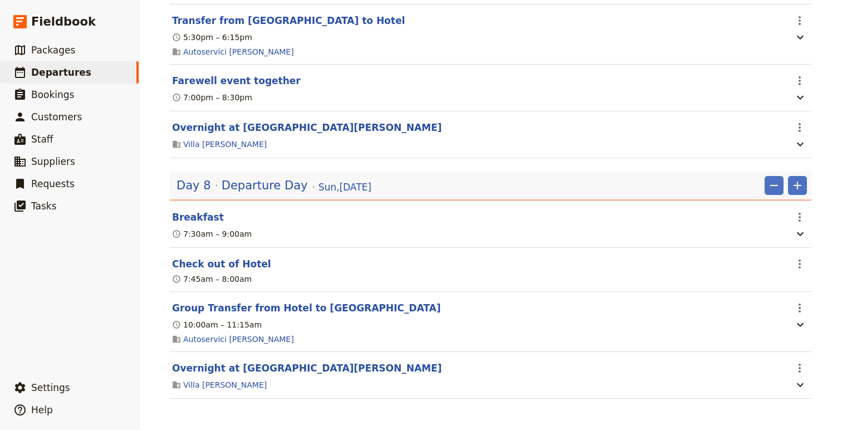
scroll to position [3957, 0]
click at [344, 318] on section "Group Transfer from Hotel to Bologna Airport ​ 10:00am – 11:15am Autoservici Gu…" at bounding box center [491, 322] width 642 height 60
click at [340, 312] on button "Group Transfer from Hotel to Bologna Airport" at bounding box center [306, 307] width 269 height 13
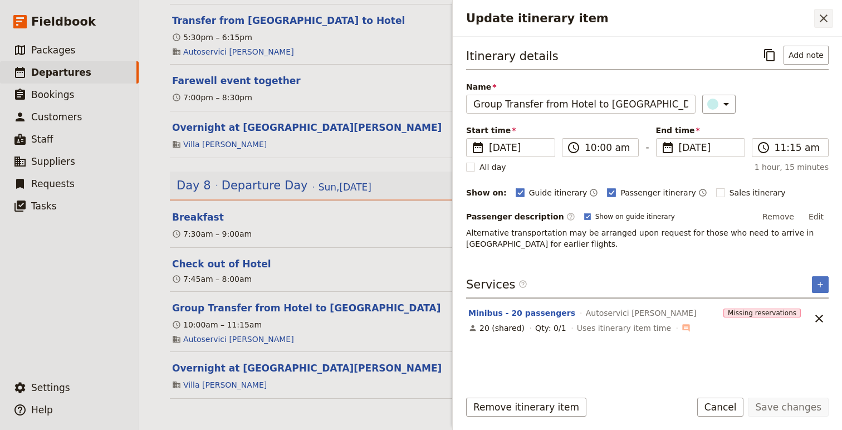
click at [800, 18] on icon "Close drawer" at bounding box center [824, 18] width 8 height 8
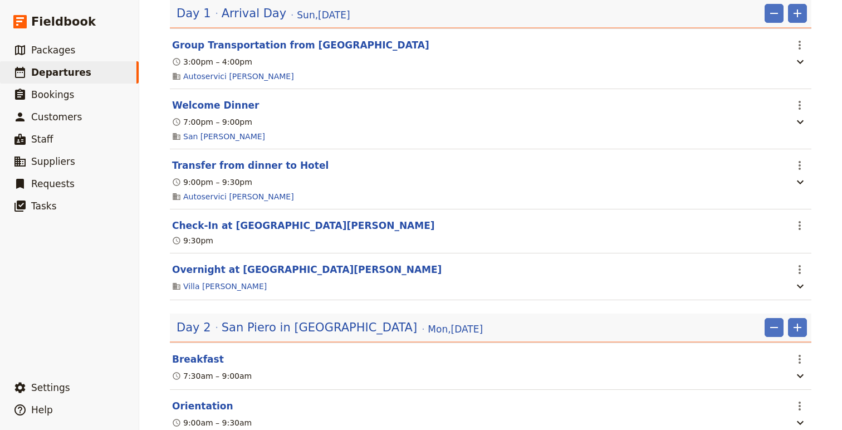
scroll to position [0, 0]
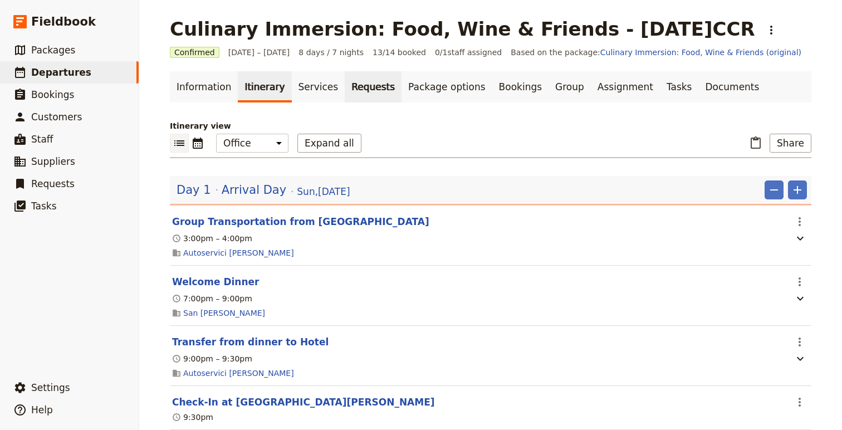
click at [345, 88] on link "Requests" at bounding box center [373, 86] width 57 height 31
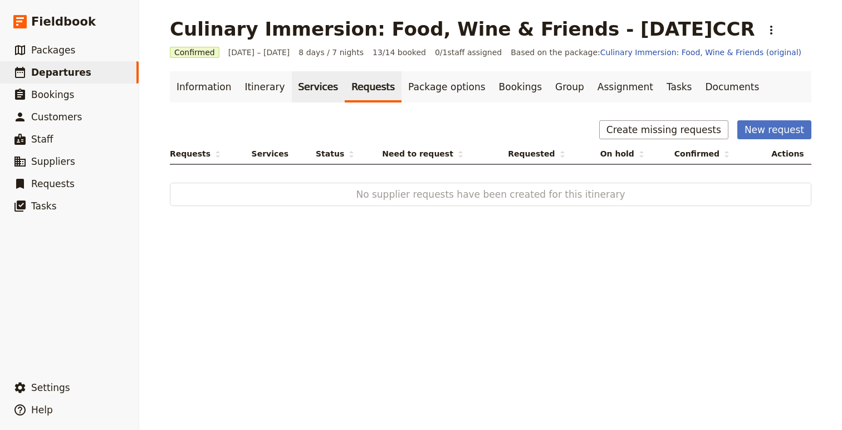
click at [292, 82] on link "Services" at bounding box center [318, 86] width 53 height 31
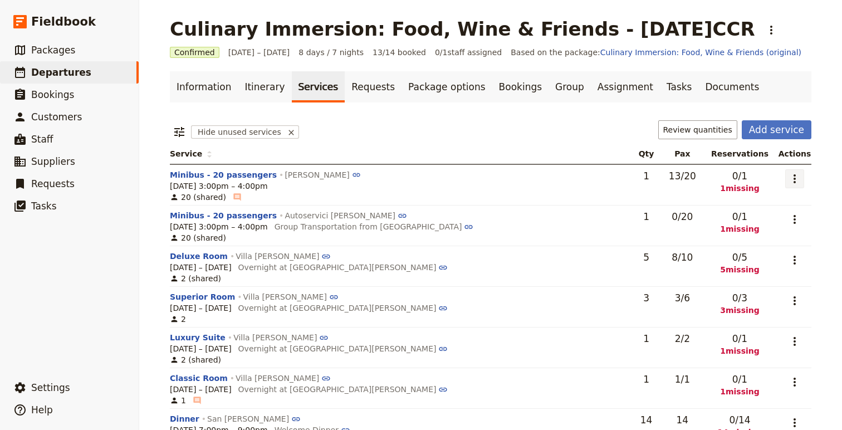
click at [792, 171] on button "​" at bounding box center [794, 178] width 19 height 19
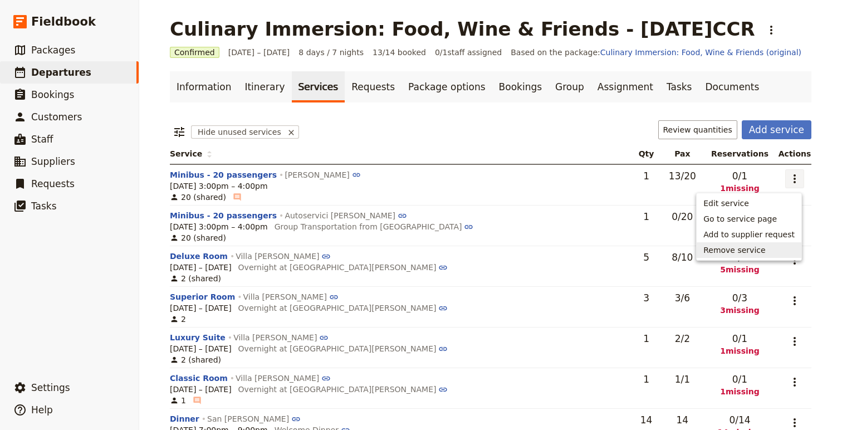
click at [738, 256] on button "Remove service" at bounding box center [749, 250] width 105 height 16
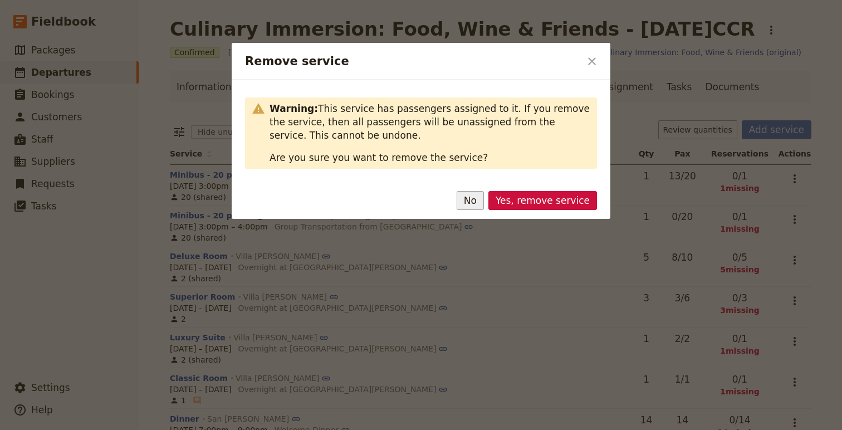
click at [471, 207] on button "No" at bounding box center [470, 200] width 27 height 19
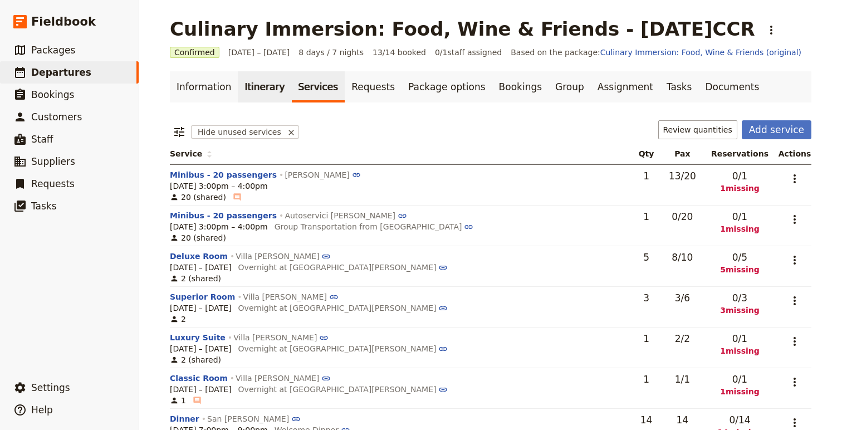
click at [253, 95] on link "Itinerary" at bounding box center [264, 86] width 53 height 31
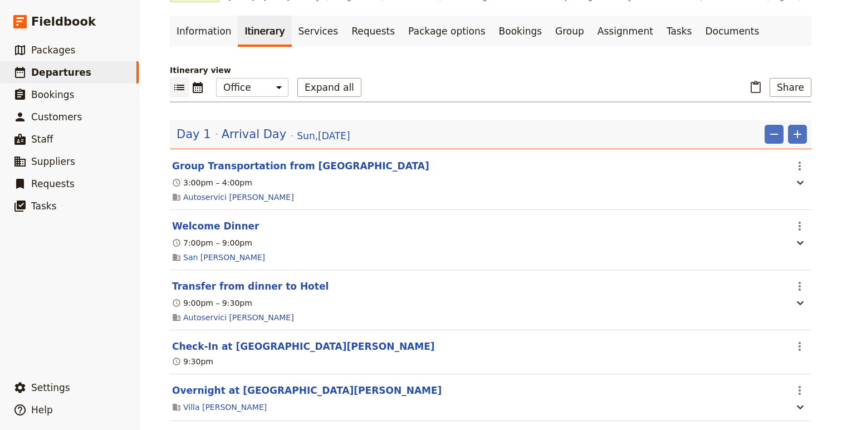
scroll to position [62, 0]
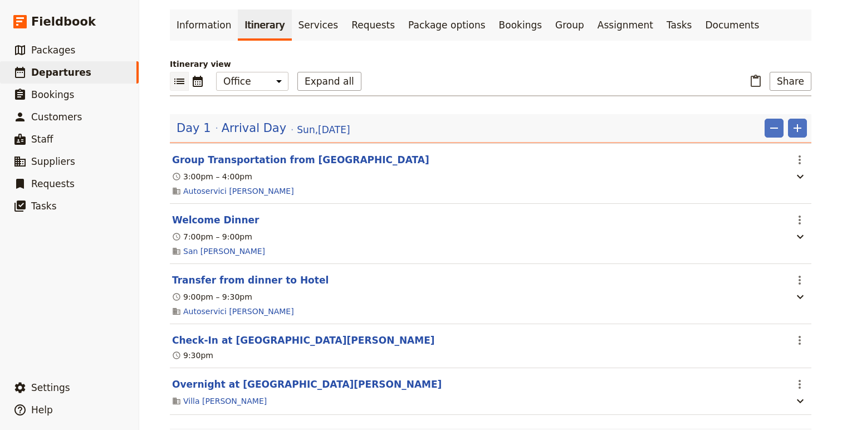
click at [263, 28] on link "Itinerary" at bounding box center [264, 24] width 53 height 31
click at [314, 27] on link "Services" at bounding box center [318, 24] width 53 height 31
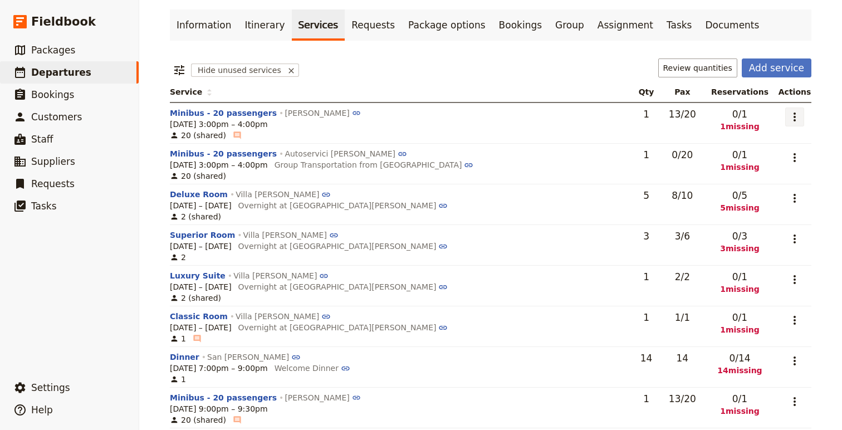
click at [794, 116] on icon "Actions" at bounding box center [794, 116] width 13 height 13
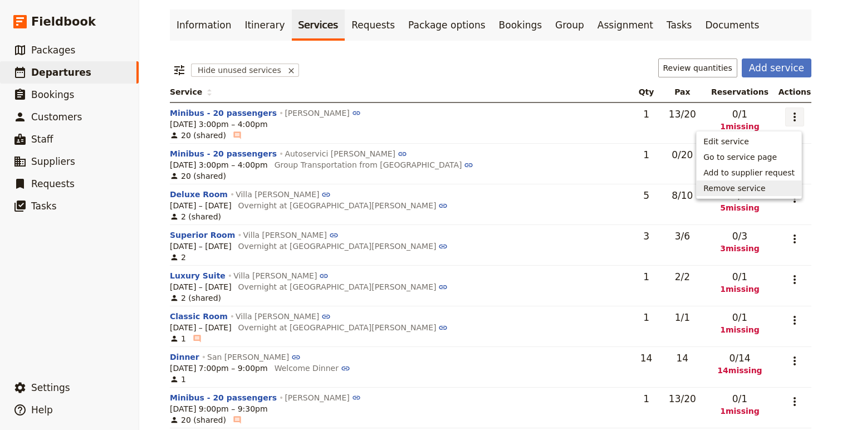
click at [753, 186] on span "Remove service" at bounding box center [735, 188] width 62 height 11
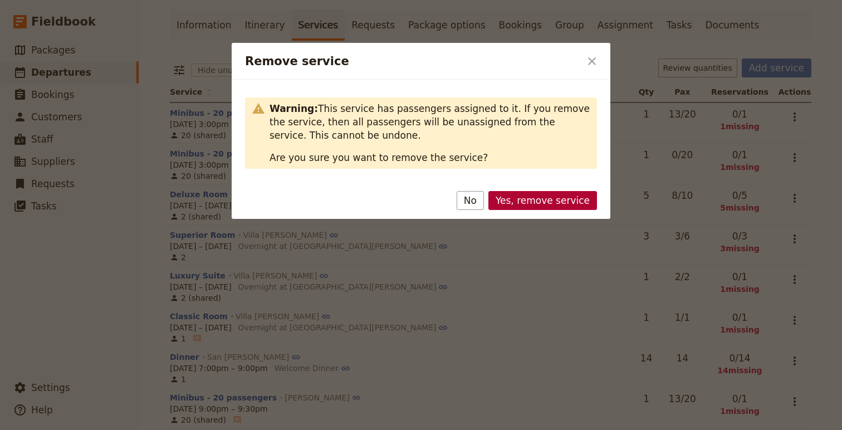
click at [568, 203] on button "Yes, remove service" at bounding box center [543, 200] width 109 height 19
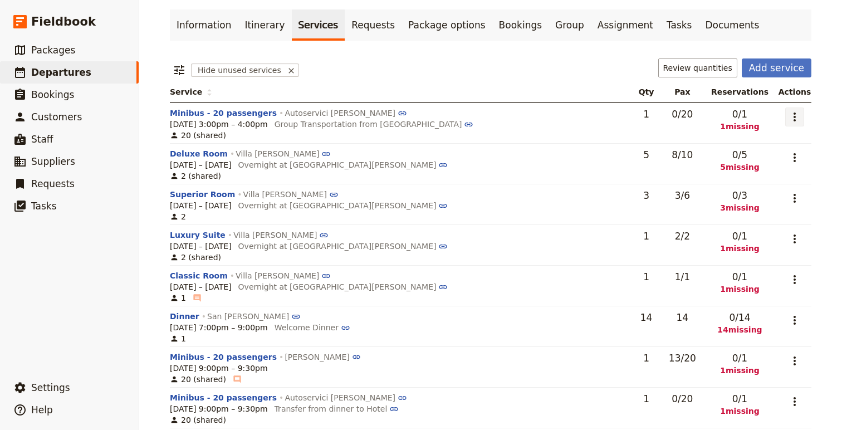
click at [795, 118] on icon "Actions" at bounding box center [794, 116] width 13 height 13
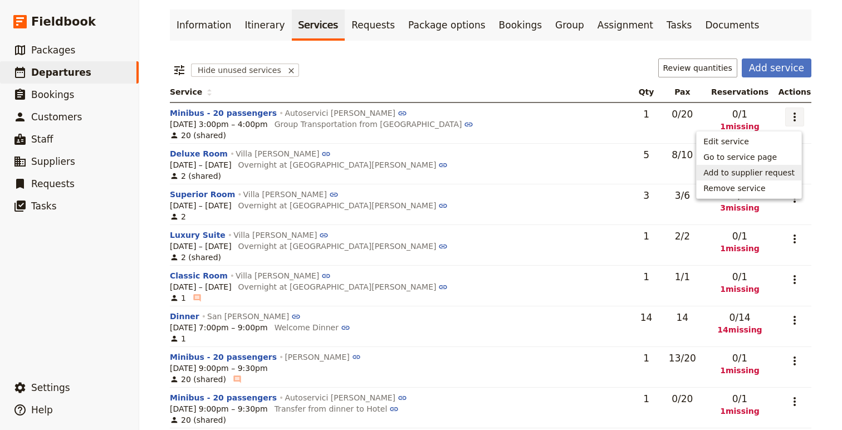
click at [754, 166] on button "Add to supplier request" at bounding box center [749, 173] width 105 height 16
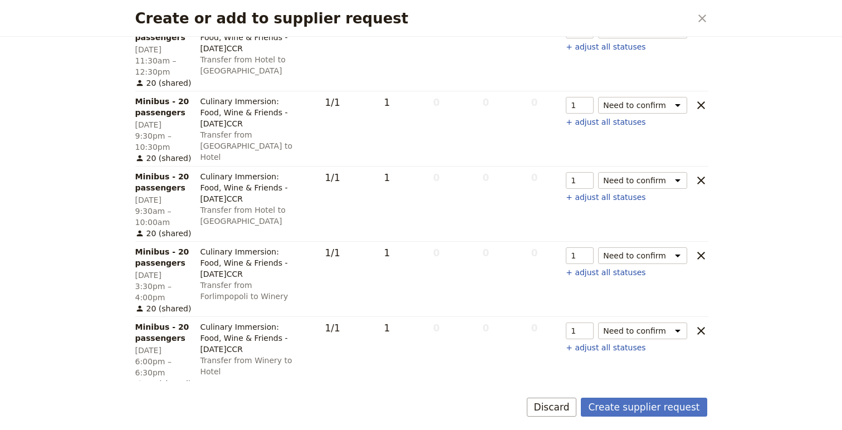
scroll to position [1270, 0]
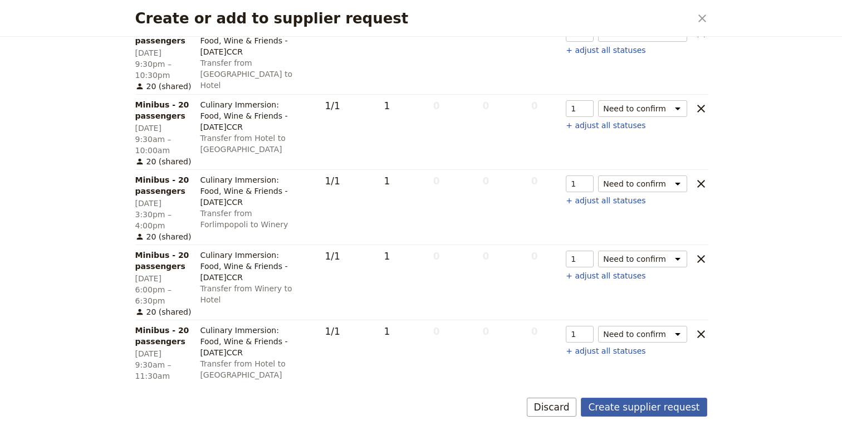
click at [627, 404] on button "Create supplier request" at bounding box center [644, 407] width 126 height 19
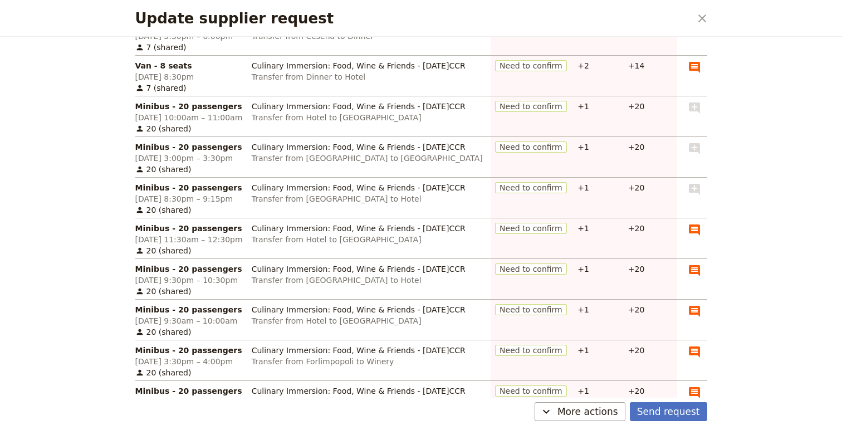
scroll to position [564, 0]
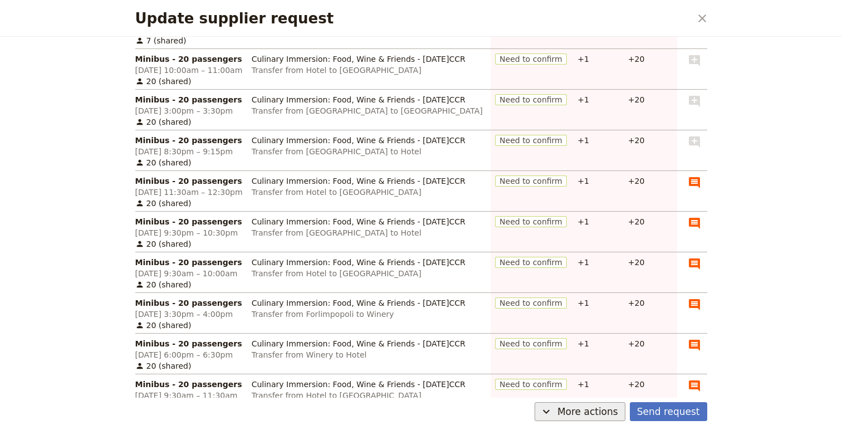
click at [580, 408] on span "More actions" at bounding box center [588, 411] width 61 height 13
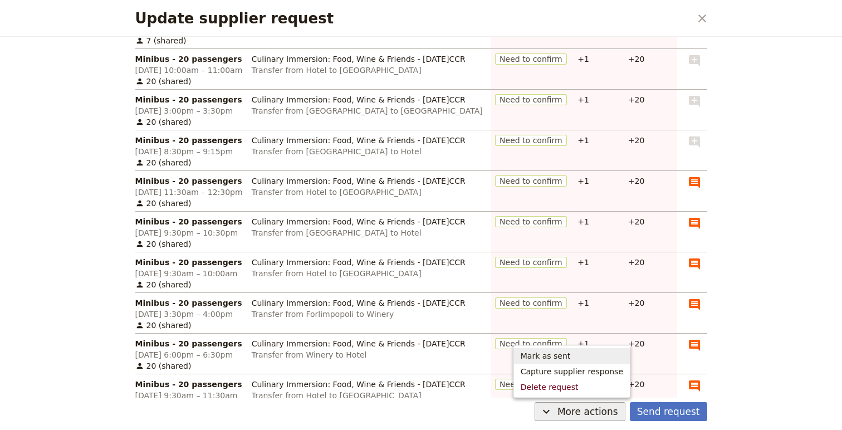
click at [570, 350] on span "Mark as sent" at bounding box center [546, 355] width 50 height 11
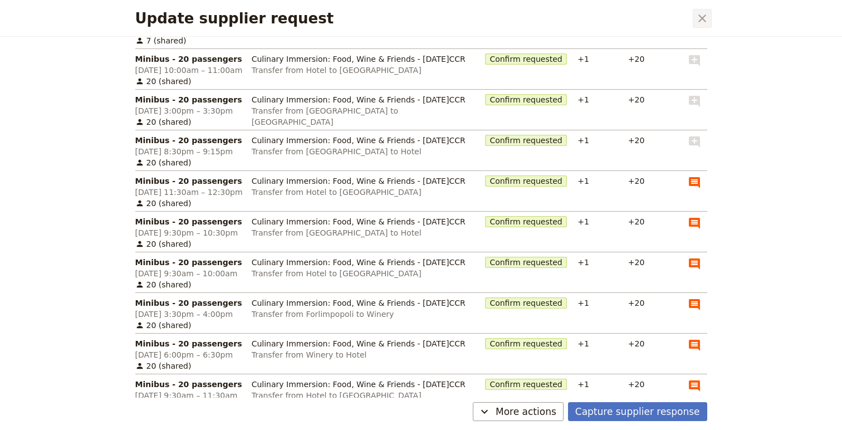
click at [700, 12] on icon "Close dialog" at bounding box center [702, 18] width 13 height 13
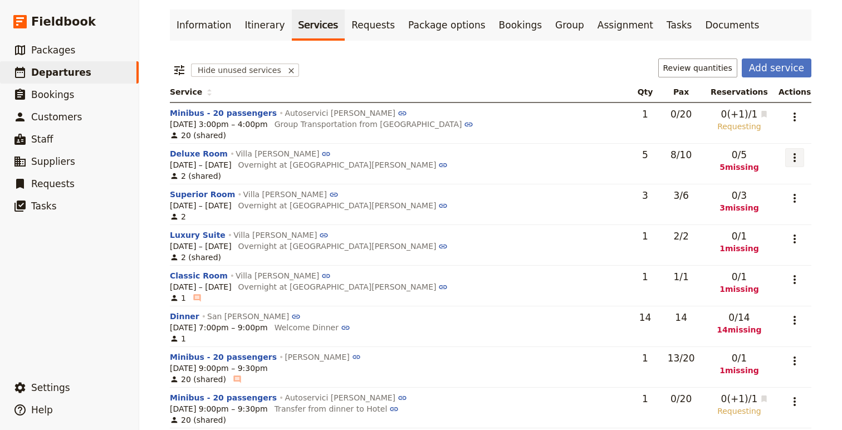
click at [791, 149] on button "​" at bounding box center [794, 157] width 19 height 19
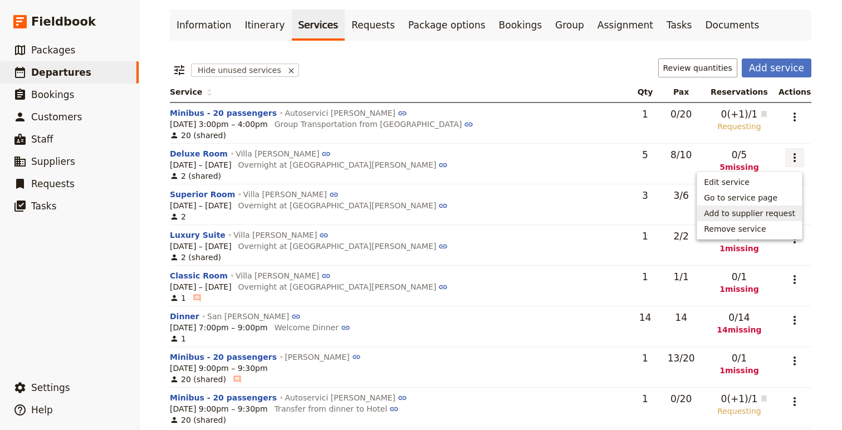
click at [743, 212] on span "Add to supplier request" at bounding box center [749, 213] width 91 height 11
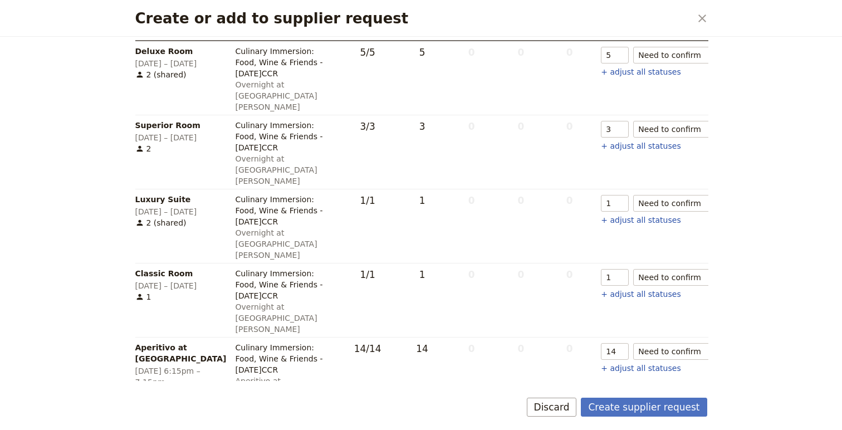
scroll to position [349, 0]
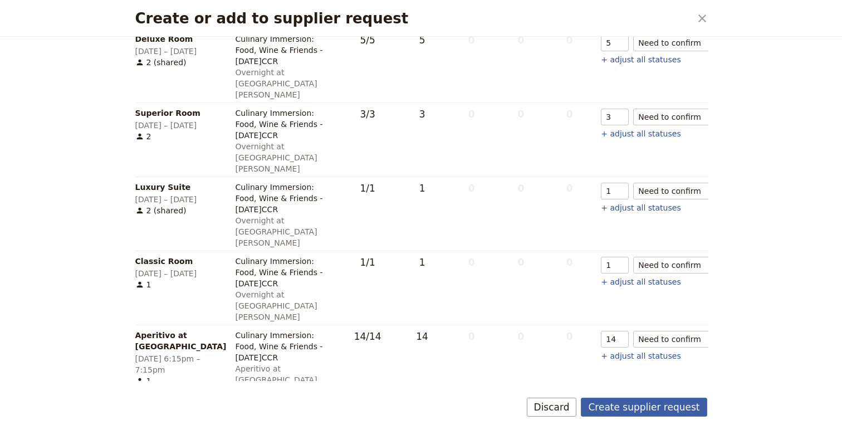
click at [639, 413] on button "Create supplier request" at bounding box center [644, 407] width 126 height 19
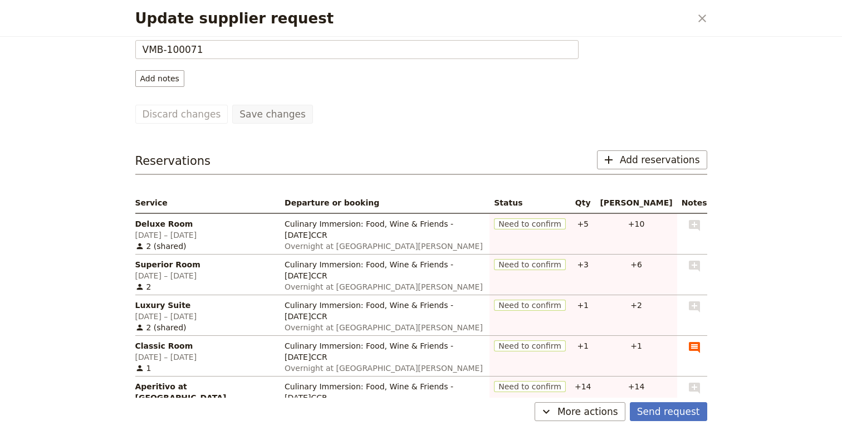
scroll to position [128, 0]
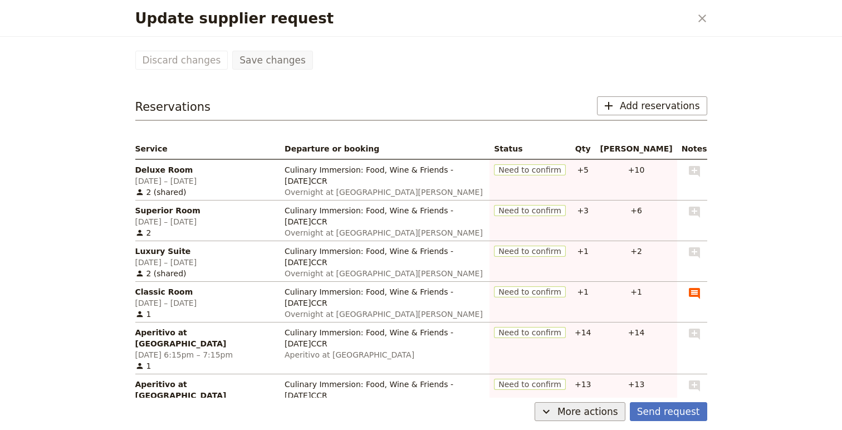
click at [597, 407] on span "More actions" at bounding box center [588, 411] width 61 height 13
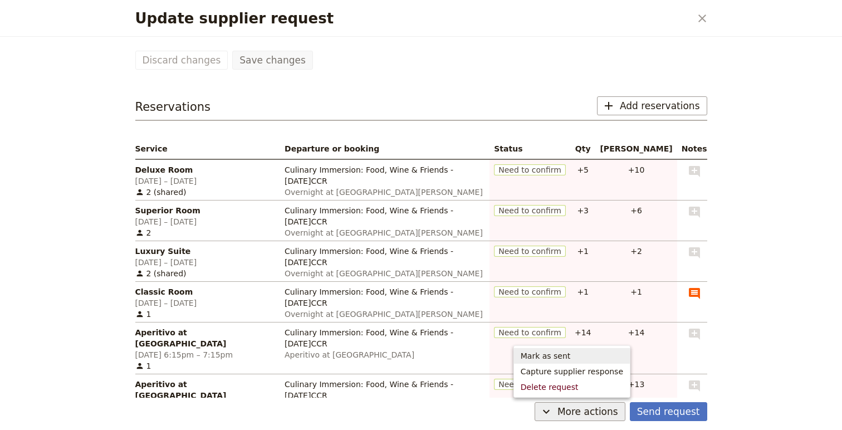
click at [577, 355] on span "Mark as sent" at bounding box center [572, 355] width 103 height 11
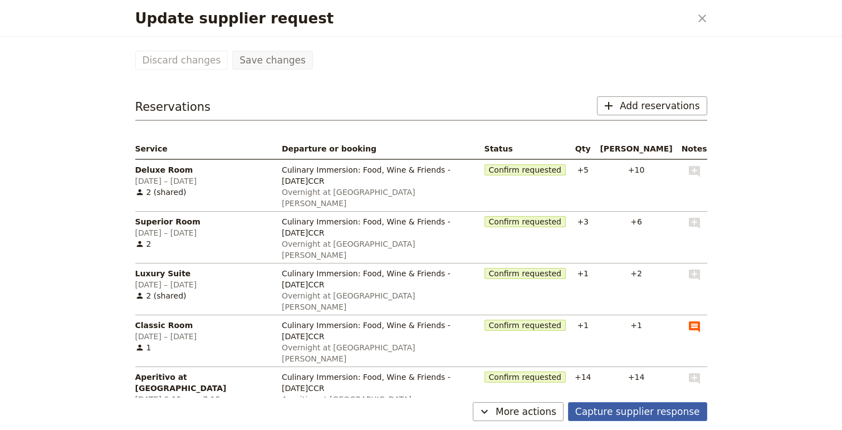
click at [611, 412] on button "Capture supplier response" at bounding box center [637, 411] width 139 height 19
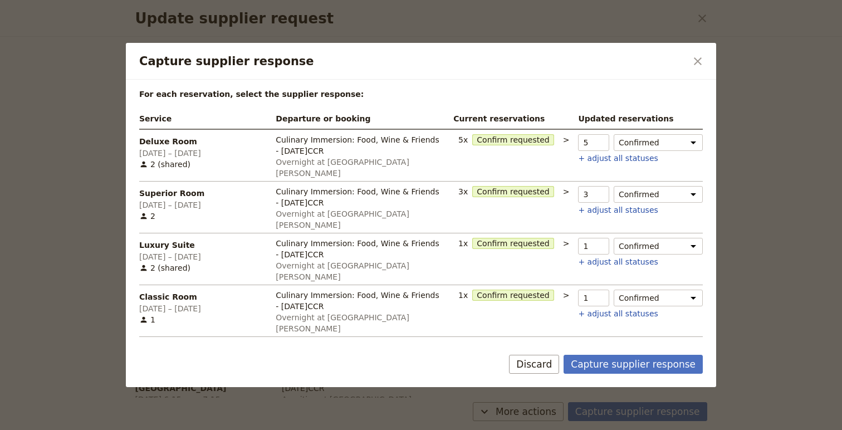
click at [695, 341] on select "Confirmed Confirm requested Hold Not fulfilled" at bounding box center [658, 349] width 89 height 17
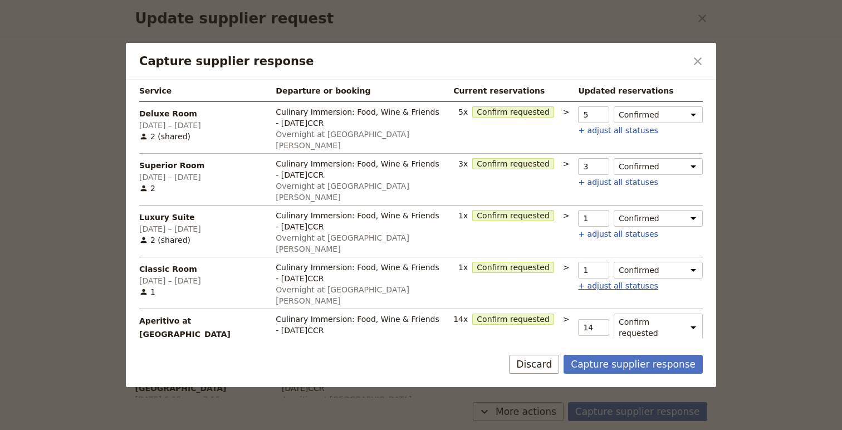
scroll to position [50, 0]
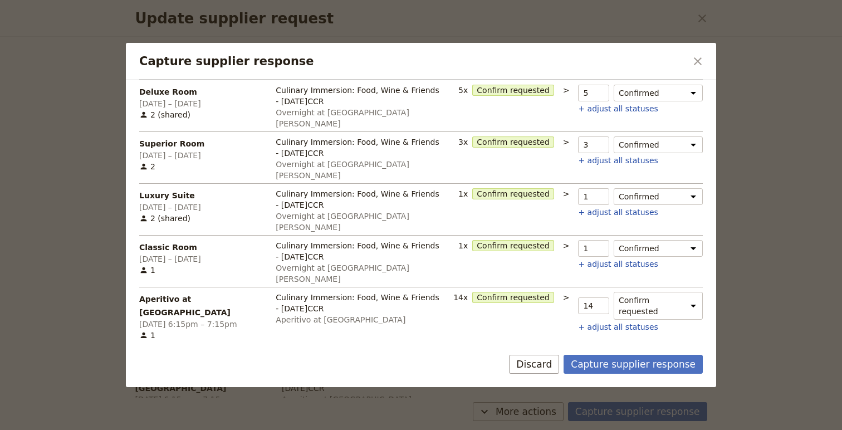
click at [674, 348] on select "Confirmed Confirm requested Hold Not fulfilled" at bounding box center [658, 356] width 89 height 17
click at [657, 368] on button "Capture supplier response" at bounding box center [633, 364] width 139 height 19
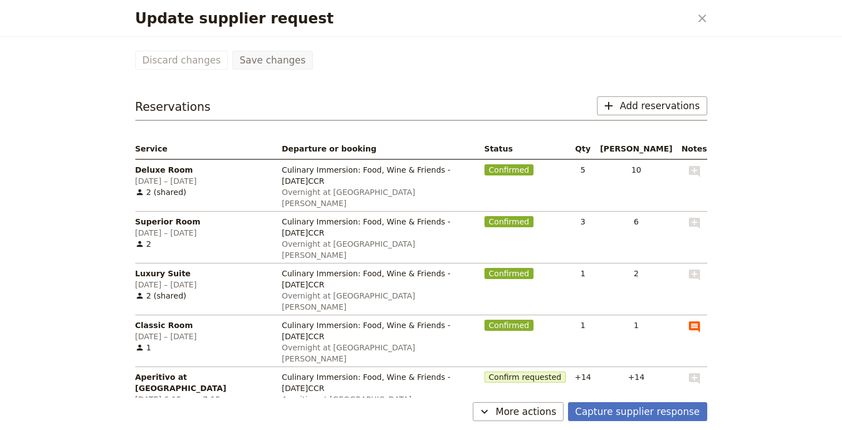
scroll to position [174, 0]
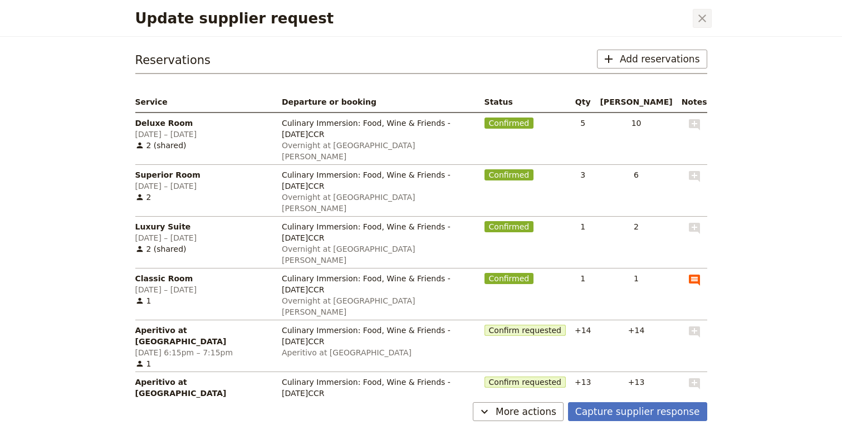
click at [702, 22] on icon "Close dialog" at bounding box center [702, 18] width 13 height 13
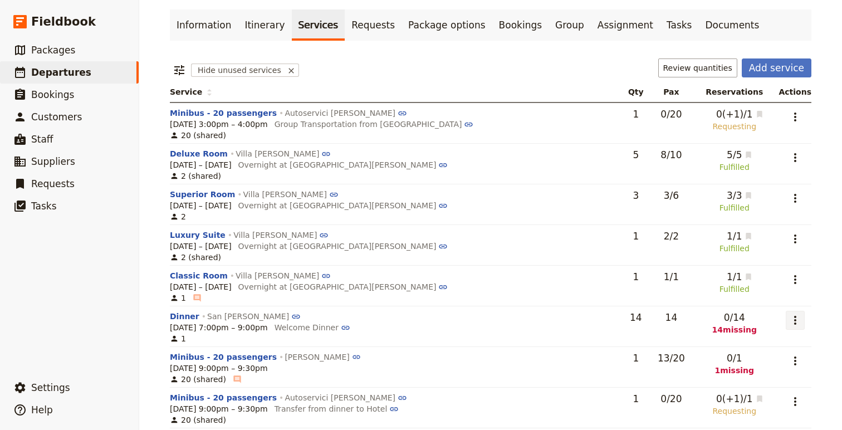
click at [796, 323] on icon "Actions" at bounding box center [795, 320] width 13 height 13
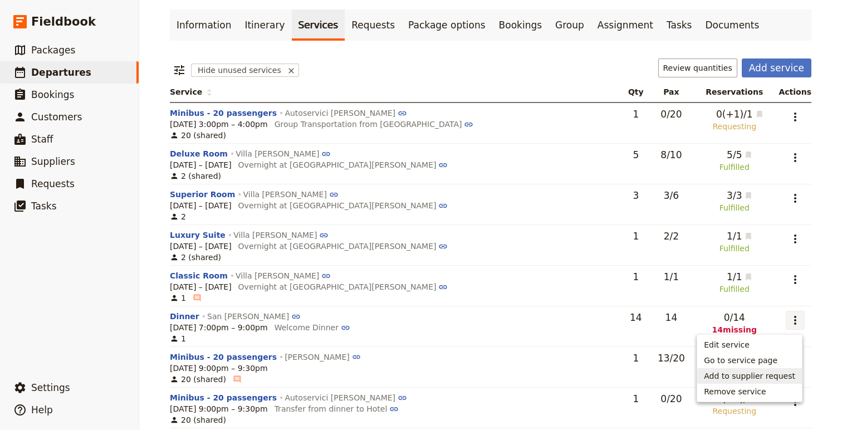
click at [760, 376] on span "Add to supplier request" at bounding box center [749, 375] width 91 height 11
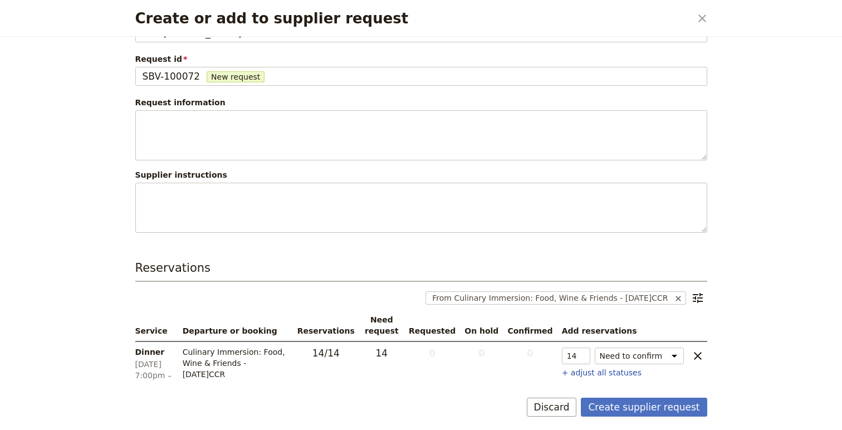
scroll to position [62, 0]
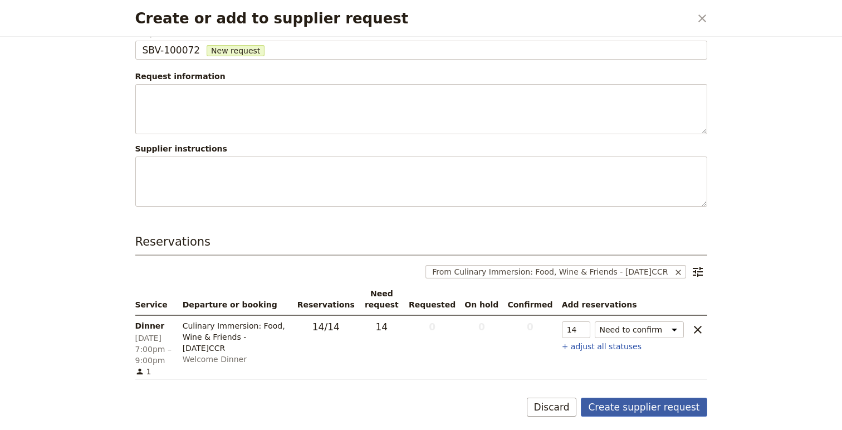
click at [635, 404] on button "Create supplier request" at bounding box center [644, 407] width 126 height 19
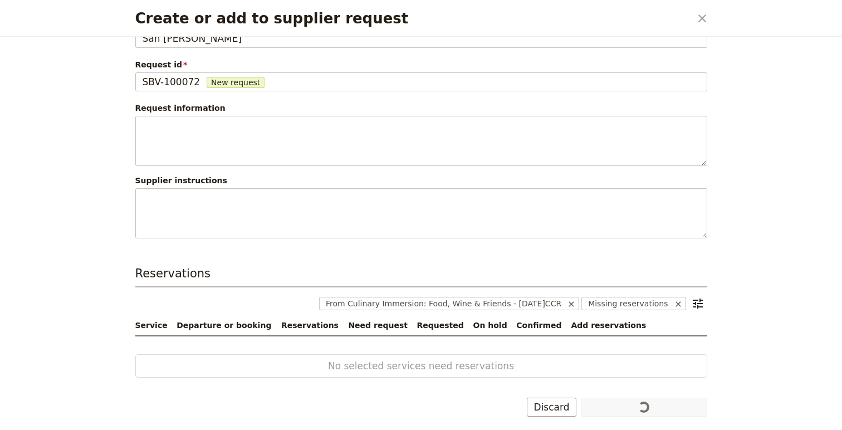
scroll to position [30, 0]
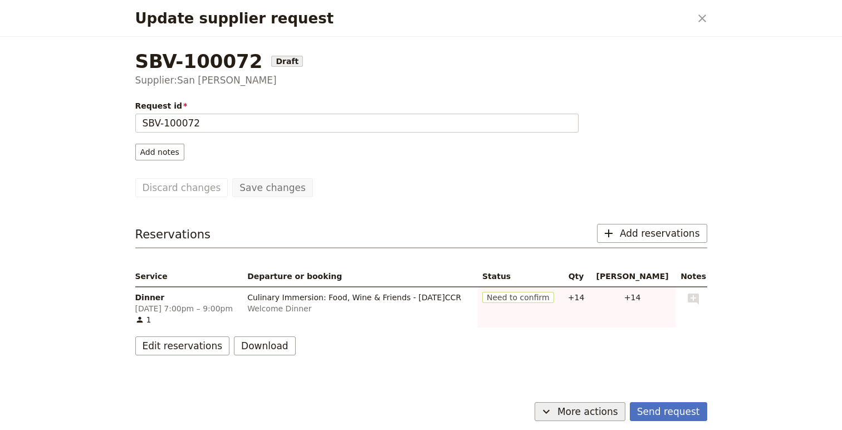
click at [596, 405] on span "More actions" at bounding box center [588, 411] width 61 height 13
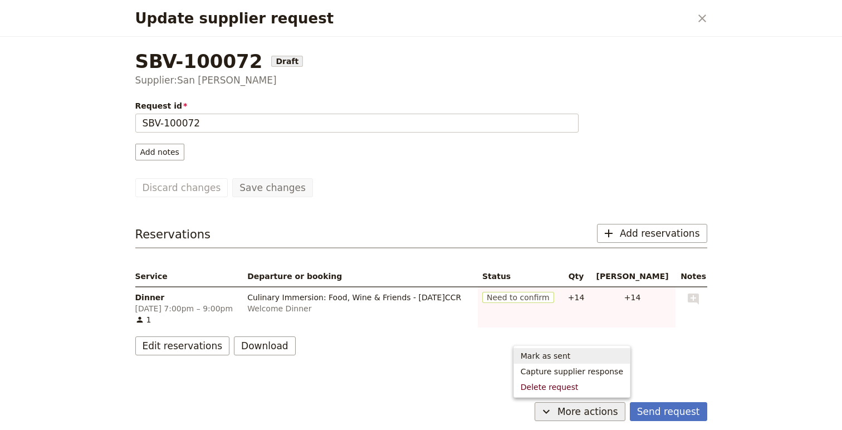
click at [592, 351] on span "Mark as sent" at bounding box center [572, 355] width 103 height 11
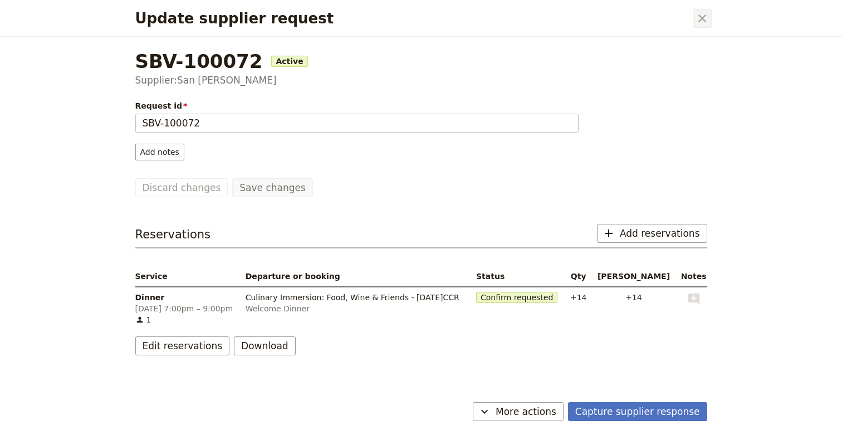
click at [701, 18] on icon "Close dialog" at bounding box center [703, 18] width 8 height 8
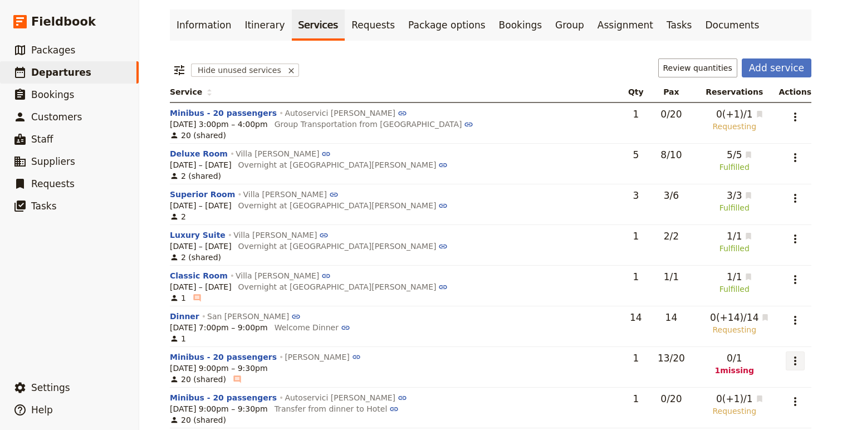
click at [790, 367] on icon "Actions" at bounding box center [795, 360] width 13 height 13
click at [763, 333] on span "Remove service" at bounding box center [735, 336] width 62 height 11
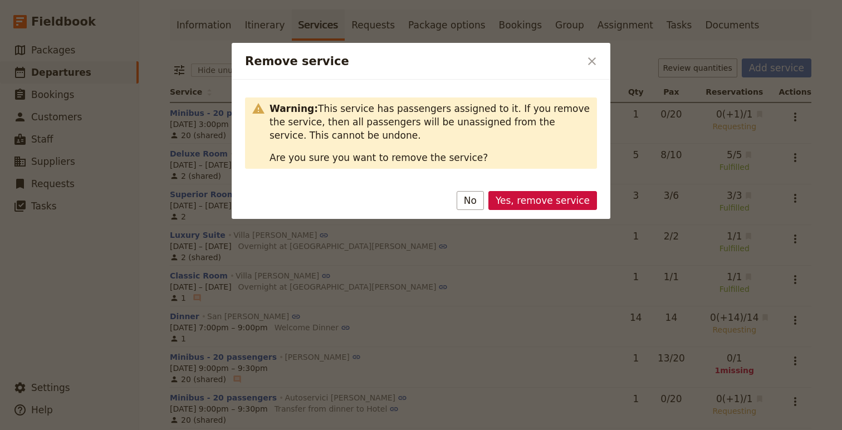
drag, startPoint x: 541, startPoint y: 203, endPoint x: 618, endPoint y: 237, distance: 83.3
click at [541, 203] on button "Yes, remove service" at bounding box center [543, 200] width 109 height 19
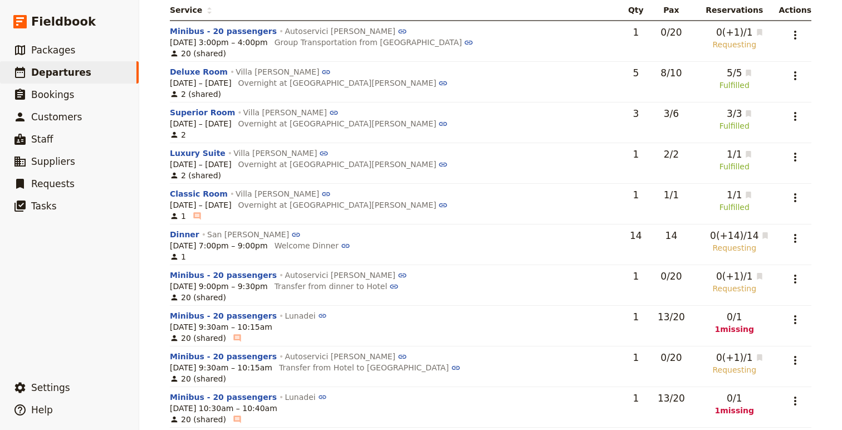
scroll to position [167, 0]
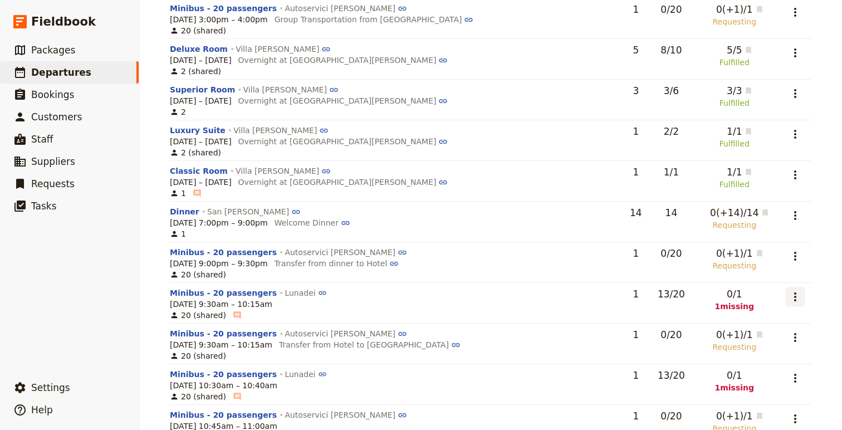
click at [794, 299] on icon "Actions" at bounding box center [795, 296] width 2 height 9
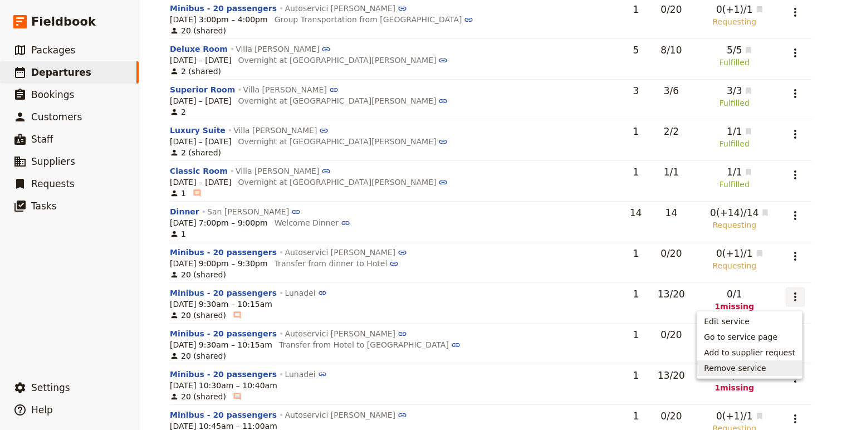
click at [765, 365] on span "Remove service" at bounding box center [735, 368] width 62 height 11
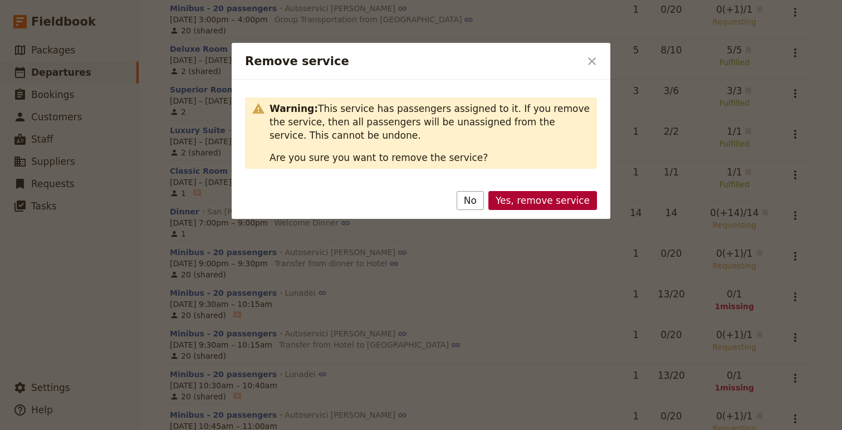
click at [542, 206] on button "Yes, remove service" at bounding box center [543, 200] width 109 height 19
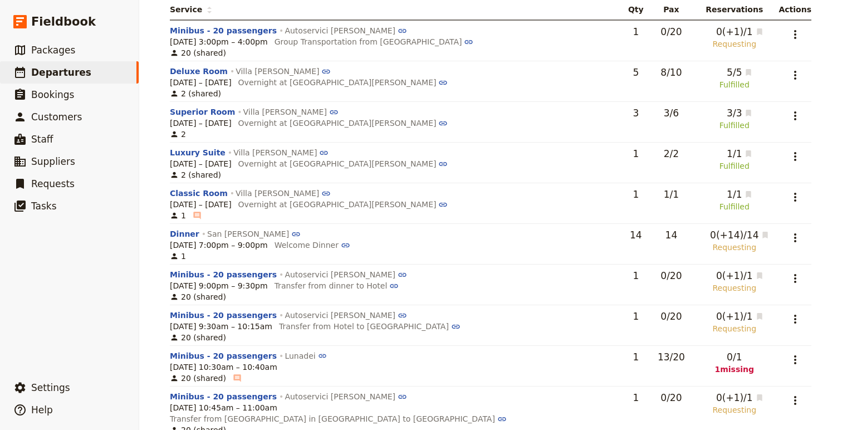
scroll to position [183, 0]
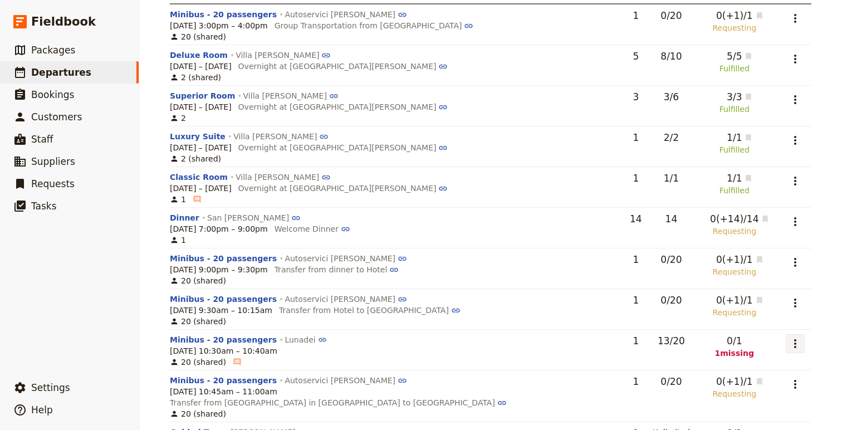
click at [794, 339] on icon "Actions" at bounding box center [795, 343] width 2 height 9
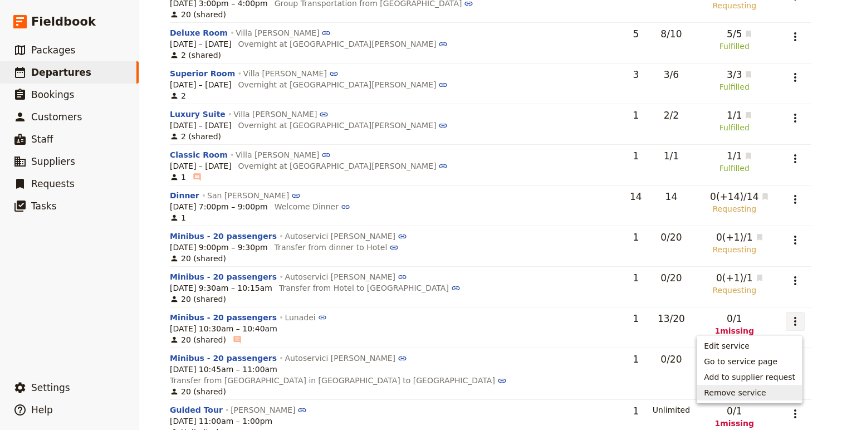
click at [760, 389] on span "Remove service" at bounding box center [735, 392] width 62 height 11
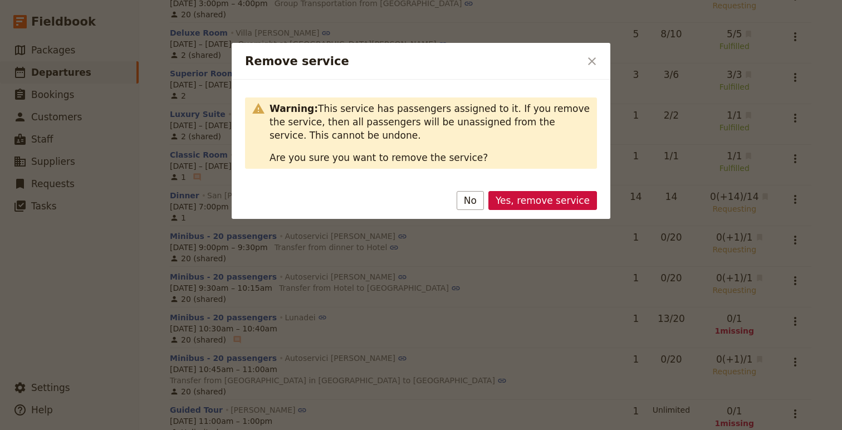
drag, startPoint x: 544, startPoint y: 203, endPoint x: 637, endPoint y: 253, distance: 105.2
click at [544, 203] on button "Yes, remove service" at bounding box center [543, 200] width 109 height 19
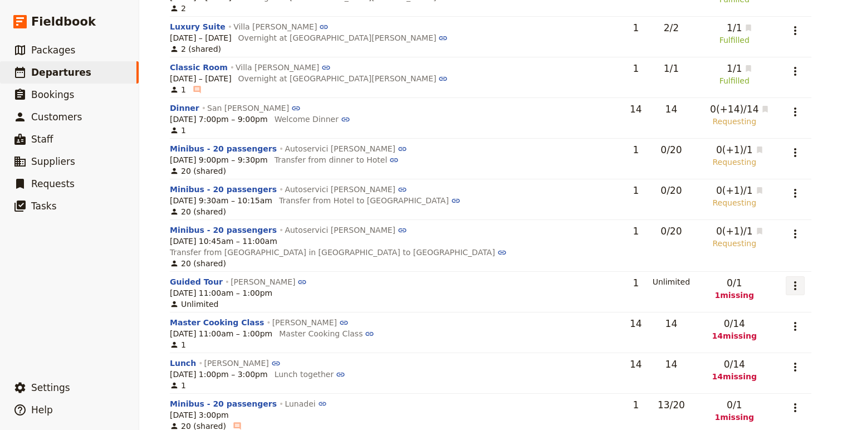
scroll to position [294, 0]
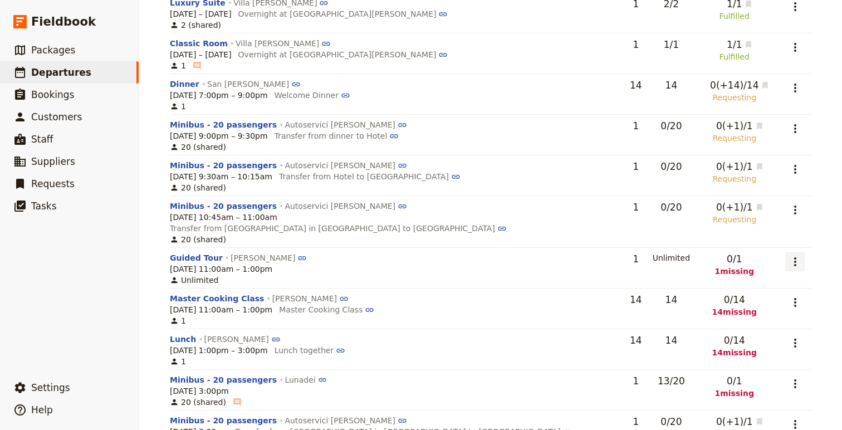
click at [793, 255] on icon "Actions" at bounding box center [795, 261] width 13 height 13
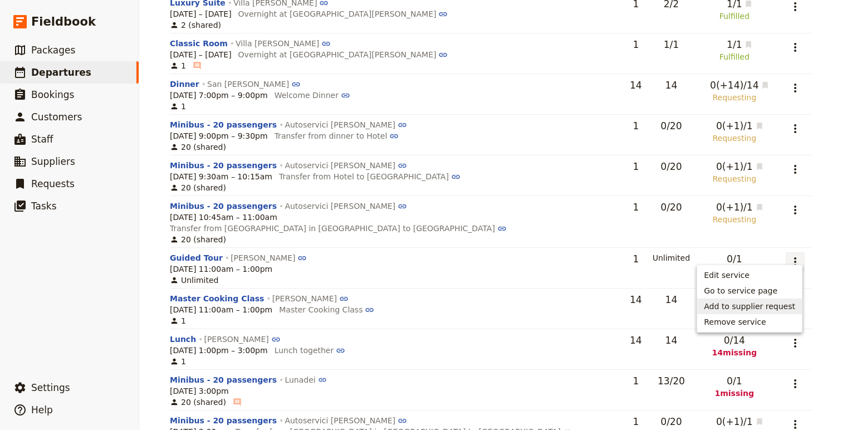
click at [788, 299] on button "Add to supplier request" at bounding box center [749, 307] width 105 height 16
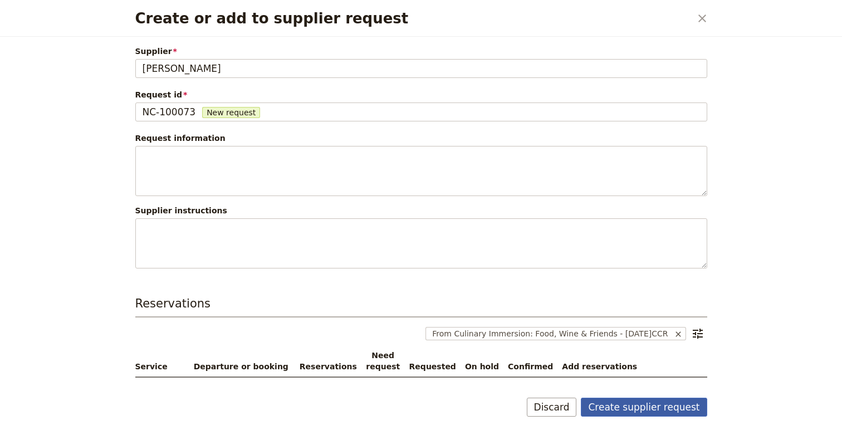
click at [646, 406] on button "Create supplier request" at bounding box center [644, 407] width 126 height 19
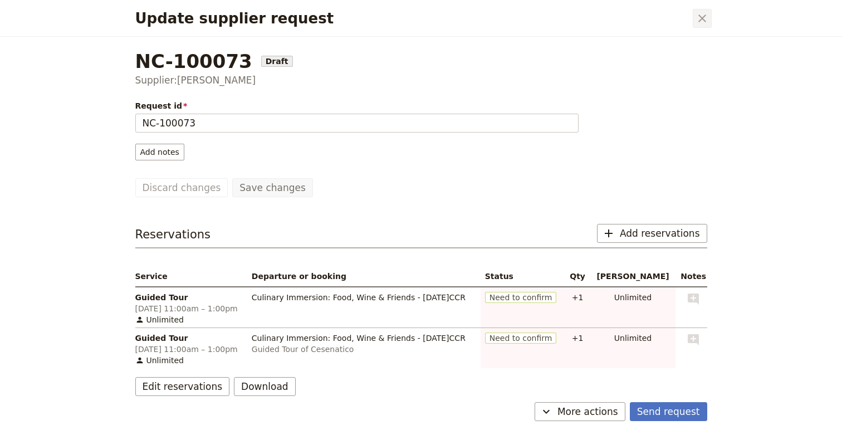
click at [709, 22] on button "​" at bounding box center [702, 18] width 19 height 19
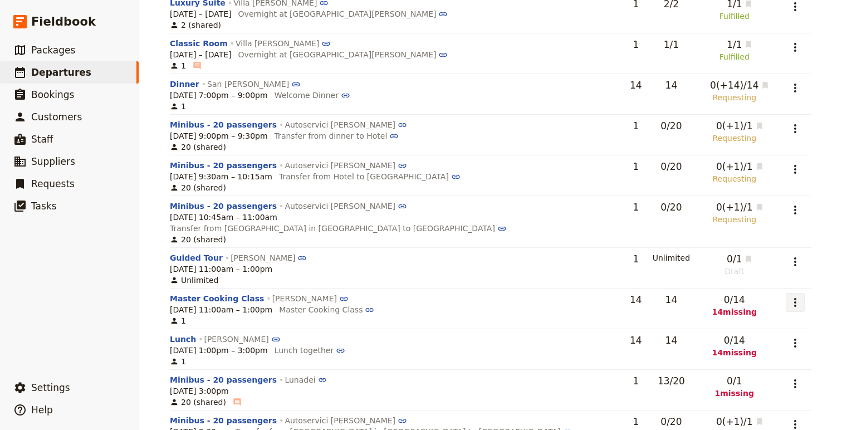
click at [791, 297] on icon "Actions" at bounding box center [795, 302] width 13 height 13
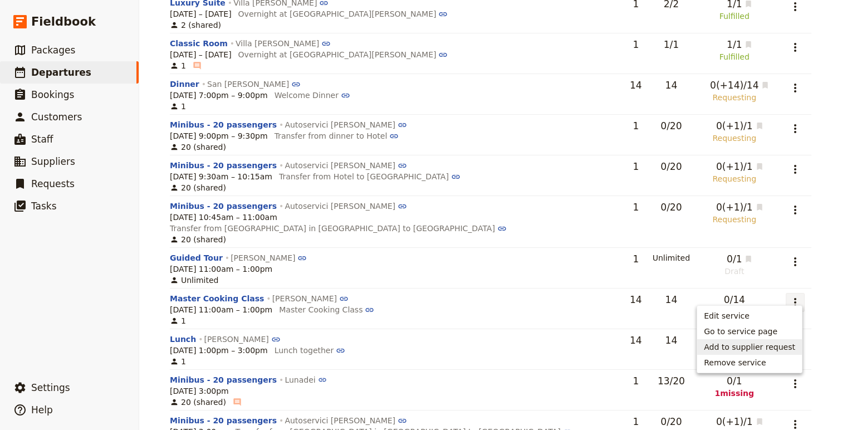
click at [782, 353] on button "Add to supplier request" at bounding box center [749, 347] width 105 height 16
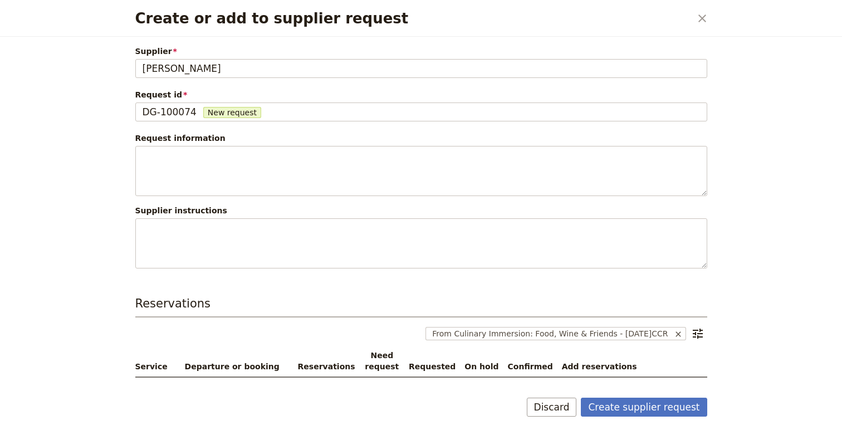
scroll to position [137, 0]
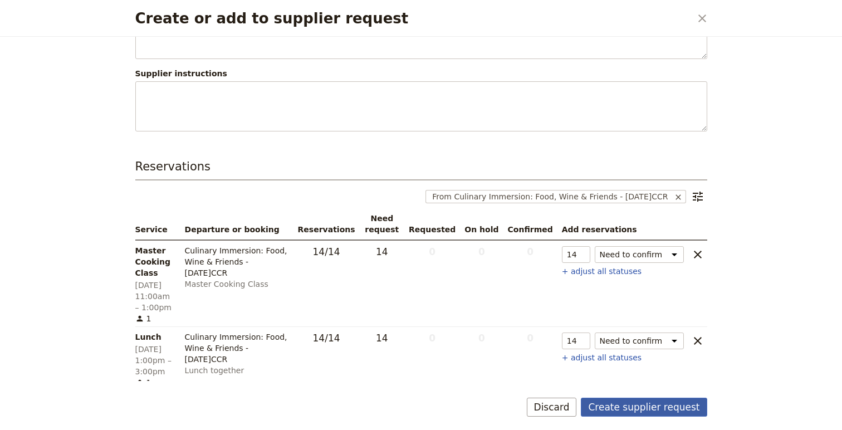
click at [652, 406] on button "Create supplier request" at bounding box center [644, 407] width 126 height 19
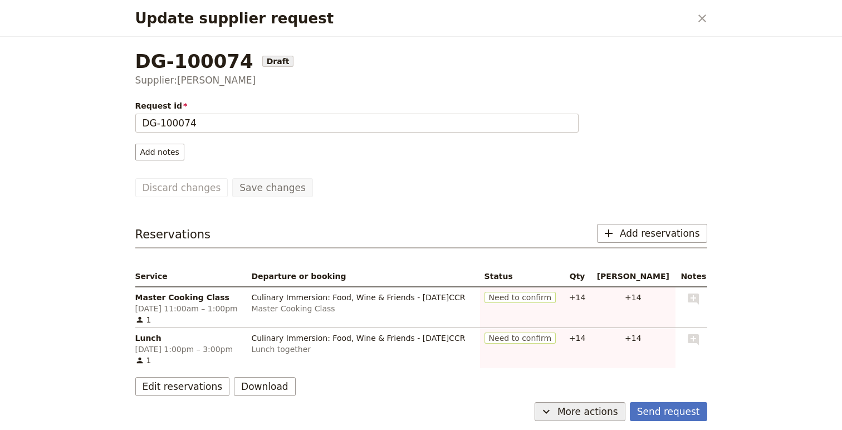
click at [589, 411] on span "More actions" at bounding box center [588, 411] width 61 height 13
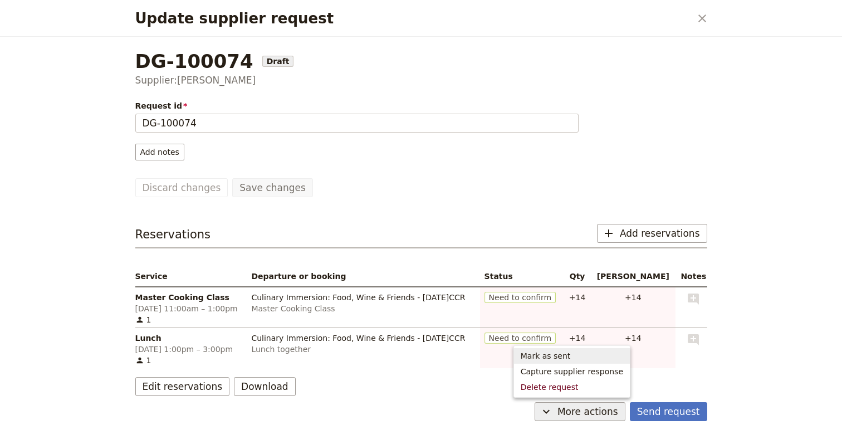
click at [588, 350] on button "Mark as sent" at bounding box center [572, 356] width 116 height 16
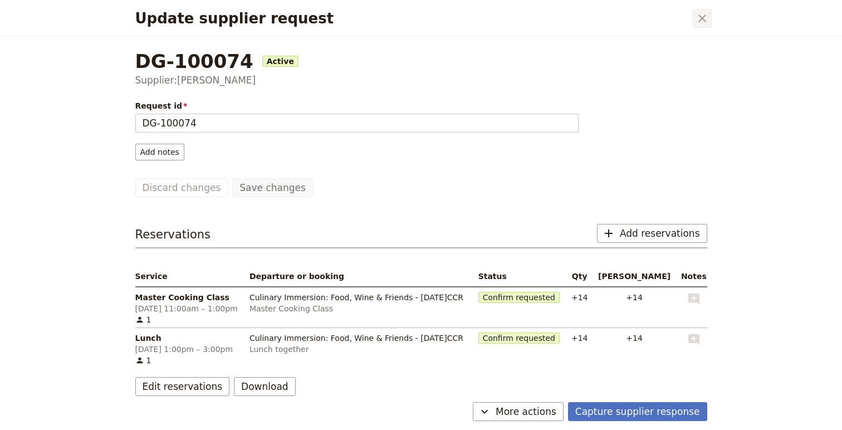
click at [699, 21] on icon "Close dialog" at bounding box center [703, 18] width 8 height 8
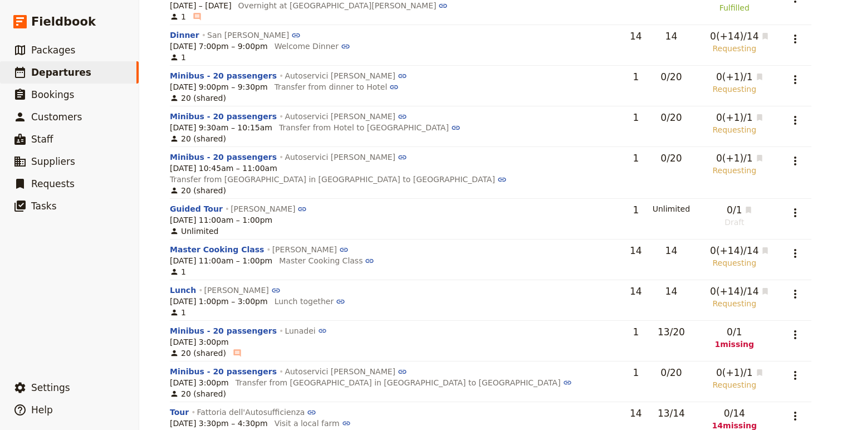
scroll to position [365, 0]
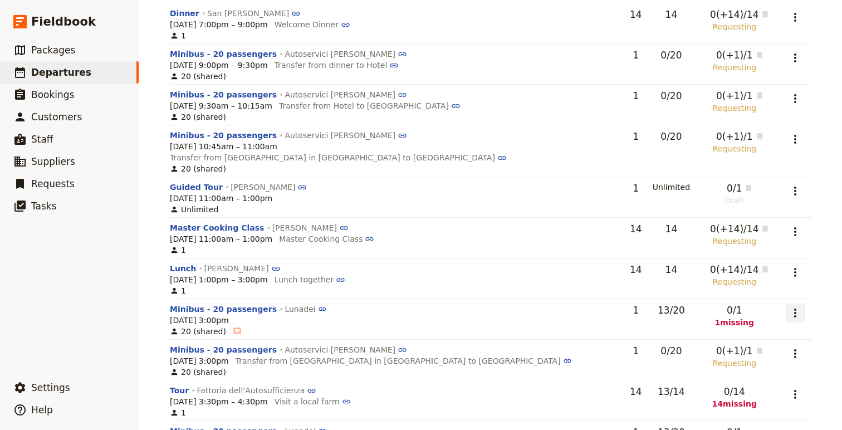
click at [794, 306] on icon "Actions" at bounding box center [795, 312] width 13 height 13
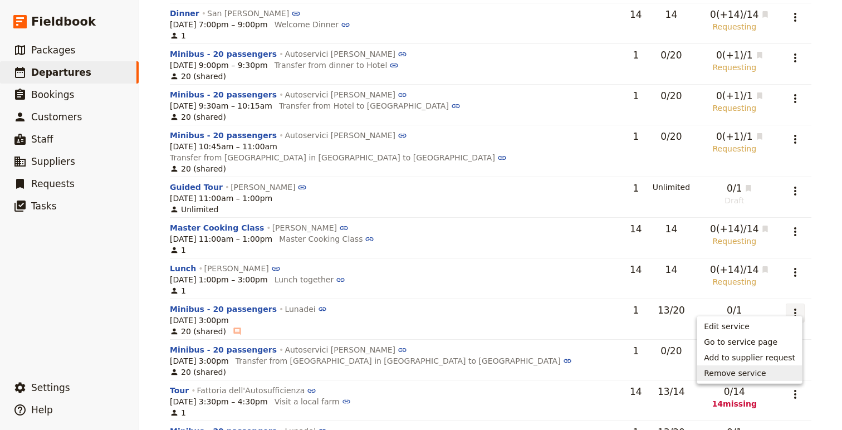
click at [764, 369] on span "Remove service" at bounding box center [735, 373] width 62 height 11
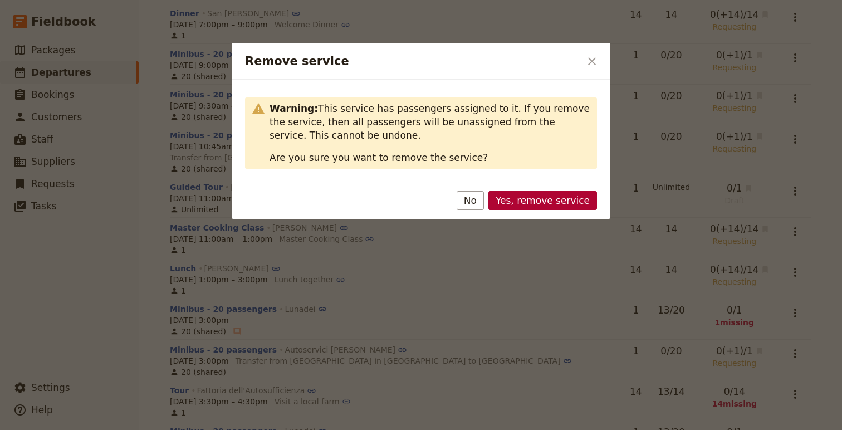
click at [549, 202] on button "Yes, remove service" at bounding box center [543, 200] width 109 height 19
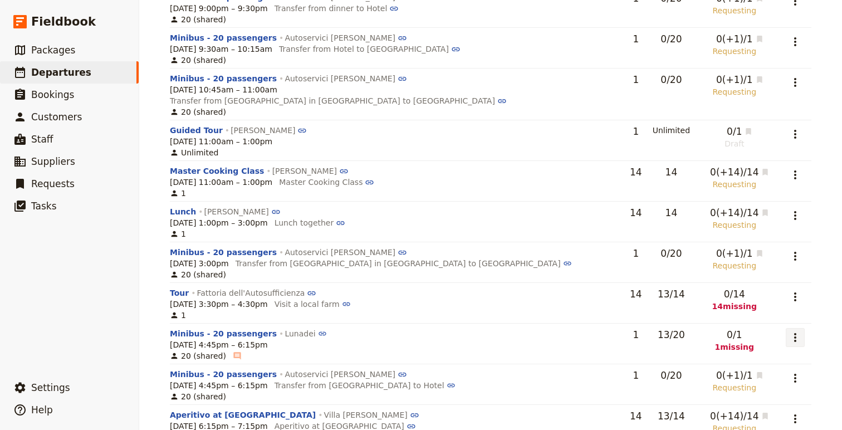
scroll to position [424, 0]
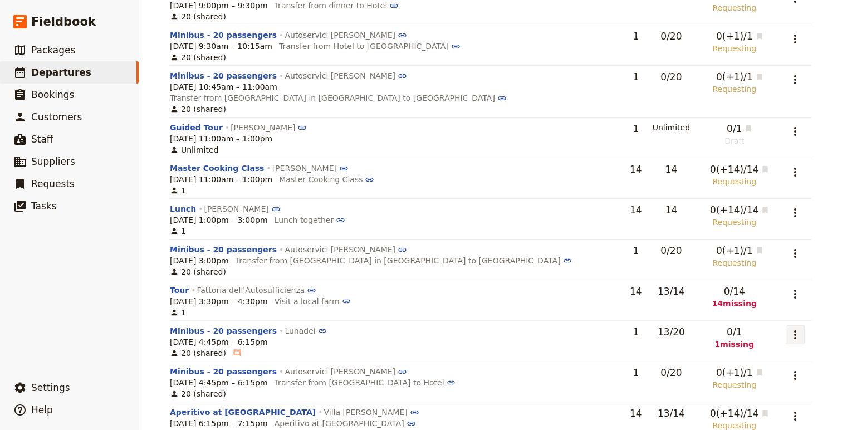
click at [792, 328] on icon "Actions" at bounding box center [795, 334] width 13 height 13
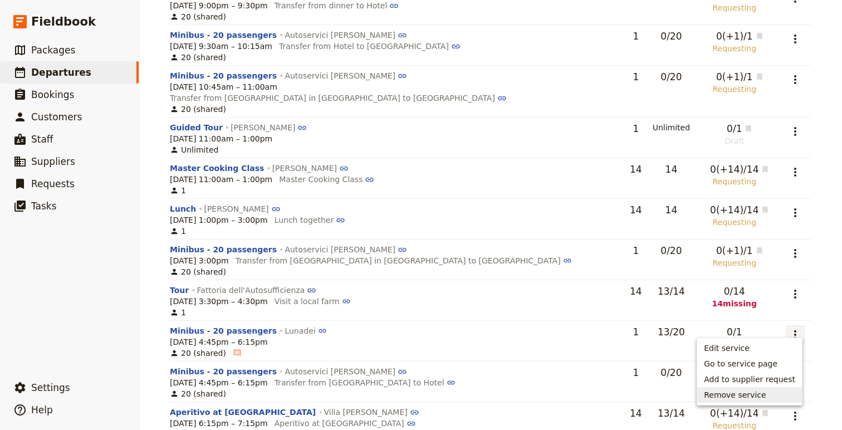
click at [767, 389] on button "Remove service" at bounding box center [749, 395] width 105 height 16
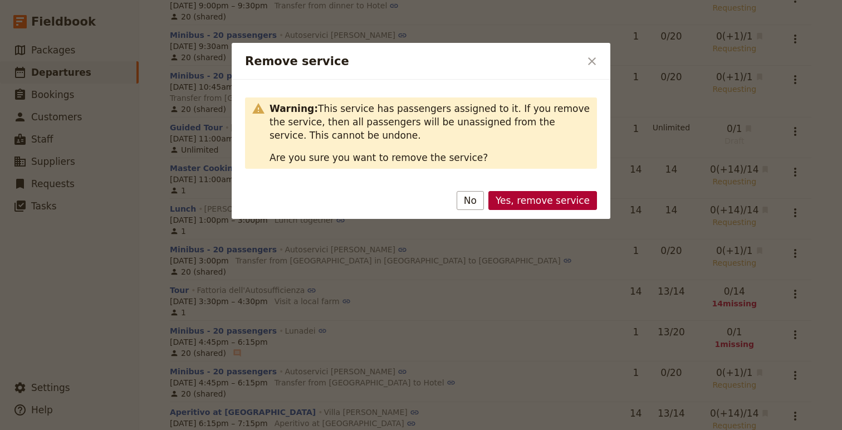
click at [565, 197] on button "Yes, remove service" at bounding box center [543, 200] width 109 height 19
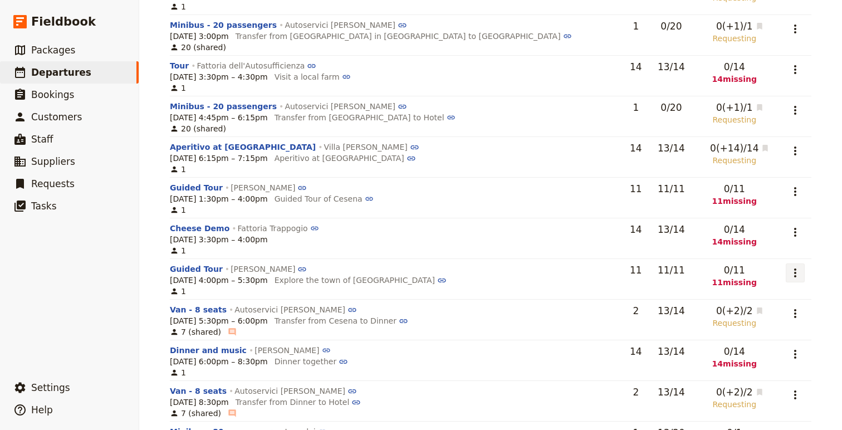
scroll to position [656, 0]
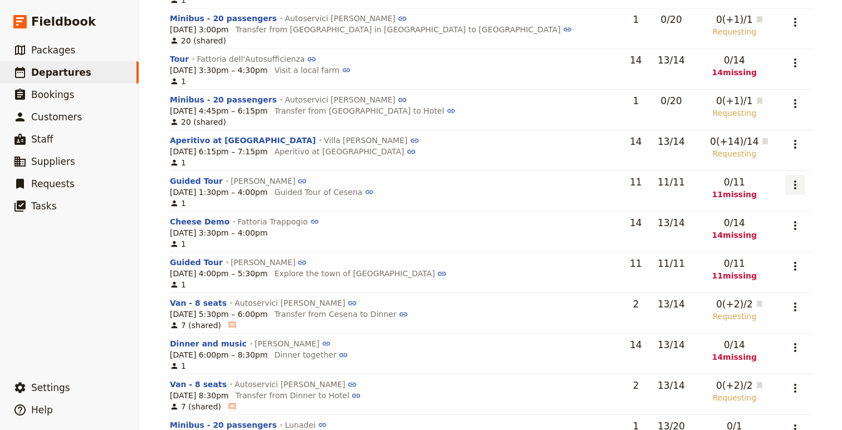
click at [794, 180] on icon "Actions" at bounding box center [795, 184] width 2 height 9
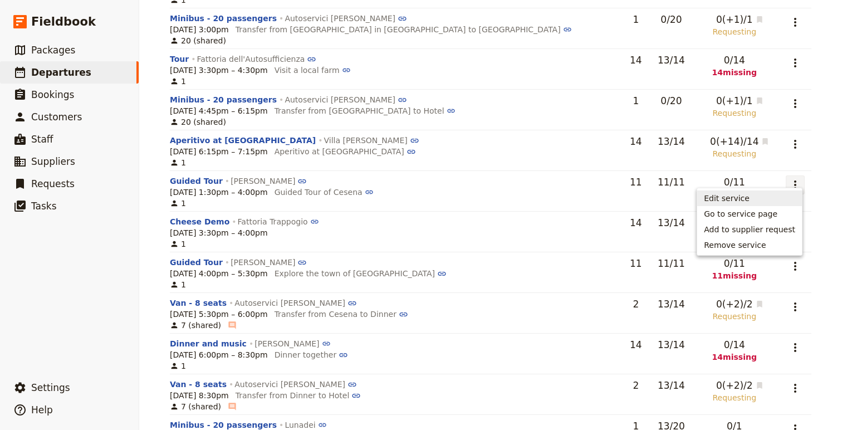
click at [758, 193] on span "Edit service" at bounding box center [749, 198] width 91 height 11
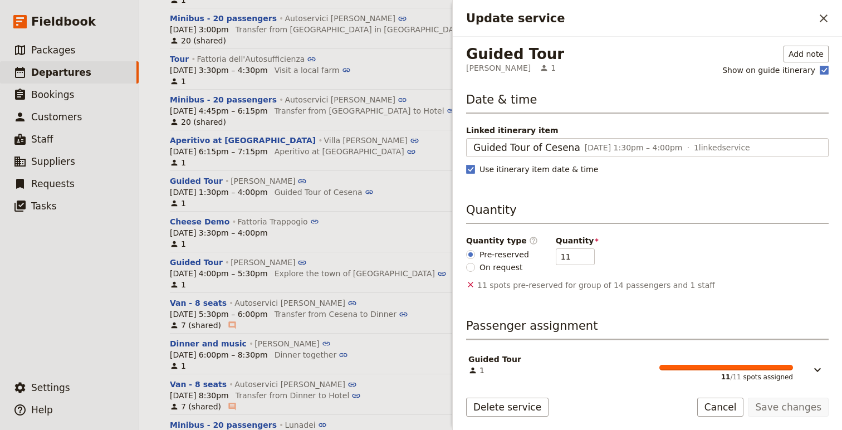
click at [504, 264] on span "On request" at bounding box center [501, 267] width 43 height 11
click at [475, 264] on input "On request" at bounding box center [470, 267] width 9 height 9
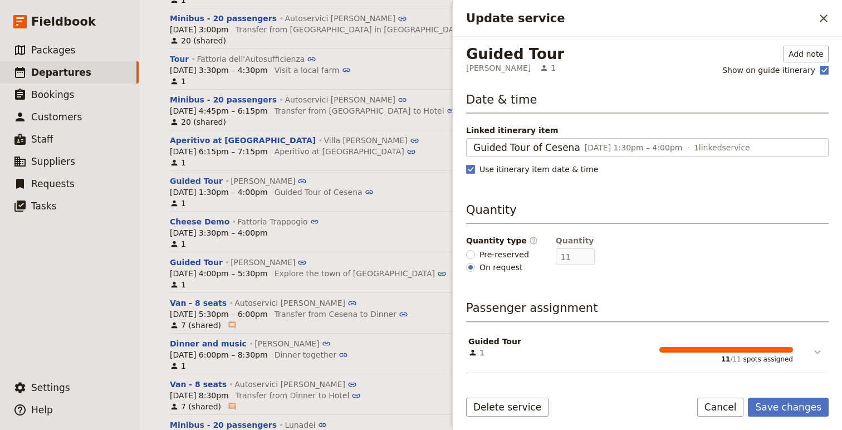
click at [800, 358] on icon "Update service" at bounding box center [817, 351] width 13 height 13
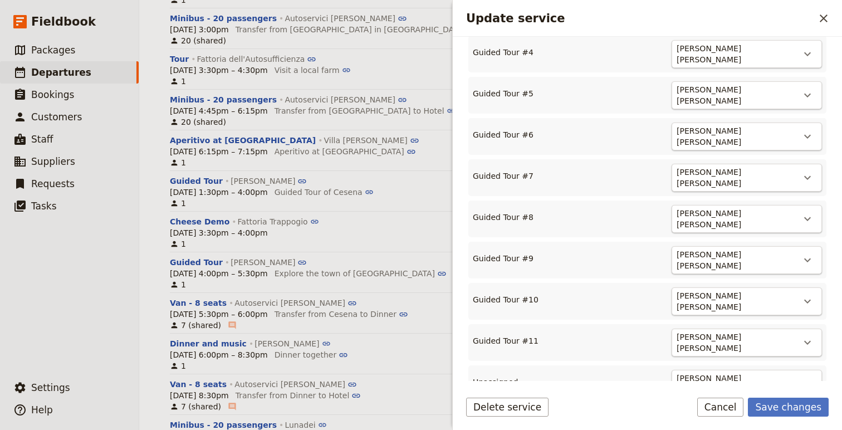
scroll to position [532, 0]
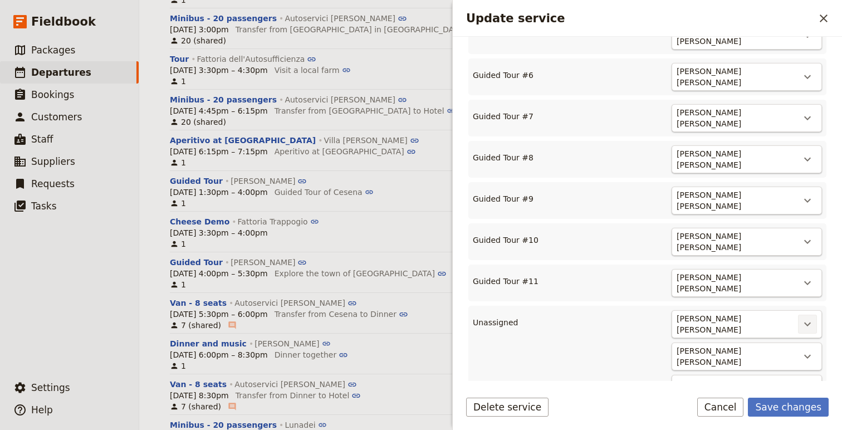
click at [800, 318] on icon "Actions" at bounding box center [807, 324] width 13 height 13
click at [701, 313] on span "Arthur Pushkin" at bounding box center [709, 318] width 65 height 11
click at [788, 404] on button "Save changes" at bounding box center [788, 407] width 81 height 19
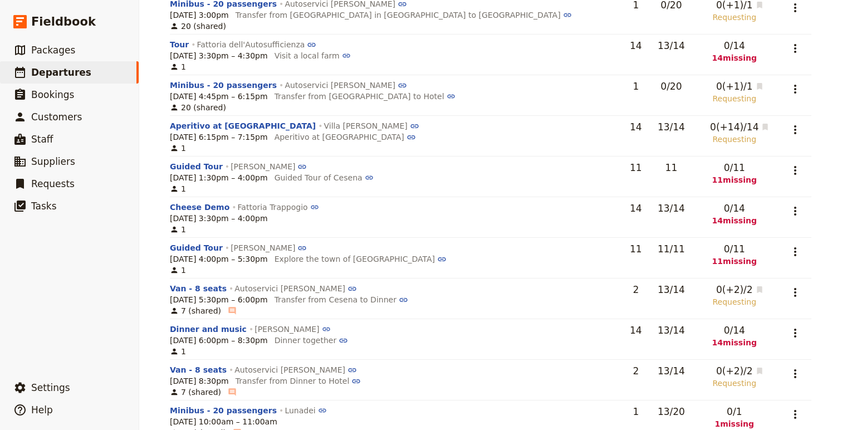
scroll to position [678, 0]
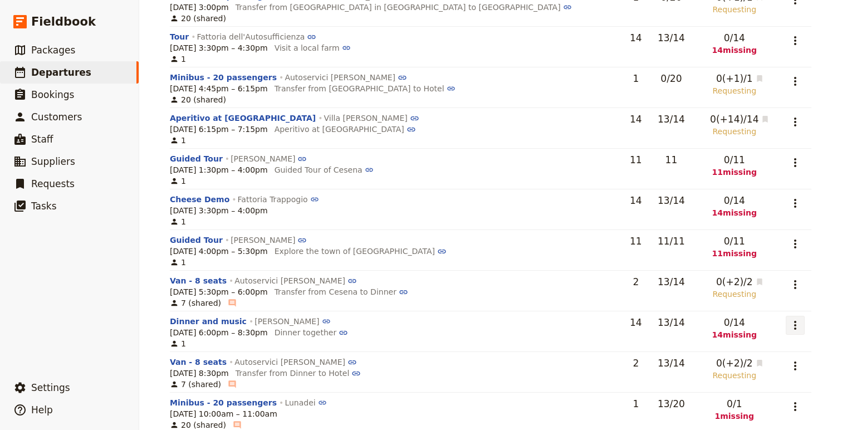
click at [798, 319] on icon "Actions" at bounding box center [795, 325] width 13 height 13
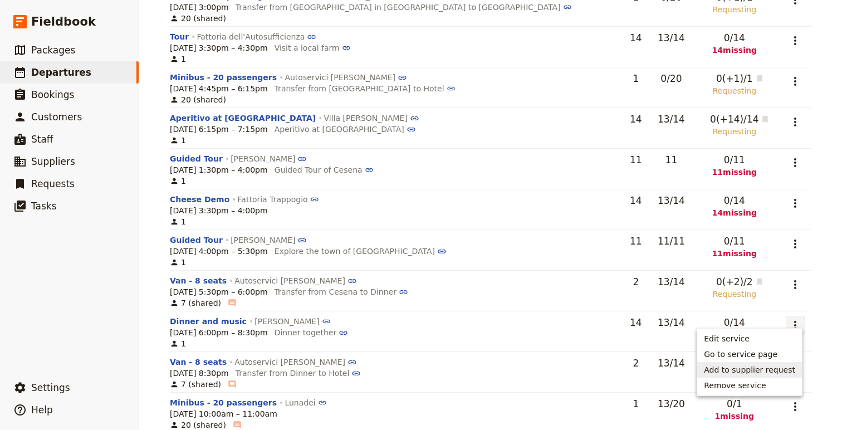
click at [765, 368] on span "Add to supplier request" at bounding box center [749, 369] width 91 height 11
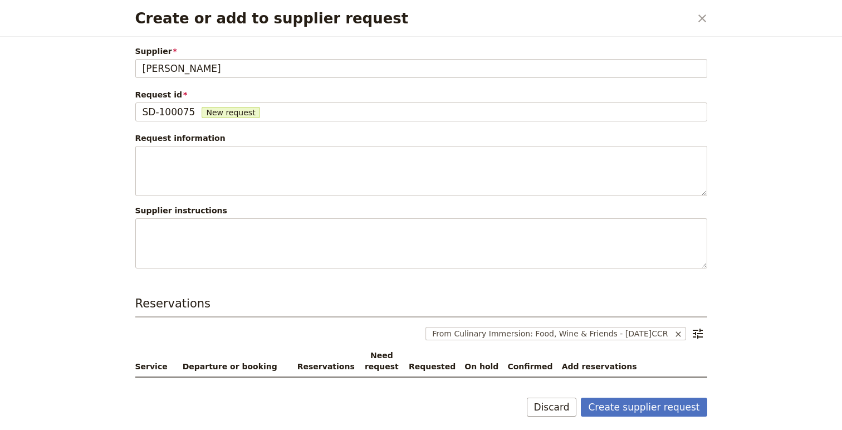
scroll to position [73, 0]
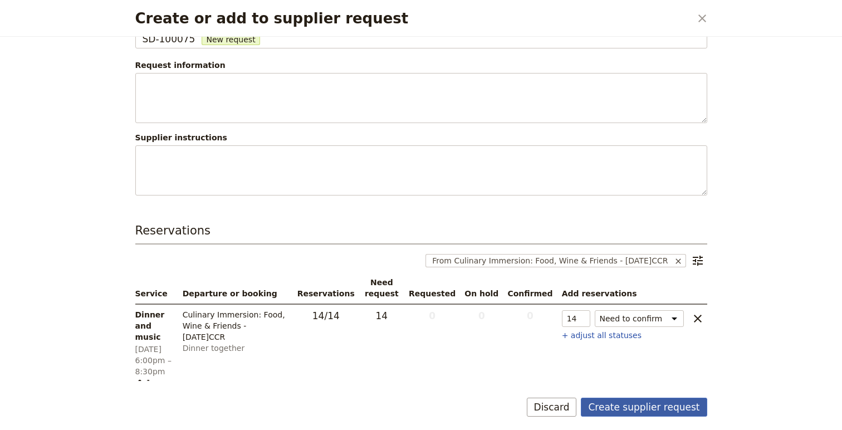
click at [641, 405] on button "Create supplier request" at bounding box center [644, 407] width 126 height 19
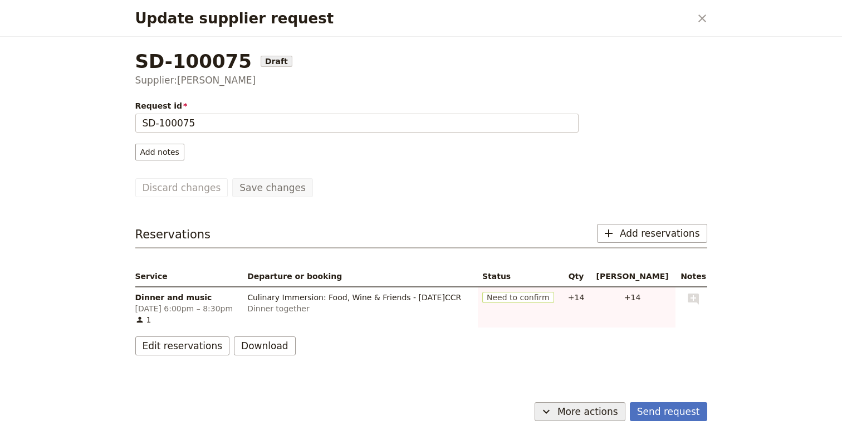
click at [564, 409] on button "​ More actions" at bounding box center [580, 411] width 91 height 19
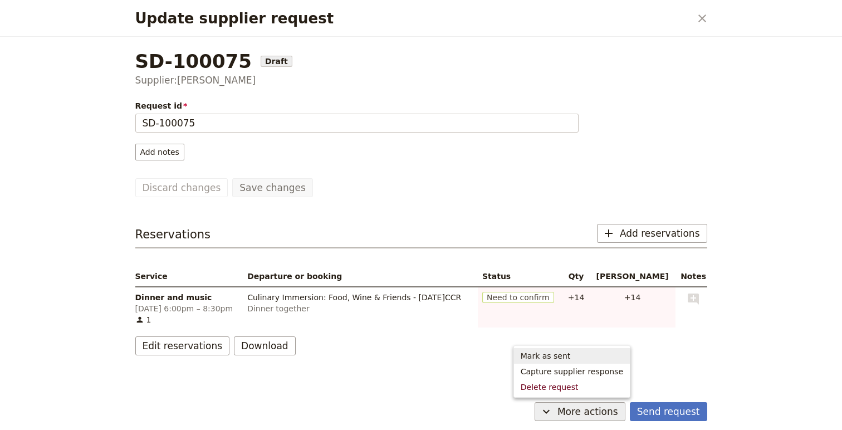
click at [554, 352] on span "Mark as sent" at bounding box center [546, 355] width 50 height 11
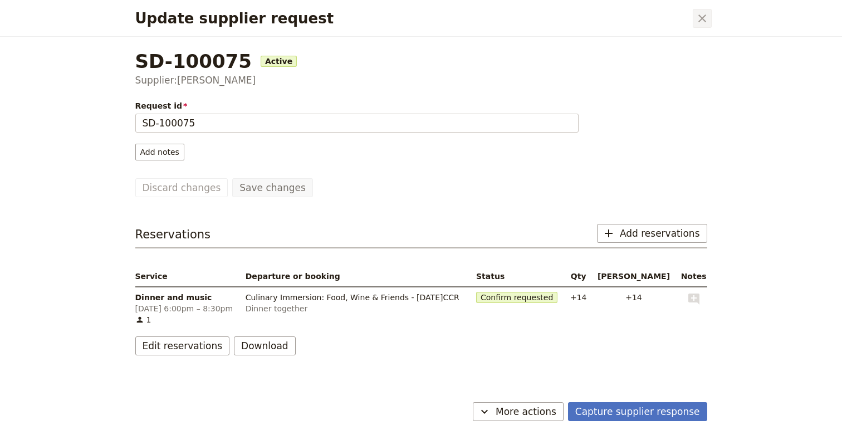
click at [697, 16] on icon "Close dialog" at bounding box center [702, 18] width 13 height 13
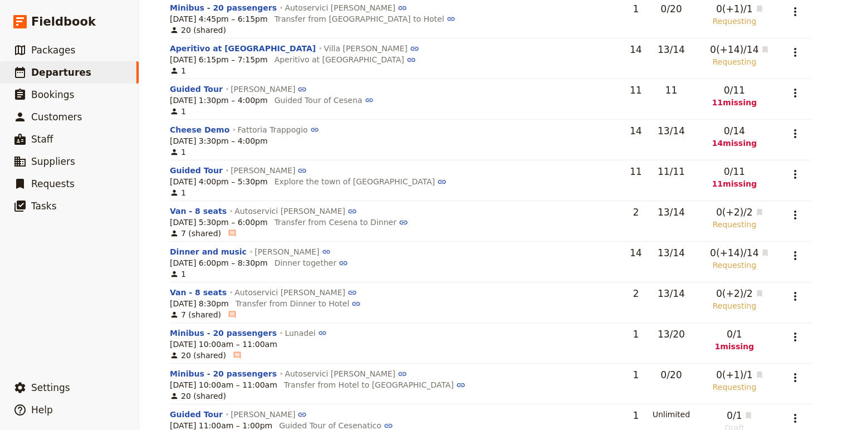
scroll to position [753, 0]
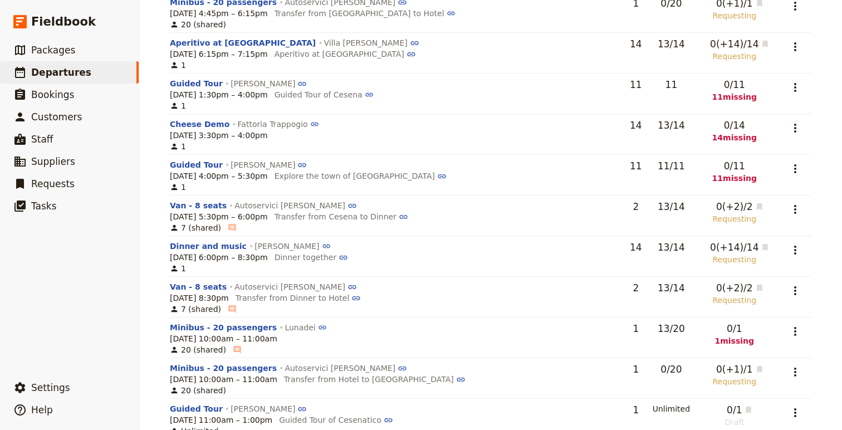
click at [778, 324] on td "​" at bounding box center [792, 338] width 37 height 41
click at [789, 325] on icon "Actions" at bounding box center [795, 331] width 13 height 13
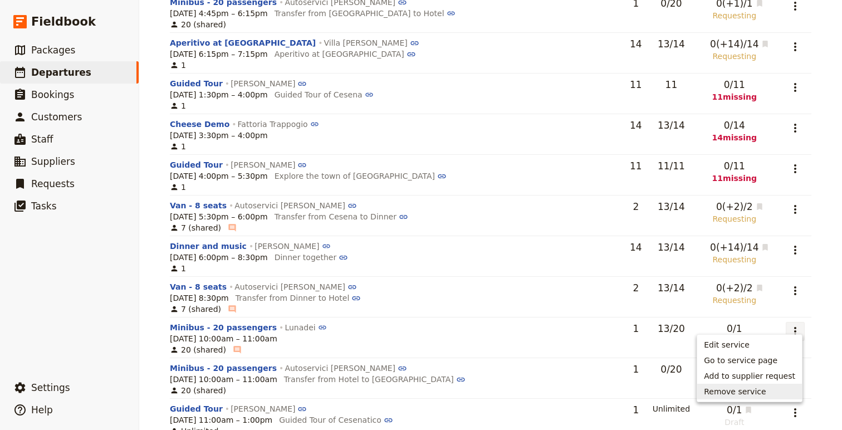
click at [765, 391] on span "Remove service" at bounding box center [735, 391] width 62 height 11
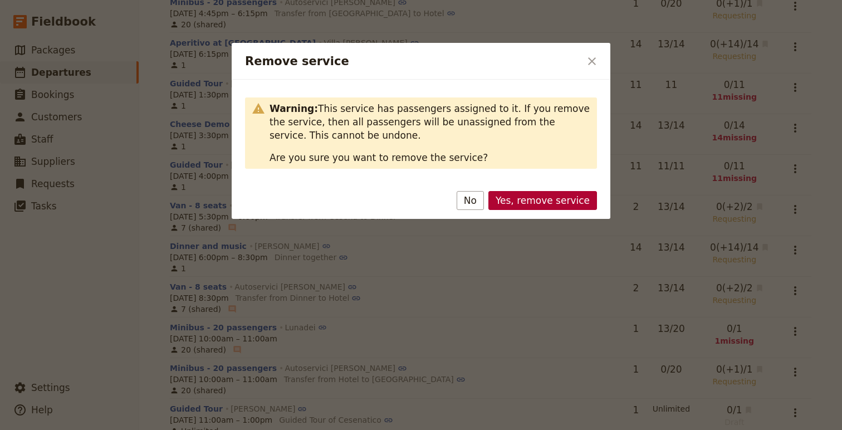
click at [569, 209] on button "Yes, remove service" at bounding box center [543, 200] width 109 height 19
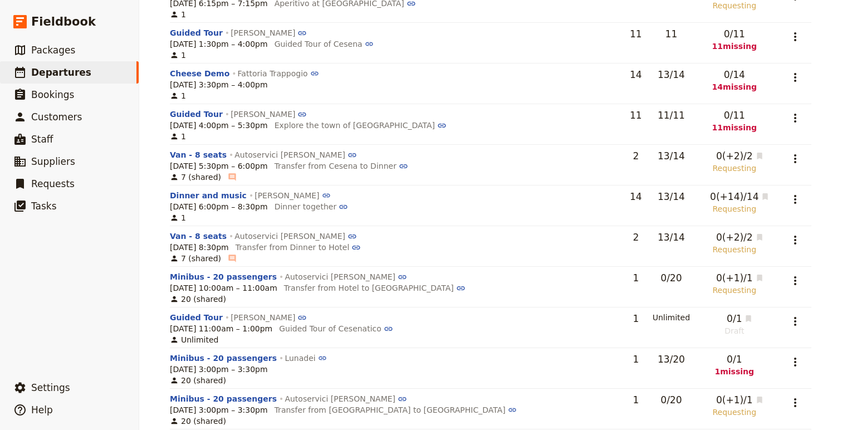
scroll to position [829, 0]
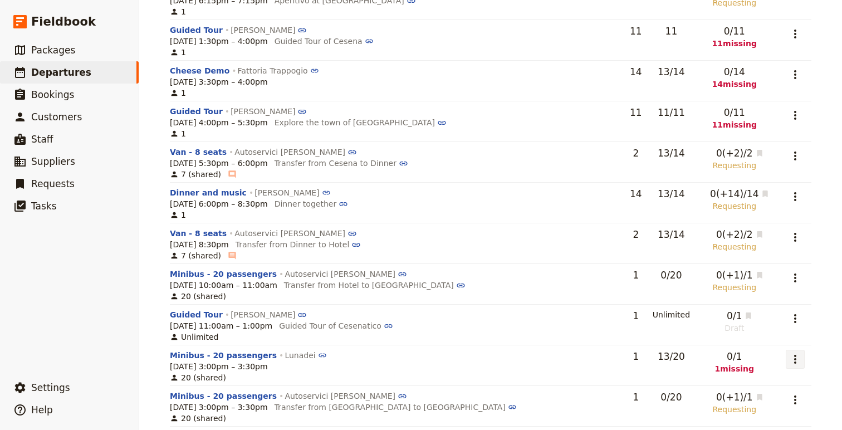
click at [790, 353] on icon "Actions" at bounding box center [795, 359] width 13 height 13
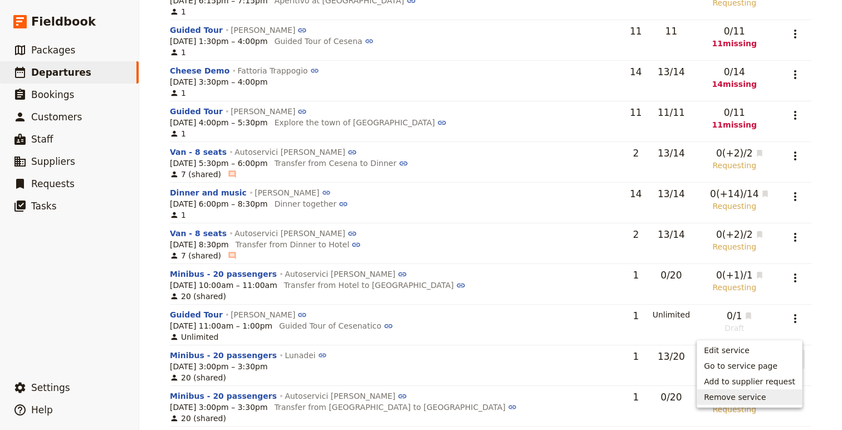
click at [765, 394] on span "Remove service" at bounding box center [735, 397] width 62 height 11
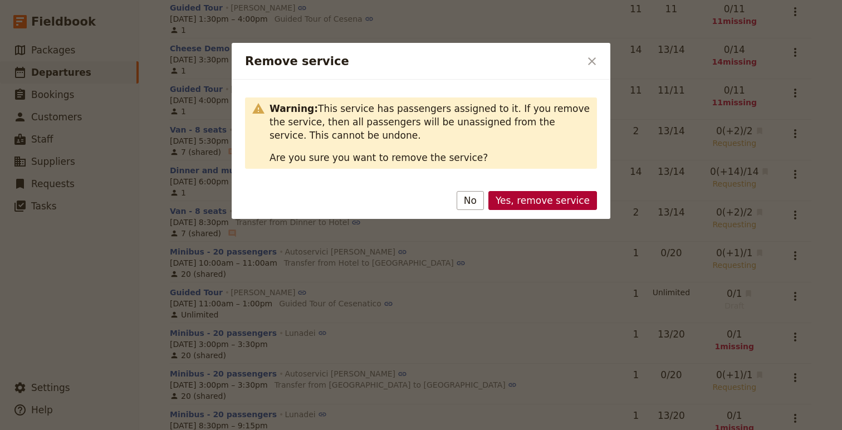
click at [580, 208] on button "Yes, remove service" at bounding box center [543, 200] width 109 height 19
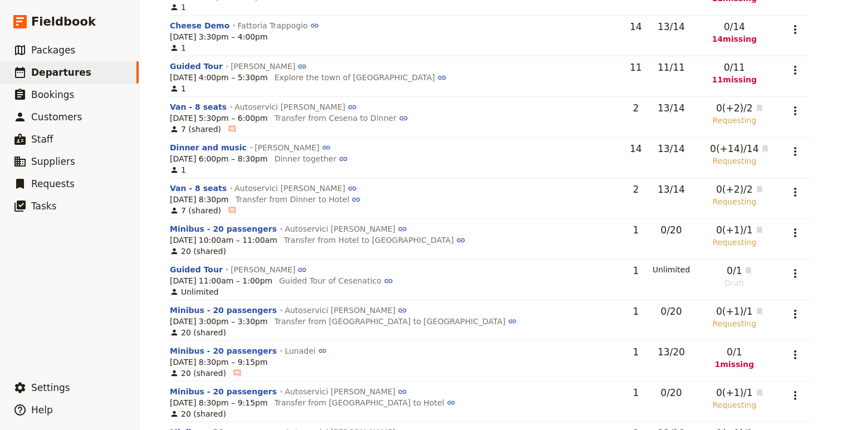
scroll to position [894, 0]
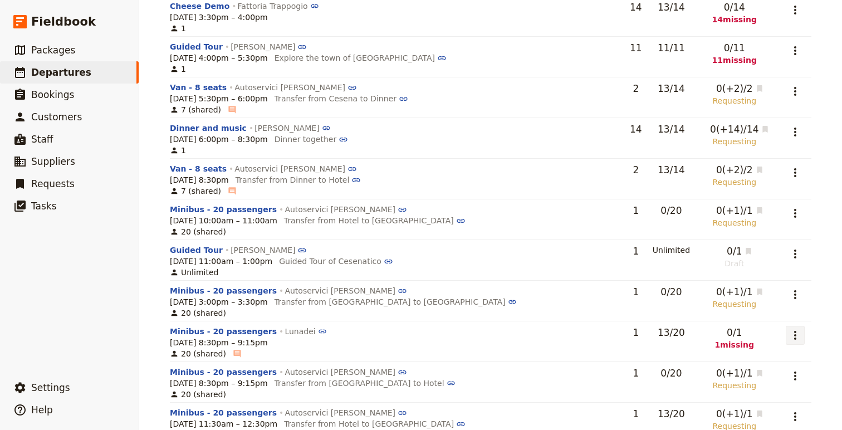
click at [791, 329] on icon "Actions" at bounding box center [795, 335] width 13 height 13
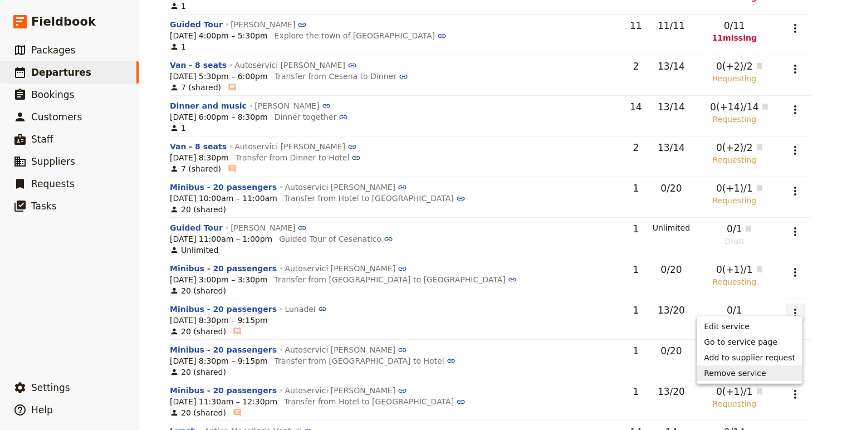
click at [758, 369] on span "Remove service" at bounding box center [735, 373] width 62 height 11
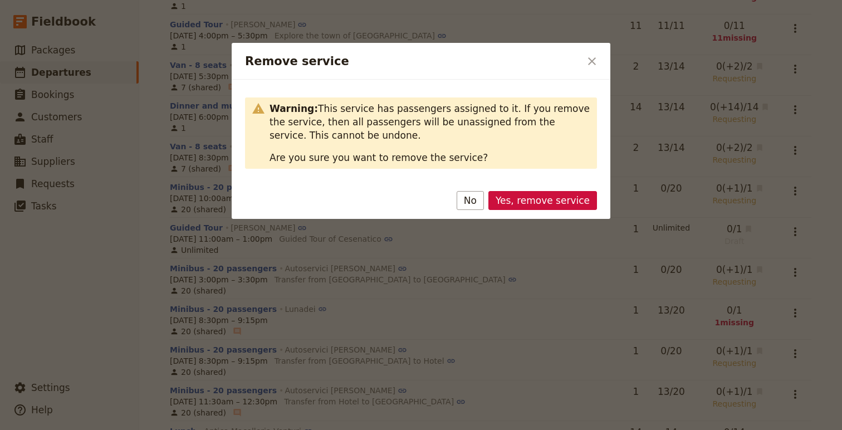
drag, startPoint x: 542, startPoint y: 201, endPoint x: 704, endPoint y: 283, distance: 181.6
click at [542, 201] on button "Yes, remove service" at bounding box center [543, 200] width 109 height 19
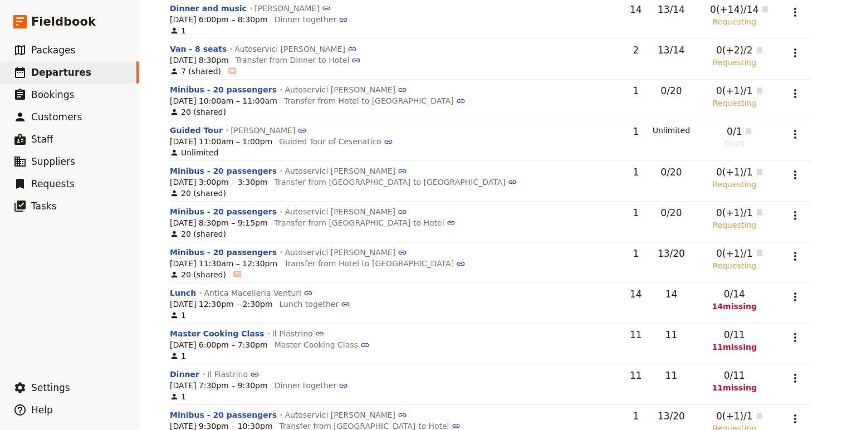
scroll to position [1026, 0]
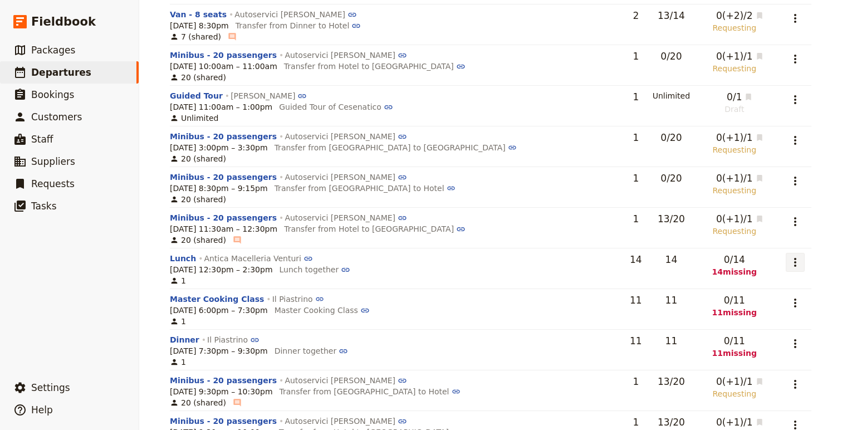
click at [790, 256] on icon "Actions" at bounding box center [795, 262] width 13 height 13
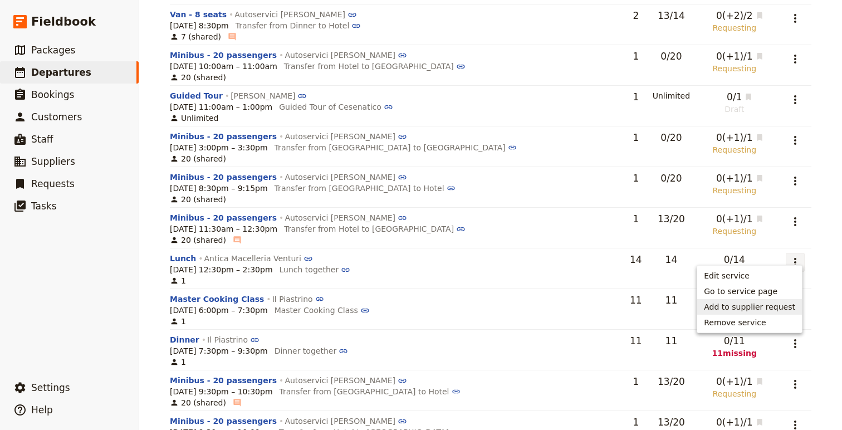
click at [753, 305] on span "Add to supplier request" at bounding box center [749, 306] width 91 height 11
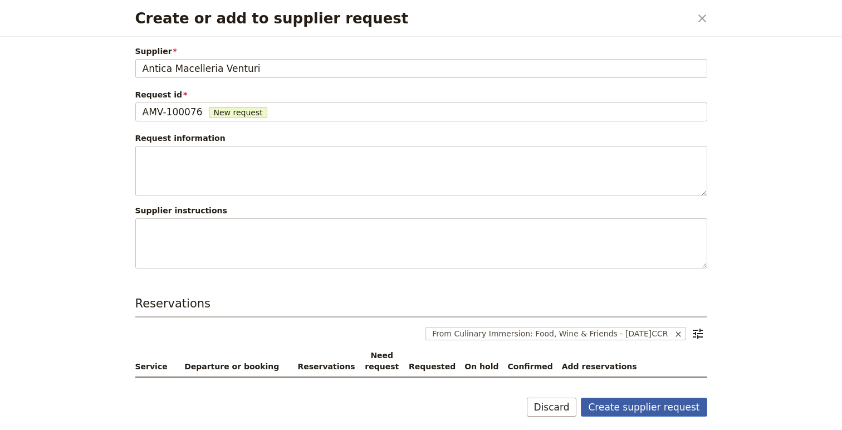
click at [642, 408] on button "Create supplier request" at bounding box center [644, 407] width 126 height 19
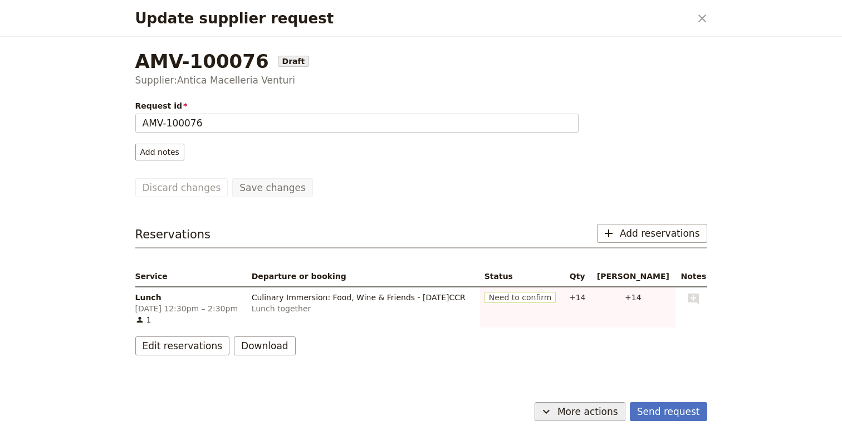
click at [577, 402] on button "​ More actions" at bounding box center [580, 411] width 91 height 19
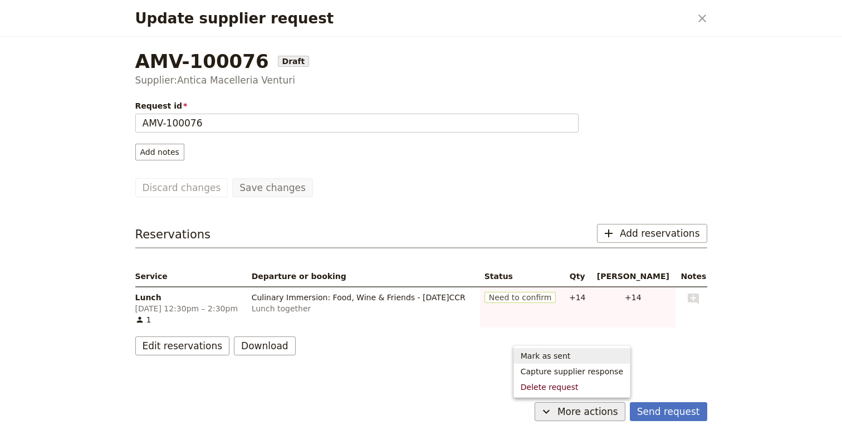
click at [564, 355] on span "Mark as sent" at bounding box center [546, 355] width 50 height 11
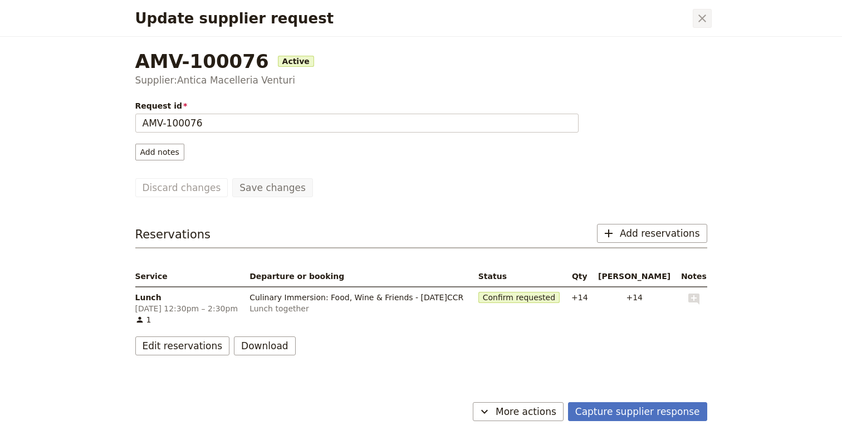
click at [704, 19] on icon "Close dialog" at bounding box center [702, 18] width 13 height 13
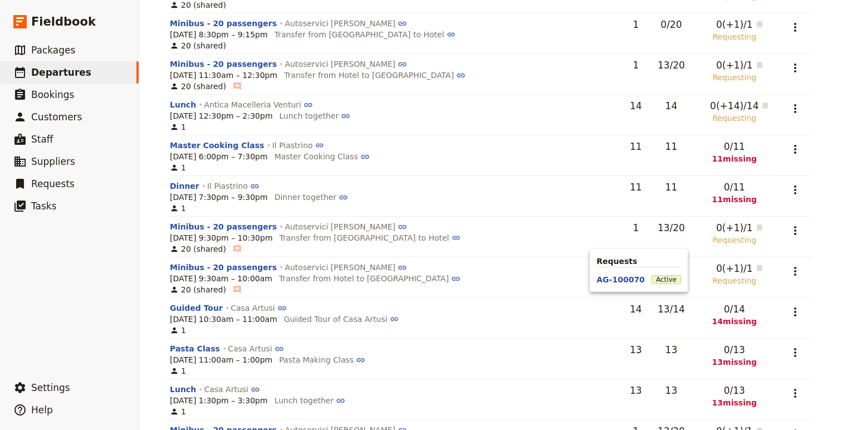
scroll to position [1194, 0]
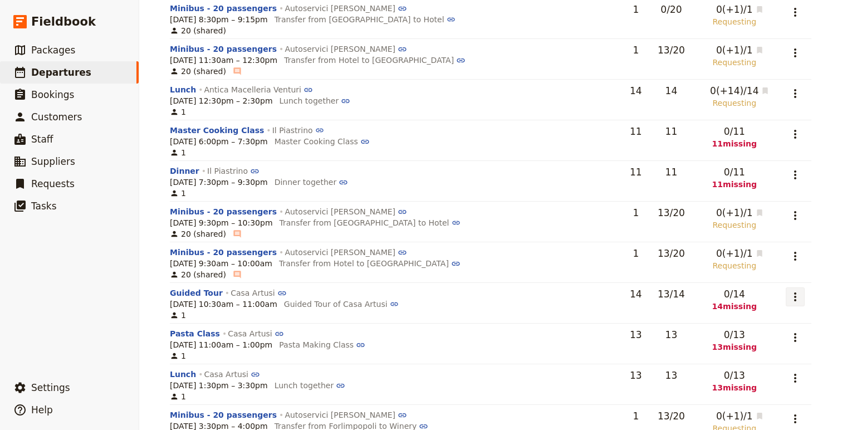
click at [786, 289] on button "​" at bounding box center [795, 296] width 19 height 19
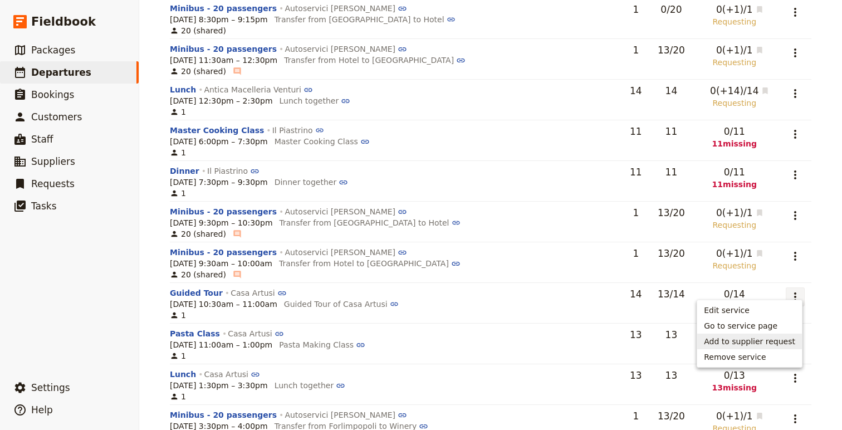
click at [760, 343] on span "Add to supplier request" at bounding box center [749, 341] width 91 height 11
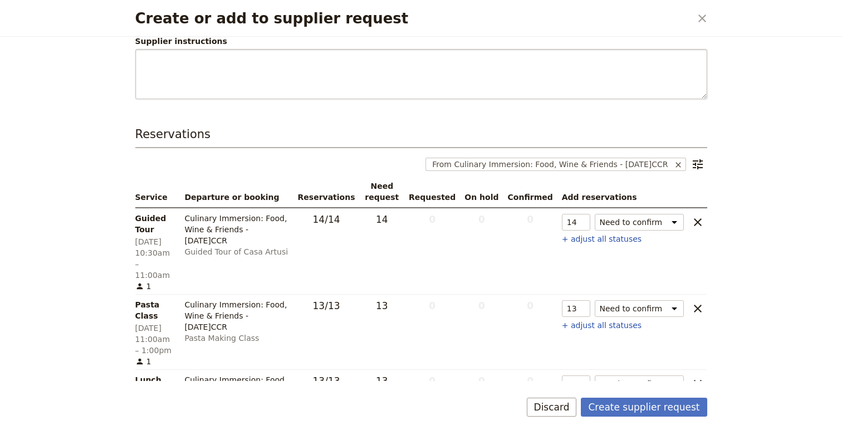
scroll to position [190, 0]
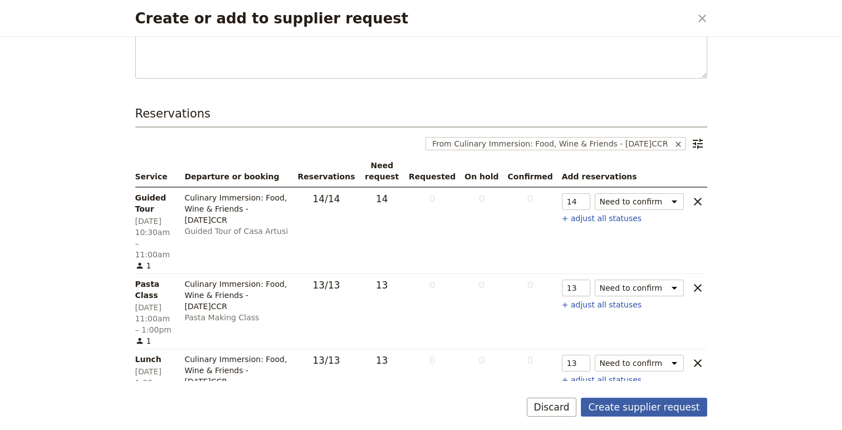
click at [633, 406] on button "Create supplier request" at bounding box center [644, 407] width 126 height 19
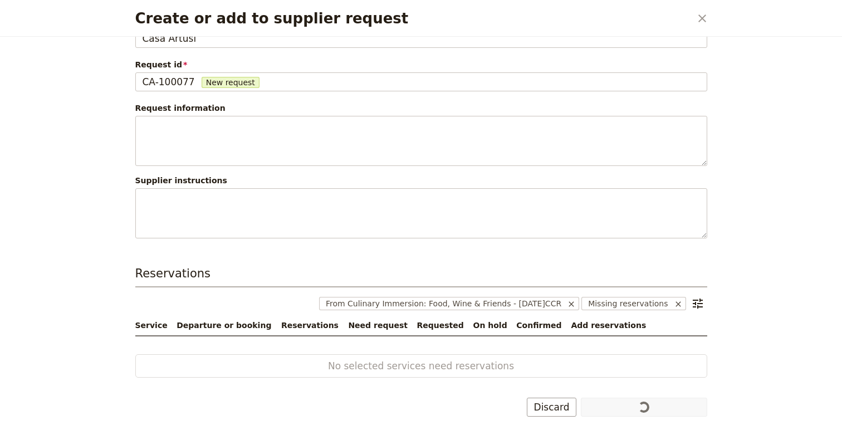
scroll to position [30, 0]
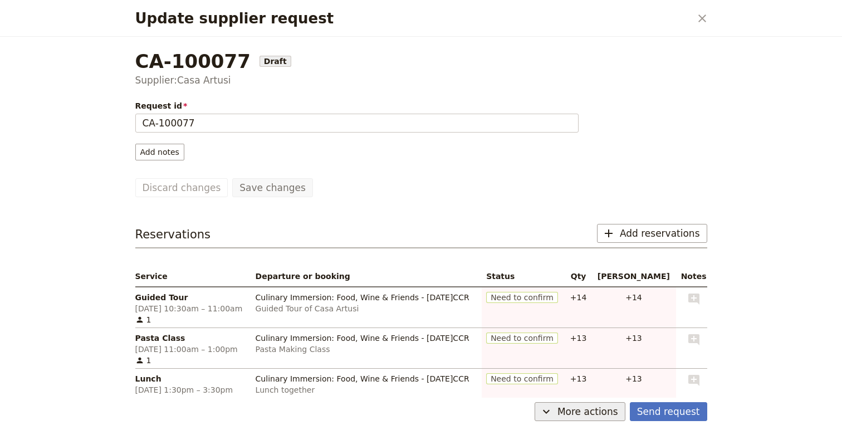
click at [614, 408] on span "More actions" at bounding box center [588, 411] width 61 height 13
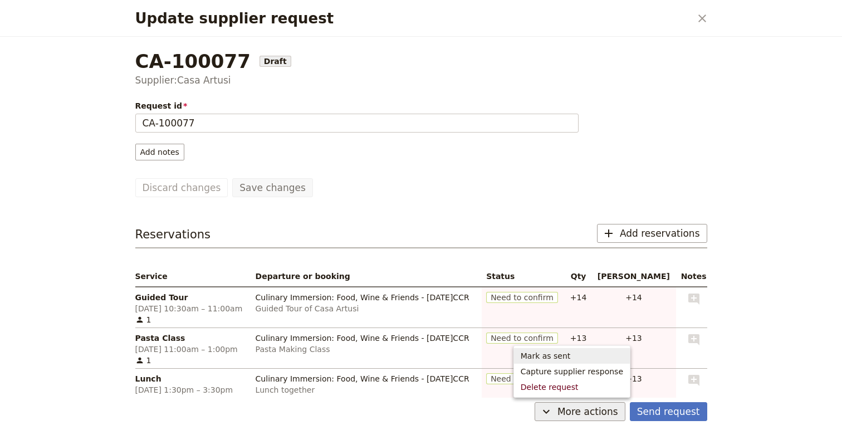
click at [590, 359] on span "Mark as sent" at bounding box center [572, 355] width 103 height 11
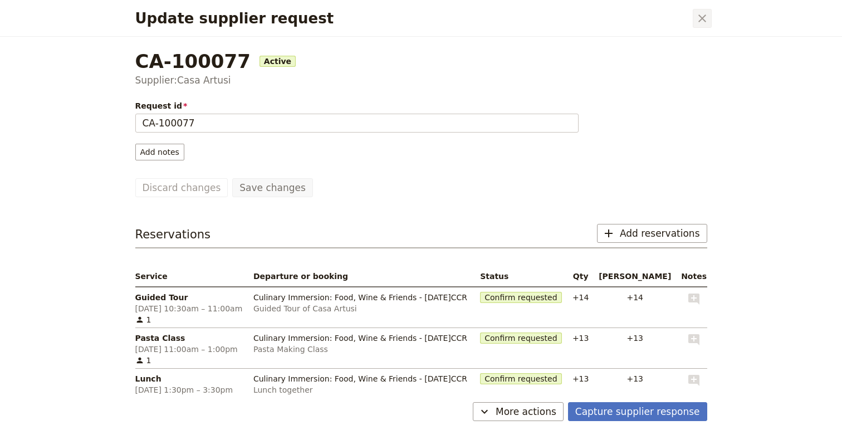
click at [704, 13] on icon "Close dialog" at bounding box center [702, 18] width 13 height 13
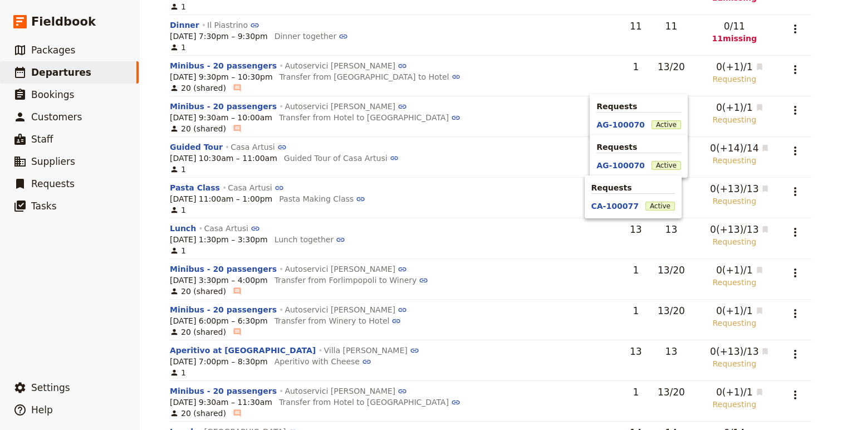
scroll to position [1501, 0]
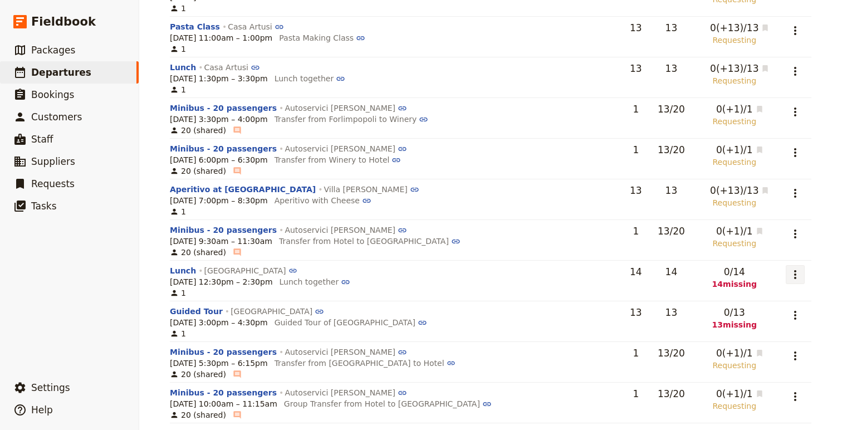
click at [793, 268] on icon "Actions" at bounding box center [795, 274] width 13 height 13
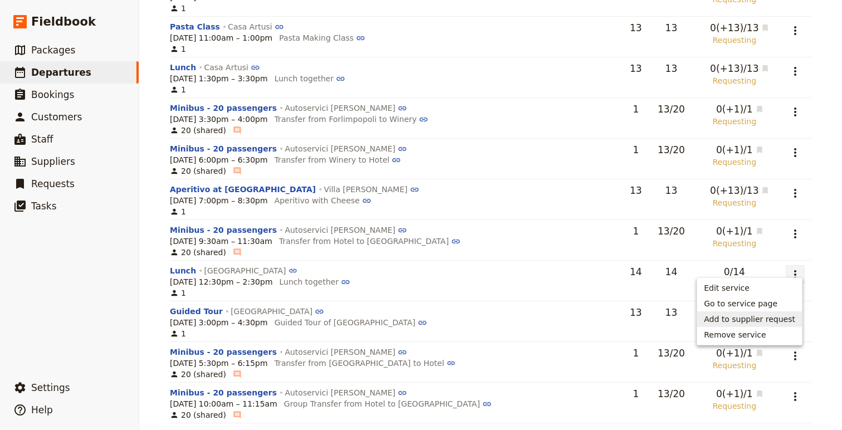
click at [759, 319] on span "Add to supplier request" at bounding box center [749, 319] width 91 height 11
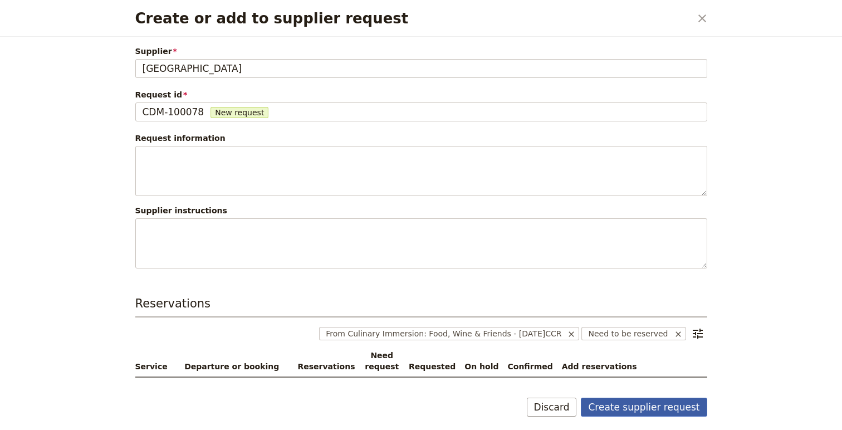
click at [658, 416] on button "Create supplier request" at bounding box center [644, 407] width 126 height 19
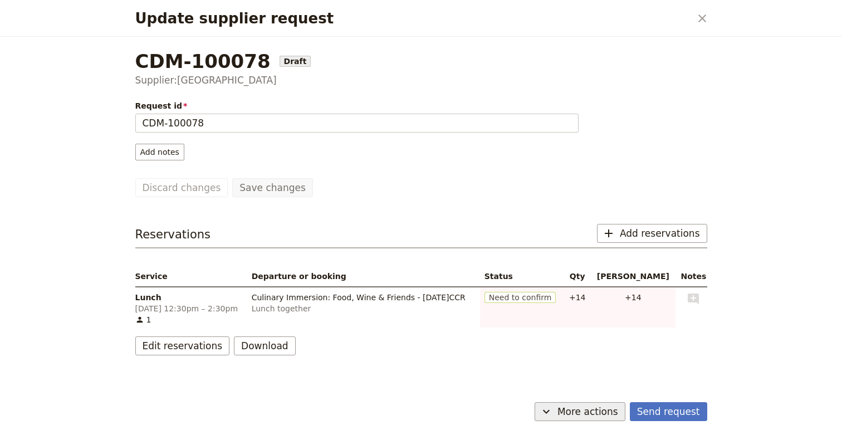
click at [582, 415] on span "More actions" at bounding box center [588, 411] width 61 height 13
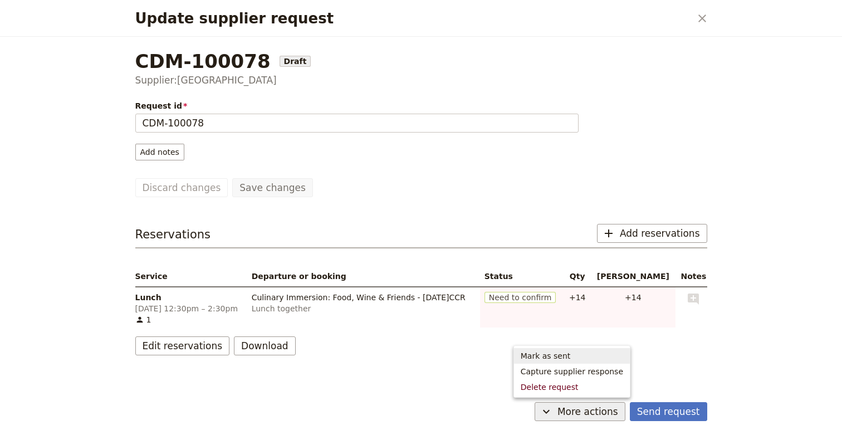
click at [579, 357] on span "Mark as sent" at bounding box center [572, 355] width 103 height 11
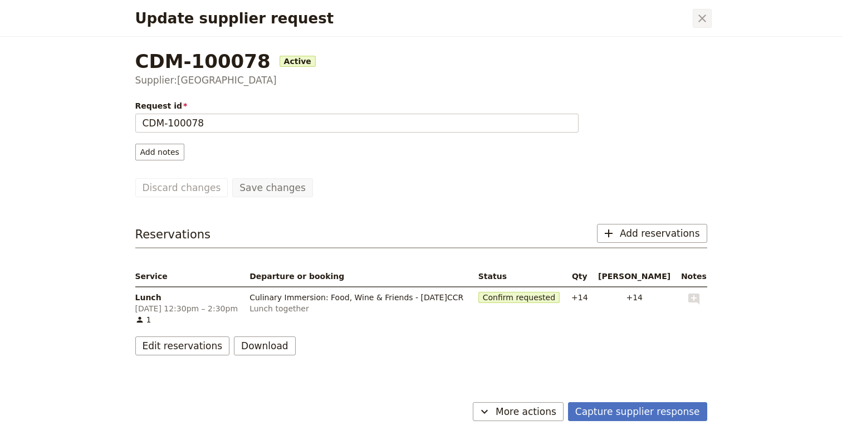
click at [703, 10] on button "​" at bounding box center [702, 18] width 19 height 19
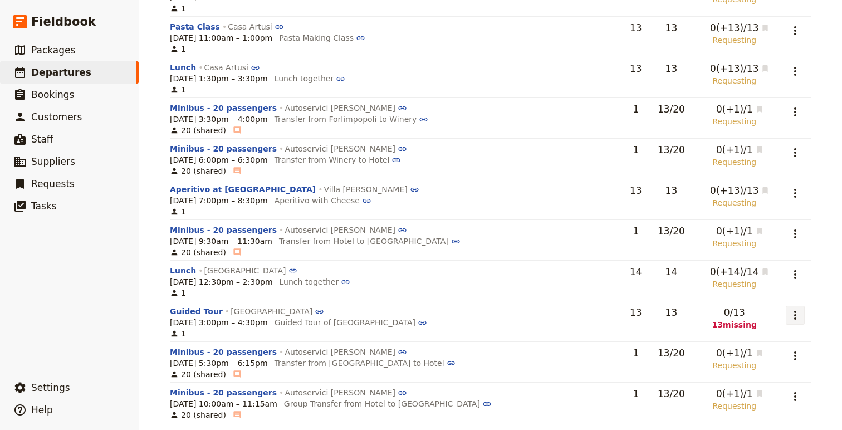
click at [795, 309] on icon "Actions" at bounding box center [795, 315] width 13 height 13
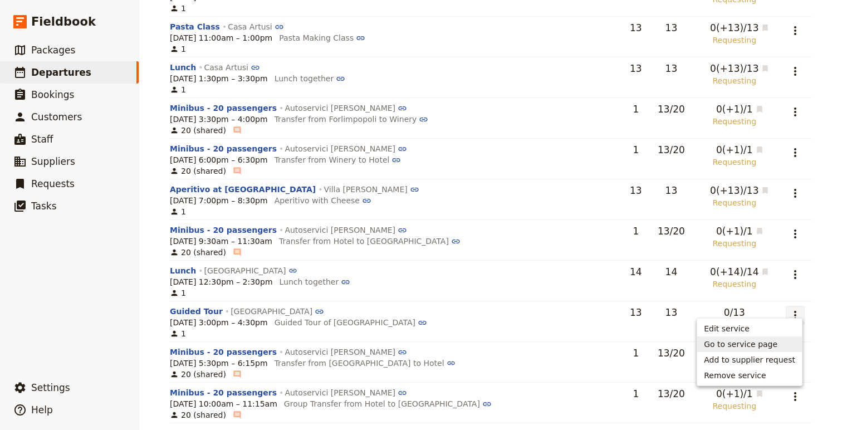
click at [739, 324] on span "Edit service" at bounding box center [727, 328] width 46 height 11
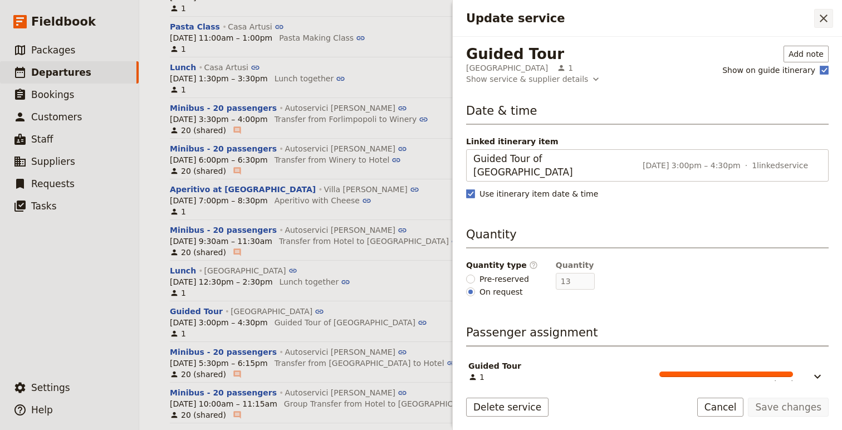
click at [800, 14] on icon "Close drawer" at bounding box center [823, 18] width 13 height 13
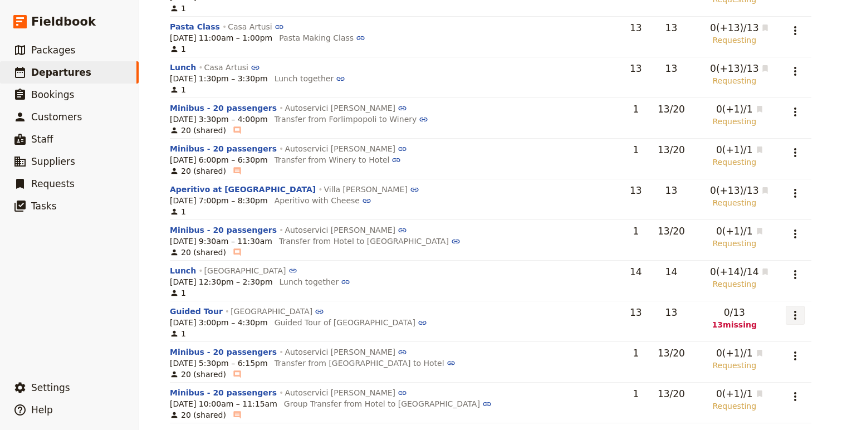
click at [800, 308] on button "​" at bounding box center [795, 315] width 19 height 19
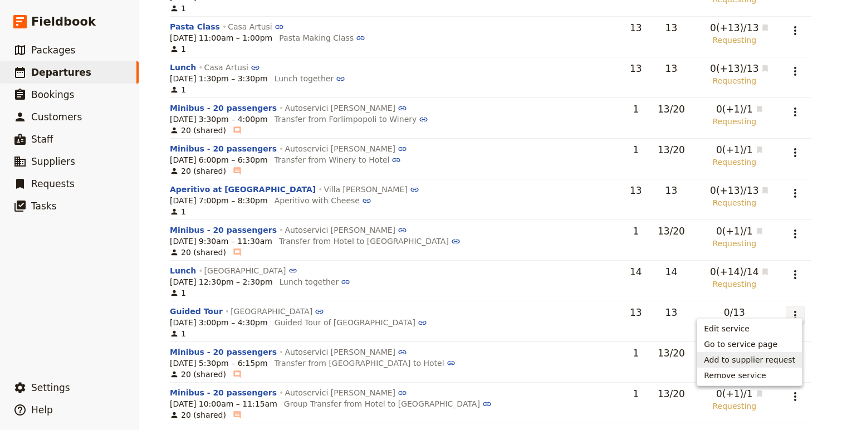
click at [778, 362] on span "Add to supplier request" at bounding box center [749, 359] width 91 height 11
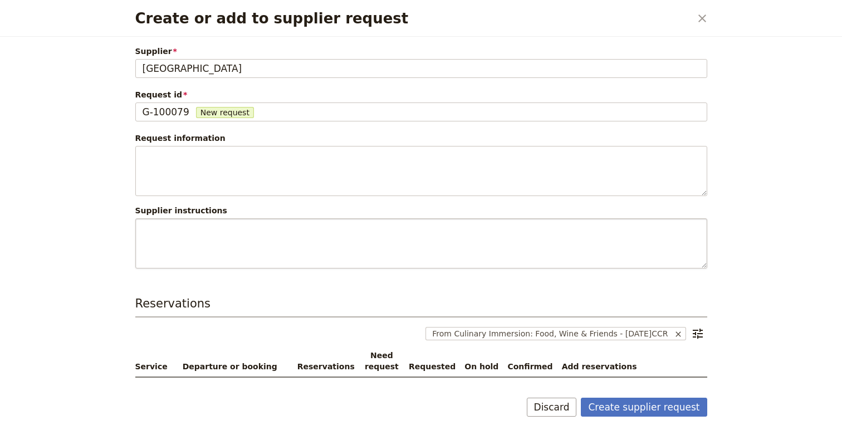
scroll to position [62, 0]
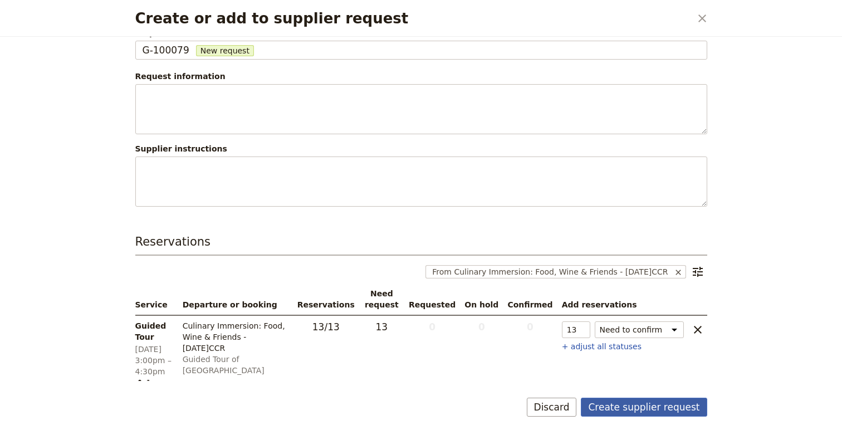
click at [648, 409] on button "Create supplier request" at bounding box center [644, 407] width 126 height 19
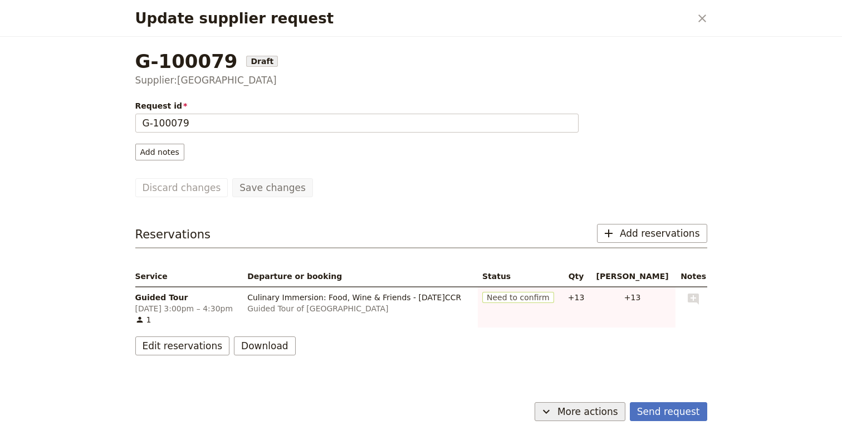
click at [604, 406] on span "More actions" at bounding box center [588, 411] width 61 height 13
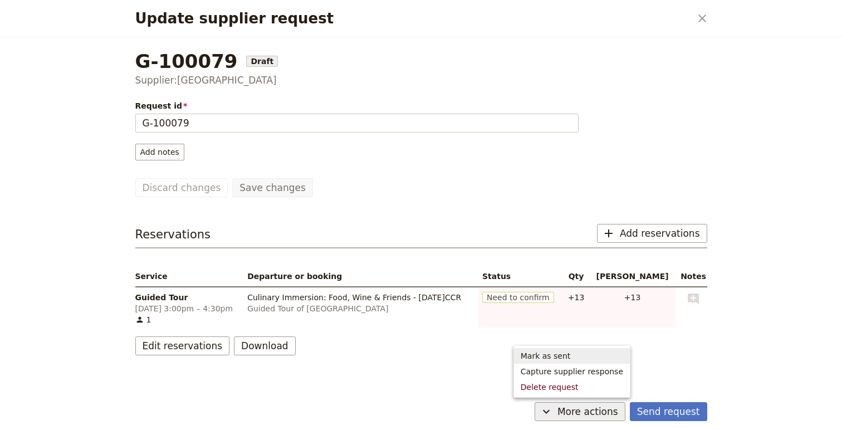
click at [596, 355] on span "Mark as sent" at bounding box center [572, 355] width 103 height 11
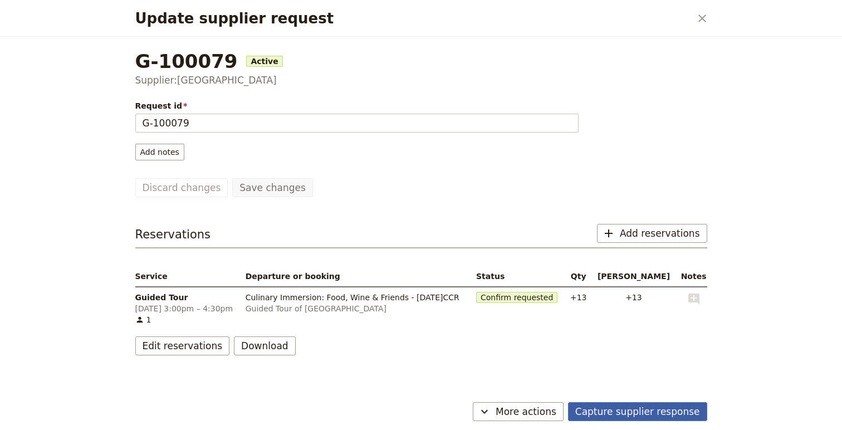
click at [686, 410] on button "Capture supplier response" at bounding box center [637, 411] width 139 height 19
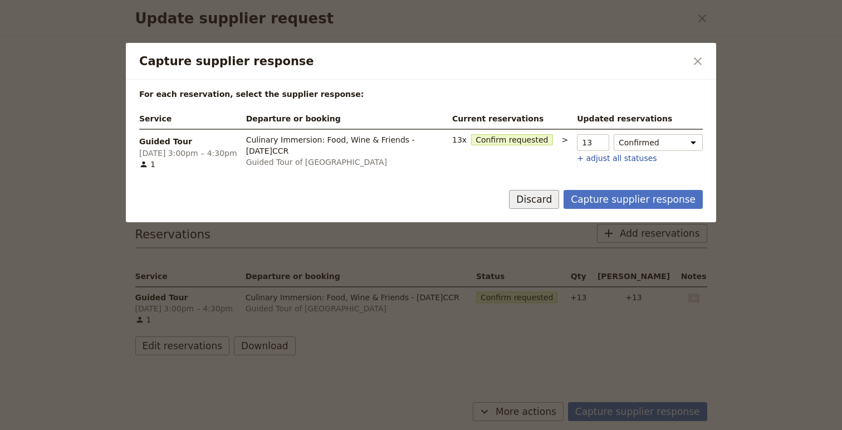
click at [540, 203] on button "Discard" at bounding box center [534, 199] width 50 height 19
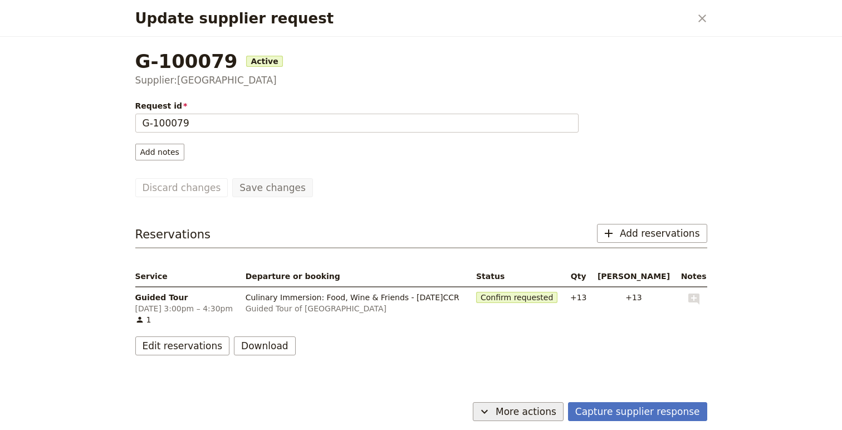
click at [527, 412] on span "More actions" at bounding box center [526, 411] width 61 height 13
click at [725, 353] on div "Update supplier request ​ G-100079 Active Supplier: Guidopolis Request id G-100…" at bounding box center [421, 215] width 842 height 430
click at [696, 16] on icon "Close dialog" at bounding box center [702, 18] width 13 height 13
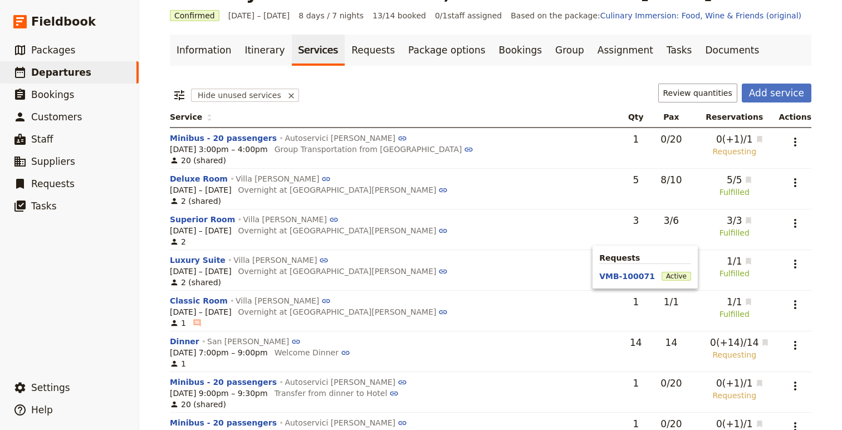
scroll to position [0, 0]
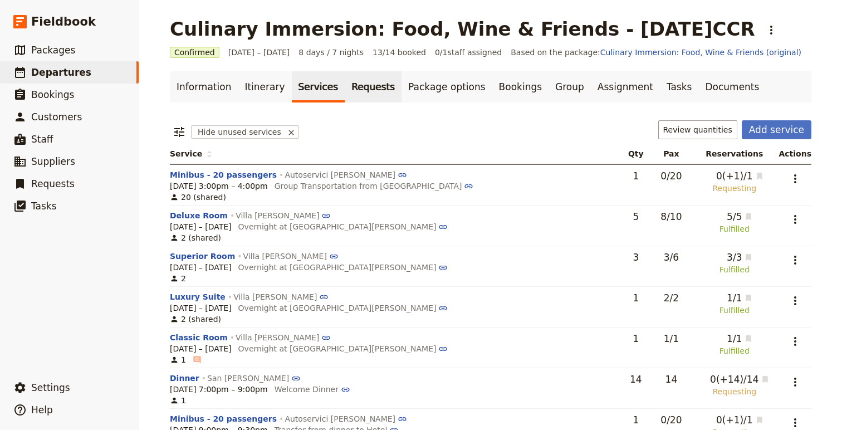
click at [375, 97] on link "Requests" at bounding box center [373, 86] width 57 height 31
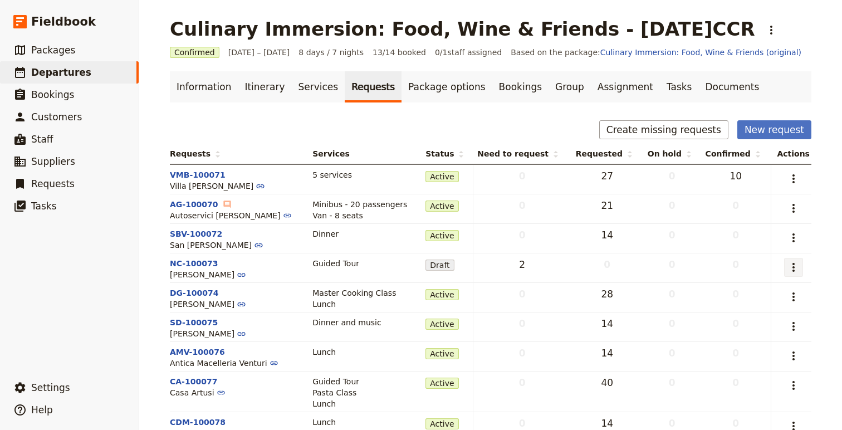
click at [792, 267] on icon "Actions" at bounding box center [793, 267] width 13 height 13
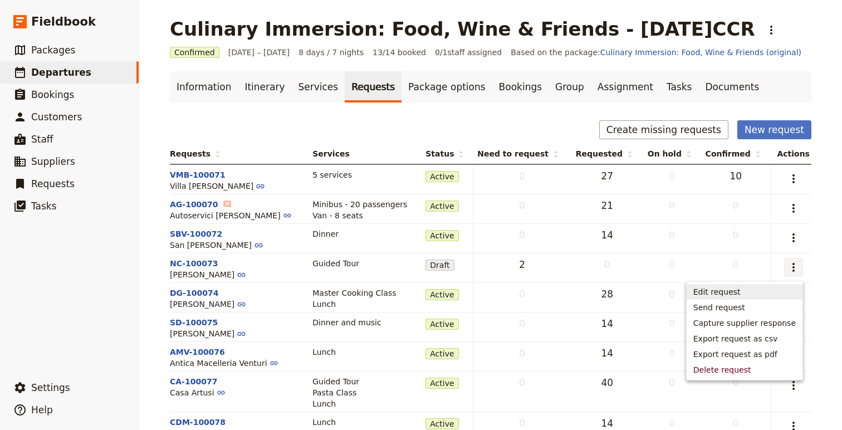
click at [737, 289] on span "Edit request" at bounding box center [717, 291] width 47 height 11
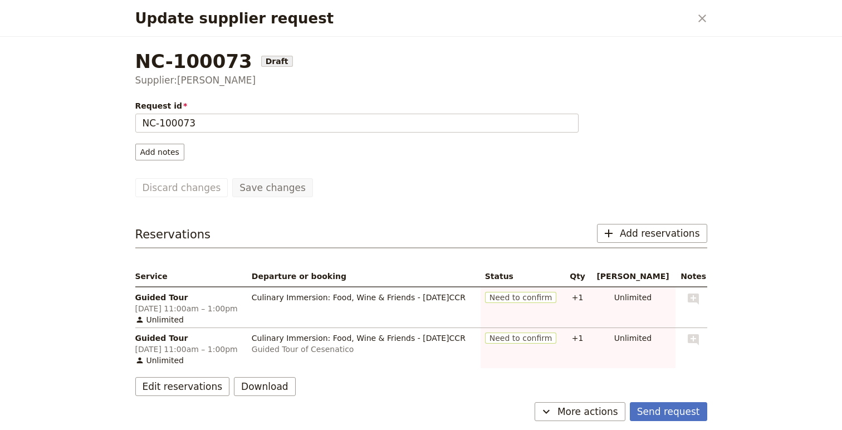
click at [154, 298] on span "Guided Tour" at bounding box center [189, 297] width 108 height 11
click at [593, 404] on button "​ More actions" at bounding box center [580, 411] width 91 height 19
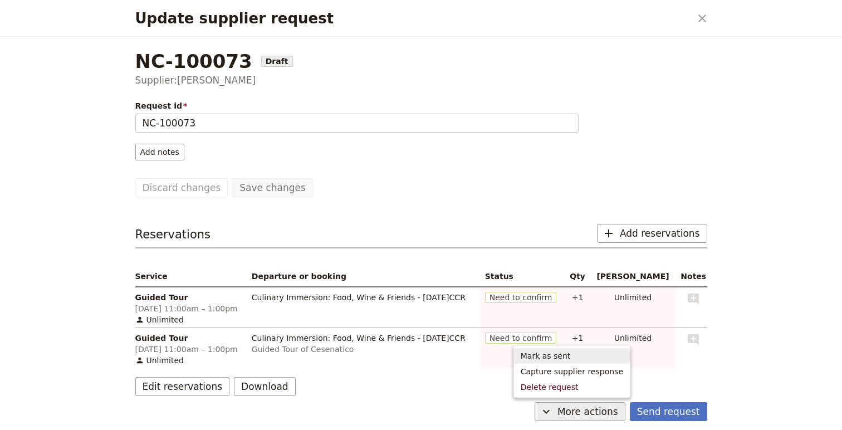
click at [161, 375] on div "Reservations ​ Add reservations Service Departure or booking Status Qty Max pax…" at bounding box center [421, 310] width 572 height 172
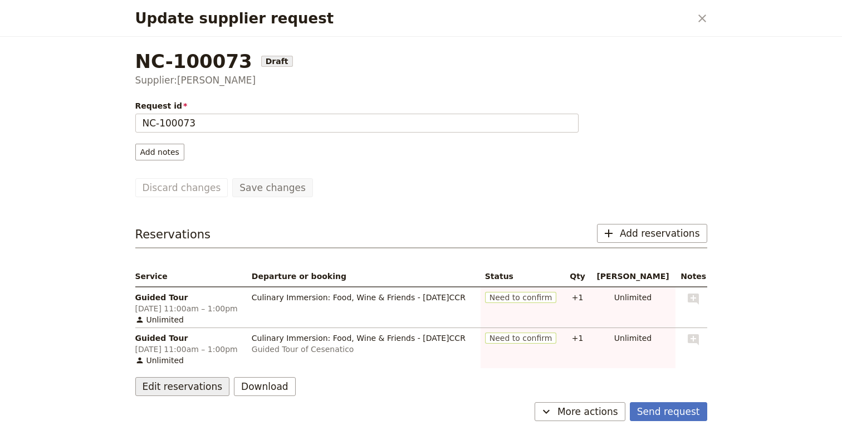
click at [196, 385] on button "Edit reservations" at bounding box center [182, 386] width 95 height 19
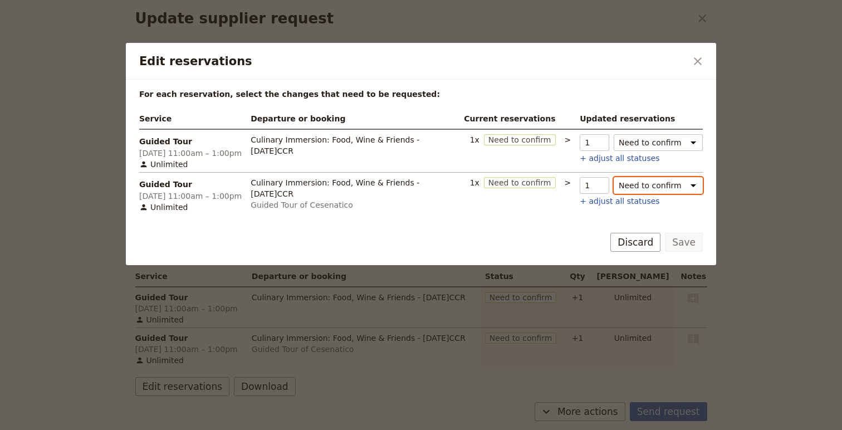
click at [657, 184] on select "Need to confirm Need to hold Withdraw request" at bounding box center [658, 185] width 89 height 17
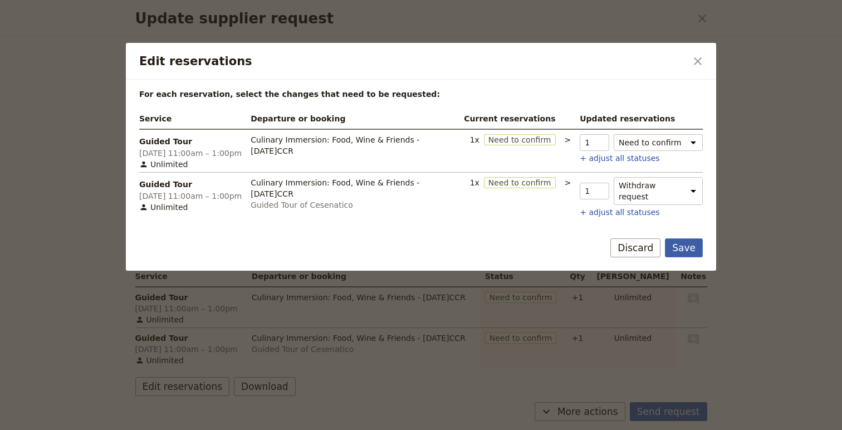
click at [682, 243] on button "Save" at bounding box center [684, 247] width 38 height 19
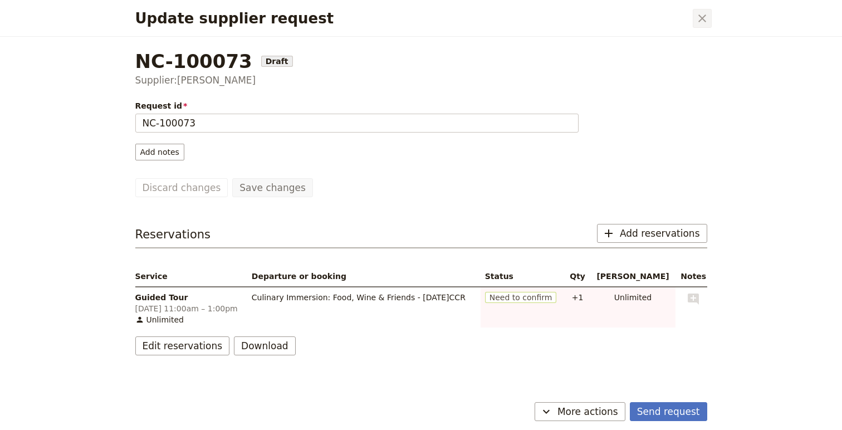
click at [704, 13] on icon "Close dialog" at bounding box center [702, 18] width 13 height 13
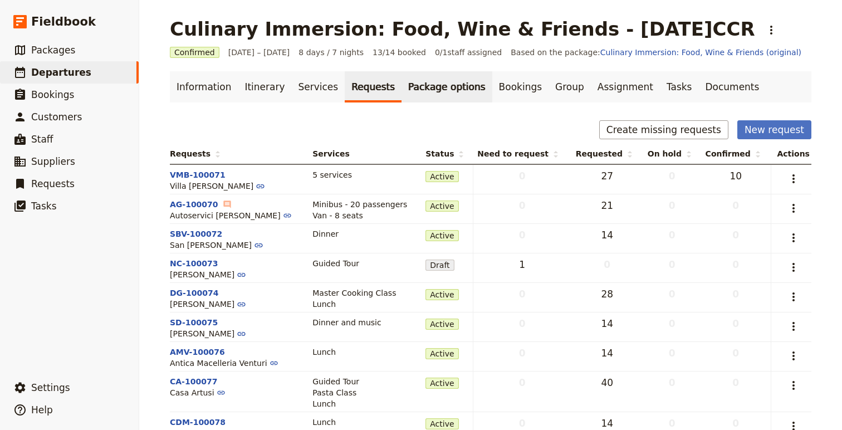
click at [445, 91] on link "Package options" at bounding box center [447, 86] width 90 height 31
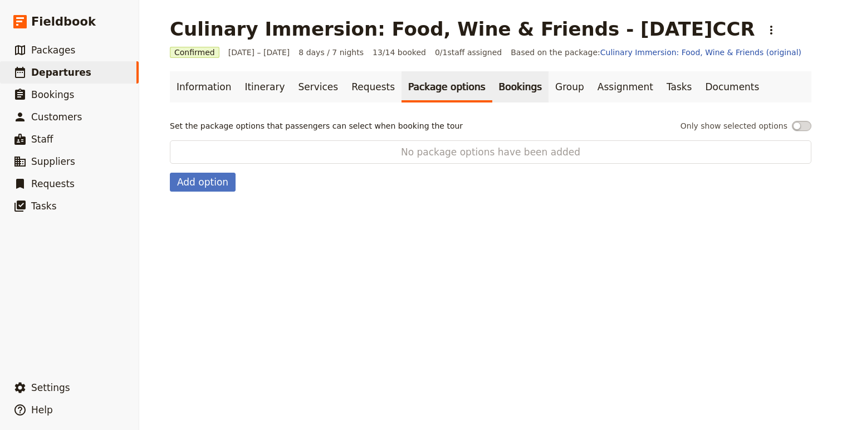
click at [492, 92] on link "Bookings" at bounding box center [520, 86] width 56 height 31
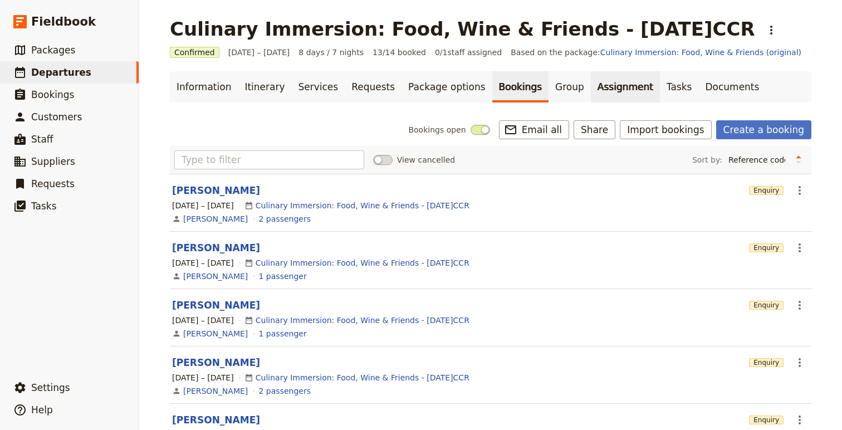
click at [591, 92] on link "Assignment" at bounding box center [625, 86] width 69 height 31
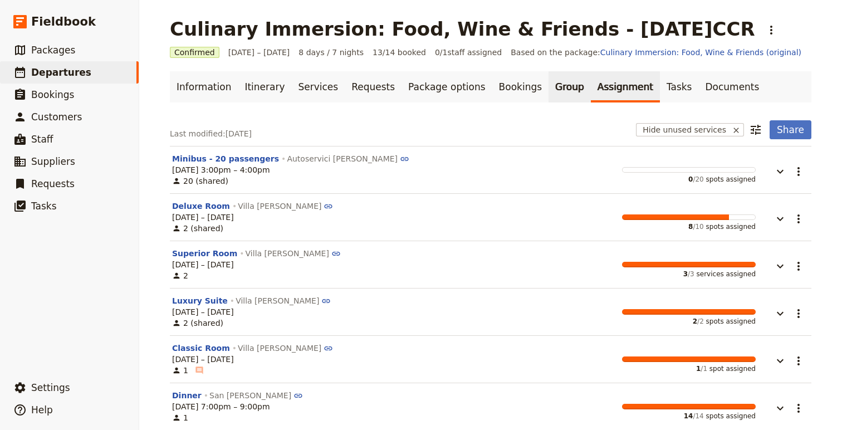
click at [549, 89] on link "Group" at bounding box center [570, 86] width 42 height 31
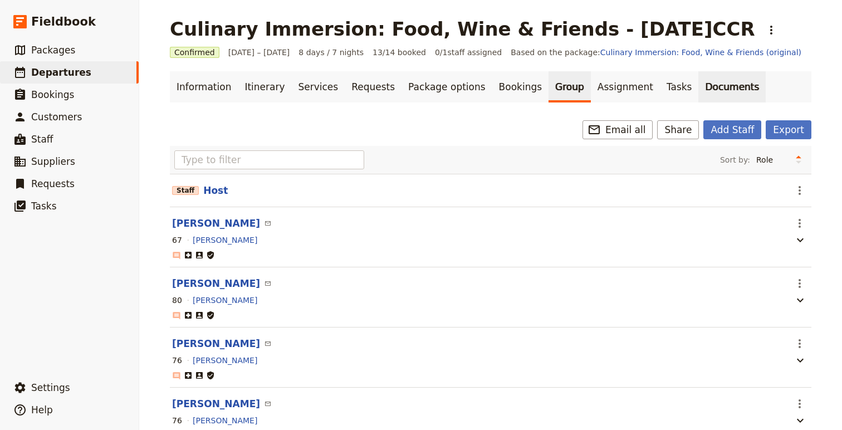
click at [706, 96] on link "Documents" at bounding box center [732, 86] width 67 height 31
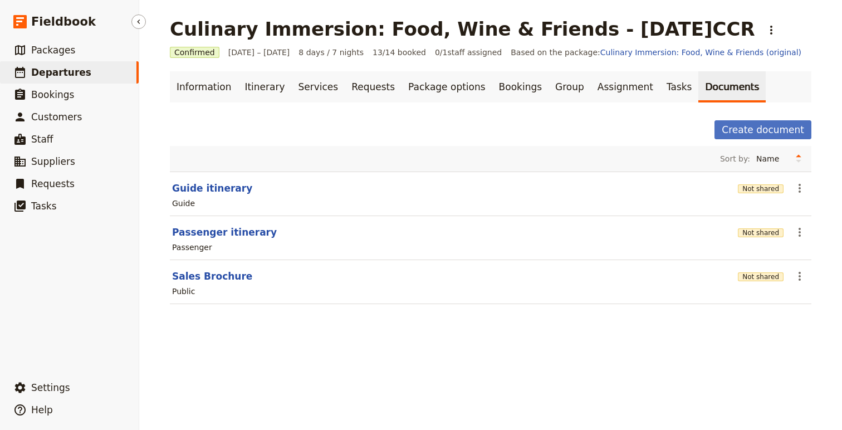
click at [56, 75] on span "Departures" at bounding box center [61, 72] width 60 height 11
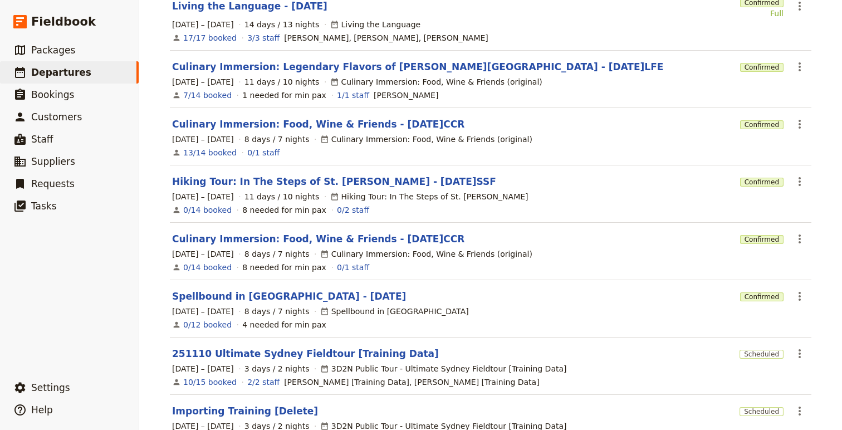
scroll to position [133, 0]
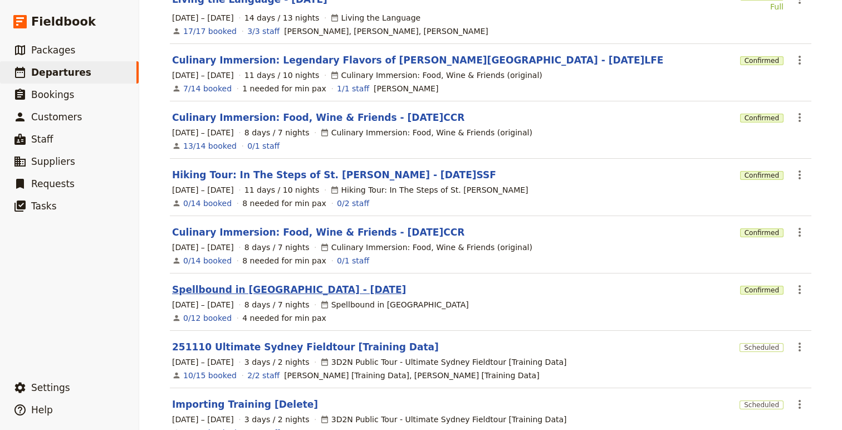
click at [234, 283] on link "Spellbound in Sicily - 2025.10.11" at bounding box center [289, 289] width 234 height 13
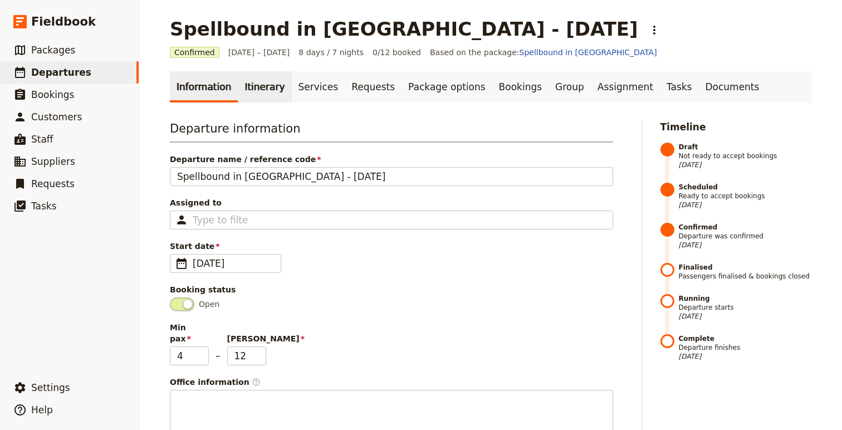
click at [255, 94] on link "Itinerary" at bounding box center [264, 86] width 53 height 31
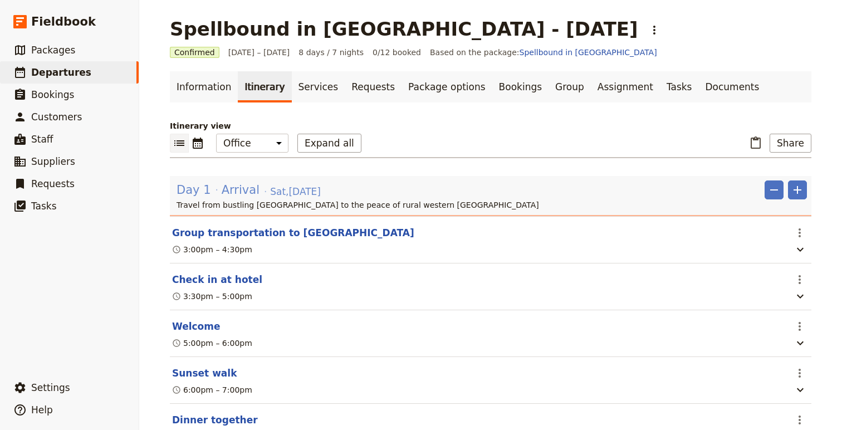
click at [294, 198] on span "Sat , 11 Oct 2025" at bounding box center [295, 191] width 51 height 13
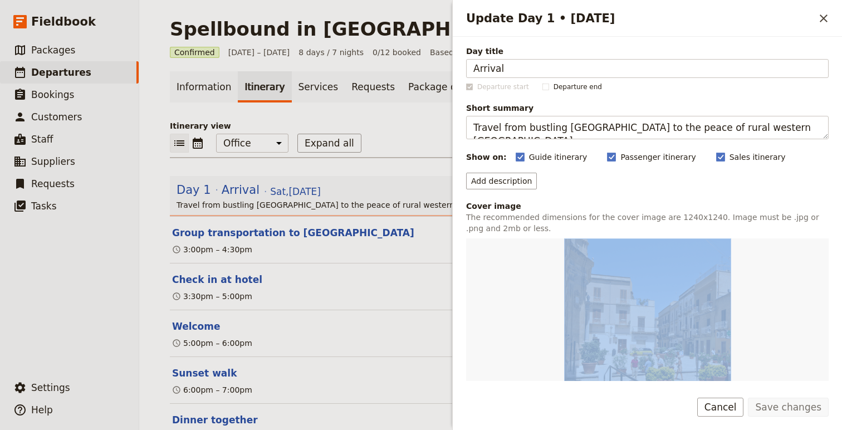
click at [682, 292] on img "Update Day 1 • 11 Oct" at bounding box center [647, 321] width 167 height 167
click at [641, 275] on img "Update Day 1 • 11 Oct" at bounding box center [647, 321] width 167 height 167
click at [612, 269] on img "Update Day 1 • 11 Oct" at bounding box center [647, 321] width 167 height 167
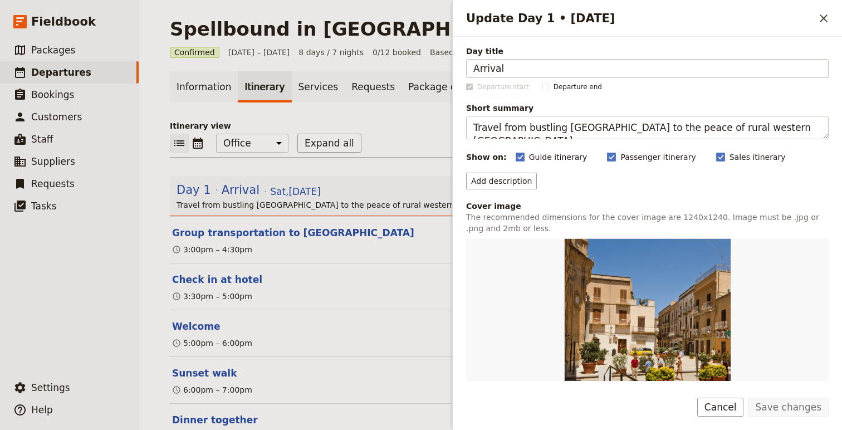
click at [669, 195] on div "Day title Arrival Departure start Departure end Short summary Travel from bustl…" at bounding box center [647, 320] width 363 height 548
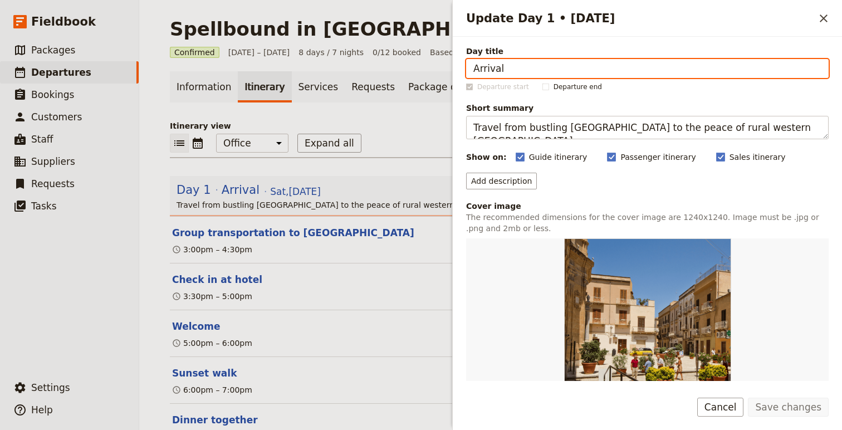
click at [348, 346] on div "5:00pm – 6:00pm" at bounding box center [479, 342] width 616 height 13
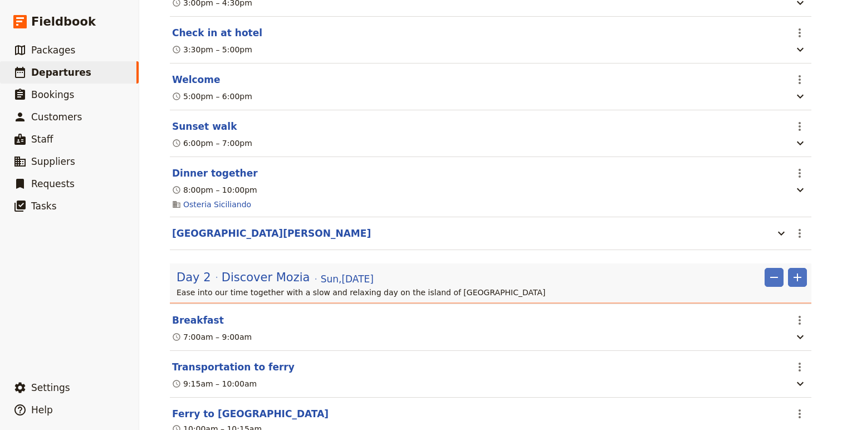
scroll to position [260, 0]
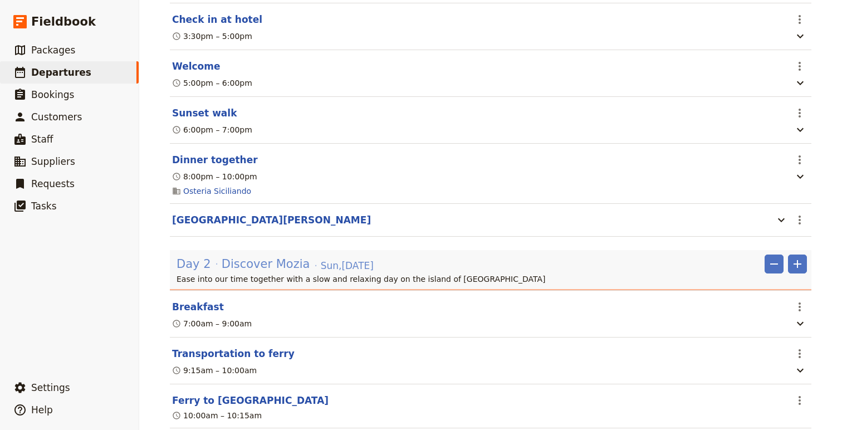
click at [274, 263] on span "Discover Mozia" at bounding box center [266, 264] width 89 height 17
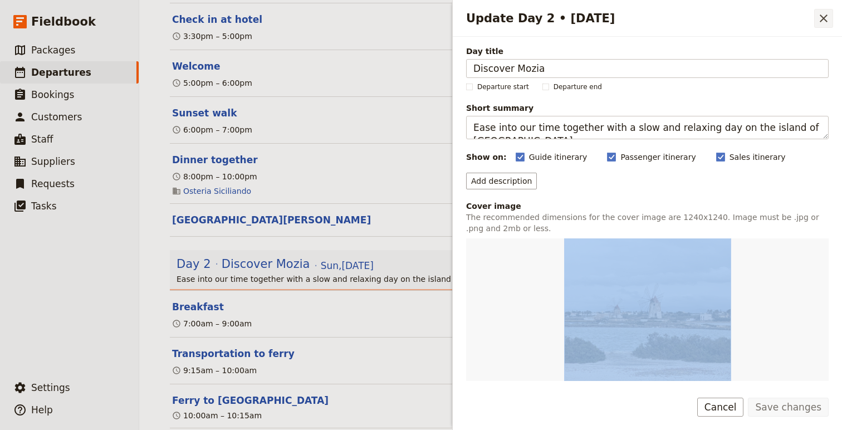
click at [800, 10] on button "​" at bounding box center [823, 18] width 19 height 19
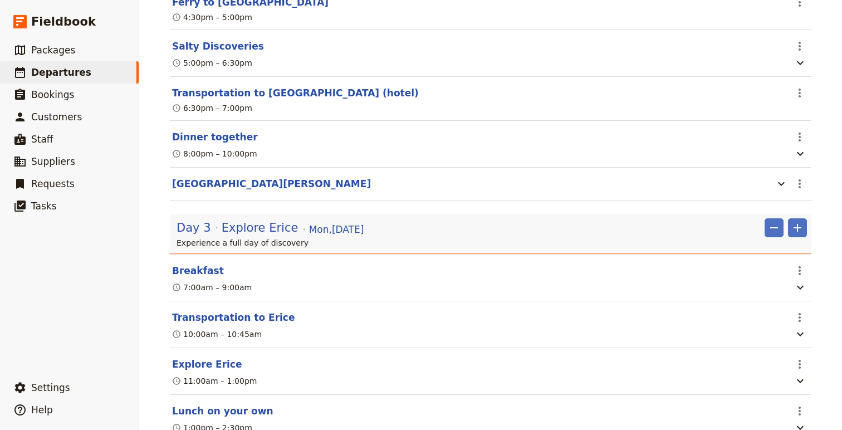
scroll to position [847, 0]
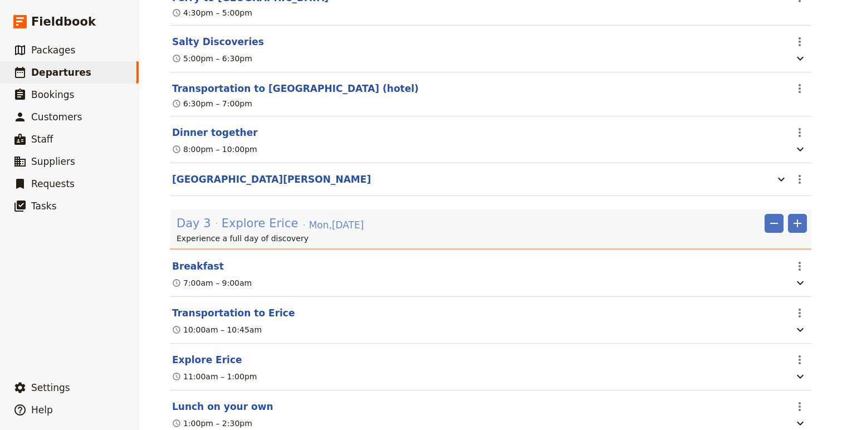
click at [253, 232] on span "Explore Erice" at bounding box center [260, 223] width 77 height 17
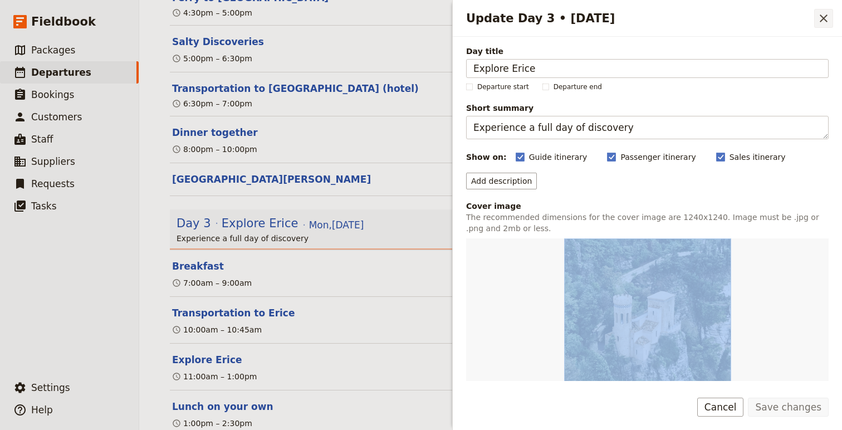
click at [800, 22] on icon "Close drawer" at bounding box center [823, 18] width 13 height 13
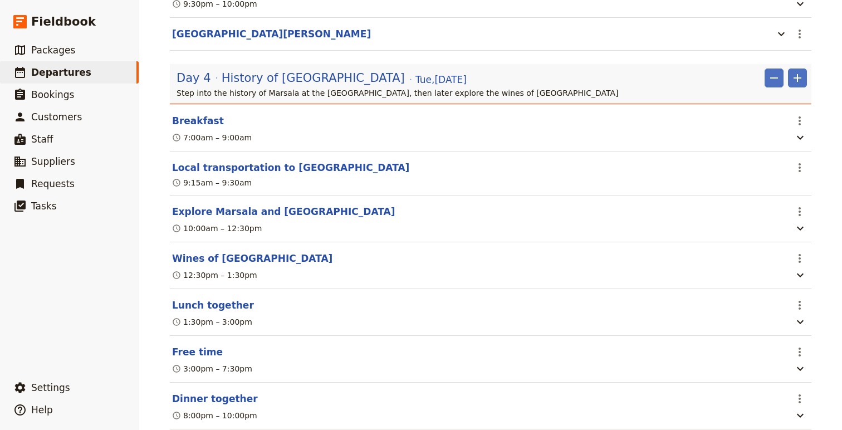
scroll to position [1520, 0]
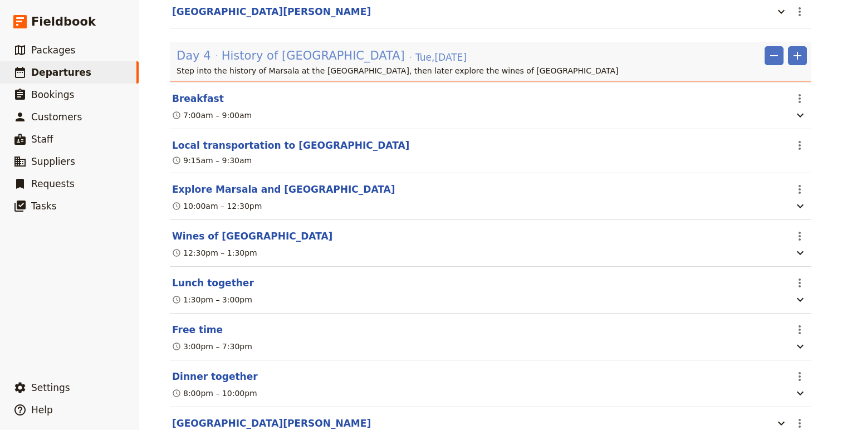
click at [260, 64] on span "History of Marsala" at bounding box center [313, 55] width 183 height 17
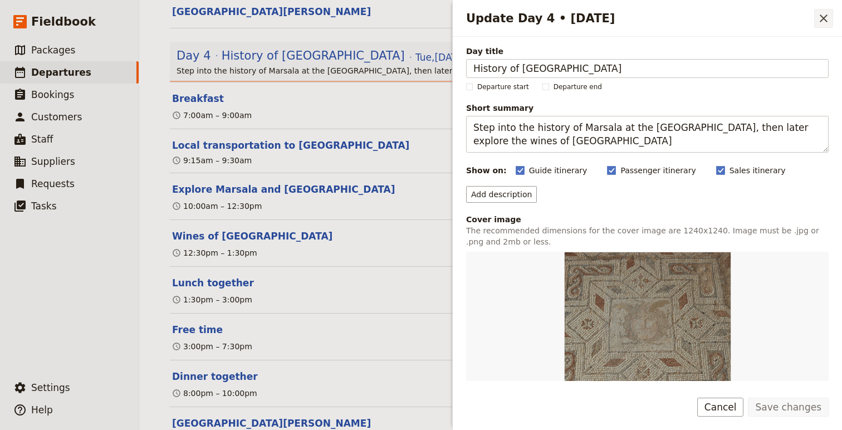
click at [800, 20] on button "​" at bounding box center [823, 18] width 19 height 19
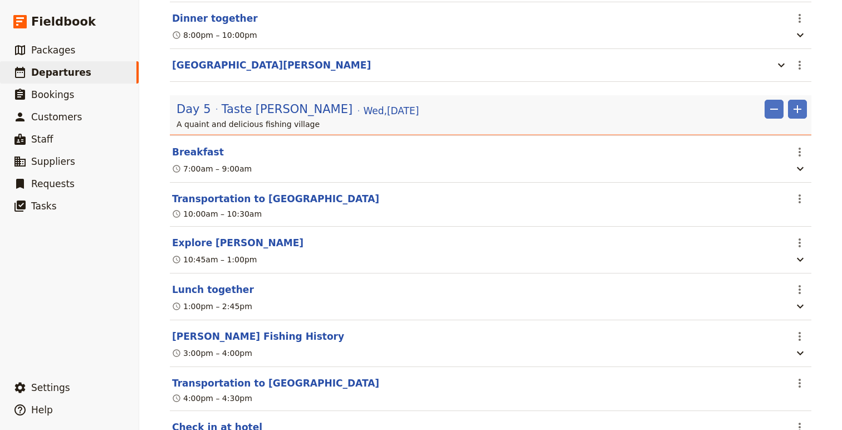
scroll to position [1897, 0]
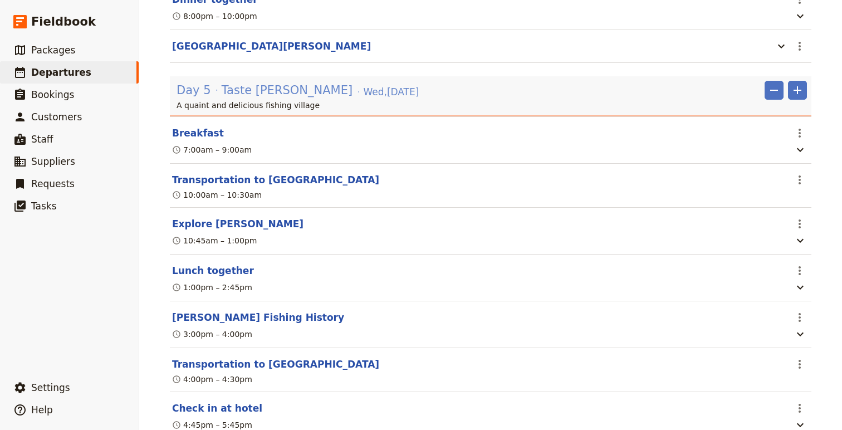
click at [253, 99] on span "Taste Trapani" at bounding box center [287, 90] width 131 height 17
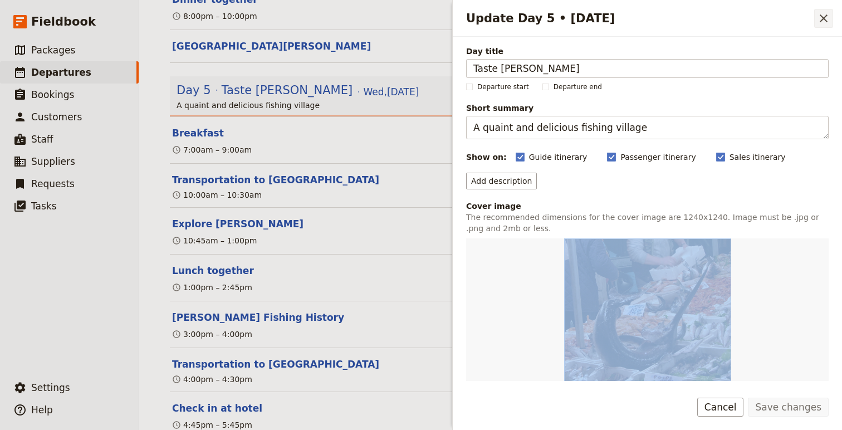
click at [800, 19] on icon "Close drawer" at bounding box center [823, 18] width 13 height 13
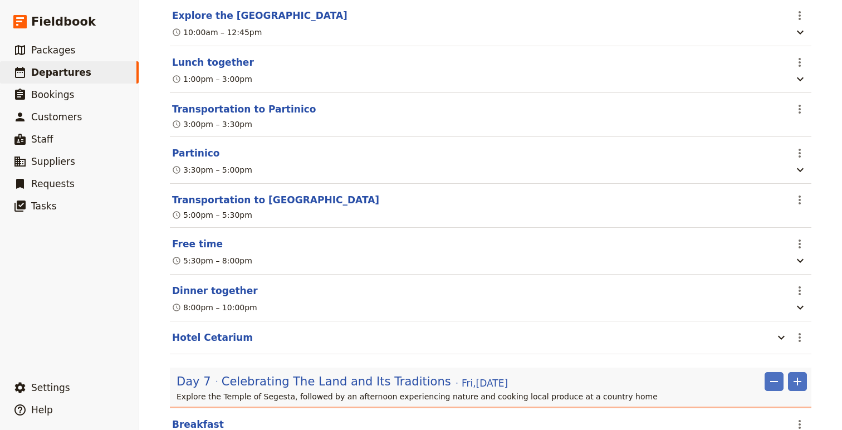
scroll to position [2673, 0]
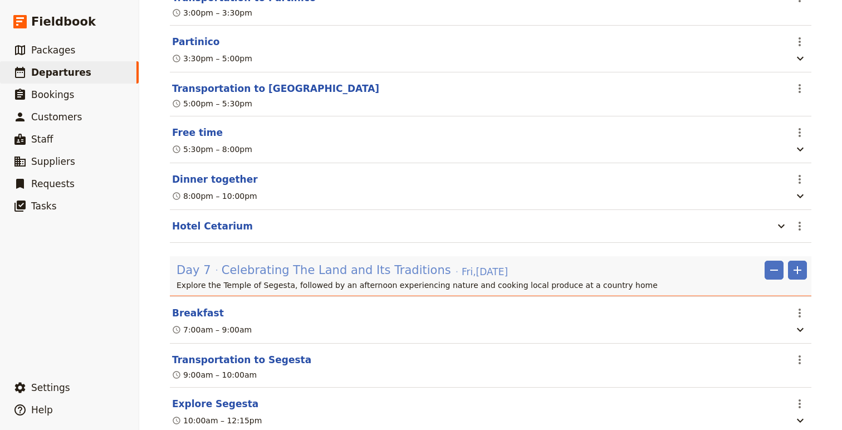
click at [282, 279] on span "Celebrating The Land and Its Traditions" at bounding box center [337, 270] width 230 height 17
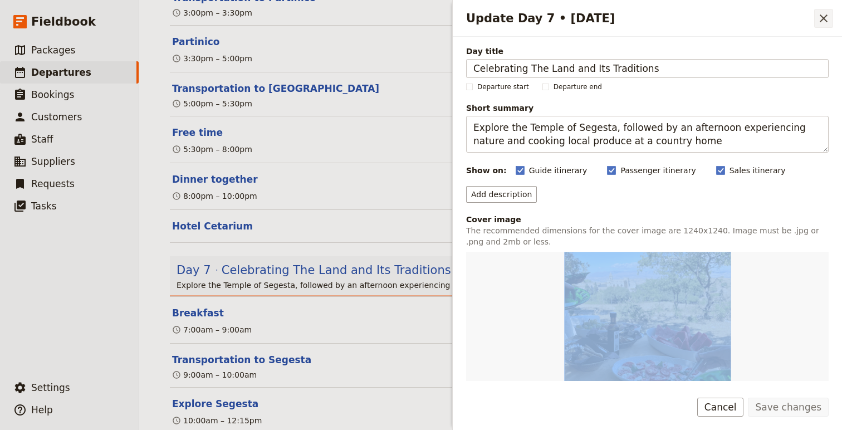
click at [800, 17] on icon "Close drawer" at bounding box center [823, 18] width 13 height 13
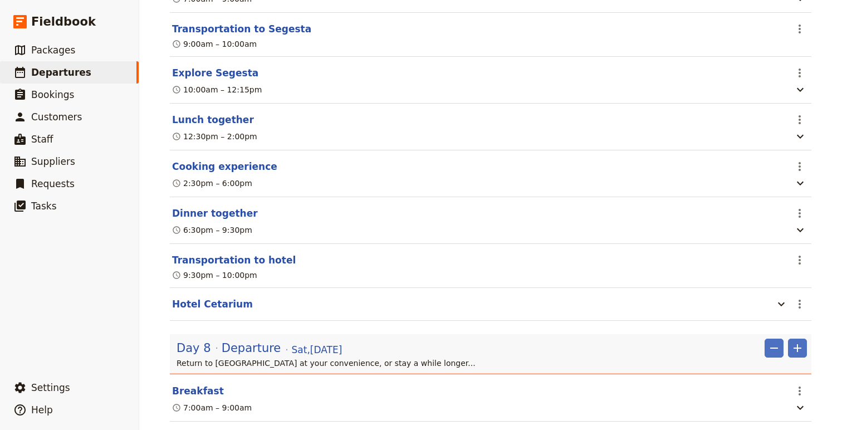
scroll to position [3085, 0]
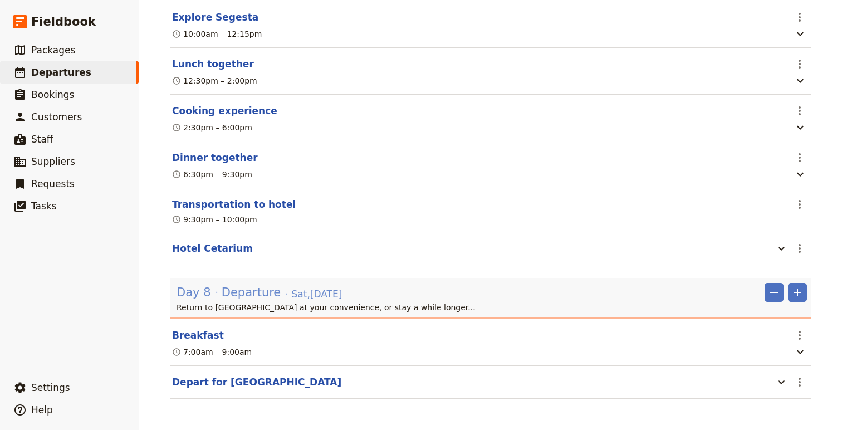
click at [253, 297] on span "Departure" at bounding box center [252, 292] width 60 height 17
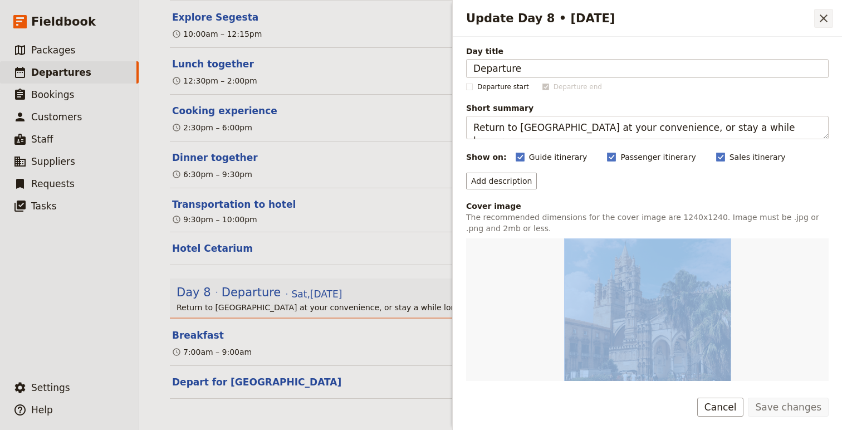
click at [800, 16] on icon "Close drawer" at bounding box center [824, 18] width 8 height 8
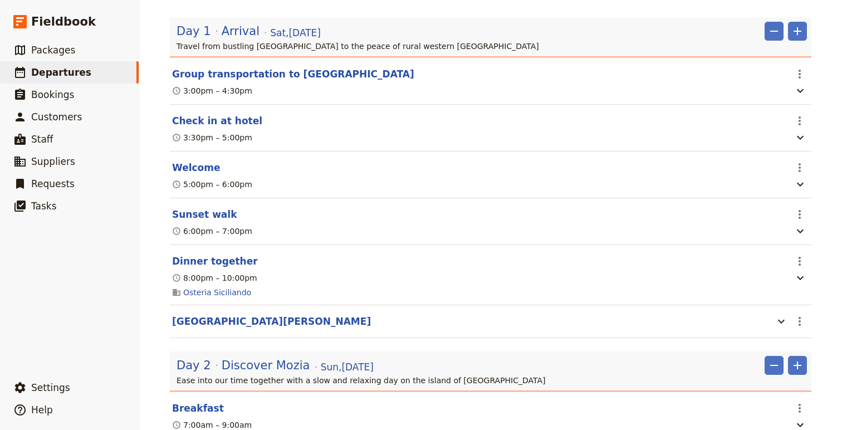
scroll to position [0, 0]
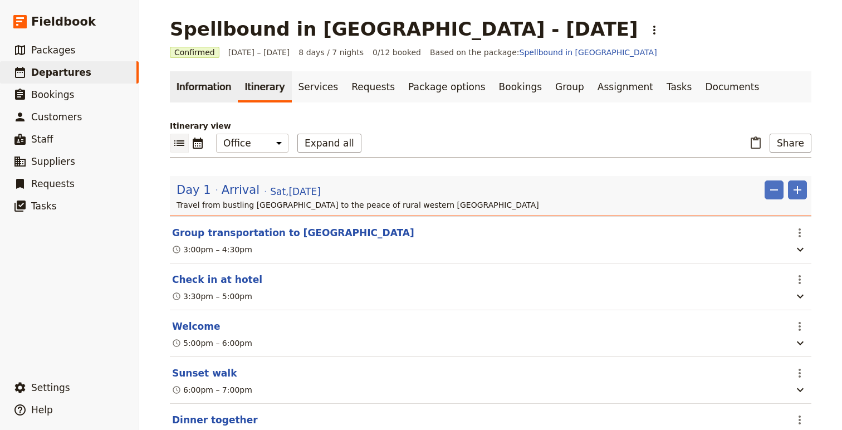
click at [200, 84] on link "Information" at bounding box center [204, 86] width 68 height 31
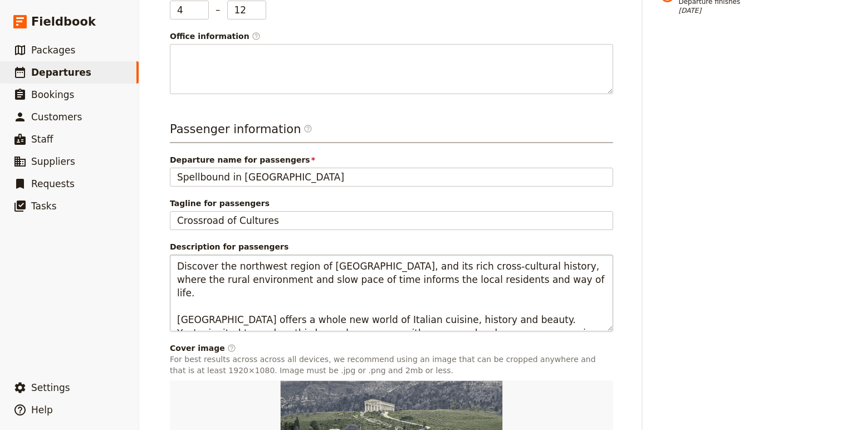
scroll to position [345, 0]
